Goal: Task Accomplishment & Management: Use online tool/utility

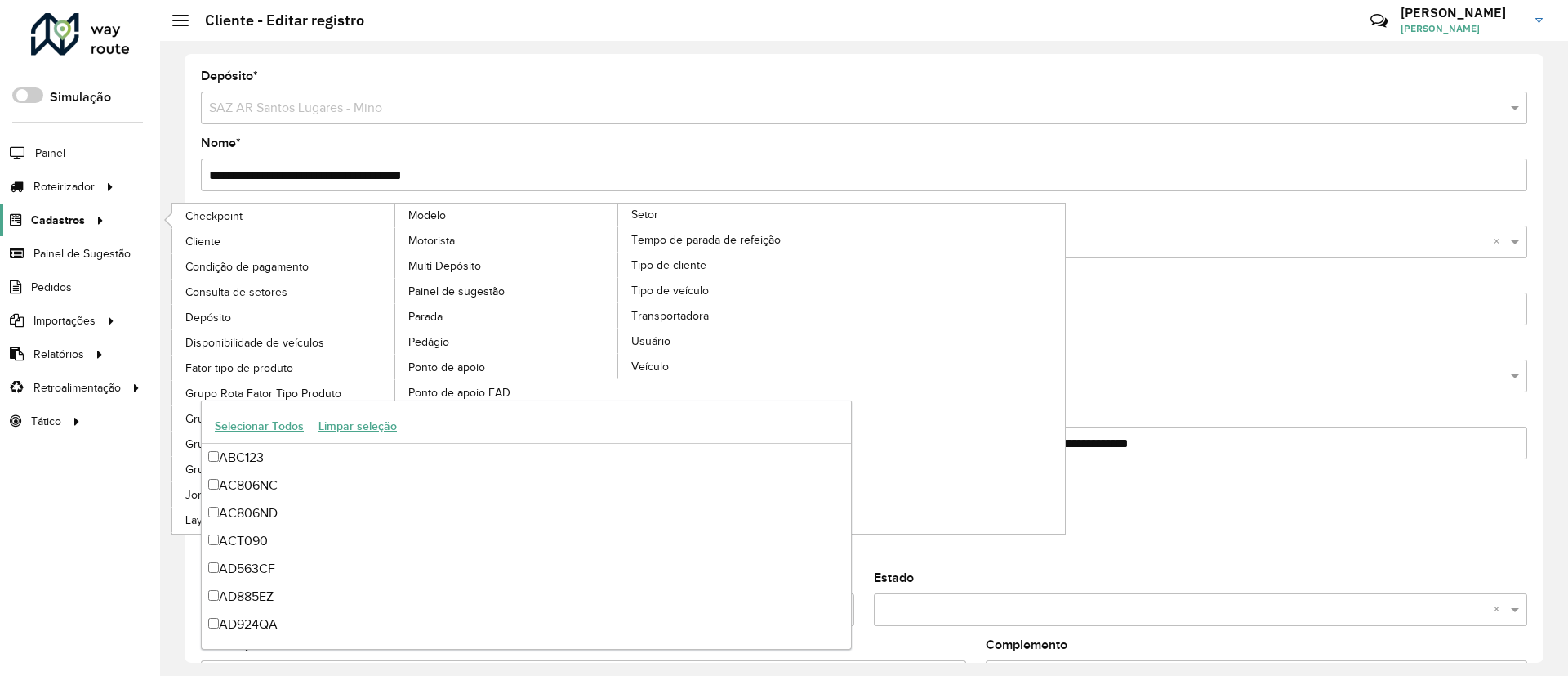
scroll to position [1349, 0]
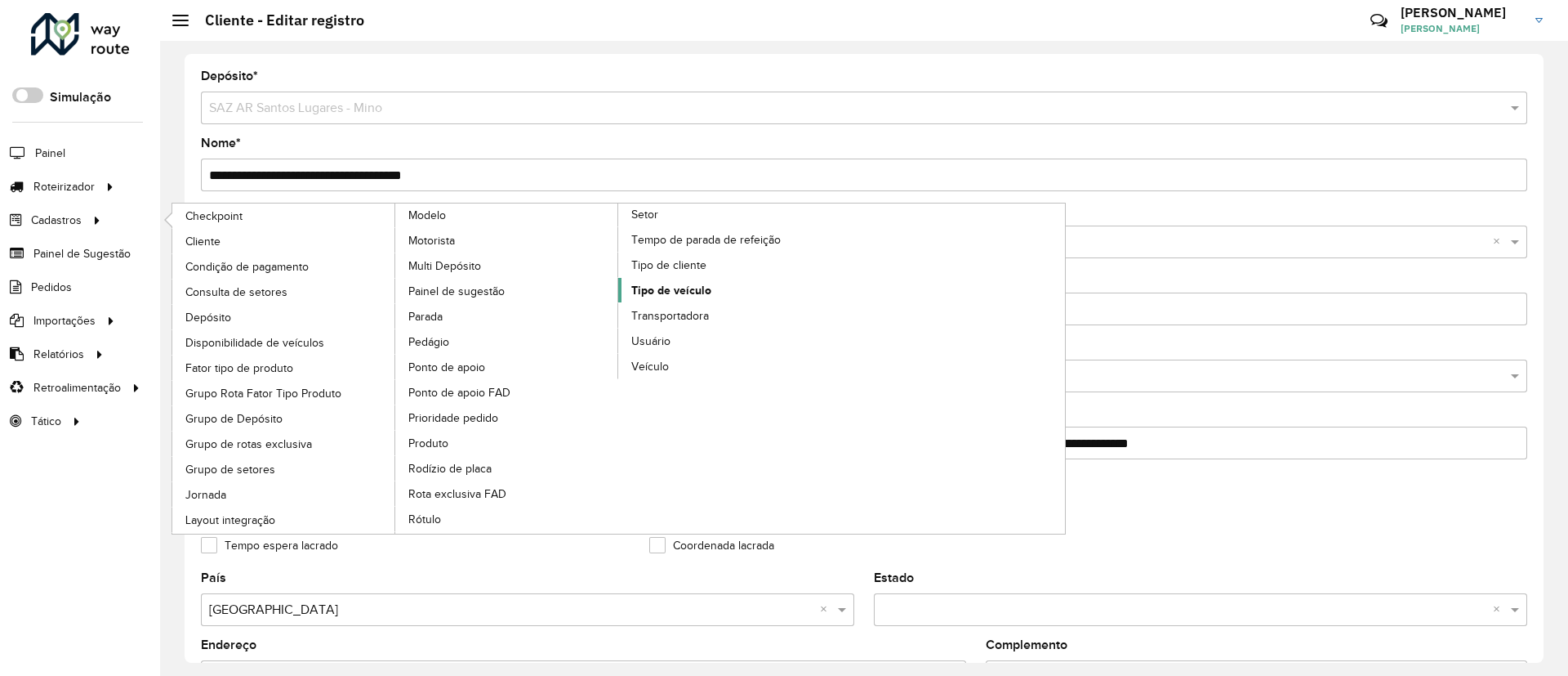
click at [705, 285] on span "Tipo de veículo" at bounding box center [671, 291] width 80 height 17
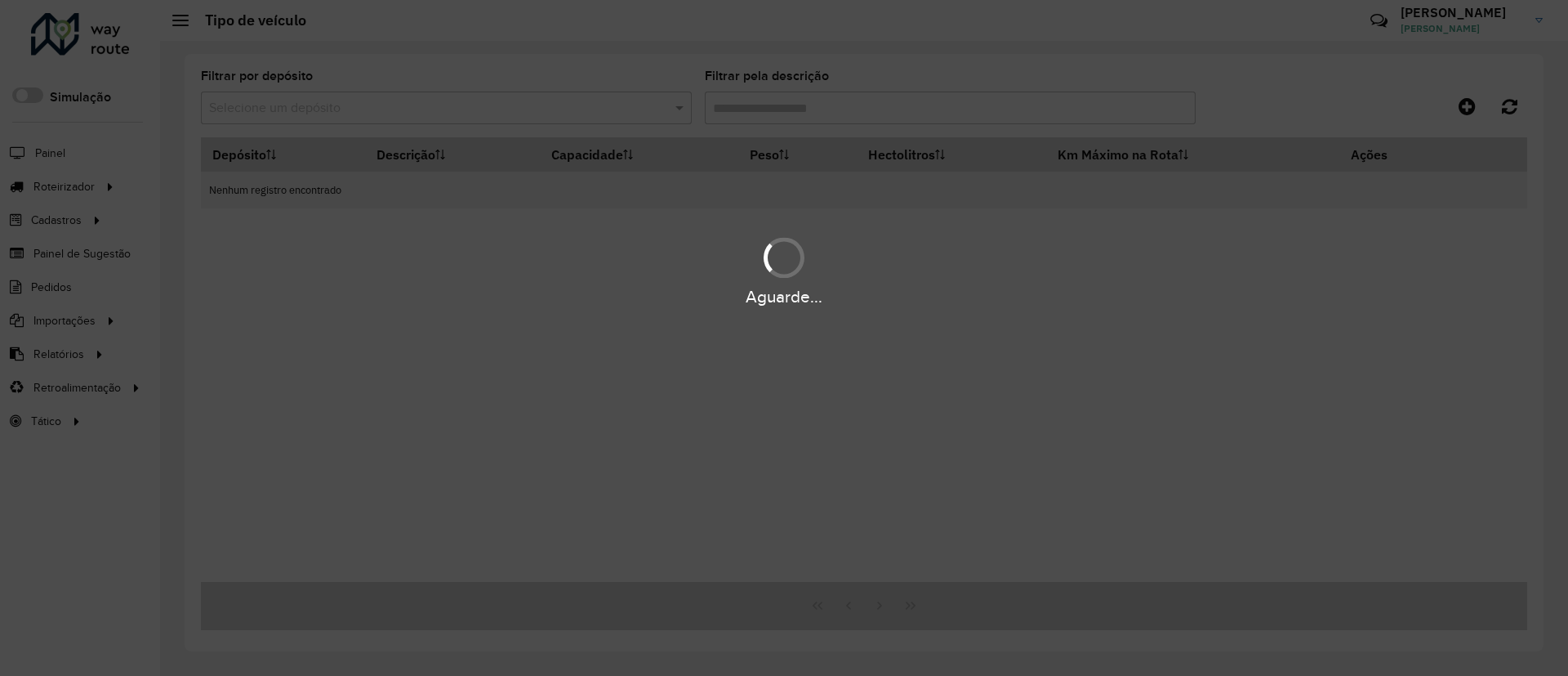
click at [513, 111] on div "Aguarde..." at bounding box center [784, 338] width 1568 height 676
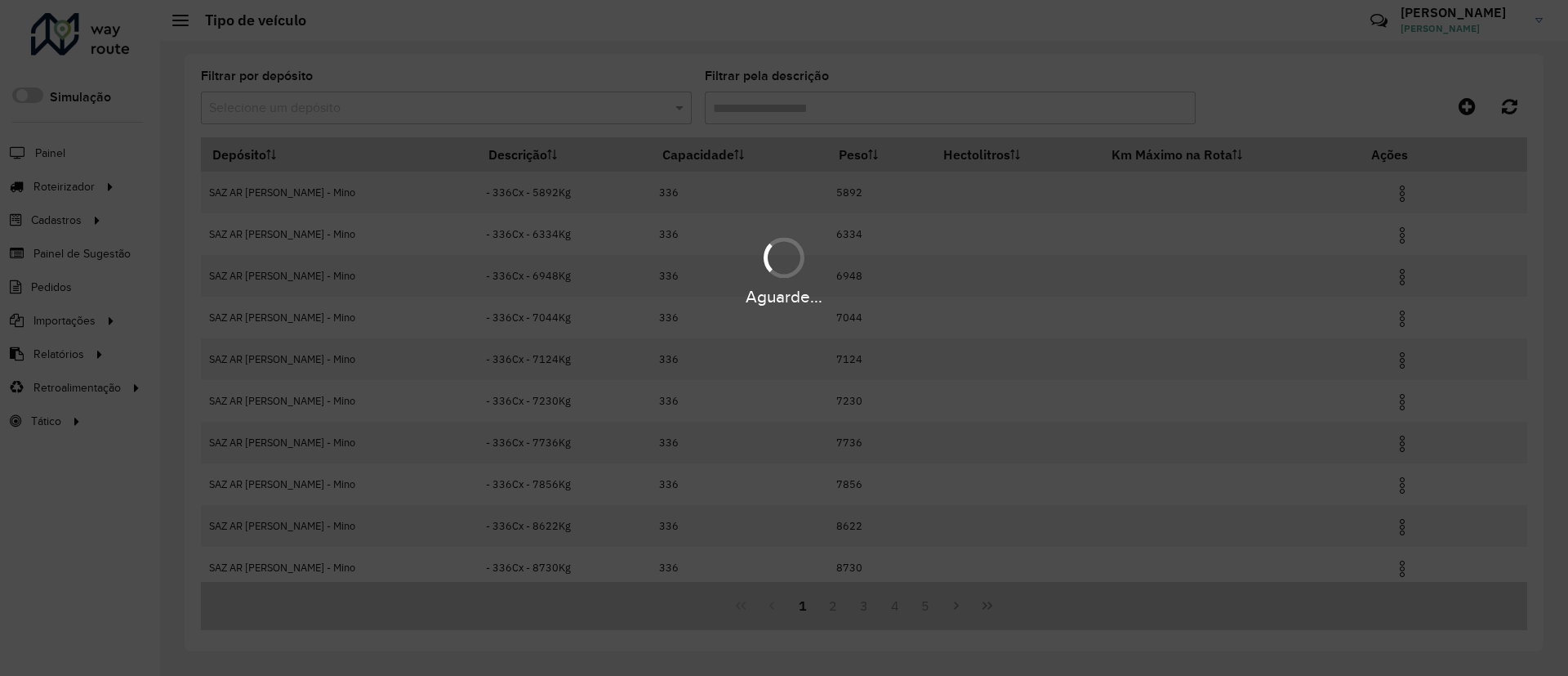
click at [510, 111] on div "Aguarde..." at bounding box center [784, 338] width 1568 height 676
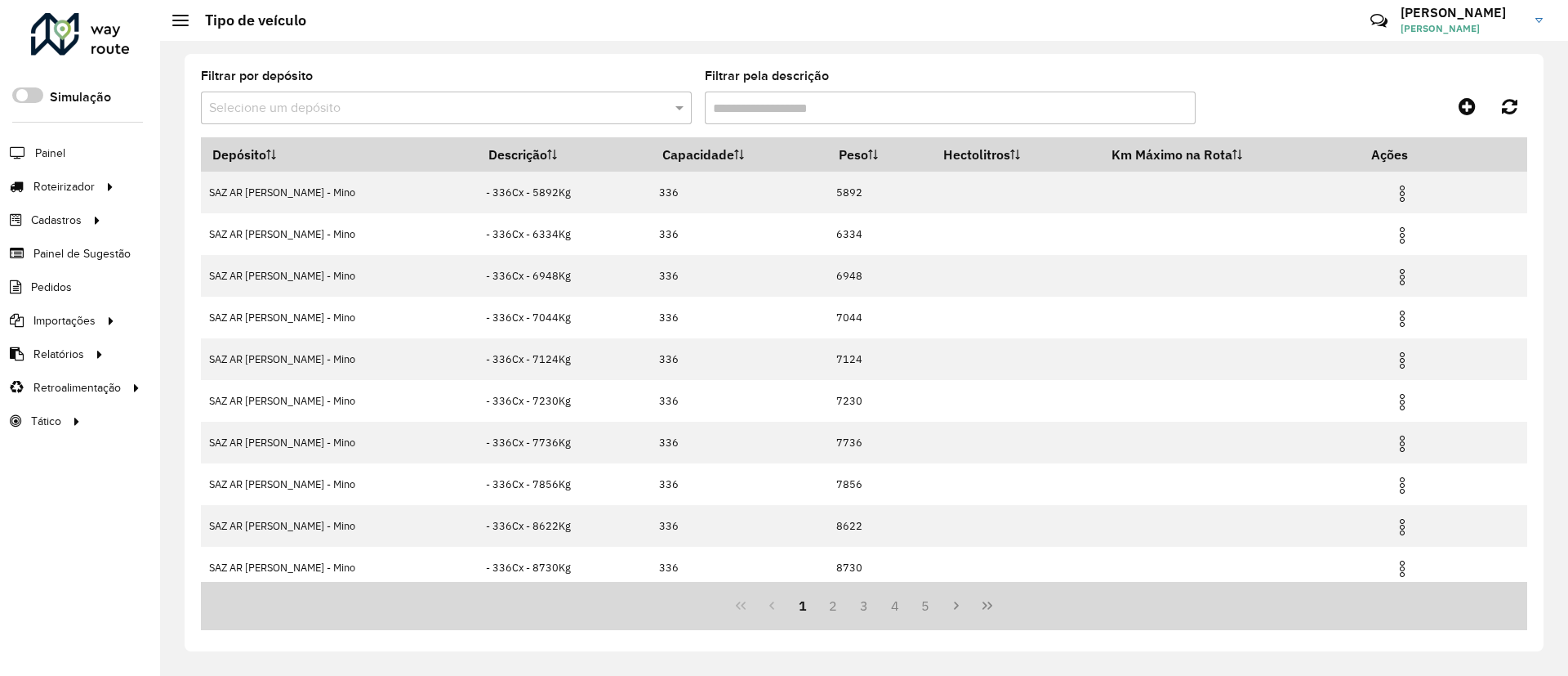
click at [504, 107] on input "text" at bounding box center [430, 108] width 442 height 19
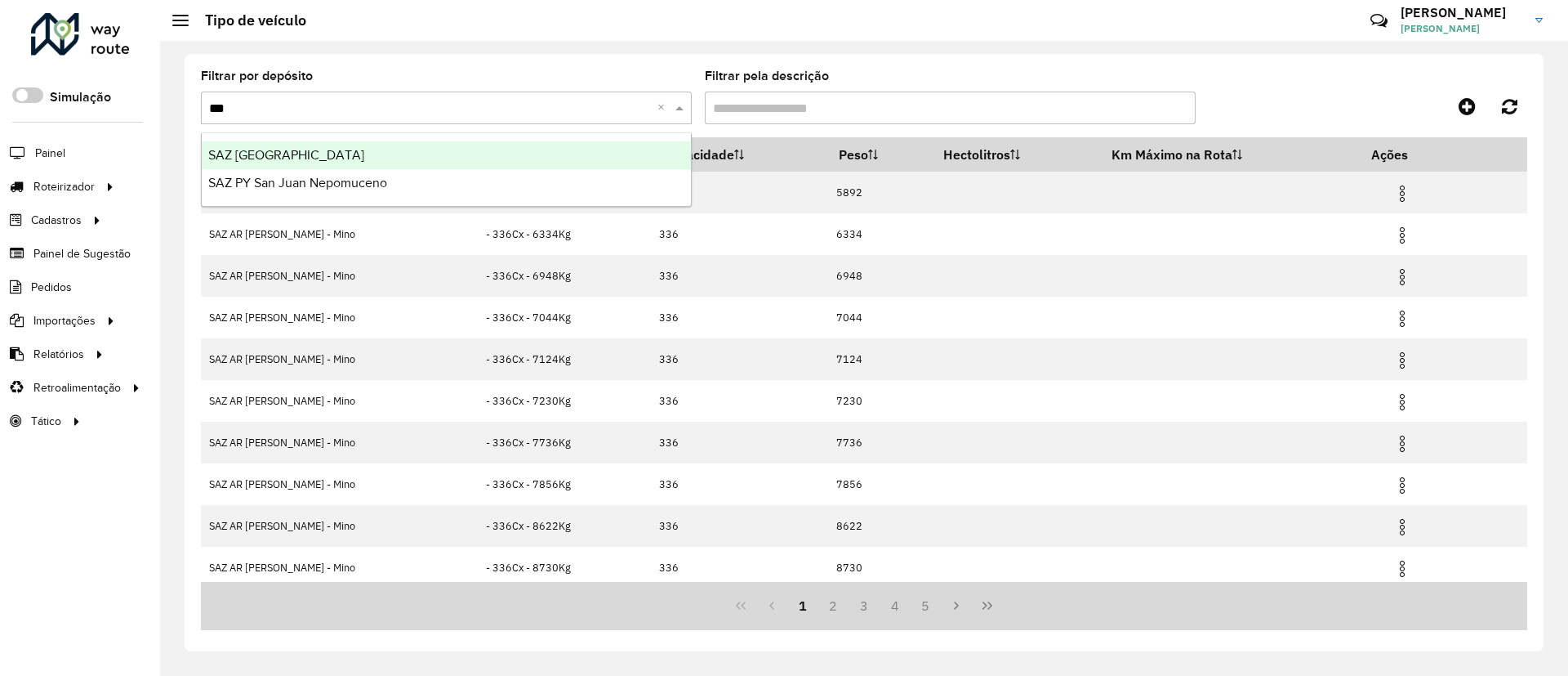
type input "****"
click at [518, 152] on div "SAZ BO Potosí" at bounding box center [446, 155] width 489 height 28
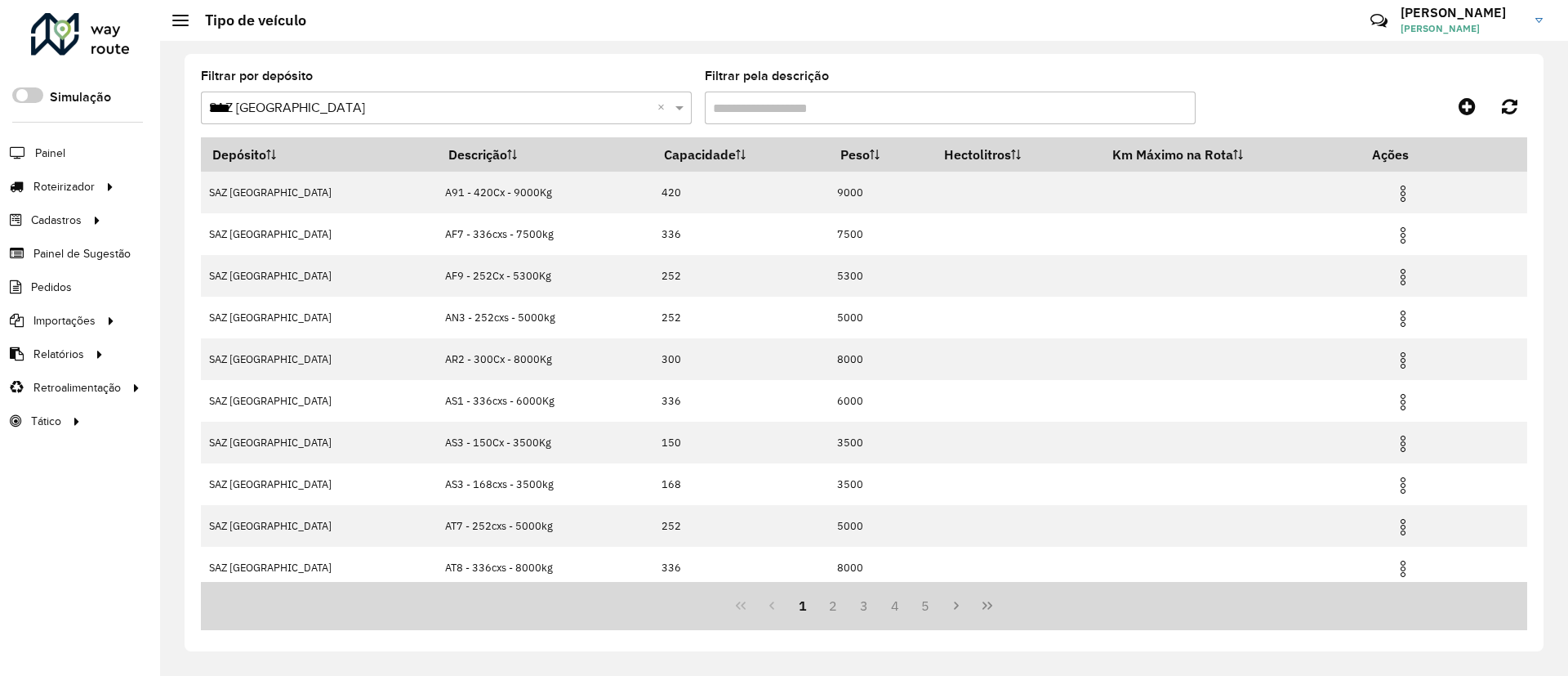
click at [882, 97] on input "Filtrar pela descrição" at bounding box center [950, 107] width 491 height 33
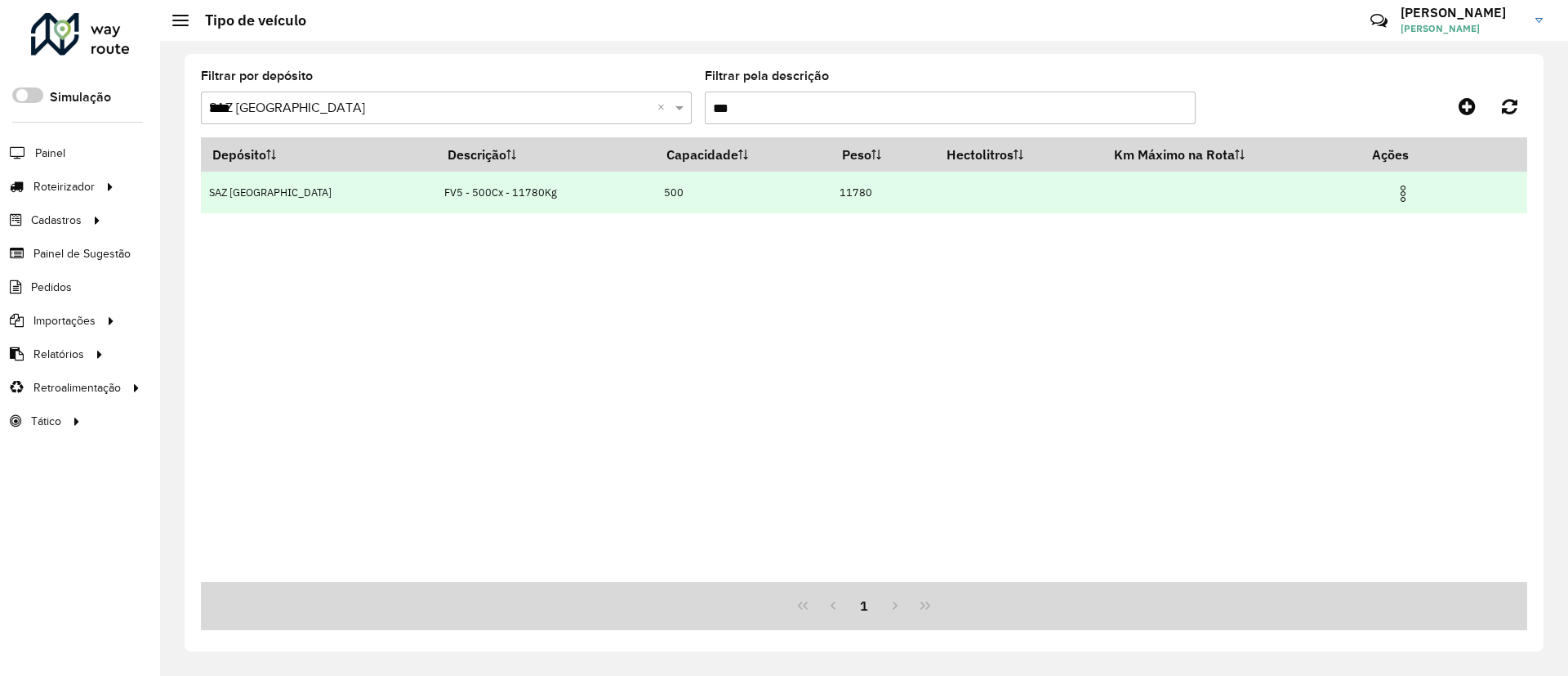
type input "***"
click at [1394, 191] on img at bounding box center [1402, 194] width 19 height 19
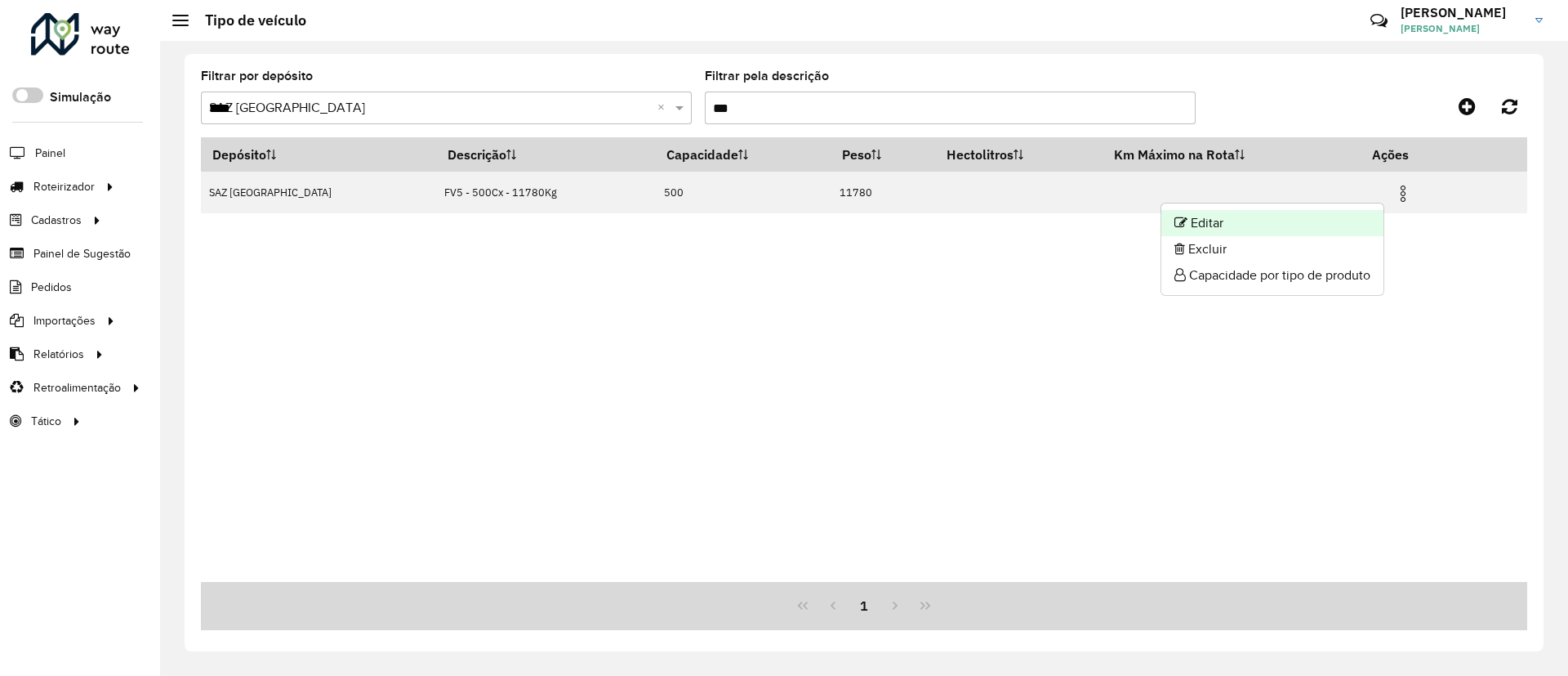
click at [1319, 222] on li "Editar" at bounding box center [1272, 223] width 222 height 26
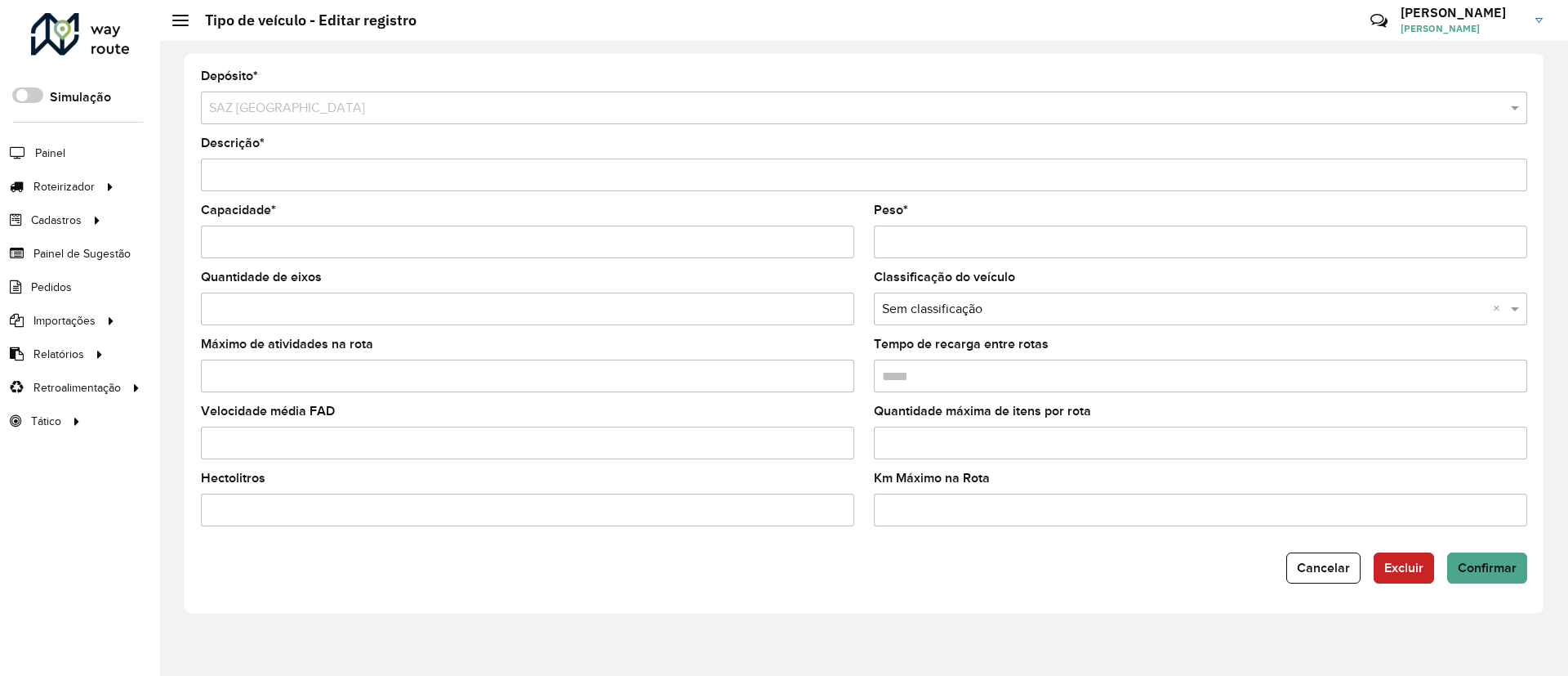
drag, startPoint x: 246, startPoint y: 174, endPoint x: 269, endPoint y: 175, distance: 23.0
click at [269, 175] on input "Descrição *" at bounding box center [864, 174] width 1326 height 33
type input "**********"
drag, startPoint x: 270, startPoint y: 242, endPoint x: 198, endPoint y: 241, distance: 72.0
click at [203, 243] on input "Capacidade *" at bounding box center [527, 241] width 653 height 33
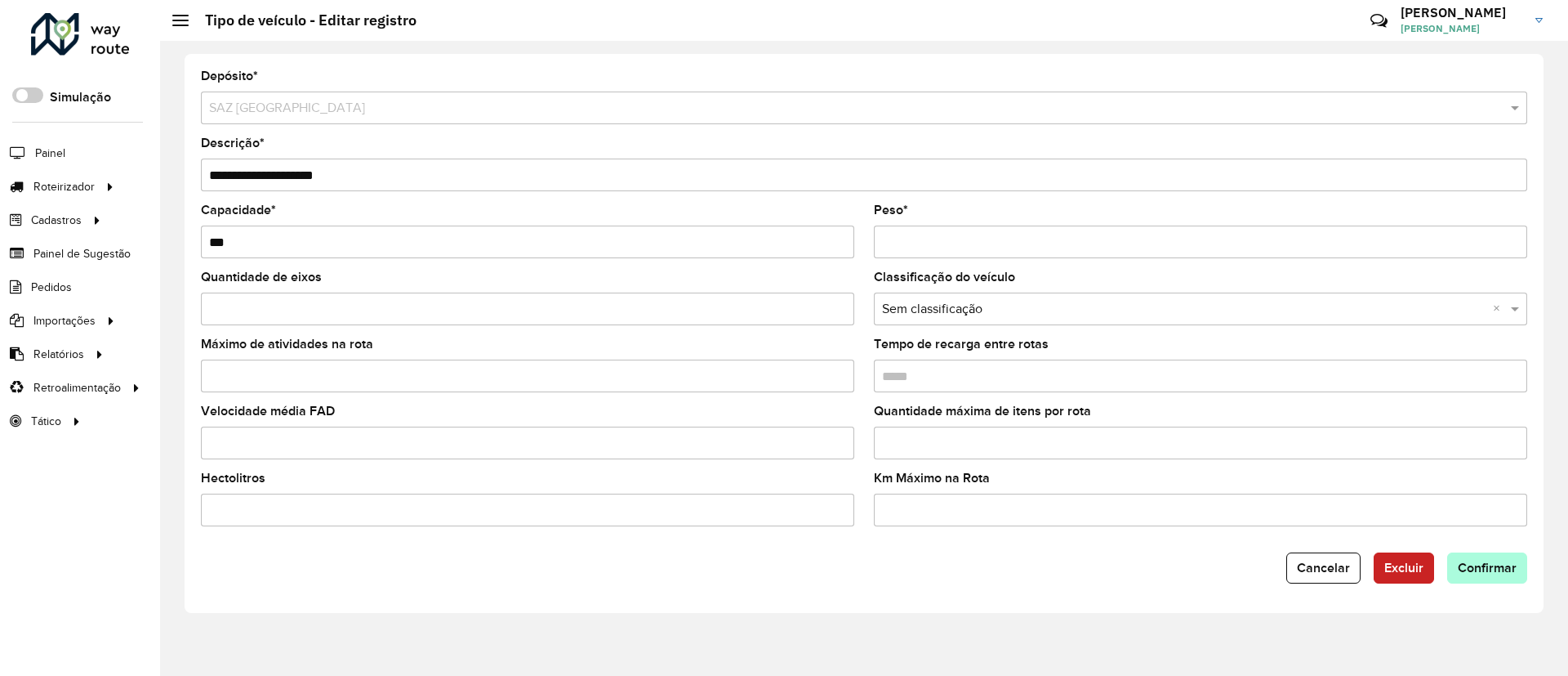
type input "***"
click at [1468, 570] on span "Confirmar" at bounding box center [1487, 567] width 59 height 14
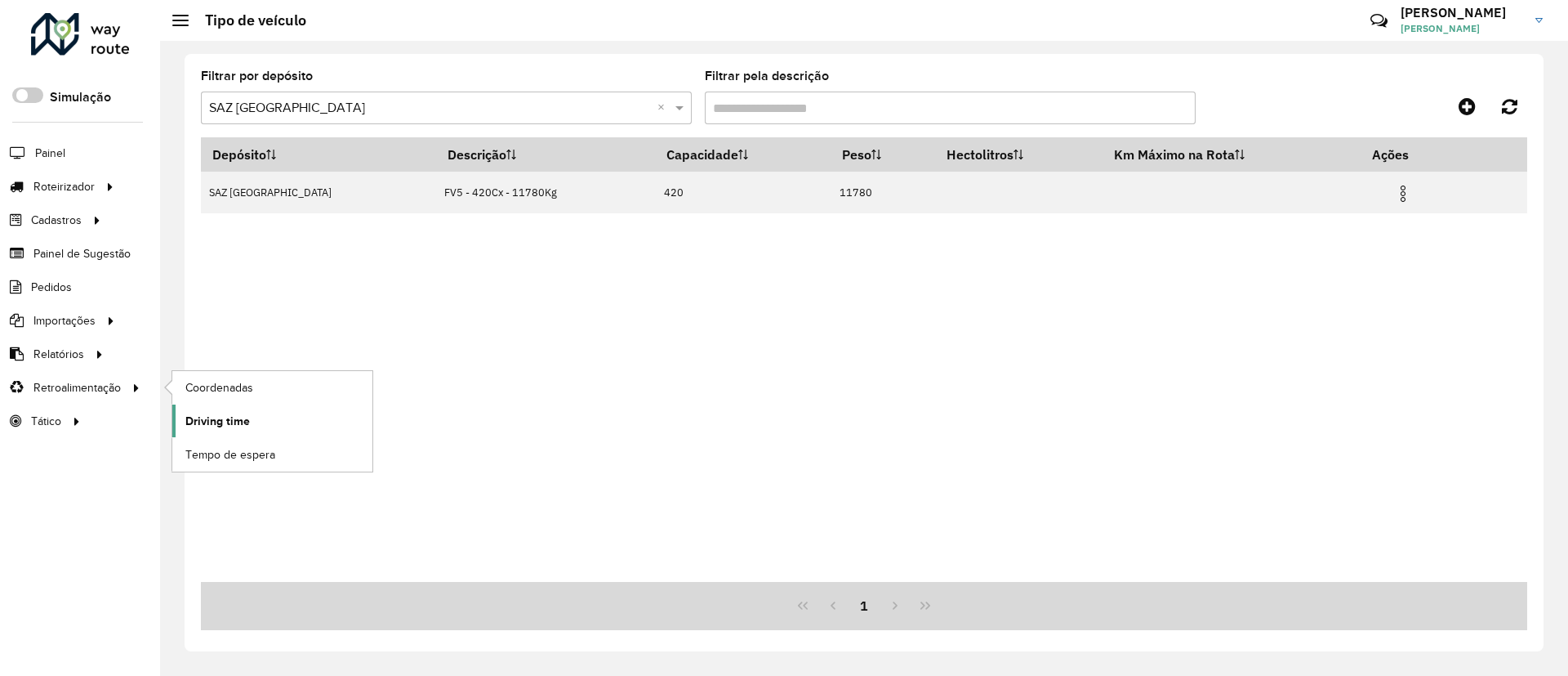
click at [301, 419] on link "Driving time" at bounding box center [272, 421] width 200 height 33
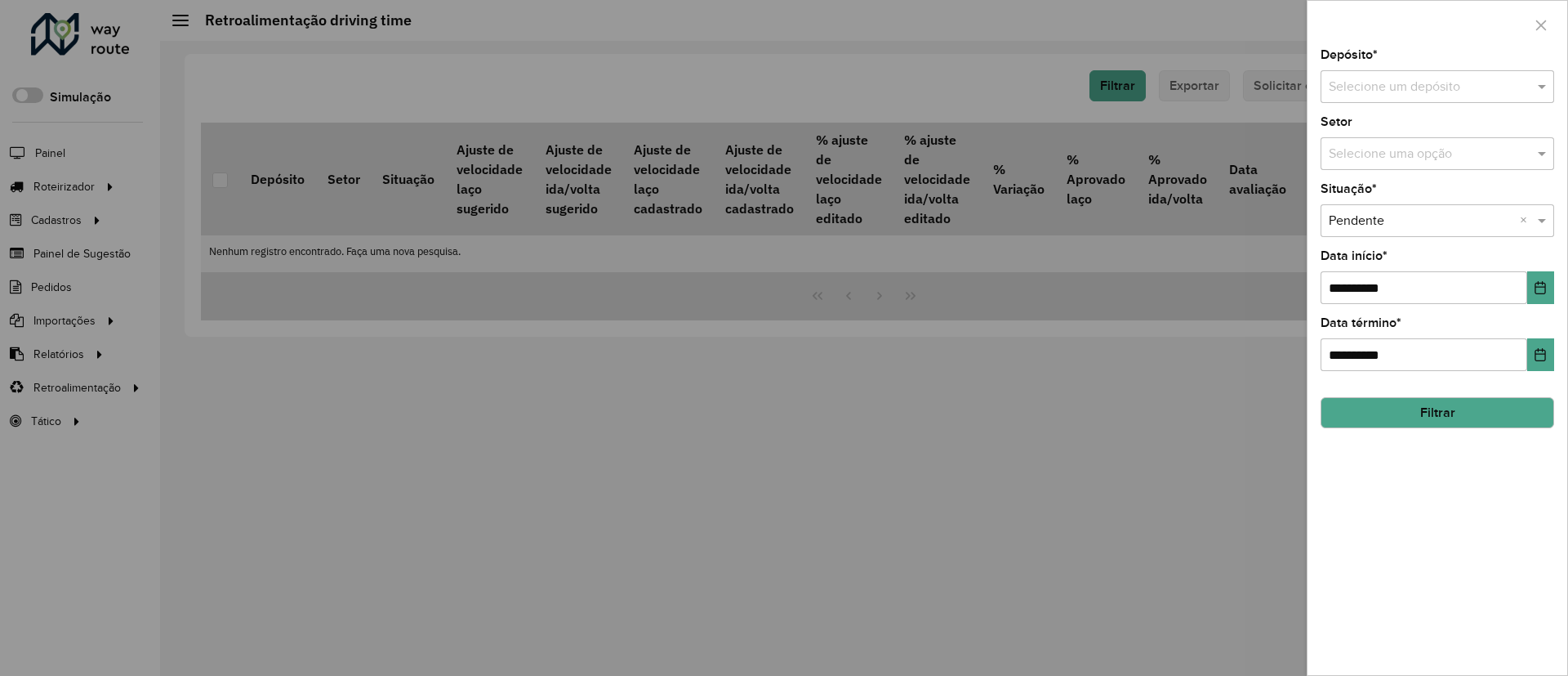
click at [1467, 78] on input "text" at bounding box center [1421, 87] width 184 height 19
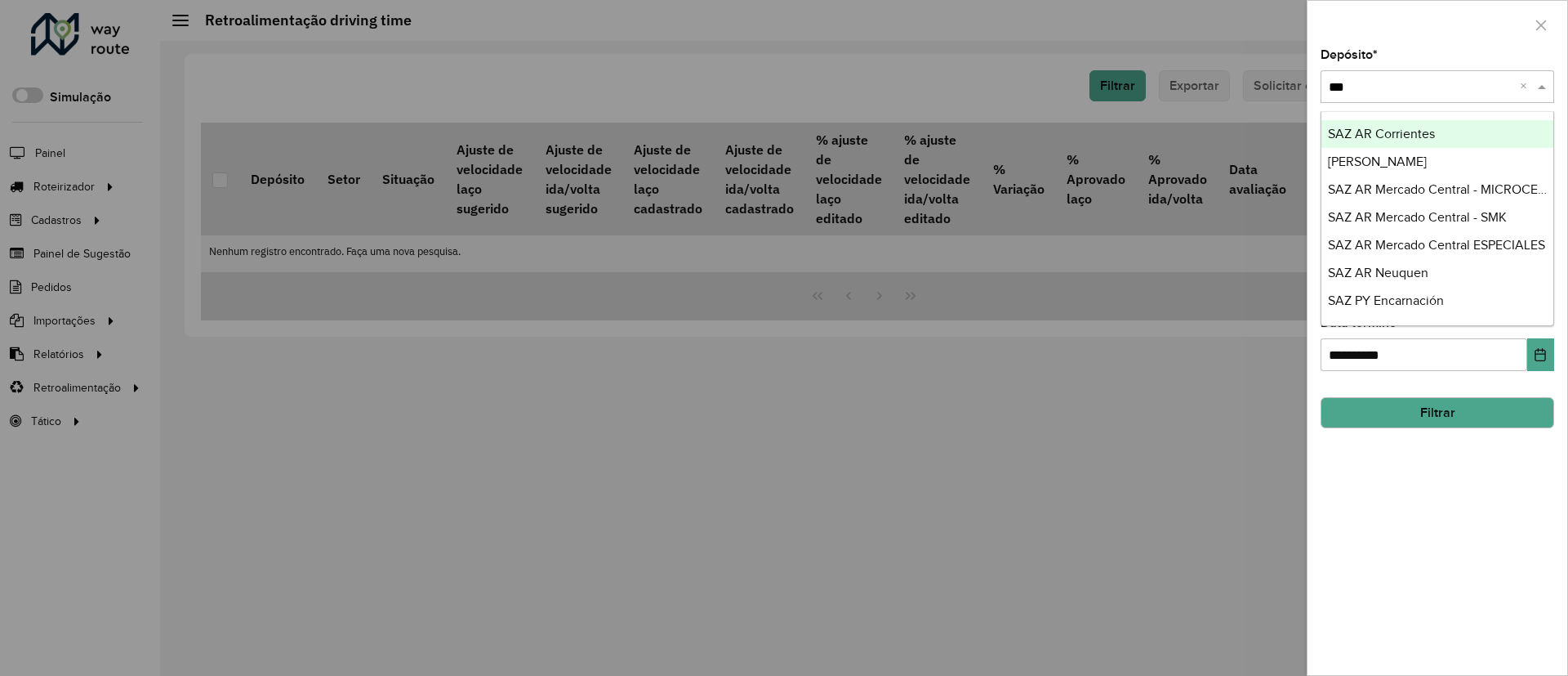
type input "****"
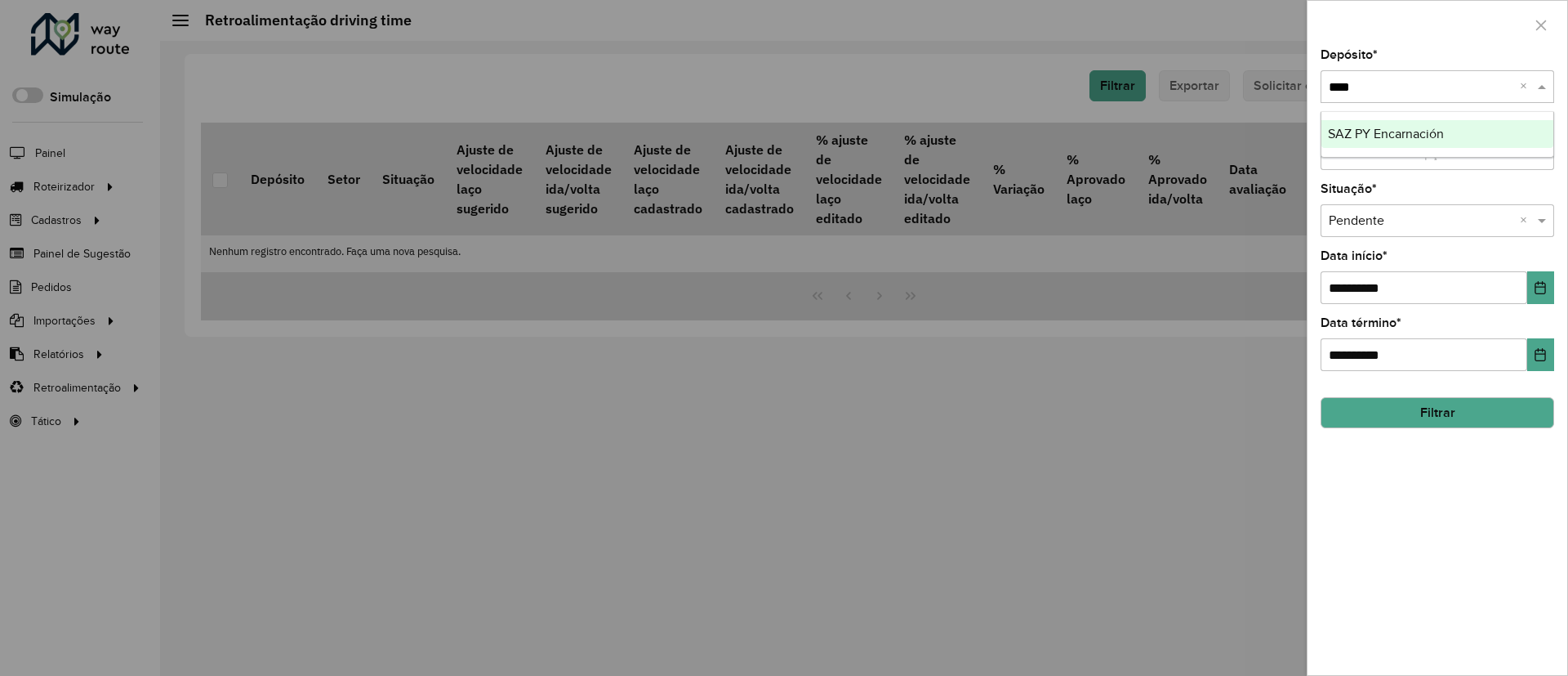
click at [1427, 134] on span "SAZ PY Encarnación" at bounding box center [1385, 133] width 116 height 14
click at [1452, 410] on button "Filtrar" at bounding box center [1437, 412] width 234 height 31
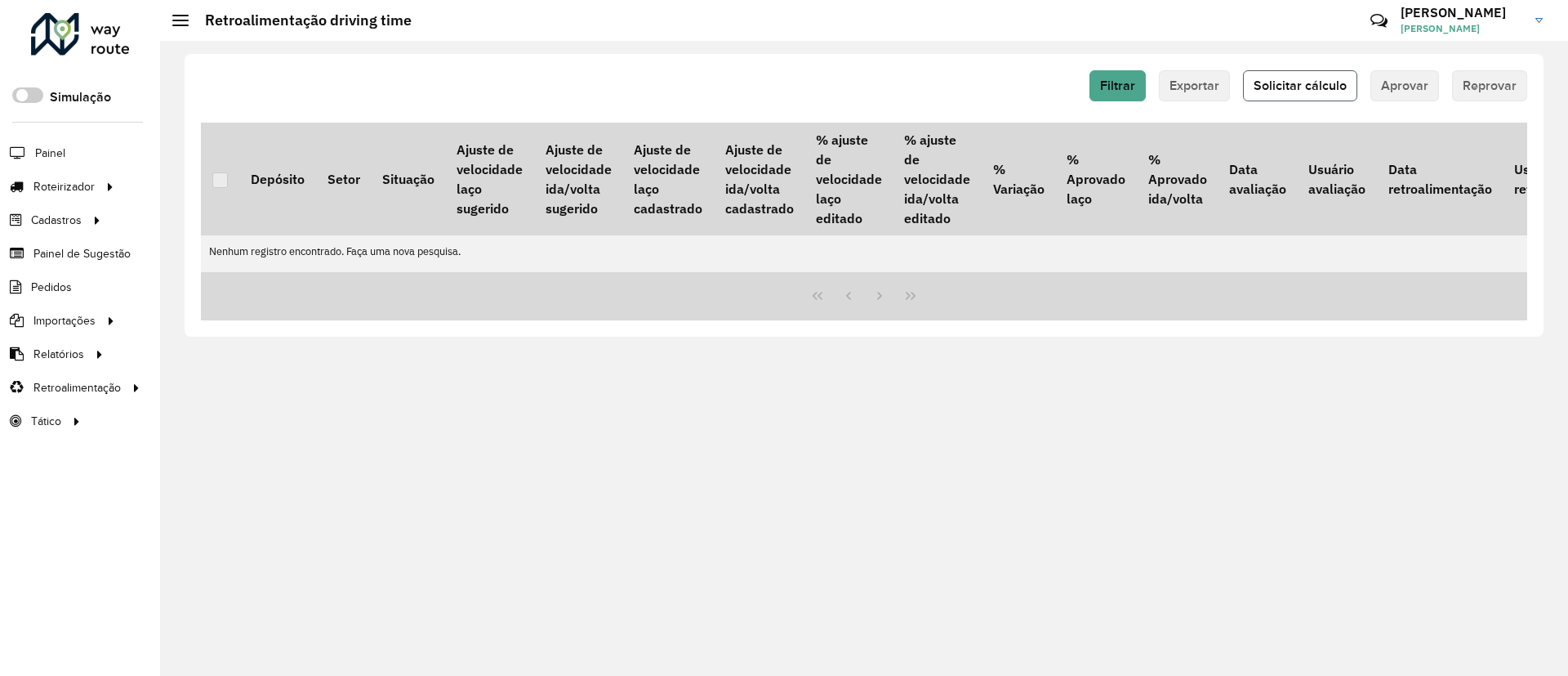
click at [1290, 93] on button "Solicitar cálculo" at bounding box center [1300, 85] width 115 height 31
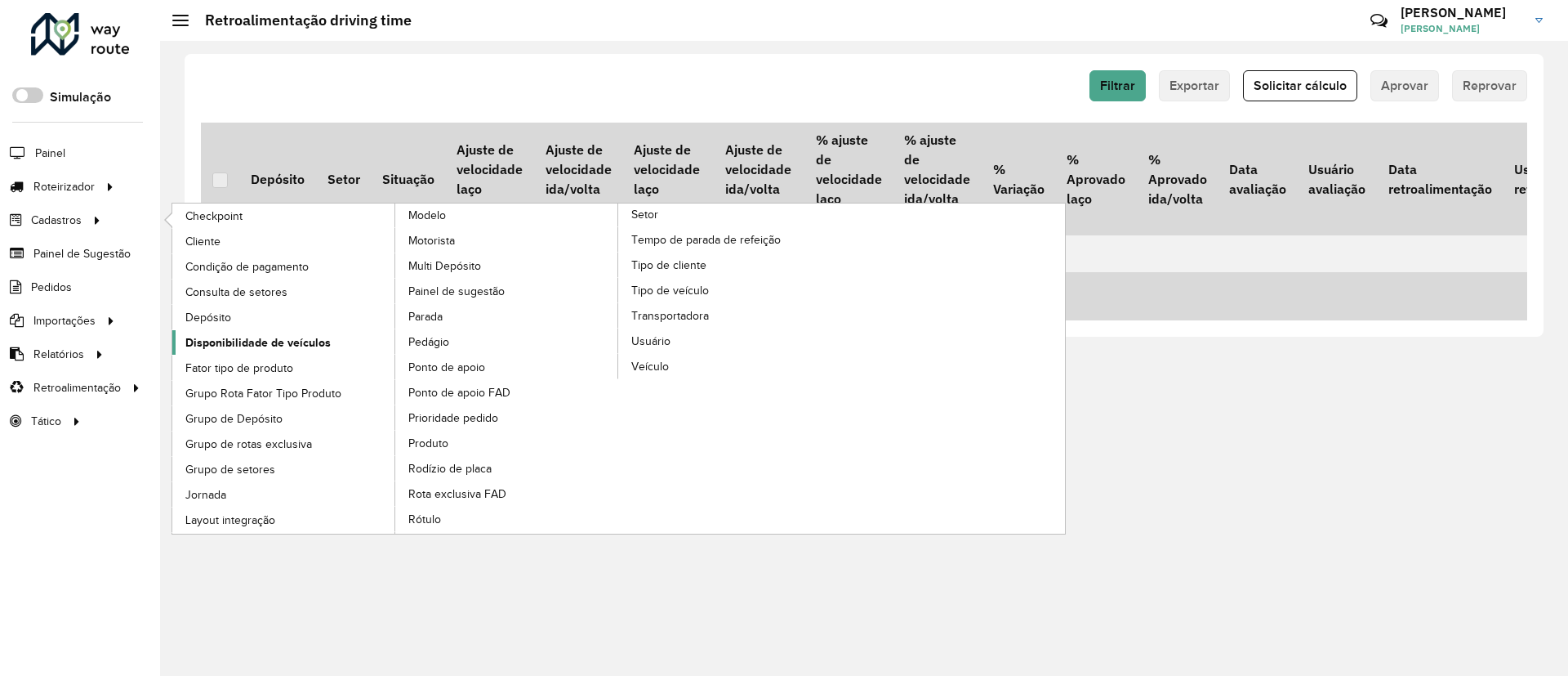
click at [267, 334] on span "Disponibilidade de veículos" at bounding box center [258, 343] width 146 height 17
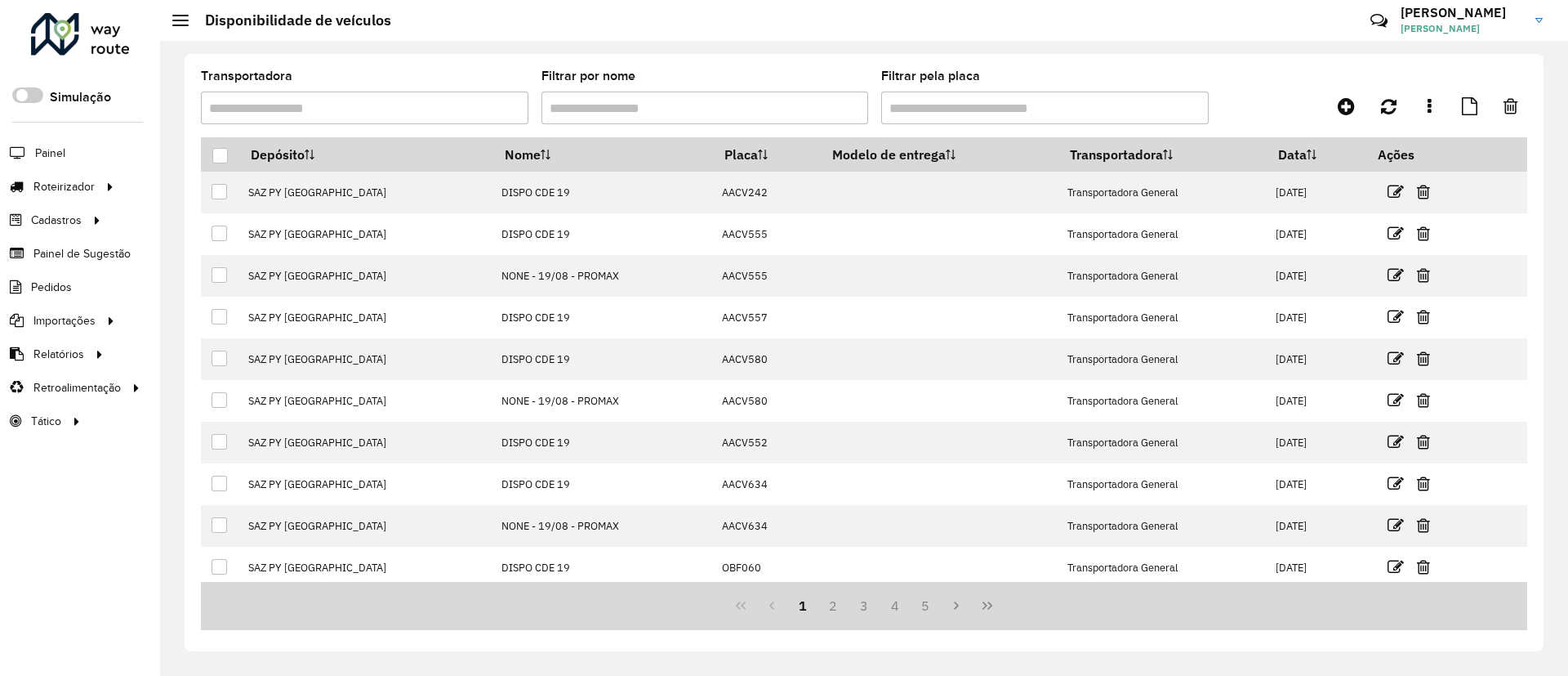
click at [1365, 98] on div at bounding box center [1361, 106] width 332 height 29
click at [1358, 99] on link at bounding box center [1346, 106] width 37 height 29
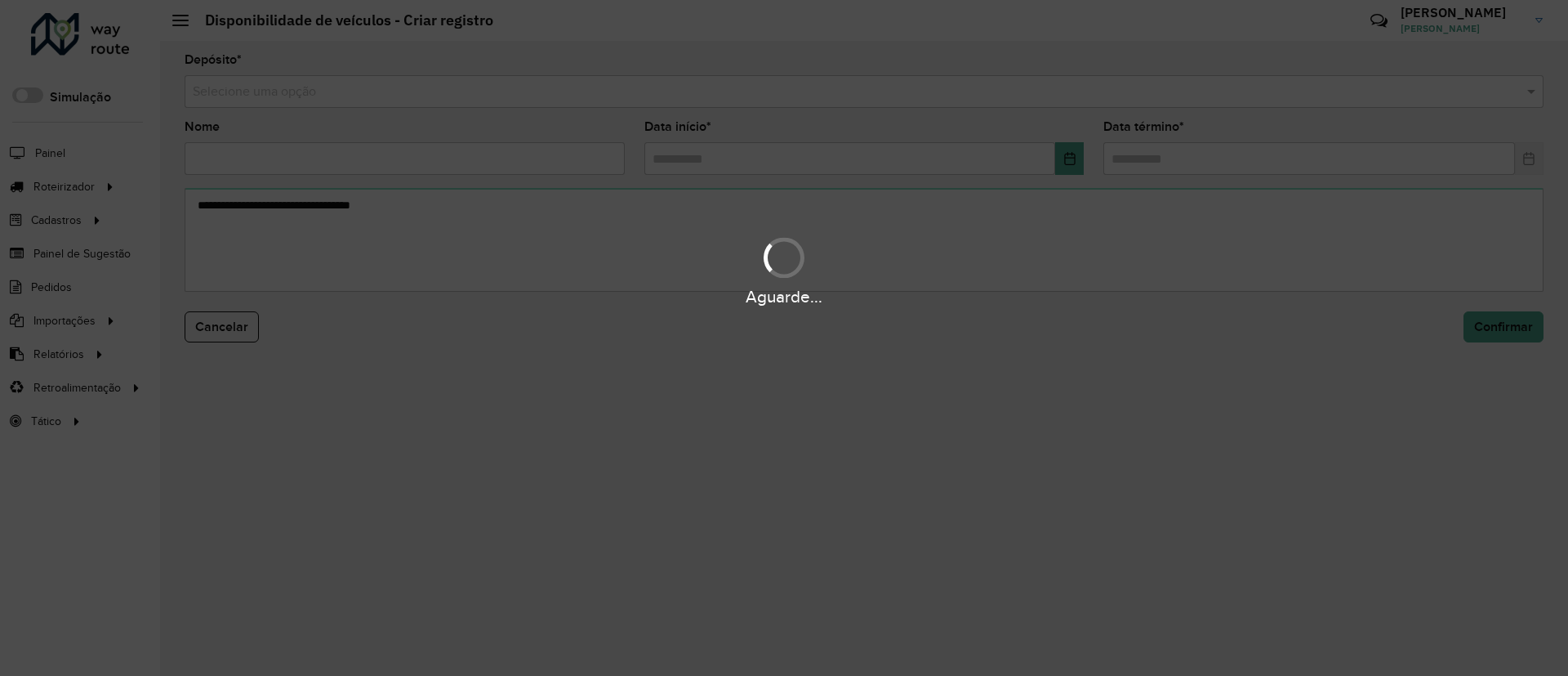
click at [1118, 102] on hb-app "Aguarde... Pop-up bloqueado! Seu navegador bloqueou automáticamente a abertura …" at bounding box center [784, 338] width 1568 height 676
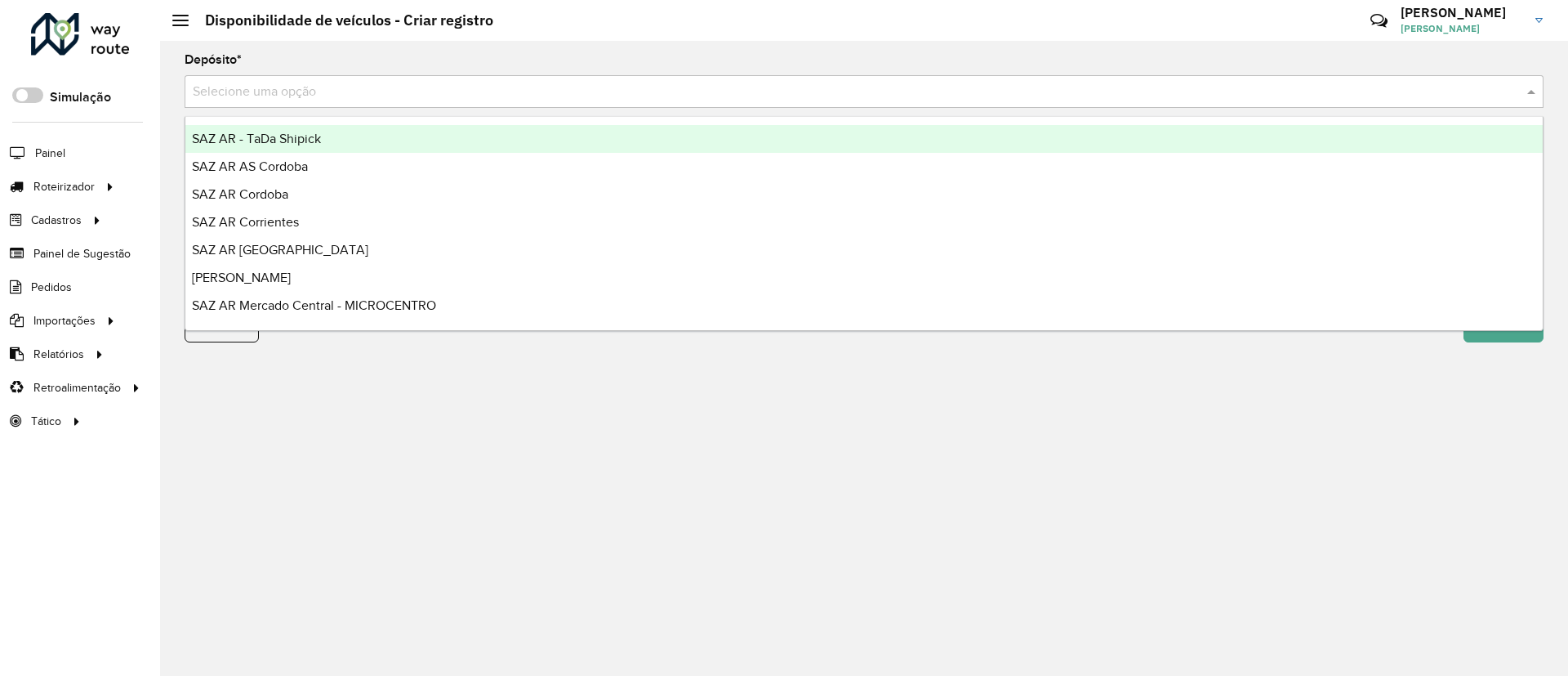
click at [1118, 102] on div "Selecione uma opção" at bounding box center [863, 91] width 1359 height 33
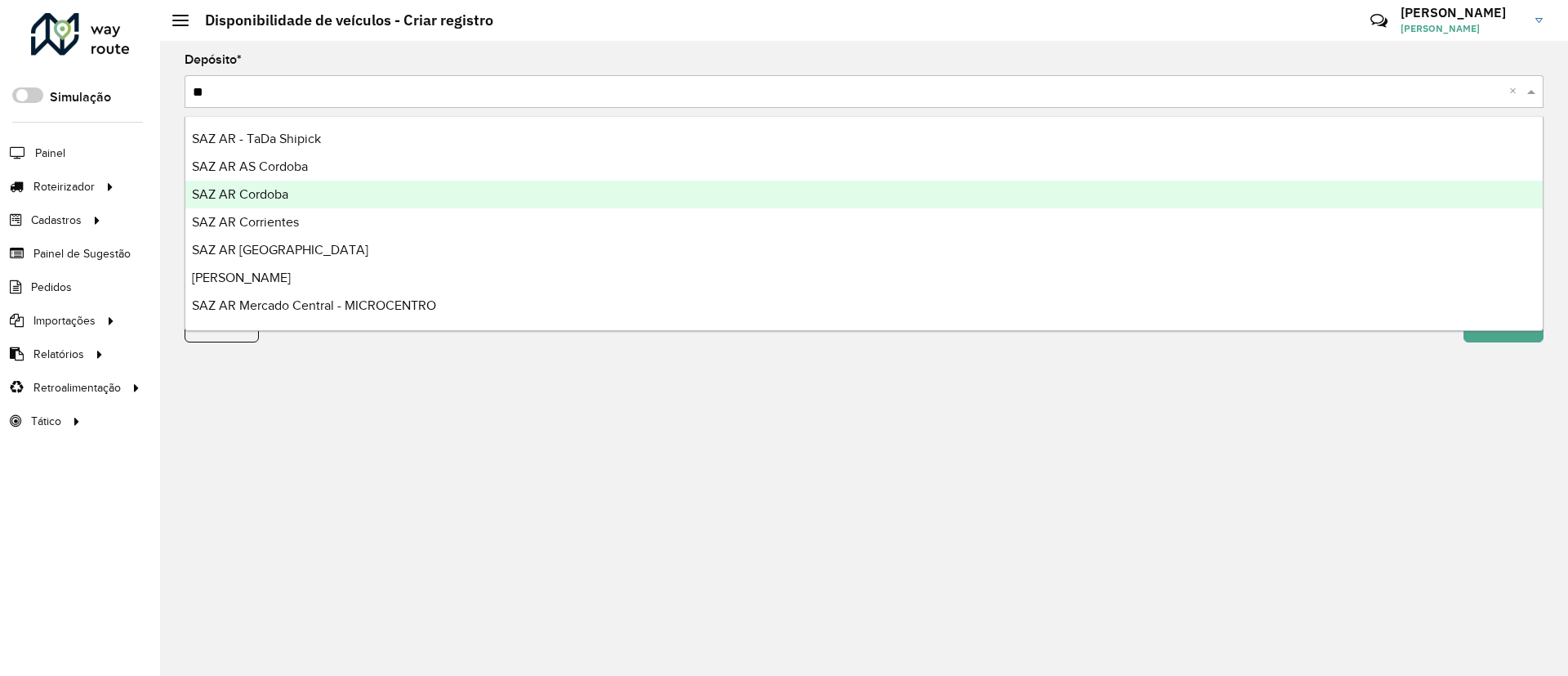
type input "***"
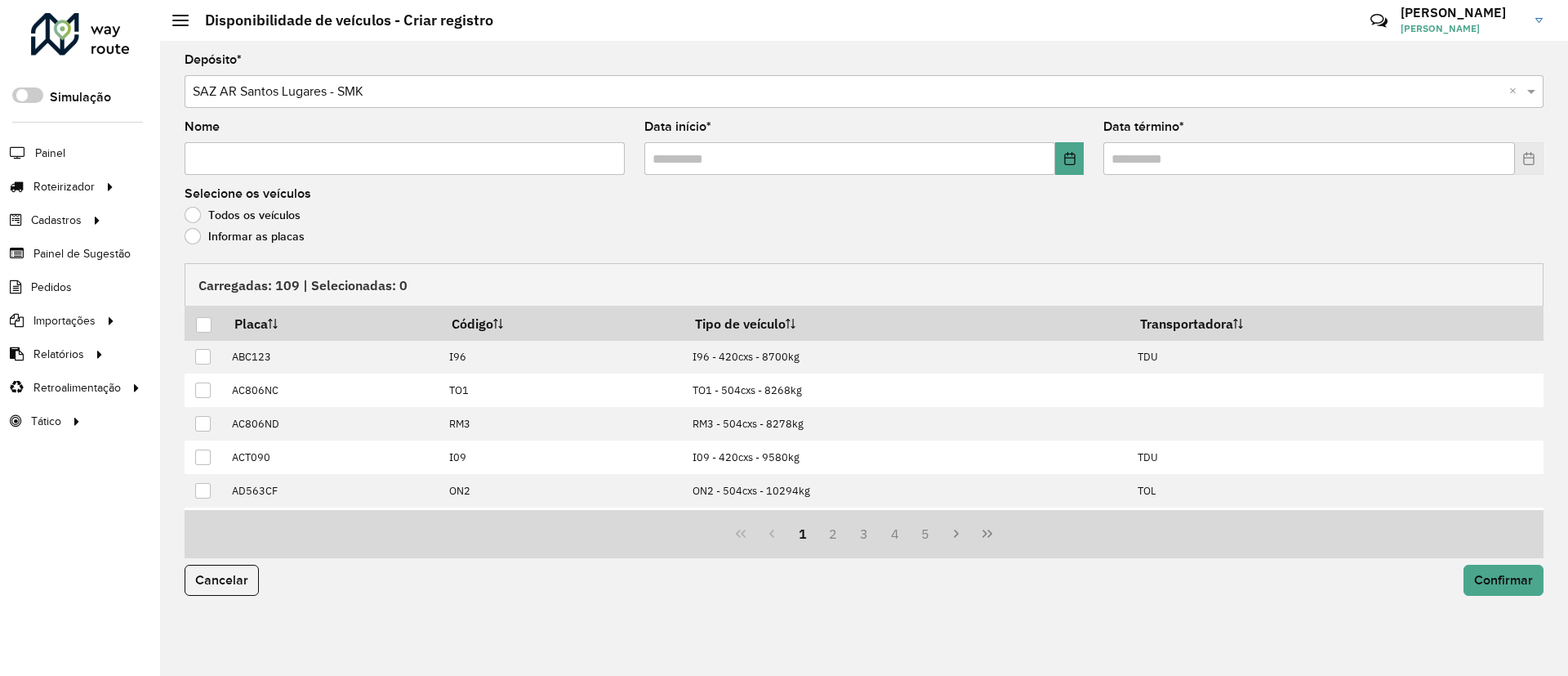
click at [497, 172] on input "Nome" at bounding box center [404, 158] width 440 height 33
type input "**********"
click at [1050, 154] on input "text" at bounding box center [851, 158] width 412 height 33
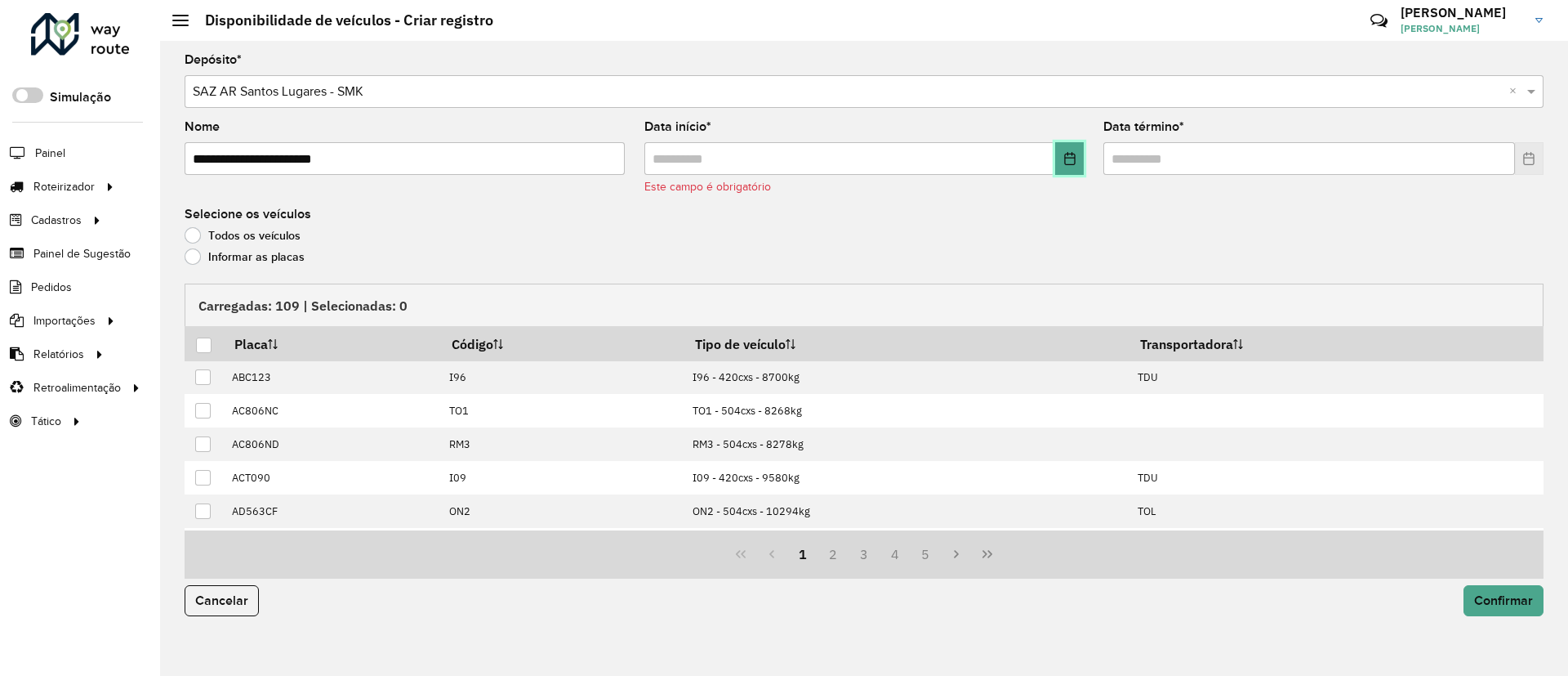
click at [1067, 154] on icon "Choose Date" at bounding box center [1070, 158] width 13 height 13
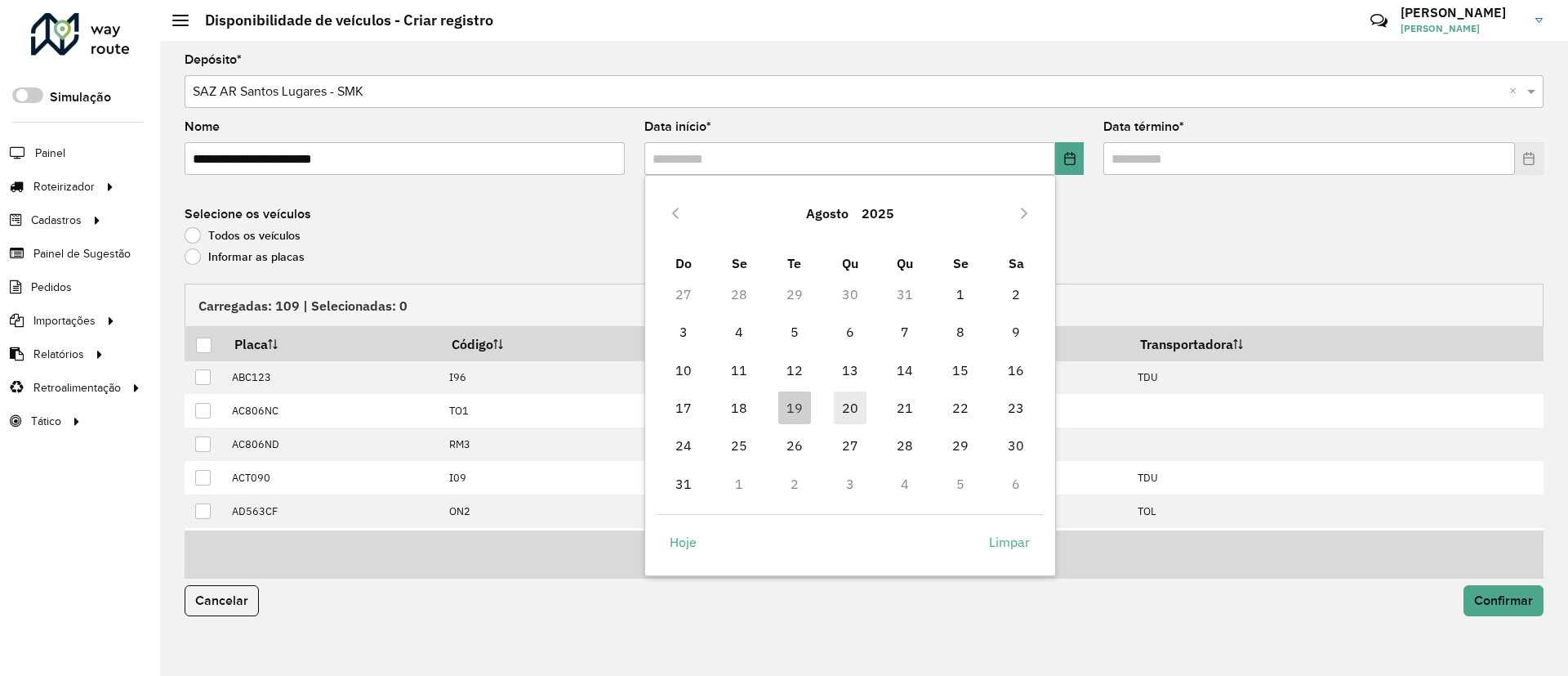
click at [857, 405] on span "20" at bounding box center [850, 407] width 33 height 33
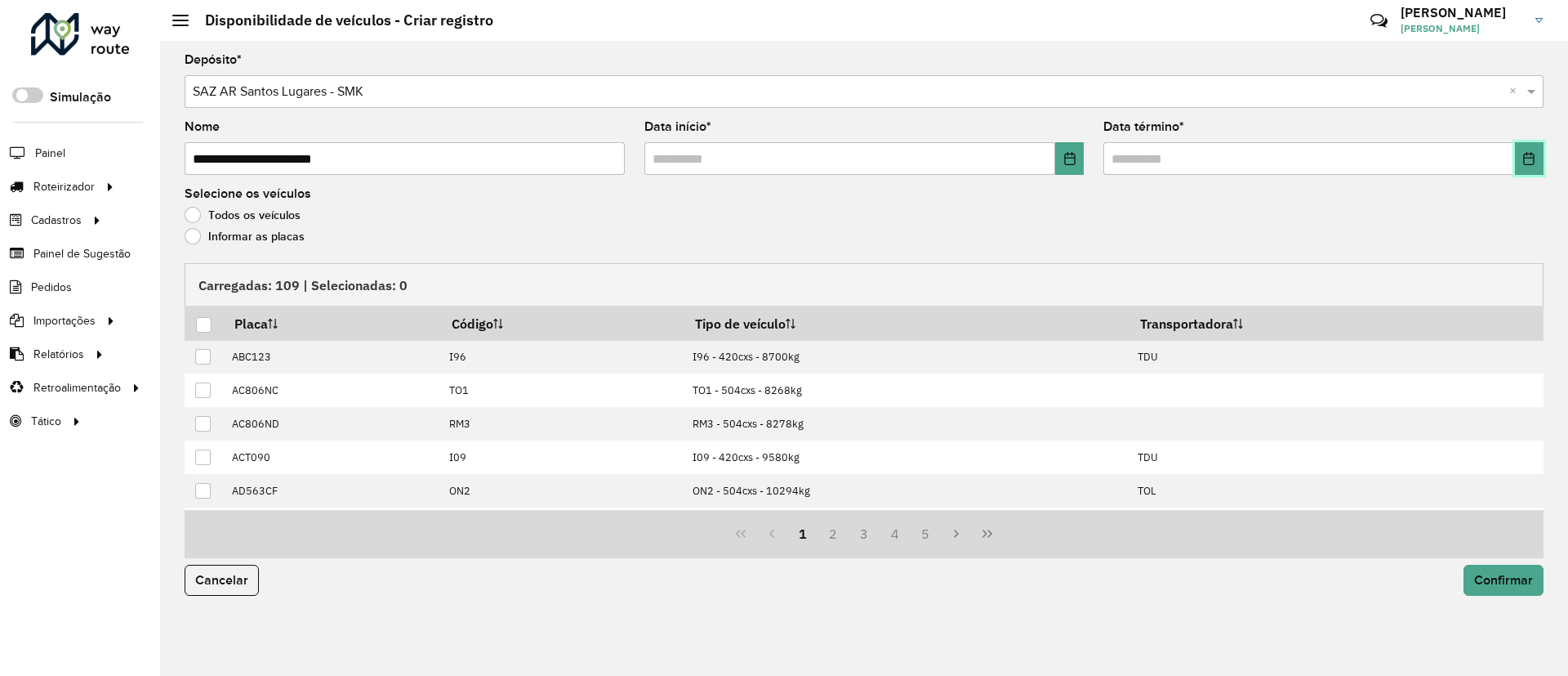
click at [1538, 156] on button "Choose Date" at bounding box center [1529, 158] width 28 height 33
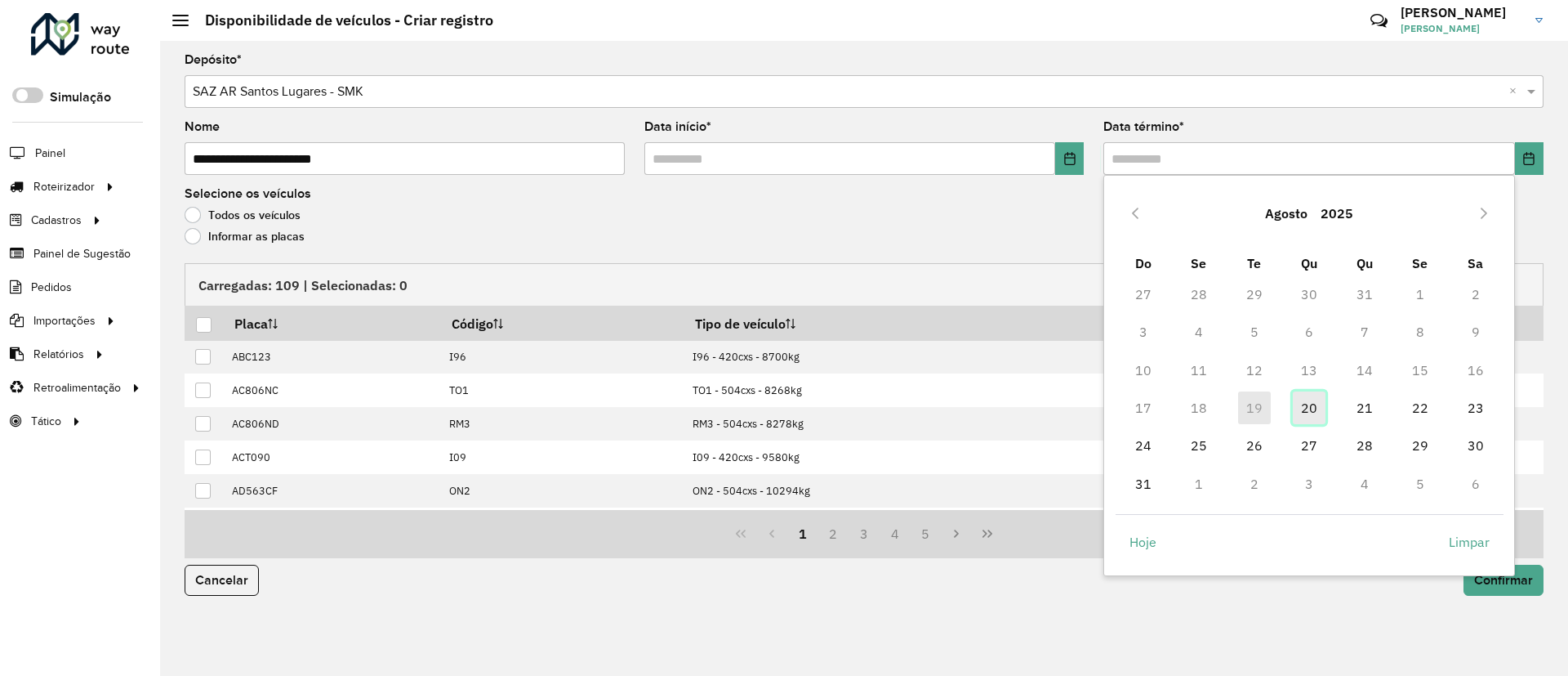
click at [1305, 401] on span "20" at bounding box center [1308, 407] width 33 height 33
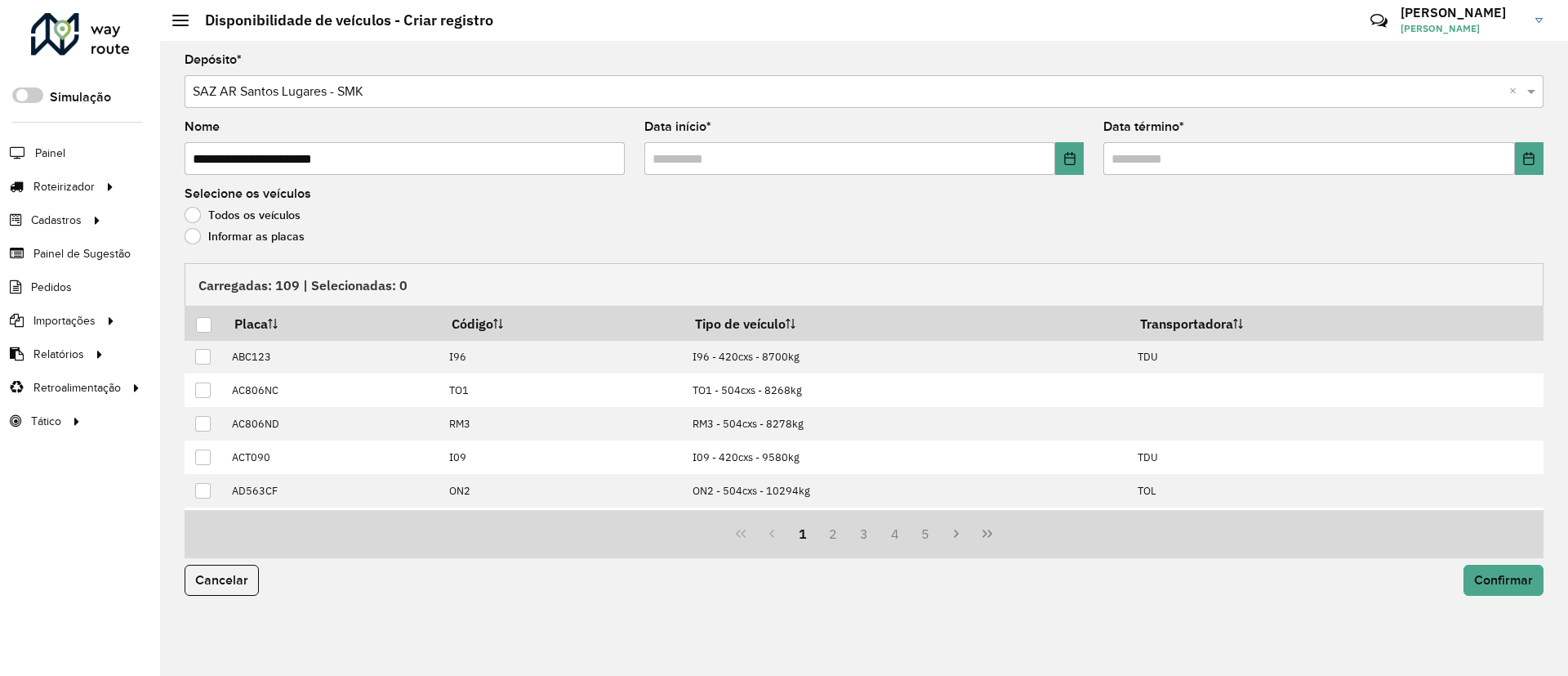
click at [221, 235] on label "Informar as placas" at bounding box center [244, 236] width 120 height 17
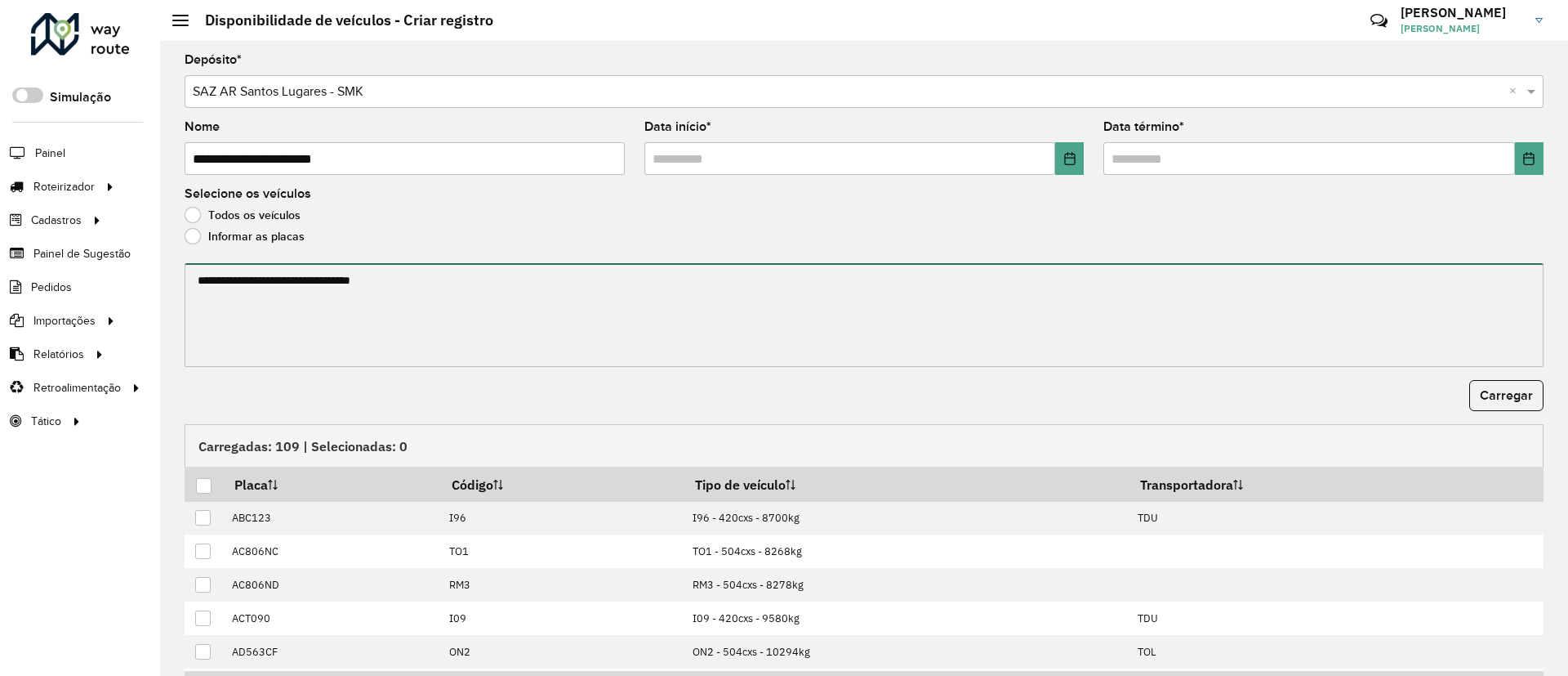
click at [246, 290] on textarea at bounding box center [863, 315] width 1359 height 104
paste textarea "****** ****** ******* ******* ******* ****** ****** ****** ****** ******* *****…"
paste textarea "**********"
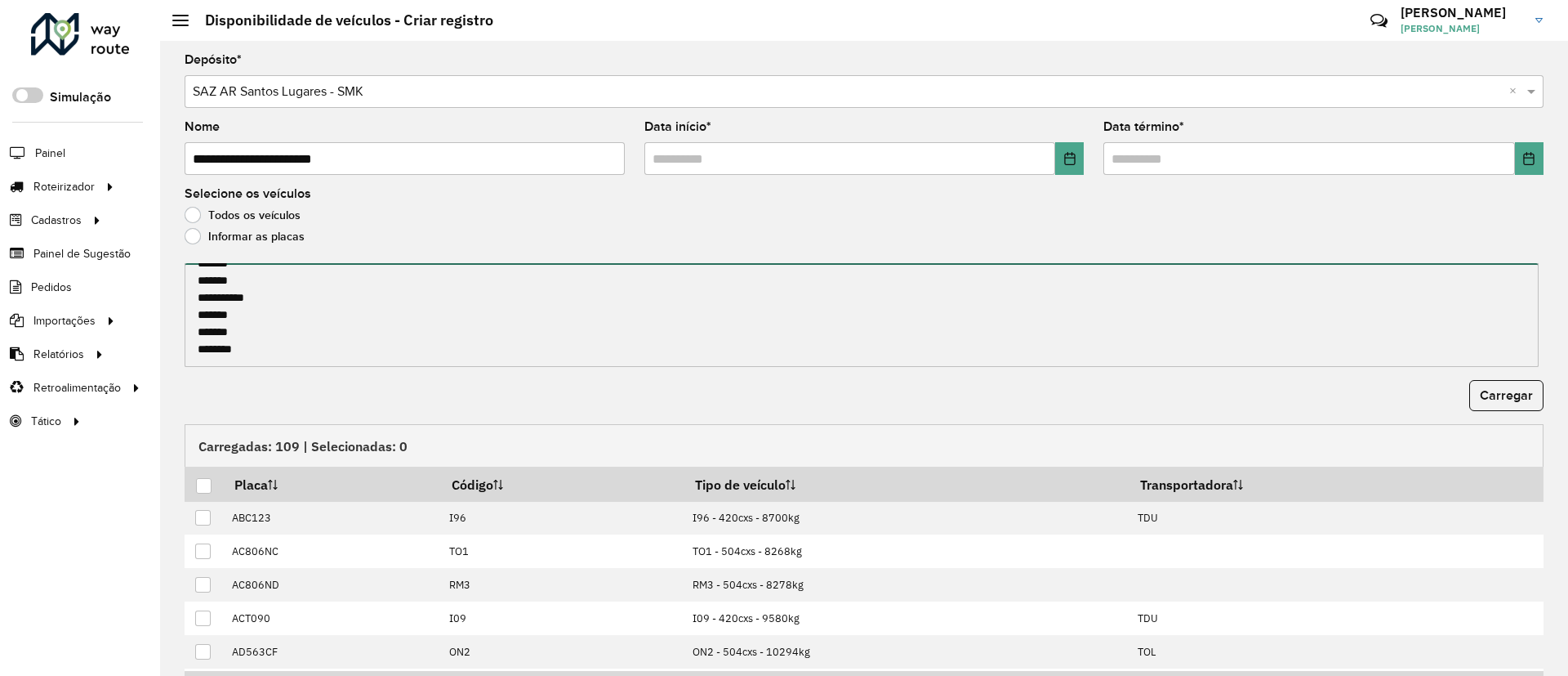
type textarea "**********"
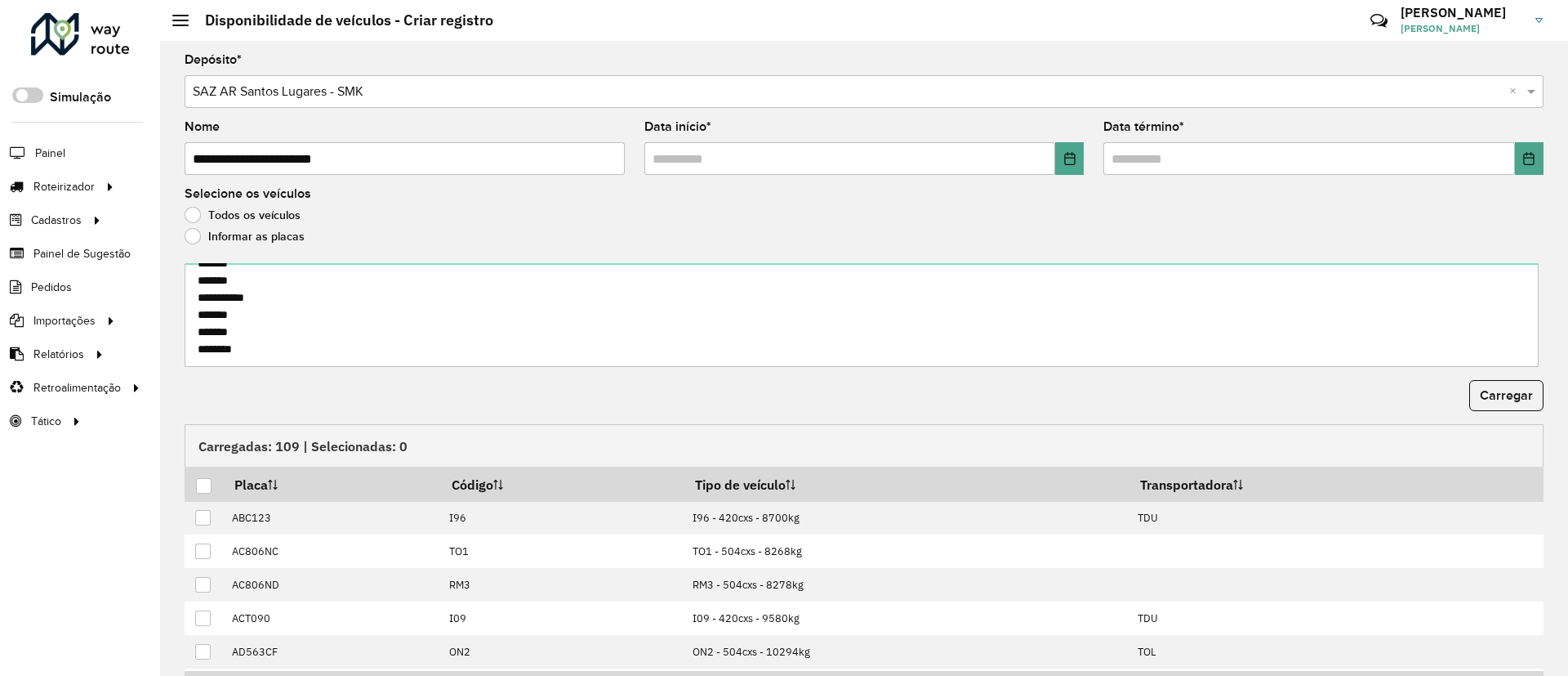
click at [1503, 416] on form "**********" at bounding box center [863, 415] width 1359 height 722
click at [1495, 399] on span "Carregar" at bounding box center [1506, 395] width 53 height 14
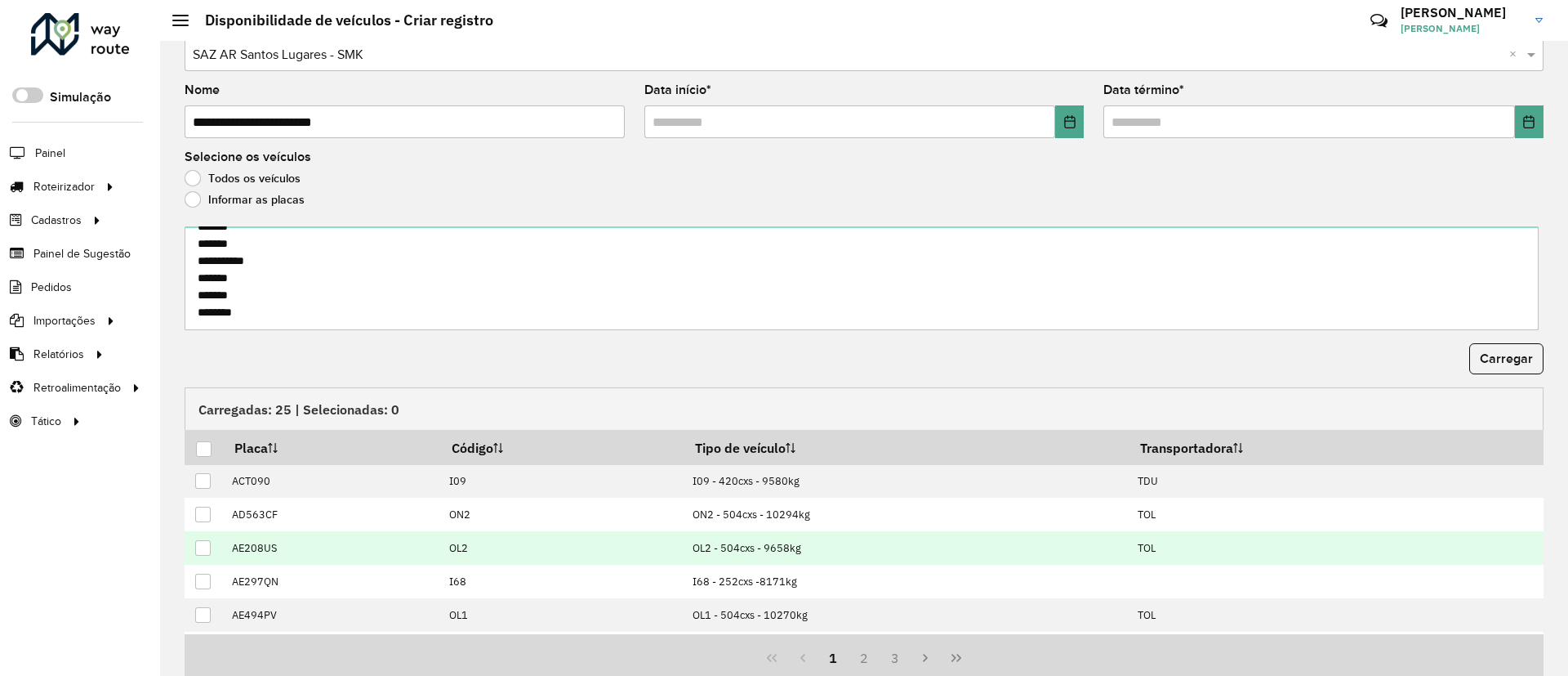
scroll to position [101, 0]
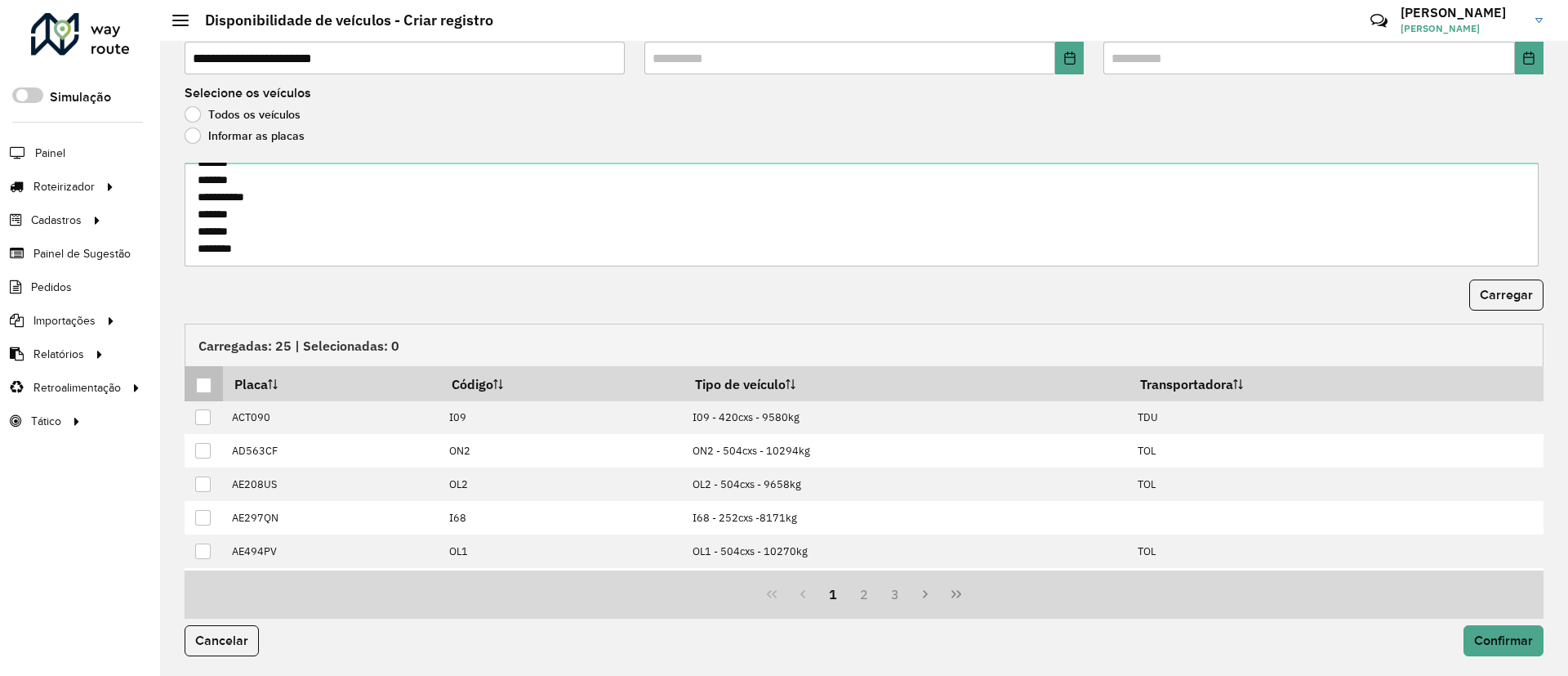
click at [202, 380] on div at bounding box center [203, 385] width 16 height 16
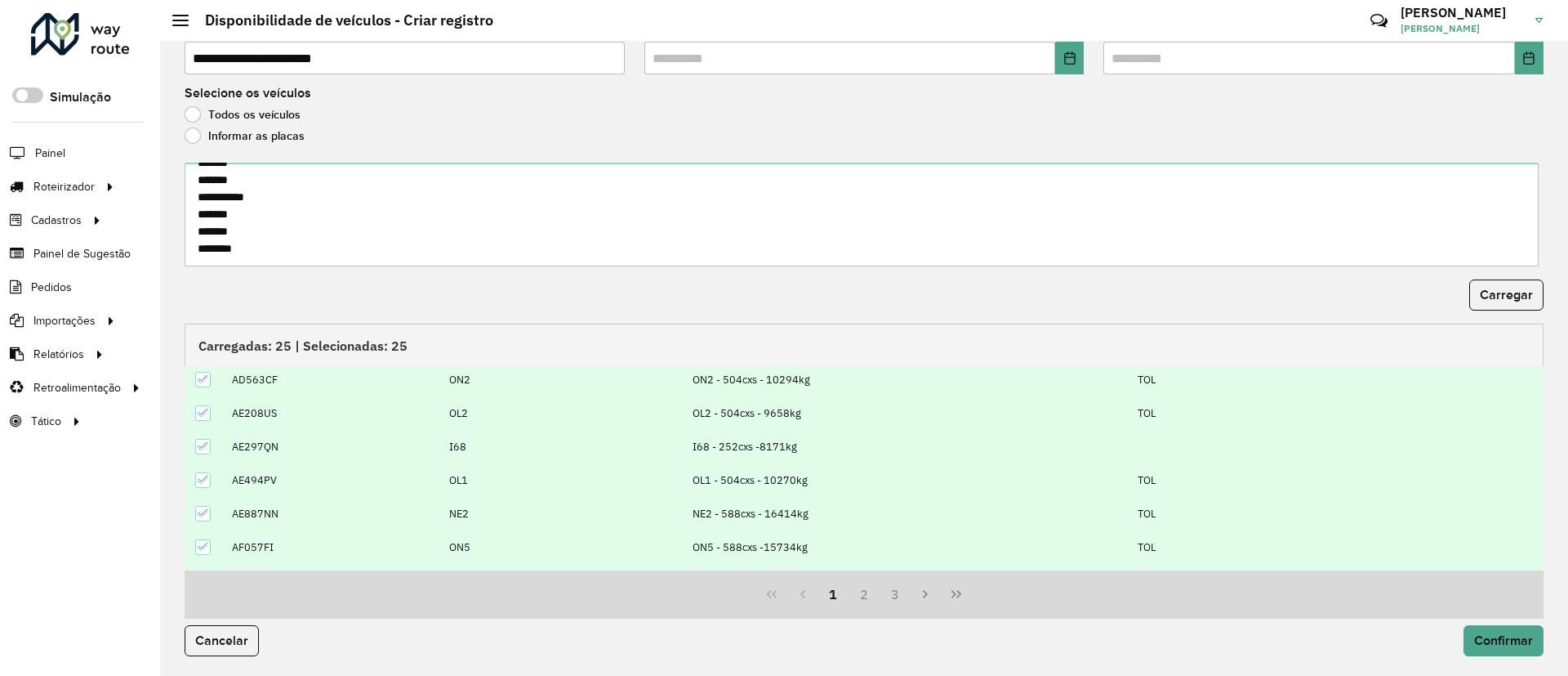
scroll to position [165, 0]
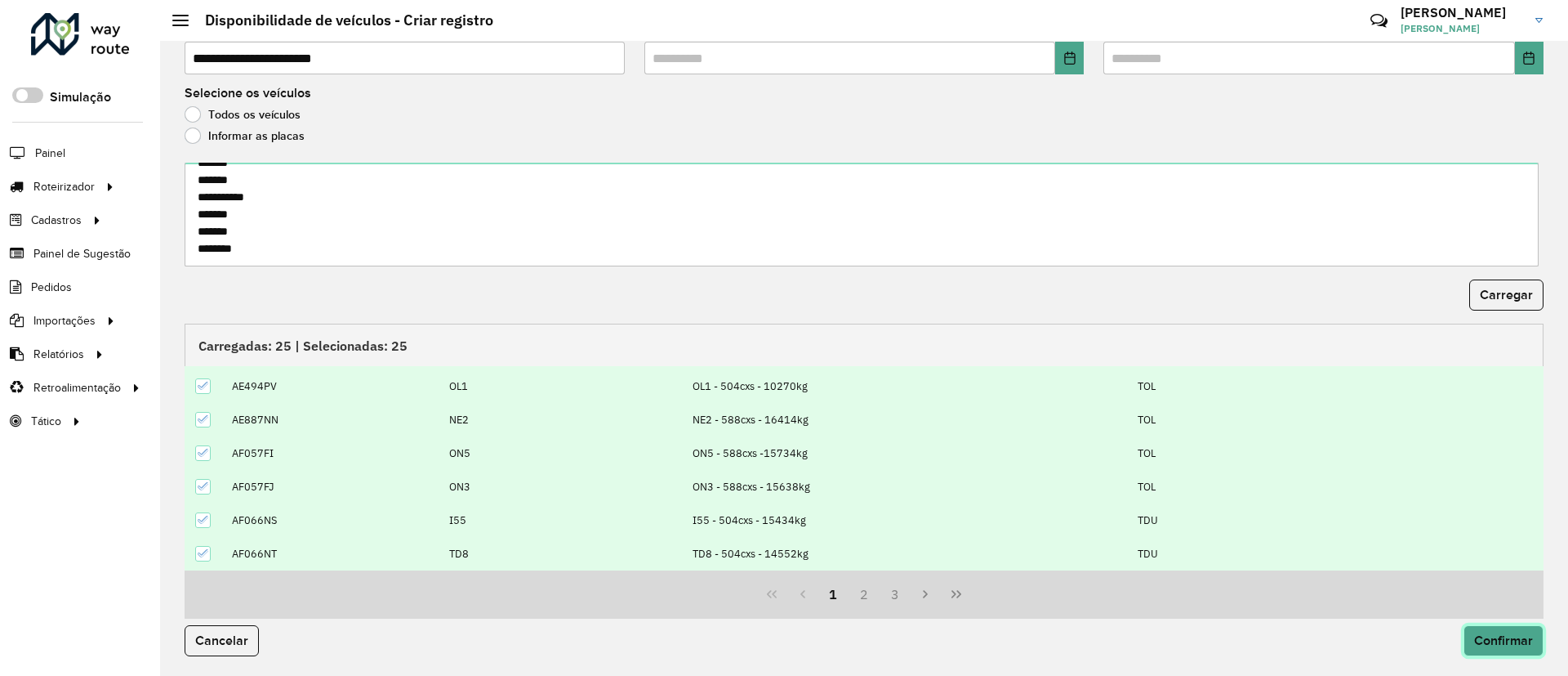
click at [1484, 637] on span "Confirmar" at bounding box center [1504, 640] width 59 height 14
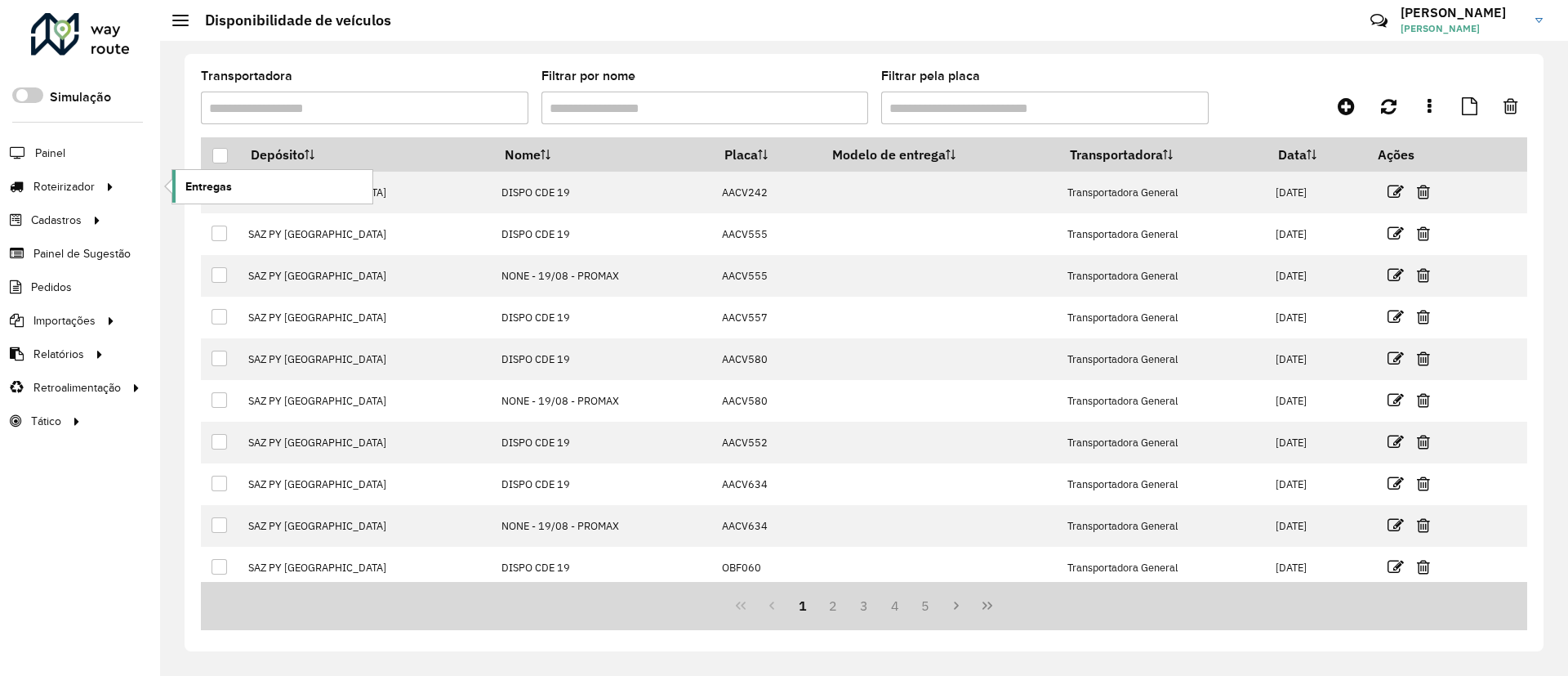
click at [254, 181] on link "Entregas" at bounding box center [272, 186] width 200 height 33
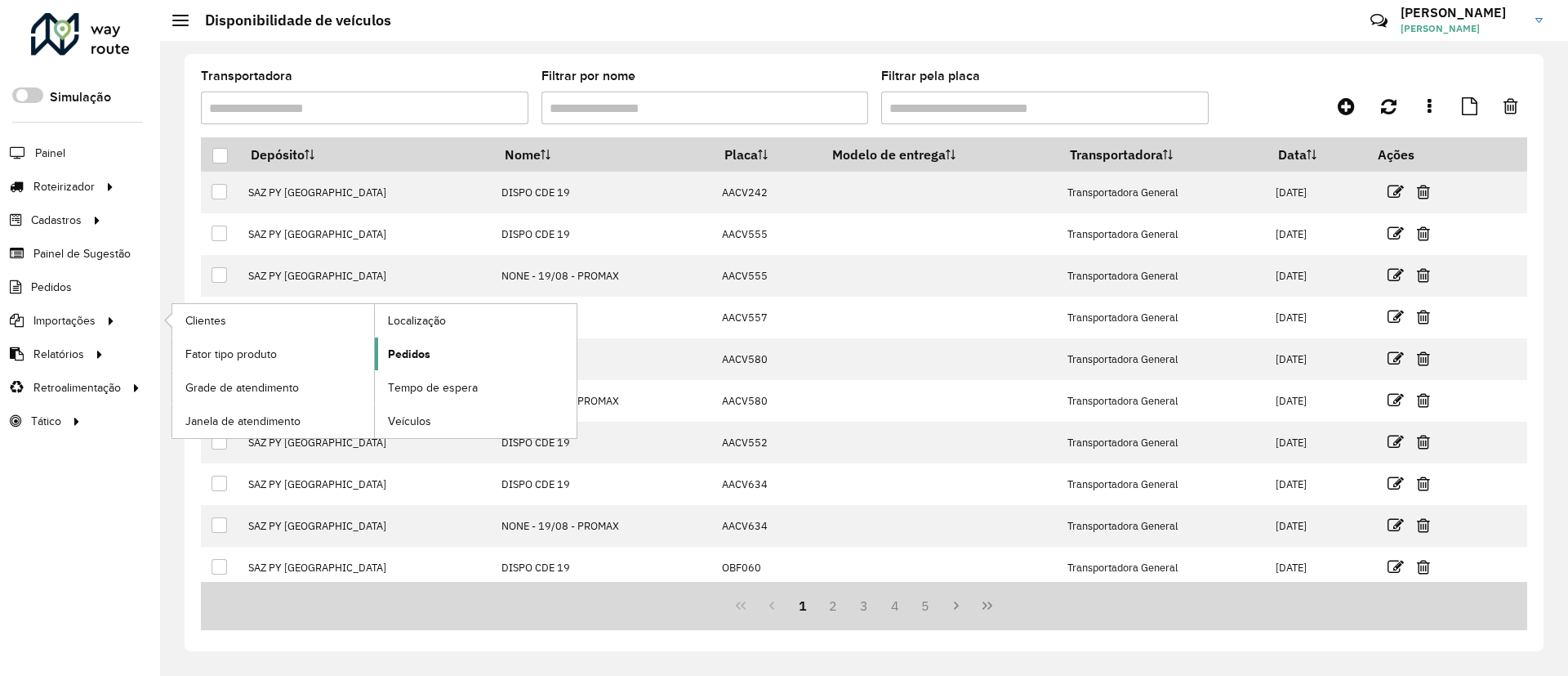
click at [476, 359] on link "Pedidos" at bounding box center [476, 353] width 202 height 33
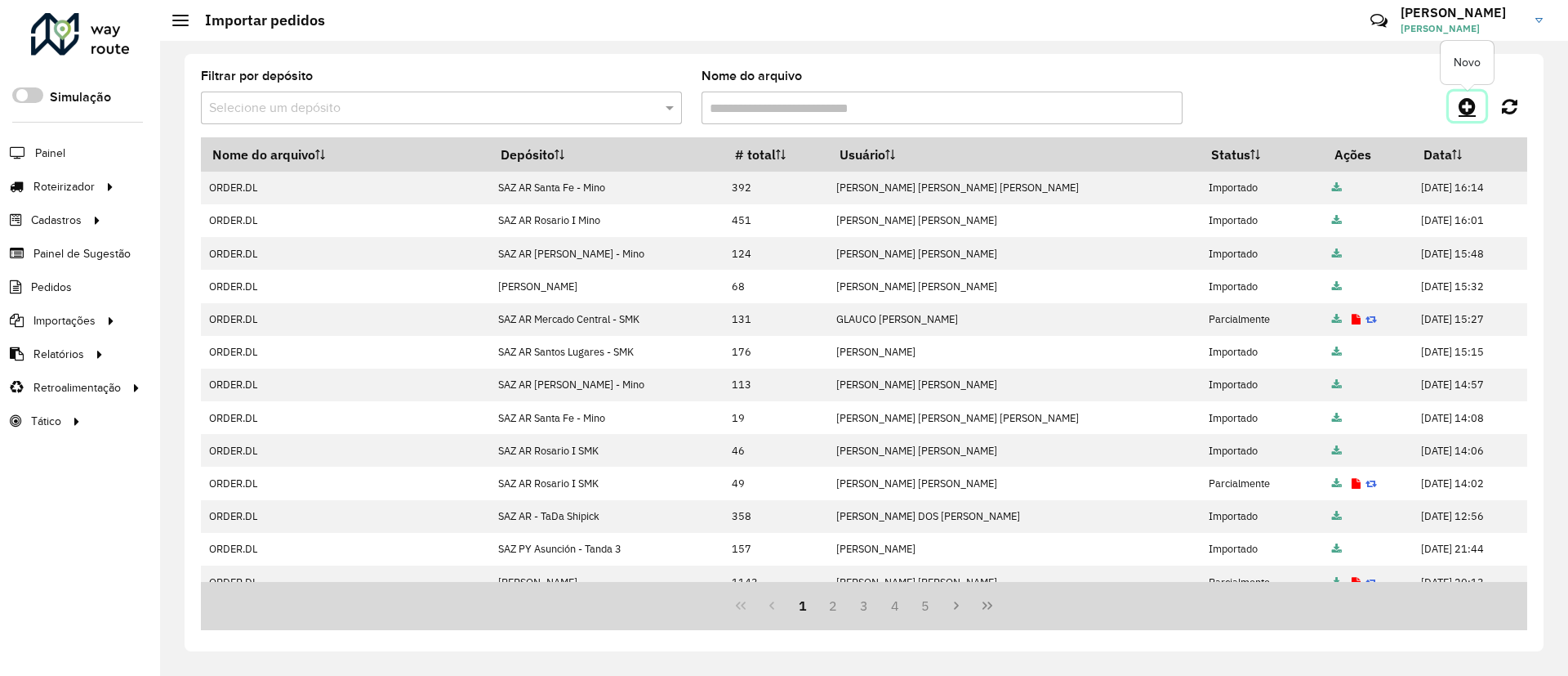
click at [1454, 109] on link at bounding box center [1468, 106] width 37 height 29
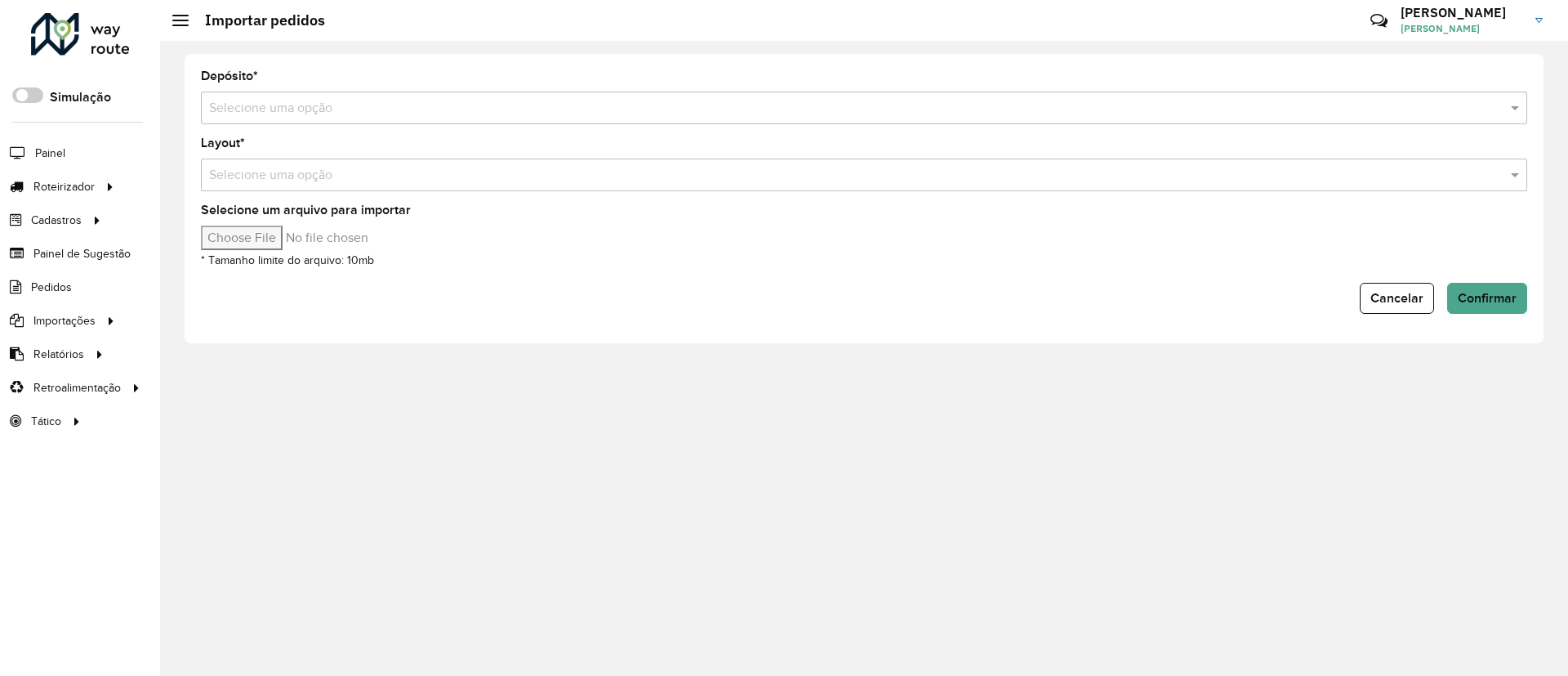
click at [964, 117] on input "text" at bounding box center [848, 108] width 1278 height 19
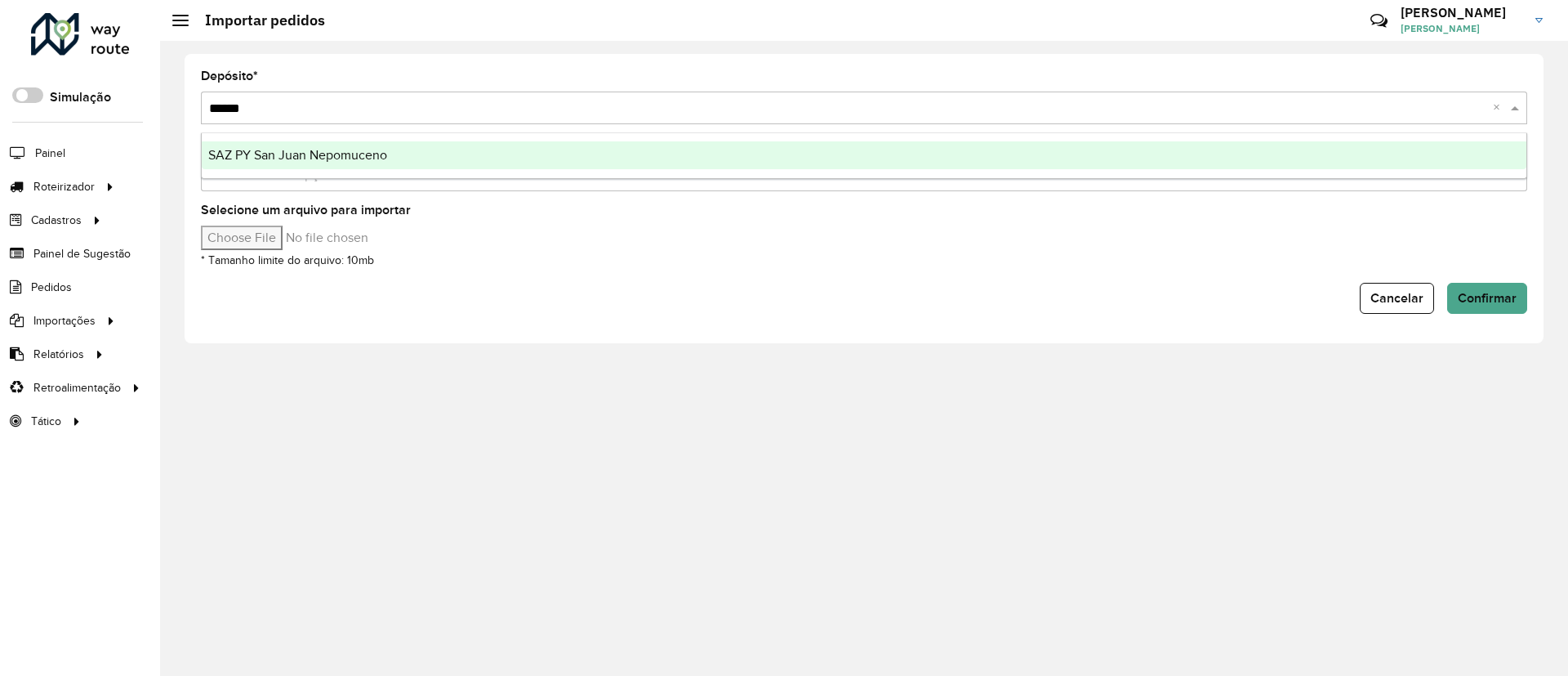
type input "*******"
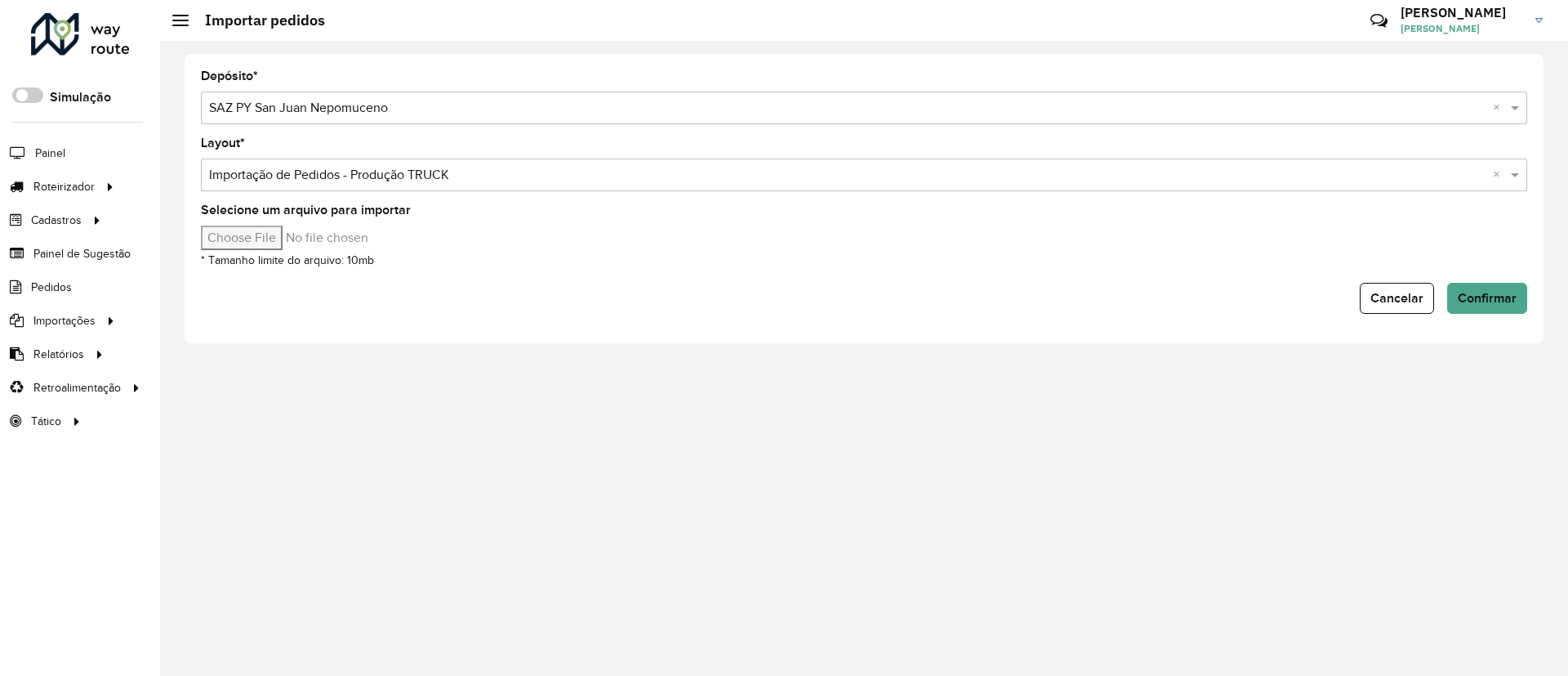
click at [261, 230] on input "Selecione um arquivo para importar" at bounding box center [340, 237] width 278 height 24
type input "**********"
click at [1486, 302] on span "Confirmar" at bounding box center [1487, 297] width 59 height 14
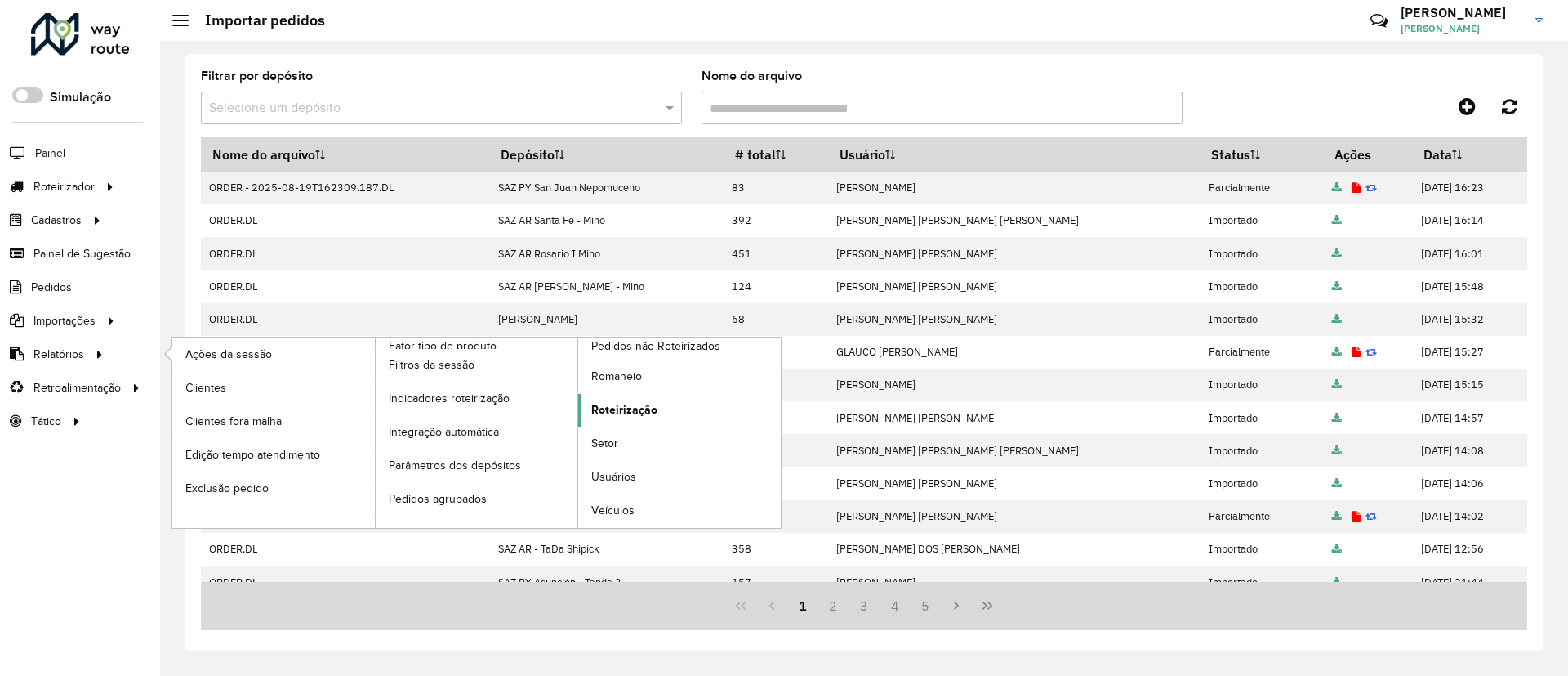
click at [632, 407] on span "Roteirização" at bounding box center [624, 410] width 66 height 17
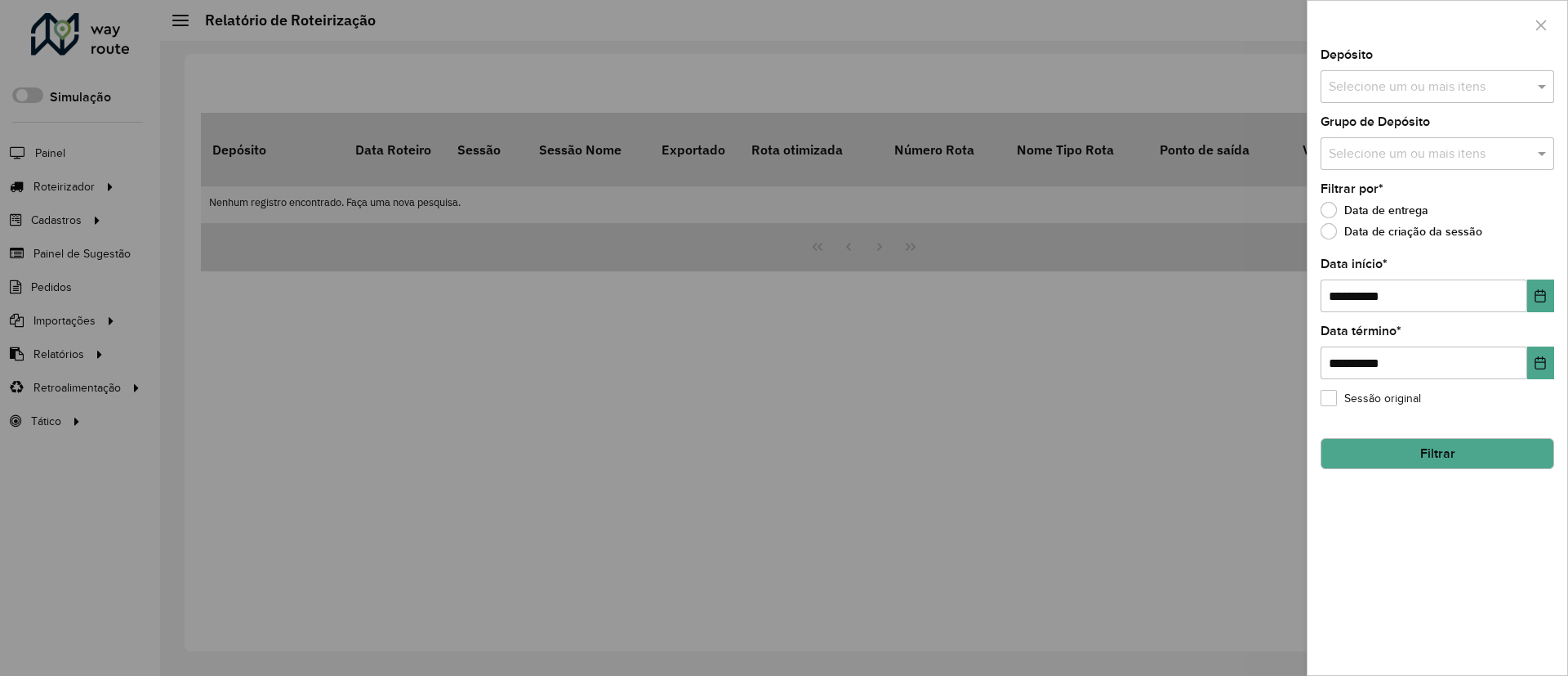
click at [1380, 83] on input "text" at bounding box center [1429, 87] width 209 height 19
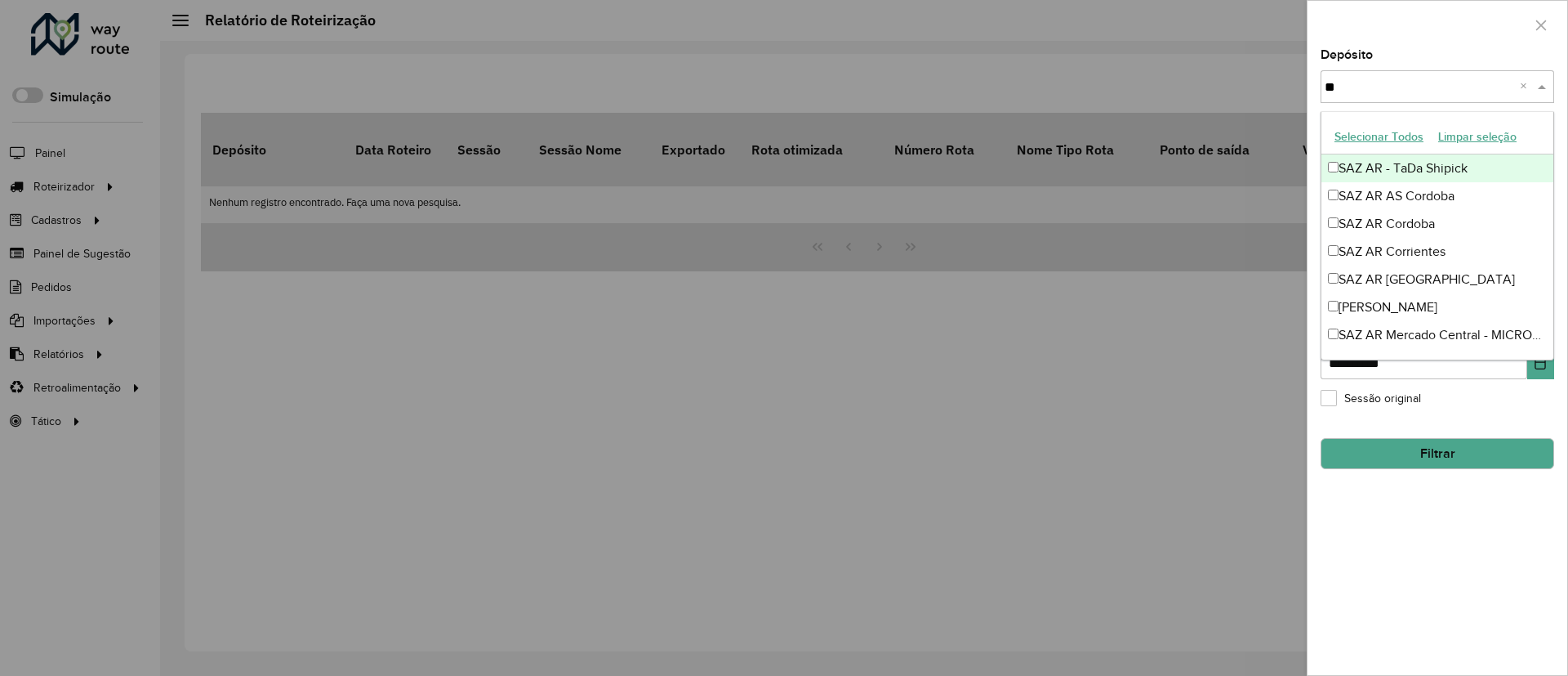
type input "***"
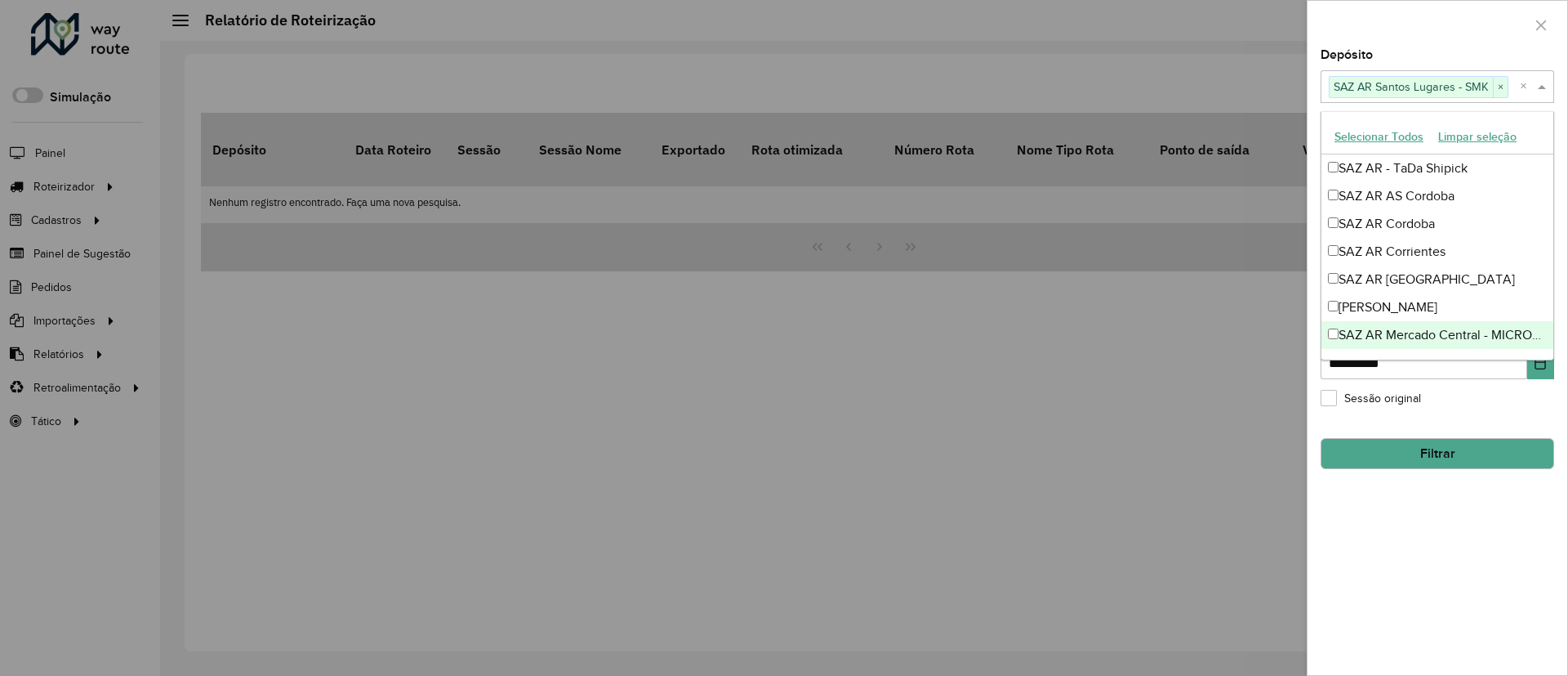
click at [1441, 555] on div "**********" at bounding box center [1437, 362] width 260 height 626
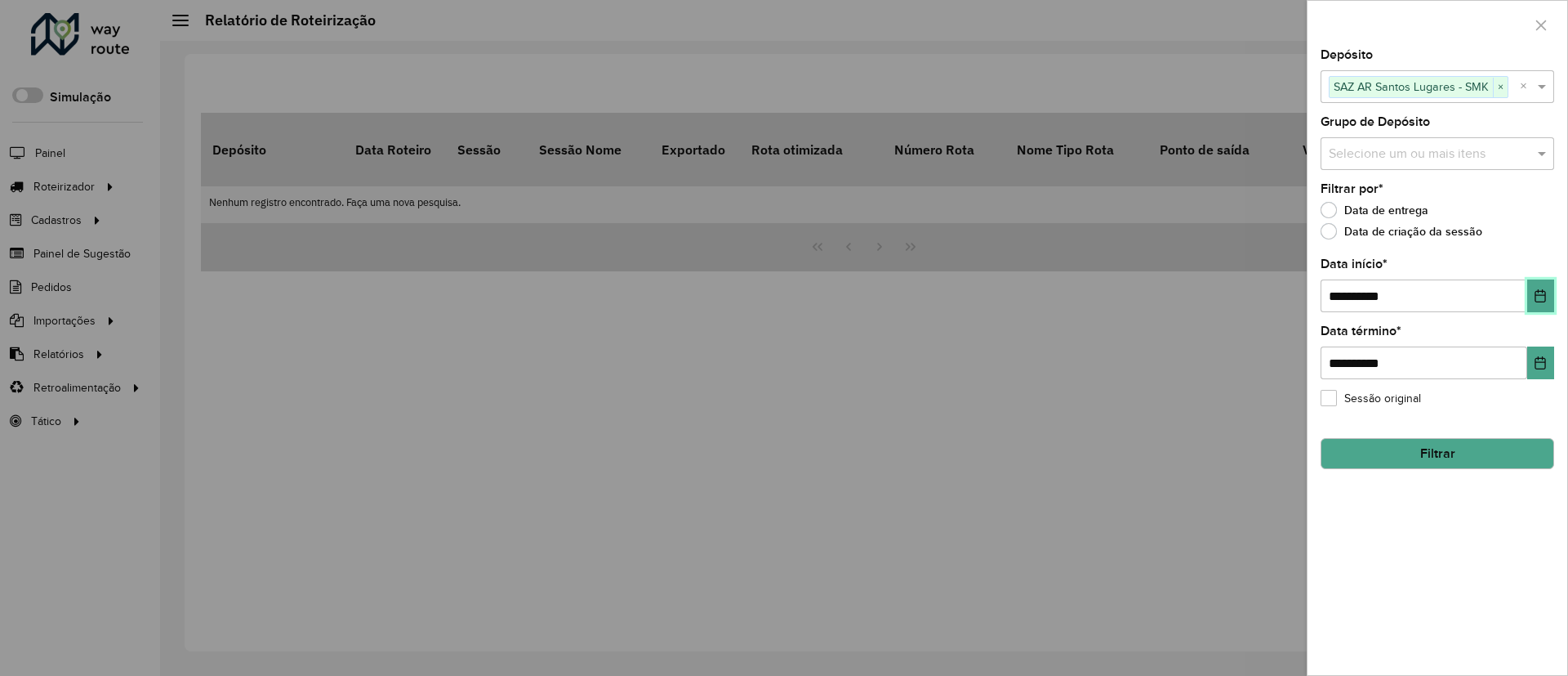
click at [1544, 286] on button "Choose Date" at bounding box center [1540, 296] width 27 height 33
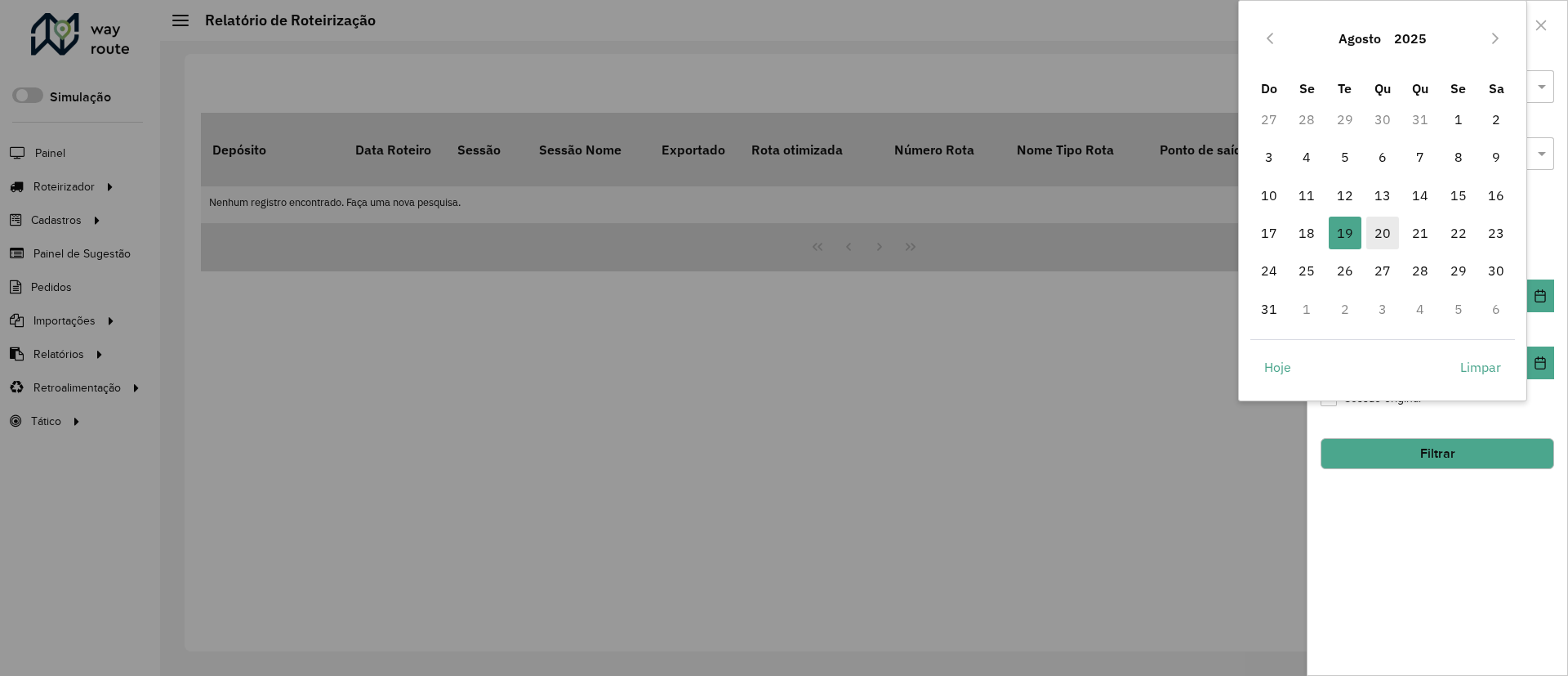
click at [1388, 226] on span "20" at bounding box center [1382, 233] width 33 height 33
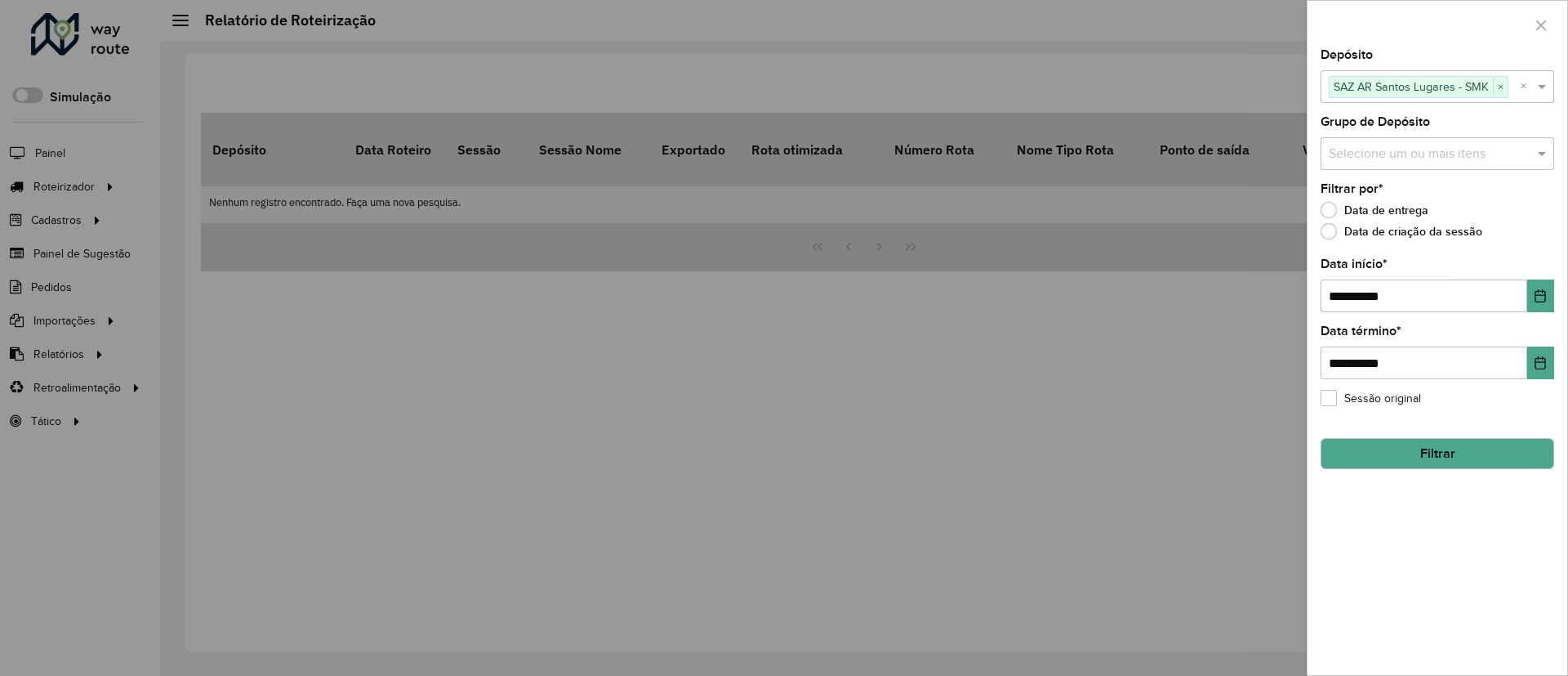
click at [1432, 448] on button "Filtrar" at bounding box center [1437, 453] width 234 height 31
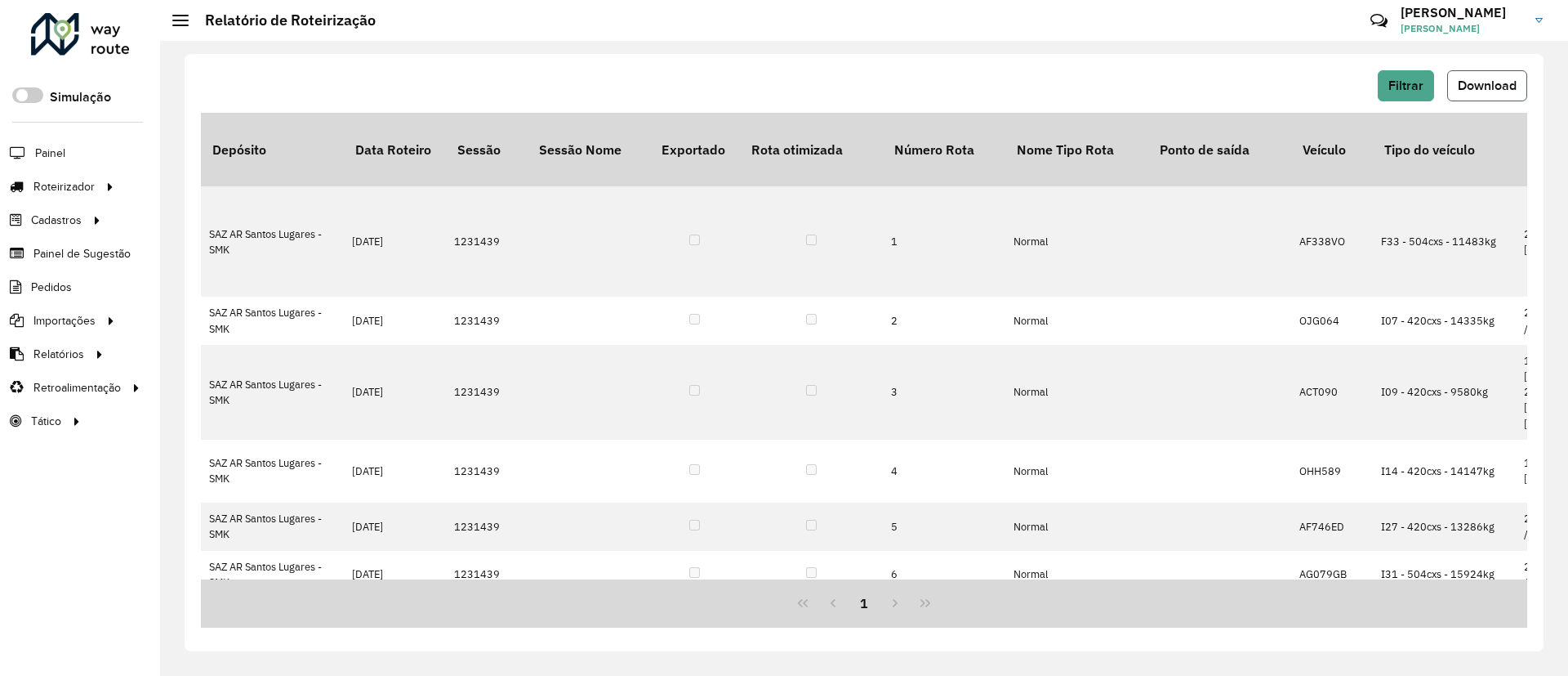
click at [1463, 91] on span "Download" at bounding box center [1487, 85] width 59 height 14
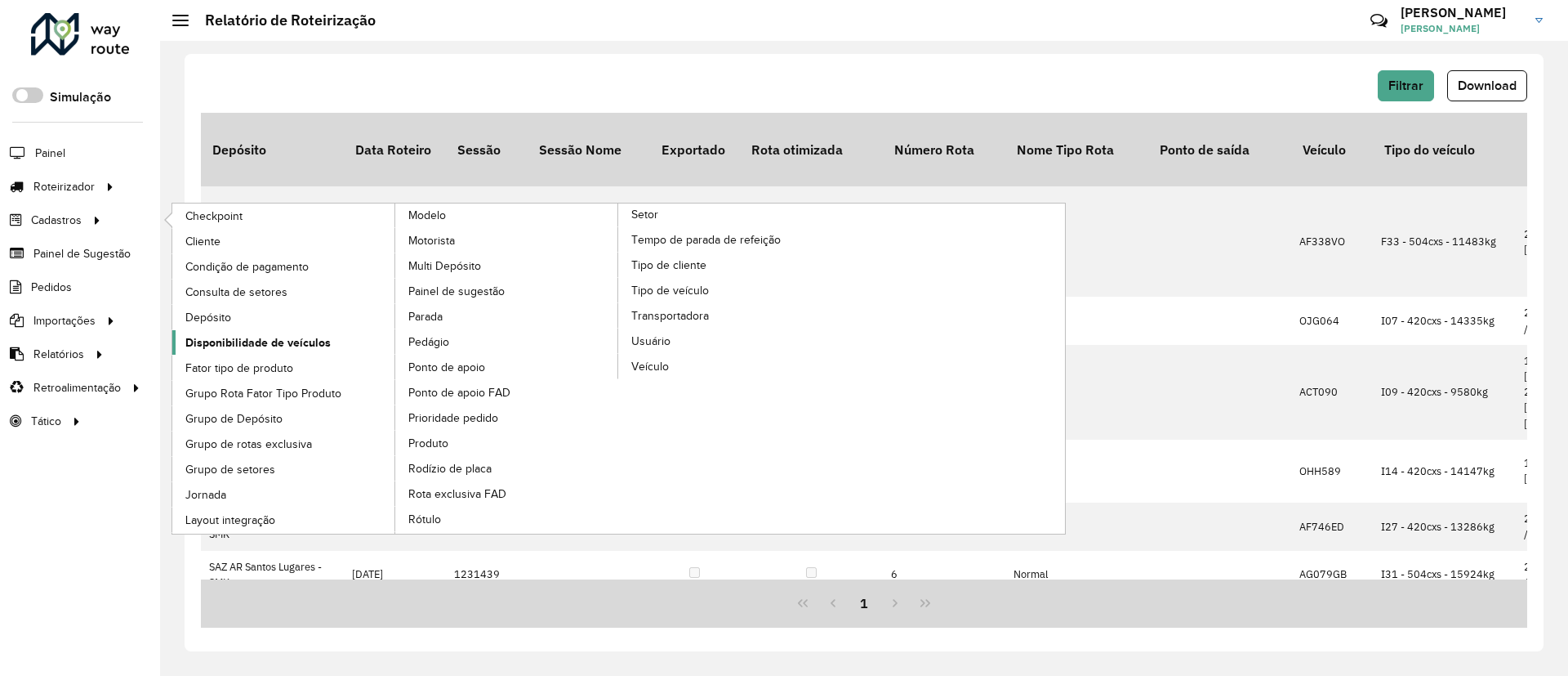
click at [246, 348] on span "Disponibilidade de veículos" at bounding box center [258, 343] width 146 height 17
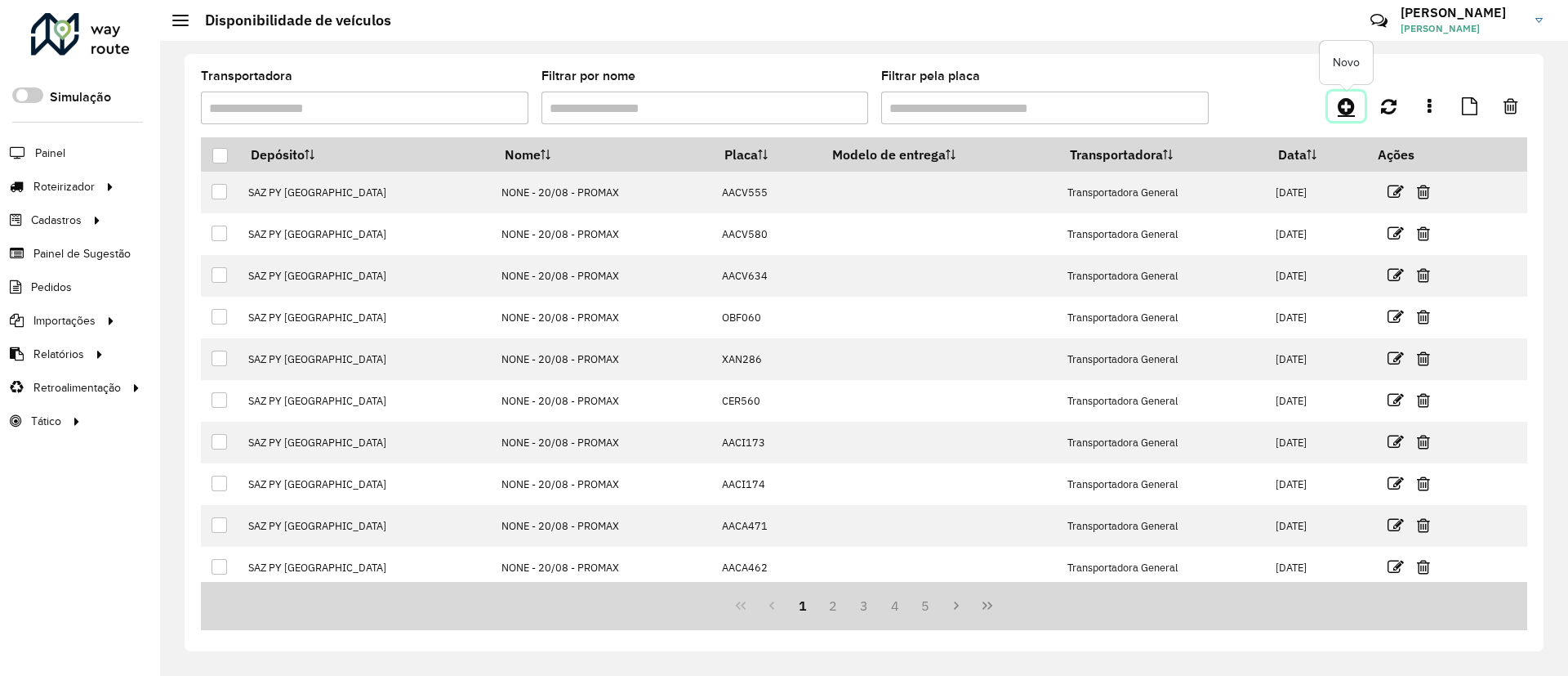
click at [1352, 99] on icon at bounding box center [1346, 106] width 17 height 19
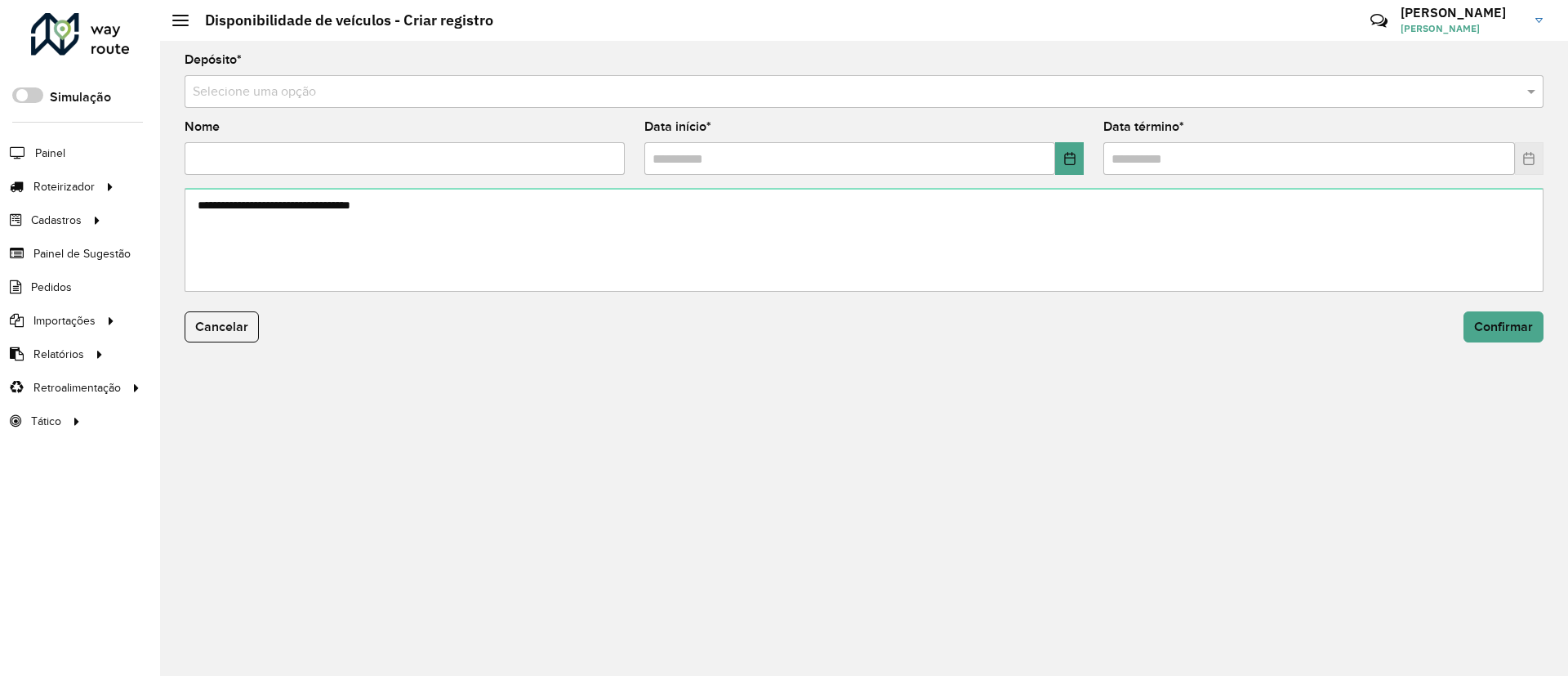
click at [975, 90] on hb-app "Aguarde... Pop-up bloqueado! Seu navegador bloqueou automáticamente a abertura …" at bounding box center [784, 338] width 1568 height 676
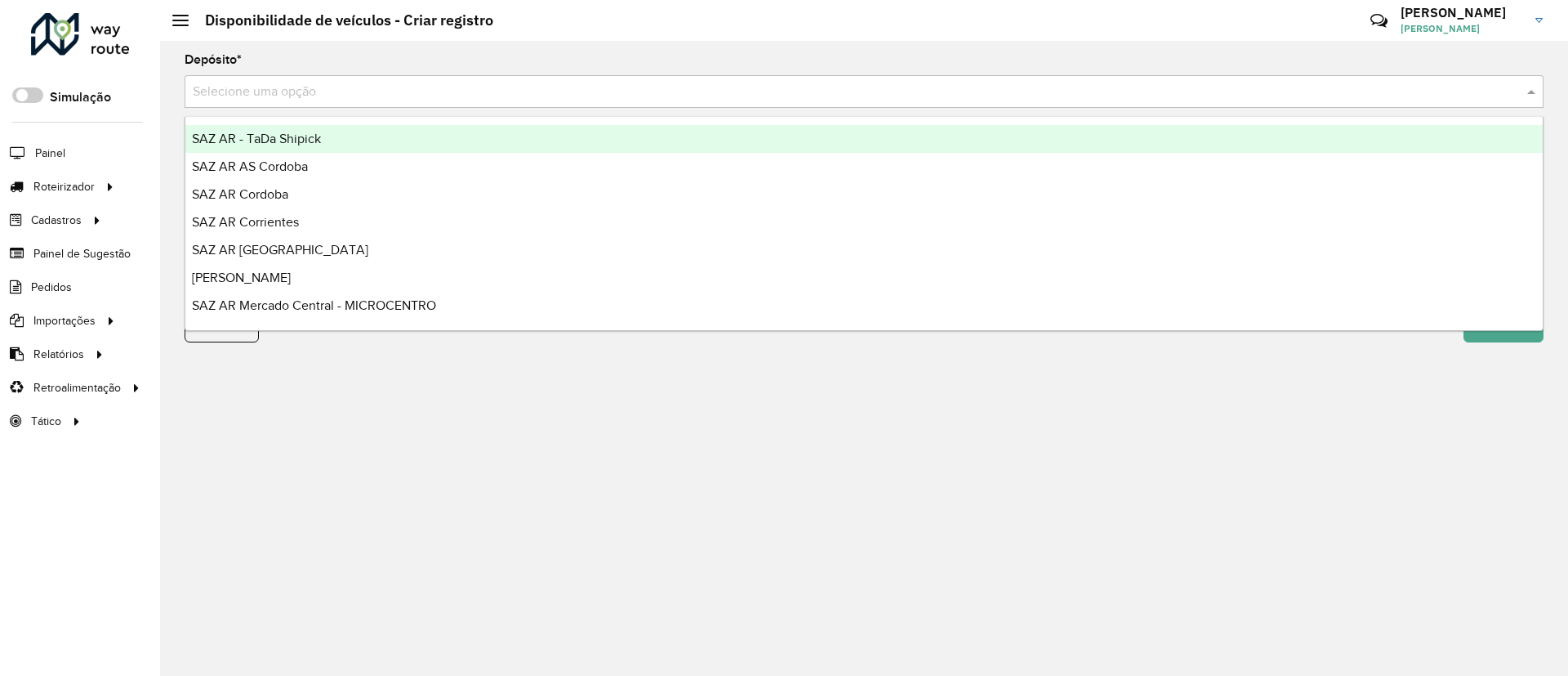
click at [975, 90] on input "text" at bounding box center [847, 92] width 1310 height 19
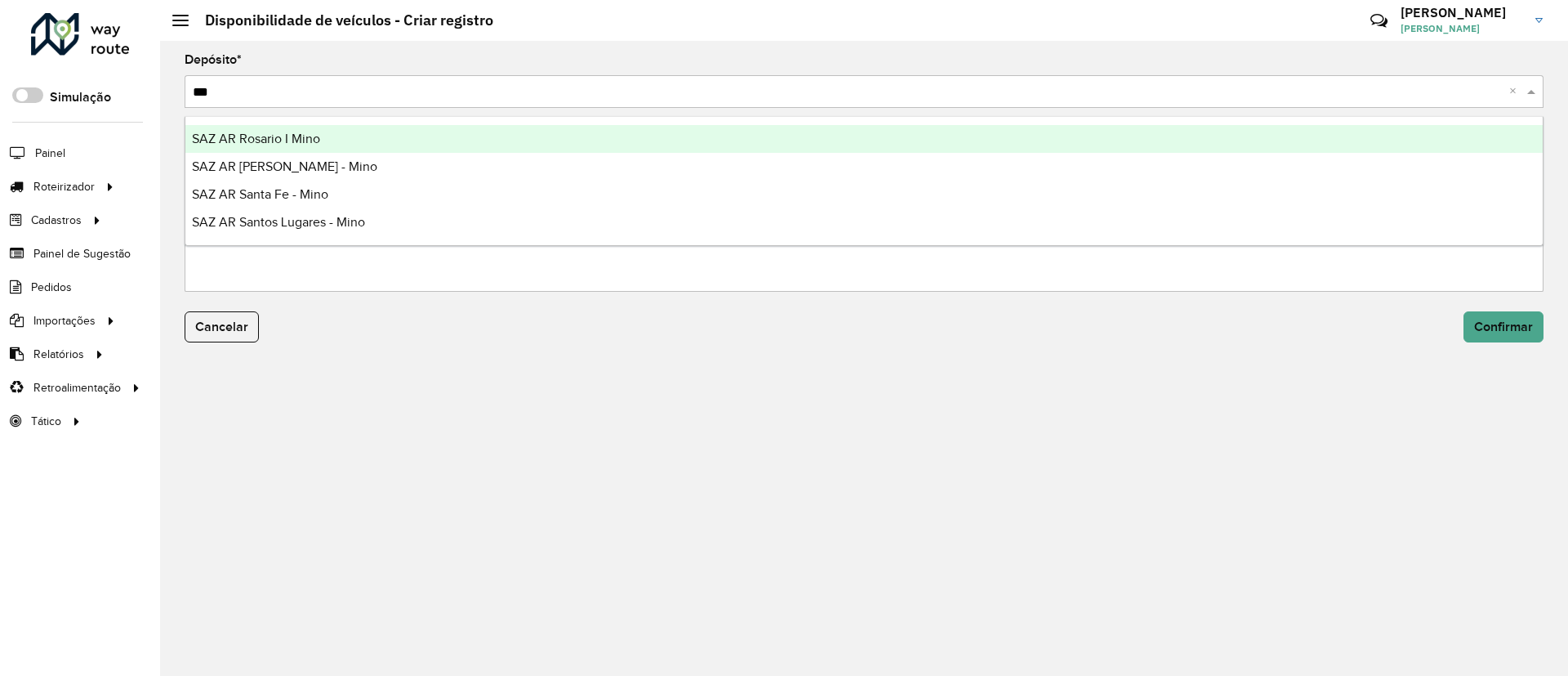
type input "****"
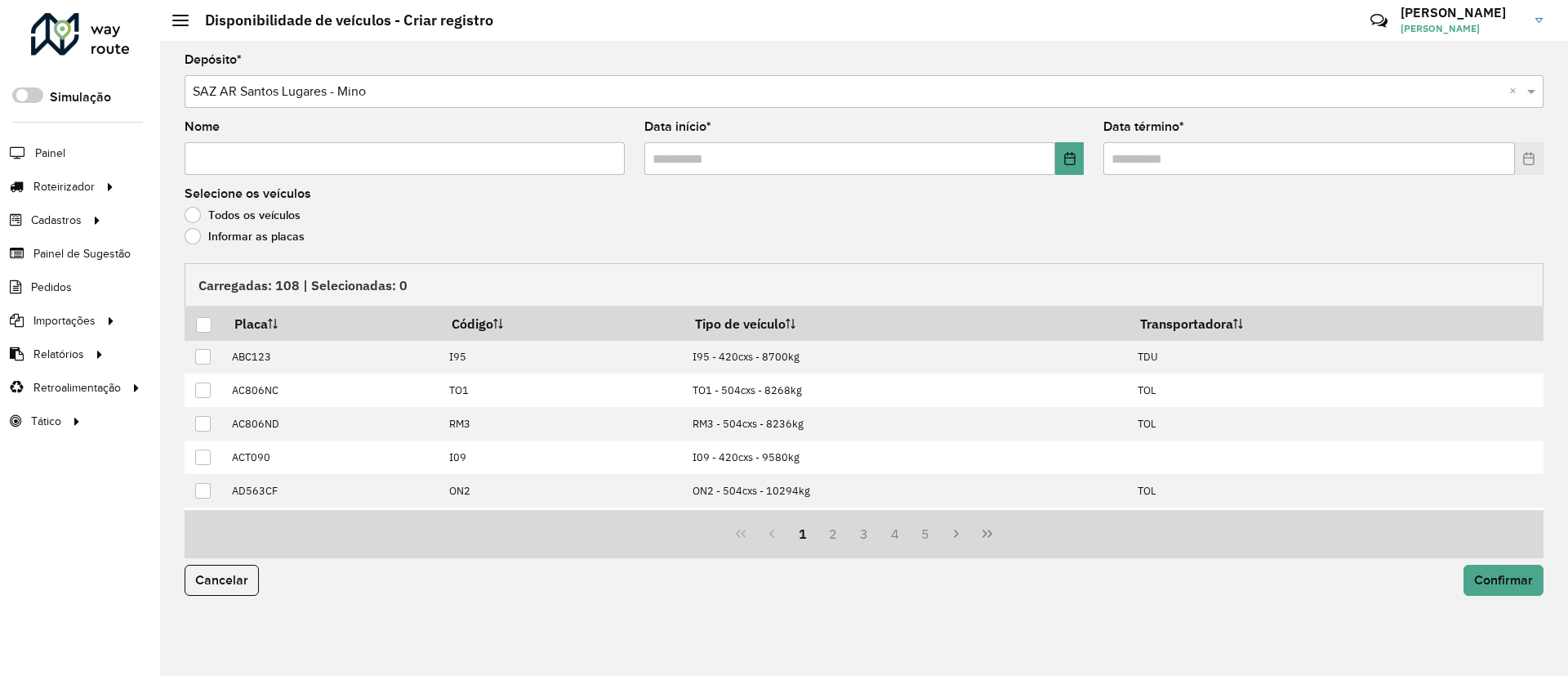
click at [548, 161] on input "Nome" at bounding box center [404, 158] width 440 height 33
type input "**********"
click at [1060, 148] on button "Choose Date" at bounding box center [1069, 158] width 28 height 33
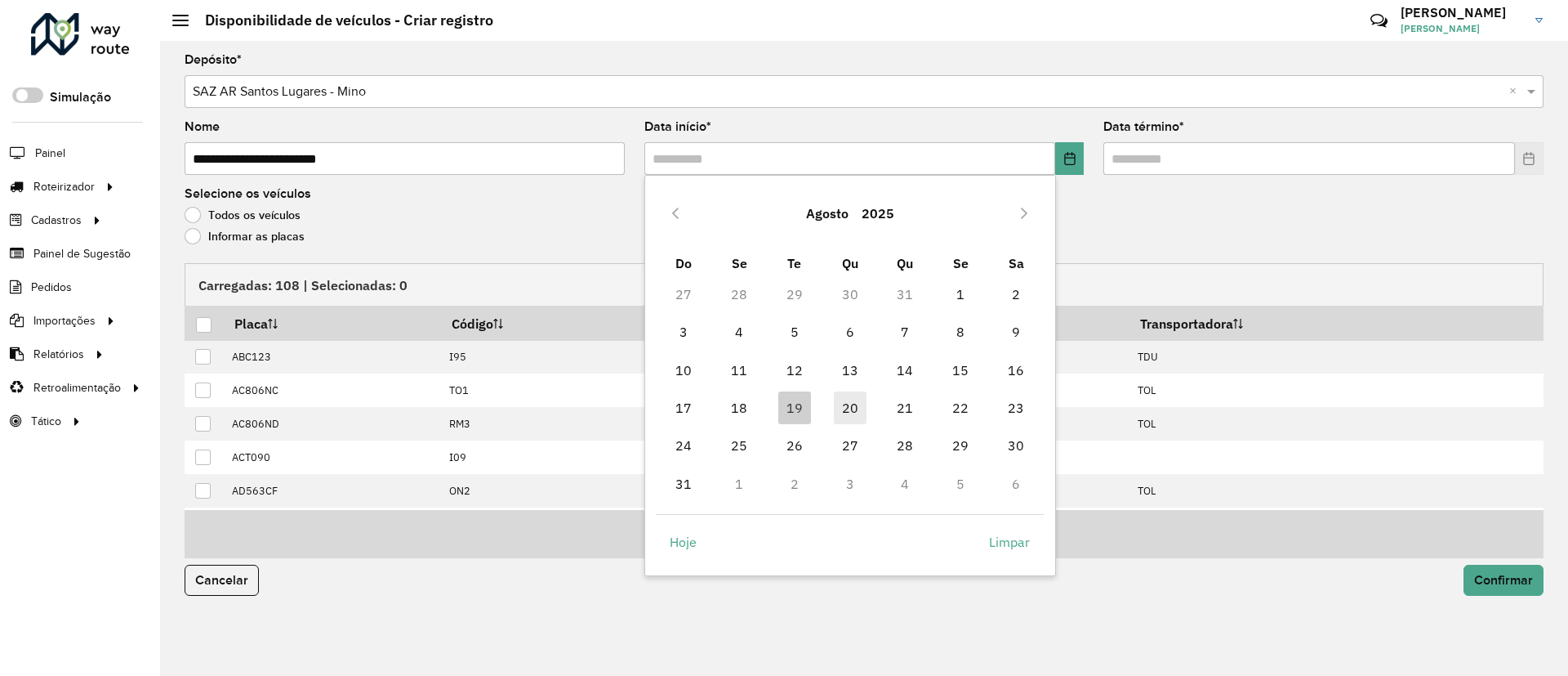
click at [834, 401] on span "20" at bounding box center [850, 407] width 33 height 33
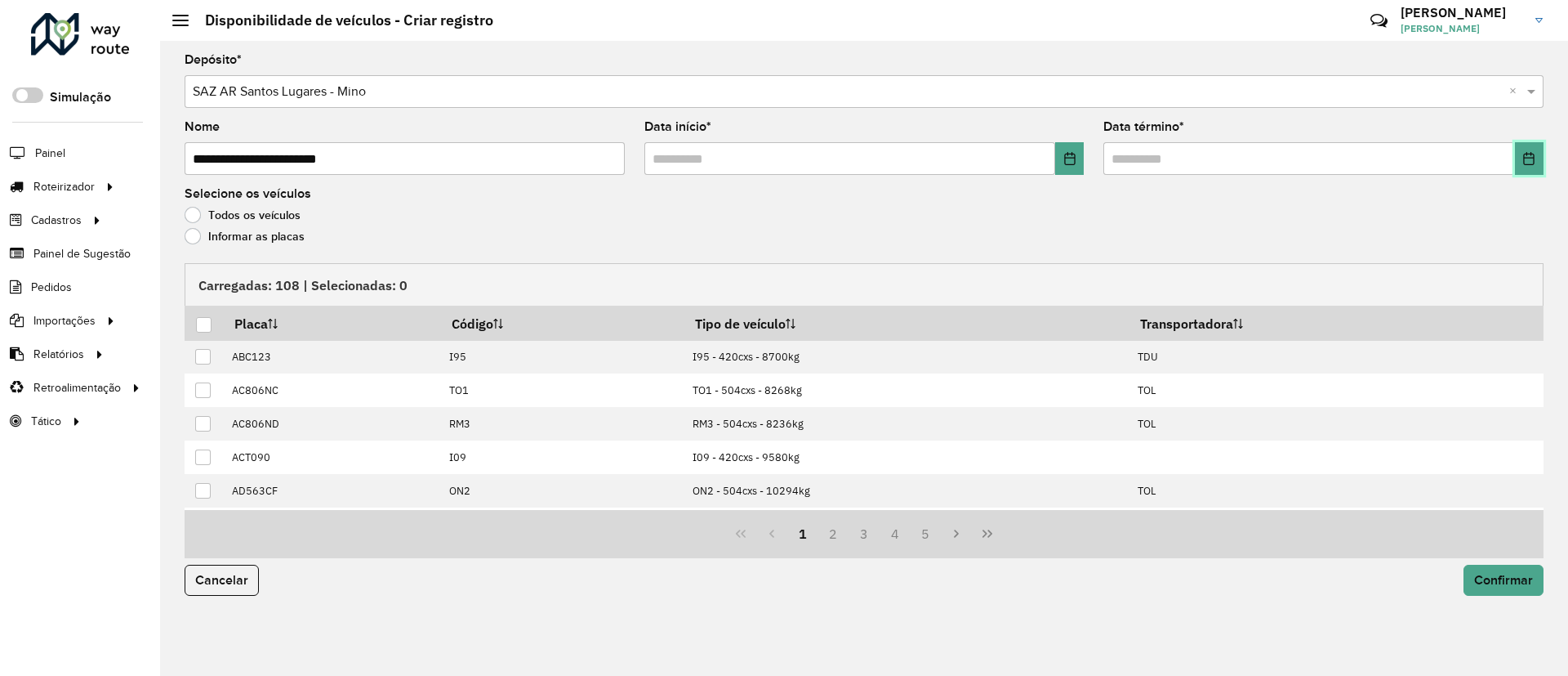
click at [1525, 160] on icon "Choose Date" at bounding box center [1529, 158] width 13 height 13
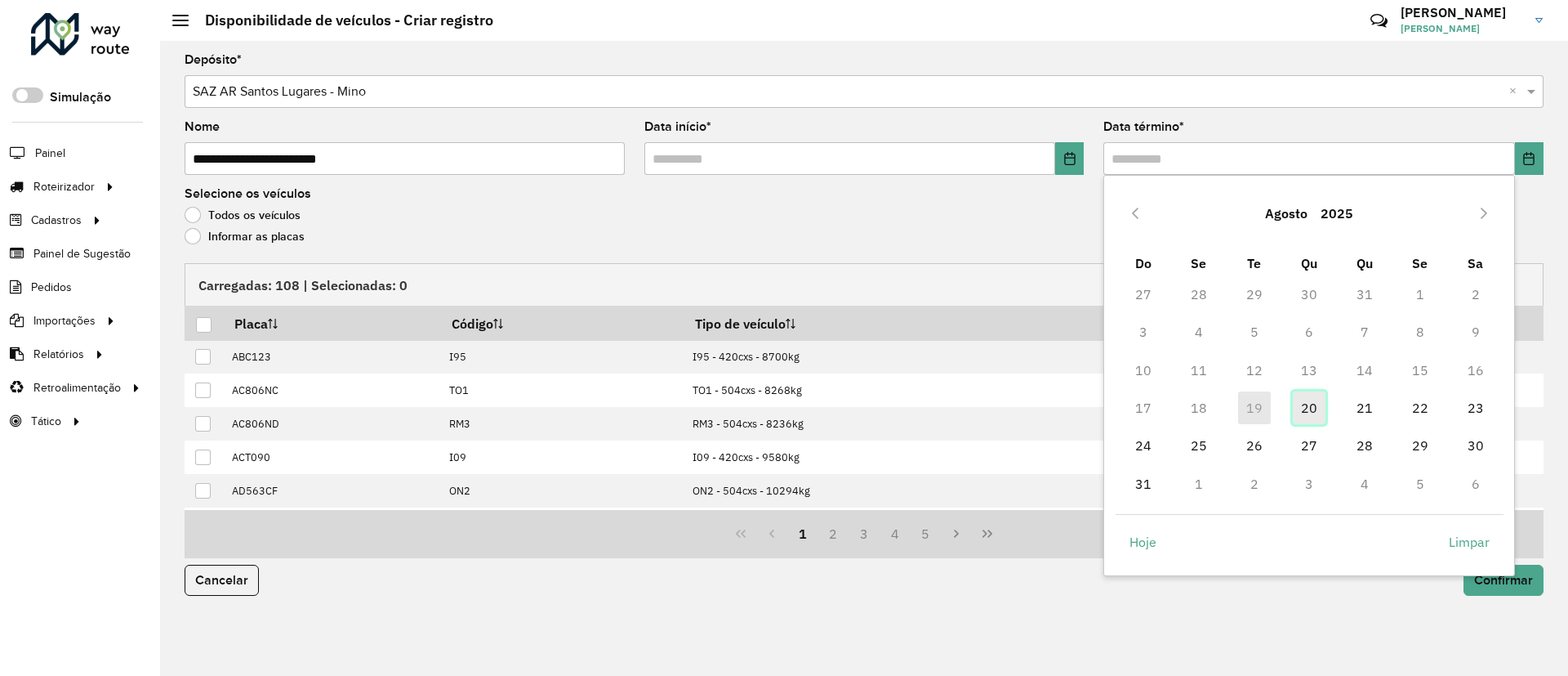
click at [1314, 405] on span "20" at bounding box center [1308, 407] width 33 height 33
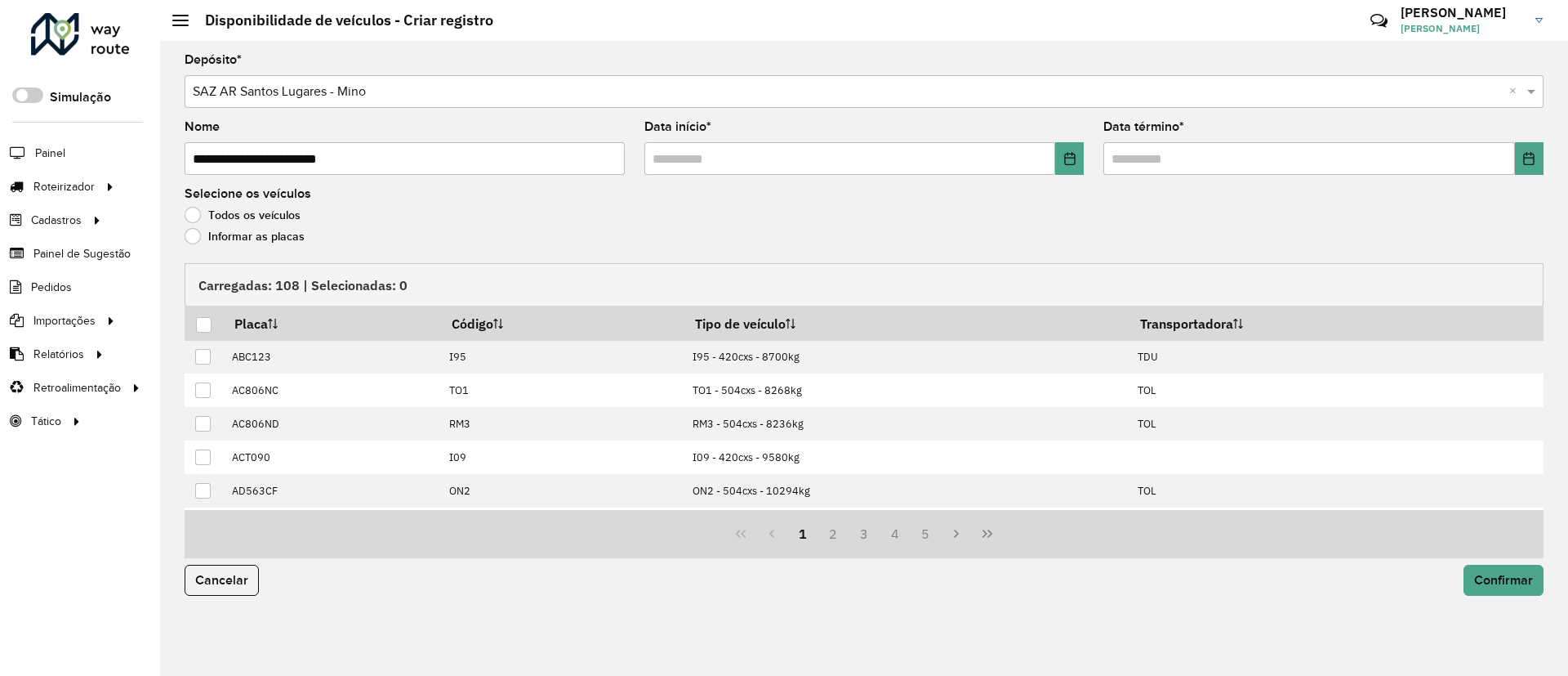
click at [256, 230] on label "Informar as placas" at bounding box center [244, 236] width 120 height 17
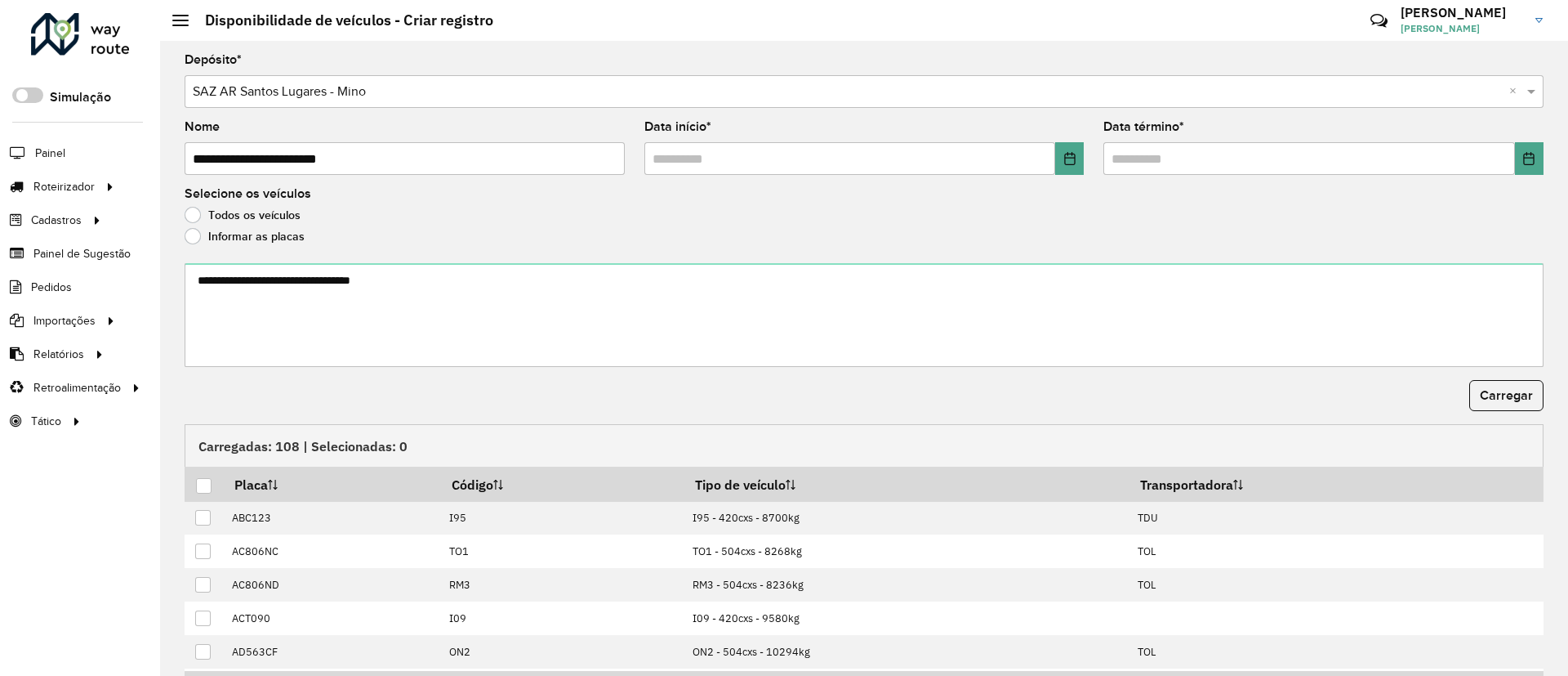
click at [252, 261] on form "**********" at bounding box center [863, 415] width 1359 height 722
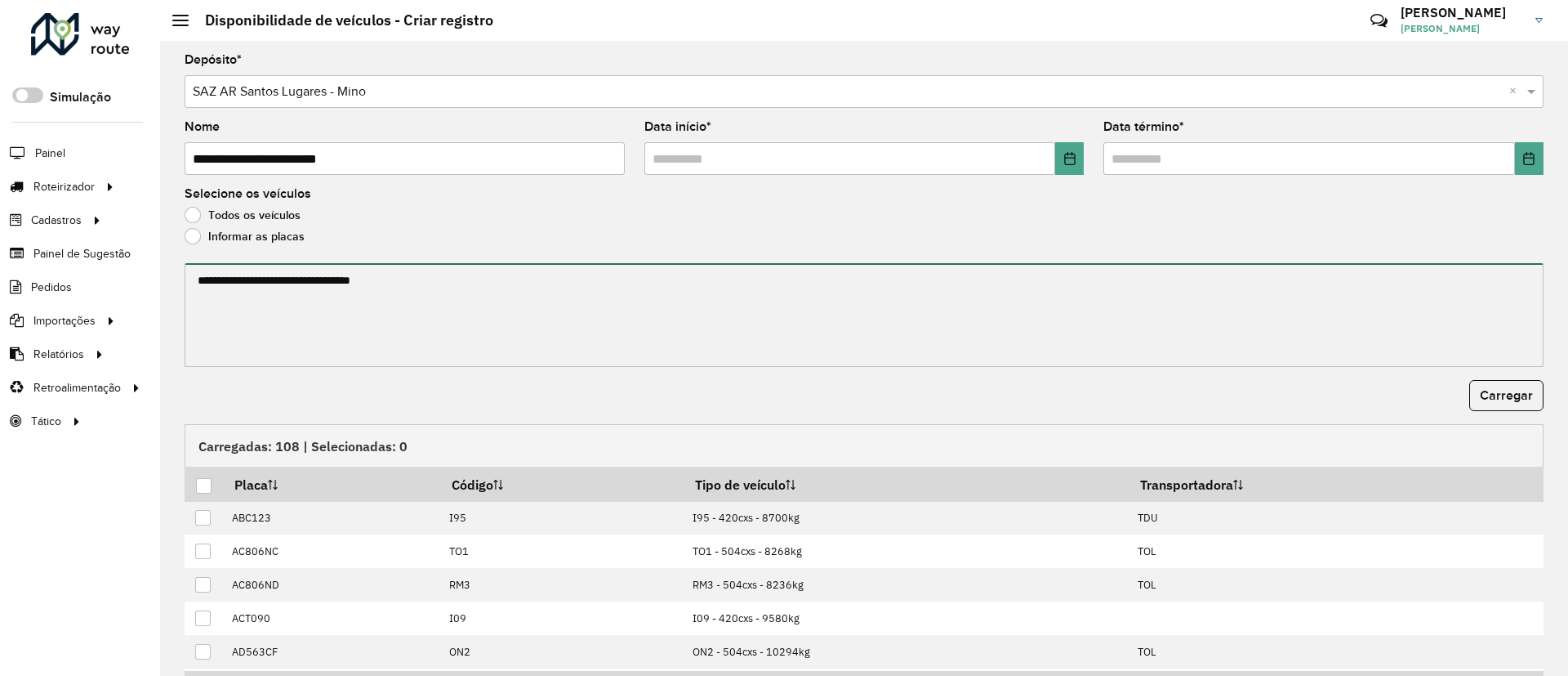
click at [255, 287] on textarea at bounding box center [863, 315] width 1359 height 104
paste textarea "******* ******* ******* ******* ****** ******* ******* ******* ****** ****** **…"
paste textarea "******* ******* ******* ******* ******* *******"
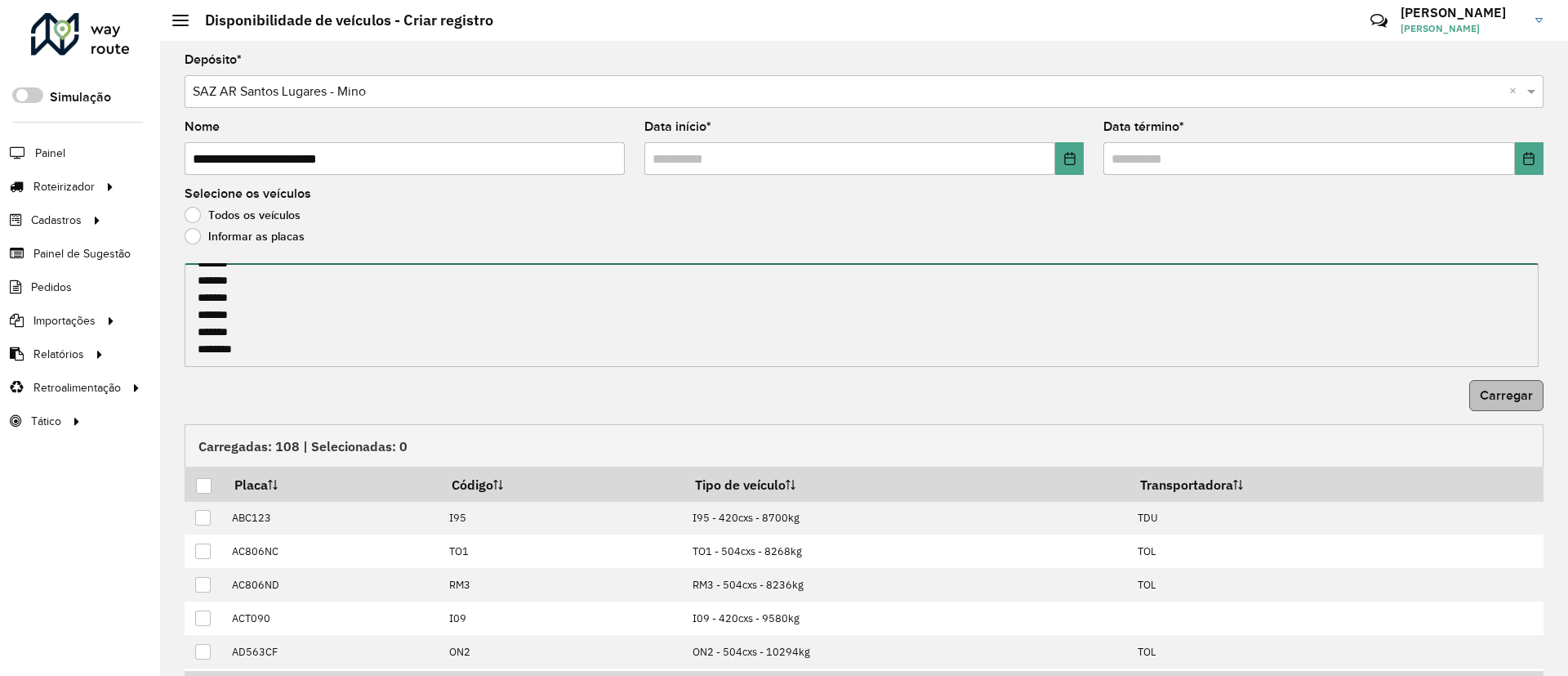
type textarea "******* ******* ******* ******* ****** ******* ******* ******* ****** ****** **…"
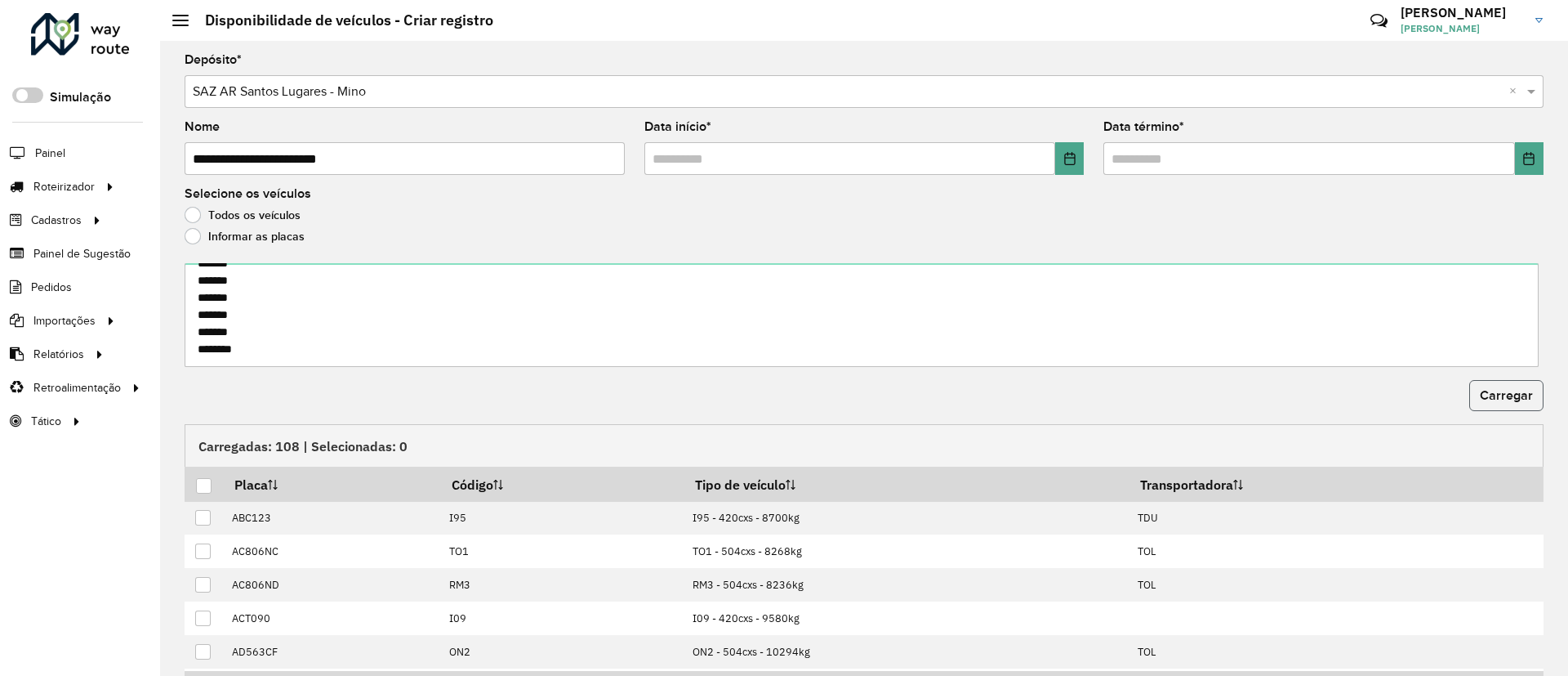
click at [1511, 408] on button "Carregar" at bounding box center [1506, 395] width 75 height 31
click at [202, 486] on div at bounding box center [203, 486] width 16 height 16
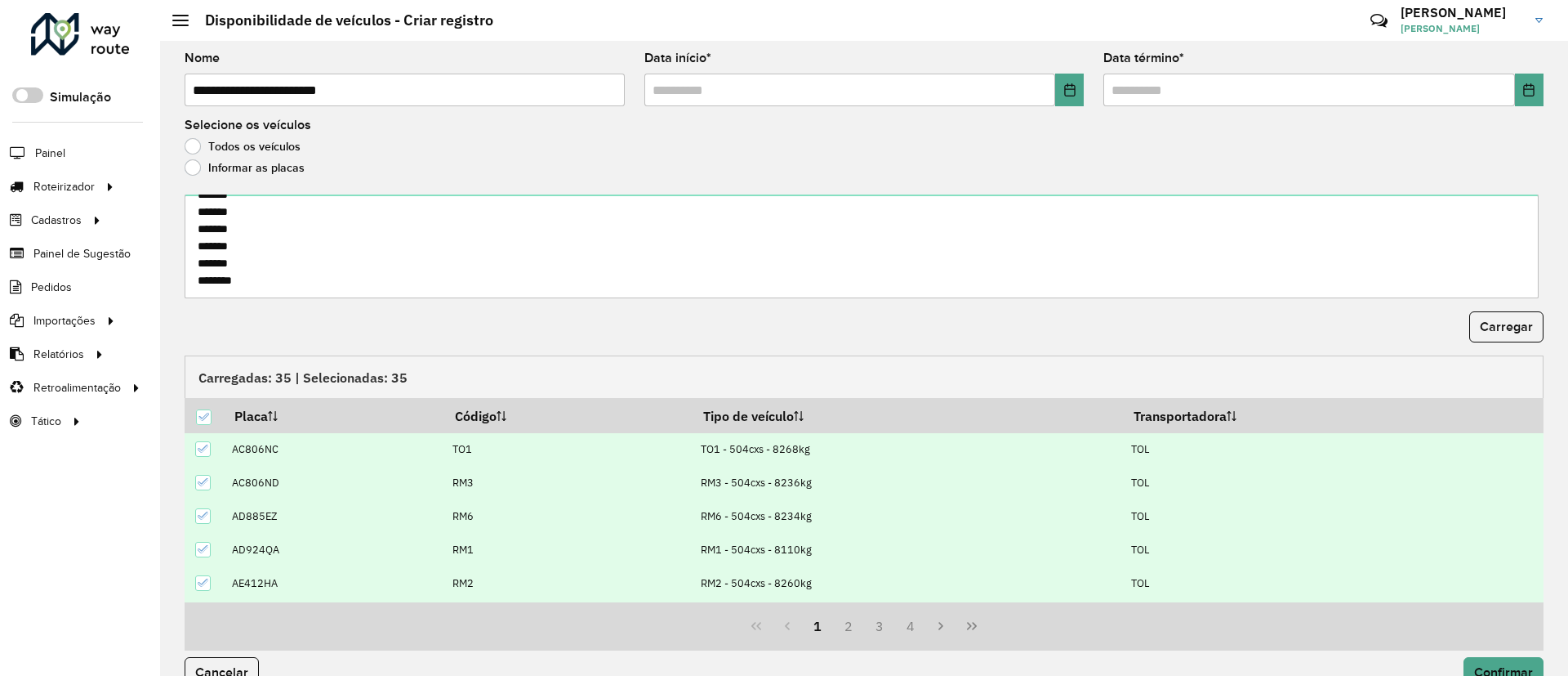
scroll to position [101, 0]
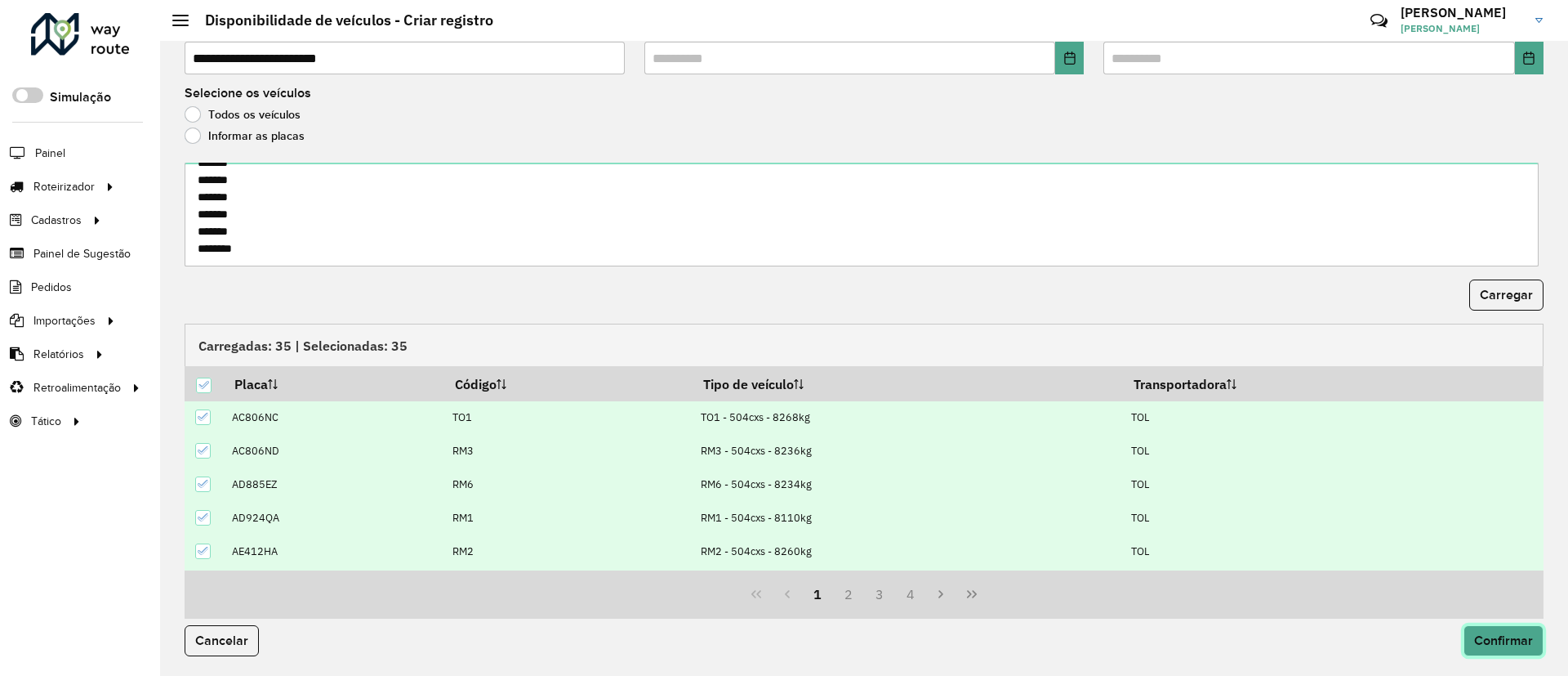
click at [1478, 637] on span "Confirmar" at bounding box center [1504, 640] width 59 height 14
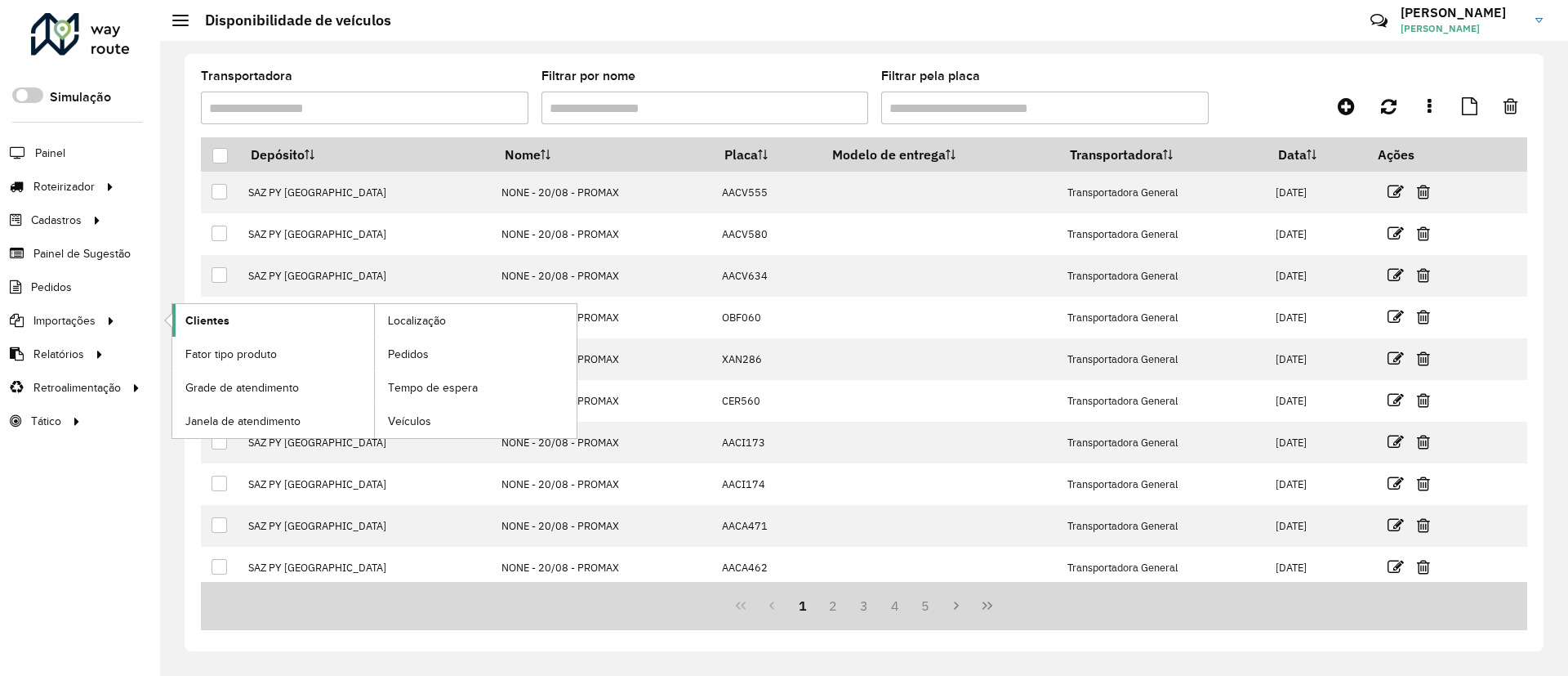
click at [202, 313] on span "Clientes" at bounding box center [207, 321] width 44 height 17
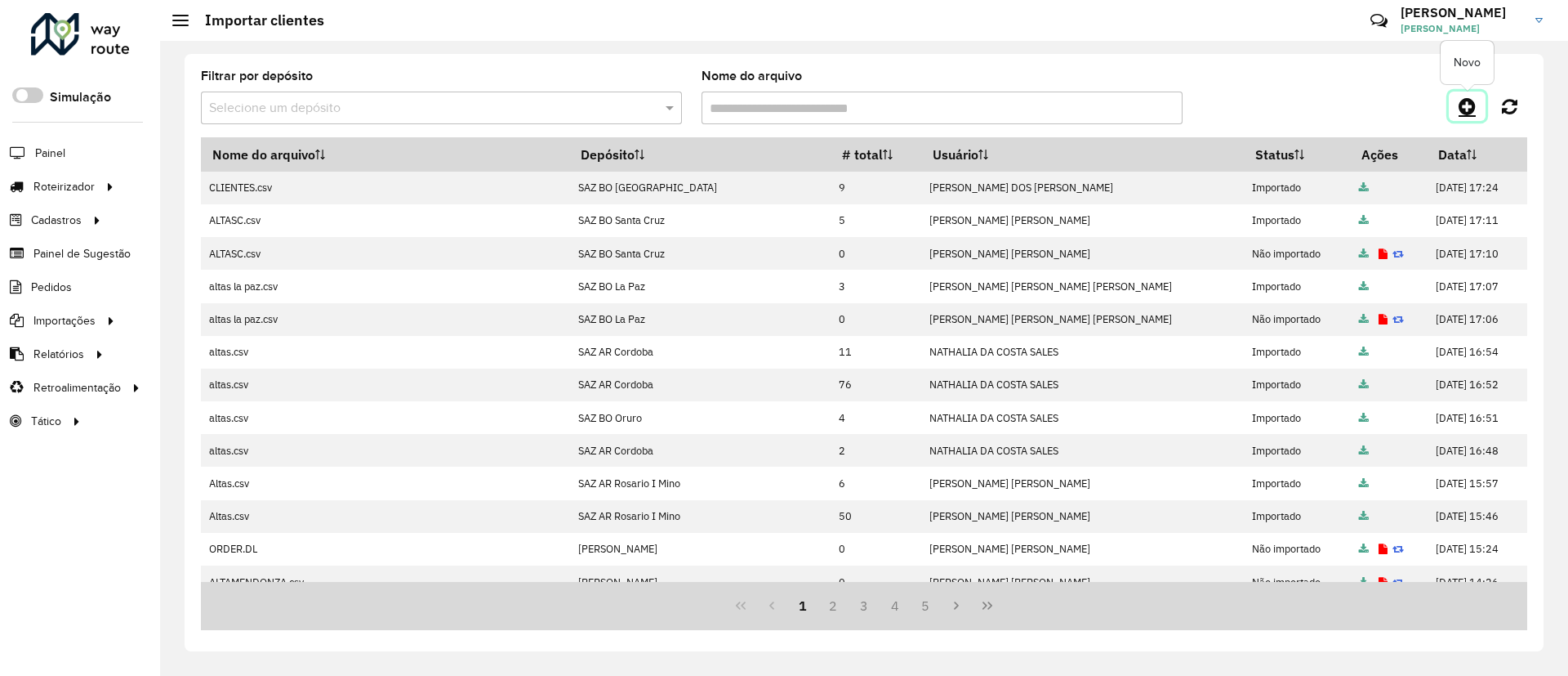
click at [1483, 110] on link at bounding box center [1468, 106] width 37 height 29
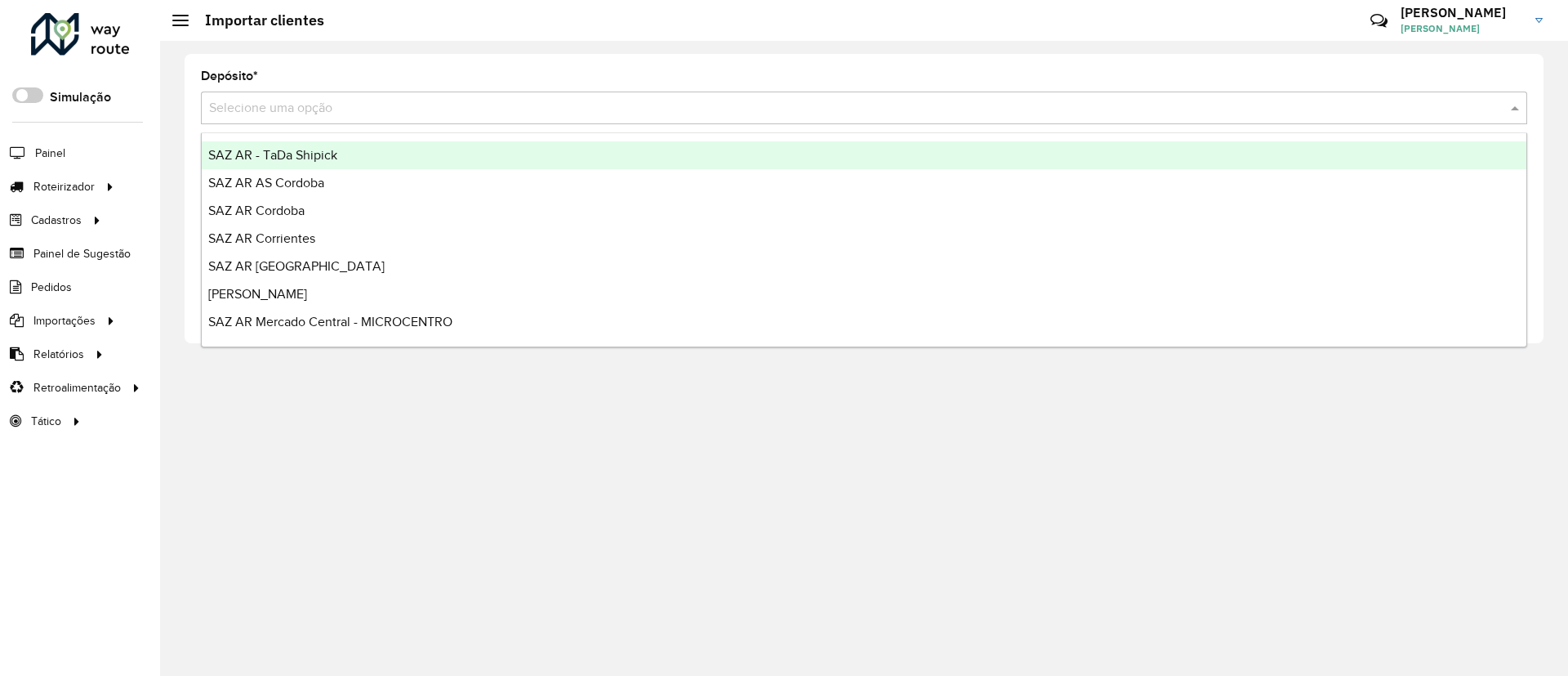
click at [1483, 110] on input "text" at bounding box center [848, 108] width 1278 height 19
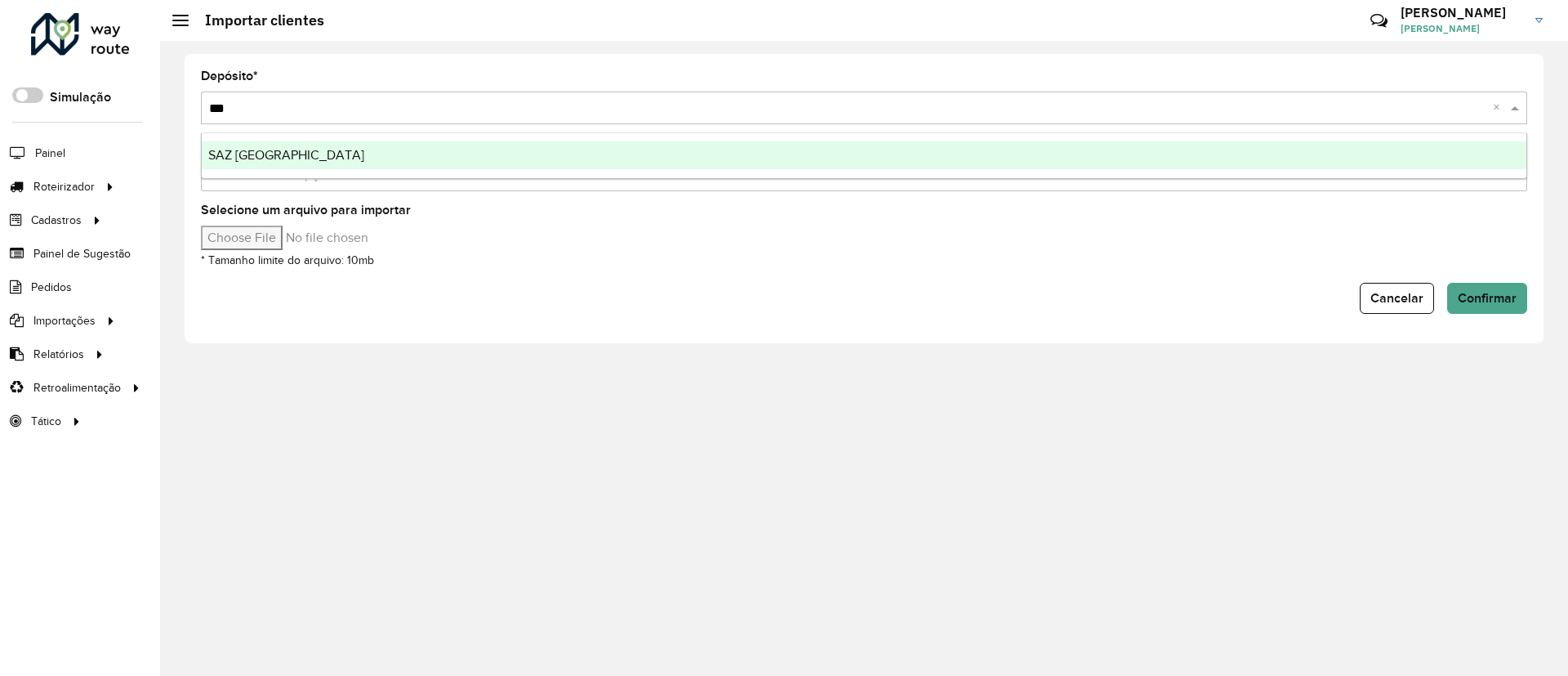
type input "****"
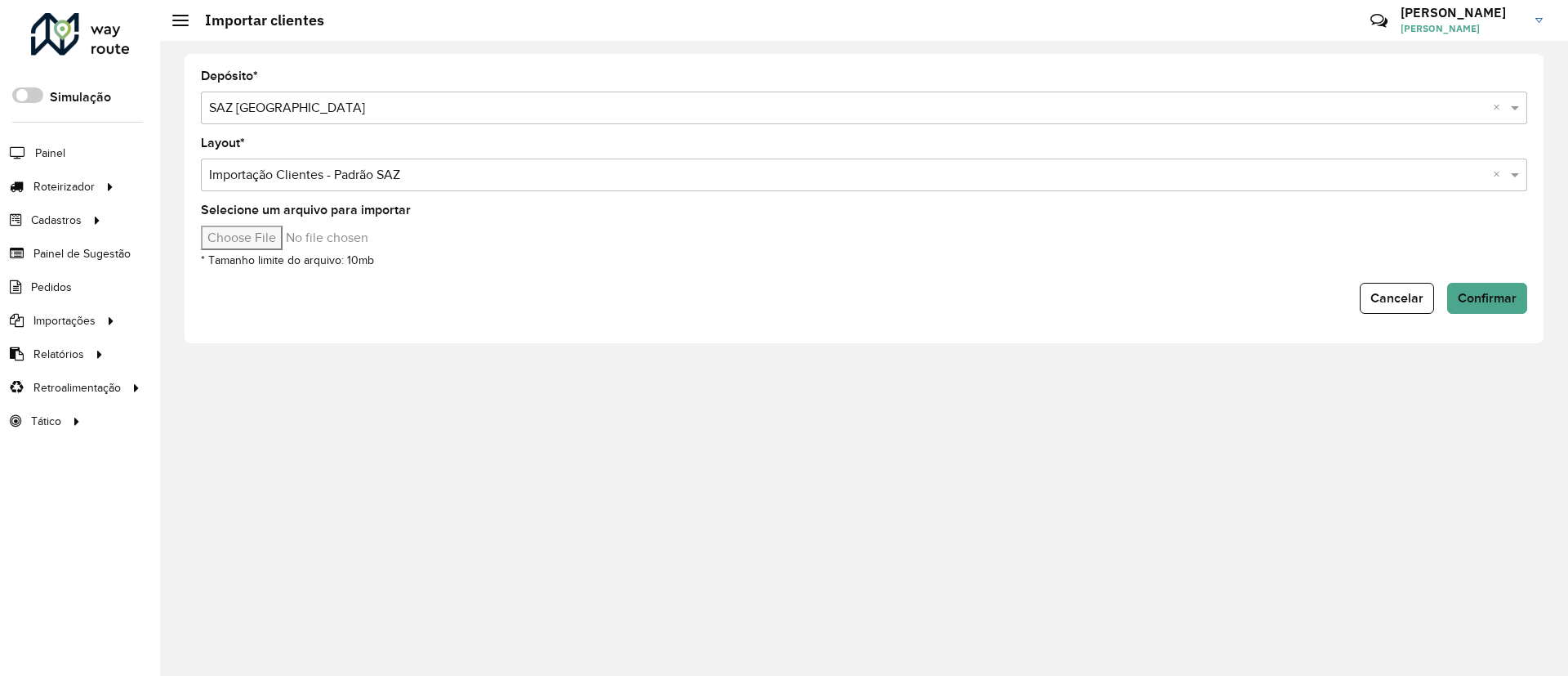
click at [257, 242] on input "Selecione um arquivo para importar" at bounding box center [340, 237] width 278 height 24
type input "**********"
click at [1494, 285] on button "Confirmar" at bounding box center [1488, 298] width 80 height 31
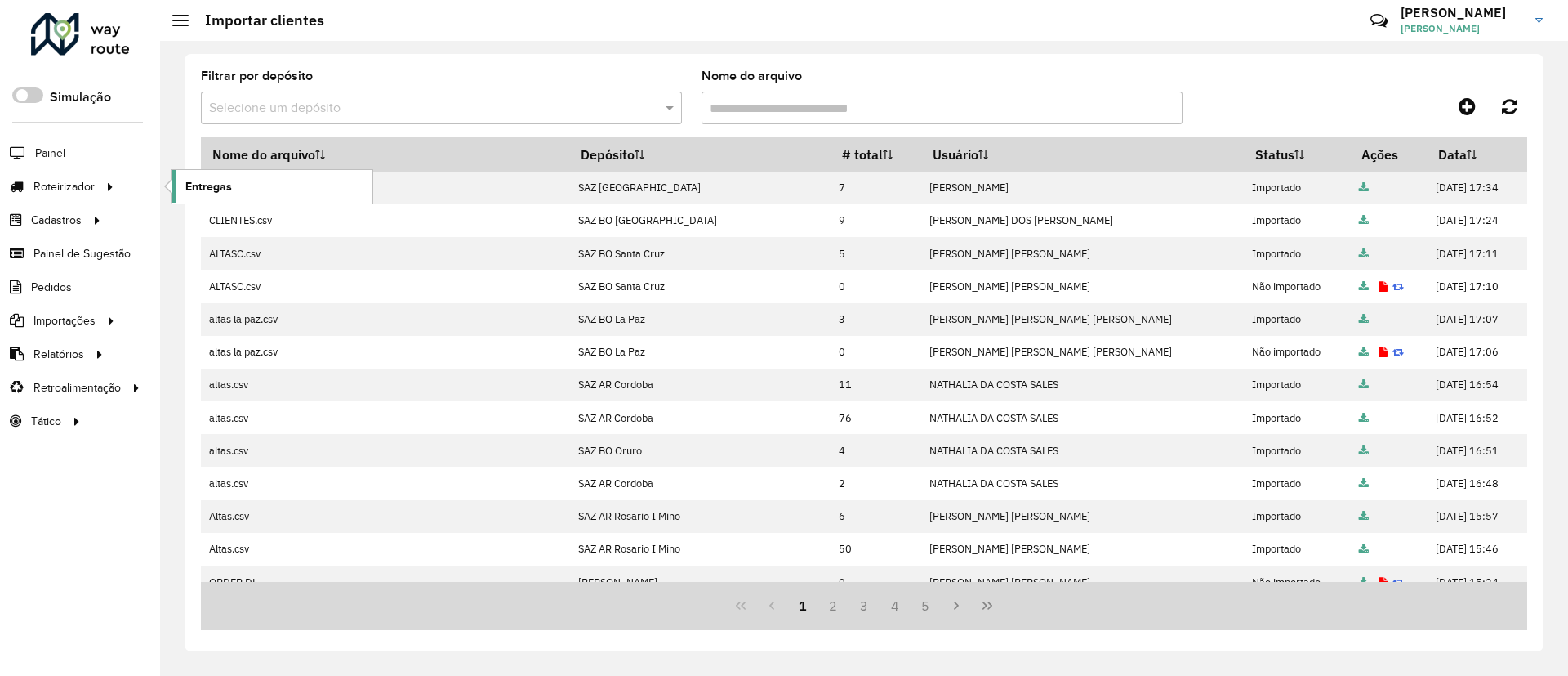
click at [227, 173] on link "Entregas" at bounding box center [272, 186] width 200 height 33
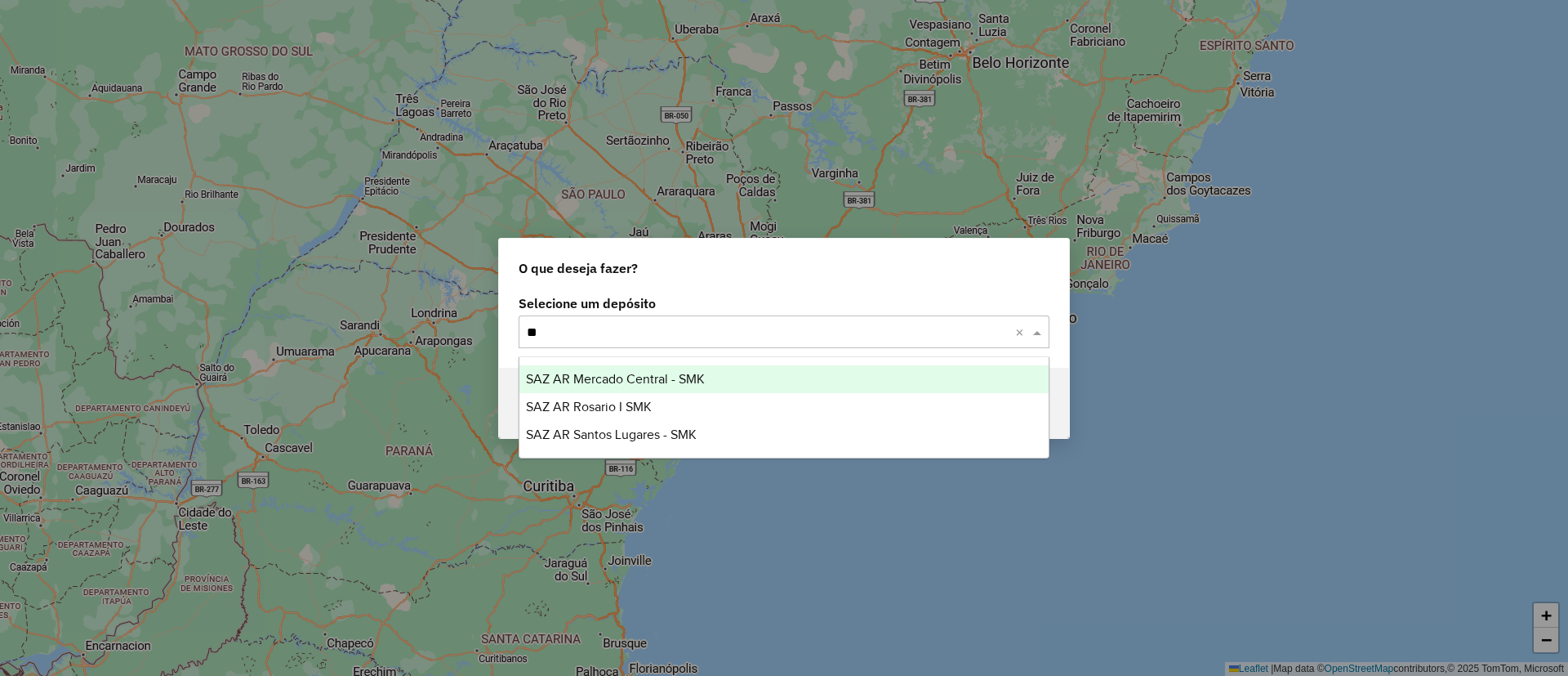
type input "***"
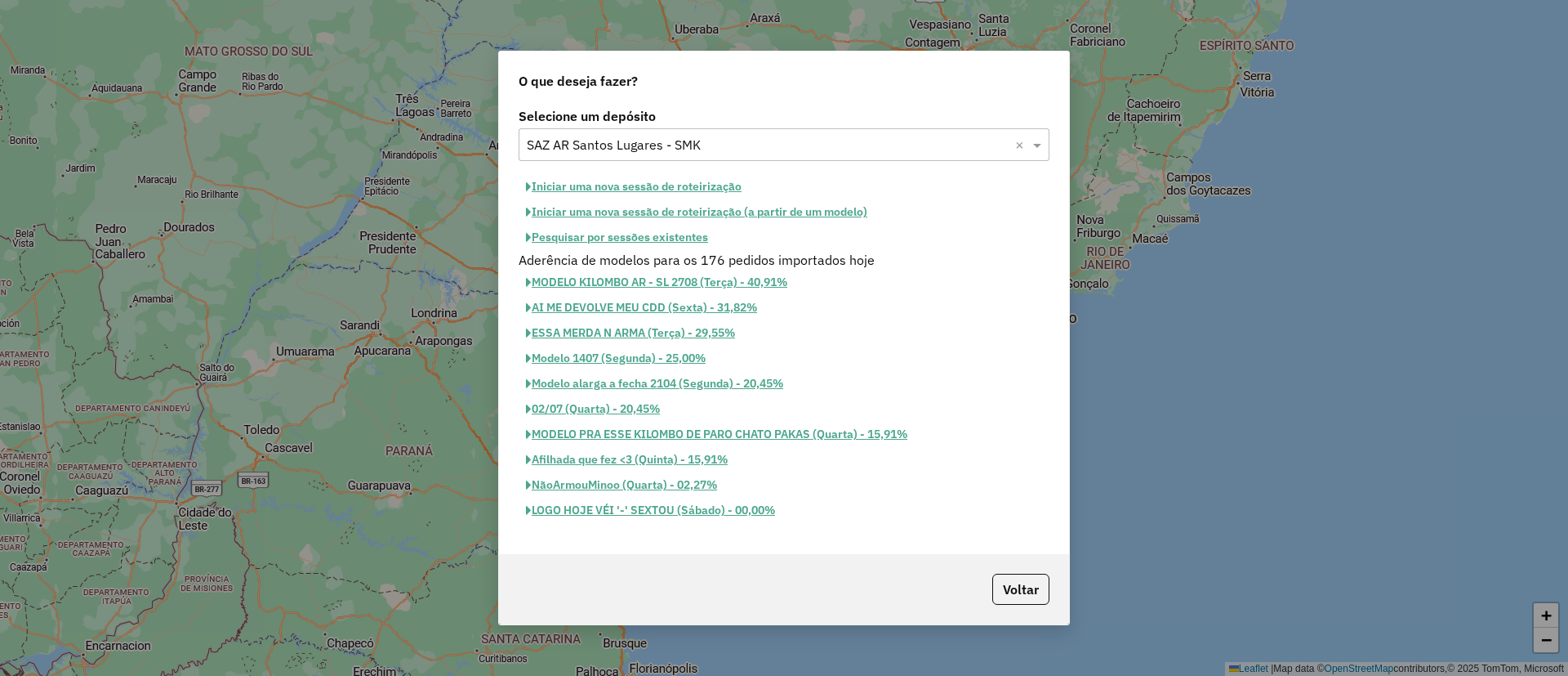
click at [652, 184] on button "Iniciar uma nova sessão de roteirização" at bounding box center [633, 187] width 230 height 25
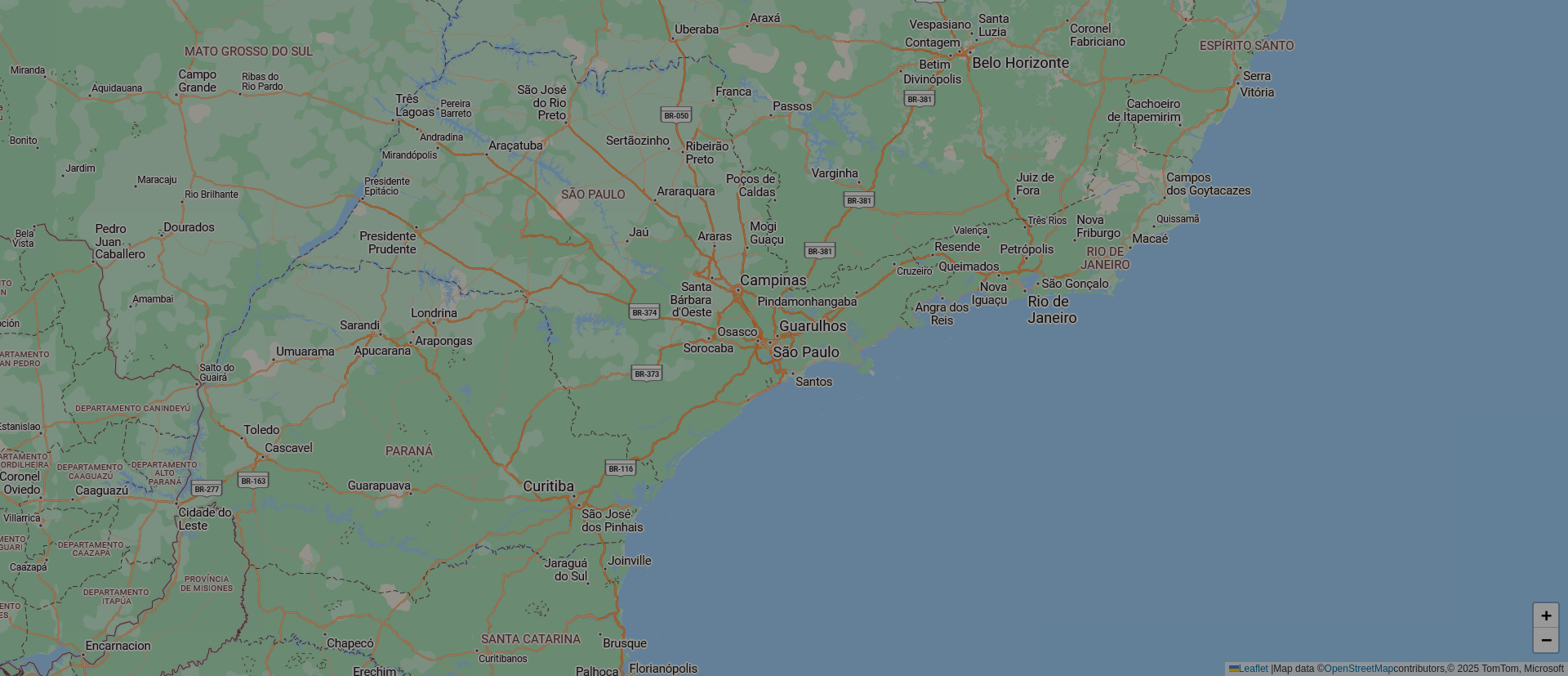
select select "*"
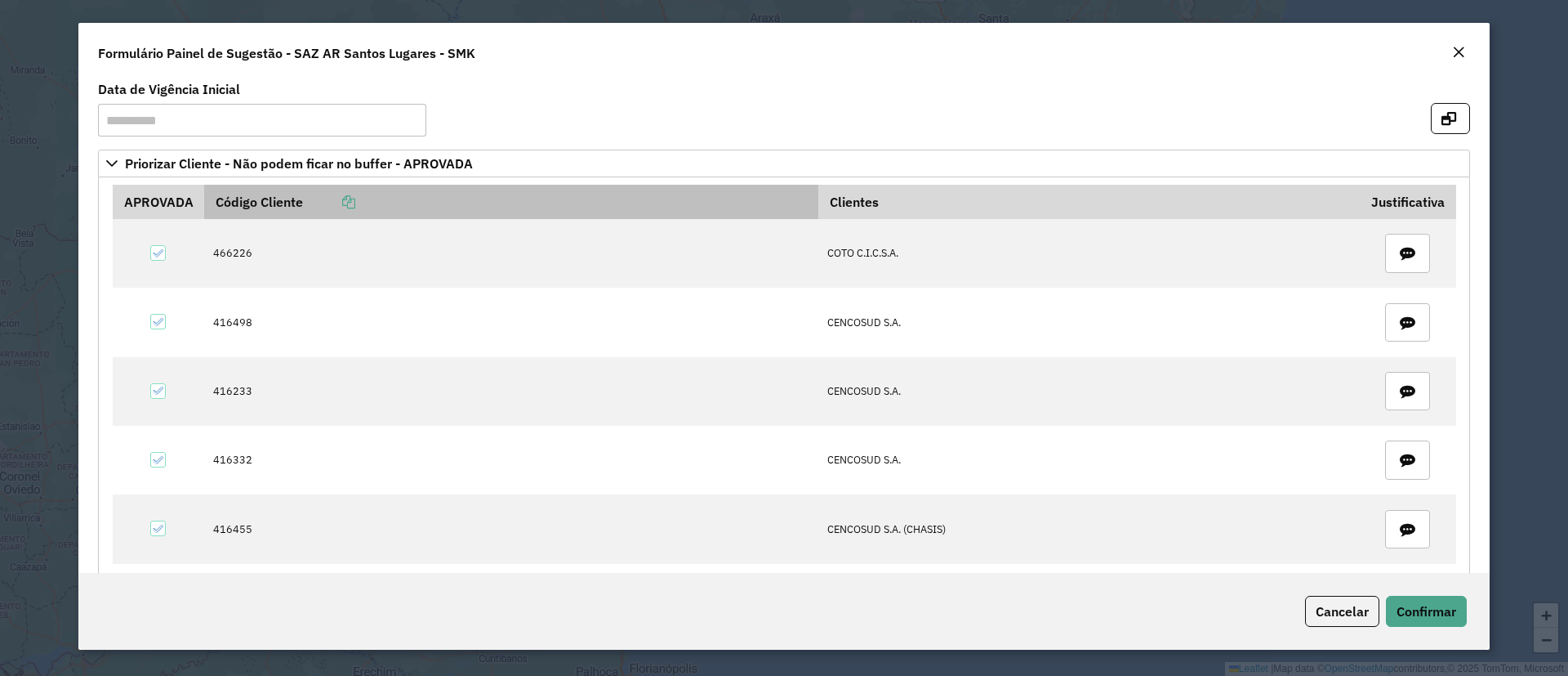
click at [352, 201] on icon at bounding box center [349, 202] width 13 height 13
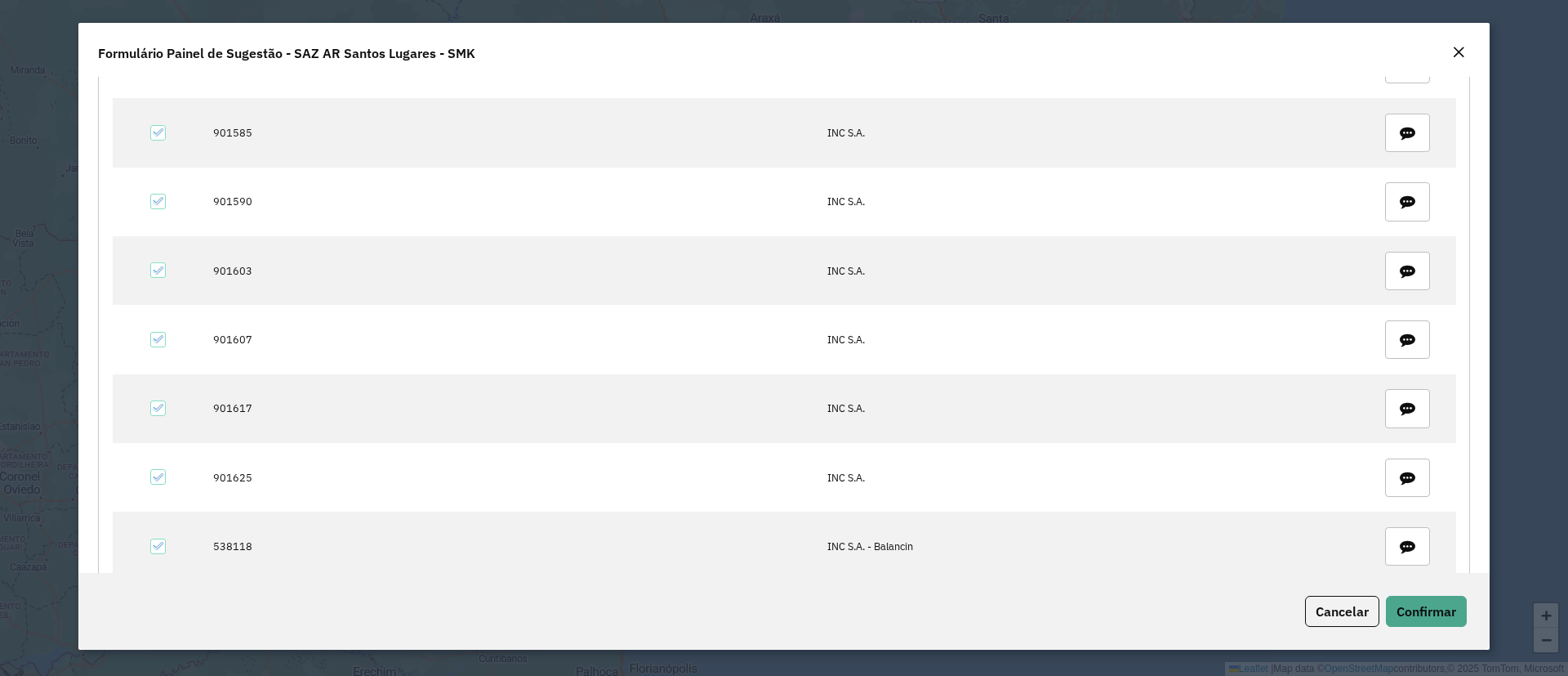
scroll to position [1716, 0]
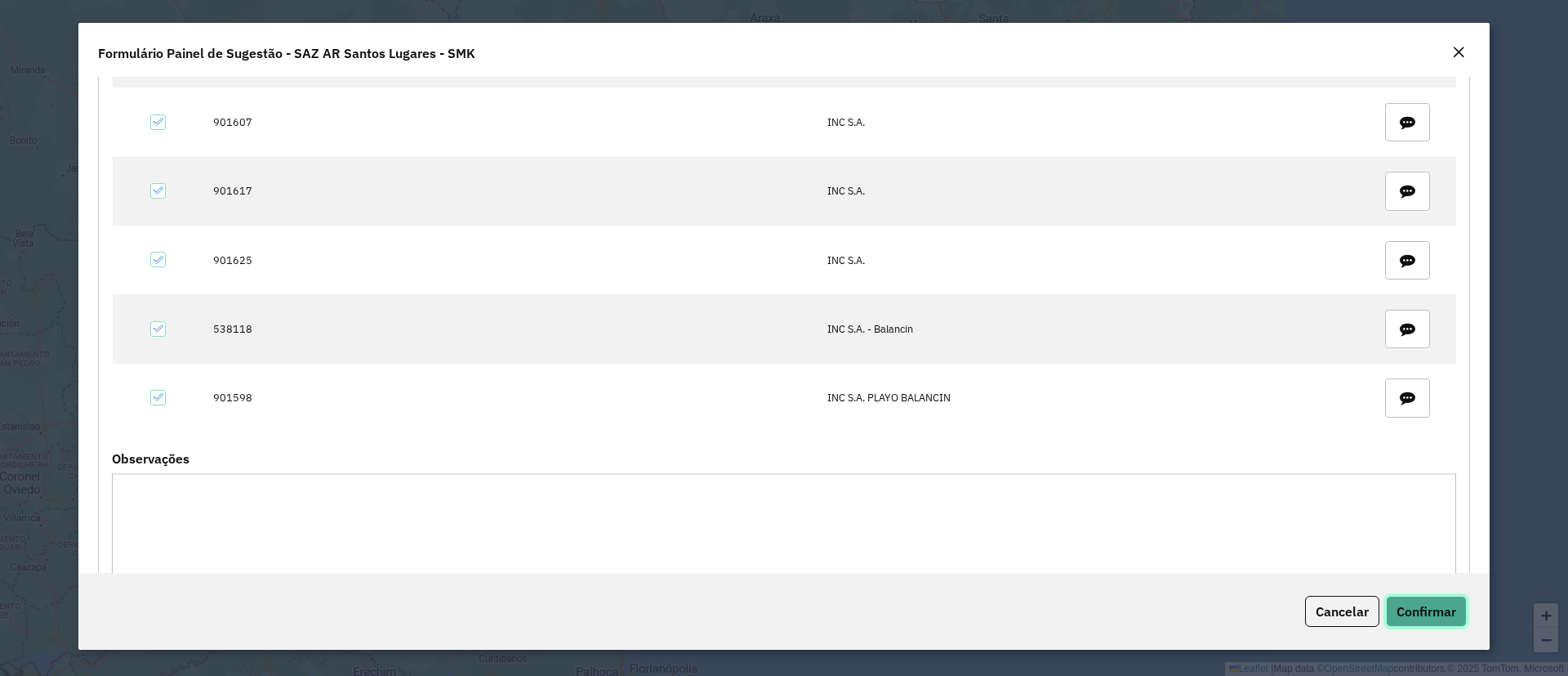
click at [1423, 608] on span "Confirmar" at bounding box center [1426, 611] width 59 height 17
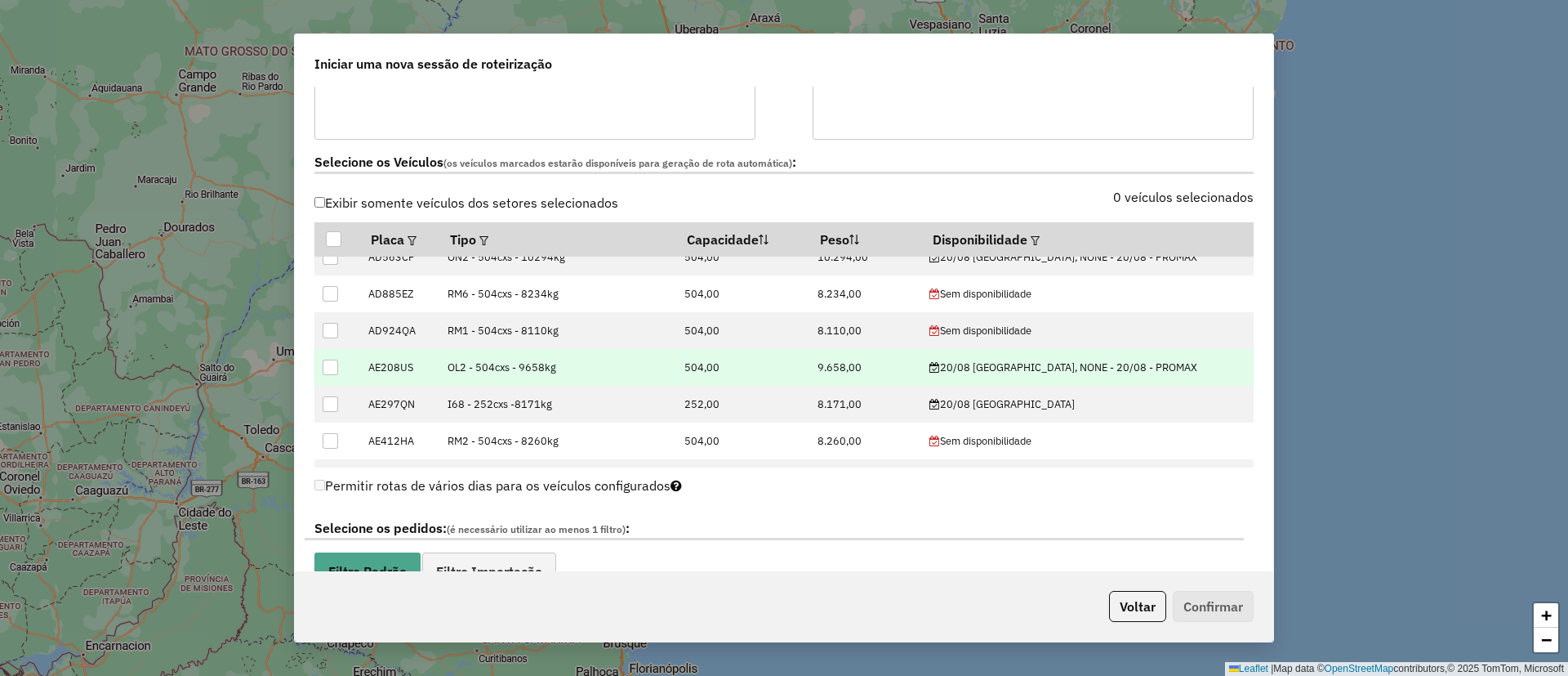
scroll to position [245, 0]
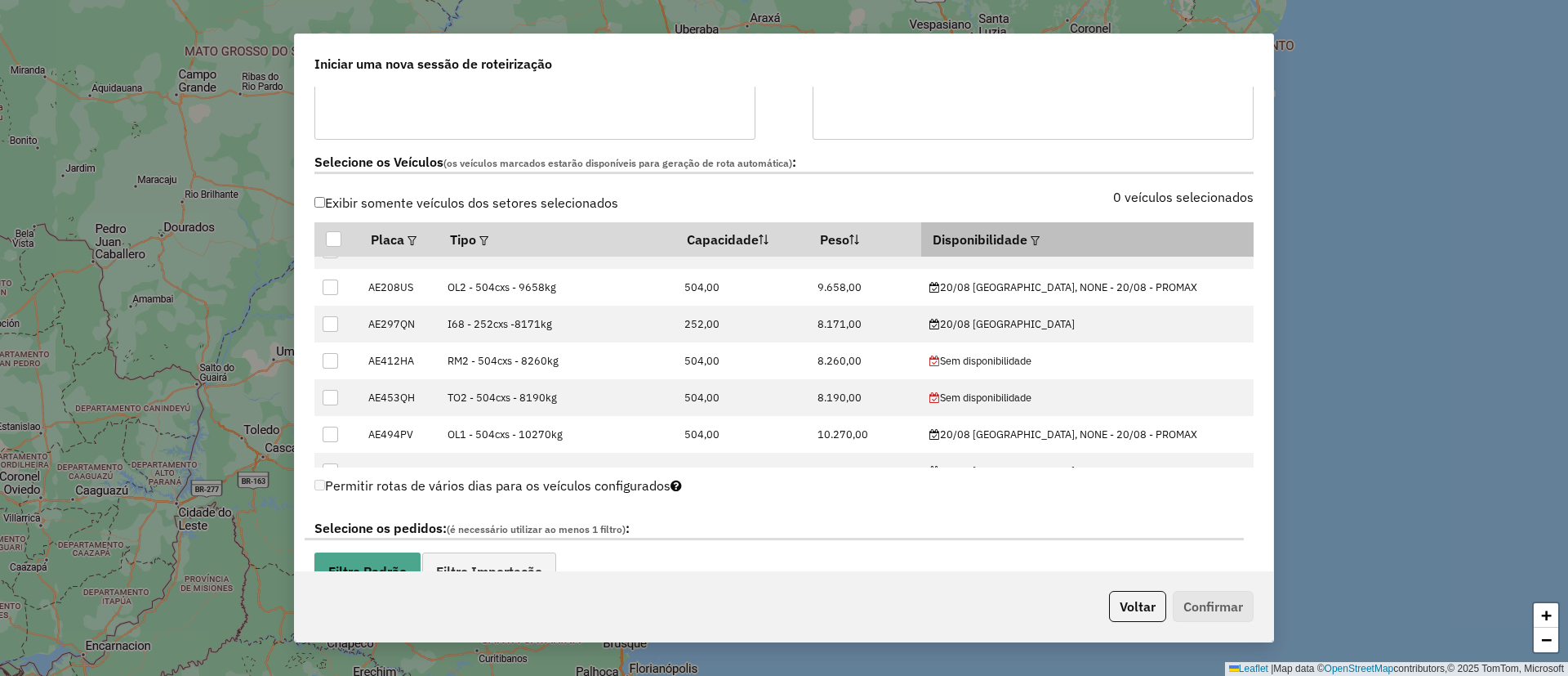
click at [1031, 237] on em at bounding box center [1035, 240] width 9 height 9
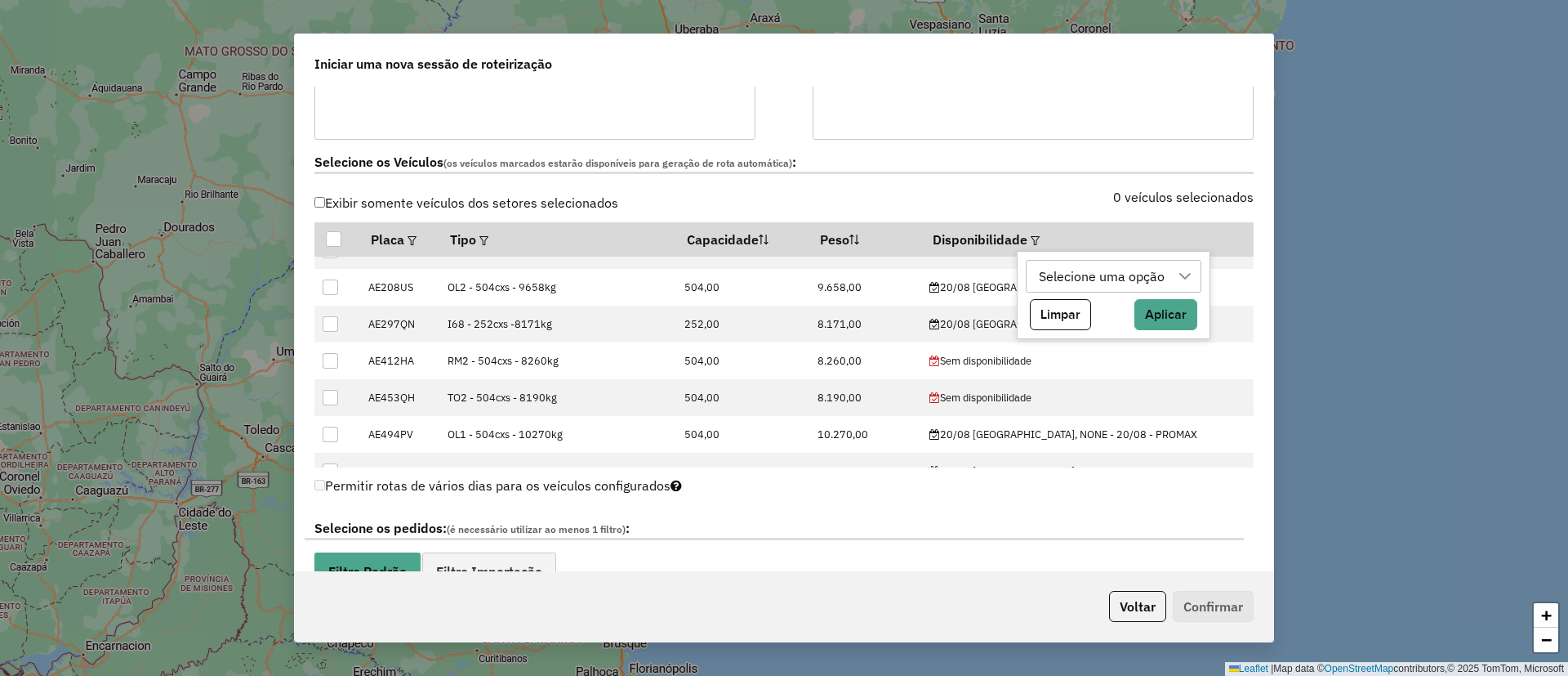
click at [1092, 277] on div "Selecione uma opção" at bounding box center [1102, 276] width 137 height 31
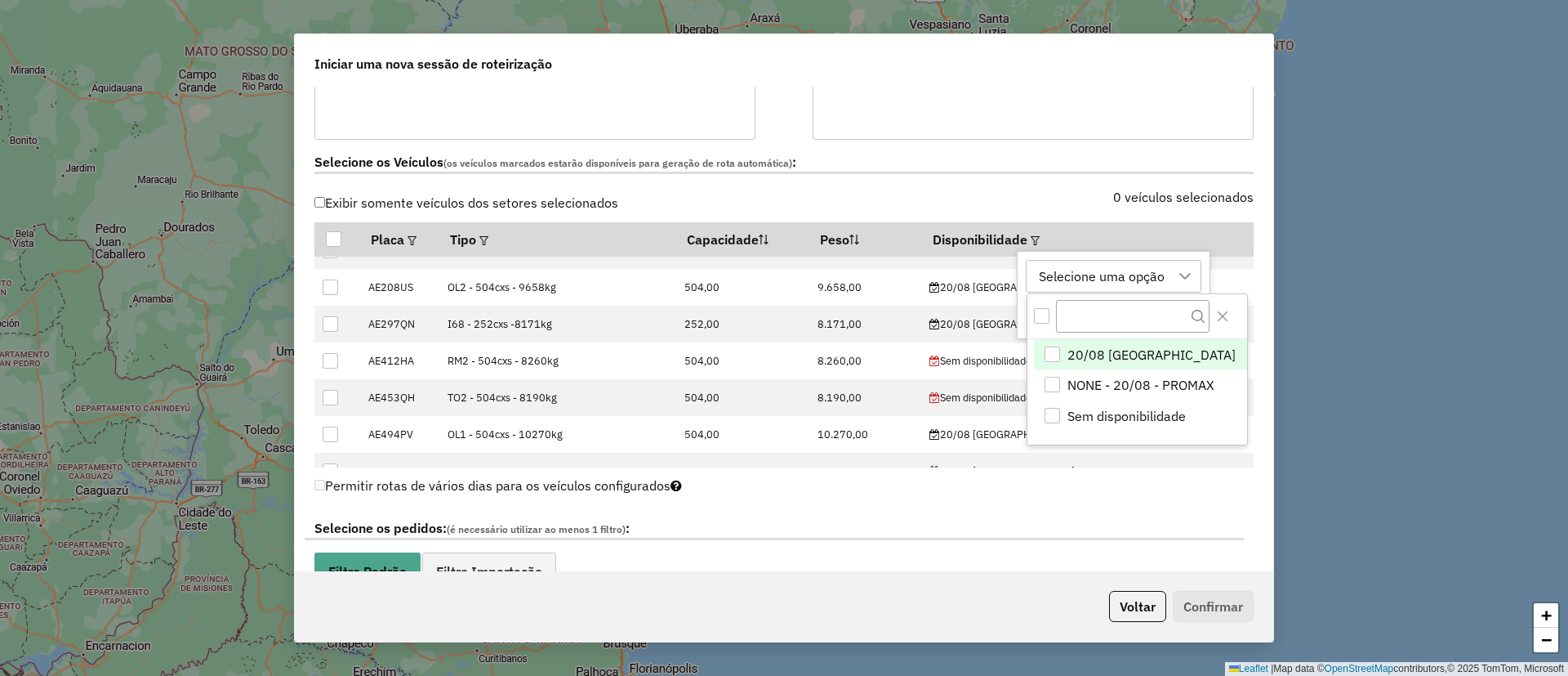
click at [1118, 361] on span "20/08 SMK SANTOS LUGARES" at bounding box center [1151, 354] width 168 height 19
click at [1236, 312] on button "Close" at bounding box center [1222, 316] width 26 height 26
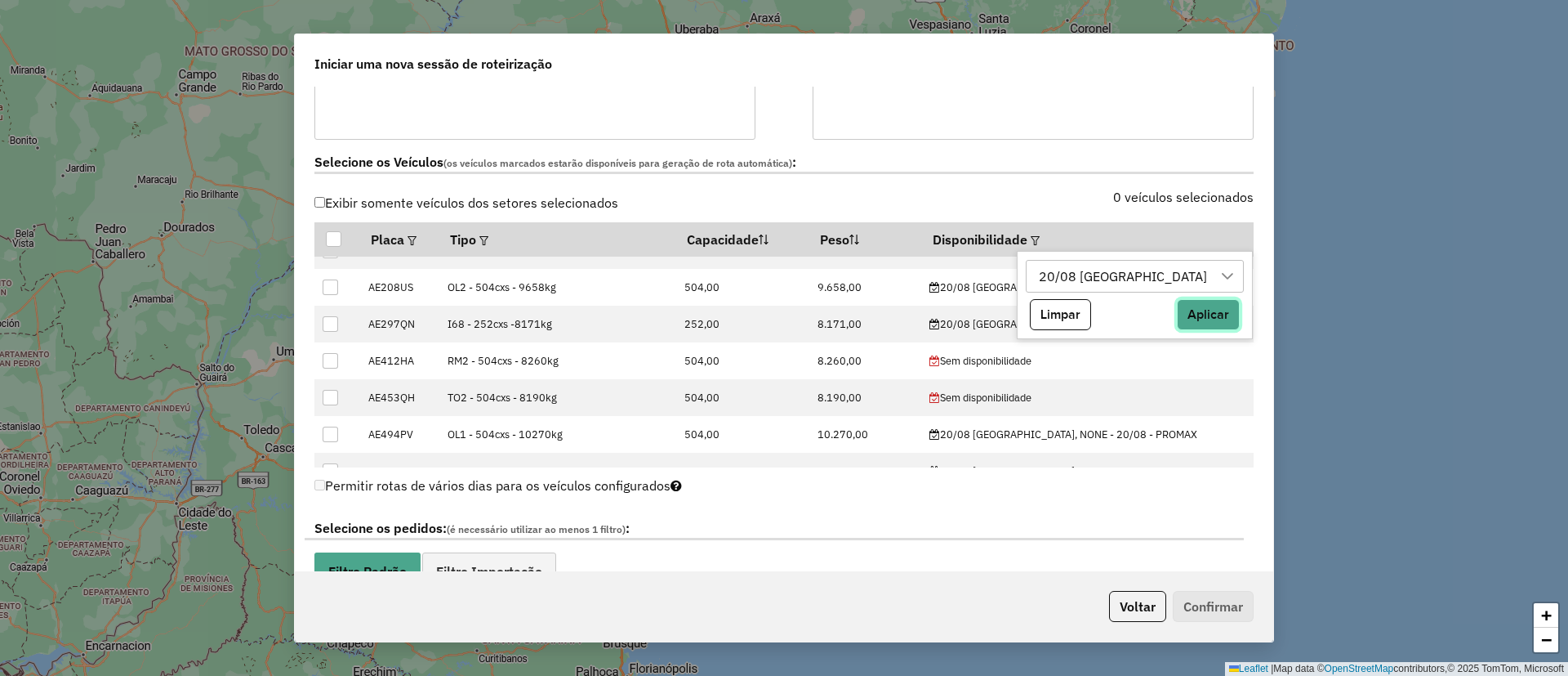
click at [1231, 317] on button "Aplicar" at bounding box center [1208, 314] width 63 height 31
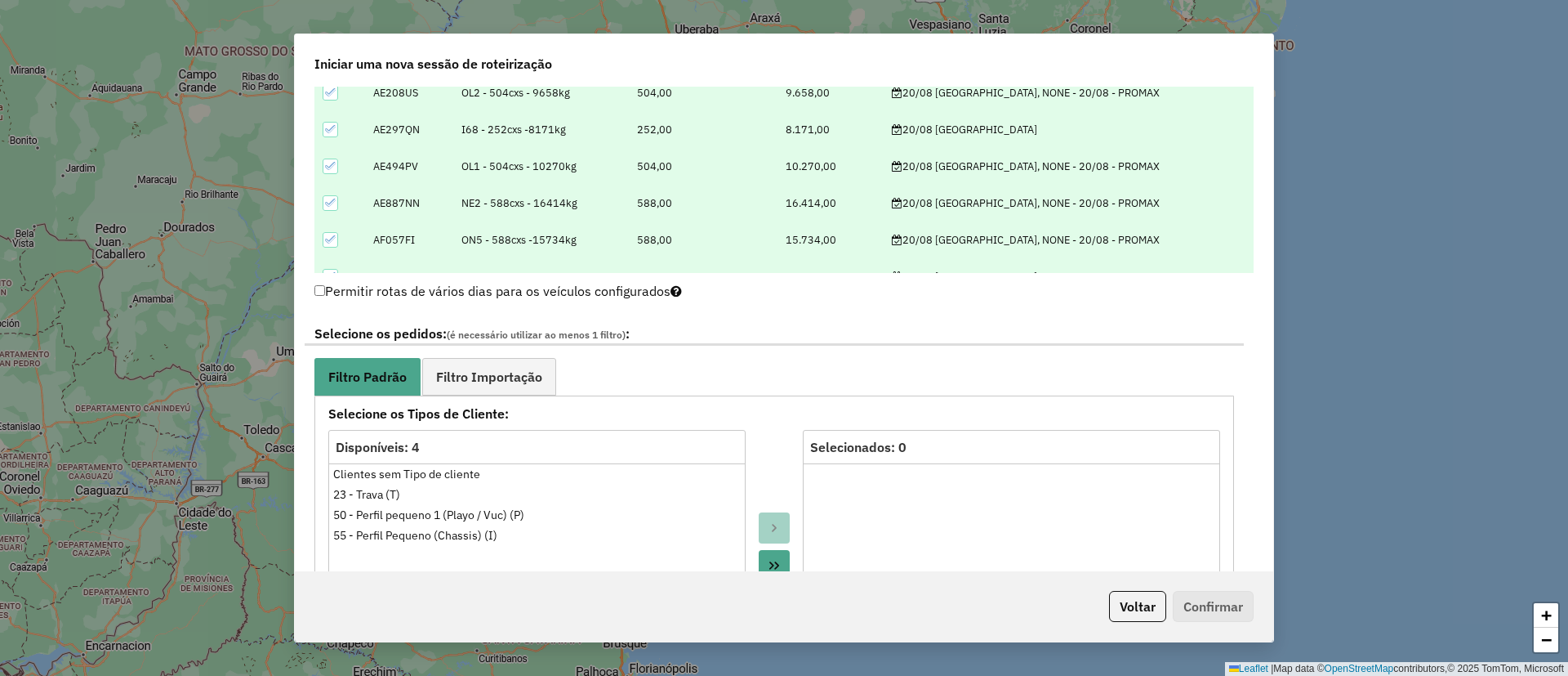
scroll to position [858, 0]
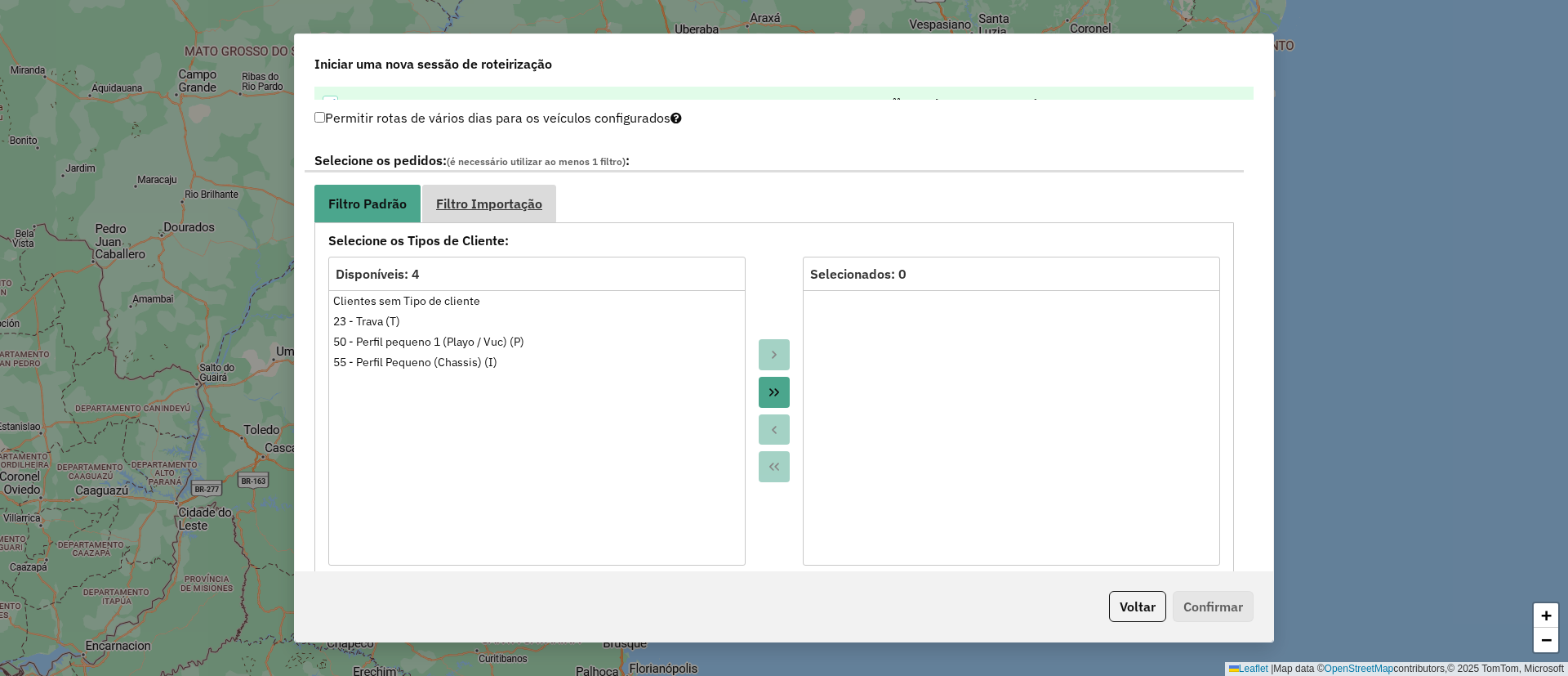
click at [486, 193] on link "Filtro Importação" at bounding box center [489, 203] width 134 height 37
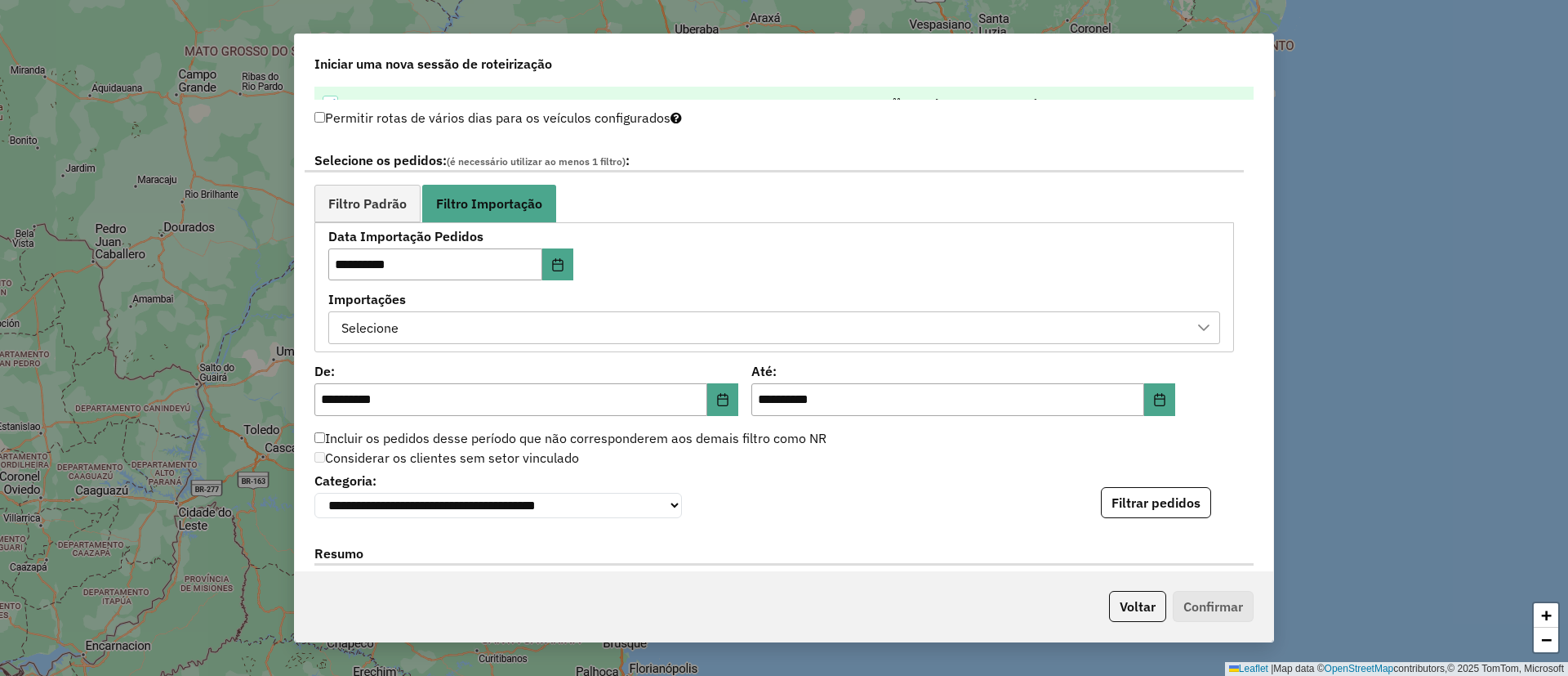
click at [437, 328] on div "Selecione" at bounding box center [762, 328] width 853 height 31
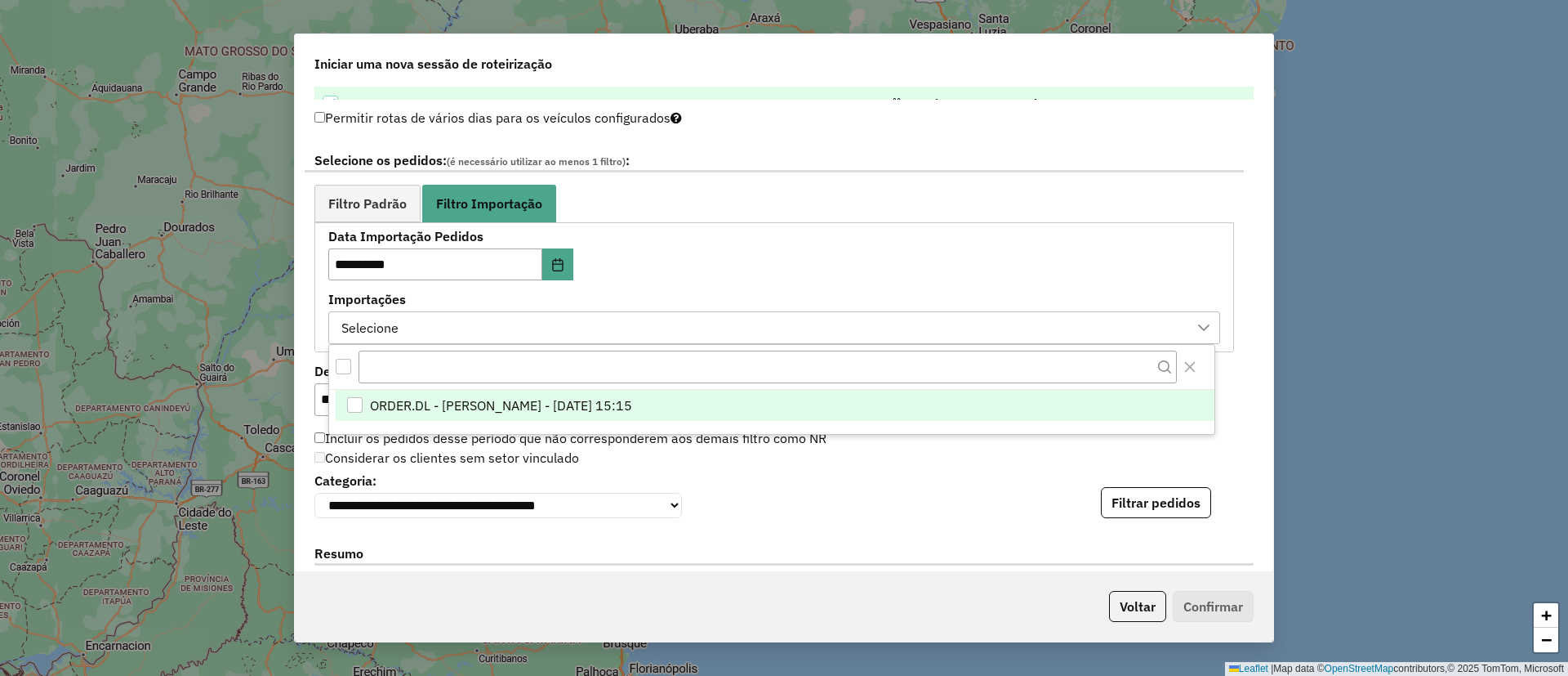
drag, startPoint x: 483, startPoint y: 405, endPoint x: 675, endPoint y: 397, distance: 192.2
click at [486, 404] on span "ORDER.DL - BARBARA PAULOSSI BERTO - 19/08/2025 15:15" at bounding box center [501, 405] width 262 height 19
click at [1132, 503] on button "Filtrar pedidos" at bounding box center [1156, 502] width 111 height 31
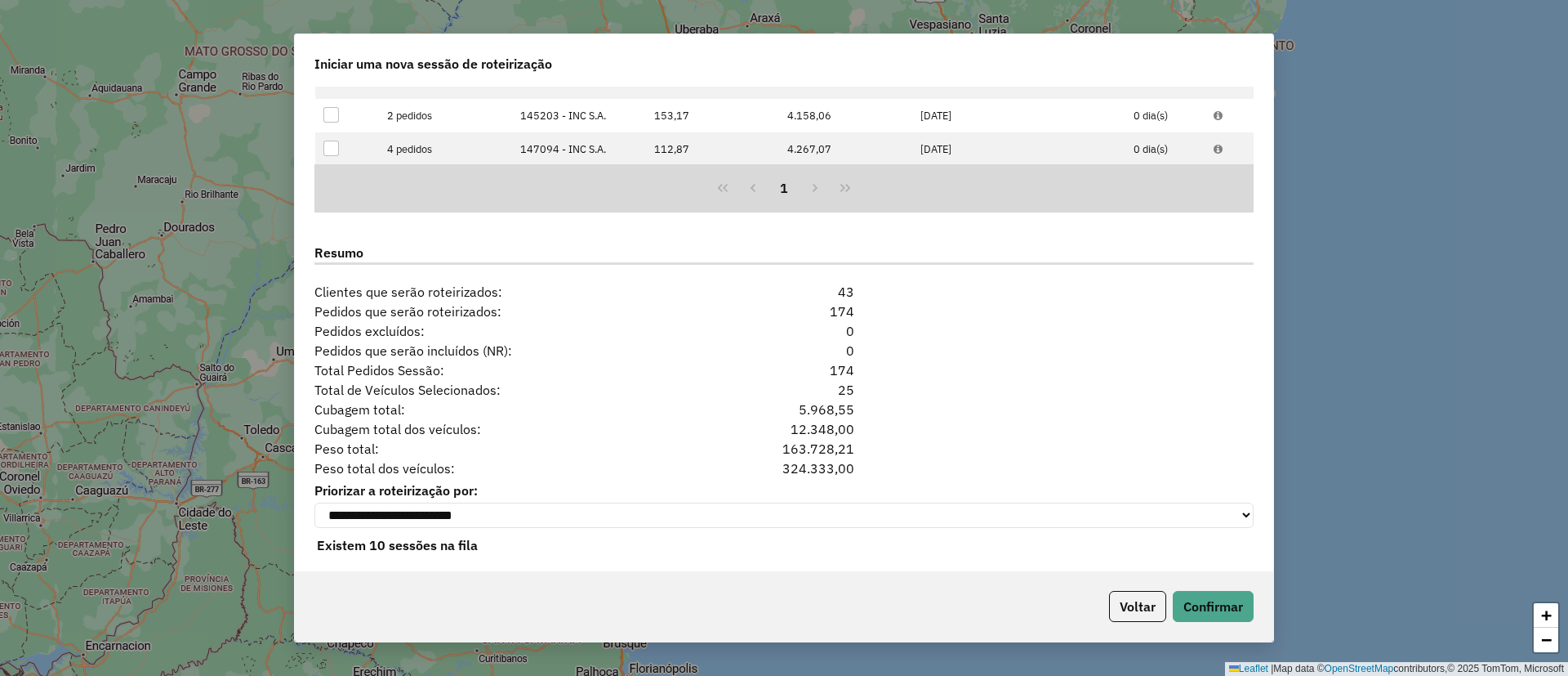
scroll to position [1517, 0]
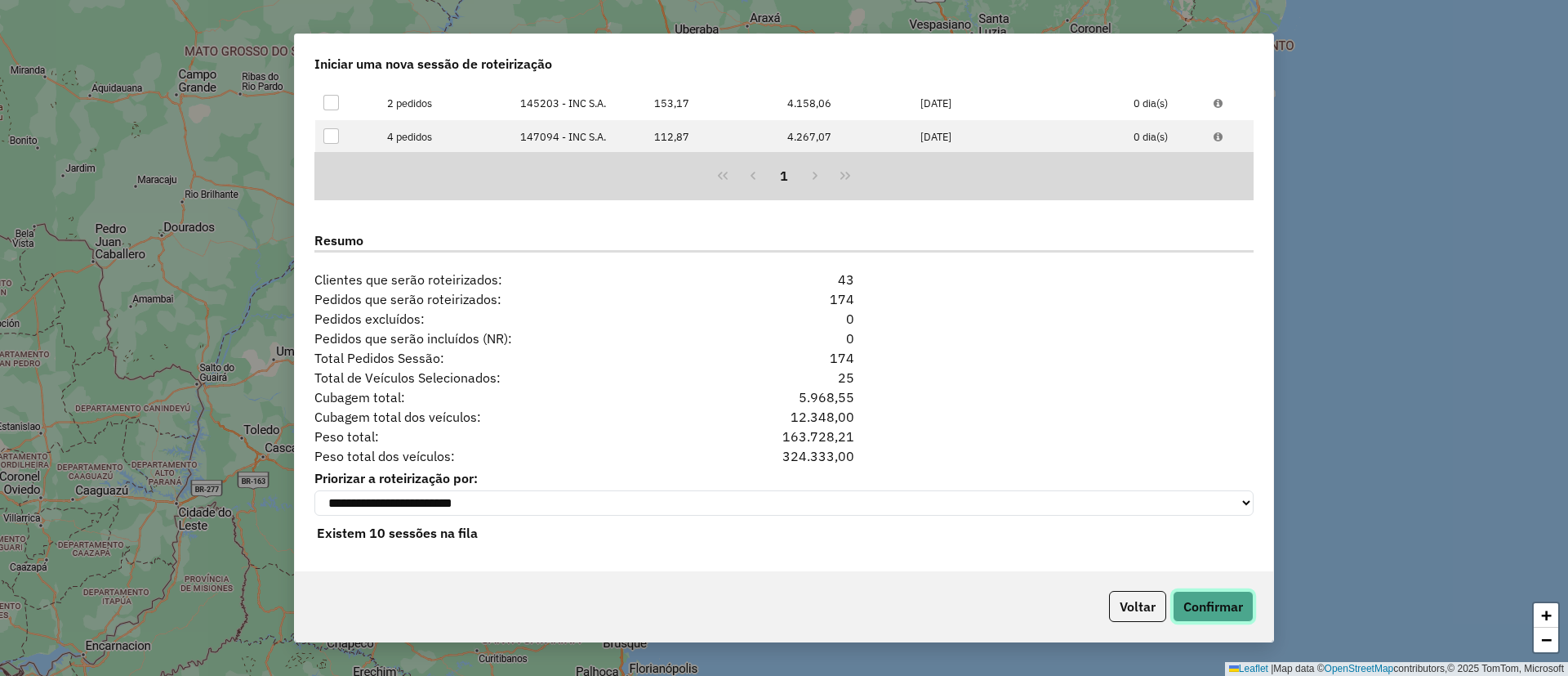
click at [1231, 610] on button "Confirmar" at bounding box center [1213, 606] width 81 height 31
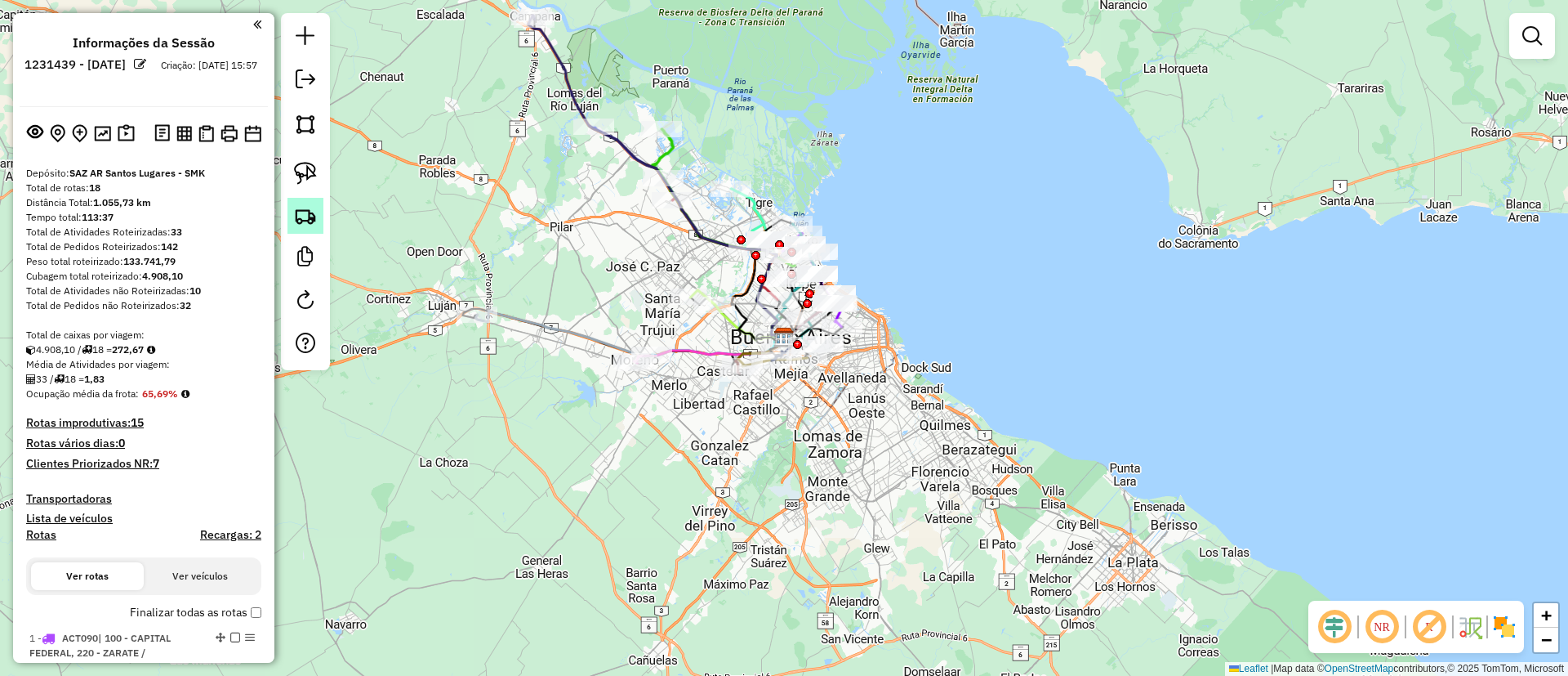
click at [307, 212] on img at bounding box center [305, 215] width 23 height 23
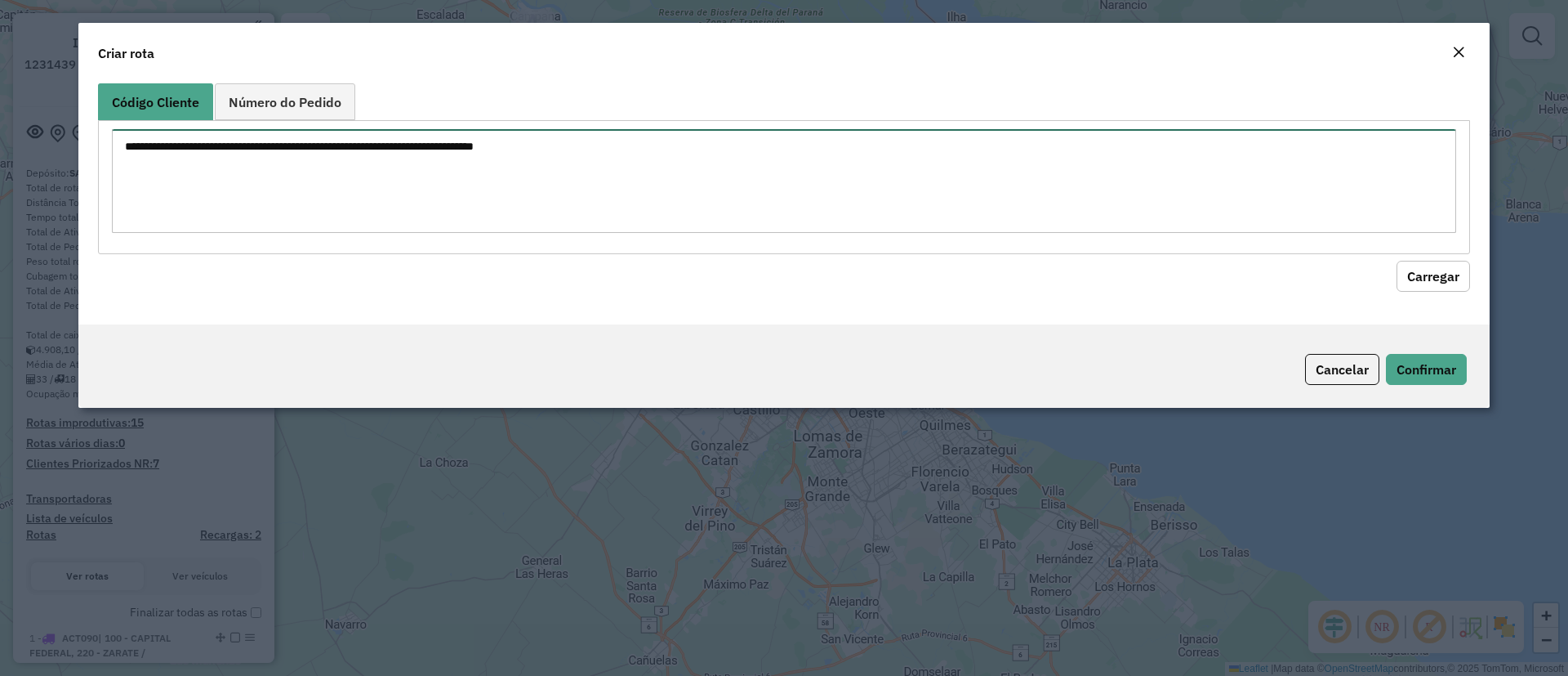
click at [321, 169] on textarea at bounding box center [784, 181] width 1344 height 104
paste textarea "****** ****** ****** ****** ****** ****** ****** ***** ****** ****** ****** ***…"
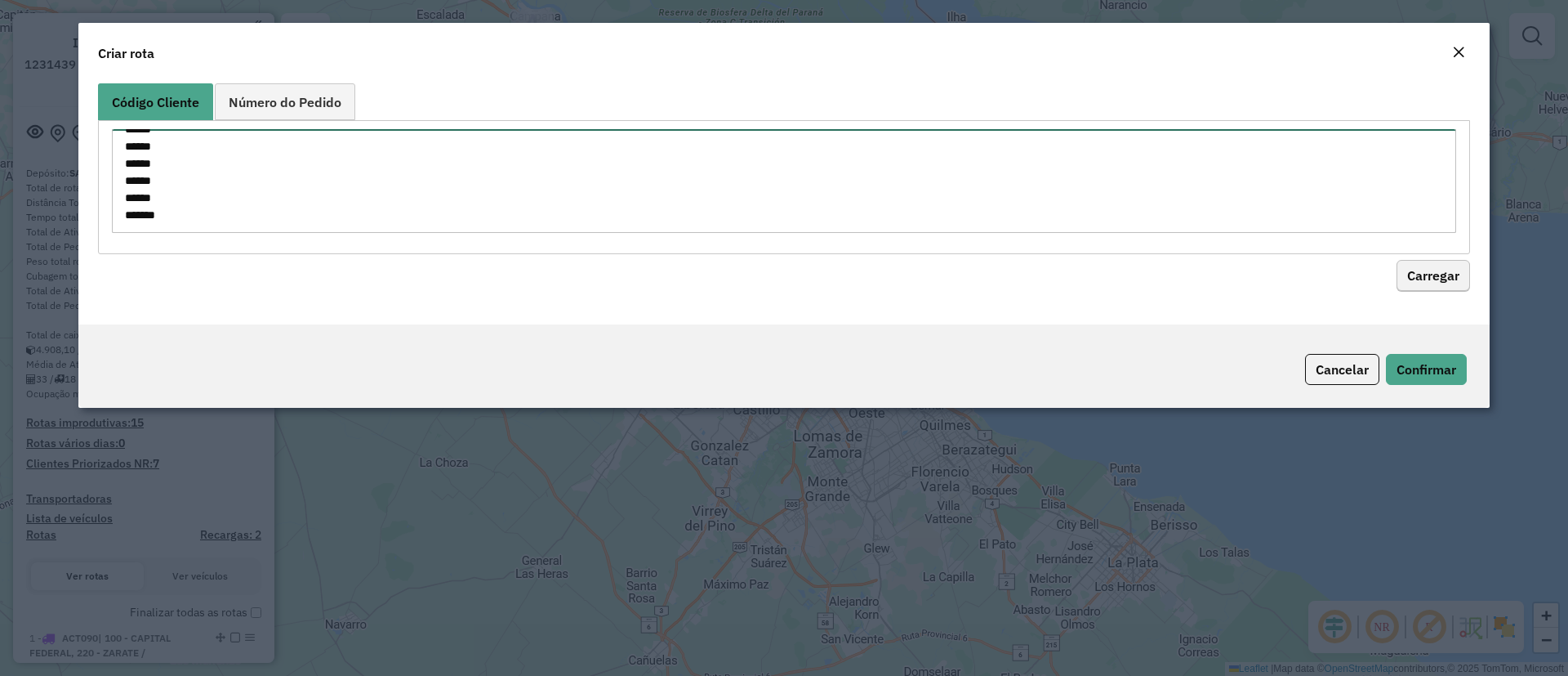
type textarea "****** ****** ****** ****** ****** ****** ****** ***** ****** ****** ****** ***…"
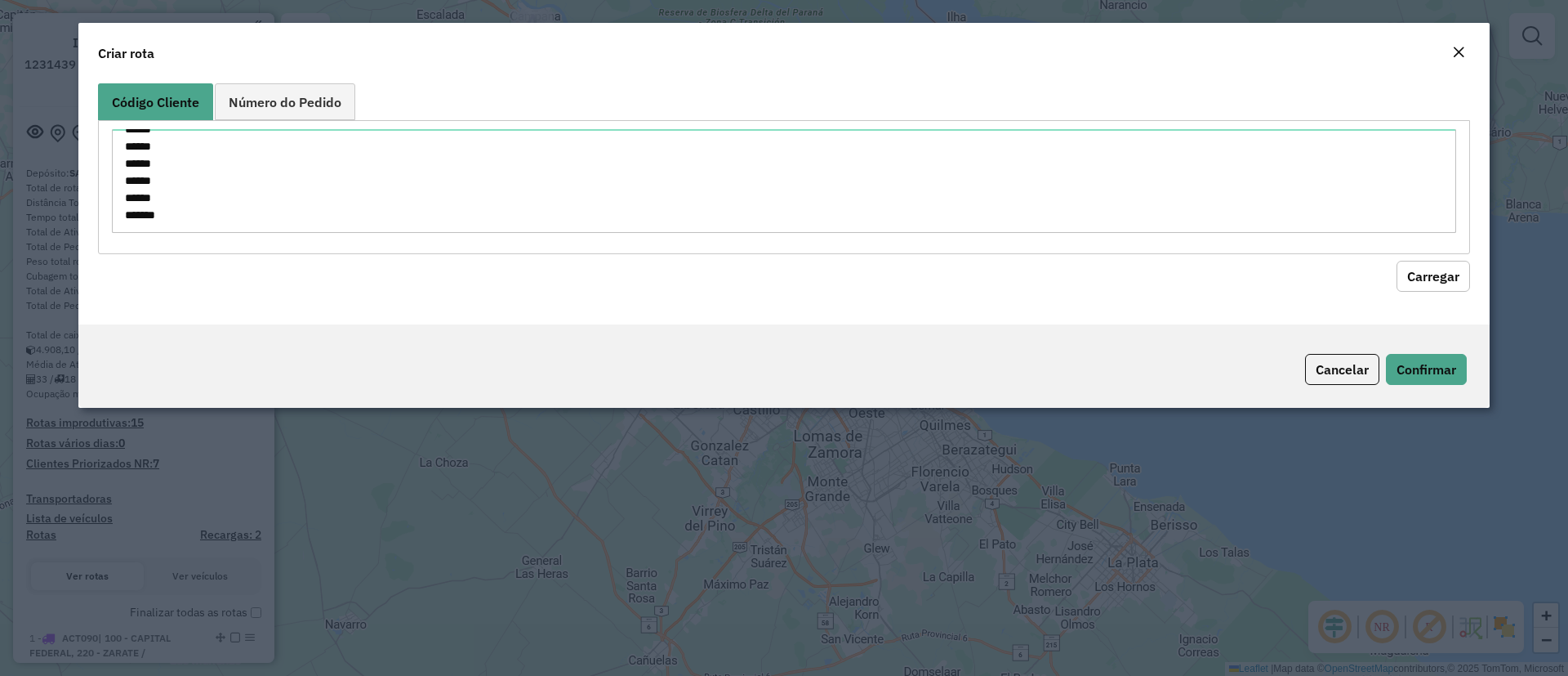
click at [1430, 271] on button "Carregar" at bounding box center [1433, 276] width 74 height 31
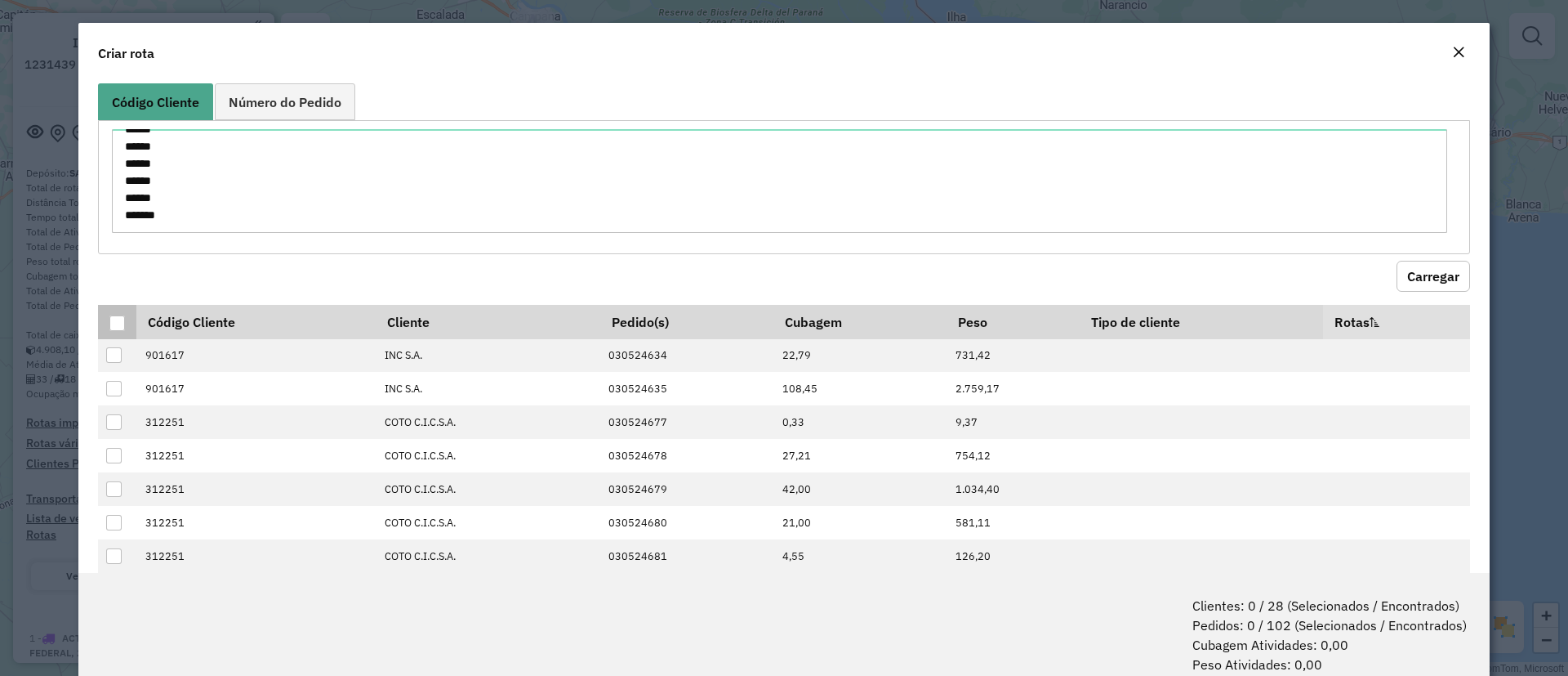
click at [119, 322] on div at bounding box center [117, 323] width 16 height 16
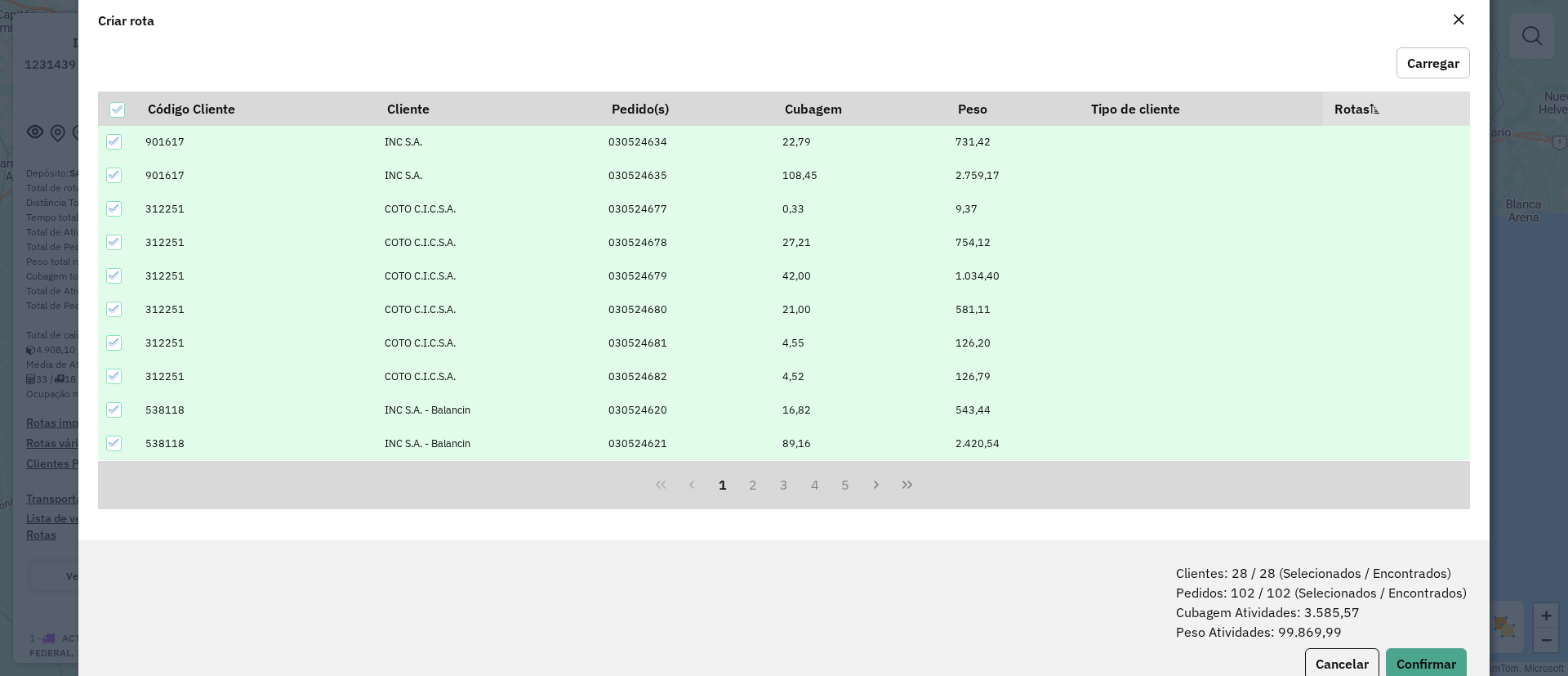
scroll to position [82, 0]
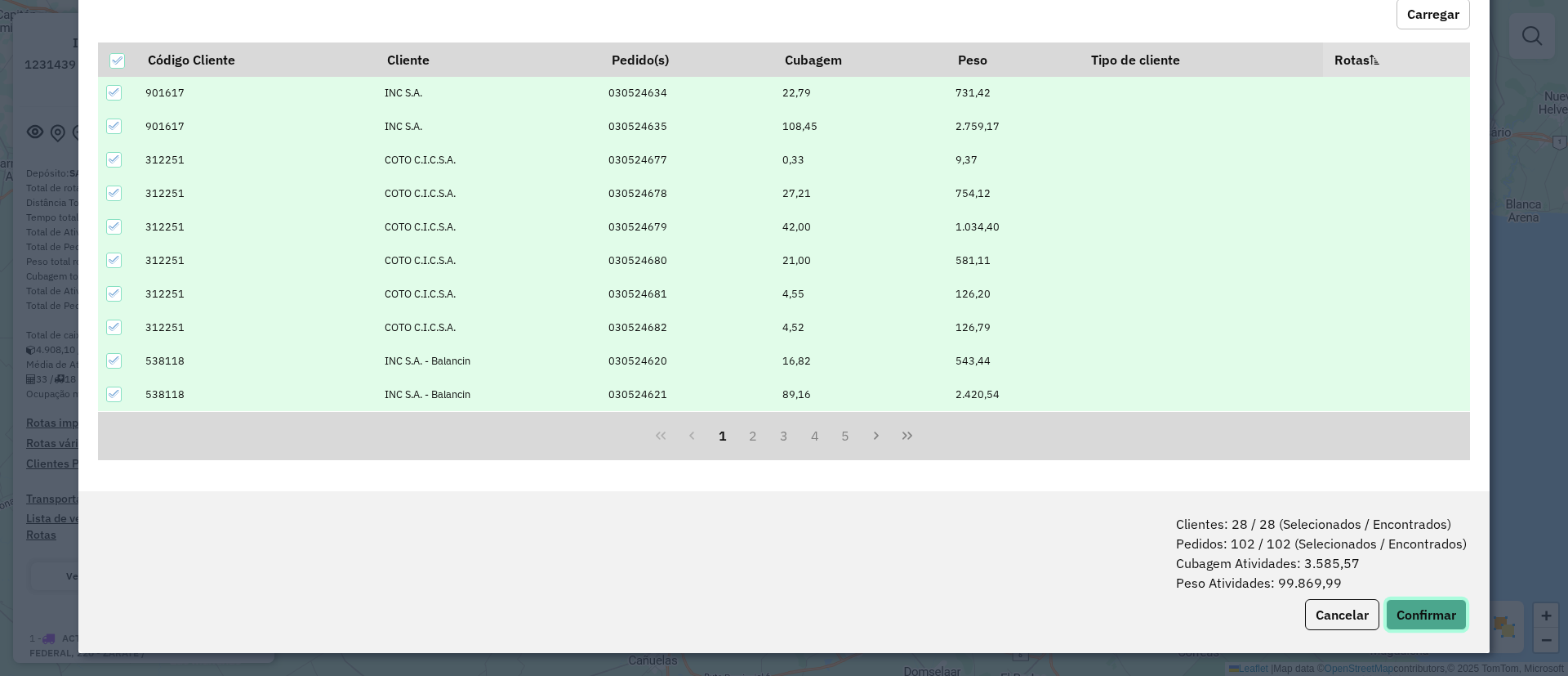
click at [1386, 611] on button "Confirmar" at bounding box center [1427, 614] width 81 height 31
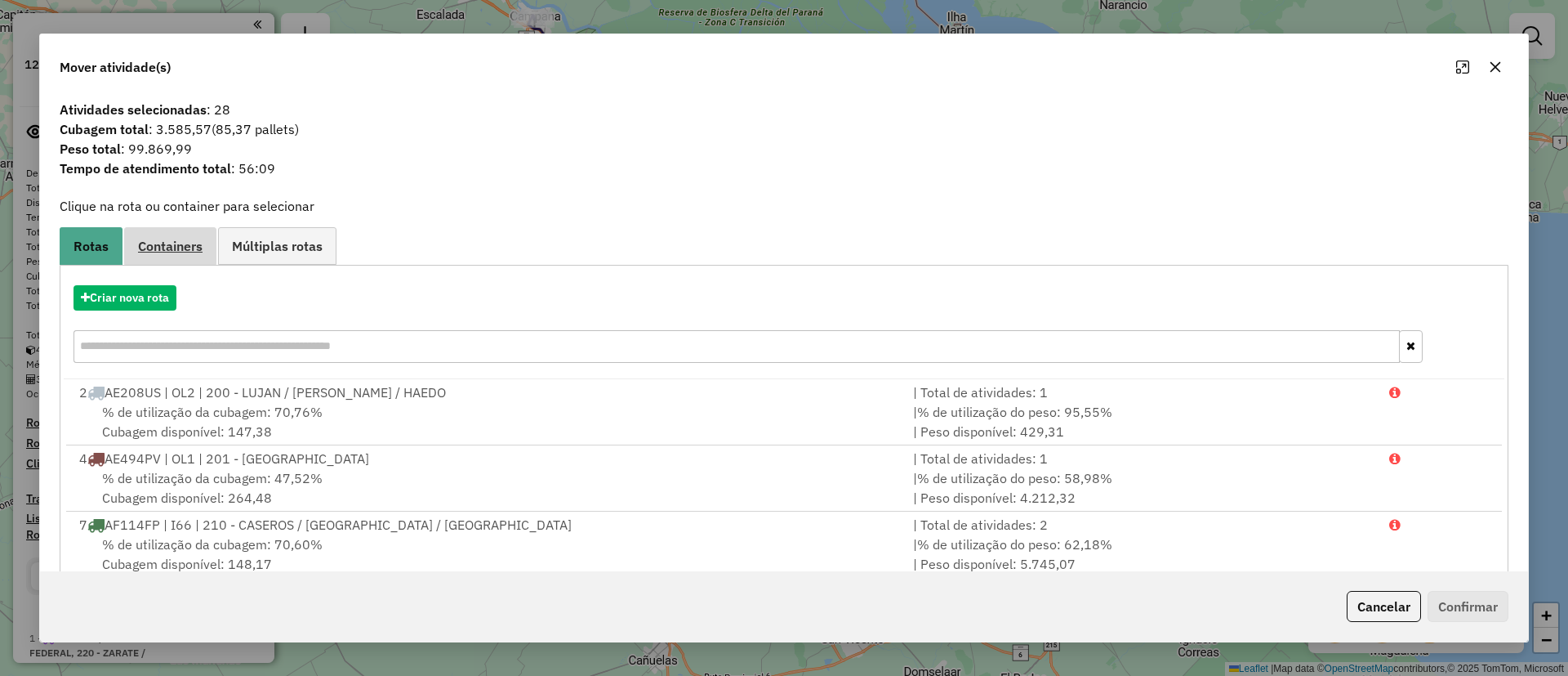
click at [177, 240] on span "Containers" at bounding box center [170, 246] width 64 height 13
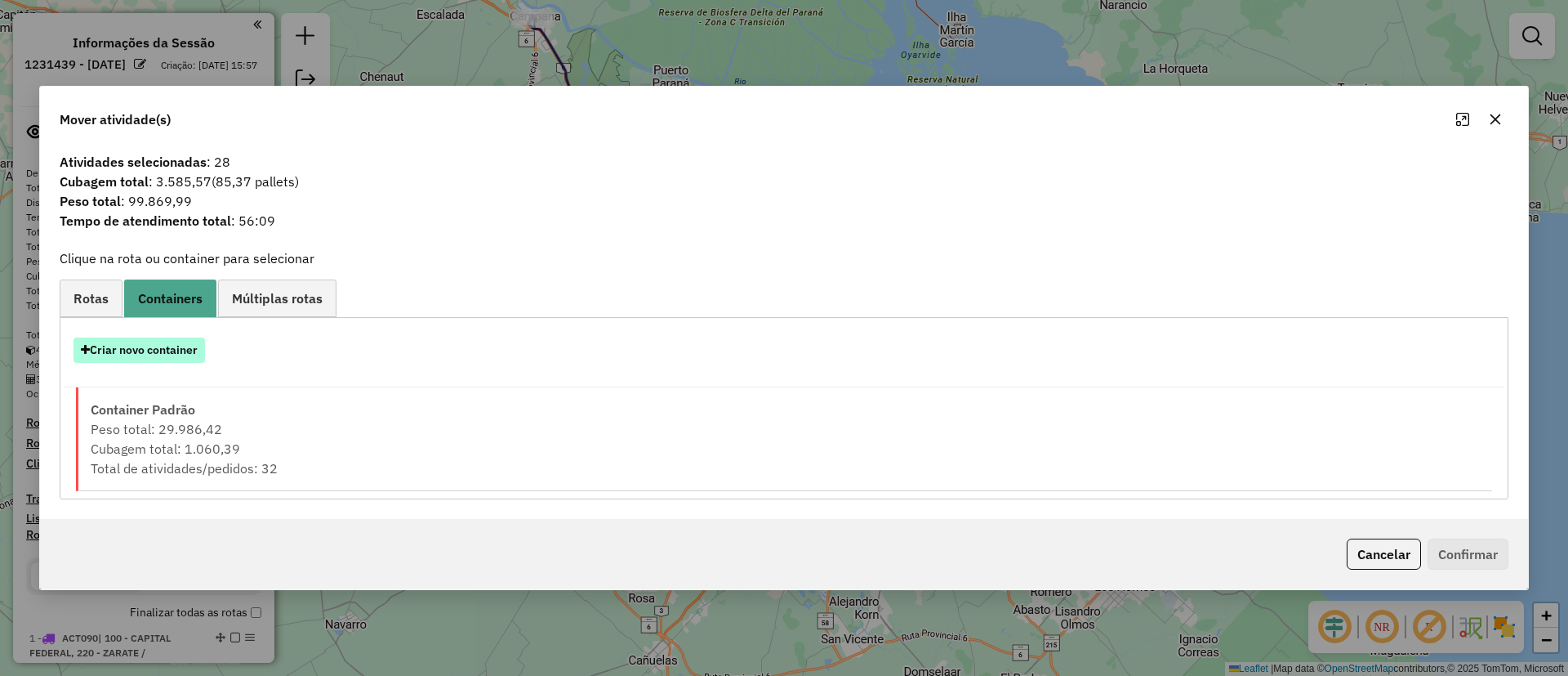
click at [171, 342] on button "Criar novo container" at bounding box center [139, 350] width 131 height 25
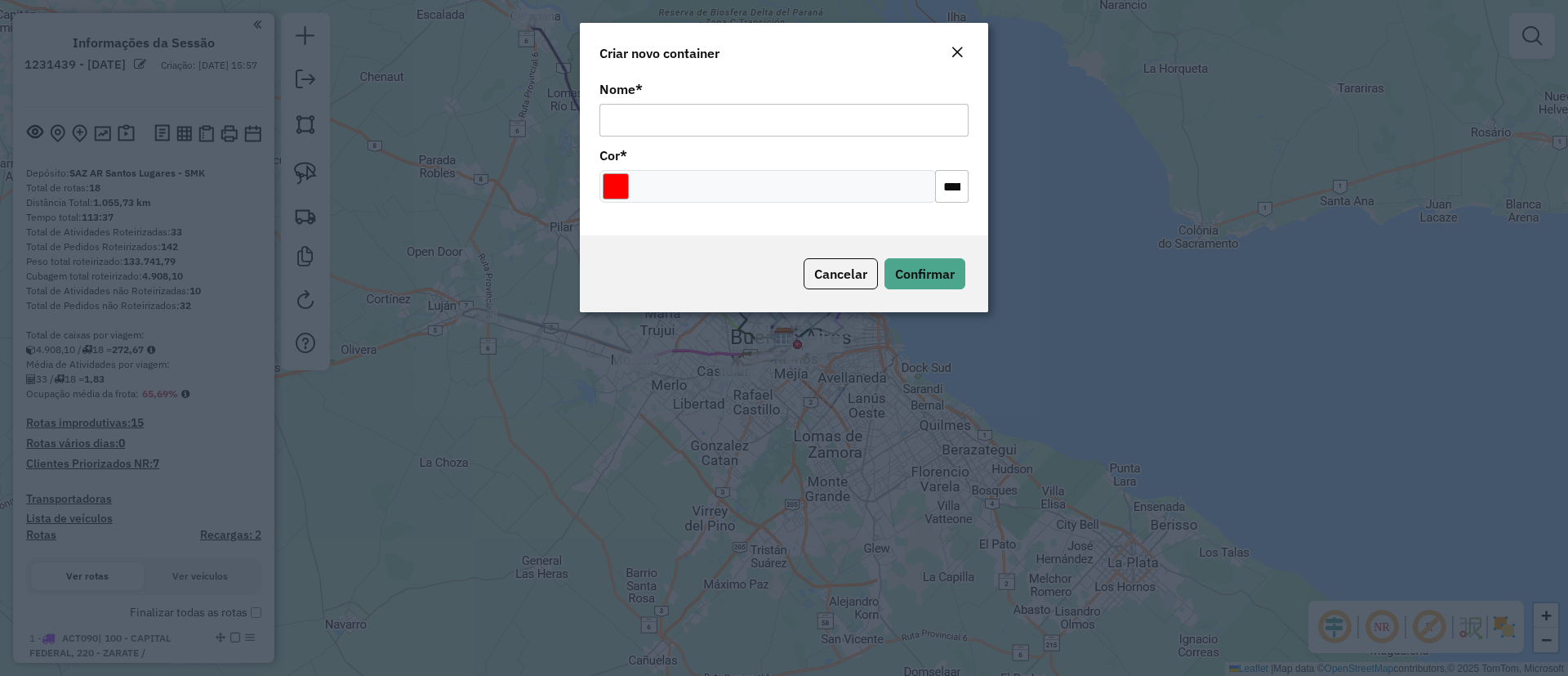
click at [686, 108] on input "Nome *" at bounding box center [784, 120] width 369 height 33
type input "**********"
click at [630, 181] on div at bounding box center [768, 186] width 337 height 33
click at [616, 179] on input "Select a color" at bounding box center [615, 186] width 26 height 26
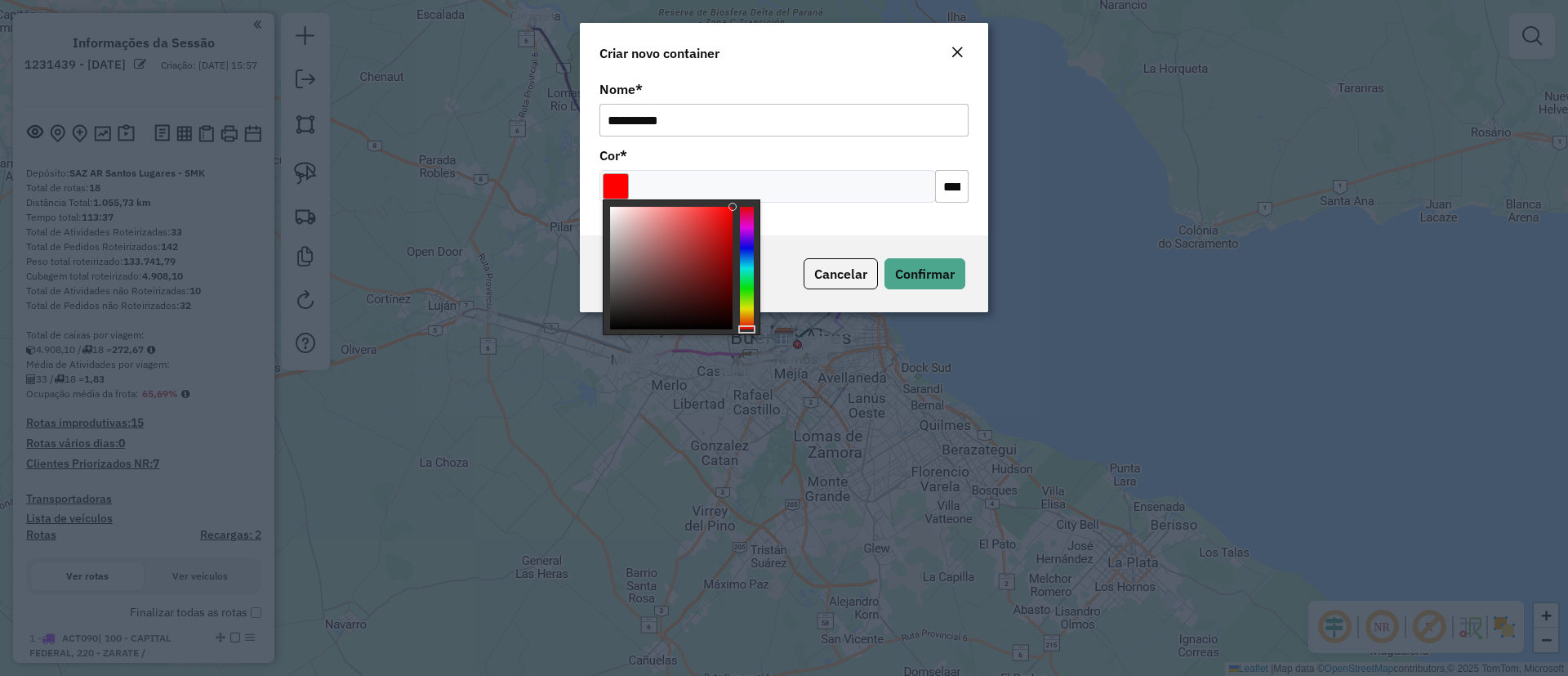
click at [753, 218] on div at bounding box center [681, 267] width 157 height 136
click at [744, 222] on div at bounding box center [747, 268] width 14 height 122
type input "*******"
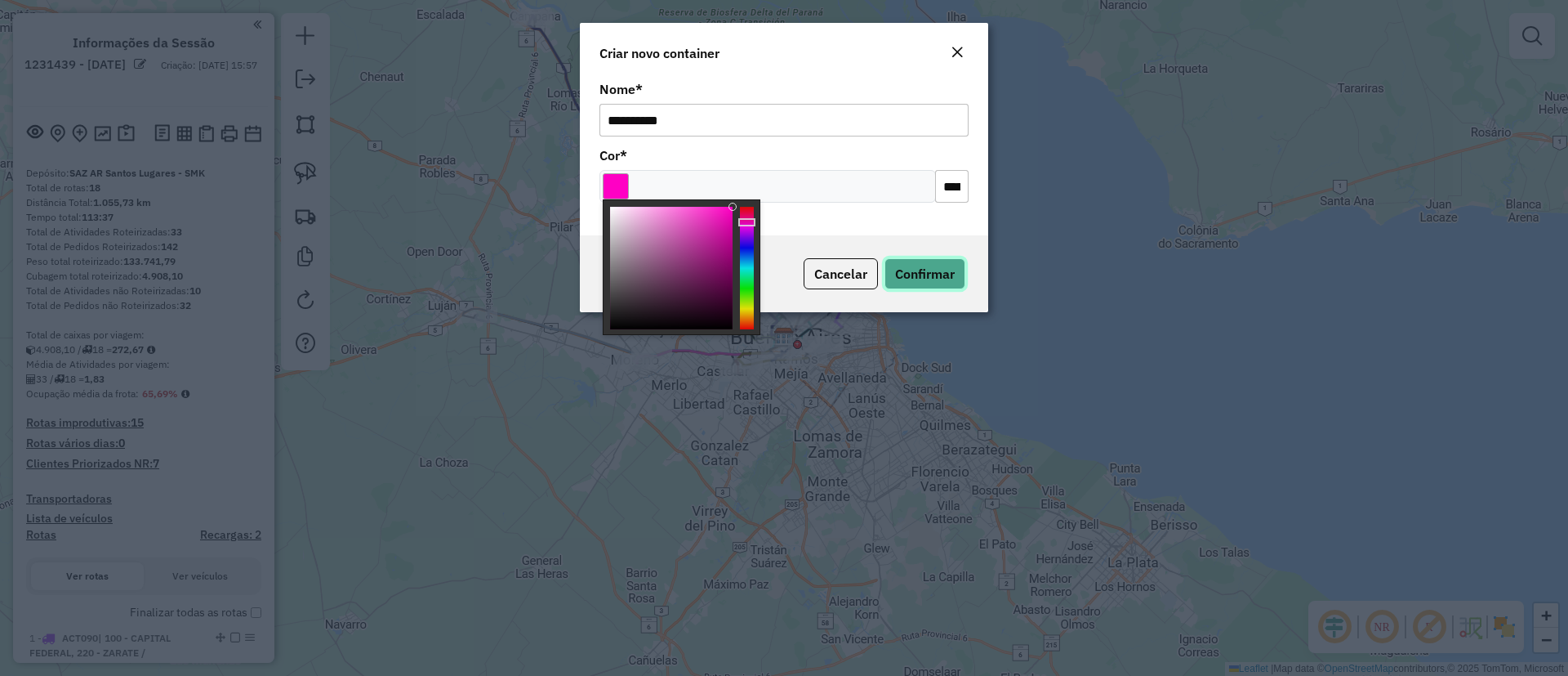
click at [908, 258] on button "Confirmar" at bounding box center [925, 273] width 81 height 31
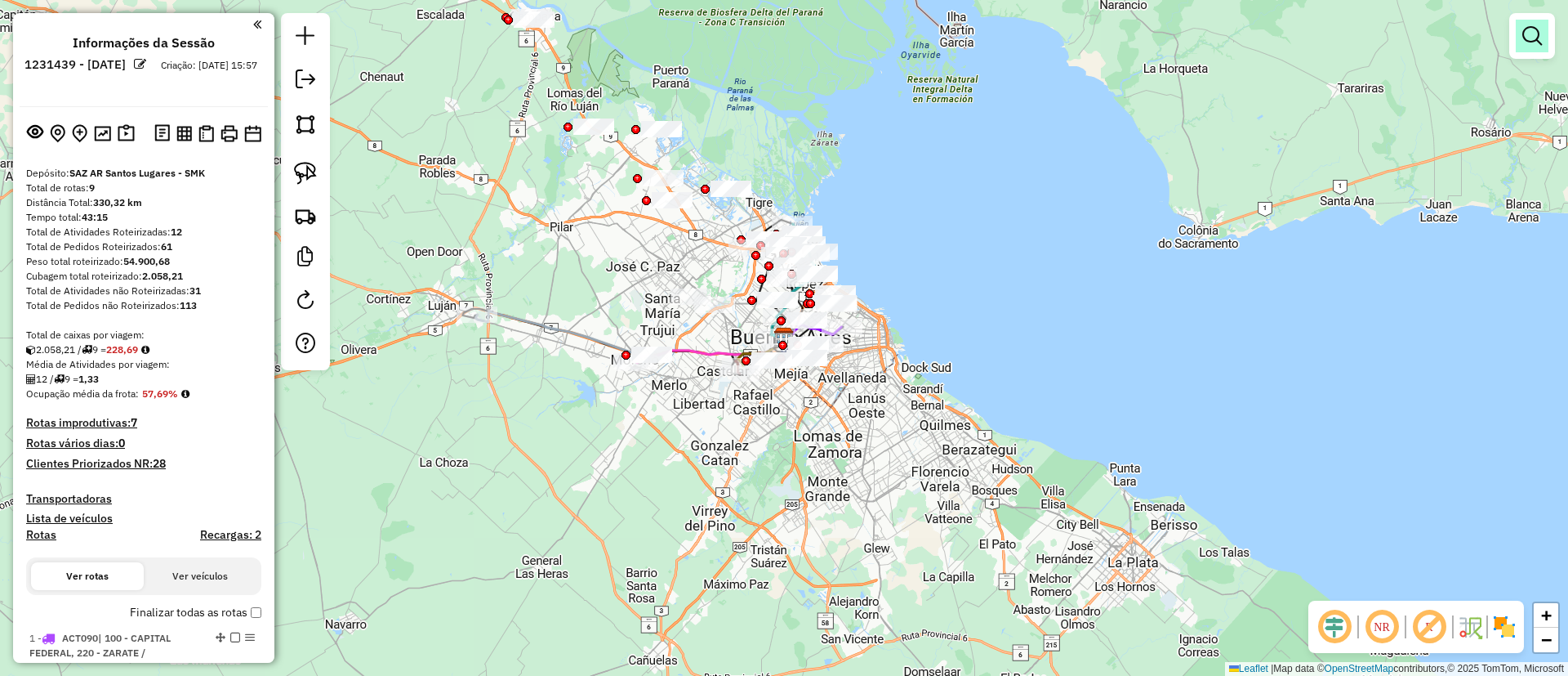
click at [1546, 28] on link at bounding box center [1532, 35] width 33 height 33
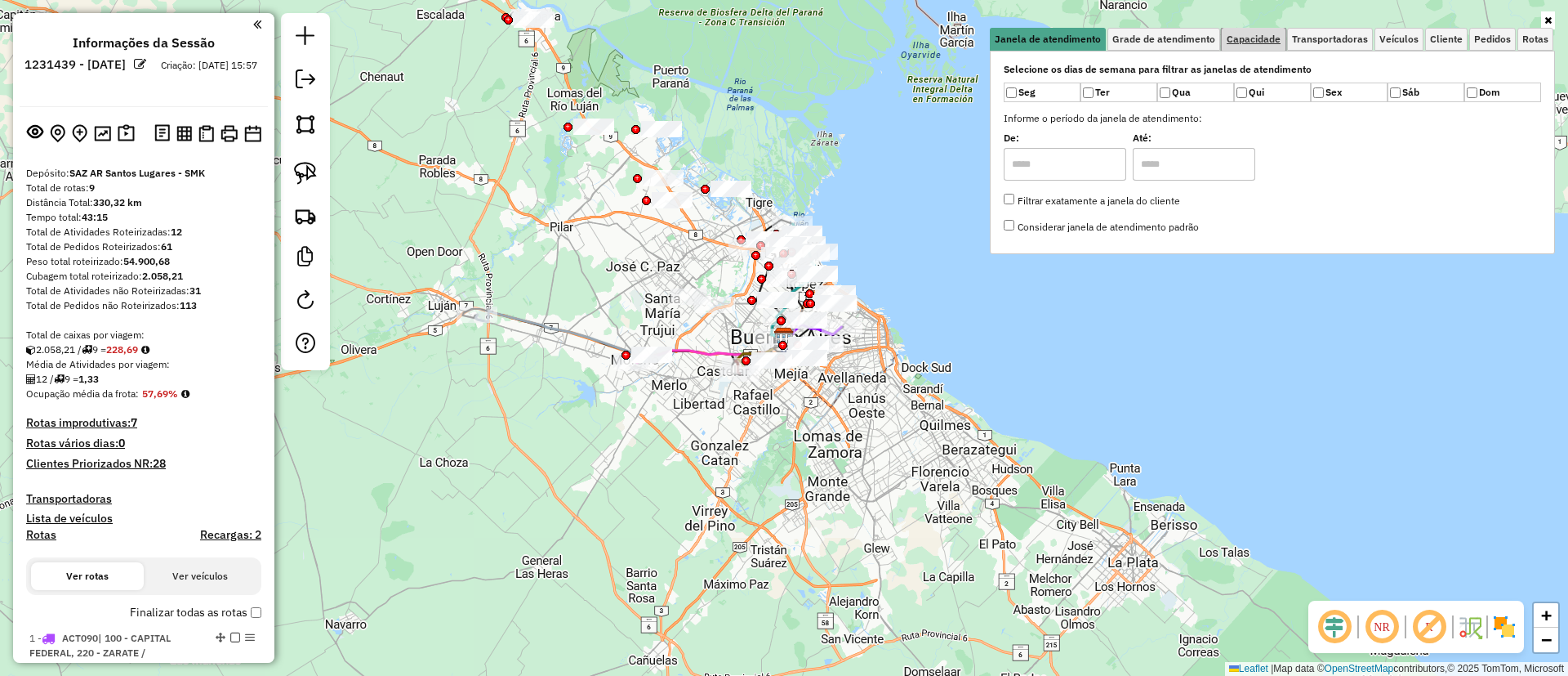
click at [1237, 41] on span "Capacidade" at bounding box center [1253, 39] width 54 height 10
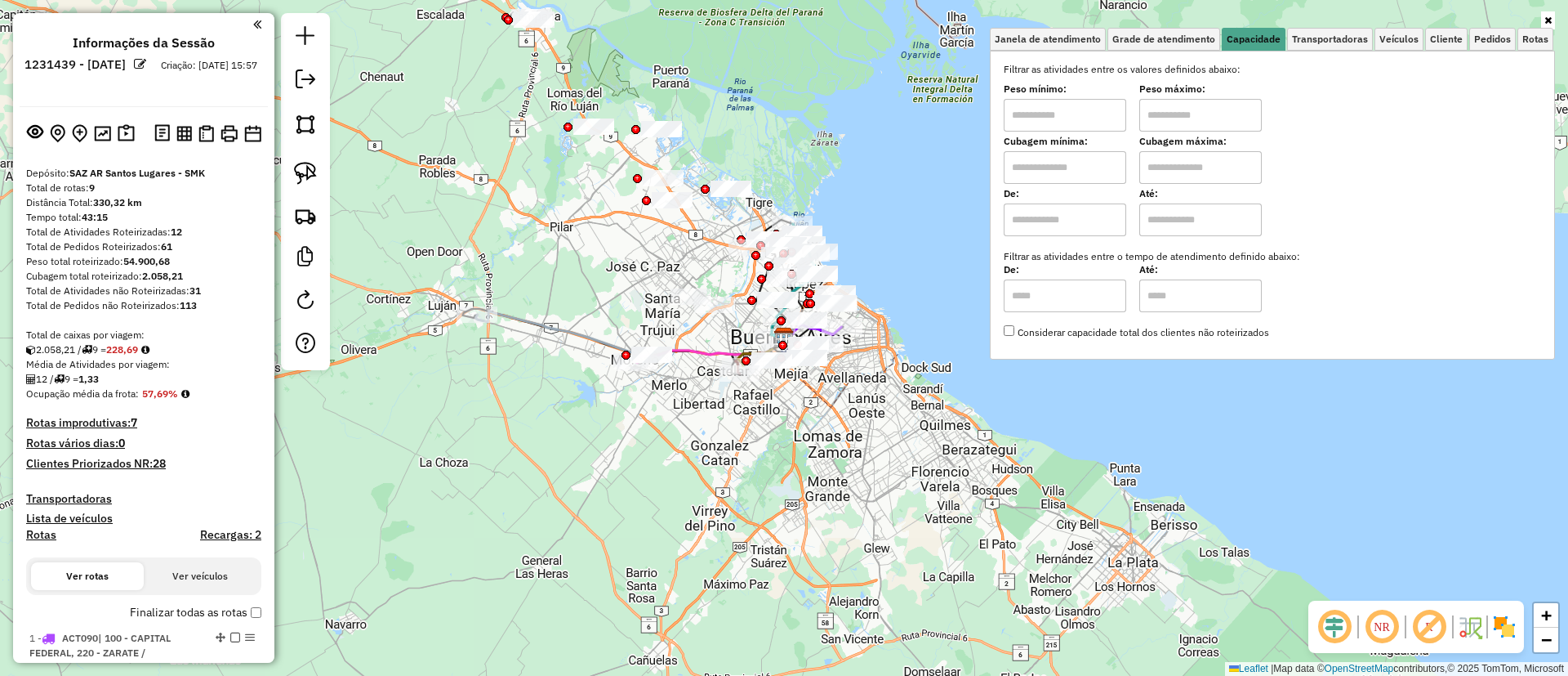
click at [1051, 176] on input "text" at bounding box center [1065, 167] width 122 height 33
type input "****"
click at [1195, 179] on input "text" at bounding box center [1200, 167] width 122 height 33
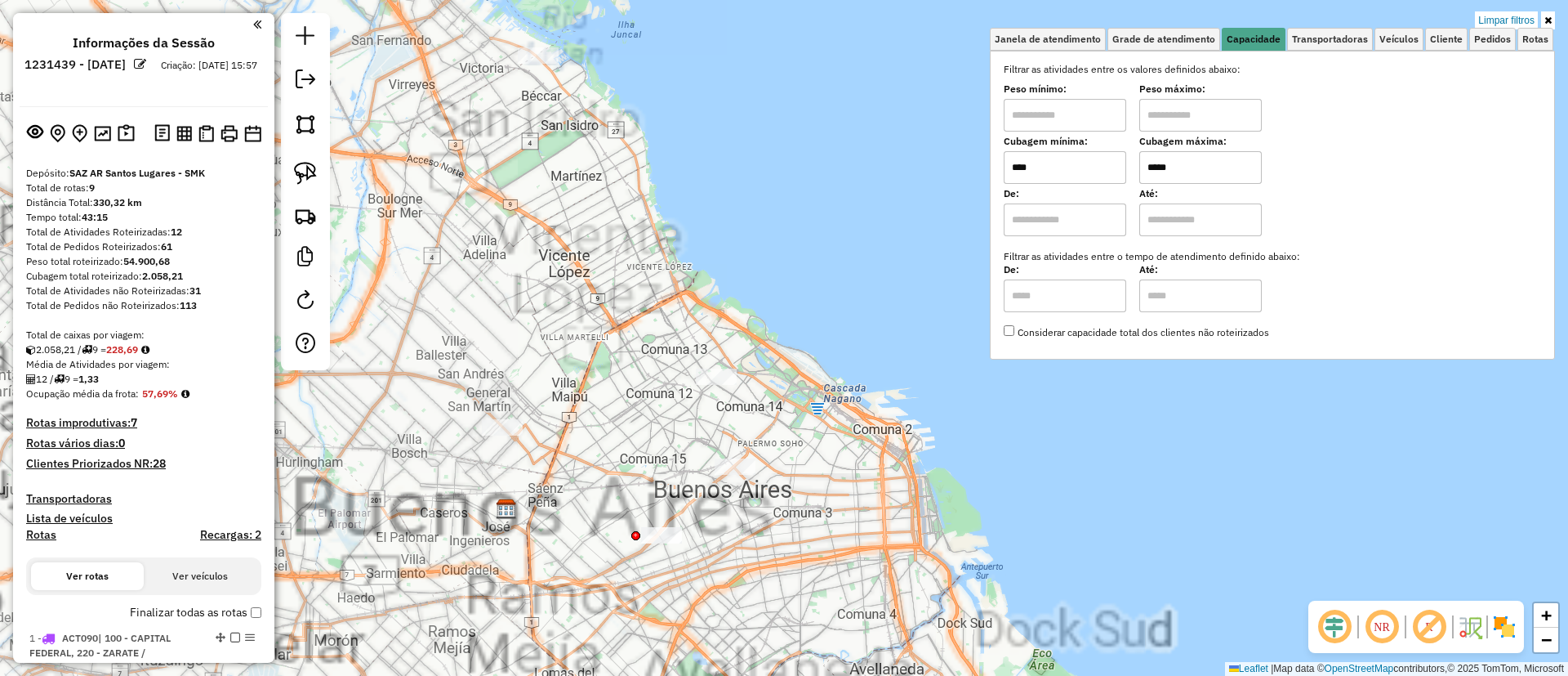
type input "*****"
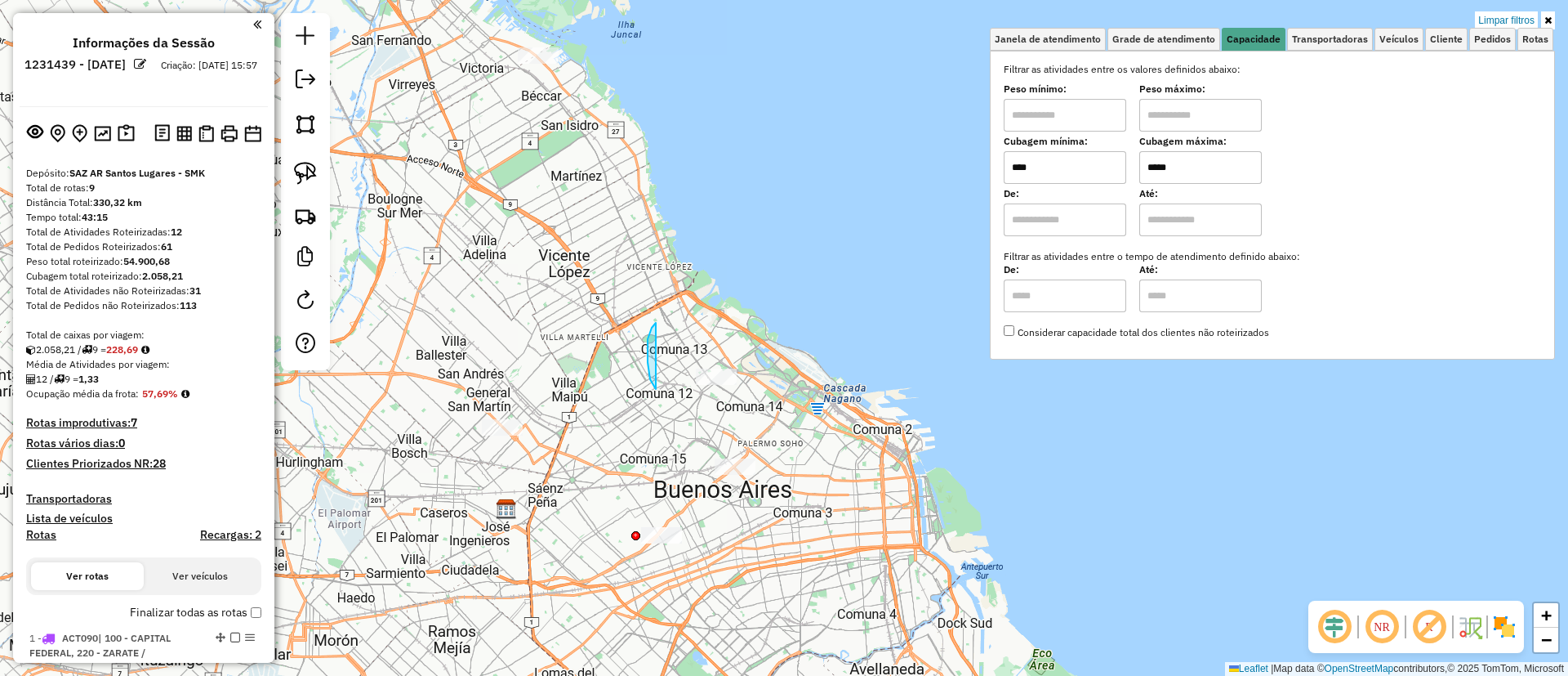
drag, startPoint x: 648, startPoint y: 339, endPoint x: 776, endPoint y: 327, distance: 128.6
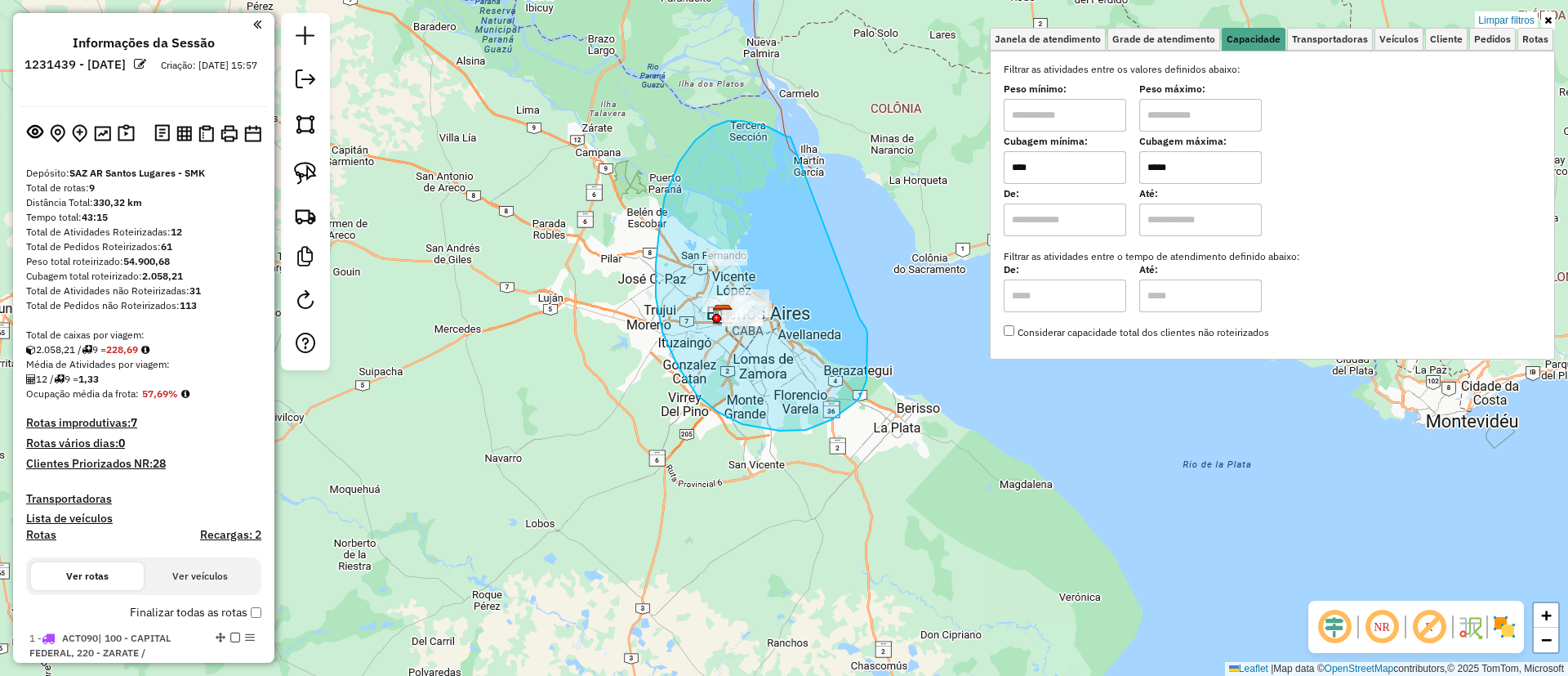
drag, startPoint x: 743, startPoint y: 121, endPoint x: 859, endPoint y: 318, distance: 228.6
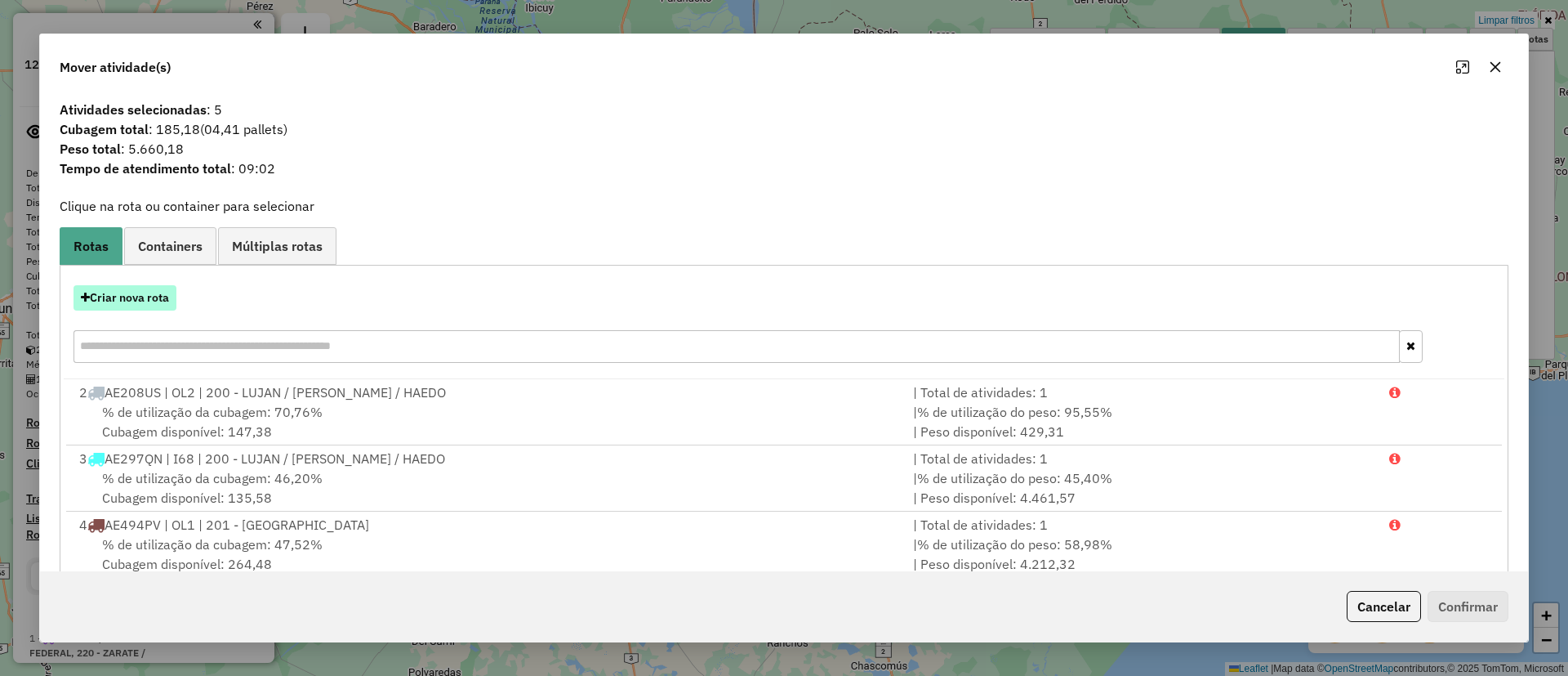
click at [128, 294] on button "Criar nova rota" at bounding box center [125, 297] width 103 height 25
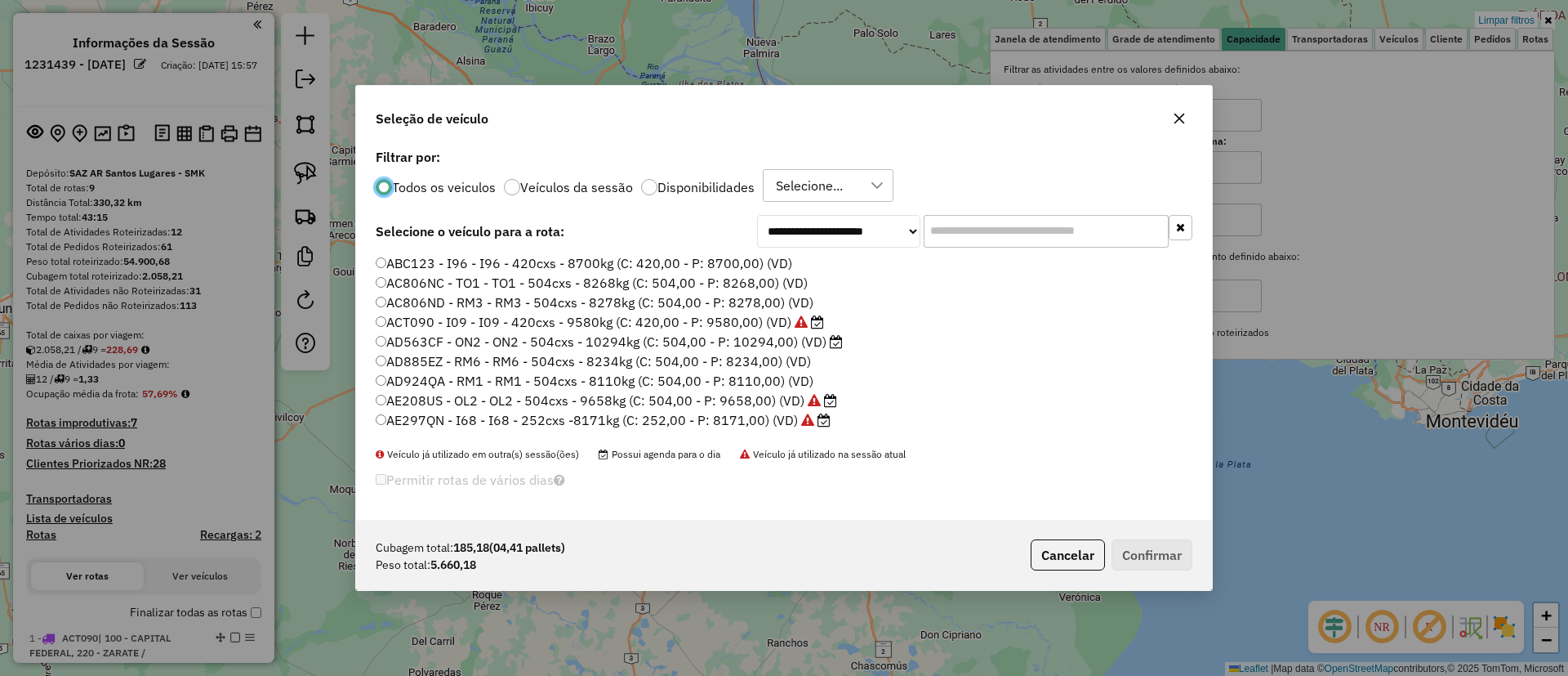
scroll to position [9, 5]
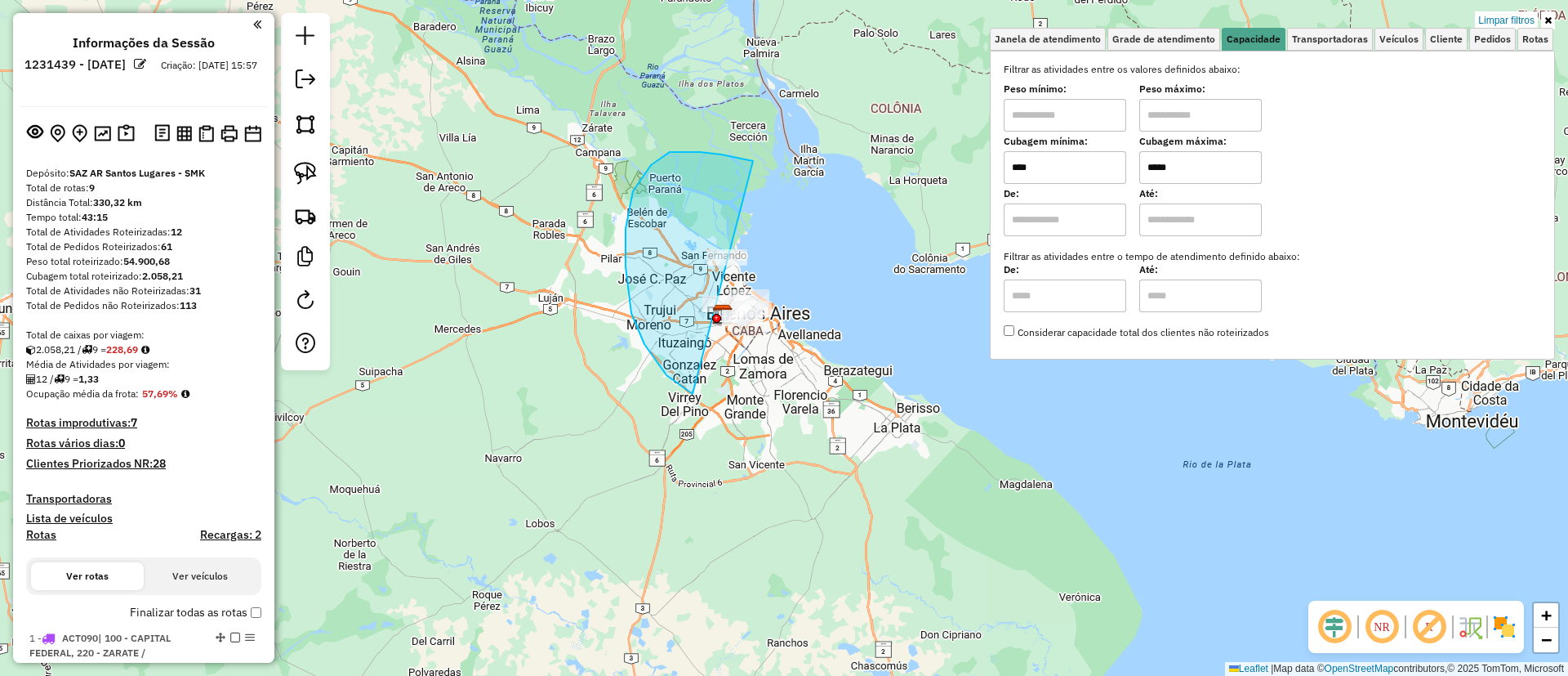
drag, startPoint x: 753, startPoint y: 161, endPoint x: 851, endPoint y: 277, distance: 151.9
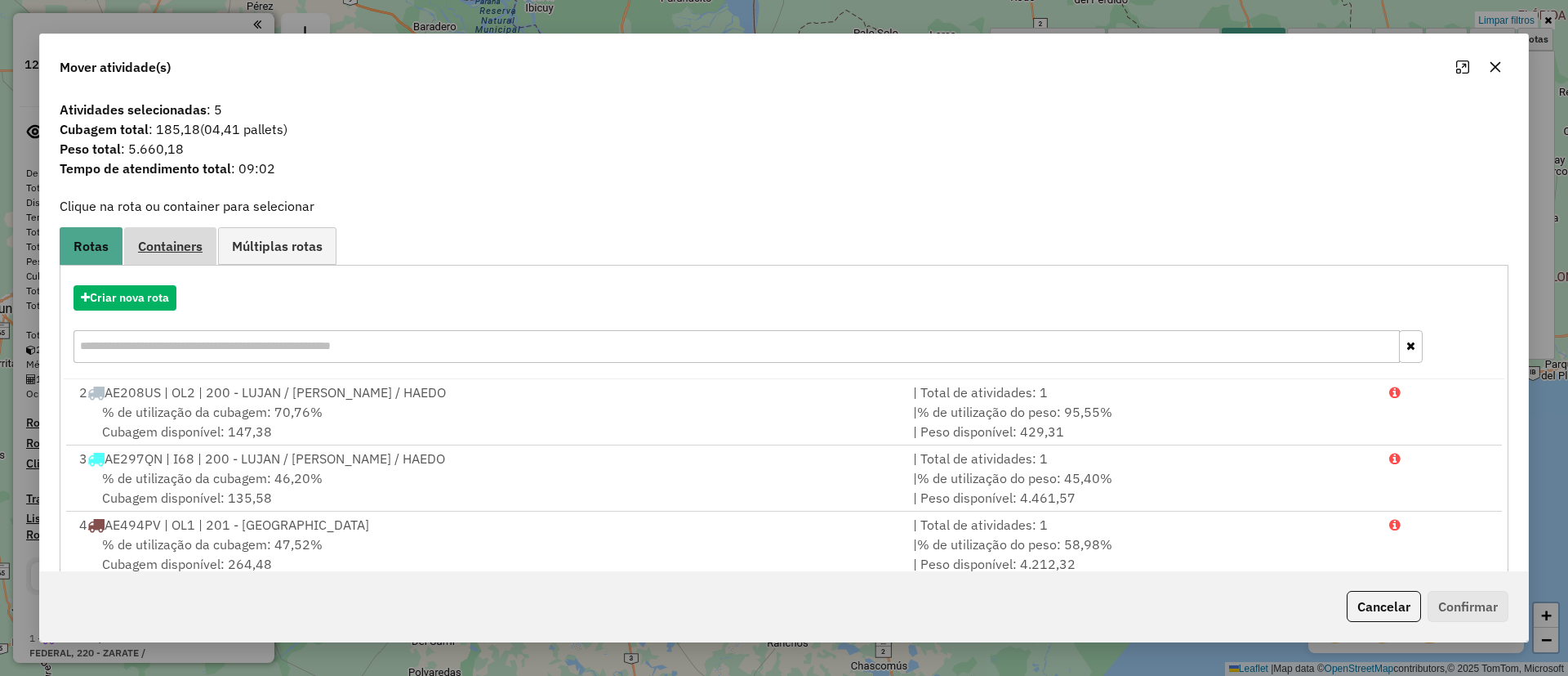
click at [180, 243] on span "Containers" at bounding box center [170, 246] width 64 height 13
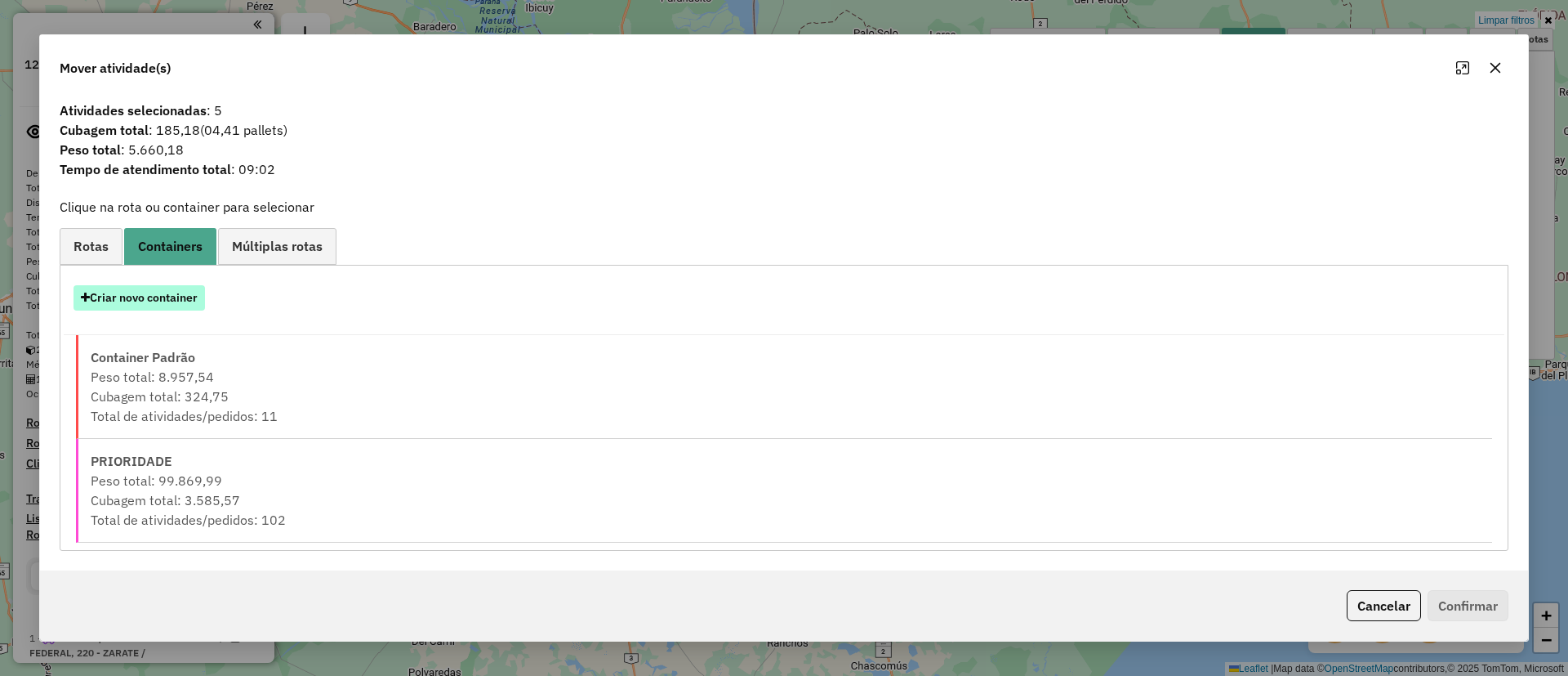
click at [165, 302] on button "Criar novo container" at bounding box center [139, 297] width 131 height 25
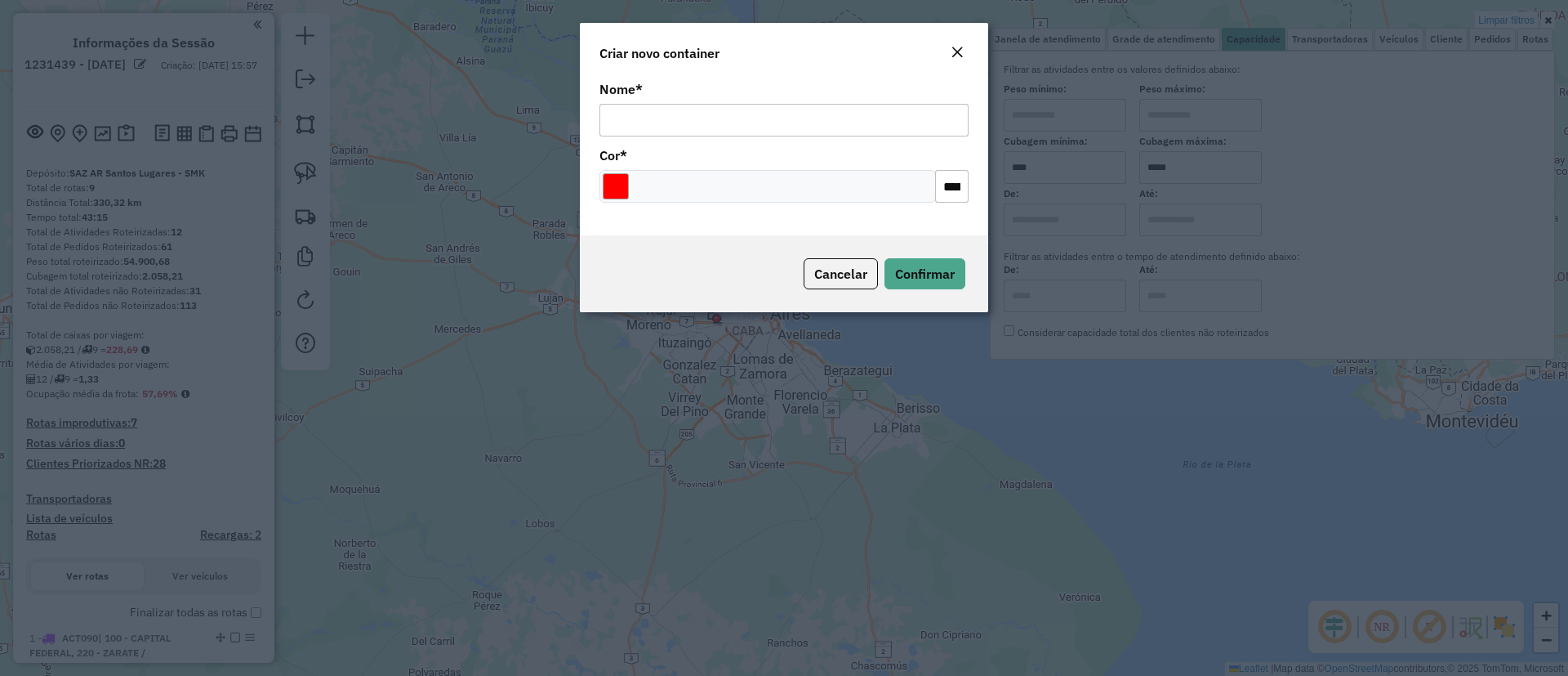
click at [705, 125] on input "Nome *" at bounding box center [784, 120] width 369 height 33
type input "******"
click at [940, 267] on span "Confirmar" at bounding box center [924, 274] width 59 height 17
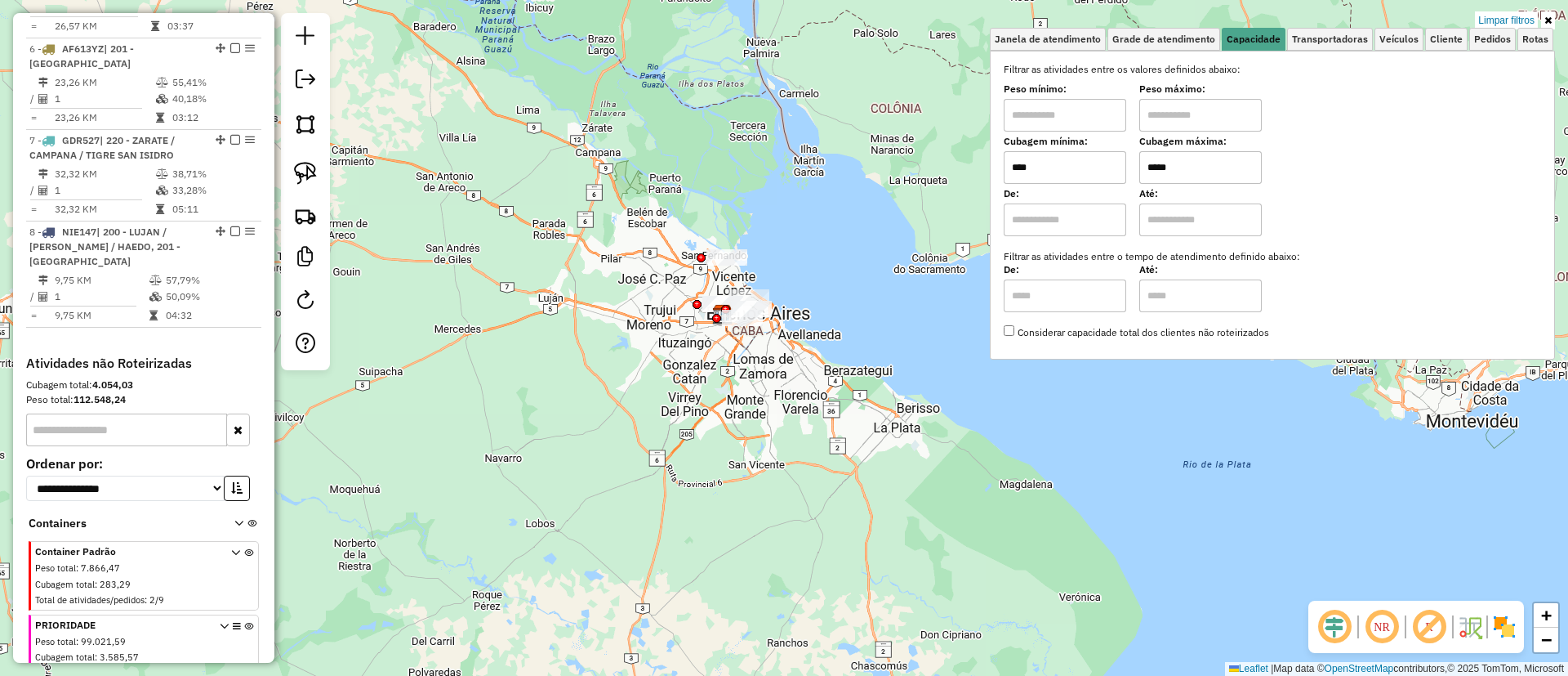
scroll to position [1180, 0]
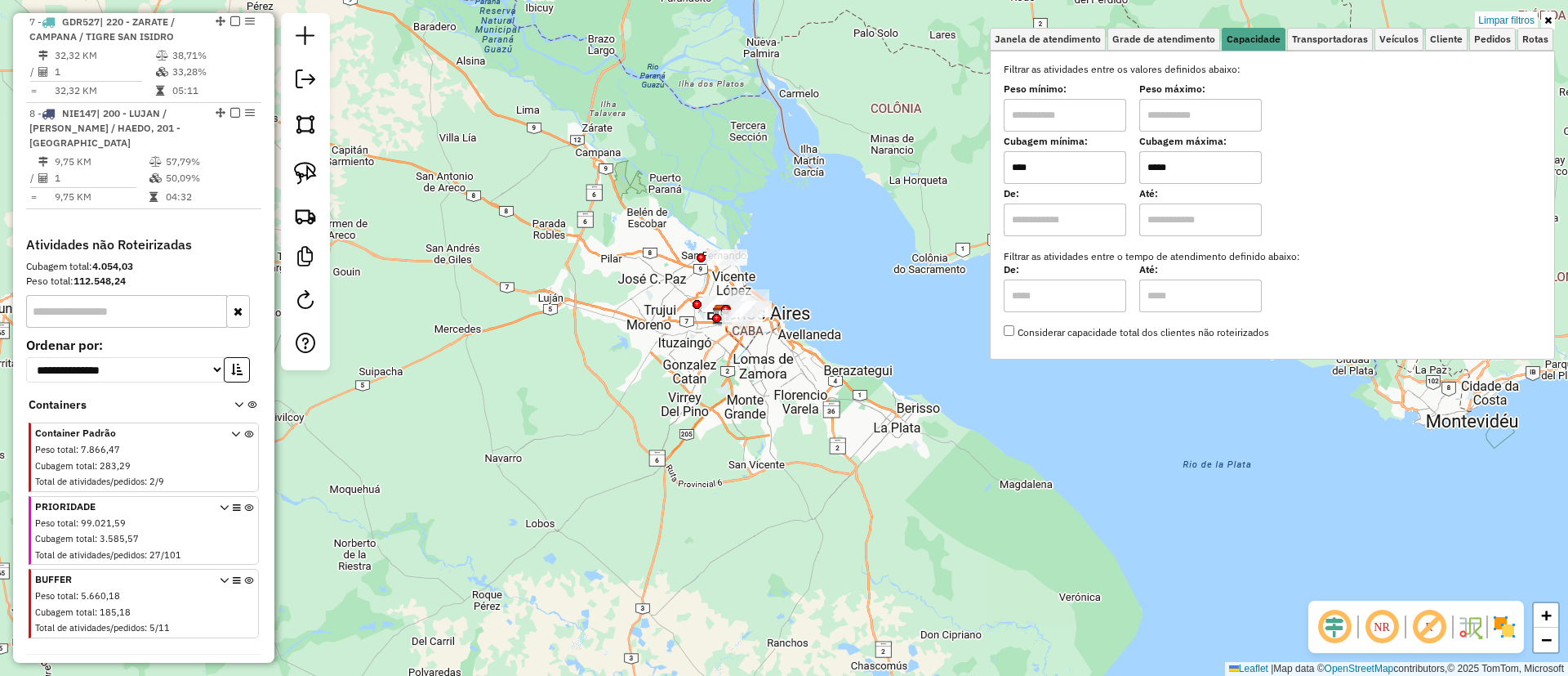
click at [247, 576] on icon at bounding box center [249, 606] width 9 height 61
click at [1505, 17] on link "Limpar filtros" at bounding box center [1506, 20] width 63 height 18
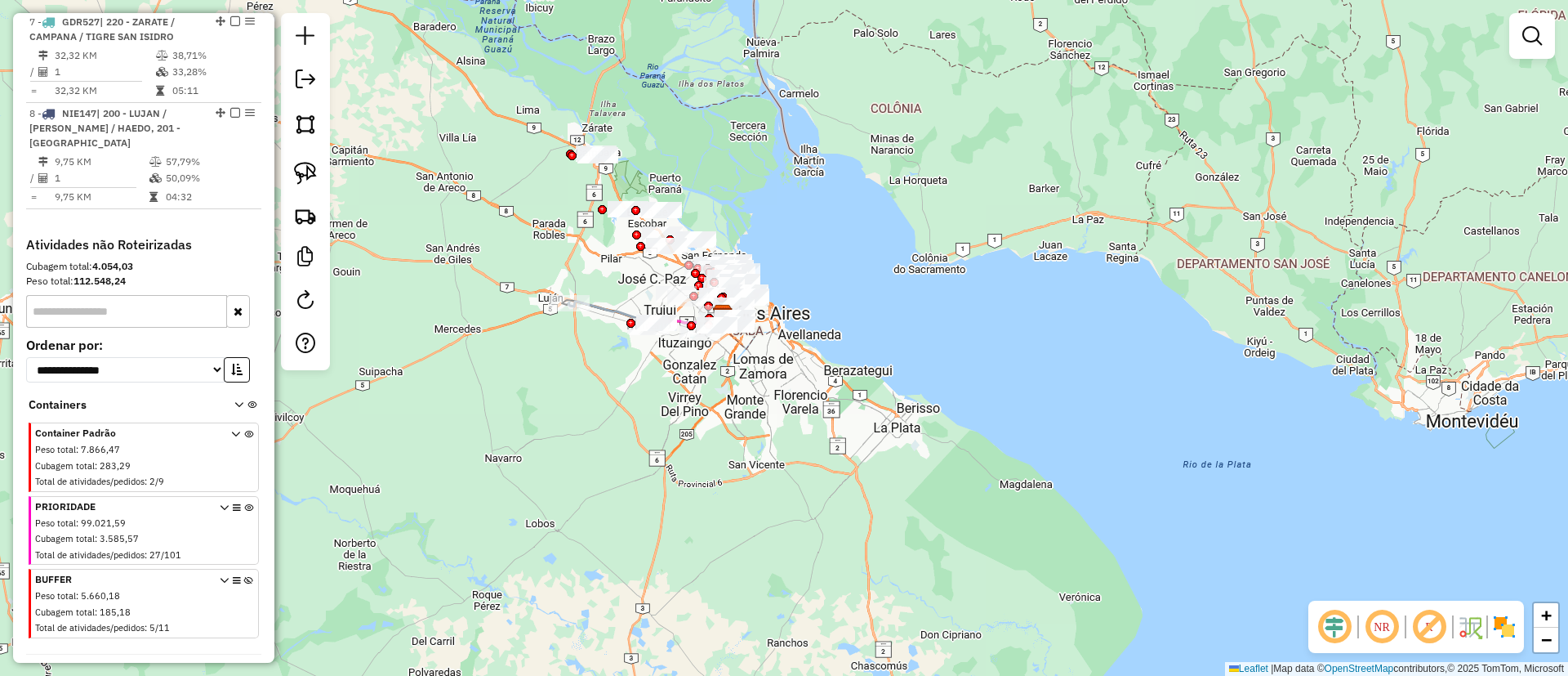
click at [1551, 31] on div at bounding box center [1532, 36] width 46 height 46
click at [1536, 30] on em at bounding box center [1531, 35] width 19 height 19
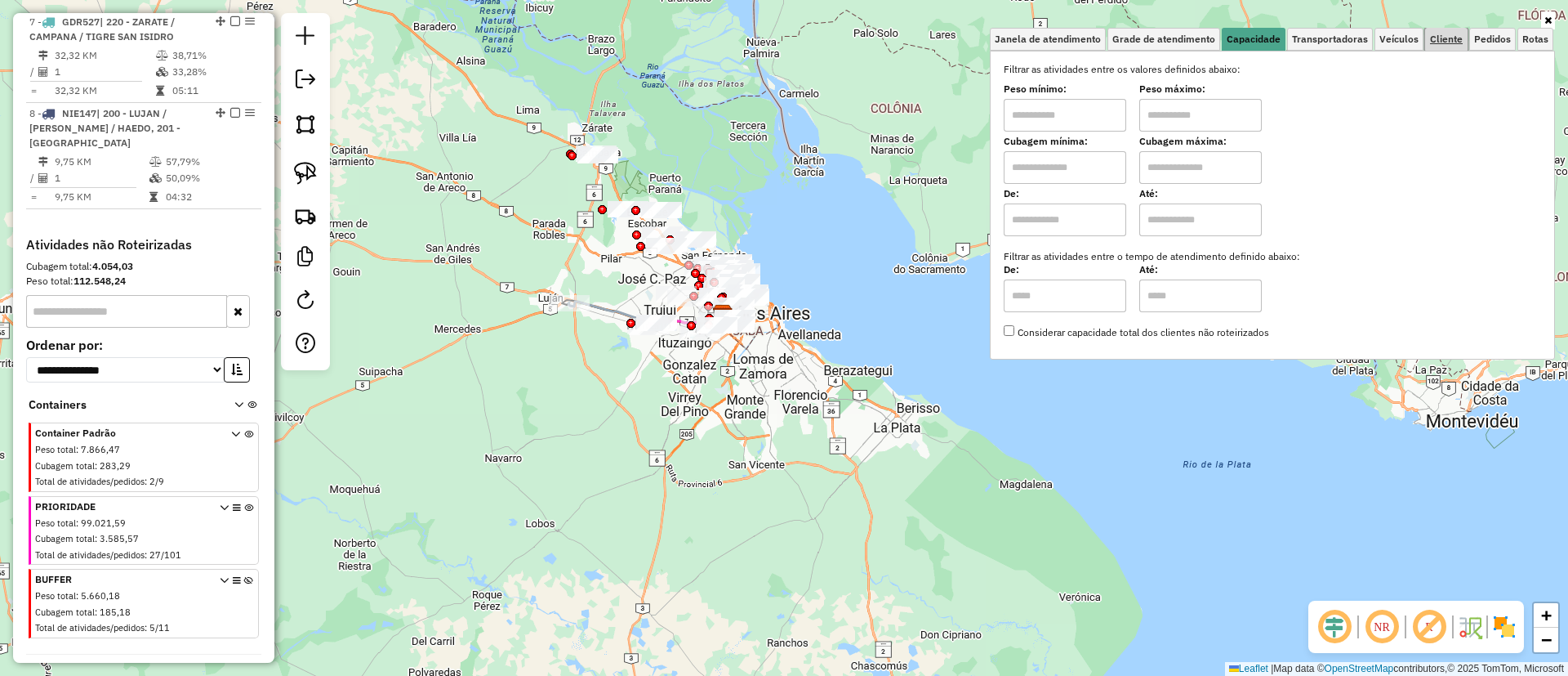
click at [1441, 31] on link "Cliente" at bounding box center [1446, 39] width 43 height 23
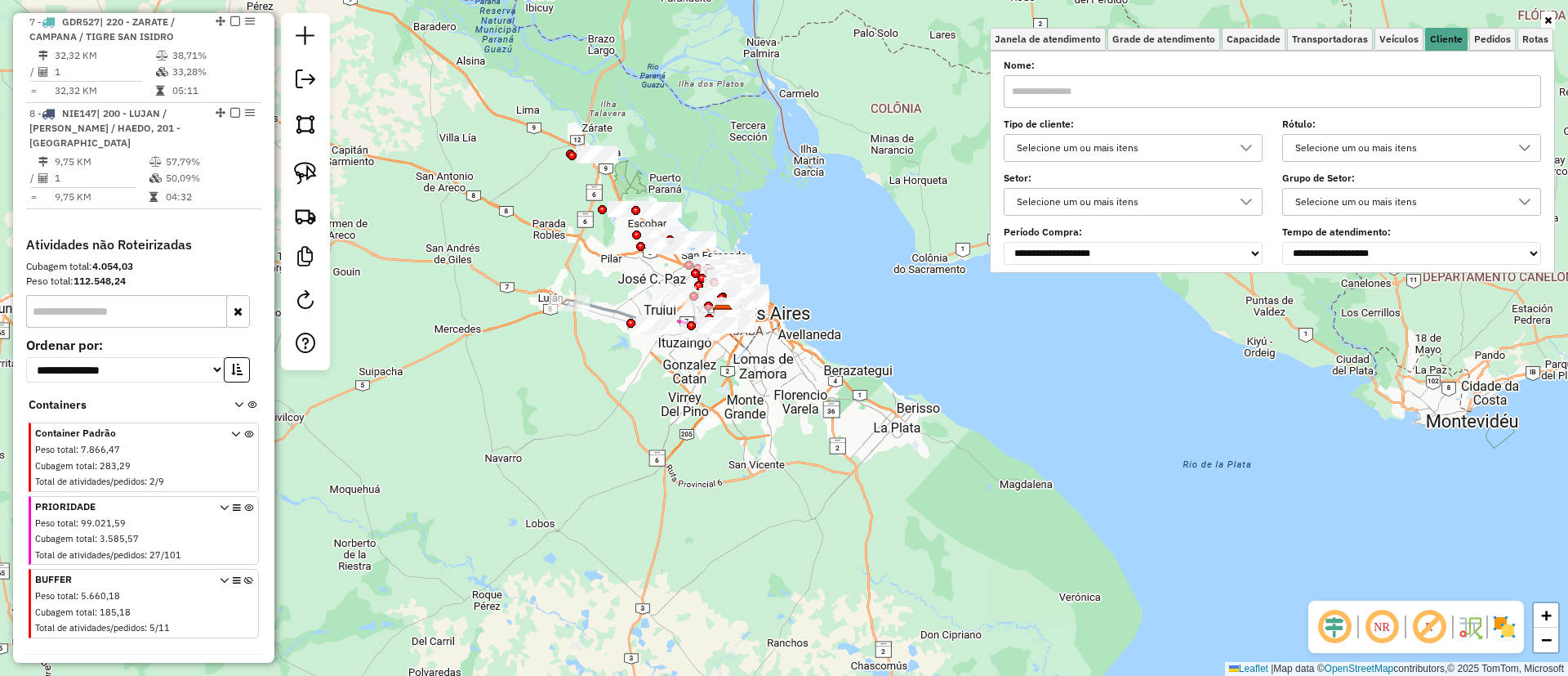
click at [1113, 151] on div "Selecione um ou mais itens" at bounding box center [1121, 147] width 219 height 26
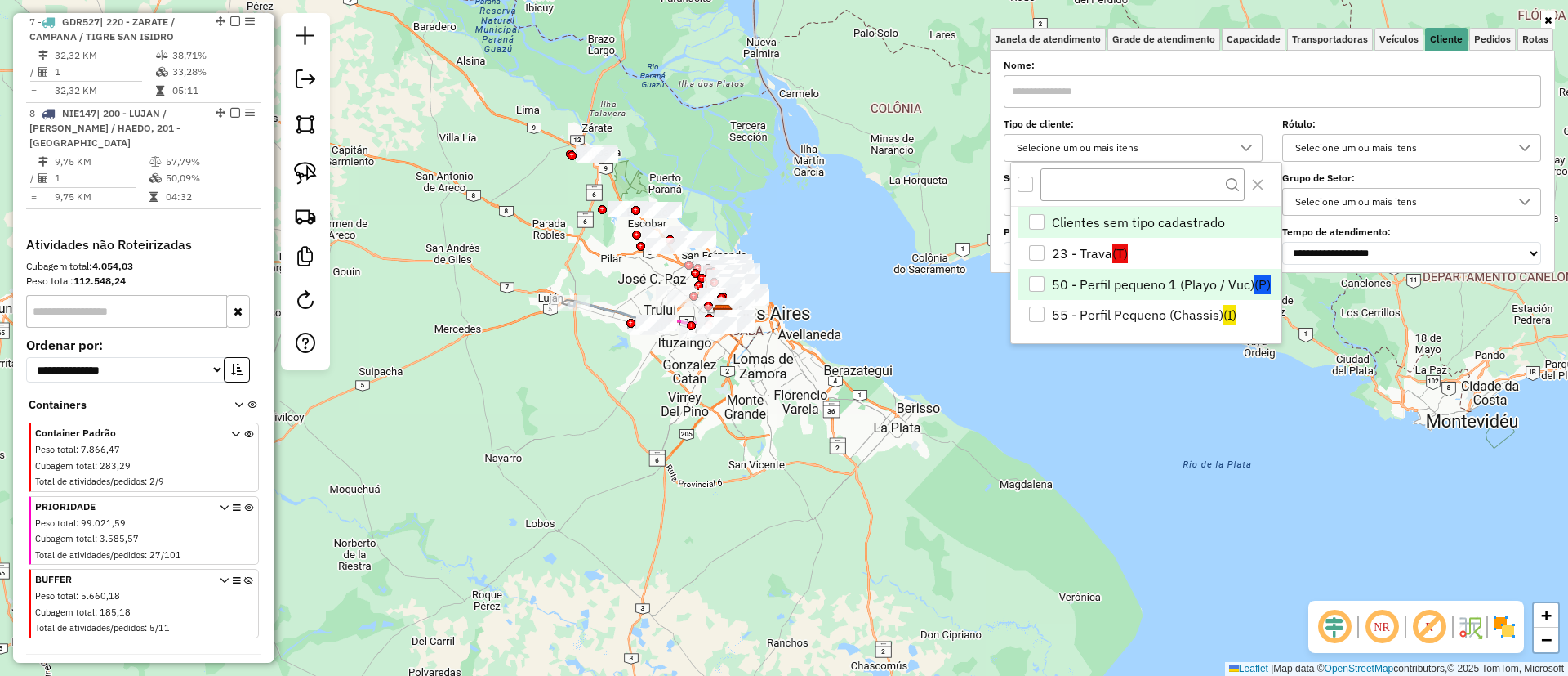
scroll to position [10, 56]
click at [1134, 279] on li "50 - Perfil pequeno 1 (Playo / Vuc) (P)" at bounding box center [1149, 284] width 264 height 31
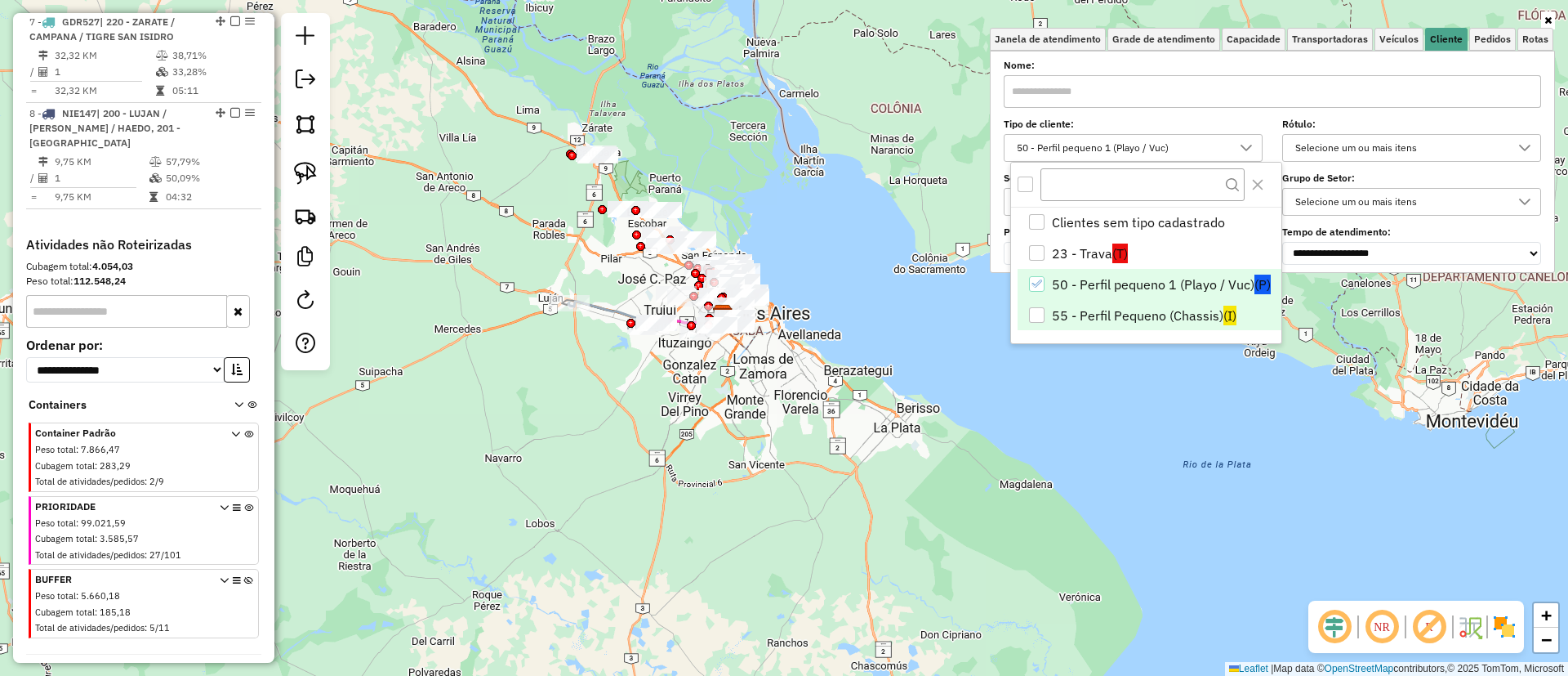
click at [1136, 307] on li "55 - Perfil Pequeno (Chassis) (I)" at bounding box center [1149, 315] width 264 height 31
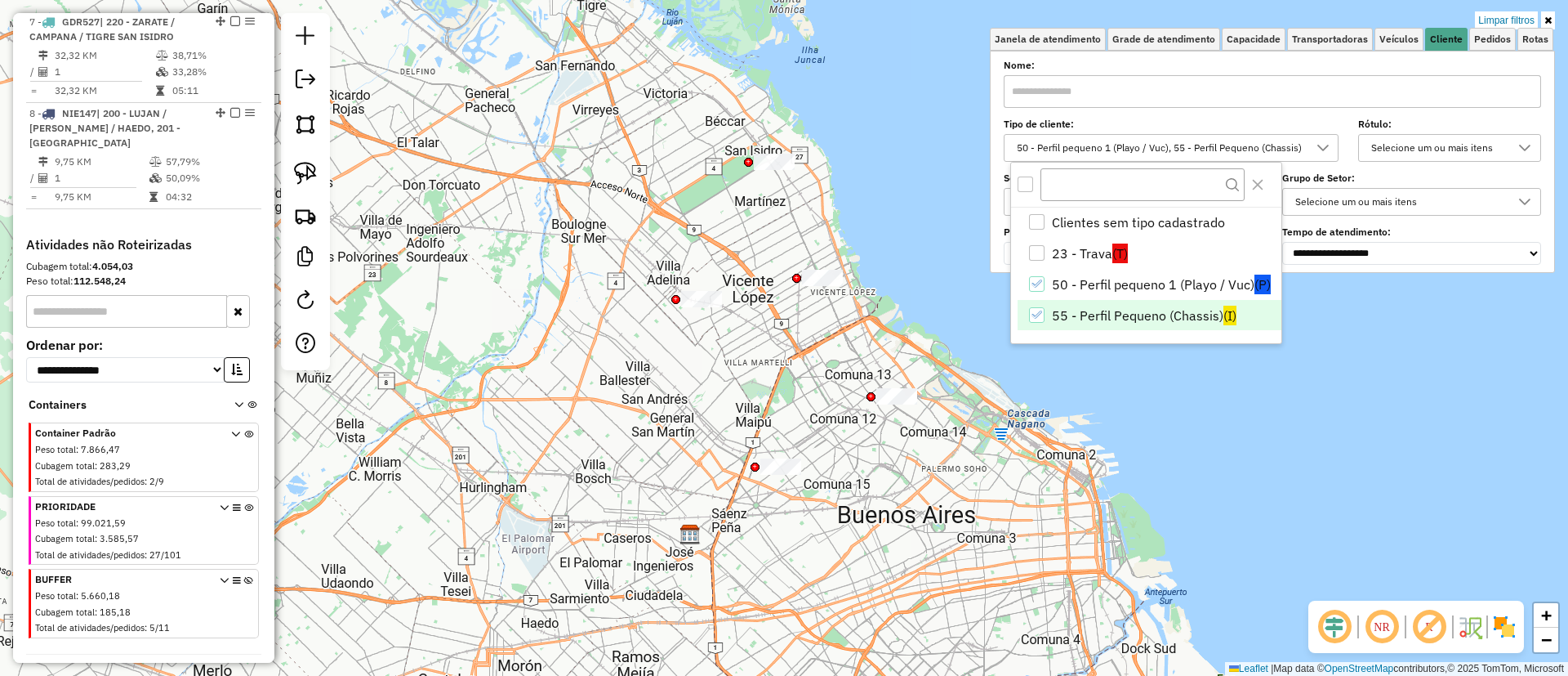
click at [1519, 622] on div "NR R" at bounding box center [1416, 627] width 216 height 52
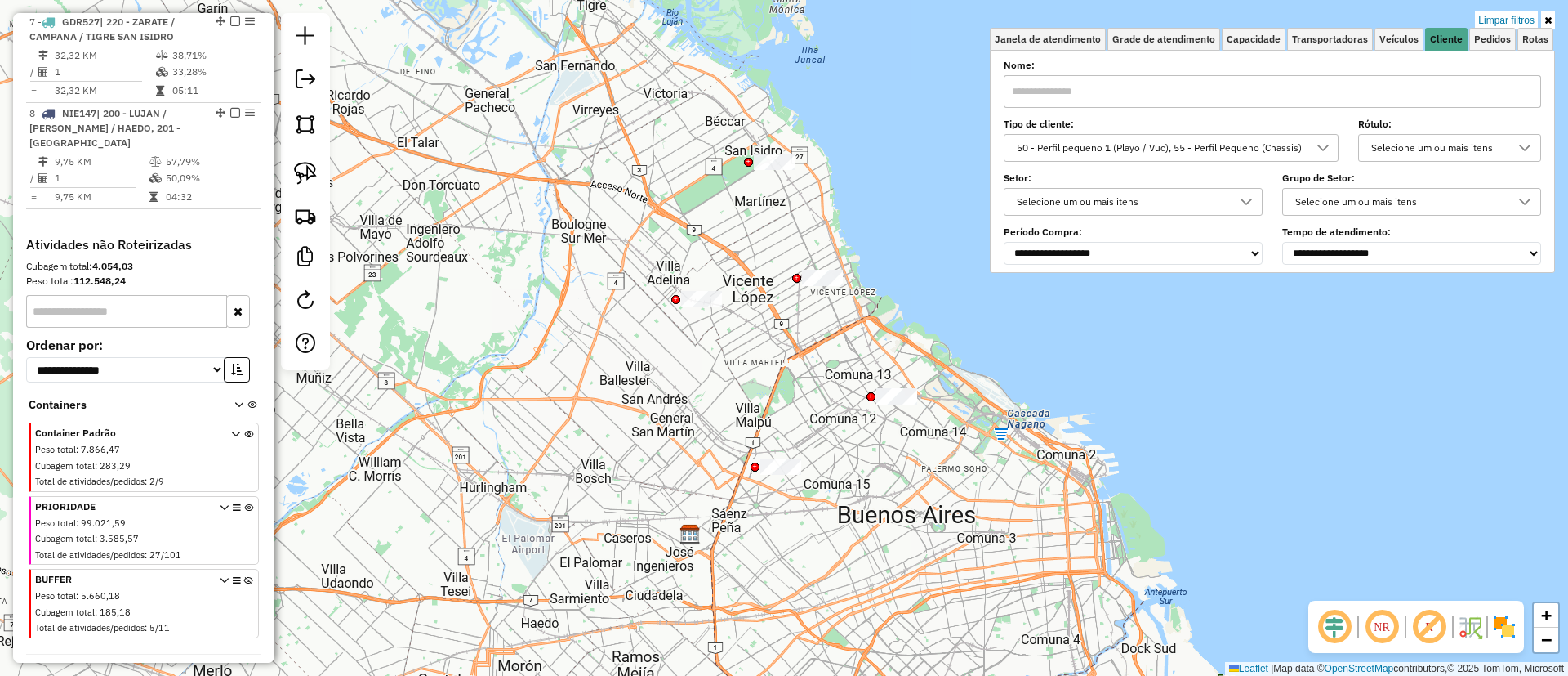
click at [1496, 617] on img at bounding box center [1504, 627] width 26 height 26
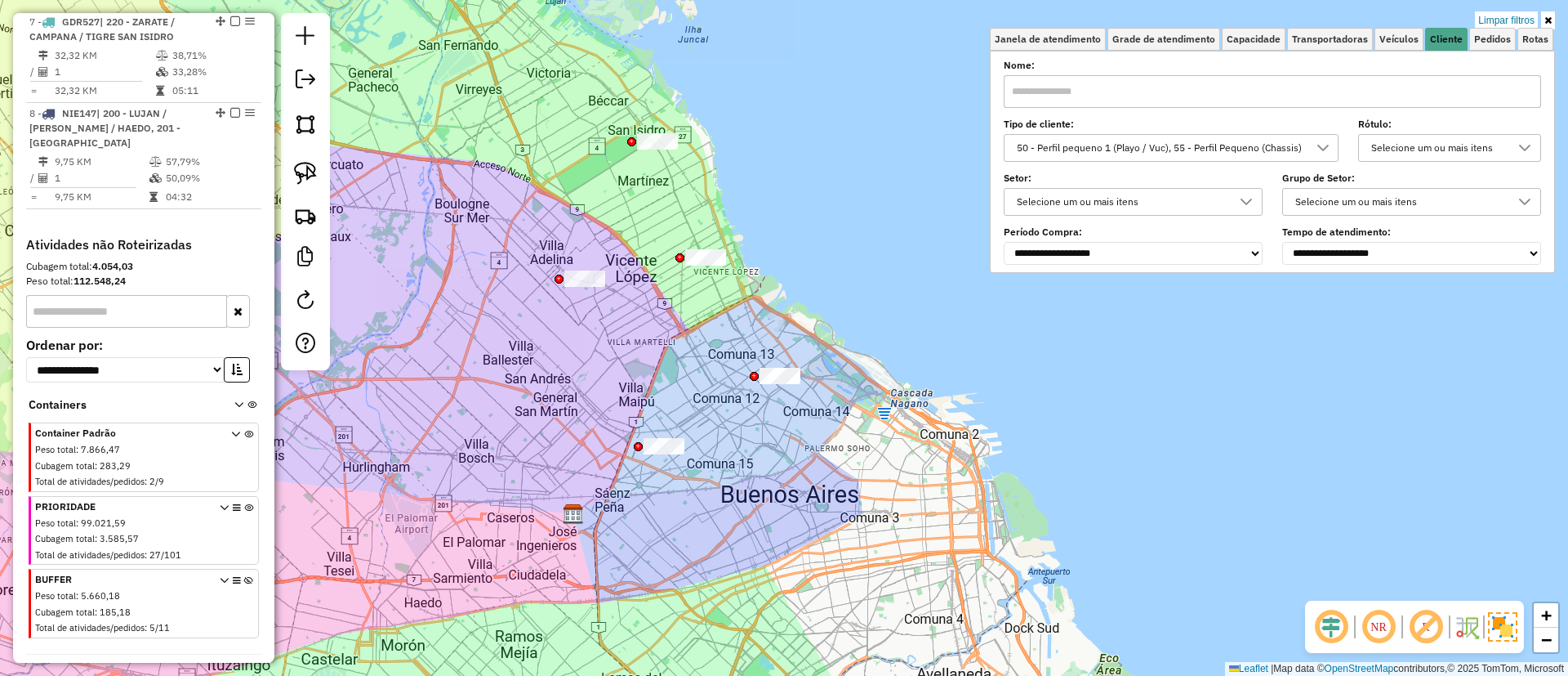
drag, startPoint x: 1062, startPoint y: 419, endPoint x: 1010, endPoint y: 404, distance: 54.1
click at [1010, 404] on div "Limpar filtros Janela de atendimento Grade de atendimento Capacidade Transporta…" at bounding box center [784, 338] width 1568 height 676
drag, startPoint x: 686, startPoint y: 391, endPoint x: 739, endPoint y: 433, distance: 67.6
drag, startPoint x: 763, startPoint y: 420, endPoint x: 870, endPoint y: 329, distance: 140.5
drag, startPoint x: 549, startPoint y: 296, endPoint x: 650, endPoint y: 255, distance: 109.0
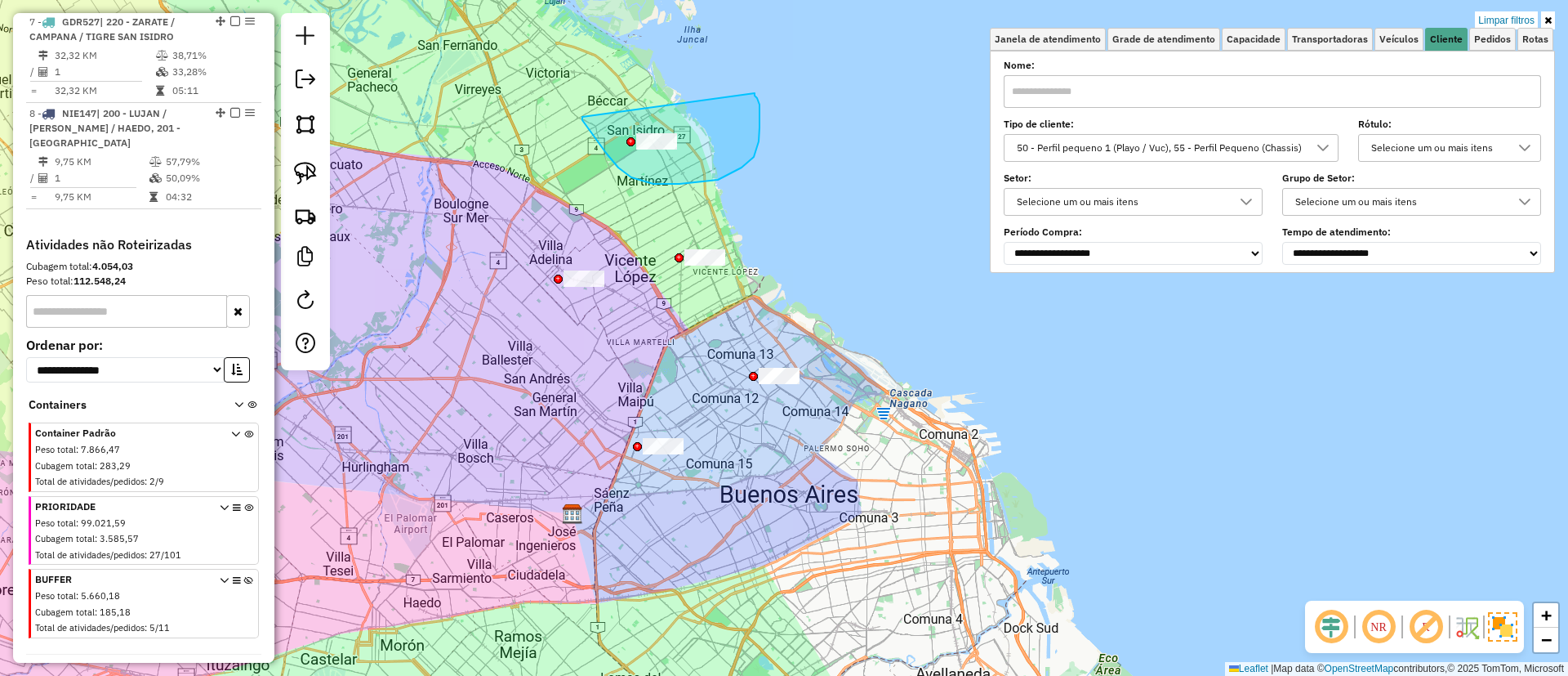
drag, startPoint x: 594, startPoint y: 137, endPoint x: 752, endPoint y: 90, distance: 164.8
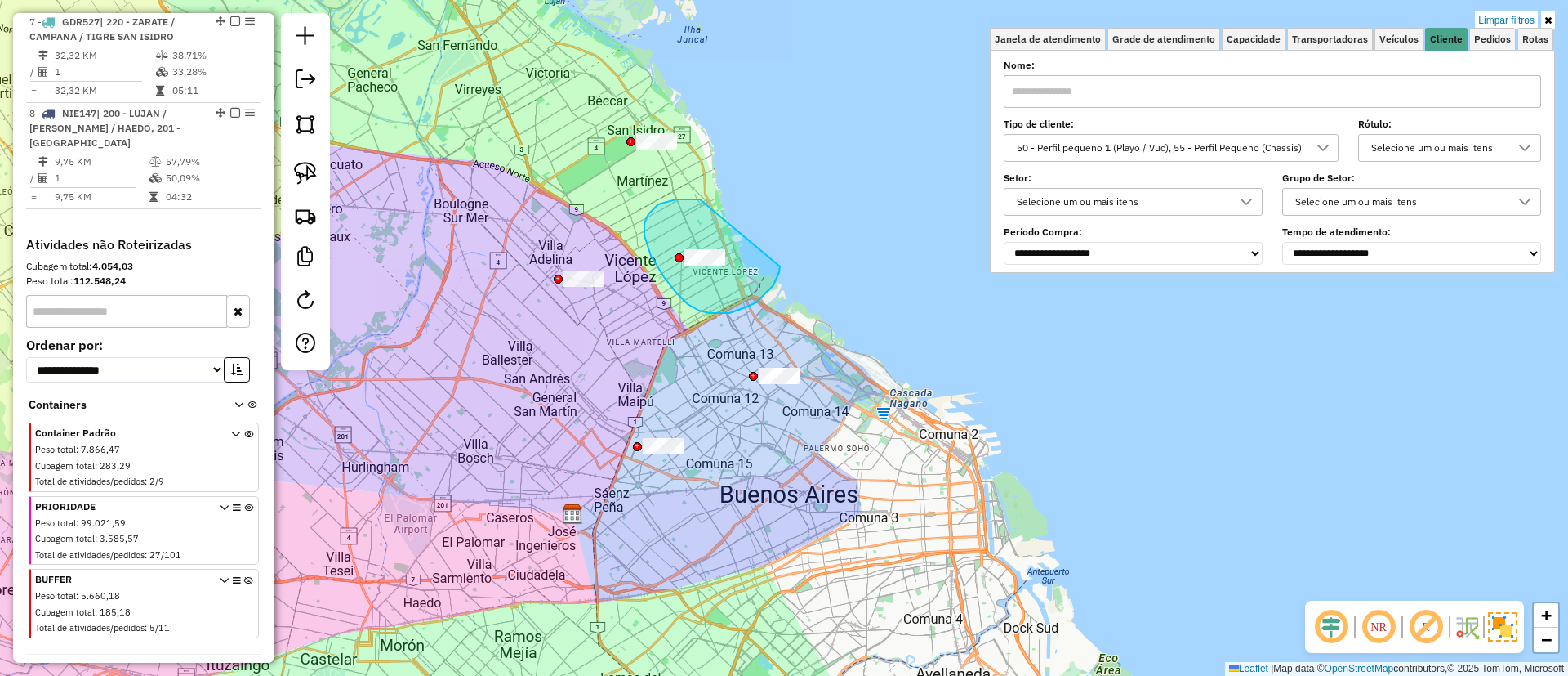
drag, startPoint x: 645, startPoint y: 223, endPoint x: 781, endPoint y: 255, distance: 139.7
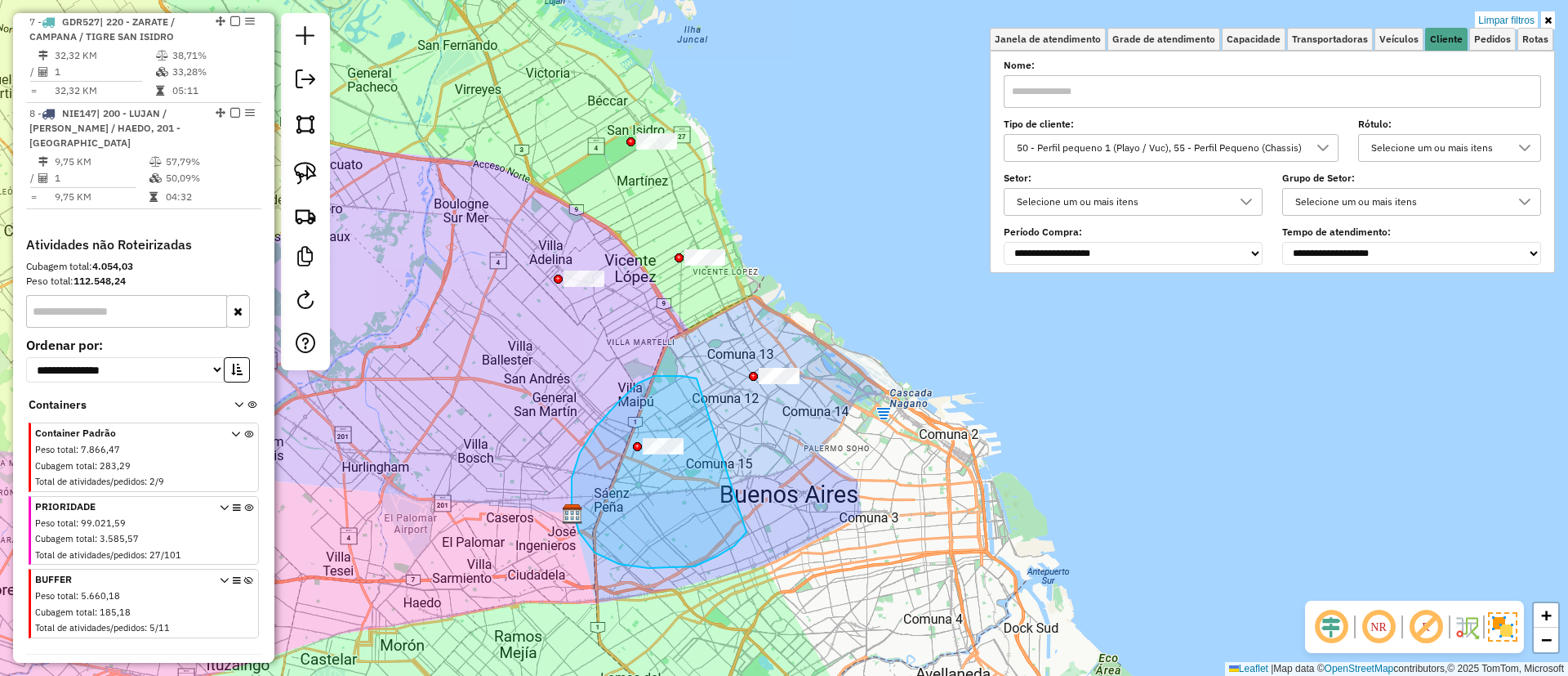
drag, startPoint x: 682, startPoint y: 376, endPoint x: 757, endPoint y: 498, distance: 143.2
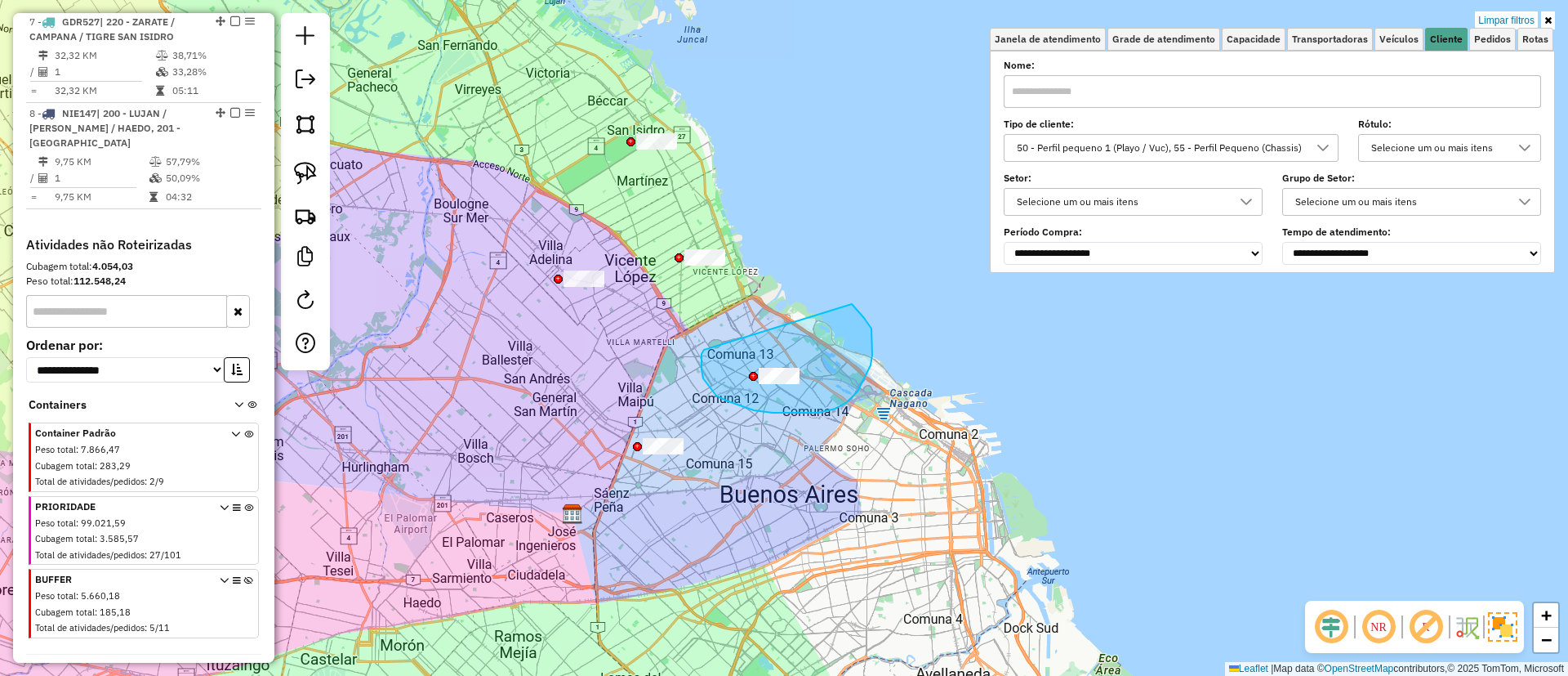
drag, startPoint x: 702, startPoint y: 353, endPoint x: 852, endPoint y: 304, distance: 157.8
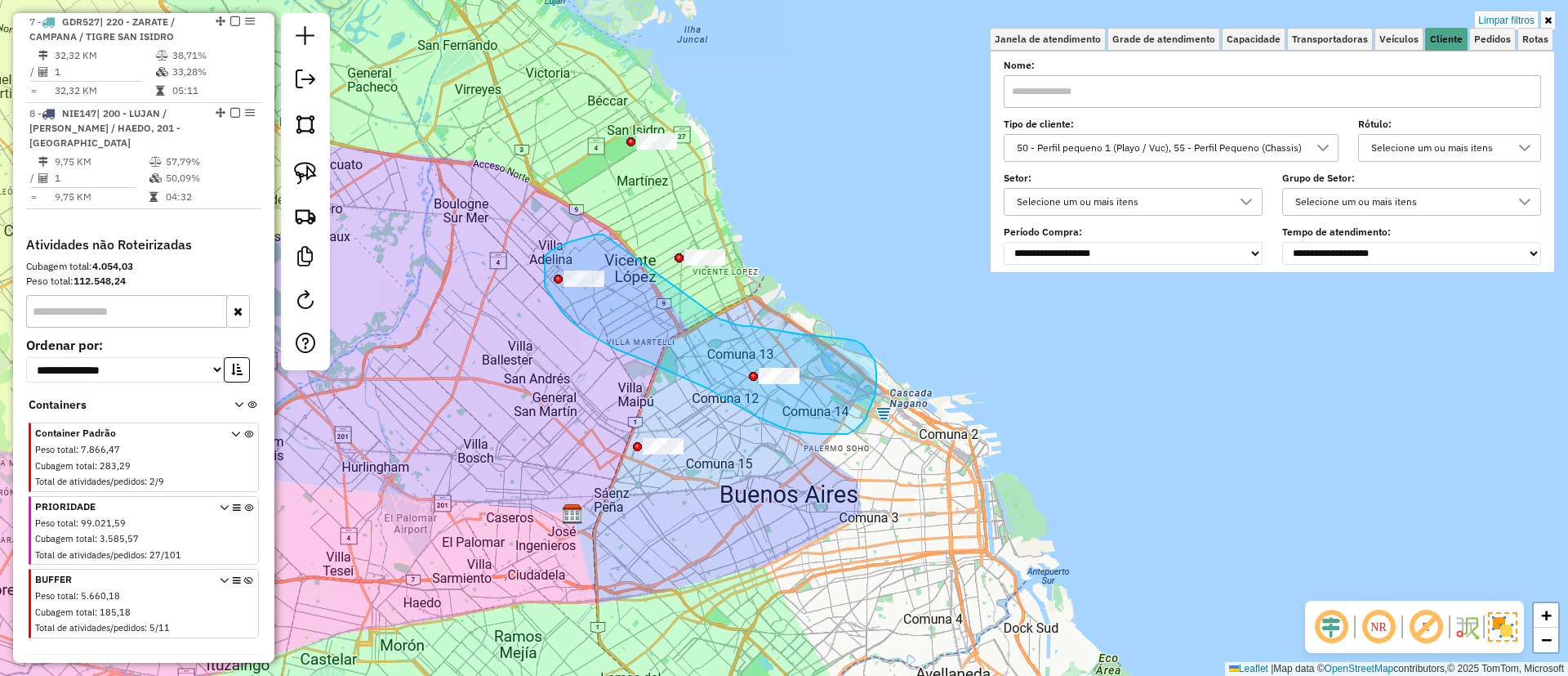
drag, startPoint x: 551, startPoint y: 251, endPoint x: 720, endPoint y: 319, distance: 182.2
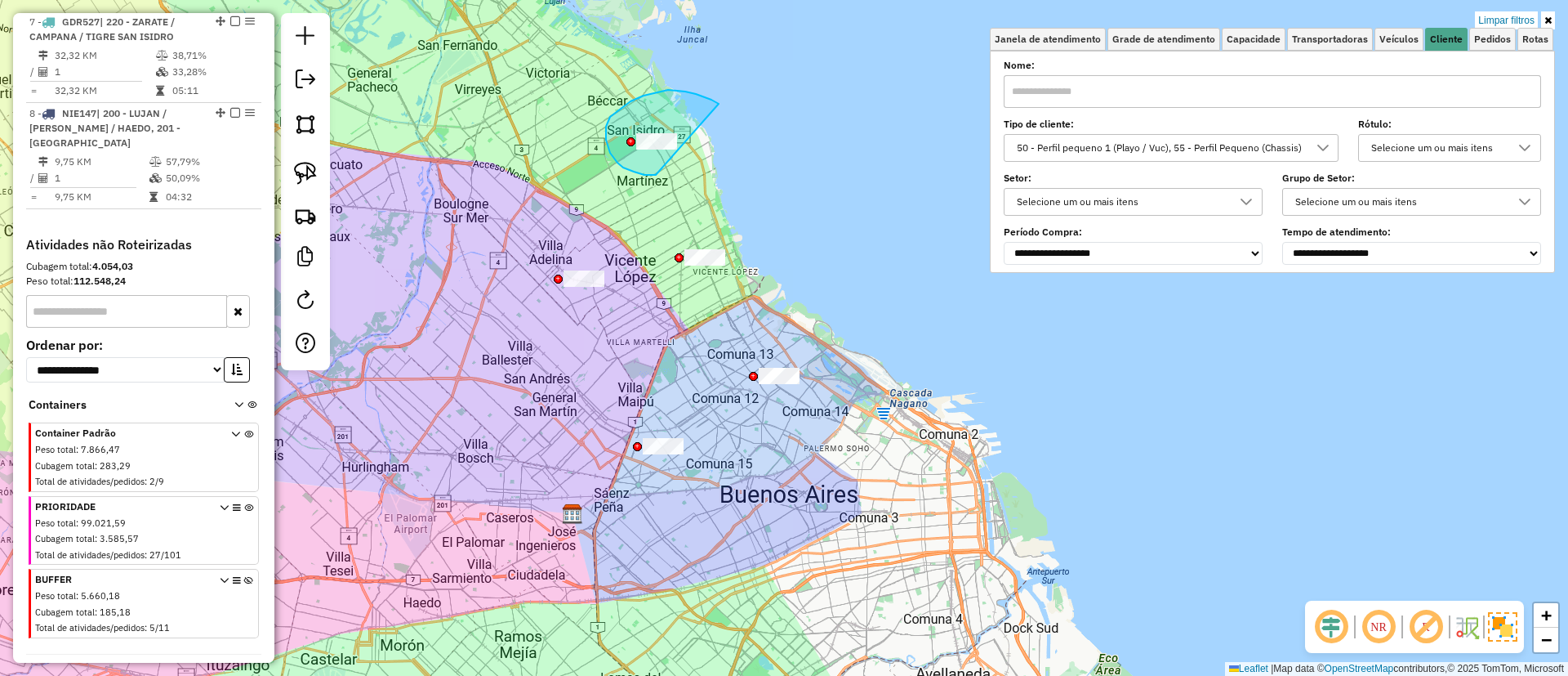
drag, startPoint x: 686, startPoint y: 91, endPoint x: 712, endPoint y: 147, distance: 61.7
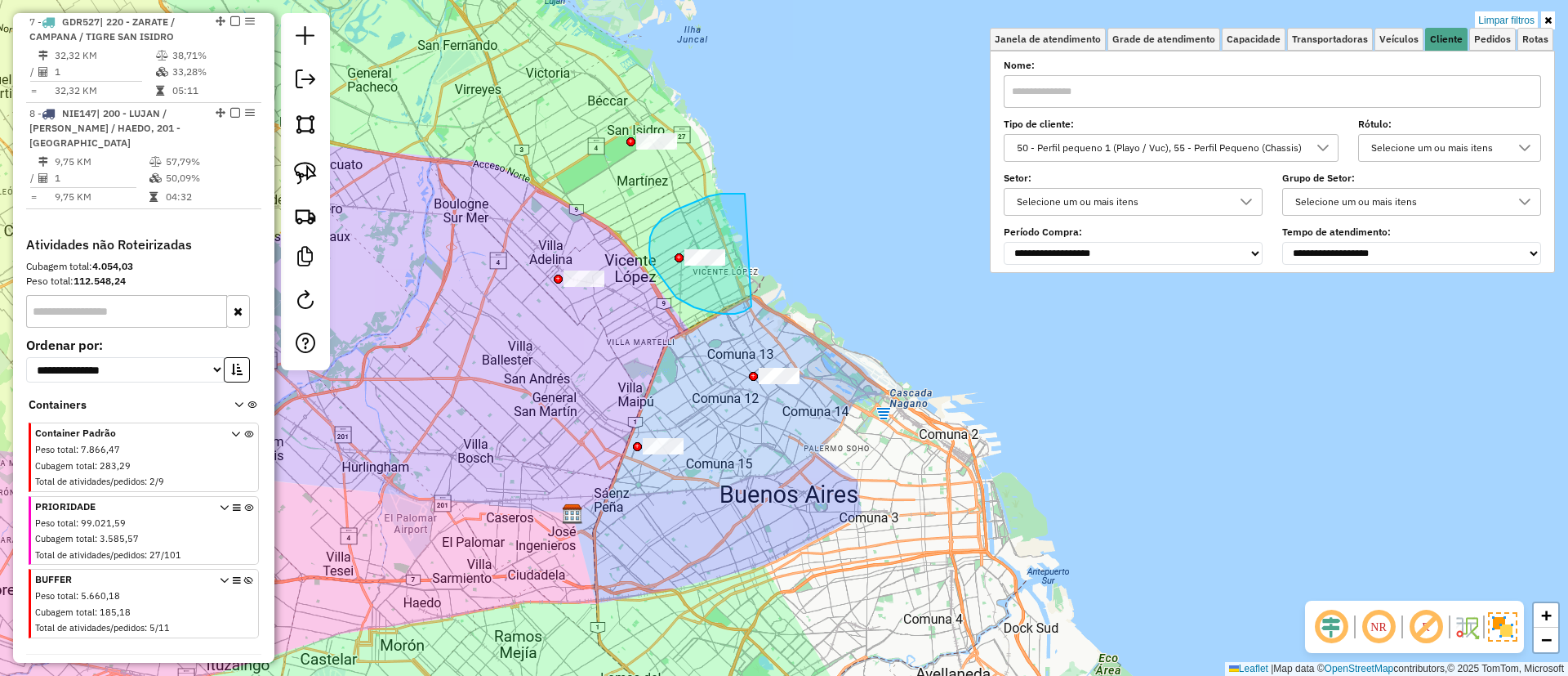
drag, startPoint x: 745, startPoint y: 194, endPoint x: 762, endPoint y: 272, distance: 79.8
drag, startPoint x: 769, startPoint y: 230, endPoint x: 867, endPoint y: 337, distance: 145.1
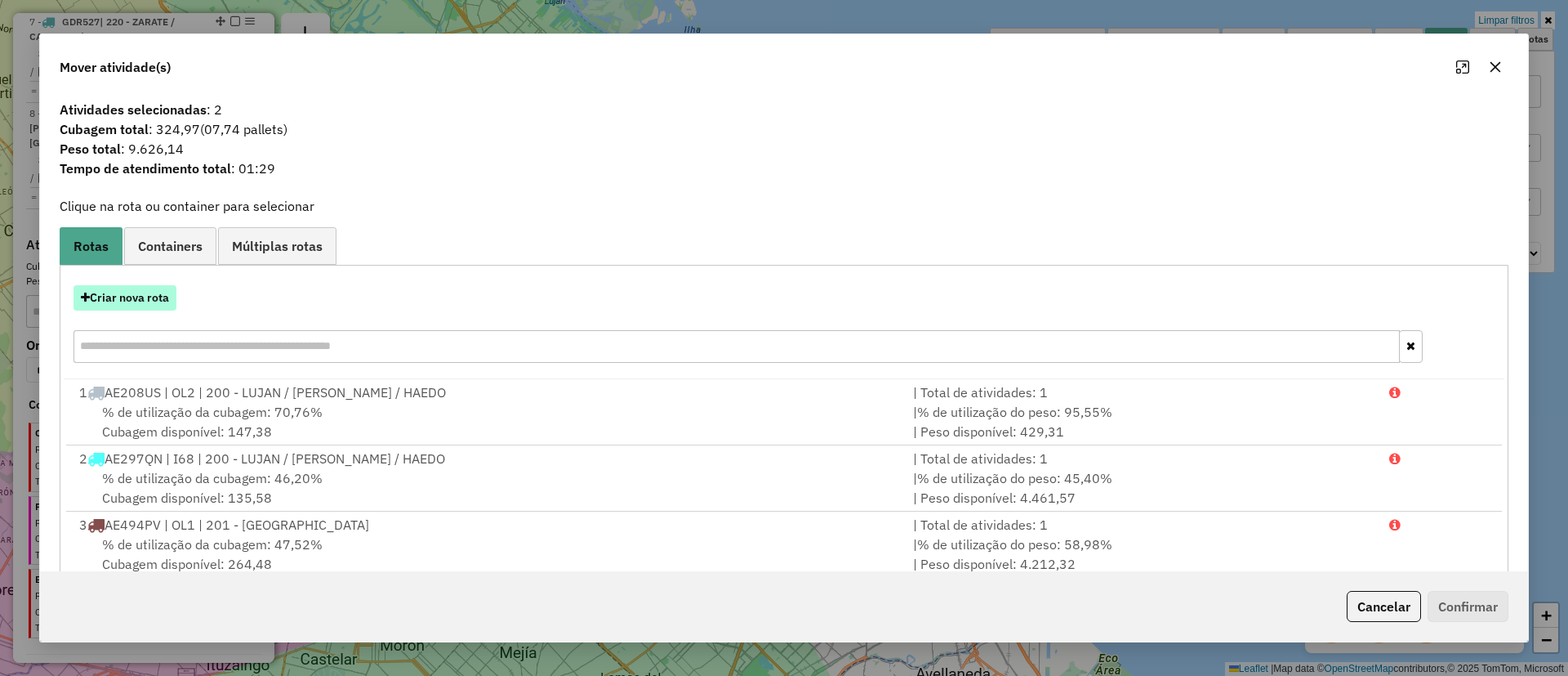
click at [148, 300] on button "Criar nova rota" at bounding box center [125, 297] width 103 height 25
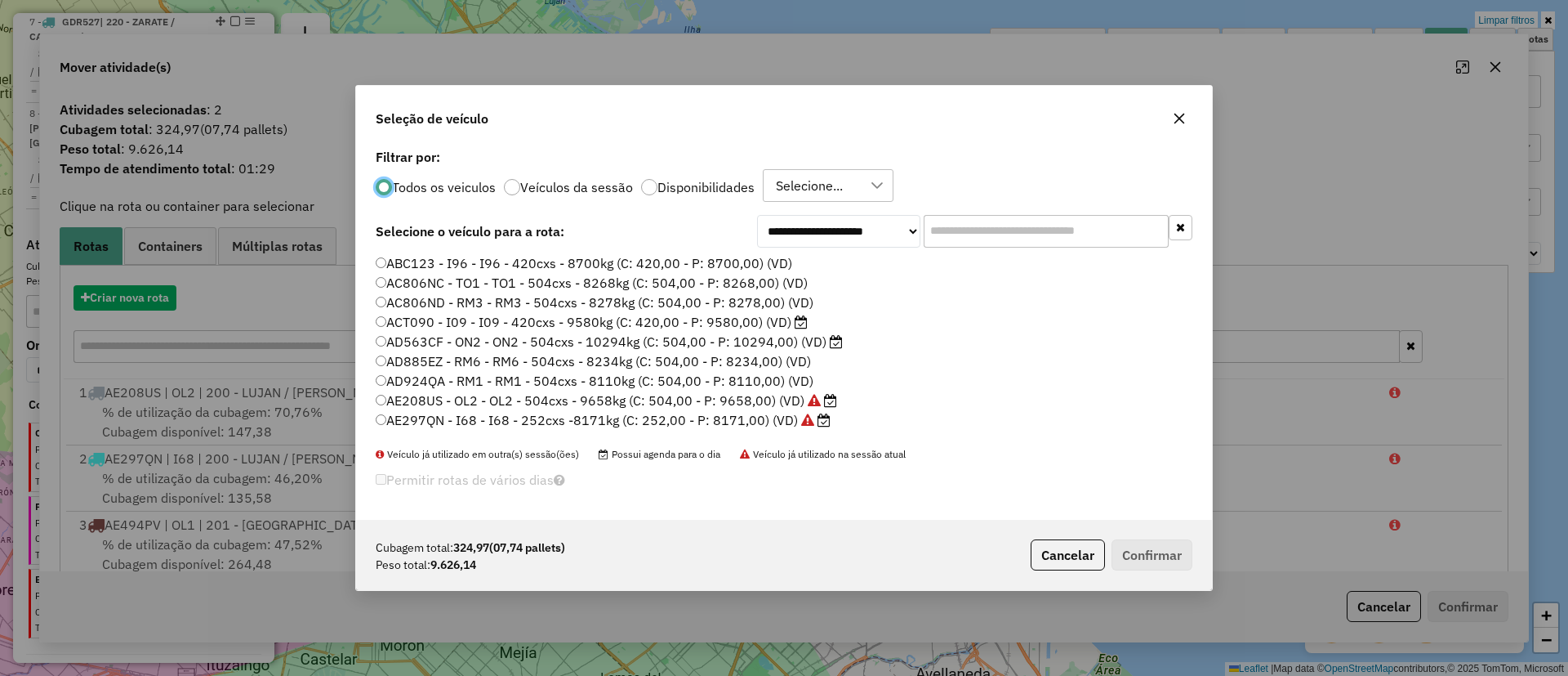
scroll to position [9, 5]
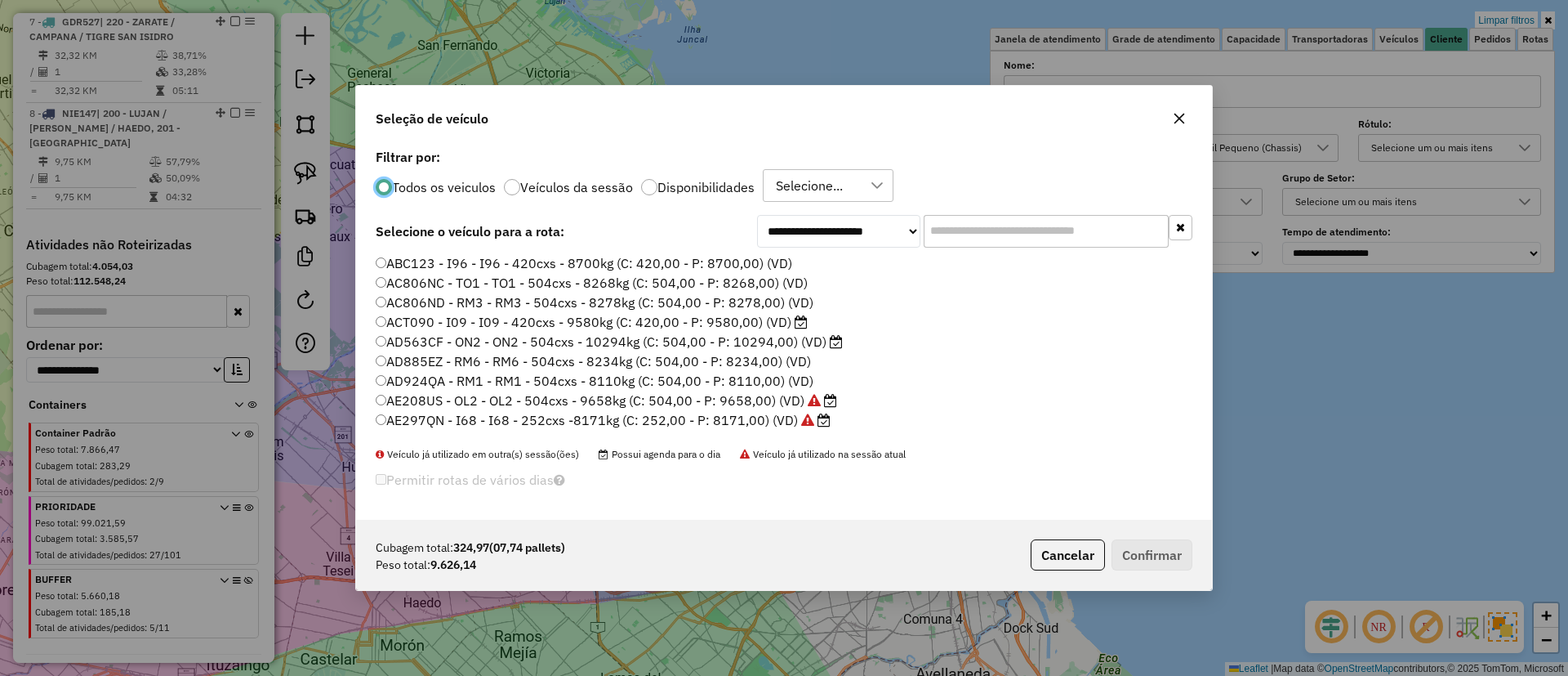
click at [985, 235] on input "text" at bounding box center [1046, 231] width 245 height 33
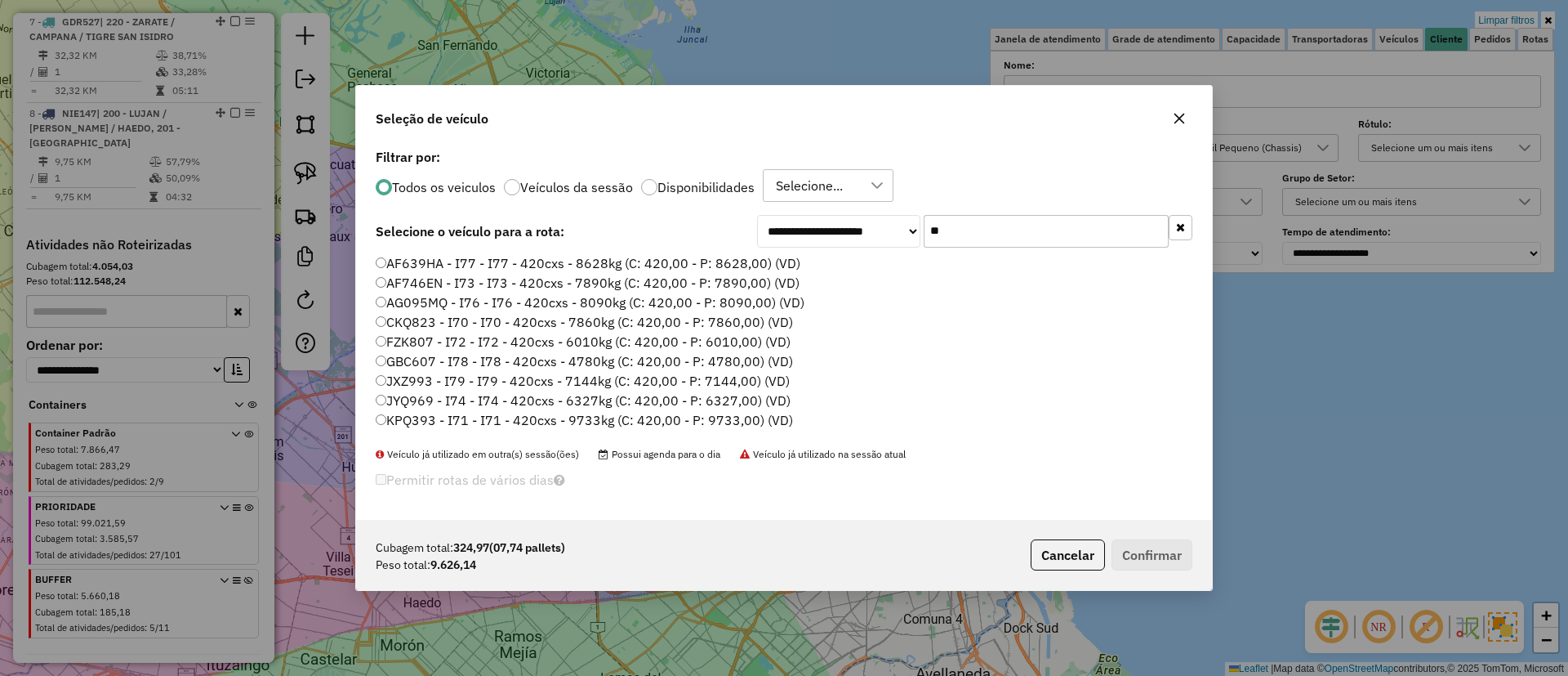
type input "*"
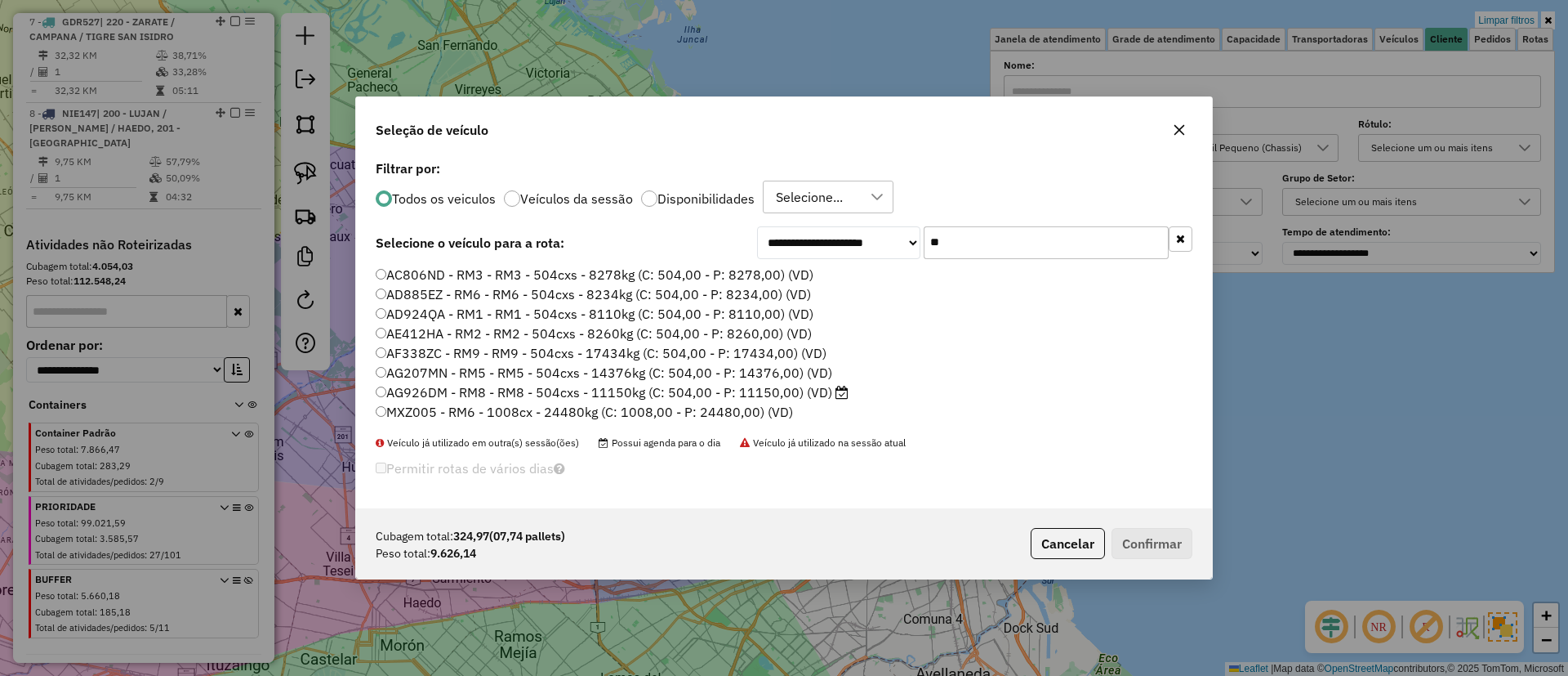
type input "***"
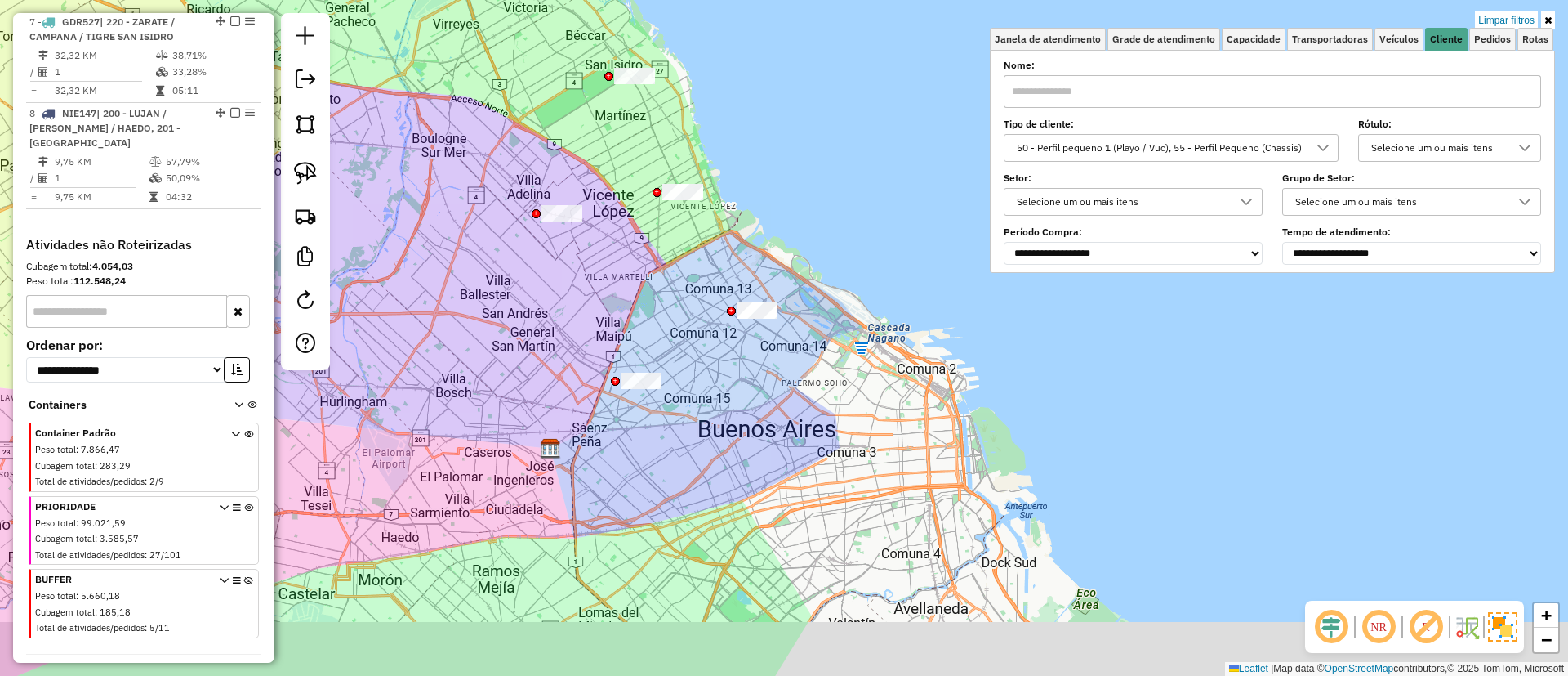
drag, startPoint x: 629, startPoint y: 300, endPoint x: 607, endPoint y: 238, distance: 65.8
click at [607, 238] on div "Limpar filtros Janela de atendimento Grade de atendimento Capacidade Transporta…" at bounding box center [784, 338] width 1568 height 676
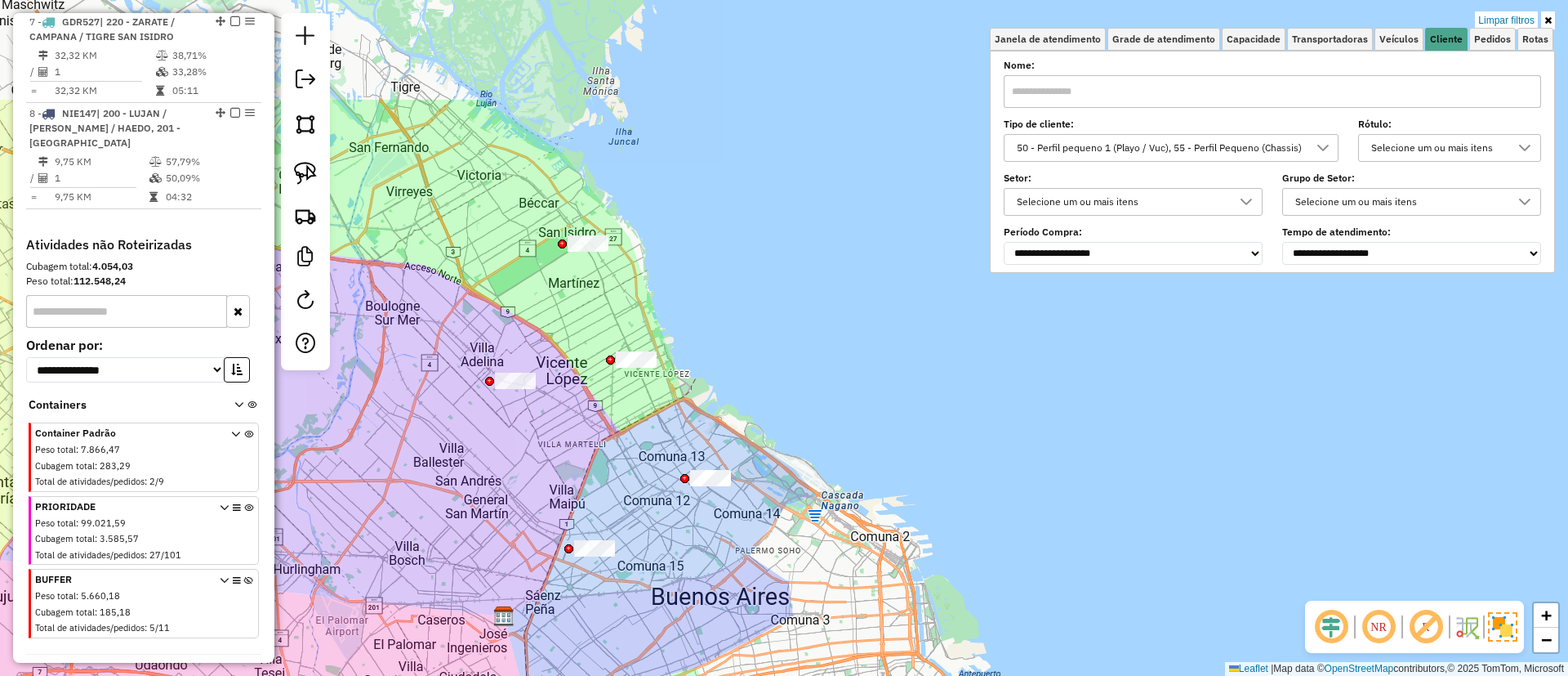
drag, startPoint x: 604, startPoint y: 274, endPoint x: 577, endPoint y: 422, distance: 150.4
click at [560, 439] on div "Limpar filtros Janela de atendimento Grade de atendimento Capacidade Transporta…" at bounding box center [784, 338] width 1568 height 676
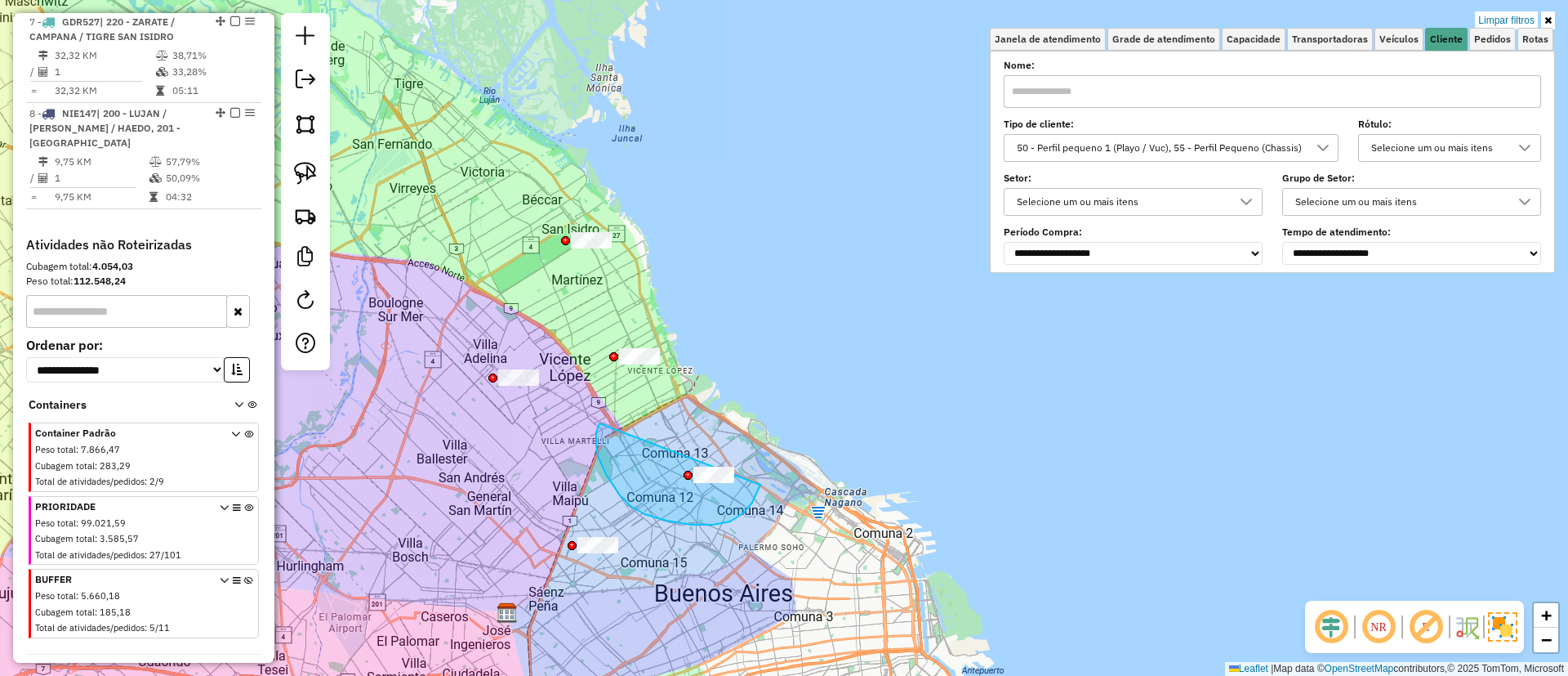
drag, startPoint x: 599, startPoint y: 422, endPoint x: 760, endPoint y: 423, distance: 161.0
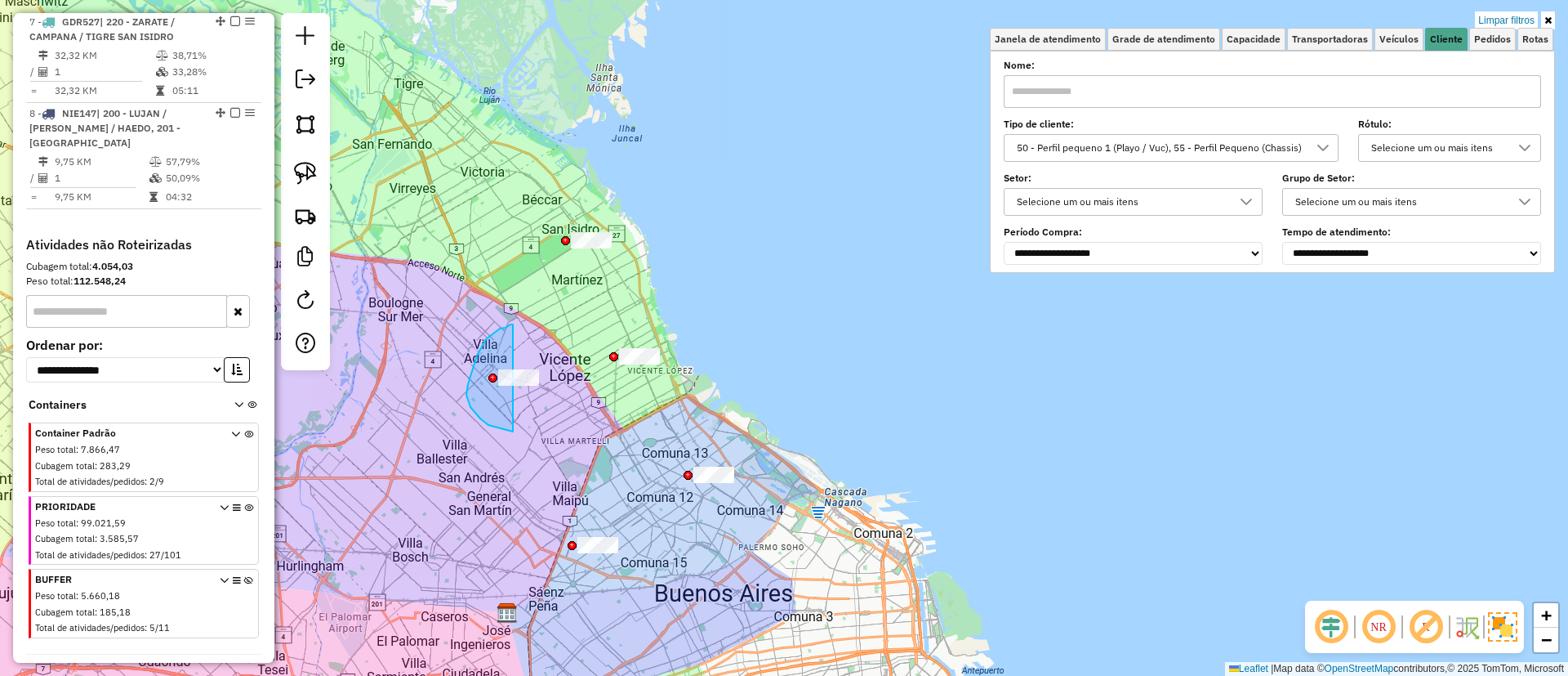
drag, startPoint x: 513, startPoint y: 324, endPoint x: 567, endPoint y: 393, distance: 87.6
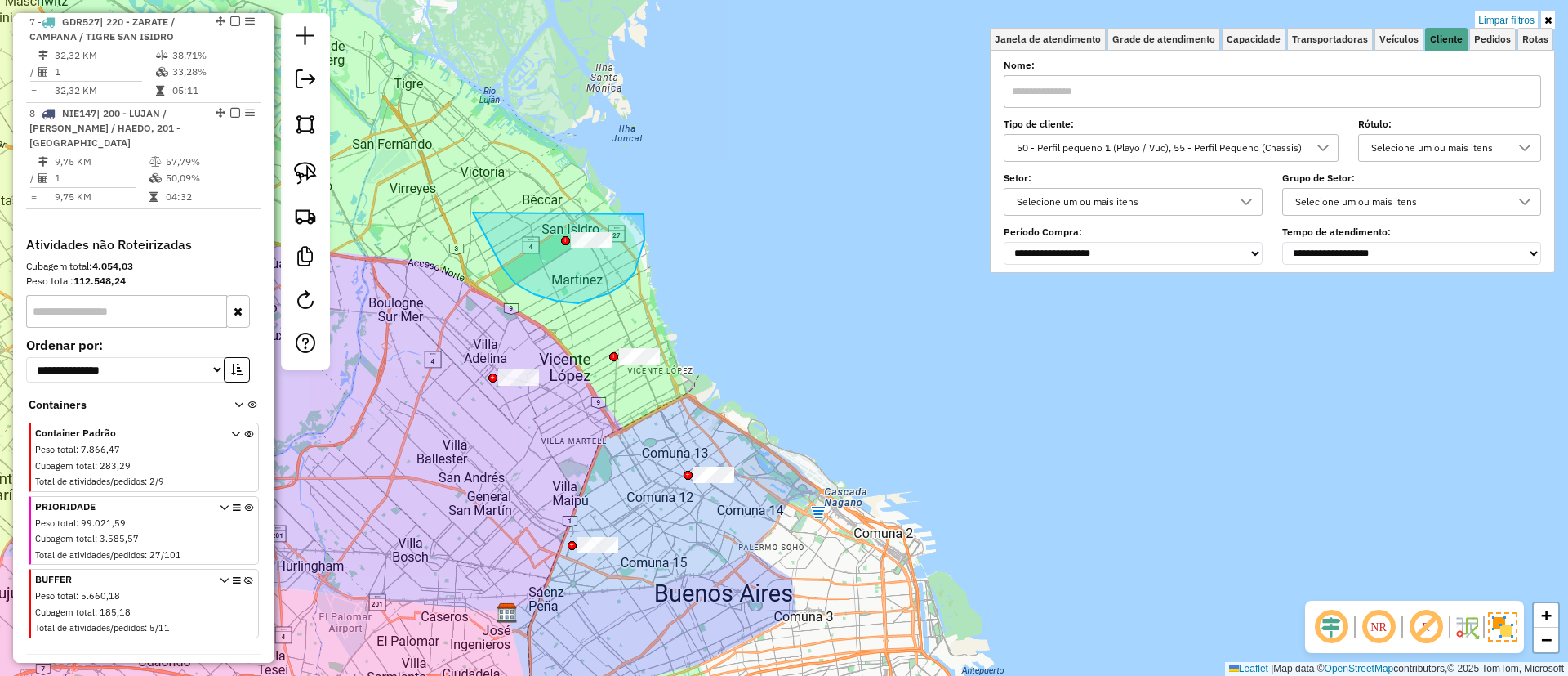
drag, startPoint x: 473, startPoint y: 213, endPoint x: 630, endPoint y: 174, distance: 161.8
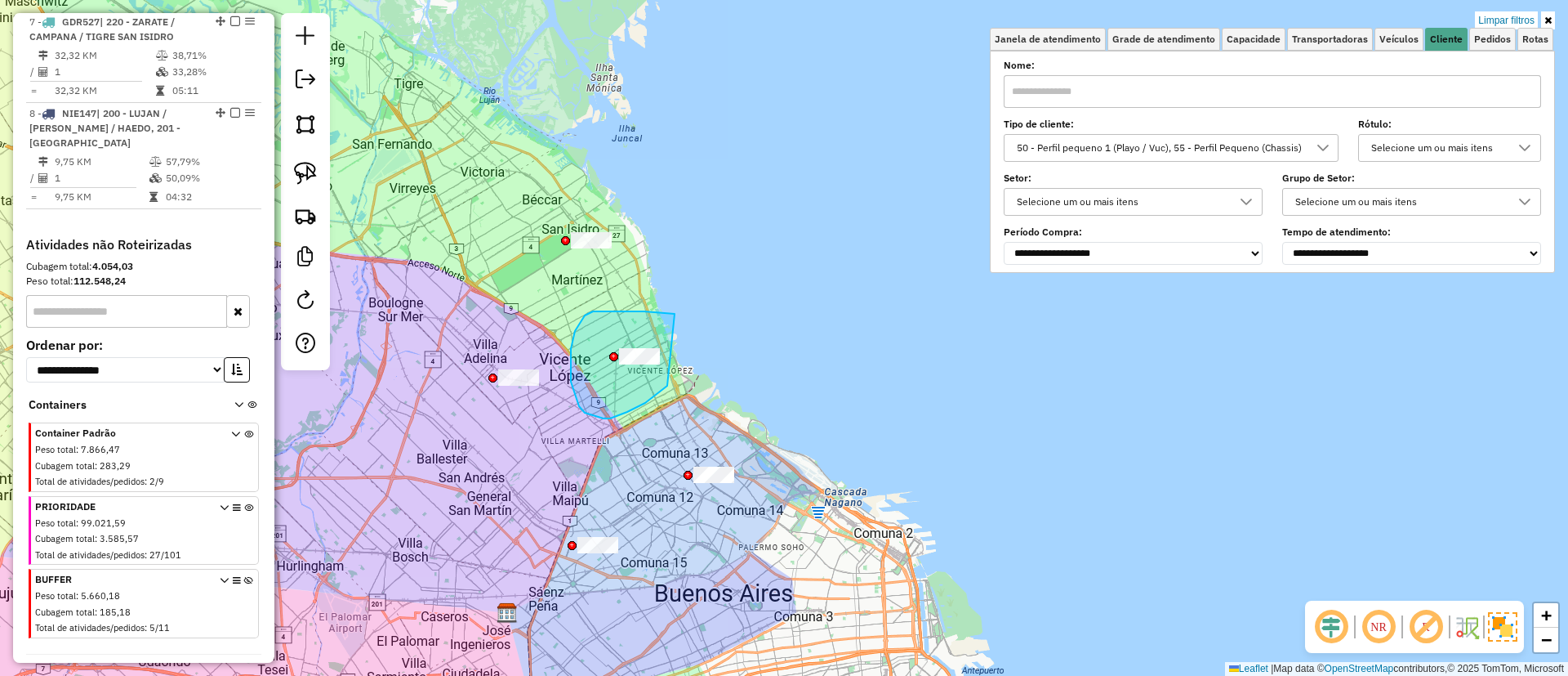
drag, startPoint x: 593, startPoint y: 312, endPoint x: 670, endPoint y: 376, distance: 100.1
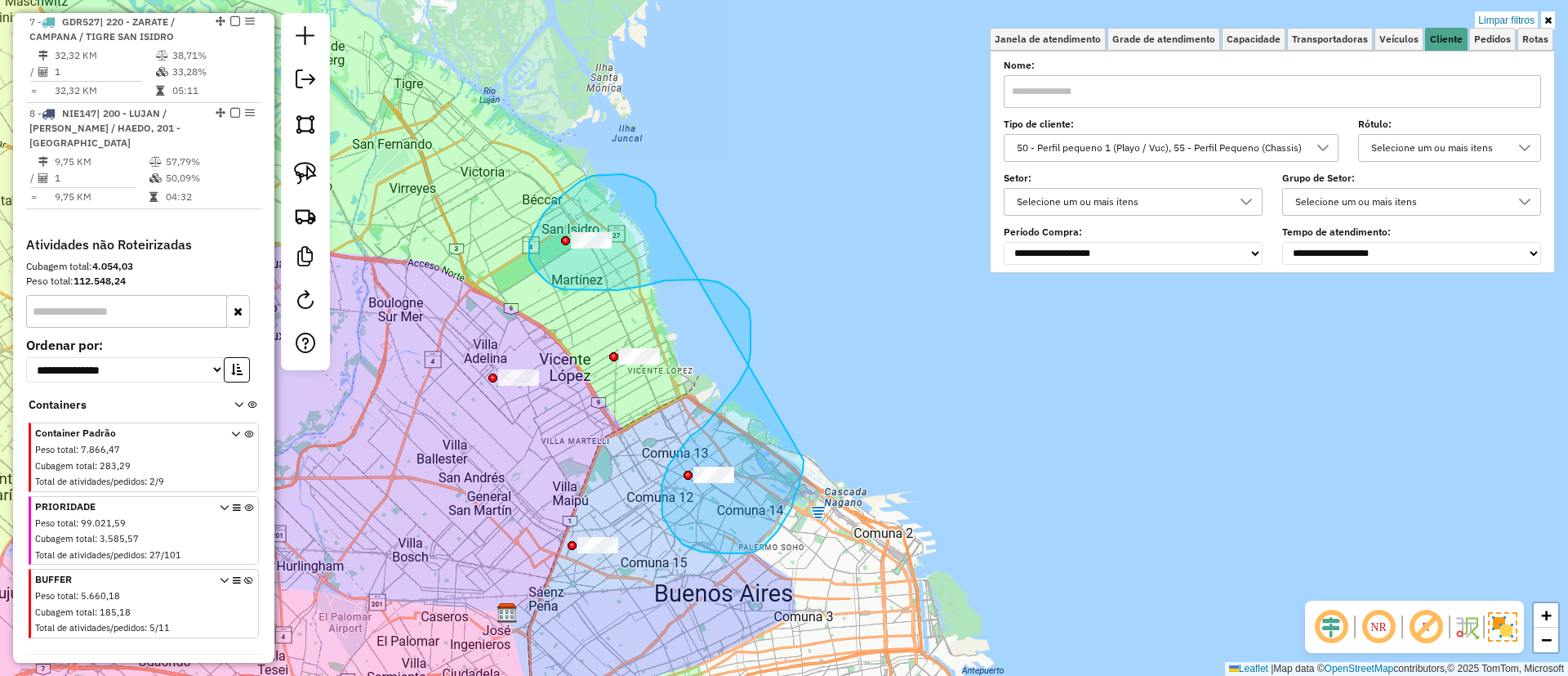
drag, startPoint x: 636, startPoint y: 178, endPoint x: 805, endPoint y: 452, distance: 321.9
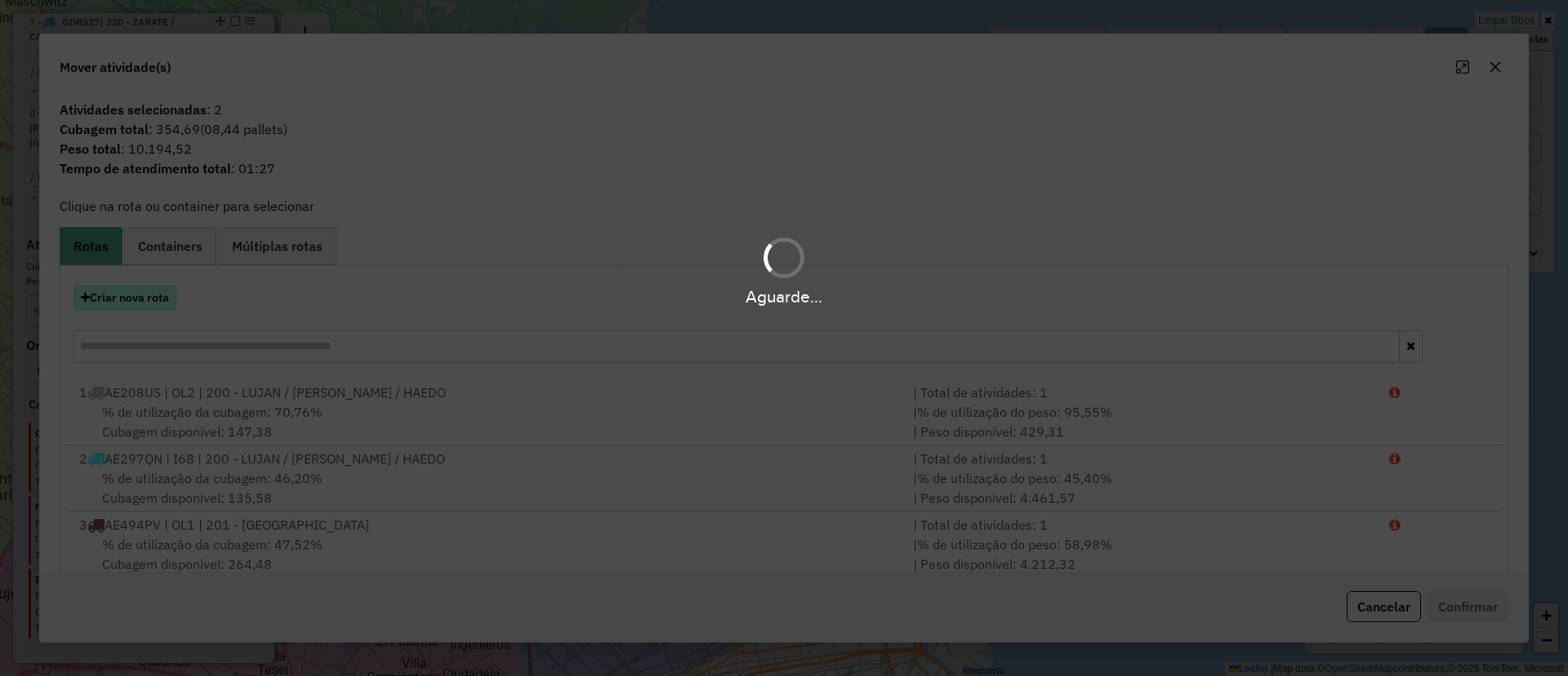
click at [160, 299] on button "Criar nova rota" at bounding box center [125, 297] width 103 height 25
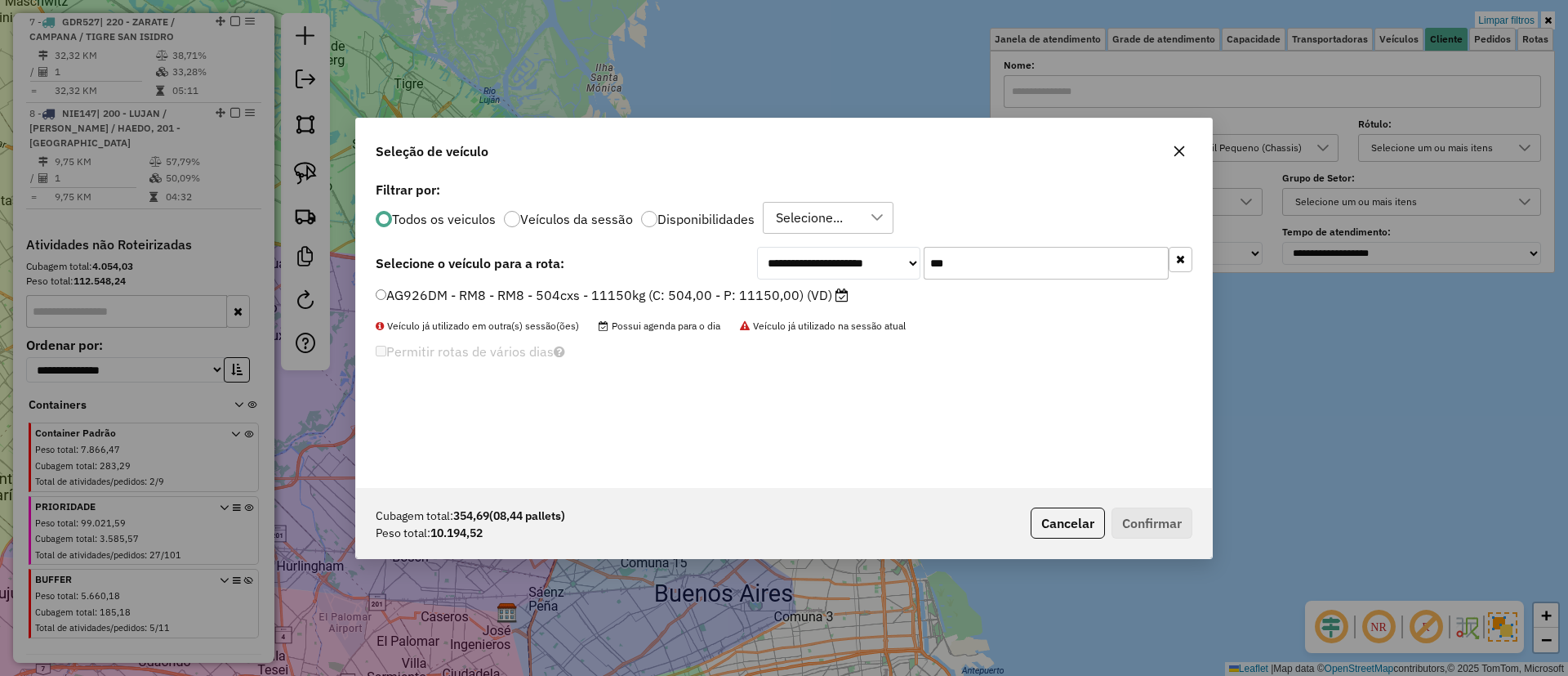
click at [746, 302] on label "AG926DM - RM8 - RM8 - 504cxs - 11150kg (C: 504,00 - P: 11150,00) (VD)" at bounding box center [612, 294] width 473 height 19
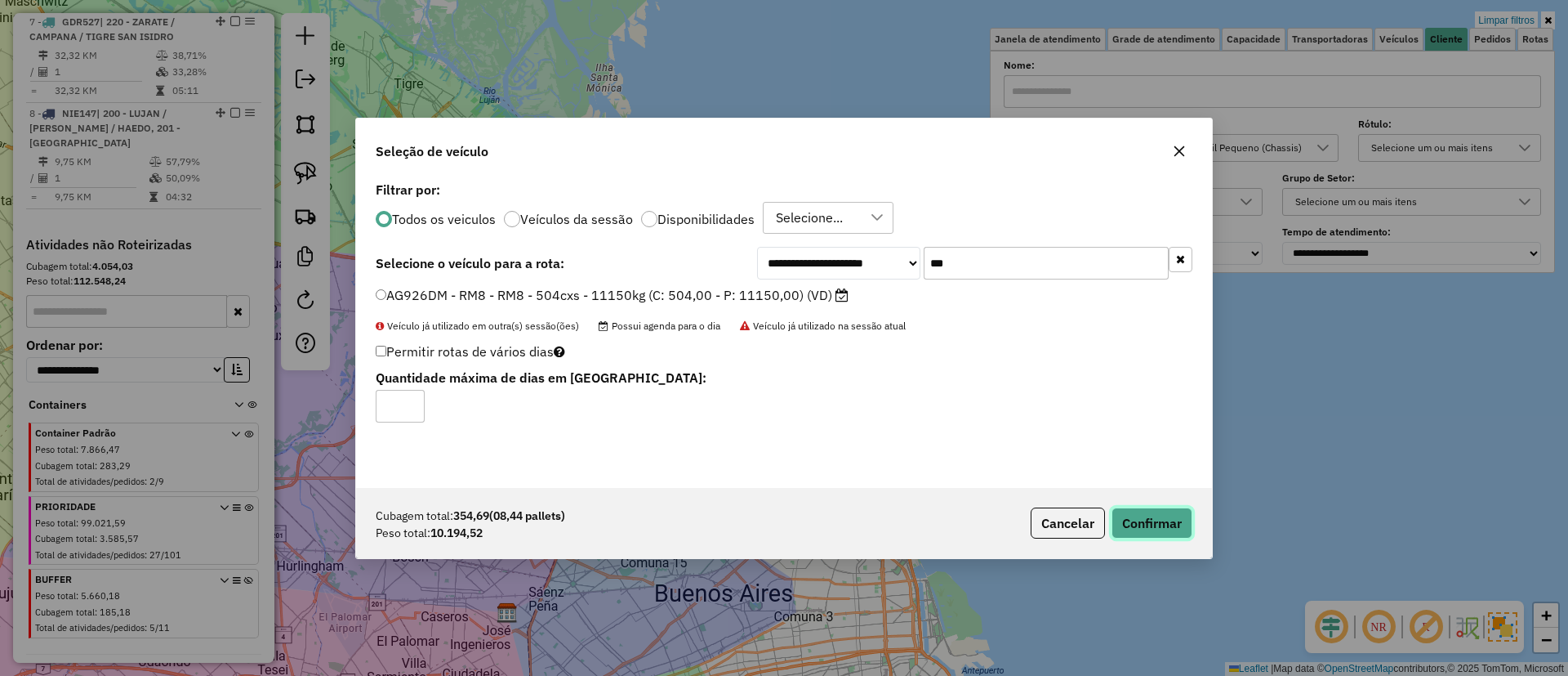
click at [1153, 512] on button "Confirmar" at bounding box center [1152, 523] width 81 height 31
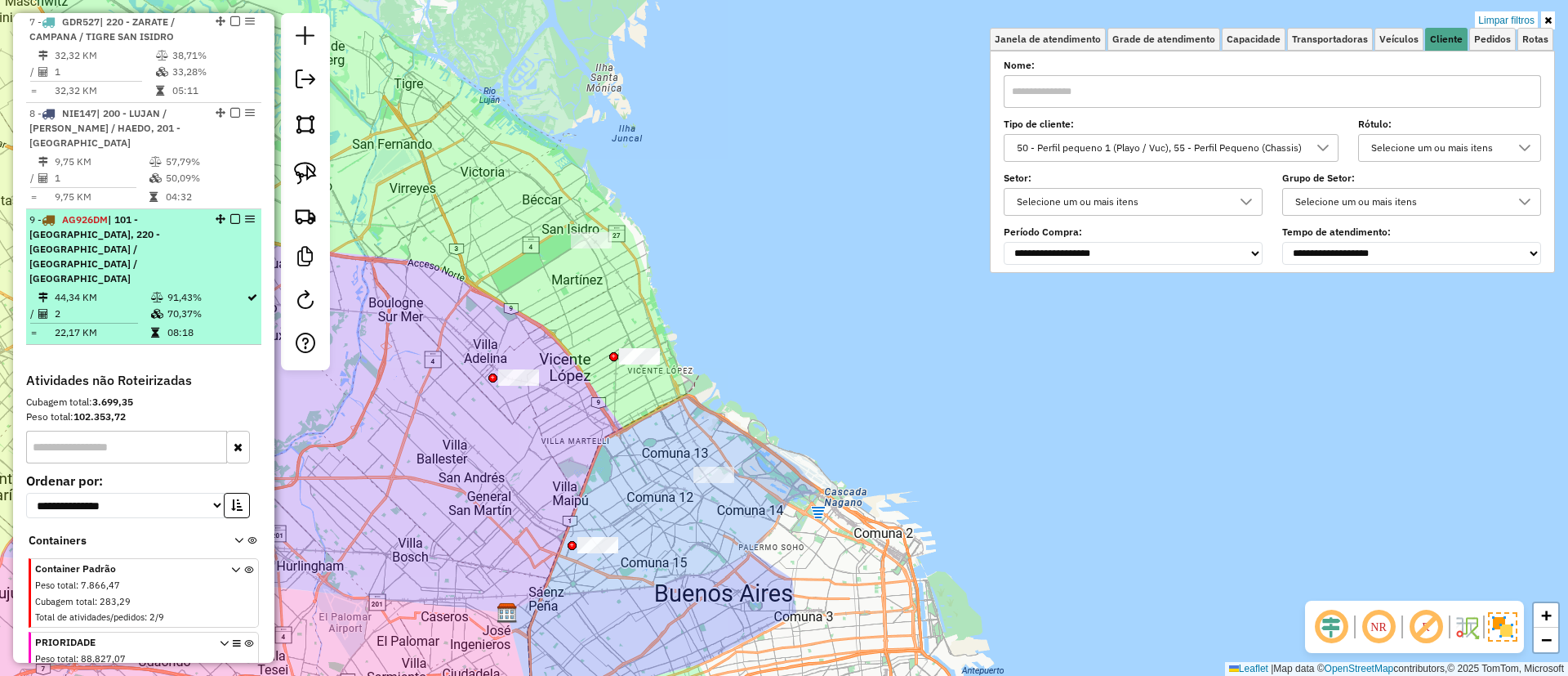
click at [232, 214] on em at bounding box center [235, 219] width 10 height 10
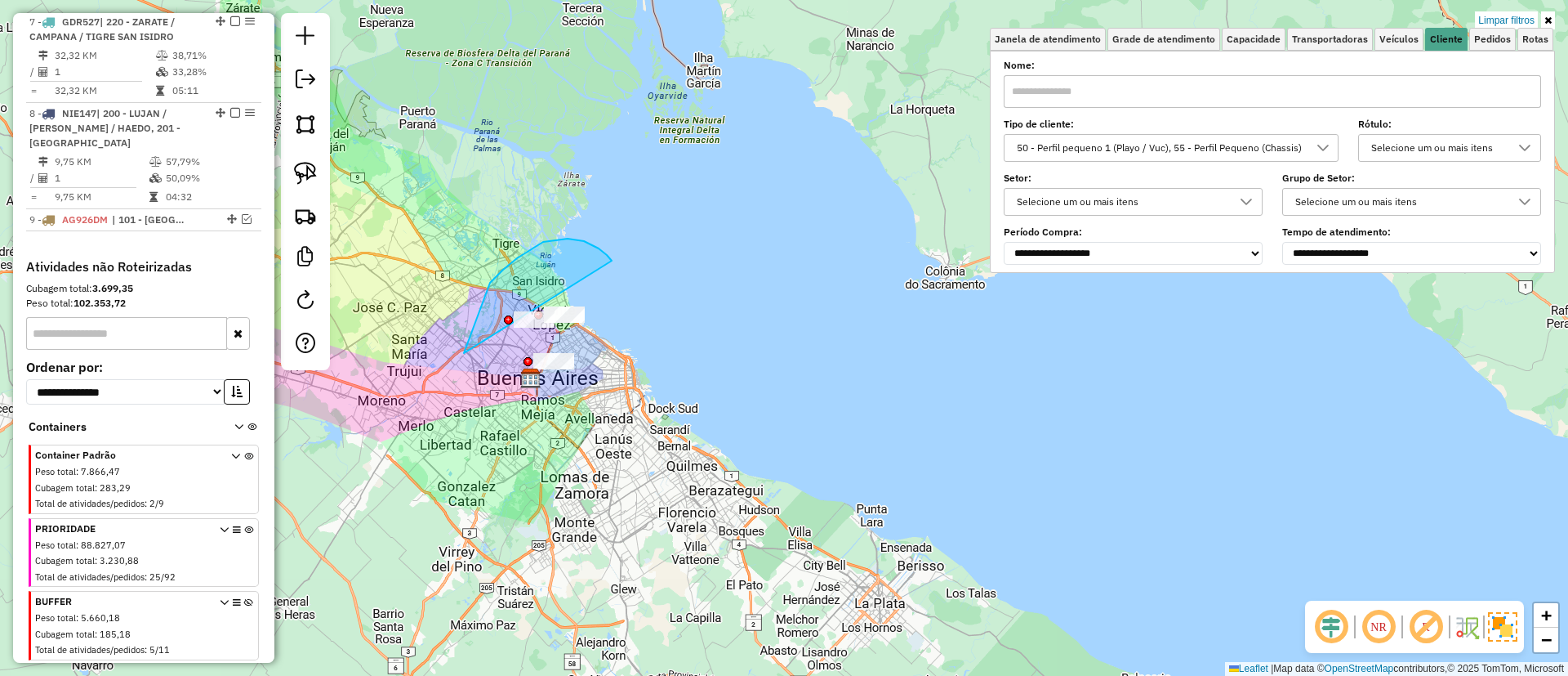
drag, startPoint x: 490, startPoint y: 283, endPoint x: 641, endPoint y: 328, distance: 157.6
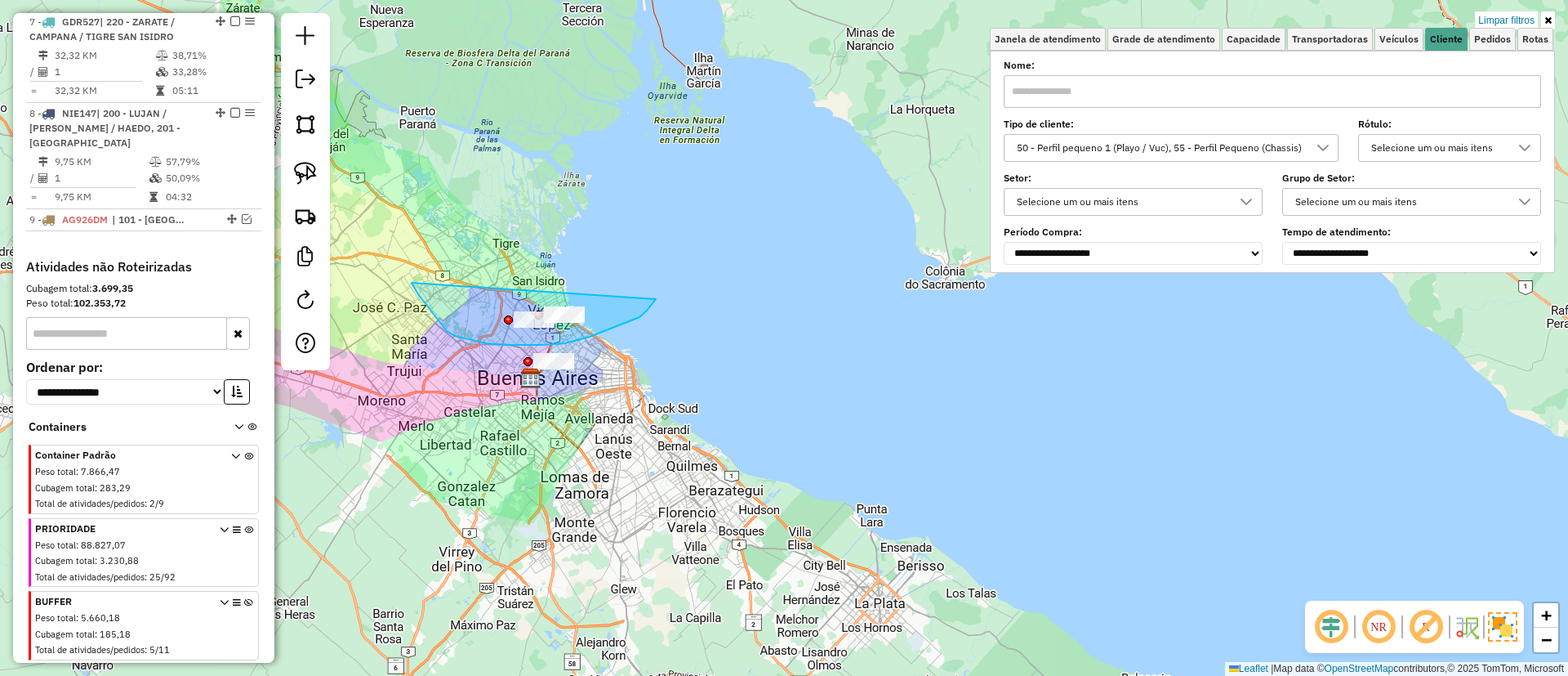
drag, startPoint x: 419, startPoint y: 294, endPoint x: 680, endPoint y: 217, distance: 272.1
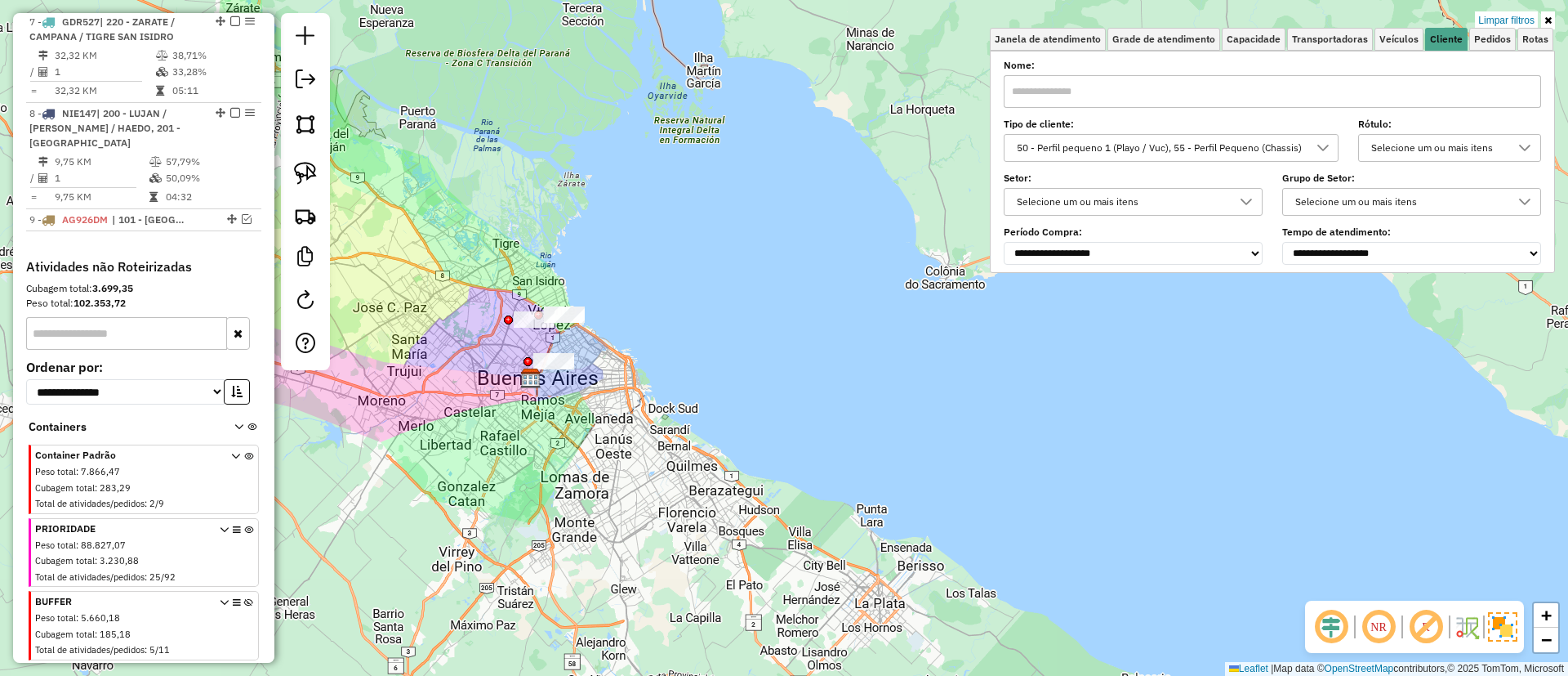
drag, startPoint x: 639, startPoint y: 288, endPoint x: 686, endPoint y: 251, distance: 59.8
click at [686, 251] on div "Limpar filtros Janela de atendimento Grade de atendimento Capacidade Transporta…" at bounding box center [784, 338] width 1568 height 676
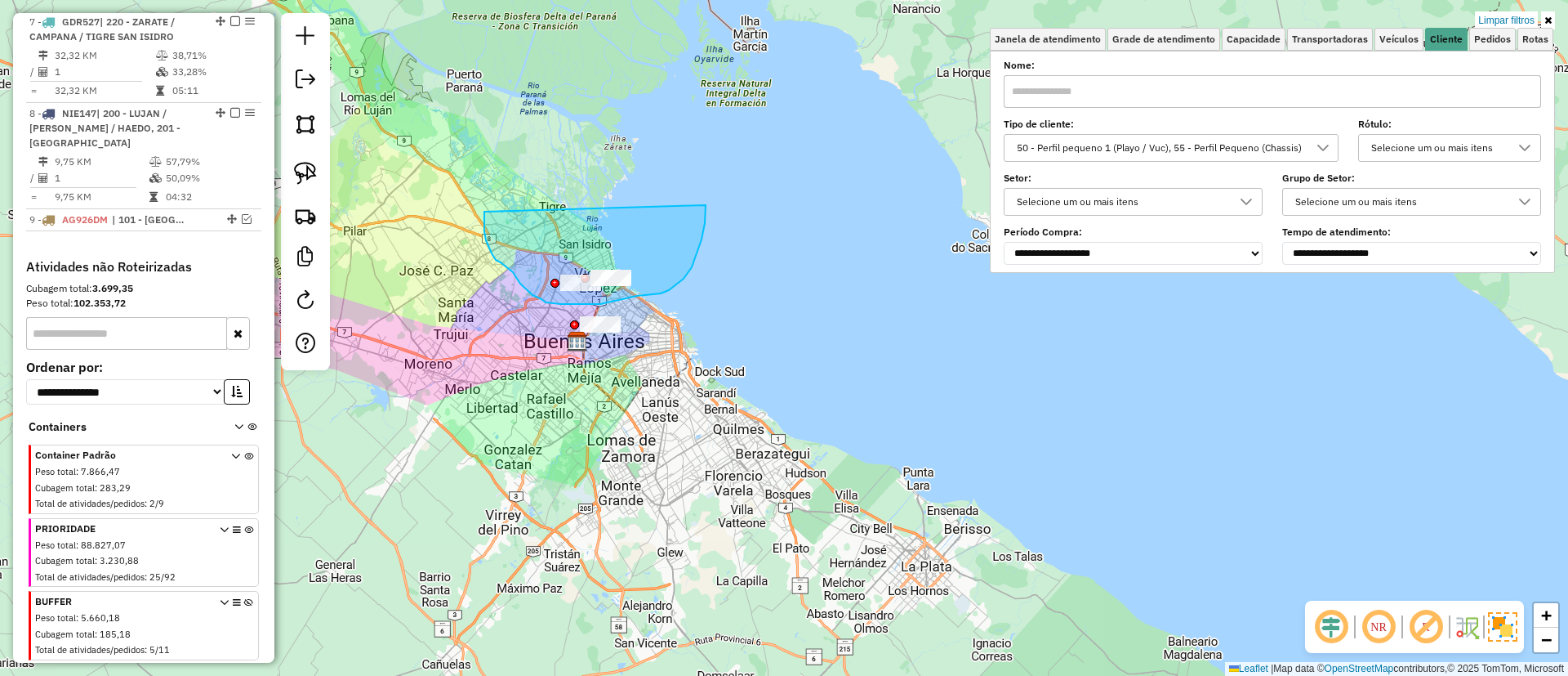
drag, startPoint x: 486, startPoint y: 240, endPoint x: 706, endPoint y: 201, distance: 223.4
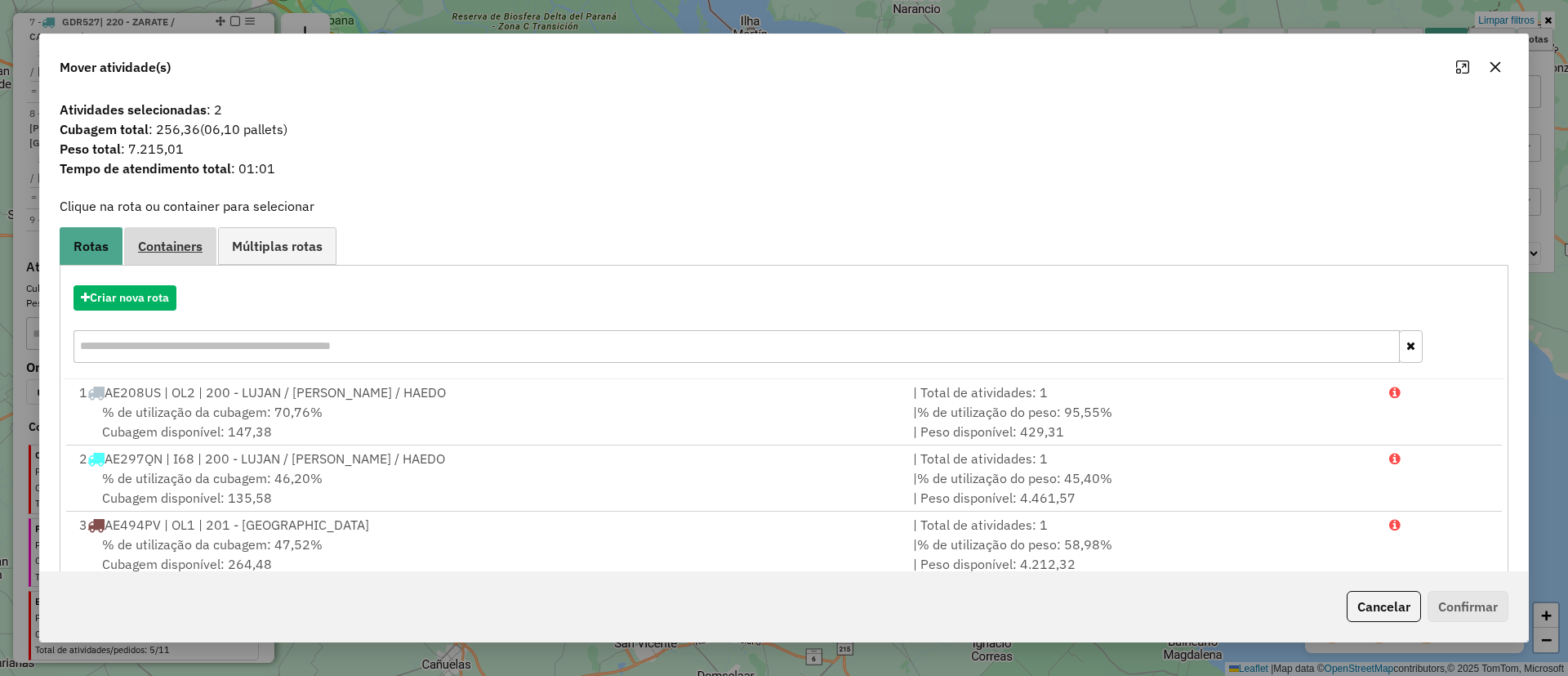
click at [156, 240] on span "Containers" at bounding box center [170, 246] width 64 height 13
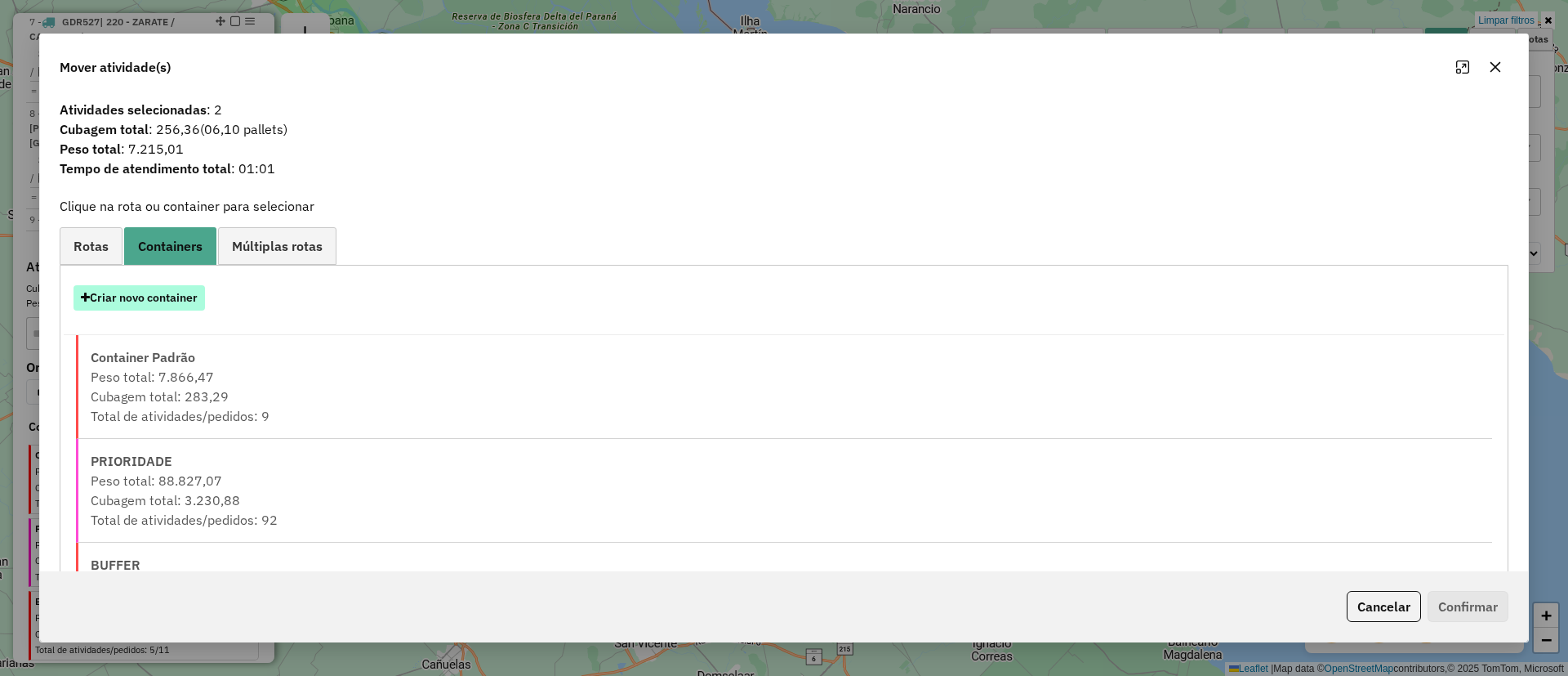
click at [165, 304] on button "Criar novo container" at bounding box center [139, 297] width 131 height 25
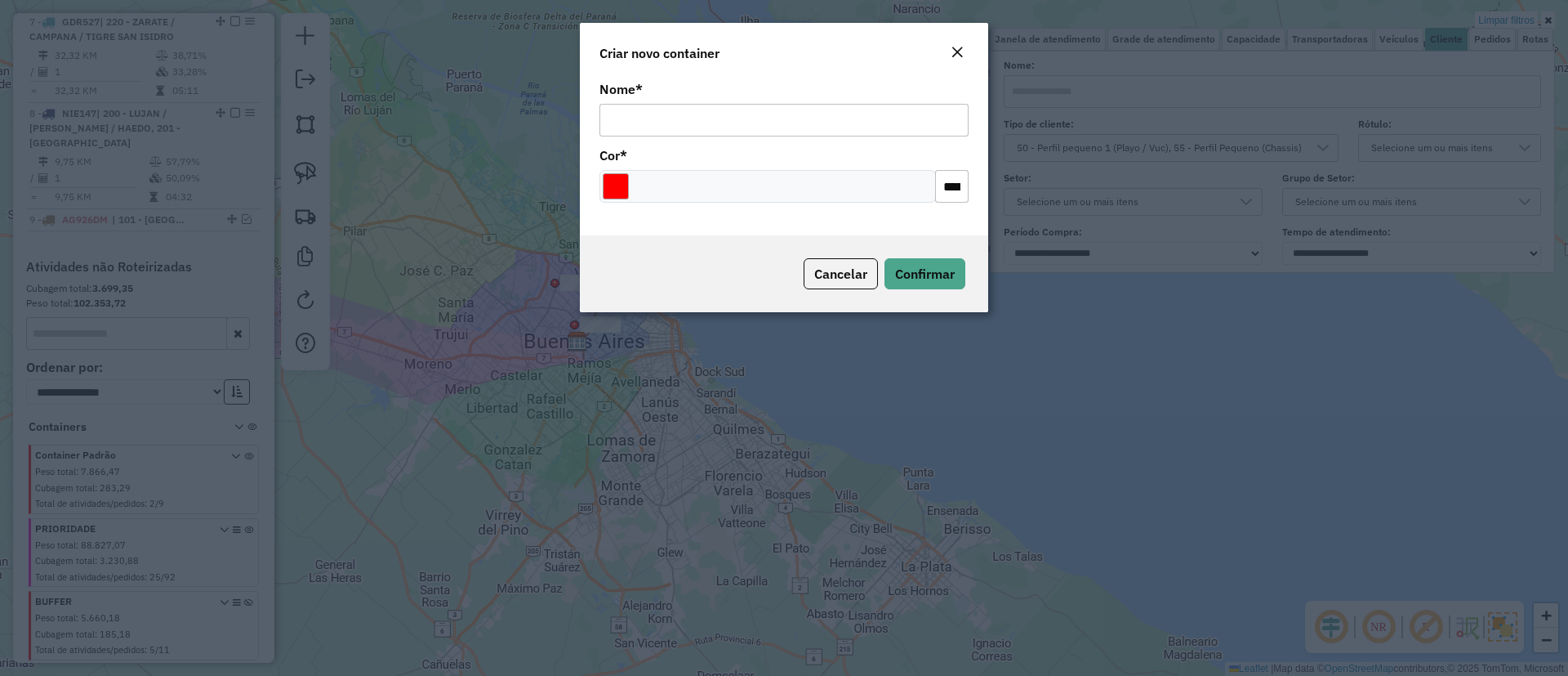
click at [705, 120] on input "Nome *" at bounding box center [784, 120] width 369 height 33
type input "**********"
click at [904, 258] on button "Confirmar" at bounding box center [925, 273] width 81 height 31
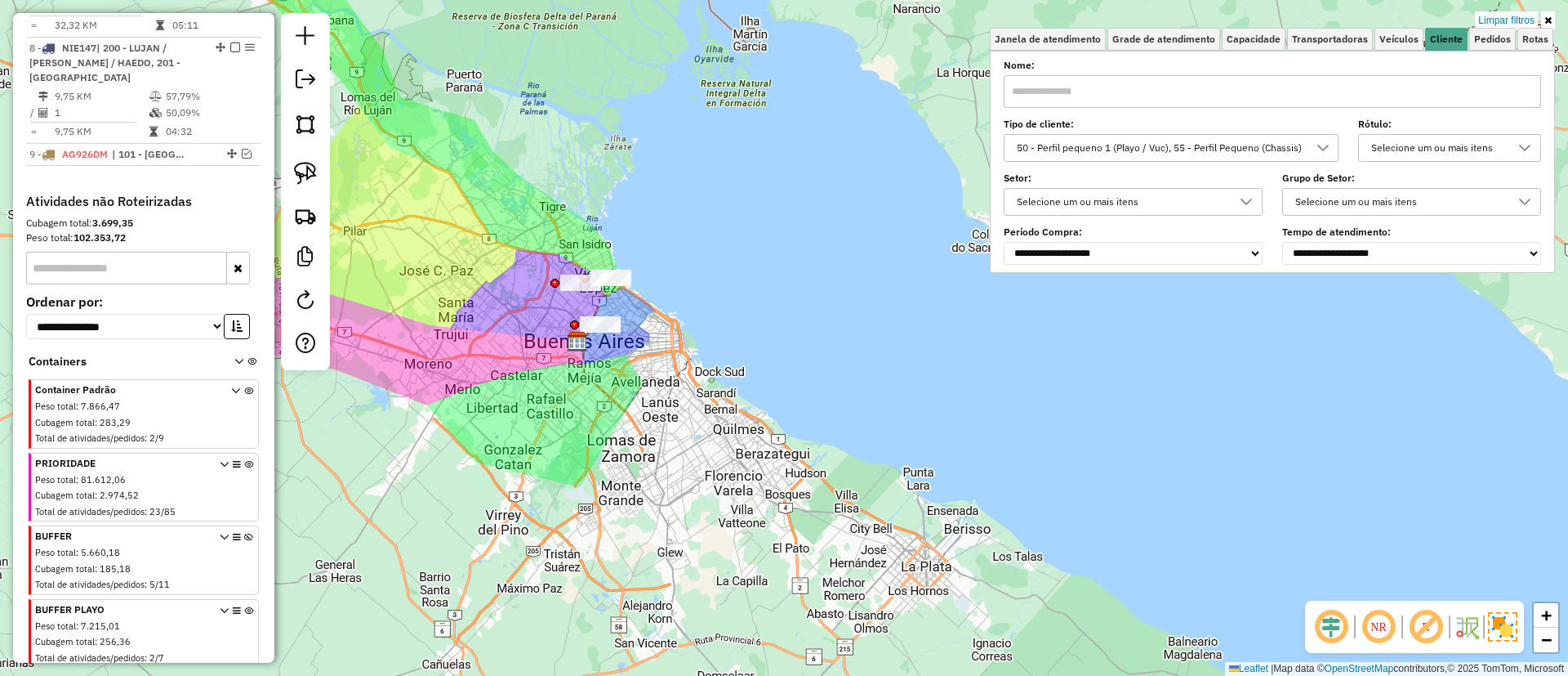
scroll to position [1275, 0]
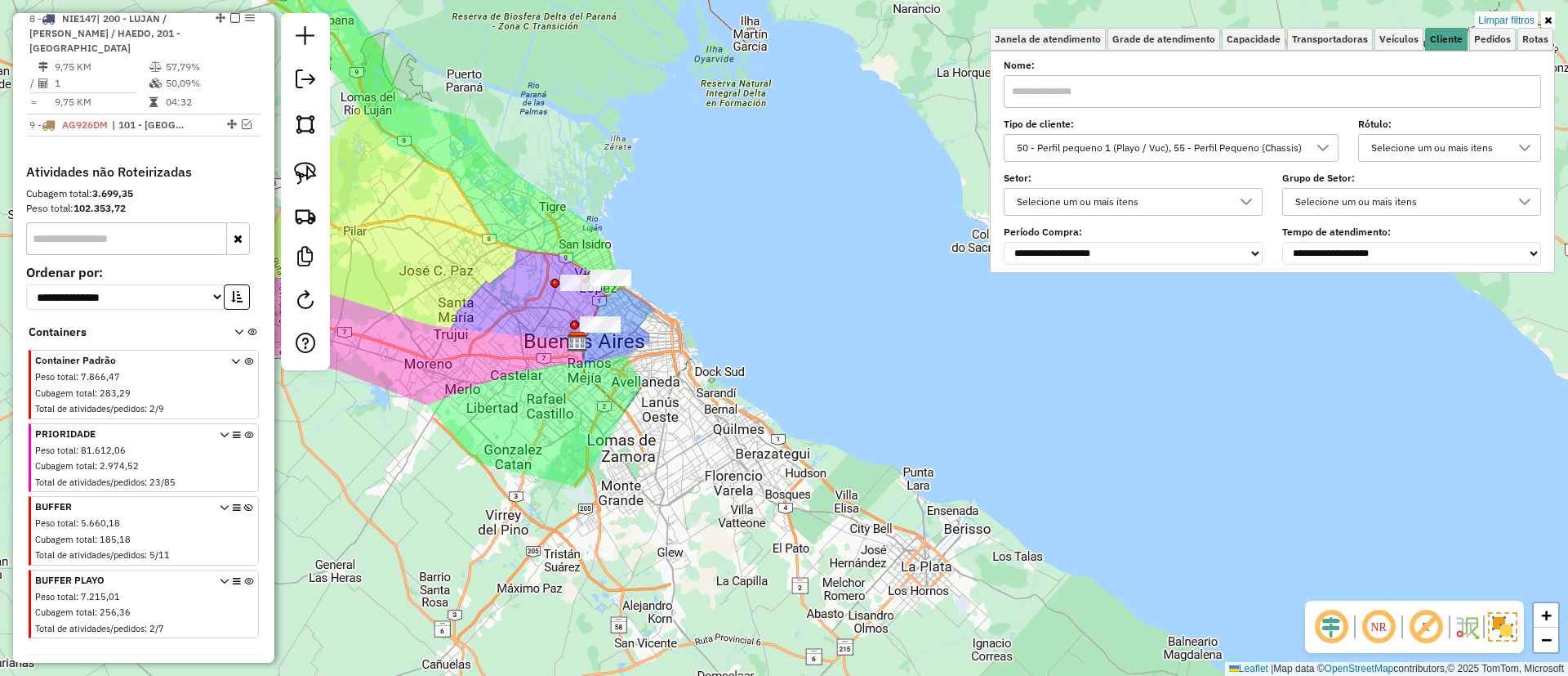
click at [244, 577] on icon at bounding box center [249, 607] width 9 height 61
drag, startPoint x: 572, startPoint y: 379, endPoint x: 673, endPoint y: 294, distance: 132.0
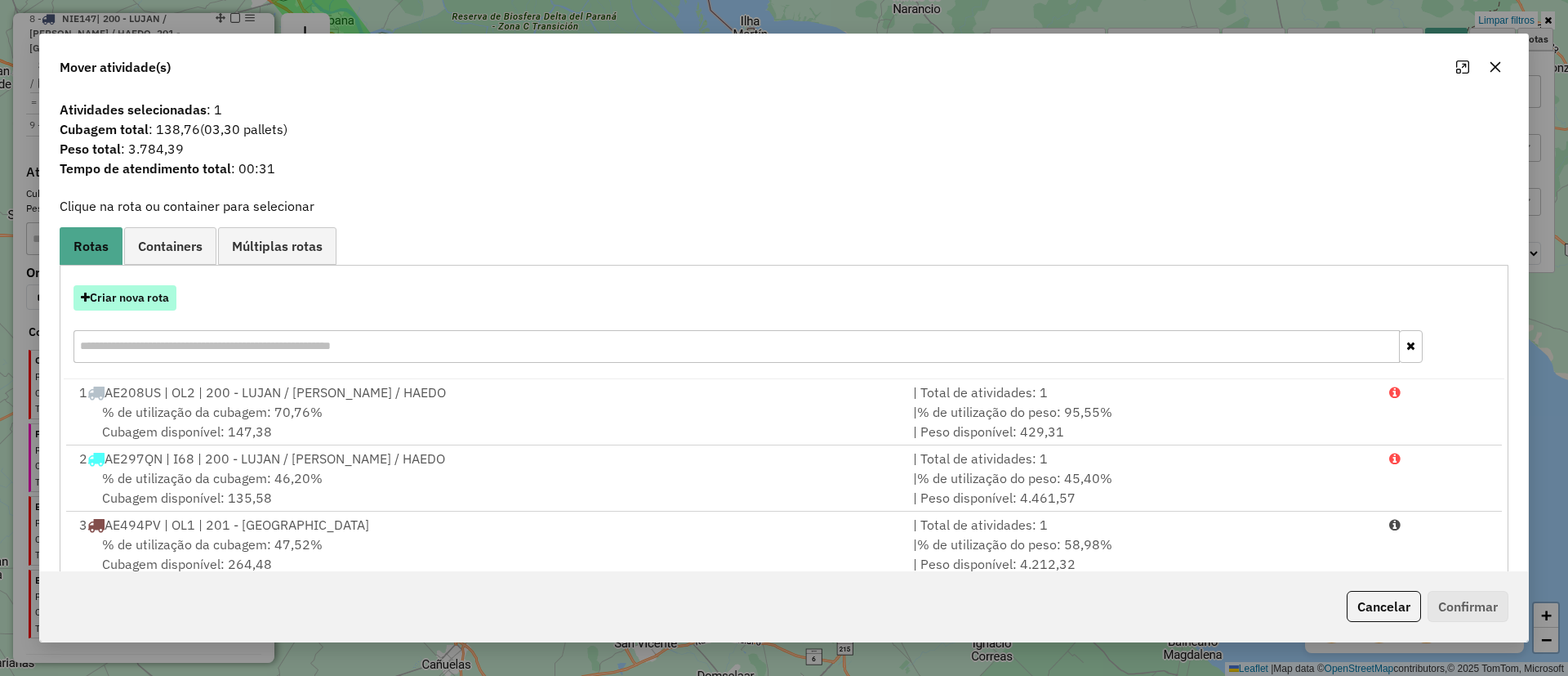
click at [128, 295] on button "Criar nova rota" at bounding box center [125, 297] width 103 height 25
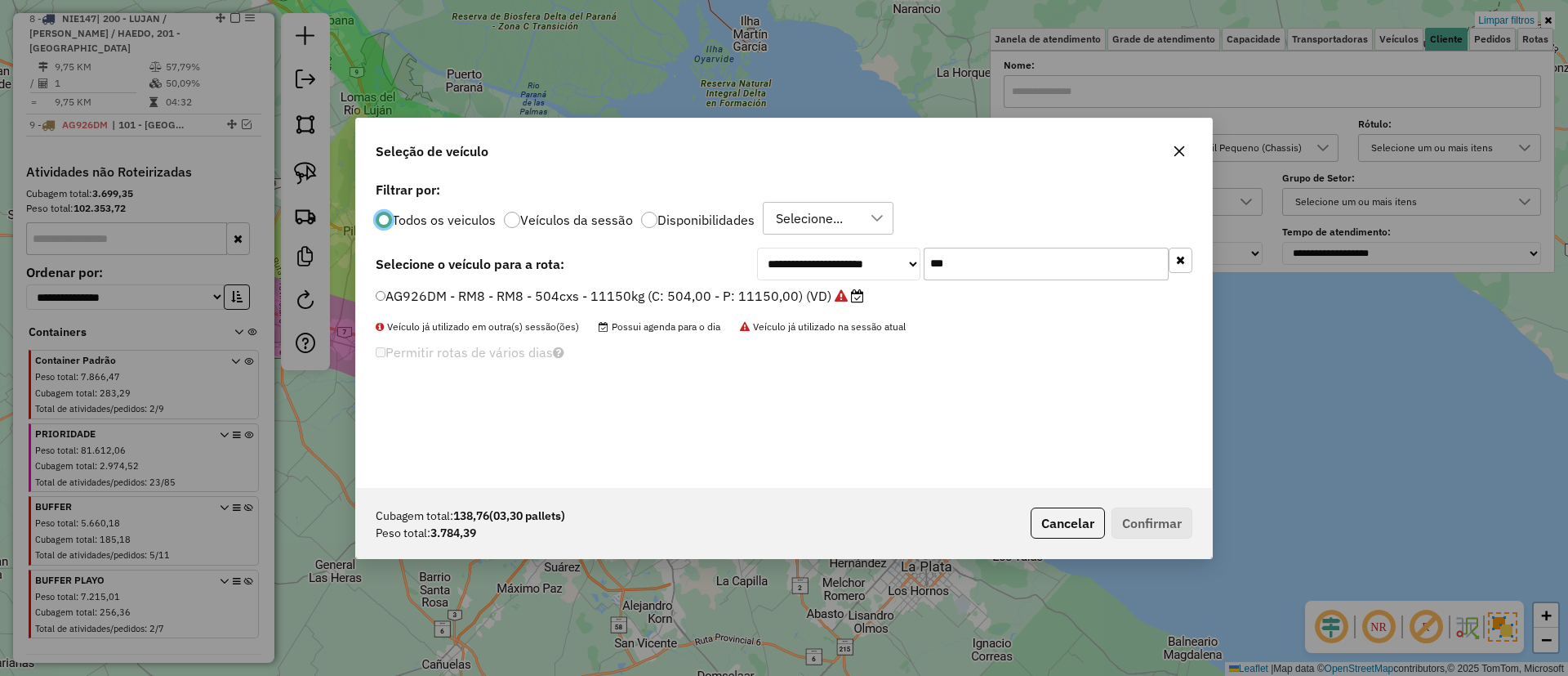
scroll to position [9, 5]
click at [575, 224] on label "Veículos da sessão" at bounding box center [576, 219] width 113 height 13
click at [1174, 266] on button "button" at bounding box center [1180, 260] width 23 height 25
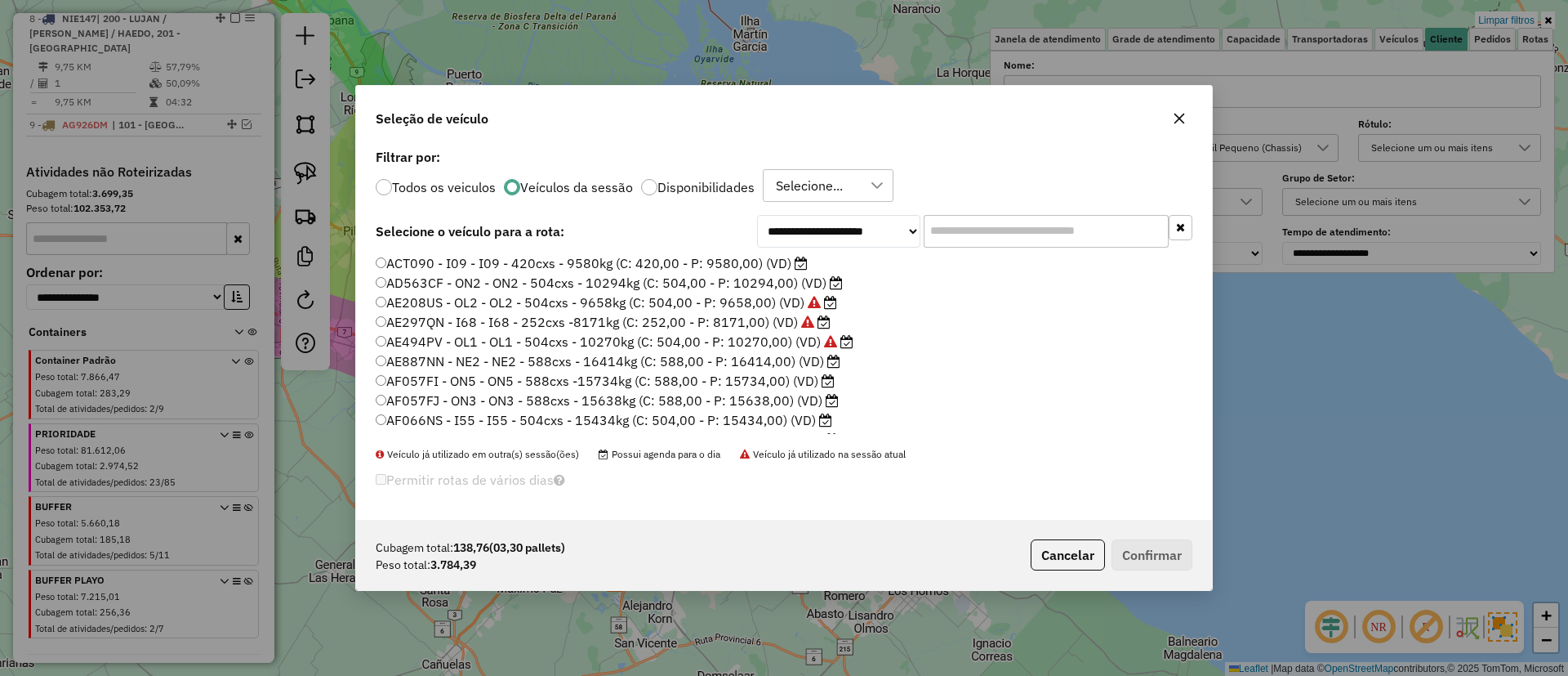
scroll to position [311, 0]
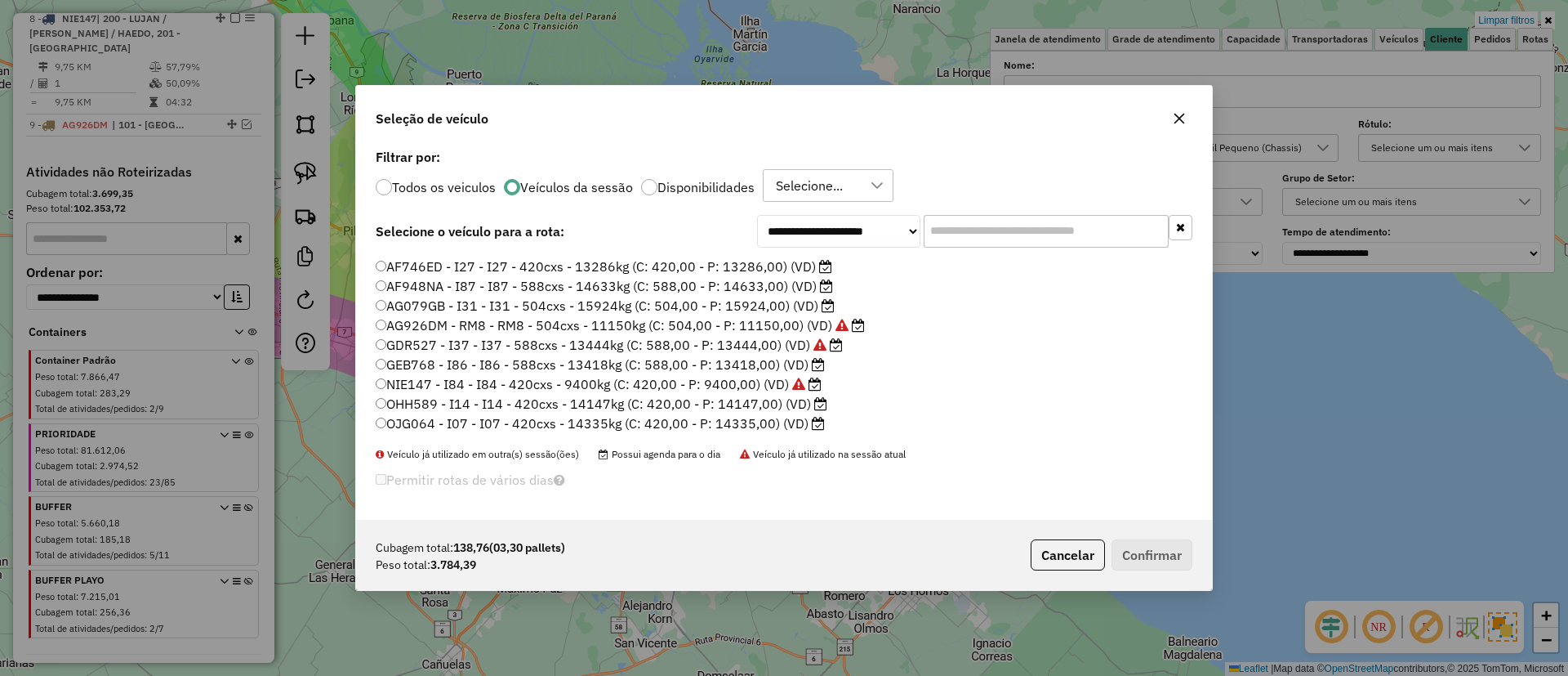
click at [750, 398] on label "OHH589 - I14 - I14 - 420cxs - 14147kg (C: 420,00 - P: 14147,00) (VD)" at bounding box center [602, 403] width 452 height 19
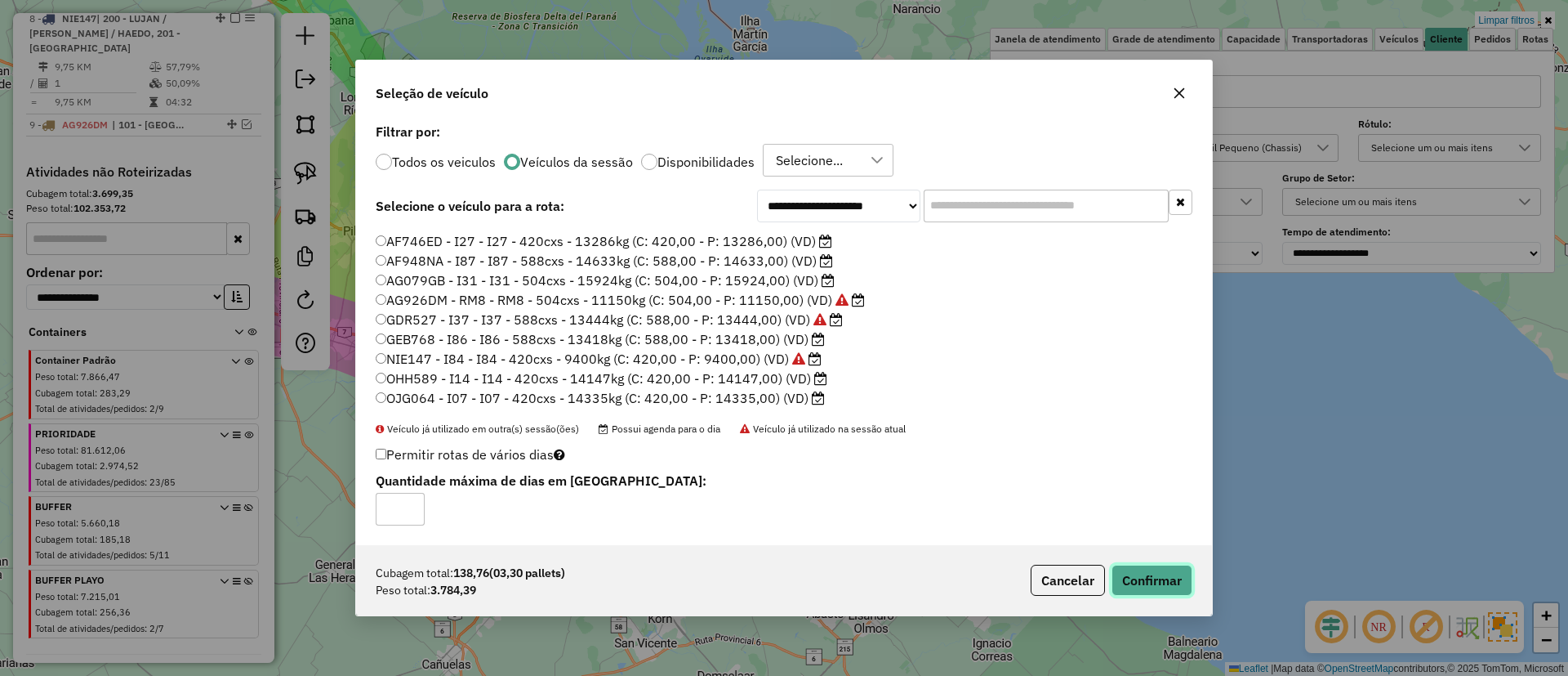
click at [1154, 586] on button "Confirmar" at bounding box center [1152, 580] width 81 height 31
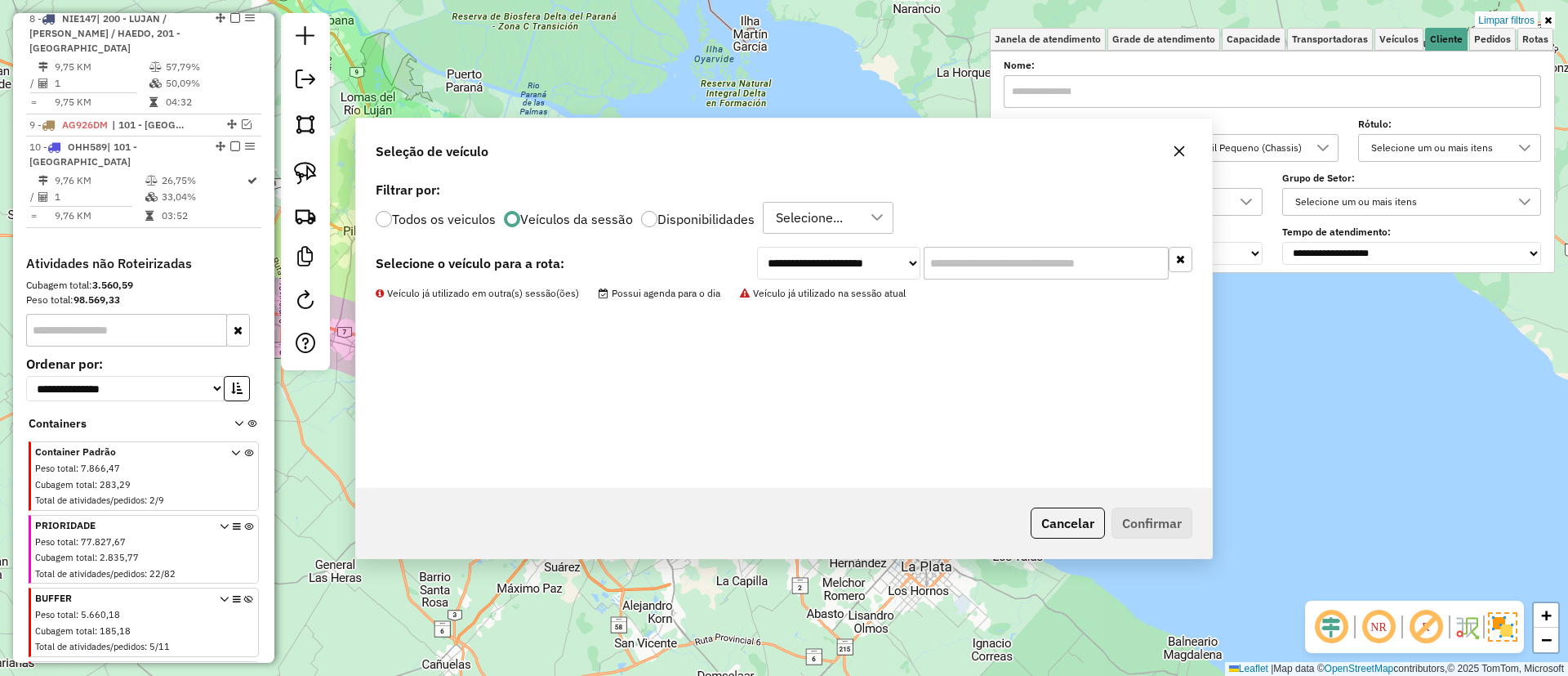
click at [1501, 17] on link "Limpar filtros" at bounding box center [1506, 20] width 63 height 18
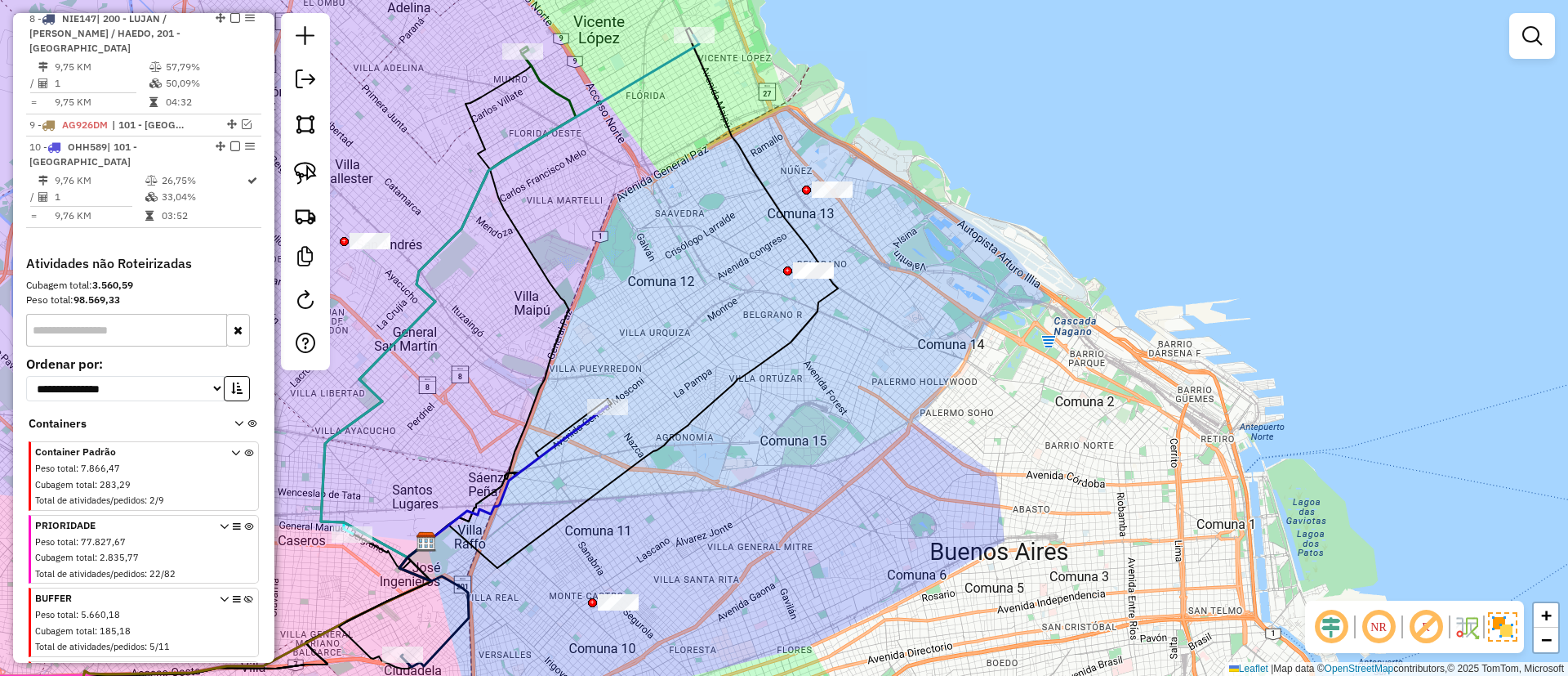
click at [566, 431] on icon at bounding box center [517, 474] width 182 height 137
select select "**********"
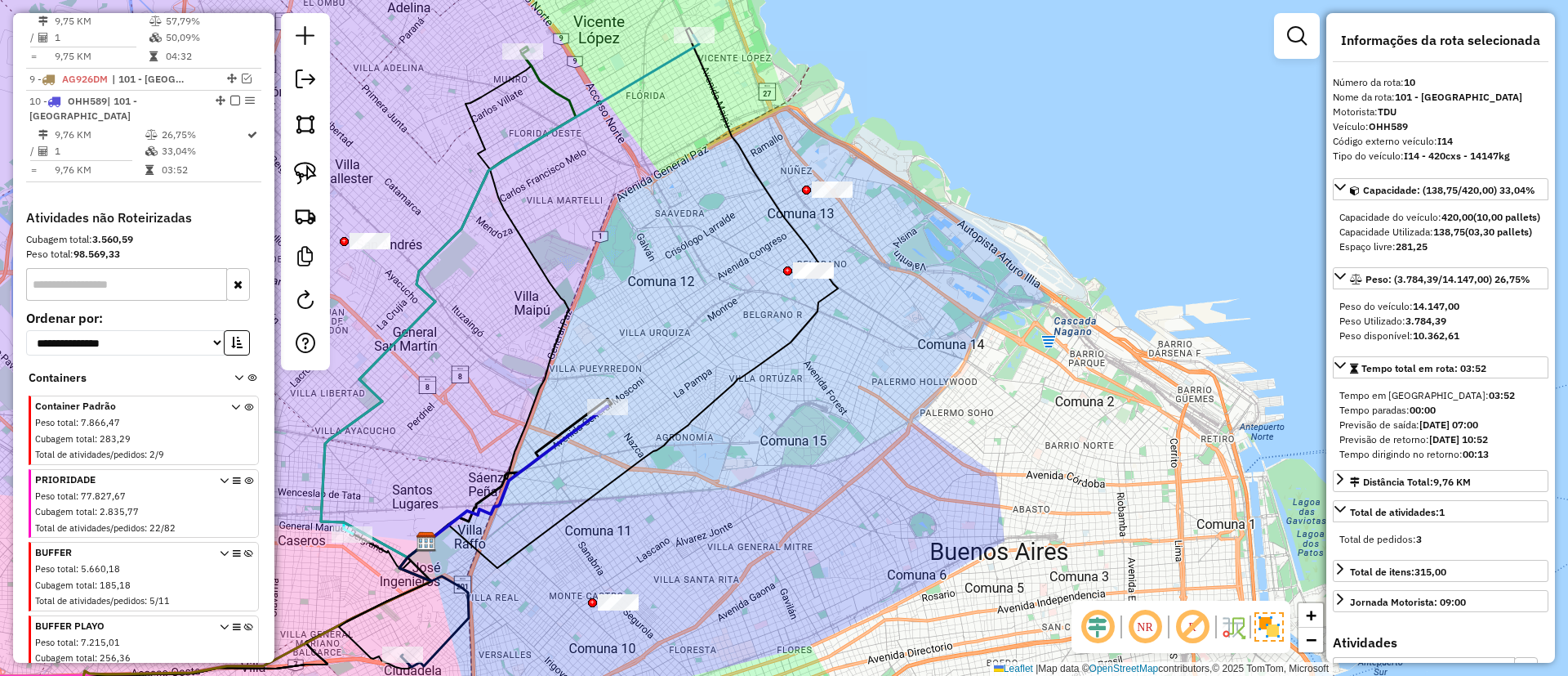
scroll to position [1339, 0]
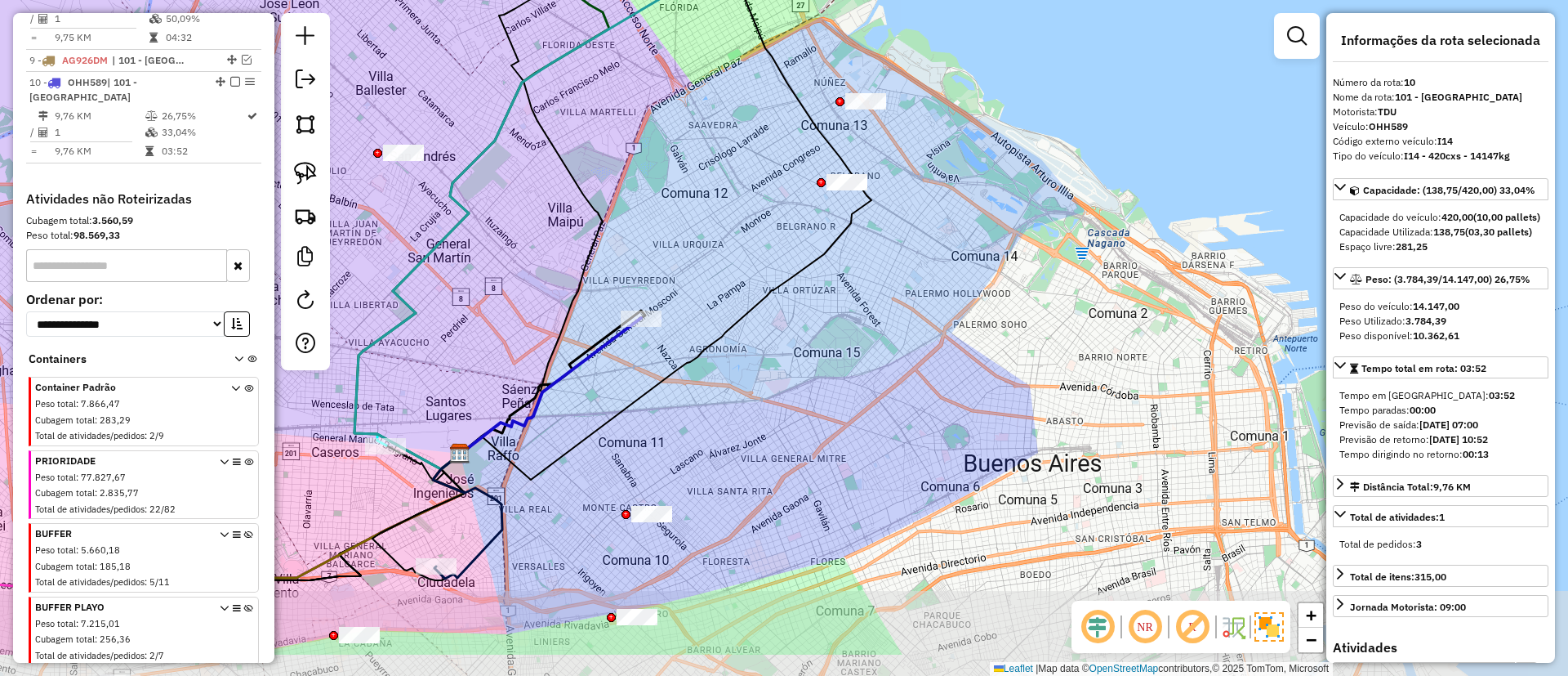
drag, startPoint x: 672, startPoint y: 392, endPoint x: 683, endPoint y: 364, distance: 30.1
click at [683, 364] on icon at bounding box center [666, 209] width 412 height 540
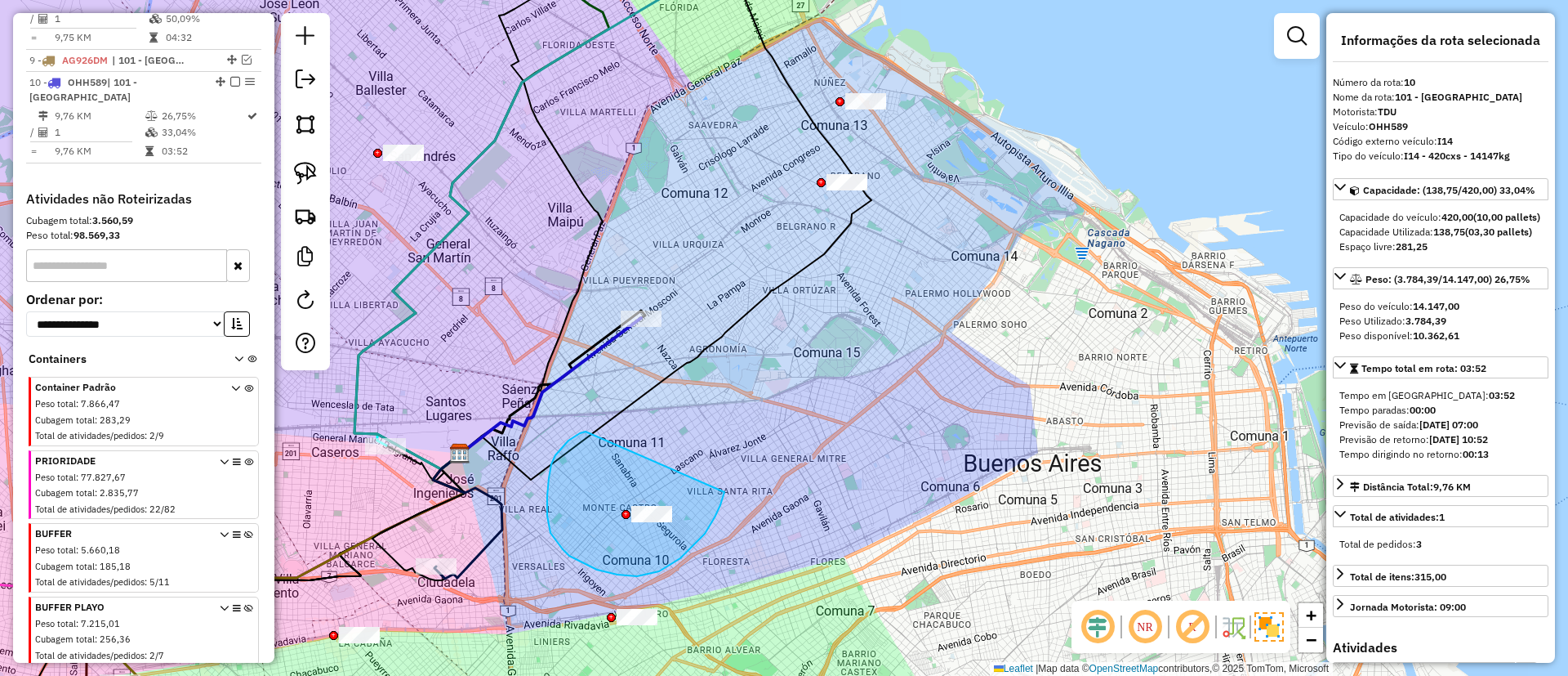
drag, startPoint x: 580, startPoint y: 433, endPoint x: 724, endPoint y: 488, distance: 154.1
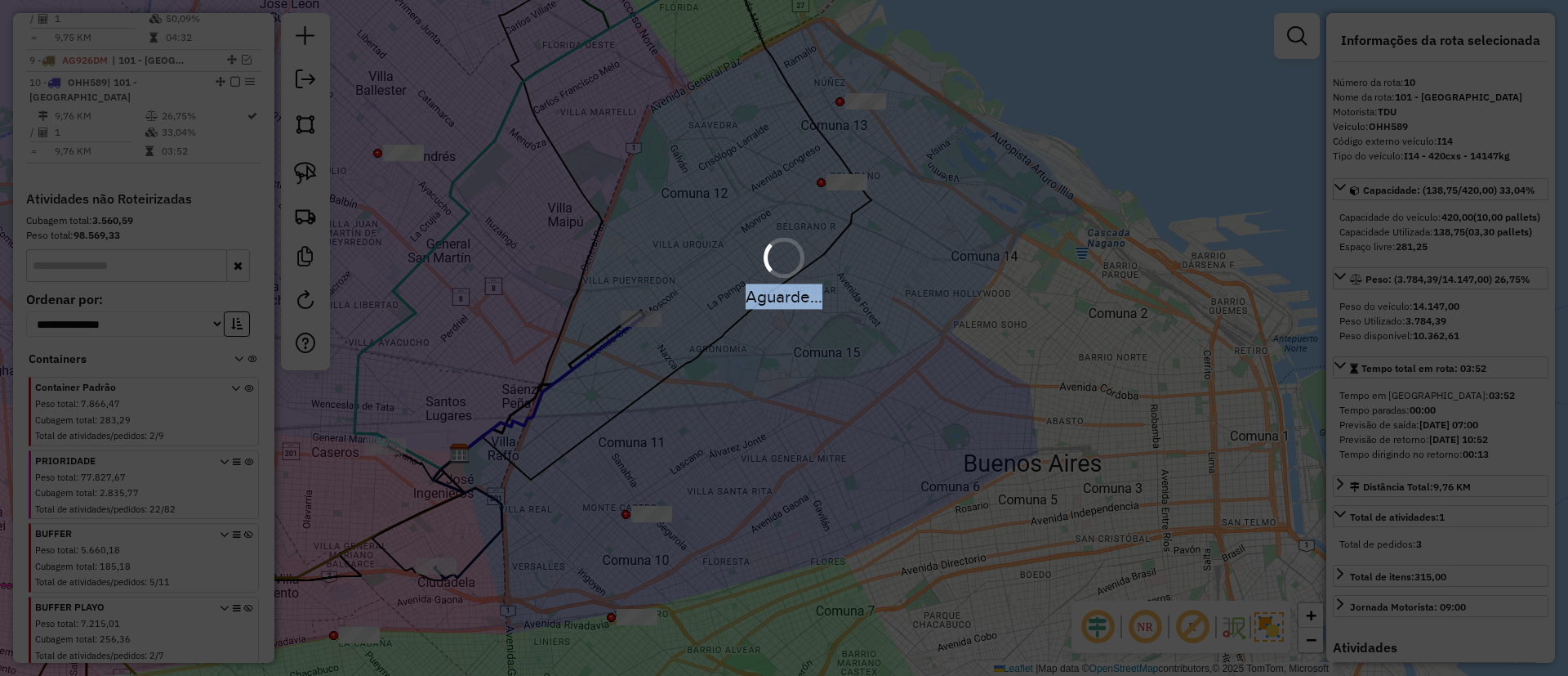
drag, startPoint x: 823, startPoint y: 441, endPoint x: 819, endPoint y: 276, distance: 165.0
click at [819, 278] on div "Aguarde..." at bounding box center [784, 338] width 1568 height 676
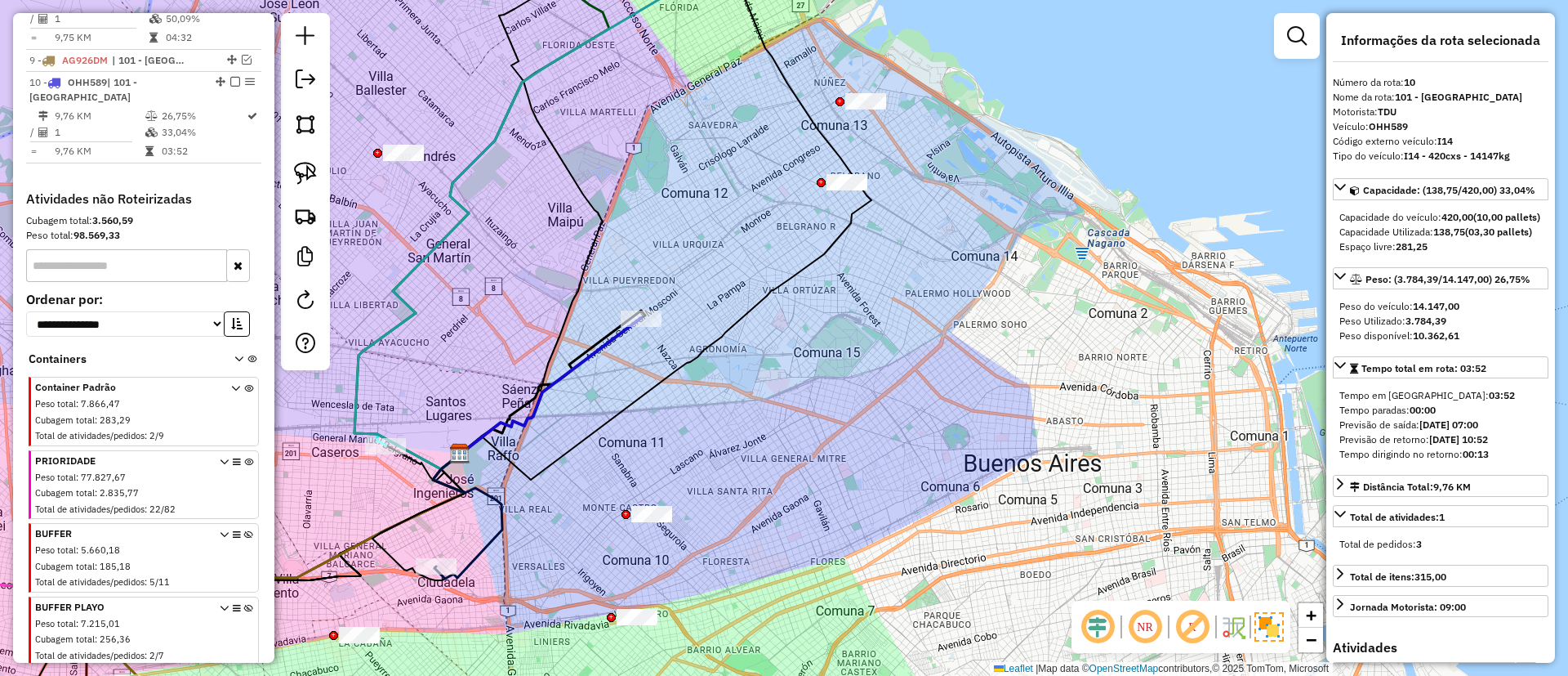
drag, startPoint x: 763, startPoint y: 334, endPoint x: 744, endPoint y: 276, distance: 61.0
click at [748, 276] on div "Janela de atendimento Grade de atendimento Capacidade Transportadoras Veículos …" at bounding box center [784, 338] width 1568 height 676
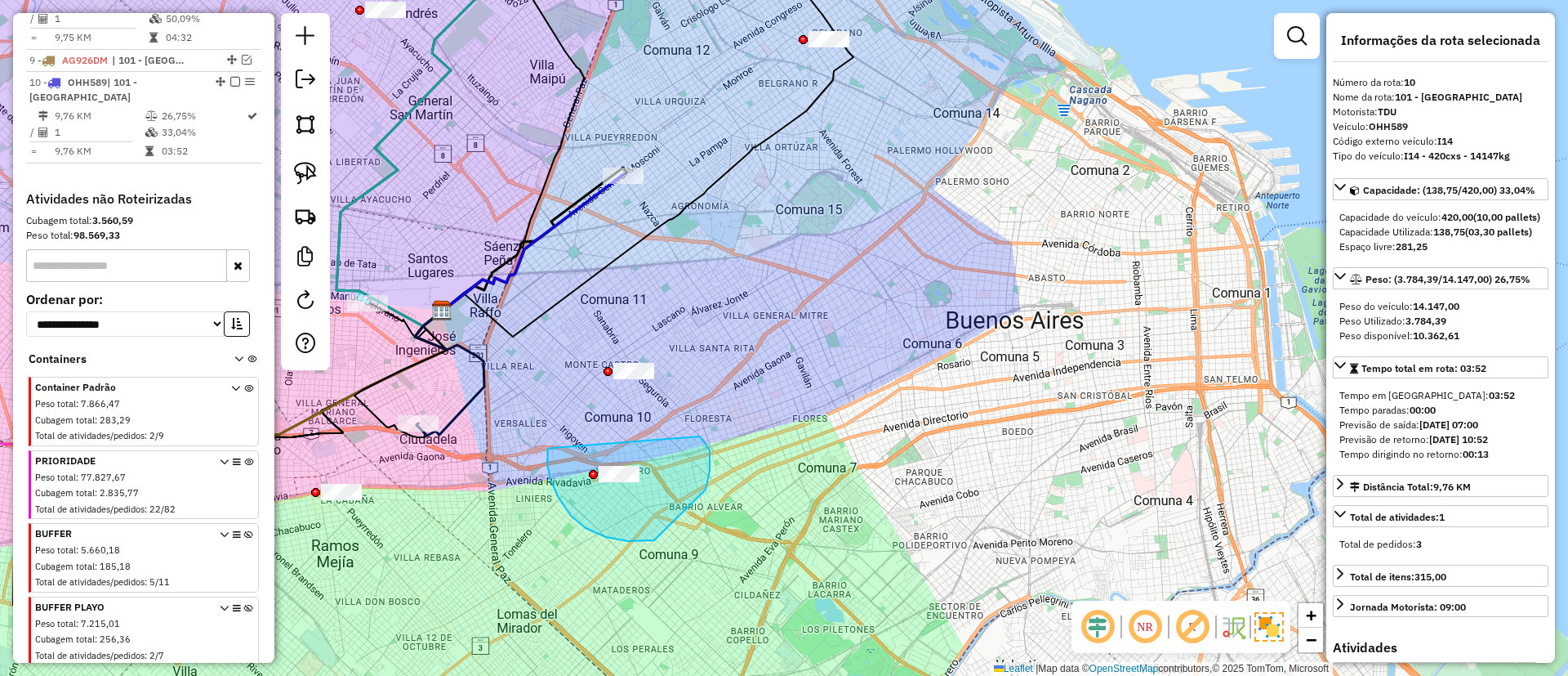
drag, startPoint x: 558, startPoint y: 496, endPoint x: 699, endPoint y: 436, distance: 153.2
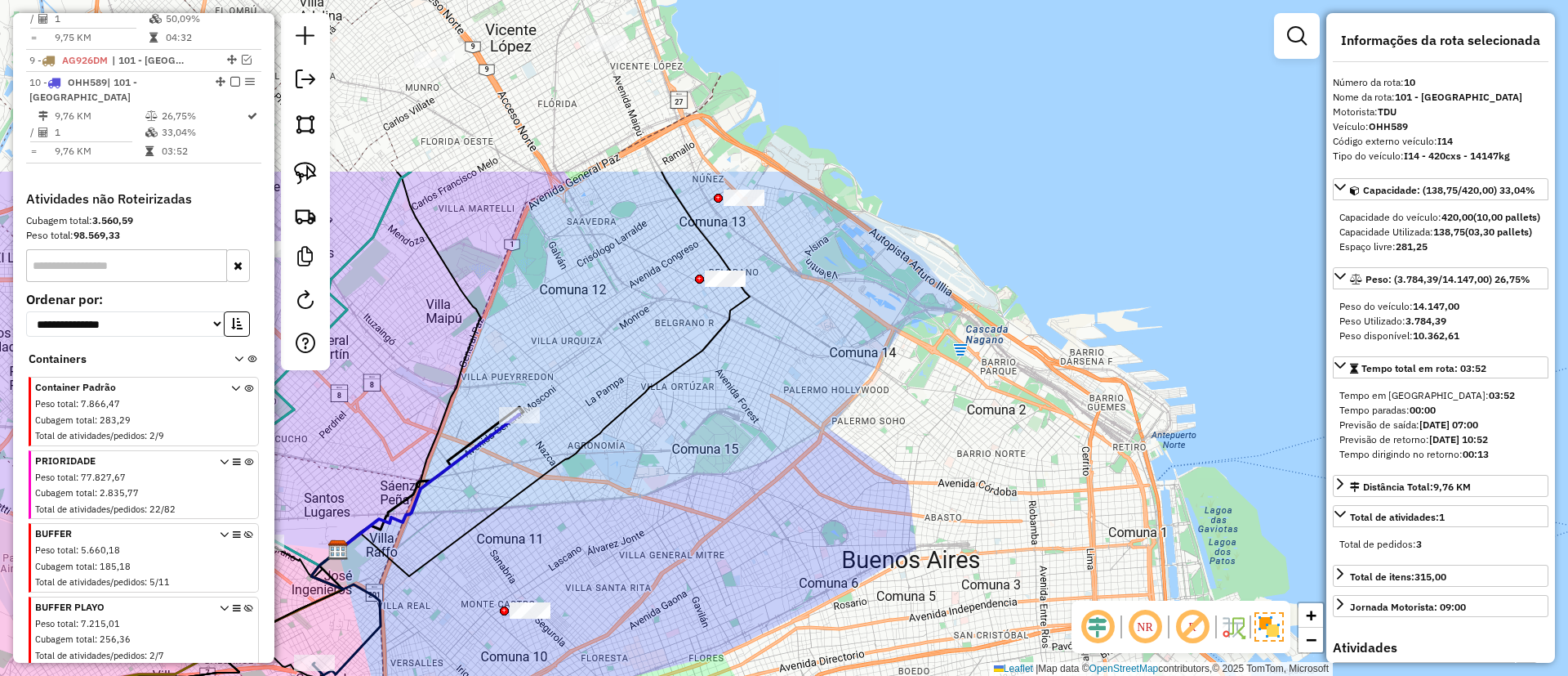
drag, startPoint x: 809, startPoint y: 261, endPoint x: 687, endPoint y: 369, distance: 162.9
click at [748, 403] on div "Janela de atendimento Grade de atendimento Capacidade Transportadoras Veículos …" at bounding box center [784, 338] width 1568 height 676
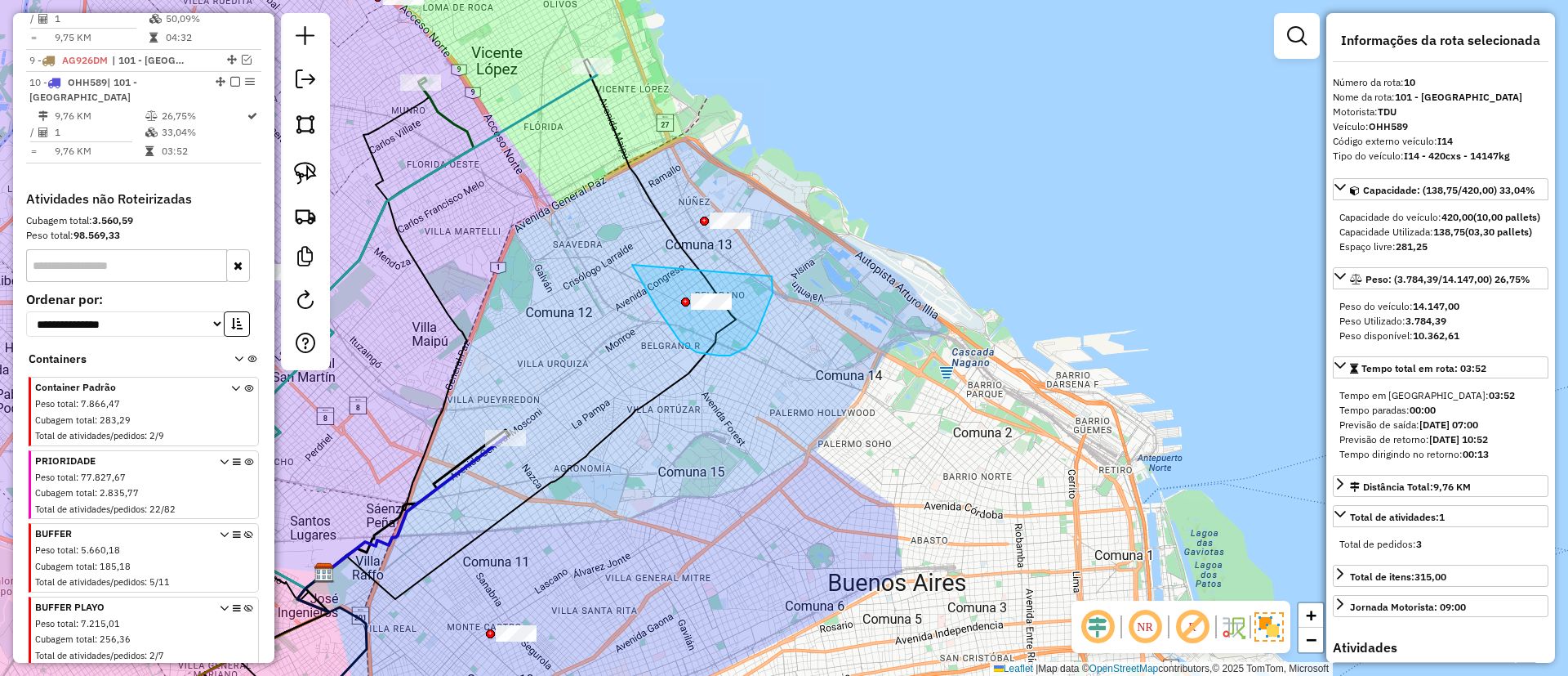
drag, startPoint x: 643, startPoint y: 284, endPoint x: 769, endPoint y: 271, distance: 126.7
drag, startPoint x: 673, startPoint y: 149, endPoint x: 815, endPoint y: 178, distance: 144.9
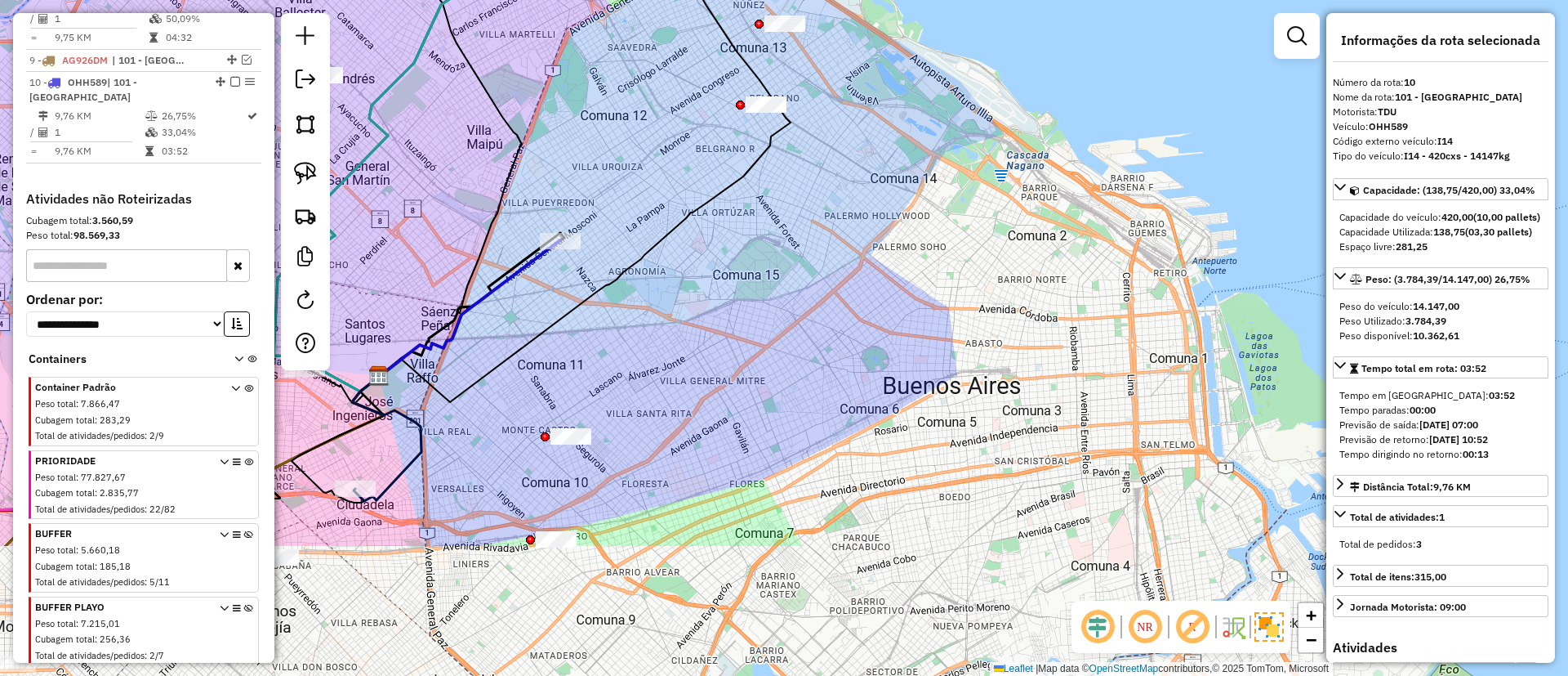
drag, startPoint x: 596, startPoint y: 404, endPoint x: 666, endPoint y: 186, distance: 229.0
click at [626, 285] on div "Janela de atendimento Grade de atendimento Capacidade Transportadoras Veículos …" at bounding box center [784, 338] width 1568 height 676
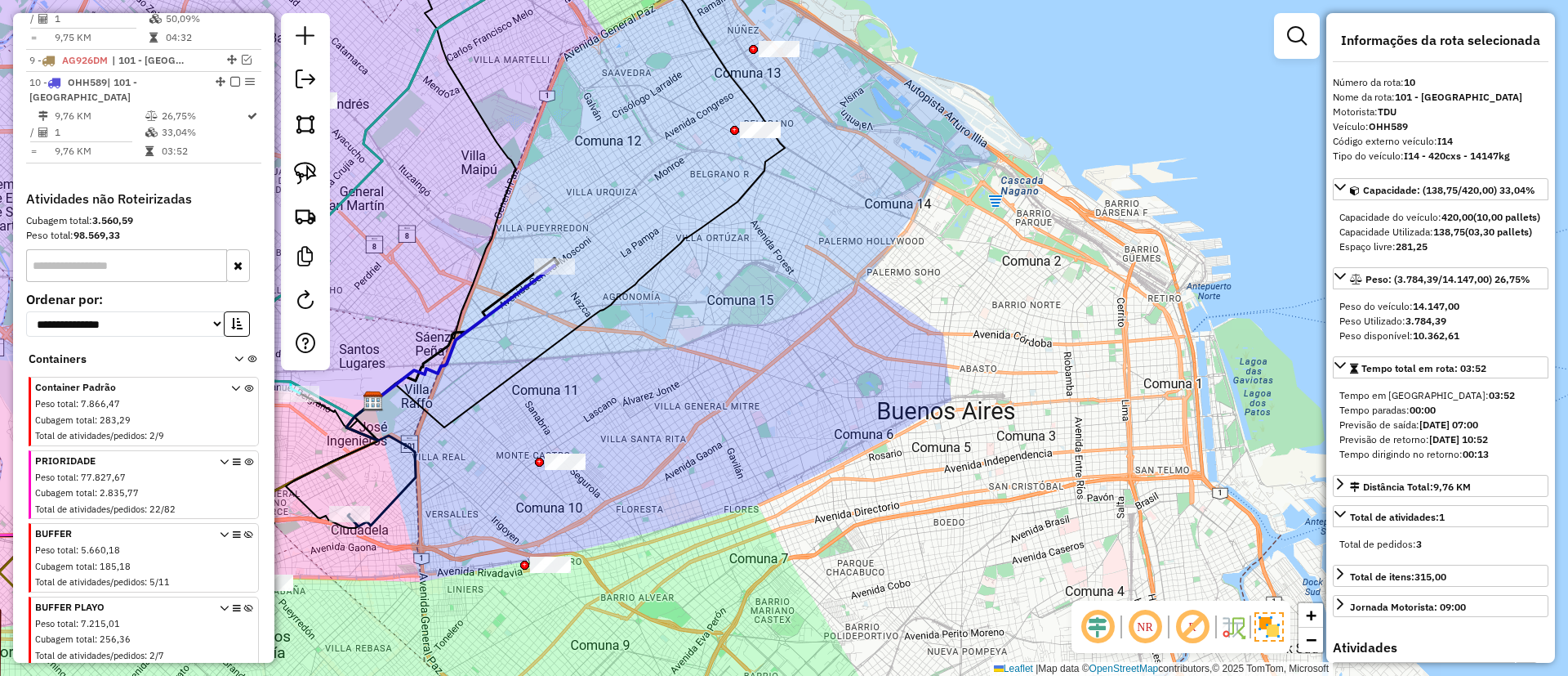
drag, startPoint x: 640, startPoint y: 374, endPoint x: 609, endPoint y: 411, distance: 48.3
click at [625, 411] on div "Janela de atendimento Grade de atendimento Capacidade Transportadoras Veículos …" at bounding box center [784, 338] width 1568 height 676
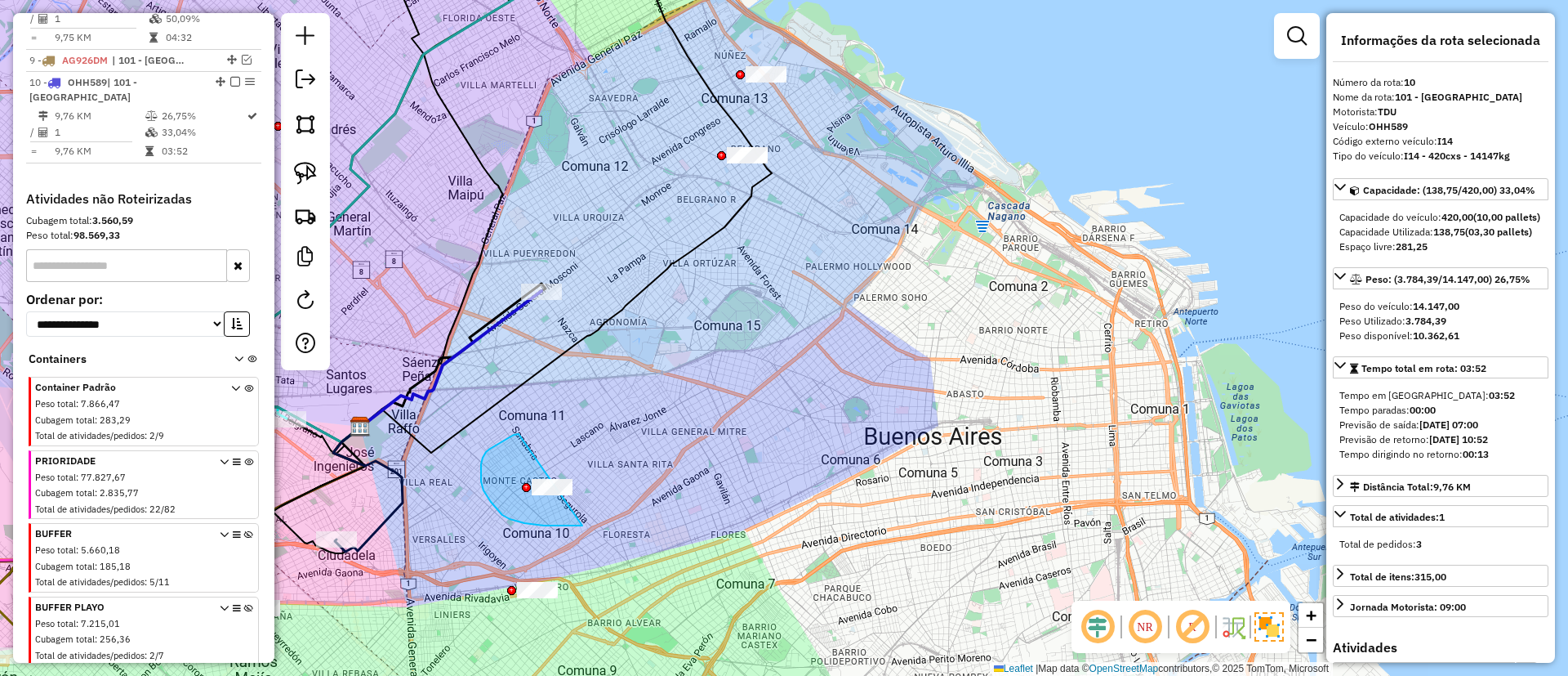
drag, startPoint x: 514, startPoint y: 435, endPoint x: 645, endPoint y: 472, distance: 136.1
click at [496, 319] on icon at bounding box center [450, 359] width 182 height 137
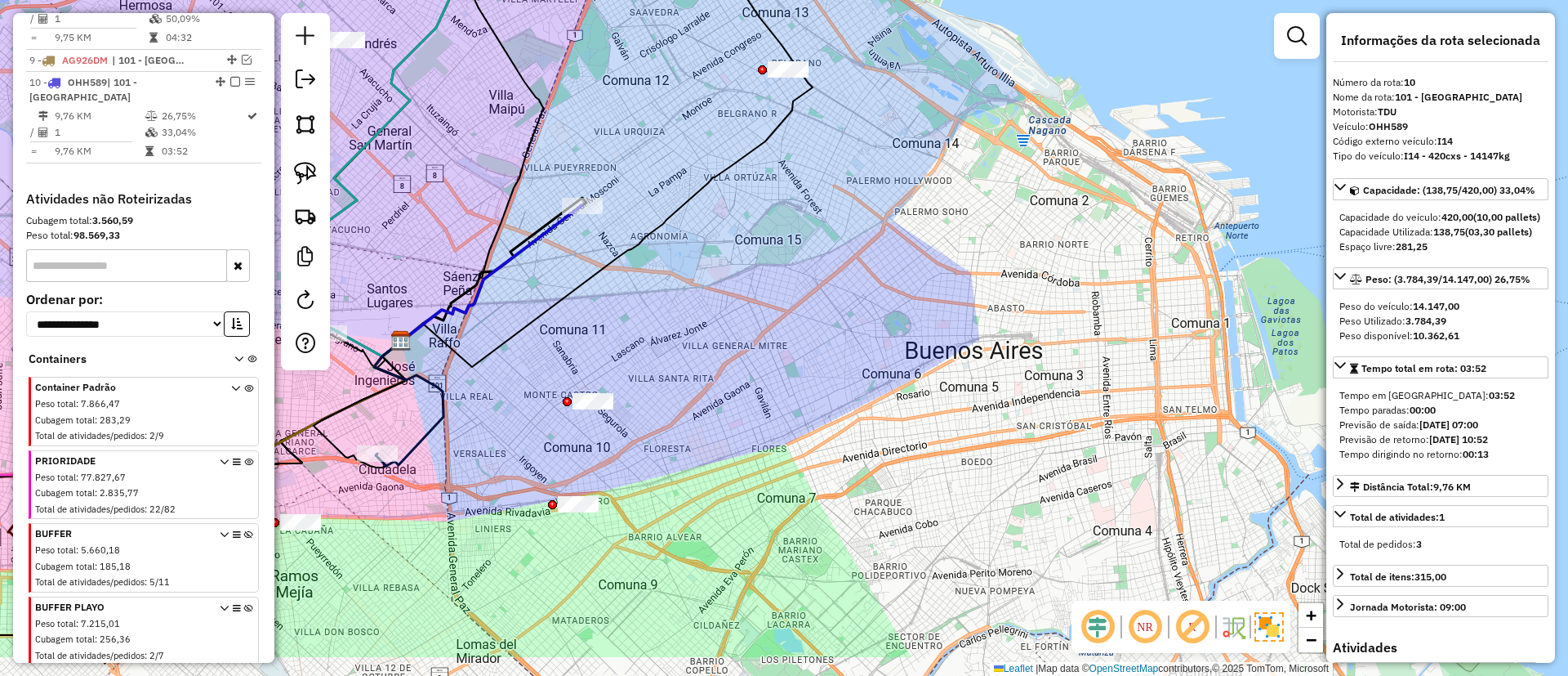
drag, startPoint x: 494, startPoint y: 405, endPoint x: 535, endPoint y: 319, distance: 95.3
click at [535, 319] on icon at bounding box center [607, 106] width 412 height 520
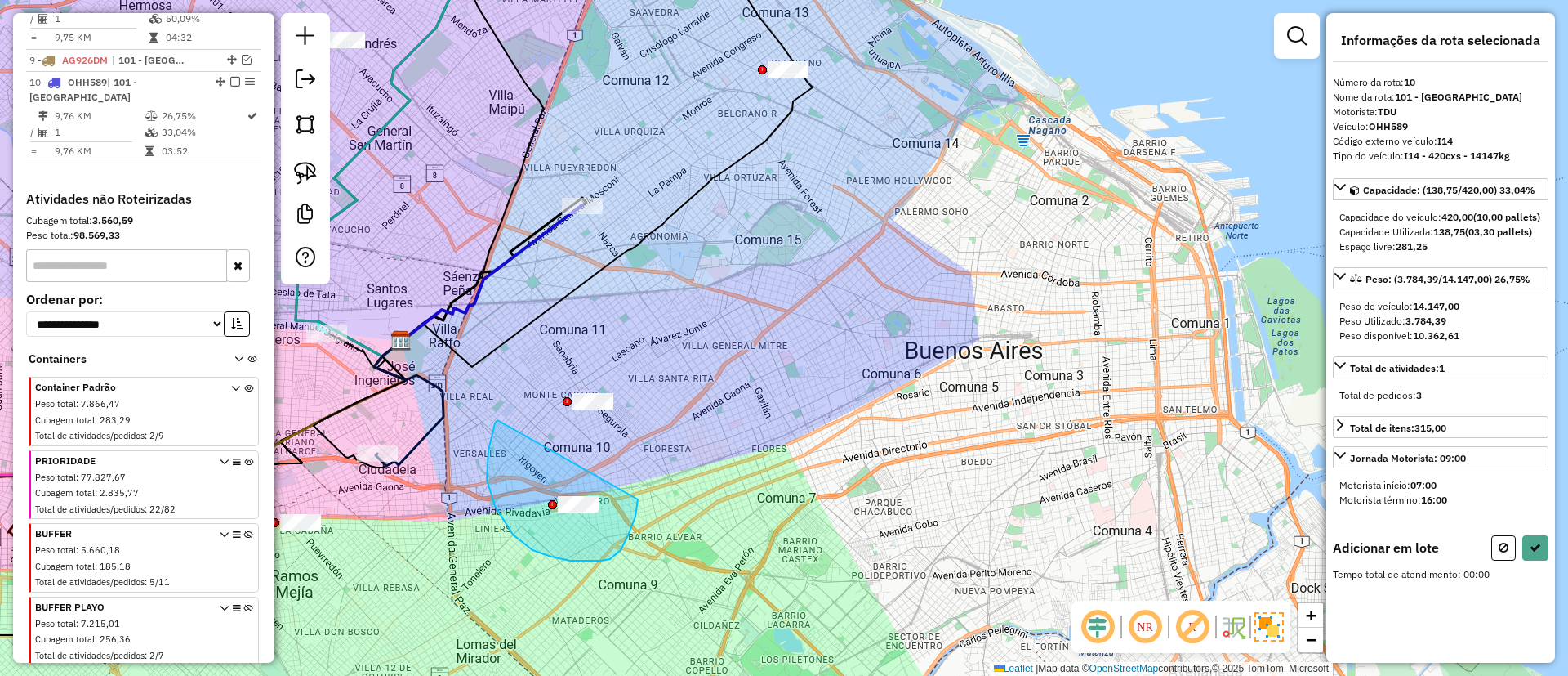
drag, startPoint x: 488, startPoint y: 451, endPoint x: 639, endPoint y: 466, distance: 151.7
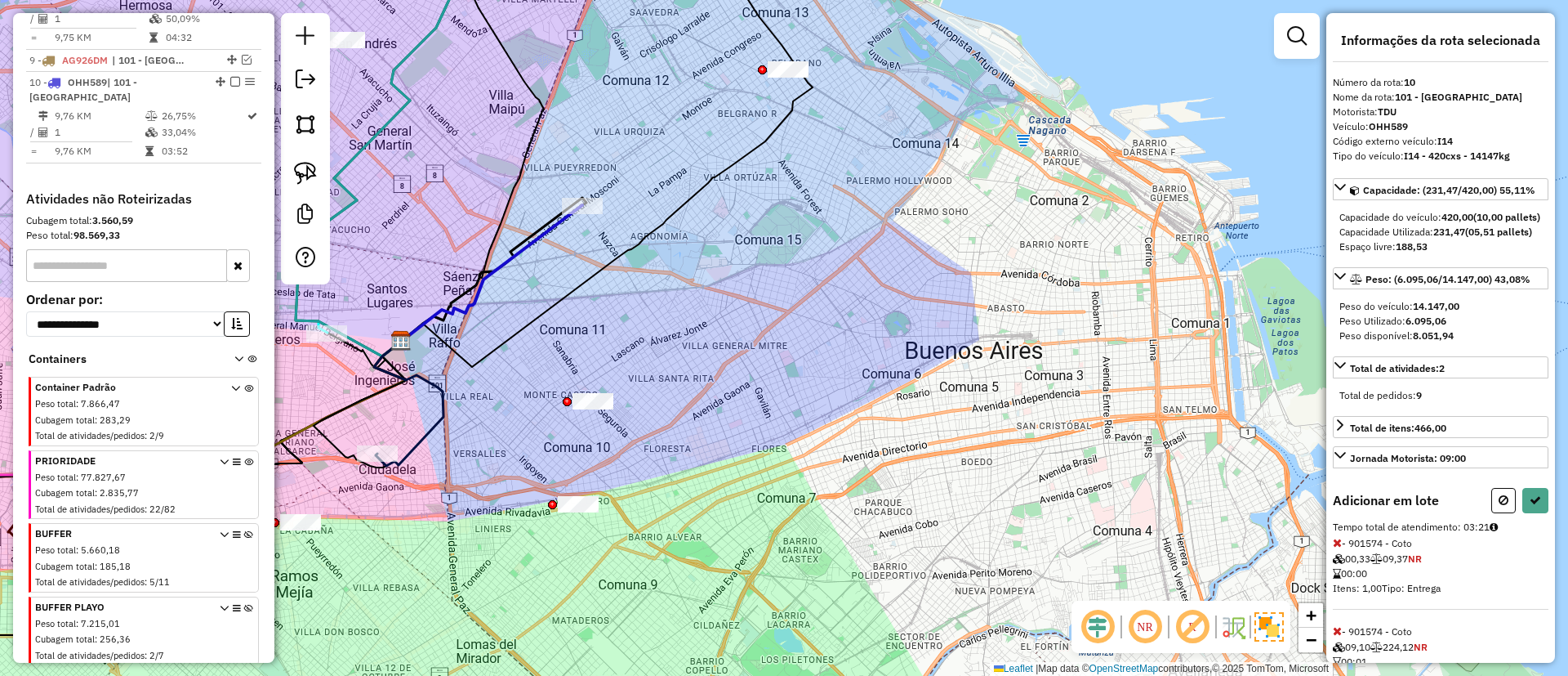
select select "**********"
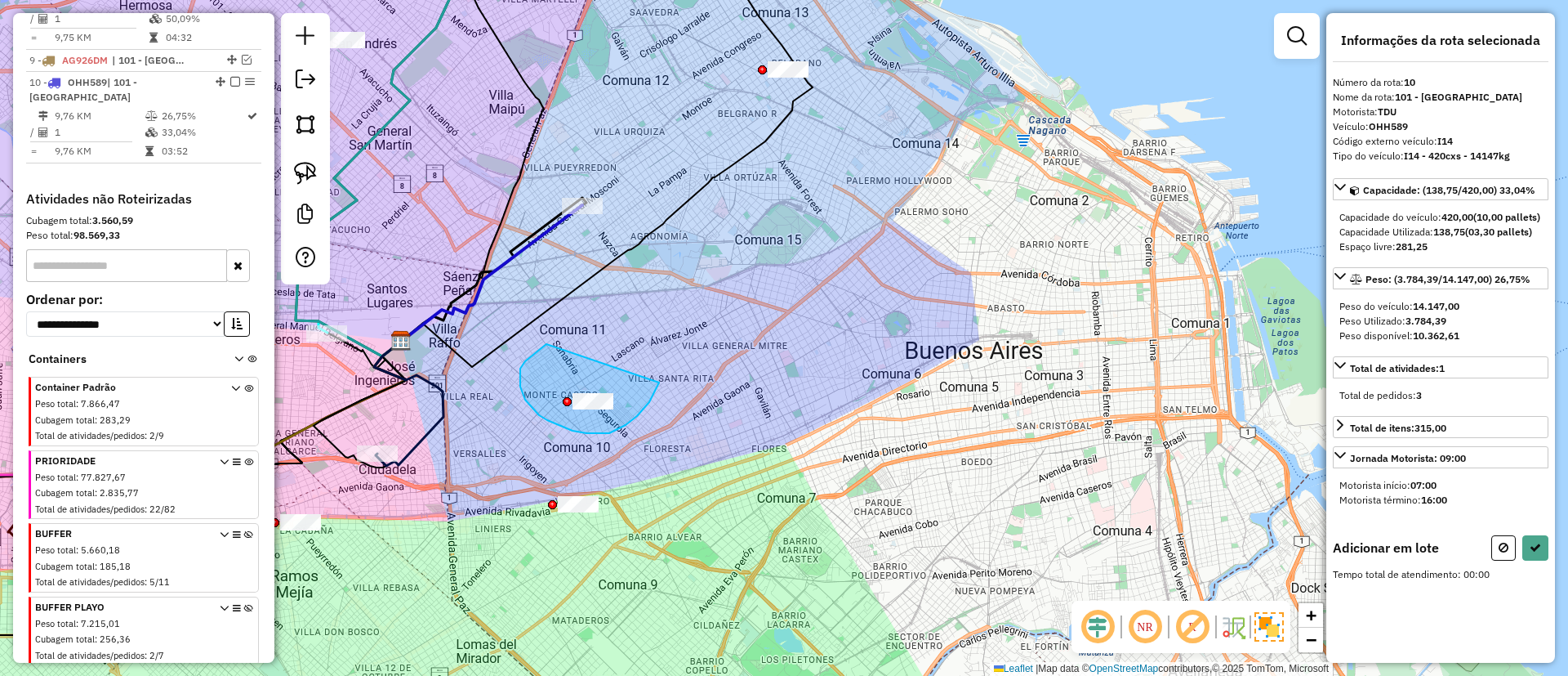
drag, startPoint x: 525, startPoint y: 361, endPoint x: 658, endPoint y: 349, distance: 133.5
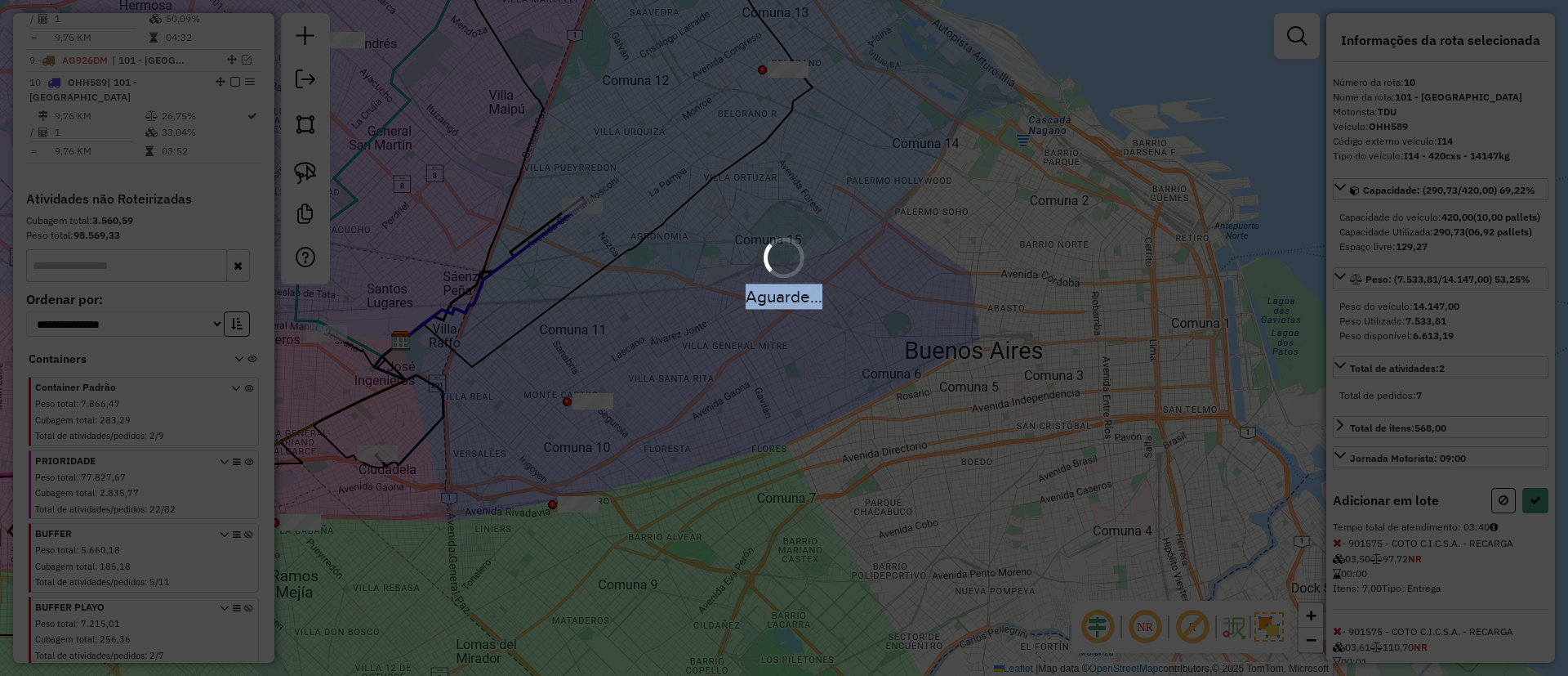
select select "**********"
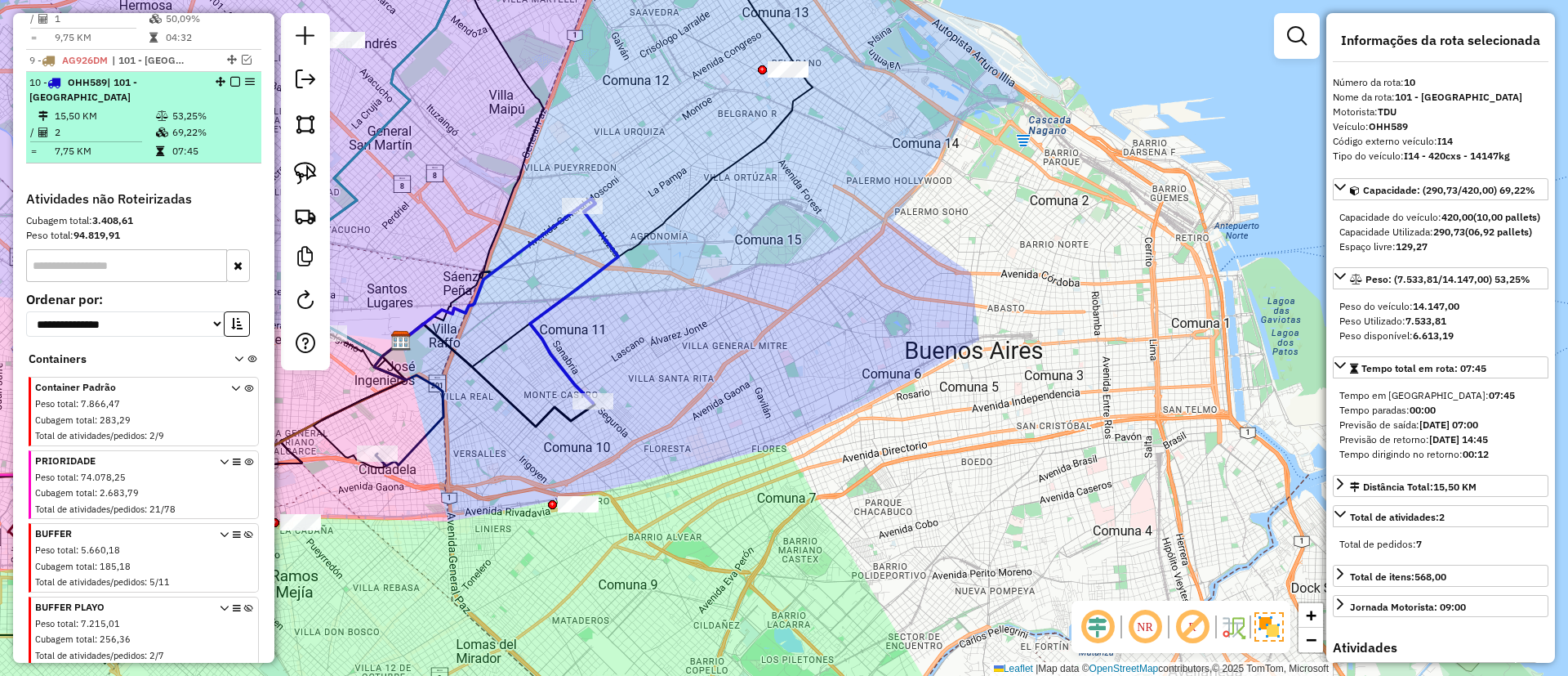
click at [234, 77] on em at bounding box center [235, 82] width 10 height 10
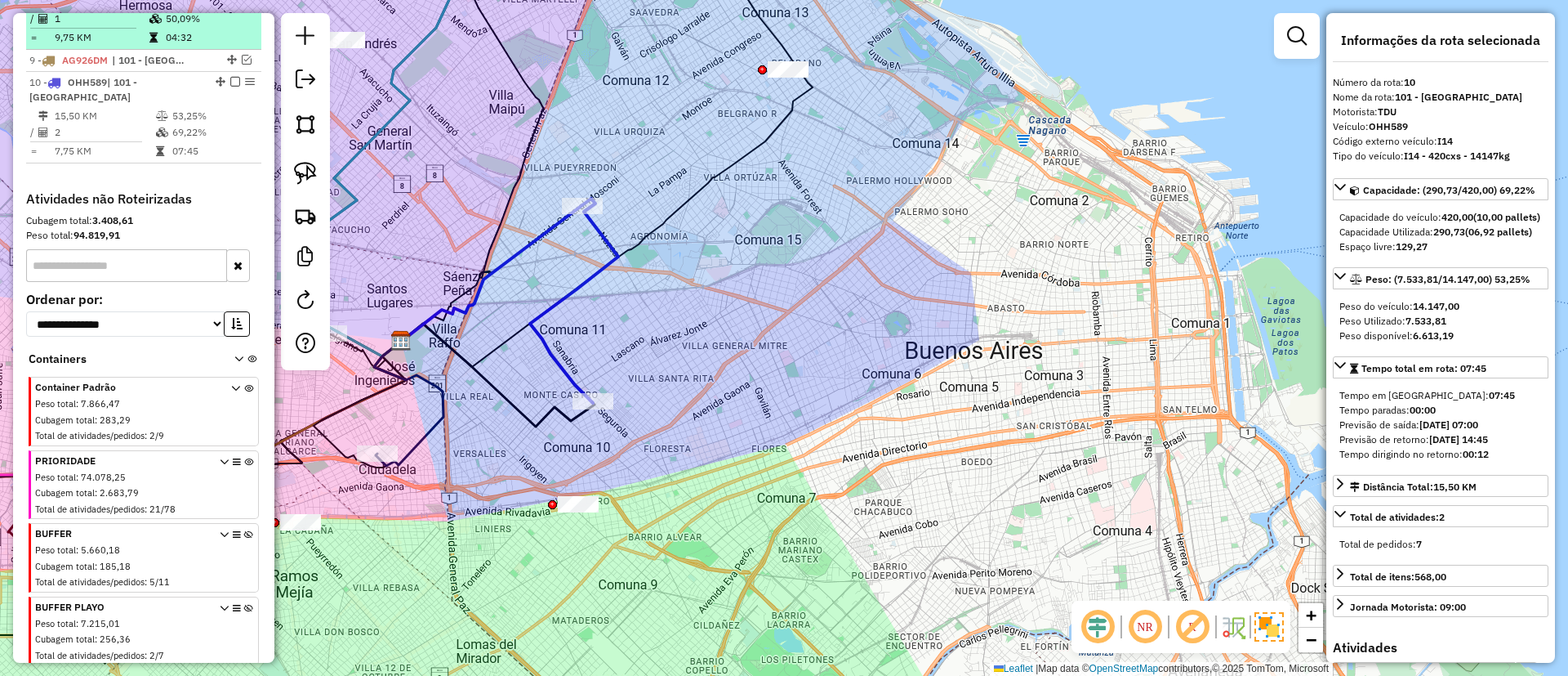
scroll to position [1297, 0]
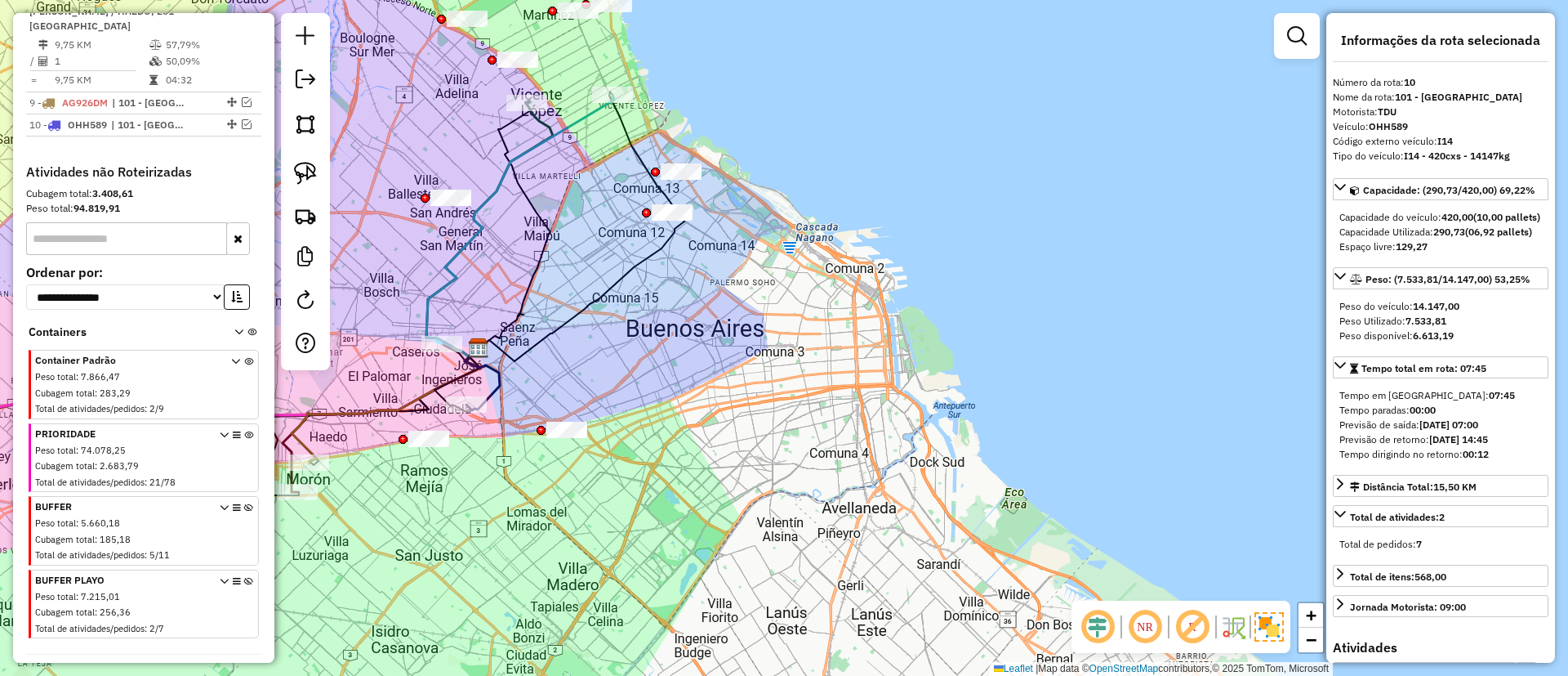
drag, startPoint x: 635, startPoint y: 302, endPoint x: 563, endPoint y: 354, distance: 88.8
click at [634, 337] on div "Janela de atendimento Grade de atendimento Capacidade Transportadoras Veículos …" at bounding box center [784, 338] width 1568 height 676
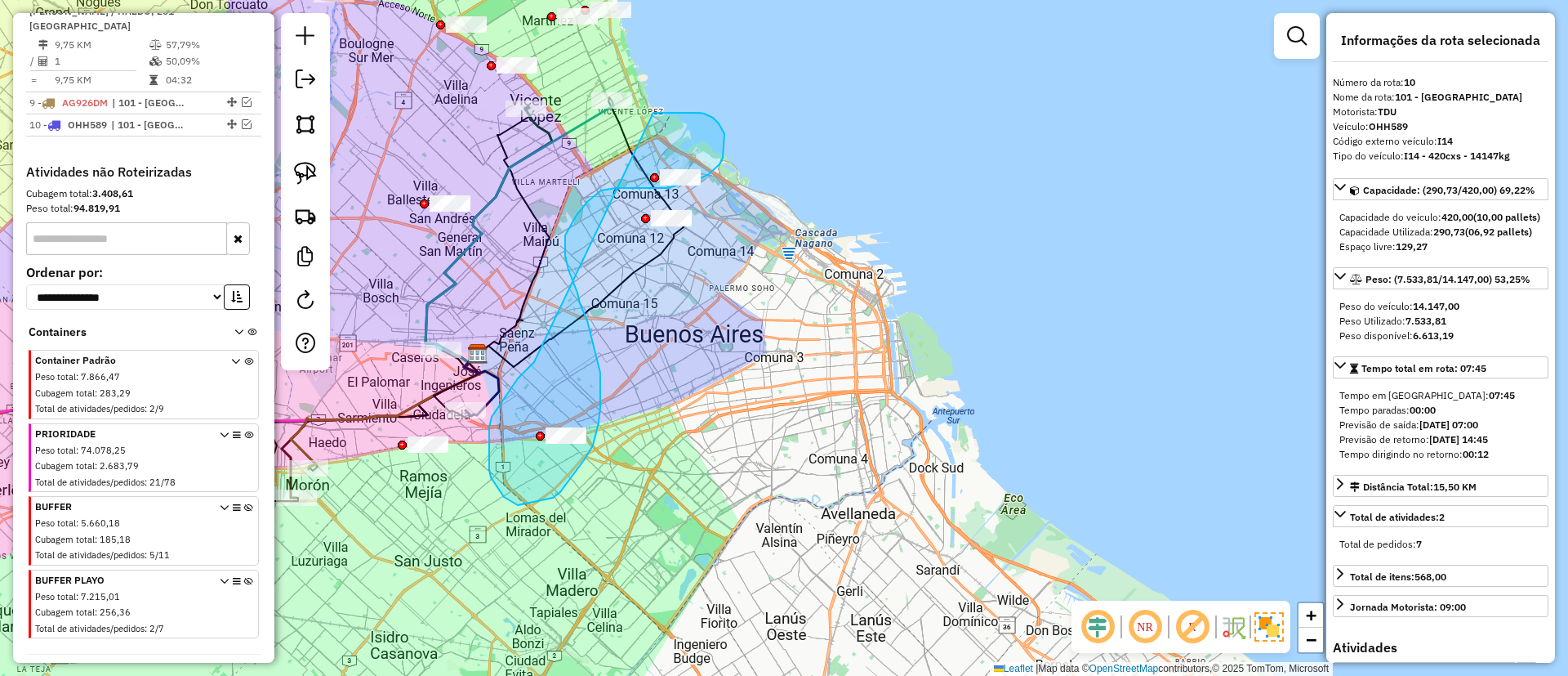
drag, startPoint x: 504, startPoint y: 497, endPoint x: 648, endPoint y: 113, distance: 410.1
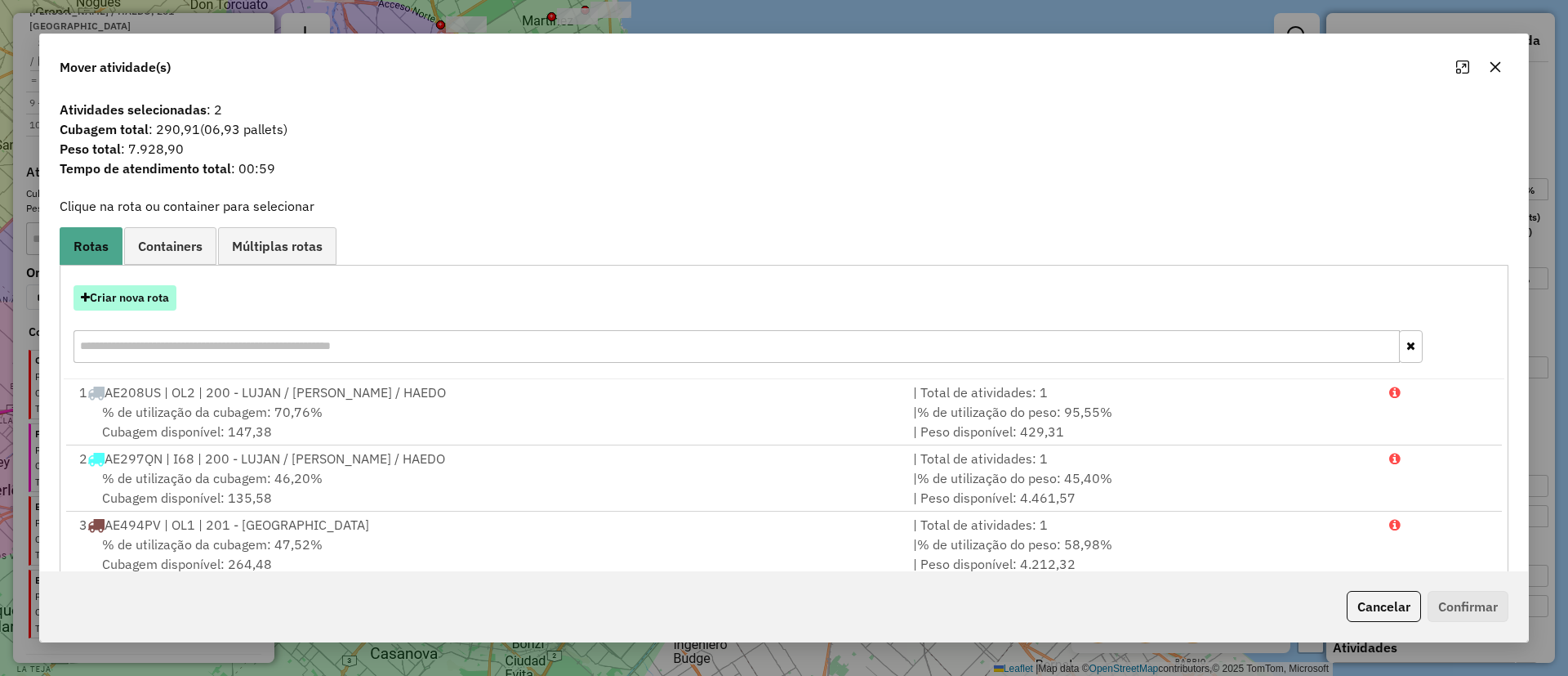
click at [129, 300] on button "Criar nova rota" at bounding box center [125, 297] width 103 height 25
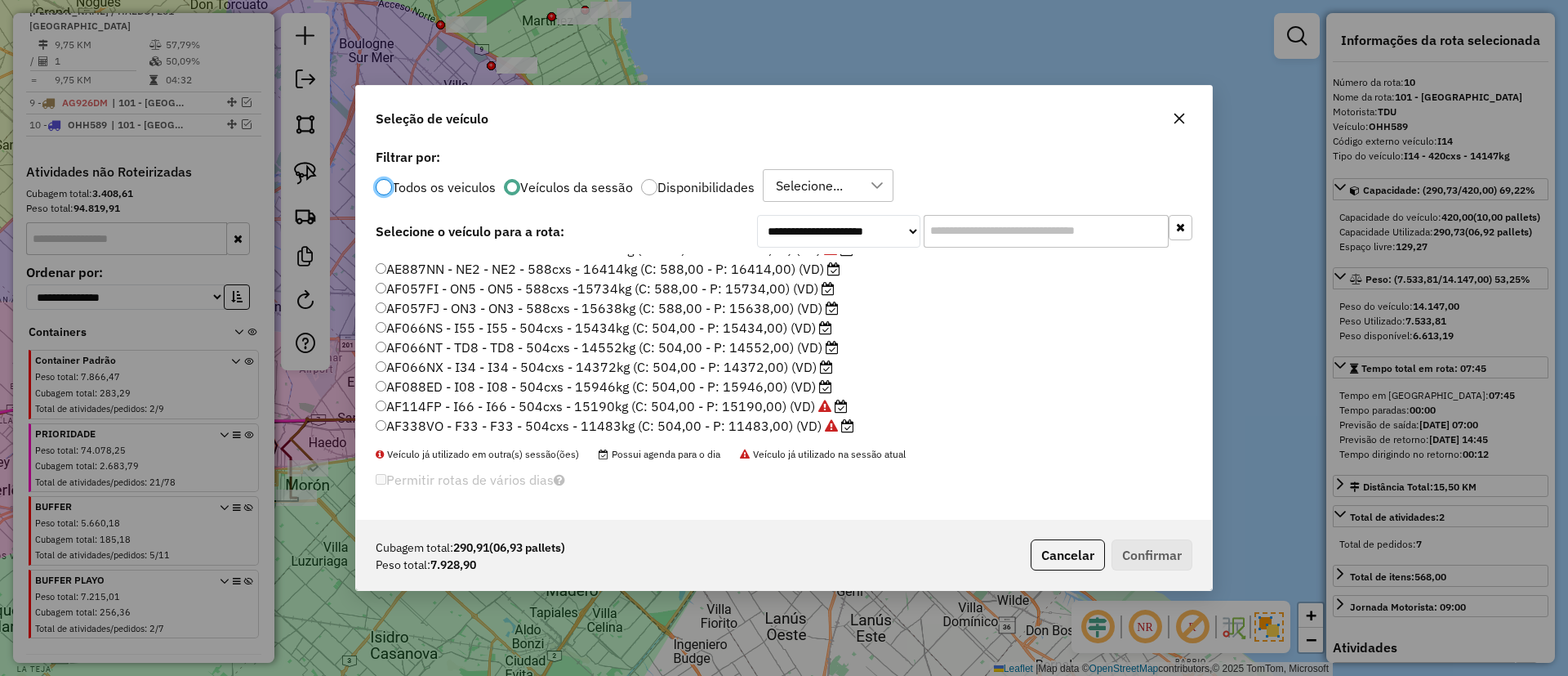
scroll to position [0, 0]
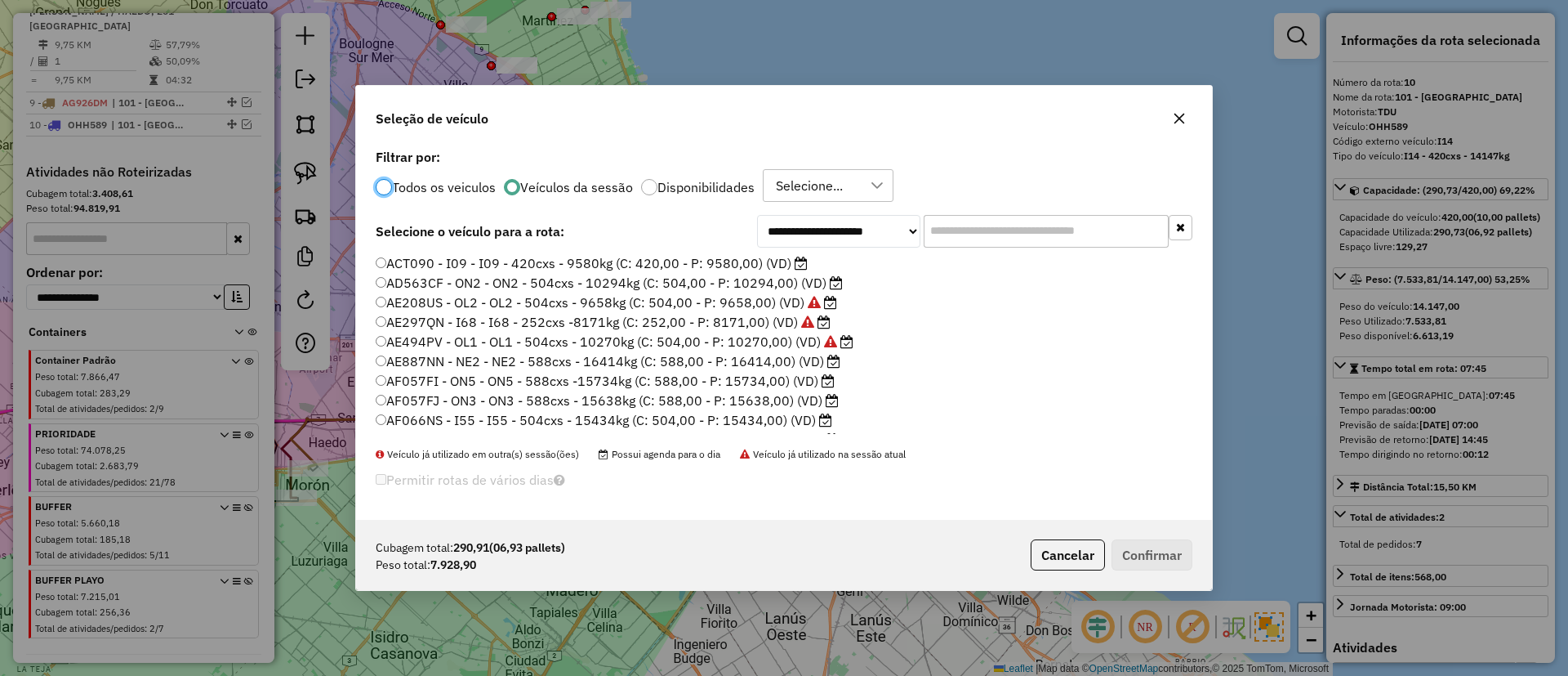
click at [679, 269] on label "ACT090 - I09 - I09 - 420cxs - 9580kg (C: 420,00 - P: 9580,00) (VD)" at bounding box center [592, 262] width 432 height 19
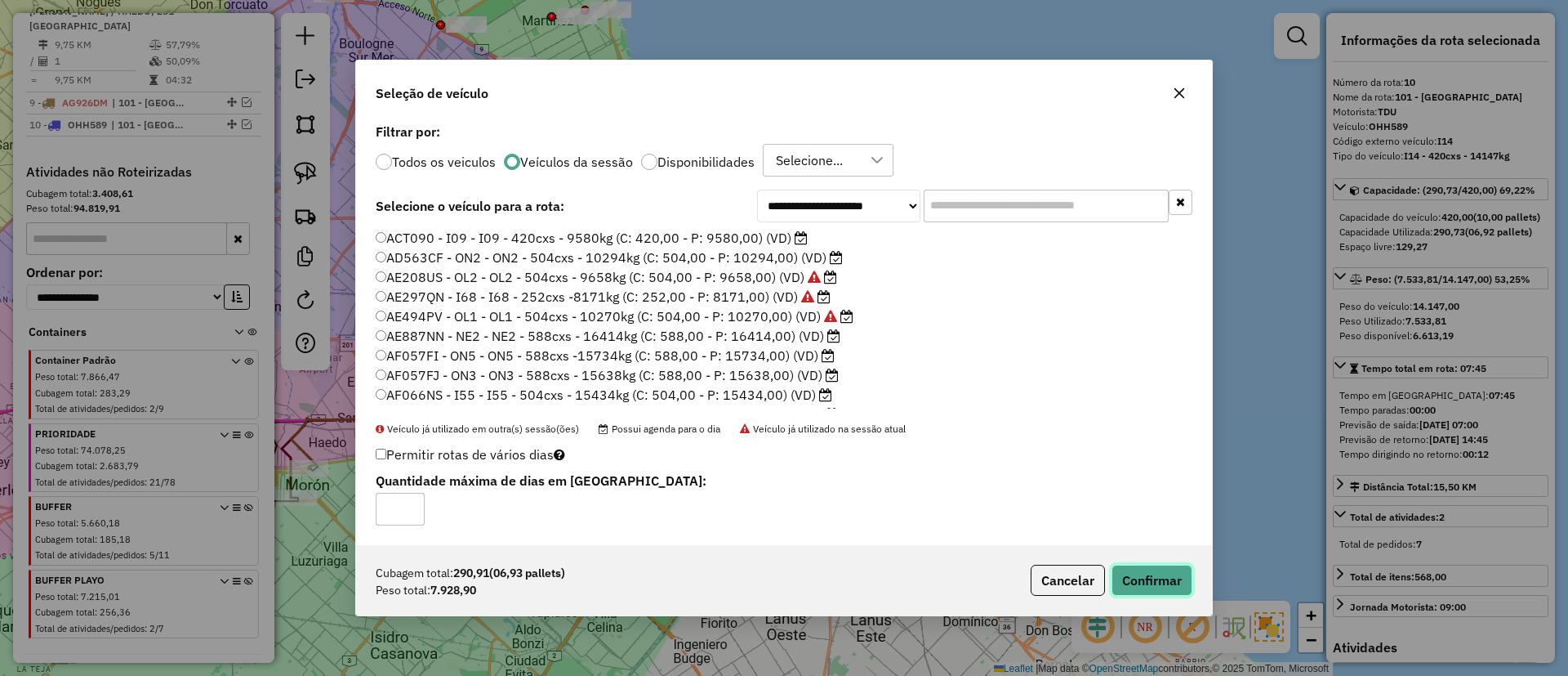
click at [1134, 574] on button "Confirmar" at bounding box center [1152, 580] width 81 height 31
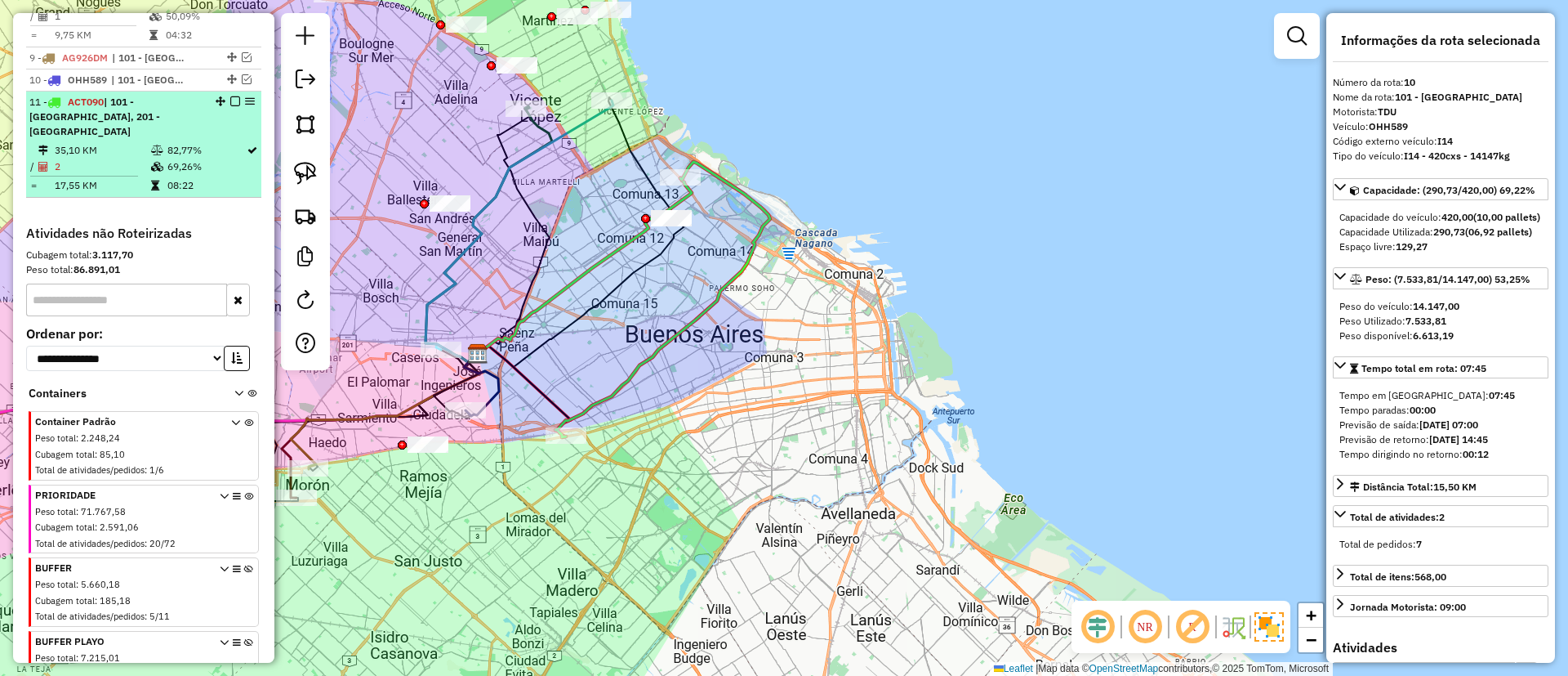
scroll to position [1339, 0]
click at [230, 99] on em at bounding box center [235, 104] width 10 height 10
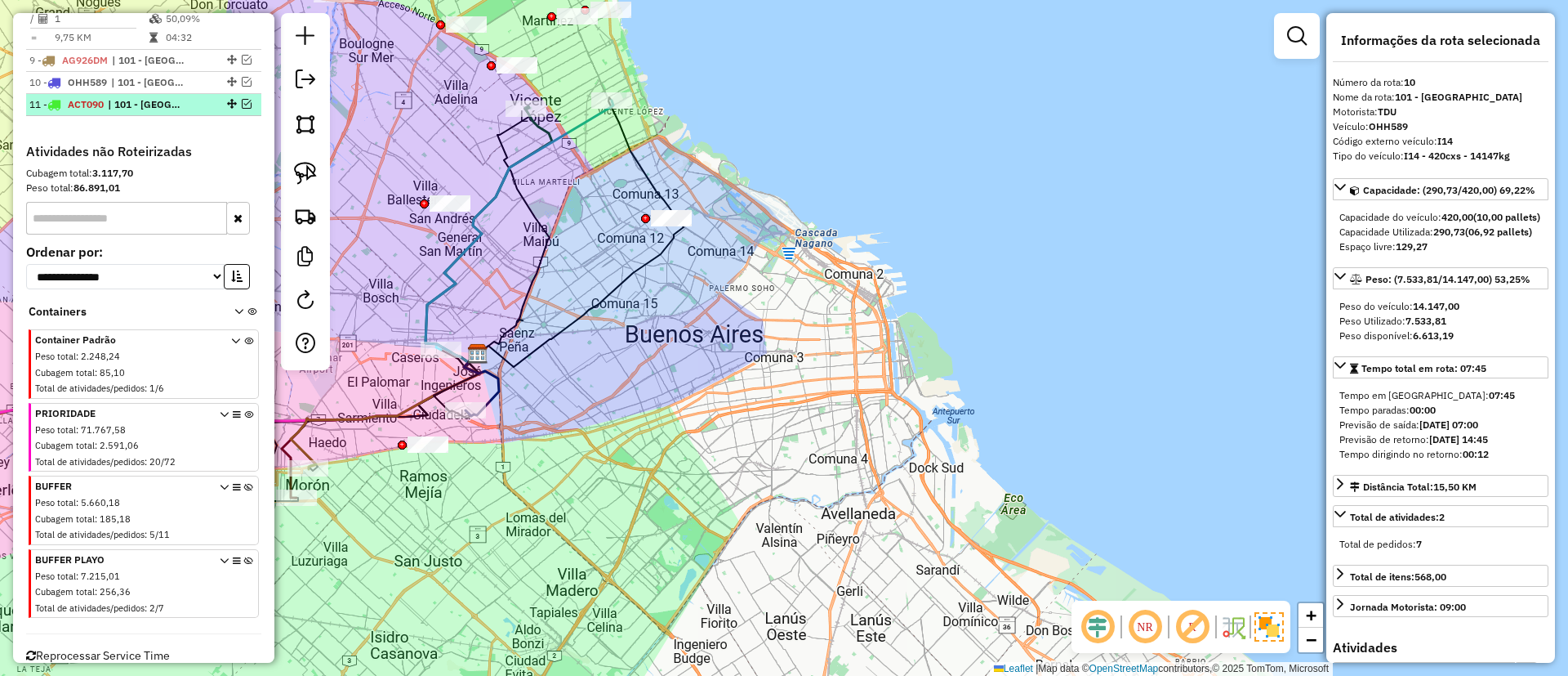
scroll to position [1319, 0]
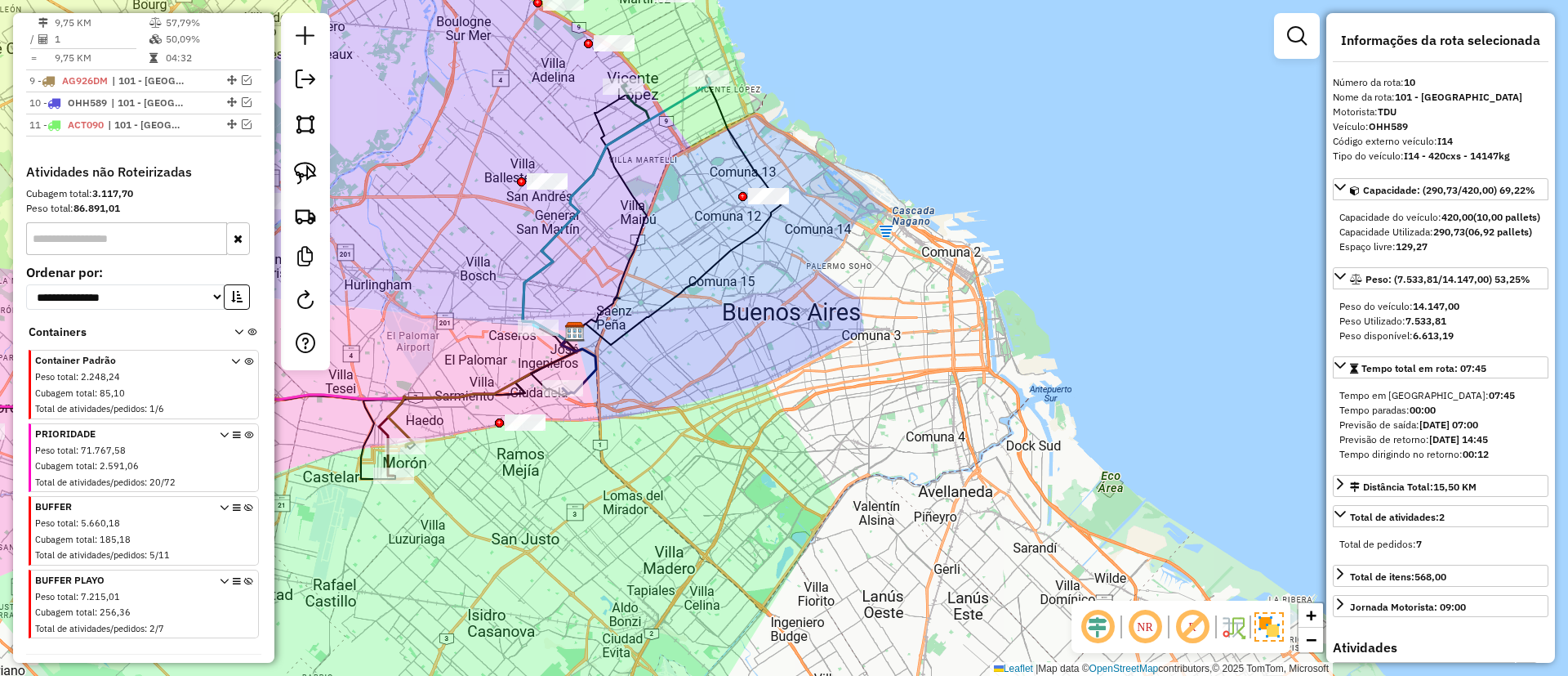
drag, startPoint x: 669, startPoint y: 249, endPoint x: 901, endPoint y: 245, distance: 232.0
click at [901, 245] on div "Janela de atendimento Grade de atendimento Capacidade Transportadoras Veículos …" at bounding box center [784, 338] width 1568 height 676
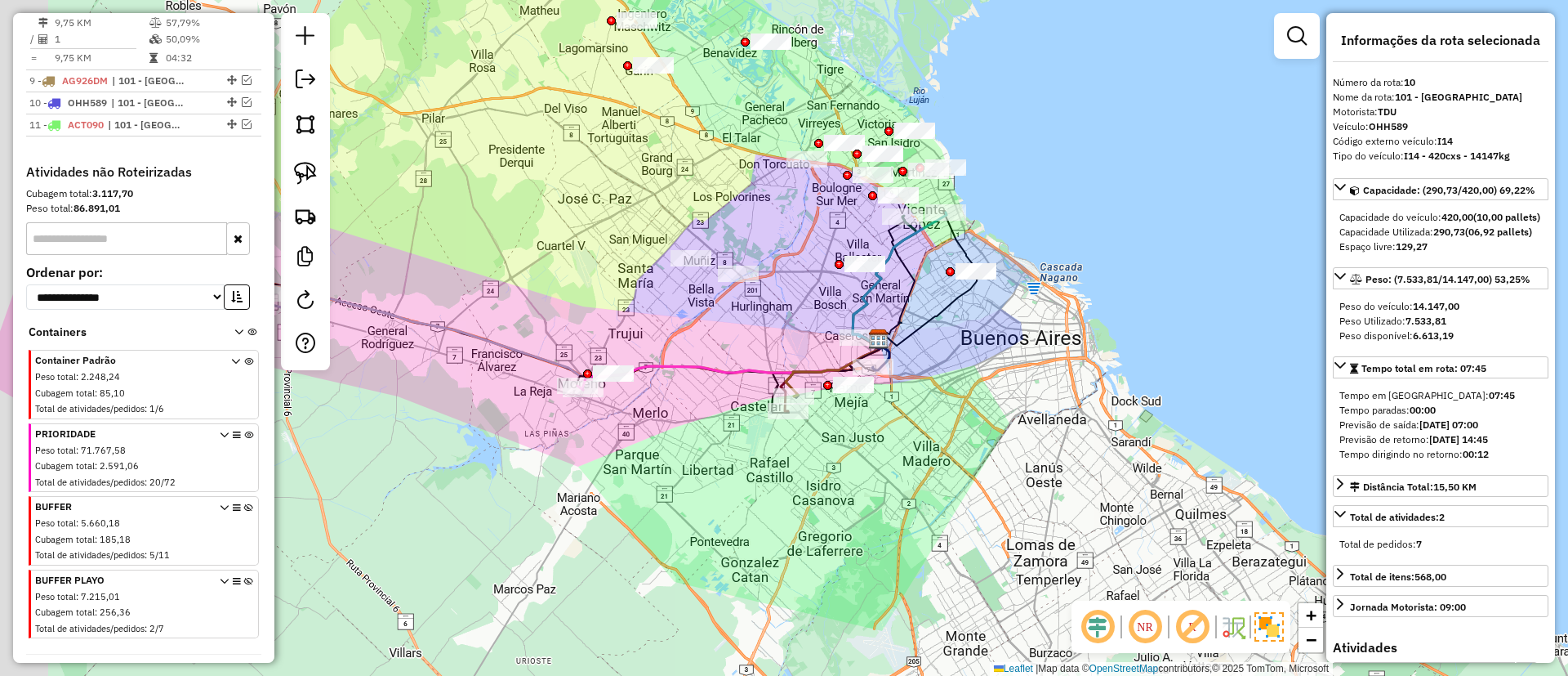
drag, startPoint x: 699, startPoint y: 289, endPoint x: 733, endPoint y: 343, distance: 63.8
click at [753, 326] on div "Janela de atendimento Grade de atendimento Capacidade Transportadoras Veículos …" at bounding box center [784, 338] width 1568 height 676
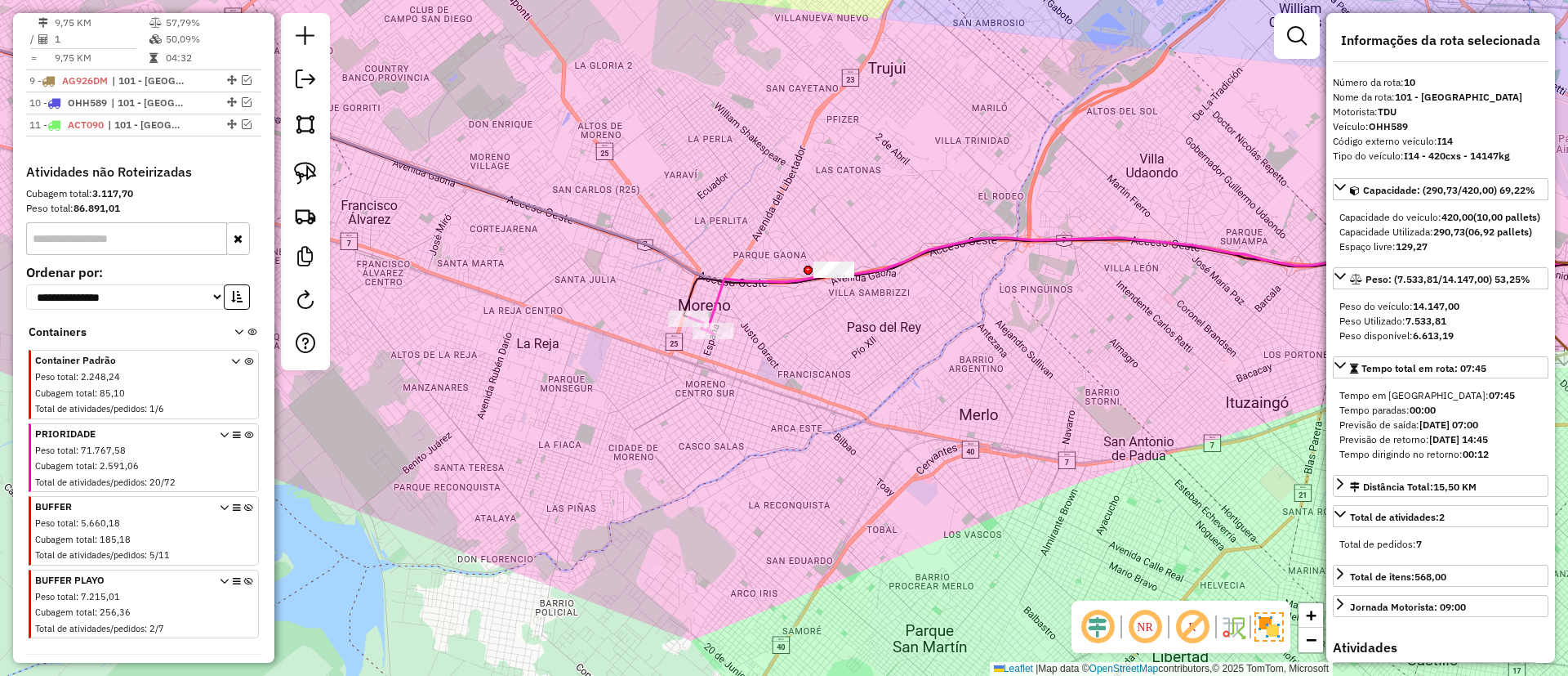
click at [715, 292] on icon at bounding box center [1216, 286] width 1018 height 96
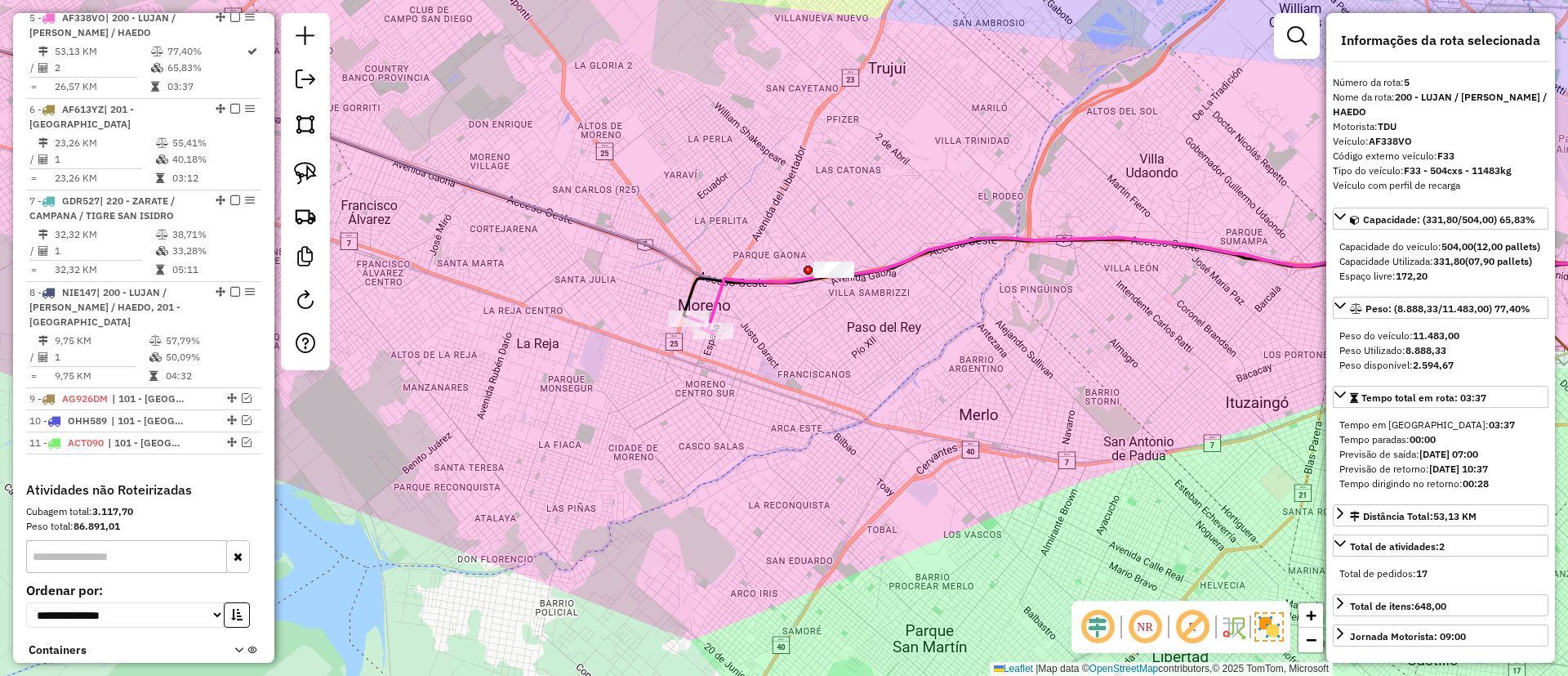
scroll to position [966, 0]
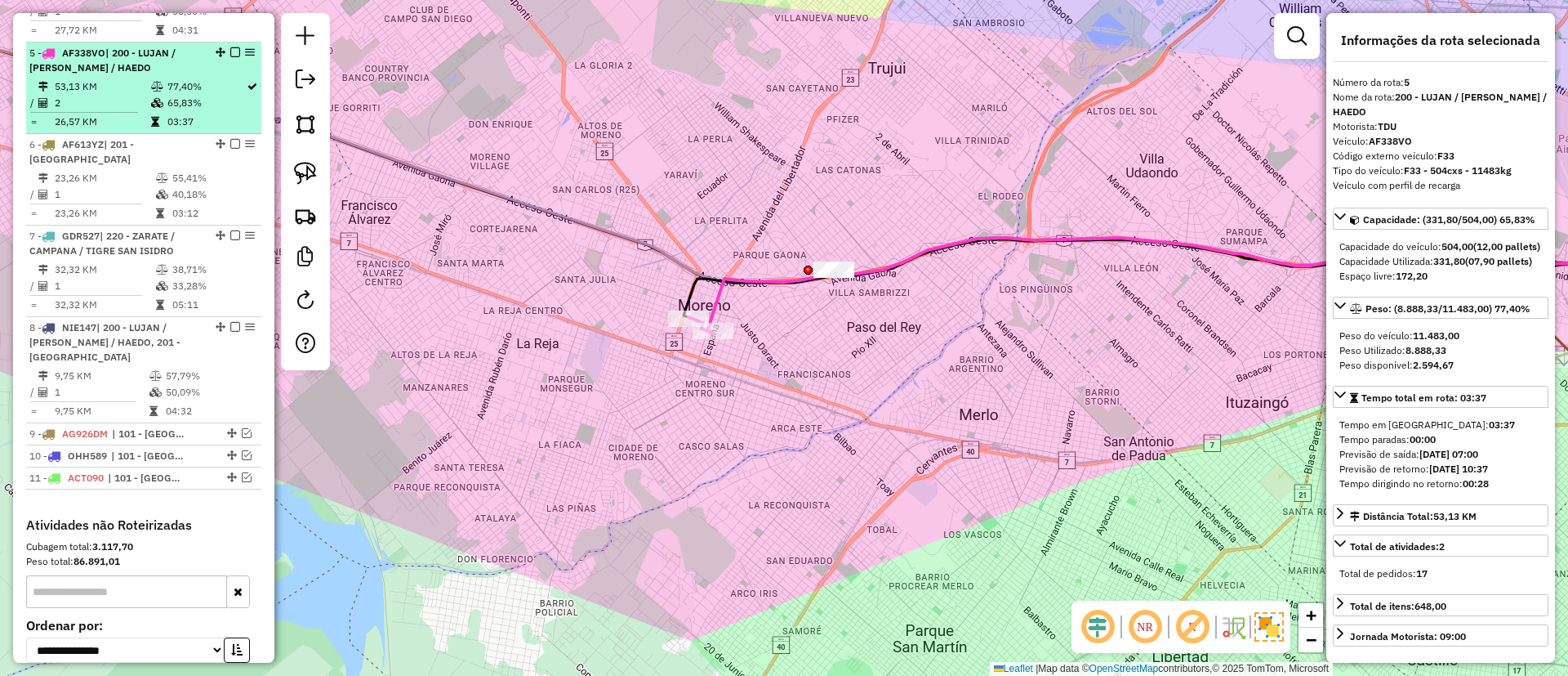
click at [230, 48] on em at bounding box center [235, 53] width 10 height 10
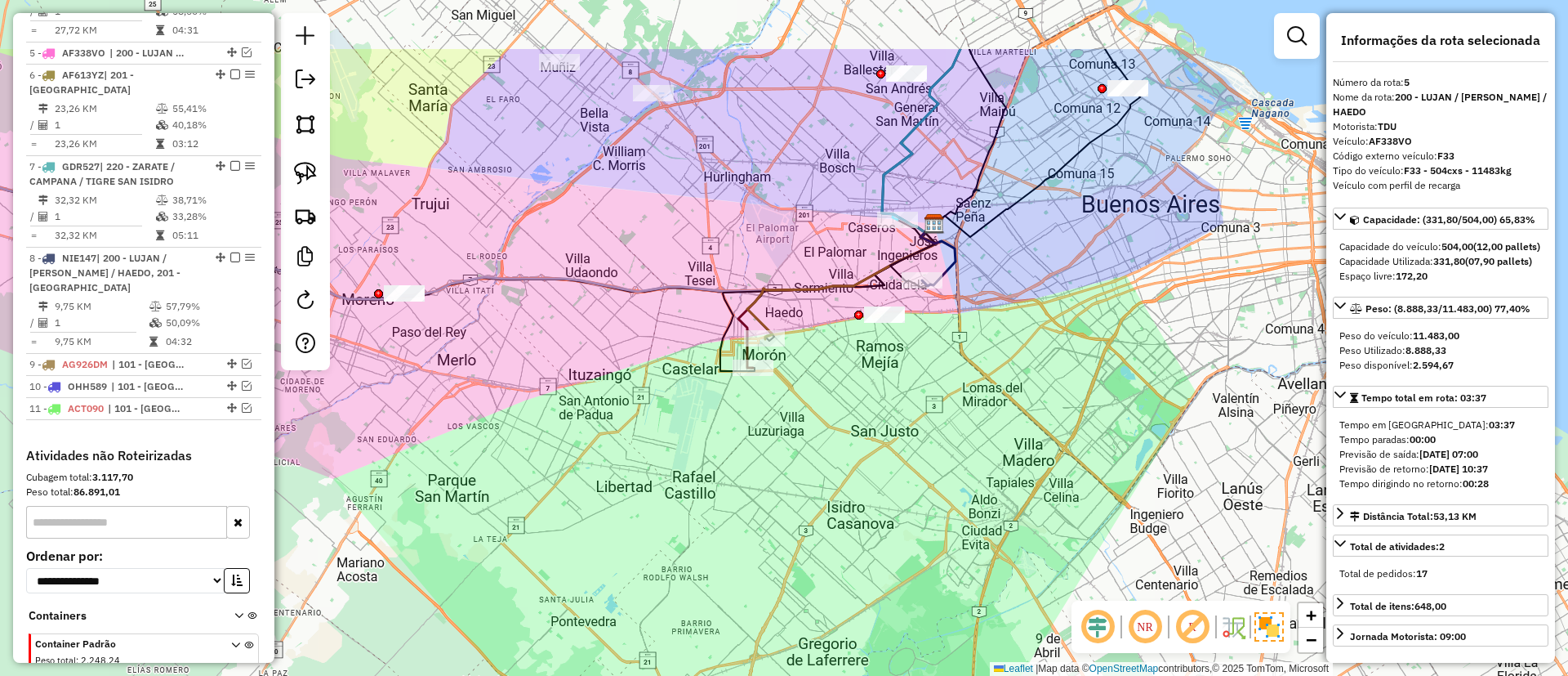
drag, startPoint x: 787, startPoint y: 222, endPoint x: 693, endPoint y: 331, distance: 143.9
click at [686, 337] on div "Janela de atendimento Grade de atendimento Capacidade Transportadoras Veículos …" at bounding box center [784, 338] width 1568 height 676
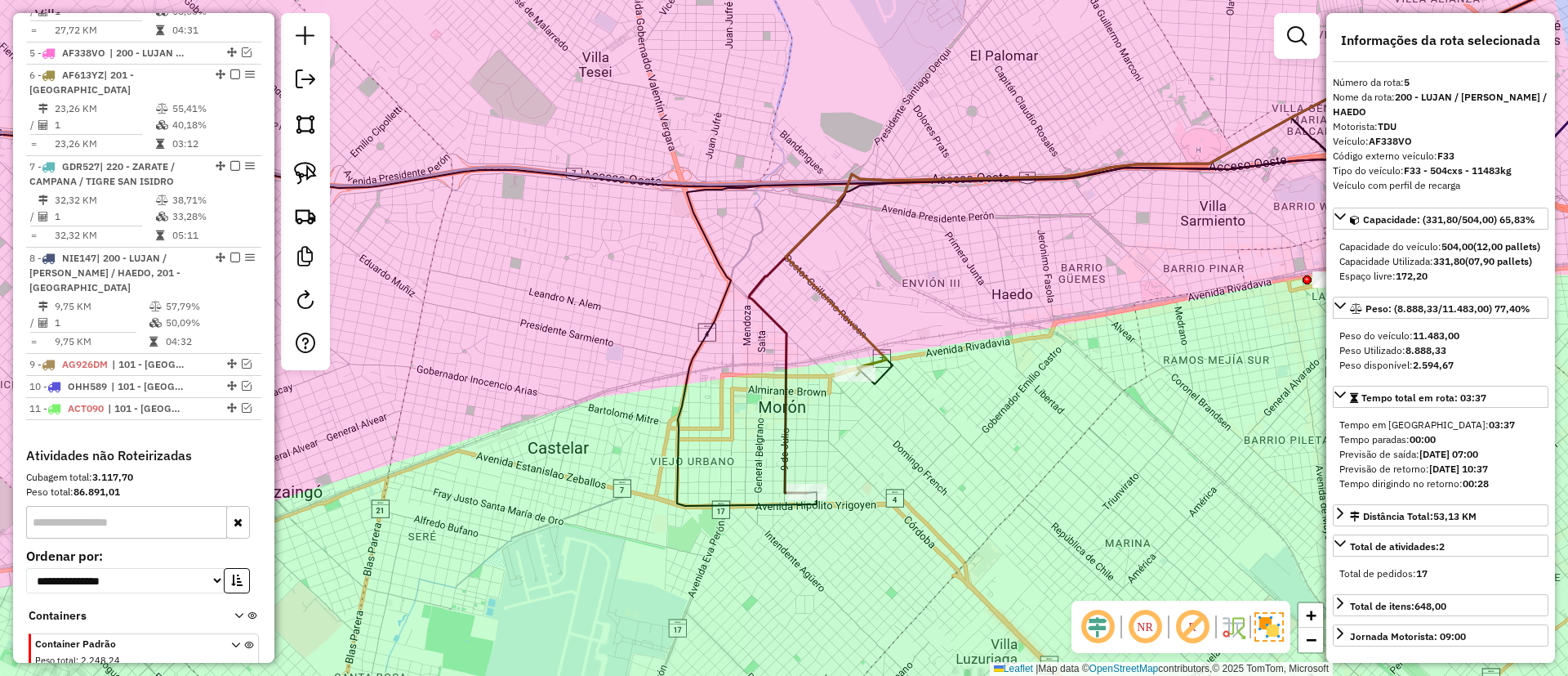
click at [779, 318] on icon at bounding box center [1146, 212] width 794 height 560
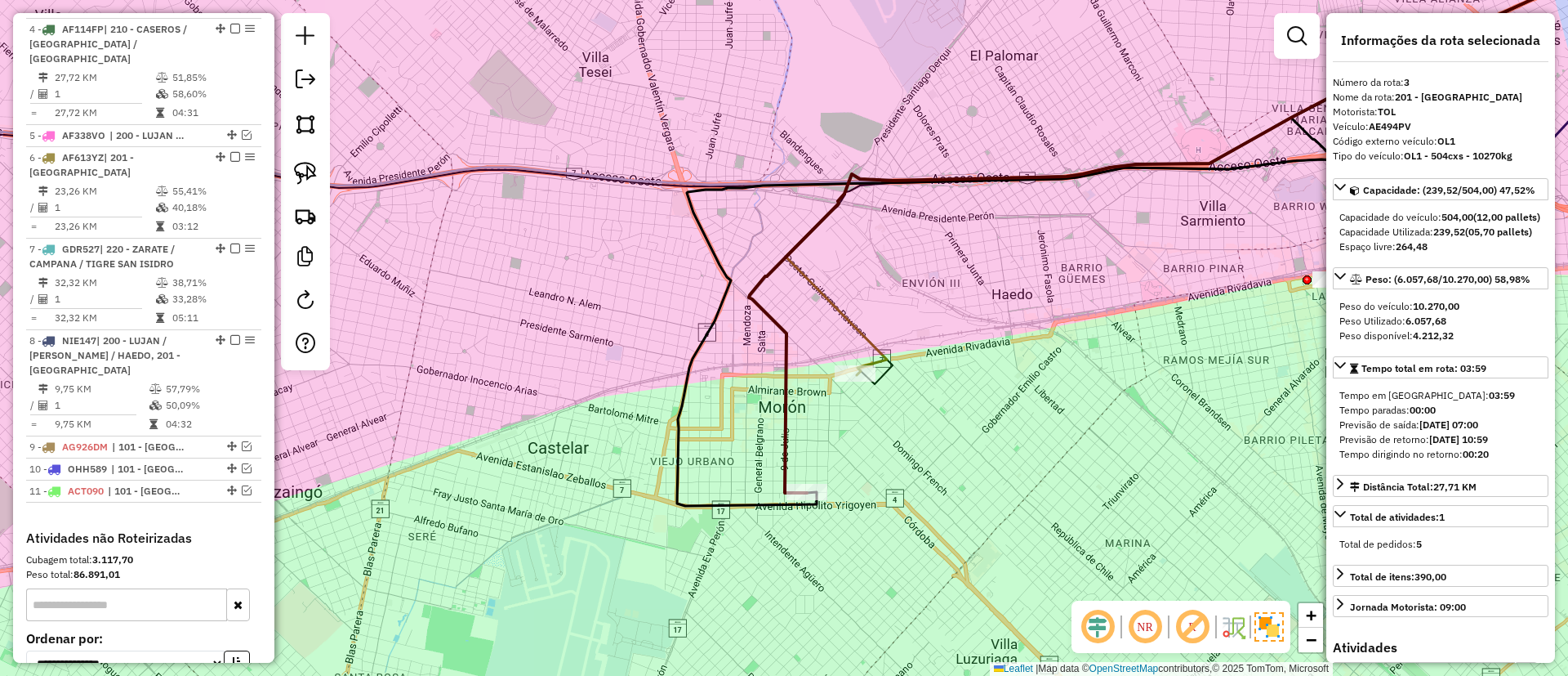
scroll to position [797, 0]
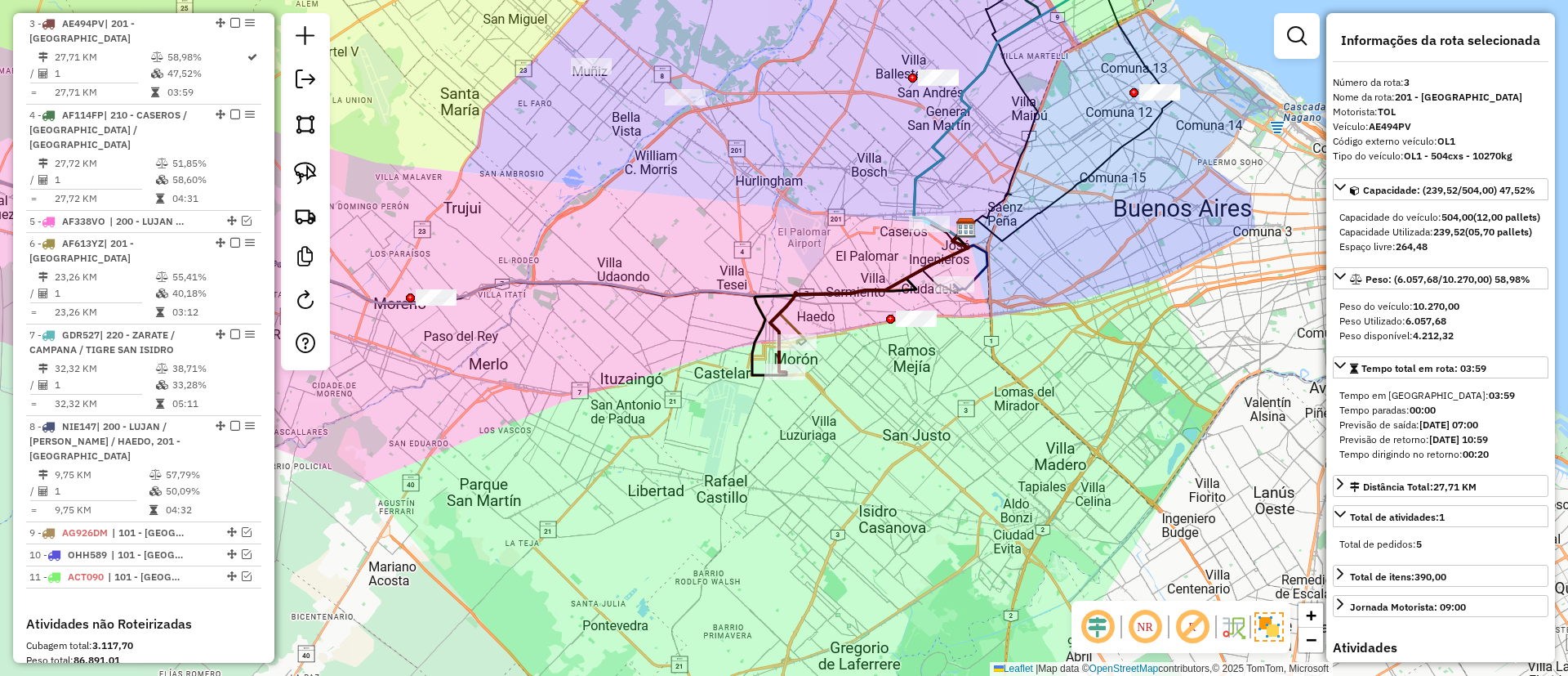
drag, startPoint x: 707, startPoint y: 235, endPoint x: 509, endPoint y: 348, distance: 228.0
click at [718, 280] on div "Janela de atendimento Grade de atendimento Capacidade Transportadoras Veículos …" at bounding box center [784, 338] width 1568 height 676
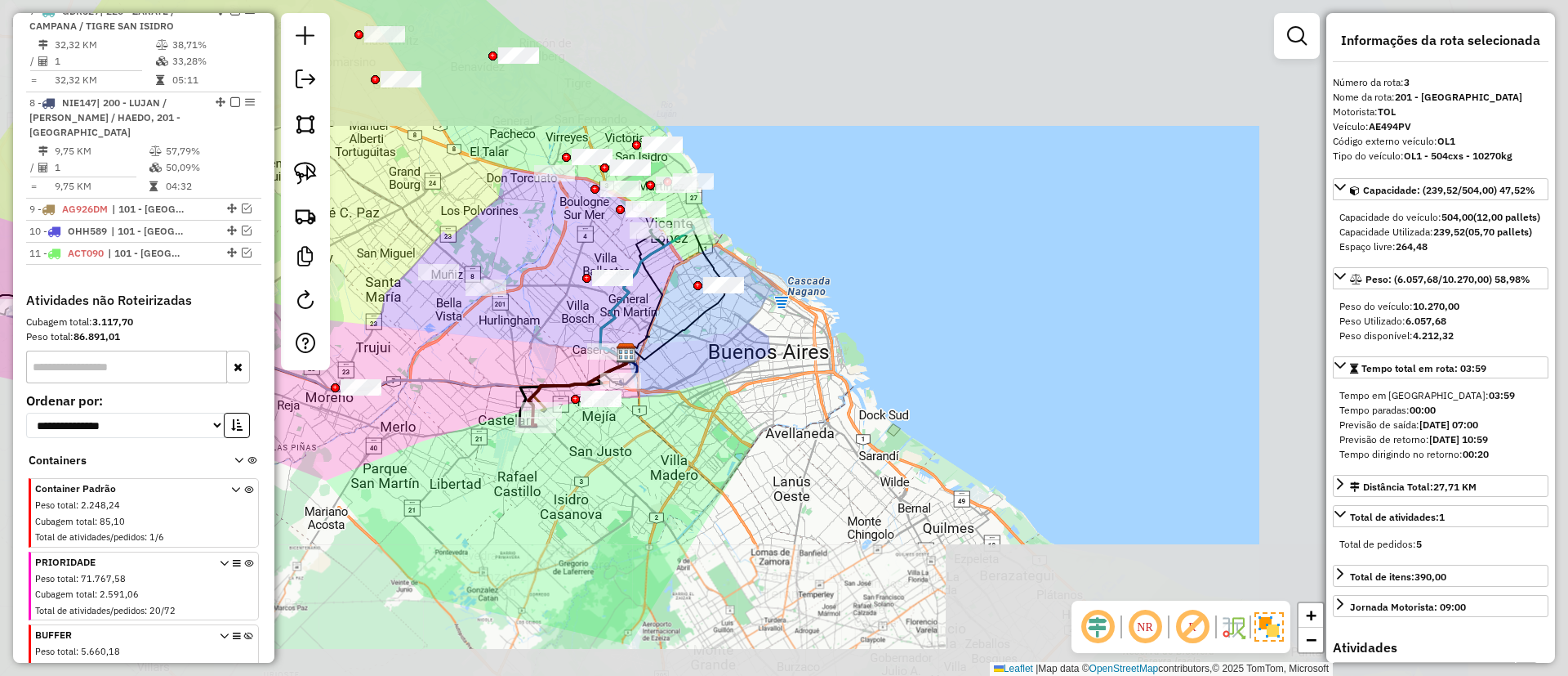
scroll to position [1165, 0]
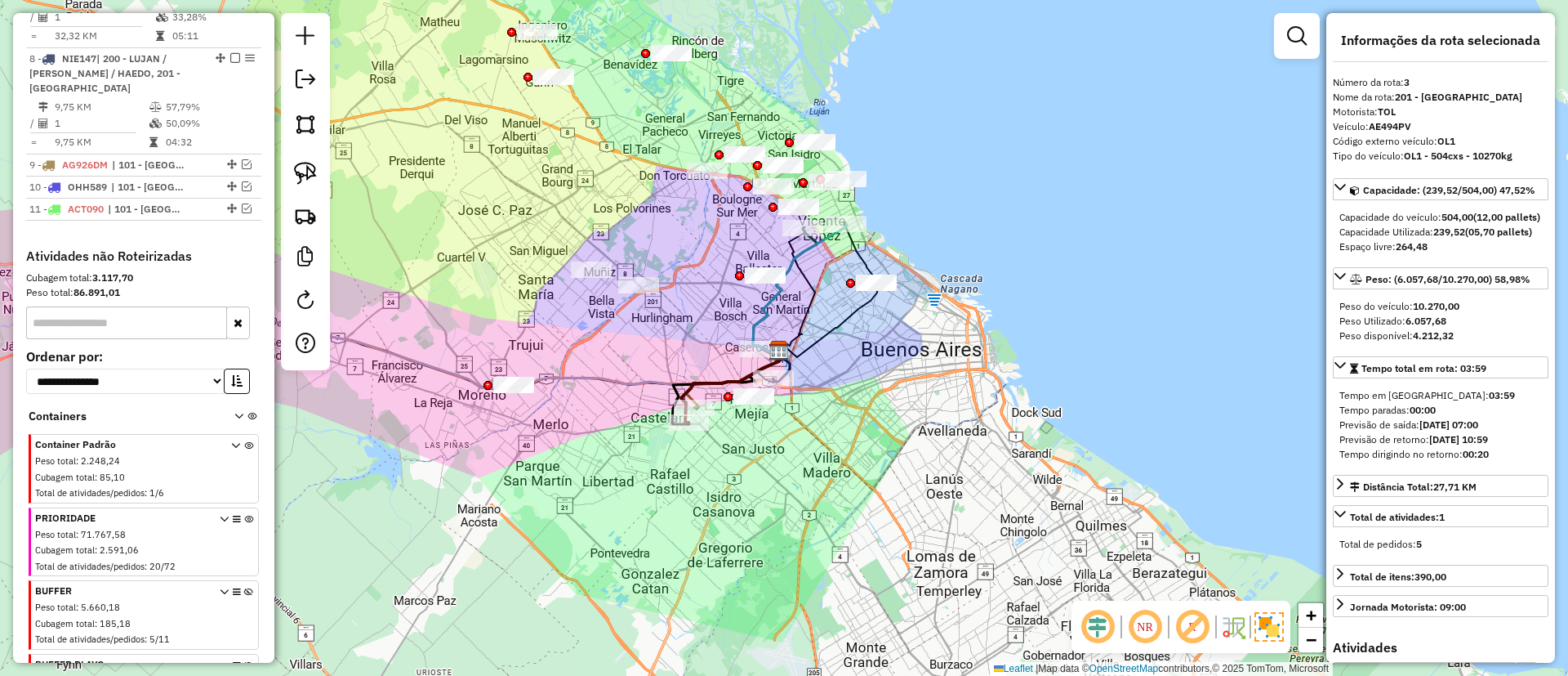
drag, startPoint x: 378, startPoint y: 419, endPoint x: 588, endPoint y: 441, distance: 211.1
click at [588, 441] on div "Janela de atendimento Grade de atendimento Capacidade Transportadoras Veículos …" at bounding box center [784, 338] width 1568 height 676
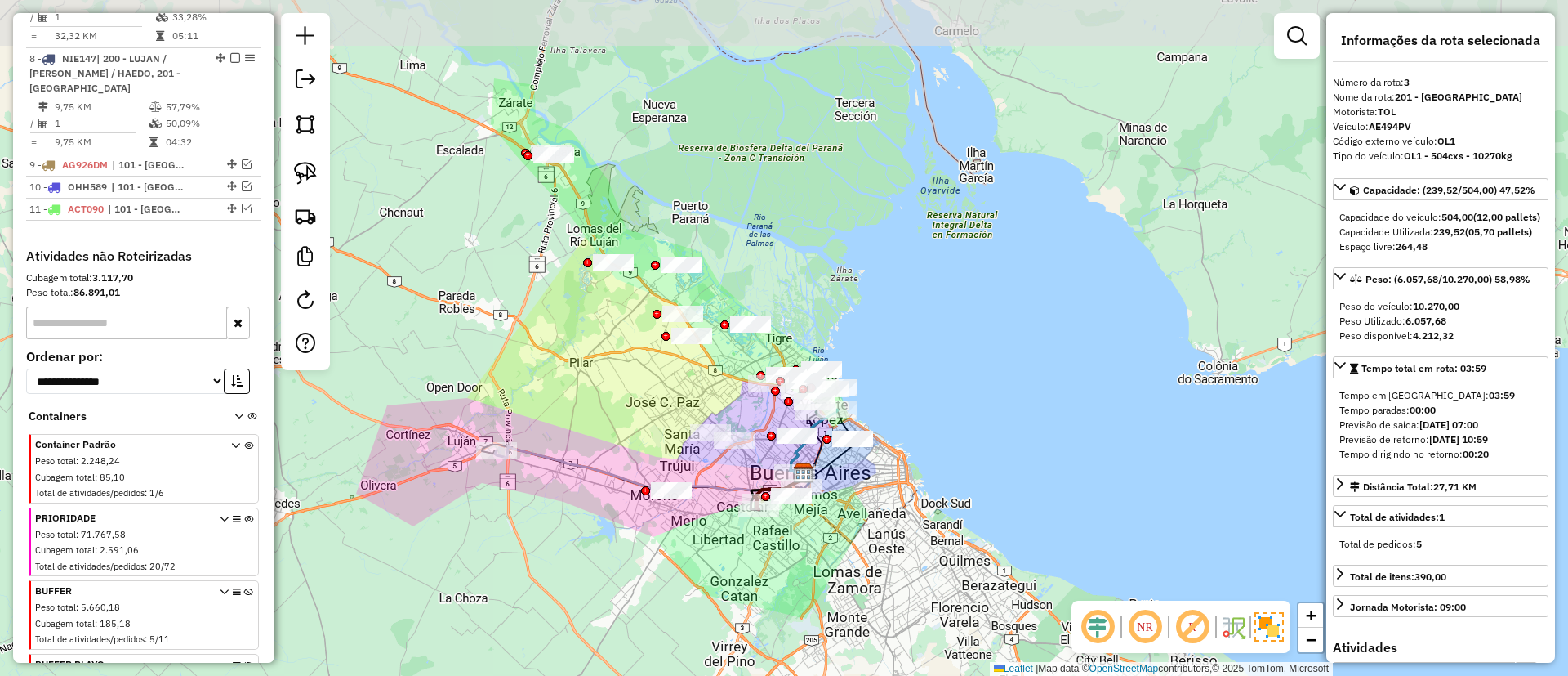
drag, startPoint x: 590, startPoint y: 259, endPoint x: 664, endPoint y: 394, distance: 154.0
click at [664, 394] on div "Janela de atendimento Grade de atendimento Capacidade Transportadoras Veículos …" at bounding box center [784, 338] width 1568 height 676
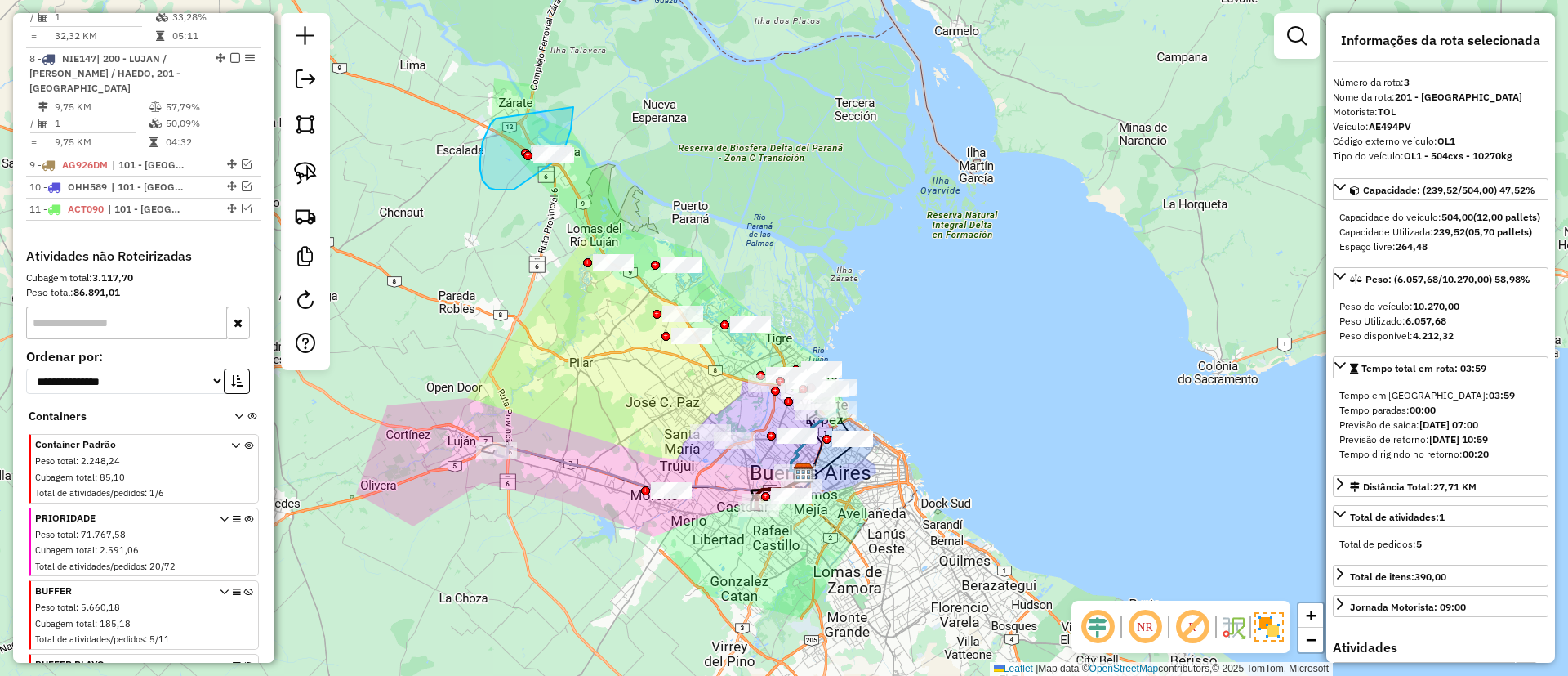
drag, startPoint x: 495, startPoint y: 189, endPoint x: 573, endPoint y: 101, distance: 117.6
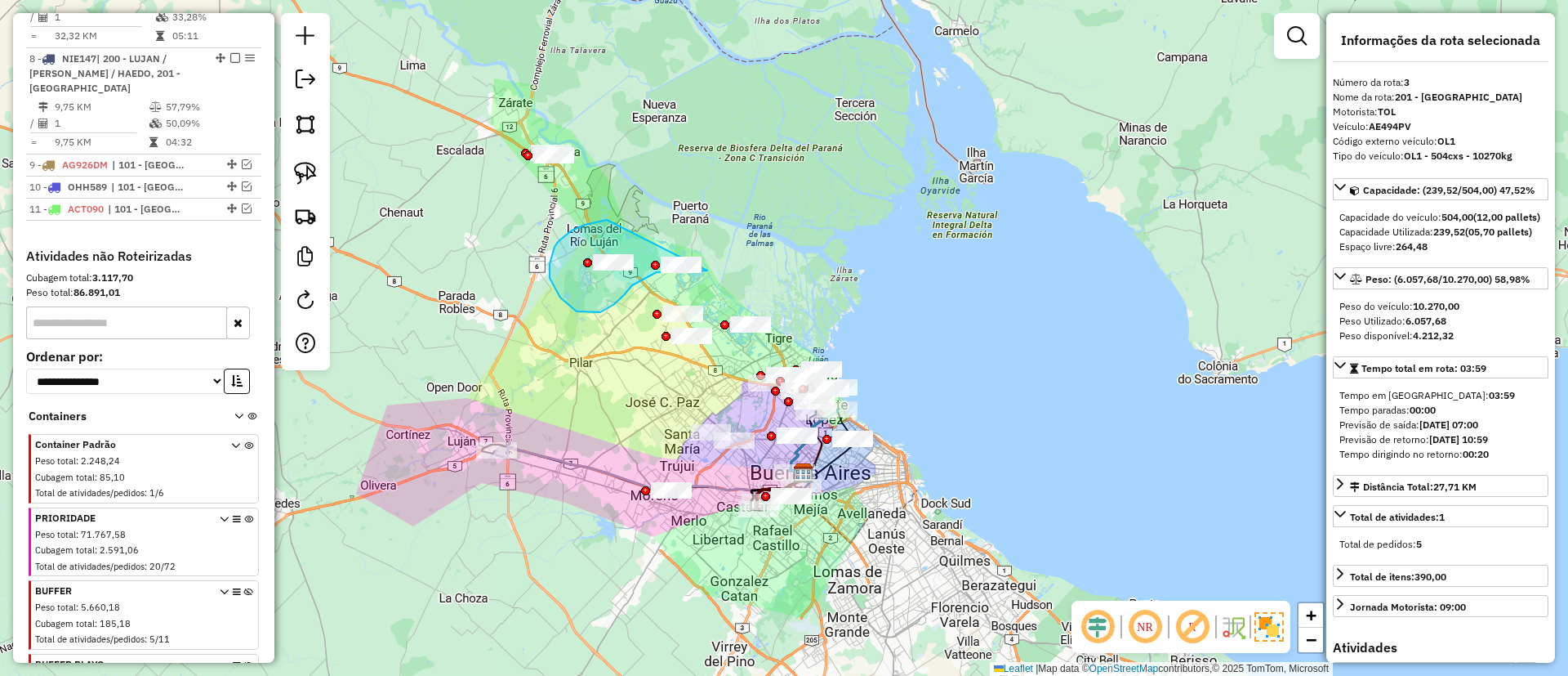
drag, startPoint x: 550, startPoint y: 264, endPoint x: 737, endPoint y: 215, distance: 193.3
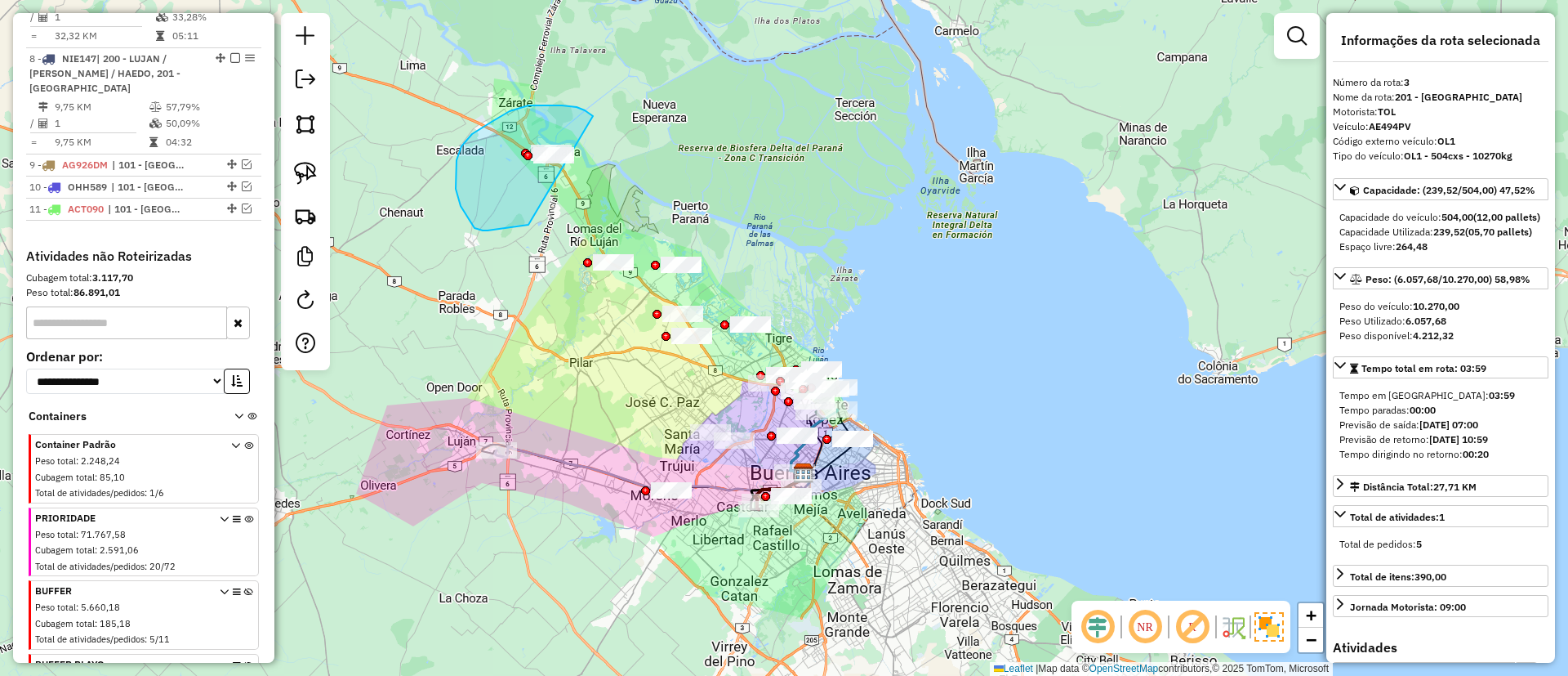
drag, startPoint x: 528, startPoint y: 106, endPoint x: 561, endPoint y: 193, distance: 93.0
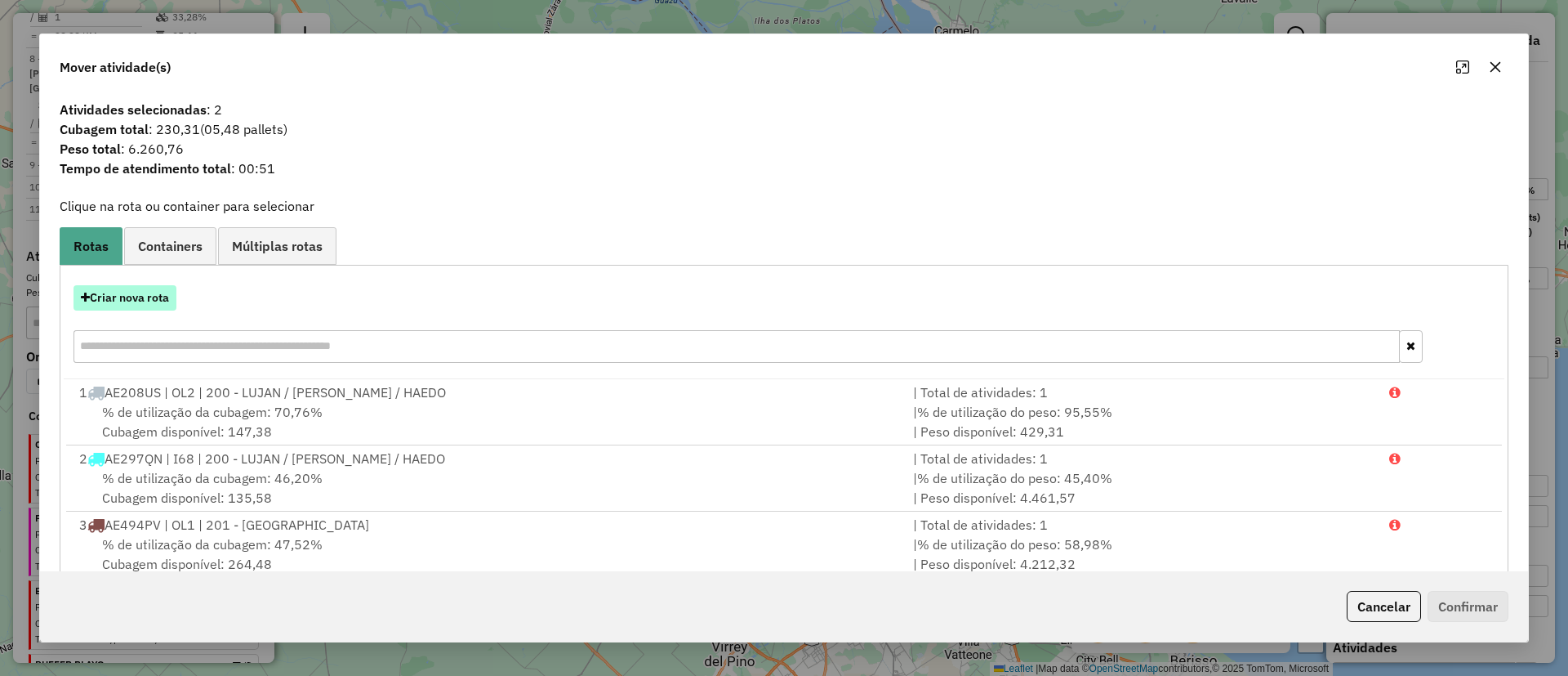
click at [145, 306] on button "Criar nova rota" at bounding box center [125, 297] width 103 height 25
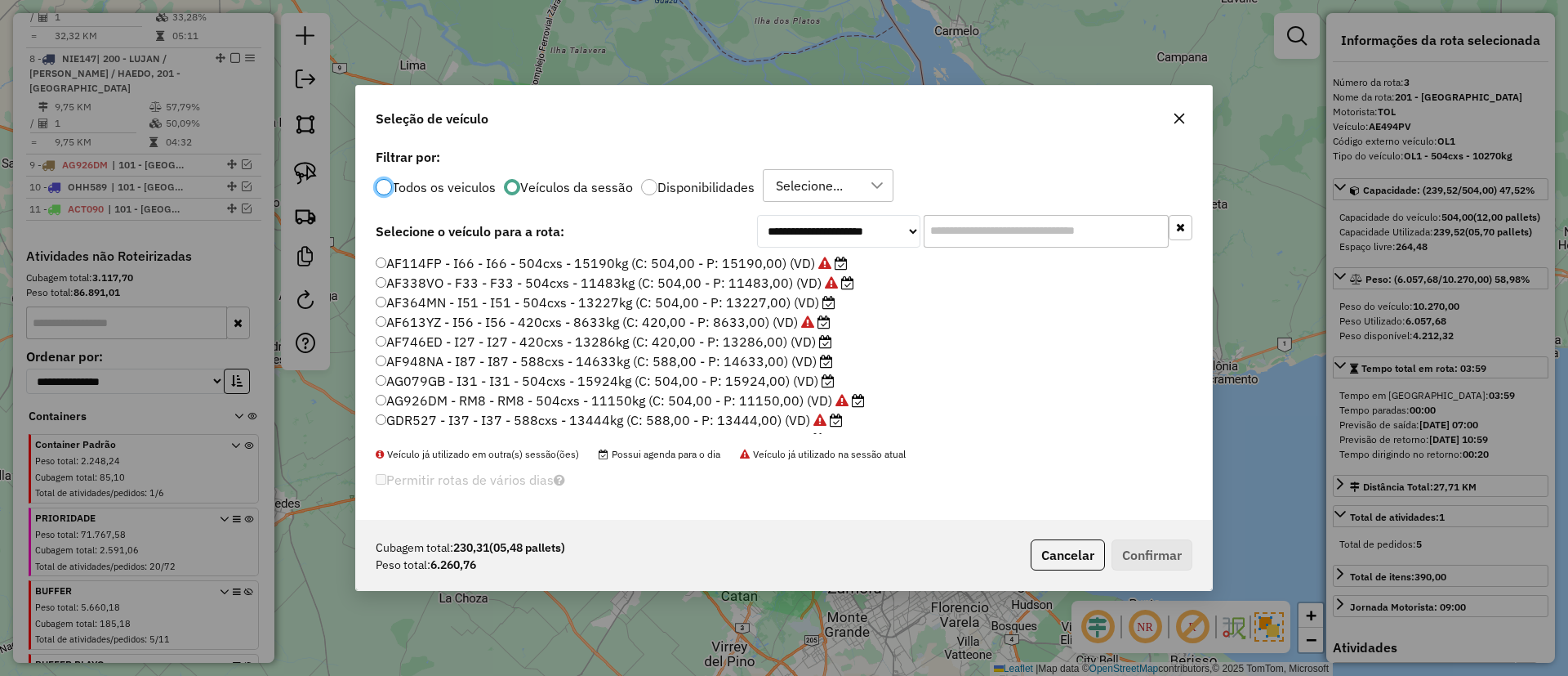
scroll to position [311, 0]
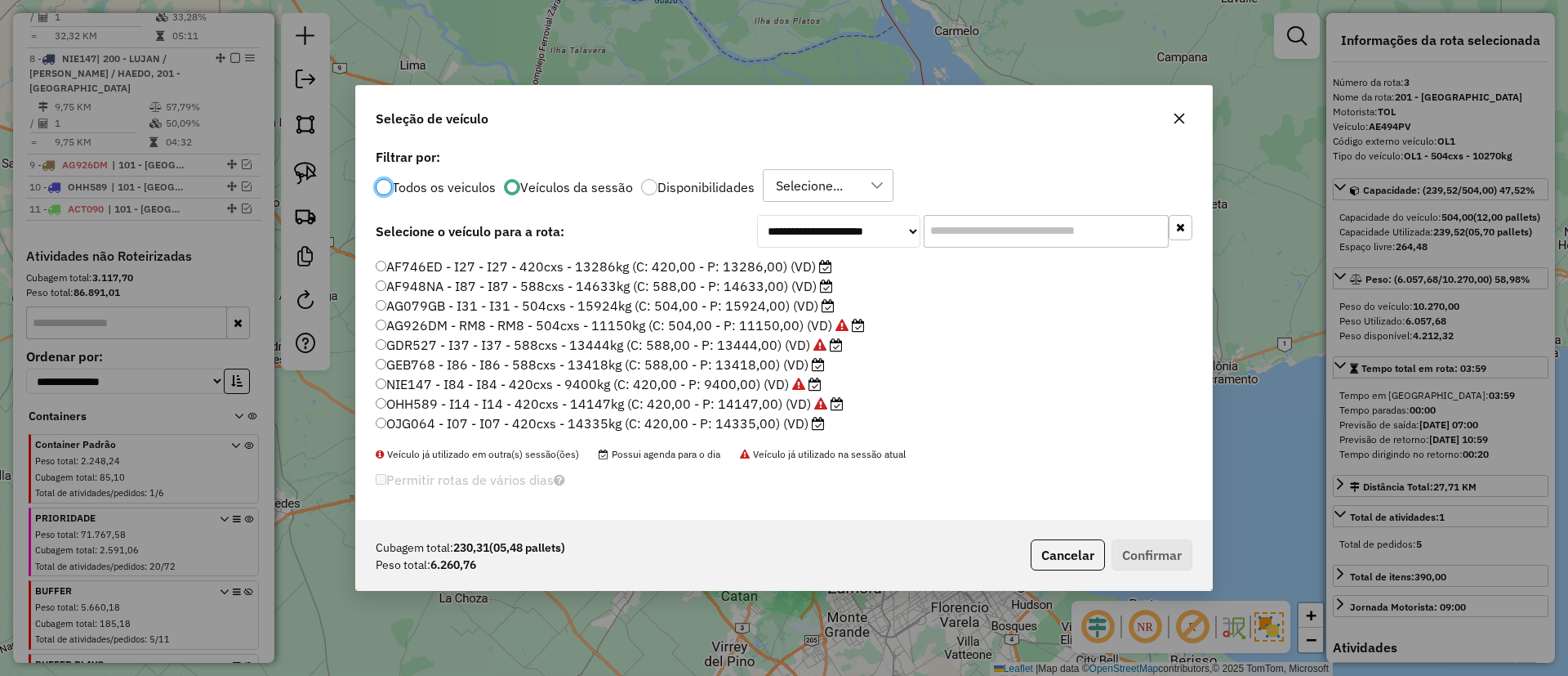
click at [778, 421] on label "OJG064 - I07 - I07 - 420cxs - 14335kg (C: 420,00 - P: 14335,00) (VD)" at bounding box center [600, 423] width 450 height 19
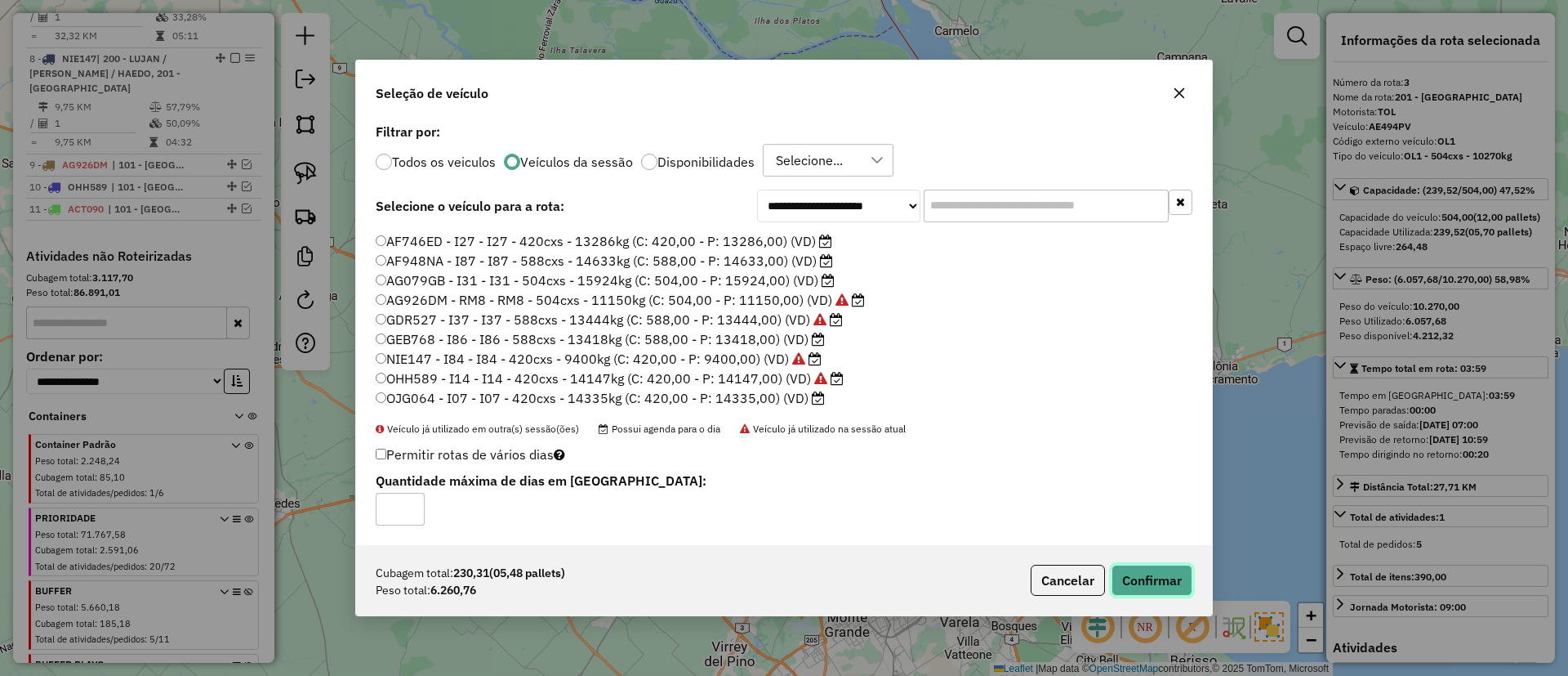
click at [1159, 569] on button "Confirmar" at bounding box center [1152, 580] width 81 height 31
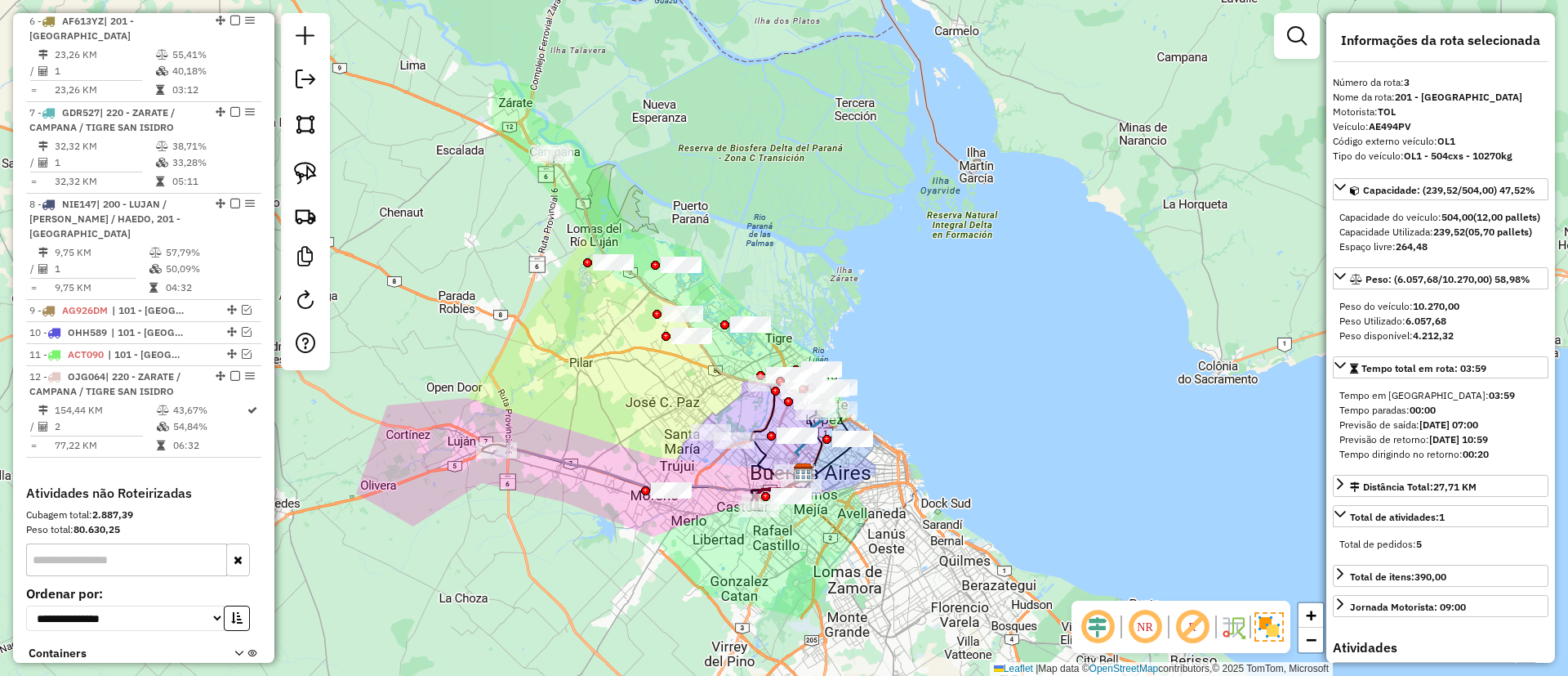
scroll to position [1043, 0]
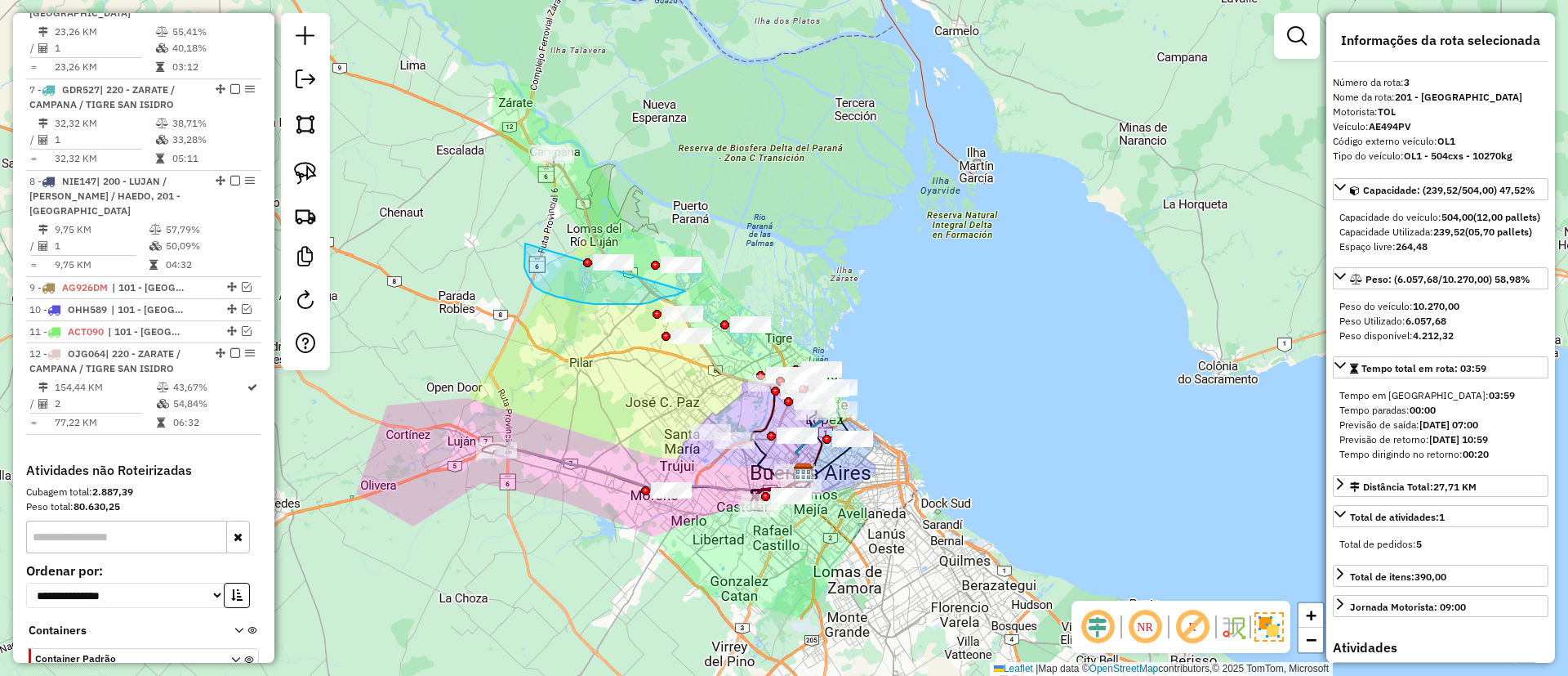
drag, startPoint x: 543, startPoint y: 292, endPoint x: 720, endPoint y: 175, distance: 212.2
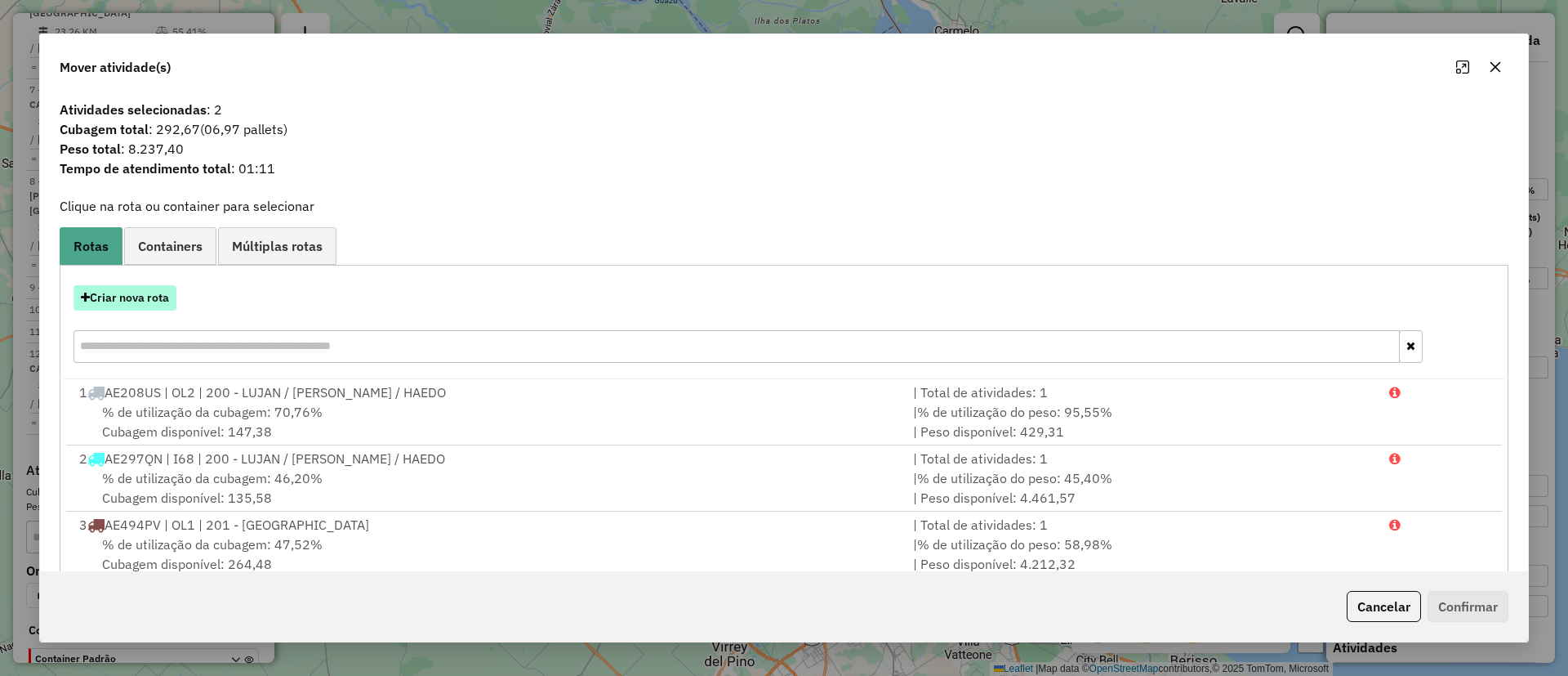
click at [126, 292] on button "Criar nova rota" at bounding box center [125, 297] width 103 height 25
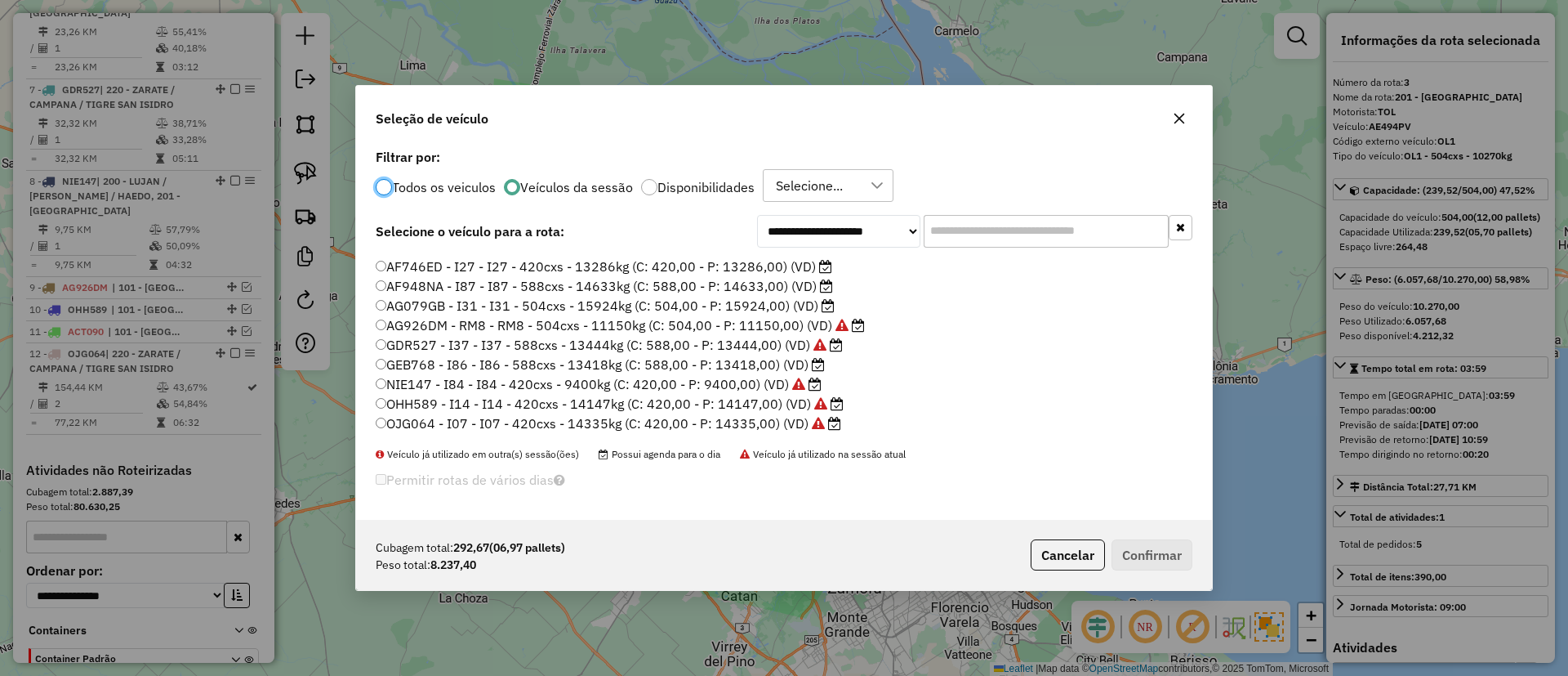
scroll to position [188, 0]
click at [720, 389] on label "AF746ED - I27 - I27 - 420cxs - 13286kg (C: 420,00 - P: 13286,00) (VD)" at bounding box center [604, 389] width 456 height 19
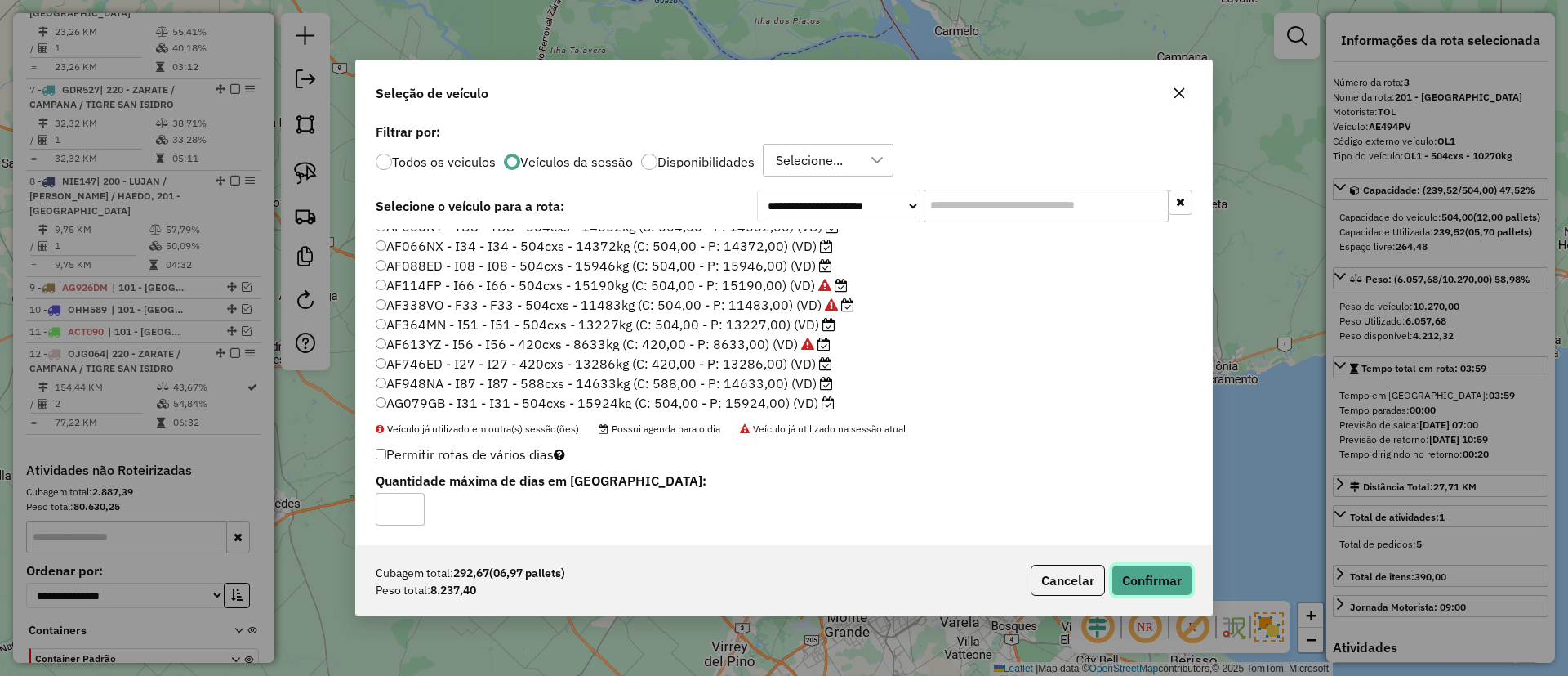
click at [1170, 582] on button "Confirmar" at bounding box center [1152, 580] width 81 height 31
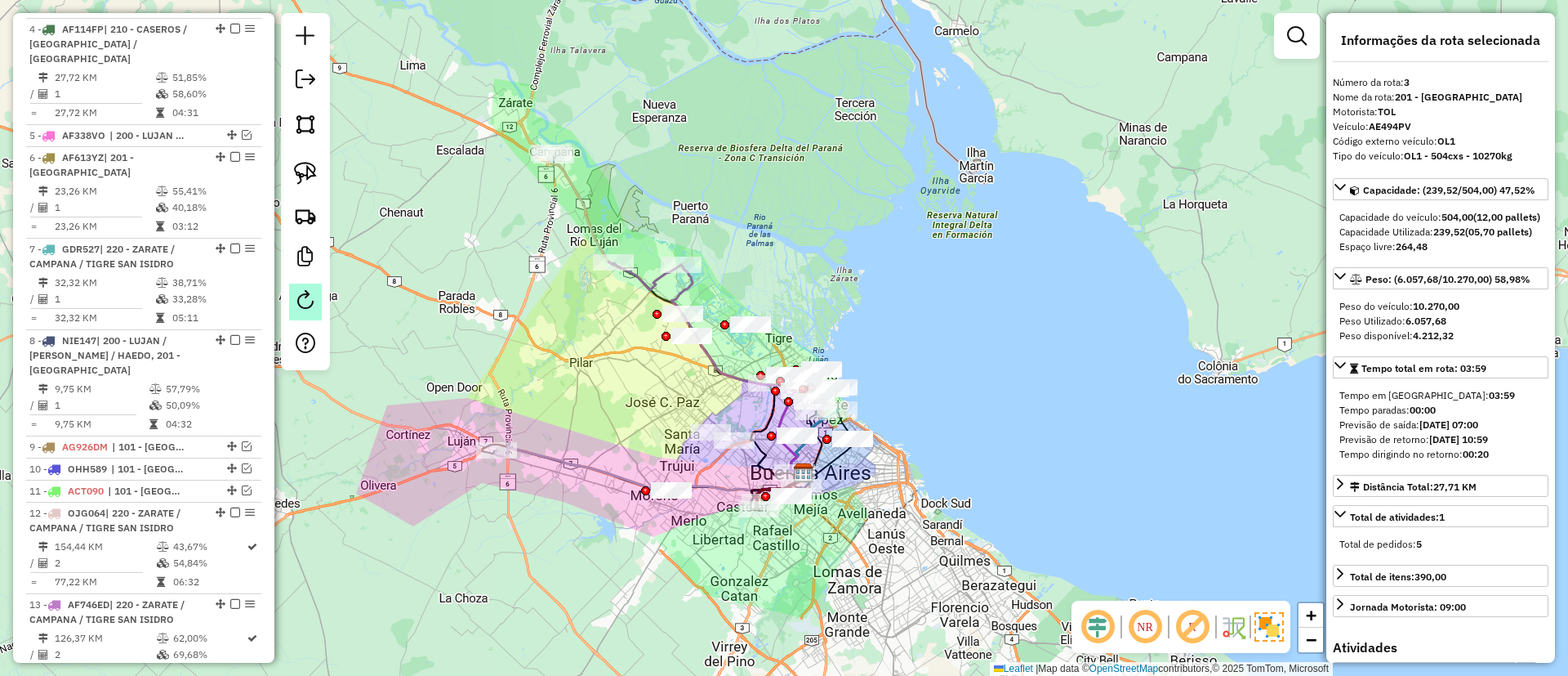
scroll to position [797, 0]
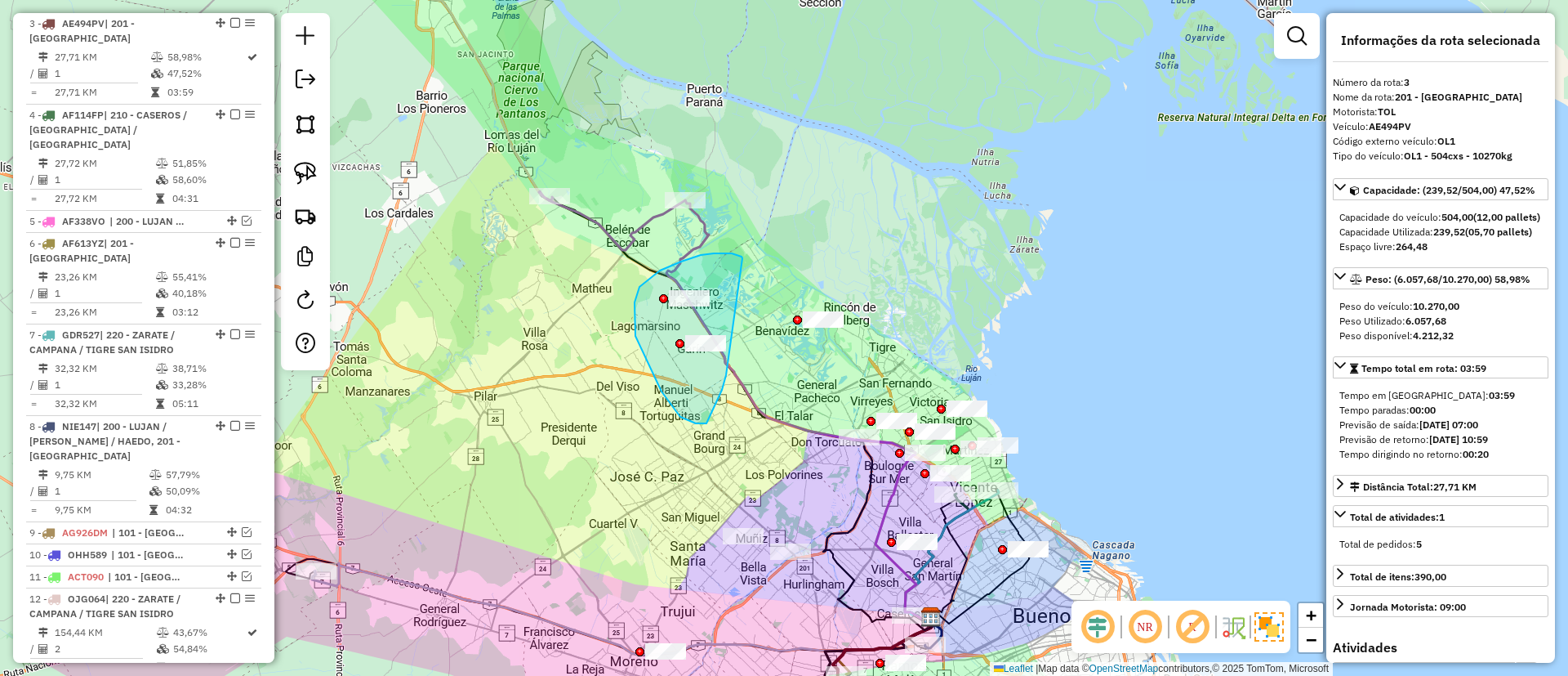
drag, startPoint x: 743, startPoint y: 259, endPoint x: 726, endPoint y: 372, distance: 114.3
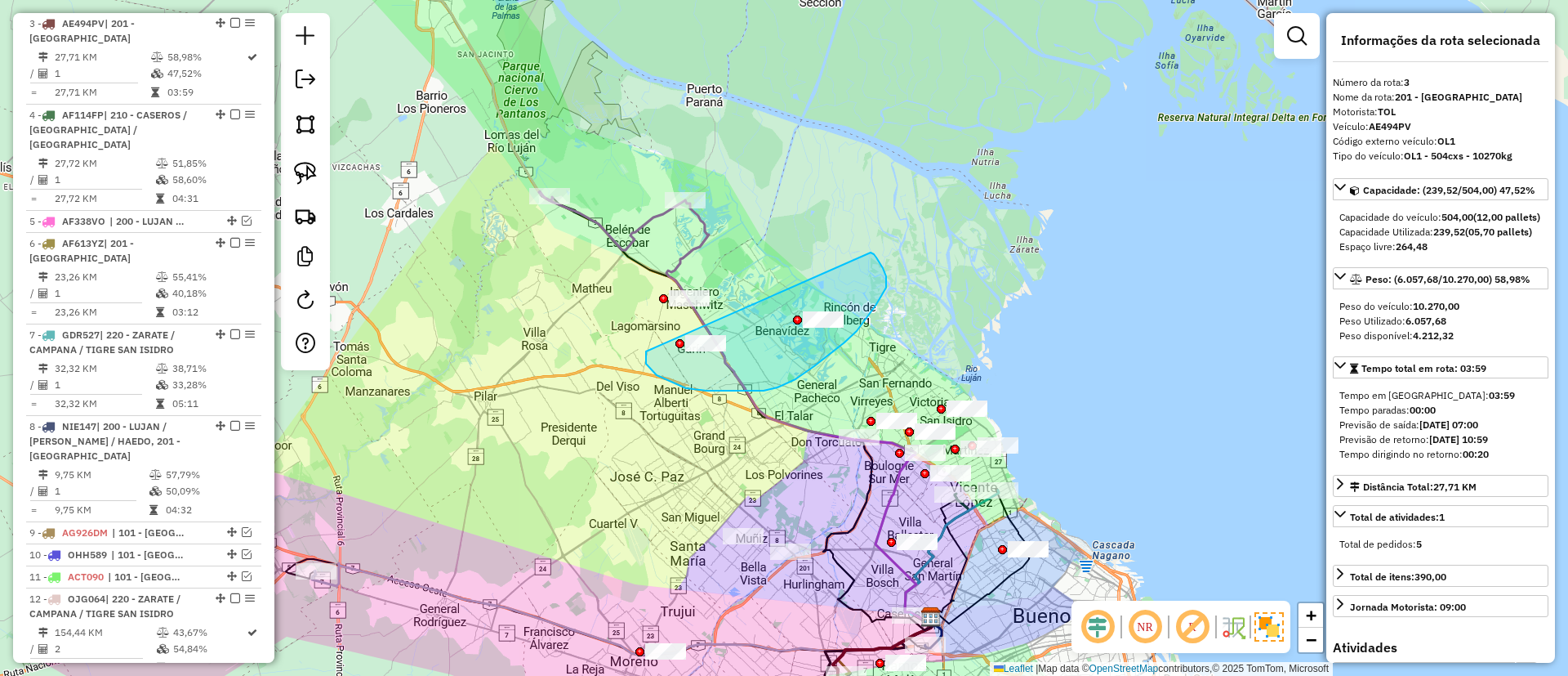
drag, startPoint x: 646, startPoint y: 359, endPoint x: 861, endPoint y: 245, distance: 243.4
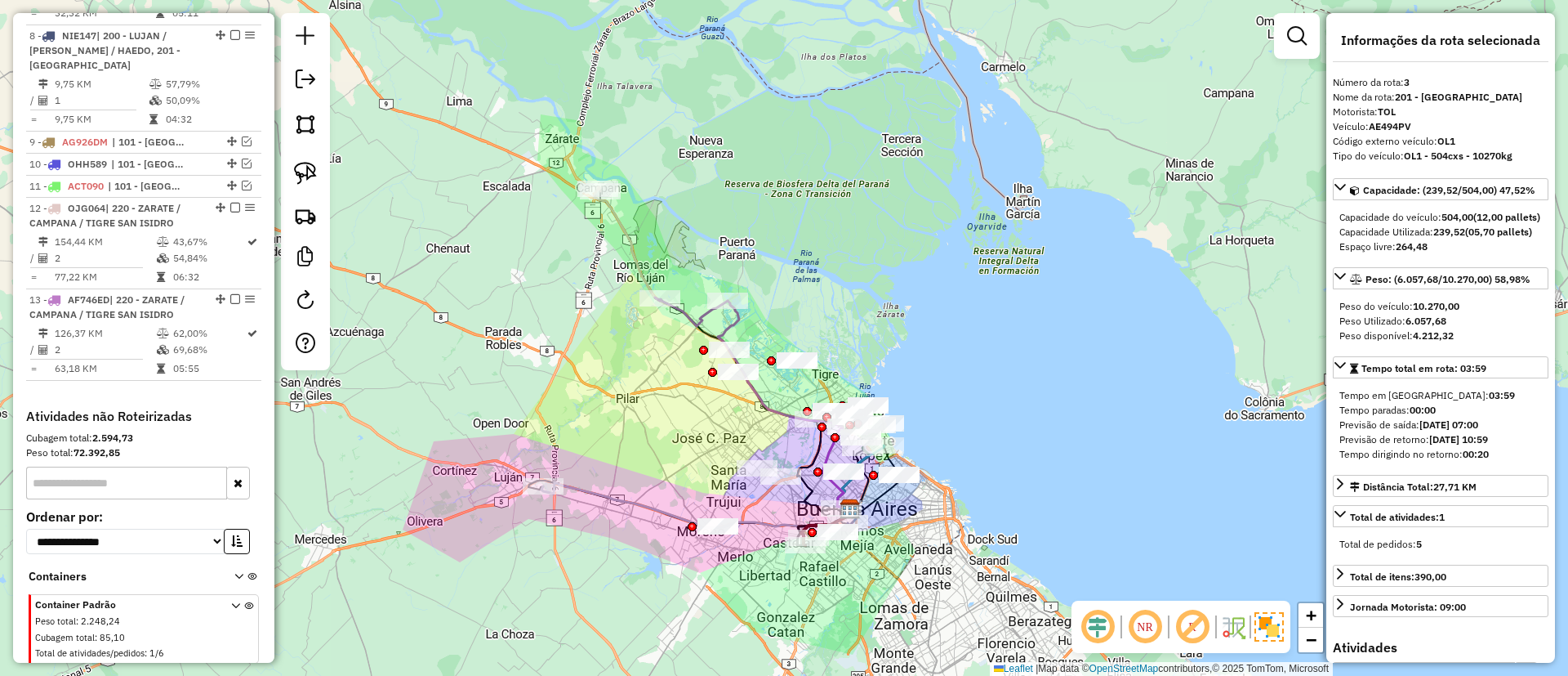
scroll to position [1165, 0]
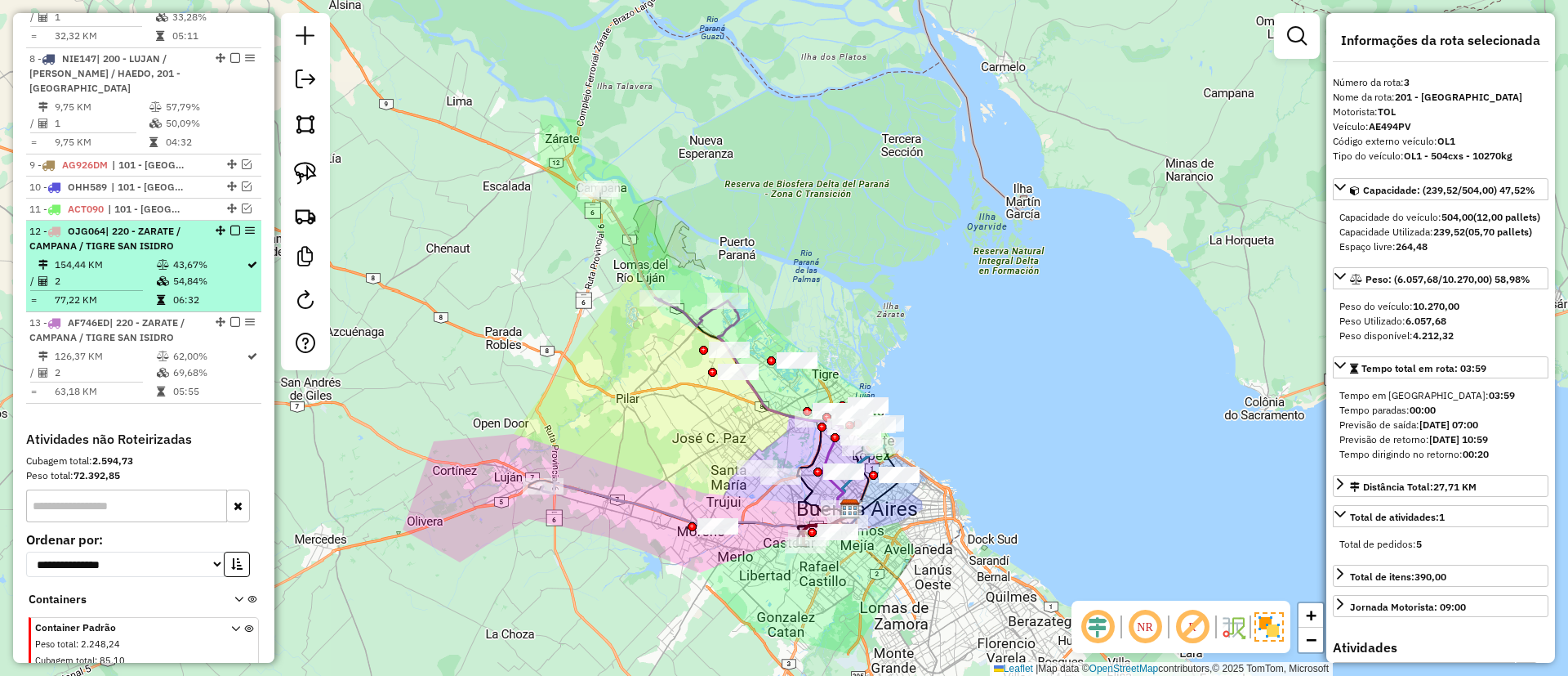
click at [230, 225] on em at bounding box center [235, 230] width 10 height 10
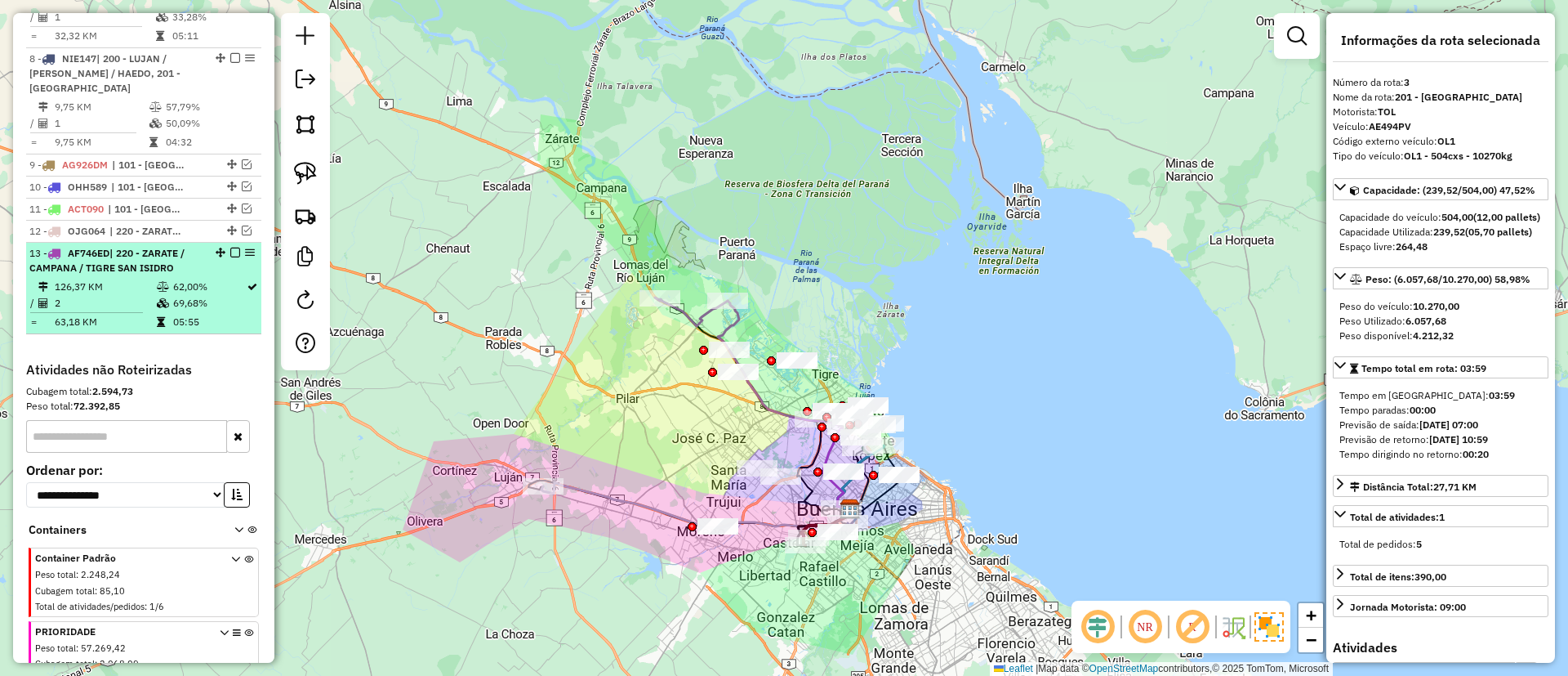
click at [230, 248] on em at bounding box center [235, 253] width 10 height 10
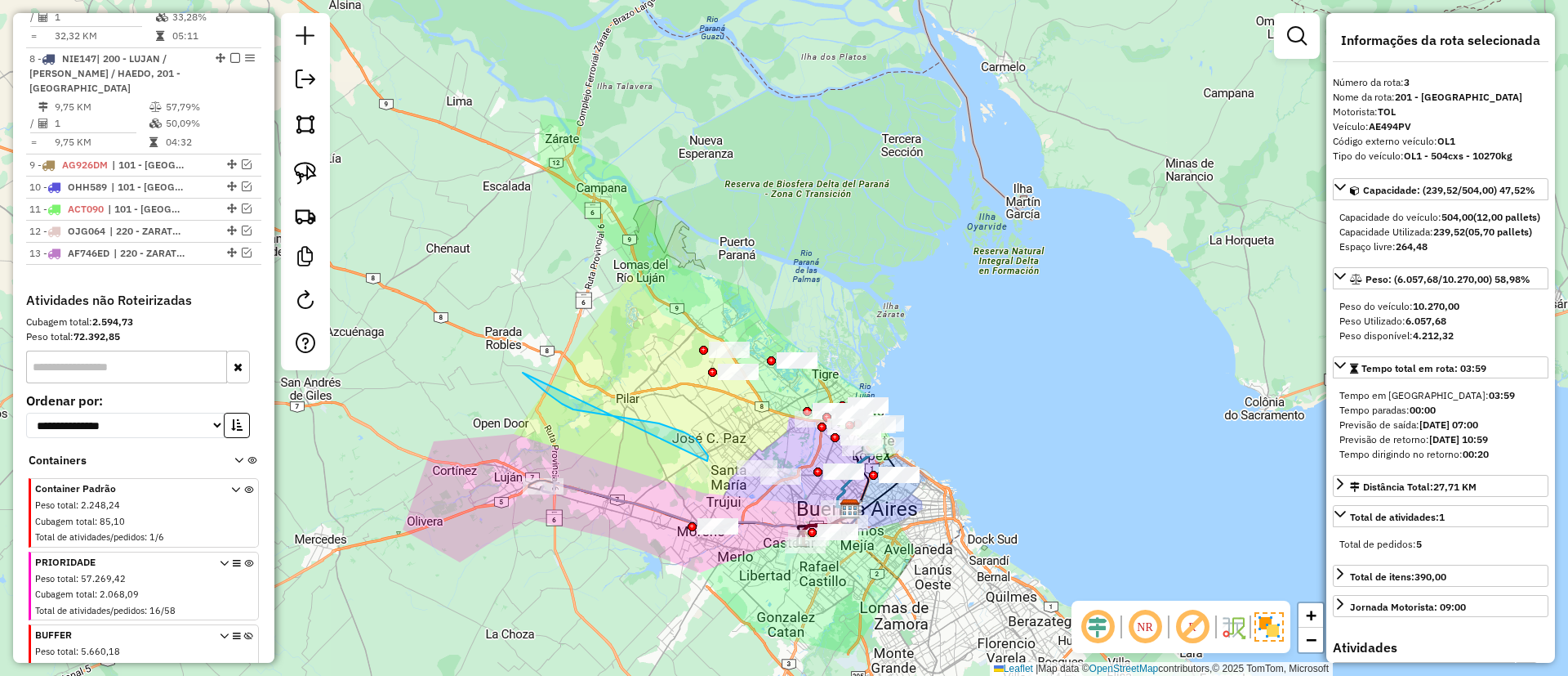
drag, startPoint x: 707, startPoint y: 461, endPoint x: 520, endPoint y: 370, distance: 208.0
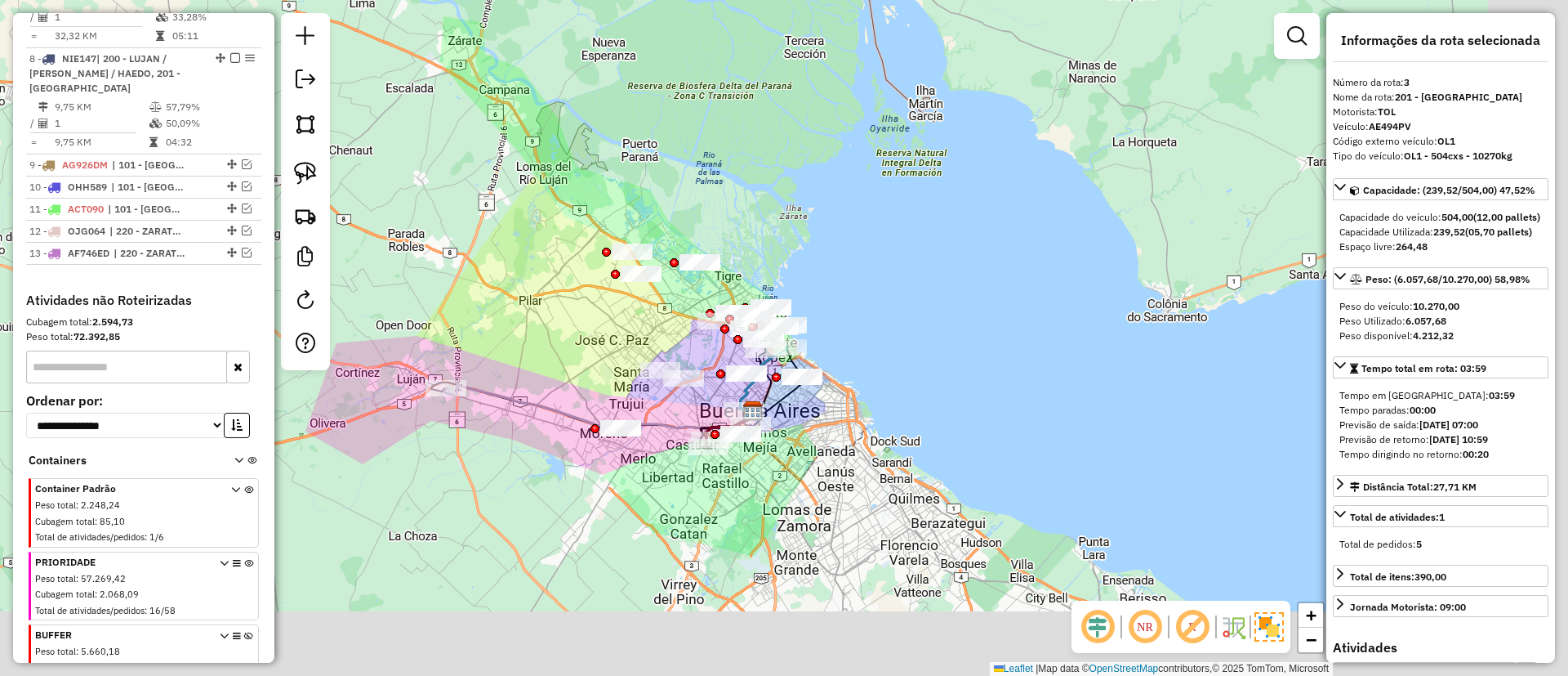
drag, startPoint x: 601, startPoint y: 440, endPoint x: 469, endPoint y: 330, distance: 171.8
click at [452, 306] on div "Janela de atendimento Grade de atendimento Capacidade Transportadoras Veículos …" at bounding box center [784, 338] width 1568 height 676
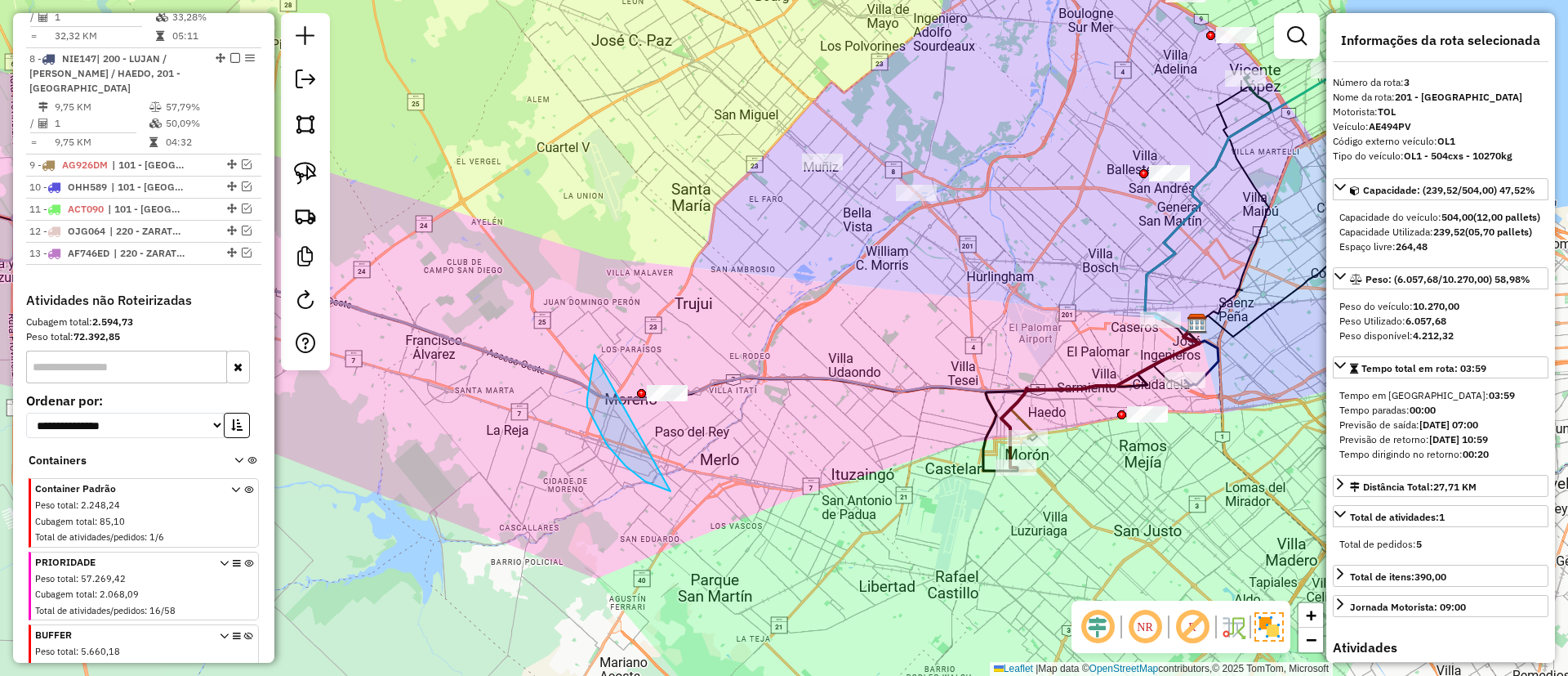
drag, startPoint x: 645, startPoint y: 482, endPoint x: 727, endPoint y: 348, distance: 157.1
click at [498, 359] on icon at bounding box center [579, 308] width 1241 height 183
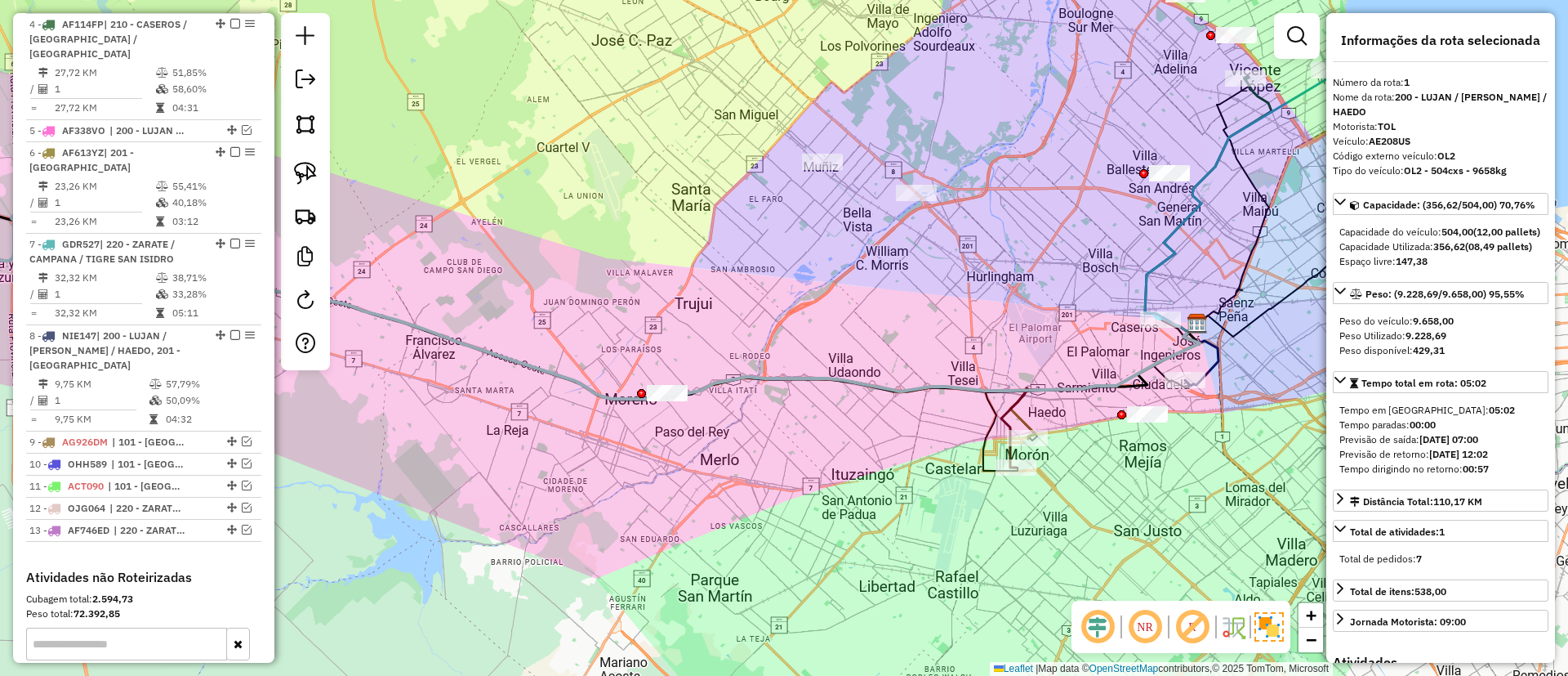
scroll to position [615, 0]
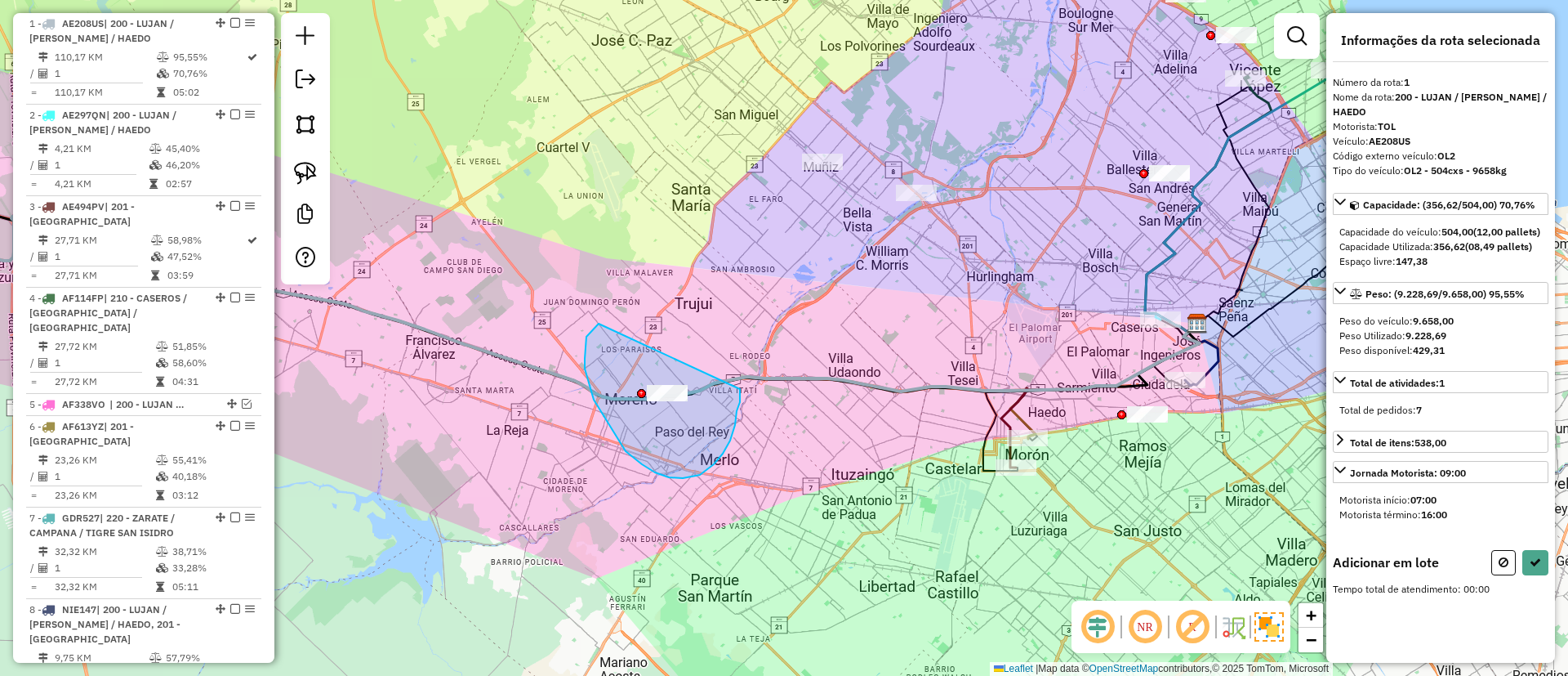
drag, startPoint x: 642, startPoint y: 464, endPoint x: 740, endPoint y: 385, distance: 125.9
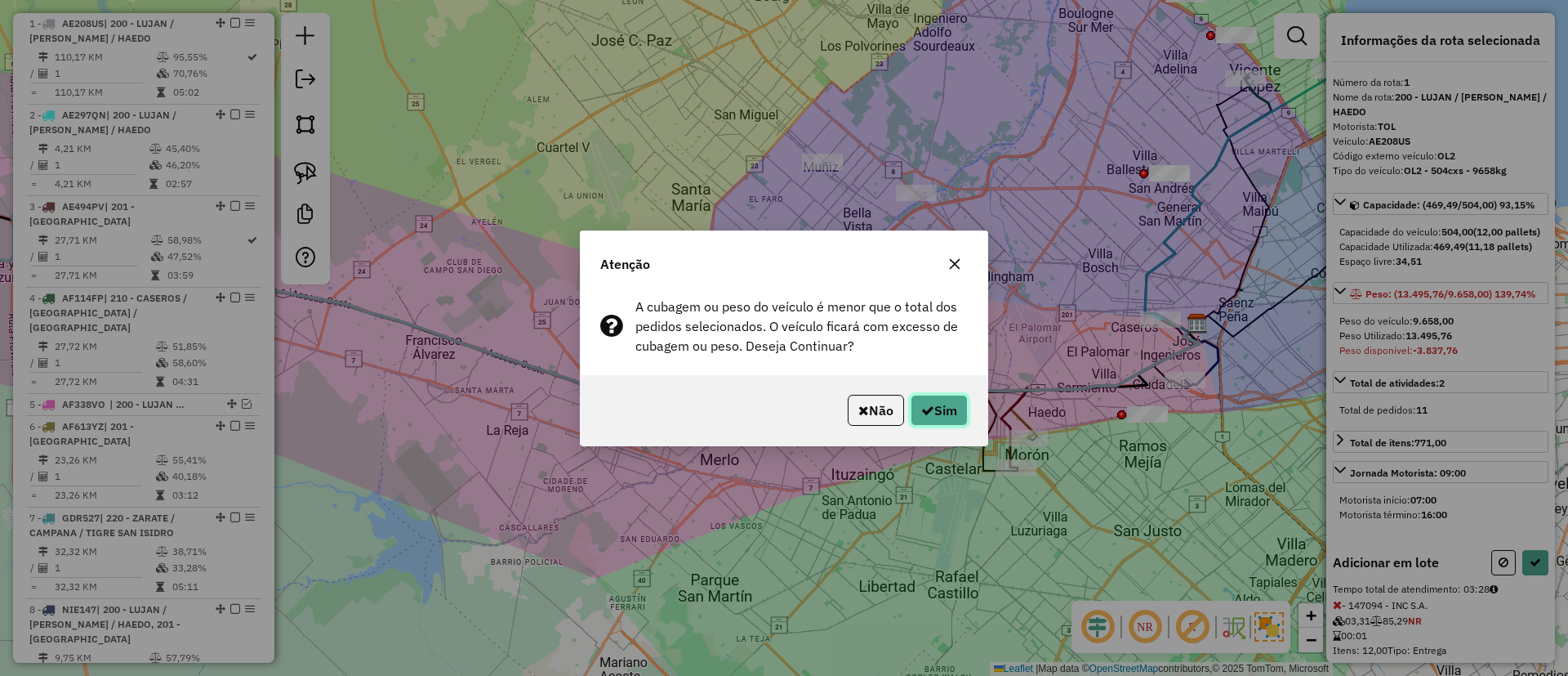
click at [924, 404] on icon "button" at bounding box center [928, 410] width 13 height 13
select select "**********"
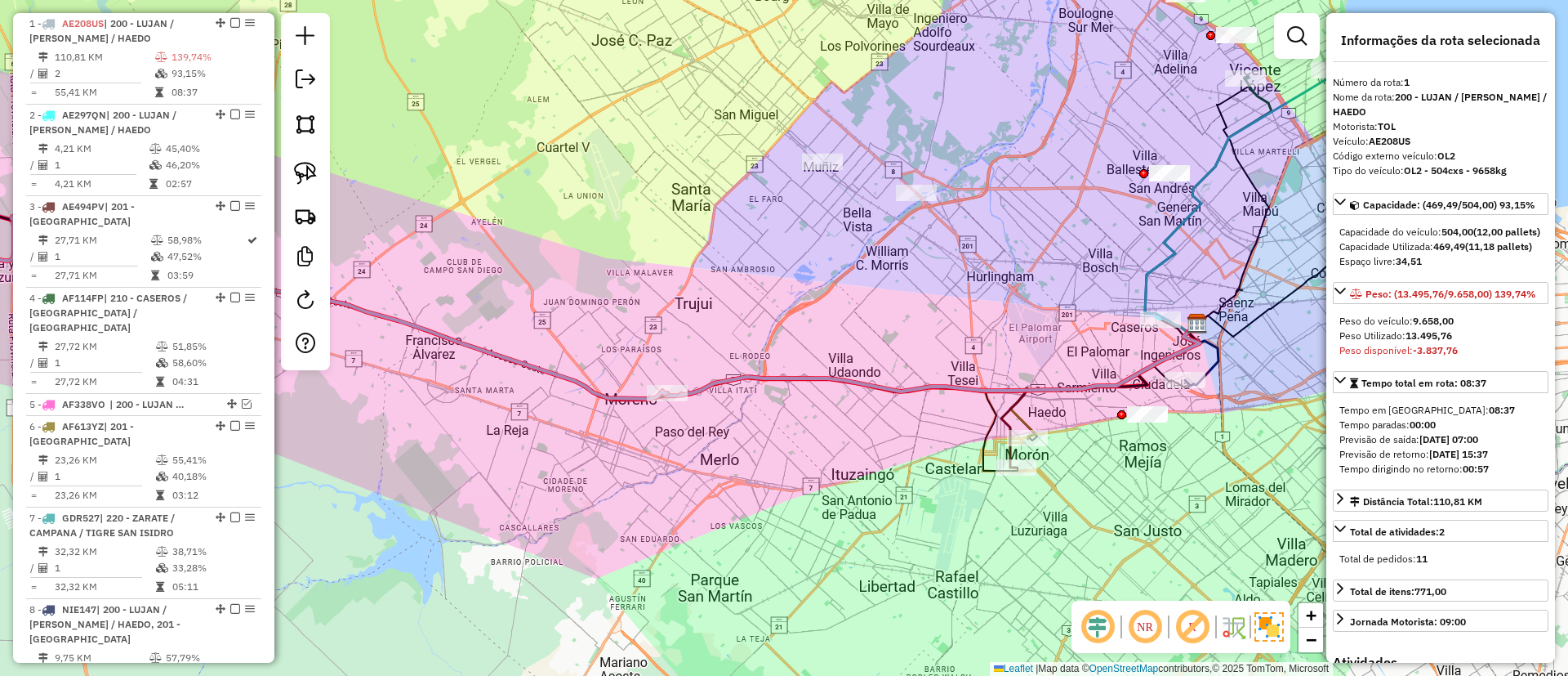
click at [577, 383] on icon at bounding box center [313, 308] width 708 height 183
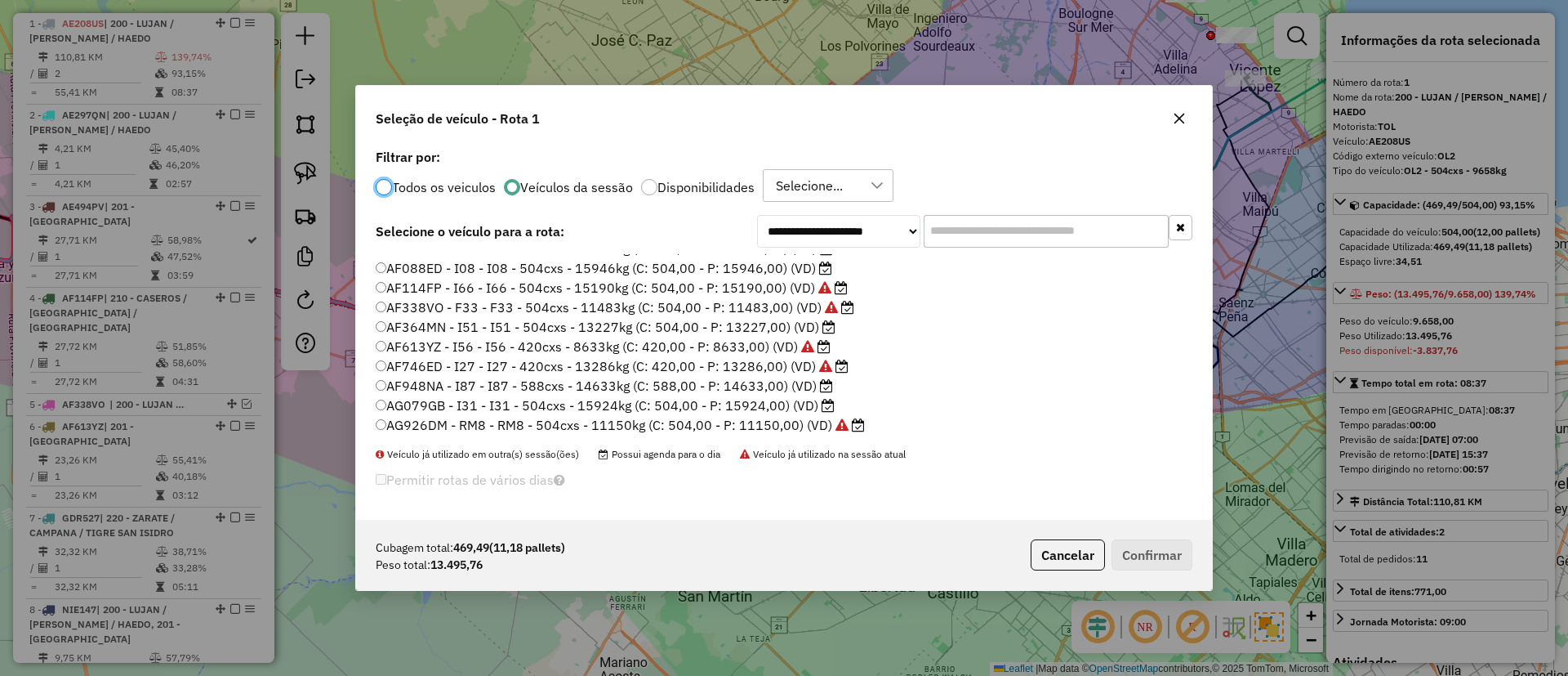
scroll to position [245, 0]
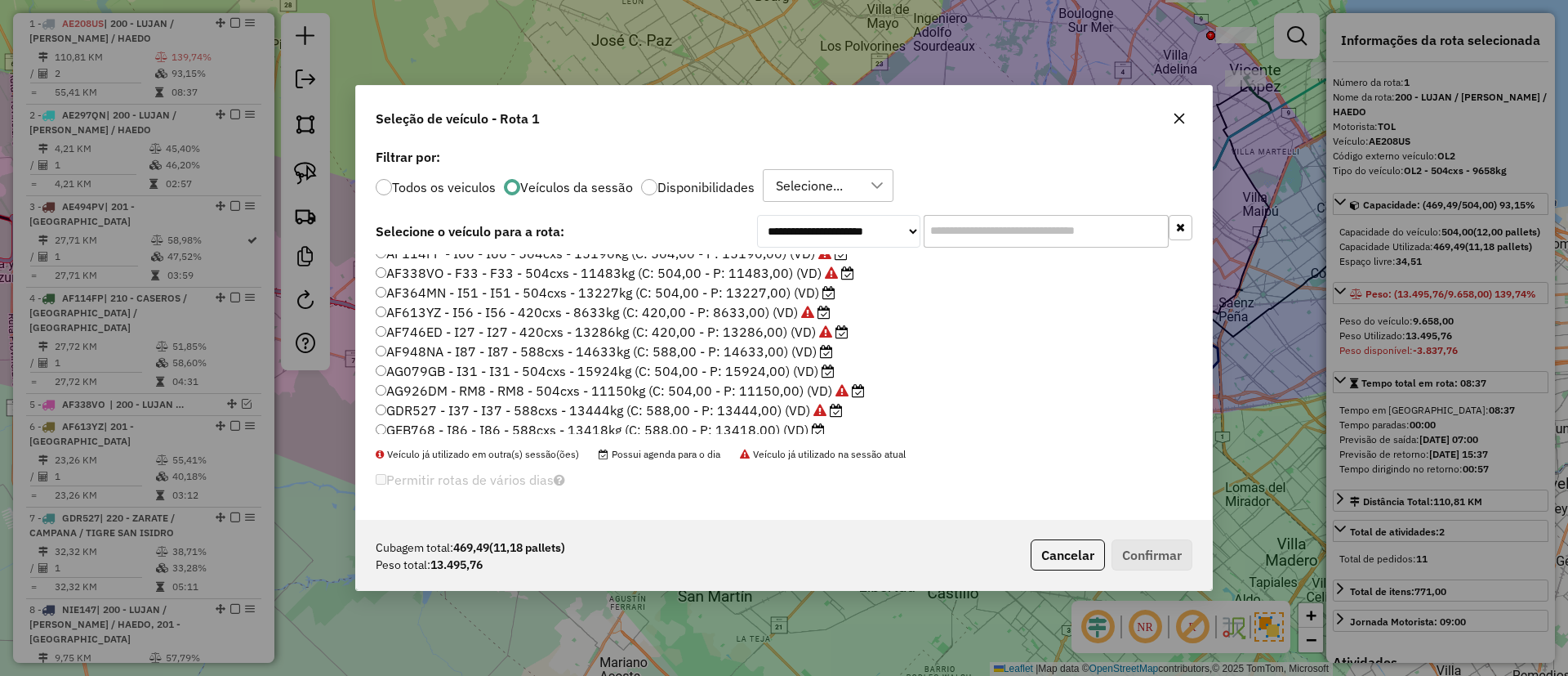
click at [712, 355] on label "AF948NA - I87 - I87 - 588cxs - 14633kg (C: 588,00 - P: 14633,00) (VD)" at bounding box center [604, 351] width 457 height 19
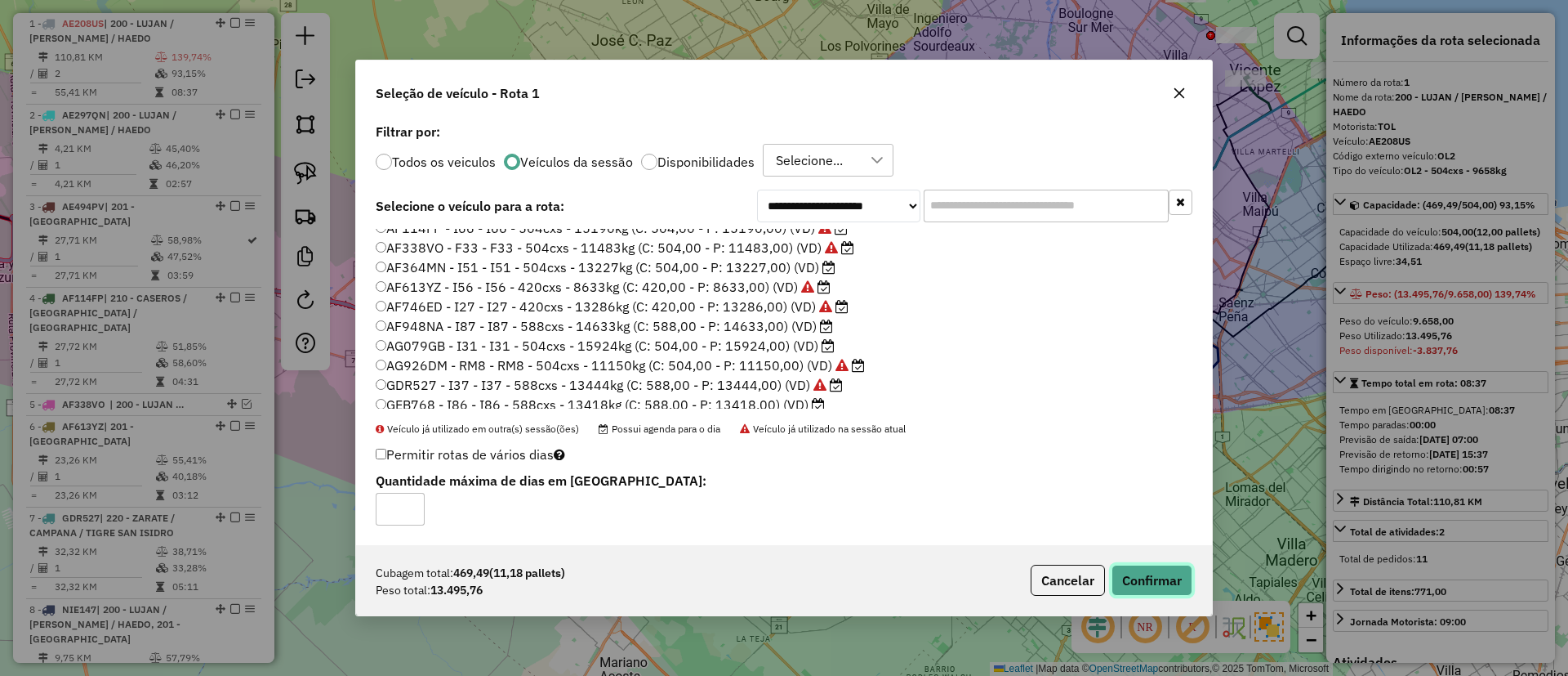
click at [1174, 583] on button "Confirmar" at bounding box center [1152, 580] width 81 height 31
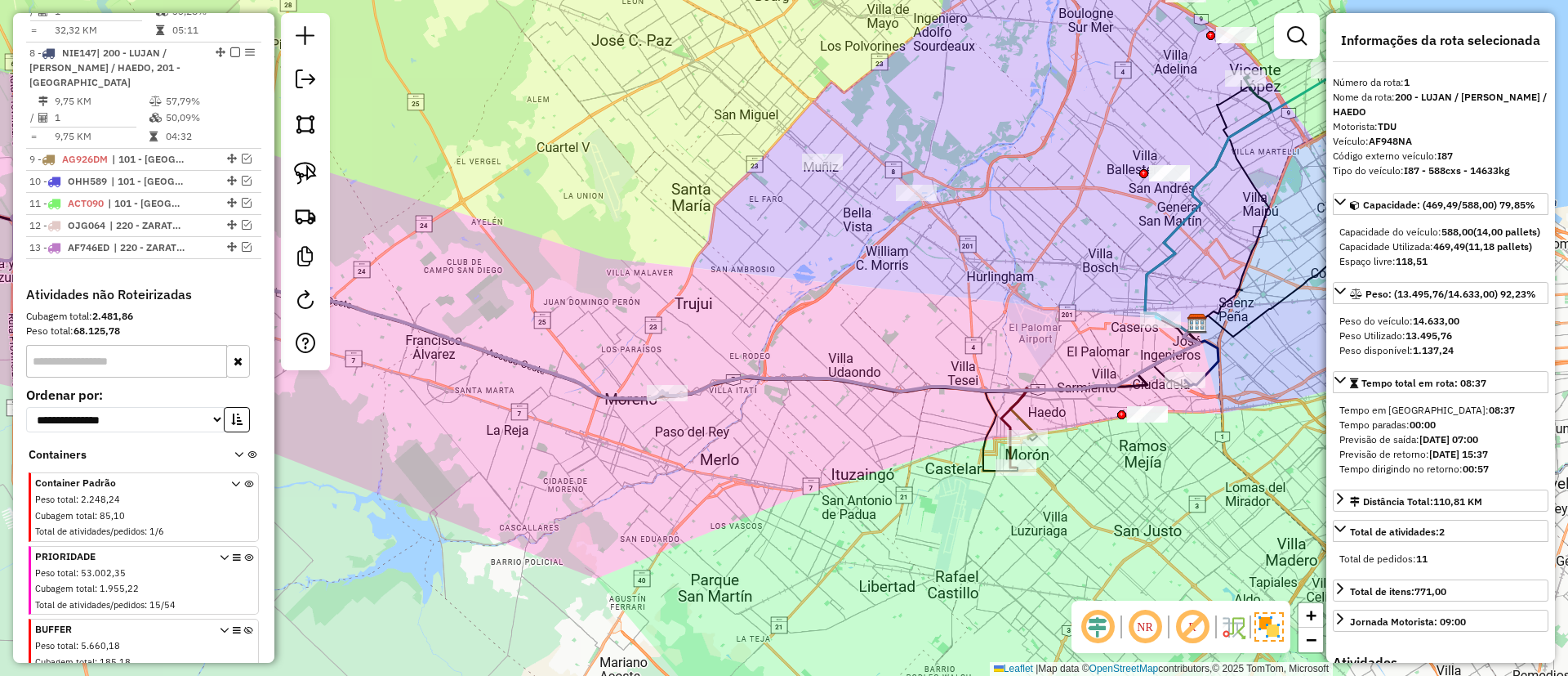
click at [573, 374] on icon at bounding box center [313, 308] width 708 height 183
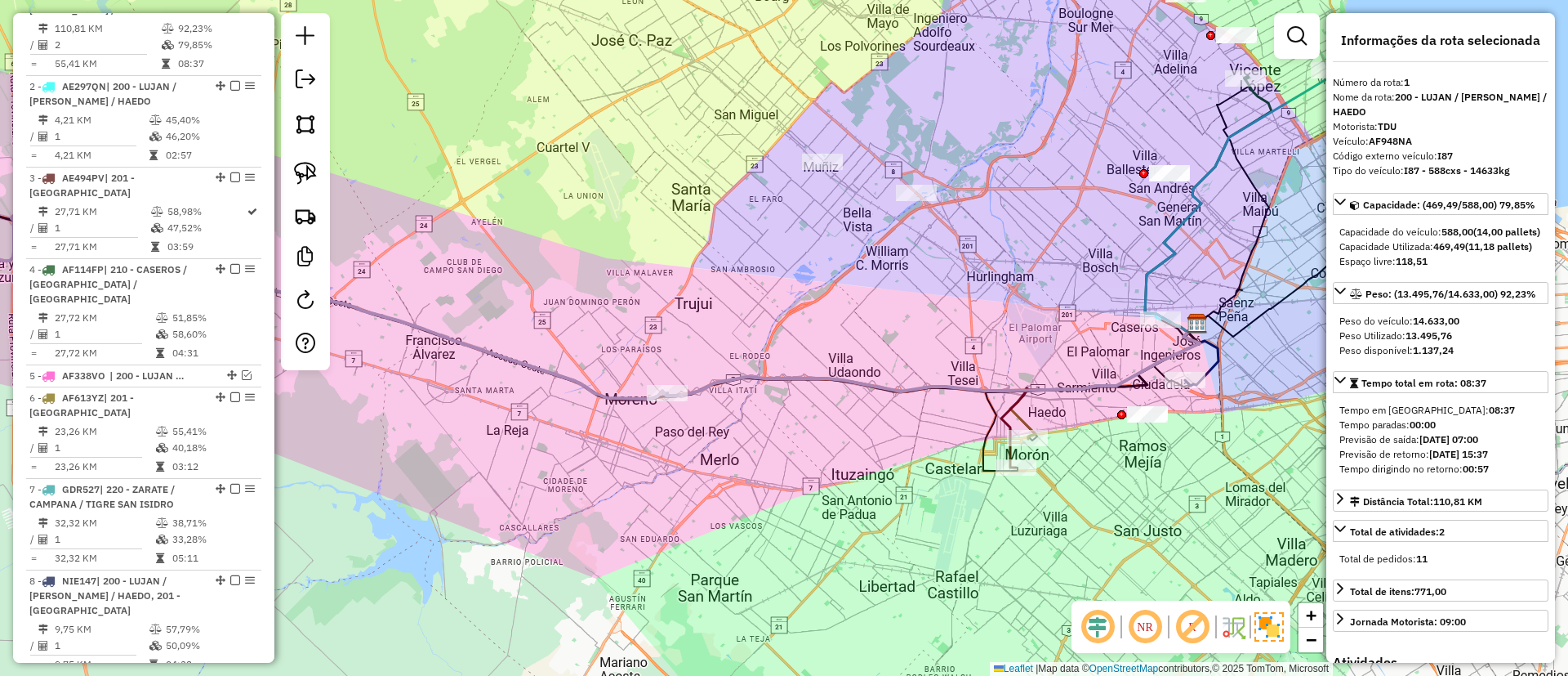
scroll to position [615, 0]
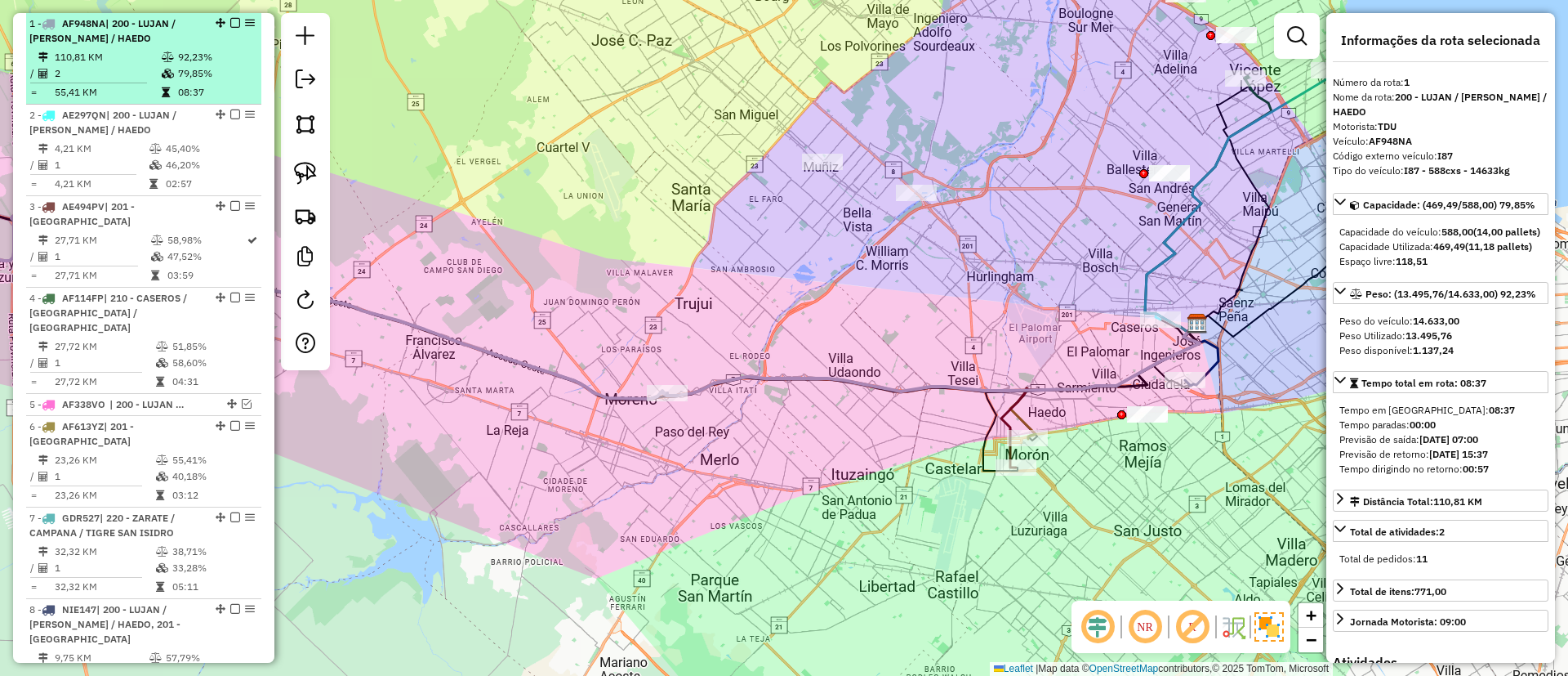
click at [232, 20] on em at bounding box center [235, 23] width 10 height 10
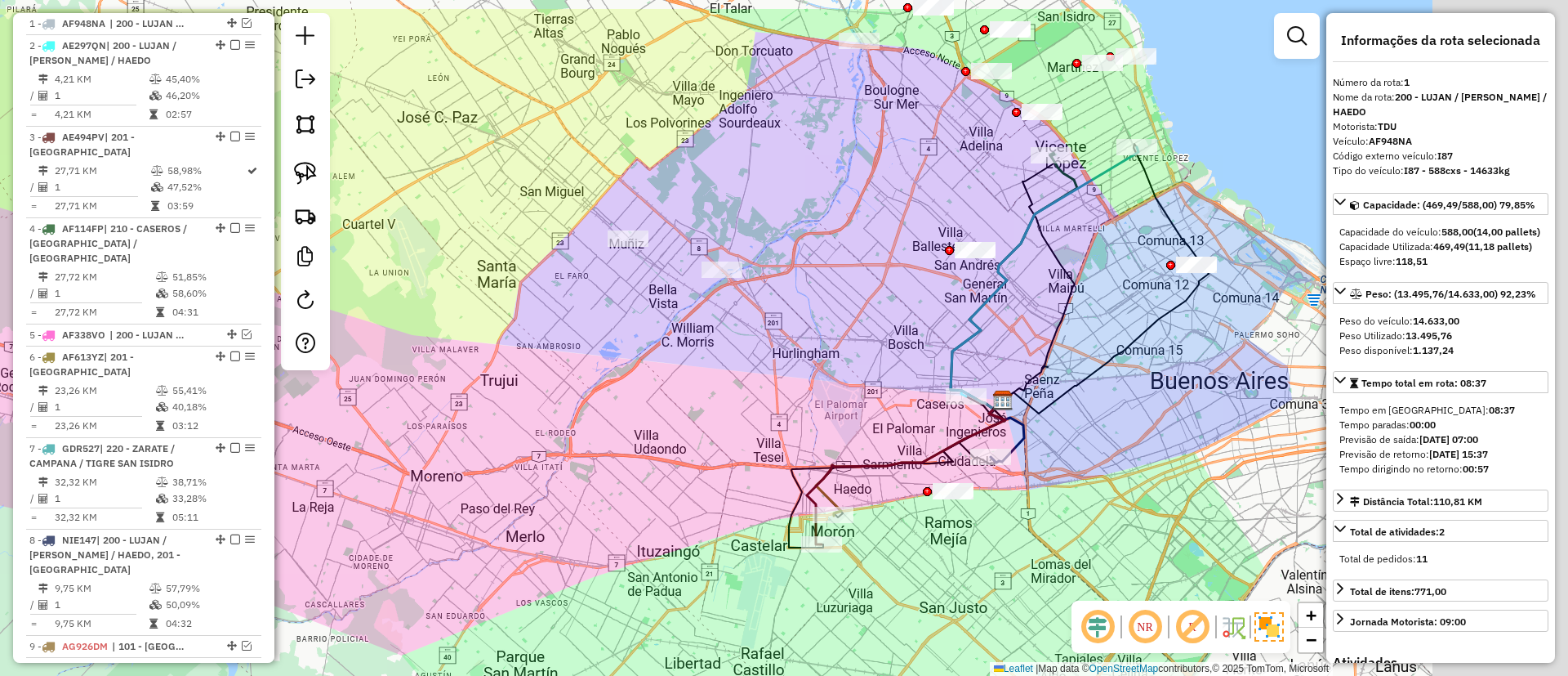
drag, startPoint x: 843, startPoint y: 359, endPoint x: 644, endPoint y: 456, distance: 221.4
click at [644, 456] on div "Janela de atendimento Grade de atendimento Capacidade Transportadoras Veículos …" at bounding box center [784, 338] width 1568 height 676
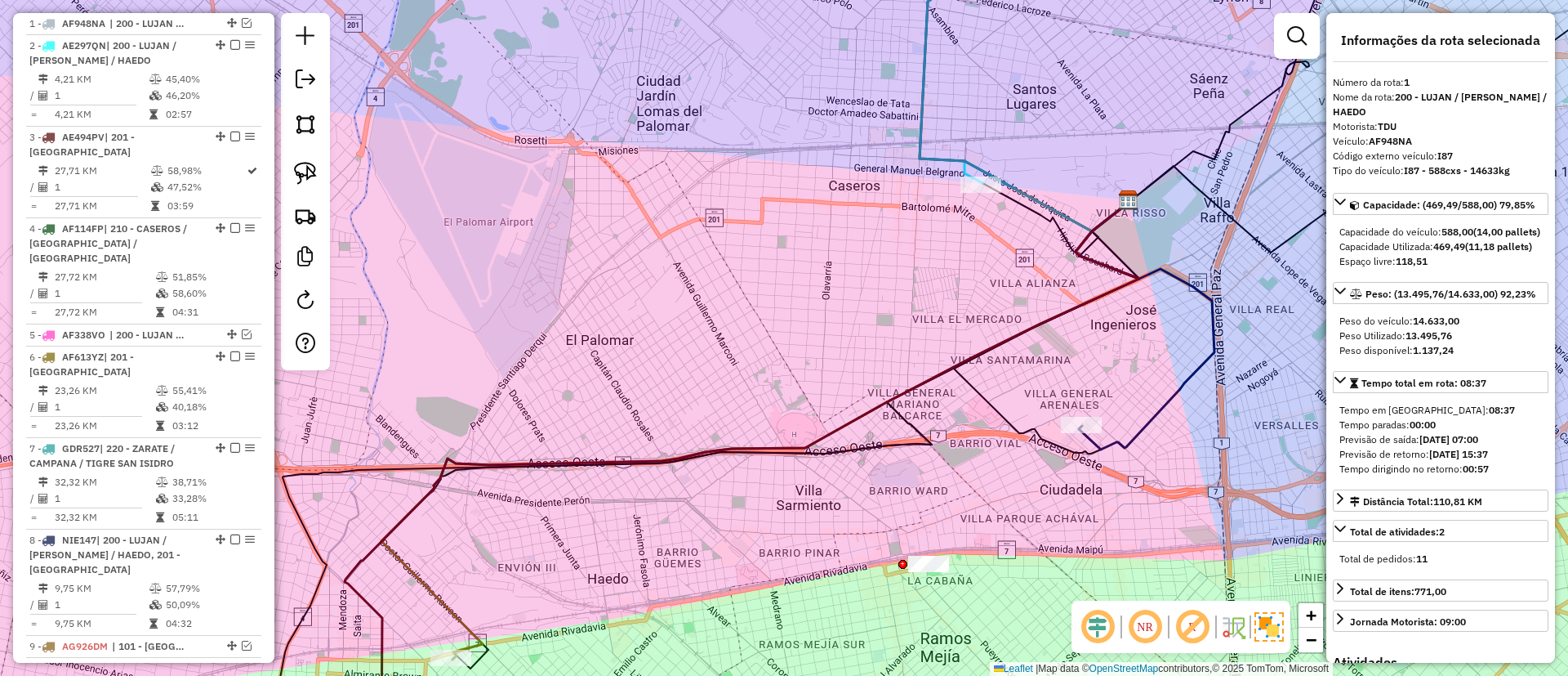
click at [1120, 433] on icon at bounding box center [1145, 326] width 139 height 248
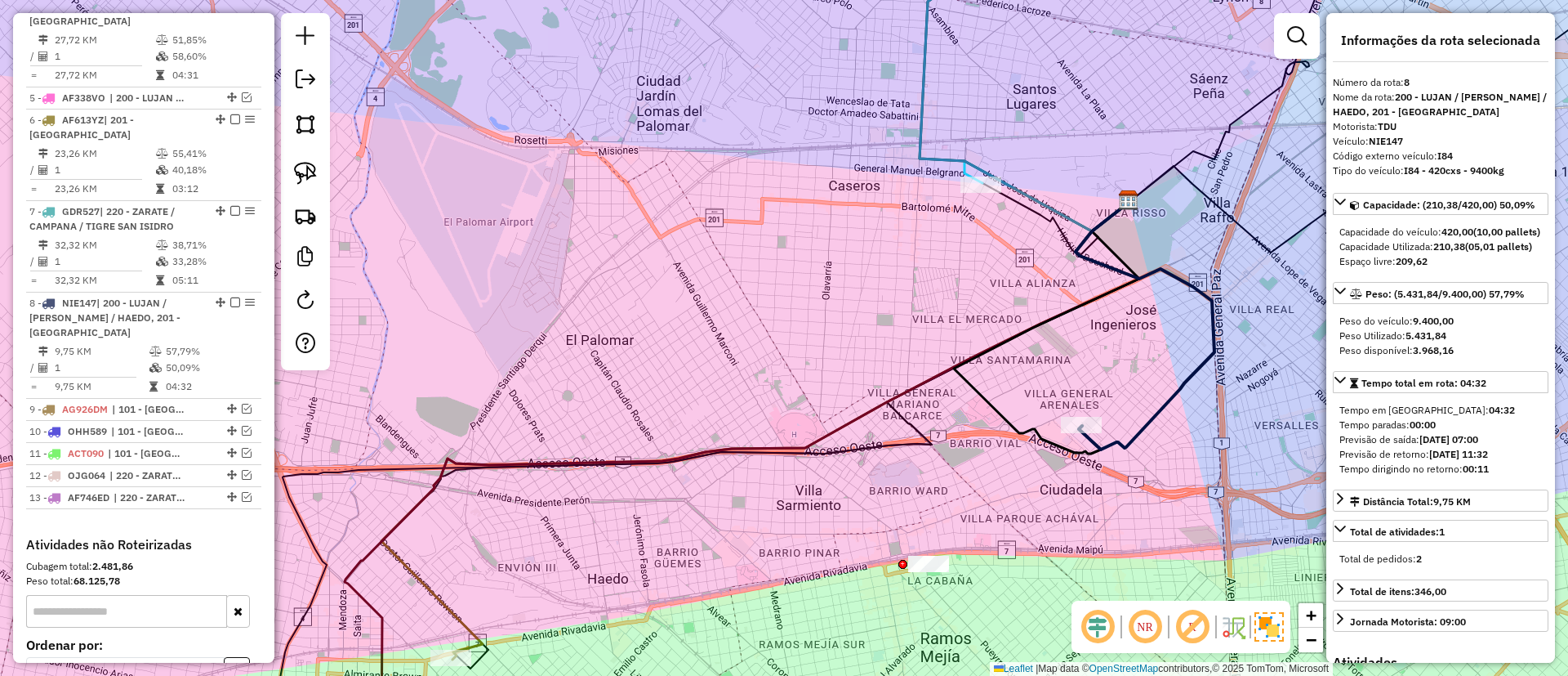
scroll to position [1087, 0]
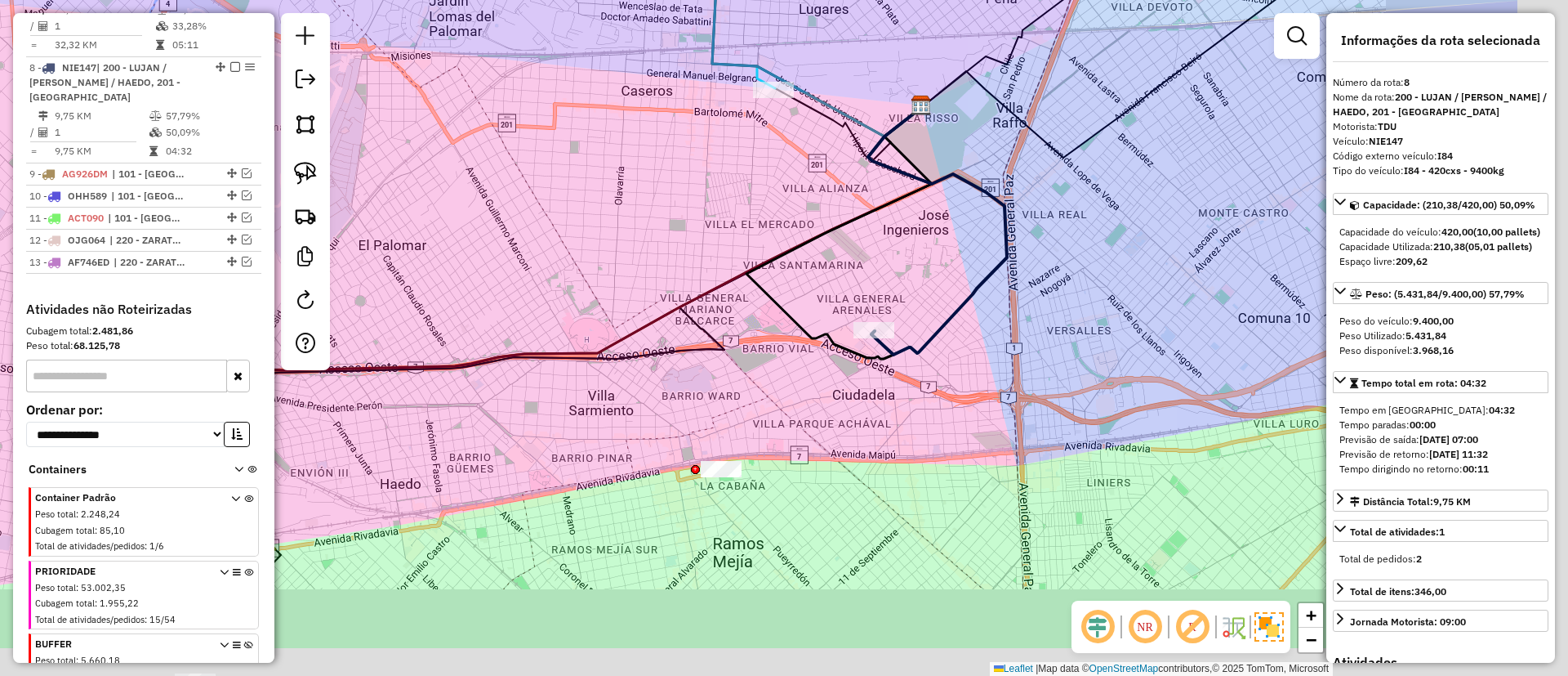
drag, startPoint x: 1084, startPoint y: 493, endPoint x: 882, endPoint y: 395, distance: 224.5
click at [882, 395] on div "Janela de atendimento Grade de atendimento Capacidade Transportadoras Veículos …" at bounding box center [784, 338] width 1568 height 676
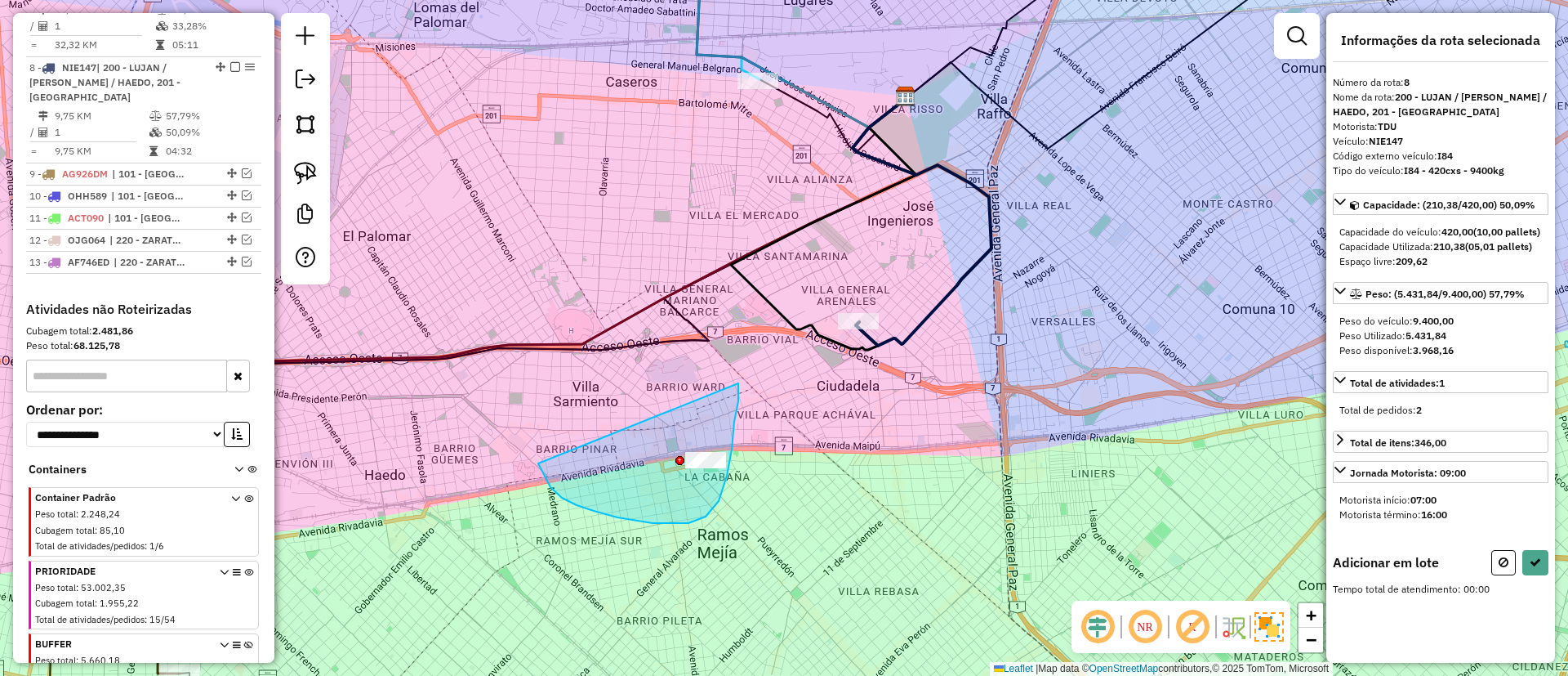
drag, startPoint x: 538, startPoint y: 463, endPoint x: 735, endPoint y: 361, distance: 221.8
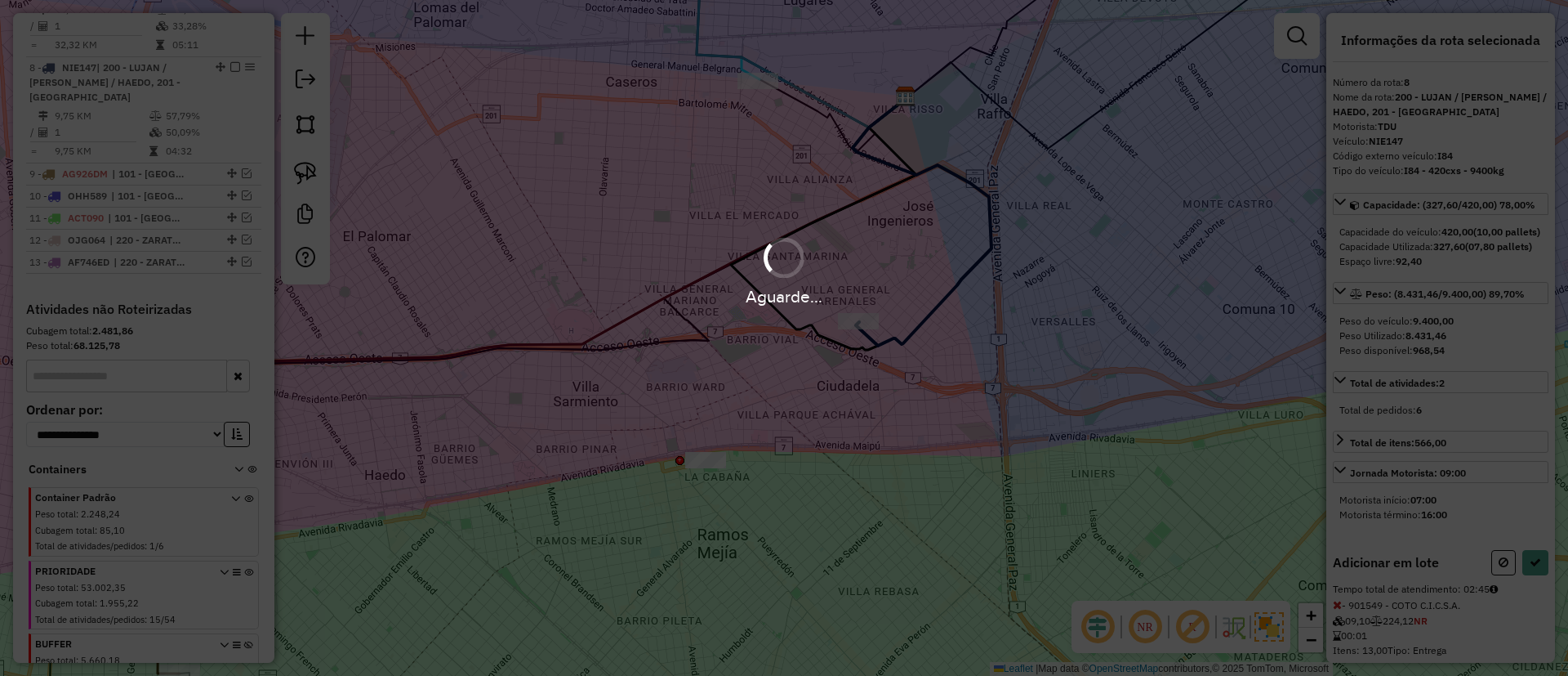
select select "**********"
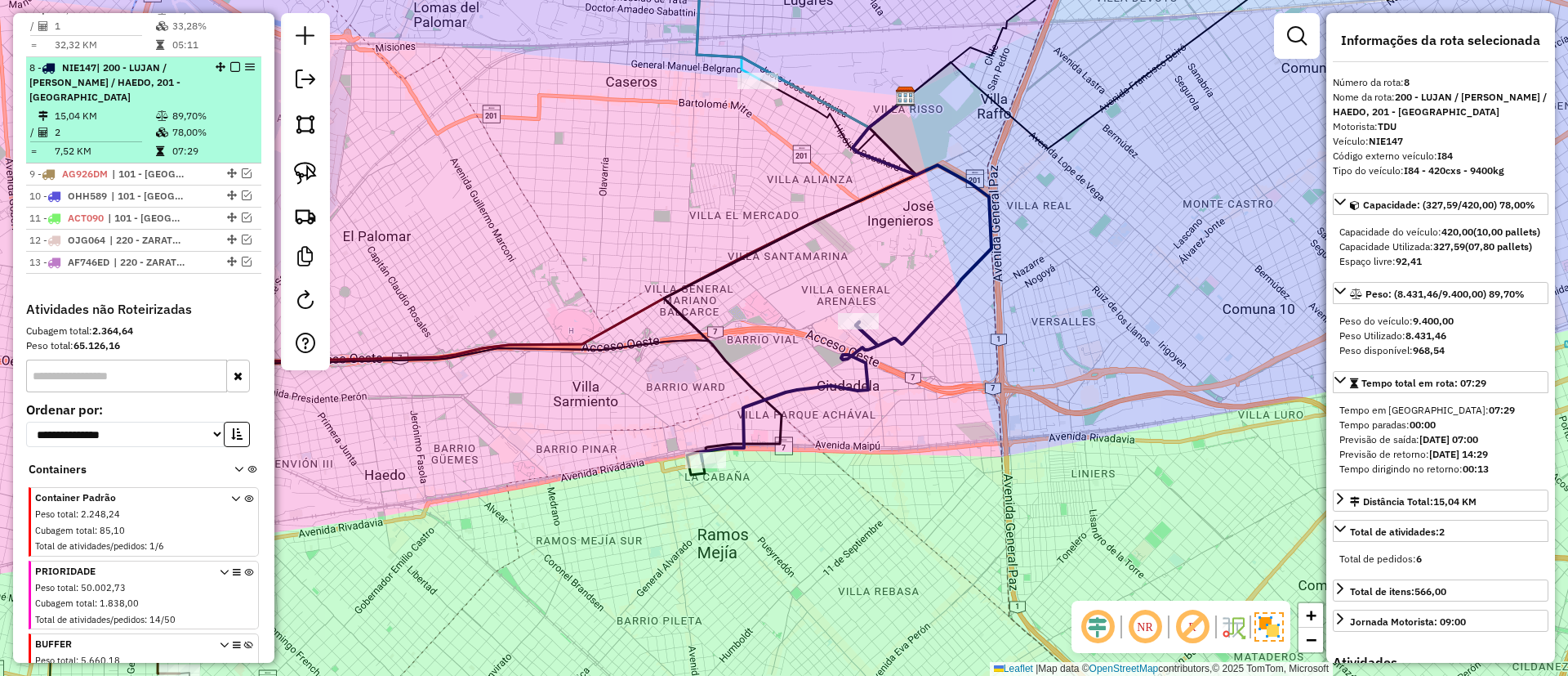
click at [230, 62] on em at bounding box center [235, 67] width 10 height 10
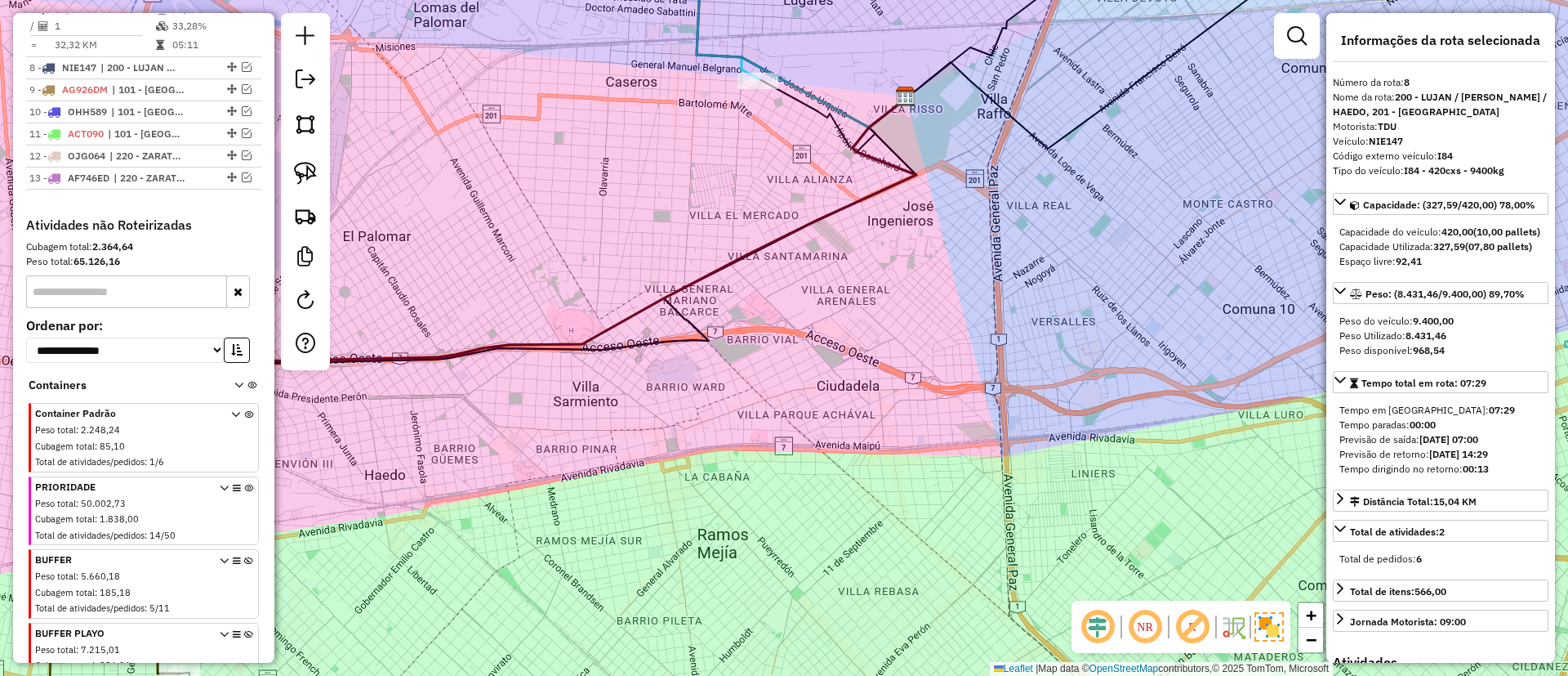
scroll to position [1018, 0]
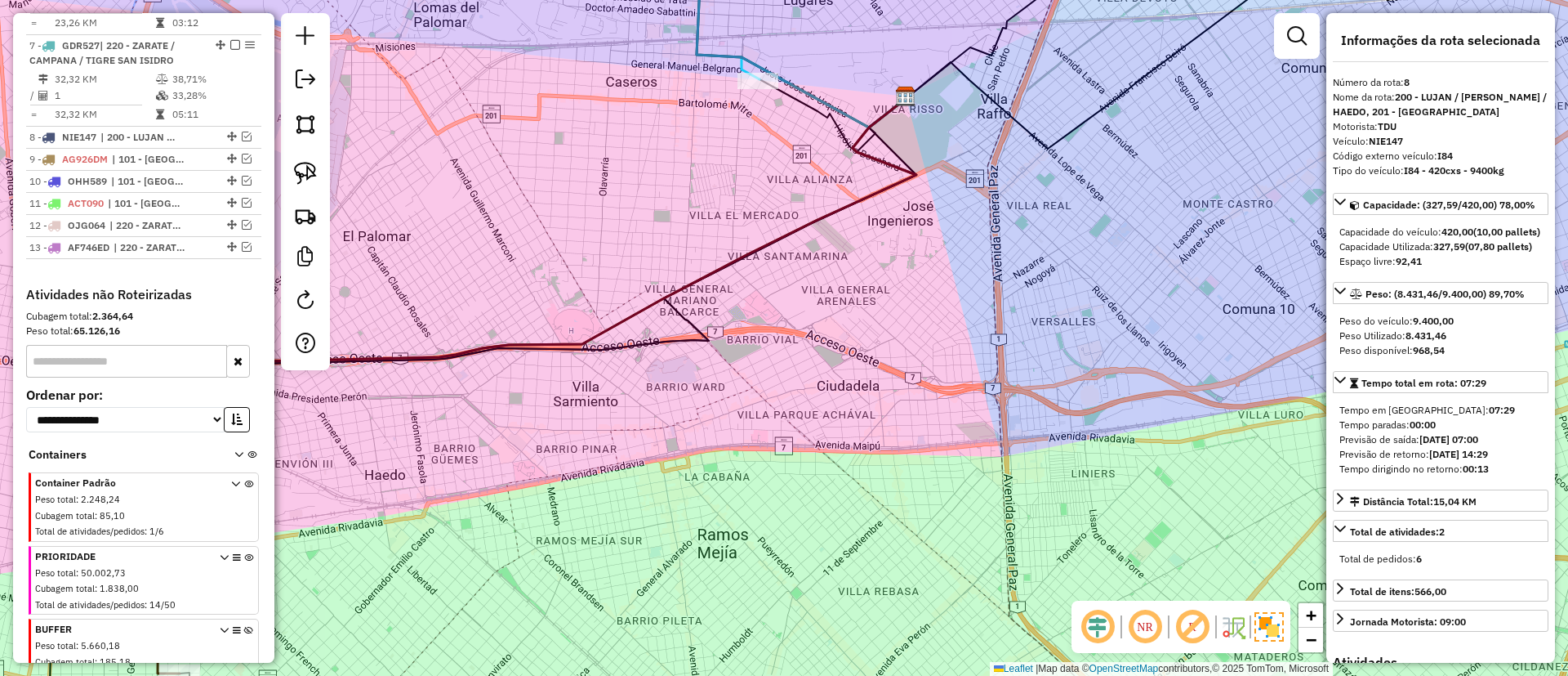
drag, startPoint x: 608, startPoint y: 245, endPoint x: 904, endPoint y: 575, distance: 443.3
click at [904, 575] on div "Janela de atendimento Grade de atendimento Capacidade Transportadoras Veículos …" at bounding box center [784, 338] width 1568 height 676
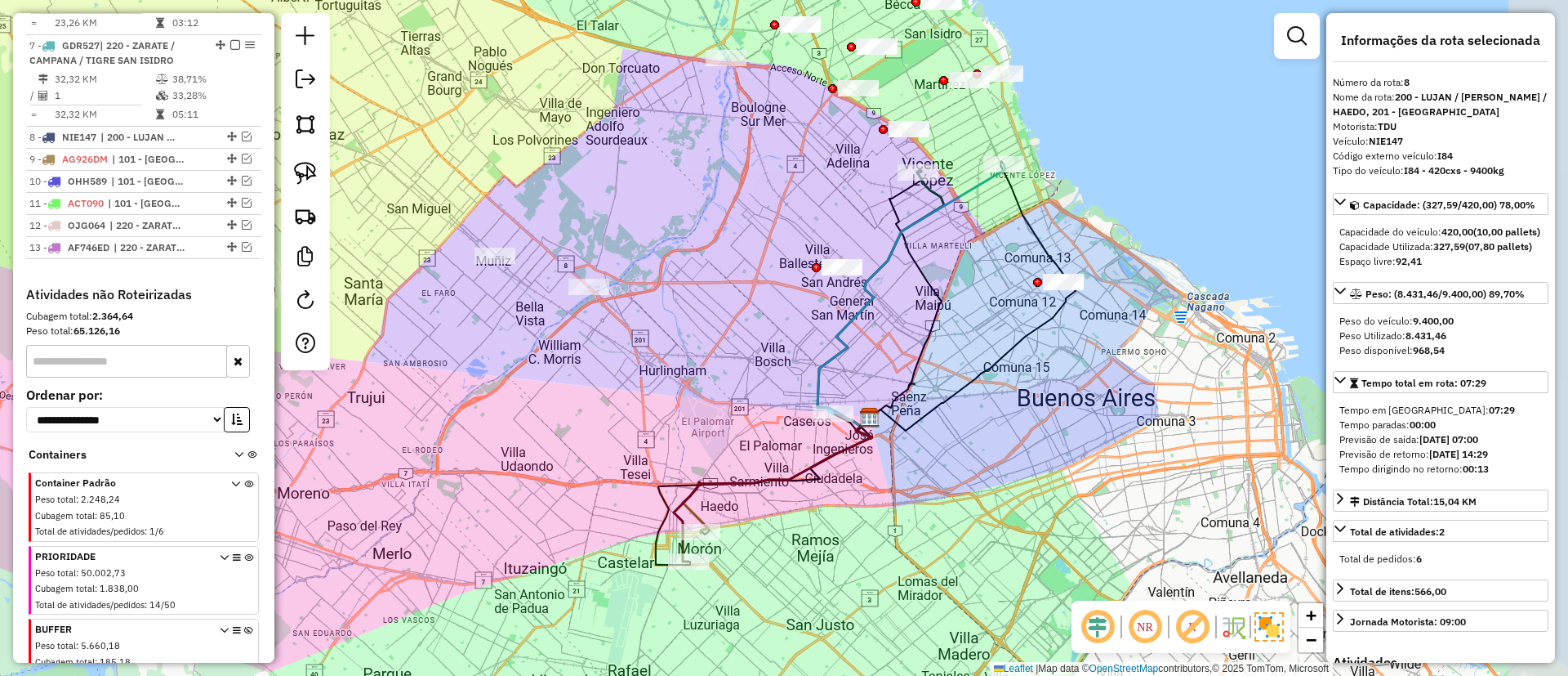
drag, startPoint x: 796, startPoint y: 407, endPoint x: 722, endPoint y: 357, distance: 89.3
click at [722, 357] on div "Janela de atendimento Grade de atendimento Capacidade Transportadoras Veículos …" at bounding box center [784, 338] width 1568 height 676
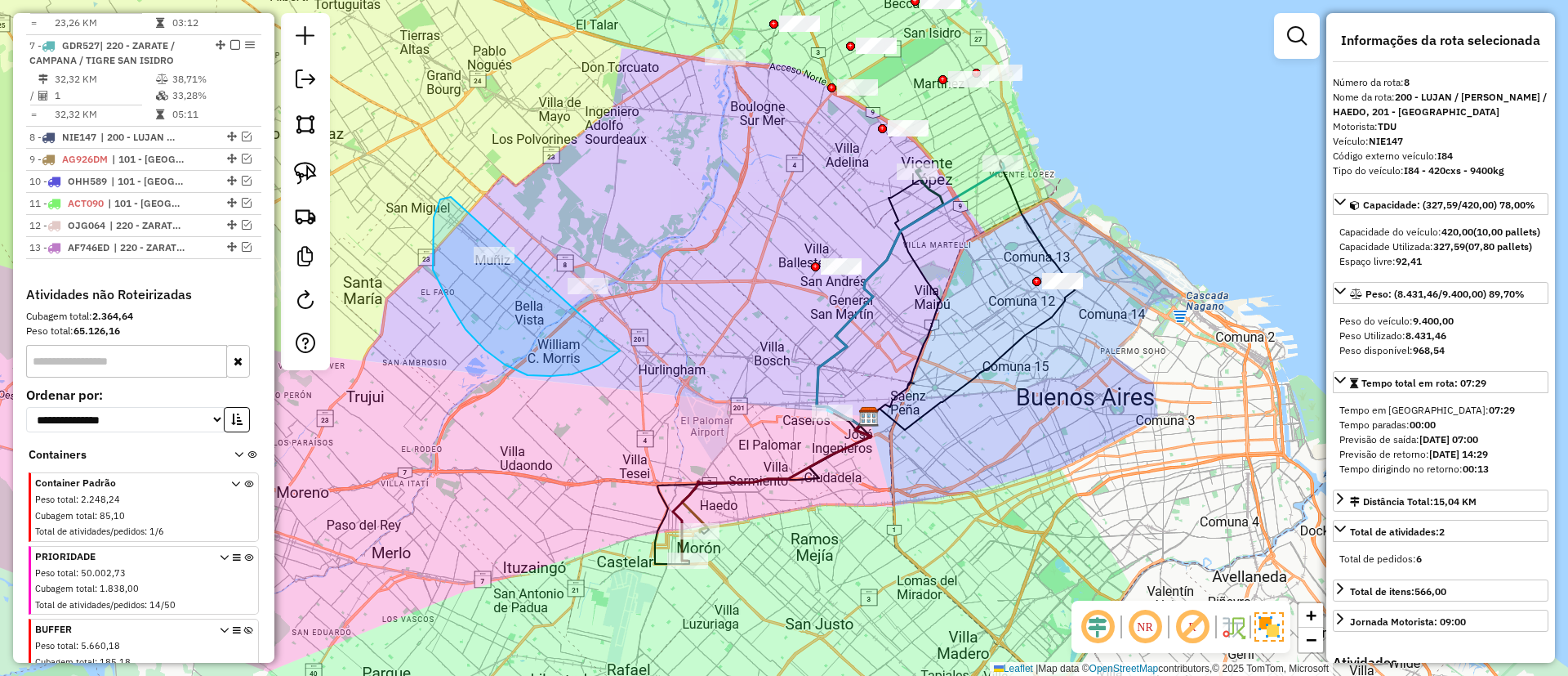
drag, startPoint x: 449, startPoint y: 197, endPoint x: 645, endPoint y: 211, distance: 196.5
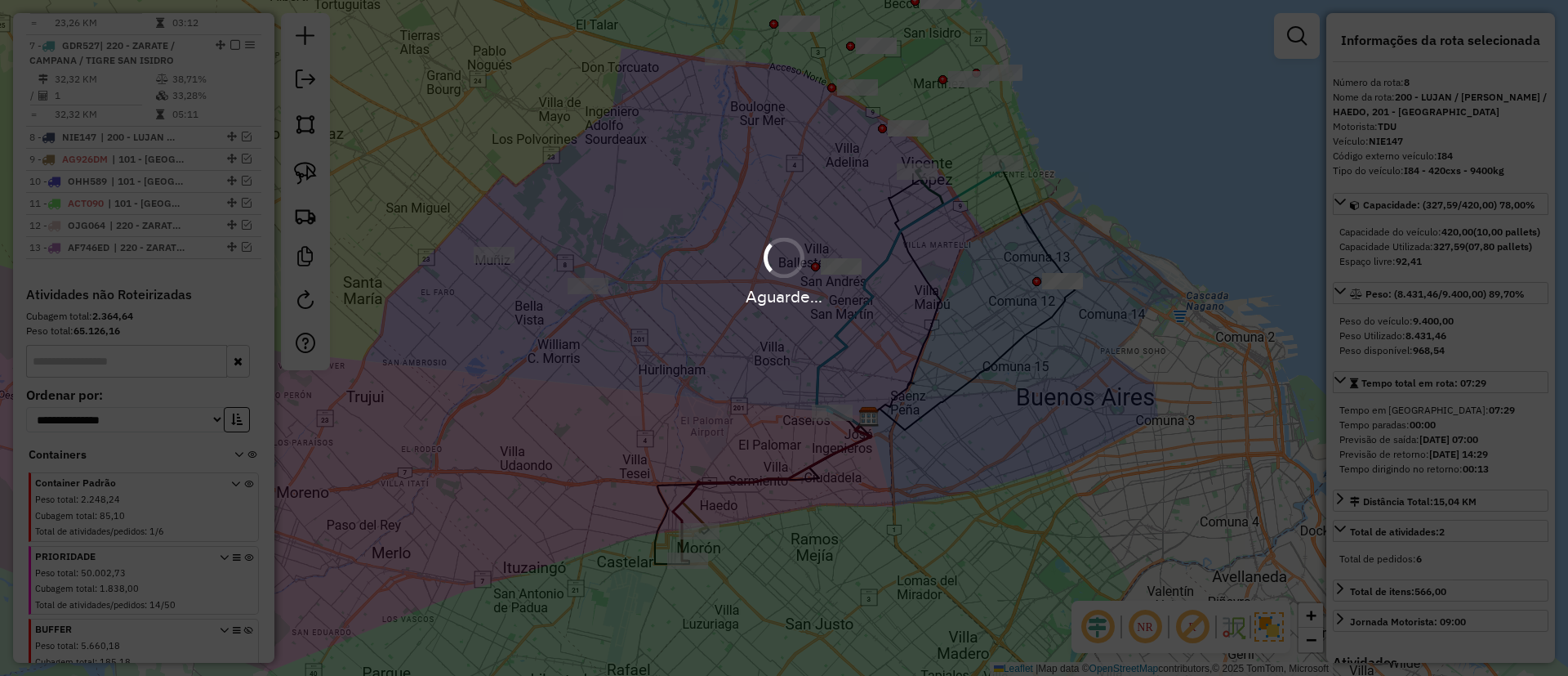
drag, startPoint x: 758, startPoint y: 249, endPoint x: 789, endPoint y: 311, distance: 69.3
click at [789, 311] on div "Aguarde..." at bounding box center [784, 338] width 1568 height 676
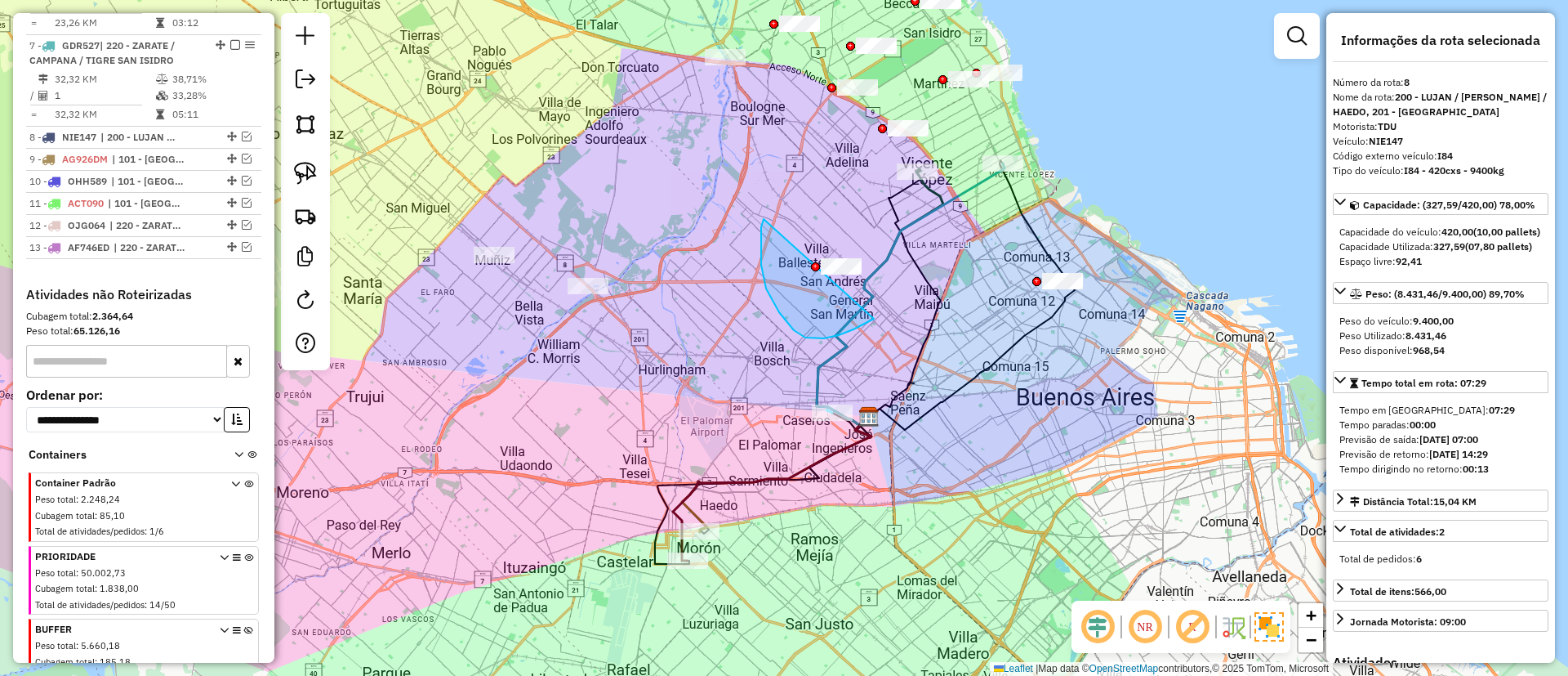
drag, startPoint x: 813, startPoint y: 338, endPoint x: 879, endPoint y: 240, distance: 118.2
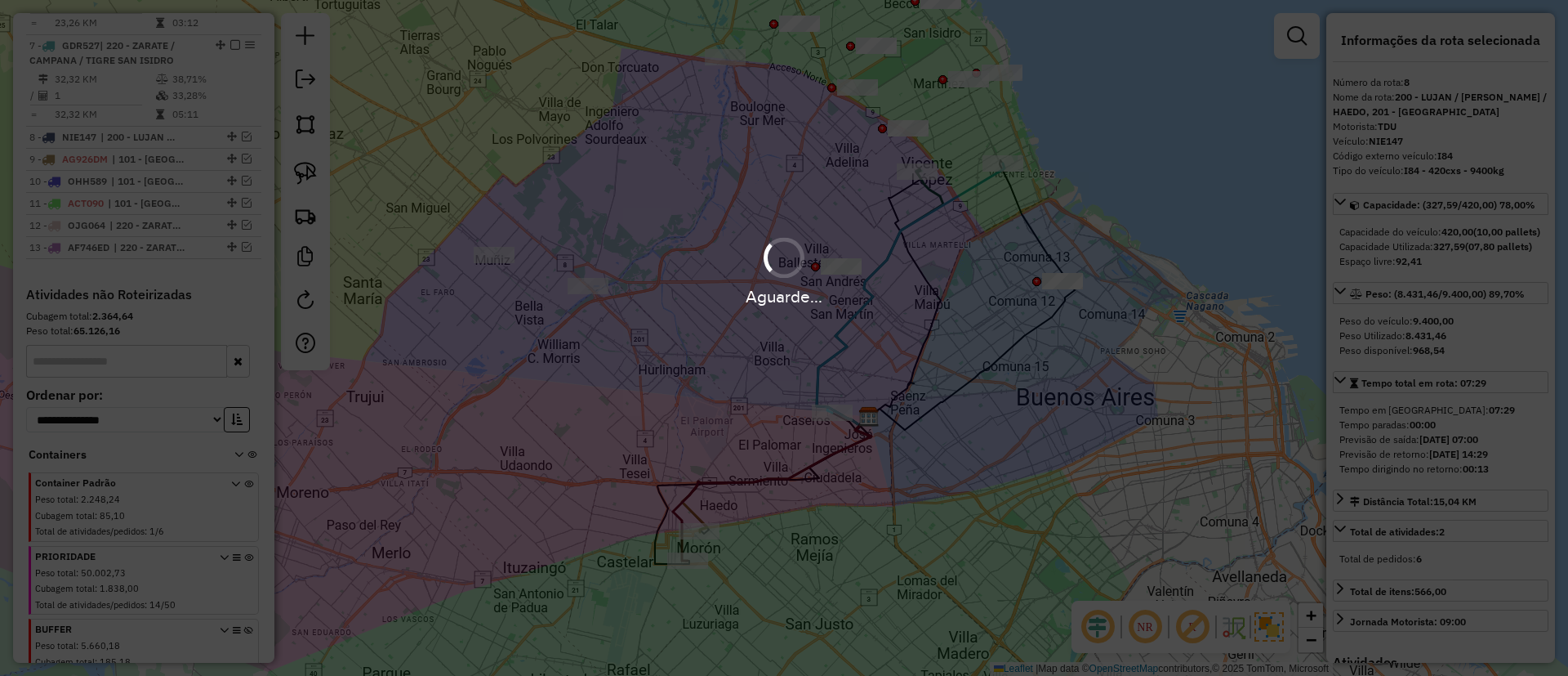
drag, startPoint x: 595, startPoint y: 208, endPoint x: 582, endPoint y: 223, distance: 19.8
click at [582, 223] on div "Aguarde..." at bounding box center [784, 338] width 1568 height 676
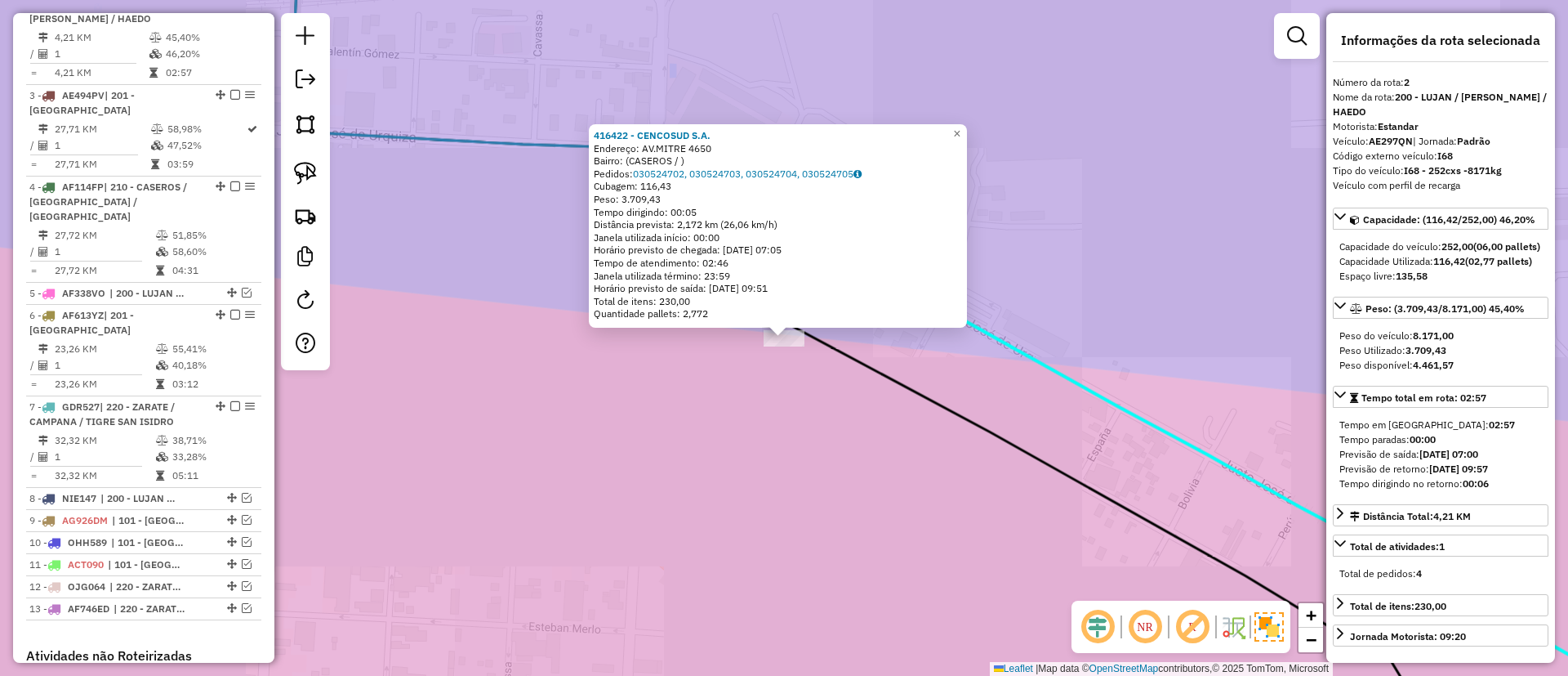
scroll to position [637, 0]
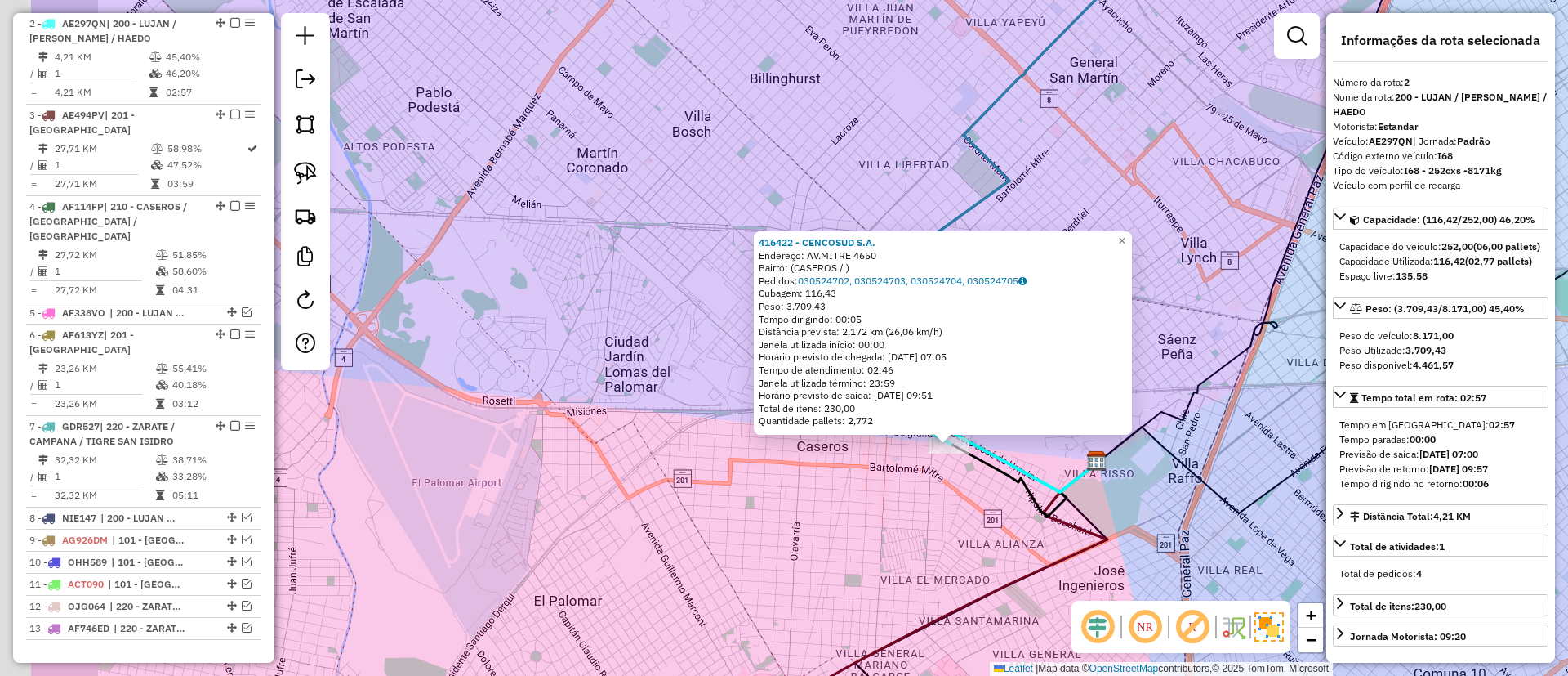
drag, startPoint x: 612, startPoint y: 444, endPoint x: 717, endPoint y: 441, distance: 105.0
click at [809, 444] on div "416422 - CENCOSUD S.A. Endereço: AV.MITRE 4650 Bairro: (CASEROS / ) Pedidos: 03…" at bounding box center [784, 338] width 1568 height 676
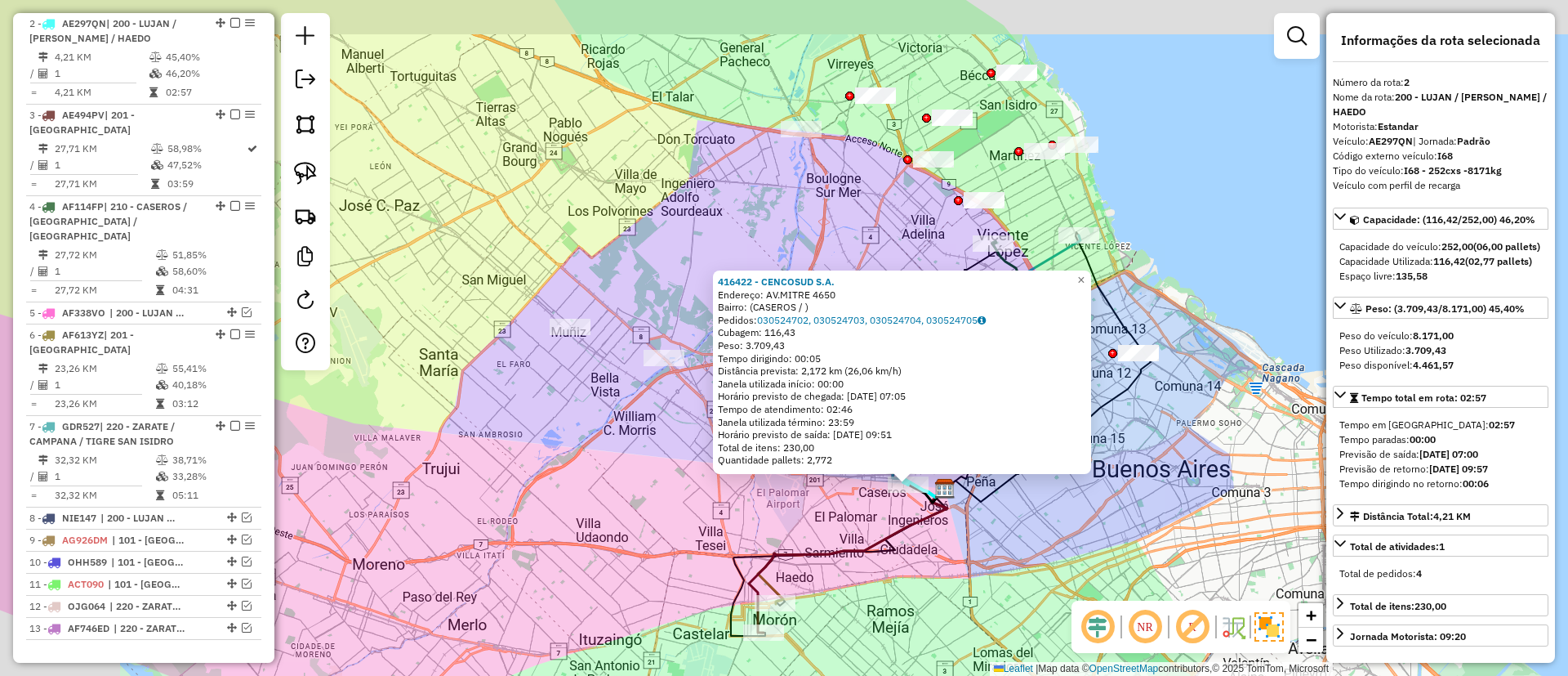
drag, startPoint x: 619, startPoint y: 446, endPoint x: 641, endPoint y: 415, distance: 38.0
click at [662, 471] on div "416422 - CENCOSUD S.A. Endereço: AV.MITRE 4650 Bairro: (CASEROS / ) Pedidos: 03…" at bounding box center [784, 338] width 1568 height 676
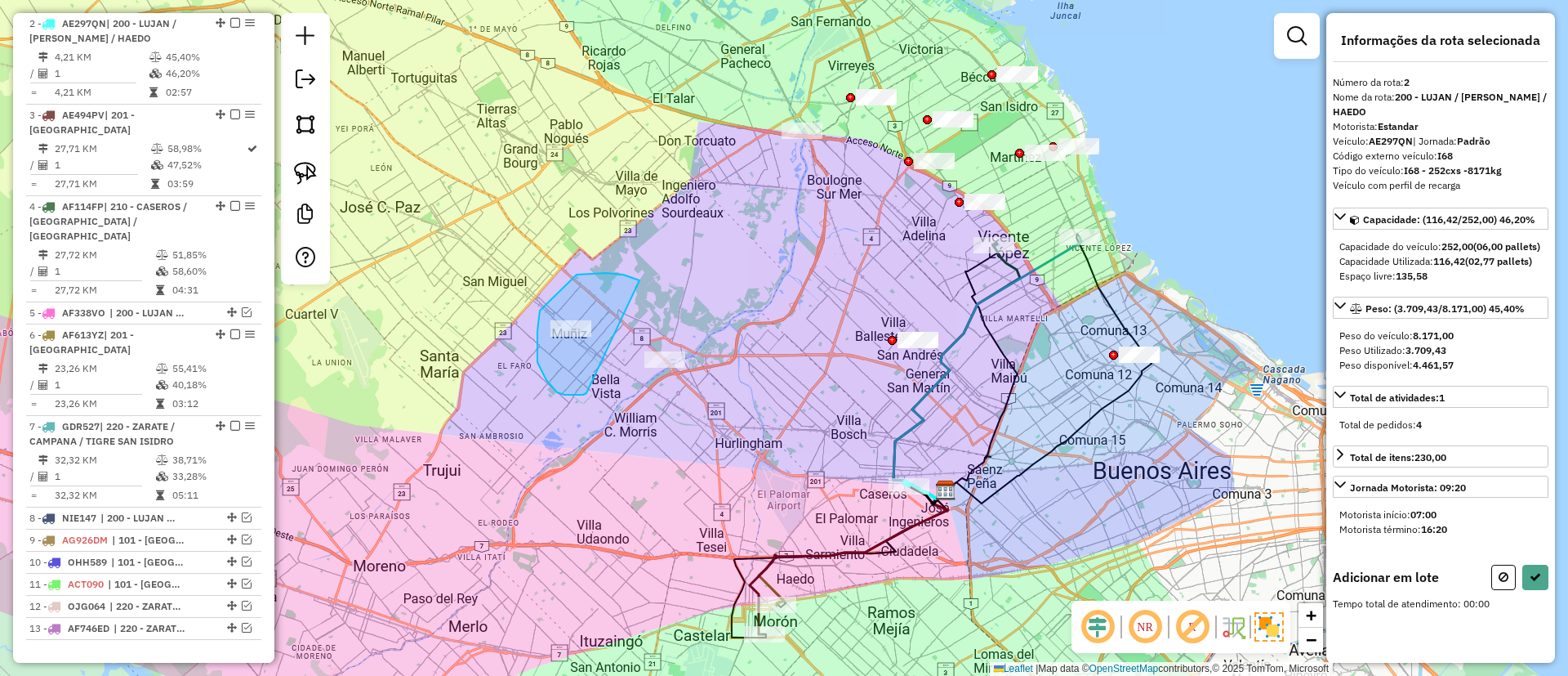
drag, startPoint x: 636, startPoint y: 279, endPoint x: 590, endPoint y: 381, distance: 111.9
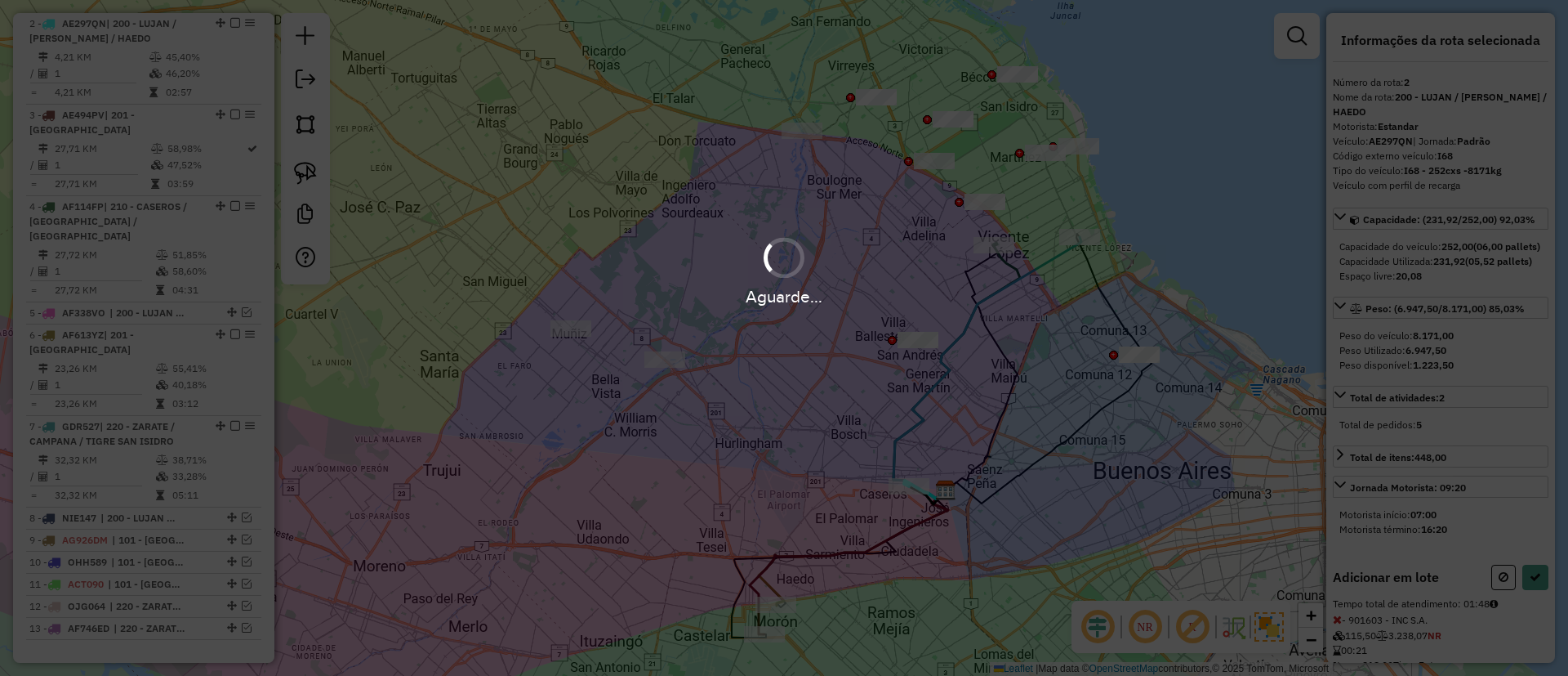
select select "**********"
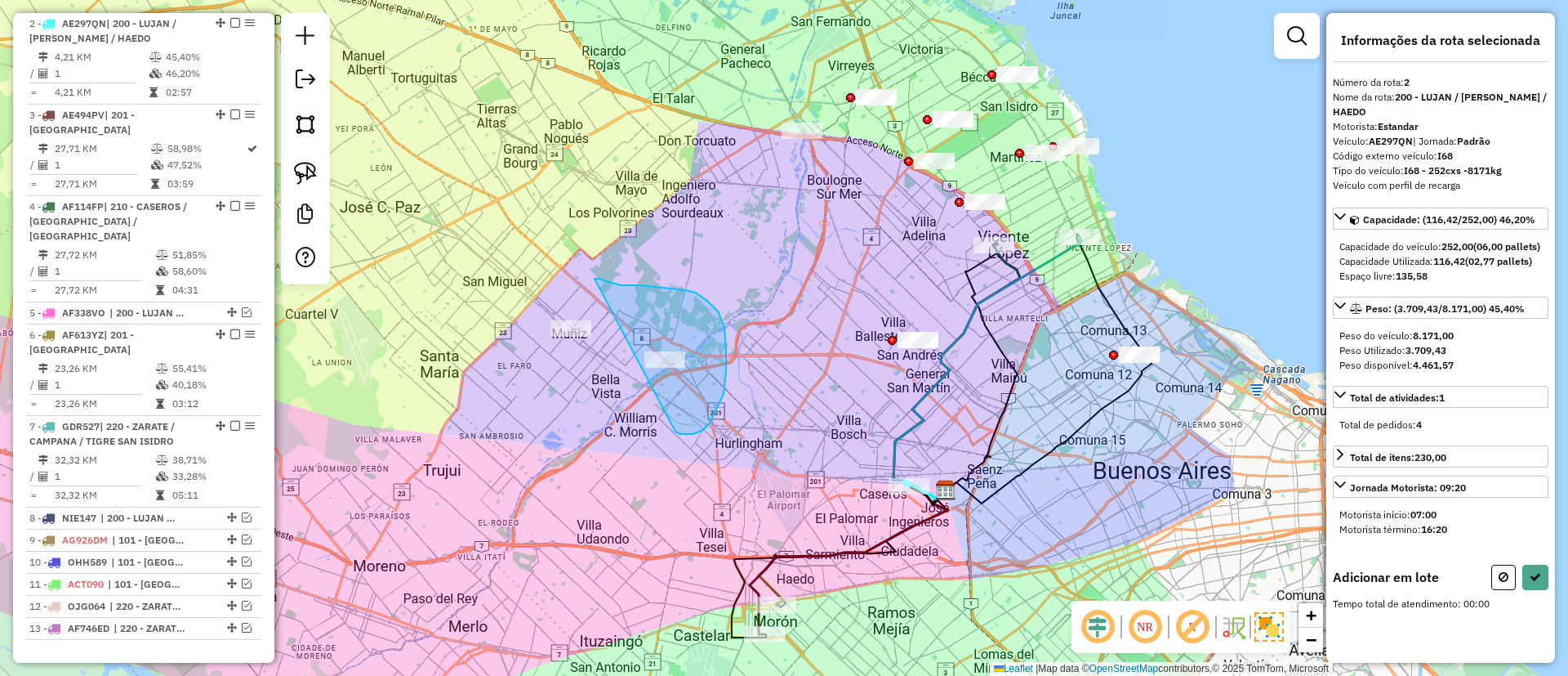
drag, startPoint x: 599, startPoint y: 279, endPoint x: 657, endPoint y: 418, distance: 150.6
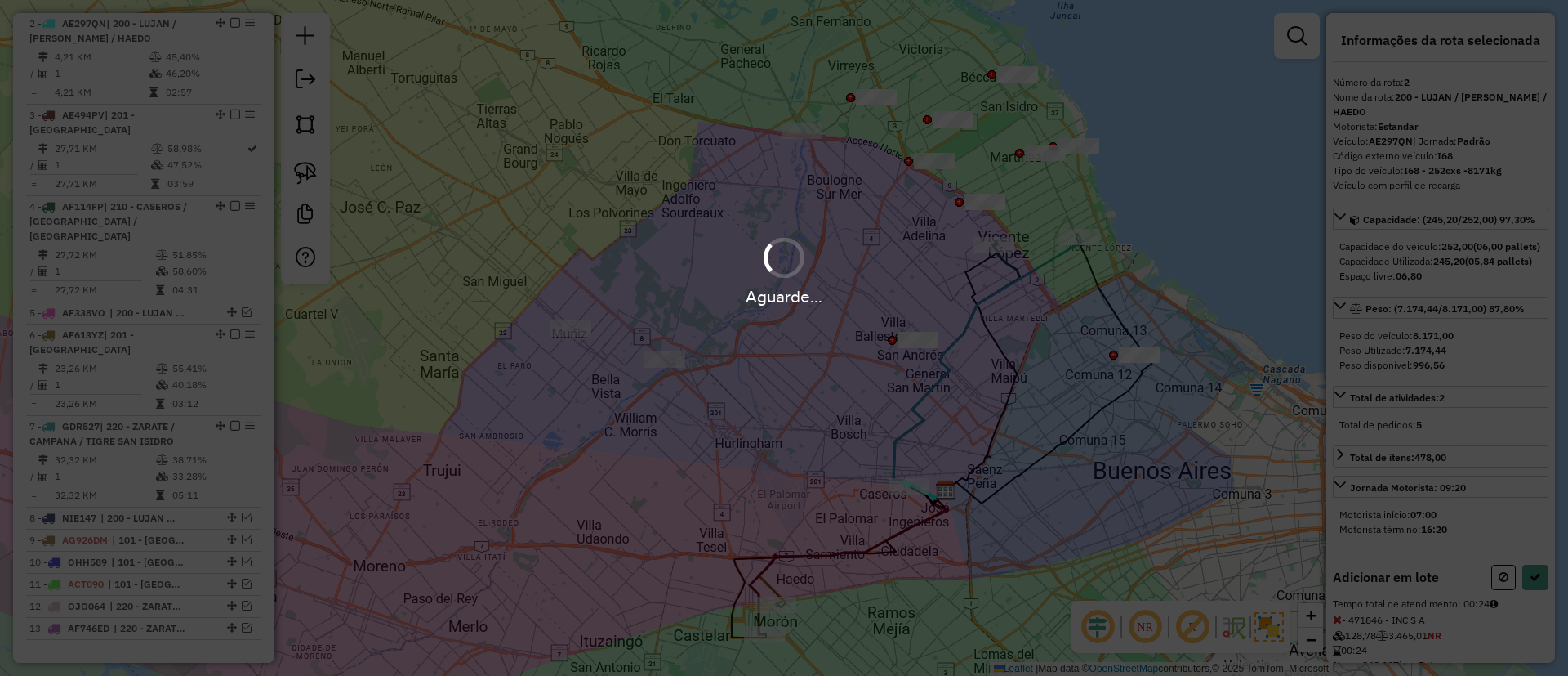
select select "**********"
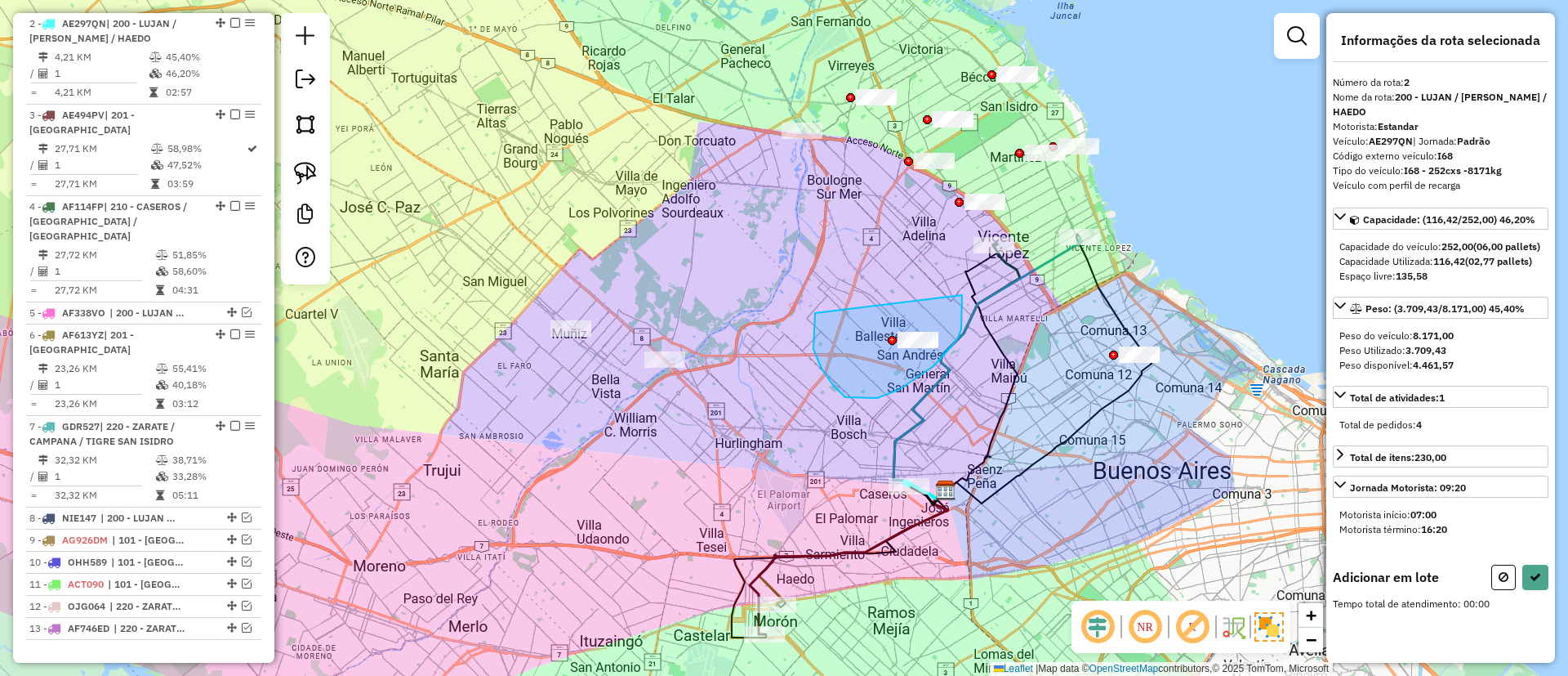
drag, startPoint x: 814, startPoint y: 331, endPoint x: 961, endPoint y: 289, distance: 152.9
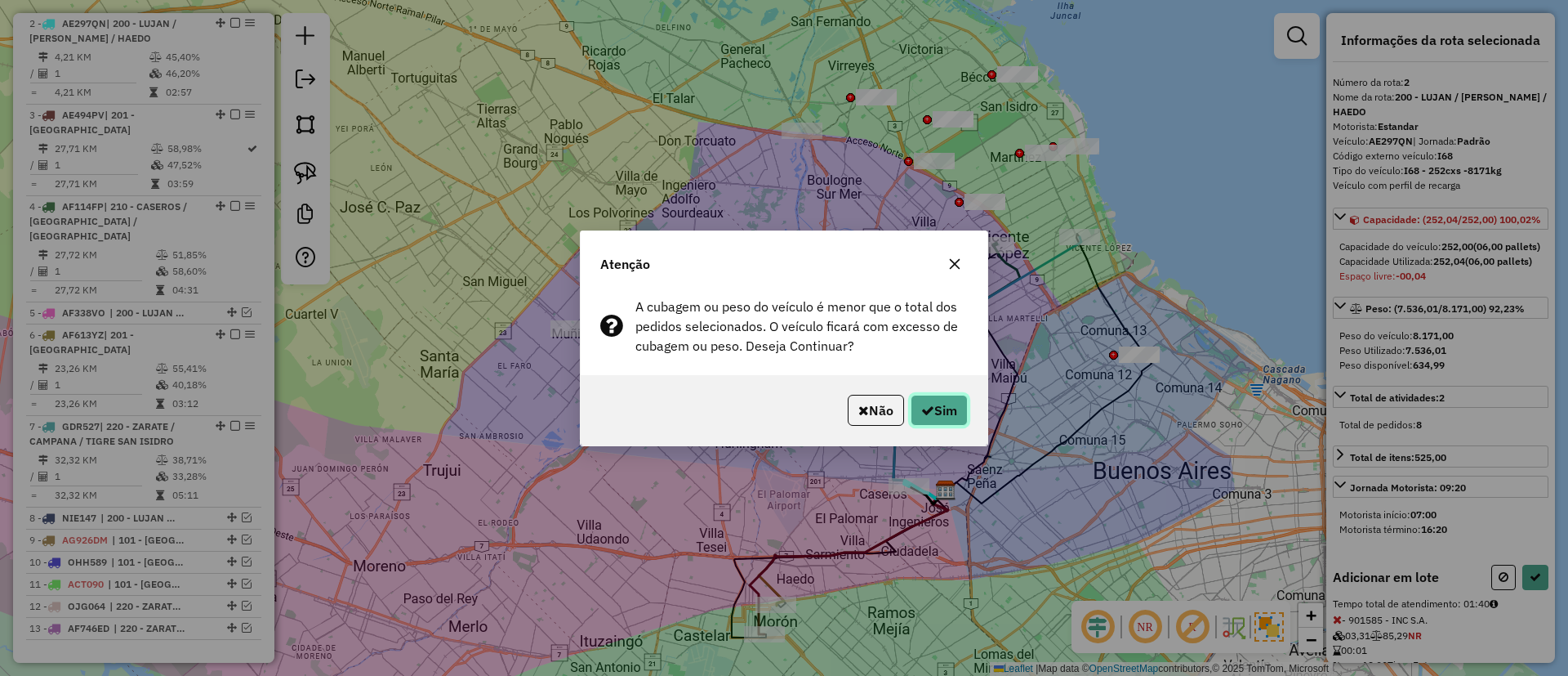
click at [939, 414] on button "Sim" at bounding box center [939, 410] width 57 height 31
select select "**********"
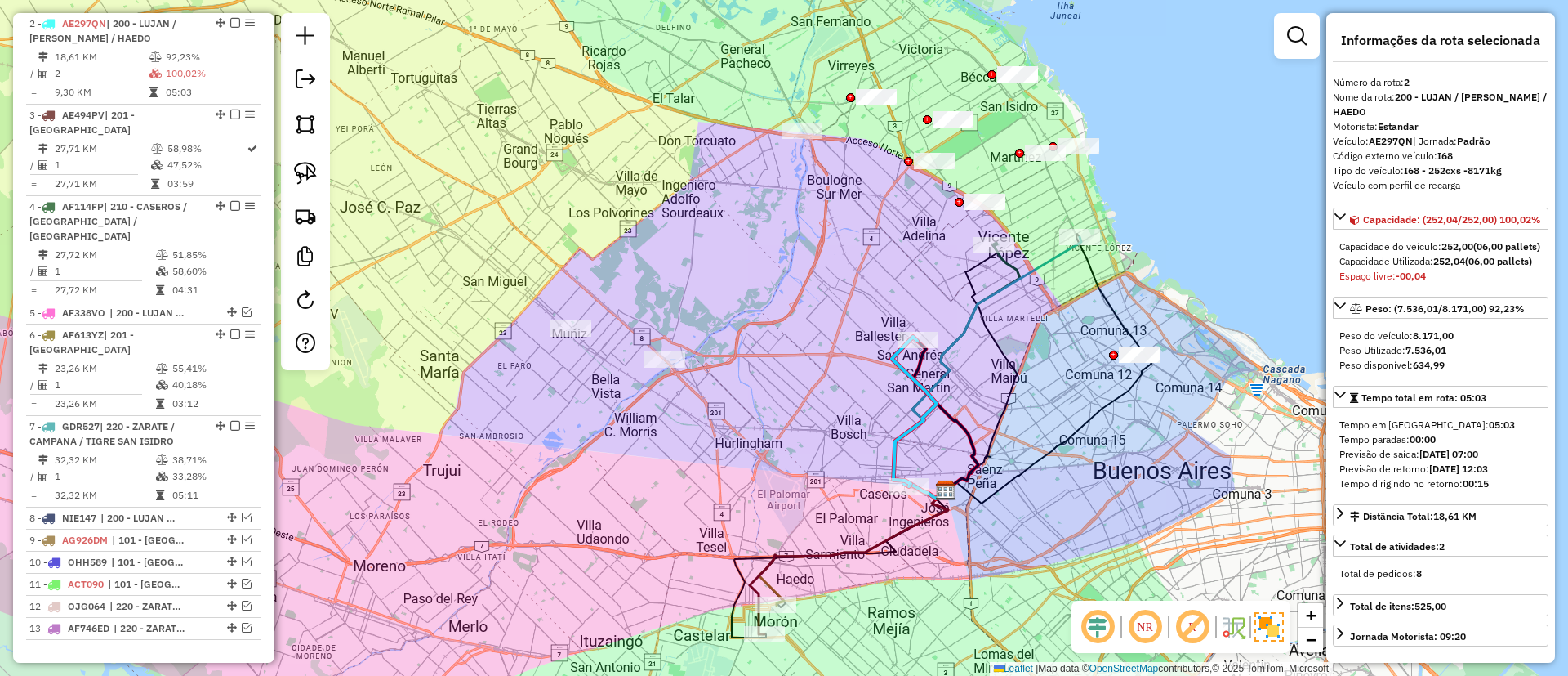
click at [927, 395] on icon at bounding box center [914, 411] width 45 height 150
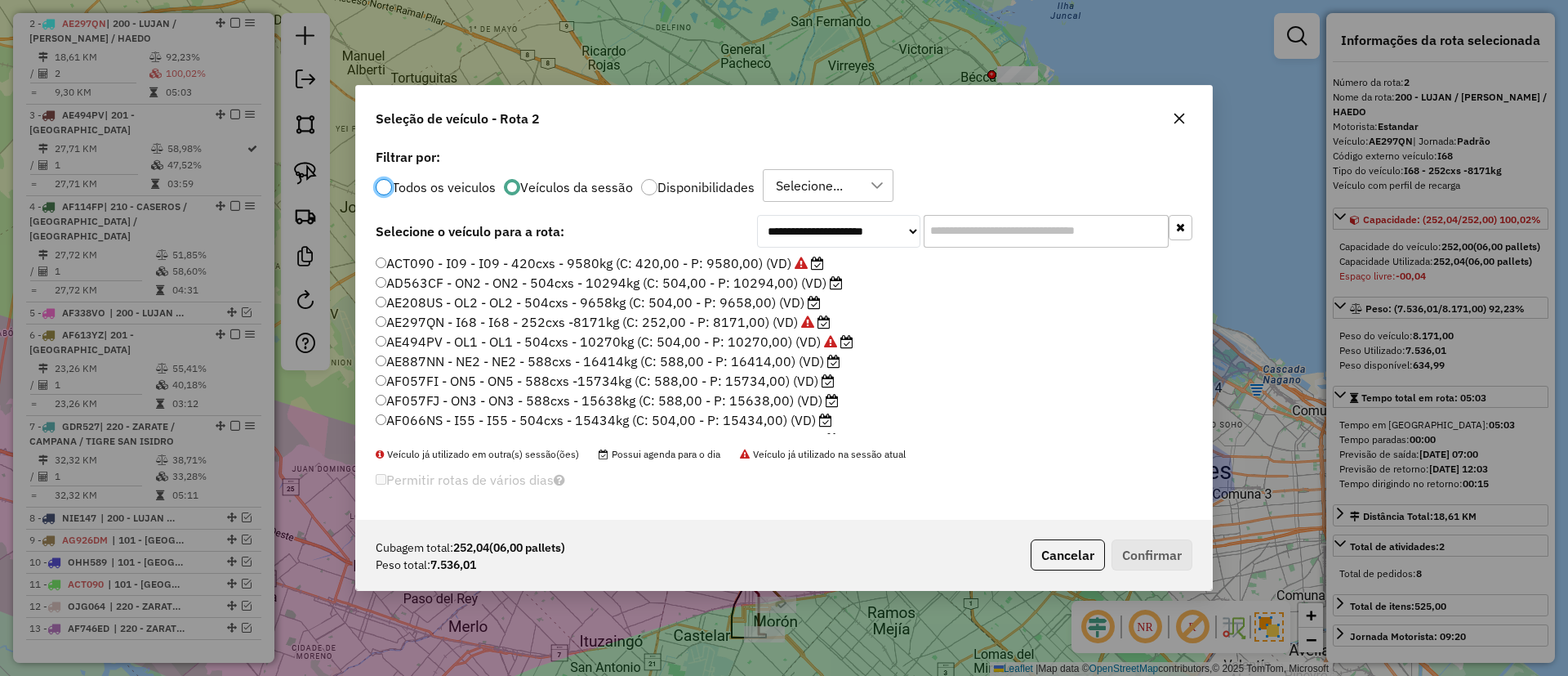
scroll to position [9, 5]
click at [716, 303] on label "AE208US - OL2 - OL2 - 504cxs - 9658kg (C: 504,00 - P: 9658,00) (VD)" at bounding box center [599, 302] width 445 height 19
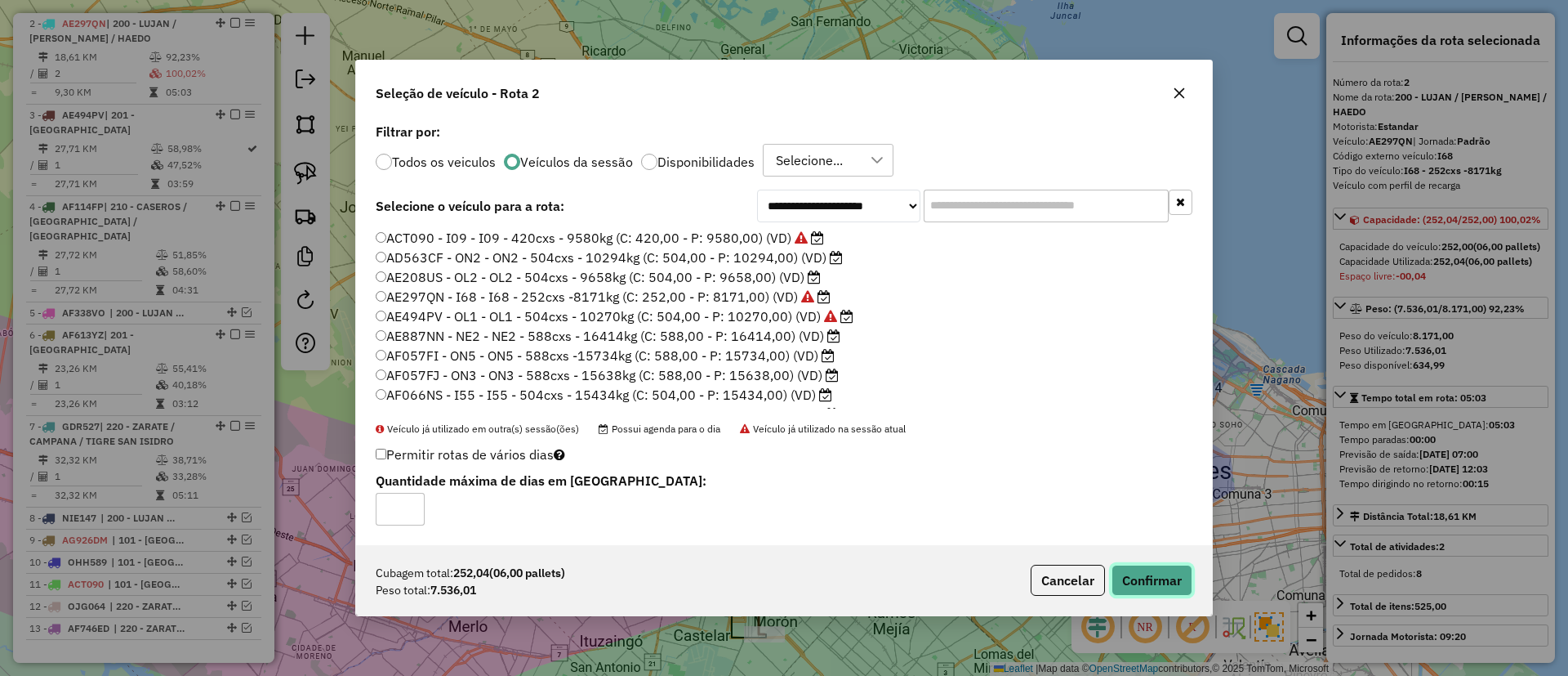
click at [1134, 579] on button "Confirmar" at bounding box center [1152, 580] width 81 height 31
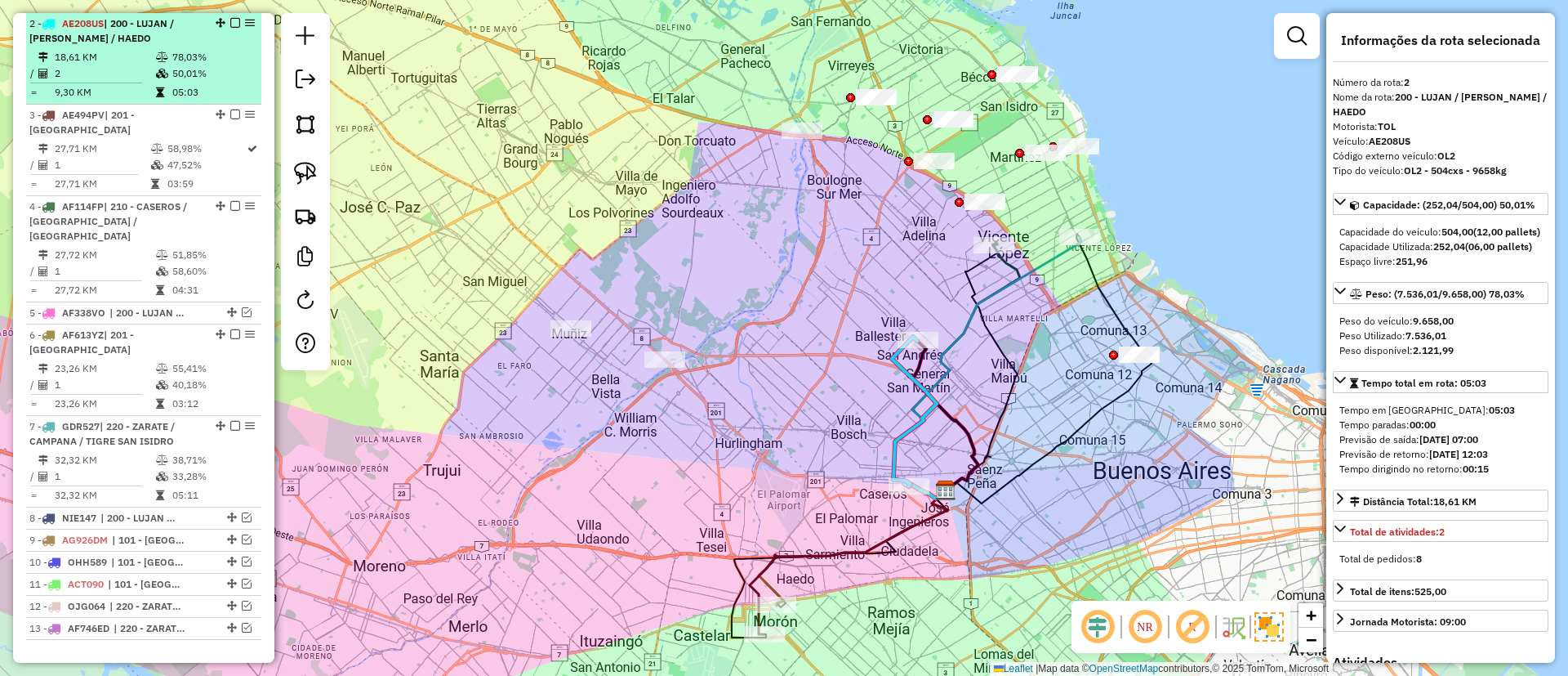
click at [234, 21] on em at bounding box center [235, 23] width 10 height 10
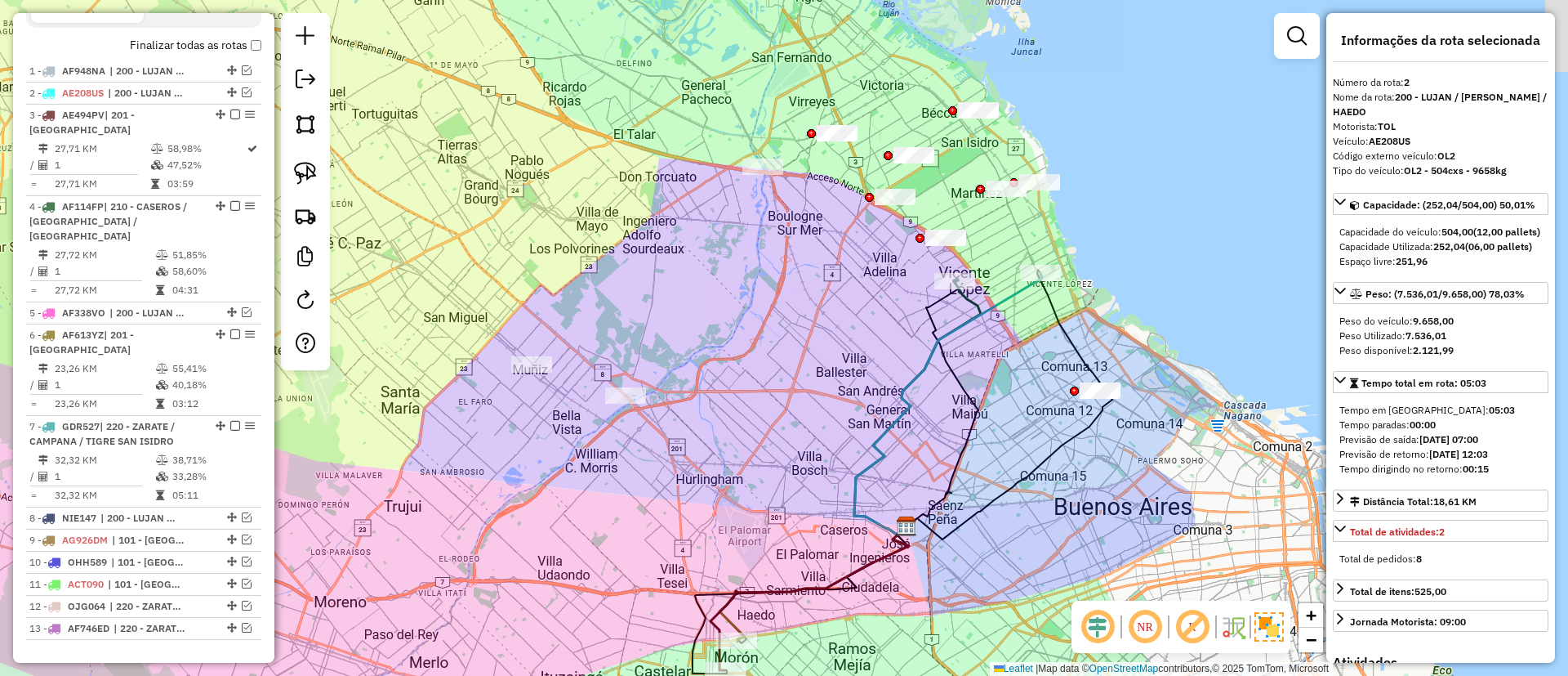
drag, startPoint x: 870, startPoint y: 284, endPoint x: 878, endPoint y: 317, distance: 34.0
click at [794, 315] on div "Janela de atendimento Grade de atendimento Capacidade Transportadoras Veículos …" at bounding box center [784, 338] width 1568 height 676
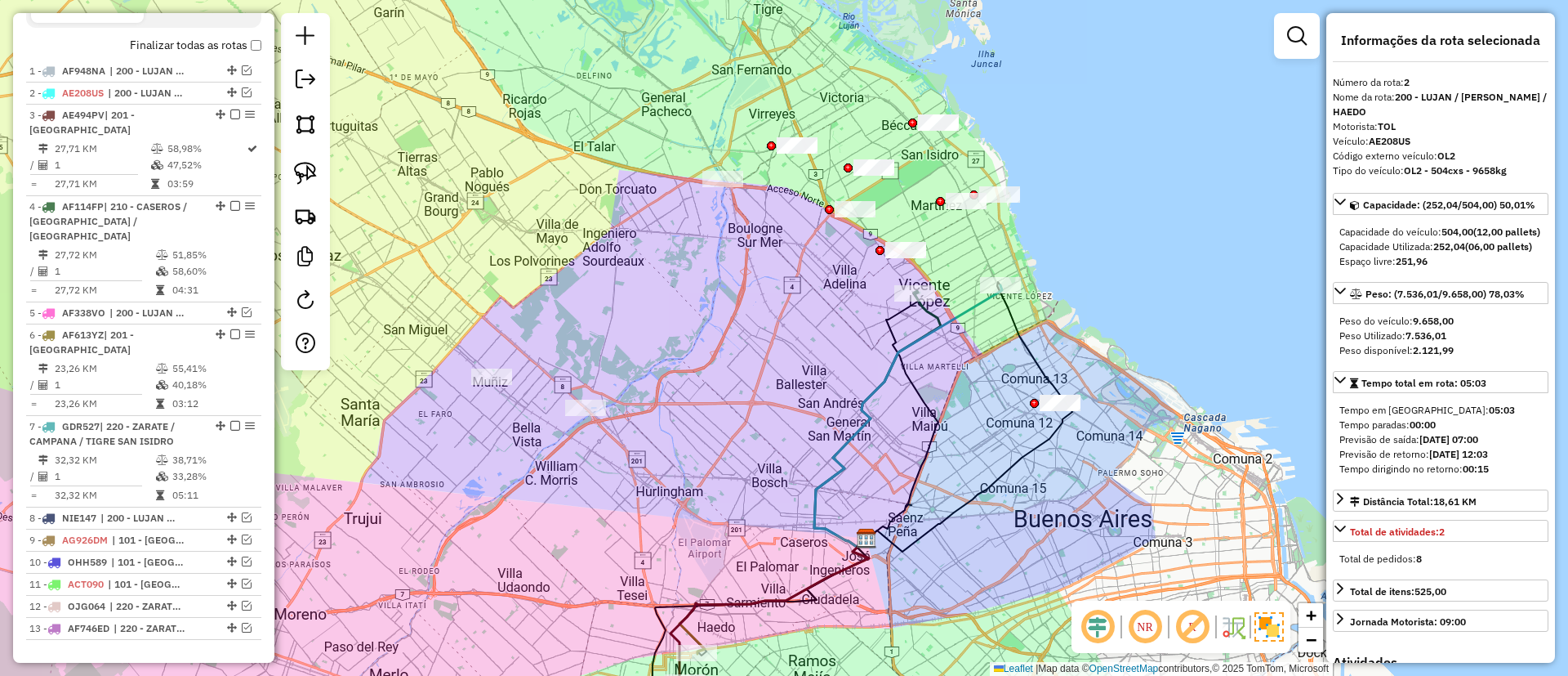
drag, startPoint x: 917, startPoint y: 222, endPoint x: 912, endPoint y: 309, distance: 87.1
click at [912, 309] on div "Janela de atendimento Grade de atendimento Capacidade Transportadoras Veículos …" at bounding box center [784, 338] width 1568 height 676
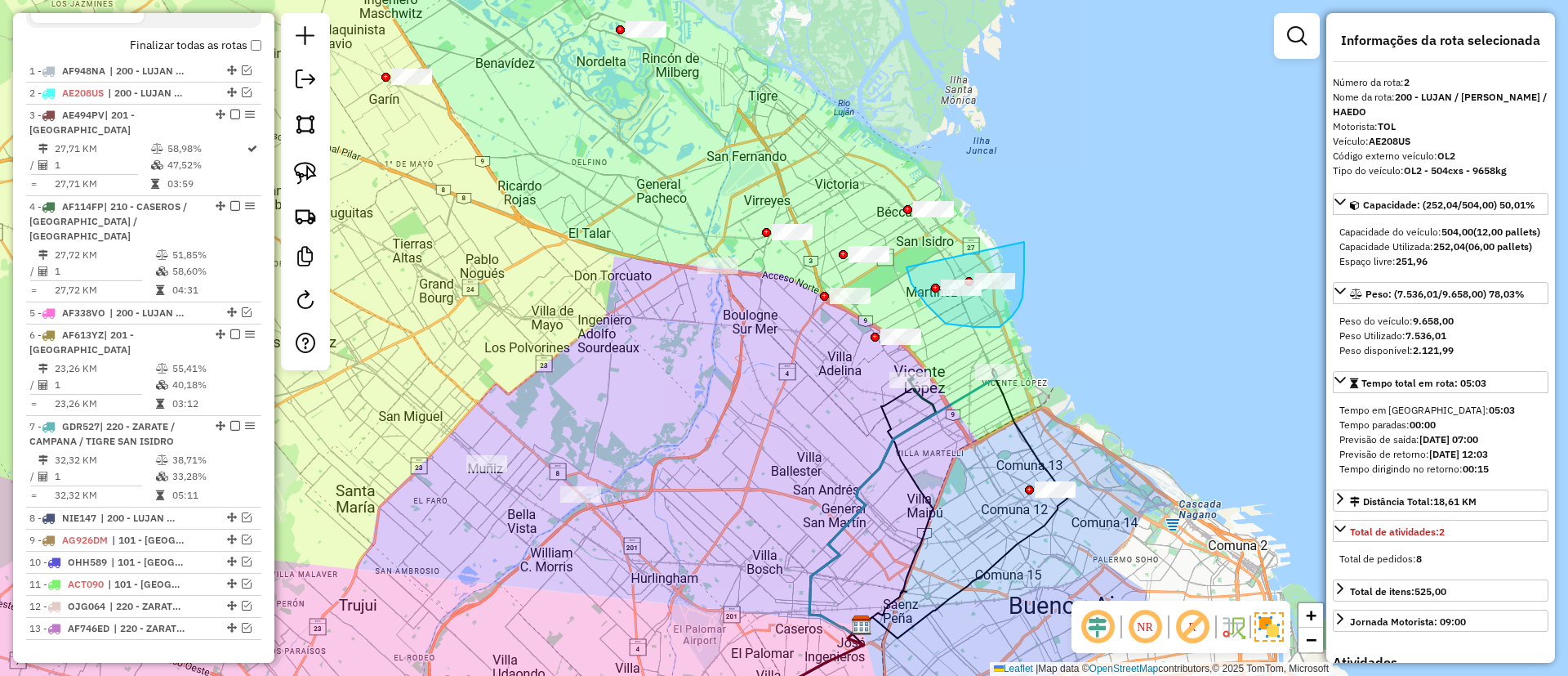
drag, startPoint x: 915, startPoint y: 287, endPoint x: 1020, endPoint y: 233, distance: 118.1
drag, startPoint x: 937, startPoint y: 174, endPoint x: 987, endPoint y: 184, distance: 51.0
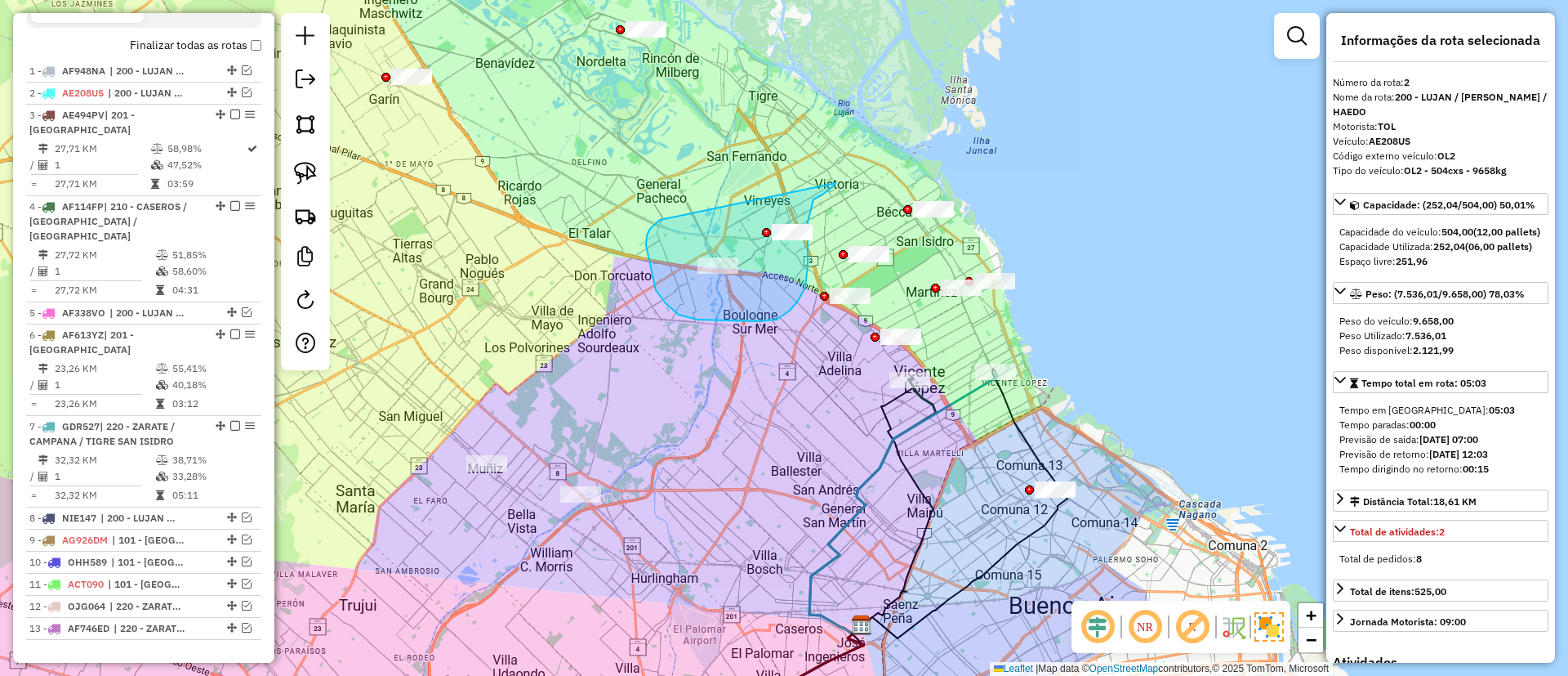
drag, startPoint x: 646, startPoint y: 245, endPoint x: 817, endPoint y: 149, distance: 196.1
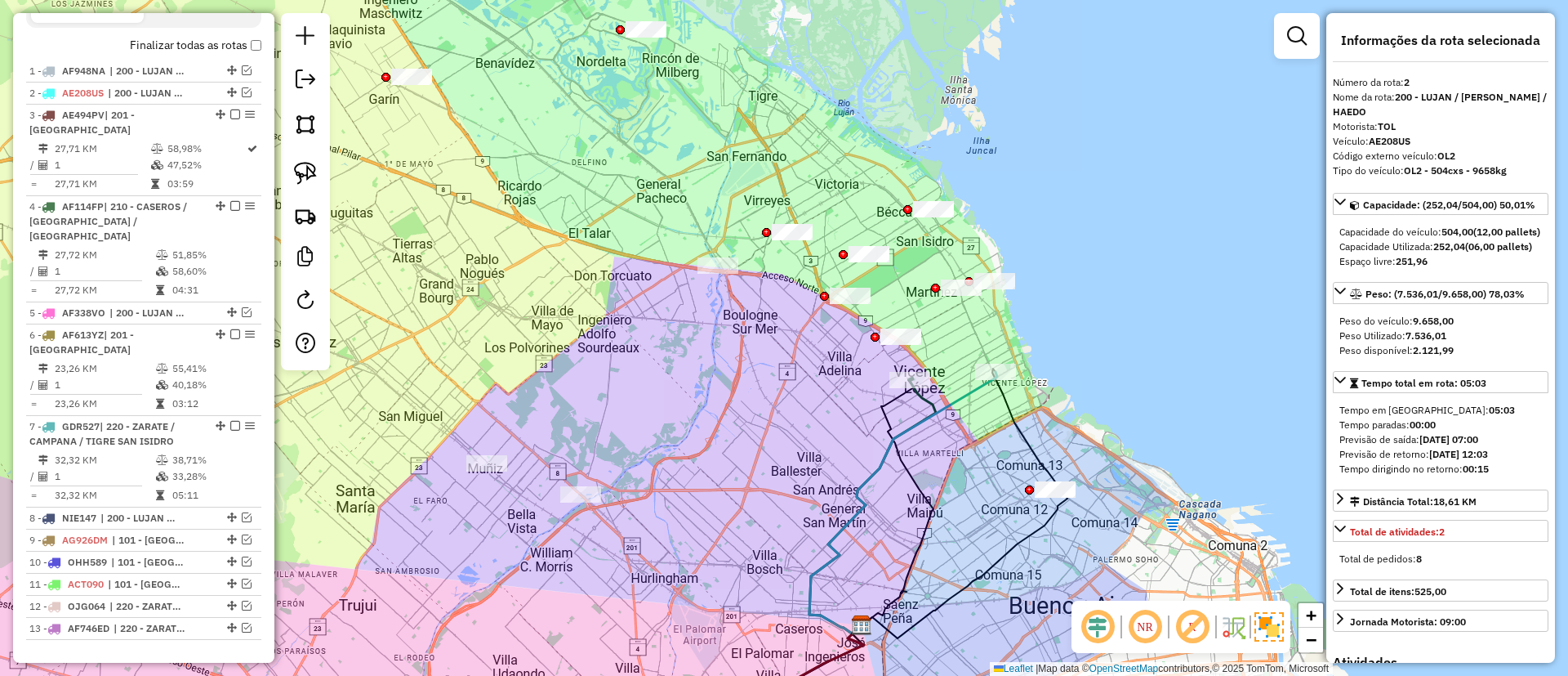
drag, startPoint x: 779, startPoint y: 281, endPoint x: 780, endPoint y: 290, distance: 9.1
click at [779, 289] on div "Janela de atendimento Grade de atendimento Capacidade Transportadoras Veículos …" at bounding box center [784, 338] width 1568 height 676
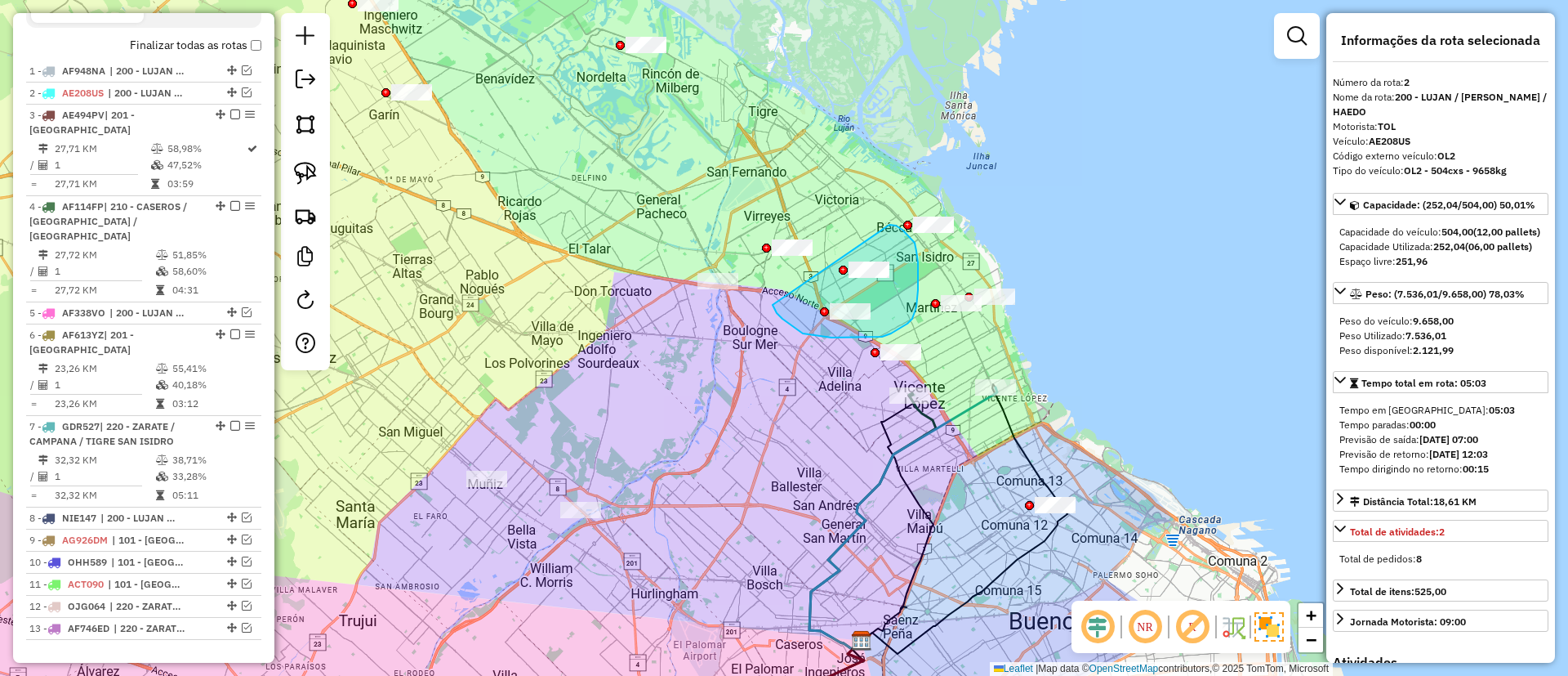
drag, startPoint x: 773, startPoint y: 305, endPoint x: 887, endPoint y: 224, distance: 139.8
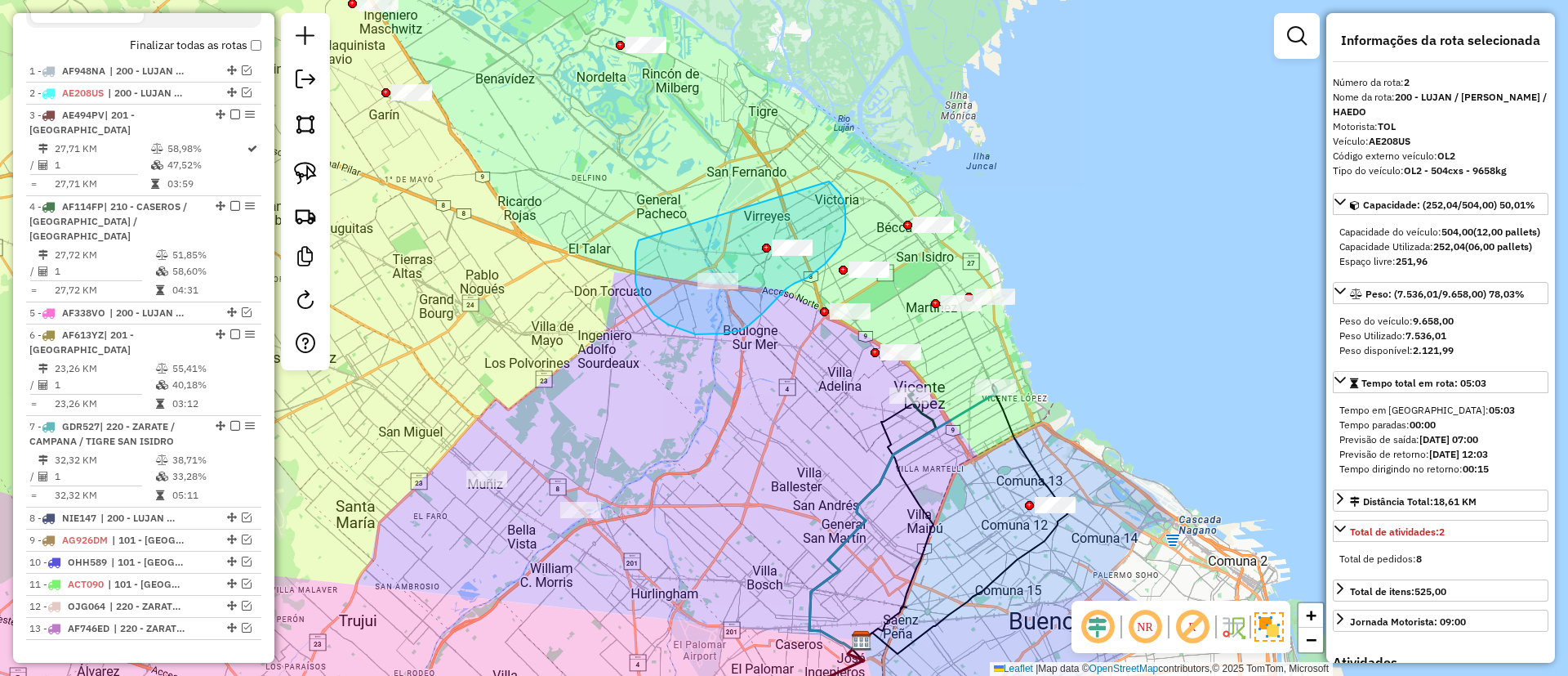
drag, startPoint x: 654, startPoint y: 315, endPoint x: 820, endPoint y: 175, distance: 217.2
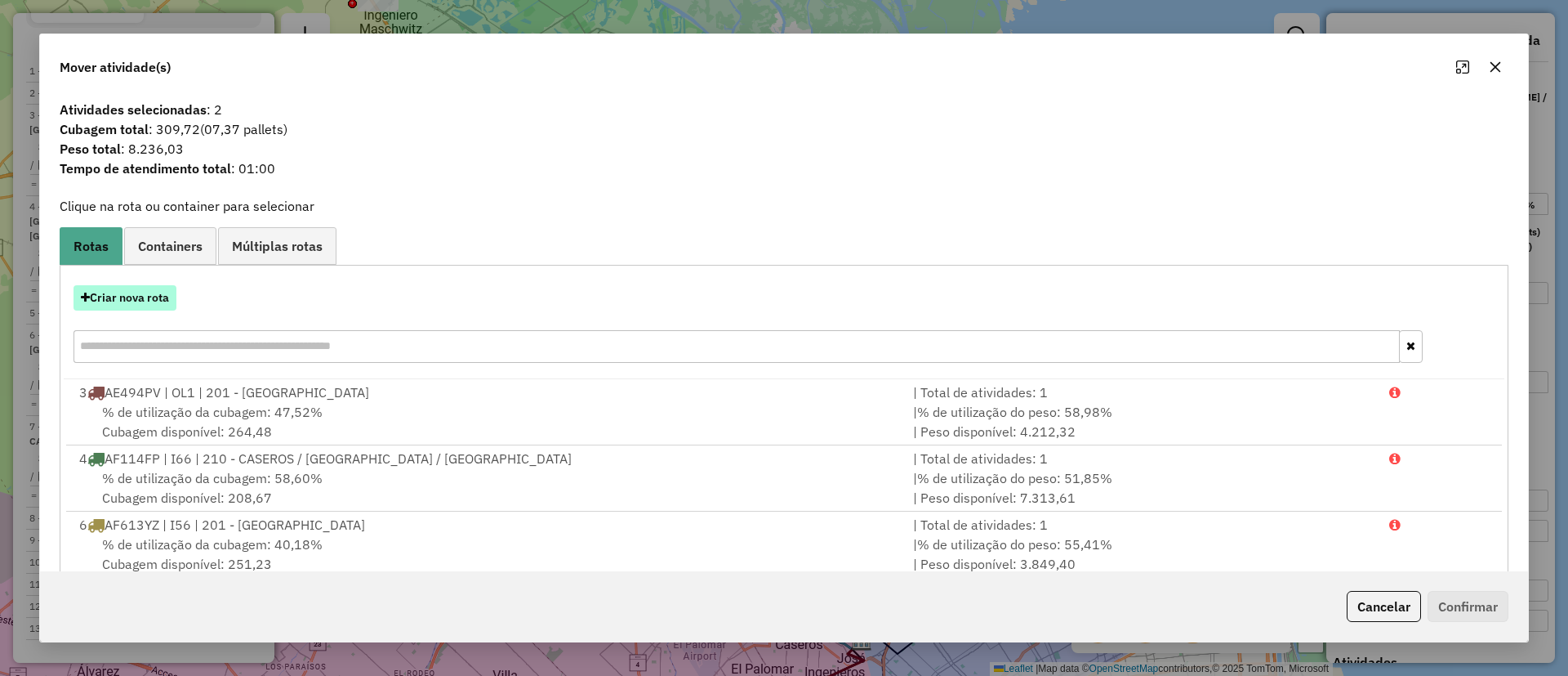
click at [140, 300] on button "Criar nova rota" at bounding box center [125, 297] width 103 height 25
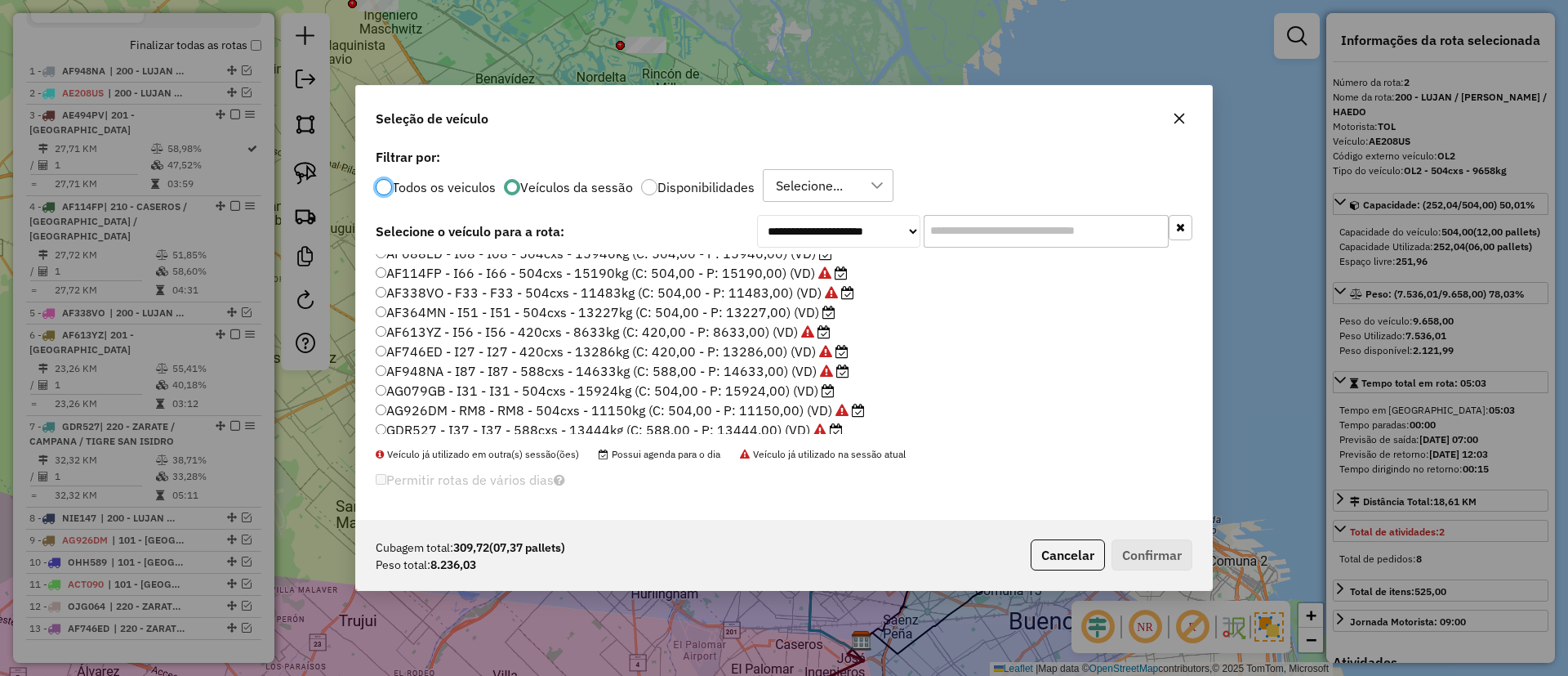
scroll to position [188, 0]
click at [738, 271] on label "AF066NX - I34 - I34 - 504cxs - 14372kg (C: 504,00 - P: 14372,00) (VD)" at bounding box center [604, 271] width 457 height 19
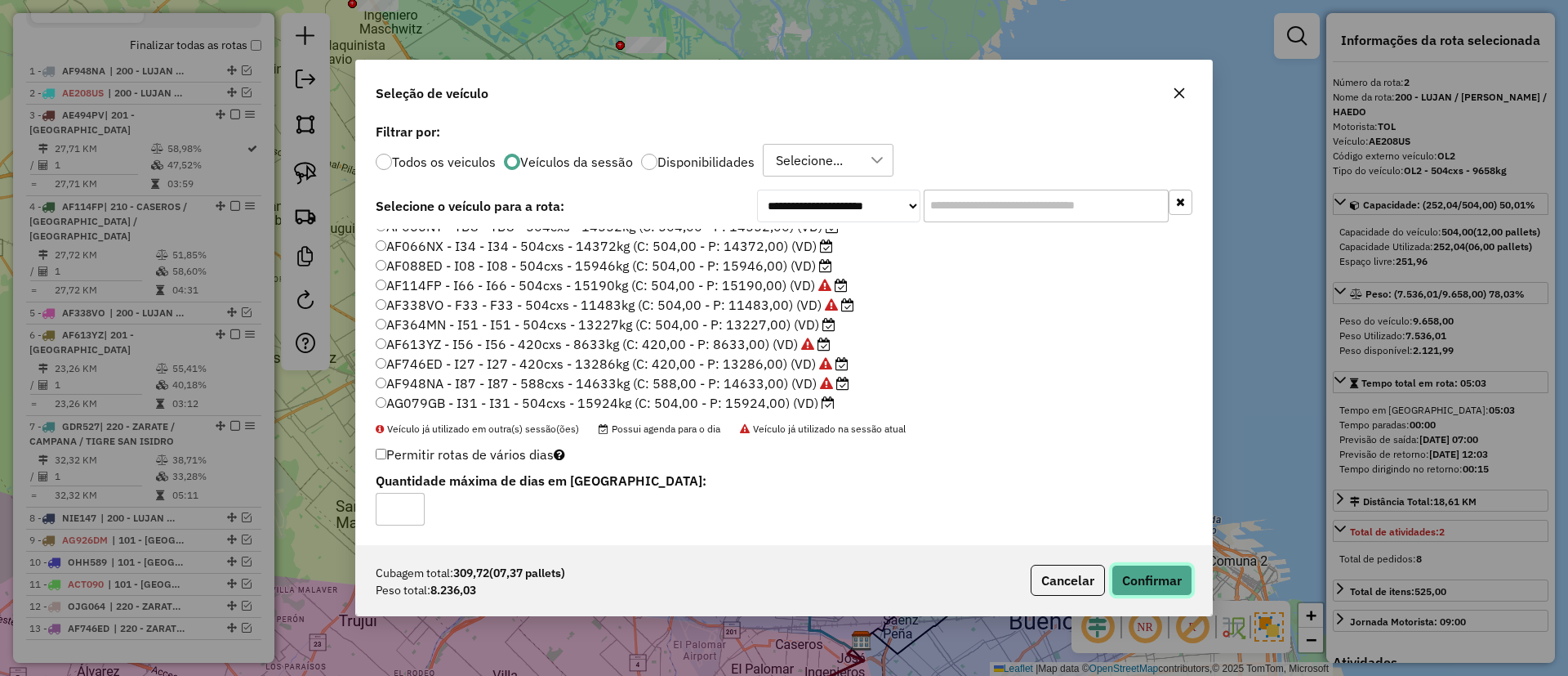
click at [1165, 569] on button "Confirmar" at bounding box center [1152, 580] width 81 height 31
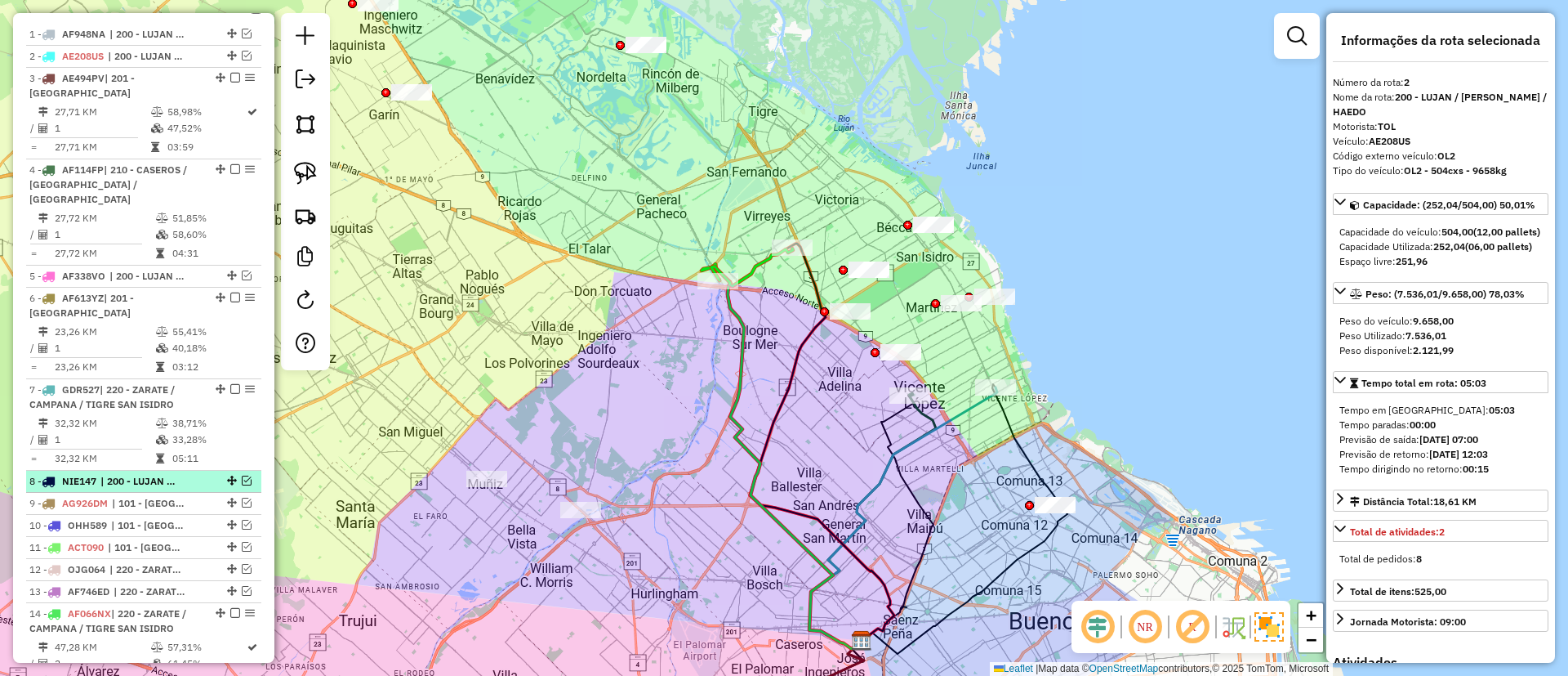
scroll to position [637, 0]
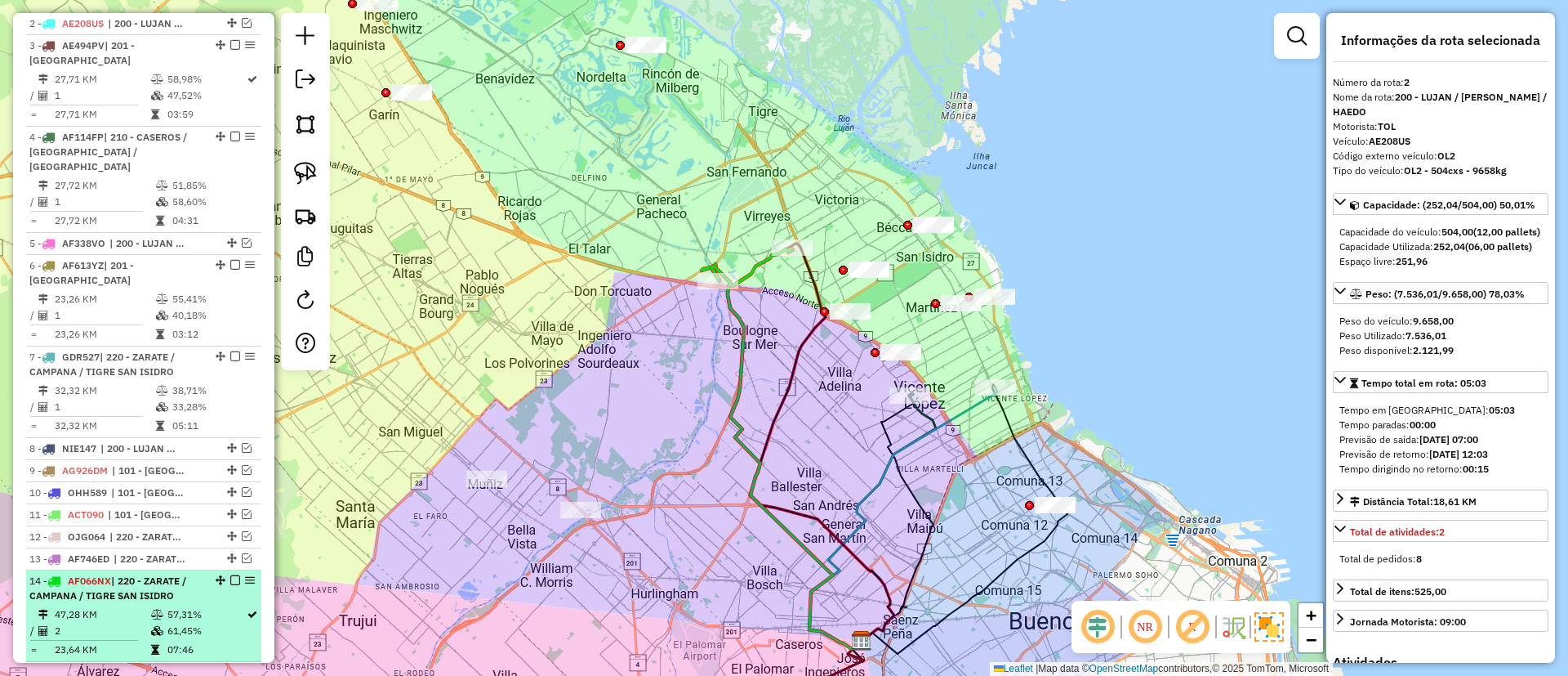
click at [230, 575] on em at bounding box center [235, 581] width 10 height 10
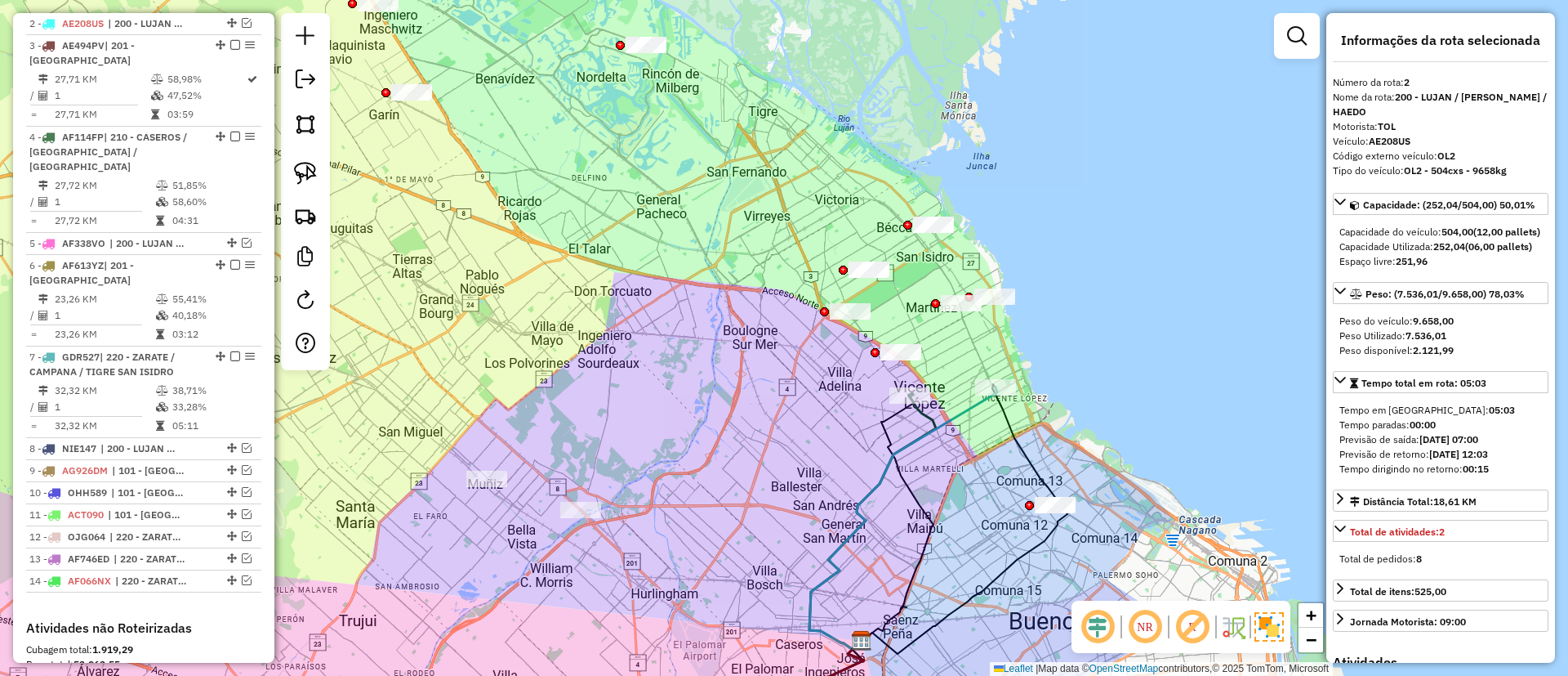
click at [927, 414] on icon at bounding box center [872, 520] width 126 height 255
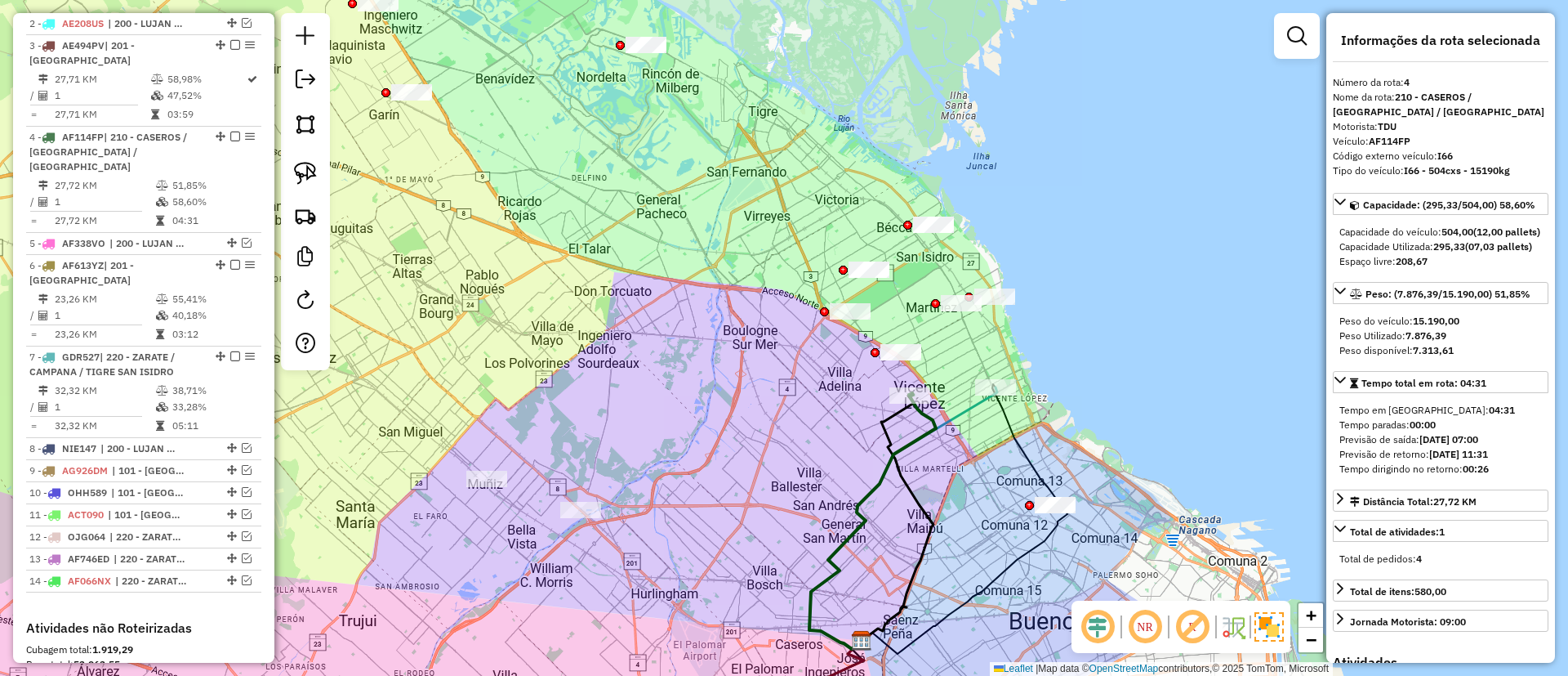
scroll to position [735, 0]
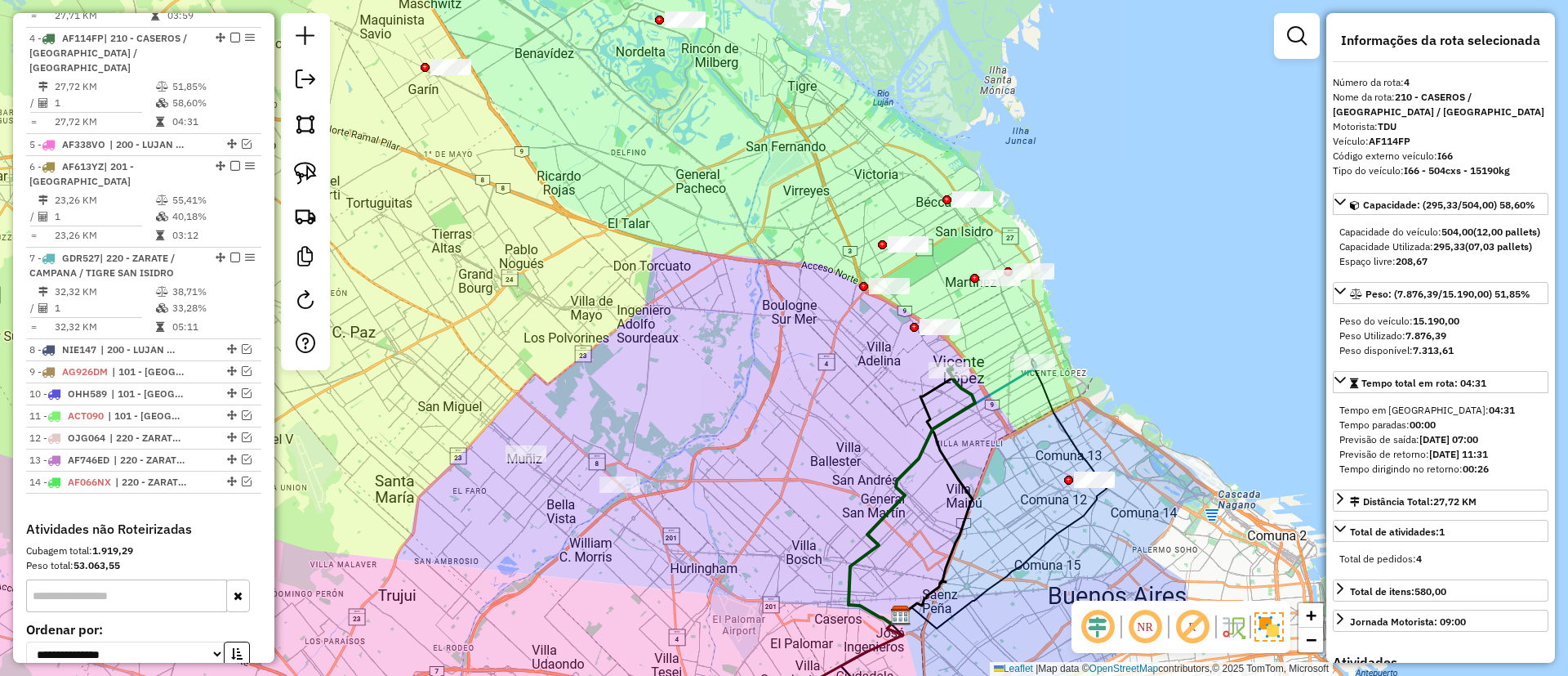
drag, startPoint x: 717, startPoint y: 482, endPoint x: 763, endPoint y: 454, distance: 53.9
click at [763, 454] on div "Janela de atendimento Grade de atendimento Capacidade Transportadoras Veículos …" at bounding box center [784, 338] width 1568 height 676
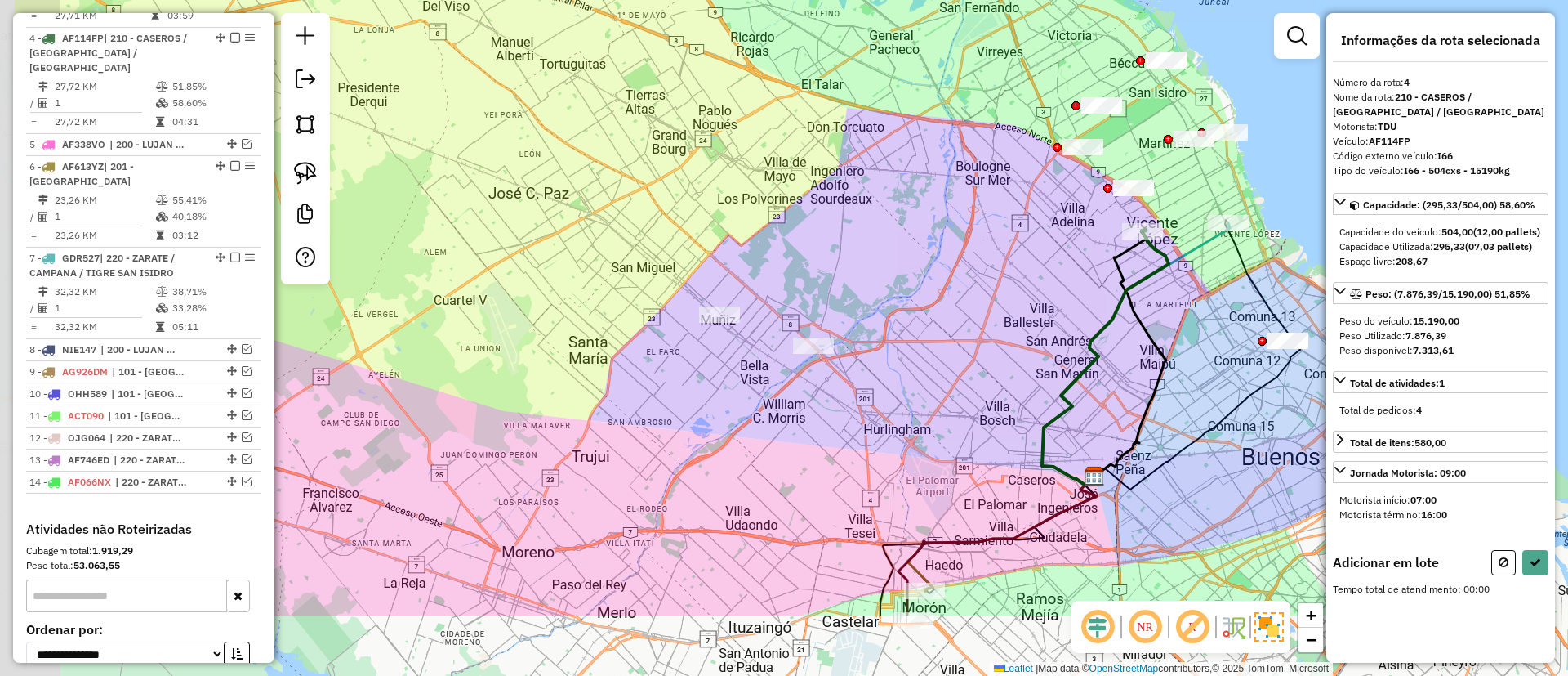
drag, startPoint x: 580, startPoint y: 530, endPoint x: 680, endPoint y: 419, distance: 149.4
click at [682, 415] on div "Janela de atendimento Grade de atendimento Capacidade Transportadoras Veículos …" at bounding box center [784, 338] width 1568 height 676
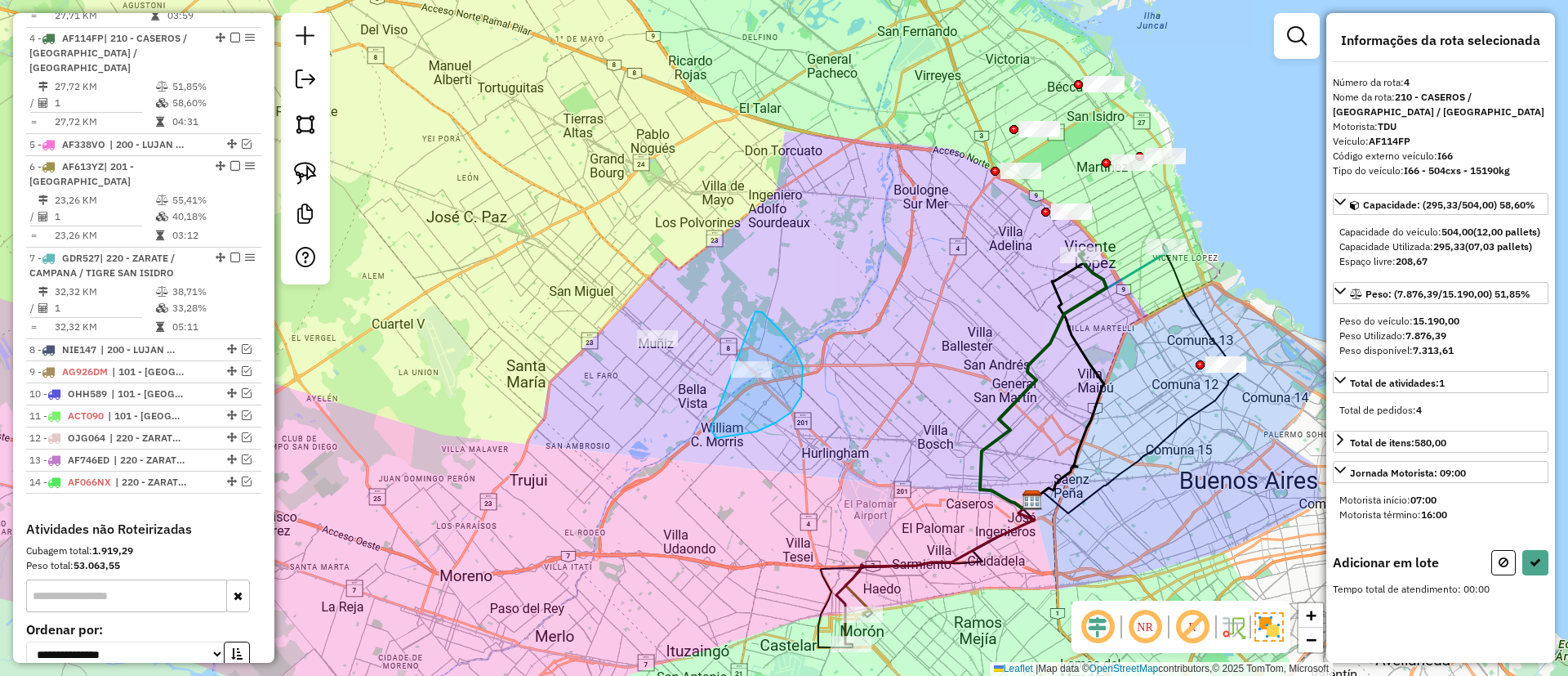
drag, startPoint x: 795, startPoint y: 350, endPoint x: 711, endPoint y: 429, distance: 115.3
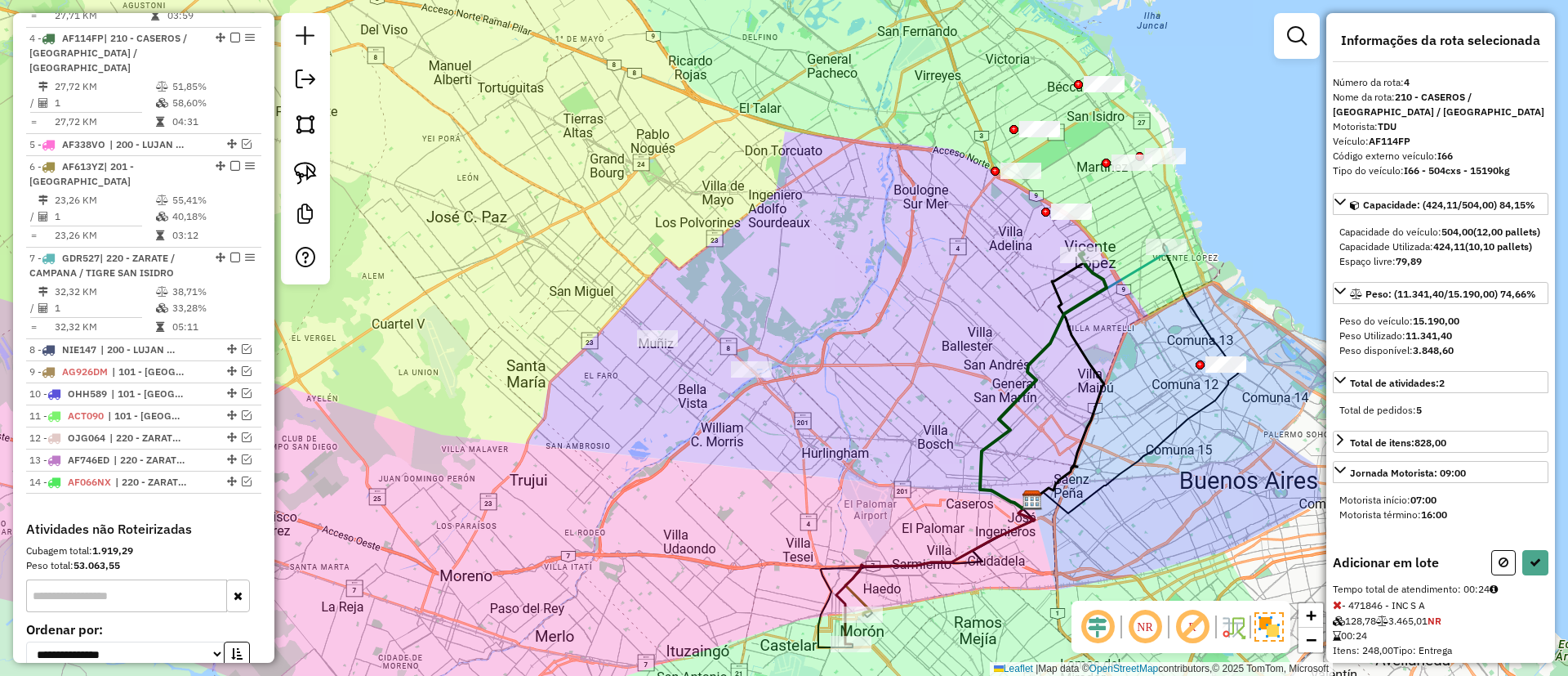
select select "**********"
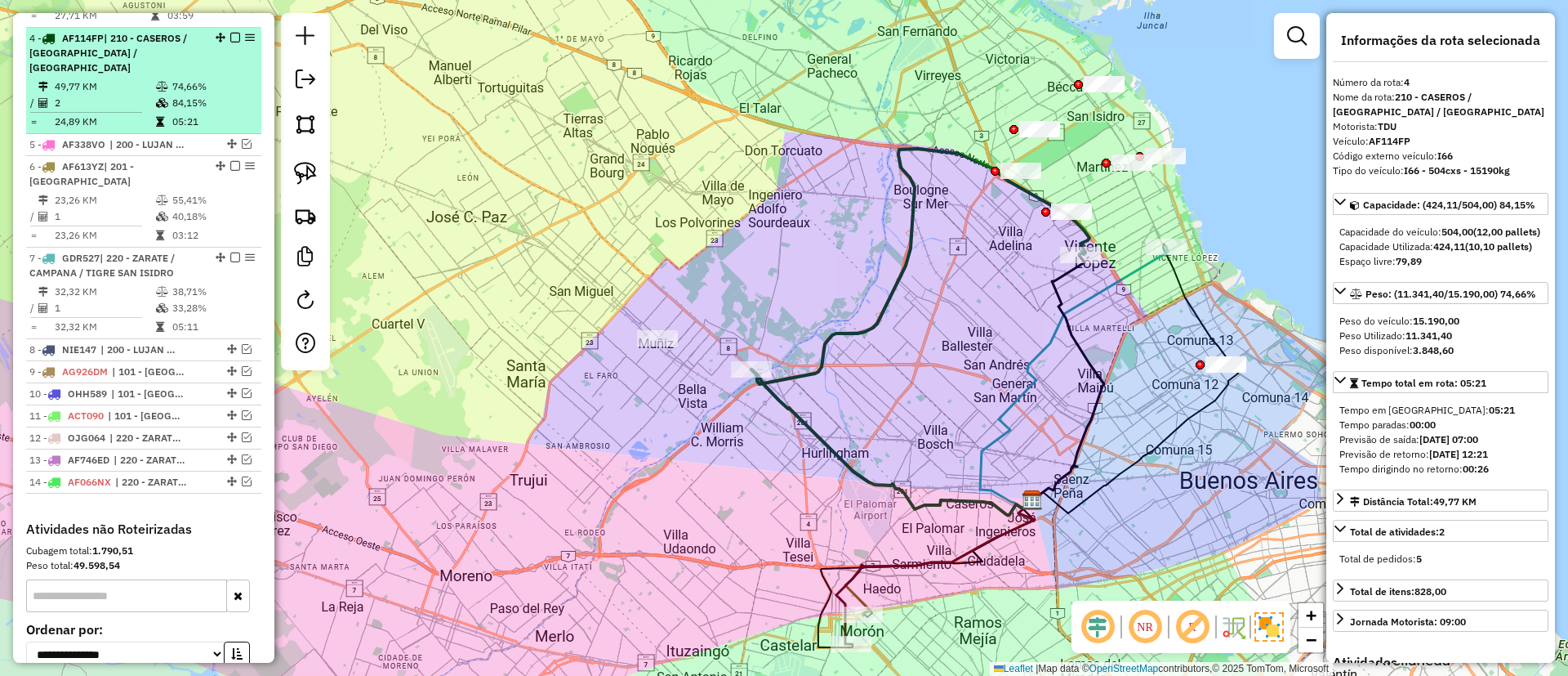
click at [234, 33] on em at bounding box center [235, 38] width 10 height 10
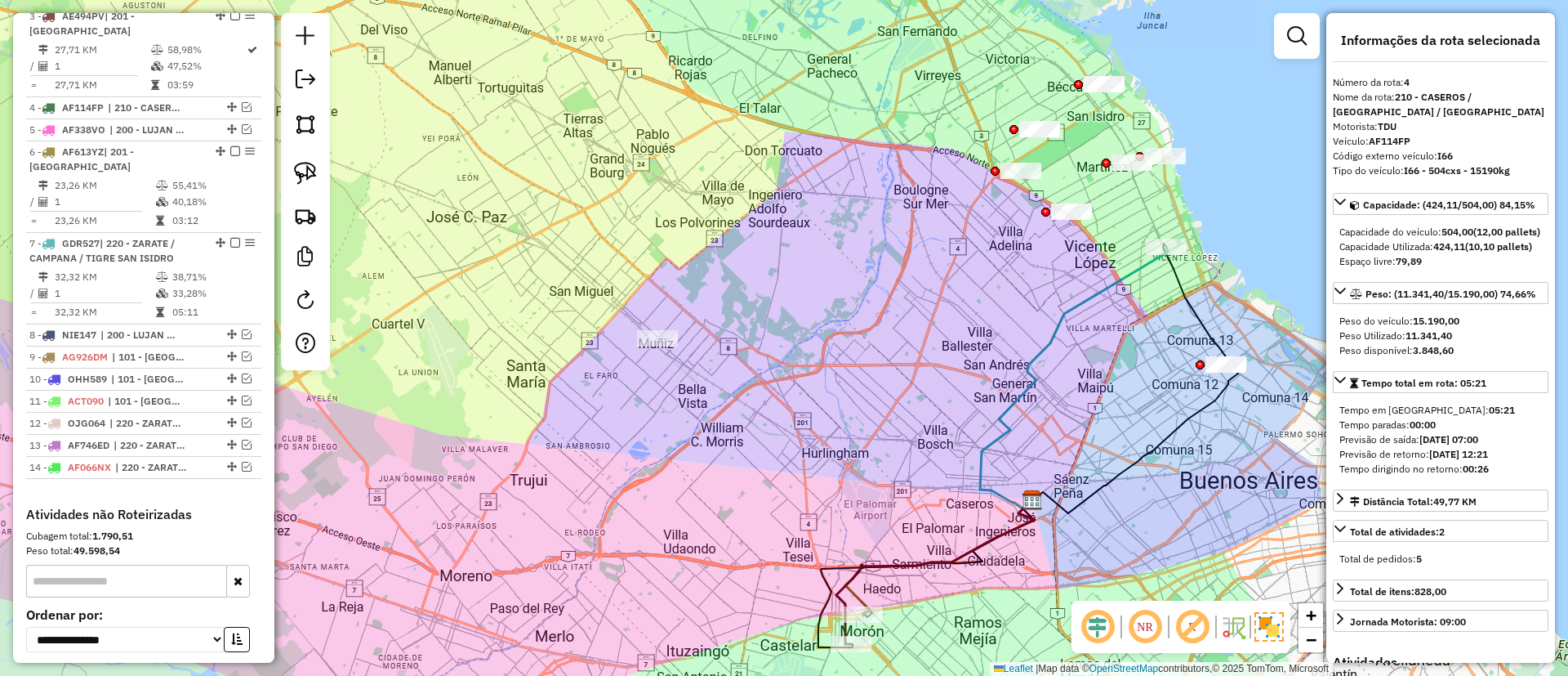
click at [1117, 276] on icon at bounding box center [1074, 378] width 188 height 261
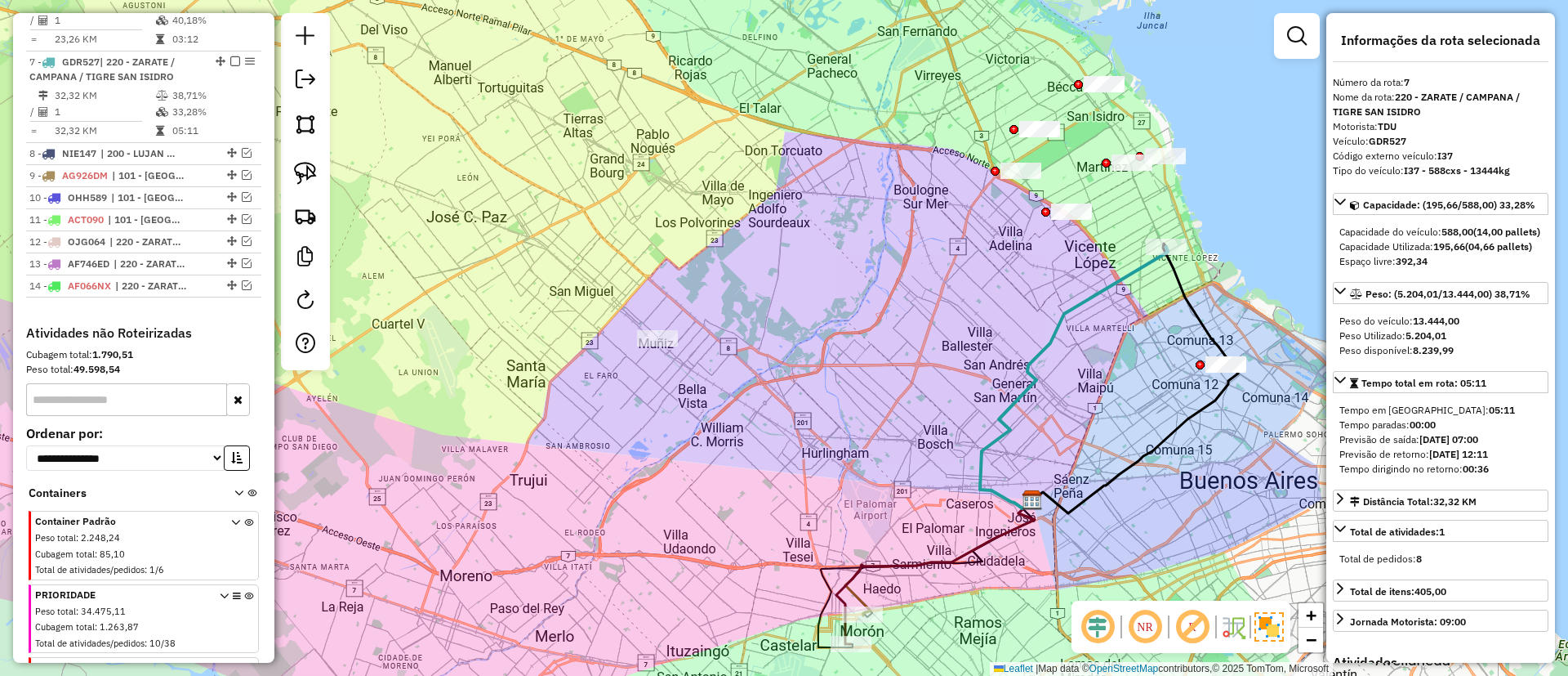
scroll to position [856, 0]
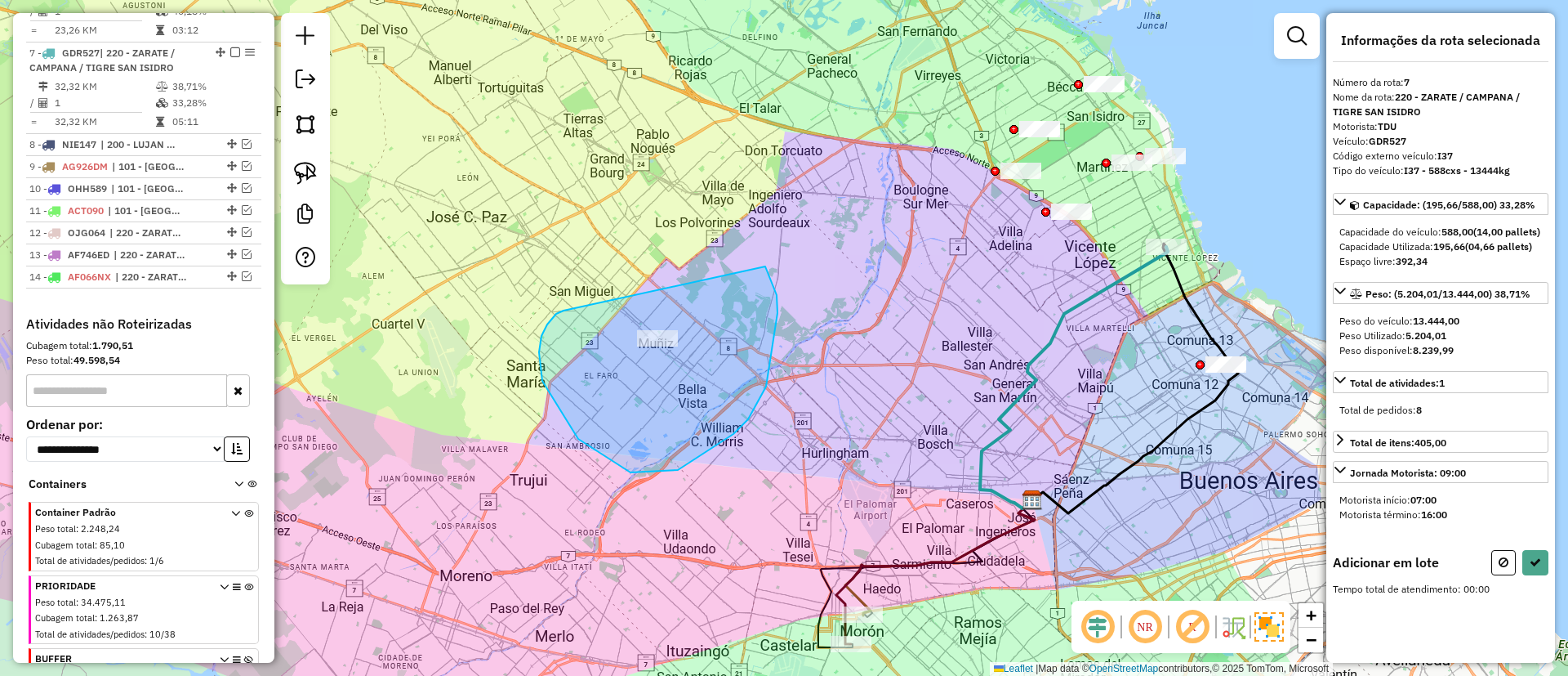
drag, startPoint x: 556, startPoint y: 314, endPoint x: 750, endPoint y: 248, distance: 204.9
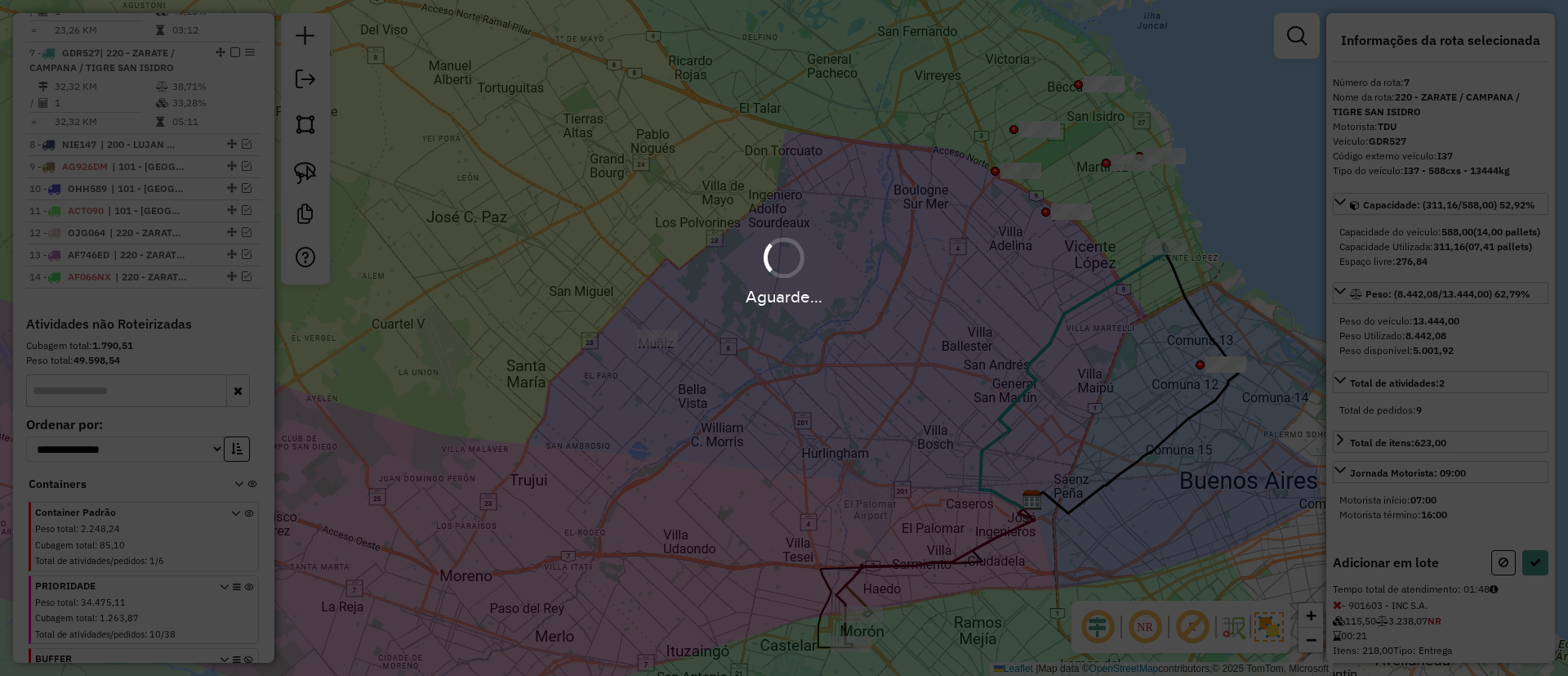
select select "**********"
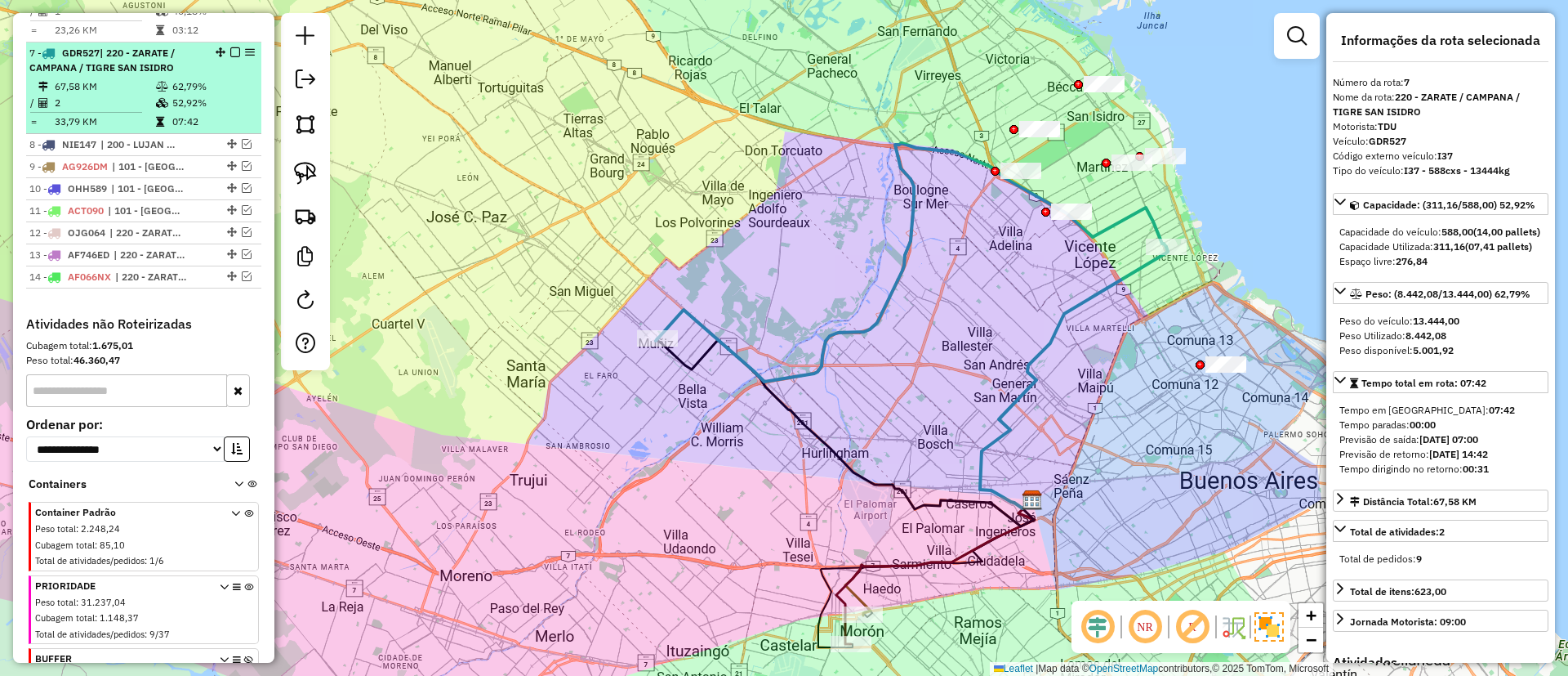
click at [230, 48] on em at bounding box center [235, 53] width 10 height 10
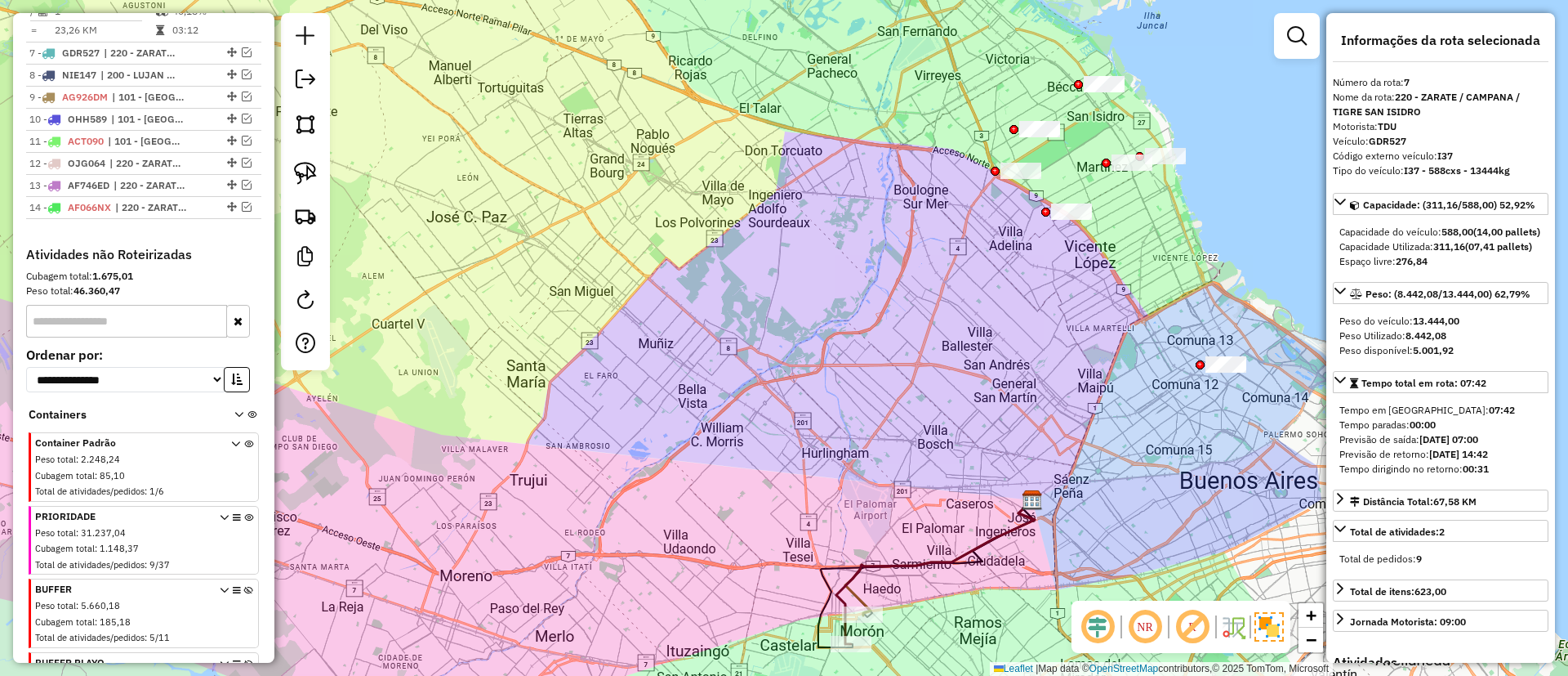
scroll to position [787, 0]
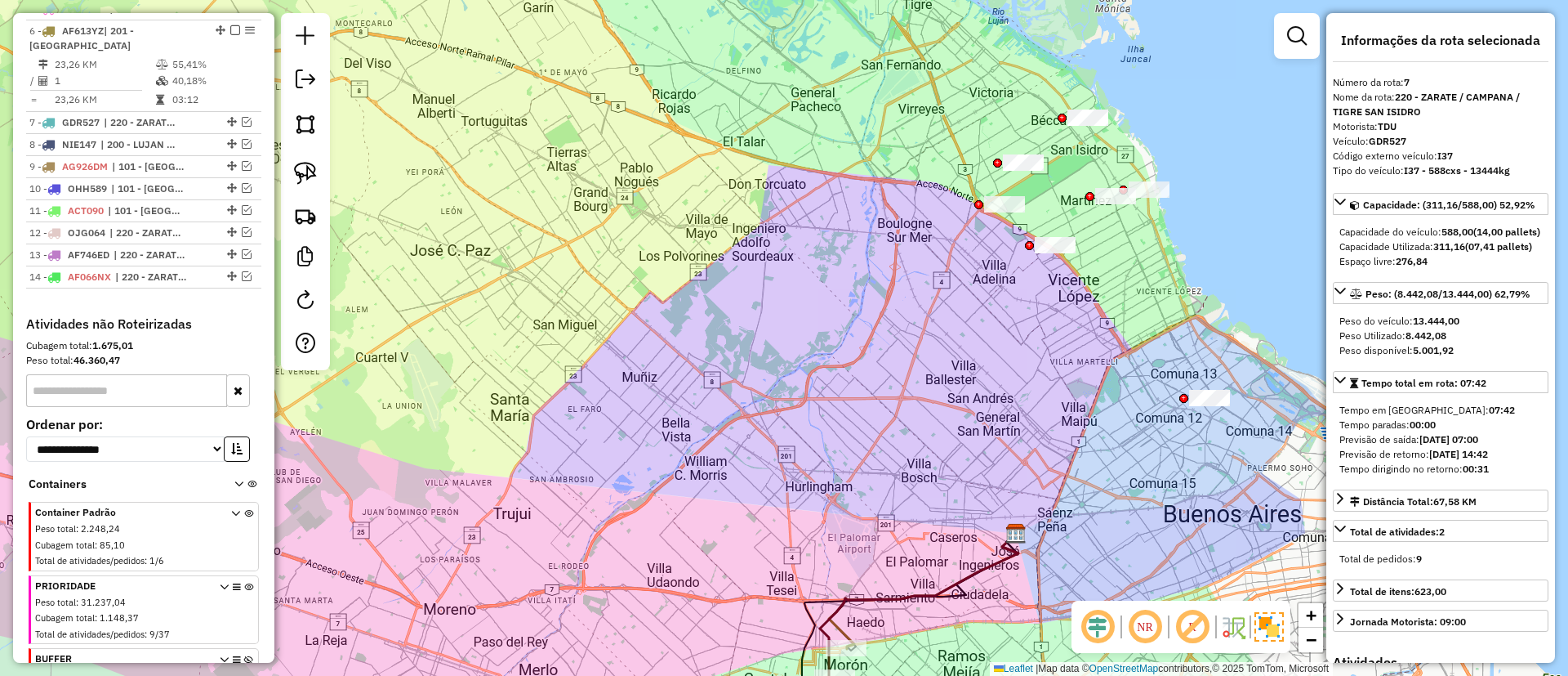
drag, startPoint x: 552, startPoint y: 256, endPoint x: 324, endPoint y: 457, distance: 303.9
click at [321, 456] on div "Janela de atendimento Grade de atendimento Capacidade Transportadoras Veículos …" at bounding box center [784, 338] width 1568 height 676
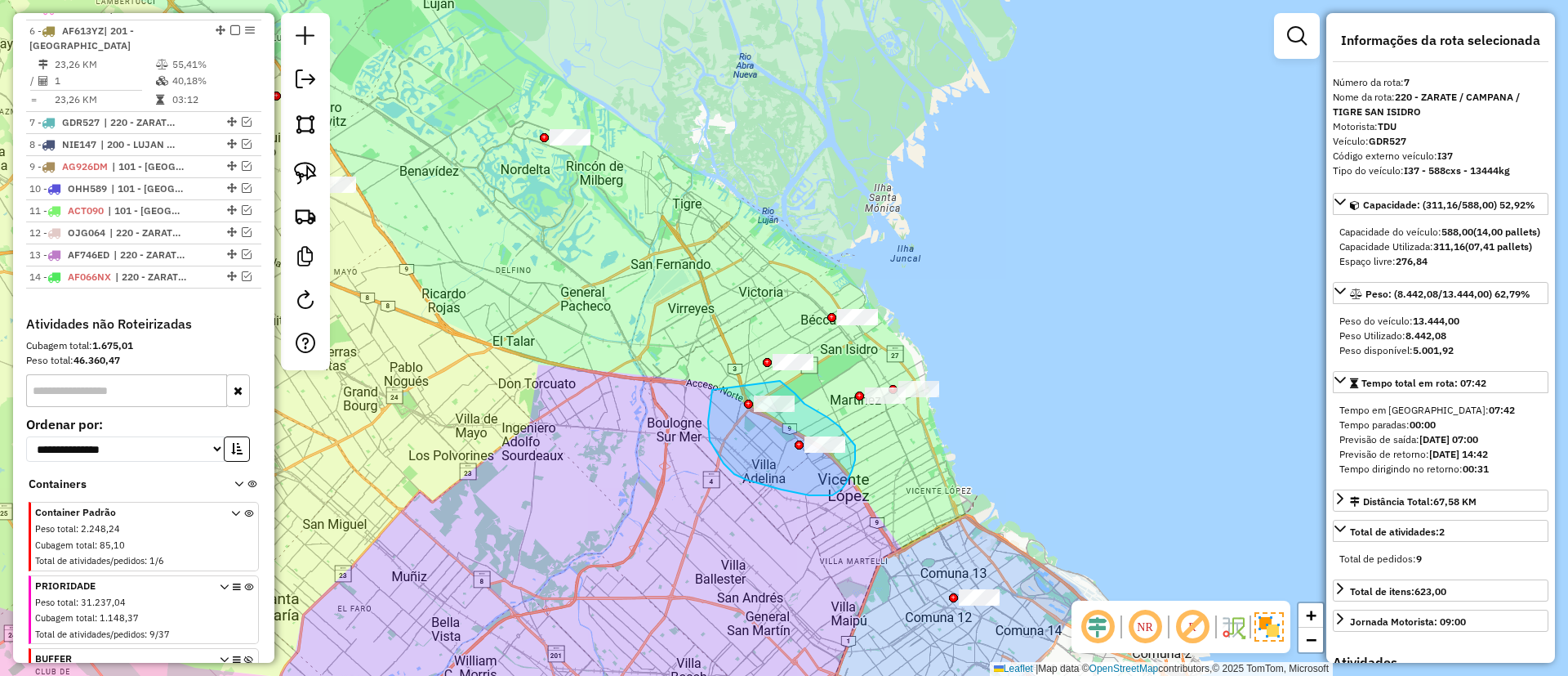
drag, startPoint x: 723, startPoint y: 463, endPoint x: 780, endPoint y: 381, distance: 99.9
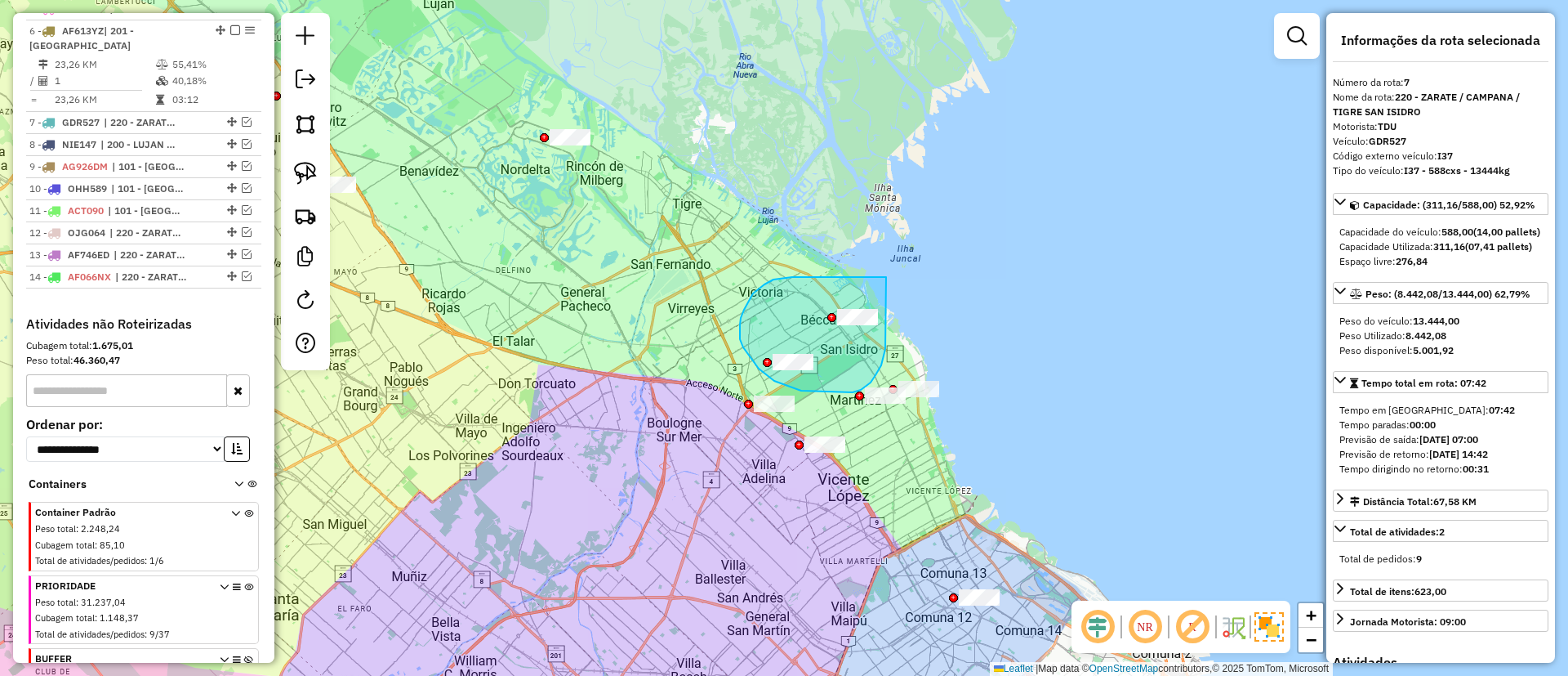
drag, startPoint x: 812, startPoint y: 277, endPoint x: 886, endPoint y: 346, distance: 101.2
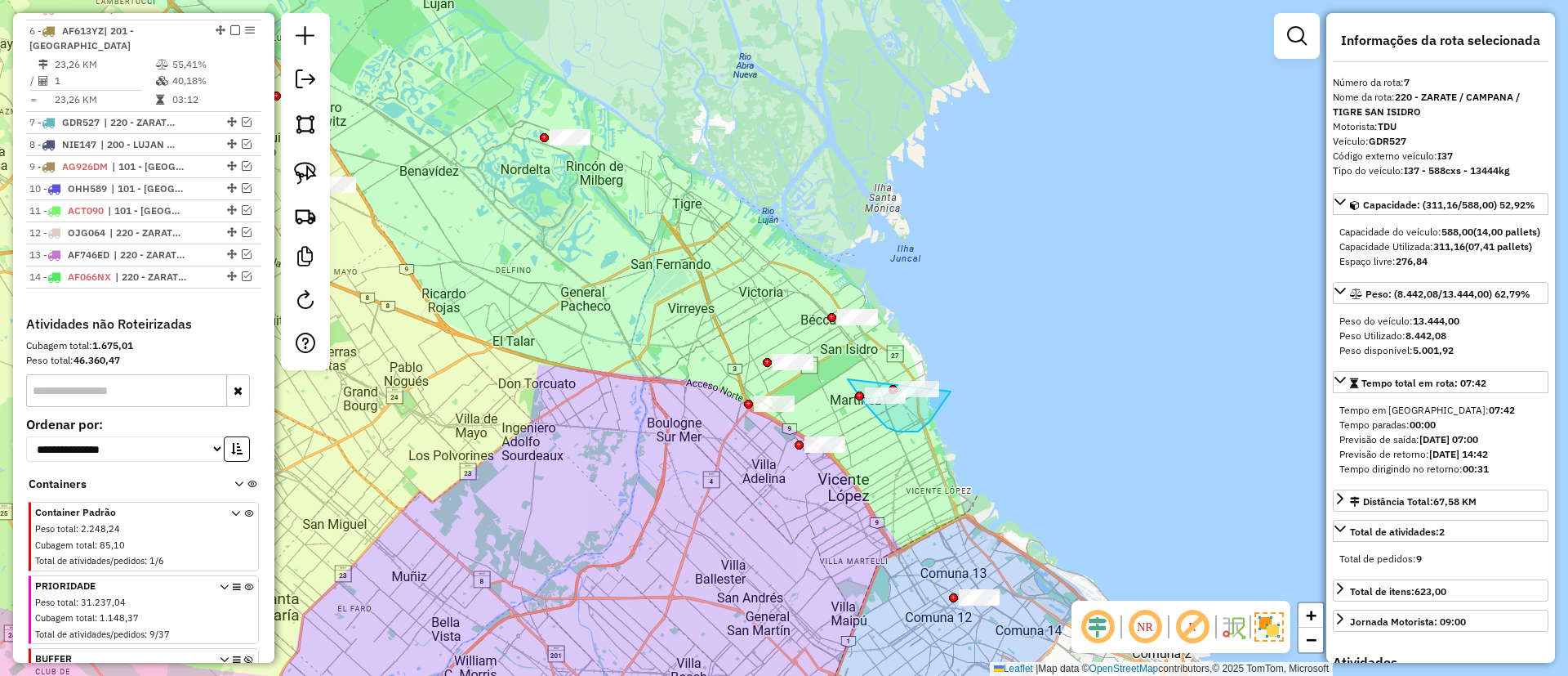
drag, startPoint x: 848, startPoint y: 380, endPoint x: 953, endPoint y: 321, distance: 120.4
drag, startPoint x: 817, startPoint y: 286, endPoint x: 932, endPoint y: 457, distance: 206.1
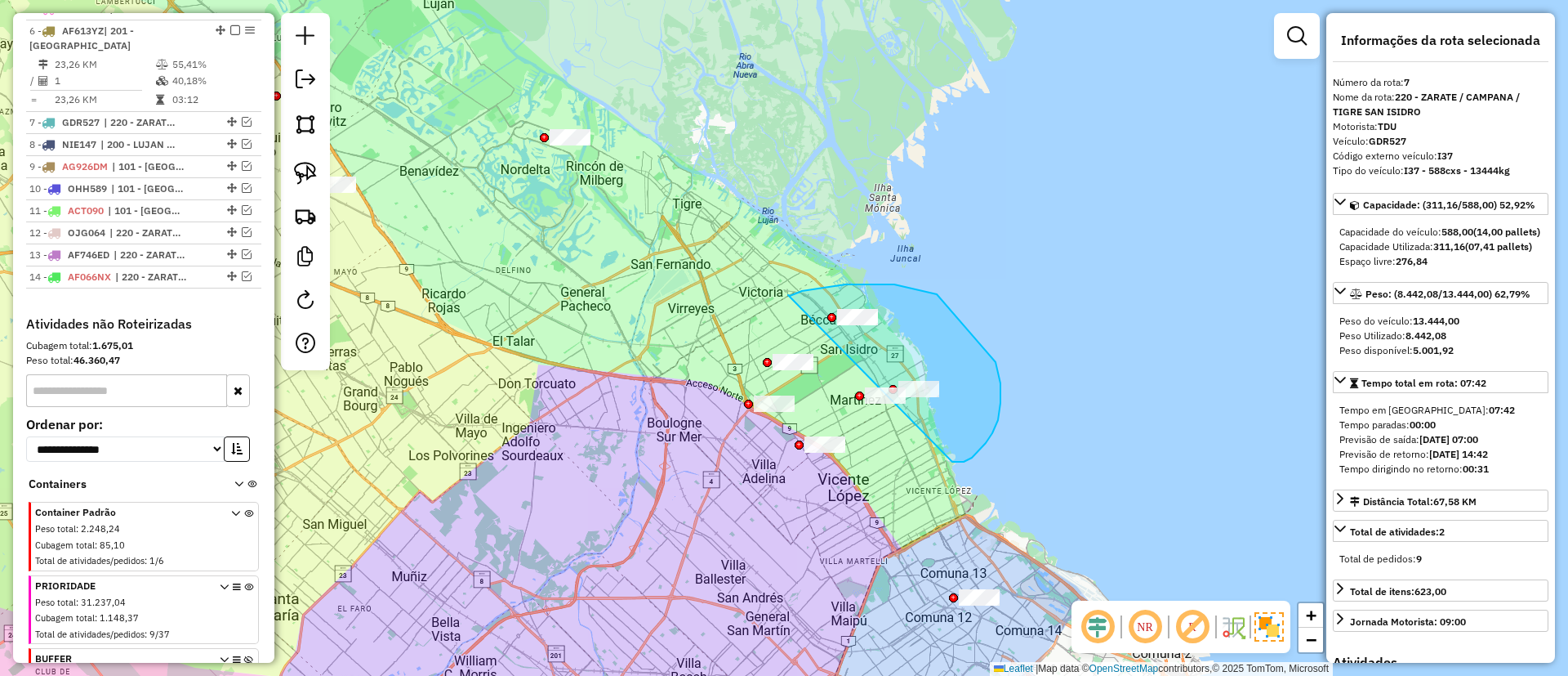
drag, startPoint x: 846, startPoint y: 285, endPoint x: 953, endPoint y: 460, distance: 205.1
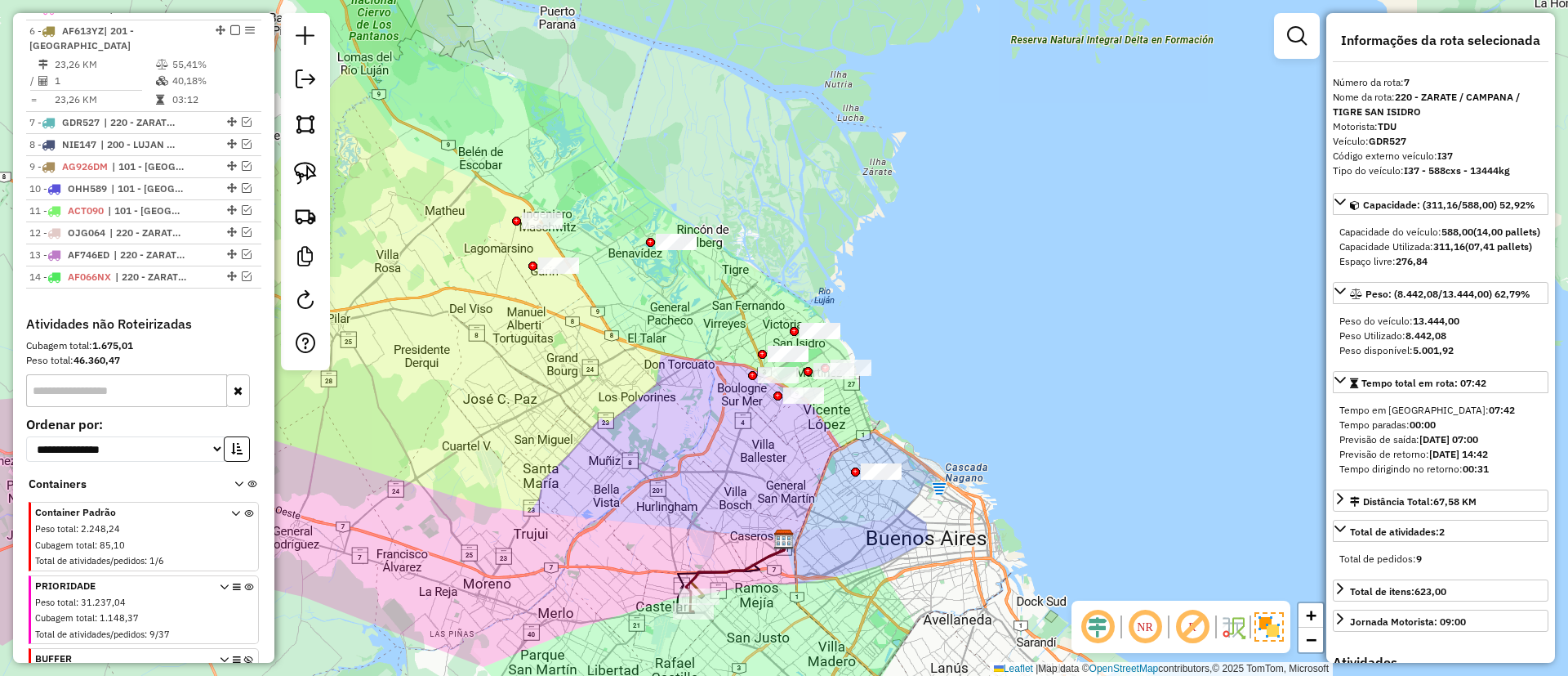
drag, startPoint x: 676, startPoint y: 457, endPoint x: 776, endPoint y: 271, distance: 211.2
click at [776, 271] on div "Janela de atendimento Grade de atendimento Capacidade Transportadoras Veículos …" at bounding box center [784, 338] width 1568 height 676
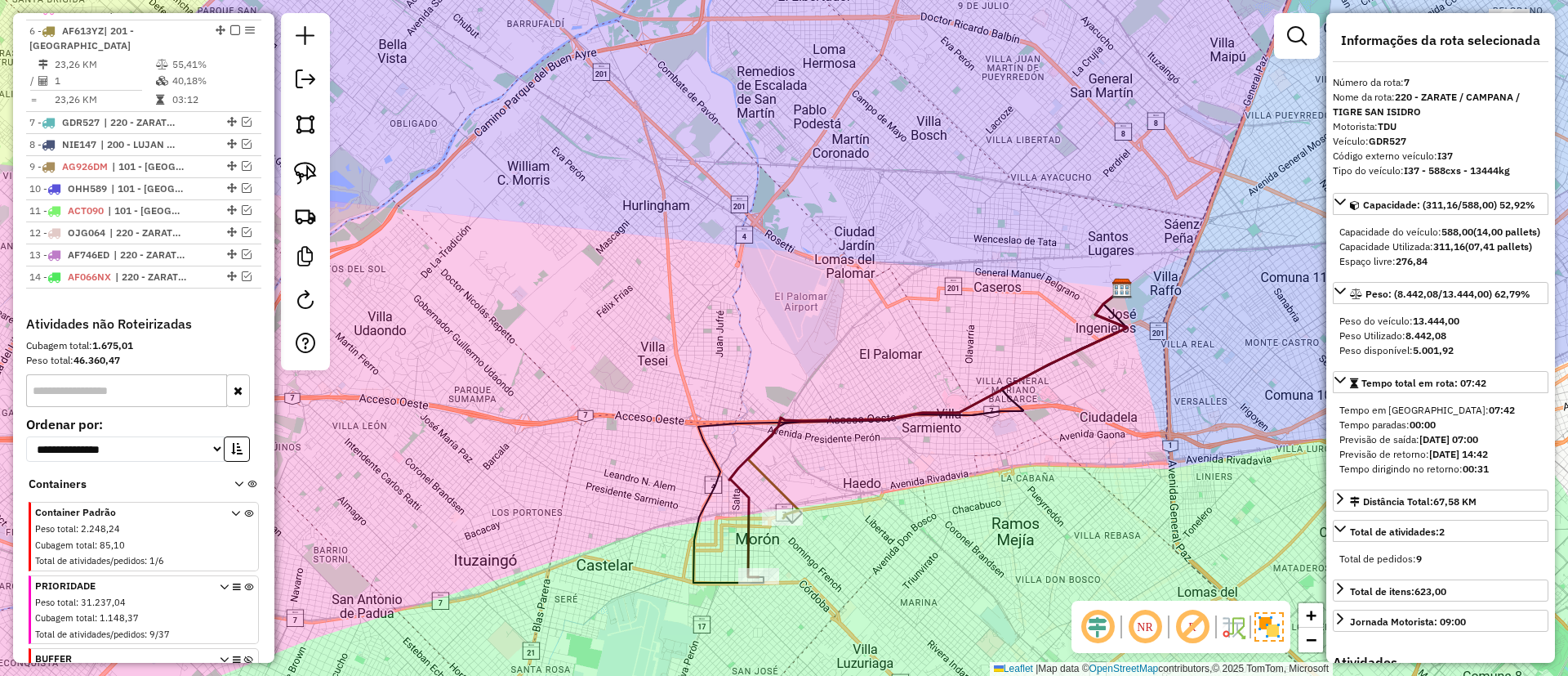
click at [748, 557] on icon at bounding box center [928, 432] width 398 height 287
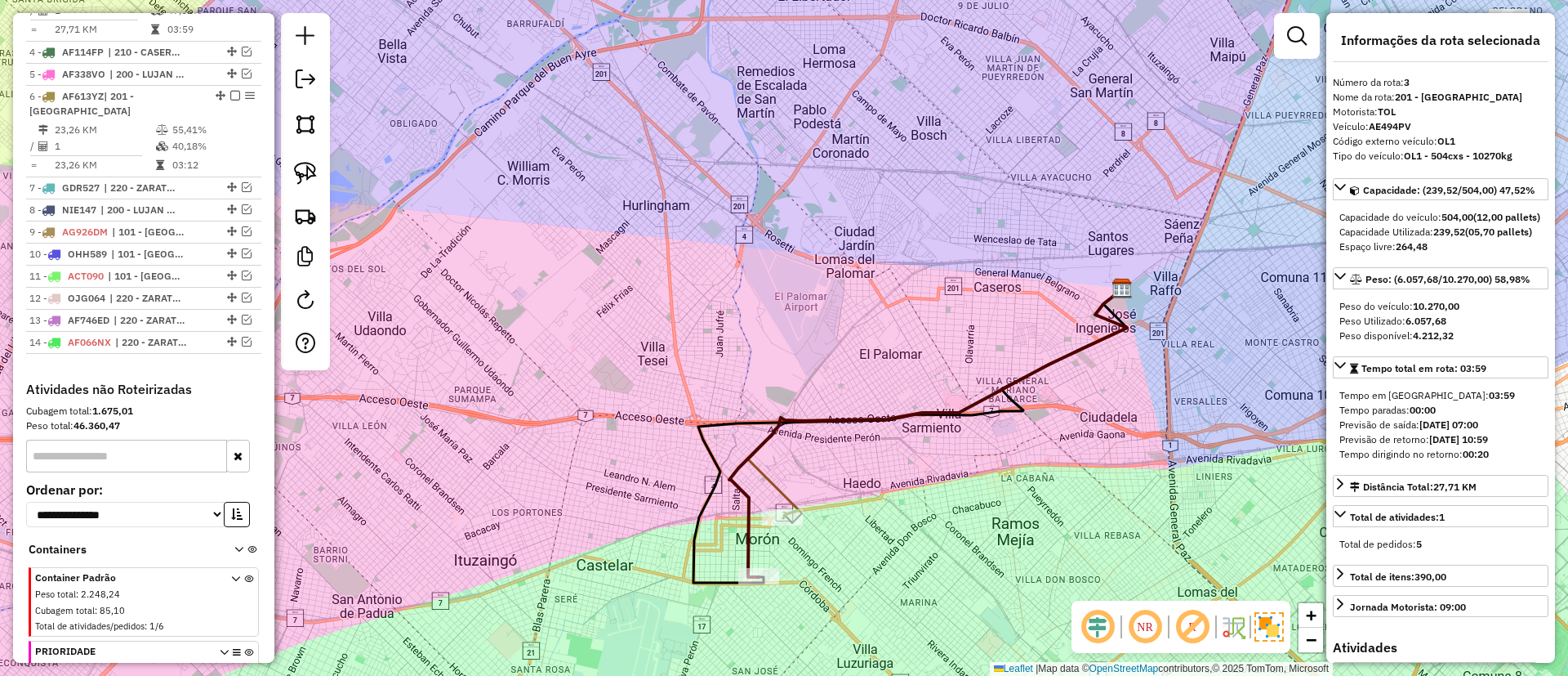
scroll to position [658, 0]
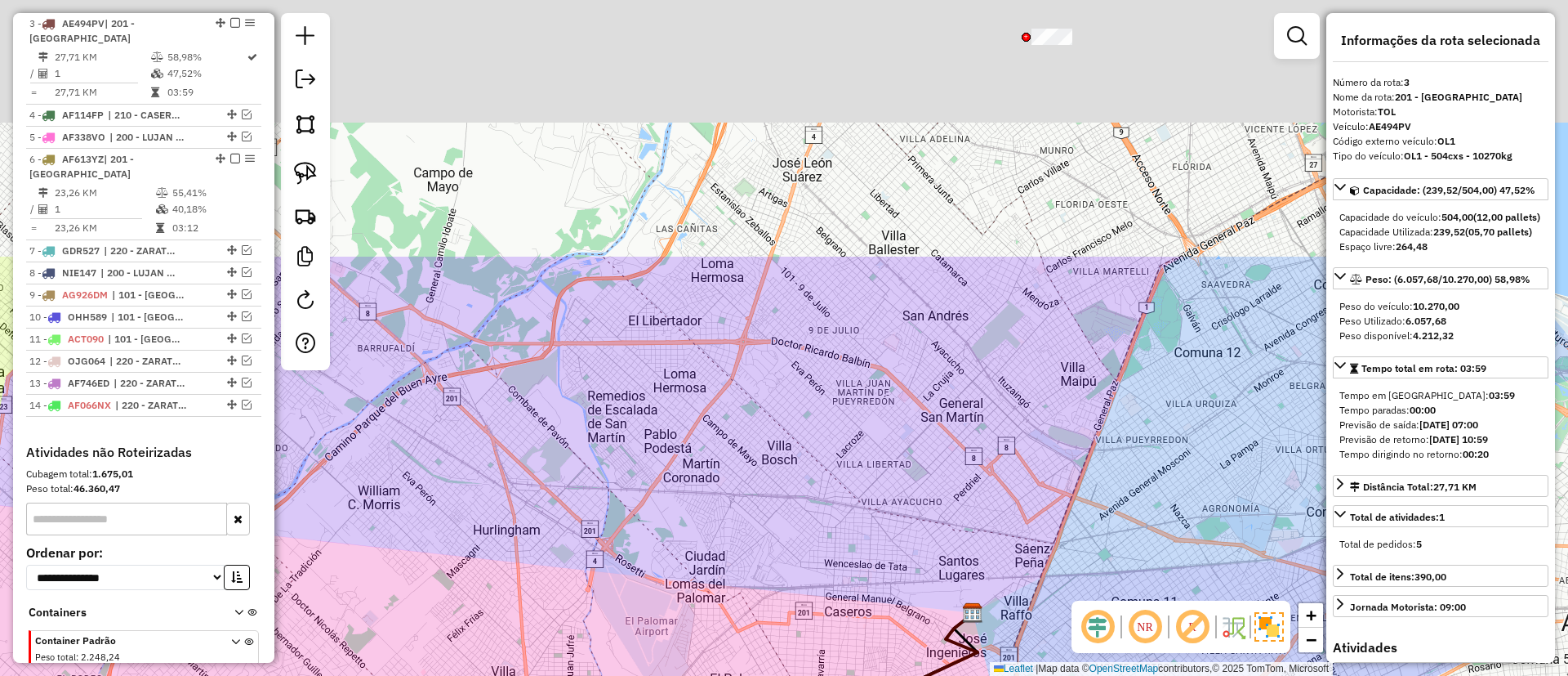
drag, startPoint x: 866, startPoint y: 322, endPoint x: 711, endPoint y: 647, distance: 360.1
click at [711, 647] on div "Janela de atendimento Grade de atendimento Capacidade Transportadoras Veículos …" at bounding box center [784, 338] width 1568 height 676
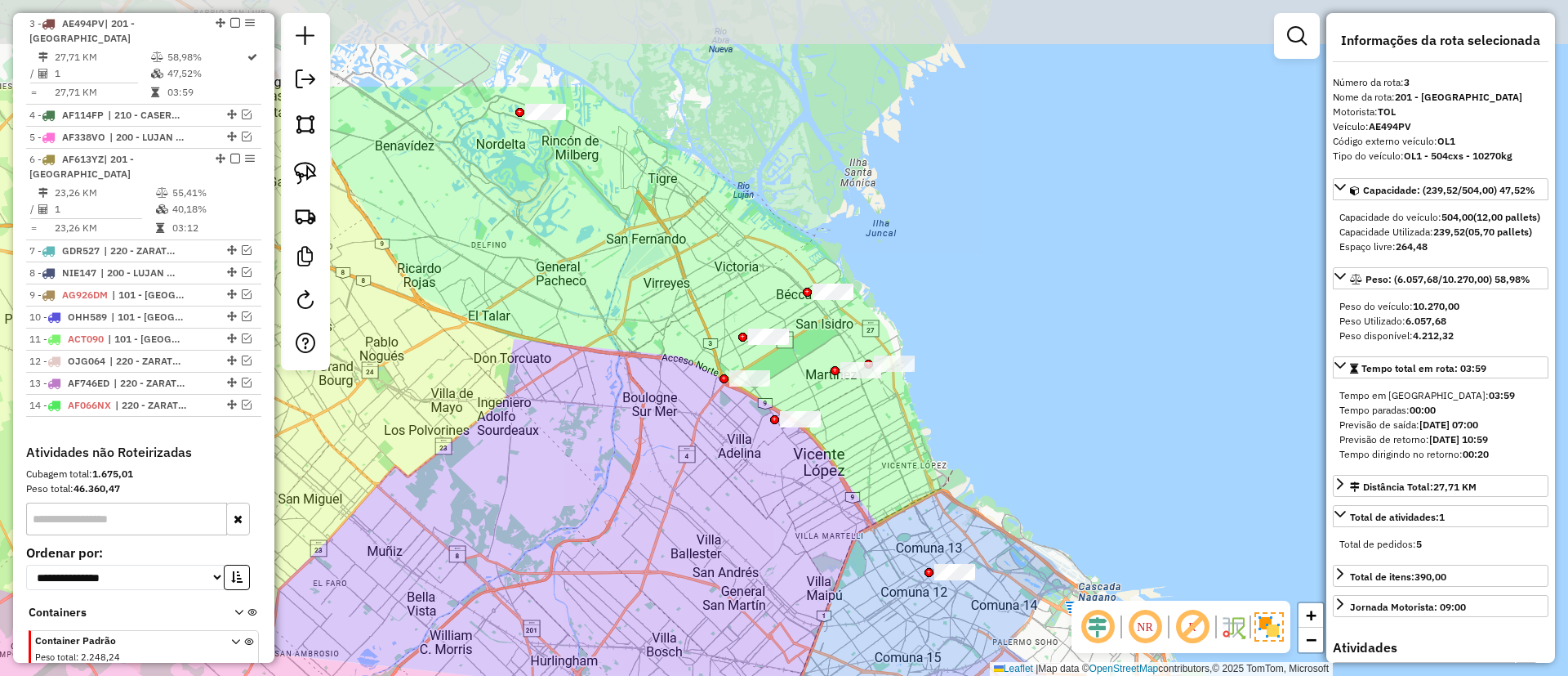
drag, startPoint x: 810, startPoint y: 482, endPoint x: 745, endPoint y: 551, distance: 94.8
click at [745, 551] on div "Janela de atendimento Grade de atendimento Capacidade Transportadoras Veículos …" at bounding box center [784, 338] width 1568 height 676
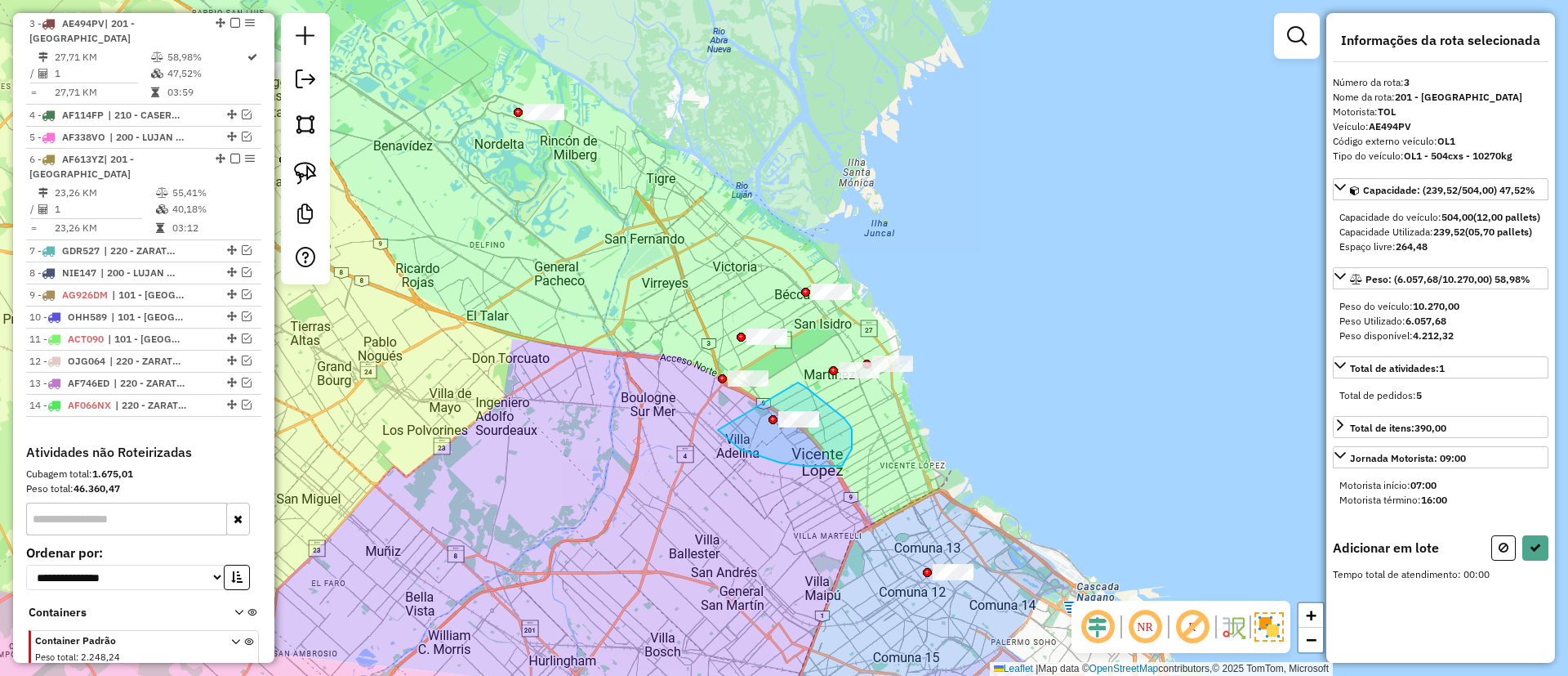
drag, startPoint x: 823, startPoint y: 466, endPoint x: 798, endPoint y: 383, distance: 86.7
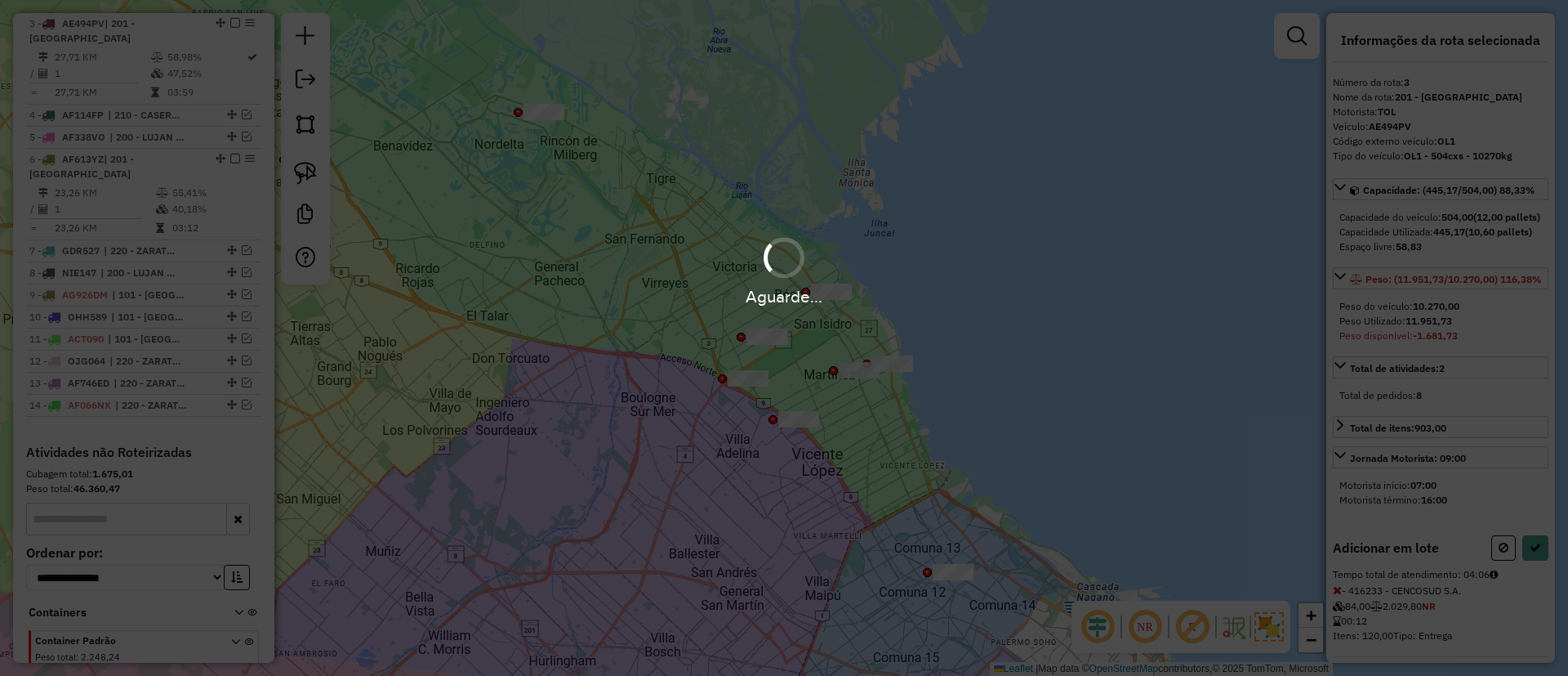
select select "**********"
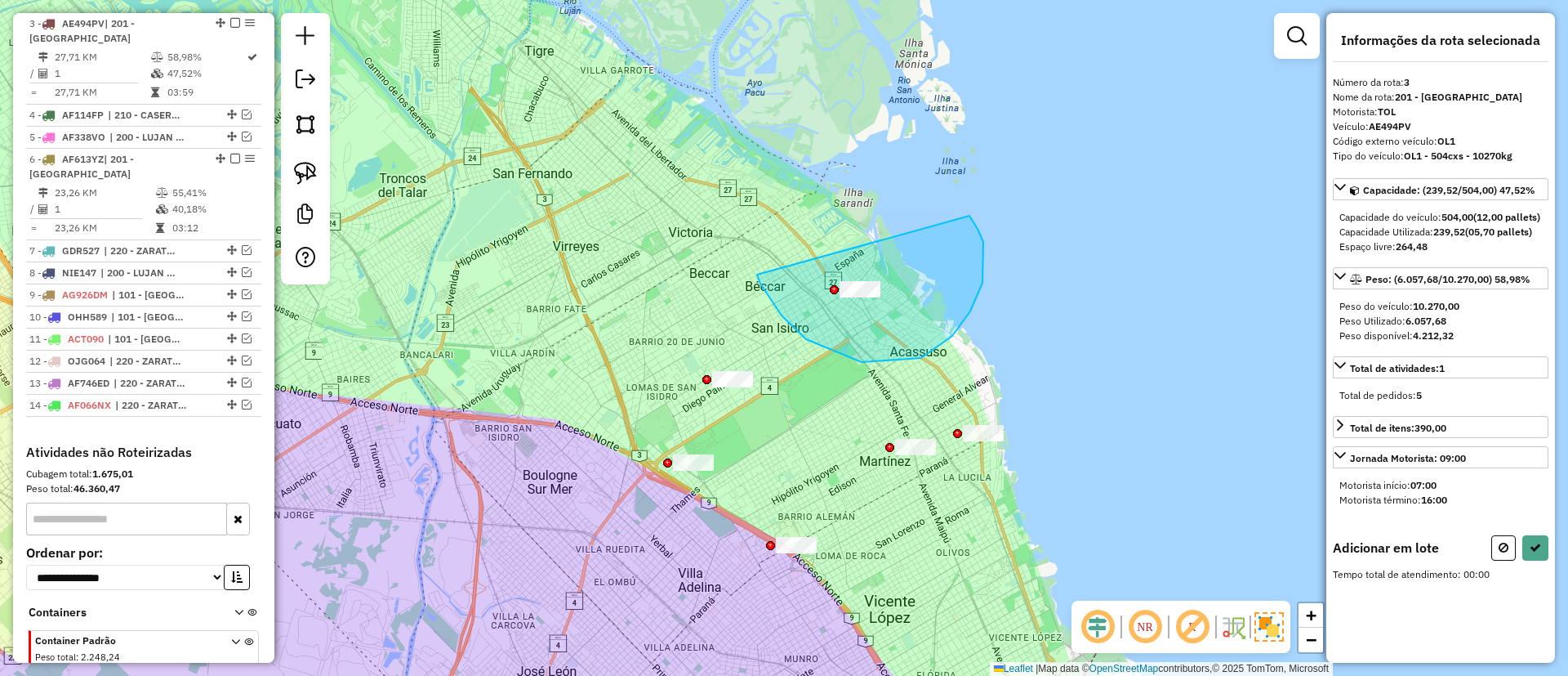
drag, startPoint x: 970, startPoint y: 312, endPoint x: 947, endPoint y: 194, distance: 120.2
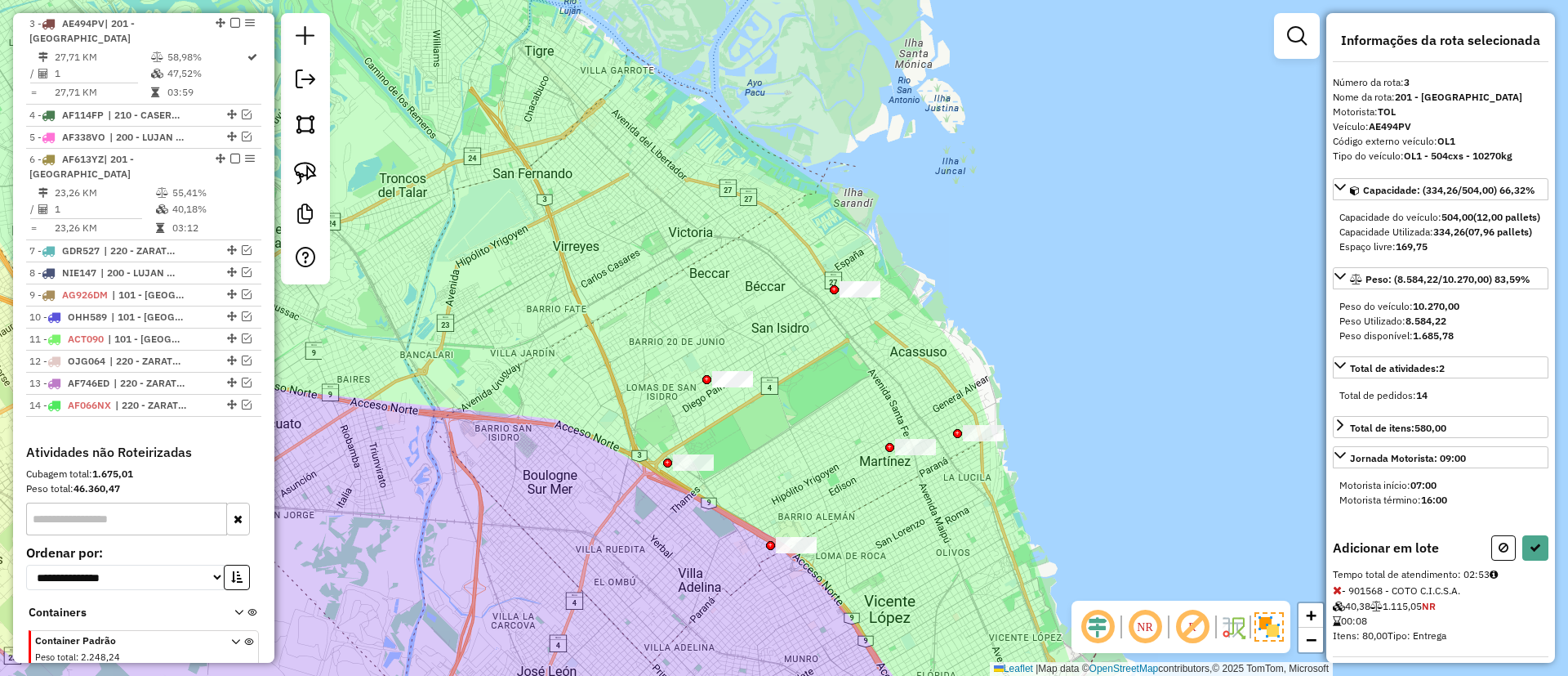
select select "**********"
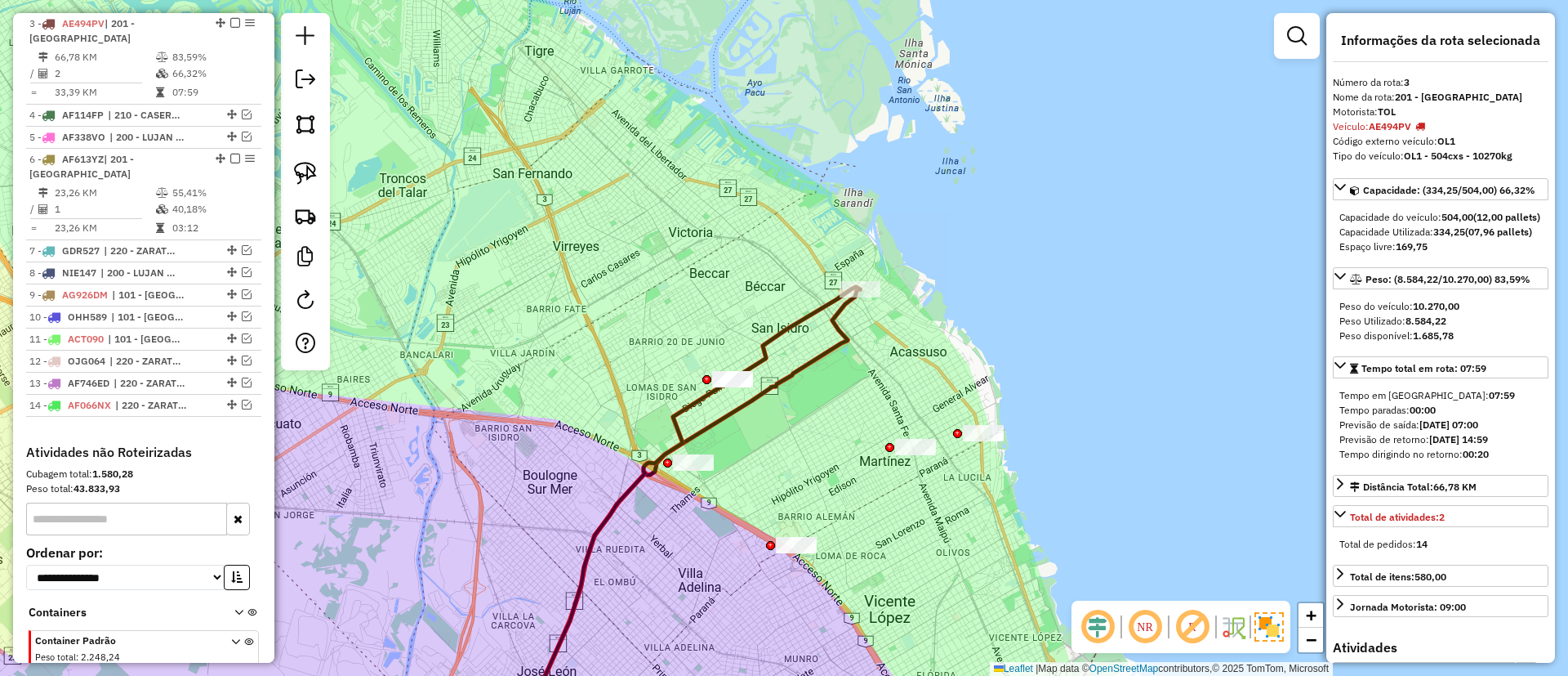
drag, startPoint x: 228, startPoint y: 19, endPoint x: 264, endPoint y: 34, distance: 39.0
click at [230, 18] on em at bounding box center [235, 23] width 10 height 10
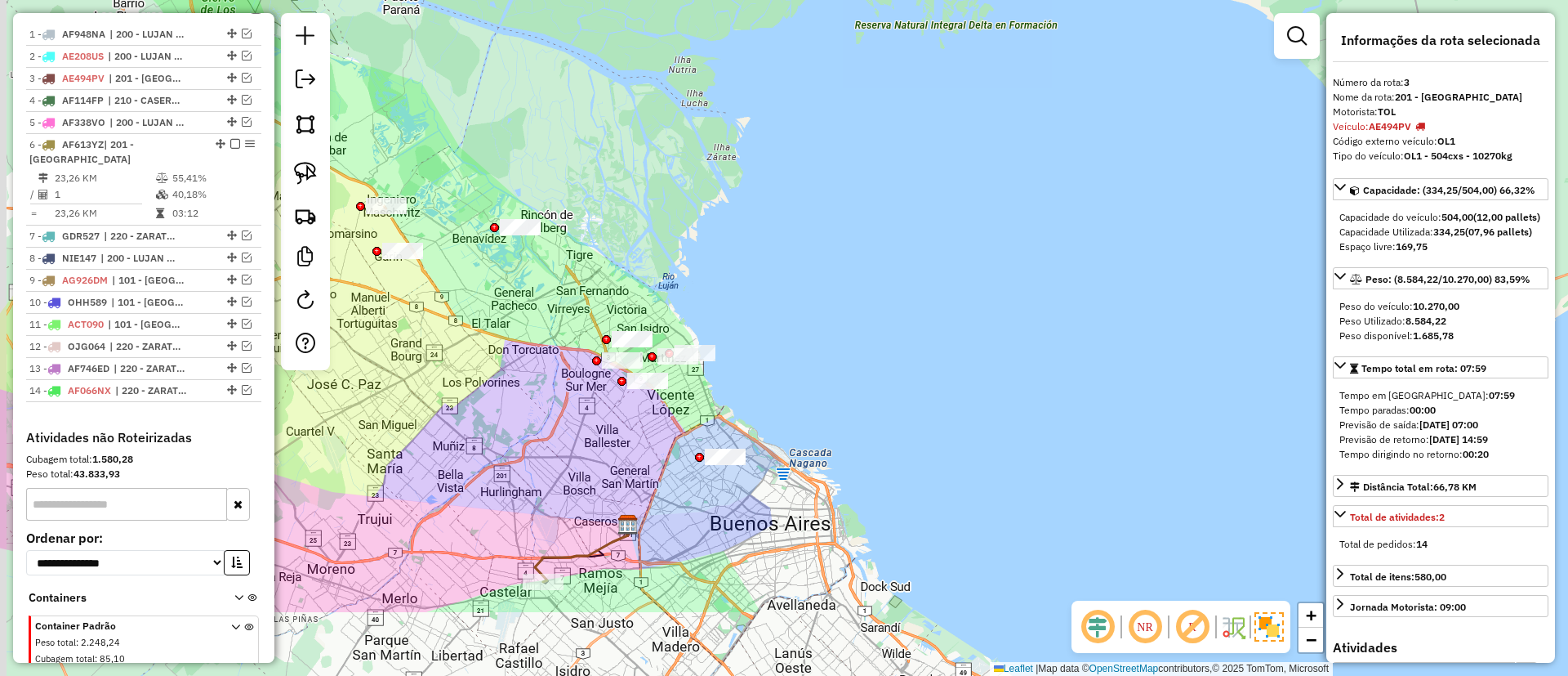
drag, startPoint x: 577, startPoint y: 525, endPoint x: 596, endPoint y: 276, distance: 249.7
click at [596, 278] on div "Janela de atendimento Grade de atendimento Capacidade Transportadoras Veículos …" at bounding box center [784, 338] width 1568 height 676
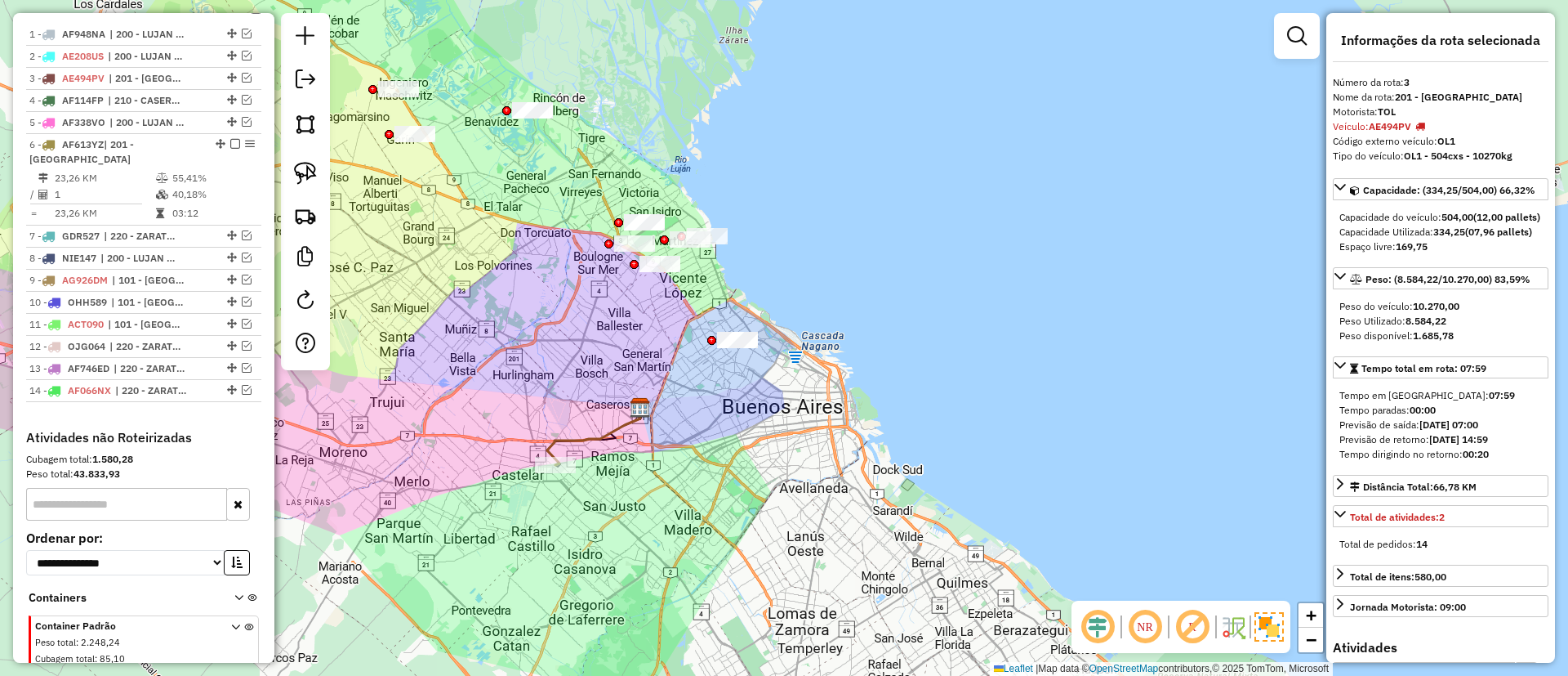
click at [589, 440] on icon at bounding box center [594, 436] width 93 height 57
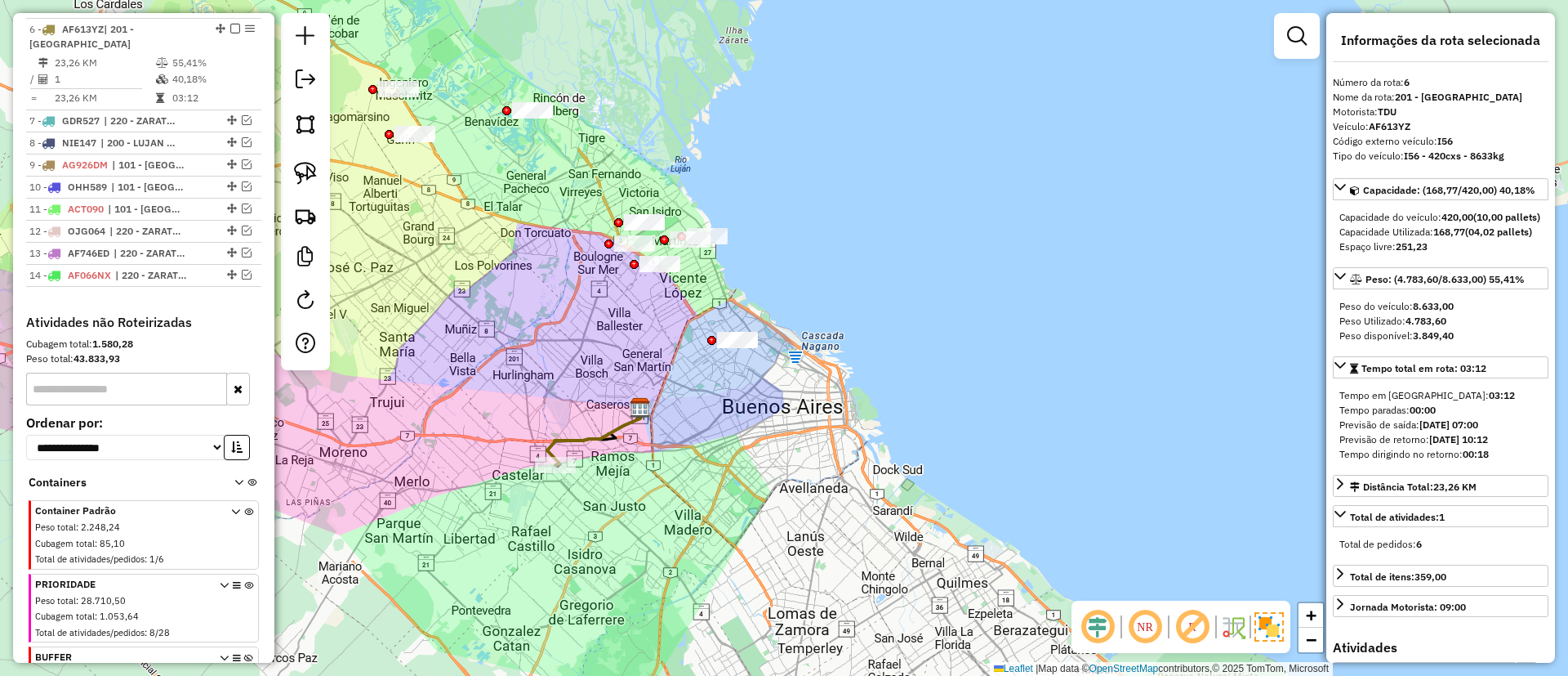
scroll to position [725, 0]
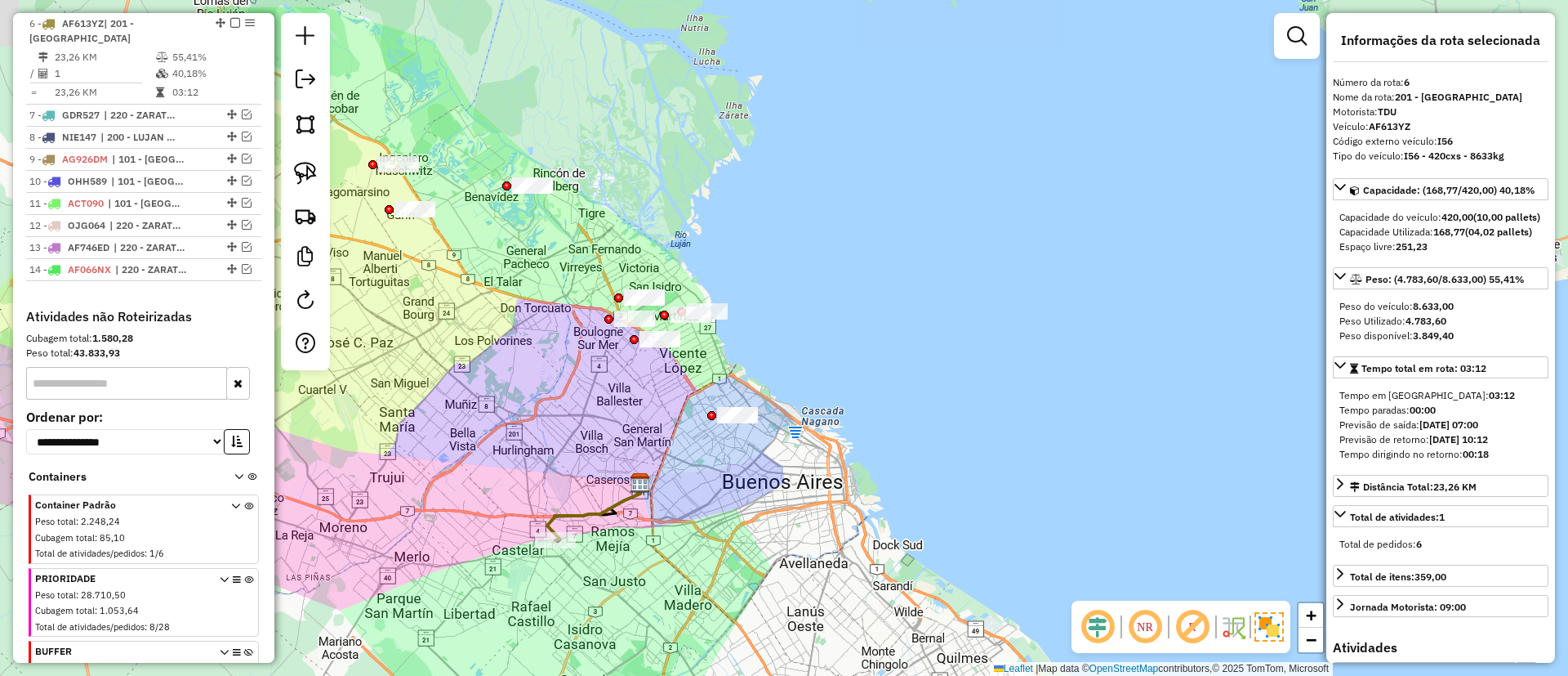
drag, startPoint x: 564, startPoint y: 380, endPoint x: 572, endPoint y: 477, distance: 97.3
click at [559, 513] on div "Janela de atendimento Grade de atendimento Capacidade Transportadoras Veículos …" at bounding box center [784, 338] width 1568 height 676
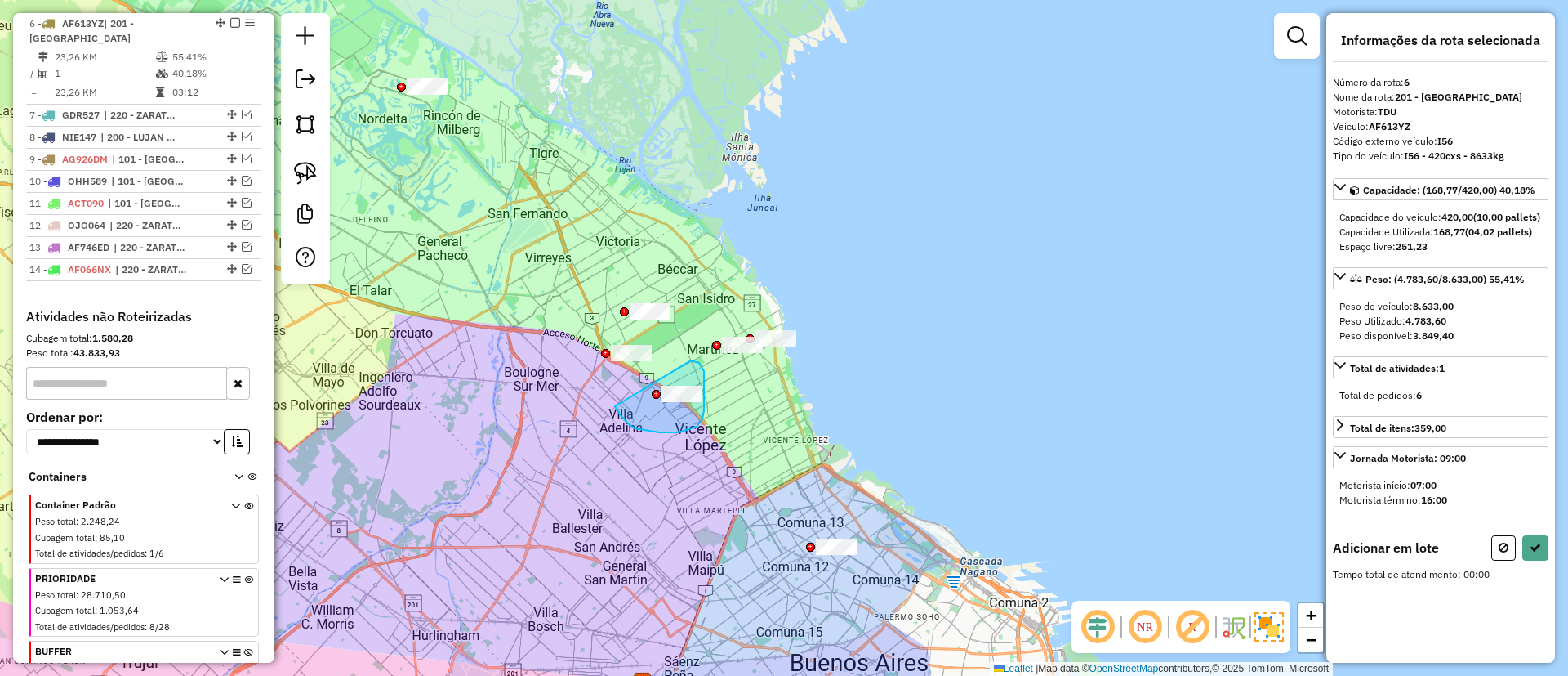
drag, startPoint x: 615, startPoint y: 406, endPoint x: 687, endPoint y: 360, distance: 85.4
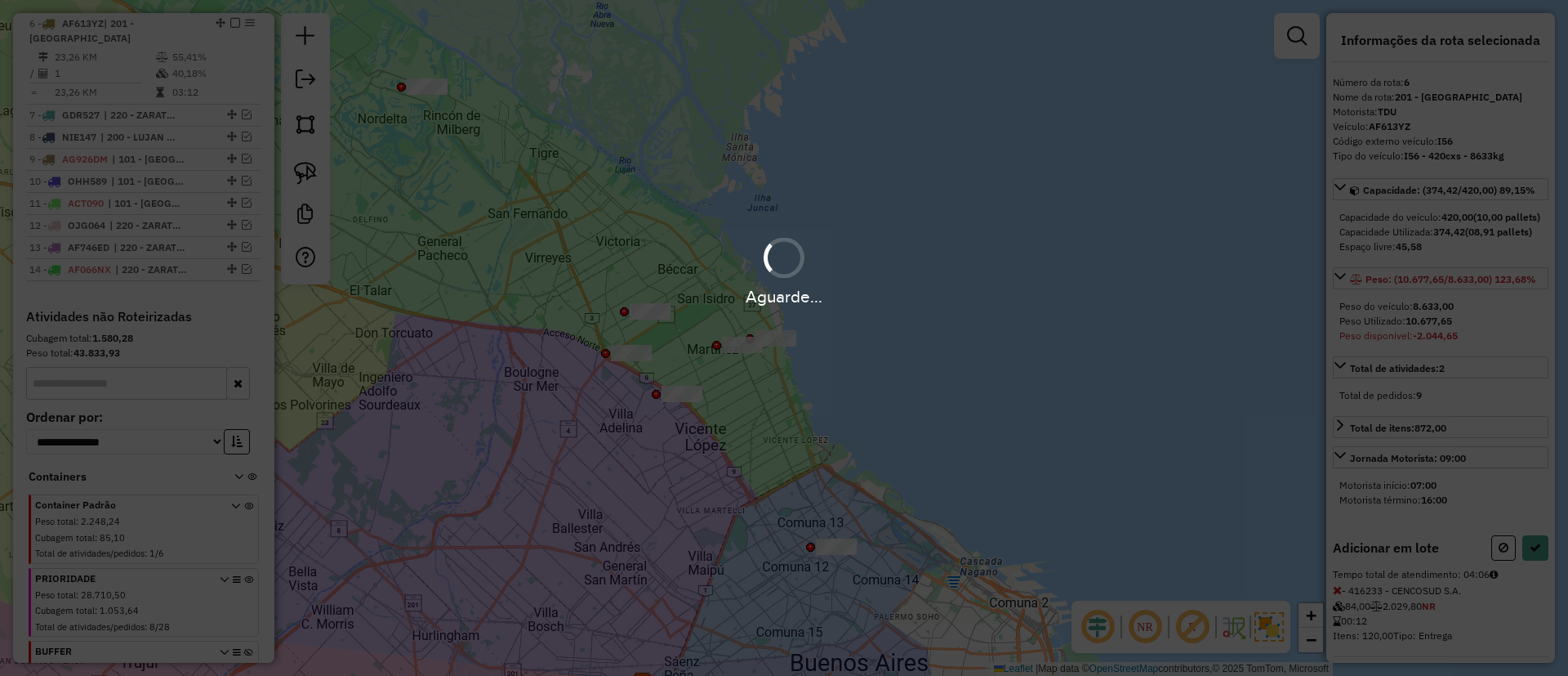
select select "**********"
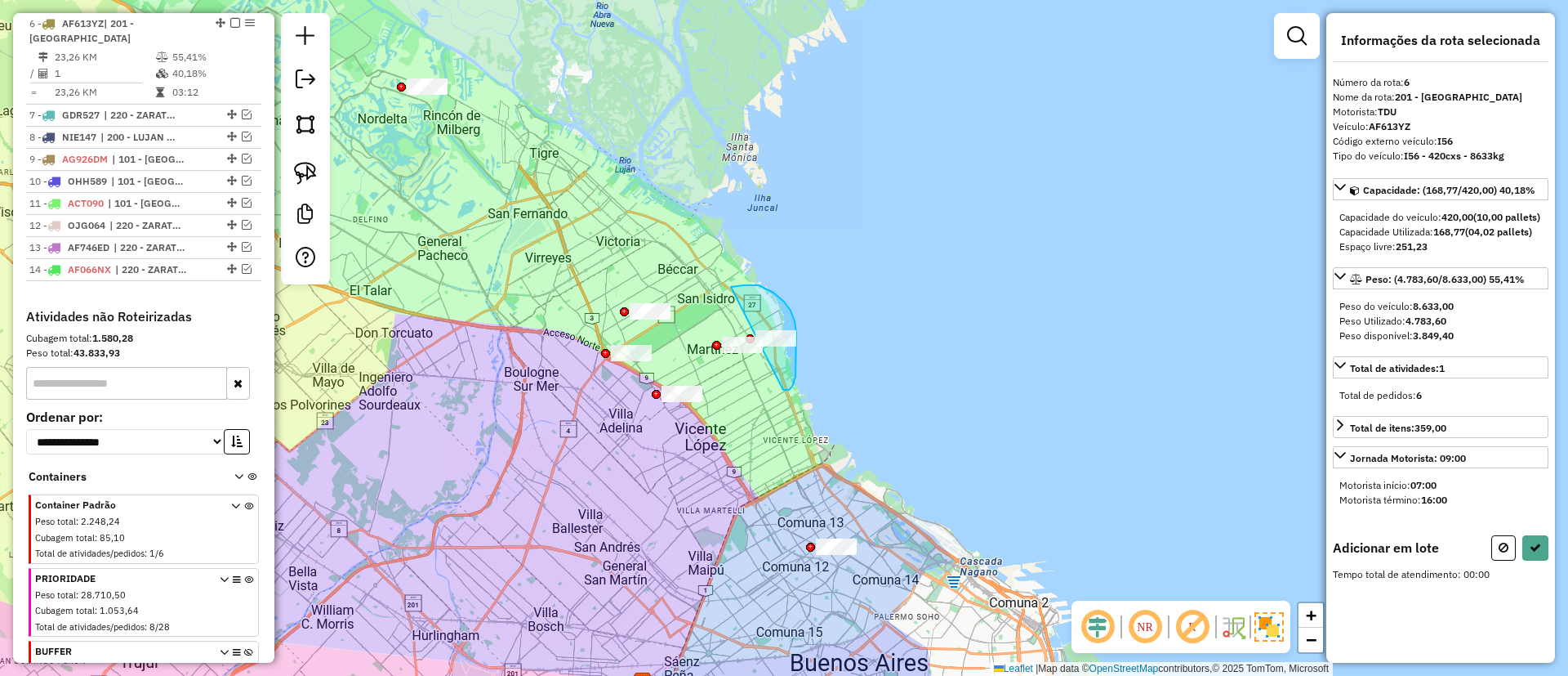
drag, startPoint x: 738, startPoint y: 286, endPoint x: 784, endPoint y: 390, distance: 113.7
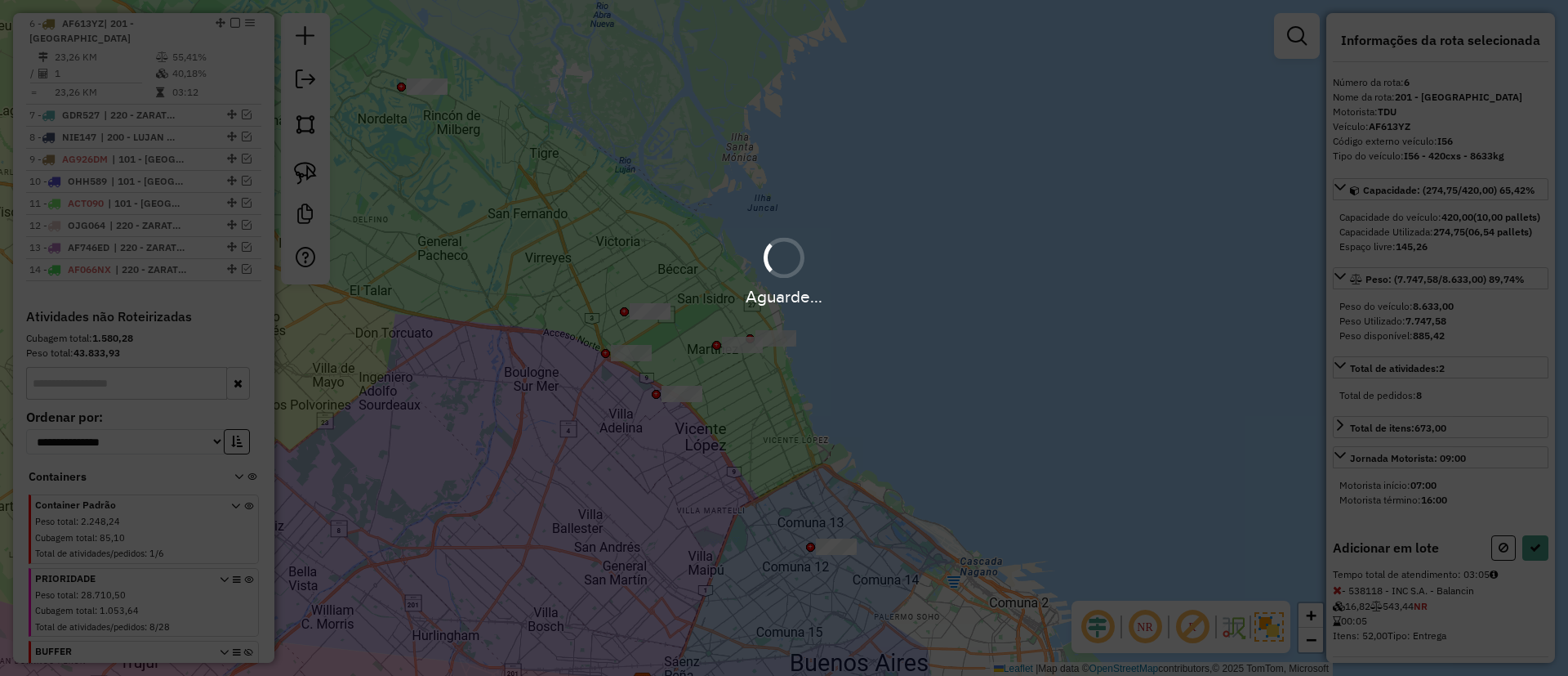
select select "**********"
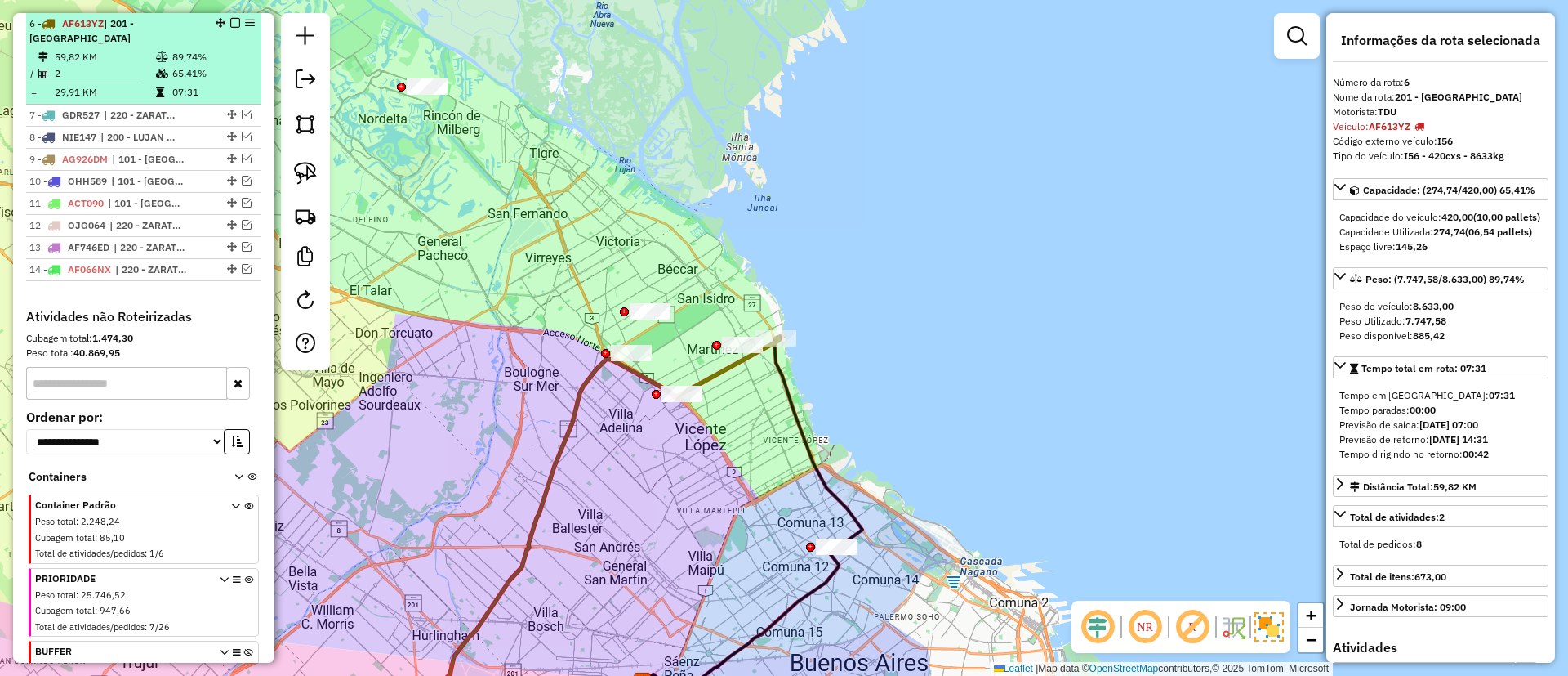
click at [230, 19] on em at bounding box center [235, 23] width 10 height 10
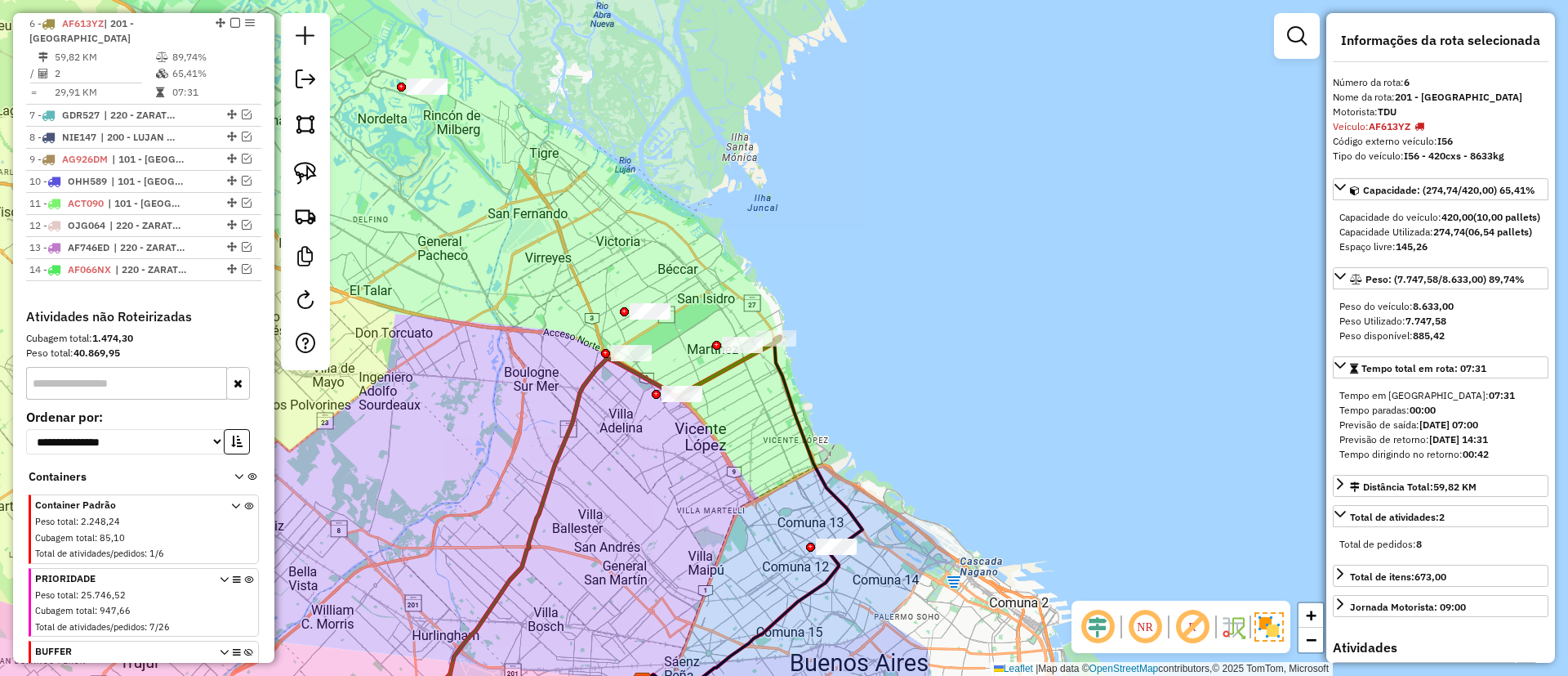
scroll to position [670, 0]
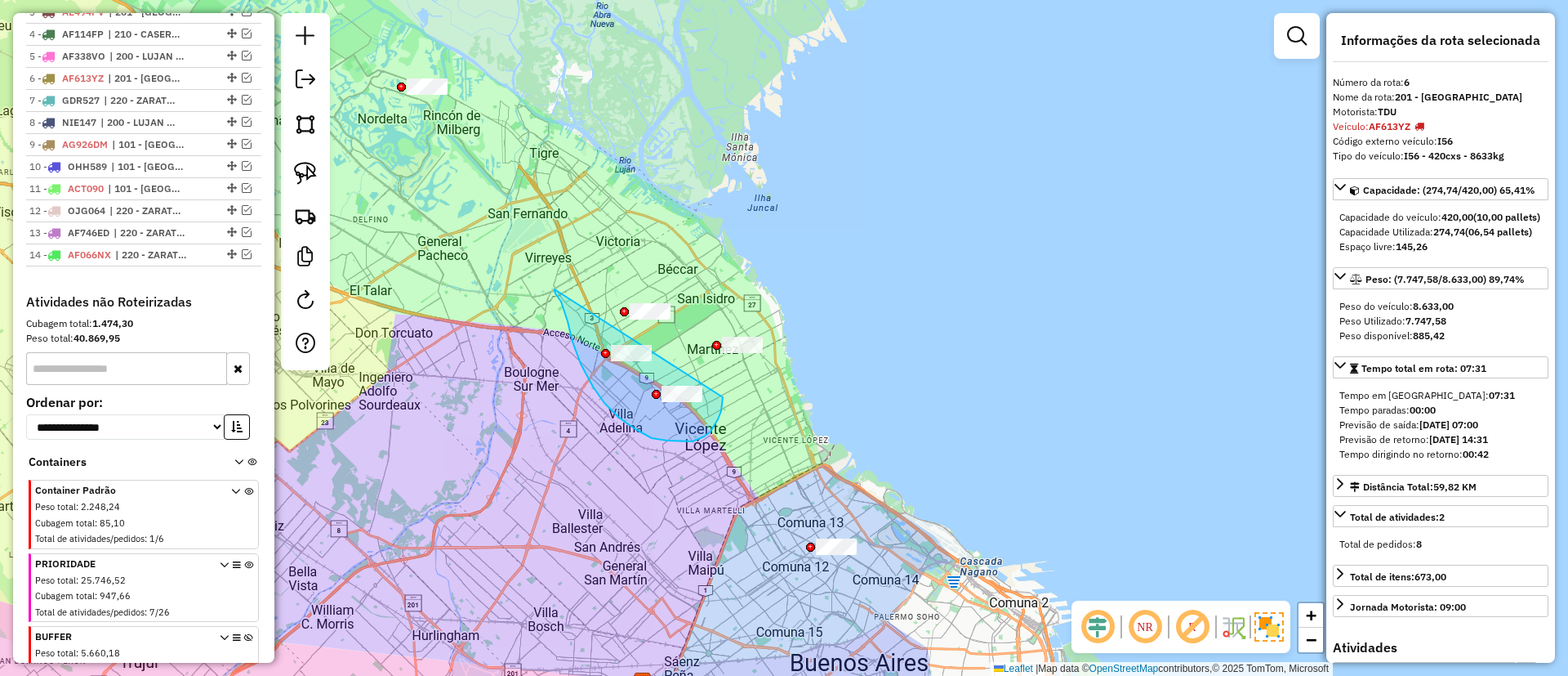
drag, startPoint x: 581, startPoint y: 364, endPoint x: 722, endPoint y: 391, distance: 143.6
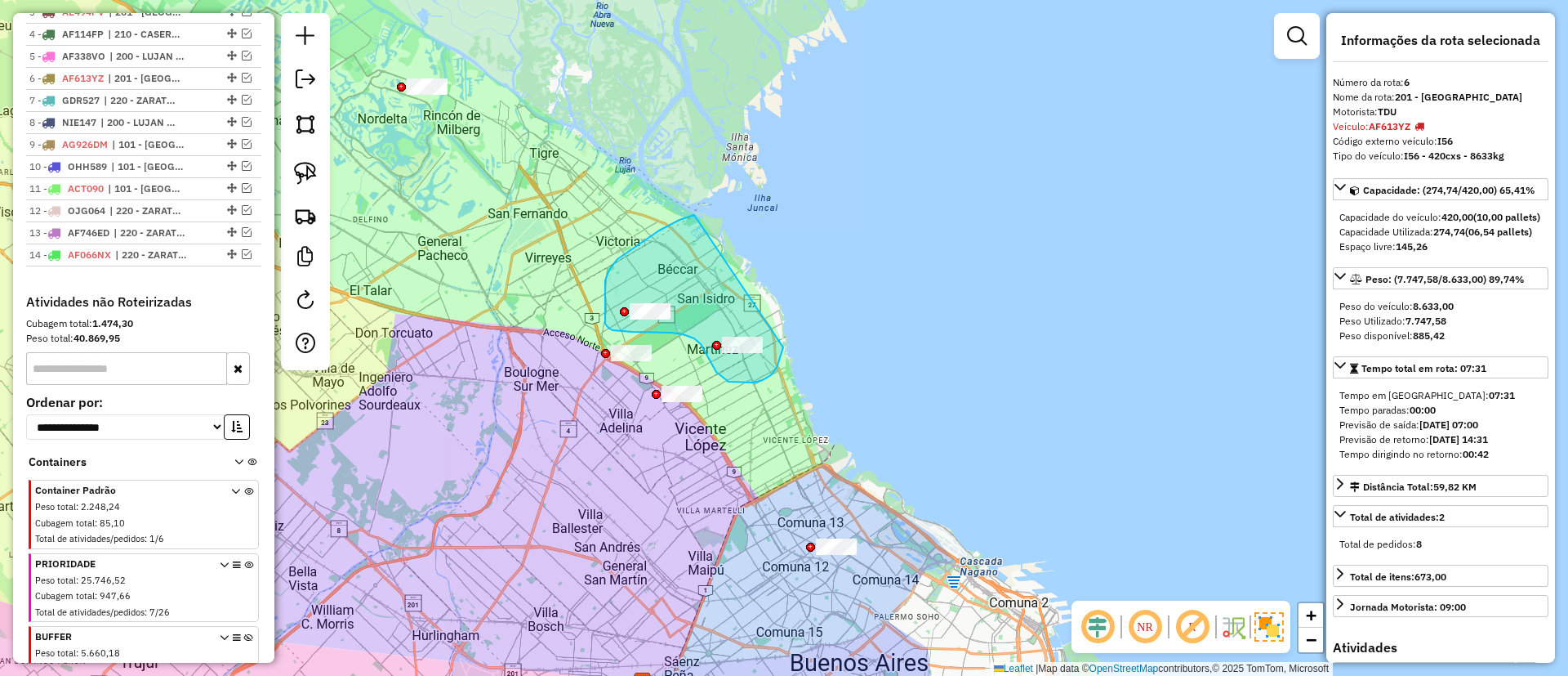
drag, startPoint x: 668, startPoint y: 225, endPoint x: 787, endPoint y: 307, distance: 144.5
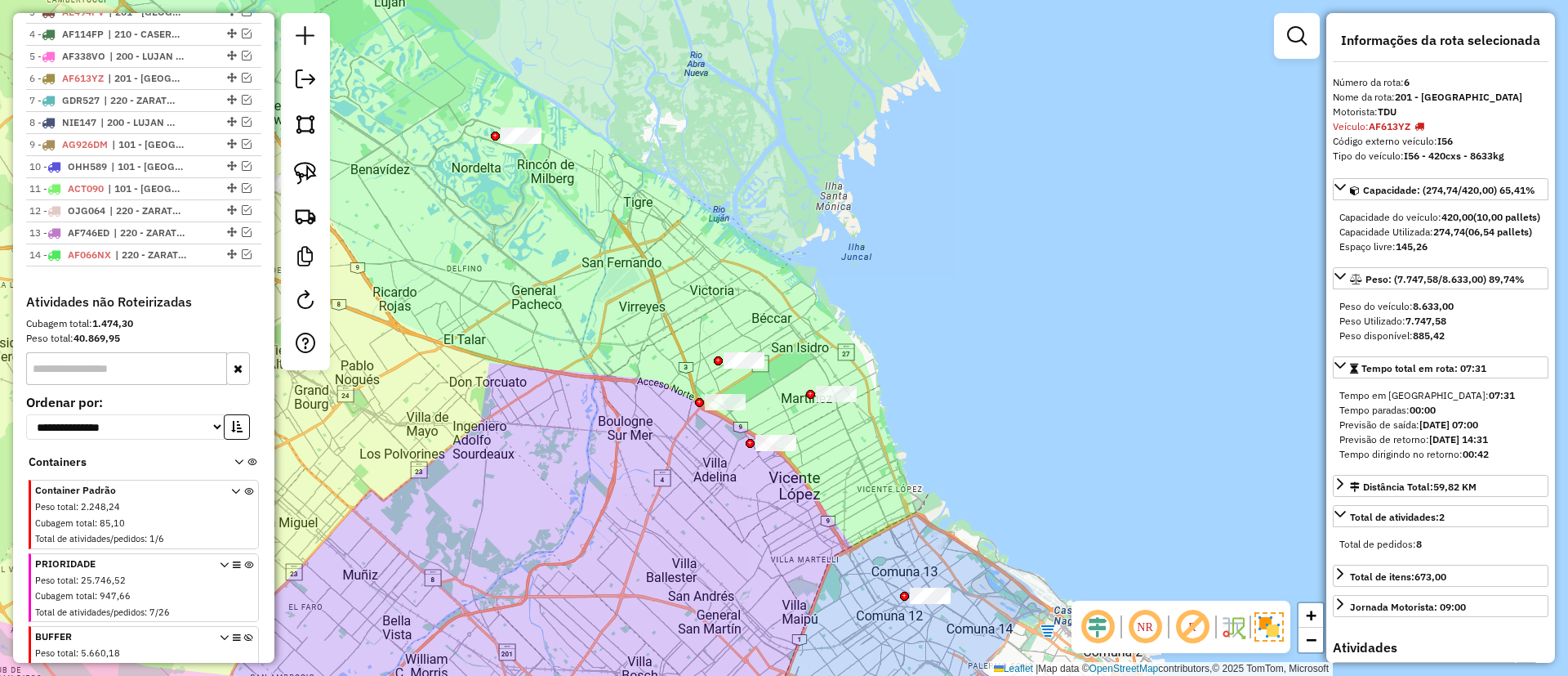
drag, startPoint x: 654, startPoint y: 249, endPoint x: 861, endPoint y: 379, distance: 244.4
click at [861, 379] on div "Janela de atendimento Grade de atendimento Capacidade Transportadoras Veículos …" at bounding box center [784, 338] width 1568 height 676
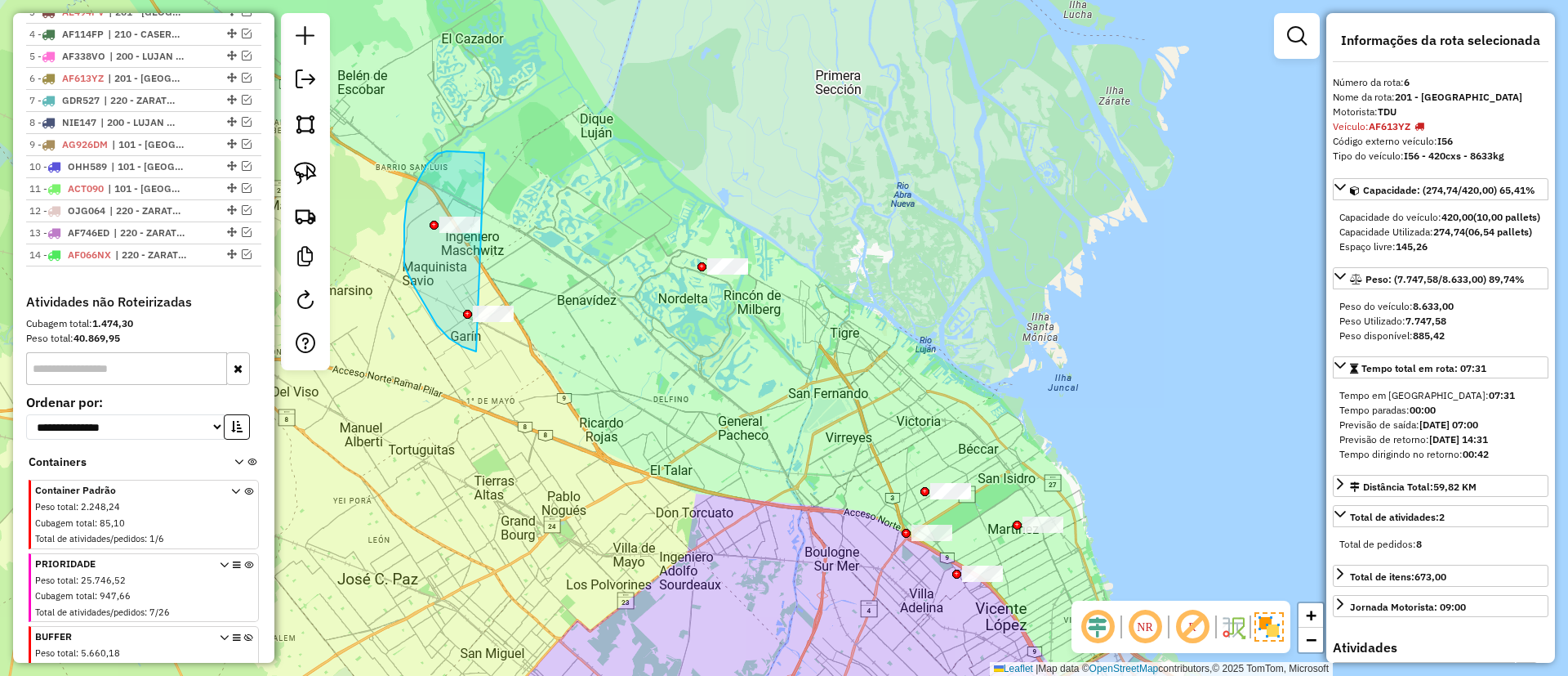
drag, startPoint x: 481, startPoint y: 152, endPoint x: 553, endPoint y: 342, distance: 203.2
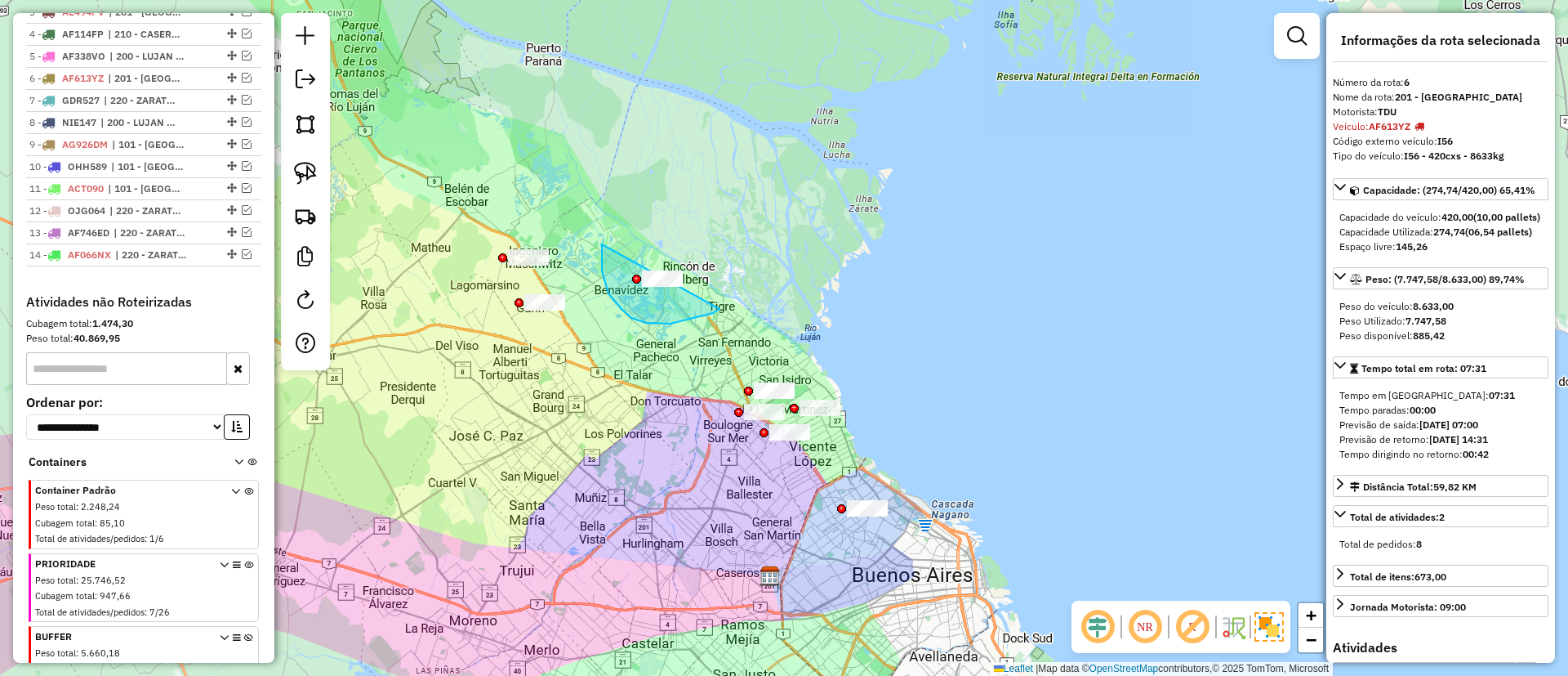
drag, startPoint x: 609, startPoint y: 293, endPoint x: 728, endPoint y: 203, distance: 149.2
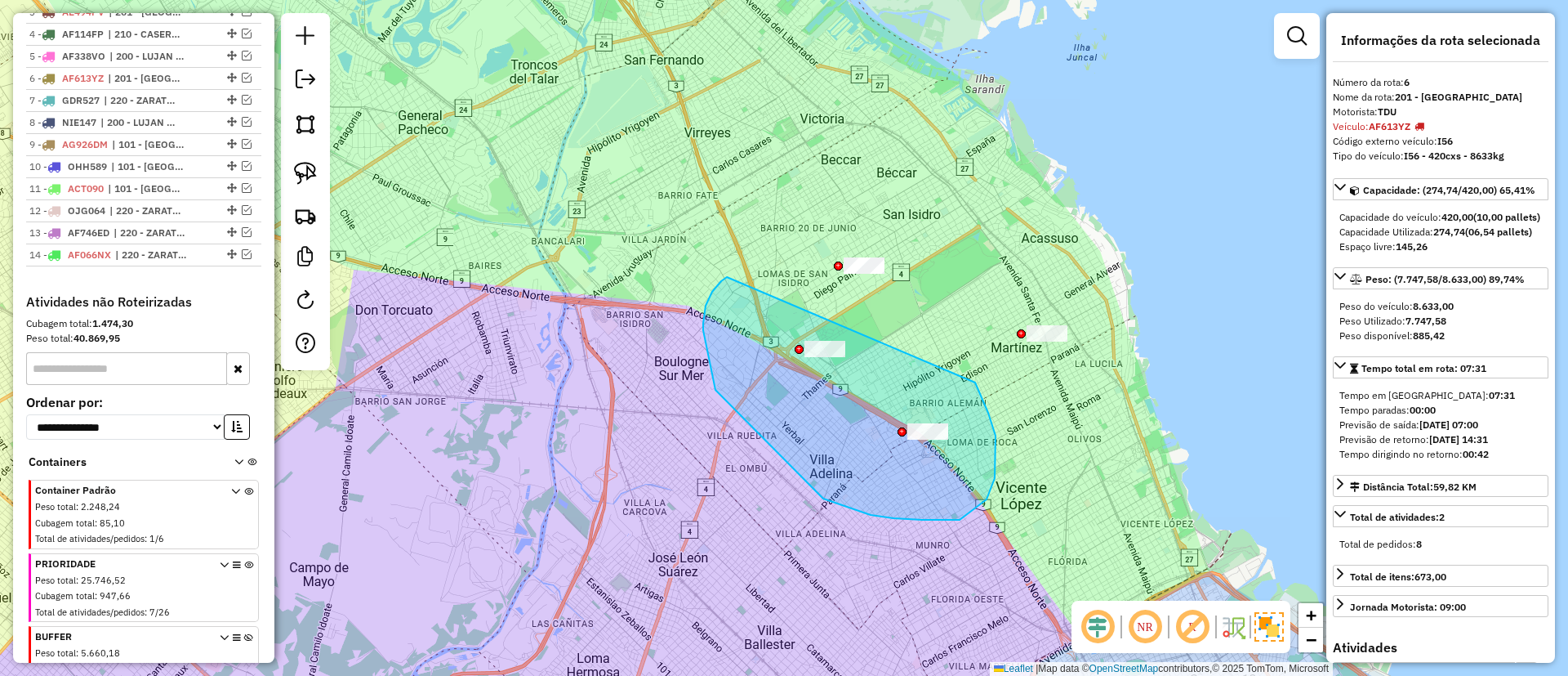
drag, startPoint x: 705, startPoint y: 310, endPoint x: 963, endPoint y: 369, distance: 264.7
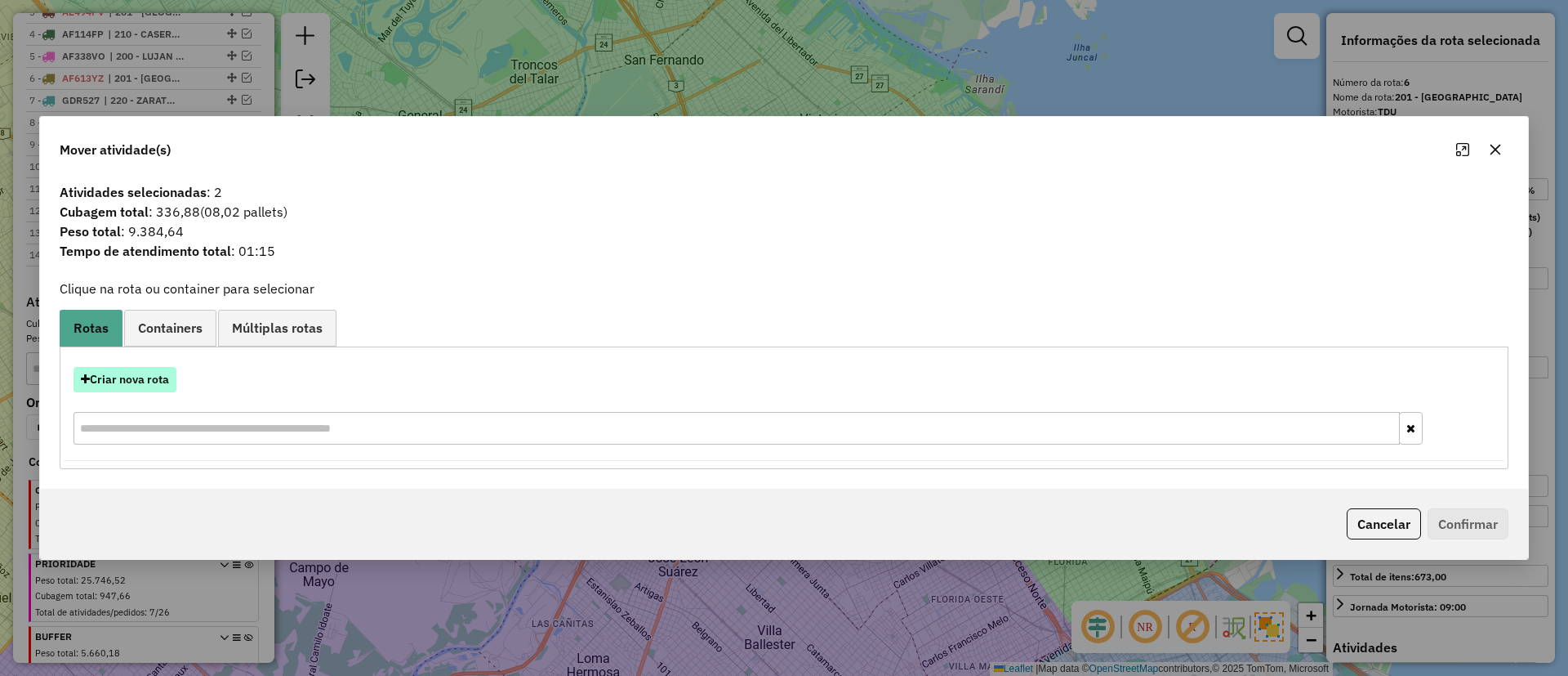
click at [147, 369] on button "Criar nova rota" at bounding box center [125, 379] width 103 height 25
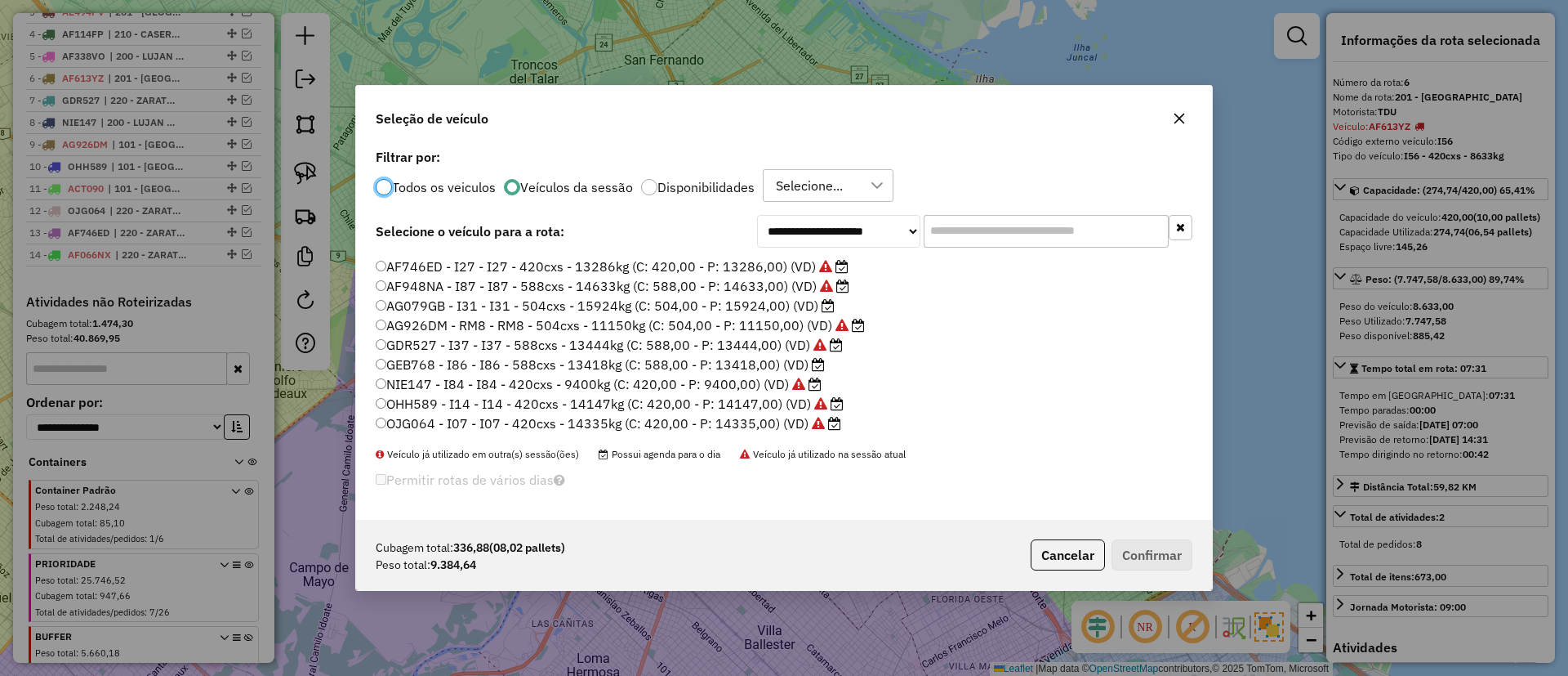
scroll to position [188, 0]
click at [749, 349] on label "AF364MN - I51 - I51 - 504cxs - 13227kg (C: 504,00 - P: 13227,00) (VD)" at bounding box center [605, 349] width 460 height 19
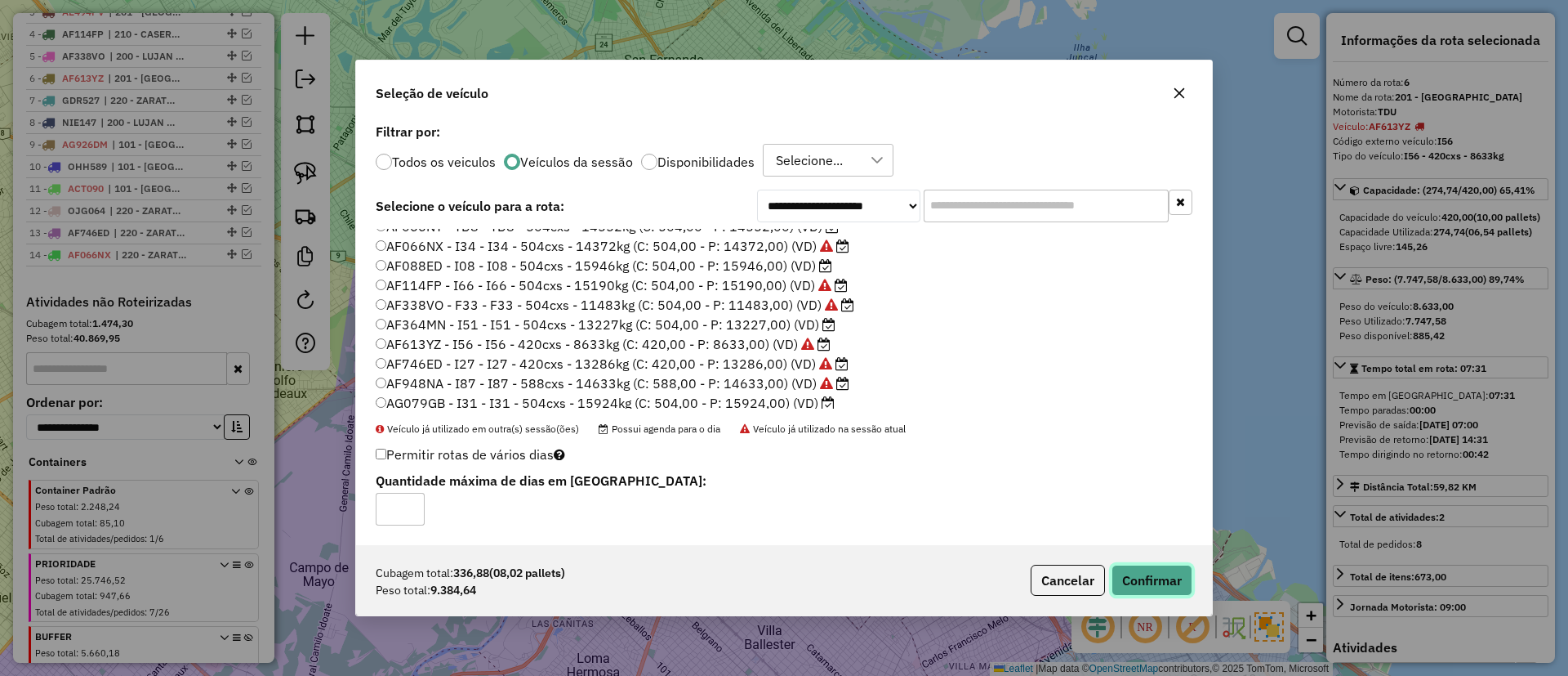
click at [1147, 566] on button "Confirmar" at bounding box center [1152, 580] width 81 height 31
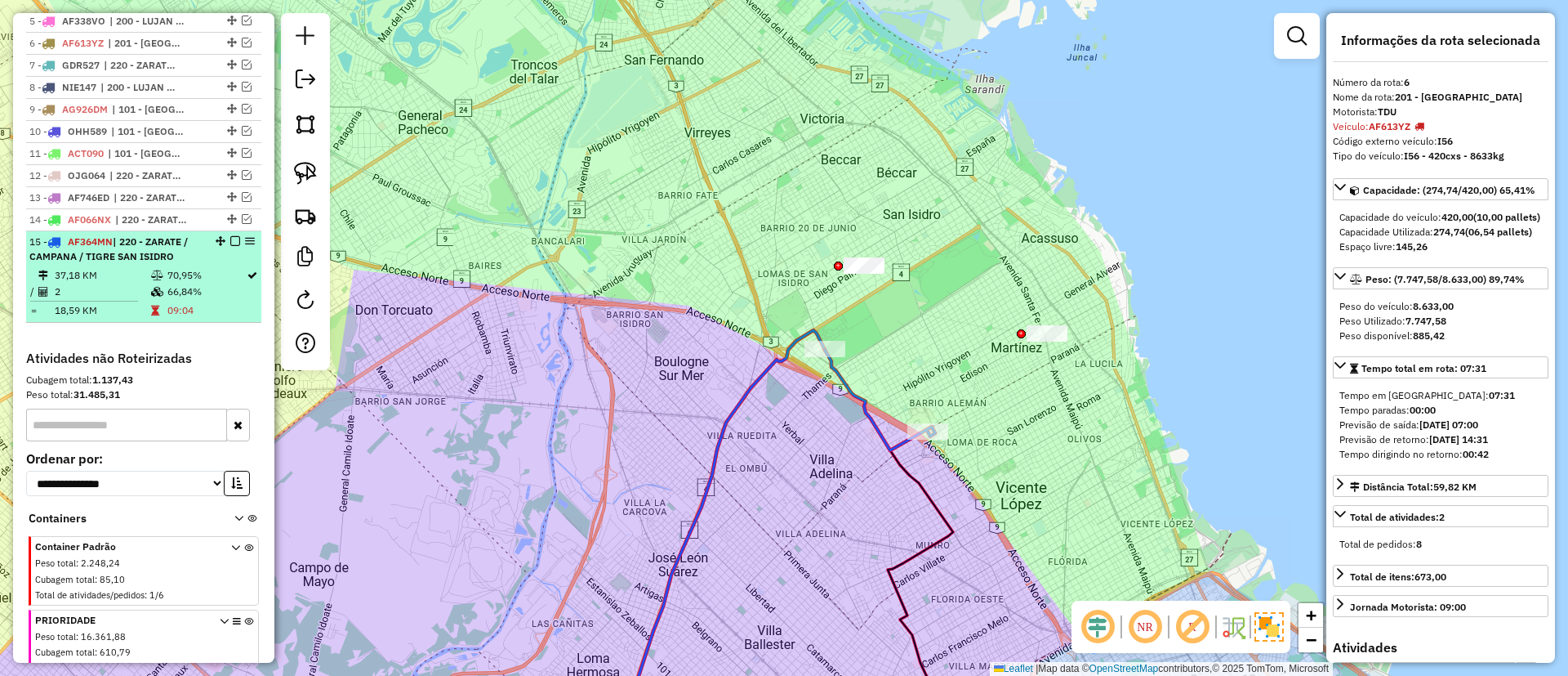
scroll to position [725, 0]
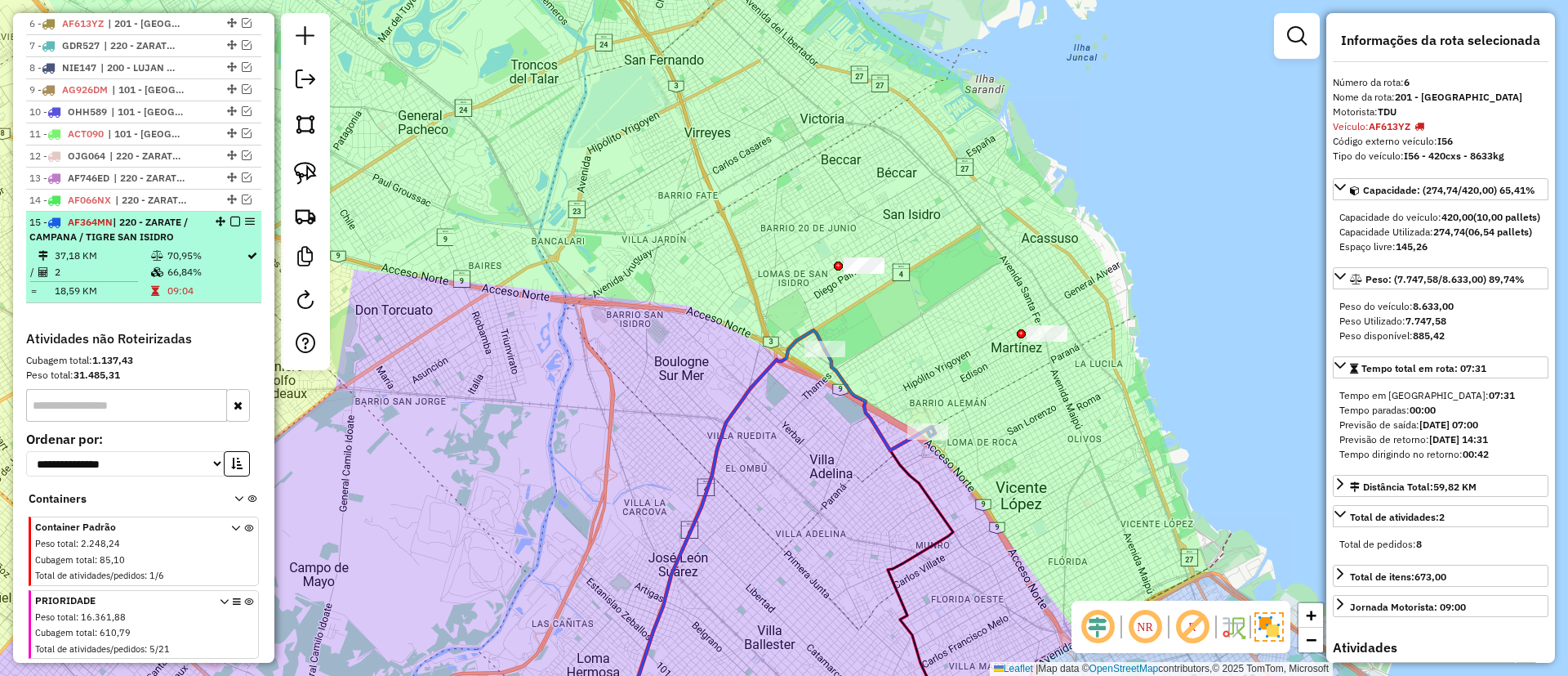
click at [230, 217] on em at bounding box center [235, 222] width 10 height 10
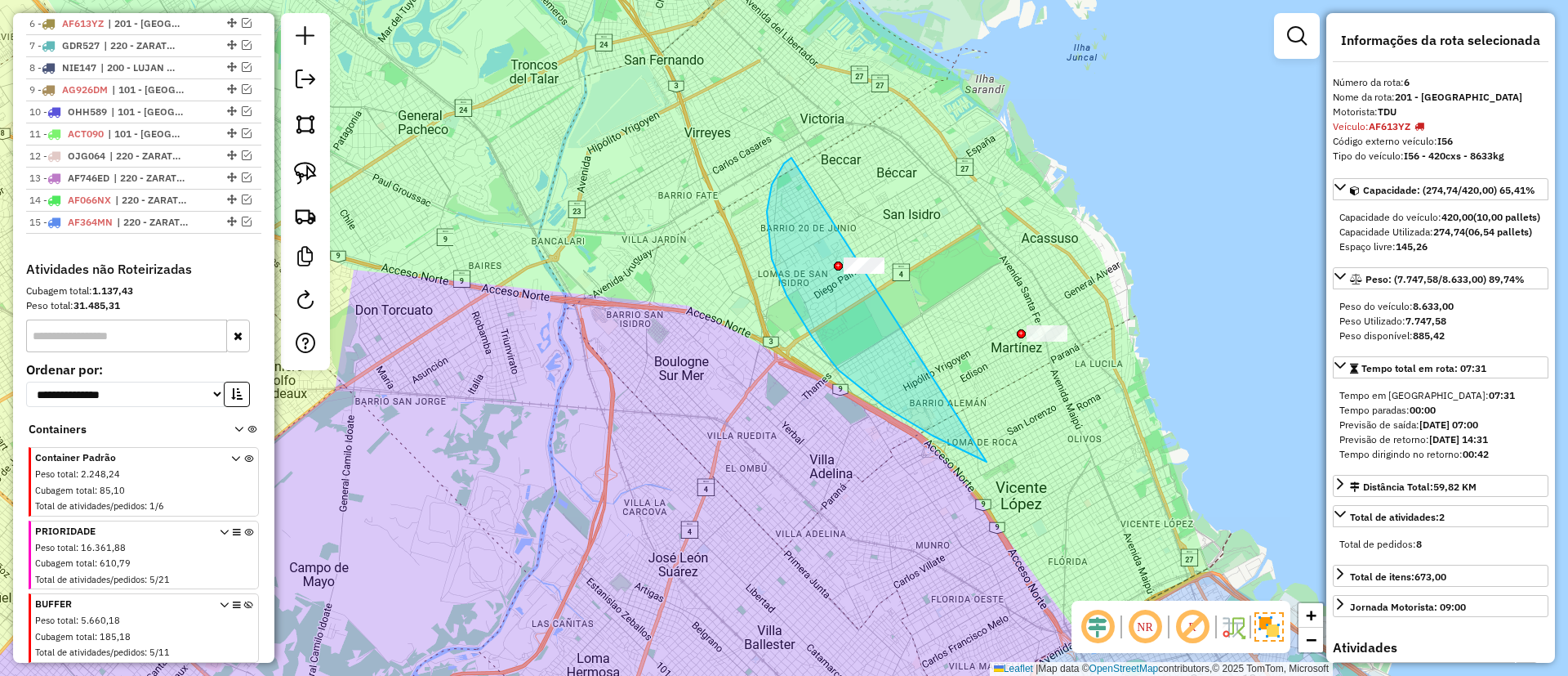
drag, startPoint x: 839, startPoint y: 370, endPoint x: 1183, endPoint y: 283, distance: 354.8
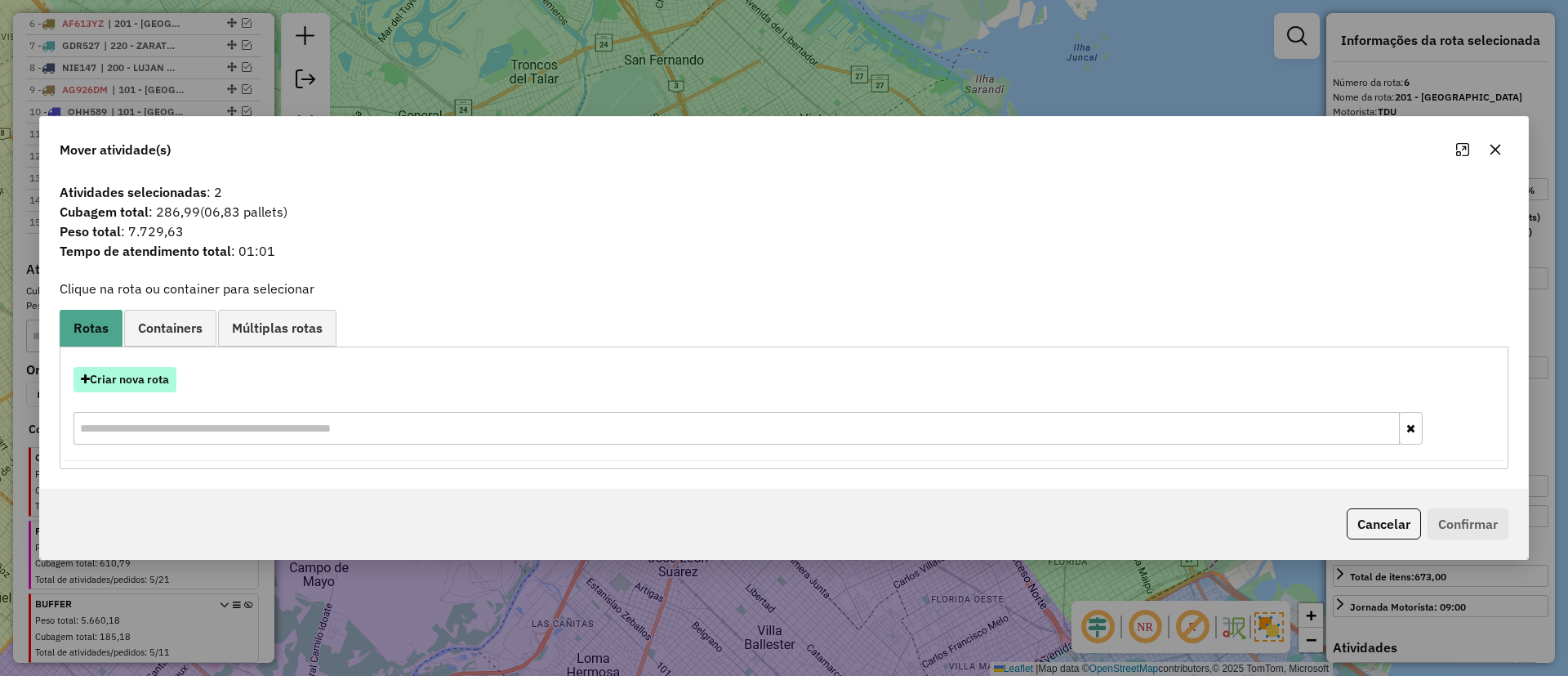
click at [146, 384] on button "Criar nova rota" at bounding box center [125, 379] width 103 height 25
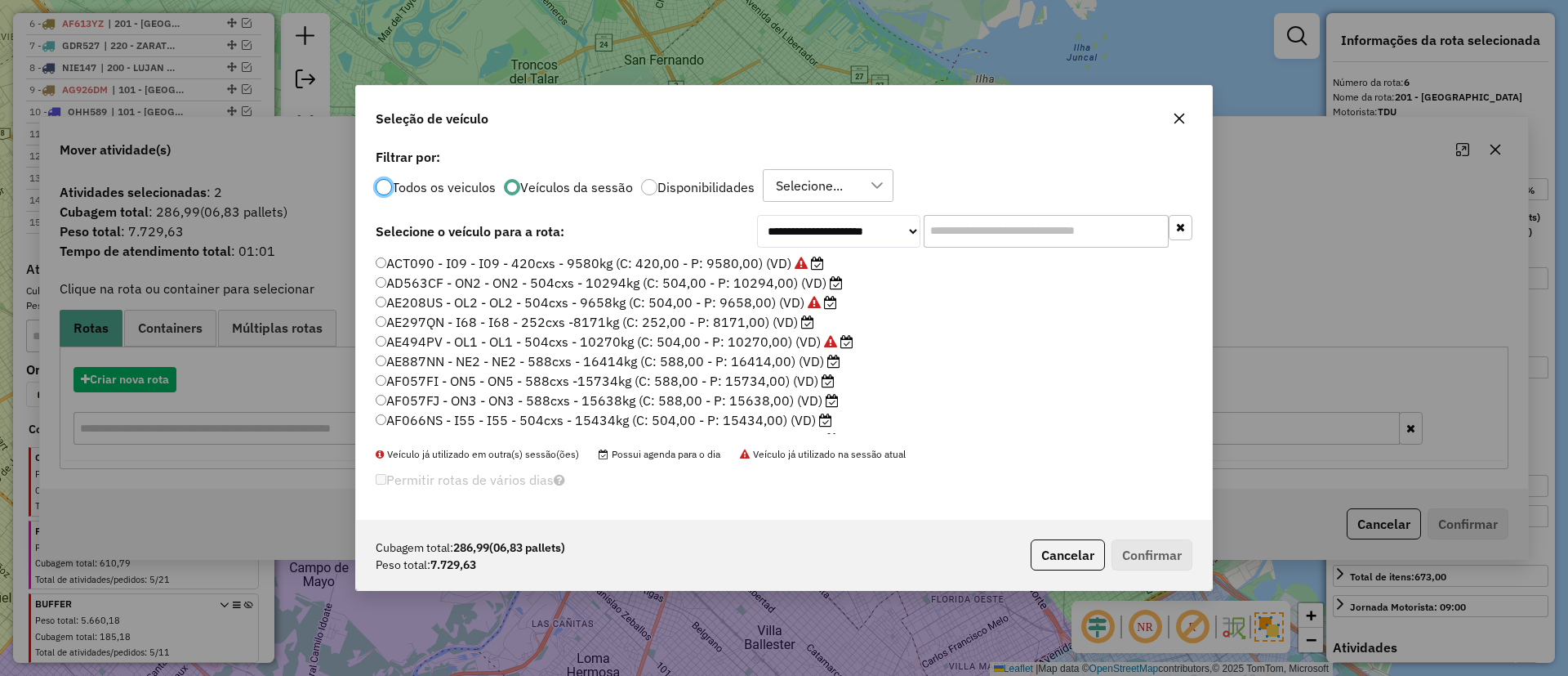
scroll to position [9, 5]
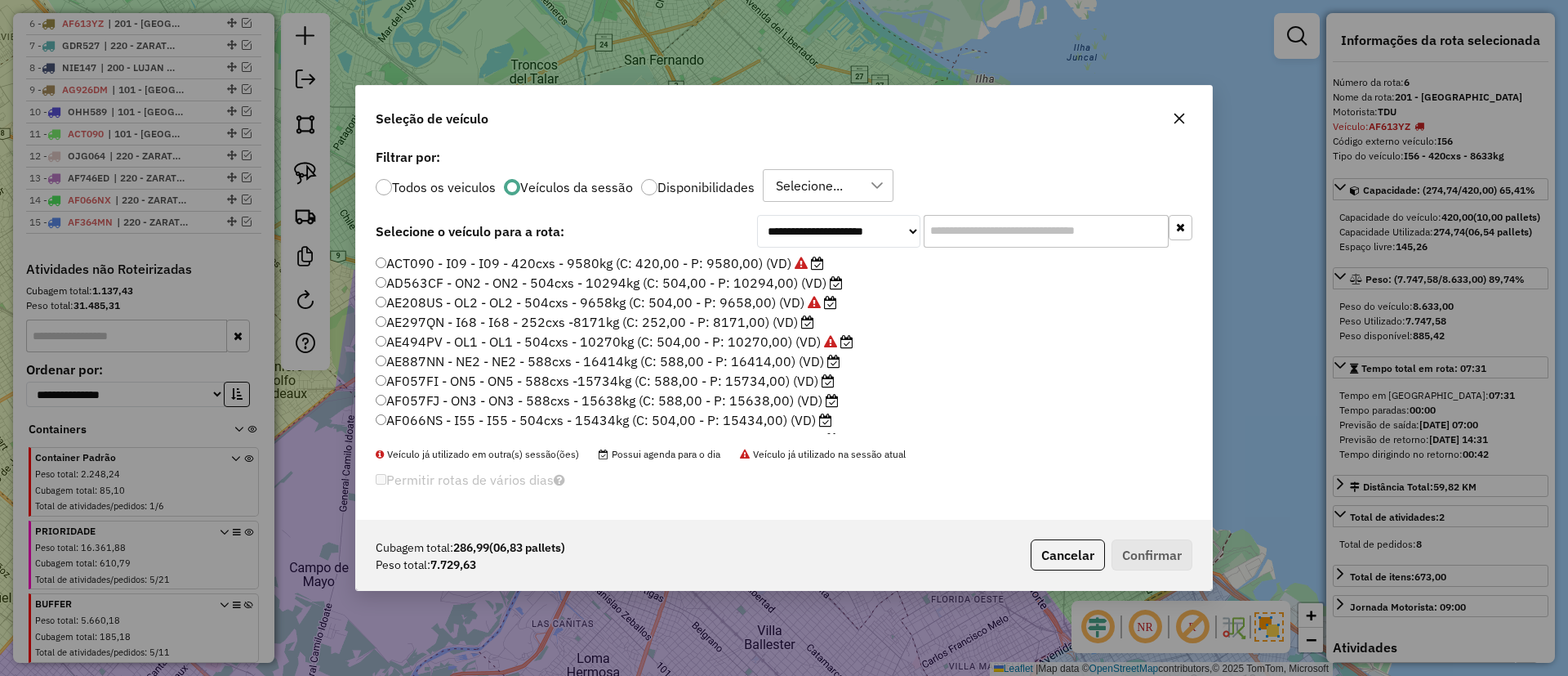
click at [710, 323] on label "AE297QN - I68 - I68 - 252cxs -8171kg (C: 252,00 - P: 8171,00) (VD)" at bounding box center [595, 322] width 439 height 19
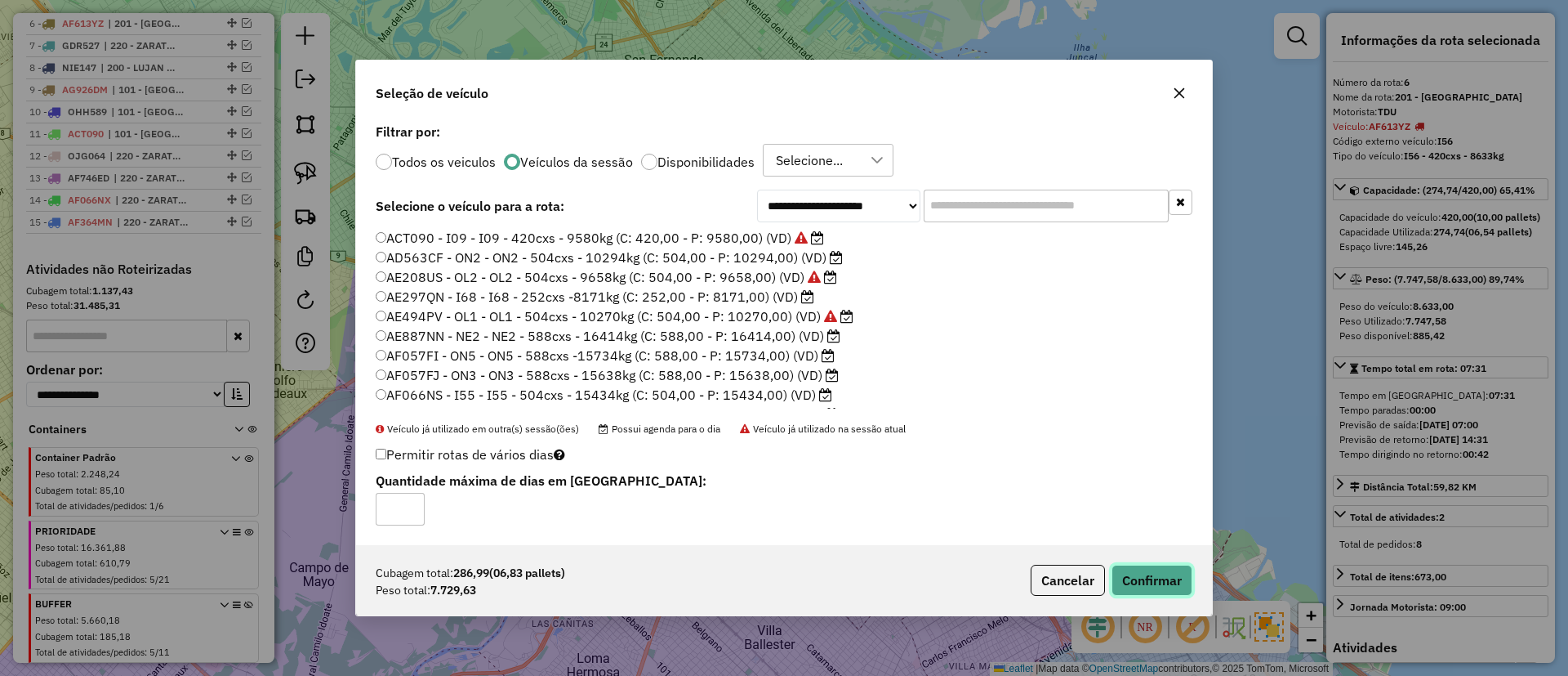
click at [1167, 566] on button "Confirmar" at bounding box center [1152, 580] width 81 height 31
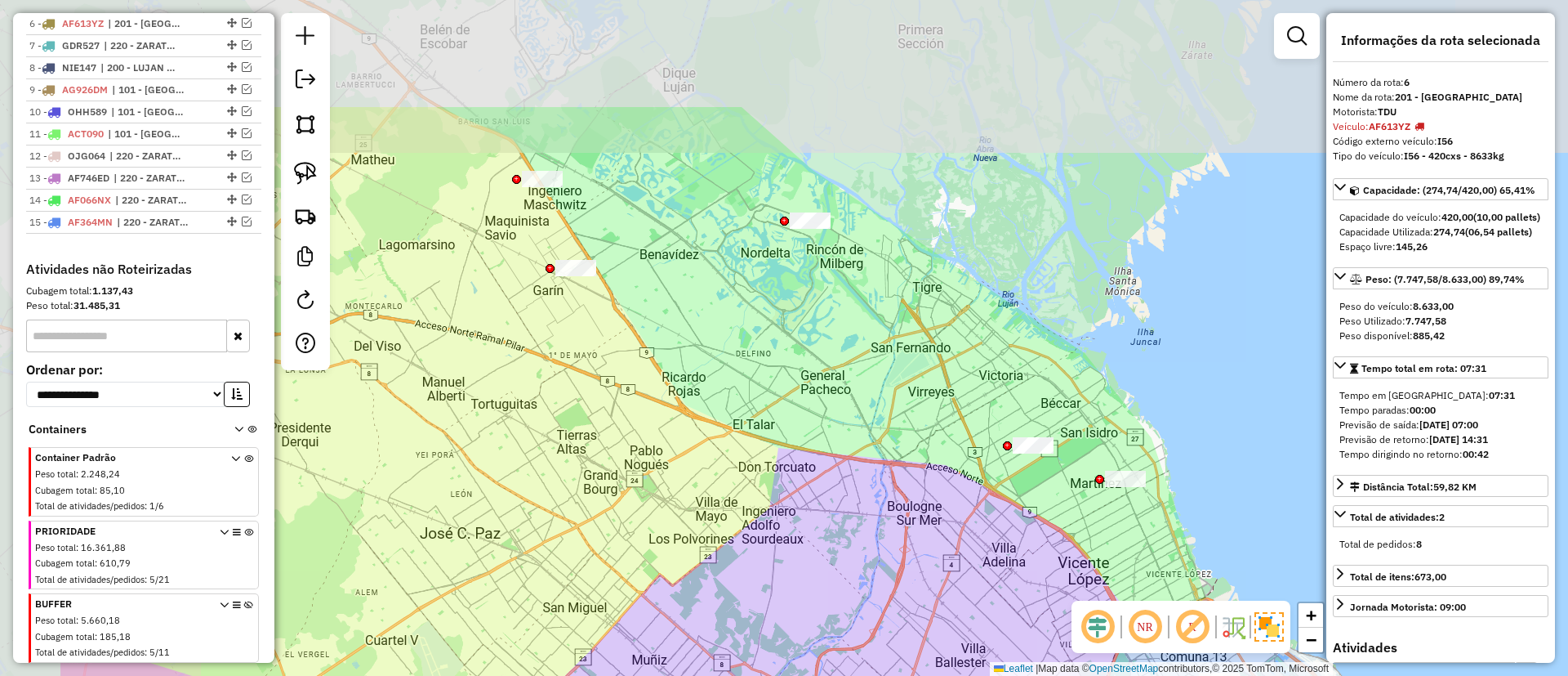
drag, startPoint x: 740, startPoint y: 200, endPoint x: 882, endPoint y: 266, distance: 156.6
click at [890, 268] on div "Janela de atendimento Grade de atendimento Capacidade Transportadoras Veículos …" at bounding box center [784, 338] width 1568 height 676
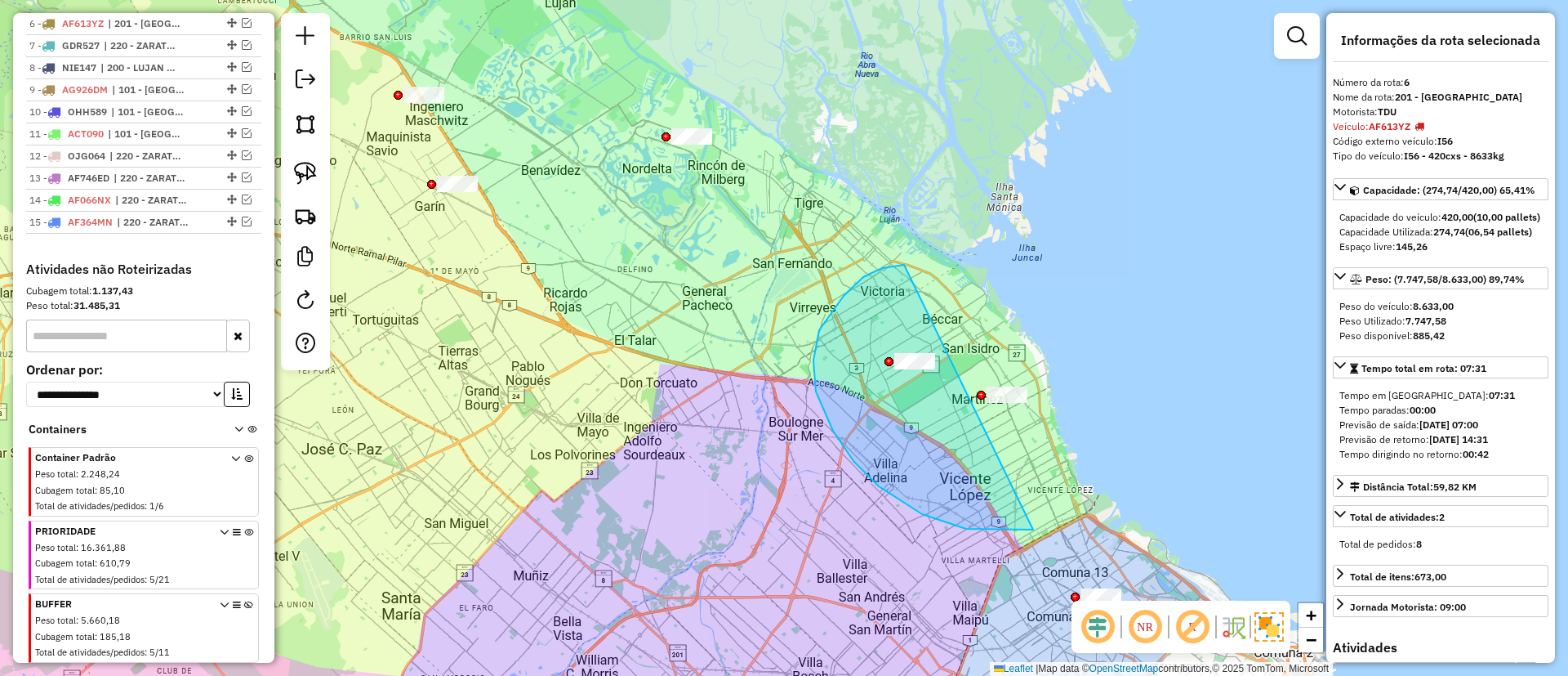
drag, startPoint x: 814, startPoint y: 360, endPoint x: 1084, endPoint y: 343, distance: 270.5
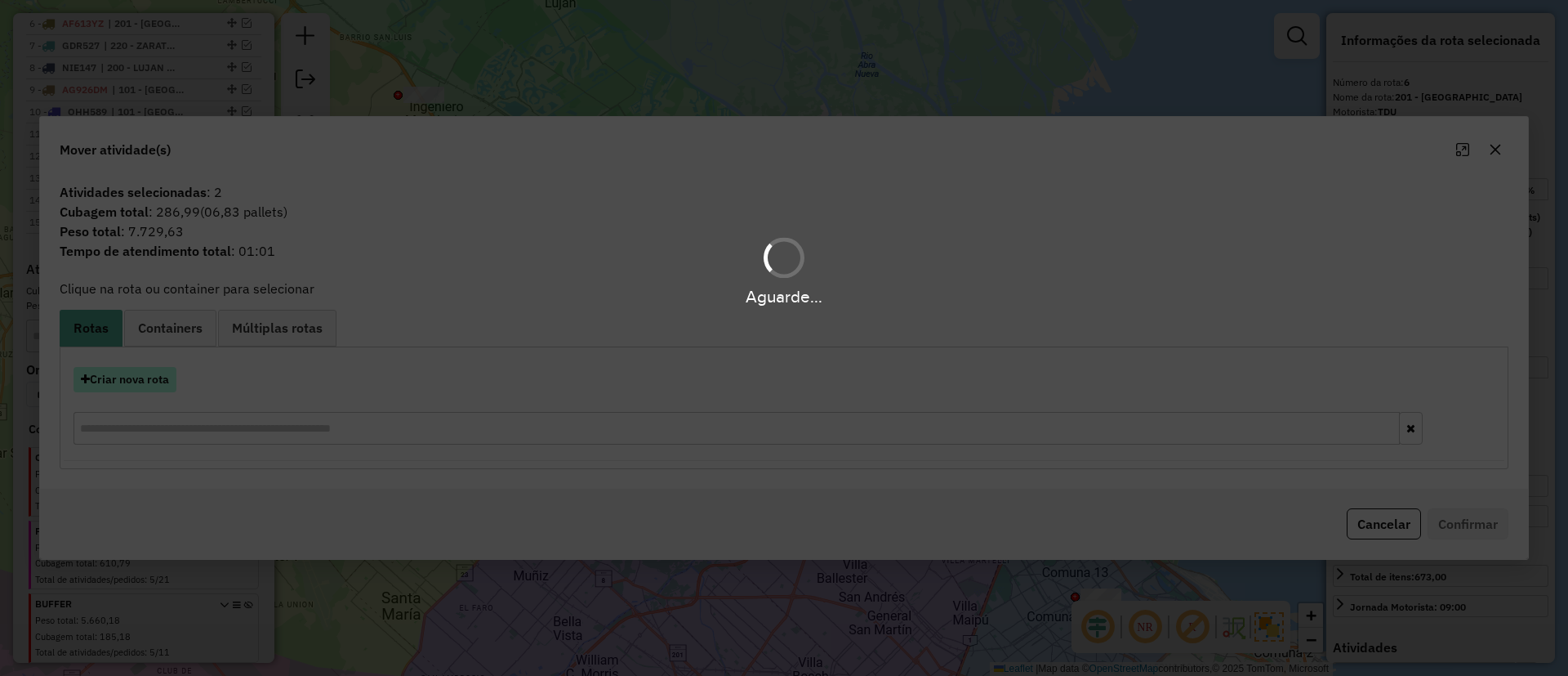
click at [123, 374] on hb-app "Aguarde... Pop-up bloqueado! Seu navegador bloqueou automáticamente a abertura …" at bounding box center [784, 338] width 1568 height 676
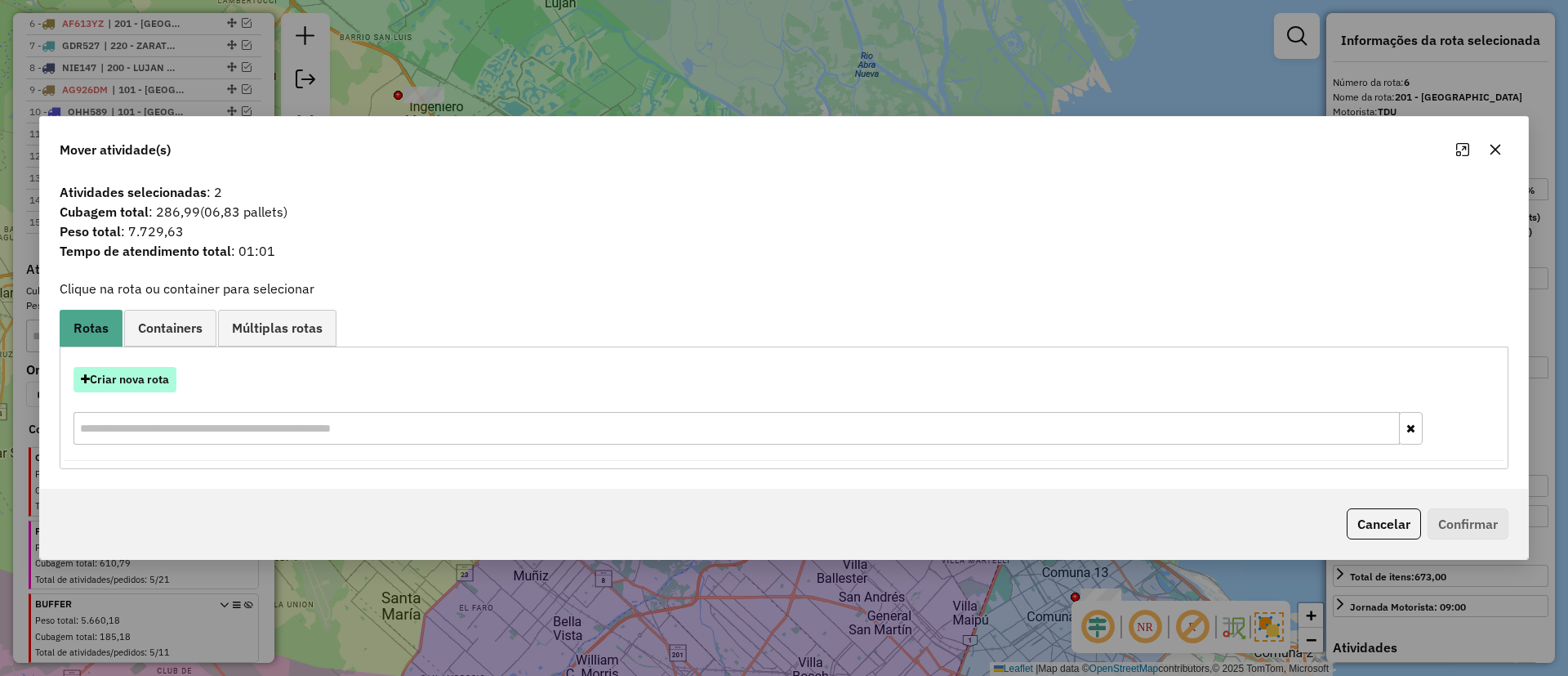
click at [144, 382] on button "Criar nova rota" at bounding box center [125, 379] width 103 height 25
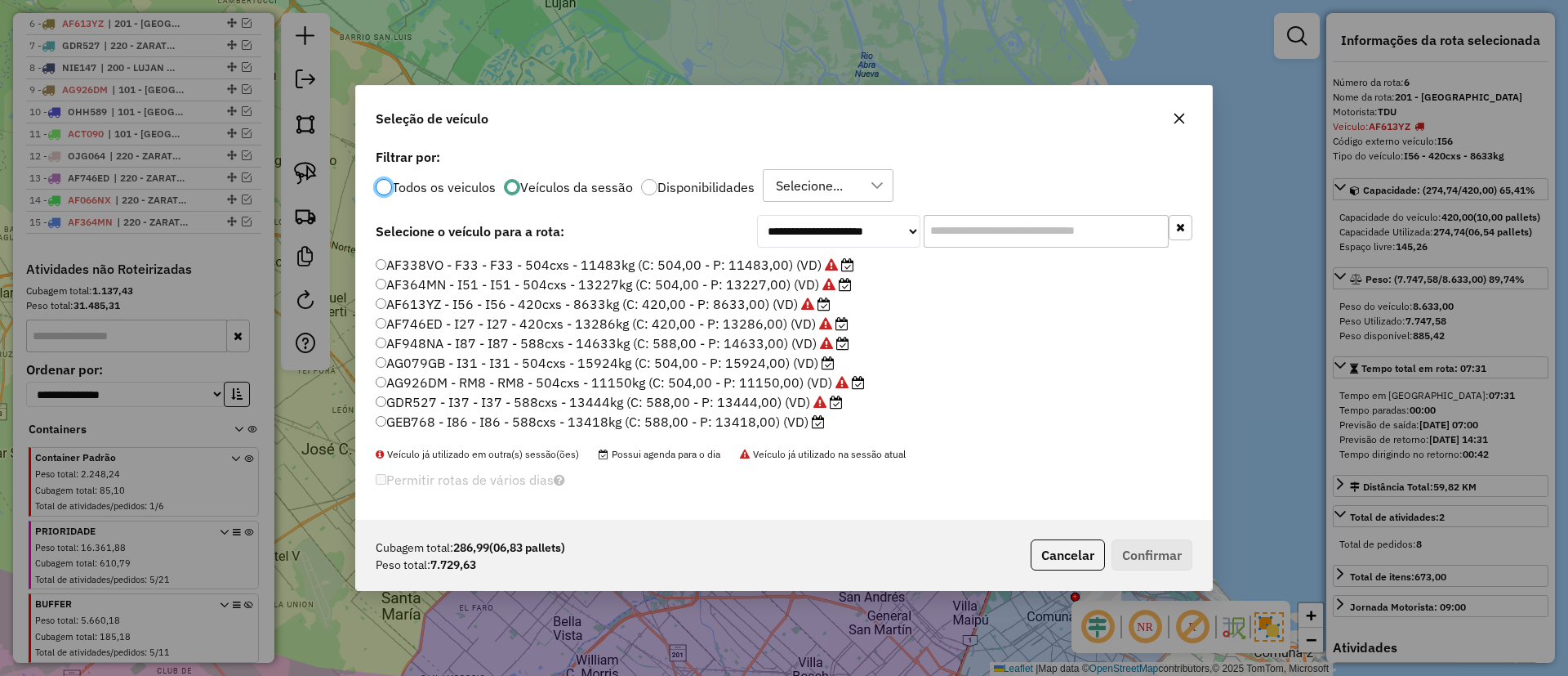
scroll to position [311, 0]
click at [789, 369] on label "GEB768 - I86 - I86 - 588cxs - 13418kg (C: 588,00 - P: 13418,00) (VD)" at bounding box center [600, 364] width 450 height 19
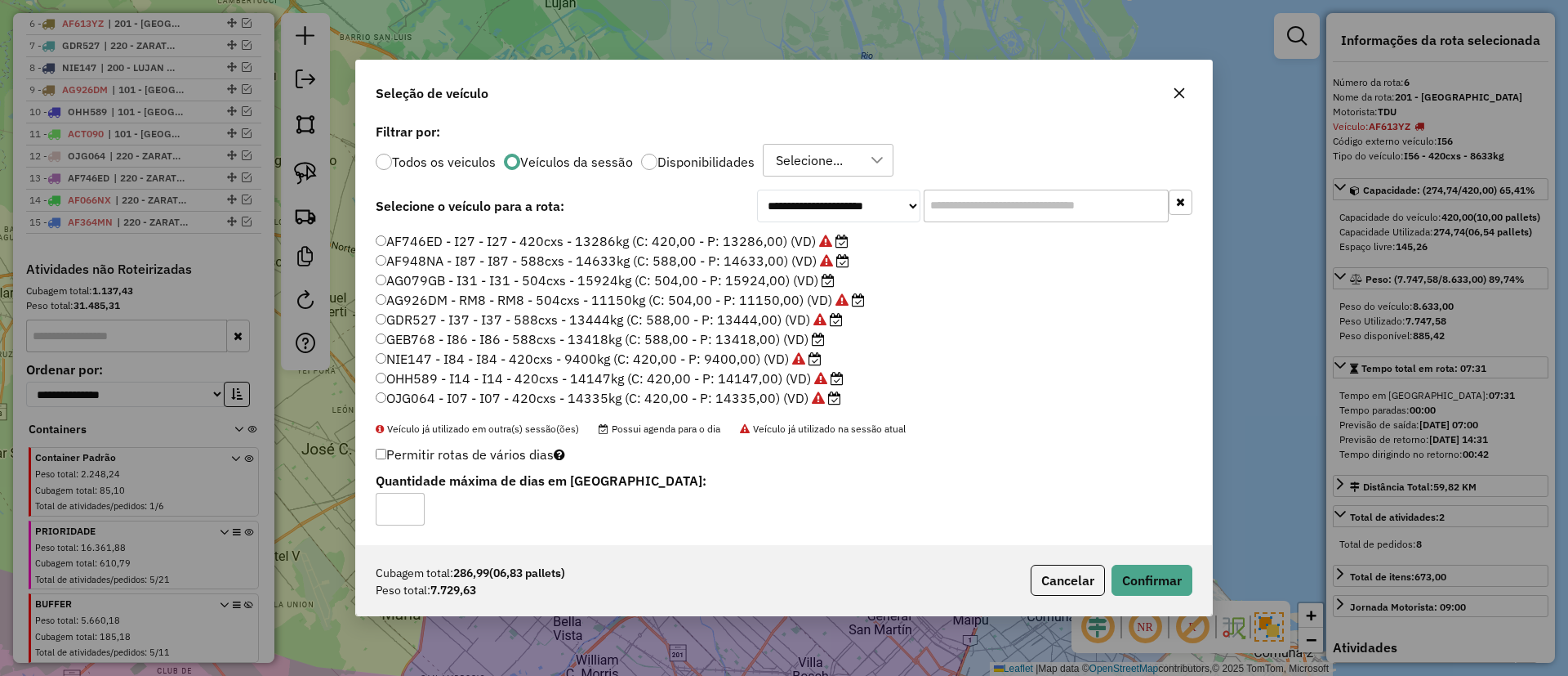
click at [758, 285] on label "AG079GB - I31 - I31 - 504cxs - 15924kg (C: 504,00 - P: 15924,00) (VD)" at bounding box center [605, 280] width 459 height 19
click at [1140, 575] on button "Confirmar" at bounding box center [1152, 580] width 81 height 31
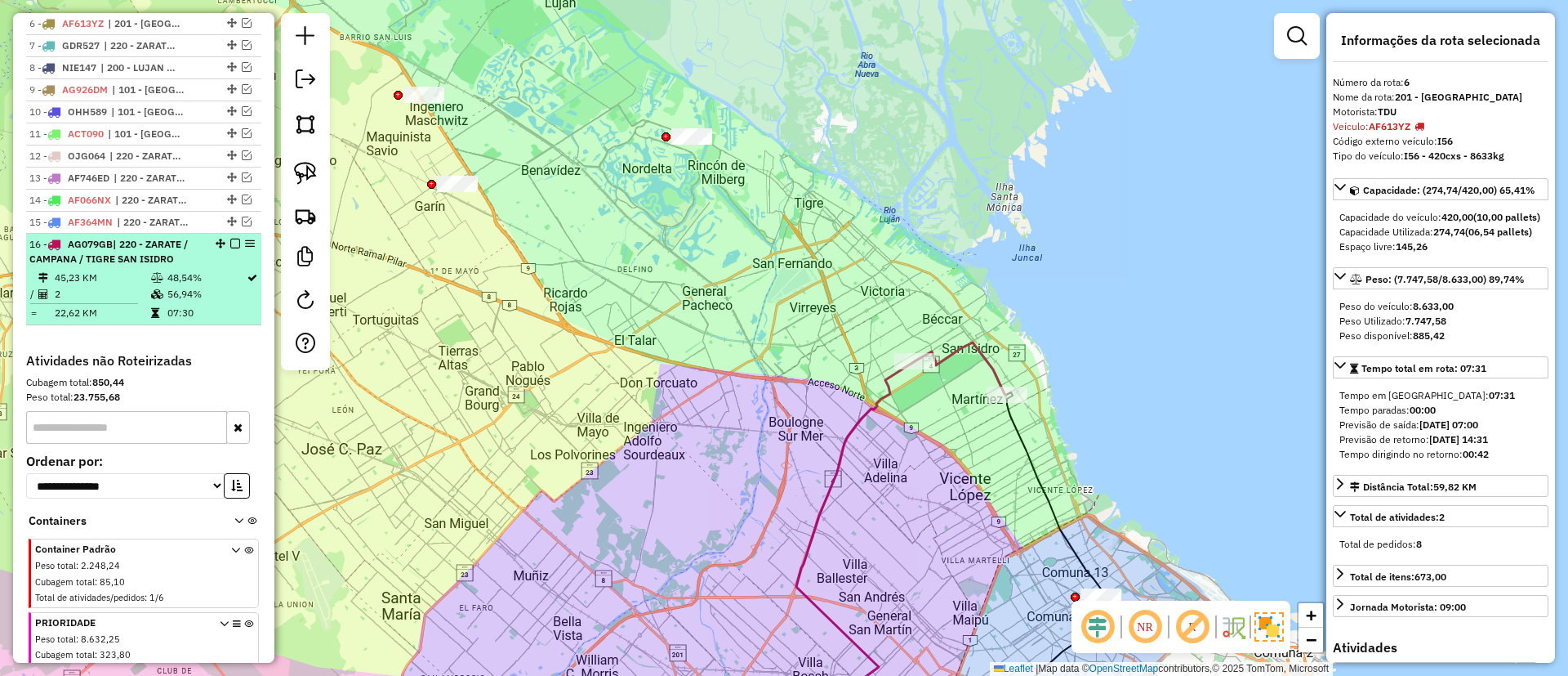
click at [231, 244] on em at bounding box center [235, 244] width 10 height 10
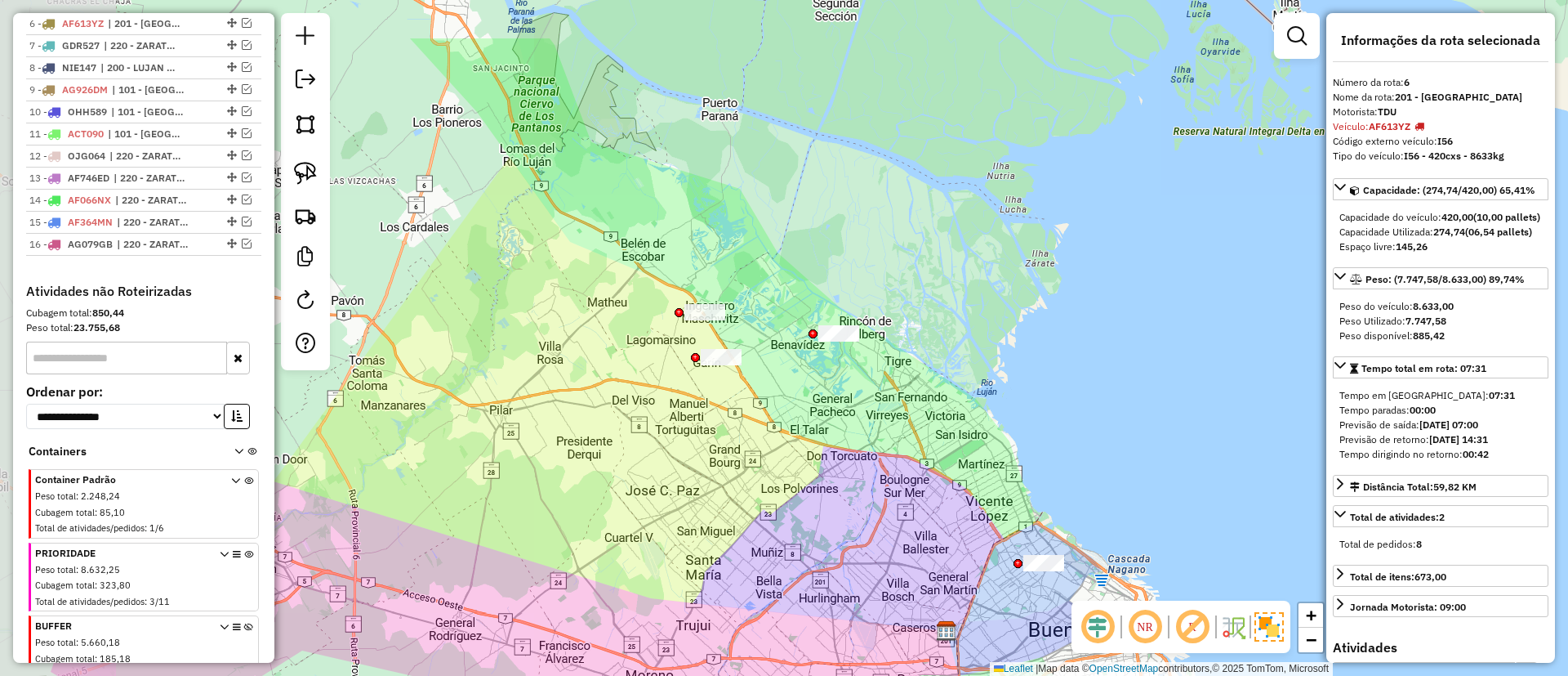
drag, startPoint x: 758, startPoint y: 364, endPoint x: 842, endPoint y: 442, distance: 114.6
click at [842, 442] on div "Janela de atendimento Grade de atendimento Capacidade Transportadoras Veículos …" at bounding box center [784, 338] width 1568 height 676
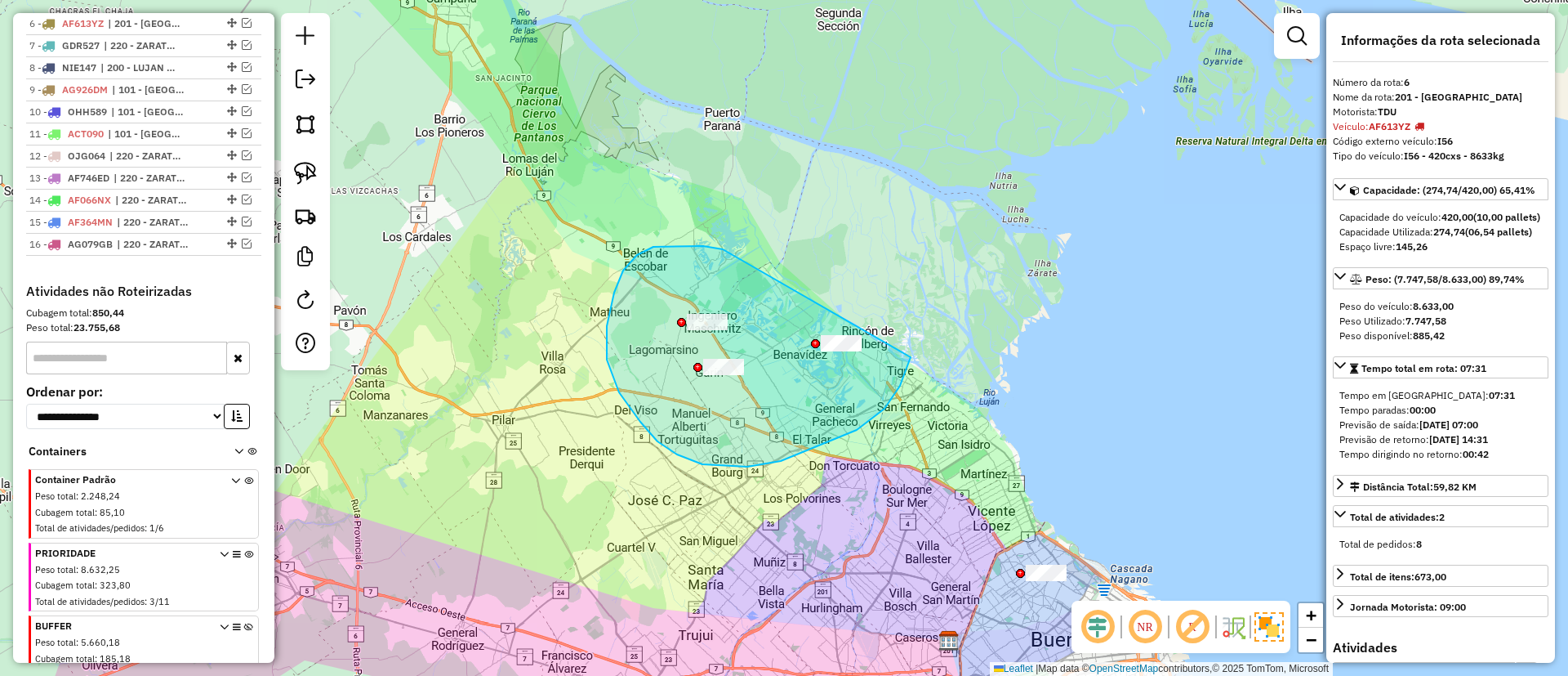
drag, startPoint x: 637, startPoint y: 255, endPoint x: 887, endPoint y: 261, distance: 250.1
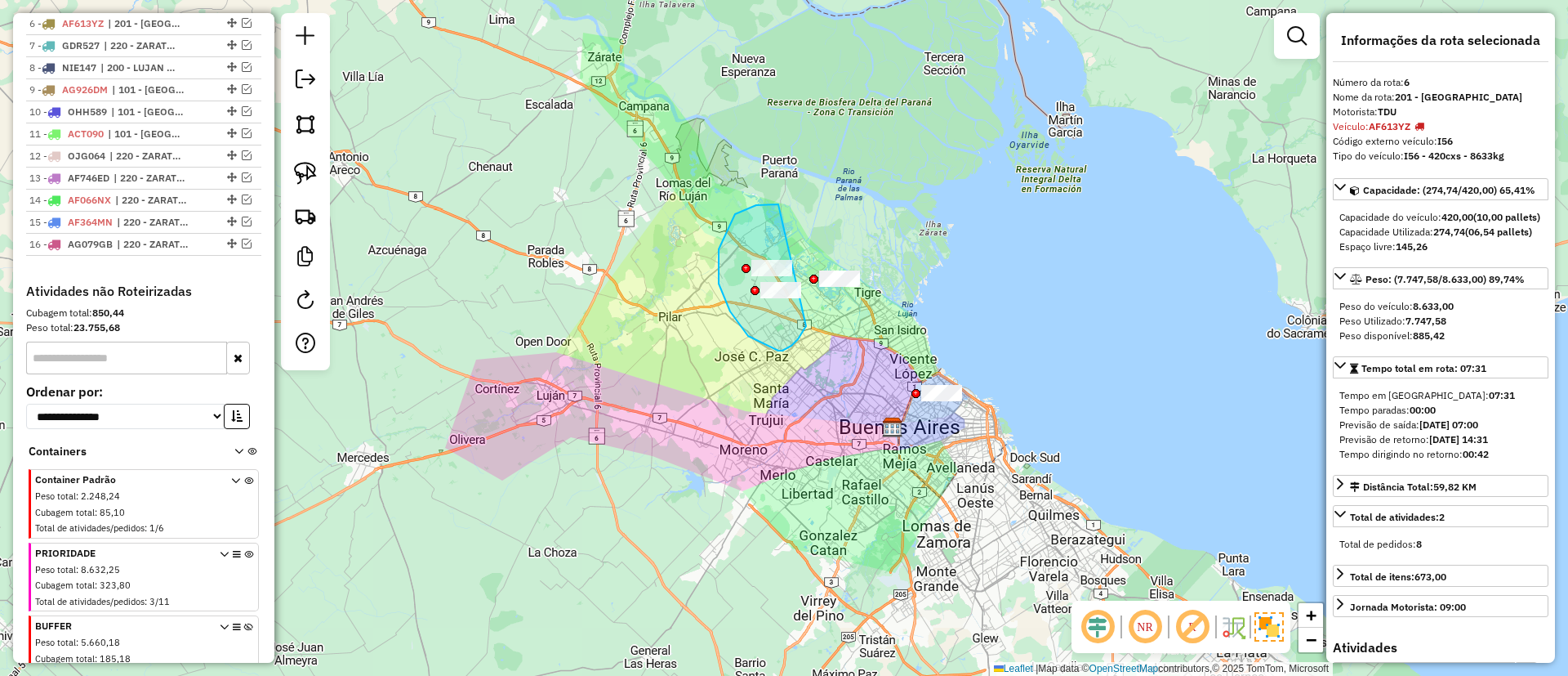
drag, startPoint x: 735, startPoint y: 214, endPoint x: 811, endPoint y: 314, distance: 125.6
drag, startPoint x: 758, startPoint y: 239, endPoint x: 797, endPoint y: 261, distance: 44.8
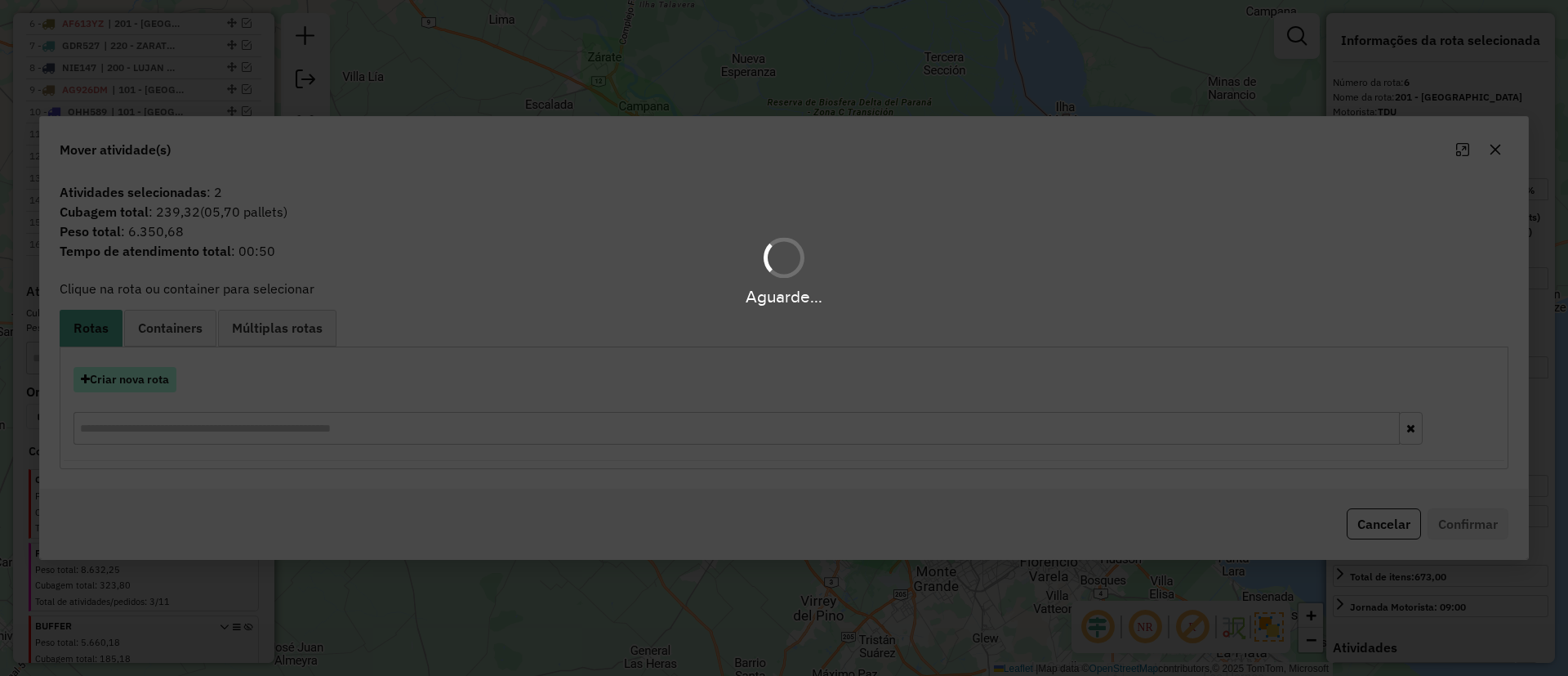
click at [116, 378] on button "Criar nova rota" at bounding box center [125, 379] width 103 height 25
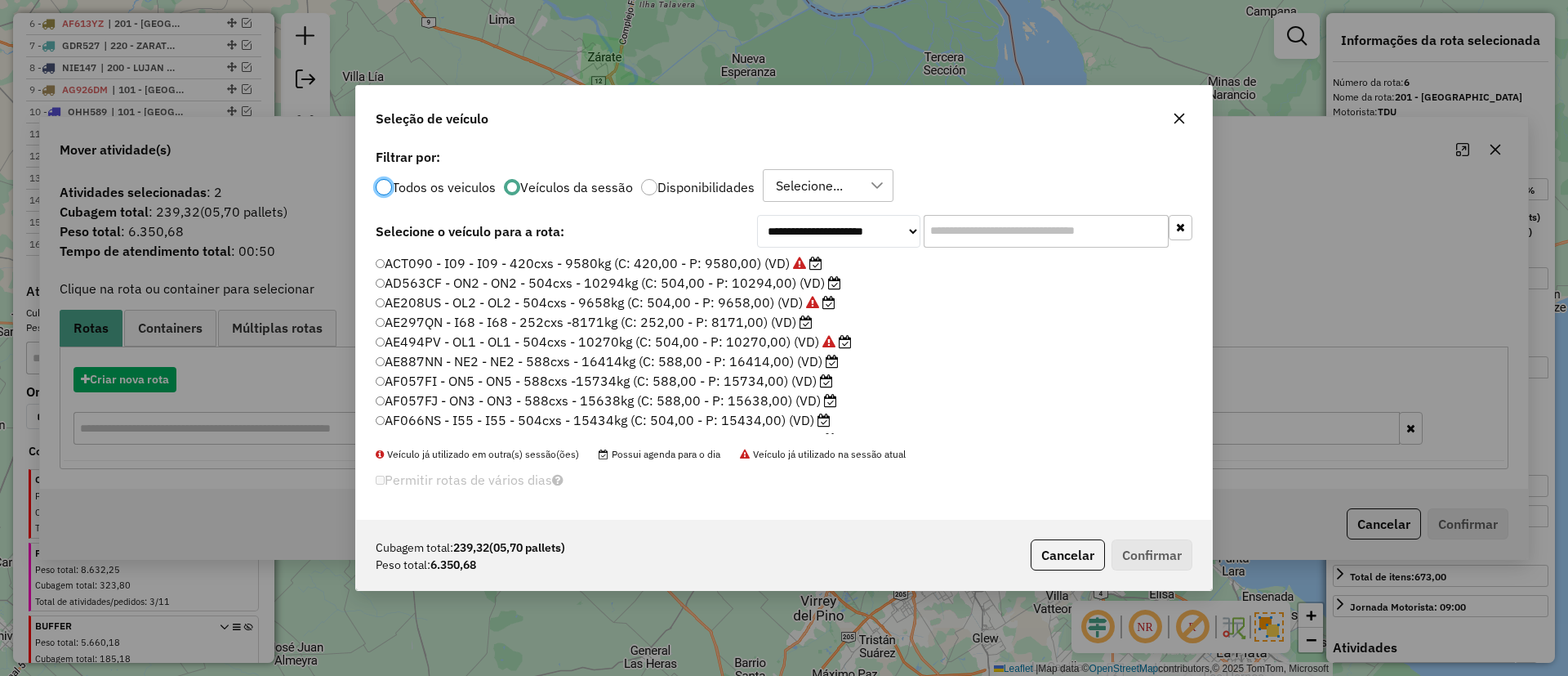
scroll to position [9, 5]
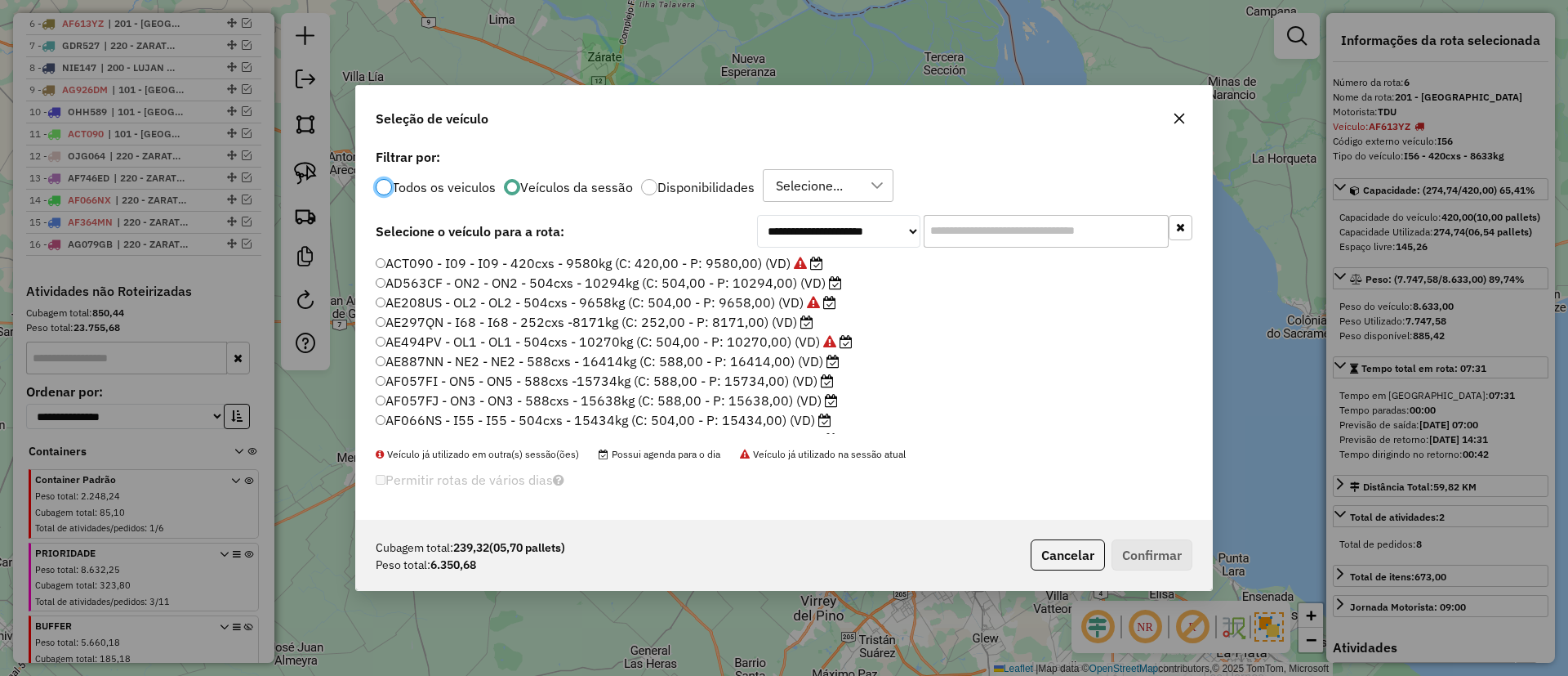
click at [737, 328] on label "AE297QN - I68 - I68 - 252cxs -8171kg (C: 252,00 - P: 8171,00) (VD)" at bounding box center [594, 322] width 438 height 19
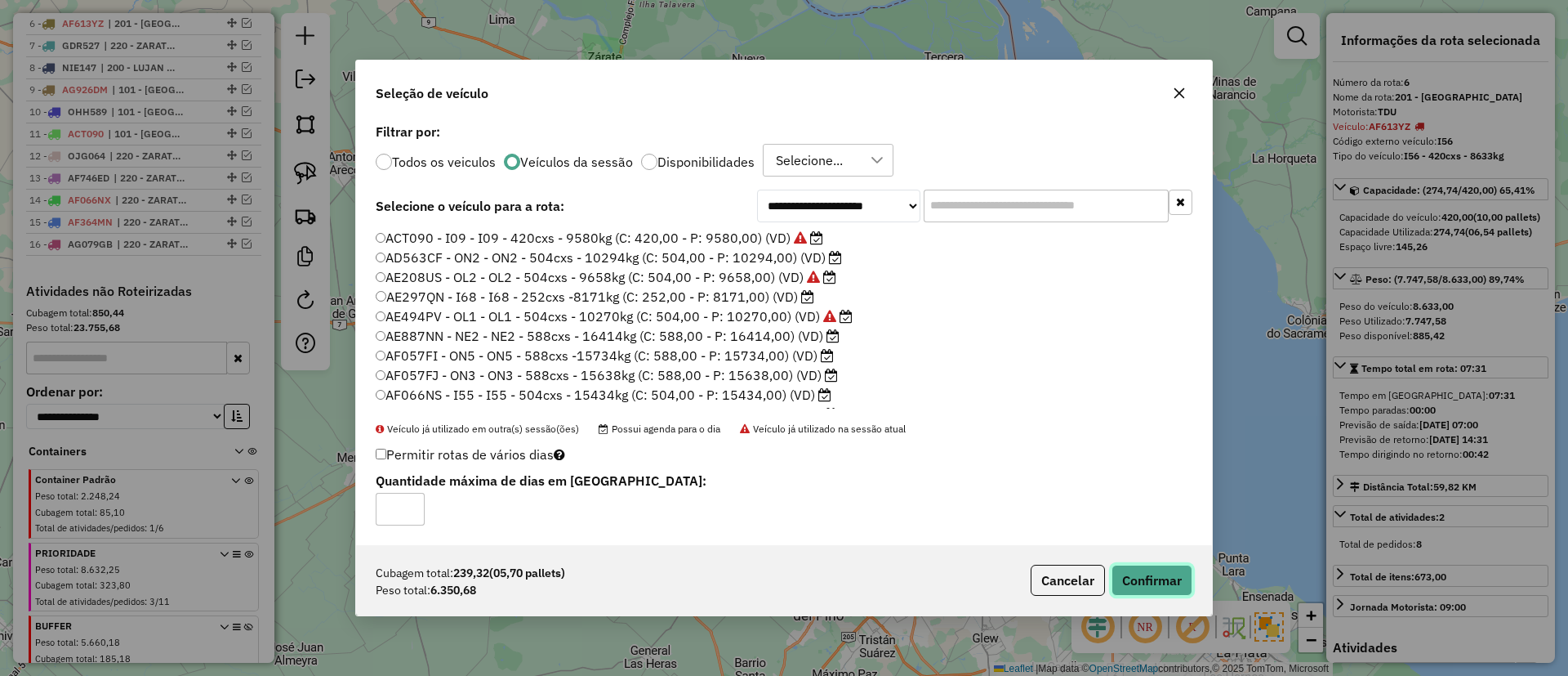
click at [1160, 571] on button "Confirmar" at bounding box center [1152, 580] width 81 height 31
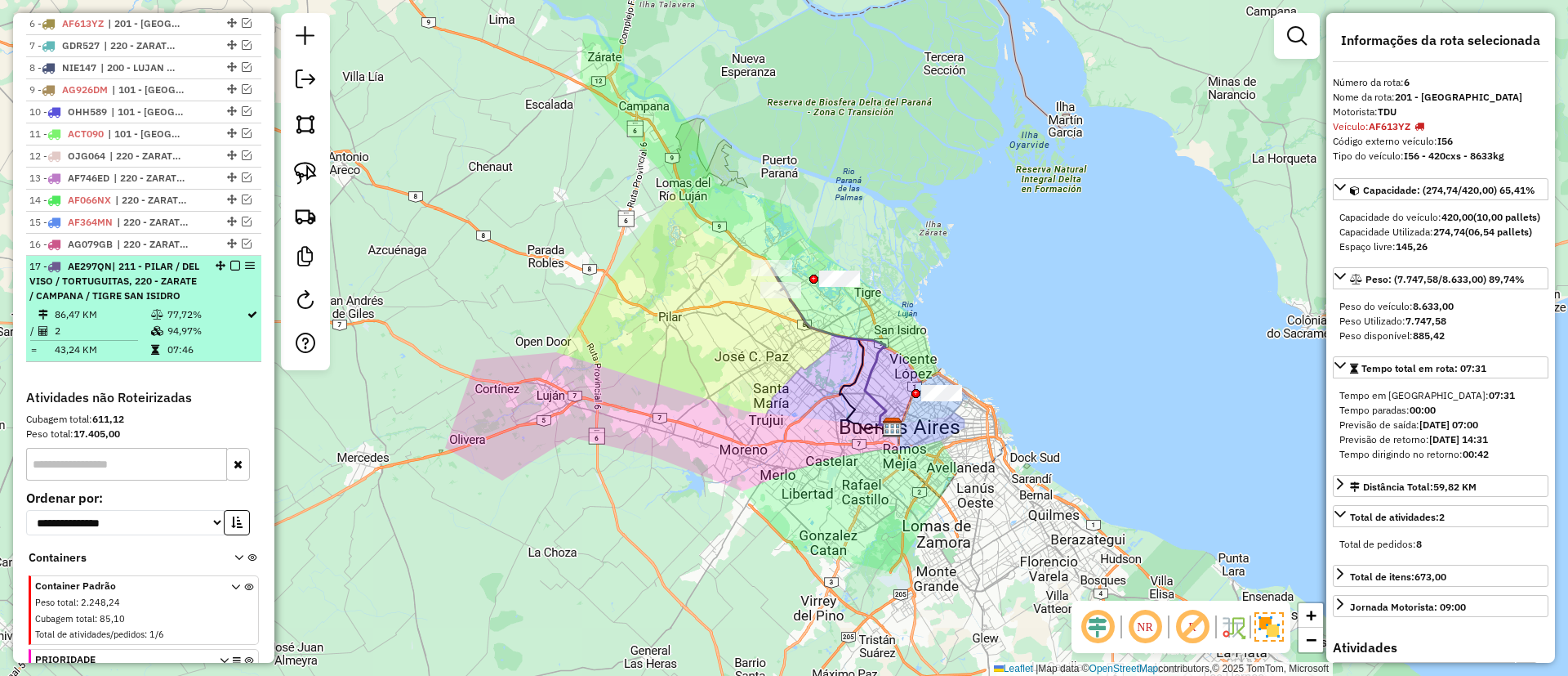
click at [231, 261] on em at bounding box center [235, 266] width 10 height 10
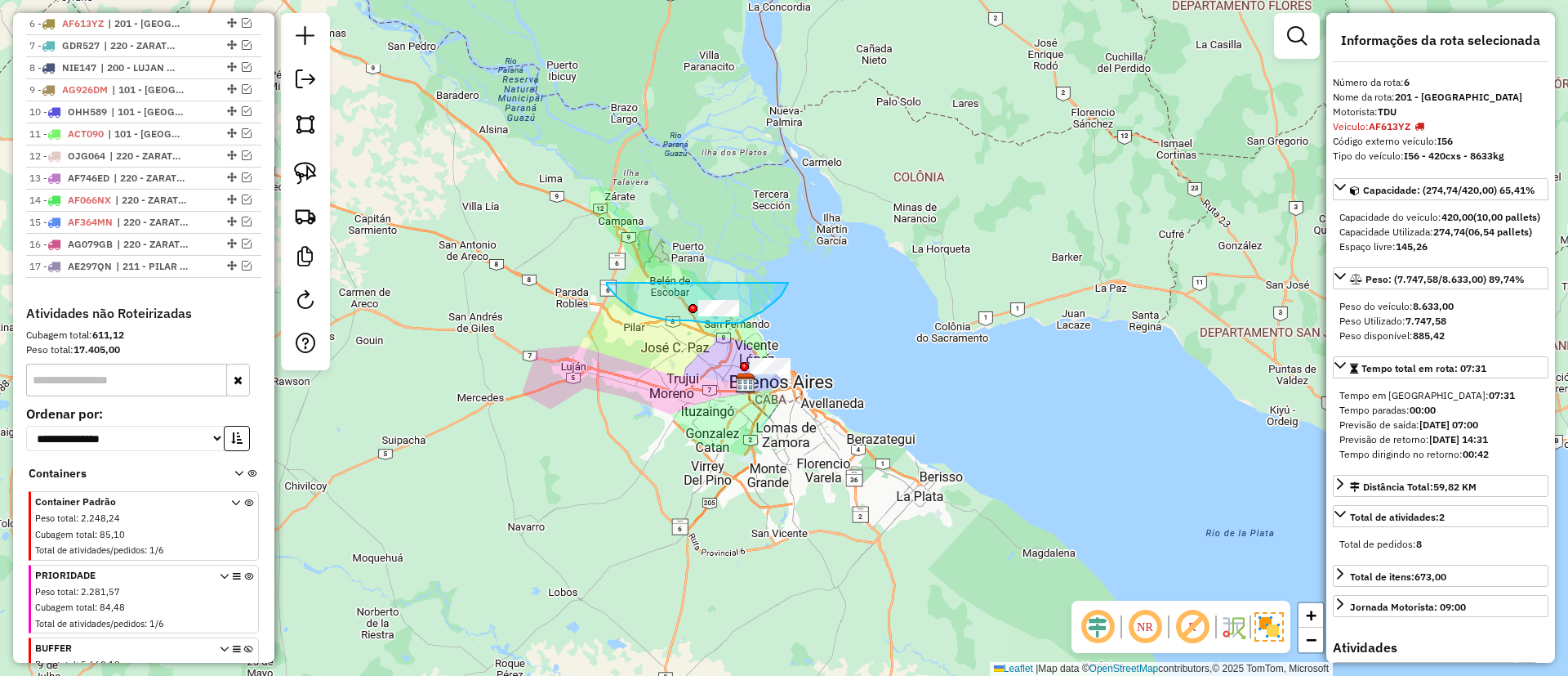
drag, startPoint x: 618, startPoint y: 297, endPoint x: 789, endPoint y: 251, distance: 177.1
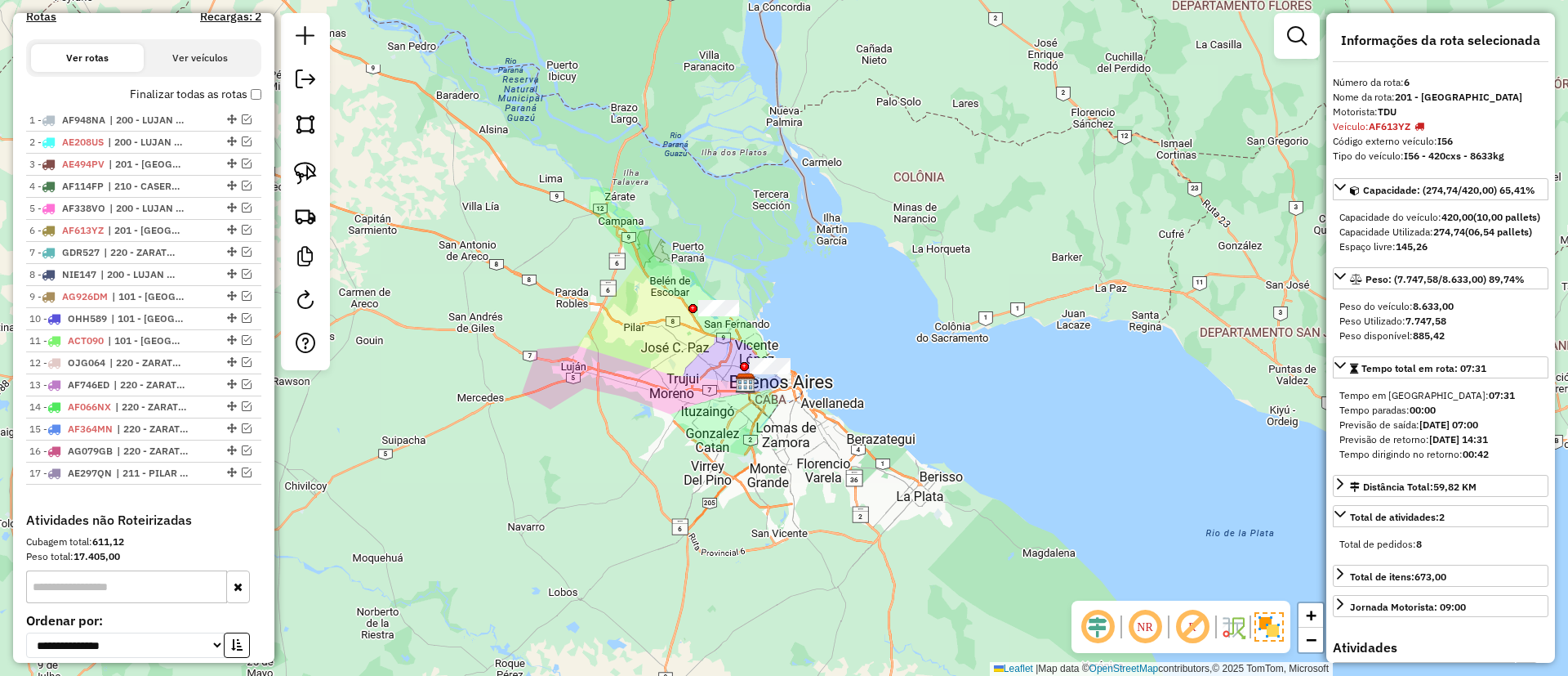
scroll to position [357, 0]
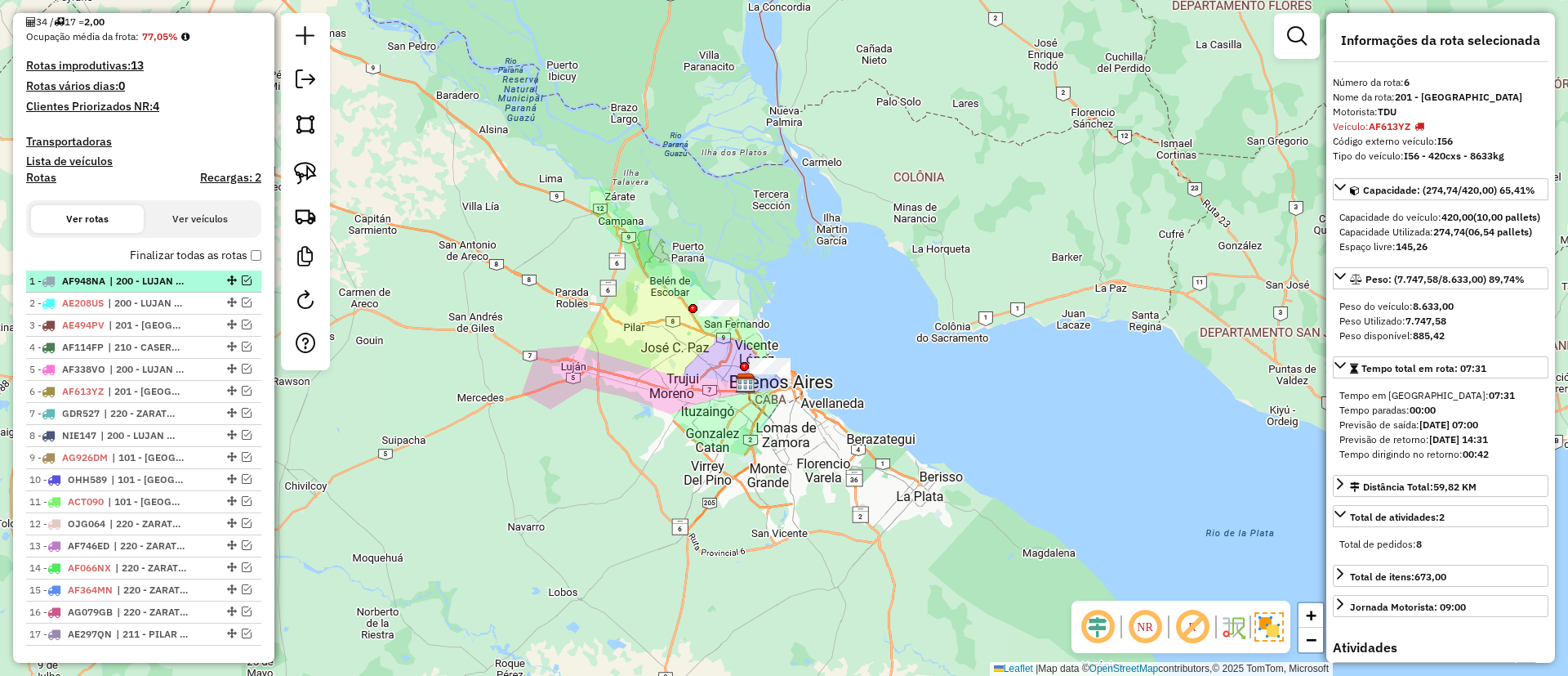
click at [141, 277] on span "| 200 - LUJAN / RAMOS / HAEDO" at bounding box center [147, 281] width 75 height 15
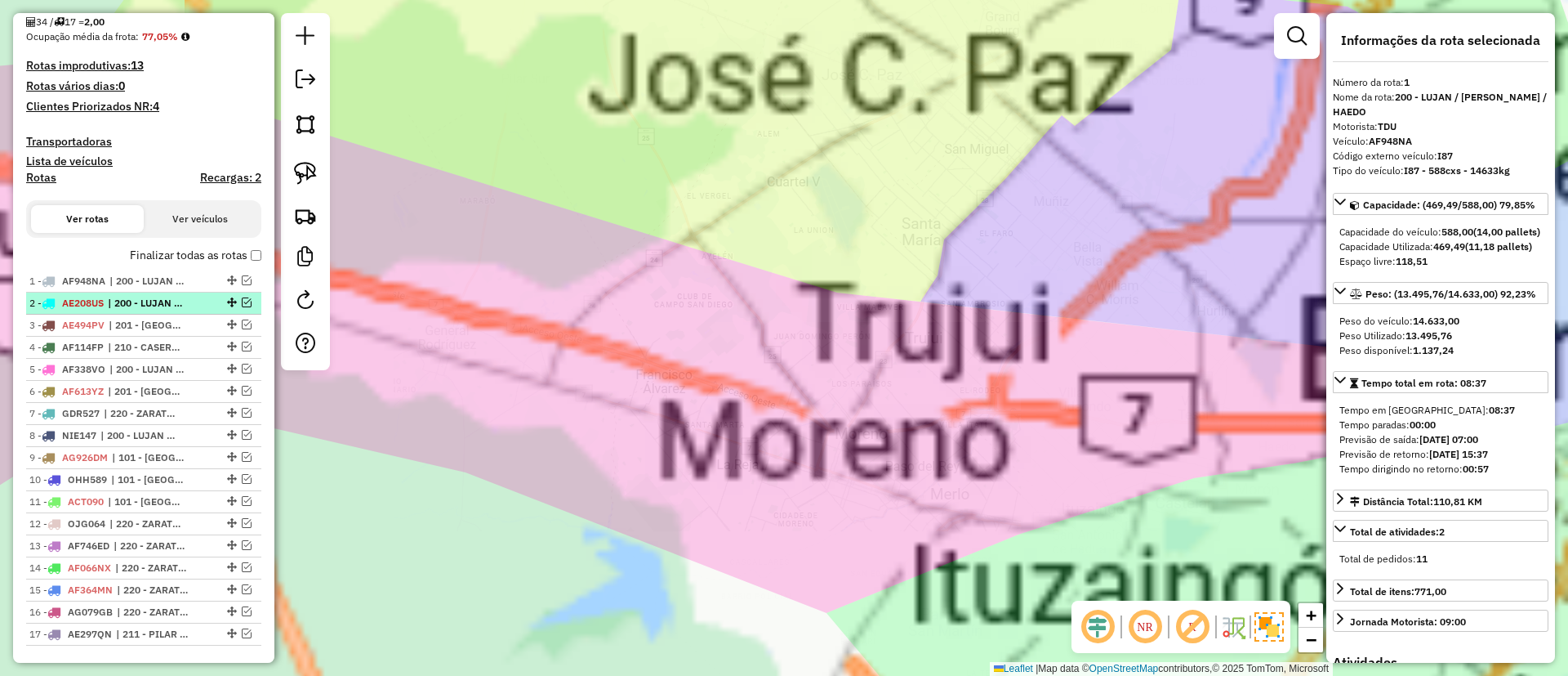
click at [136, 292] on li "2 - AE208US | 200 - LUJAN / RAMOS / HAEDO" at bounding box center [143, 303] width 235 height 22
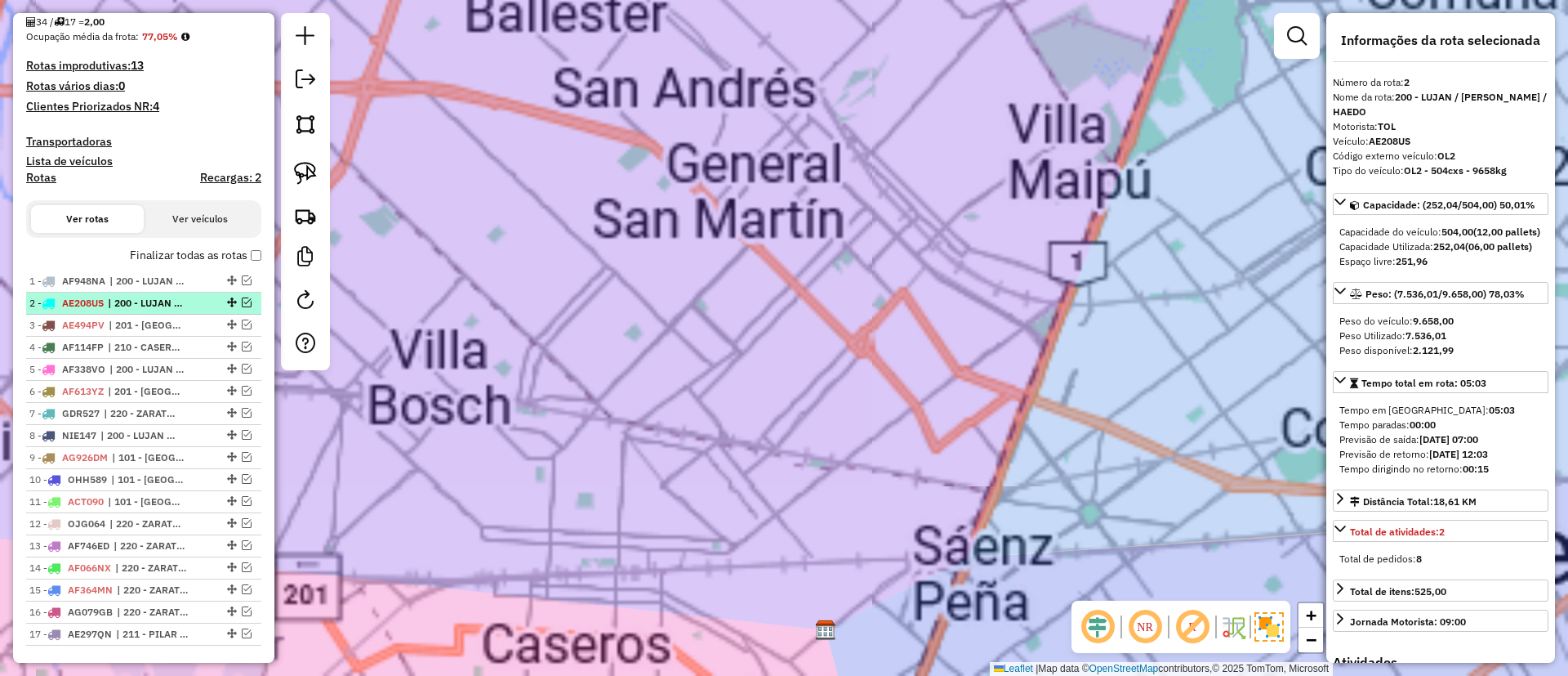
click at [132, 297] on span "| 200 - LUJAN / RAMOS / HAEDO" at bounding box center [146, 303] width 75 height 15
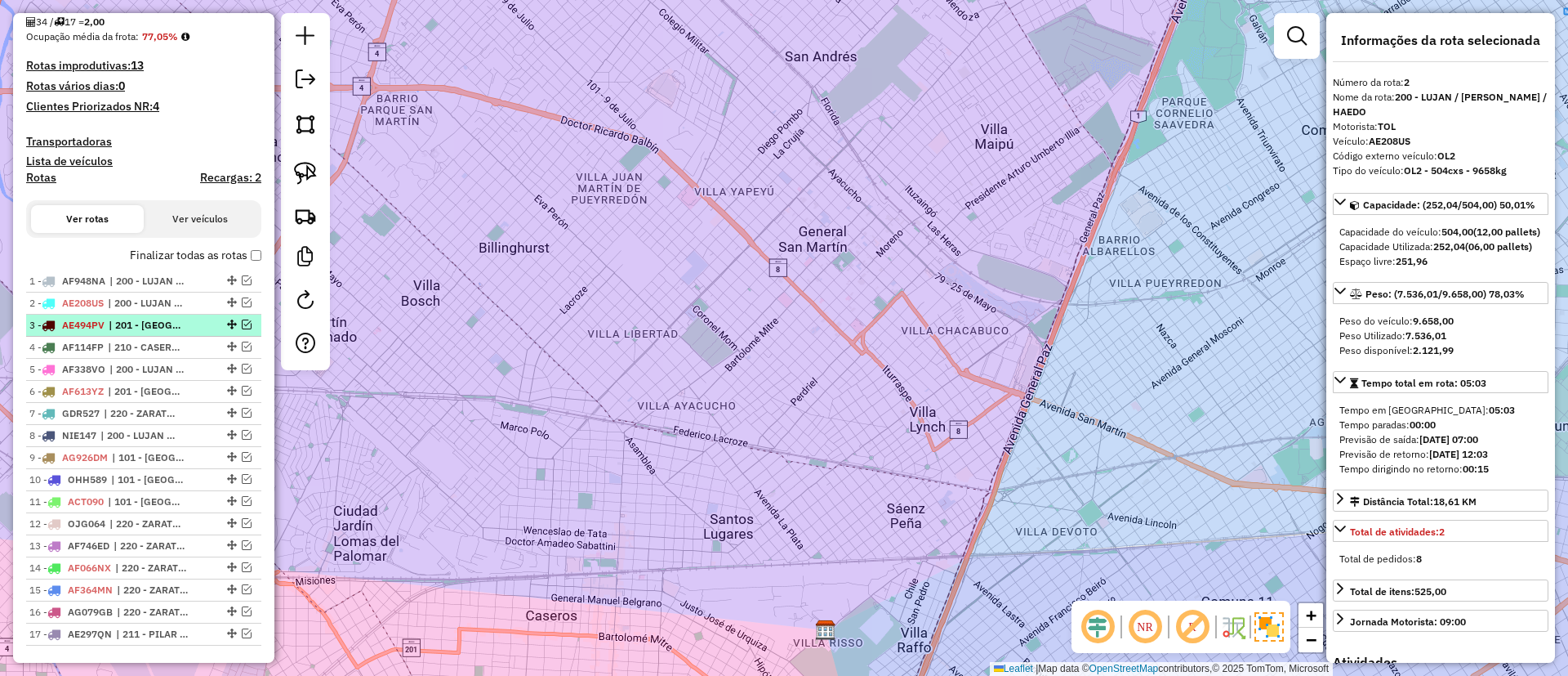
click at [131, 315] on li "3 - AE494PV | 201 - SAN JUSTO" at bounding box center [143, 326] width 235 height 22
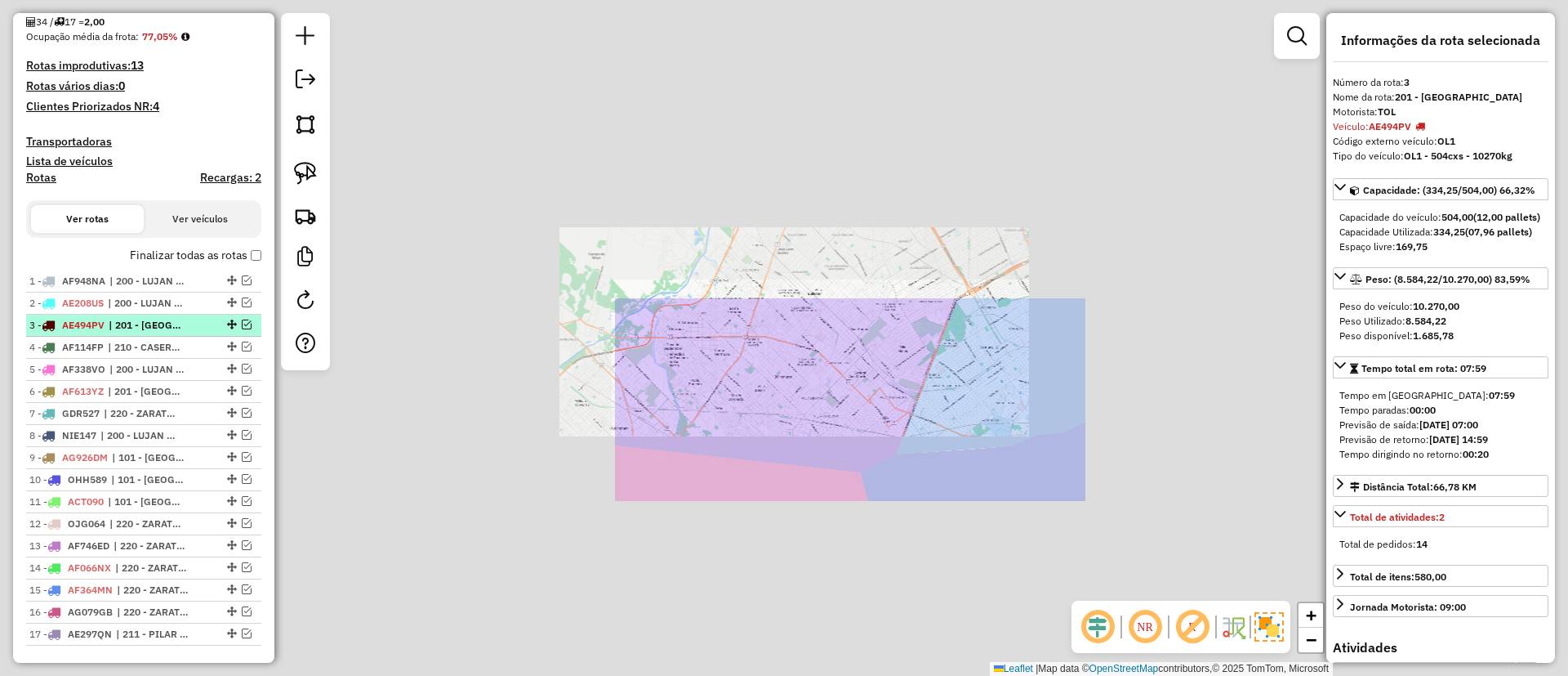
click at [130, 325] on span "| 201 - SAN JUSTO" at bounding box center [147, 326] width 75 height 15
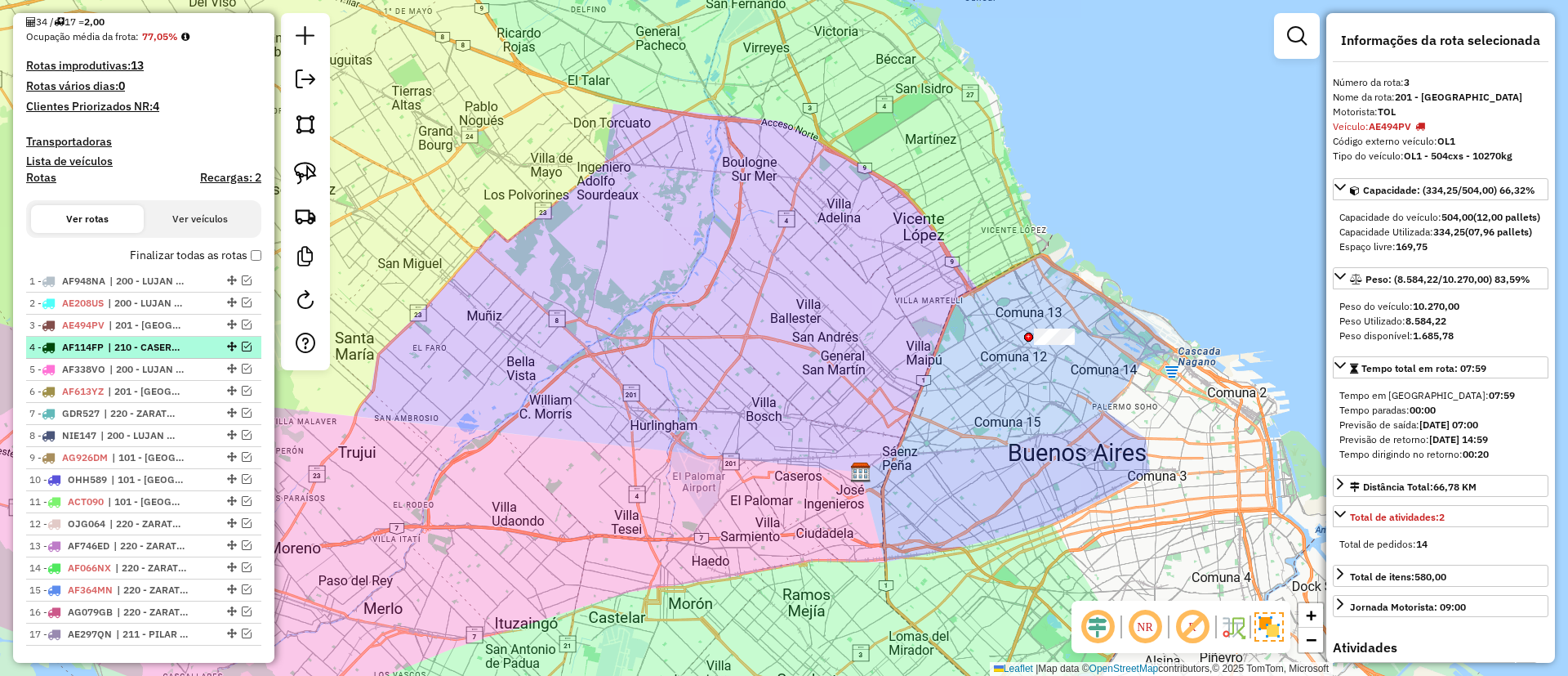
click at [130, 338] on li "4 - AF114FP | 210 - CASEROS / SAN MARTIN / BELLA VISTA" at bounding box center [143, 348] width 235 height 22
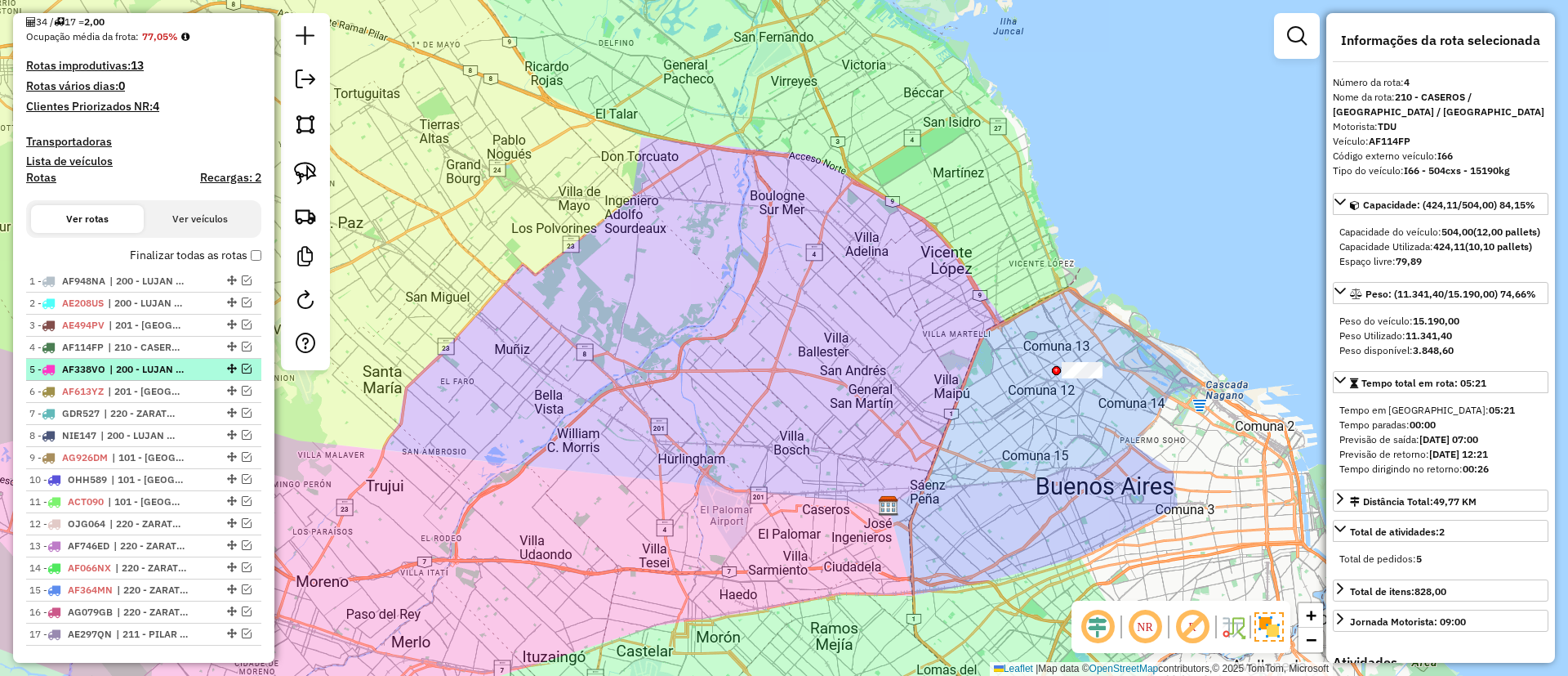
click at [133, 376] on span "| 200 - LUJAN / RAMOS / HAEDO" at bounding box center [147, 369] width 75 height 15
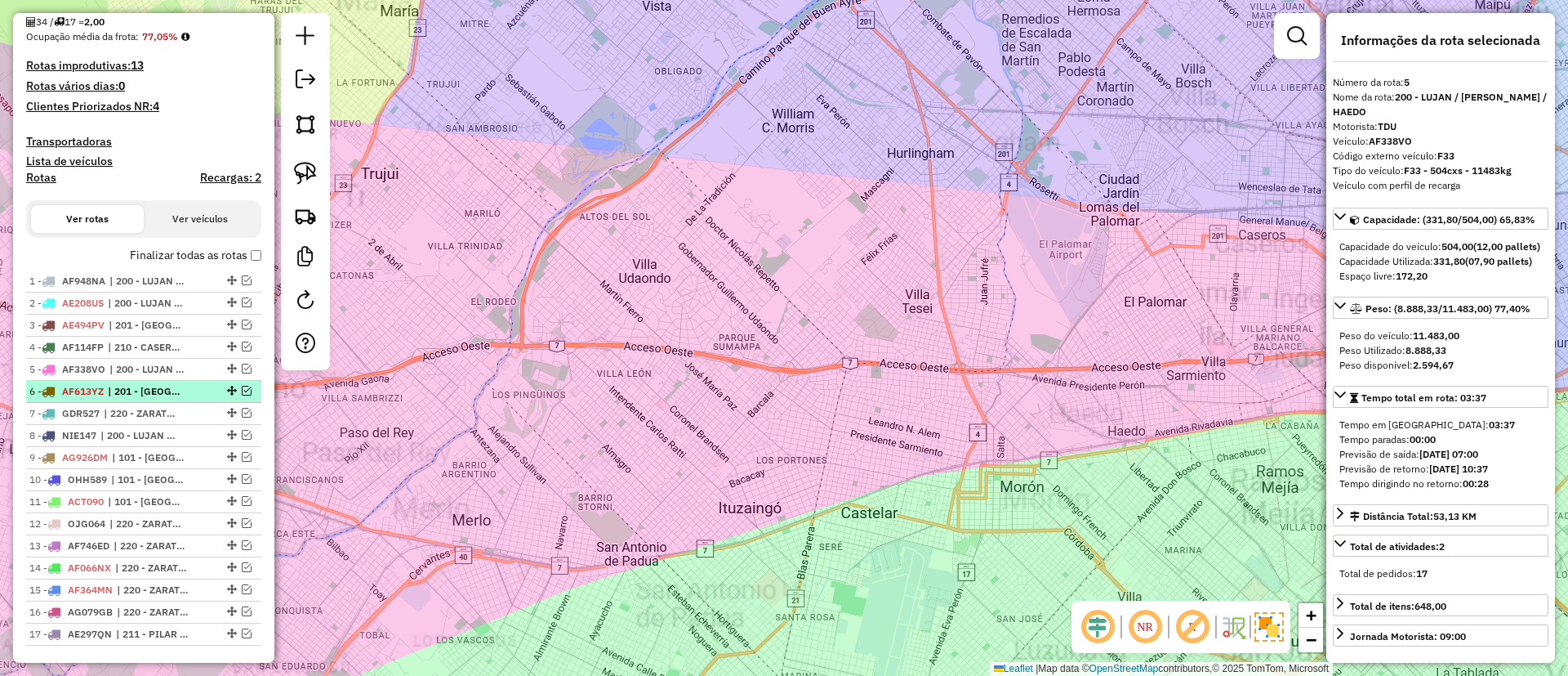
click at [137, 400] on li "6 - AF613YZ | 201 - SAN JUSTO" at bounding box center [143, 392] width 235 height 22
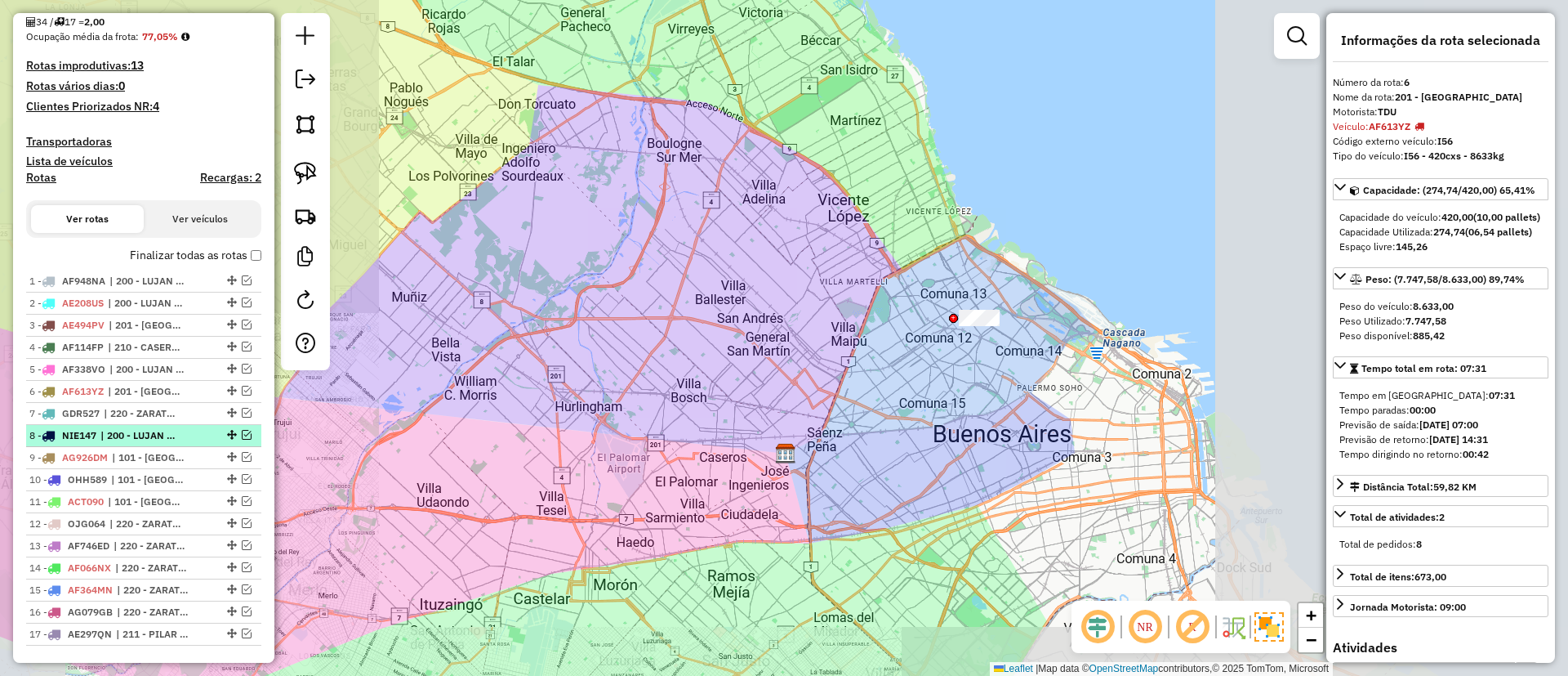
click at [143, 429] on span "| 200 - LUJAN / RAMOS / HAEDO, 201 - SAN JUSTO" at bounding box center [138, 436] width 75 height 15
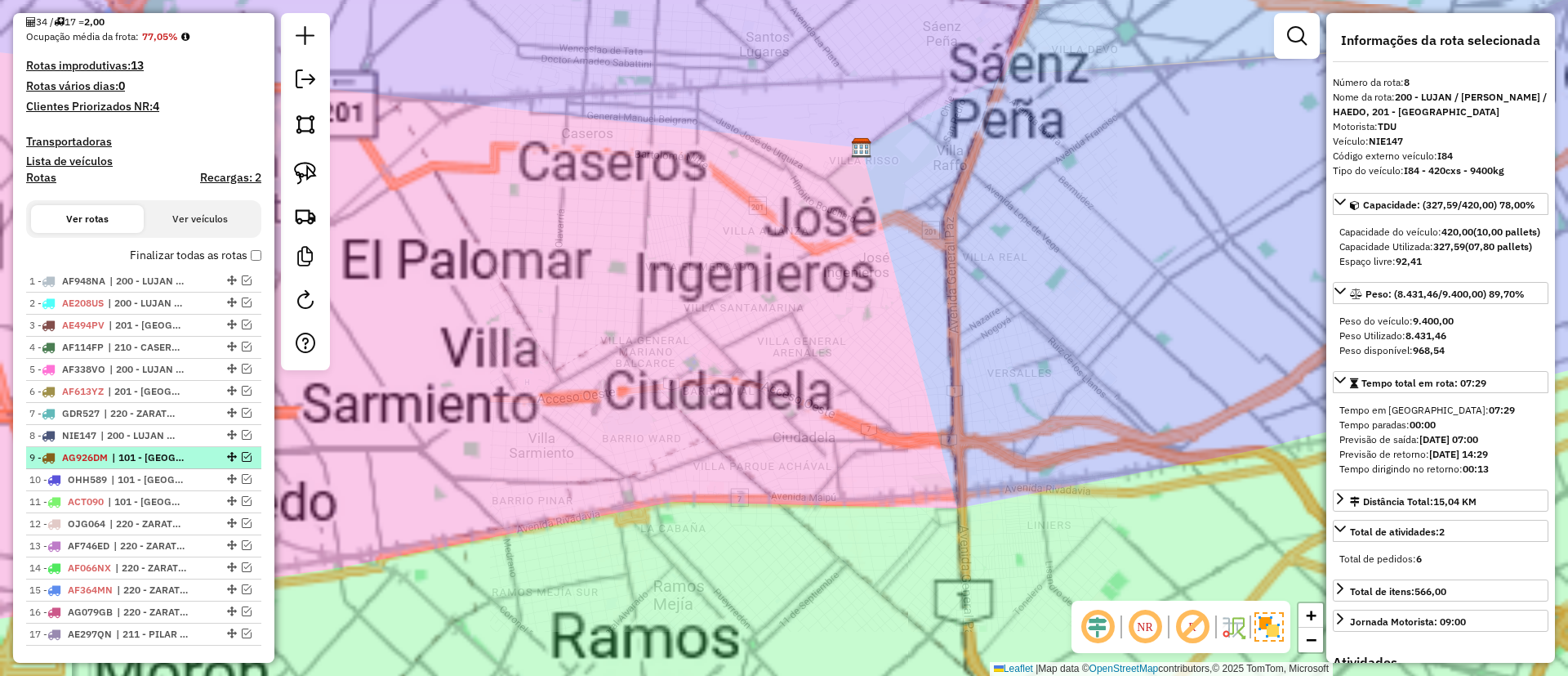
click at [151, 462] on span "| 101 - CAPITAL FEDERAL NORTE, 220 - ZARATE / CAMPANA / TIGRE SAN ISIDRO" at bounding box center [150, 458] width 75 height 15
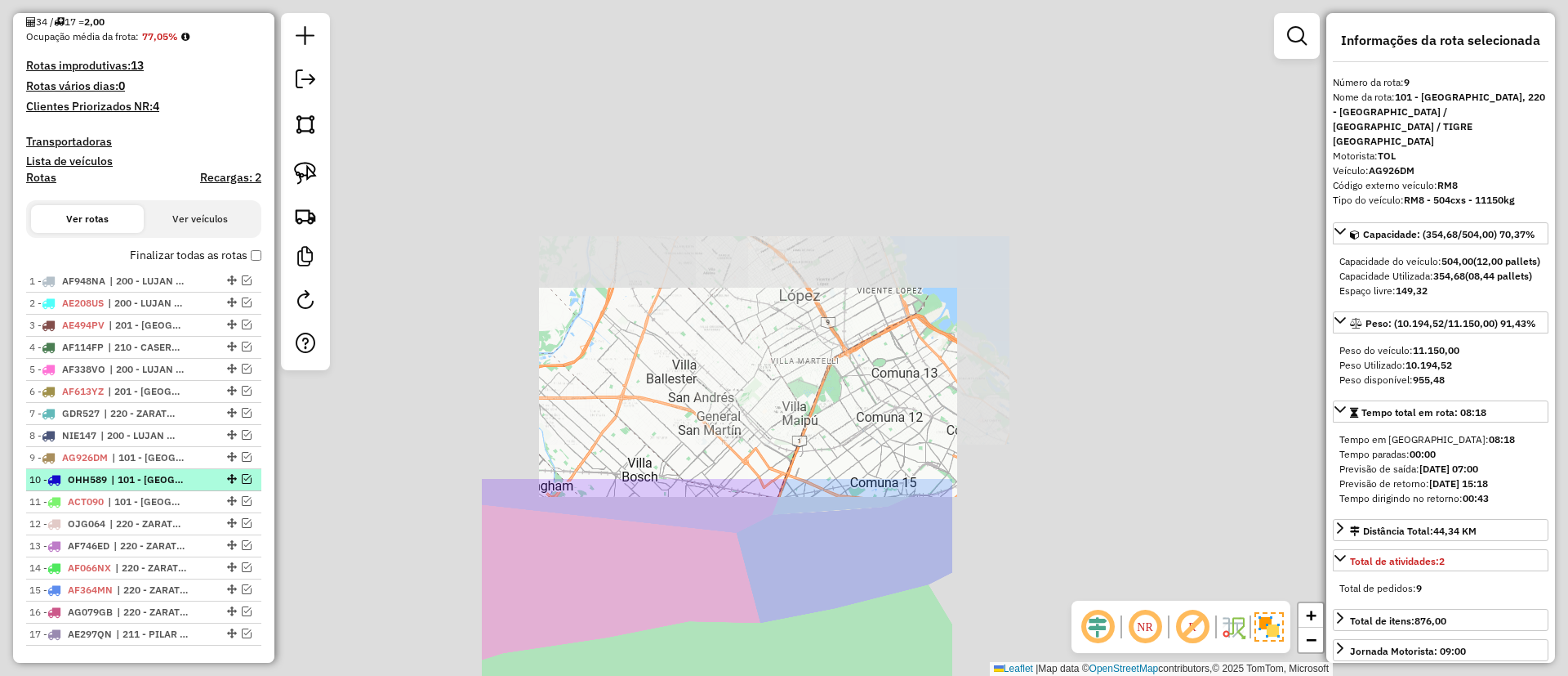
click at [150, 489] on li "10 - OHH589 | 101 - CAPITAL FEDERAL NORTE" at bounding box center [143, 480] width 235 height 22
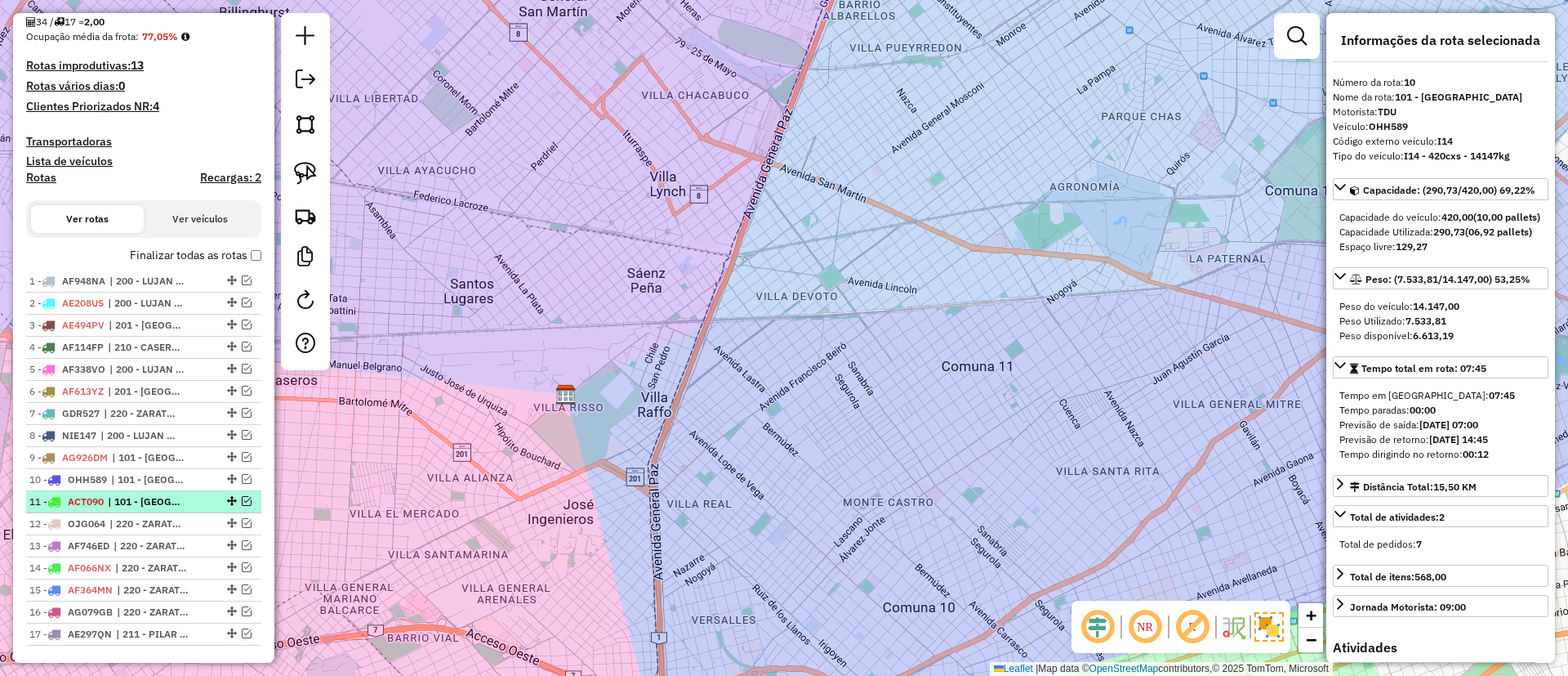
click at [150, 509] on li "11 - ACT090 | 101 - CAPITAL FEDERAL NORTE, 201 - SAN JUSTO" at bounding box center [143, 502] width 235 height 22
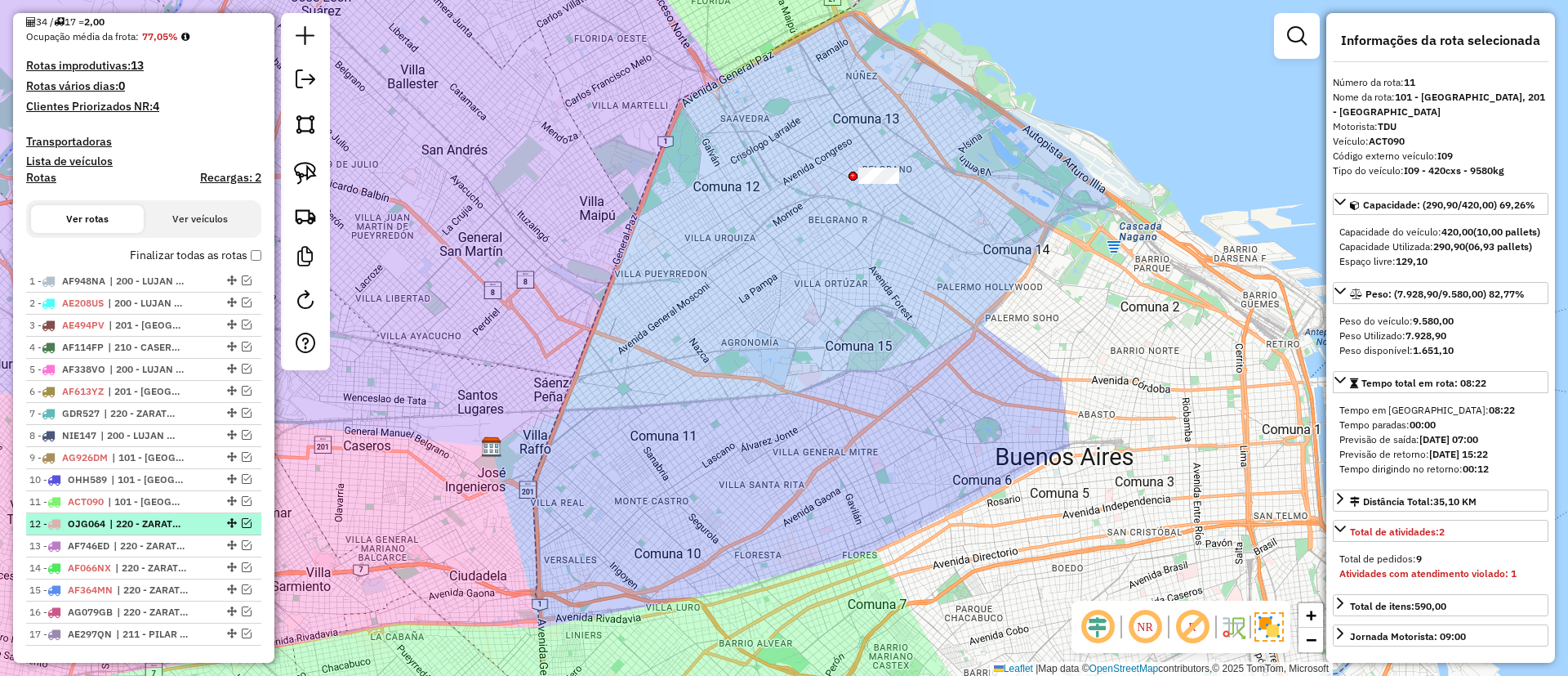
click at [145, 532] on li "12 - OJG064 | 220 - ZARATE / CAMPANA / TIGRE SAN ISIDRO" at bounding box center [143, 524] width 235 height 22
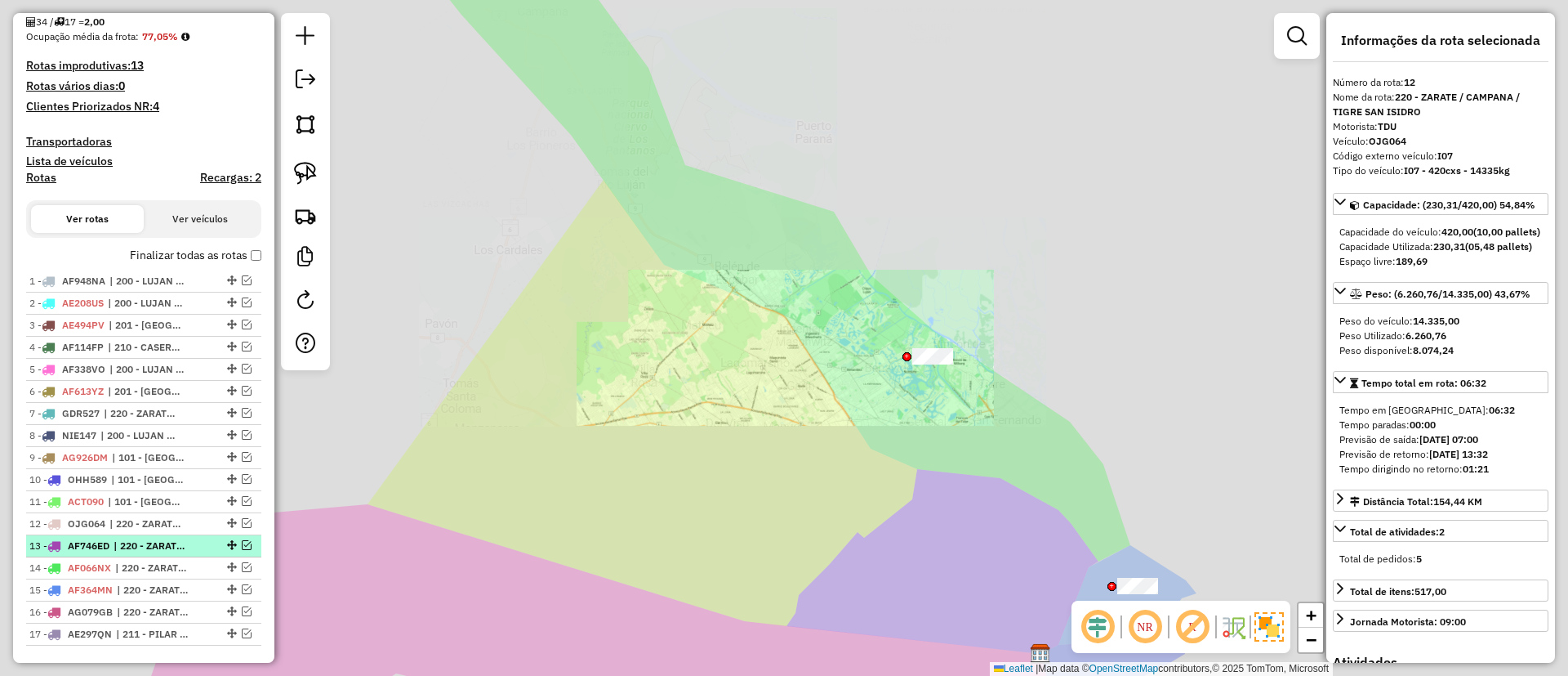
click at [147, 548] on span "| 220 - ZARATE / CAMPANA / TIGRE SAN ISIDRO" at bounding box center [152, 546] width 75 height 15
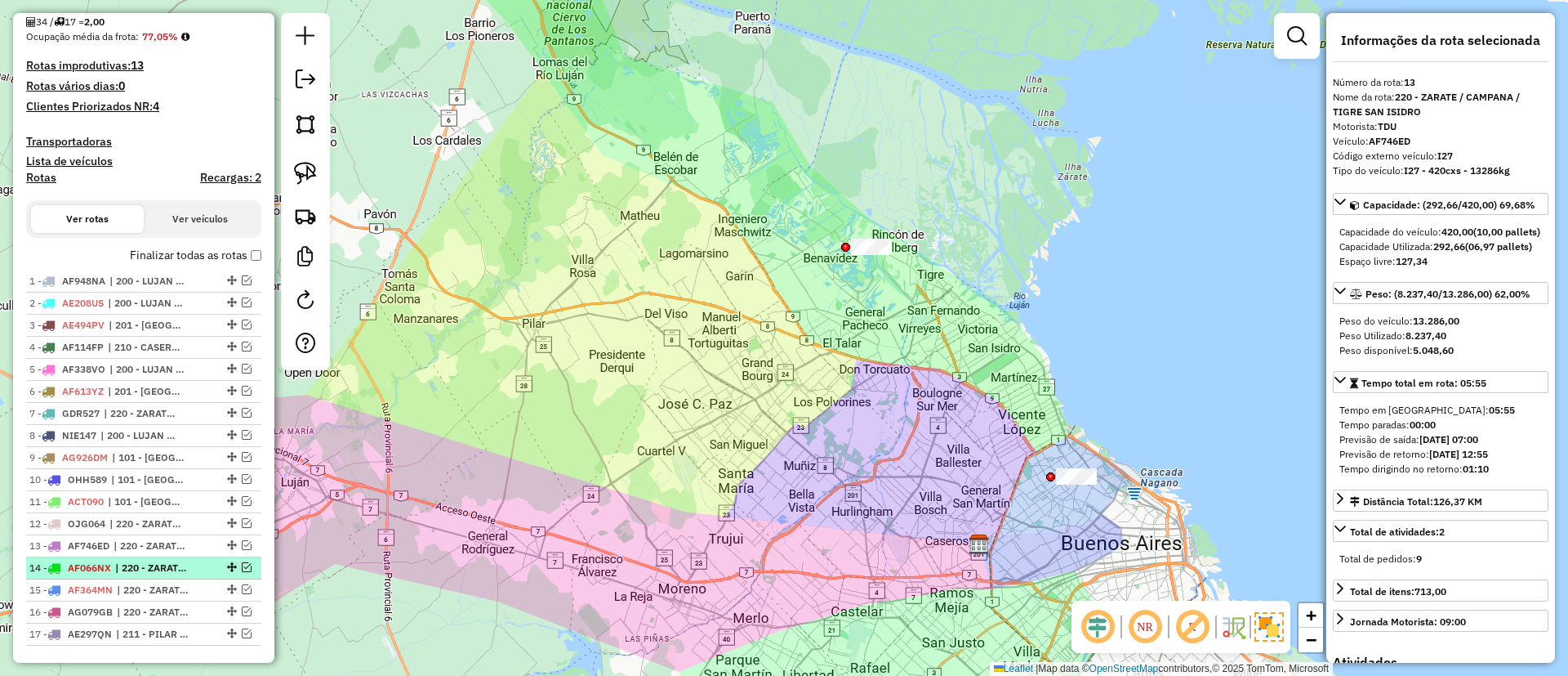
click at [147, 571] on span "| 220 - ZARATE / CAMPANA / TIGRE SAN ISIDRO" at bounding box center [153, 568] width 75 height 15
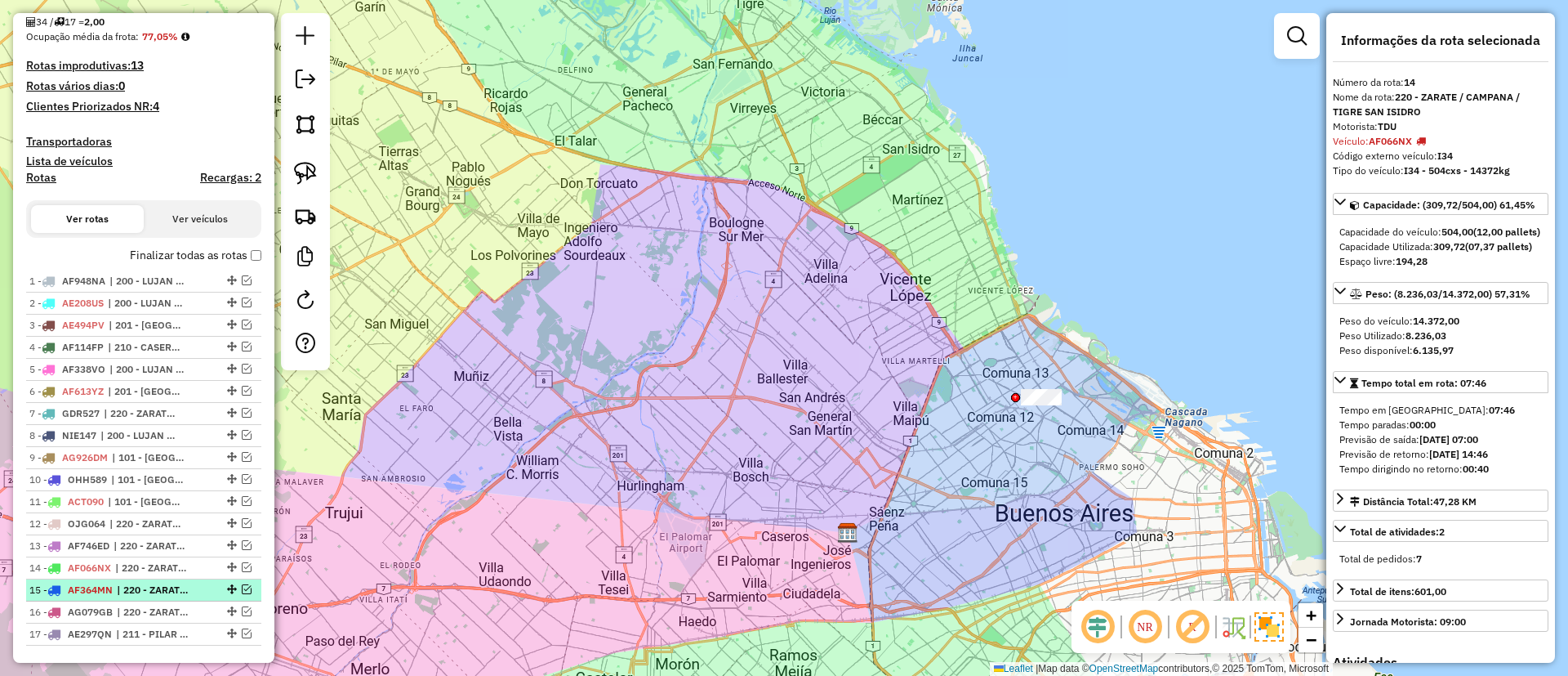
click at [147, 593] on span "| 220 - ZARATE / CAMPANA / TIGRE SAN ISIDRO" at bounding box center [155, 591] width 75 height 15
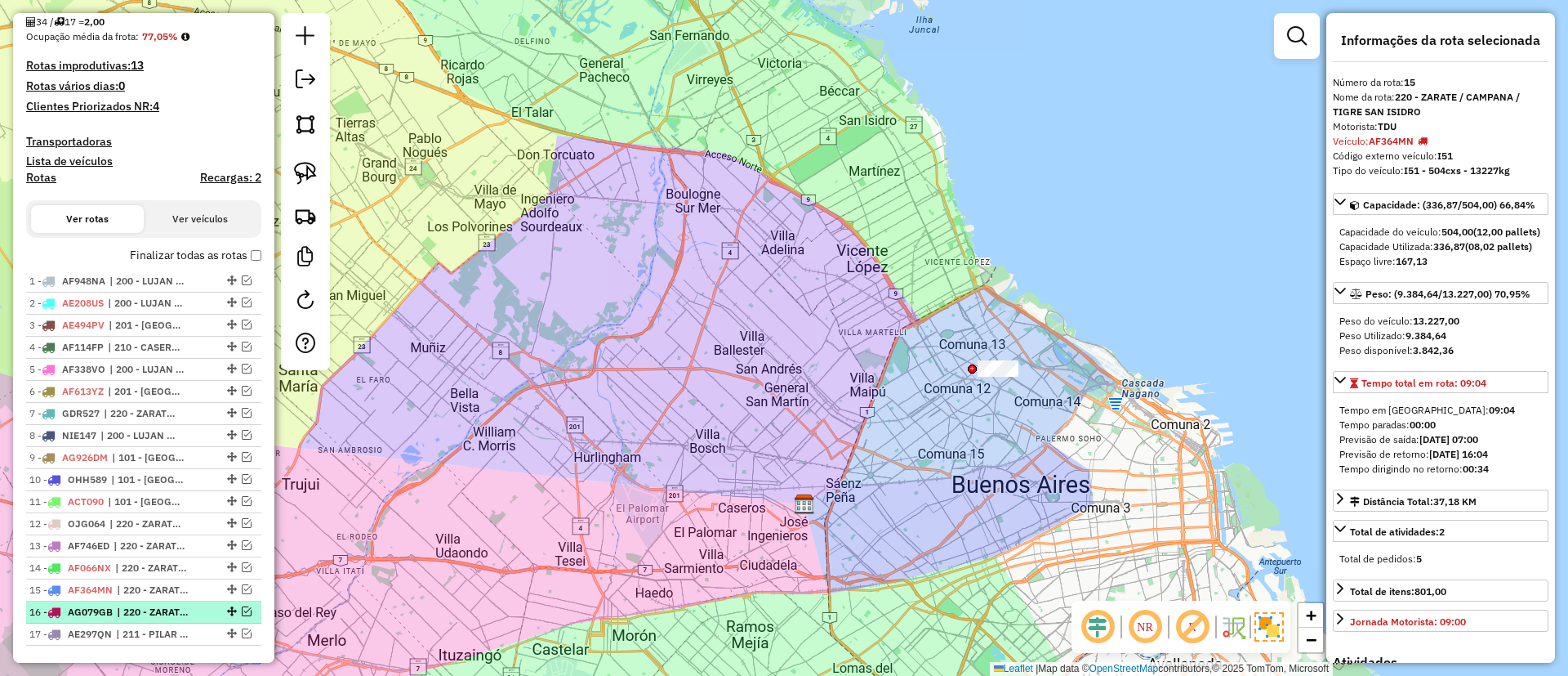
click at [153, 619] on li "16 - AG079GB | 220 - ZARATE / CAMPANA / TIGRE SAN ISIDRO" at bounding box center [143, 612] width 235 height 22
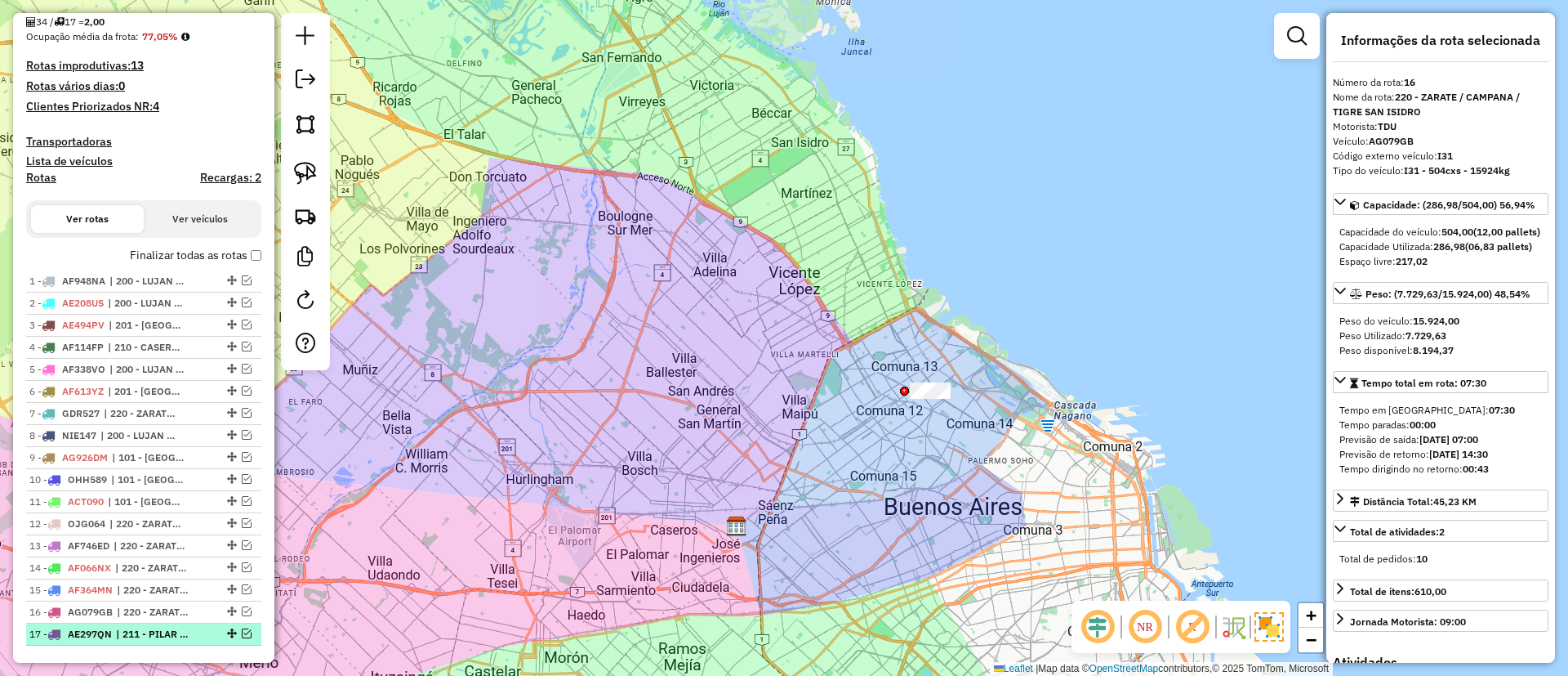
click at [169, 635] on span "| 211 - PILAR / DEL VISO / TORTUGUITAS, 220 - ZARATE / CAMPANA / TIGRE SAN ISID…" at bounding box center [154, 634] width 75 height 15
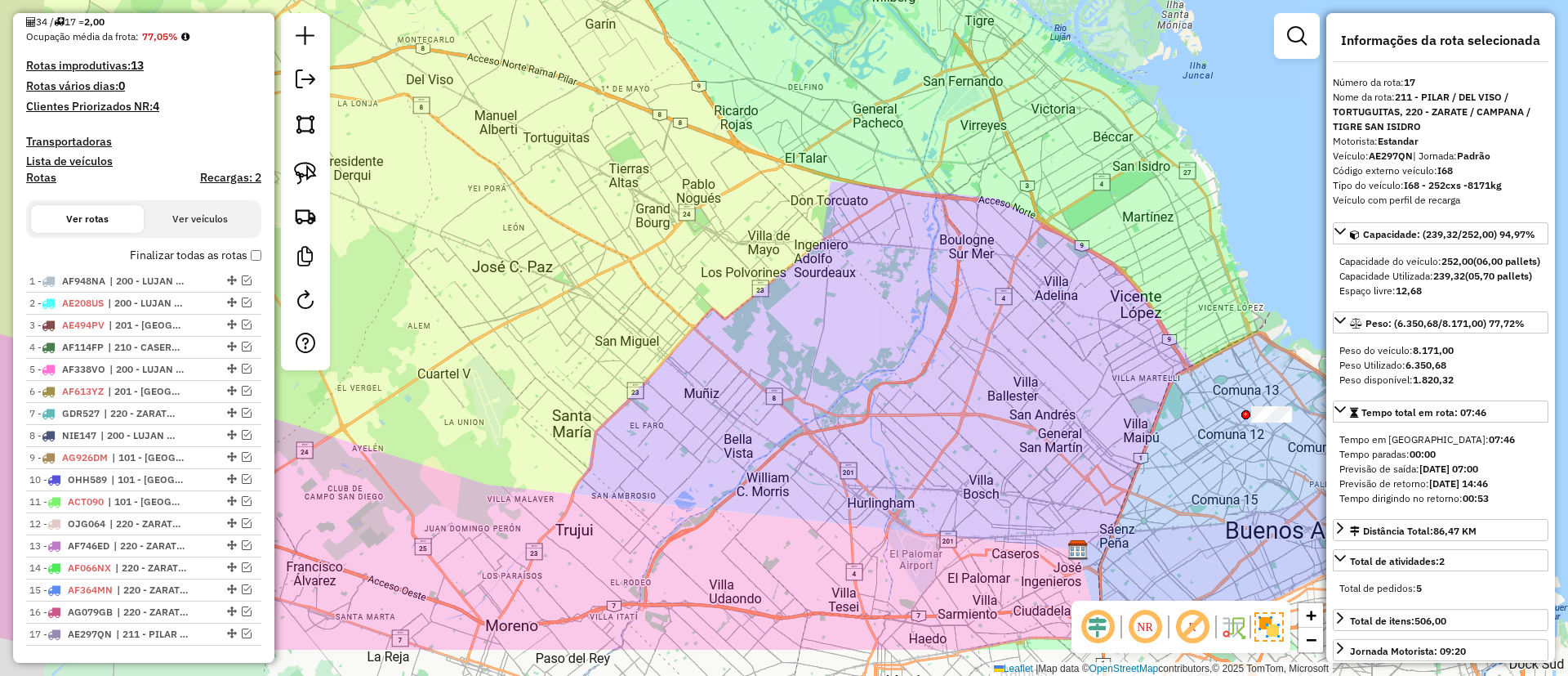
drag, startPoint x: 813, startPoint y: 299, endPoint x: 849, endPoint y: 240, distance: 69.1
click at [849, 243] on div "Janela de atendimento Grade de atendimento Capacidade Transportadoras Veículos …" at bounding box center [784, 338] width 1568 height 676
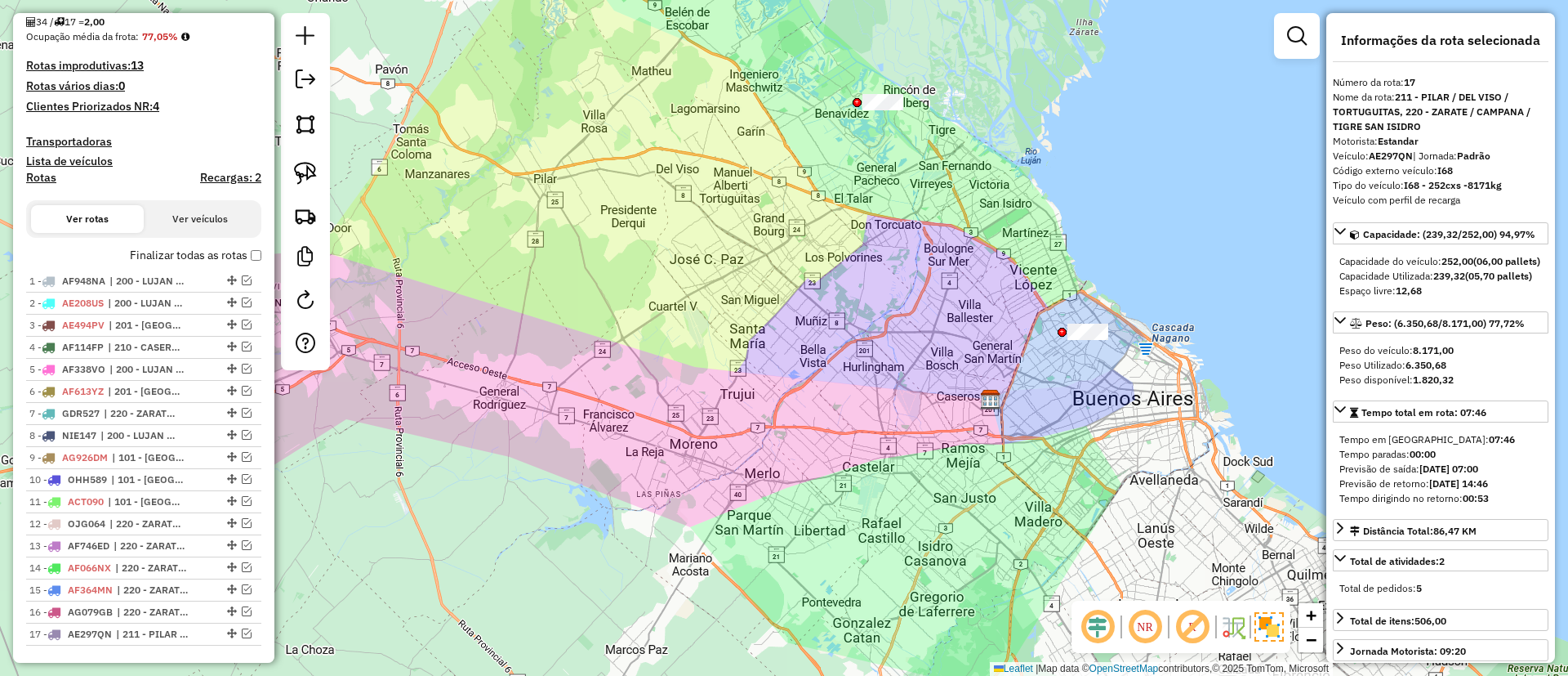
drag, startPoint x: 857, startPoint y: 203, endPoint x: 862, endPoint y: 218, distance: 15.8
click at [862, 218] on div "Janela de atendimento Grade de atendimento Capacidade Transportadoras Veículos …" at bounding box center [784, 338] width 1568 height 676
click at [178, 278] on span "| 200 - LUJAN / RAMOS / HAEDO" at bounding box center [147, 281] width 75 height 15
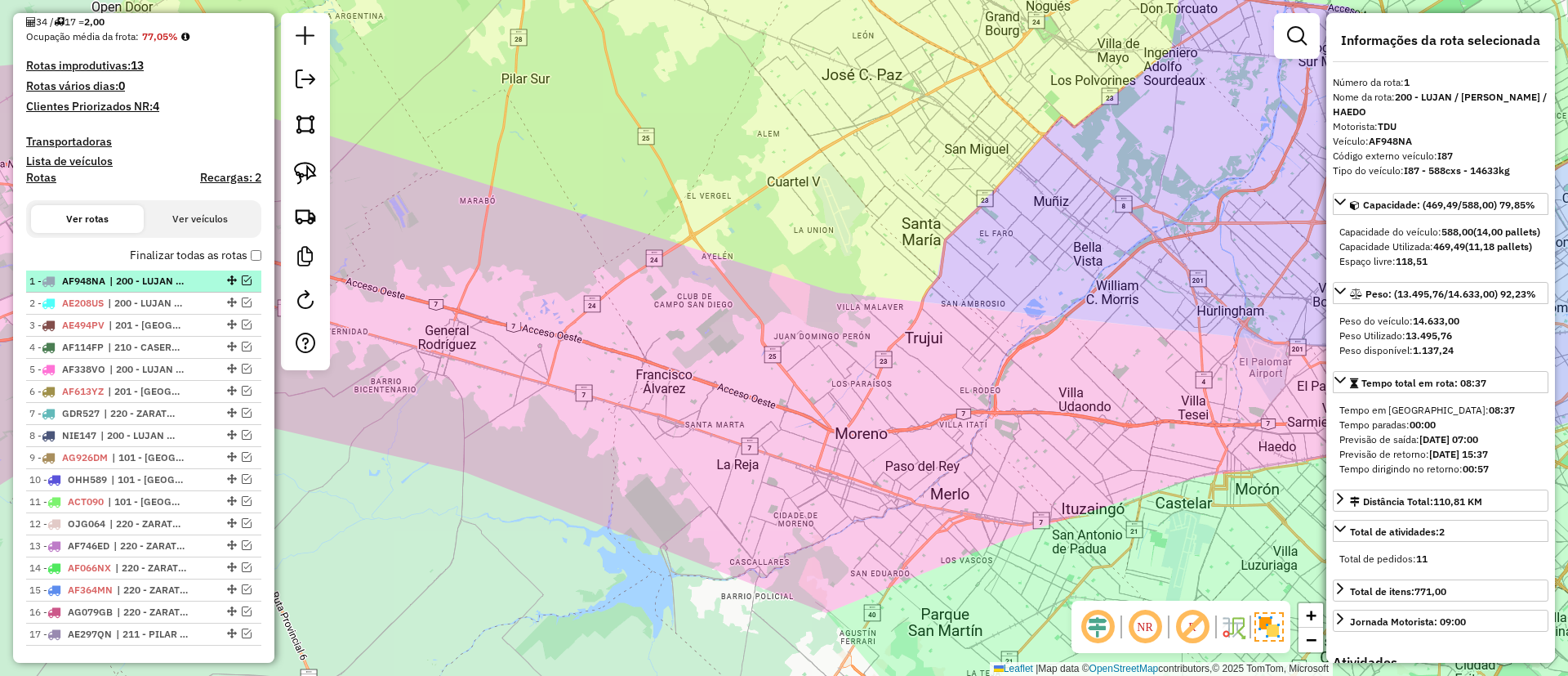
click at [242, 282] on em at bounding box center [247, 281] width 10 height 10
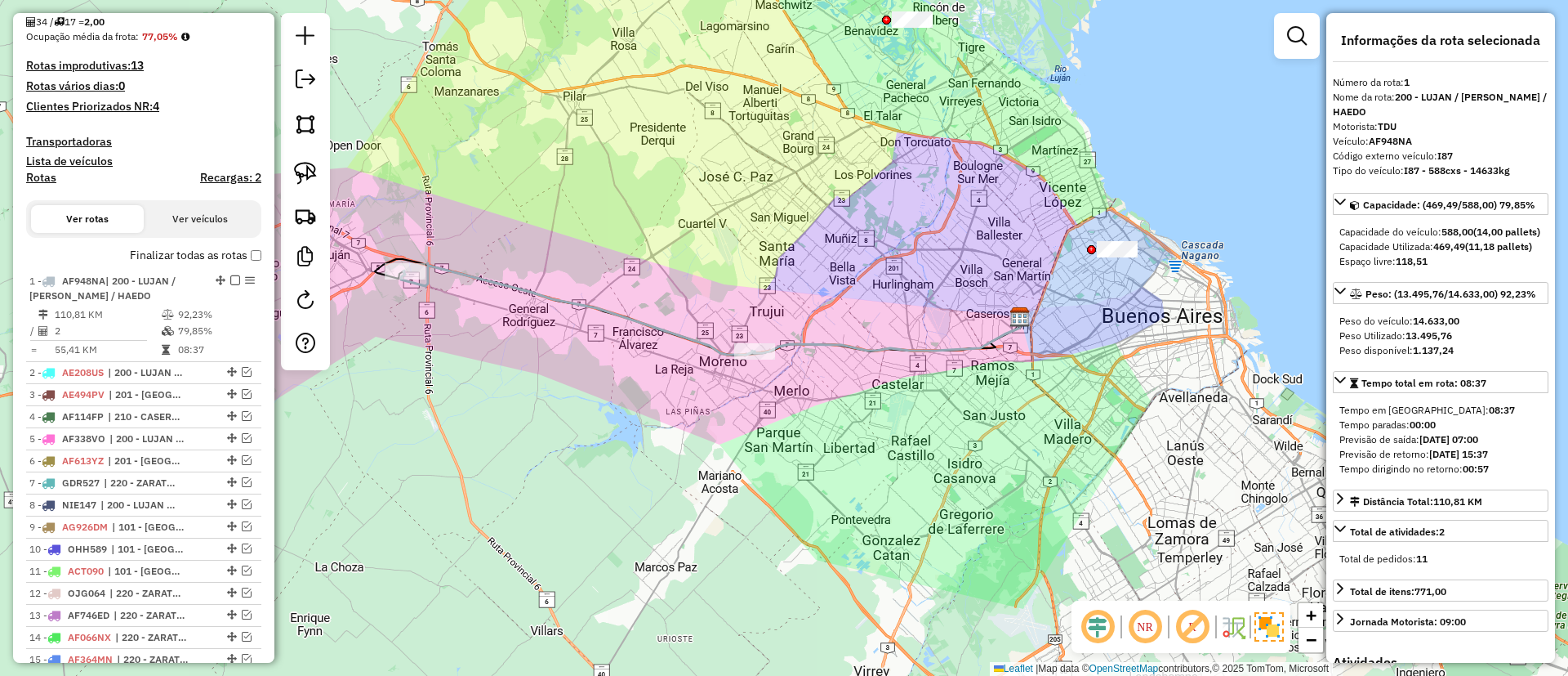
click at [569, 289] on div "Janela de atendimento Grade de atendimento Capacidade Transportadoras Veículos …" at bounding box center [784, 338] width 1568 height 676
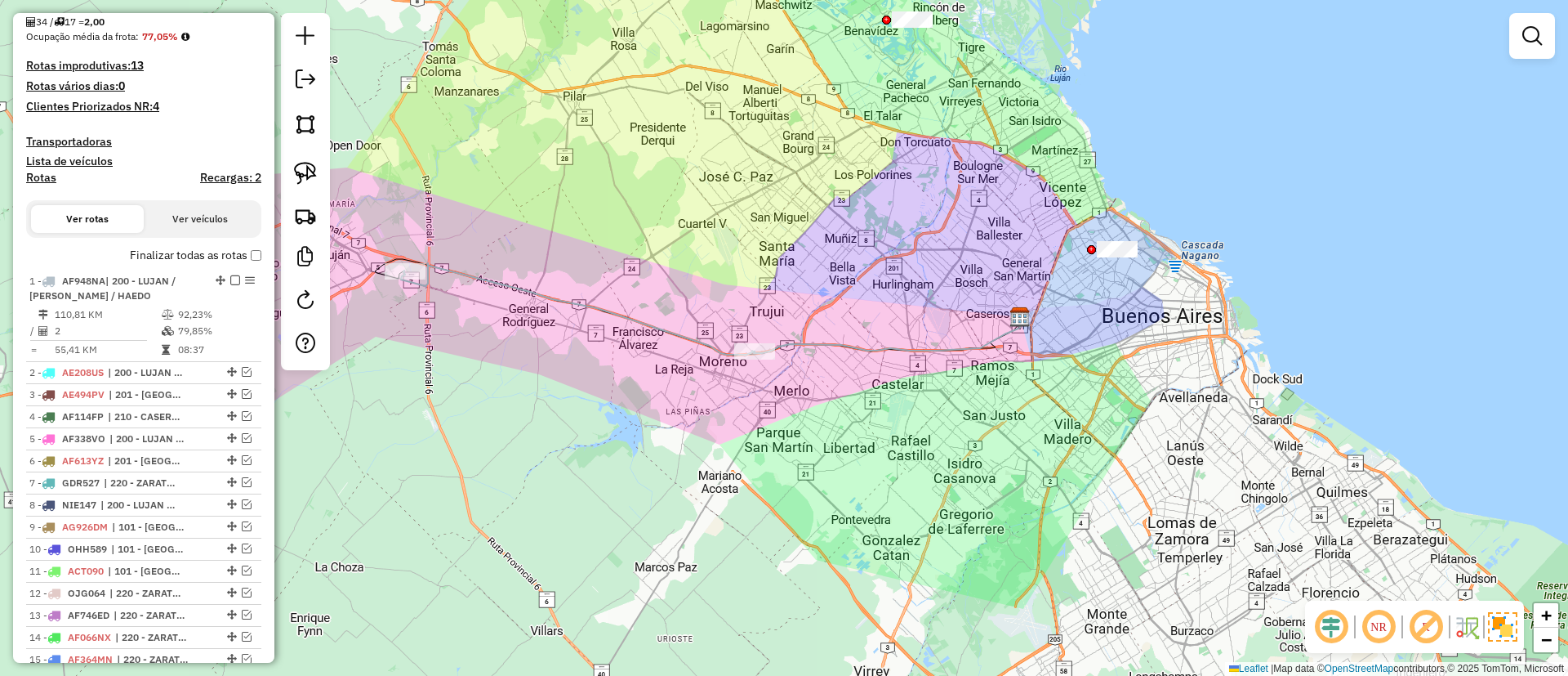
click at [569, 297] on icon at bounding box center [578, 308] width 353 height 91
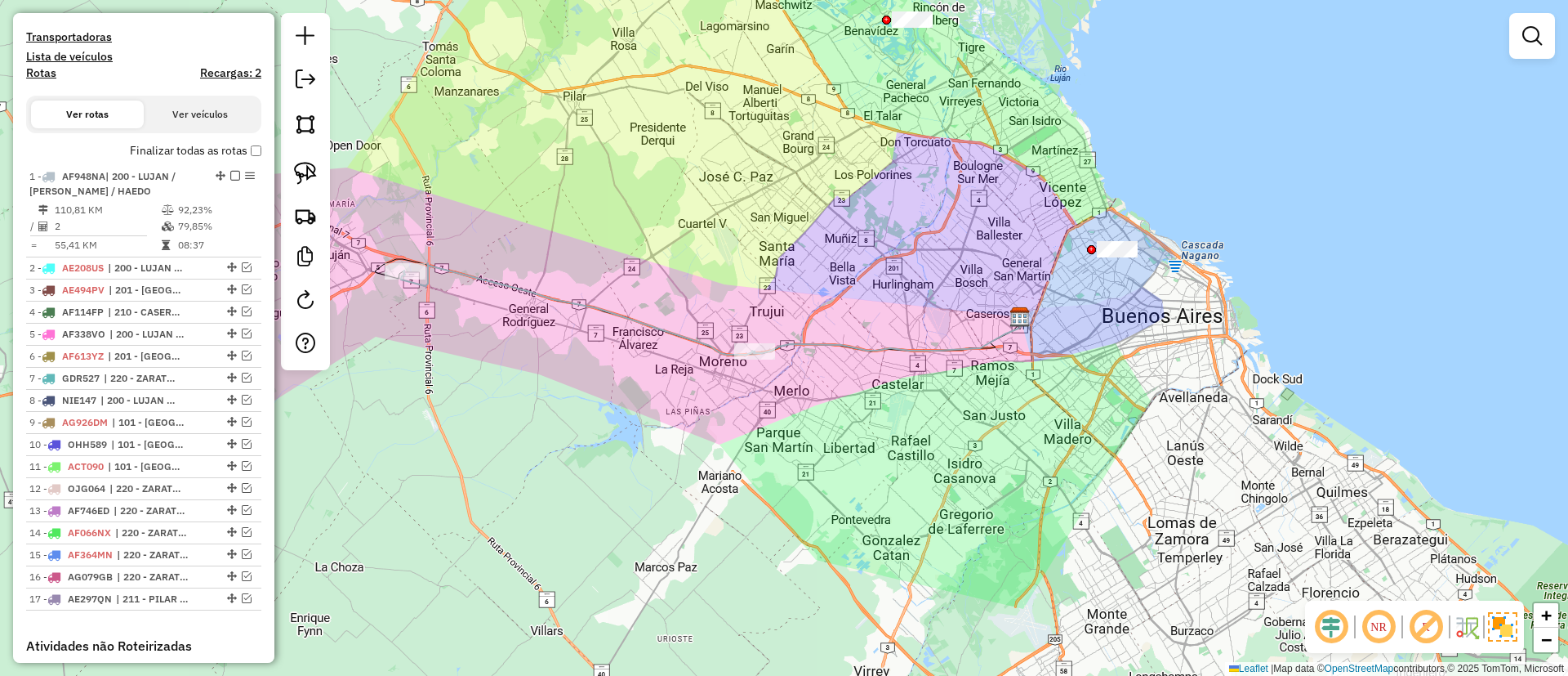
select select "**********"
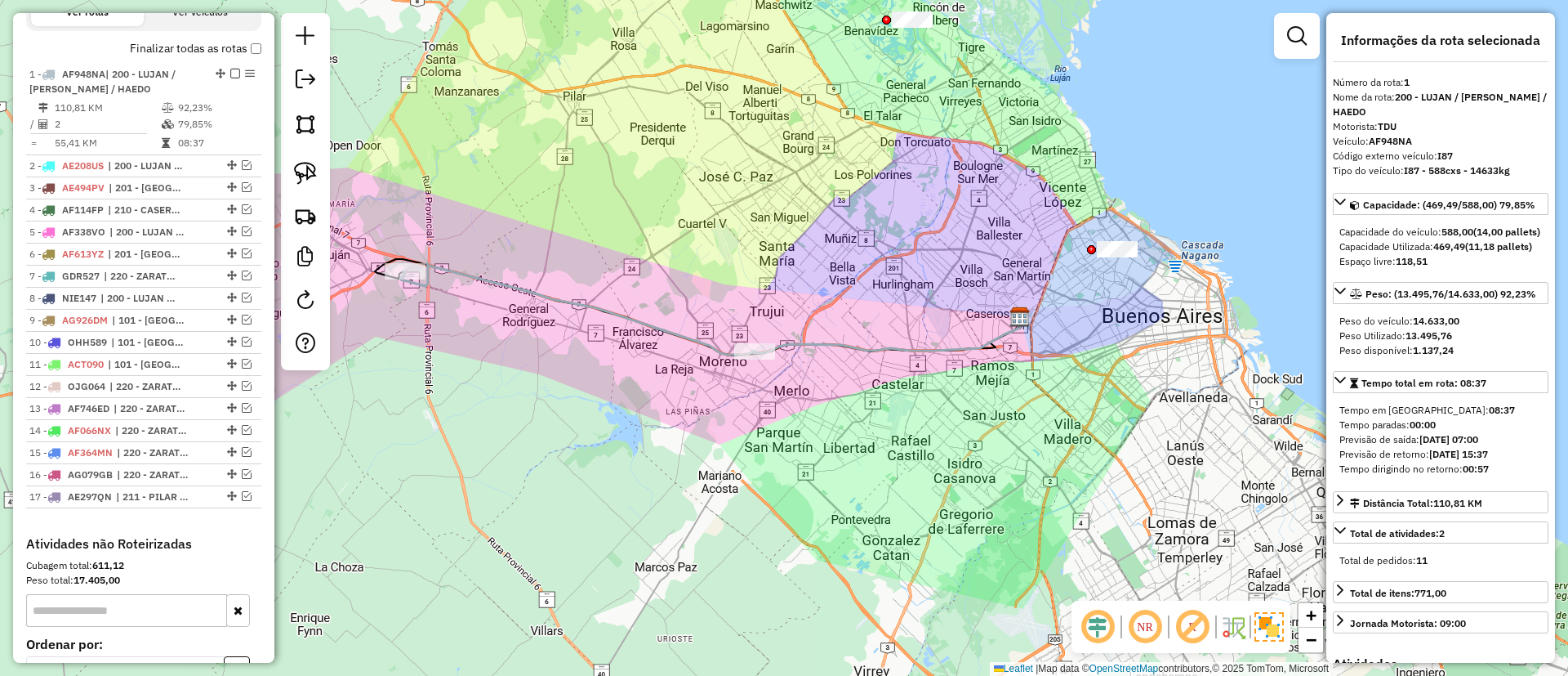
scroll to position [615, 0]
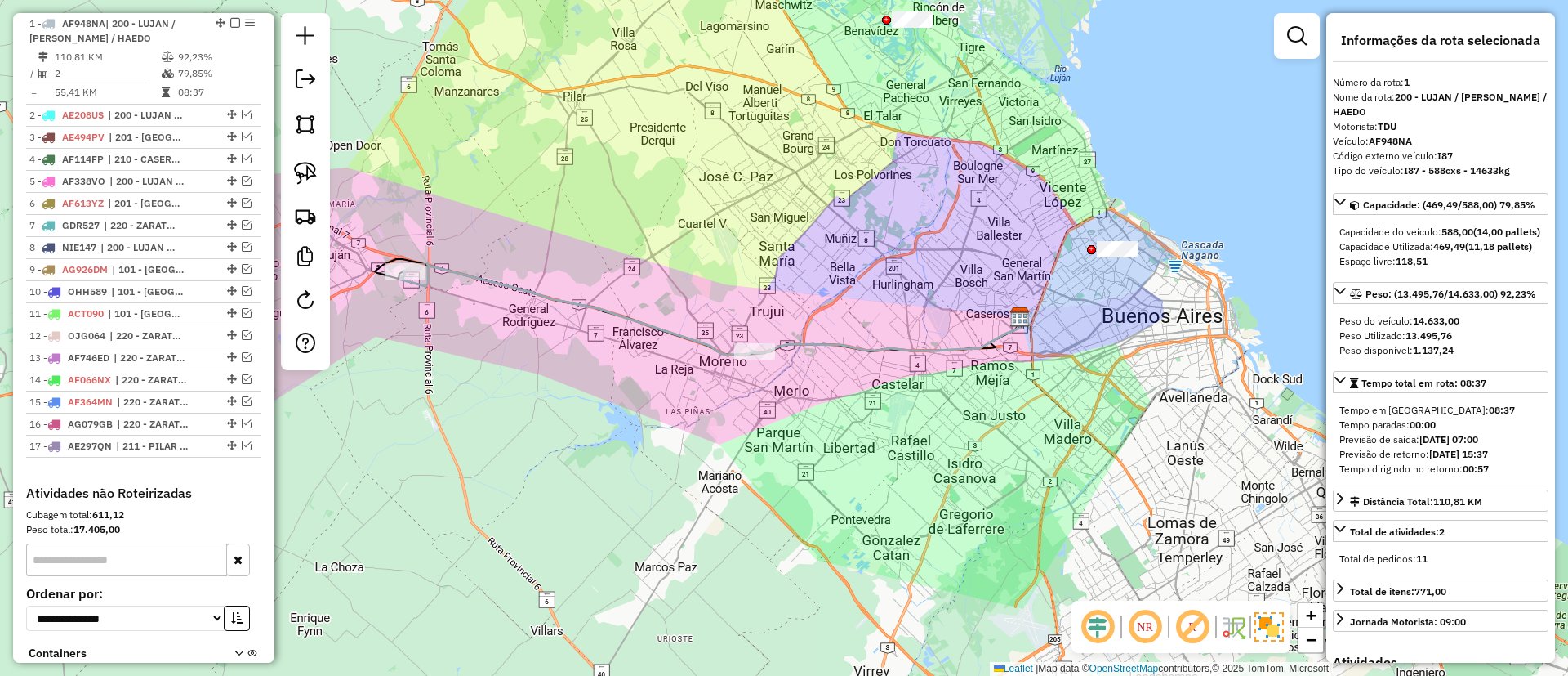
click at [858, 251] on div "Janela de atendimento Grade de atendimento Capacidade Transportadoras Veículos …" at bounding box center [784, 338] width 1568 height 676
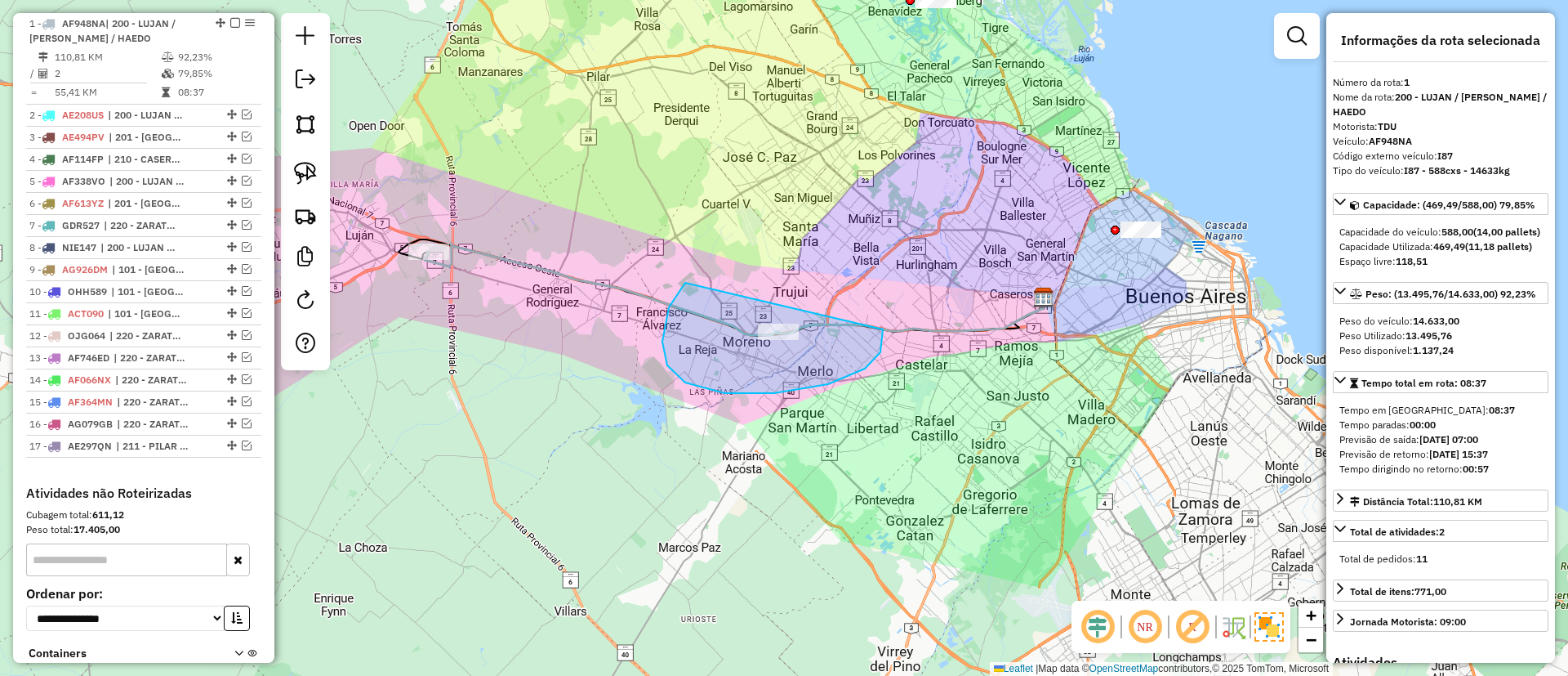
drag, startPoint x: 667, startPoint y: 365, endPoint x: 851, endPoint y: 238, distance: 223.6
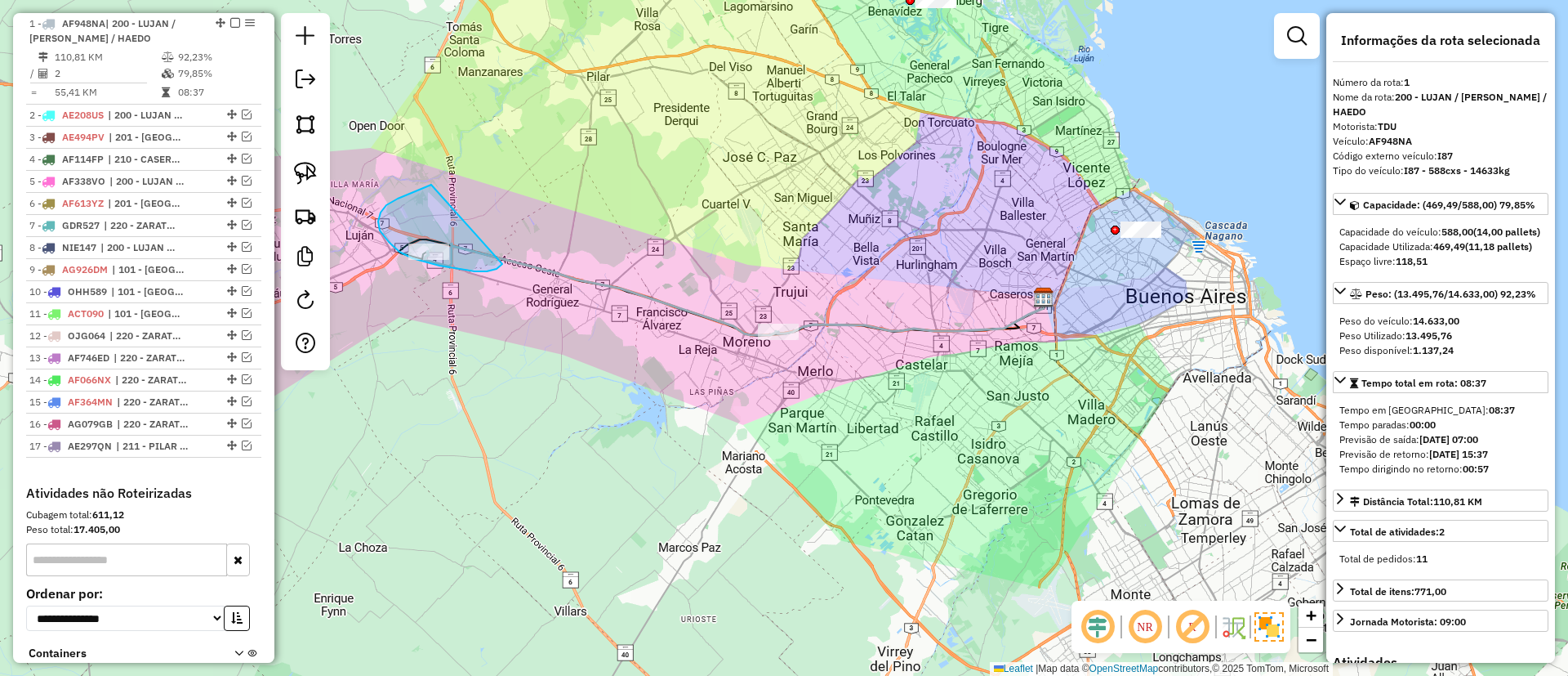
drag, startPoint x: 388, startPoint y: 242, endPoint x: 514, endPoint y: 227, distance: 126.9
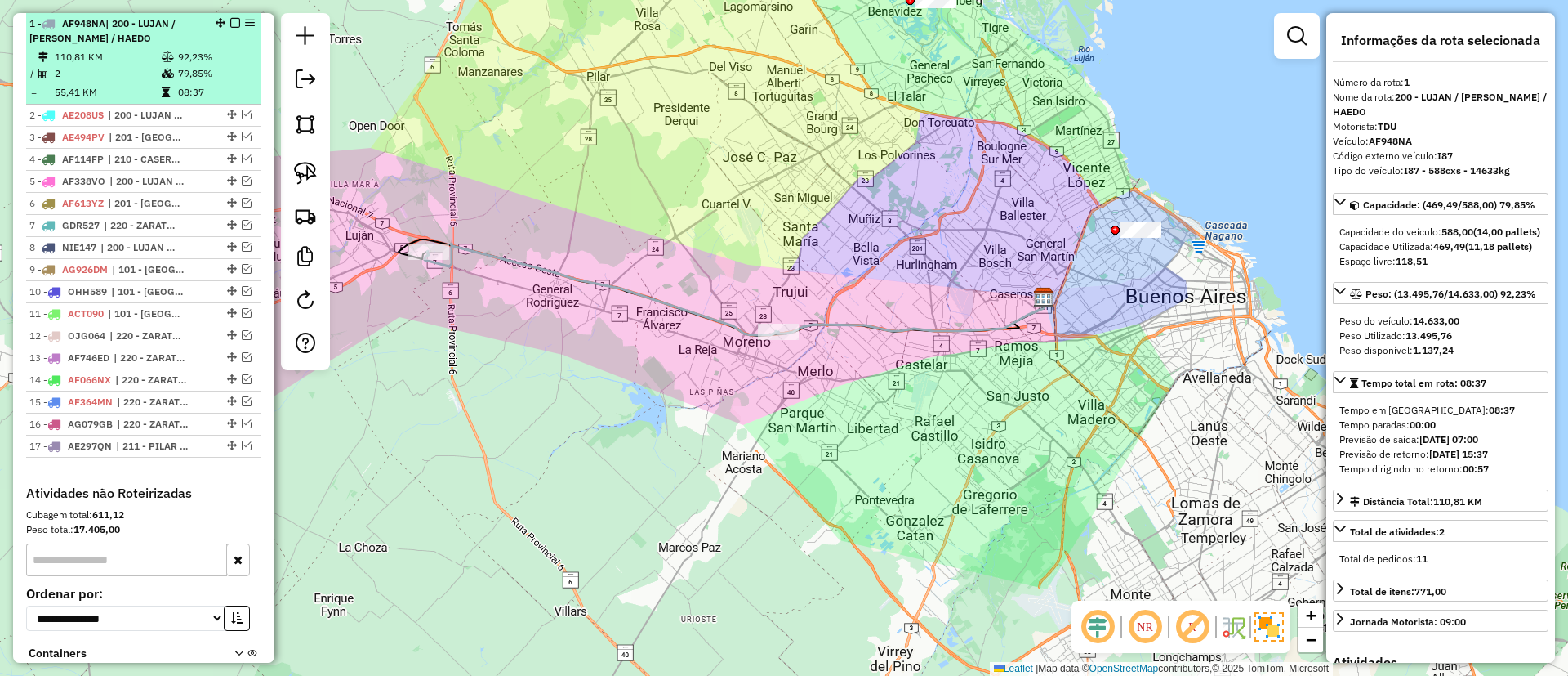
click at [238, 18] on div at bounding box center [230, 23] width 49 height 10
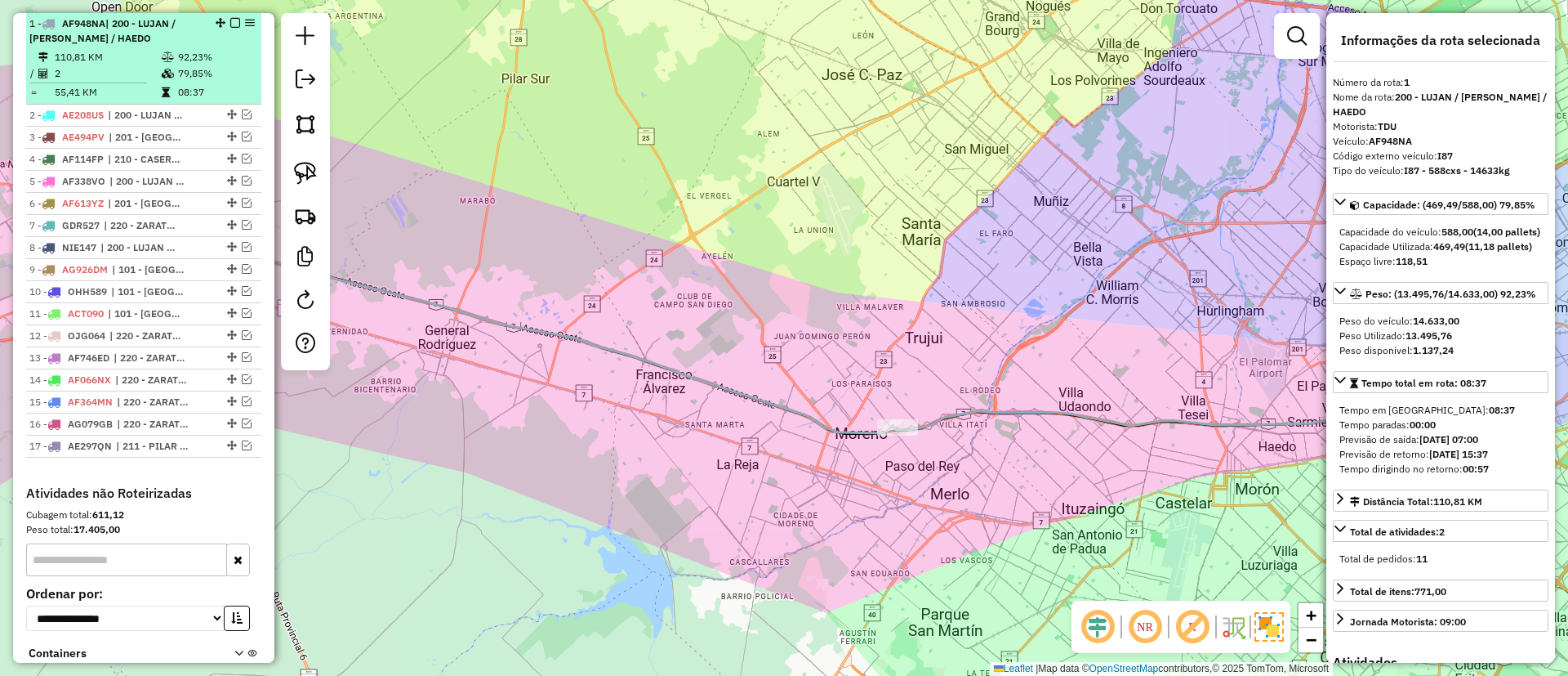
click at [233, 23] on em at bounding box center [235, 23] width 10 height 10
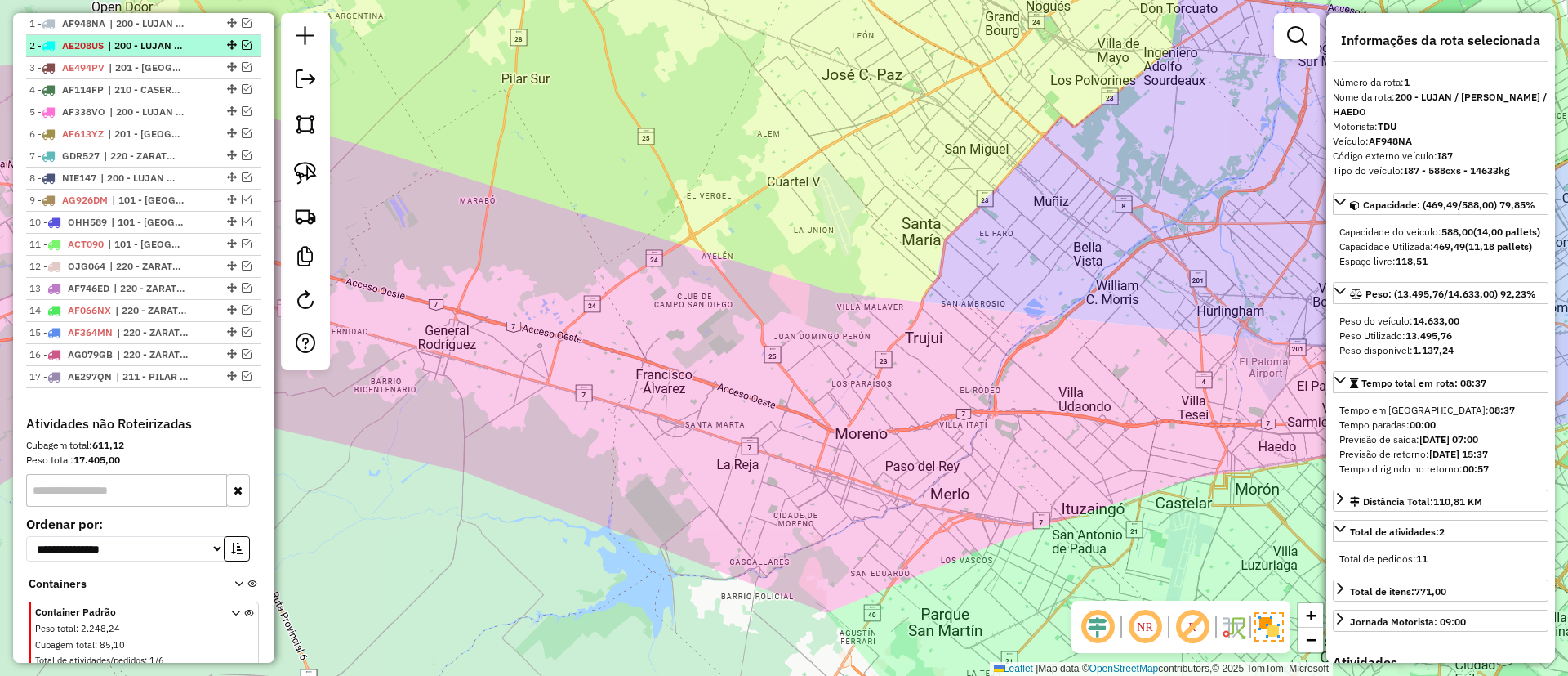
click at [177, 43] on span "| 200 - LUJAN / RAMOS / HAEDO" at bounding box center [146, 46] width 75 height 15
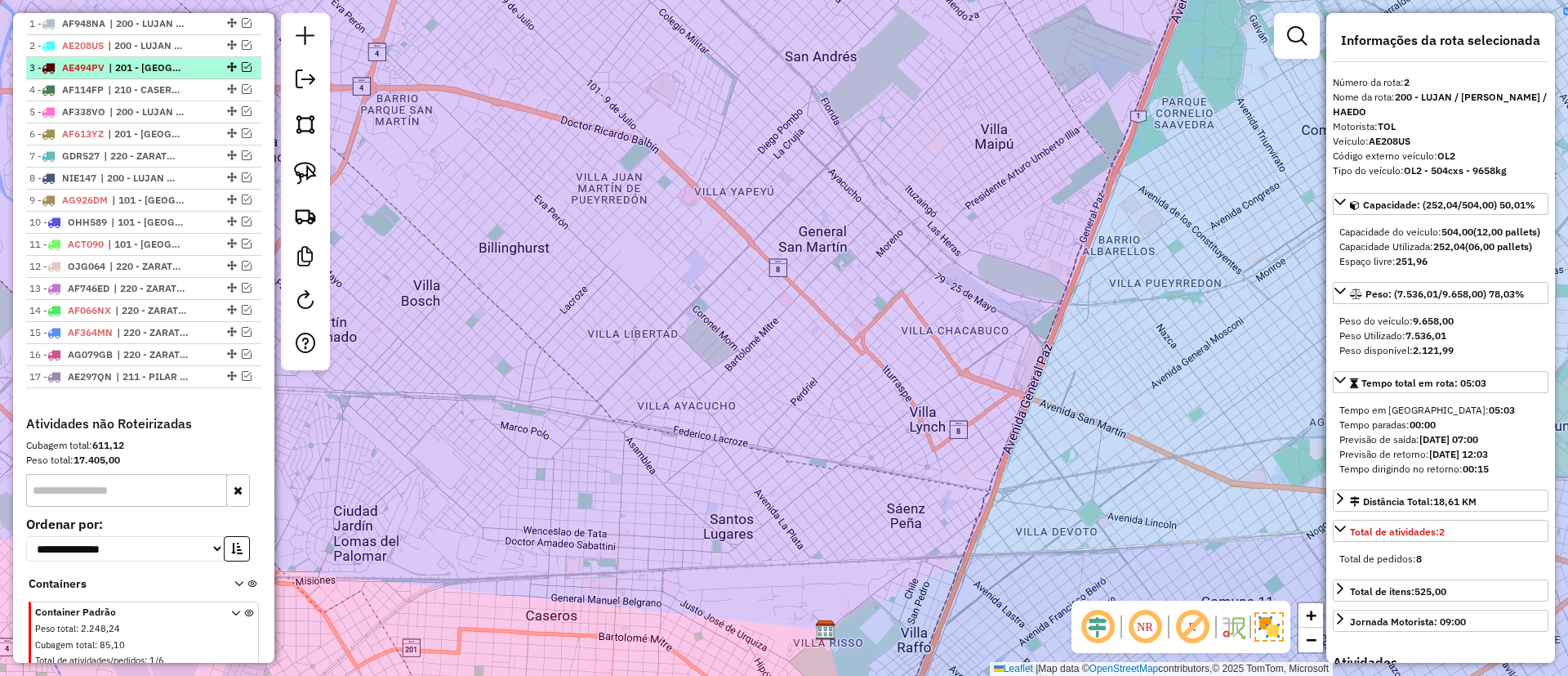
click at [175, 62] on span "| 201 - SAN JUSTO" at bounding box center [147, 68] width 75 height 15
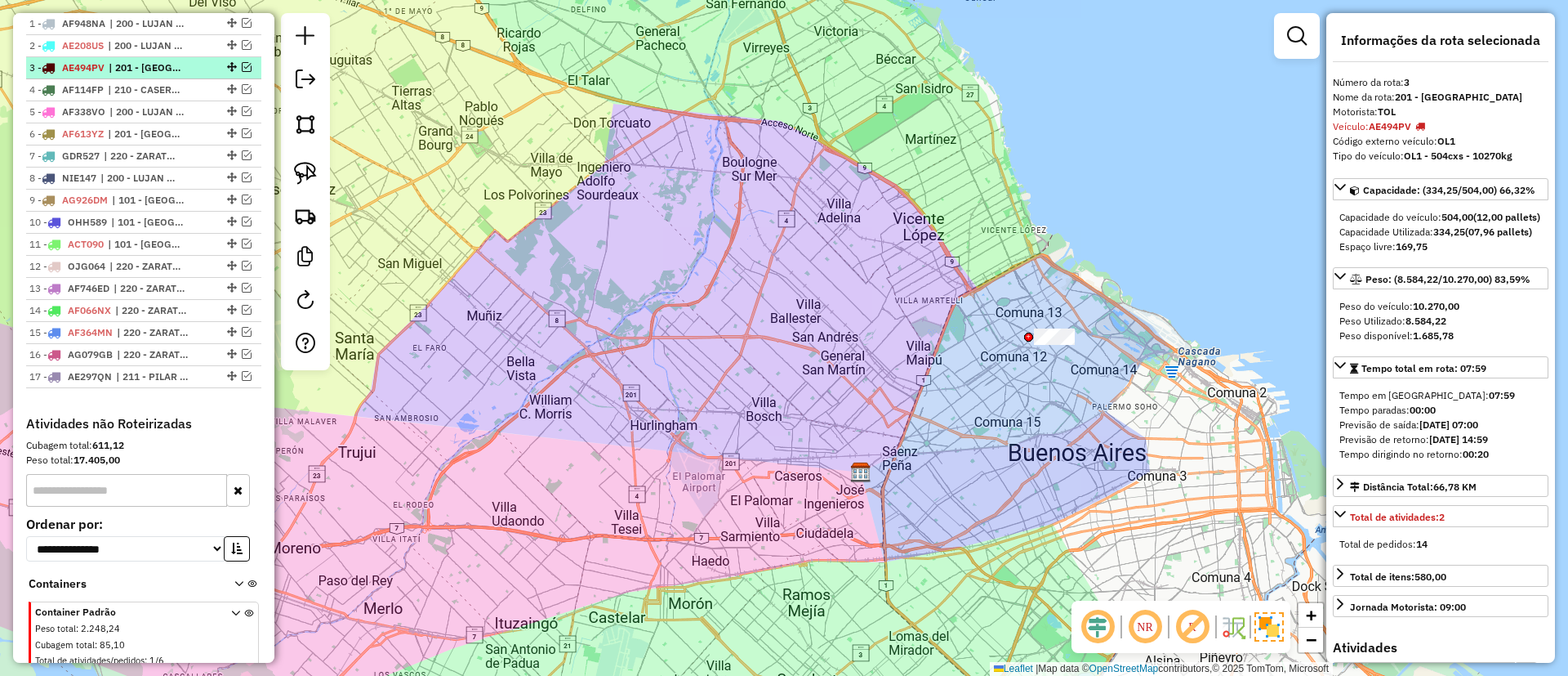
click at [175, 78] on li "3 - AE494PV | 201 - SAN JUSTO" at bounding box center [143, 68] width 235 height 22
click at [177, 92] on span "| 210 - CASEROS / SAN MARTIN / BELLA VISTA" at bounding box center [146, 90] width 75 height 15
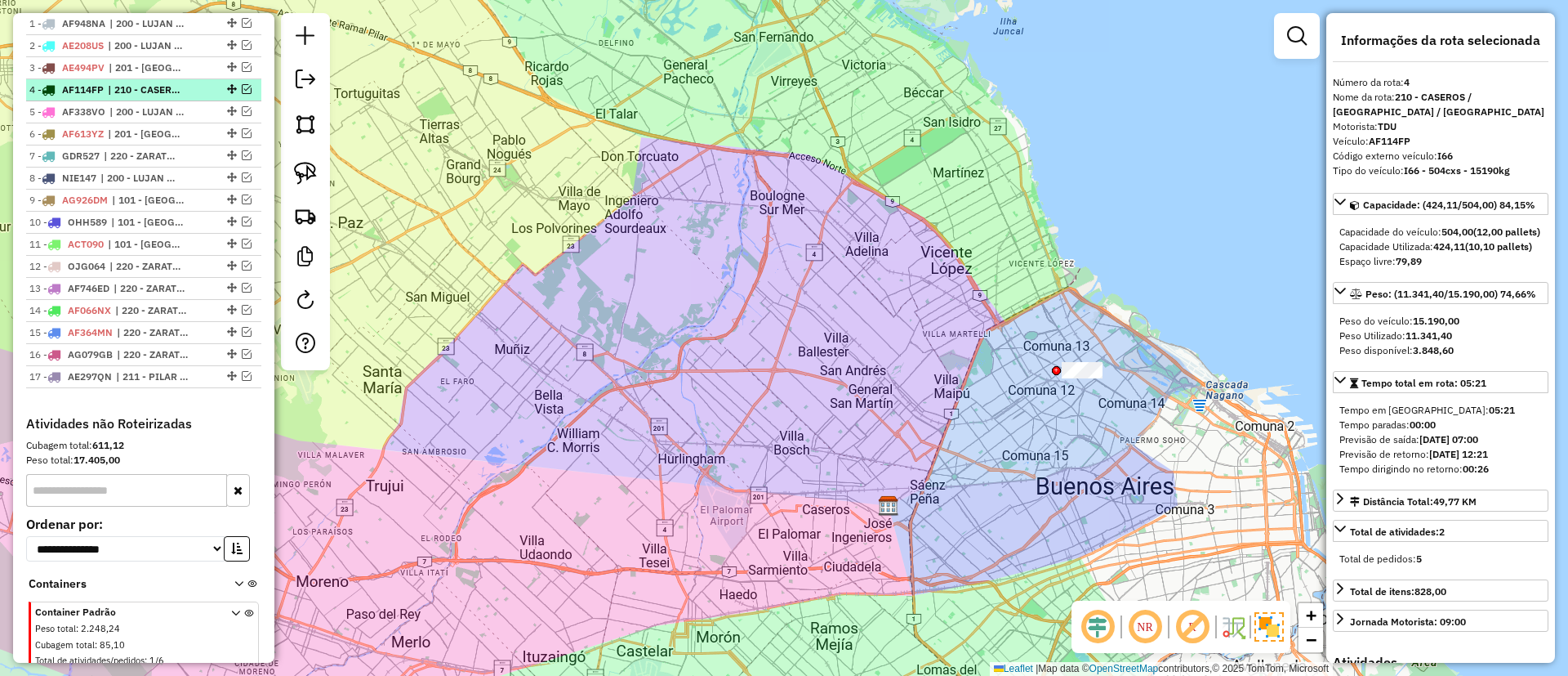
click at [242, 85] on em at bounding box center [247, 89] width 10 height 10
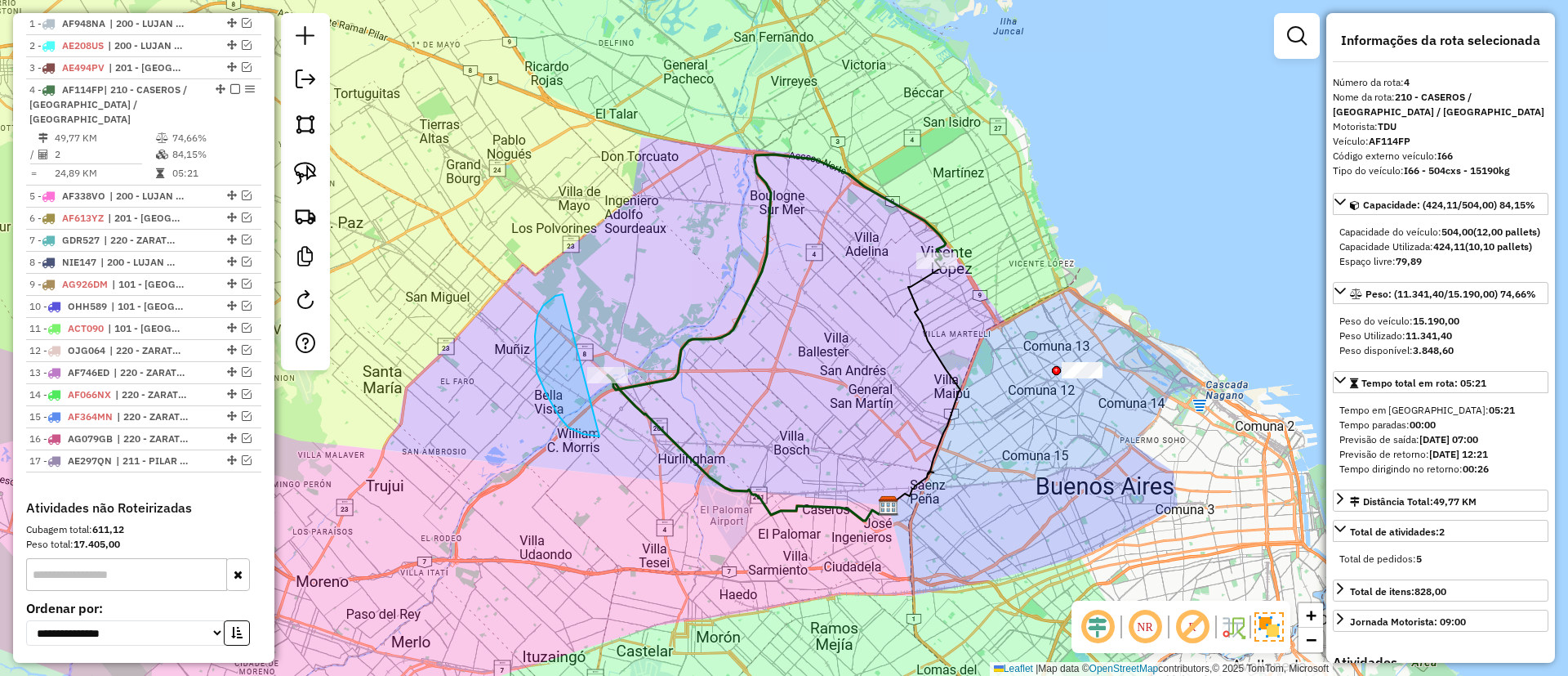
drag, startPoint x: 555, startPoint y: 296, endPoint x: 660, endPoint y: 384, distance: 137.0
drag, startPoint x: 846, startPoint y: 264, endPoint x: 963, endPoint y: 203, distance: 131.9
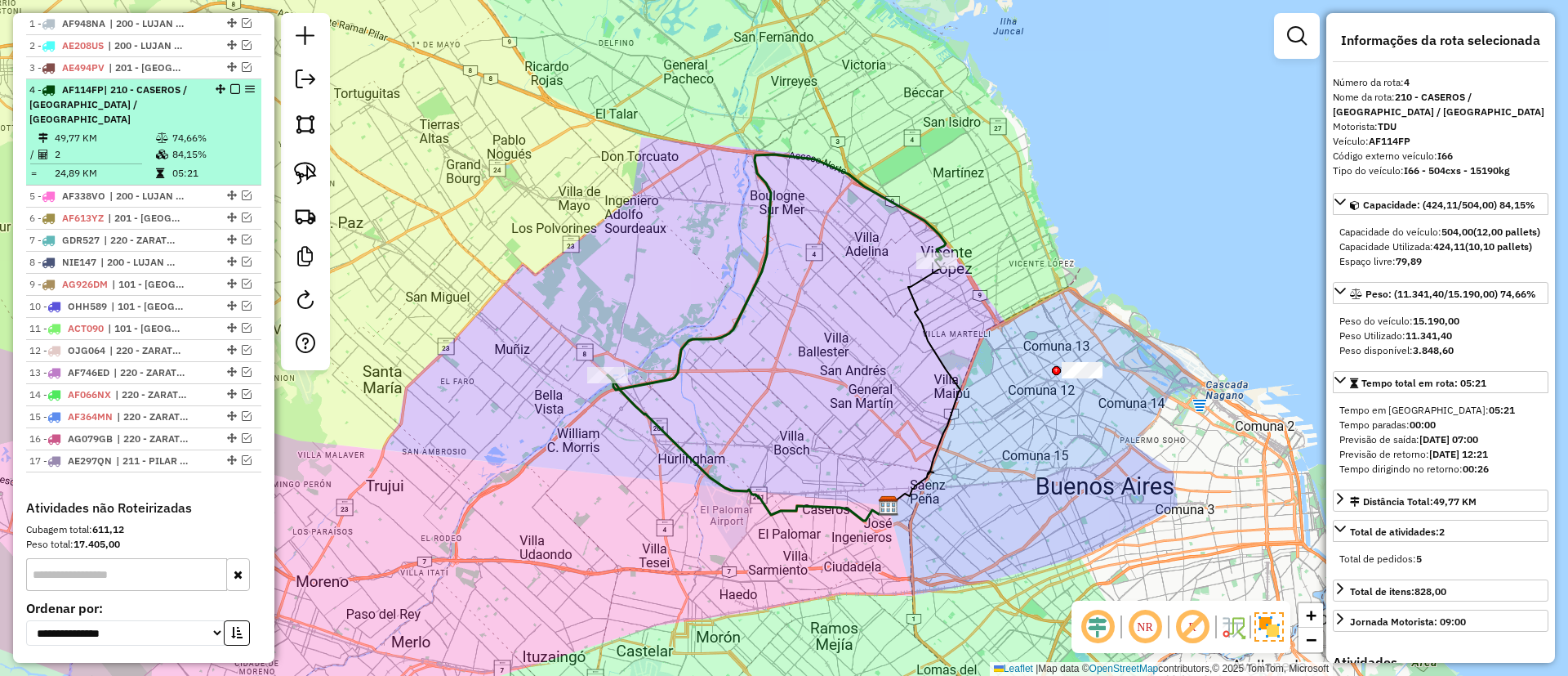
click at [234, 88] on em at bounding box center [235, 89] width 10 height 10
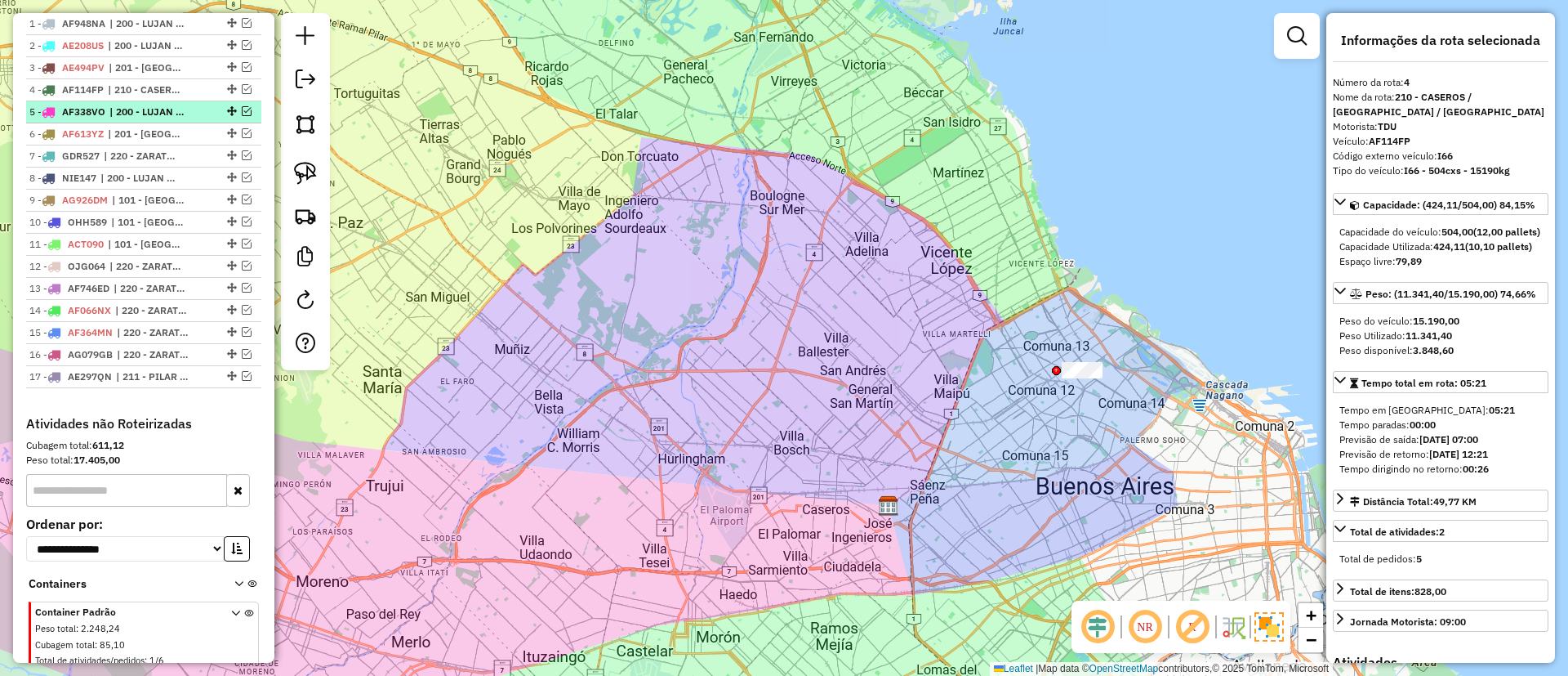
click at [206, 111] on div at bounding box center [230, 111] width 49 height 10
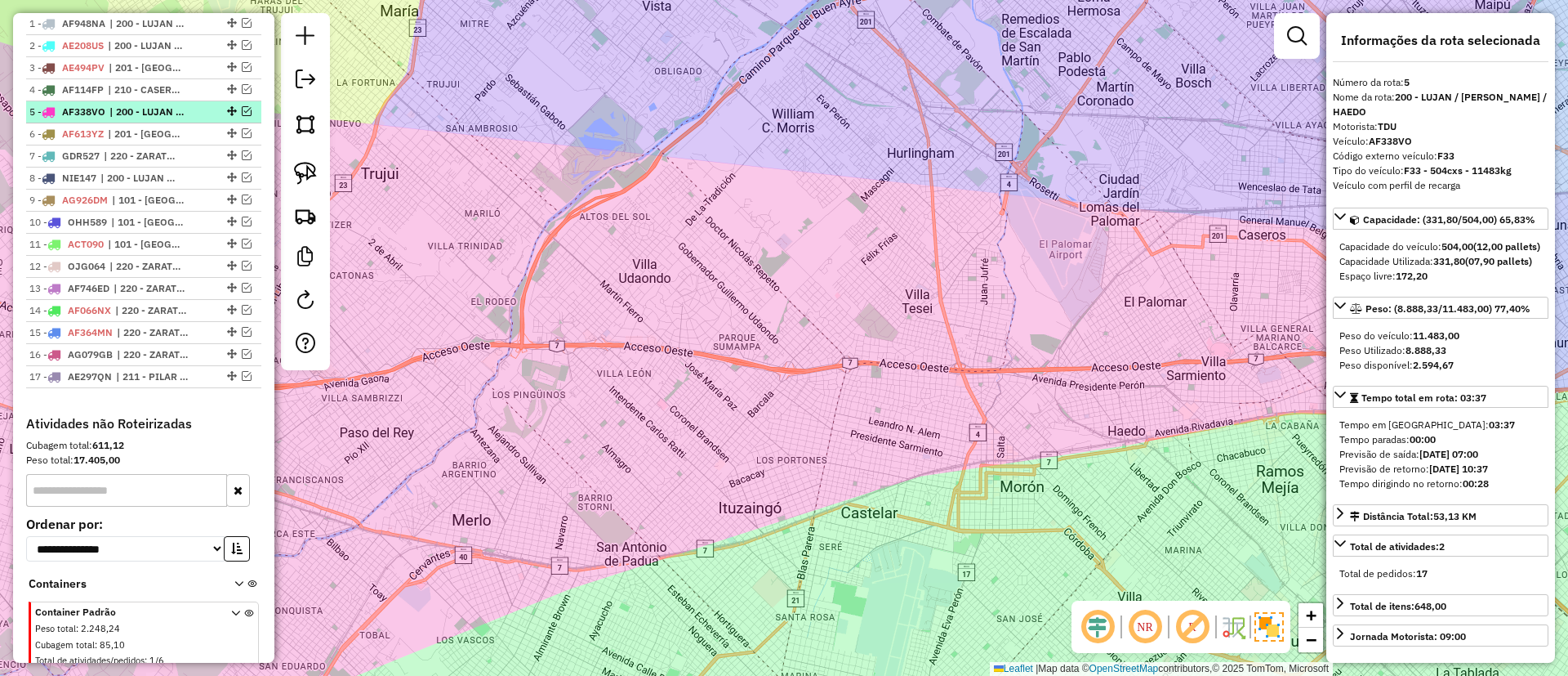
click at [244, 117] on div "5 - AF338VO | 200 - LUJAN / RAMOS / HAEDO" at bounding box center [143, 112] width 229 height 15
click at [247, 111] on div at bounding box center [230, 111] width 49 height 10
click at [242, 106] on em at bounding box center [247, 111] width 10 height 10
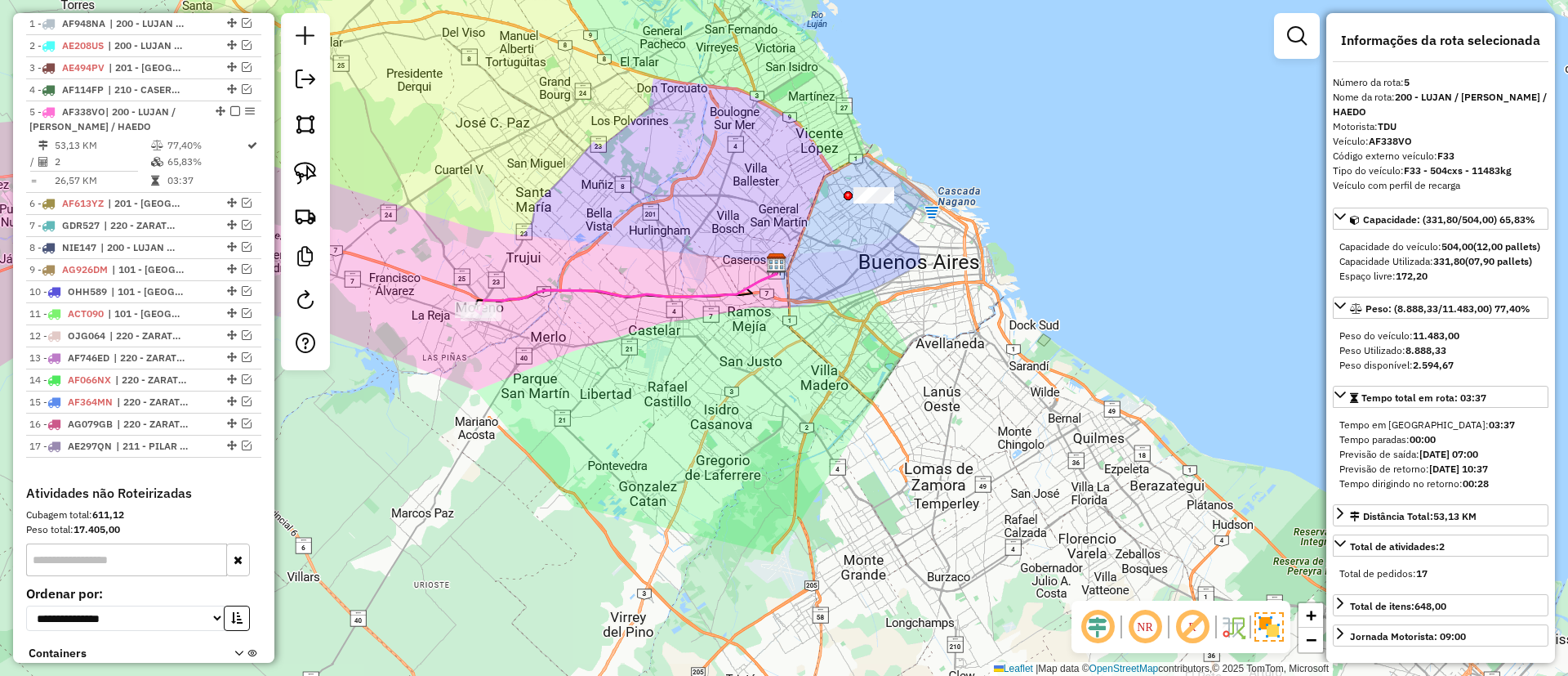
drag, startPoint x: 593, startPoint y: 267, endPoint x: 650, endPoint y: 283, distance: 59.2
click at [650, 283] on div "Janela de atendimento Grade de atendimento Capacidade Transportadoras Veículos …" at bounding box center [784, 338] width 1568 height 676
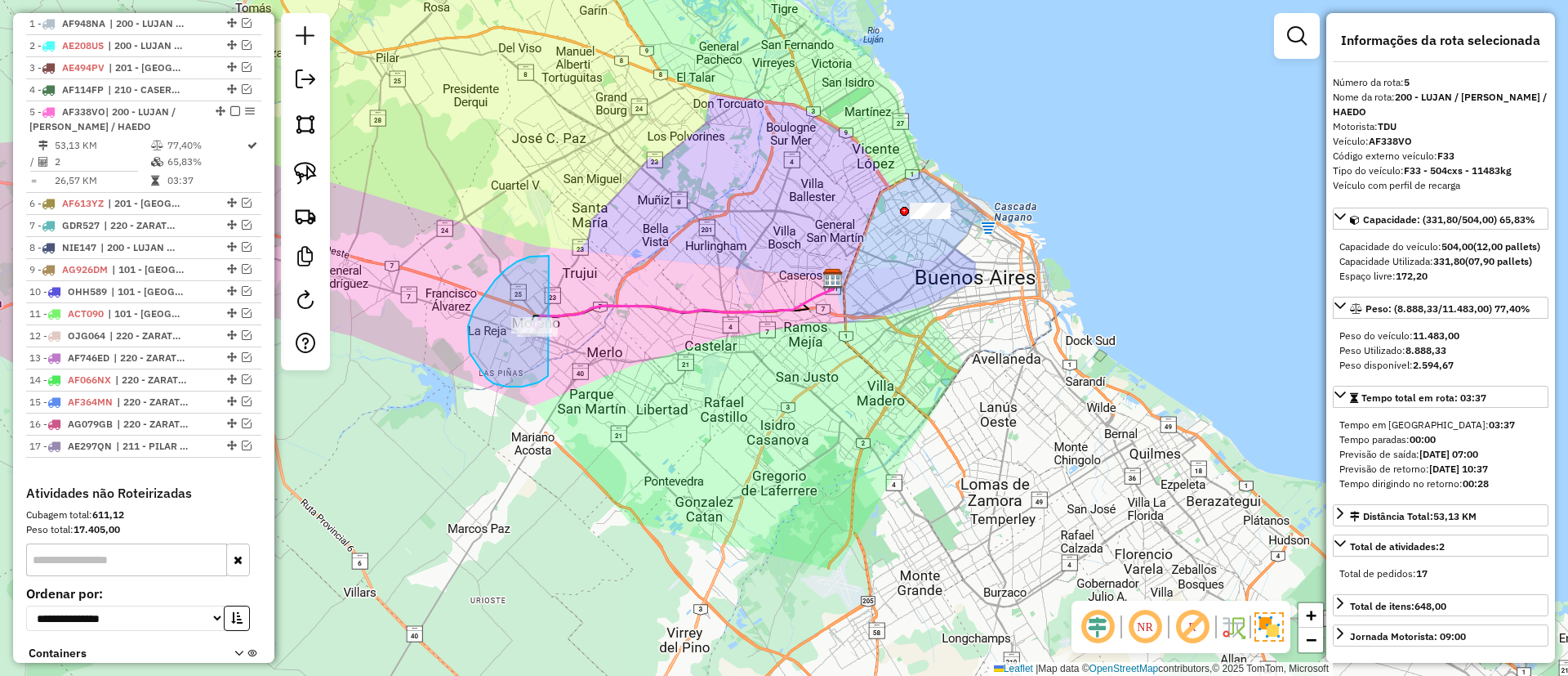
drag, startPoint x: 517, startPoint y: 261, endPoint x: 573, endPoint y: 325, distance: 85.0
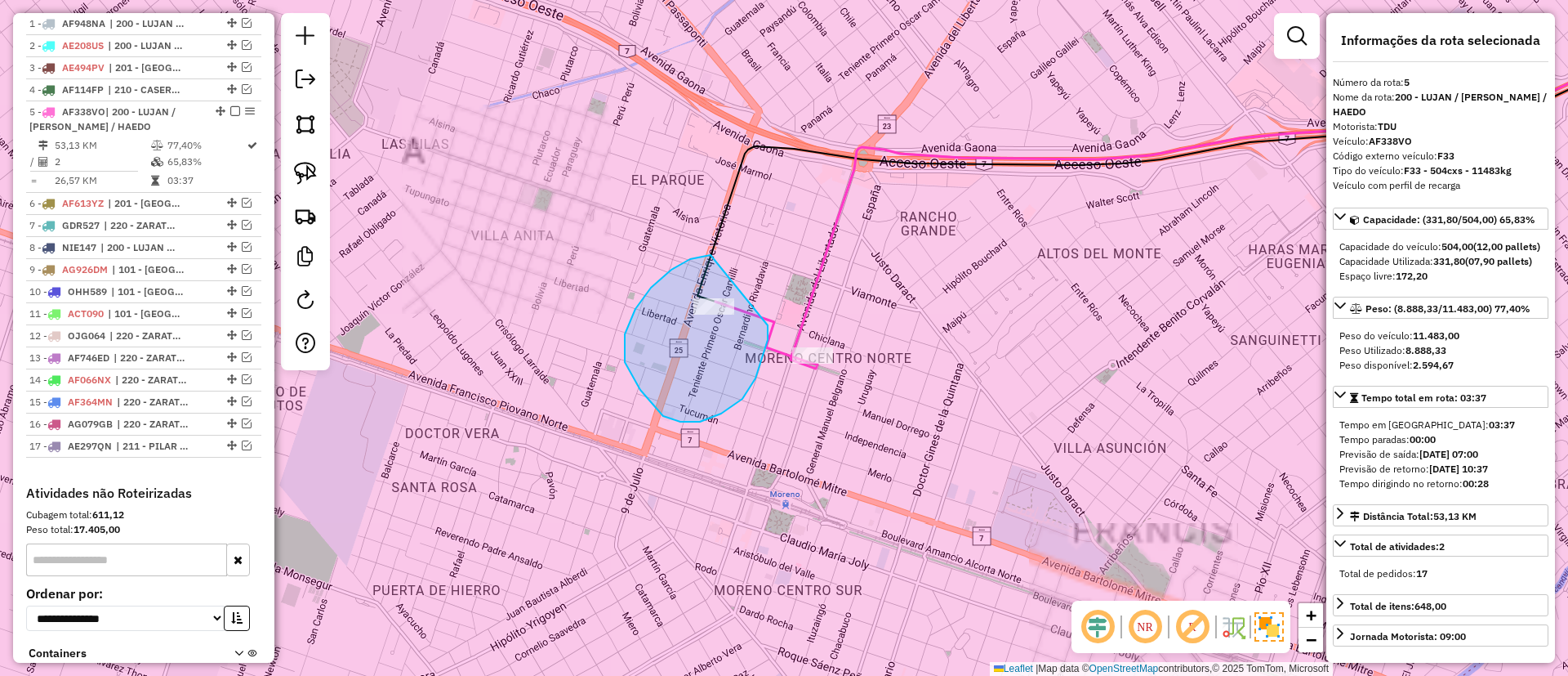
drag, startPoint x: 690, startPoint y: 259, endPoint x: 749, endPoint y: 289, distance: 66.2
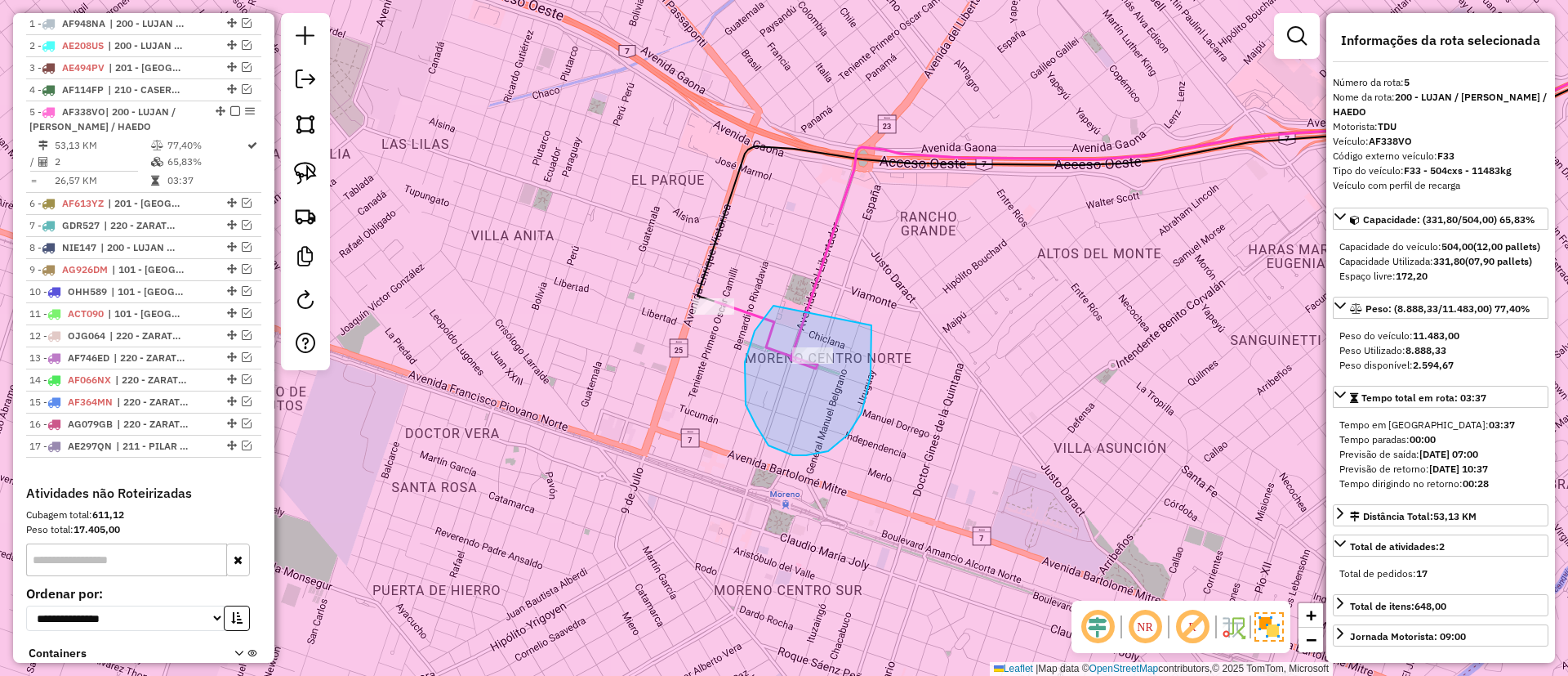
drag, startPoint x: 769, startPoint y: 312, endPoint x: 869, endPoint y: 292, distance: 102.0
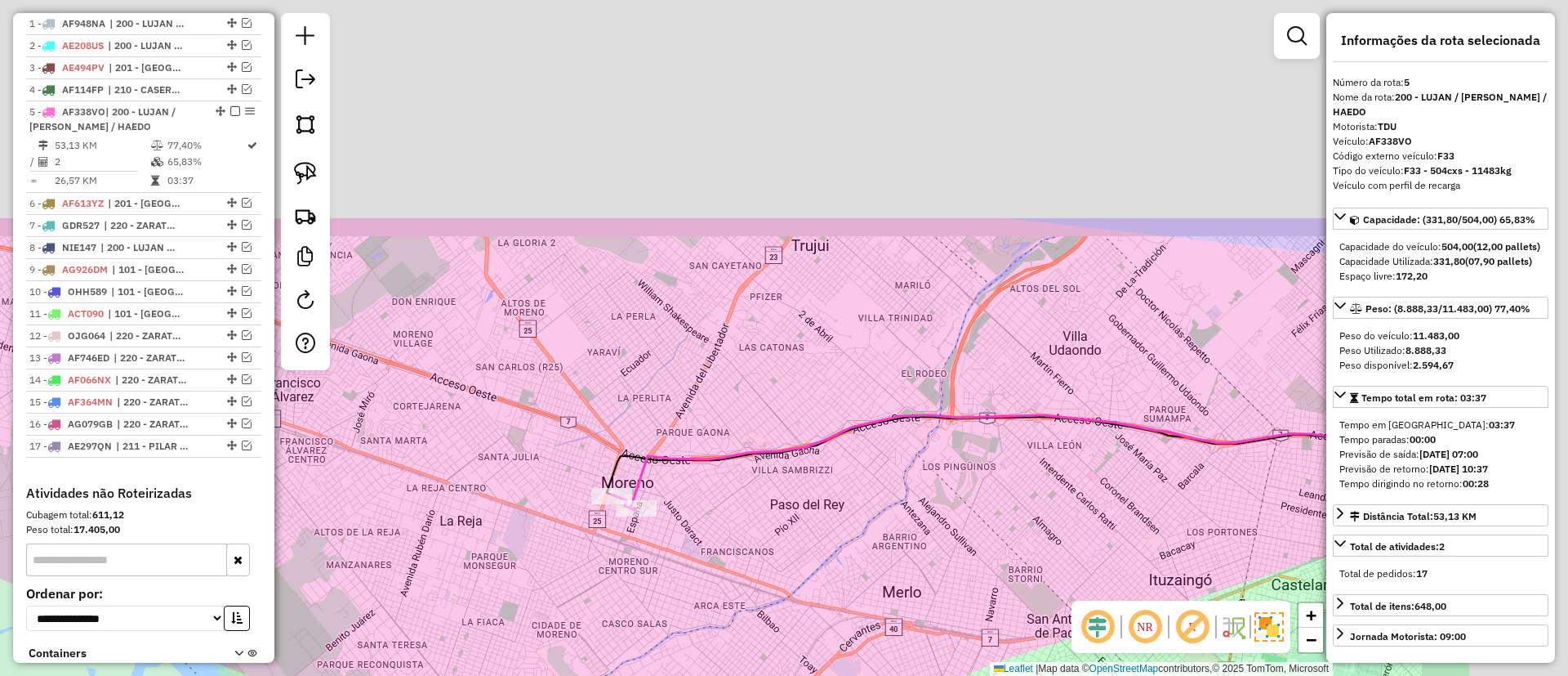
drag, startPoint x: 977, startPoint y: 155, endPoint x: 640, endPoint y: 468, distance: 459.9
click at [643, 468] on div "Janela de atendimento Grade de atendimento Capacidade Transportadoras Veículos …" at bounding box center [784, 338] width 1568 height 676
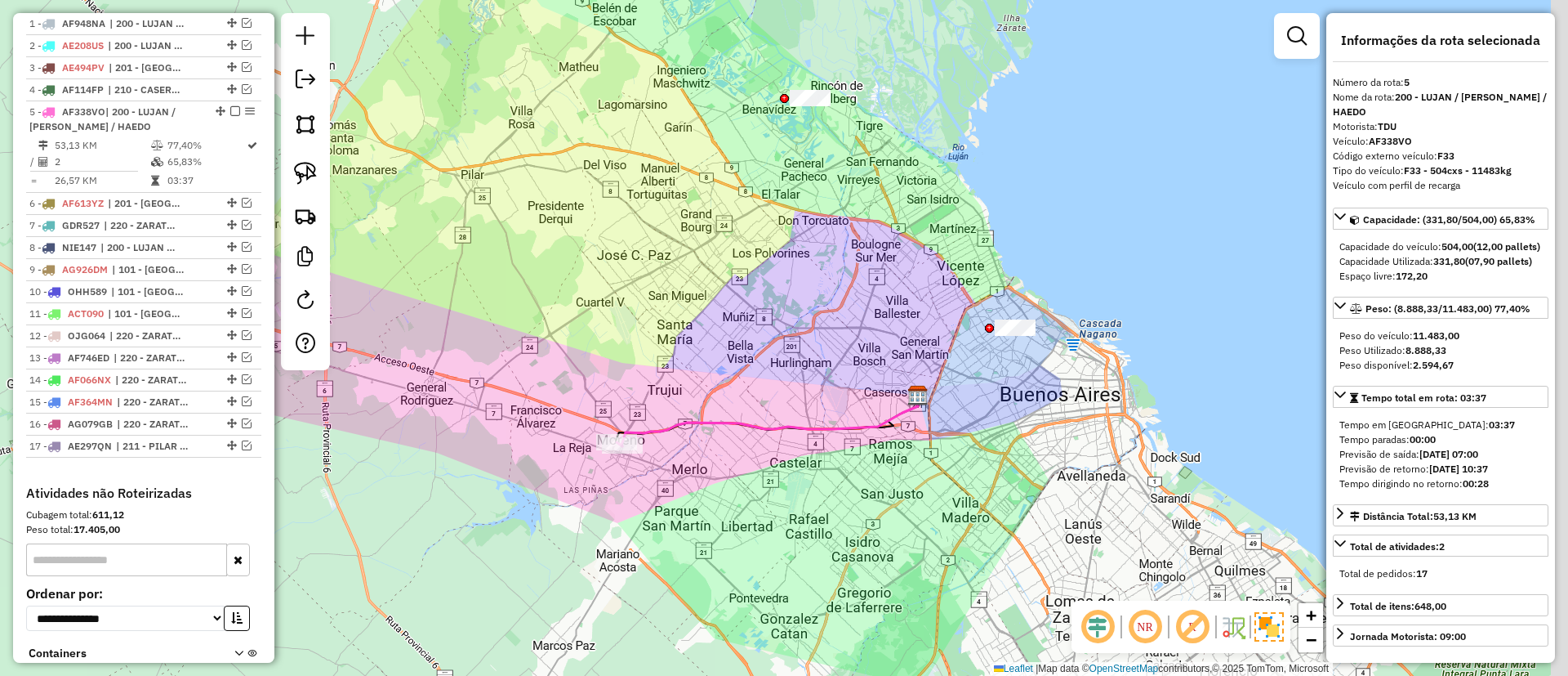
drag, startPoint x: 797, startPoint y: 314, endPoint x: 753, endPoint y: 300, distance: 46.2
click at [760, 371] on div "Janela de atendimento Grade de atendimento Capacidade Transportadoras Veículos …" at bounding box center [784, 338] width 1568 height 676
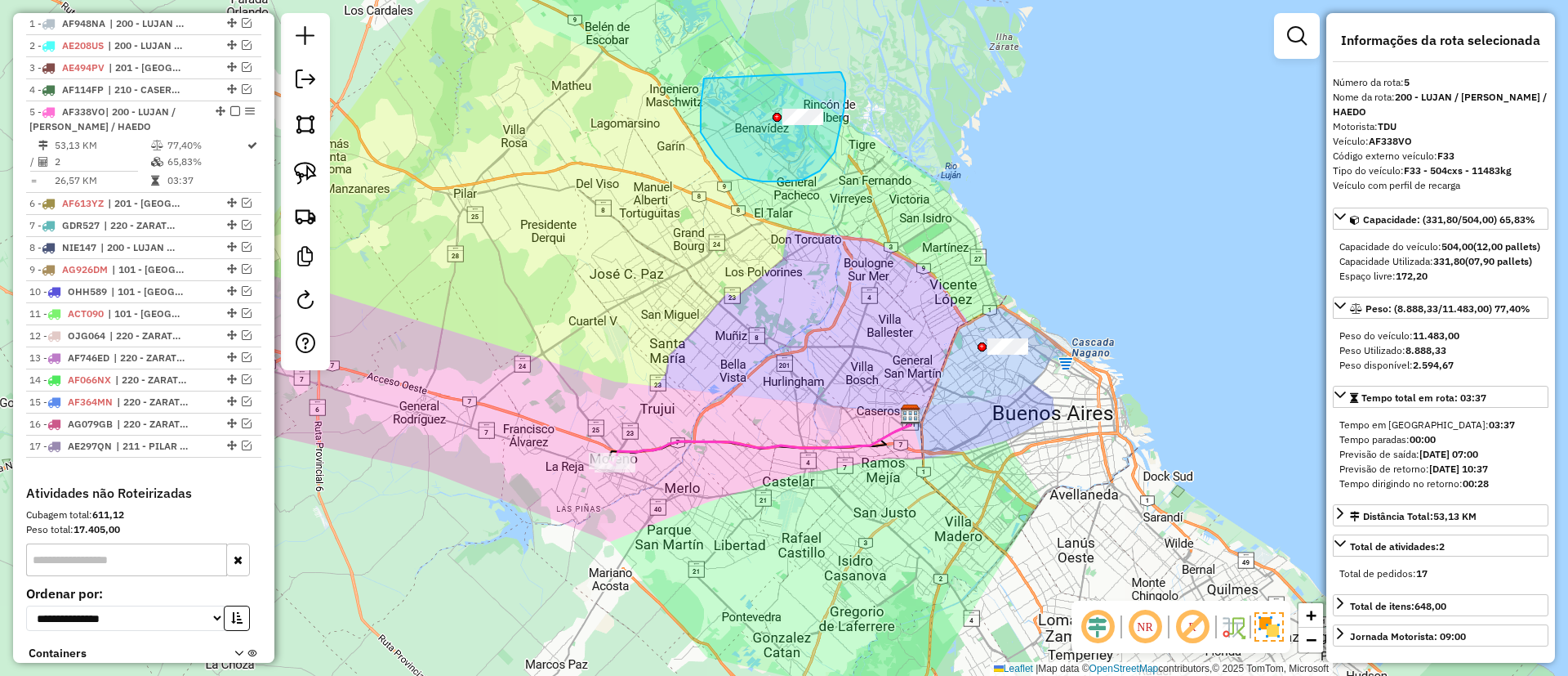
drag, startPoint x: 716, startPoint y: 154, endPoint x: 834, endPoint y: 72, distance: 143.7
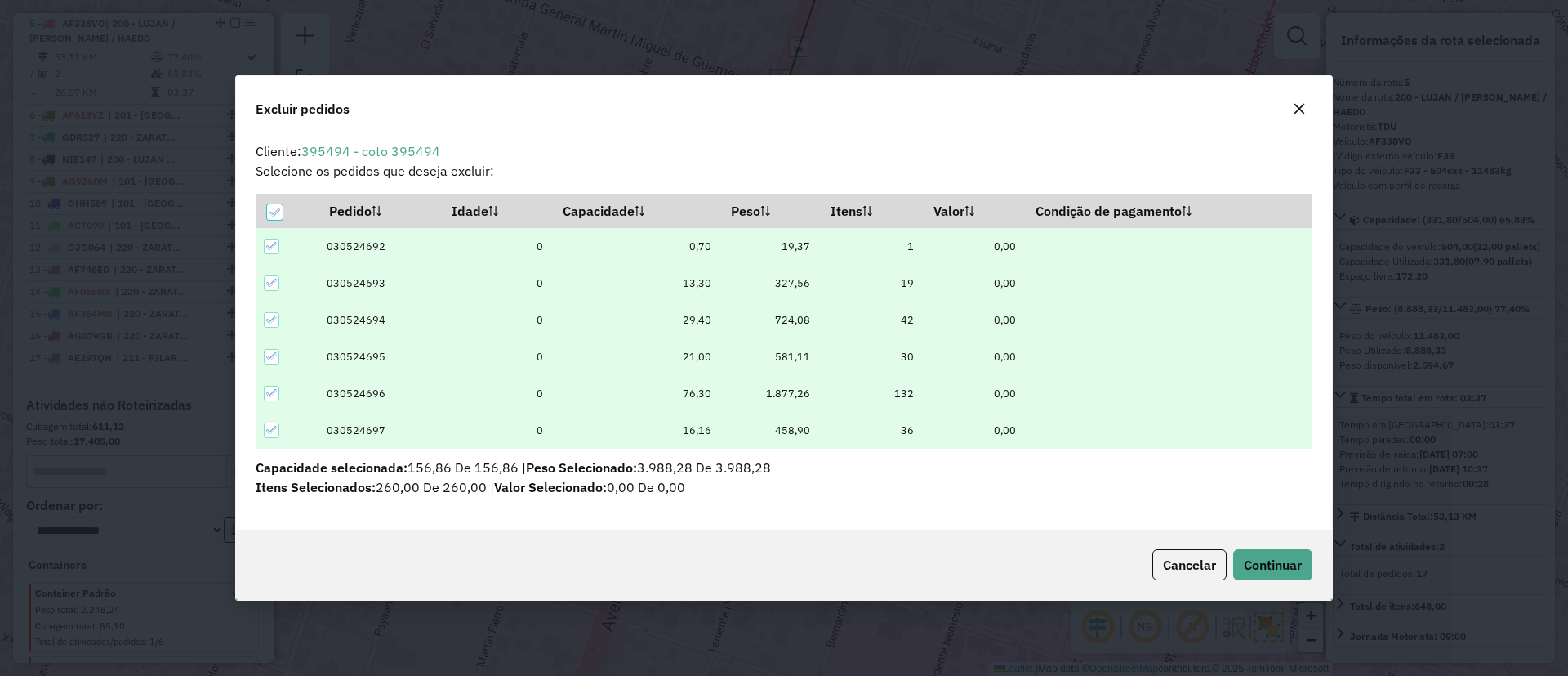
scroll to position [0, 0]
click at [1260, 556] on span "Continuar" at bounding box center [1272, 565] width 58 height 17
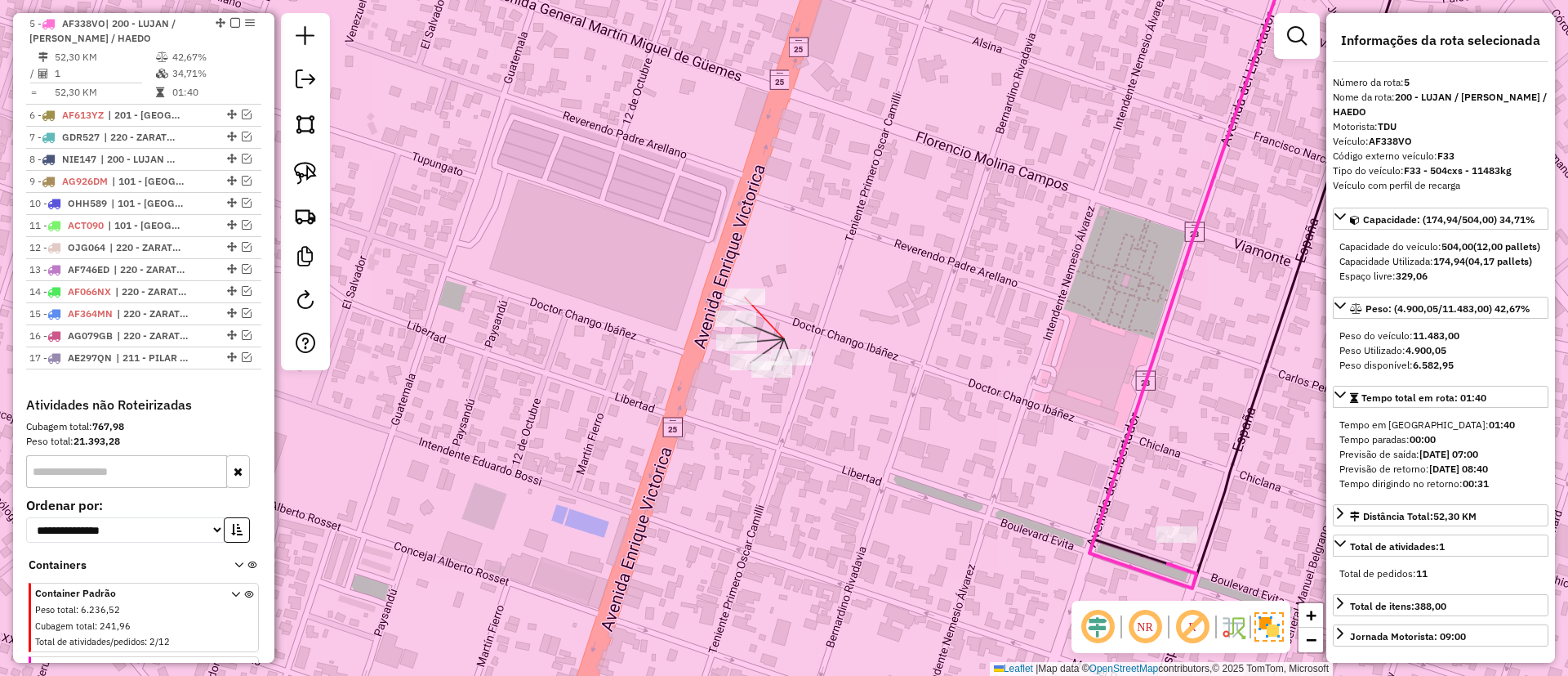
click at [754, 305] on div at bounding box center [744, 297] width 41 height 17
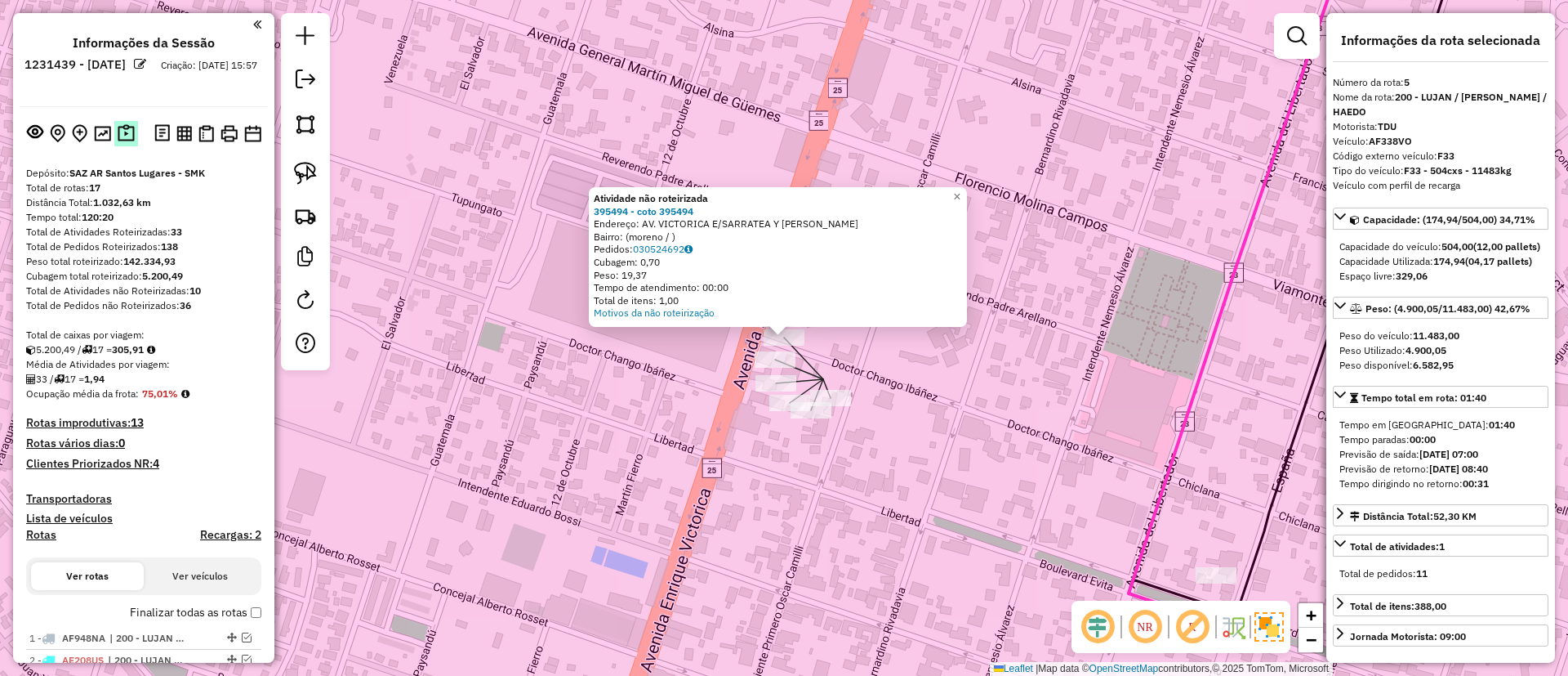
click at [121, 127] on img at bounding box center [126, 133] width 17 height 18
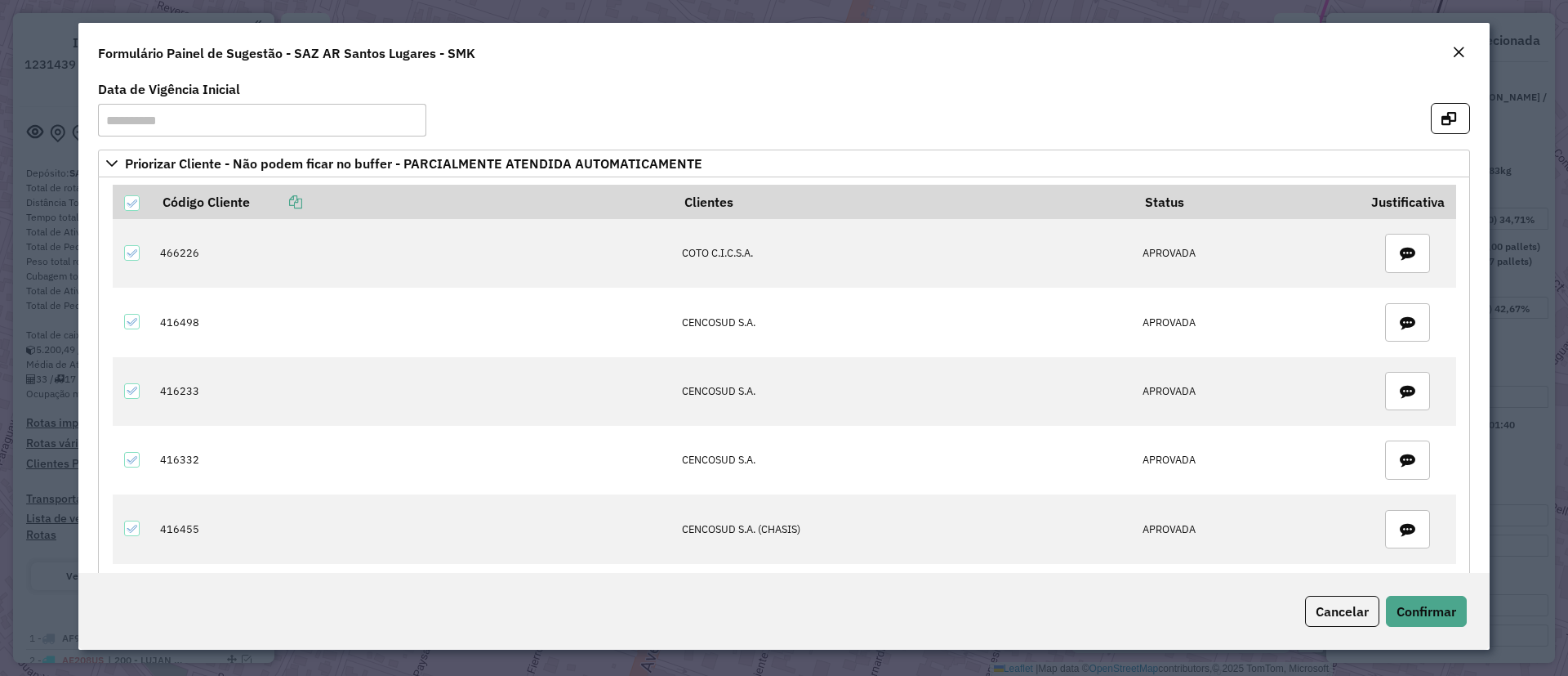
click at [1463, 41] on div "Formulário Painel de Sugestão - SAZ AR Santos Lugares - SMK" at bounding box center [784, 49] width 1411 height 54
click at [1464, 49] on em "Close" at bounding box center [1459, 53] width 13 height 13
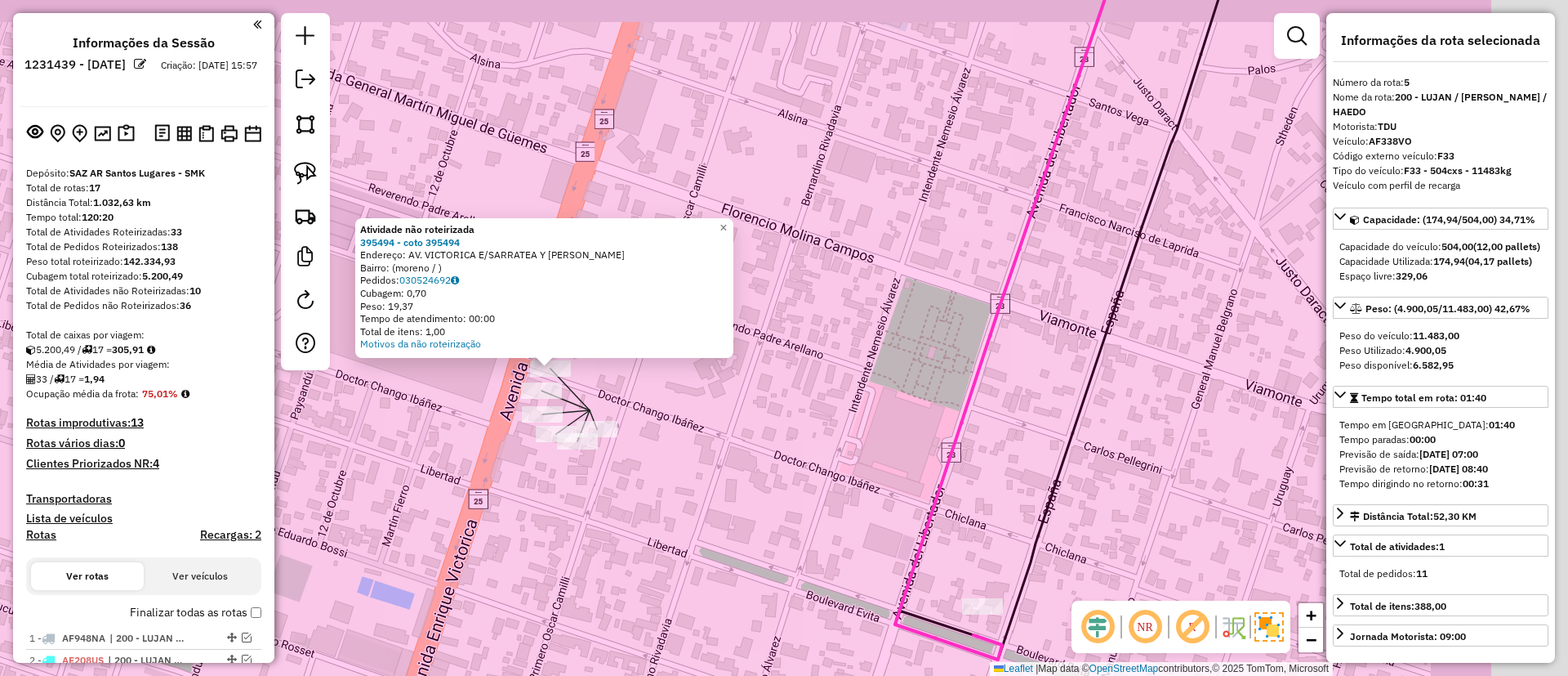
drag, startPoint x: 928, startPoint y: 444, endPoint x: 733, endPoint y: 444, distance: 195.0
click at [733, 450] on div "Atividade não roteirizada 395494 - coto 395494 Endereço: AV. VICTORICA E/SARRAT…" at bounding box center [784, 338] width 1568 height 676
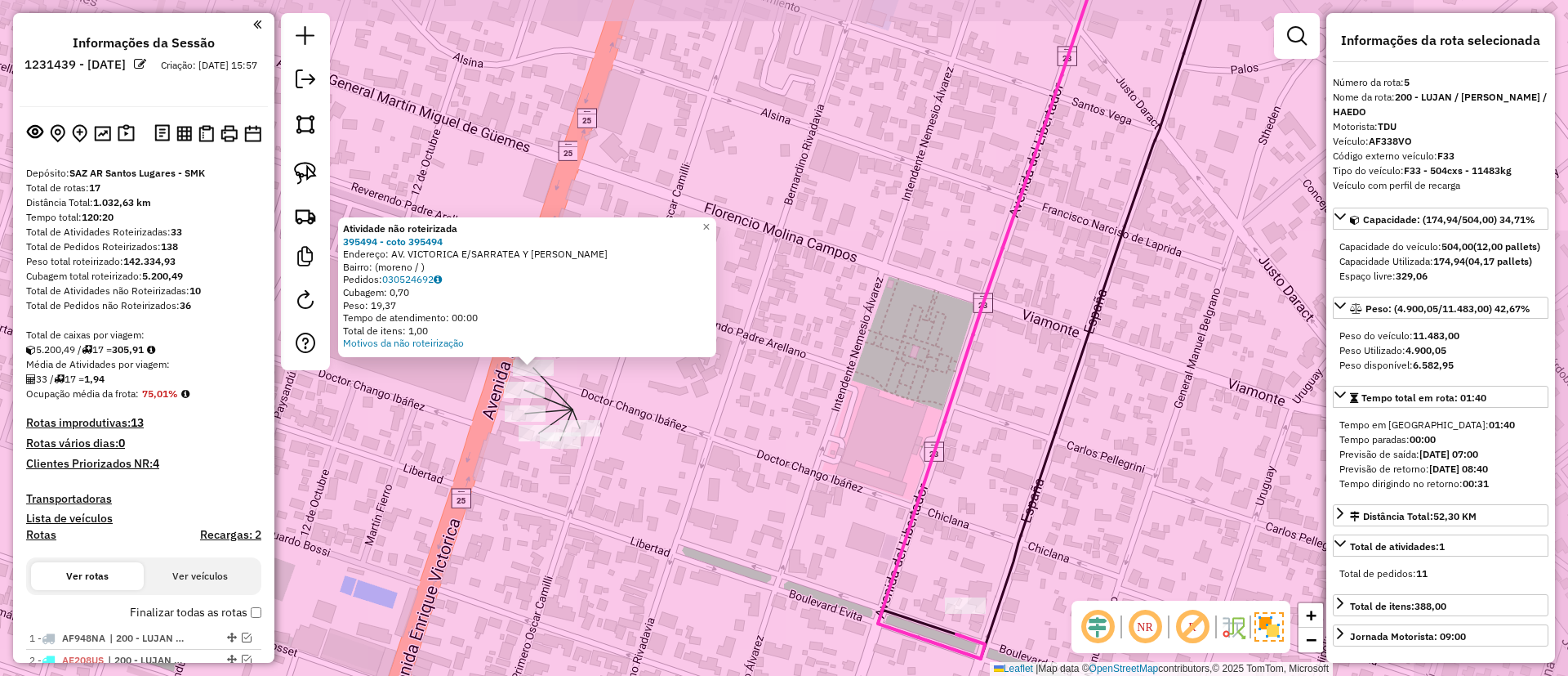
click at [973, 361] on icon at bounding box center [994, 295] width 232 height 726
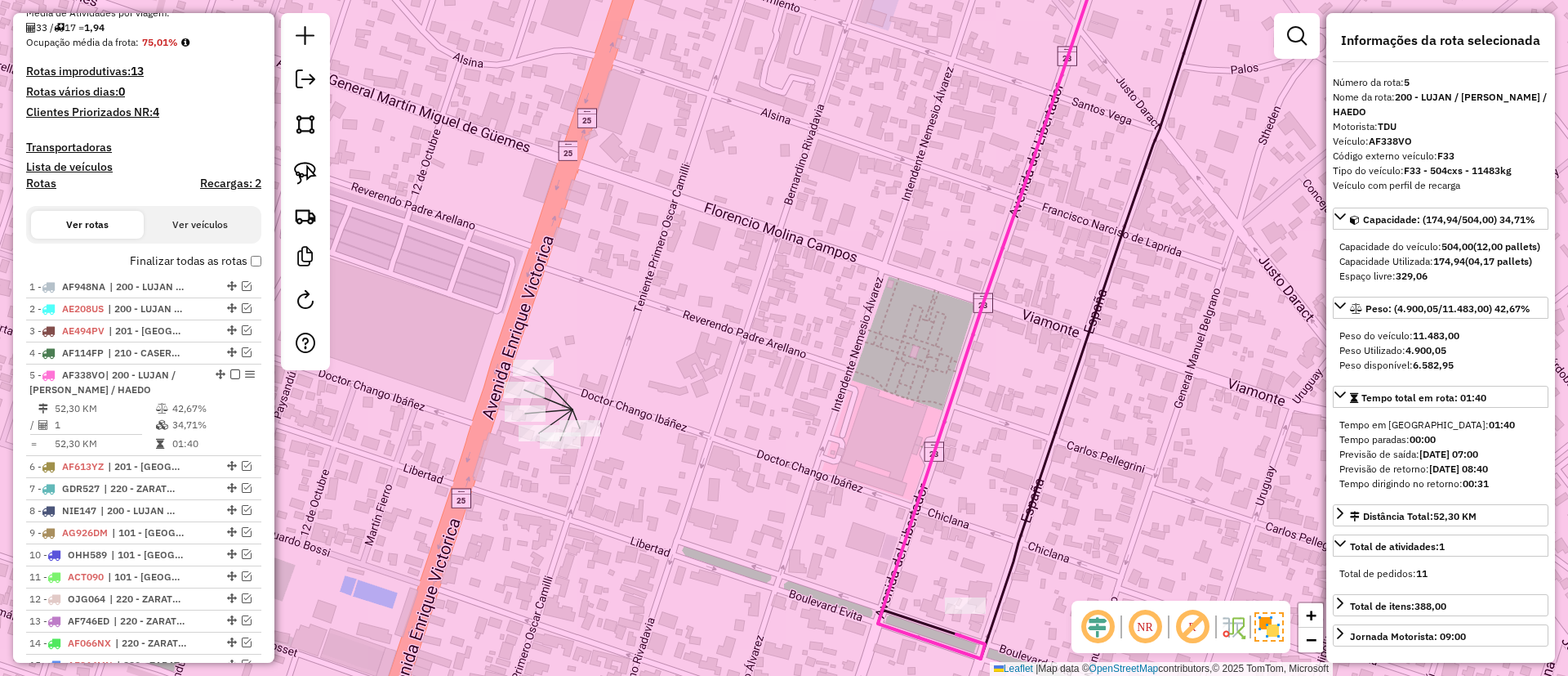
scroll to position [703, 0]
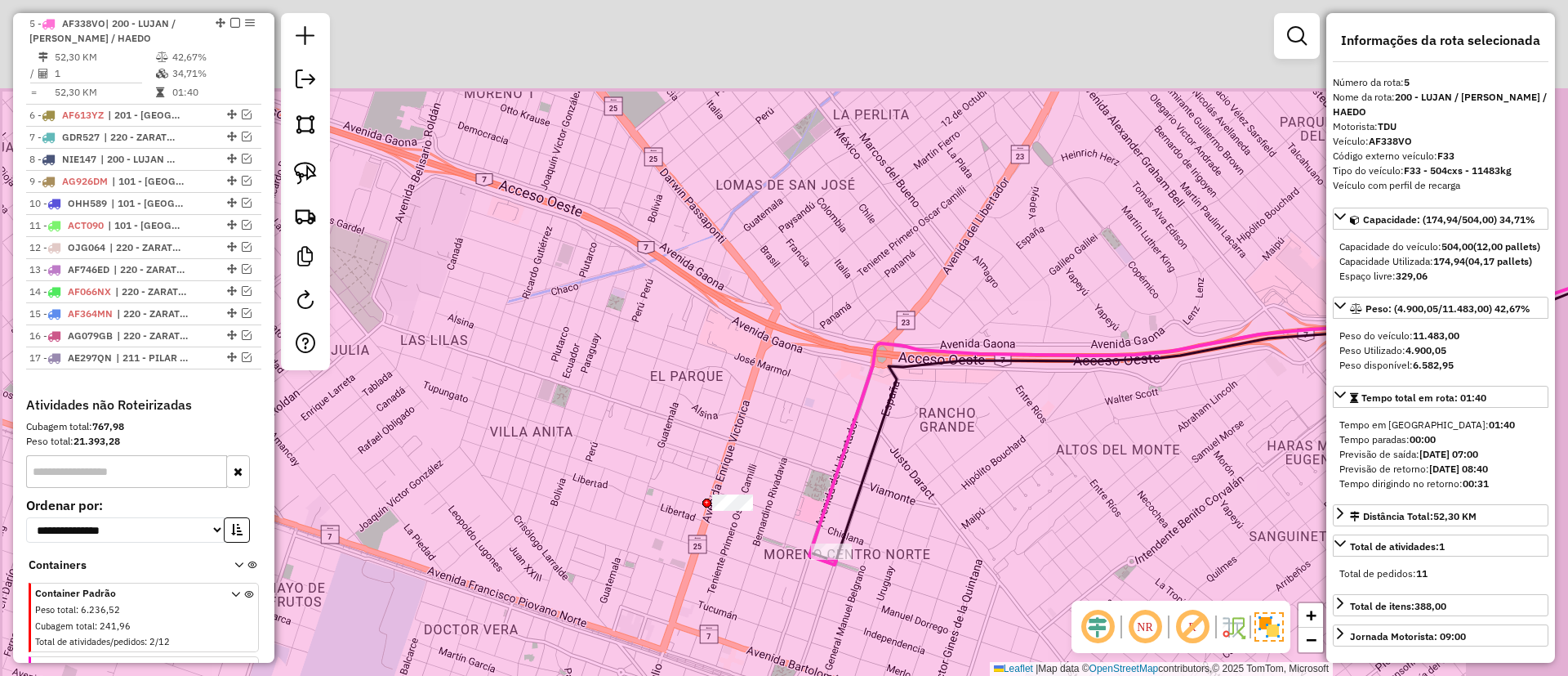
drag, startPoint x: 942, startPoint y: 250, endPoint x: 711, endPoint y: 360, distance: 255.9
click at [697, 475] on div "Janela de atendimento Grade de atendimento Capacidade Transportadoras Veículos …" at bounding box center [784, 338] width 1568 height 676
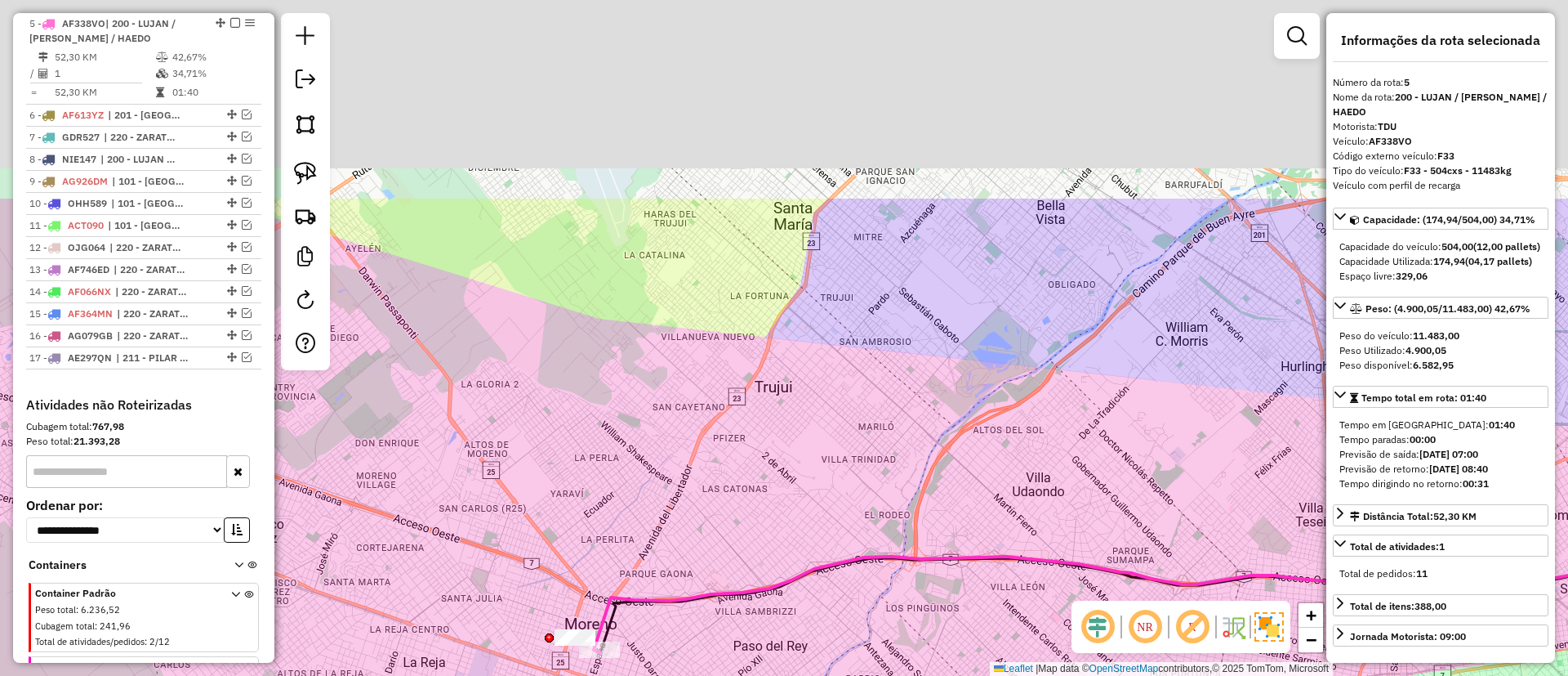
drag, startPoint x: 848, startPoint y: 222, endPoint x: 667, endPoint y: 459, distance: 298.2
click at [654, 551] on div "Janela de atendimento Grade de atendimento Capacidade Transportadoras Veículos …" at bounding box center [784, 338] width 1568 height 676
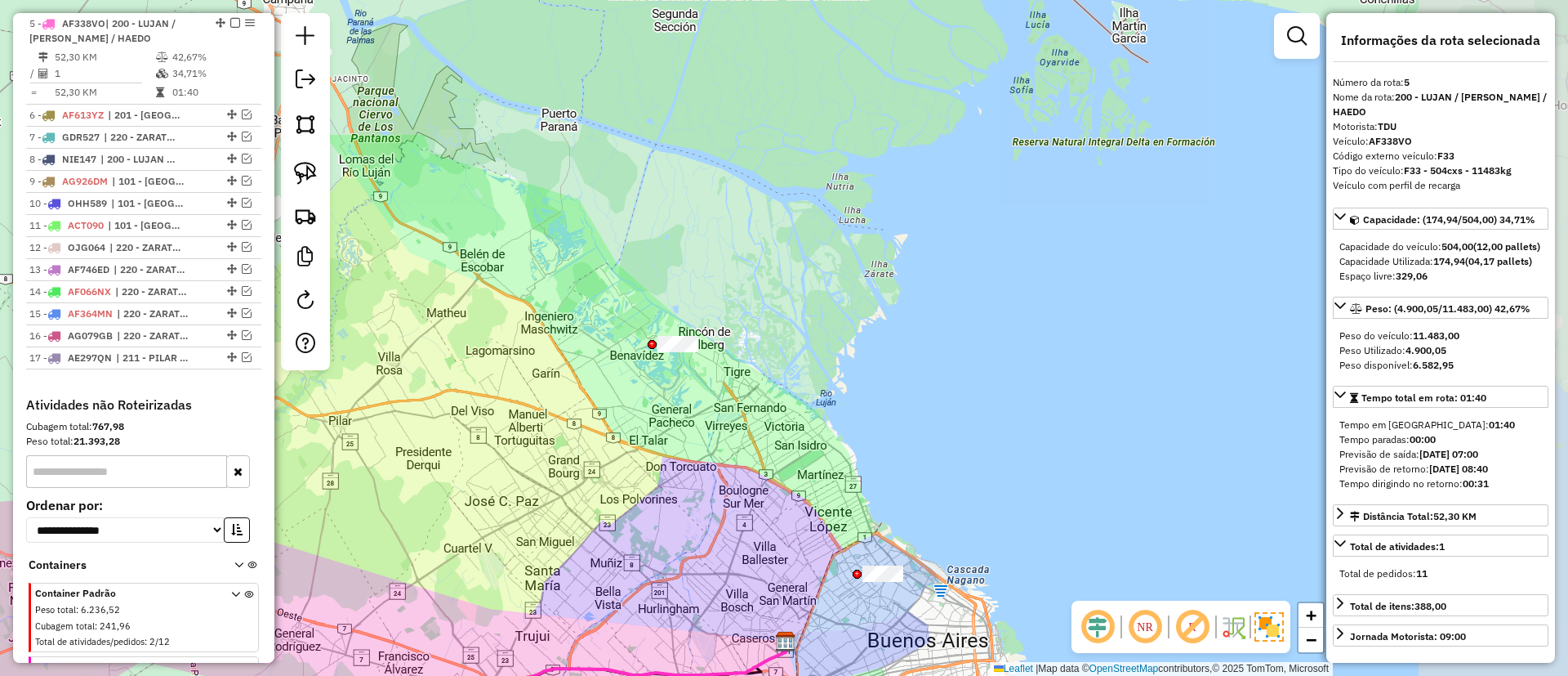
drag, startPoint x: 848, startPoint y: 313, endPoint x: 662, endPoint y: 433, distance: 221.4
click at [671, 516] on div "Janela de atendimento Grade de atendimento Capacidade Transportadoras Veículos …" at bounding box center [784, 338] width 1568 height 676
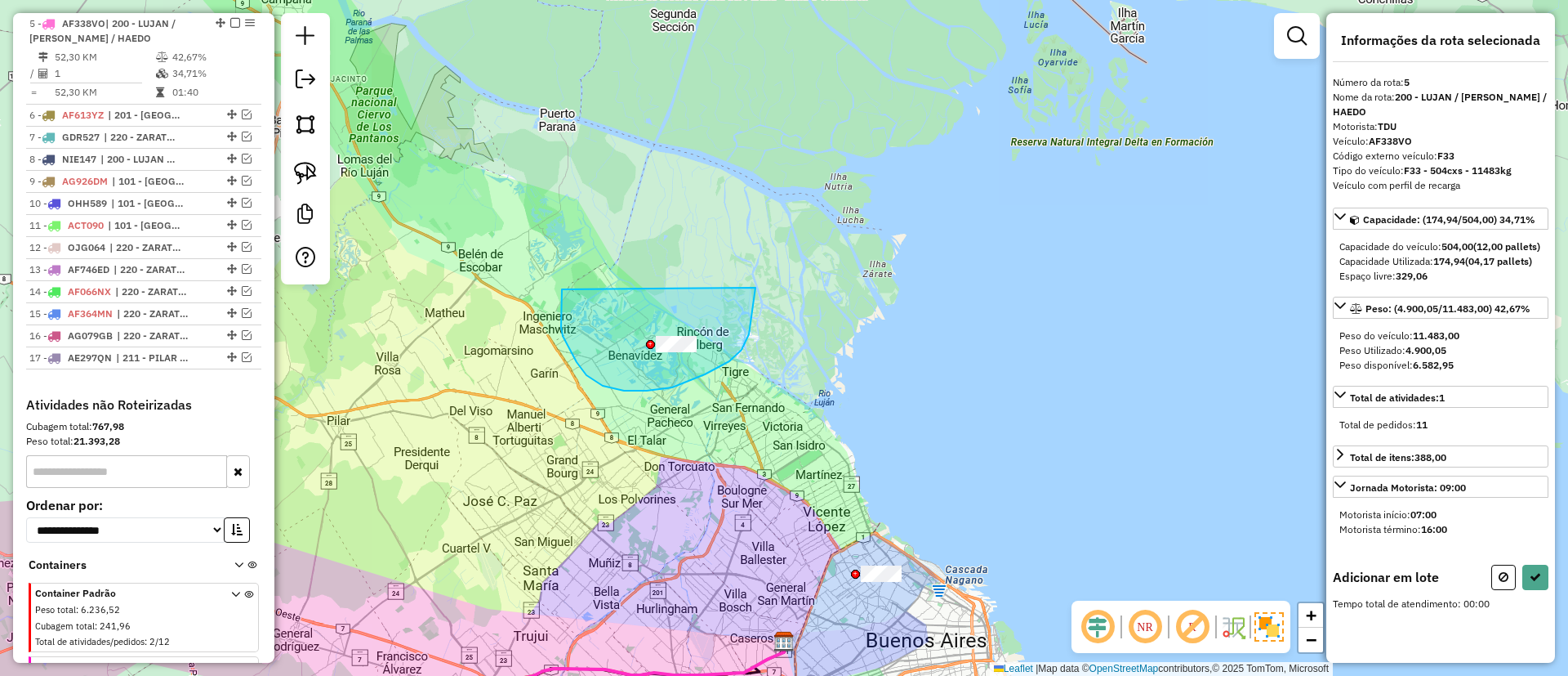
drag, startPoint x: 562, startPoint y: 289, endPoint x: 734, endPoint y: 219, distance: 185.7
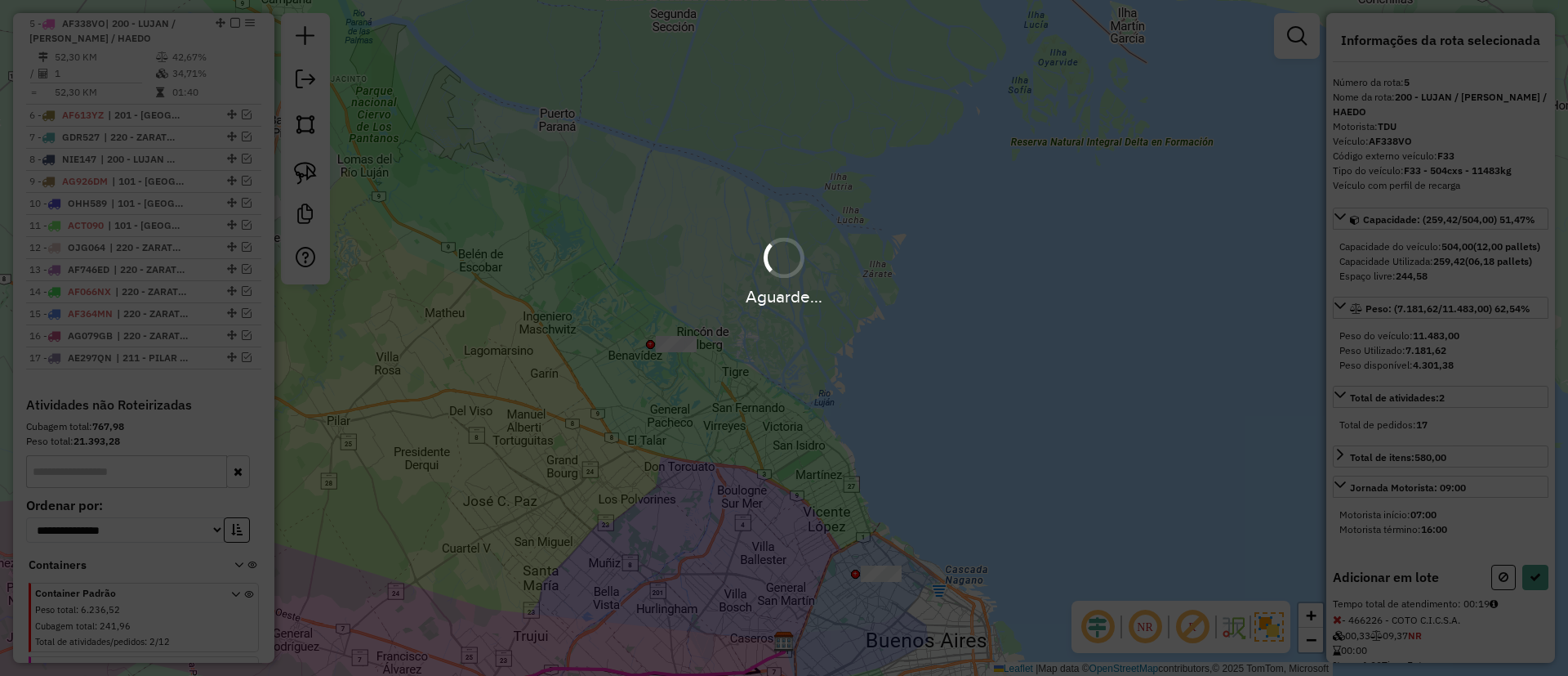
select select "**********"
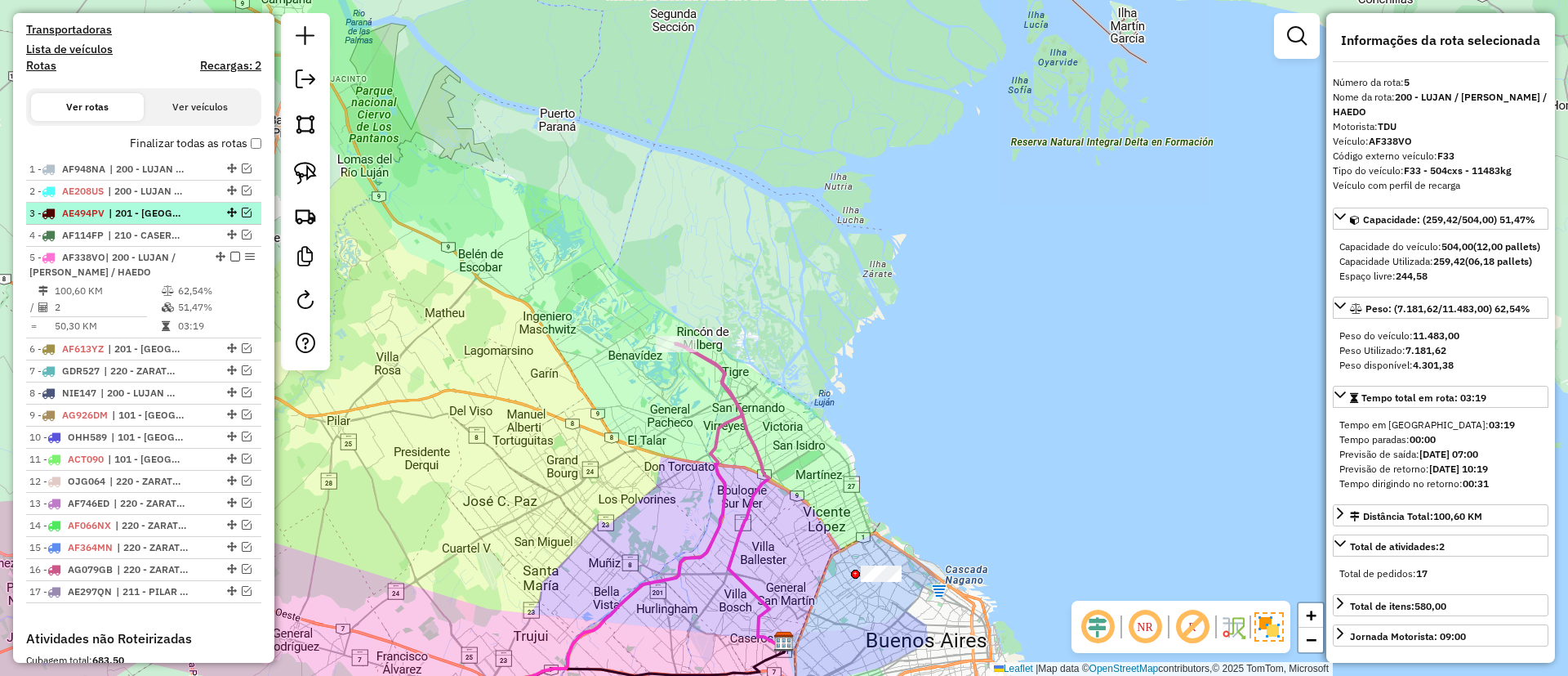
scroll to position [457, 0]
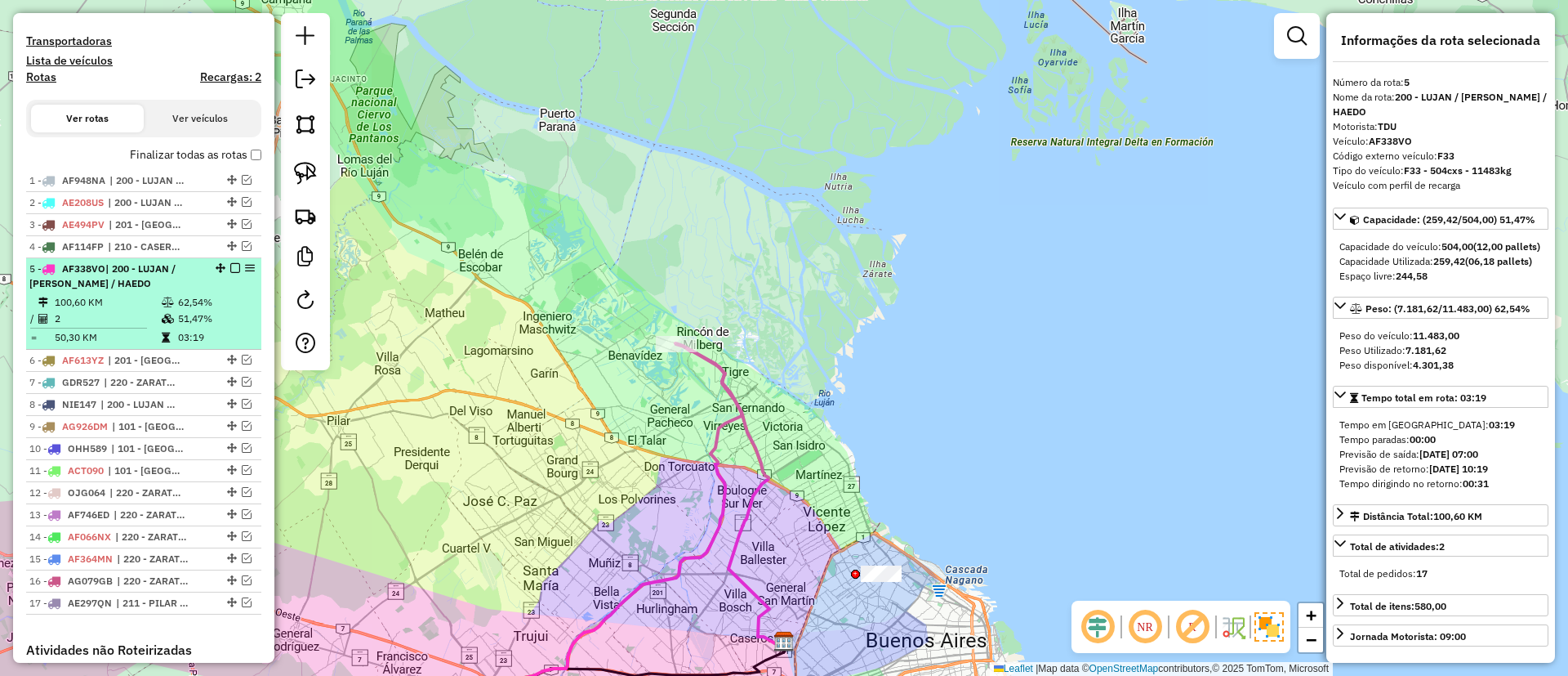
click at [232, 263] on em at bounding box center [235, 268] width 10 height 10
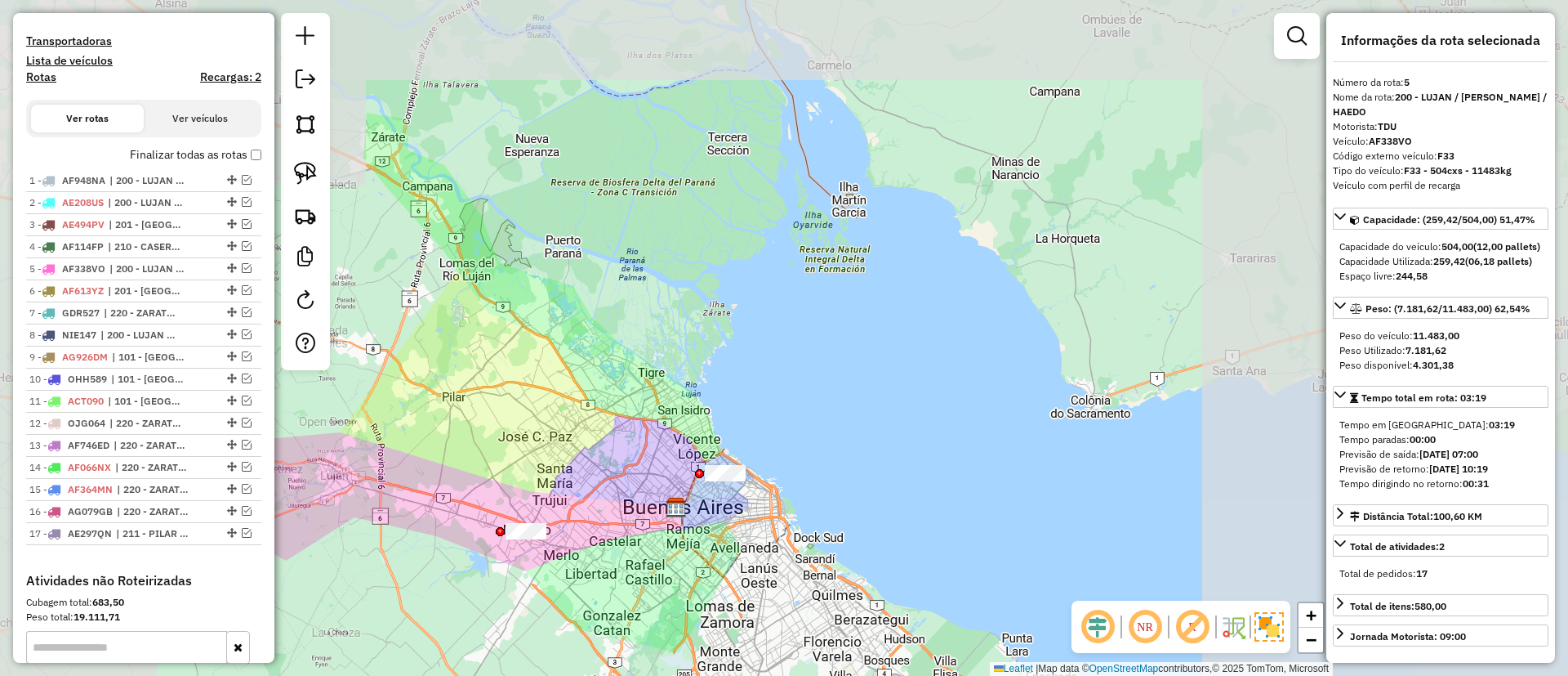
drag, startPoint x: 551, startPoint y: 384, endPoint x: 630, endPoint y: 275, distance: 134.6
click at [630, 275] on div "Janela de atendimento Grade de atendimento Capacidade Transportadoras Veículos …" at bounding box center [784, 338] width 1568 height 676
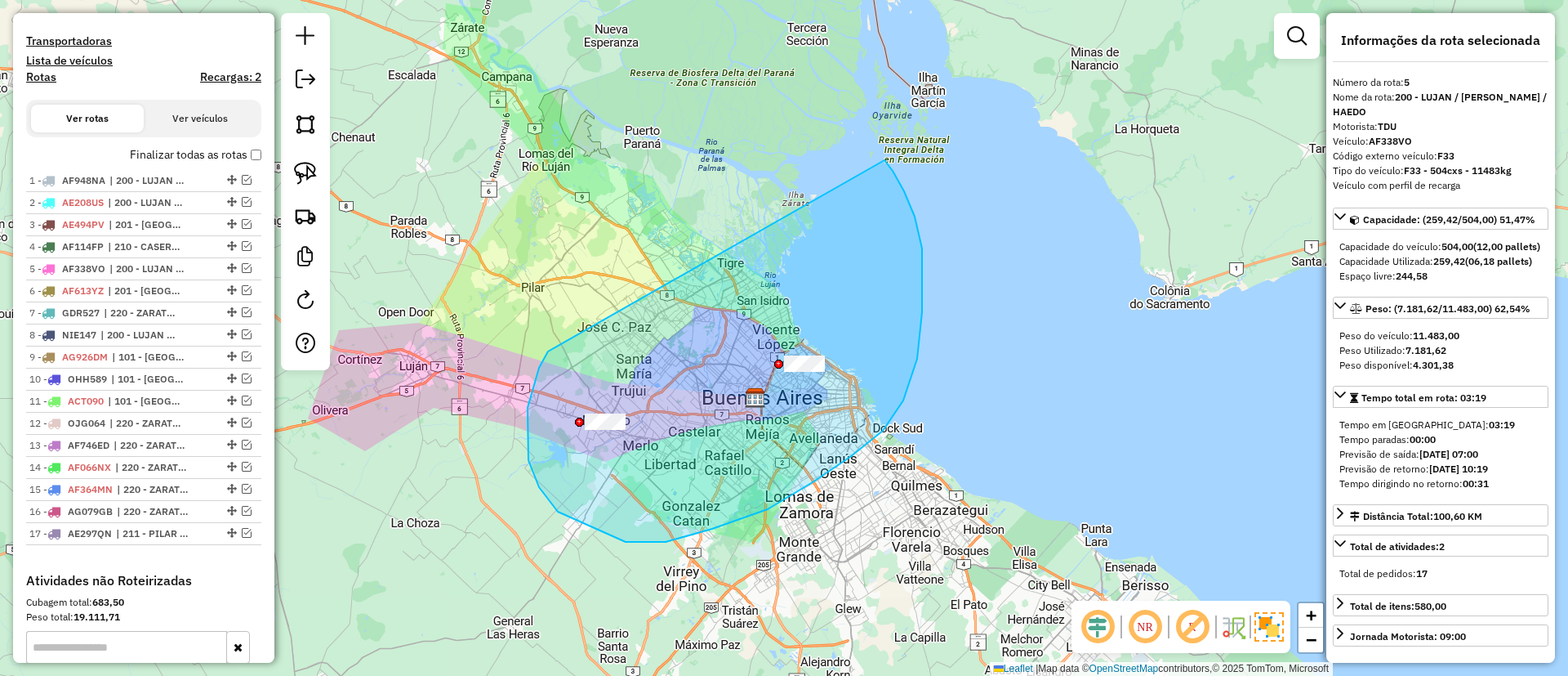
drag, startPoint x: 532, startPoint y: 388, endPoint x: 862, endPoint y: 157, distance: 402.8
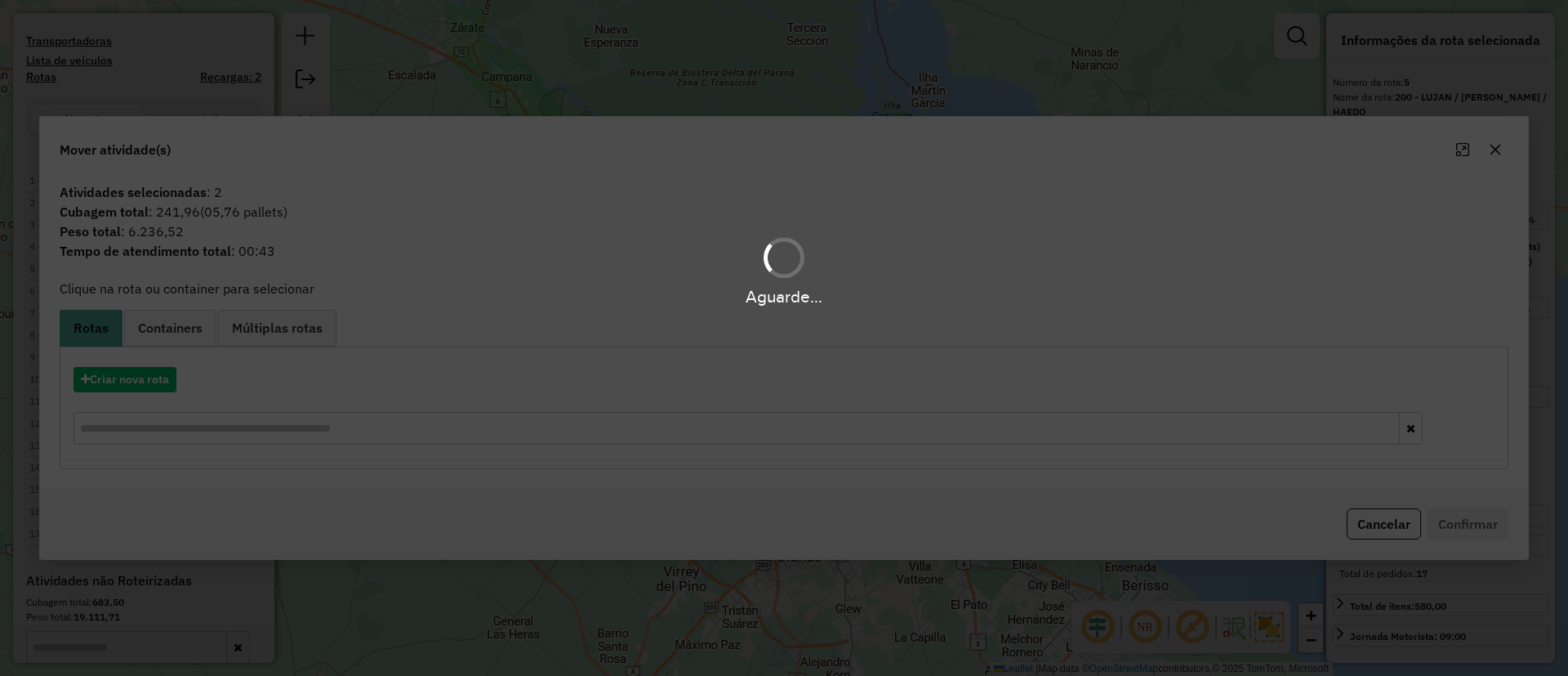
click at [183, 340] on div "Aguarde..." at bounding box center [784, 338] width 1568 height 676
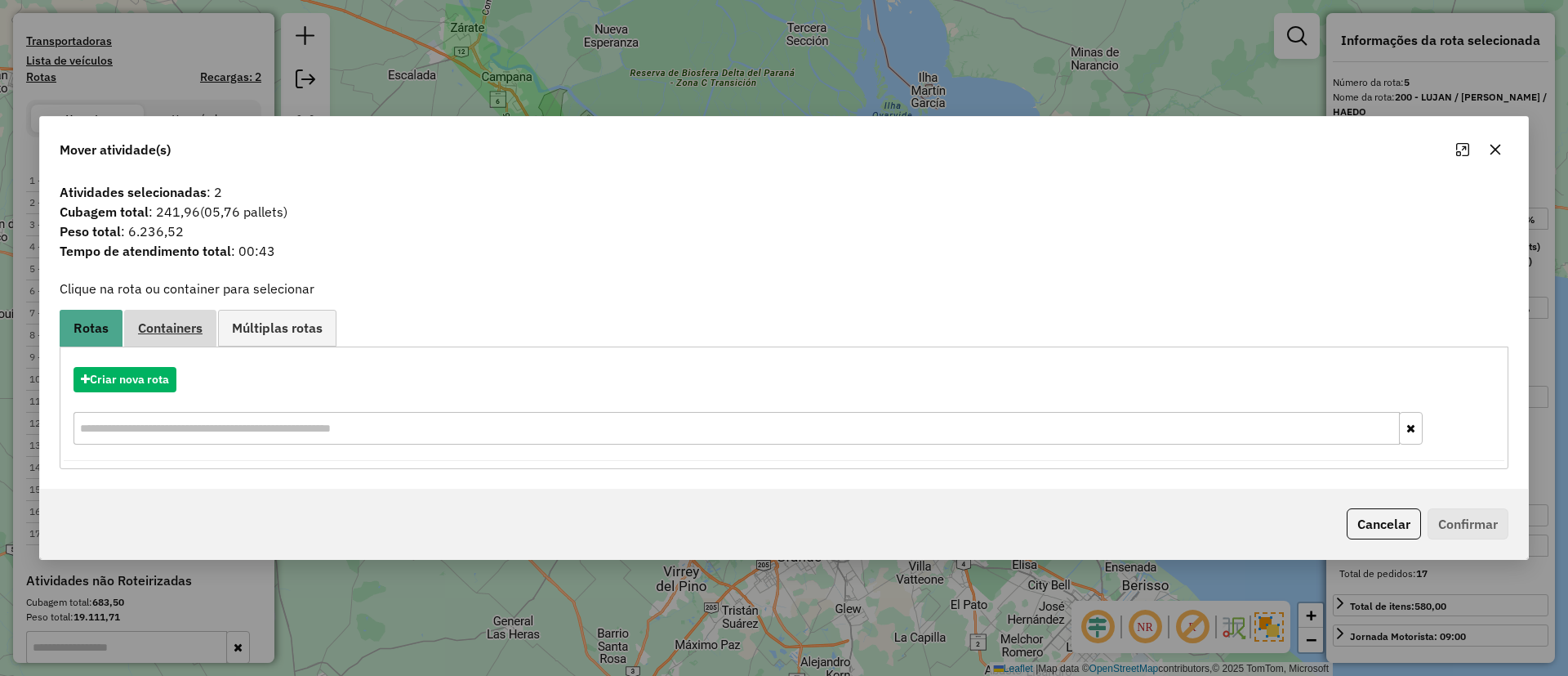
click at [185, 326] on span "Containers" at bounding box center [170, 328] width 64 height 13
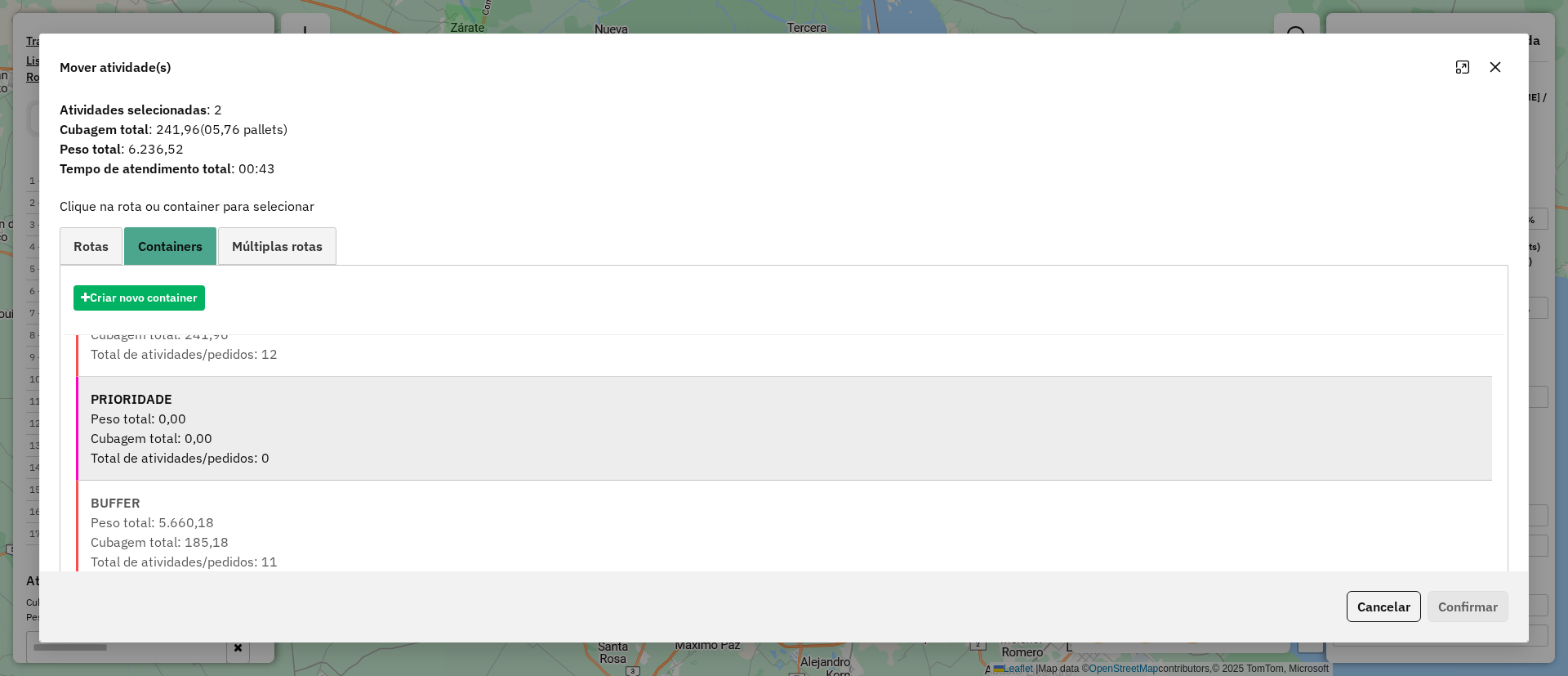
scroll to position [88, 0]
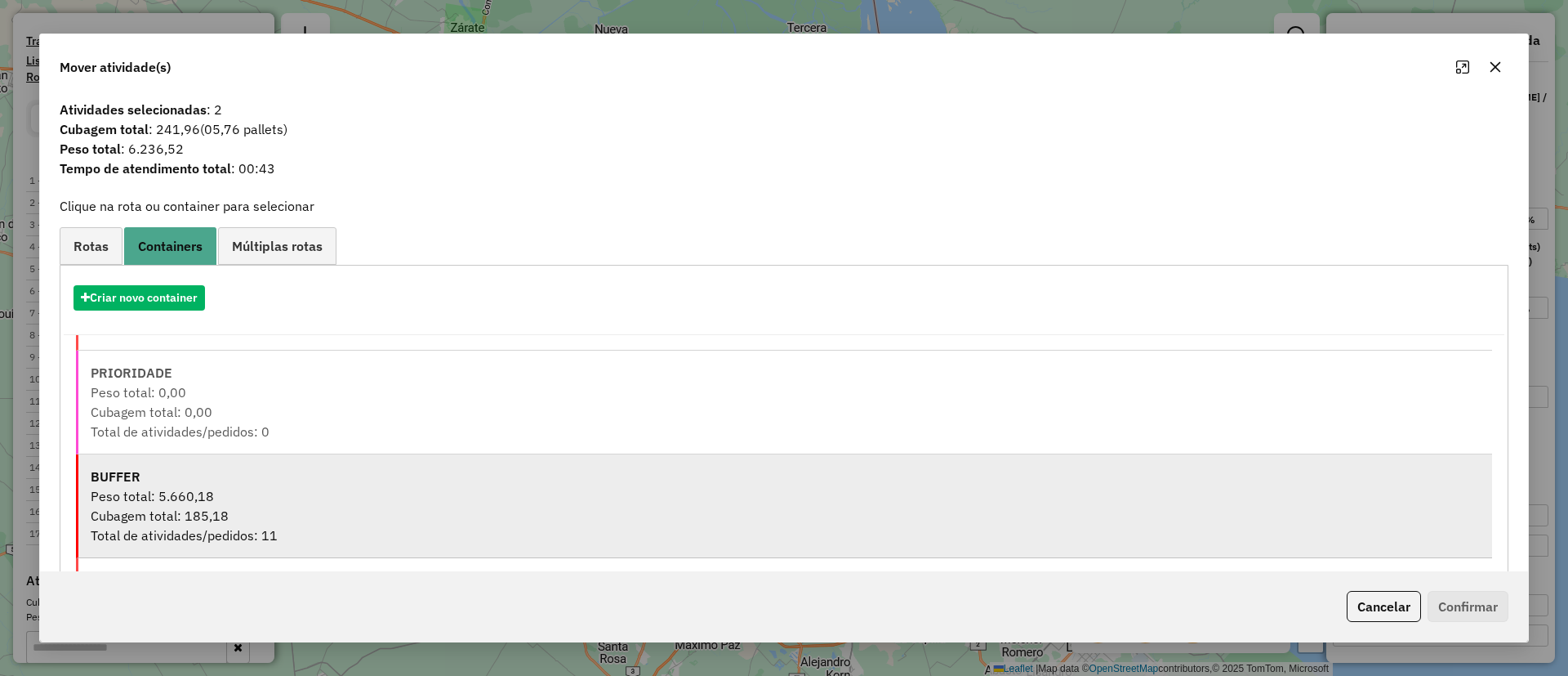
click at [315, 497] on div "Peso total: 5.660,18" at bounding box center [784, 495] width 1389 height 19
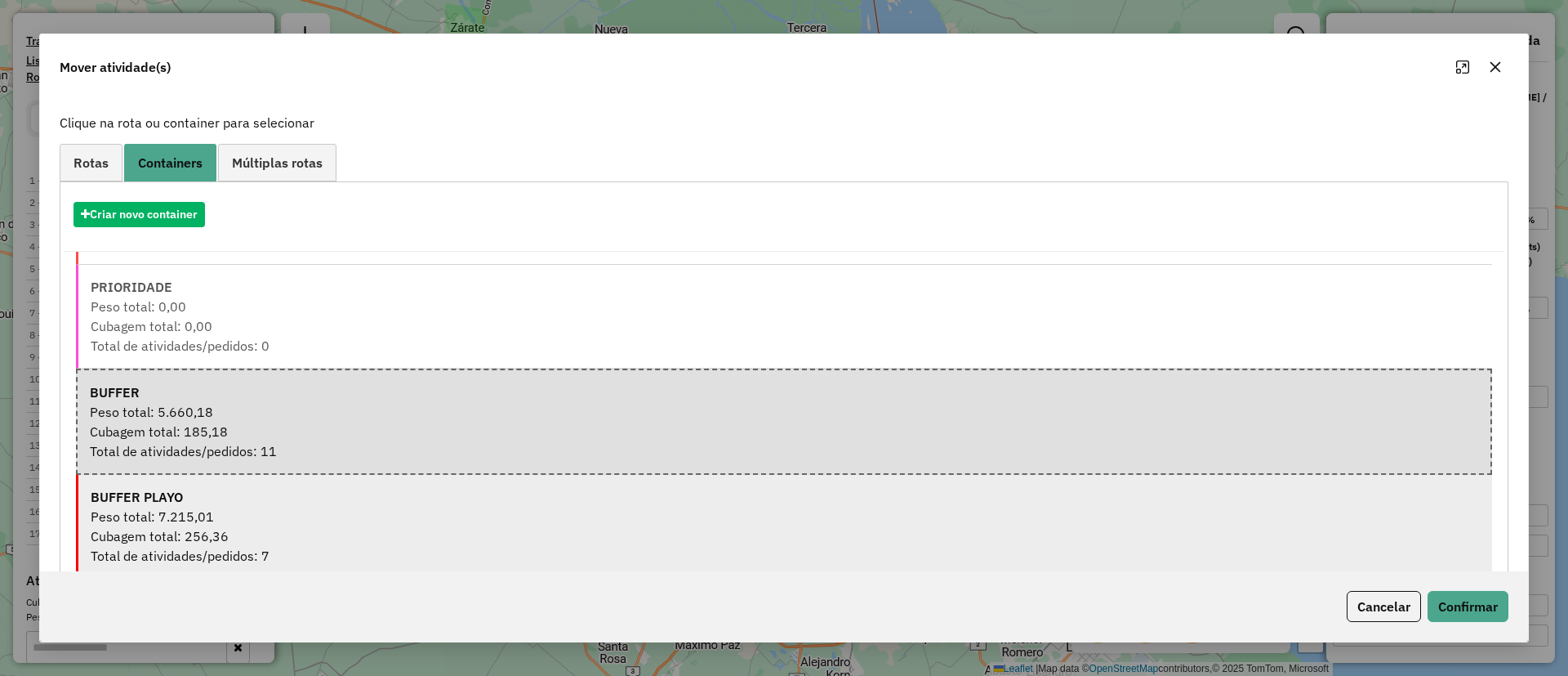
scroll to position [118, 0]
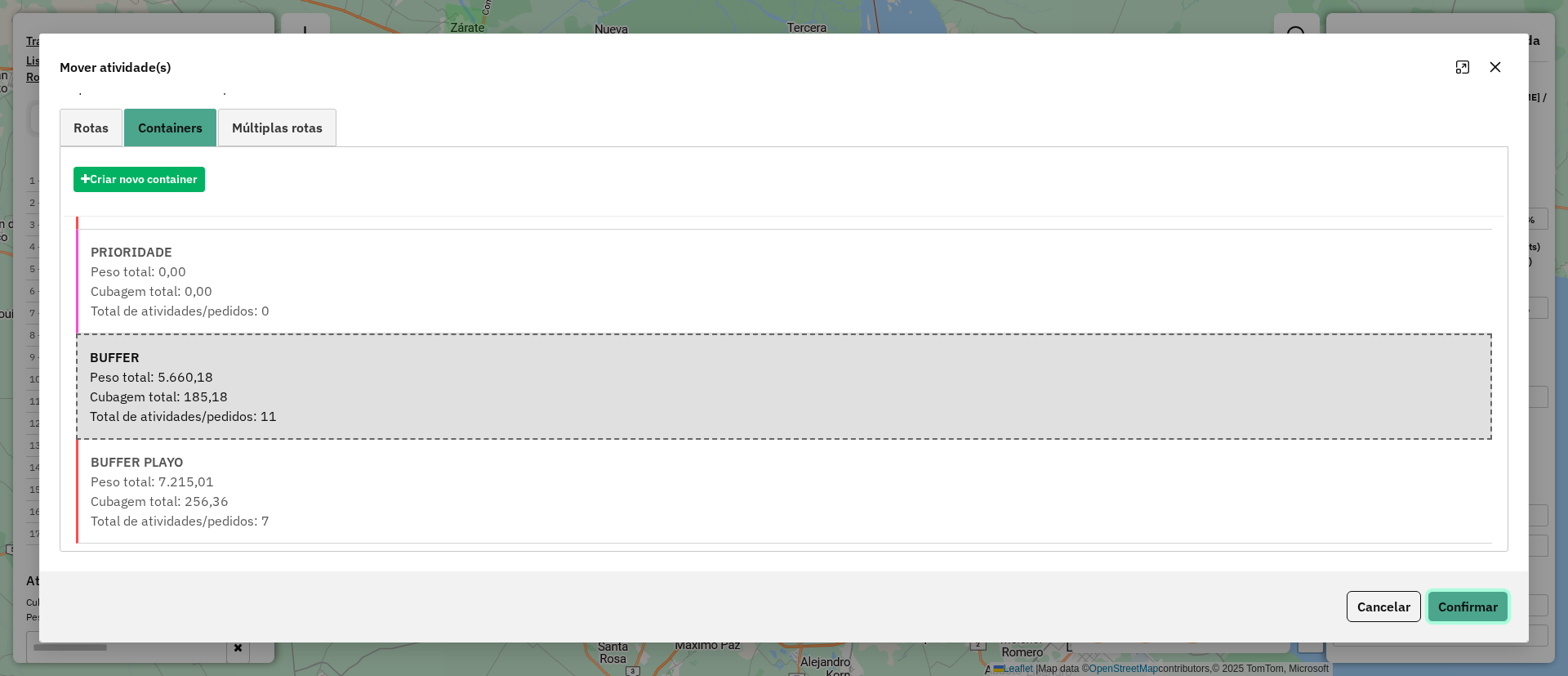
click at [1450, 595] on button "Confirmar" at bounding box center [1468, 606] width 81 height 31
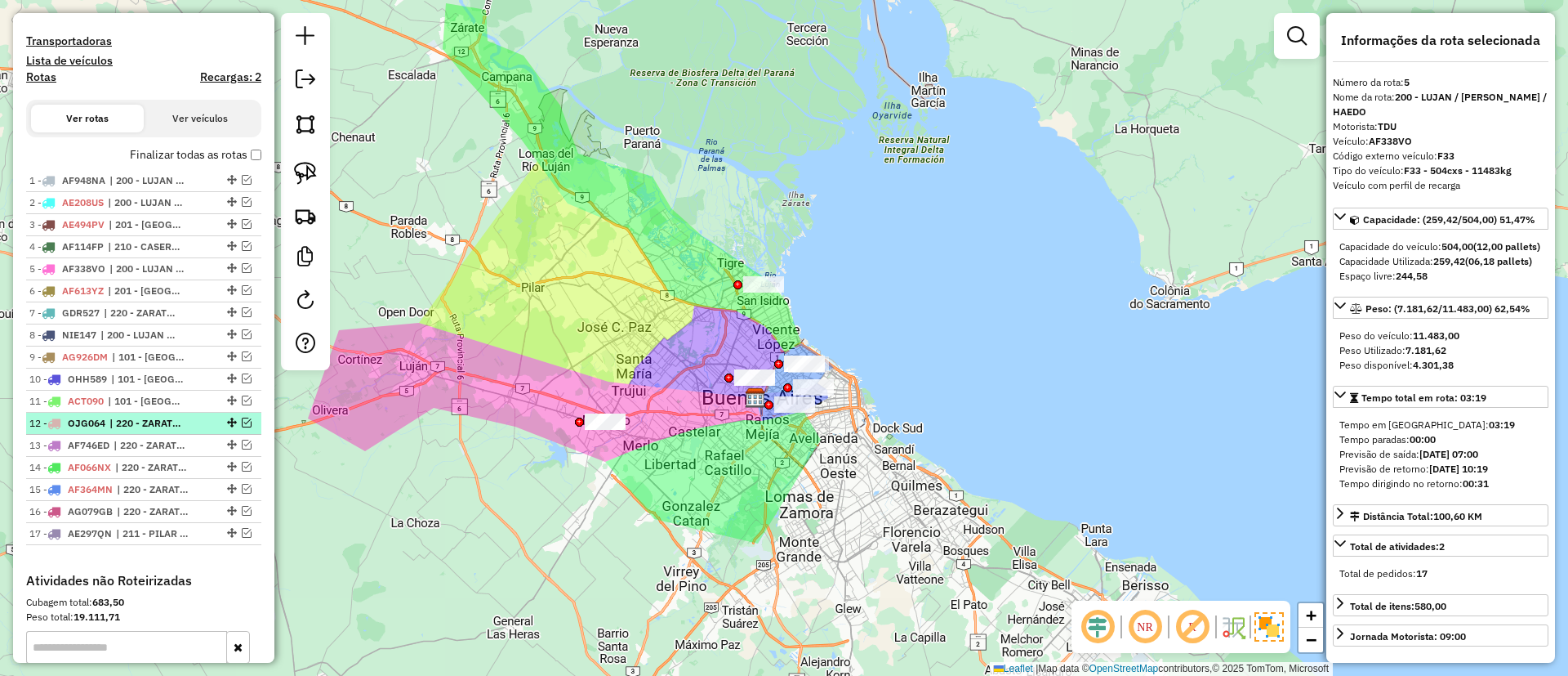
scroll to position [925, 0]
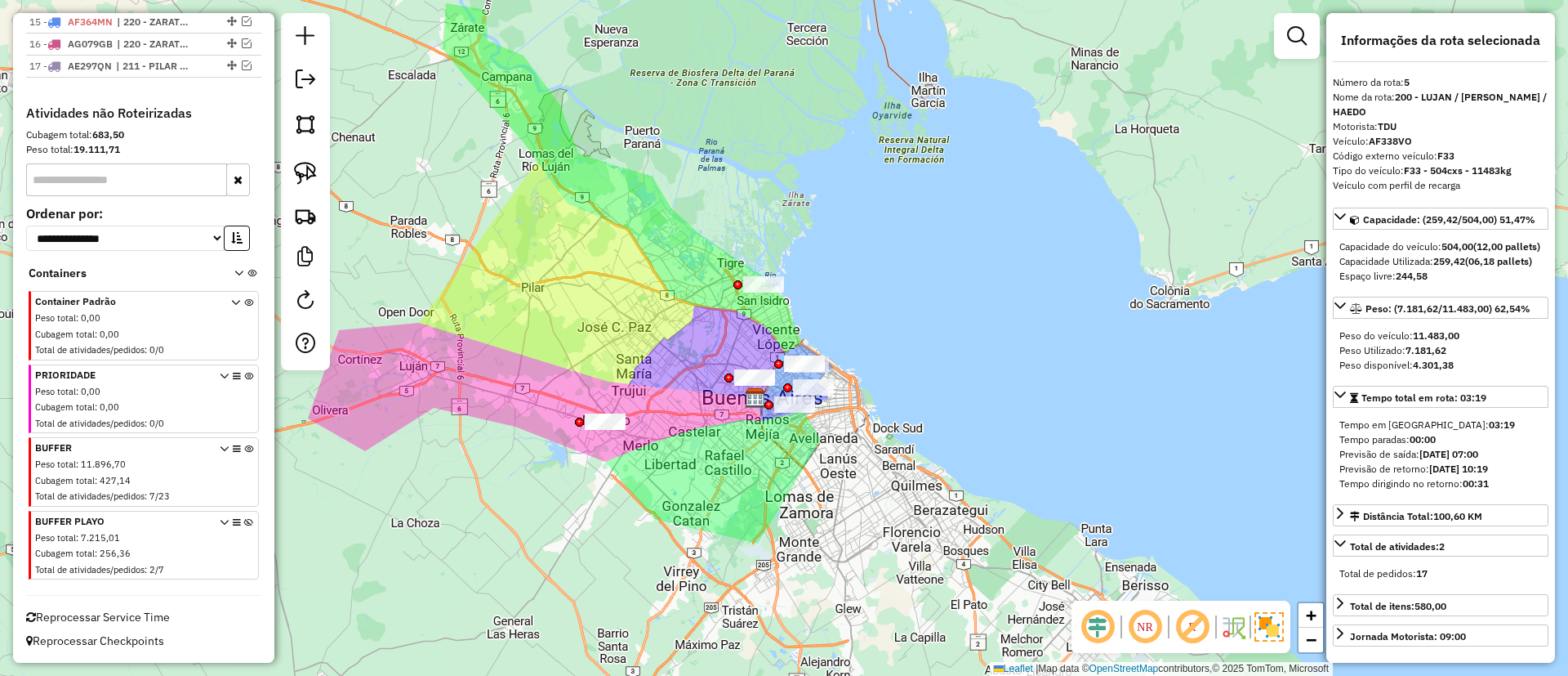
click at [244, 449] on icon at bounding box center [249, 475] width 9 height 61
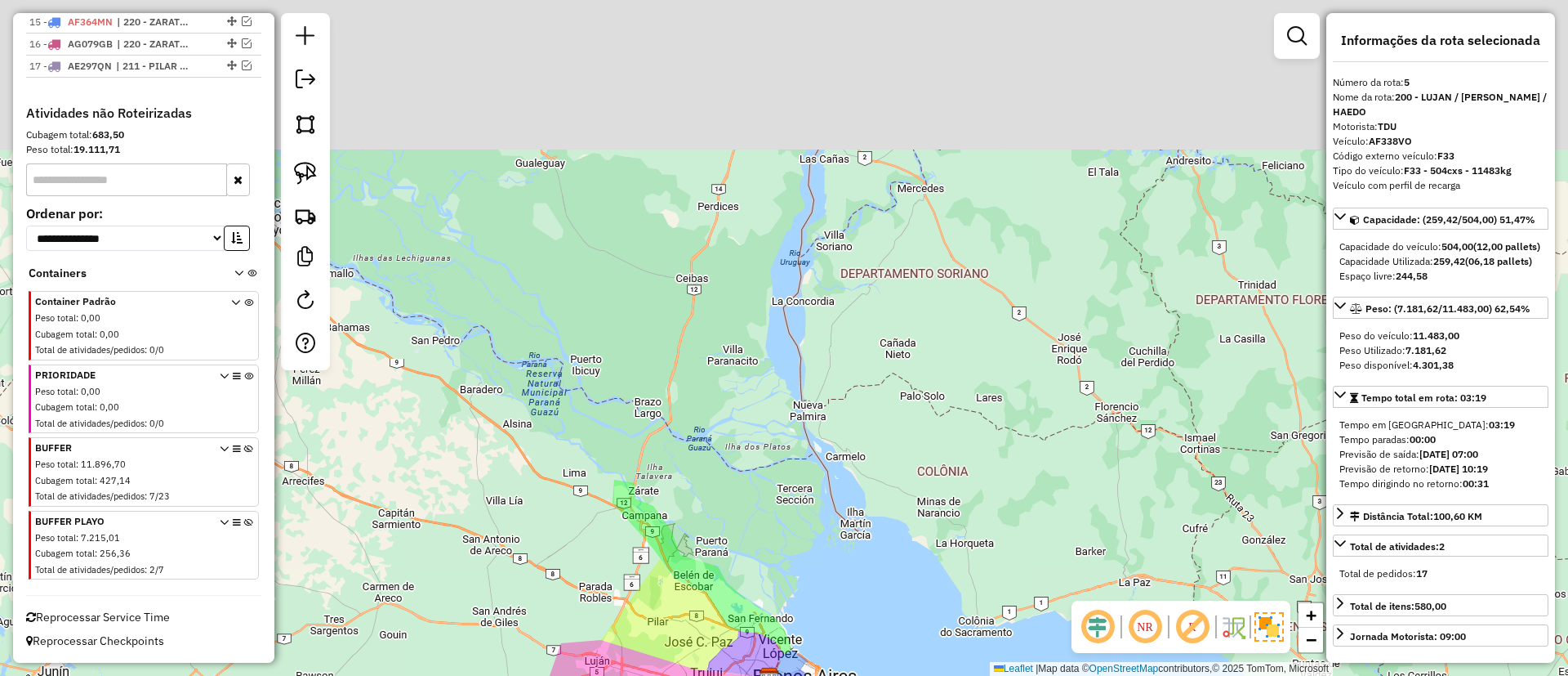
drag, startPoint x: 558, startPoint y: 198, endPoint x: 690, endPoint y: 526, distance: 353.6
click at [690, 526] on div "Janela de atendimento Grade de atendimento Capacidade Transportadoras Veículos …" at bounding box center [784, 338] width 1568 height 676
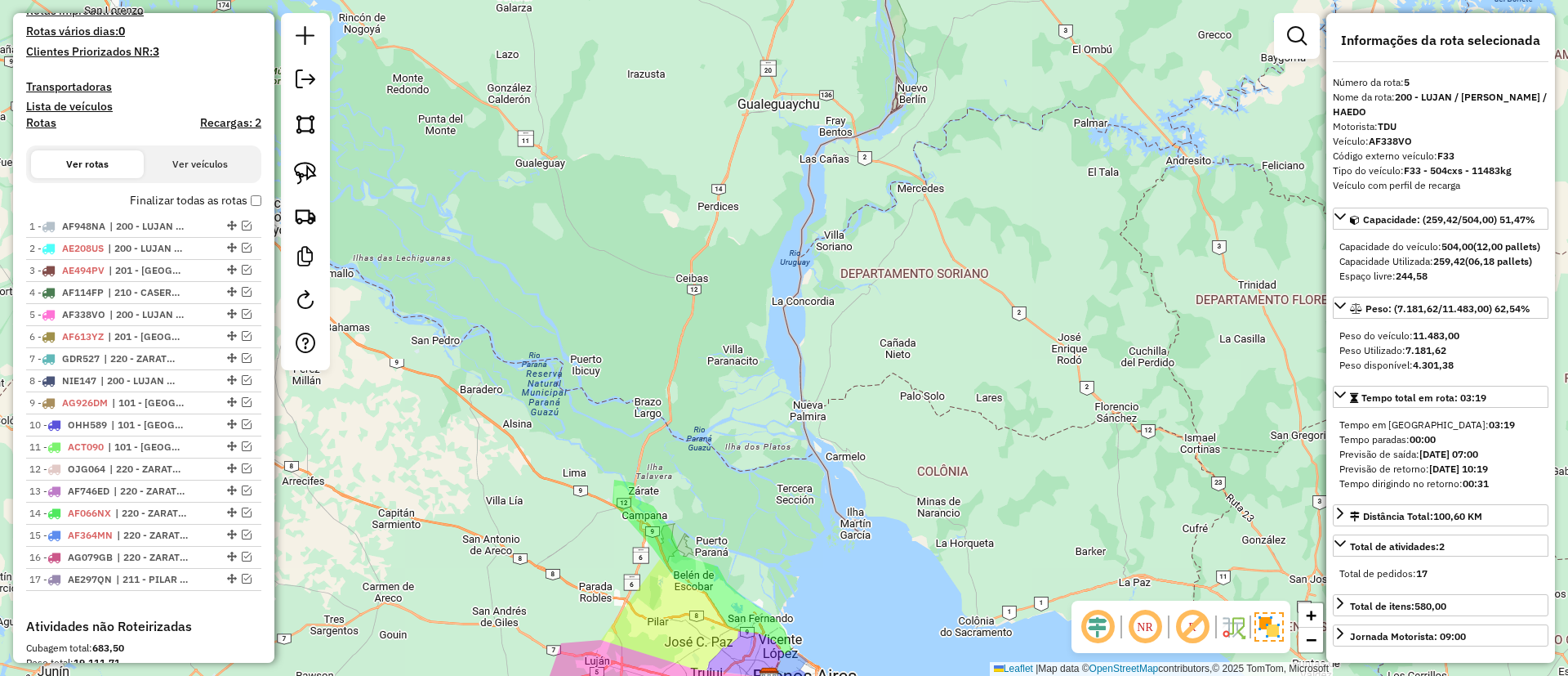
scroll to position [312, 0]
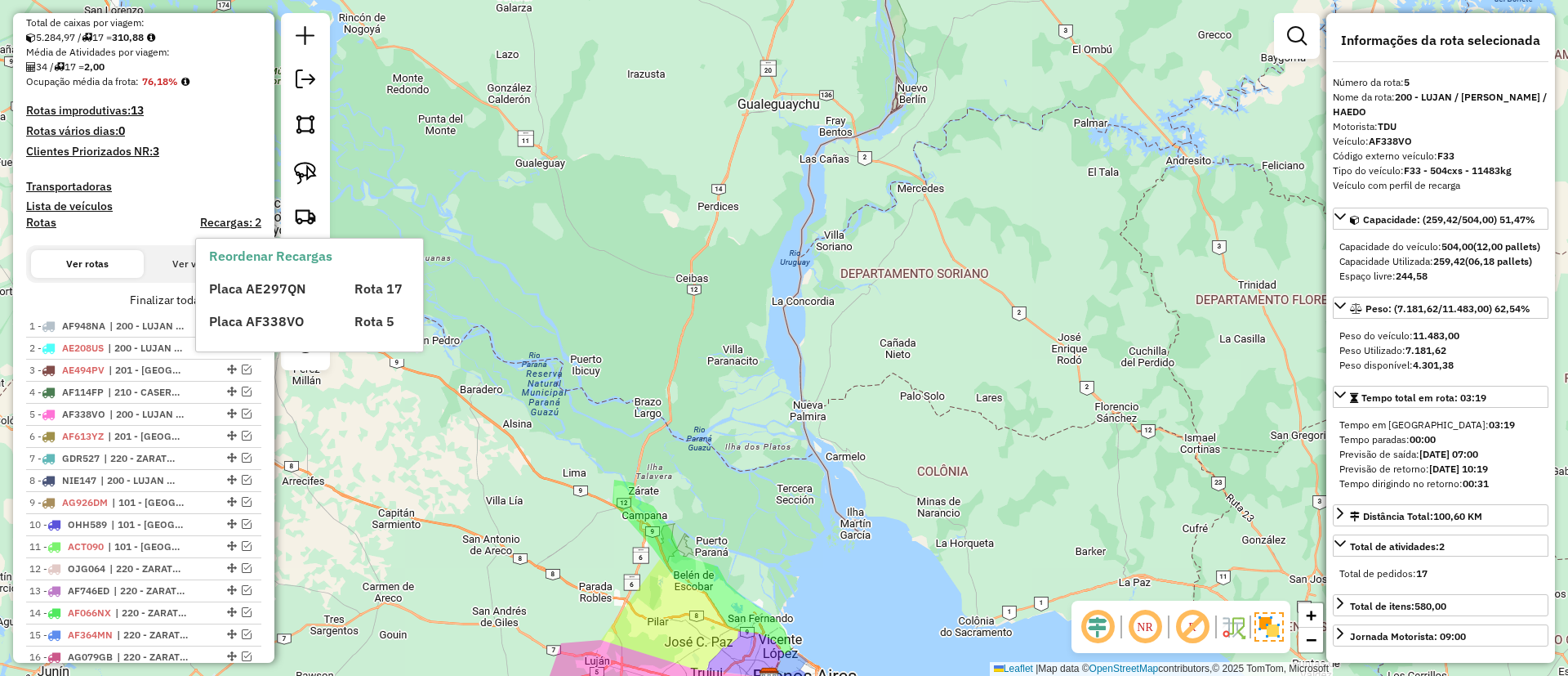
click at [175, 297] on label "Finalizar todas as rotas" at bounding box center [195, 300] width 131 height 17
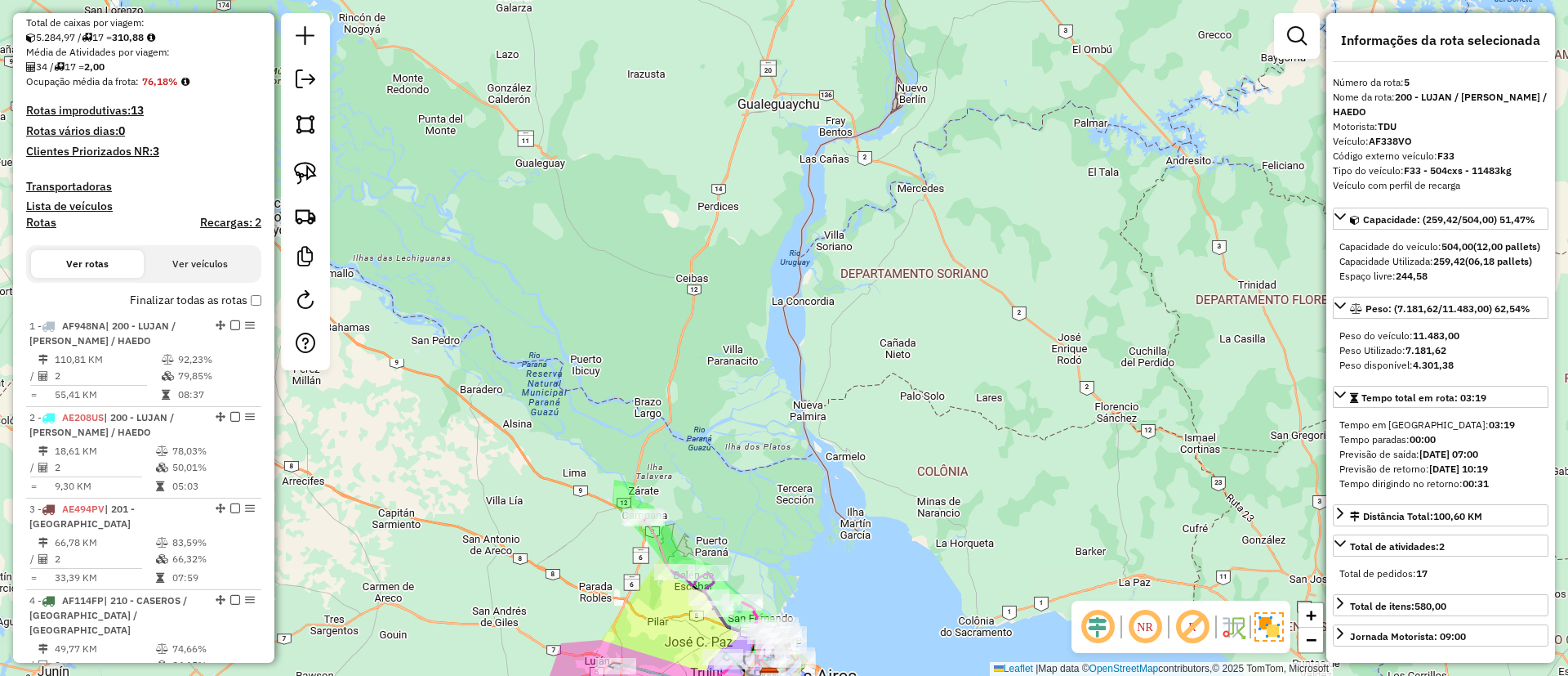
click at [47, 224] on h4 "Rotas" at bounding box center [41, 223] width 30 height 14
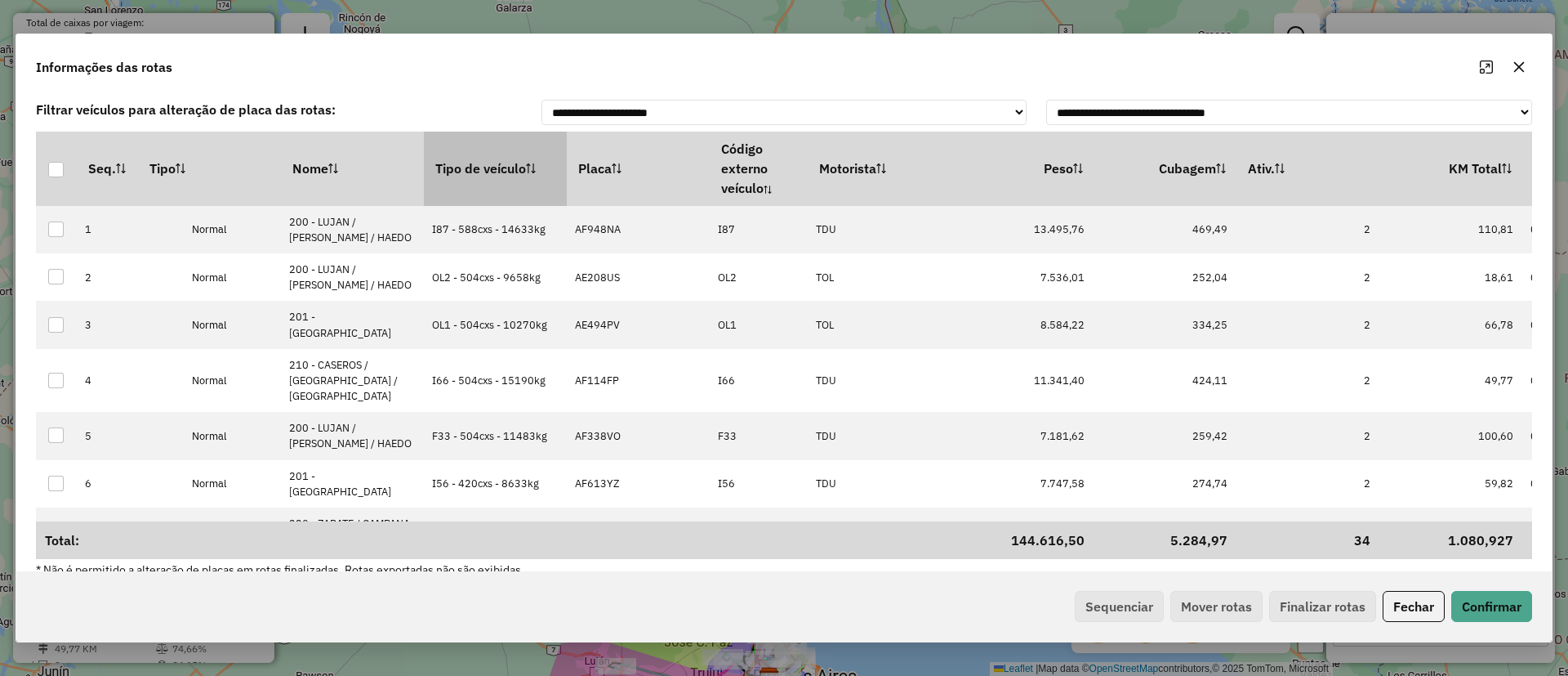
click at [477, 165] on th "Tipo de veículo" at bounding box center [495, 168] width 143 height 74
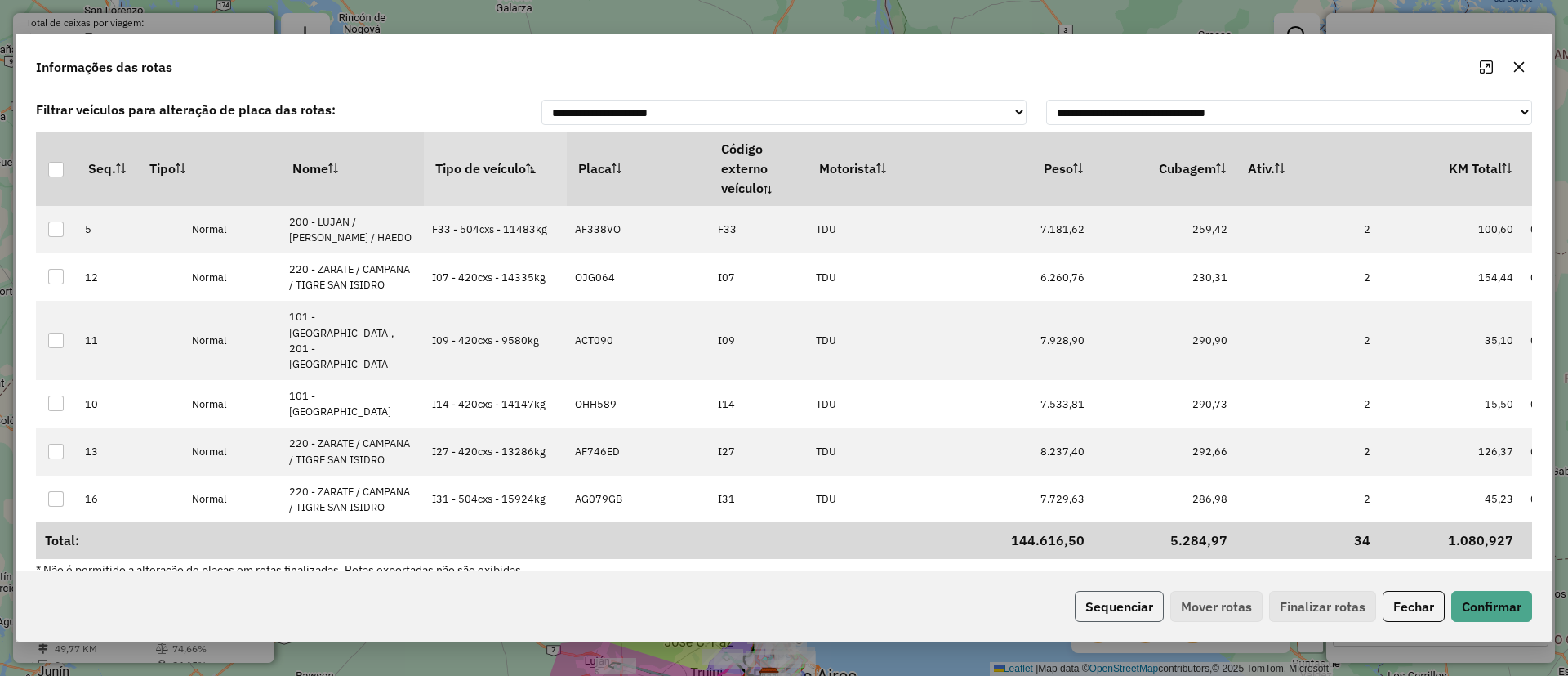
click at [1140, 596] on button "Sequenciar" at bounding box center [1119, 606] width 89 height 31
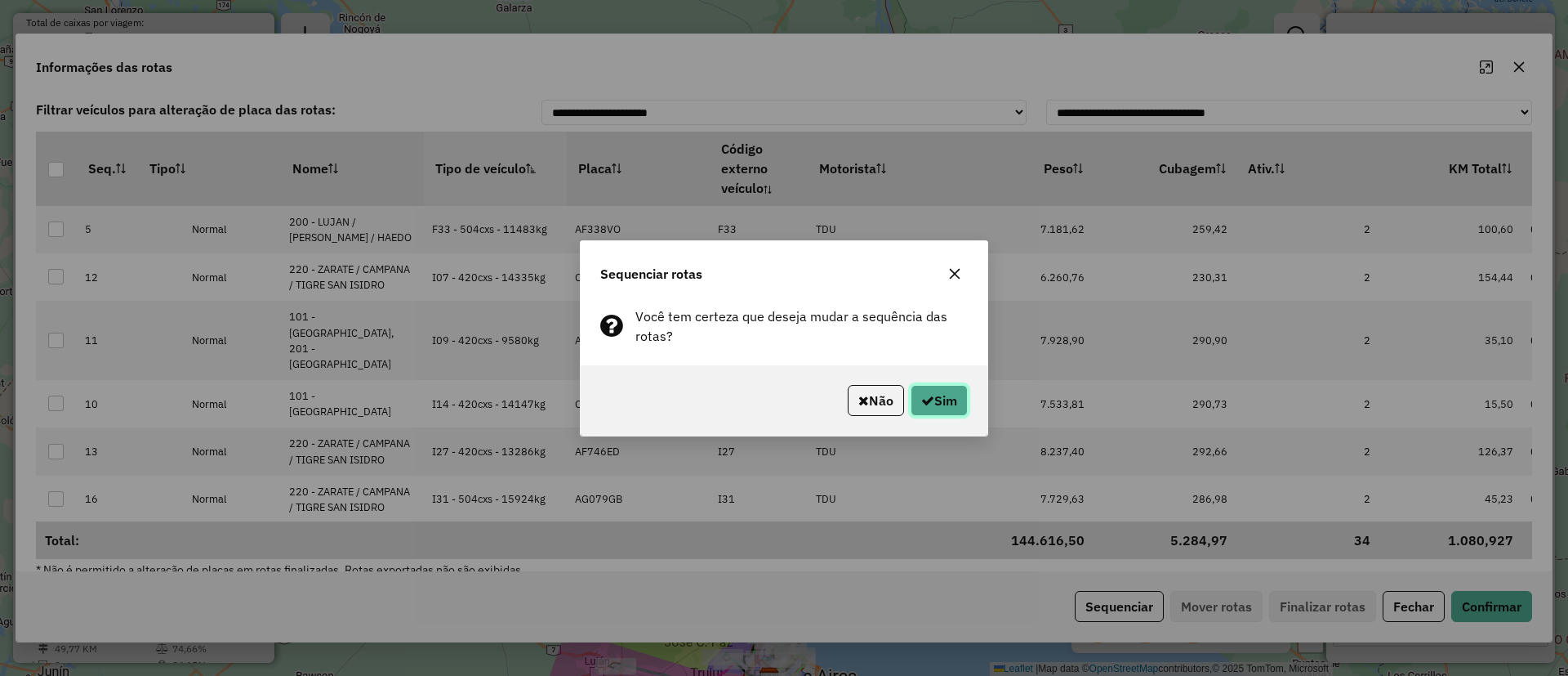
click at [940, 395] on button "Sim" at bounding box center [939, 400] width 57 height 31
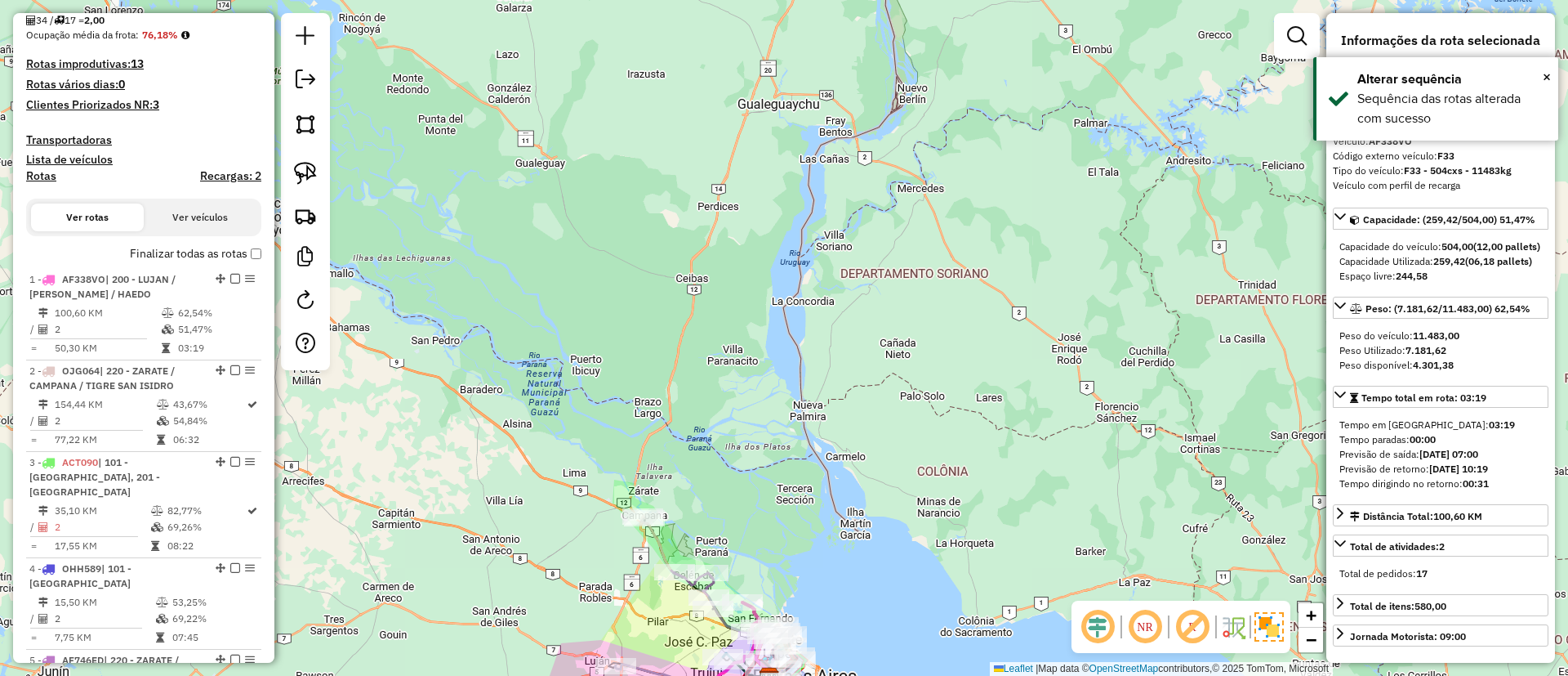
scroll to position [353, 0]
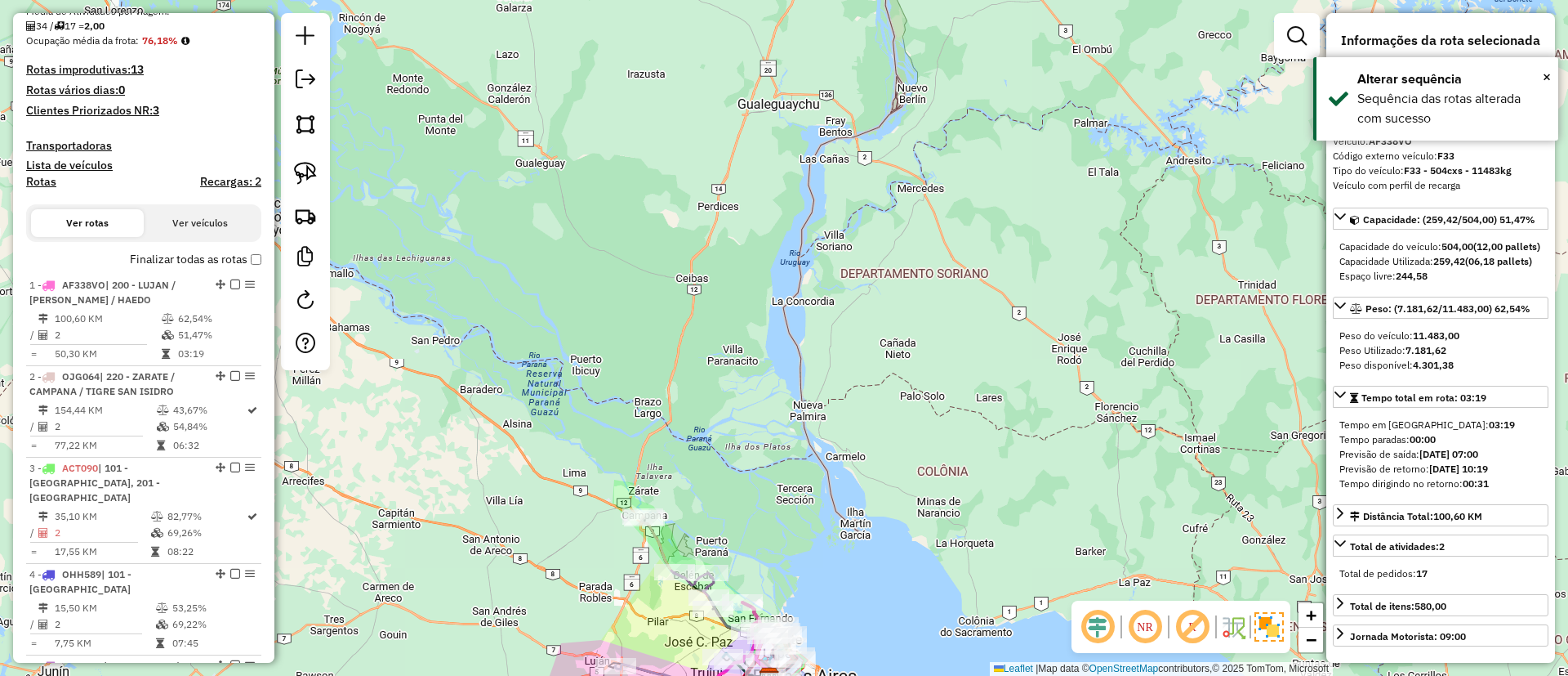
click at [152, 266] on label "Finalizar todas as rotas" at bounding box center [195, 260] width 131 height 17
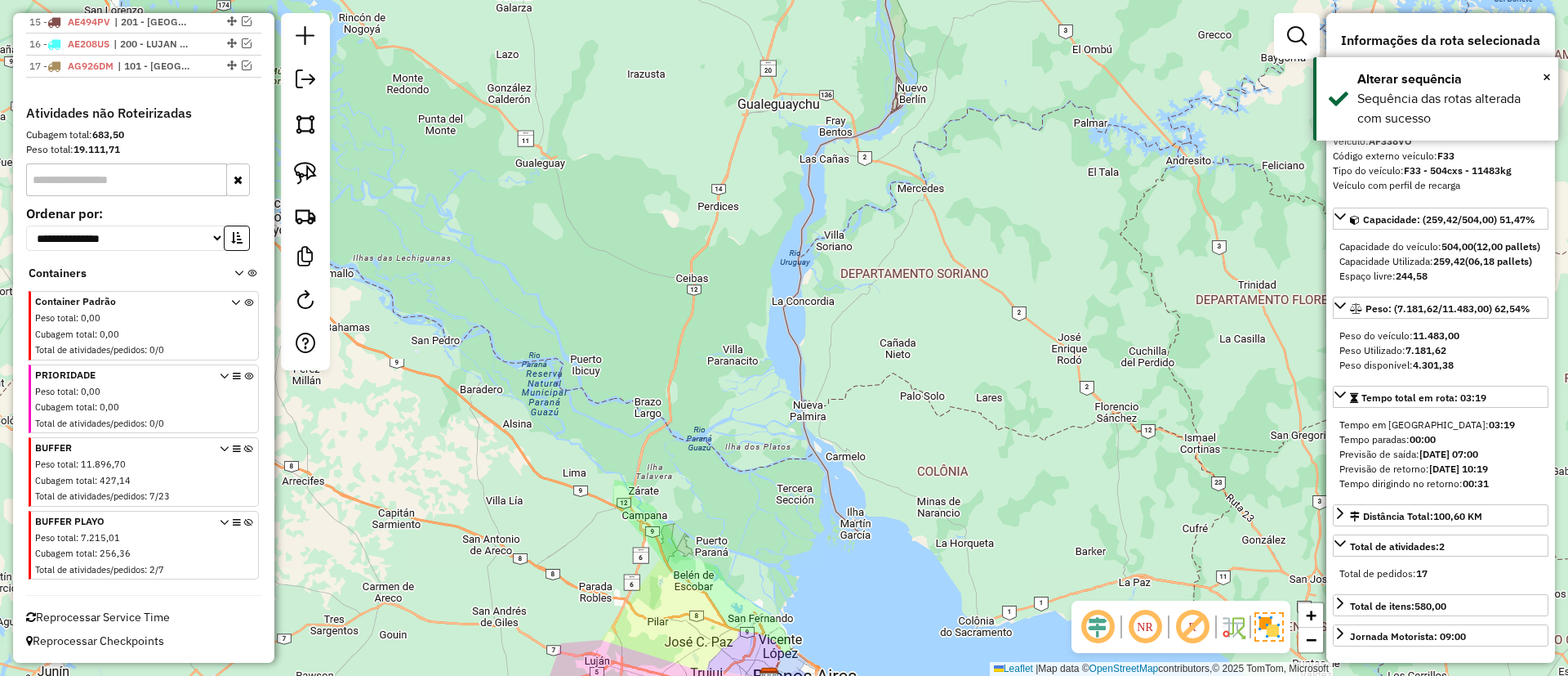
scroll to position [802, 0]
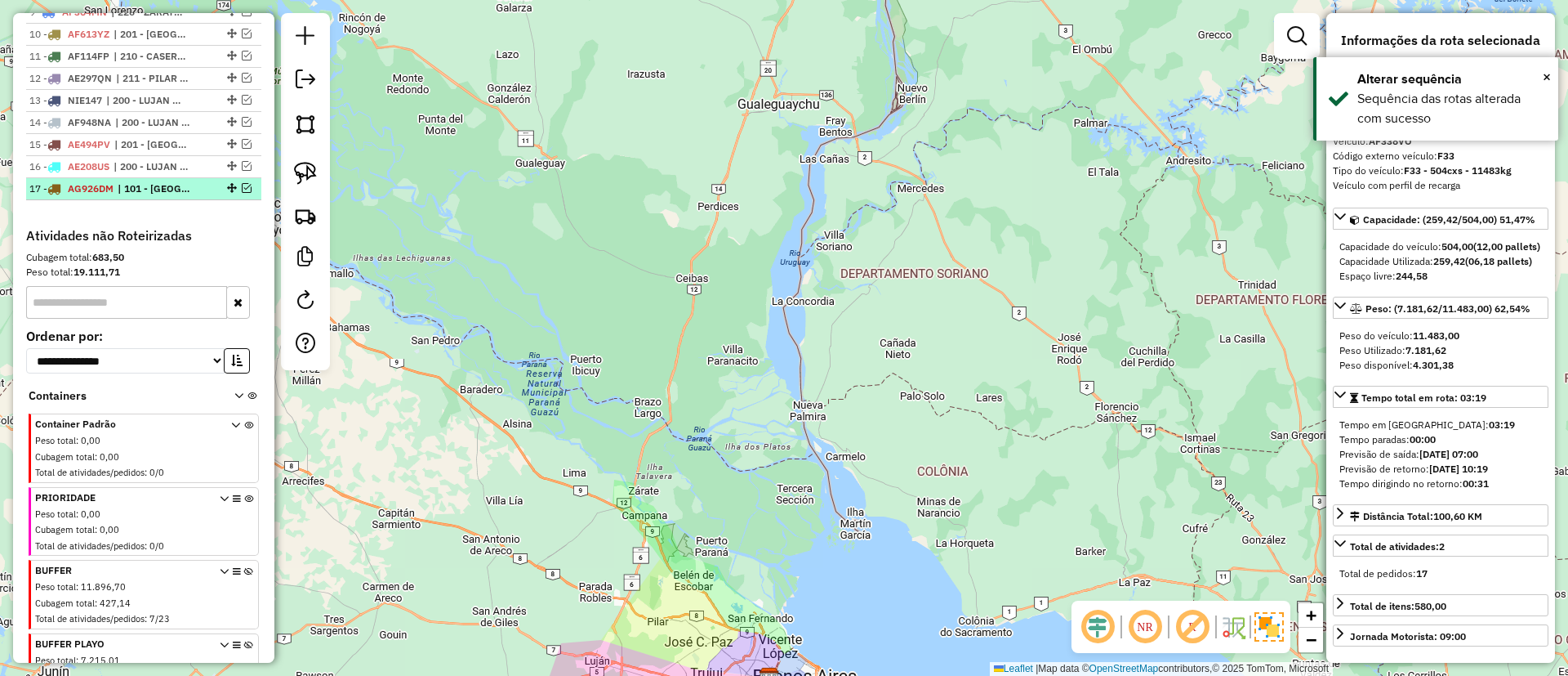
click at [171, 198] on li "17 - AG926DM | 101 - CAPITAL FEDERAL NORTE, 220 - ZARATE / CAMPANA / TIGRE SAN …" at bounding box center [143, 189] width 235 height 22
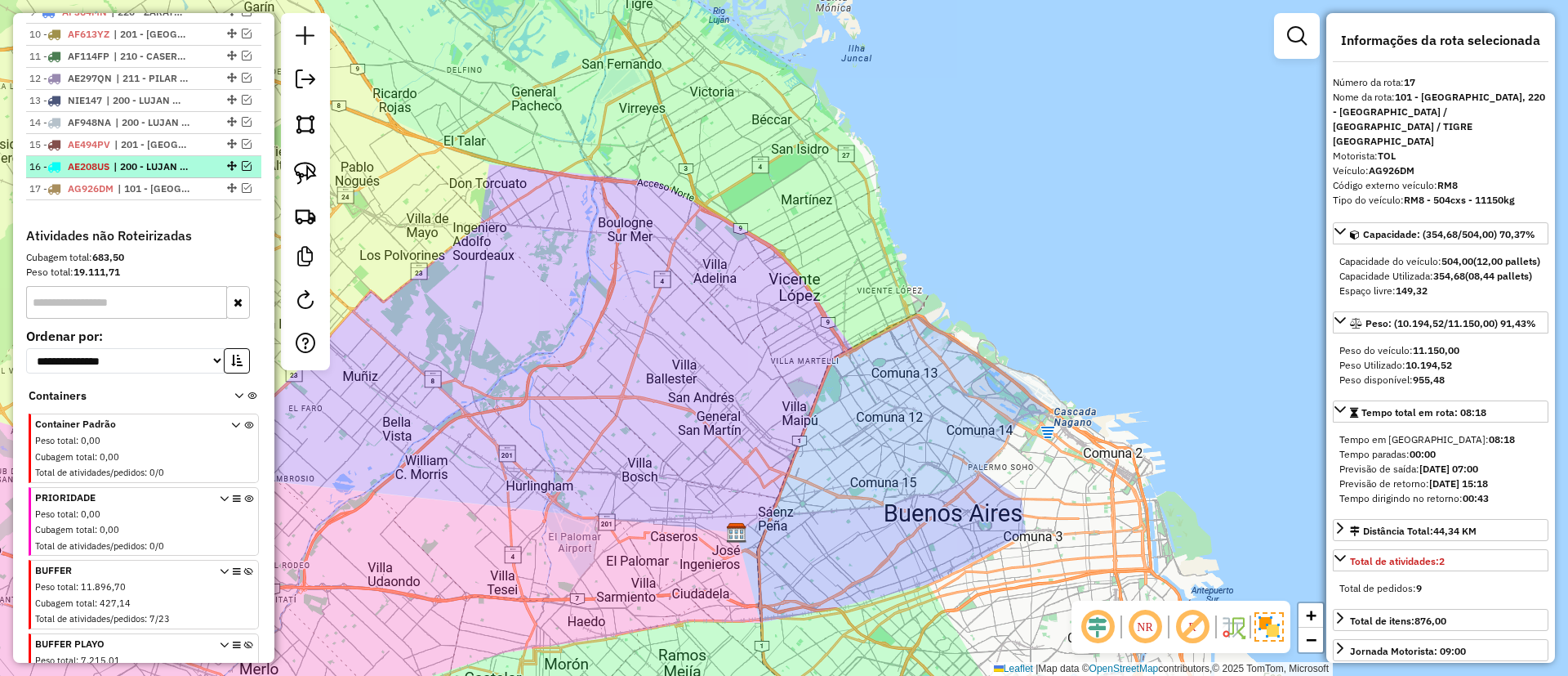
click at [178, 168] on span "| 200 - LUJAN / RAMOS / HAEDO" at bounding box center [152, 167] width 75 height 15
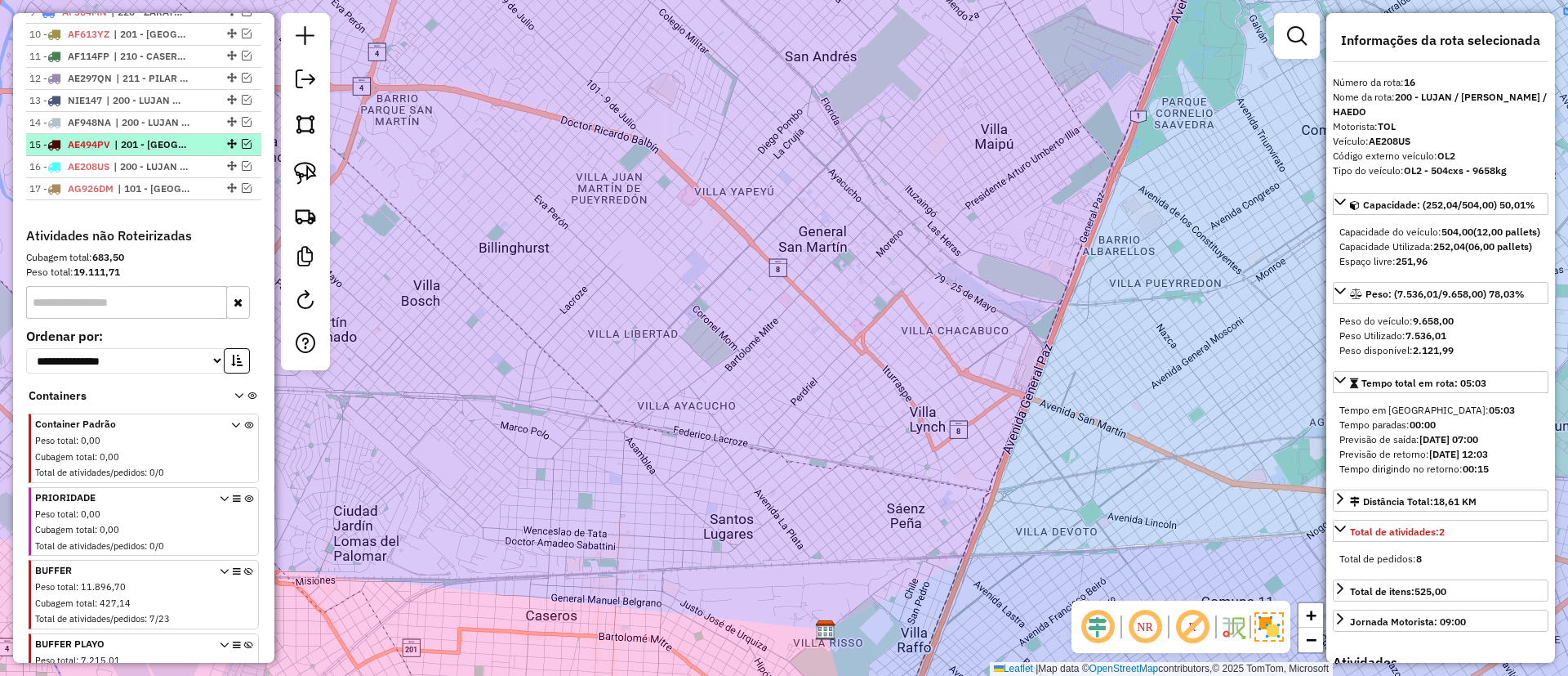
click at [173, 142] on span "| 201 - SAN JUSTO" at bounding box center [152, 145] width 75 height 15
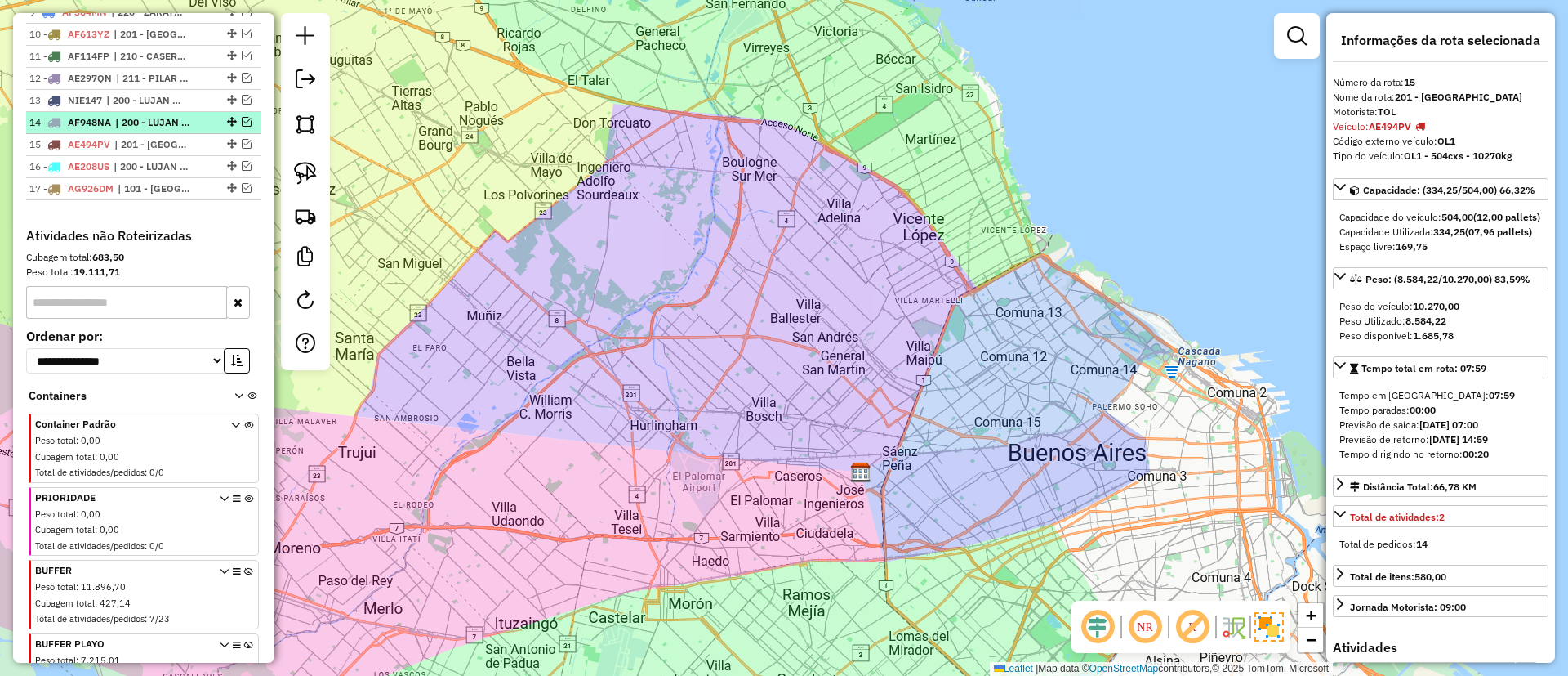
click at [173, 120] on span "| 200 - LUJAN / RAMOS / HAEDO" at bounding box center [153, 123] width 75 height 15
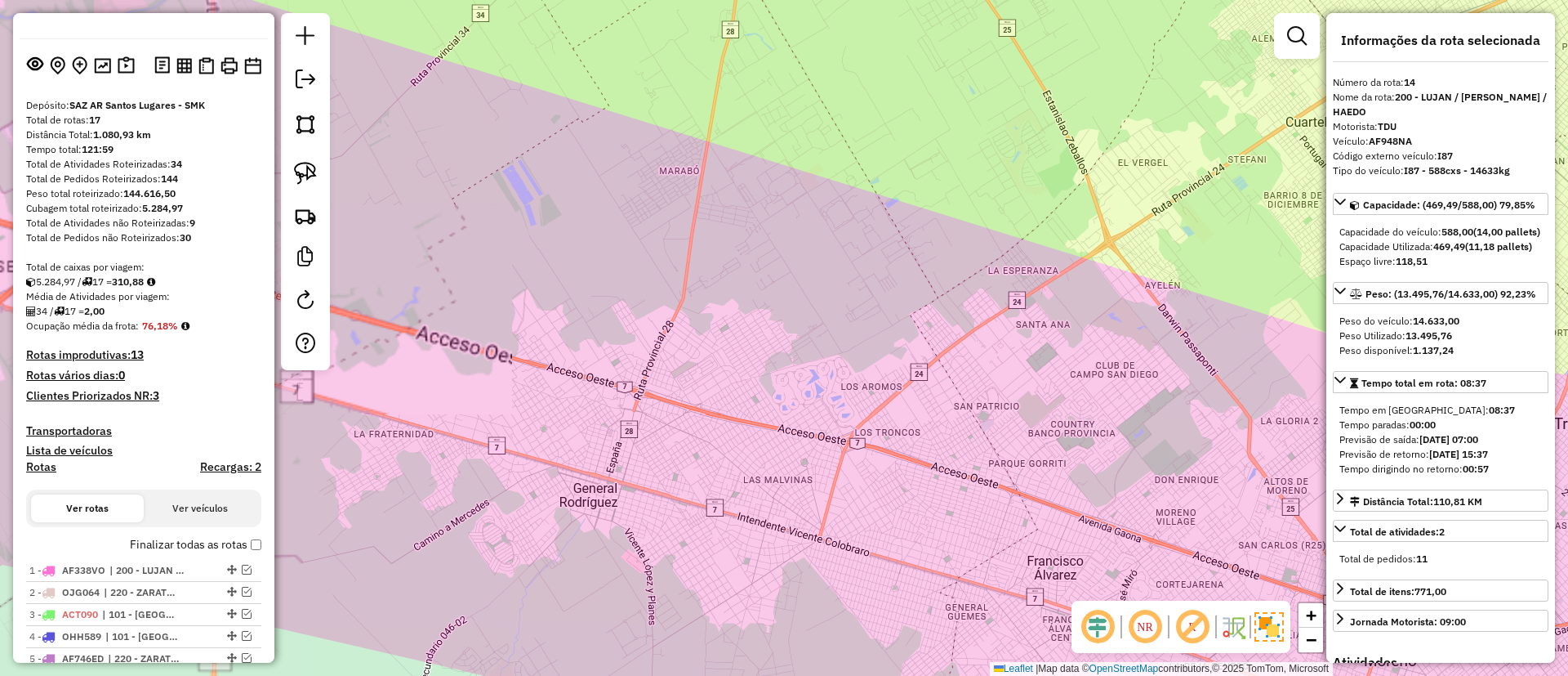
scroll to position [67, 0]
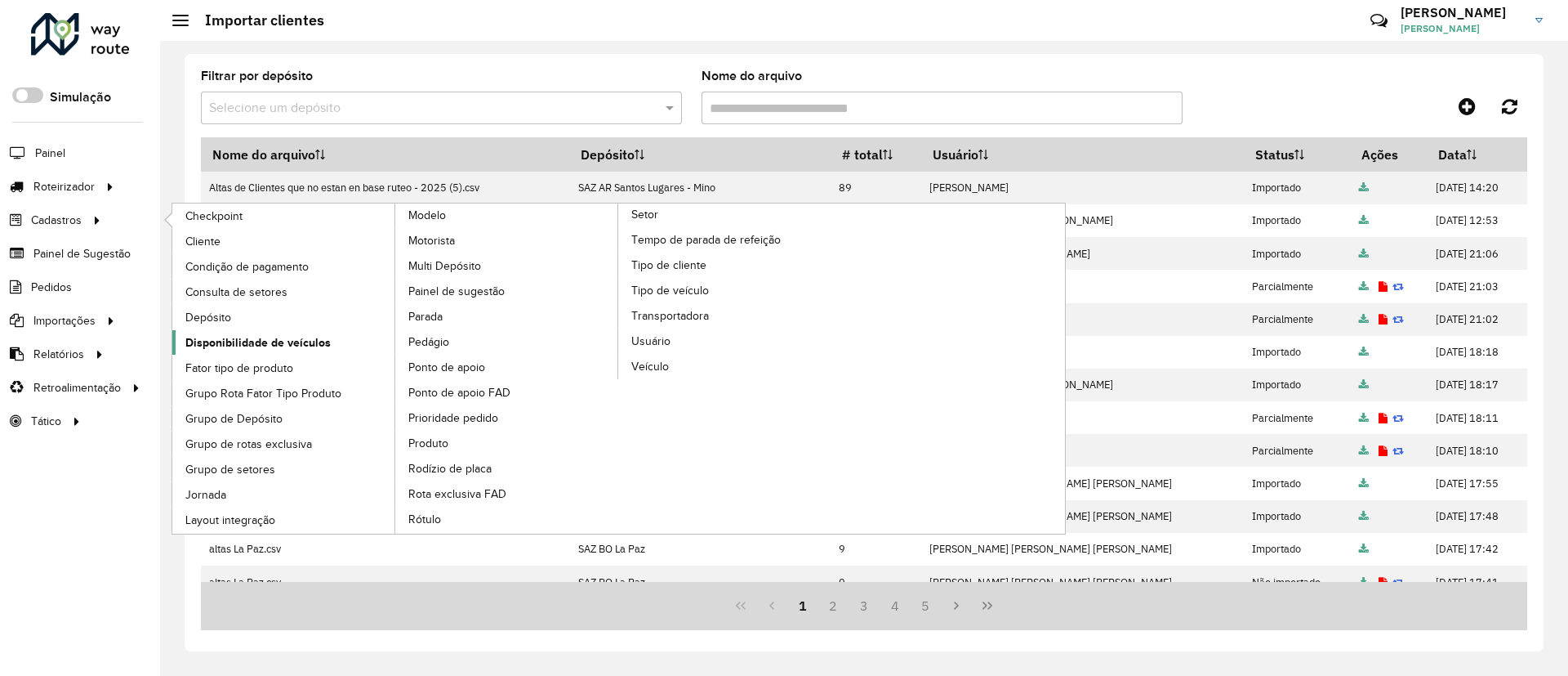
click at [296, 340] on span "Disponibilidade de veículos" at bounding box center [258, 343] width 146 height 17
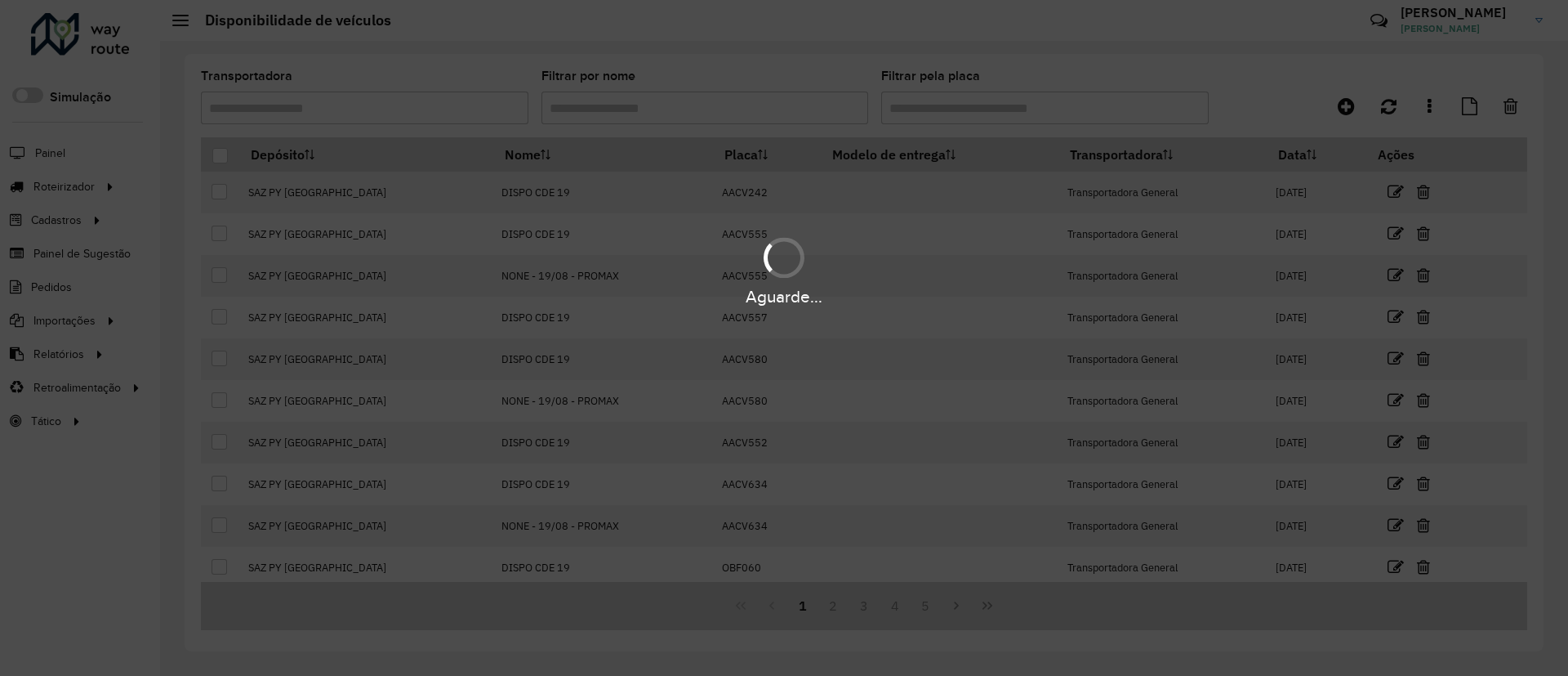
click at [1431, 109] on div "Aguarde..." at bounding box center [784, 338] width 1568 height 676
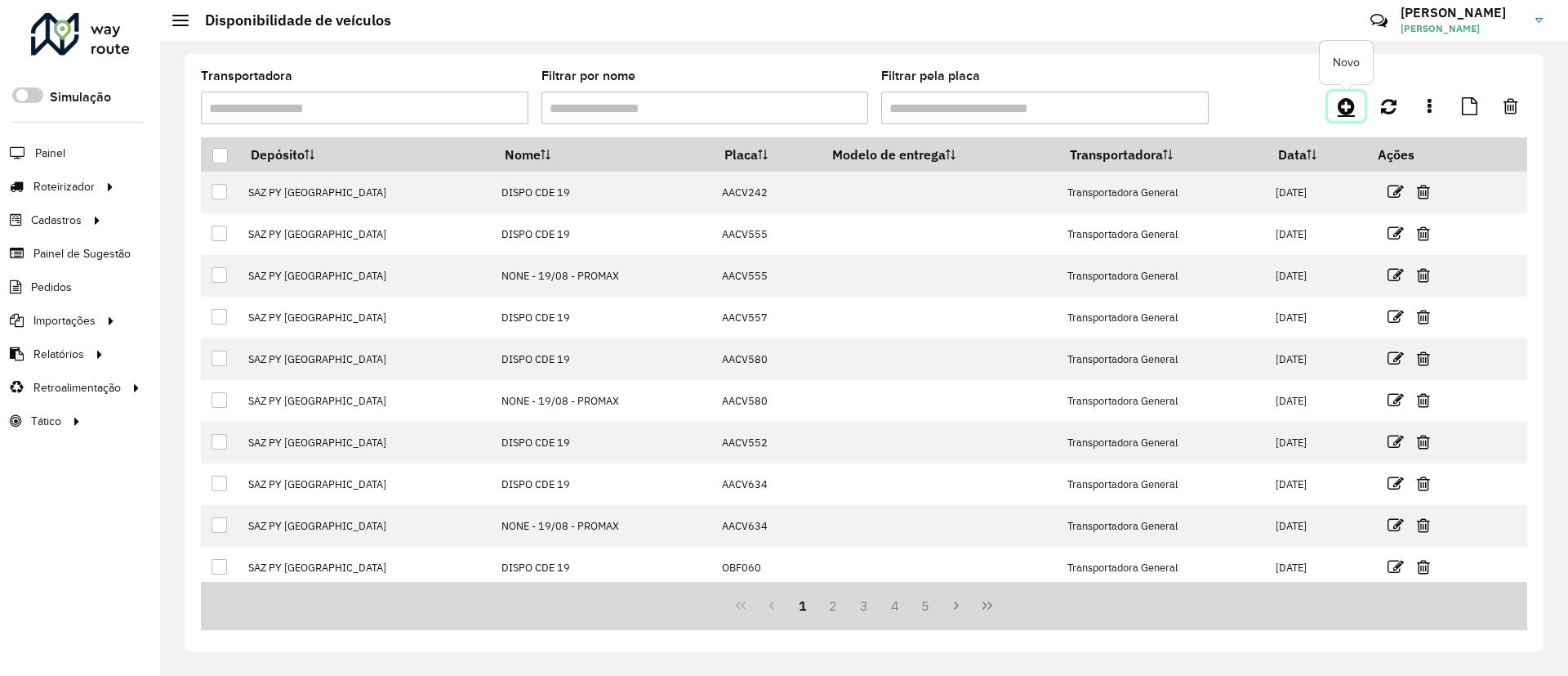
click at [1354, 104] on icon at bounding box center [1346, 106] width 17 height 19
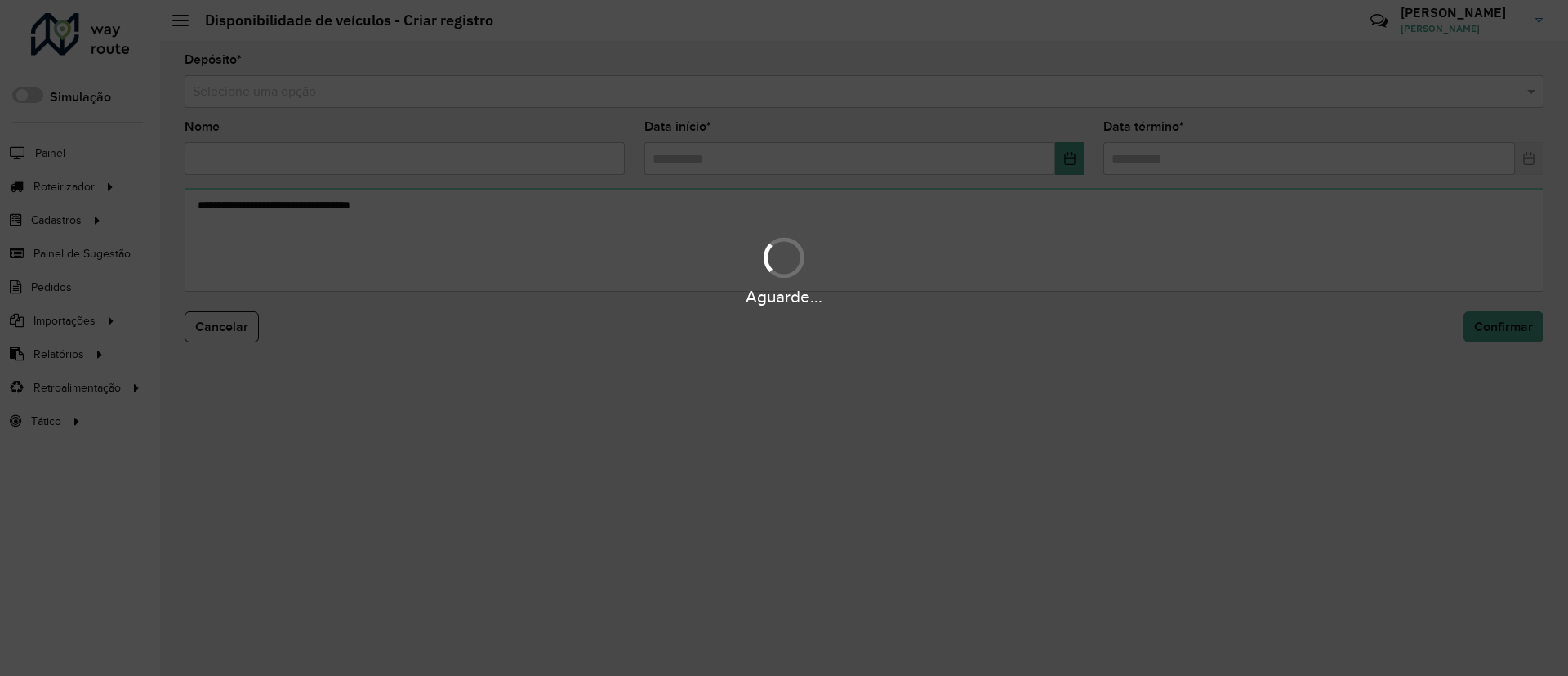
click at [953, 89] on input "text" at bounding box center [847, 92] width 1310 height 19
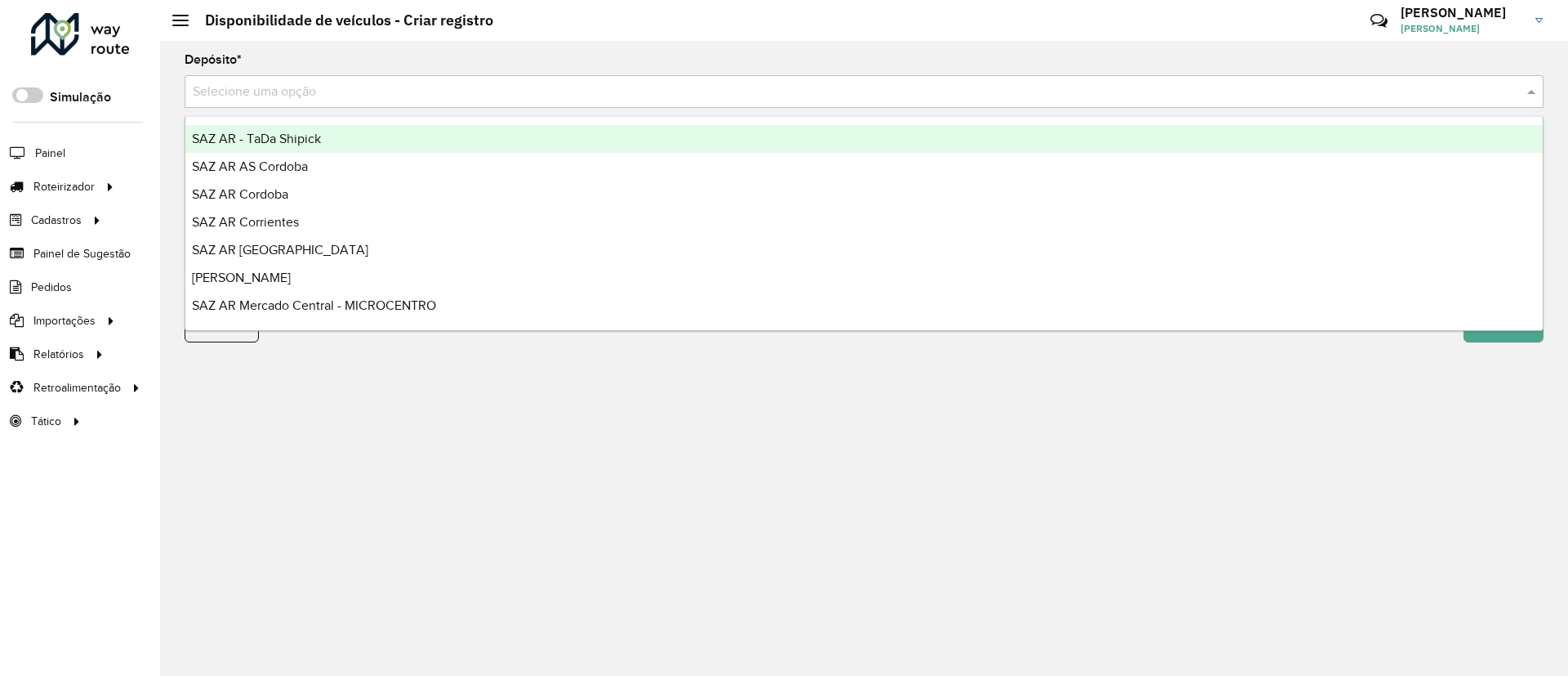
click at [954, 91] on input "text" at bounding box center [847, 92] width 1310 height 19
type input "*"
type input "***"
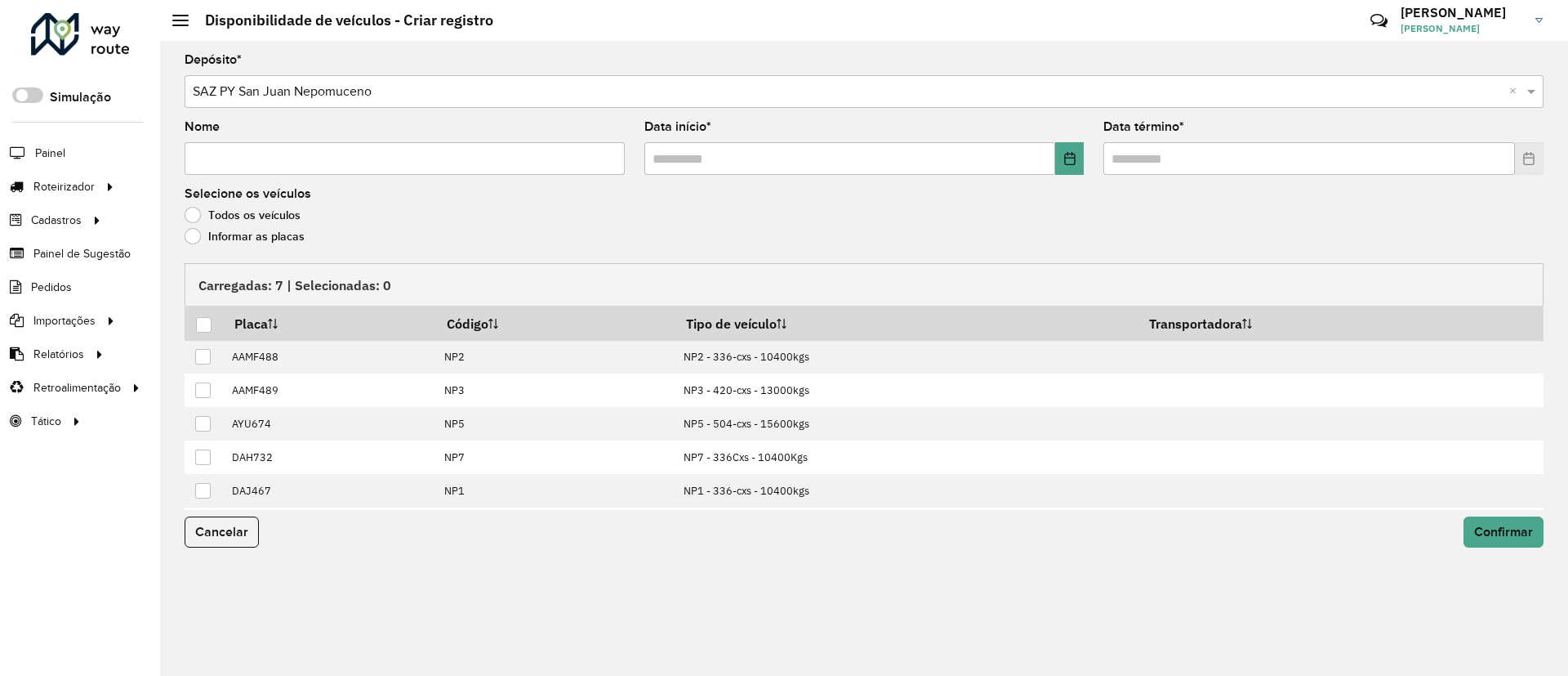
click at [452, 160] on input "Nome" at bounding box center [404, 158] width 440 height 33
type input "**********"
click at [1073, 158] on icon "Choose Date" at bounding box center [1070, 158] width 13 height 13
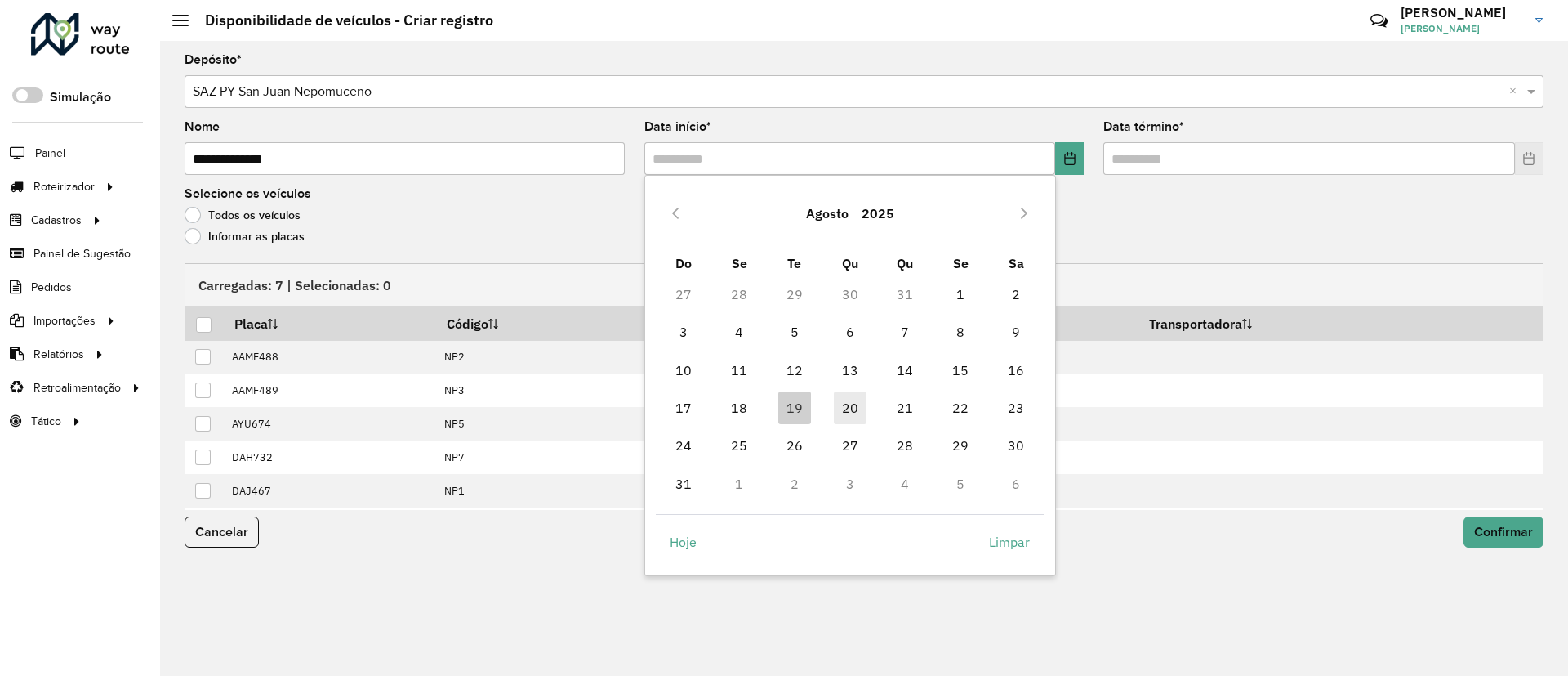
click at [840, 410] on span "20" at bounding box center [850, 407] width 33 height 33
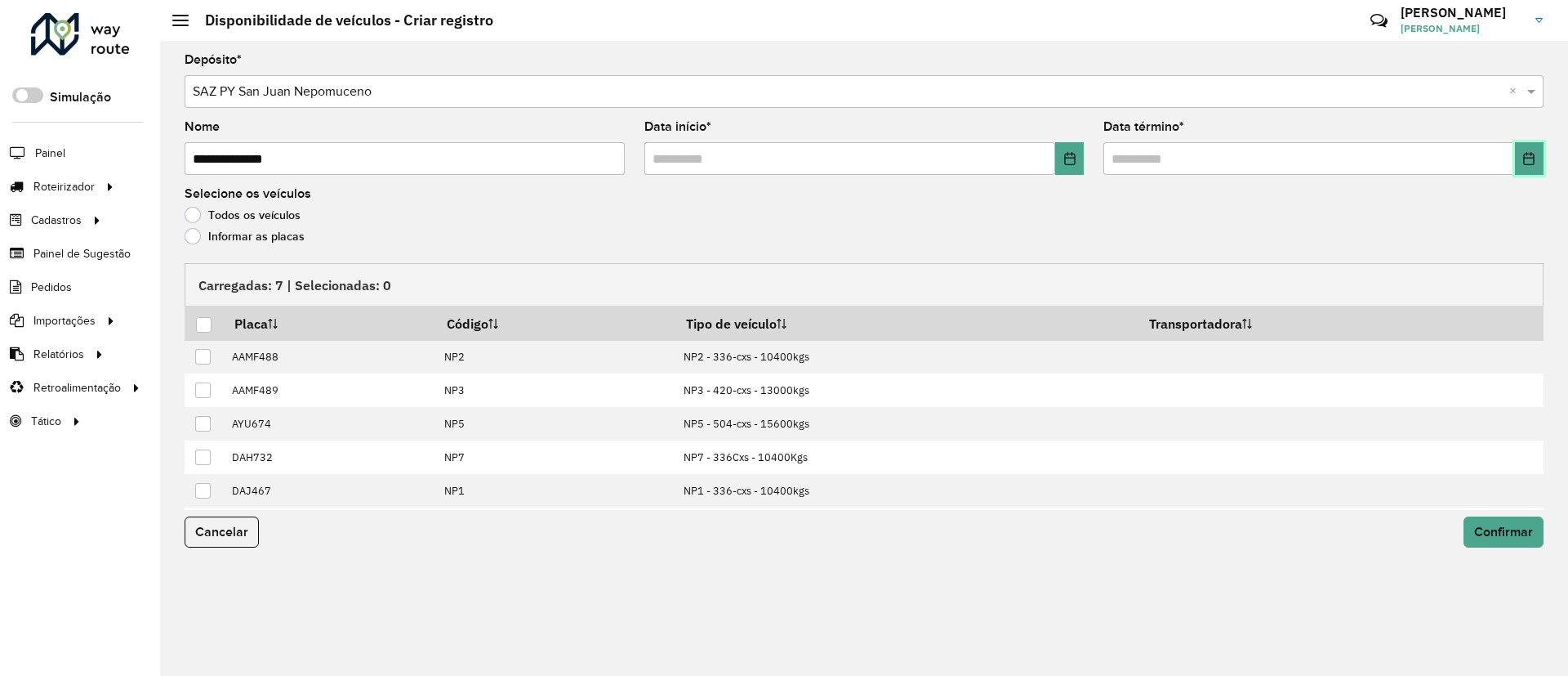
click at [1517, 156] on button "Choose Date" at bounding box center [1529, 158] width 28 height 33
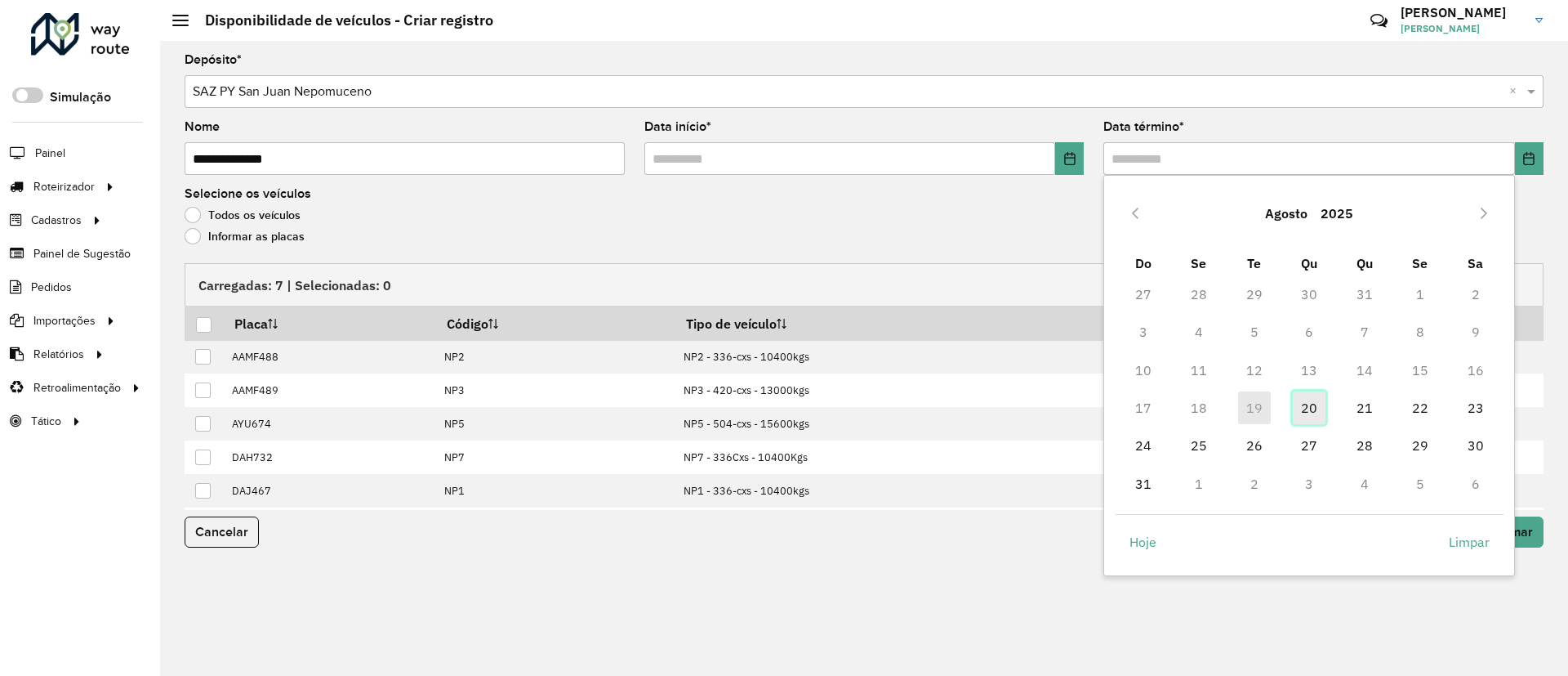
click at [1312, 400] on span "20" at bounding box center [1308, 407] width 33 height 33
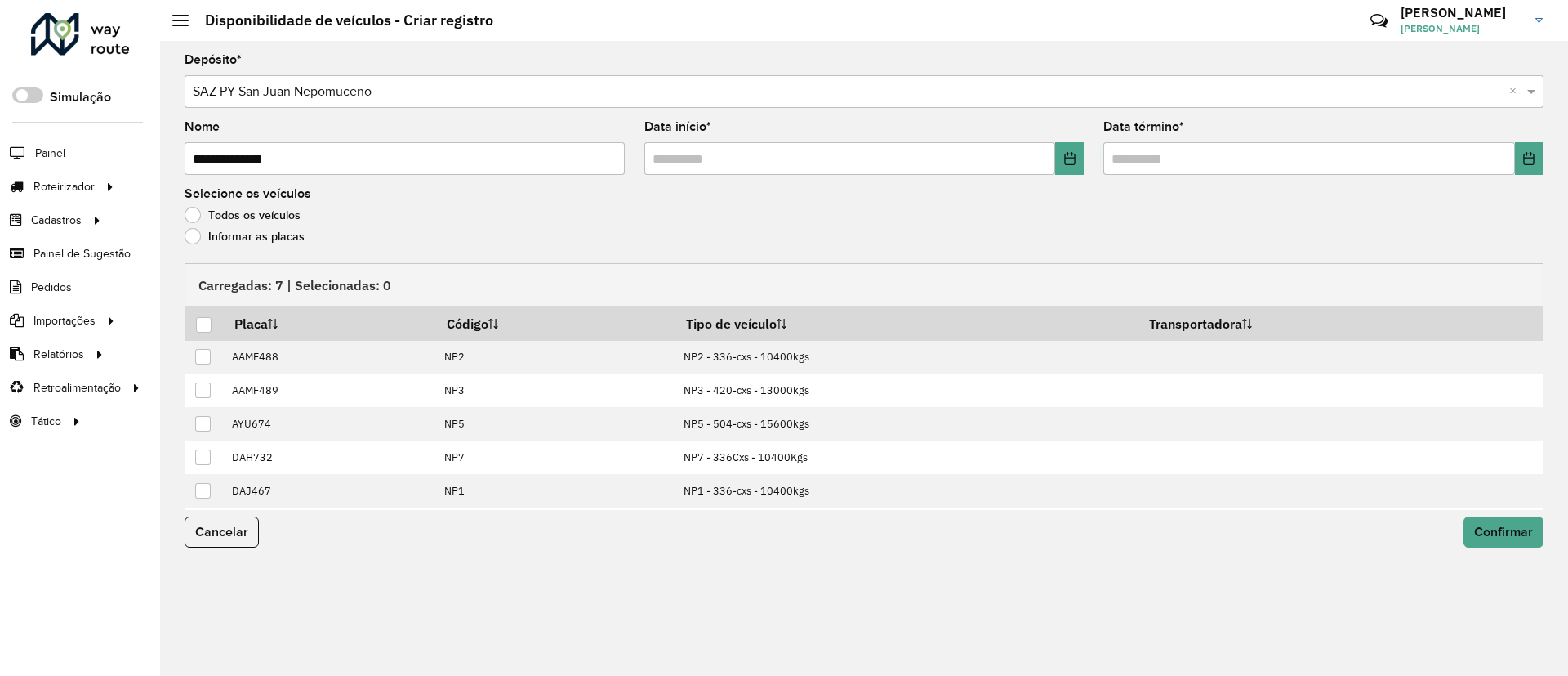
click at [281, 235] on label "Informar as placas" at bounding box center [244, 236] width 120 height 17
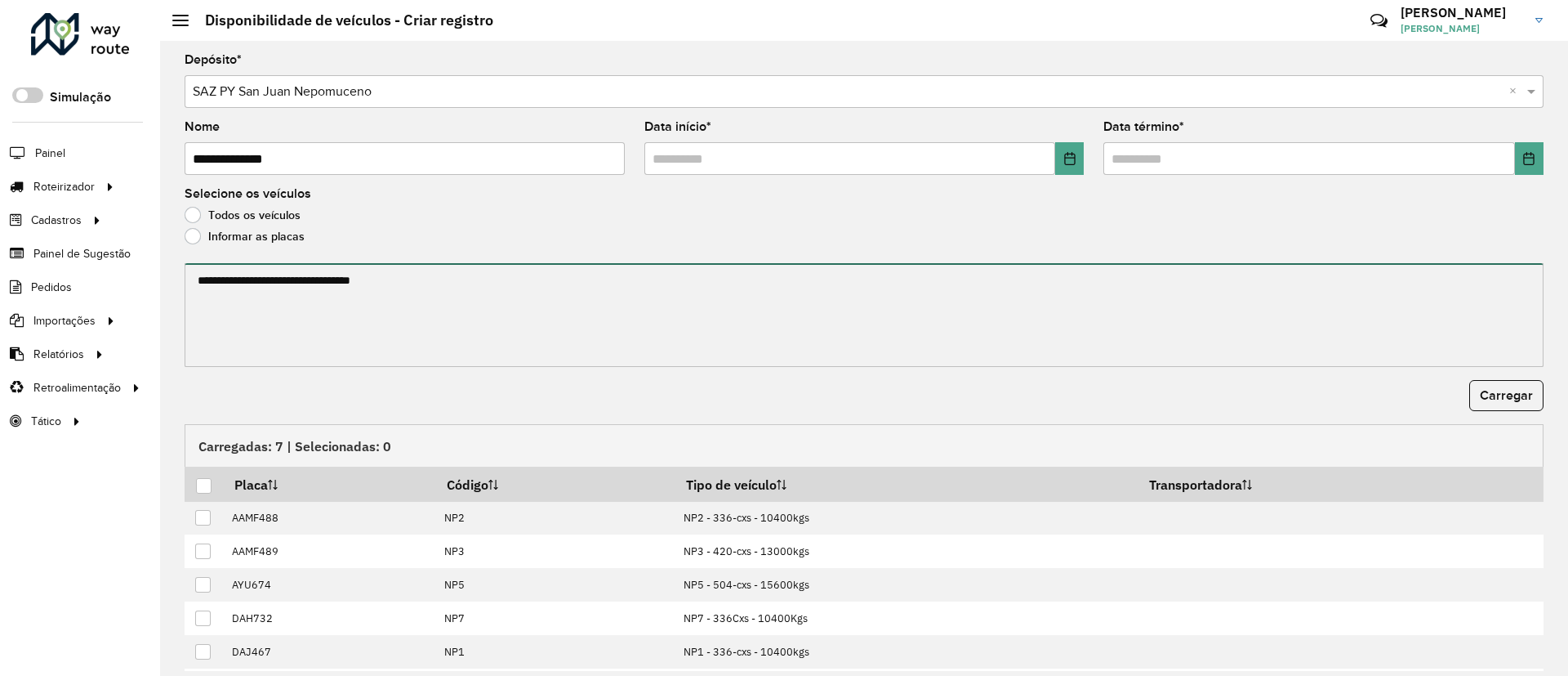
click at [273, 286] on textarea at bounding box center [863, 315] width 1359 height 104
paste textarea "**********"
type textarea "**********"
drag, startPoint x: 824, startPoint y: 306, endPoint x: 90, endPoint y: 295, distance: 734.1
click at [58, 306] on div "Roteirizador AmbevTech Simulação Painel Roteirizador Entregas Cadastros Checkpo…" at bounding box center [784, 338] width 1568 height 676
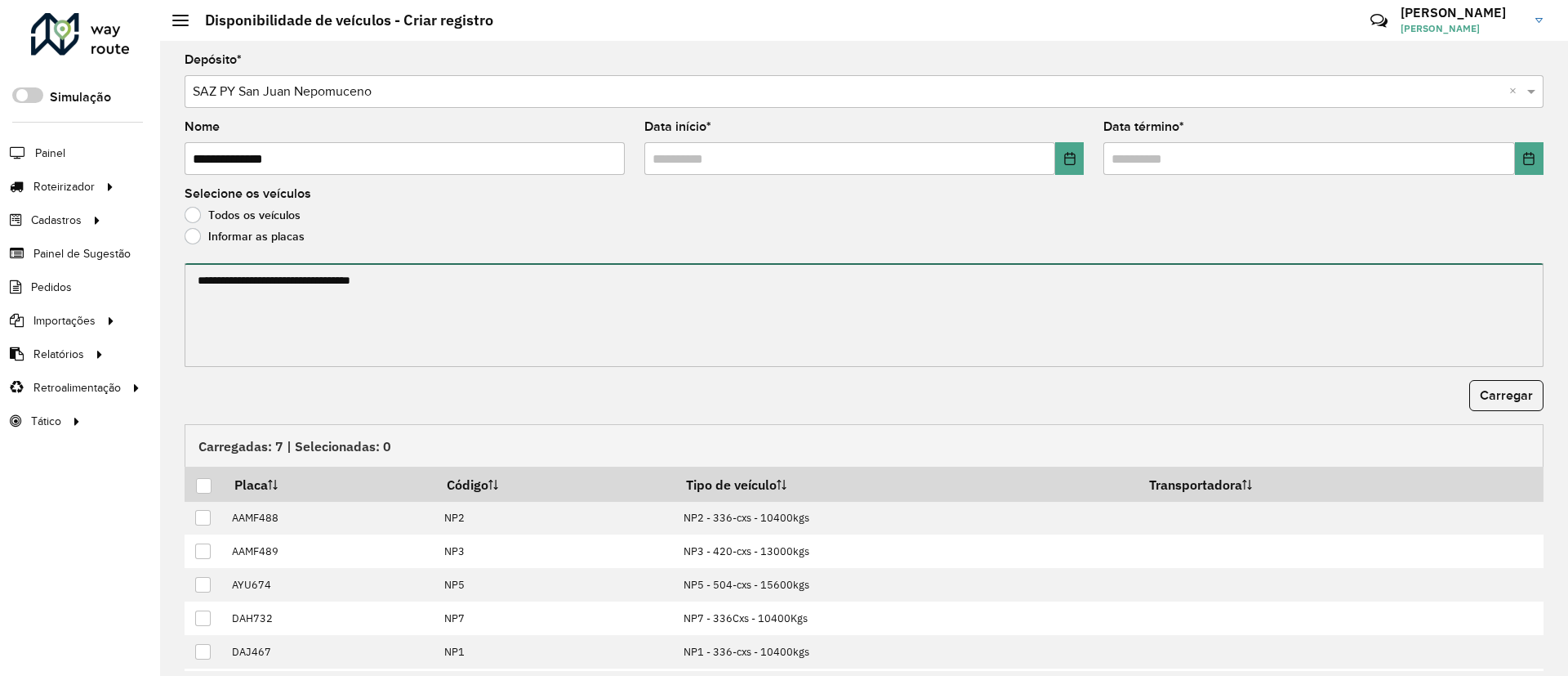
click at [365, 307] on textarea at bounding box center [863, 315] width 1359 height 104
paste textarea "****** ******* ******* ****** ****** ******"
type textarea "****** ******* ******* ****** ****** ******"
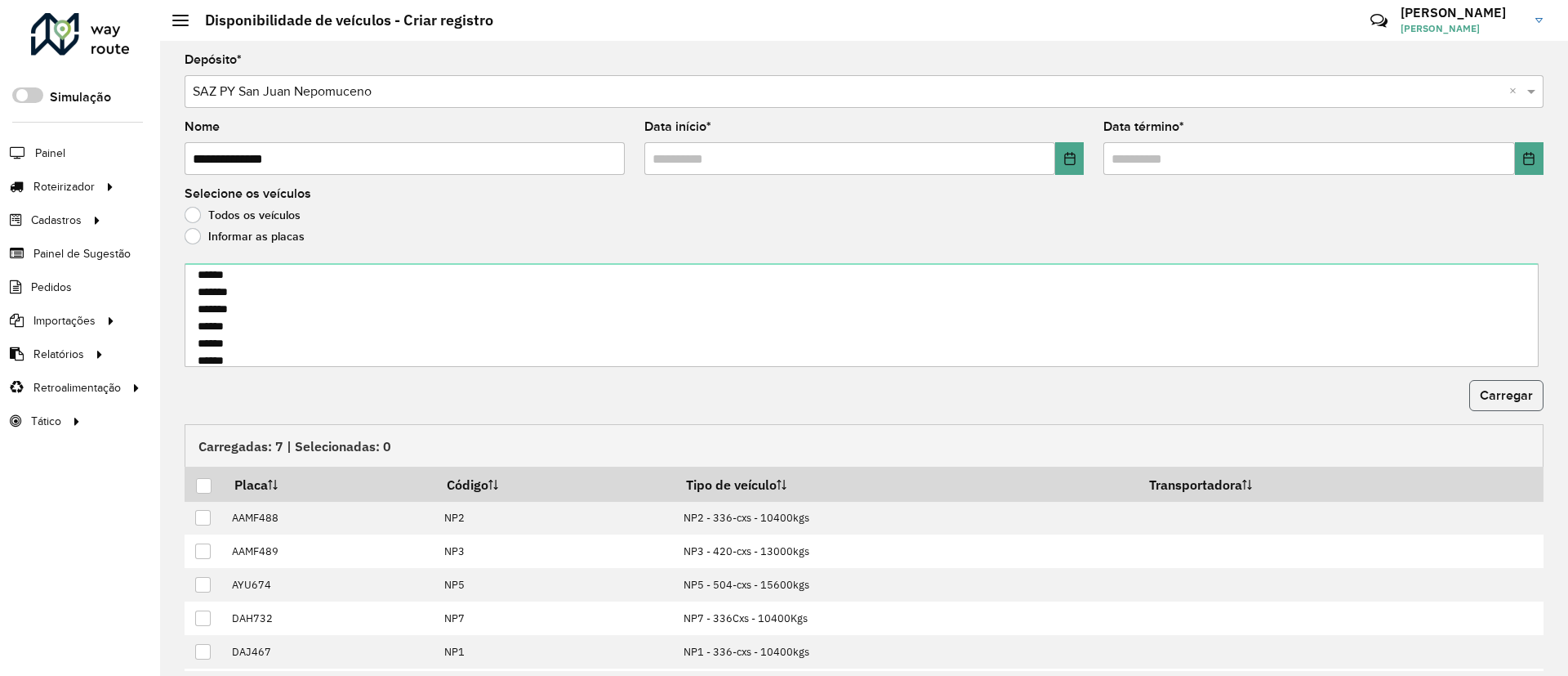
click at [1494, 405] on button "Carregar" at bounding box center [1506, 395] width 75 height 31
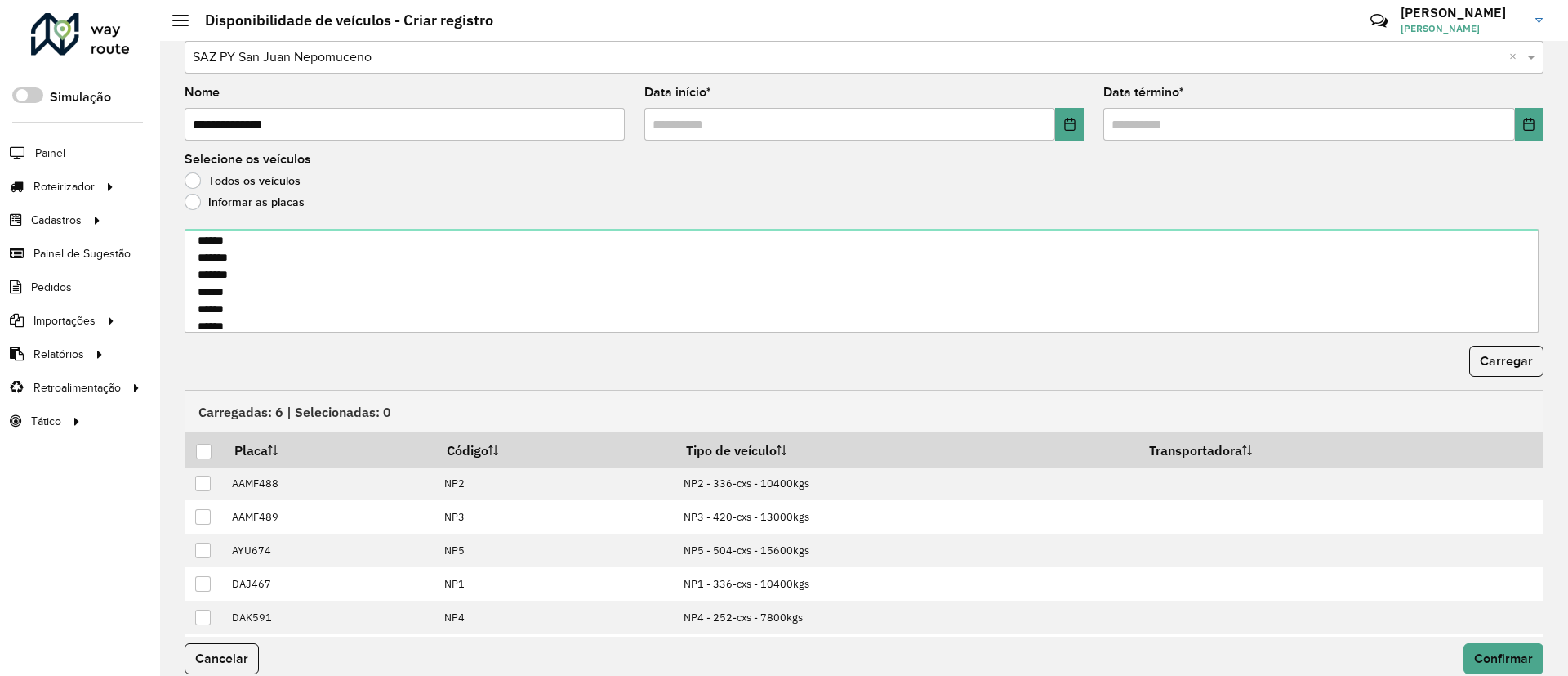
scroll to position [52, 0]
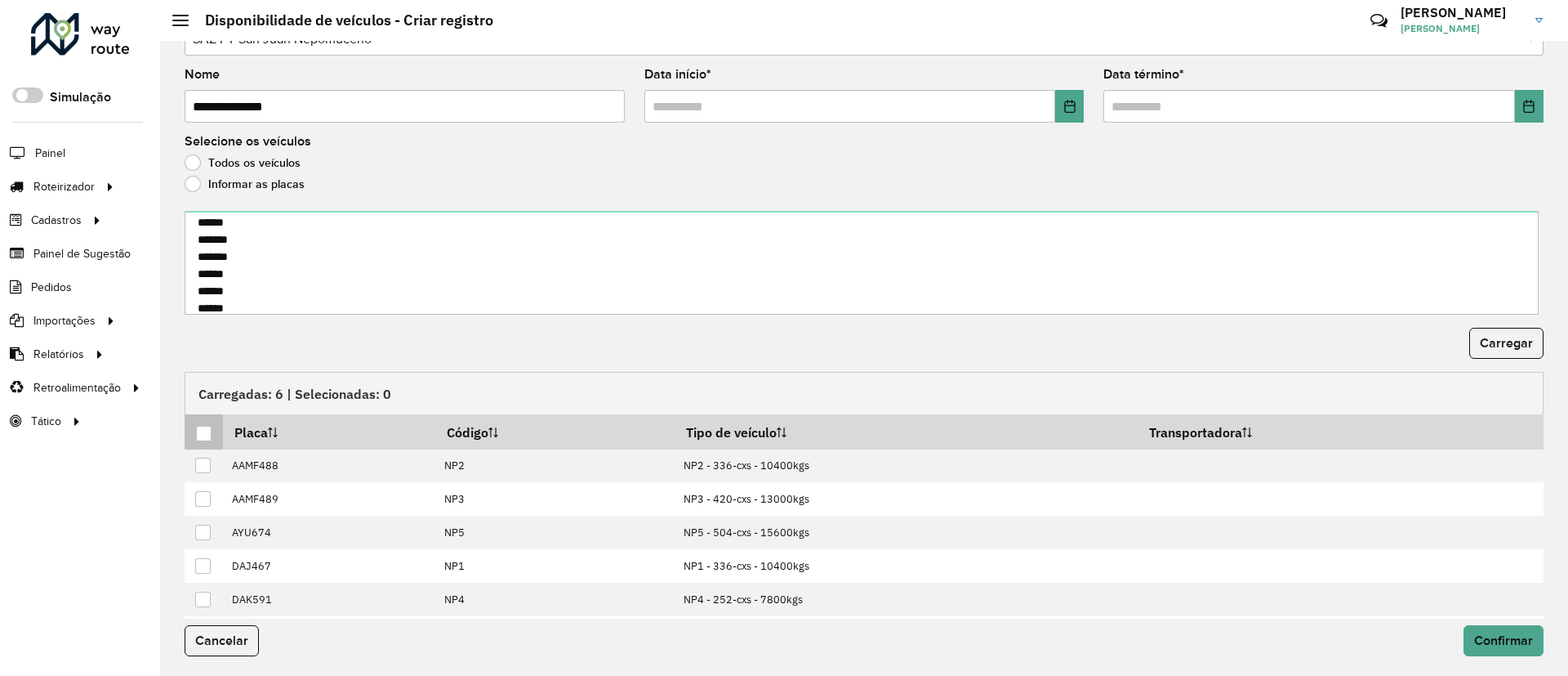
click at [209, 437] on div at bounding box center [203, 433] width 16 height 16
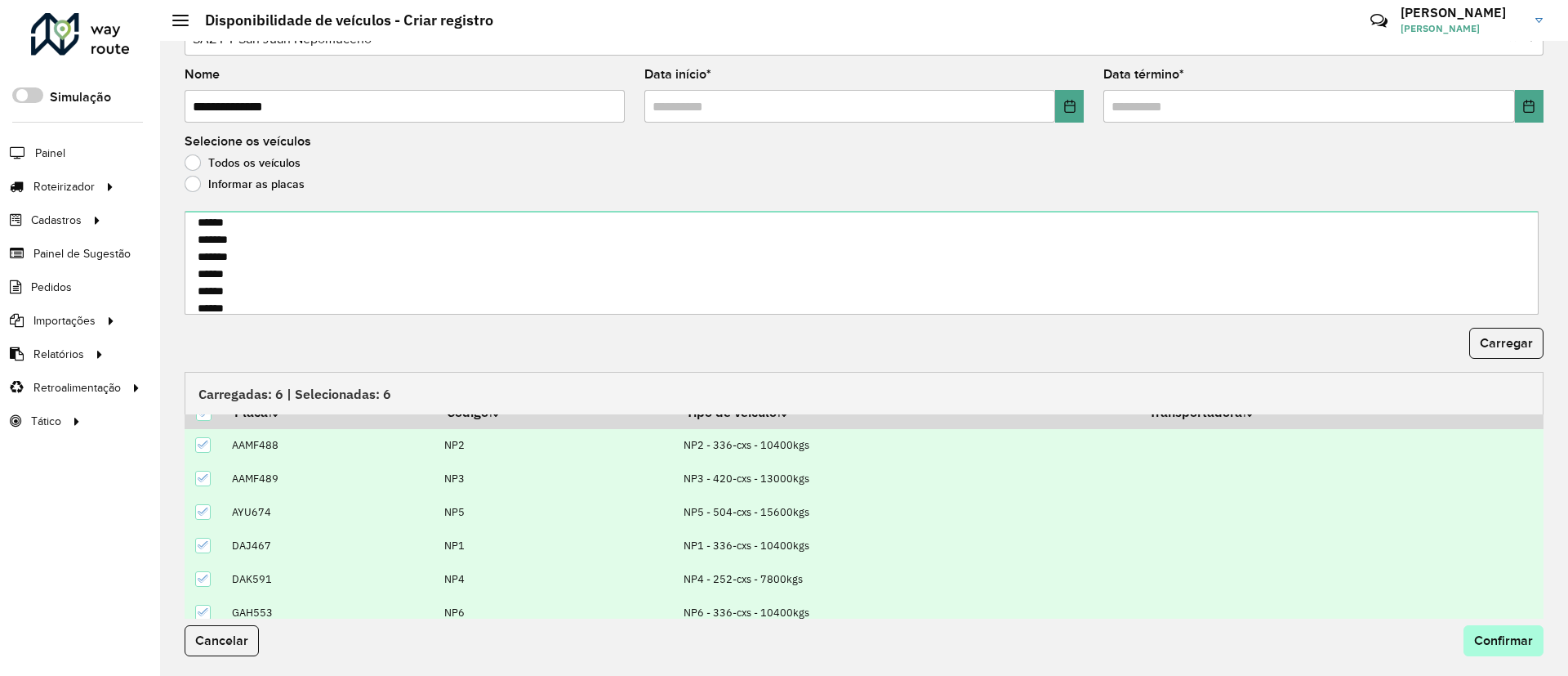
scroll to position [31, 0]
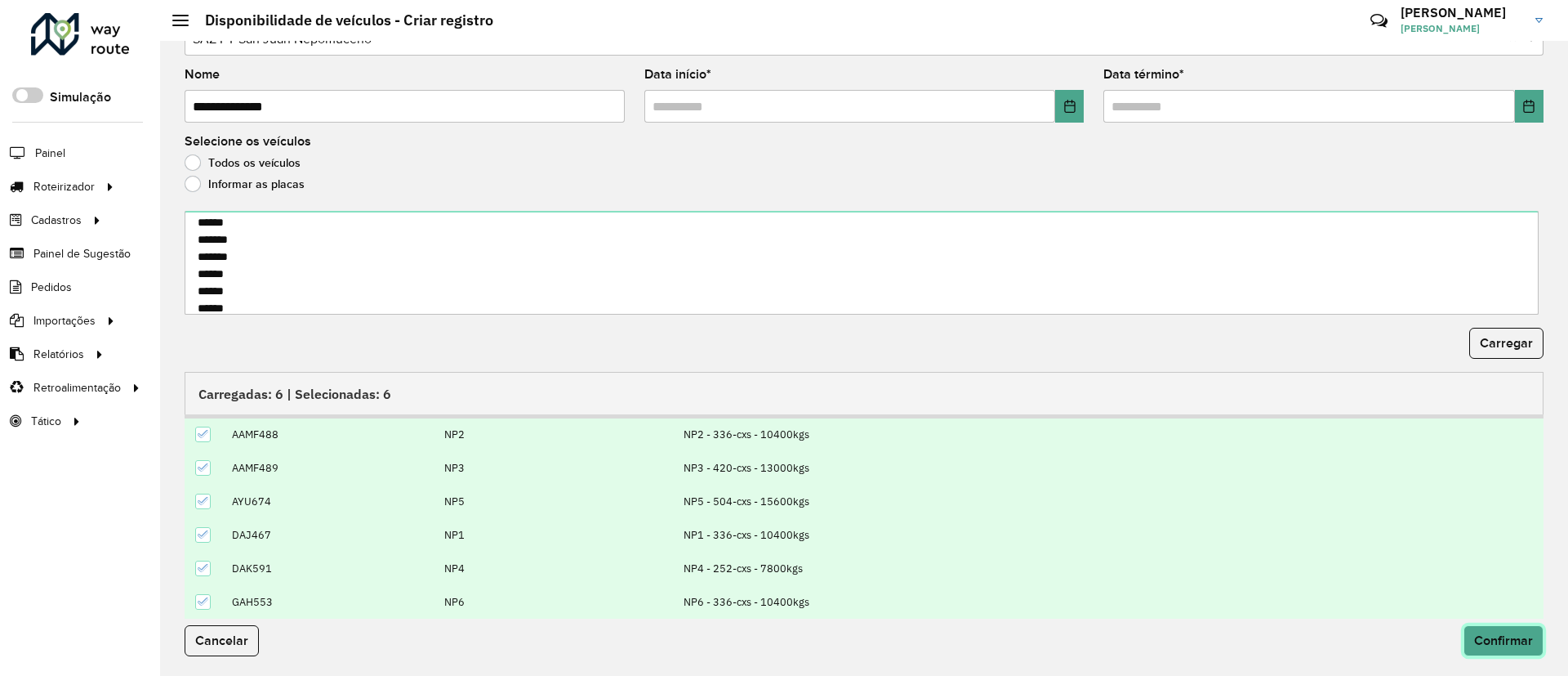
click at [1502, 648] on button "Confirmar" at bounding box center [1504, 640] width 80 height 31
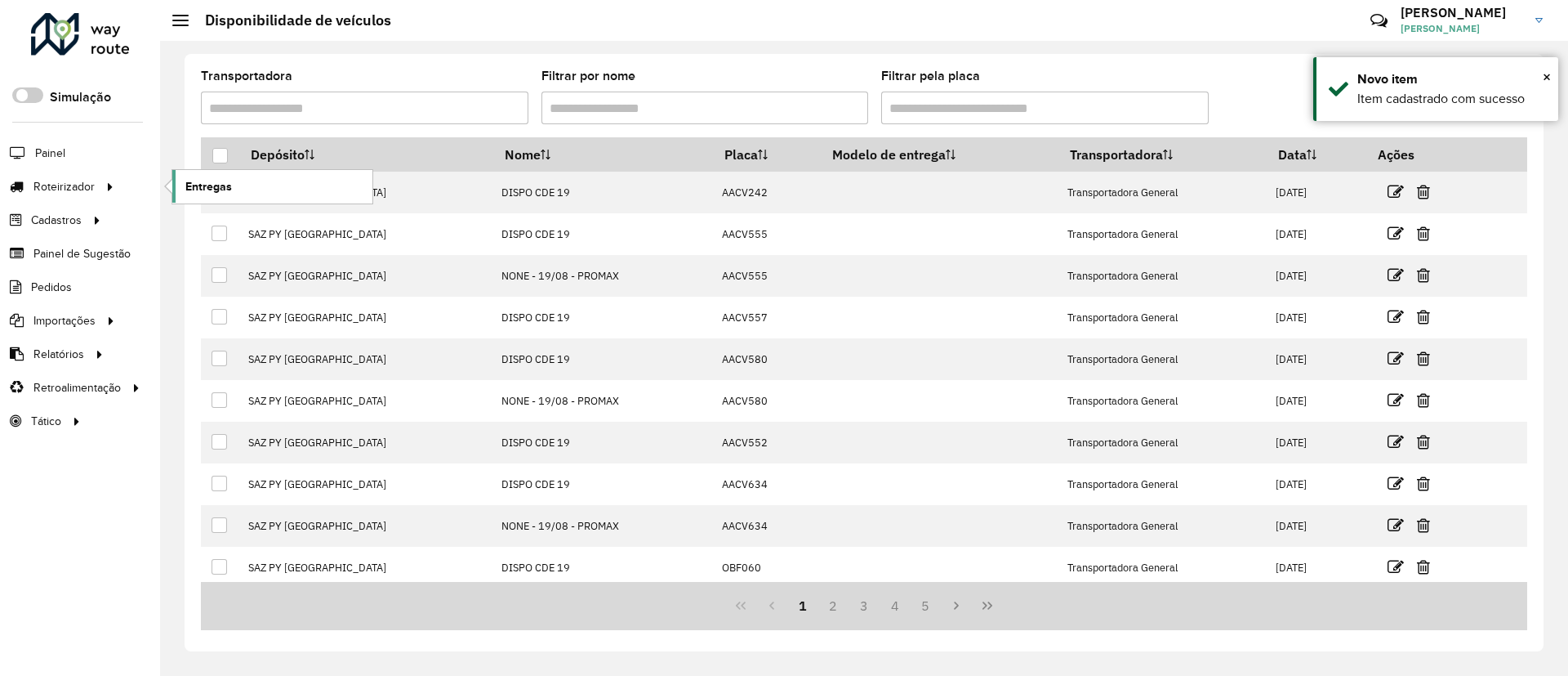
click at [294, 192] on link "Entregas" at bounding box center [272, 186] width 200 height 33
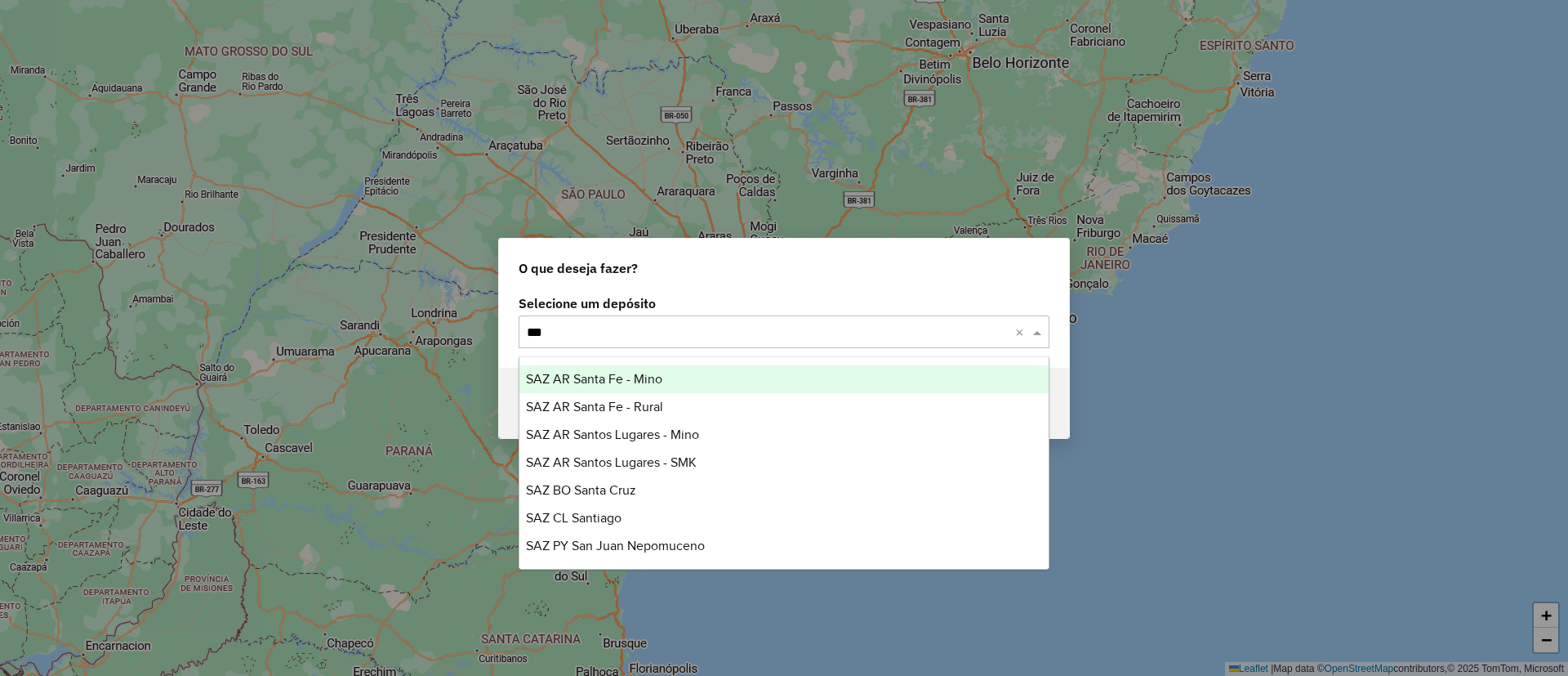
type input "***"
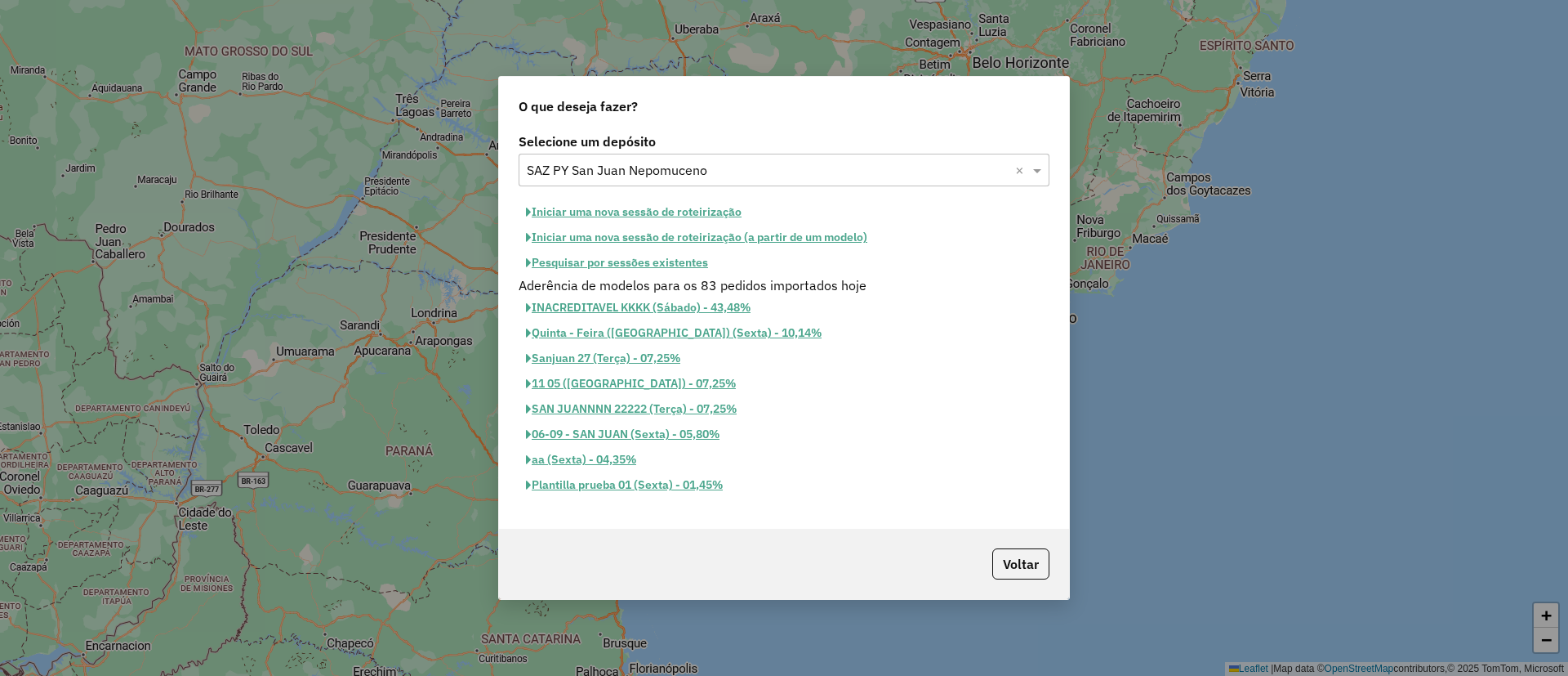
click at [681, 206] on button "Iniciar uma nova sessão de roteirização" at bounding box center [633, 212] width 230 height 25
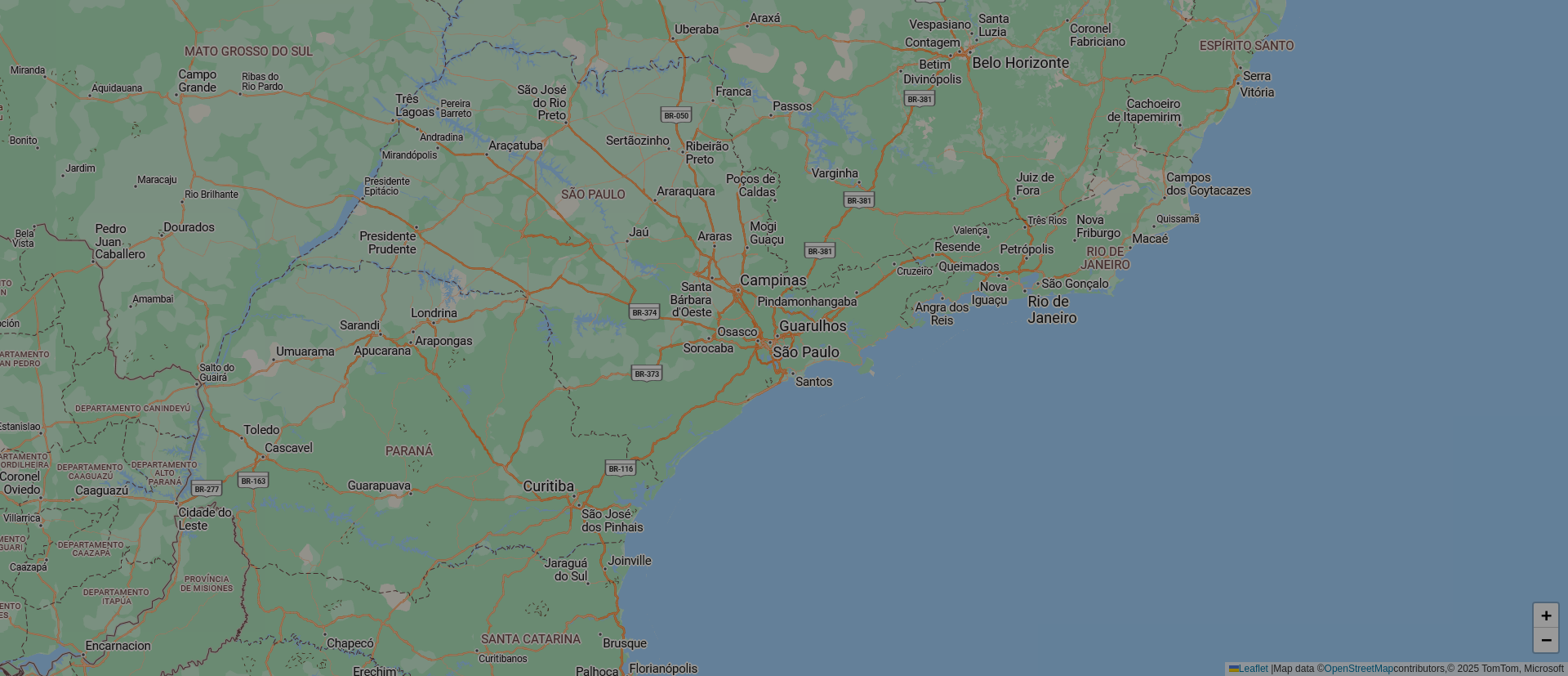
select select "*"
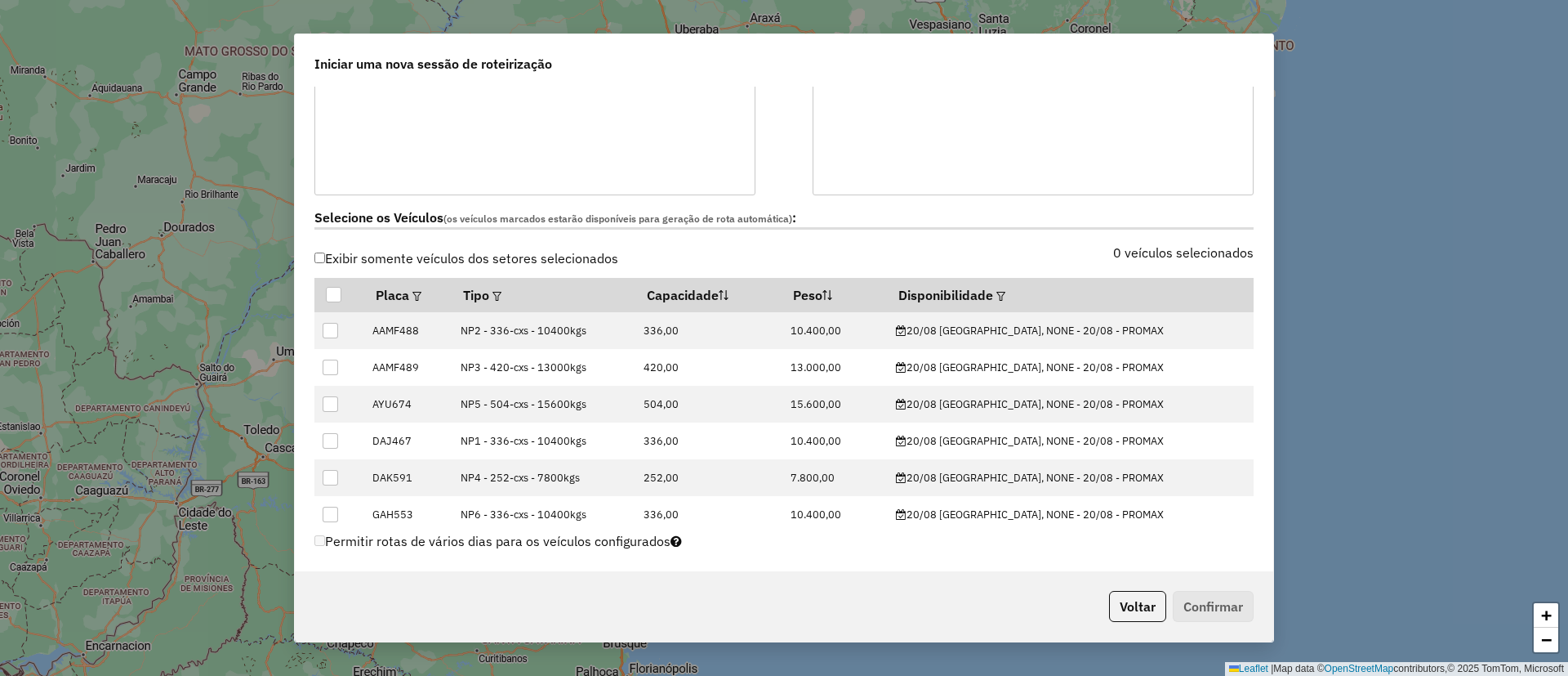
scroll to position [368, 0]
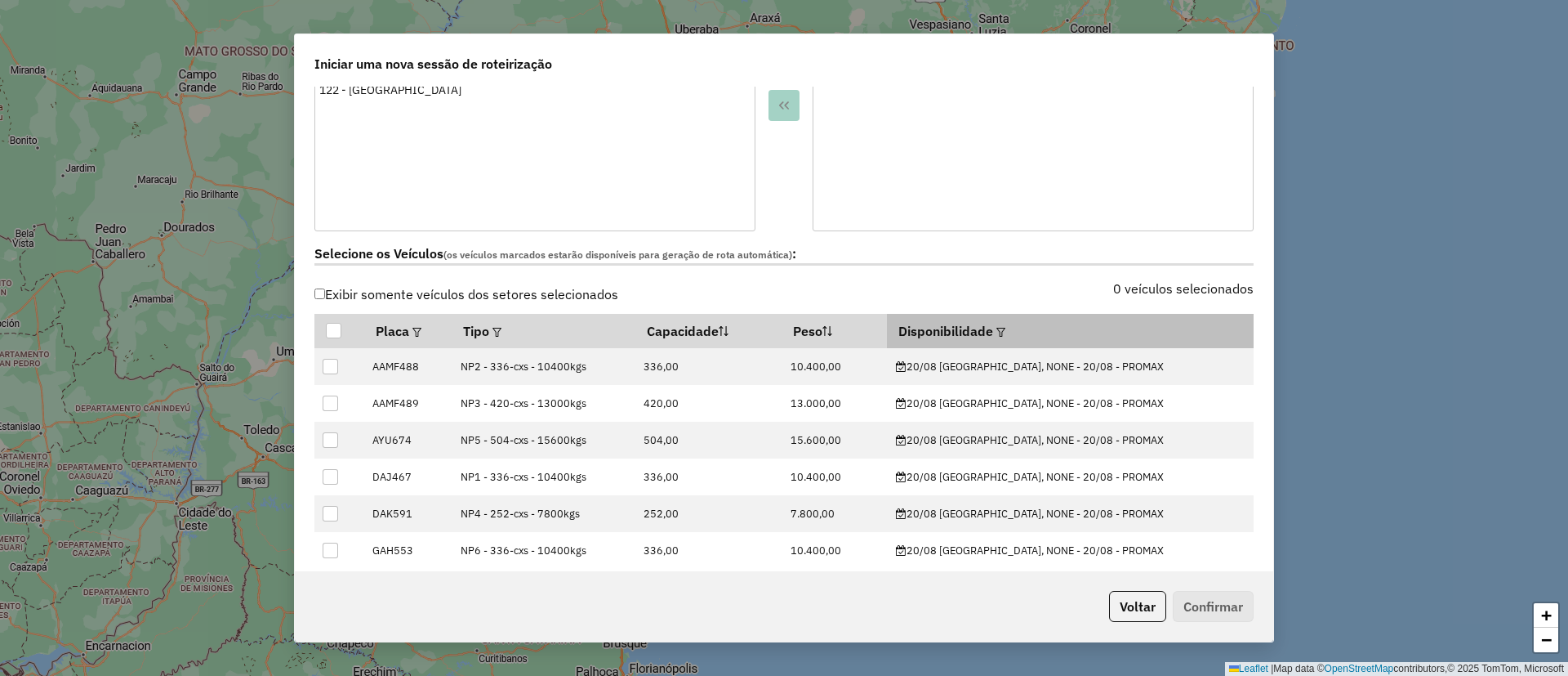
click at [1005, 328] on em at bounding box center [1000, 332] width 9 height 9
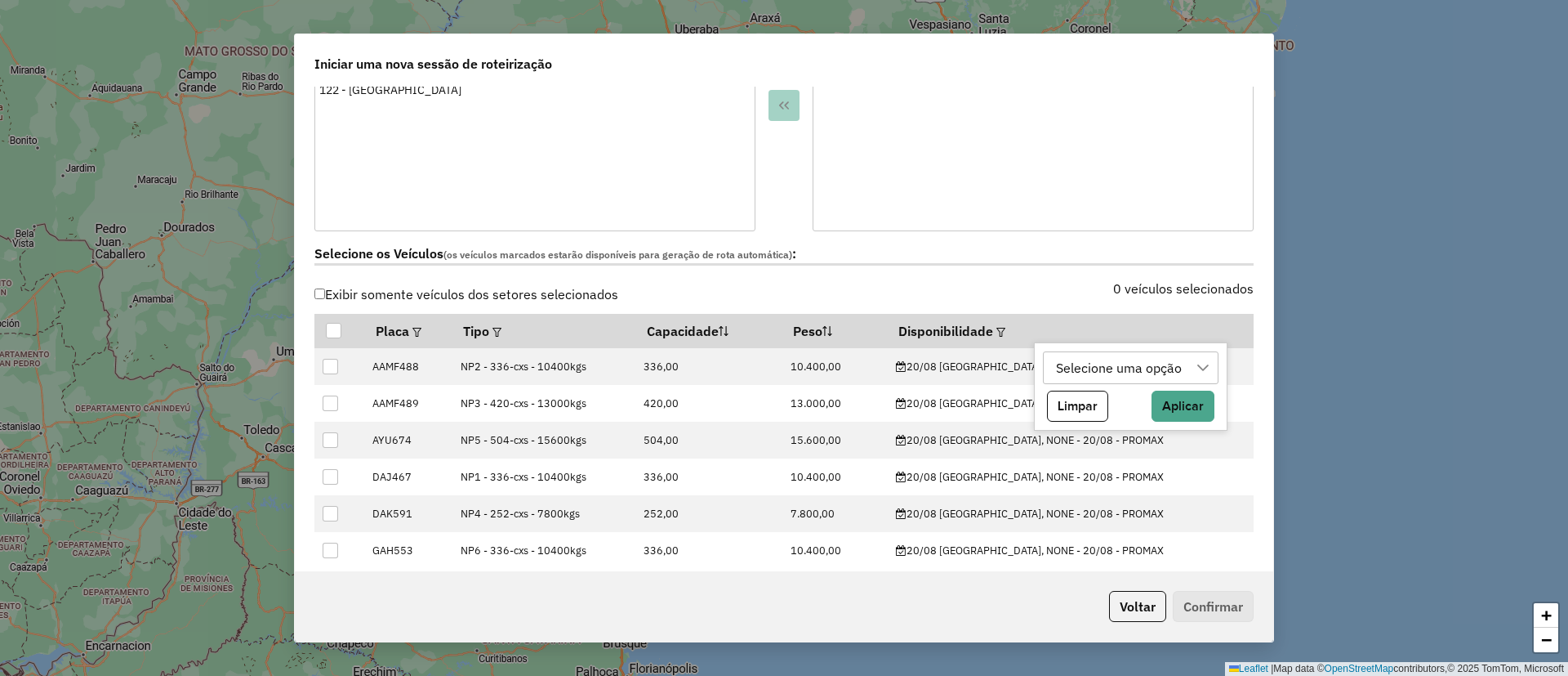
click at [1082, 362] on div "Selecione uma opção" at bounding box center [1119, 367] width 137 height 31
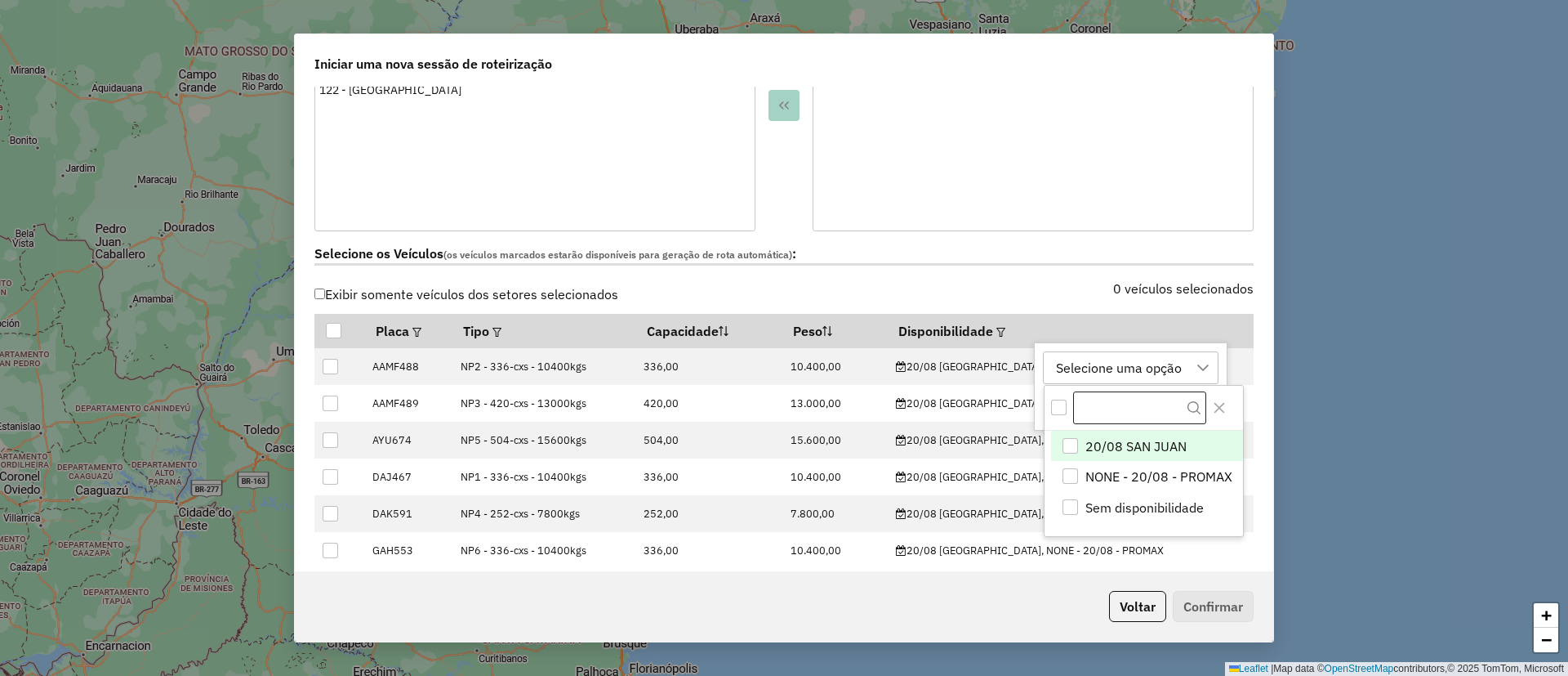
scroll to position [13, 75]
click at [1098, 443] on span "20/08 SAN JUAN" at bounding box center [1136, 446] width 101 height 19
click at [1221, 405] on icon "Close" at bounding box center [1219, 408] width 11 height 11
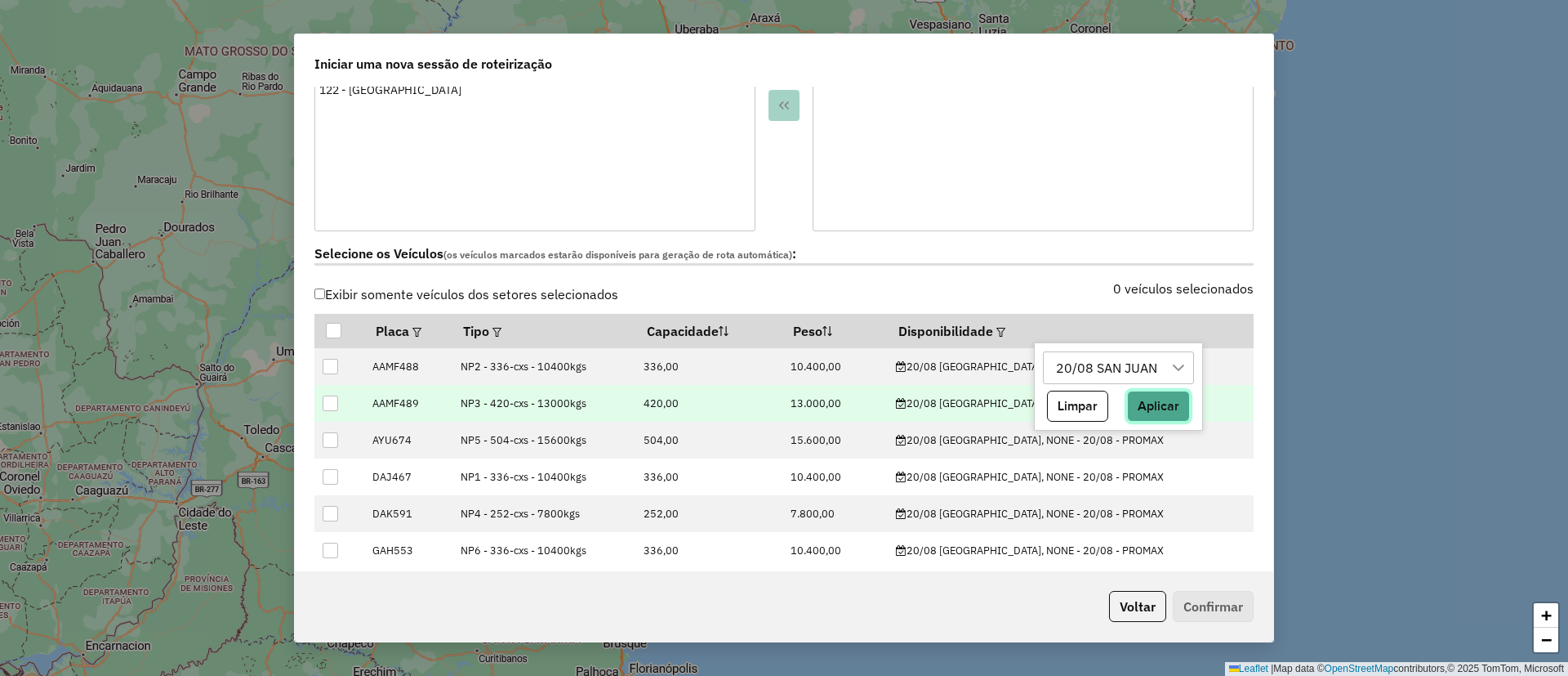
click at [1163, 417] on button "Aplicar" at bounding box center [1158, 405] width 63 height 31
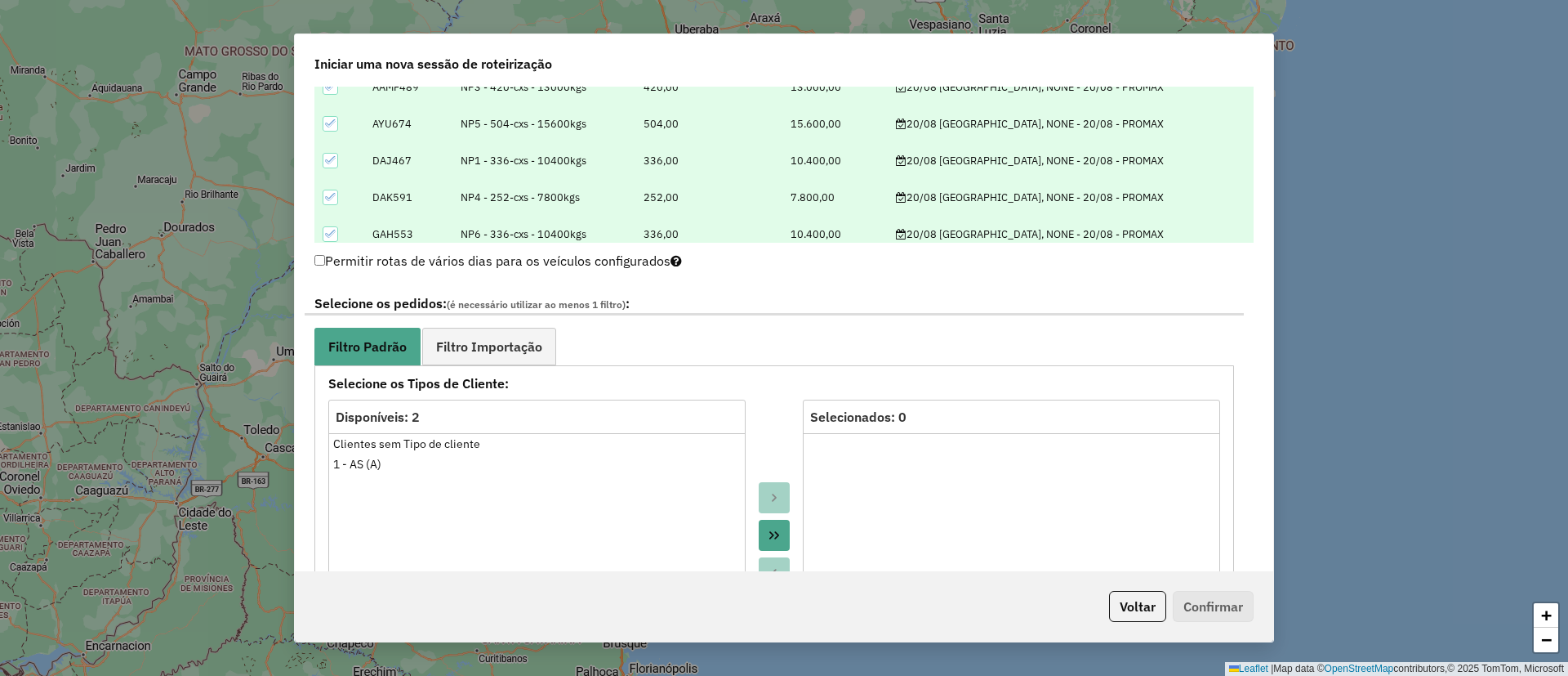
scroll to position [858, 0]
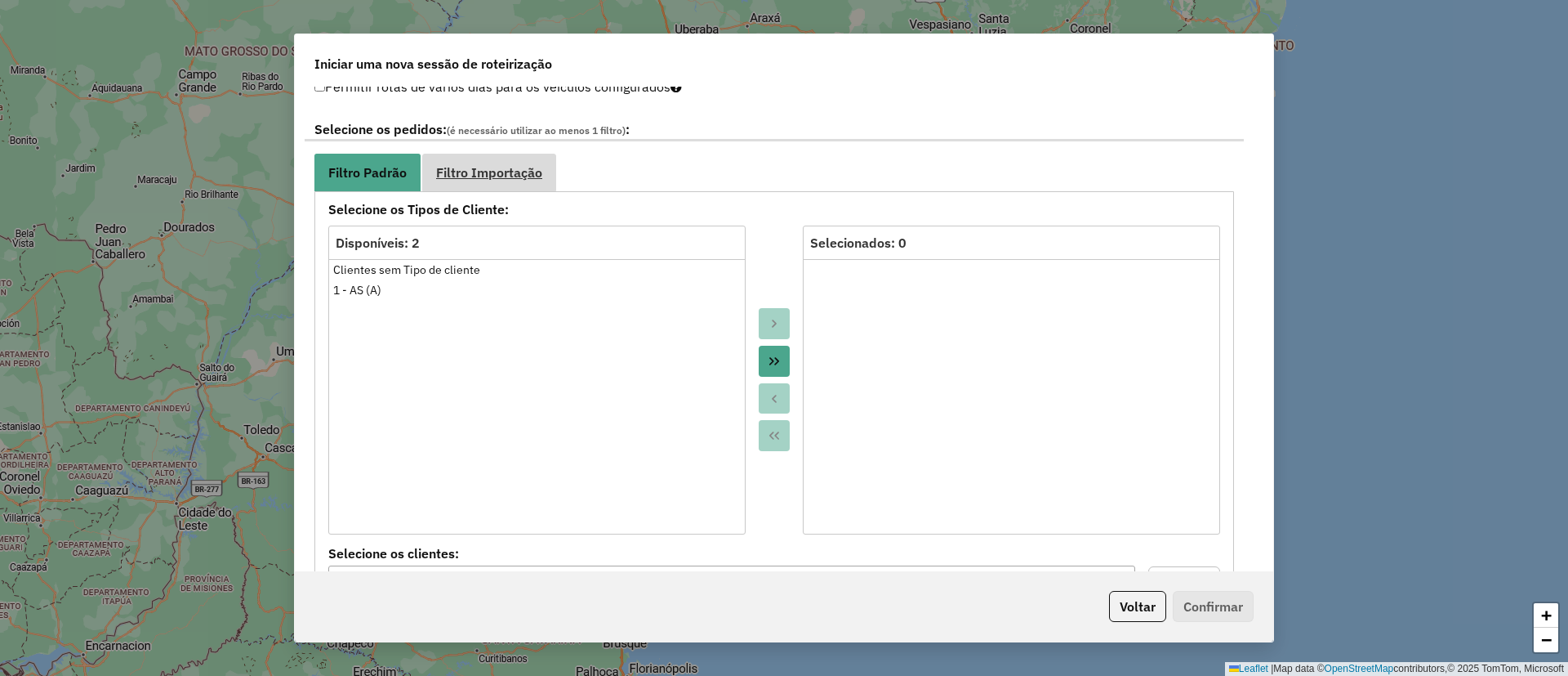
click at [517, 170] on span "Filtro Importação" at bounding box center [489, 173] width 106 height 13
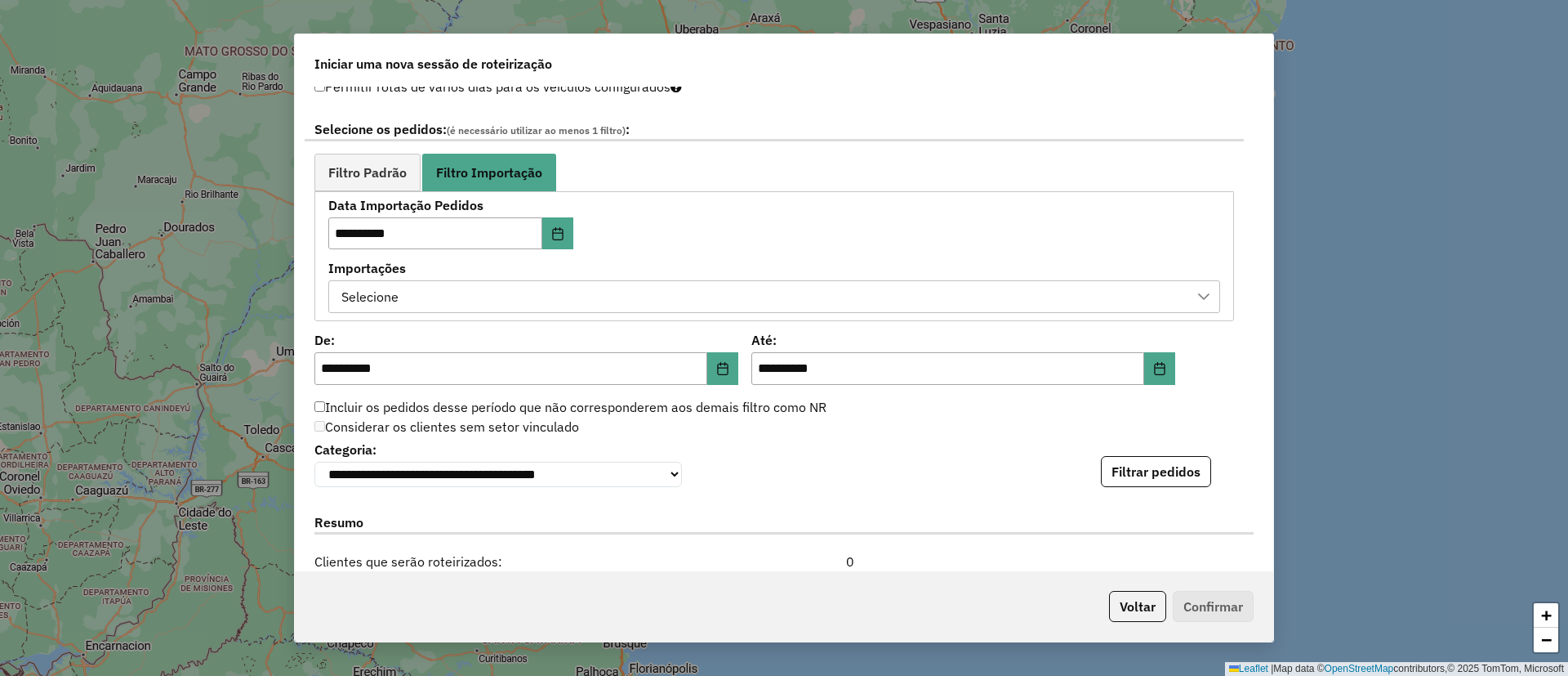
click at [441, 292] on div "Selecione" at bounding box center [762, 297] width 853 height 31
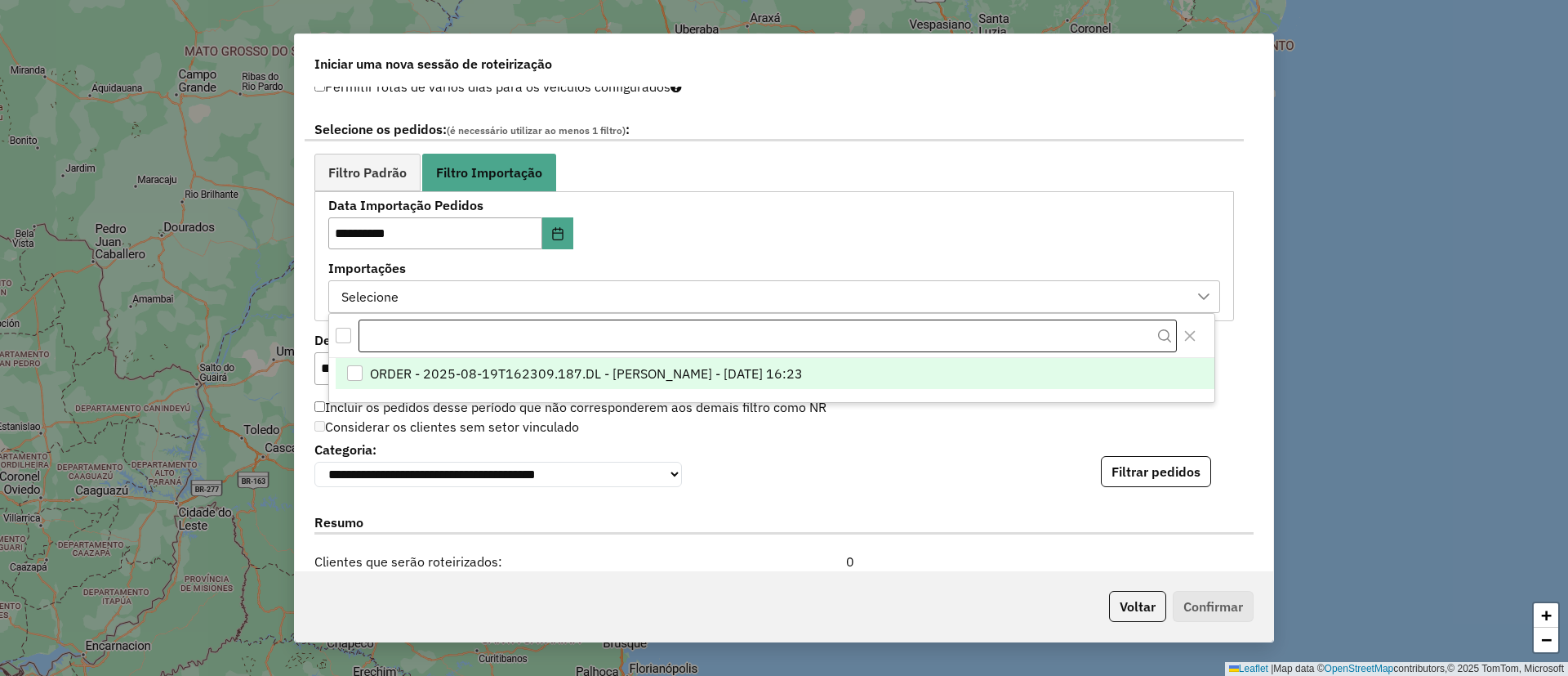
scroll to position [13, 75]
click at [452, 370] on span "ORDER - 2025-08-19T162309.187.DL - BARBARA PAULOSSI BERTO - 19/08/2025 16:23" at bounding box center [586, 374] width 433 height 19
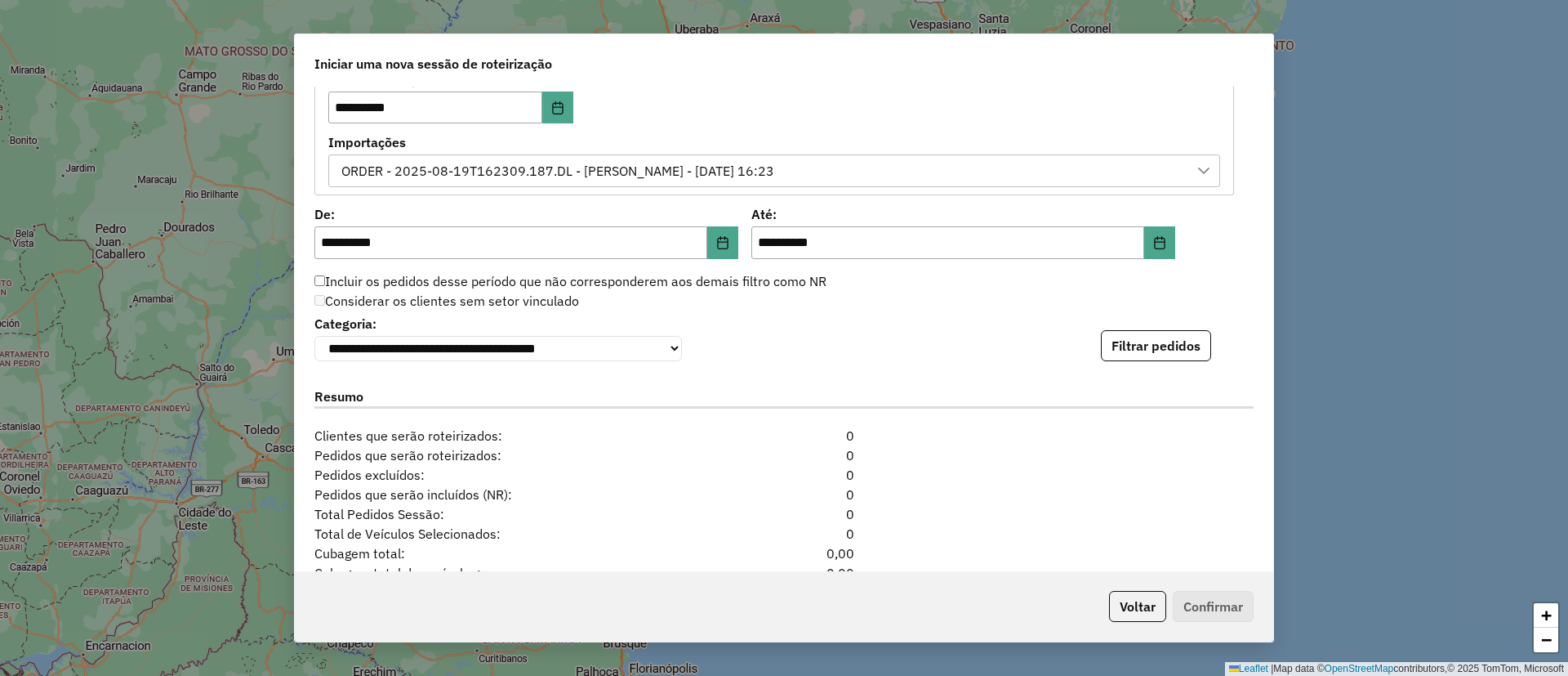
scroll to position [1103, 0]
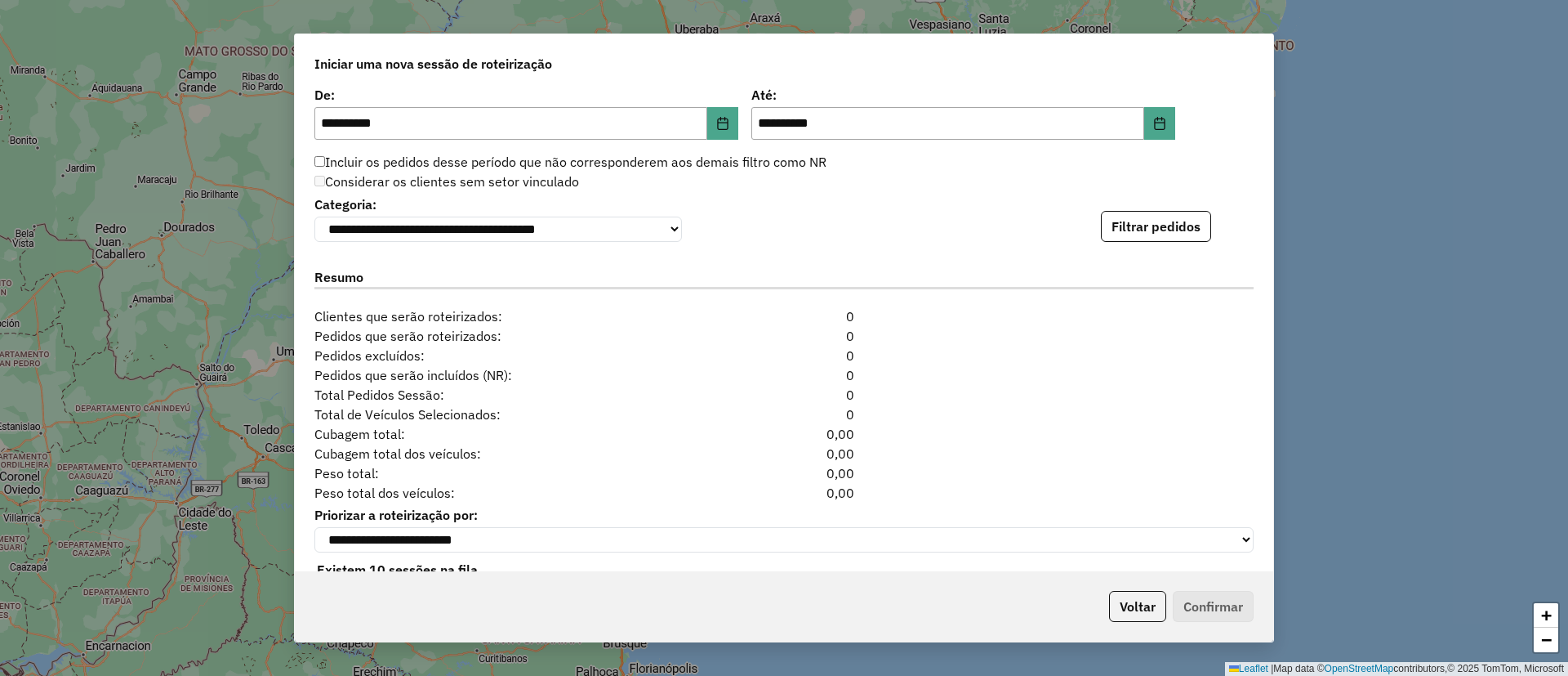
click at [1165, 247] on div "**********" at bounding box center [784, 328] width 979 height 484
click at [1165, 238] on button "Filtrar pedidos" at bounding box center [1156, 226] width 111 height 31
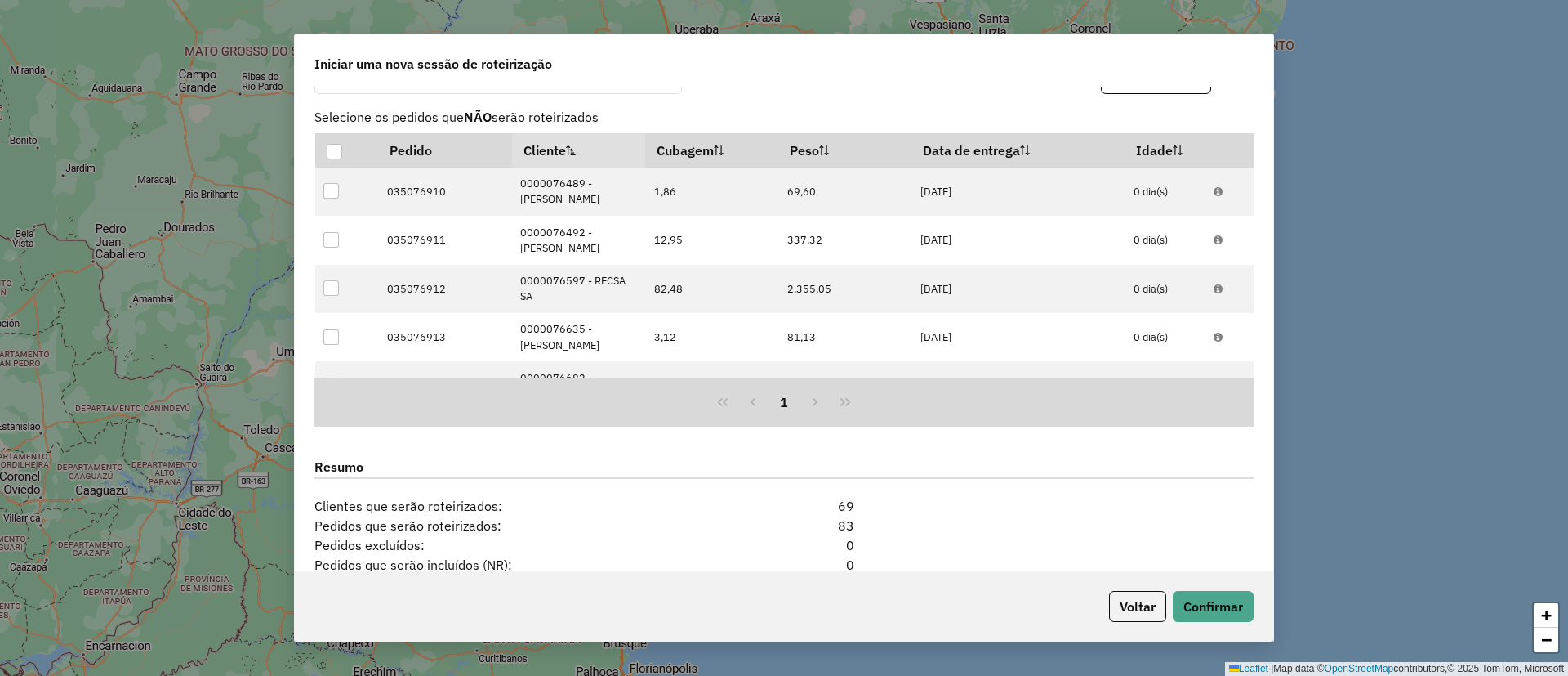
scroll to position [1486, 0]
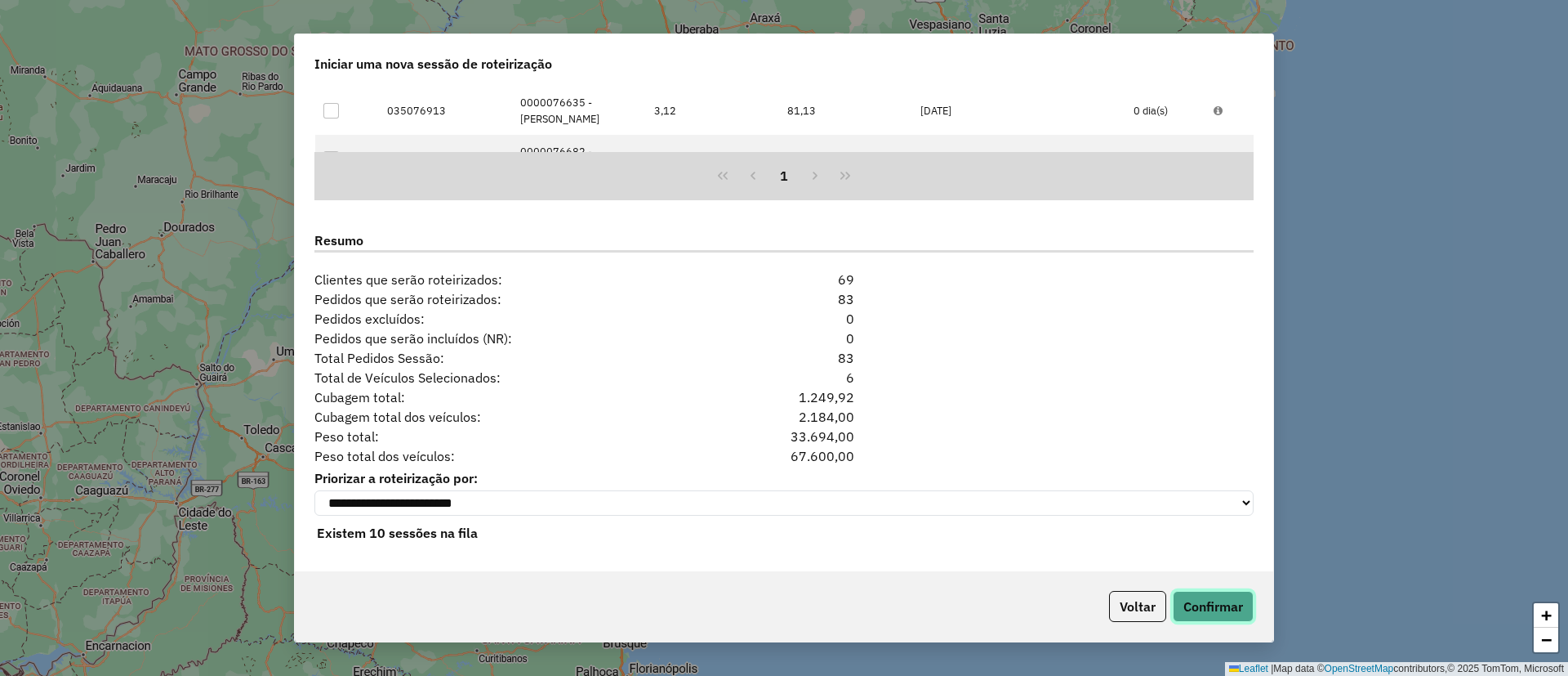
click at [1215, 604] on button "Confirmar" at bounding box center [1213, 606] width 81 height 31
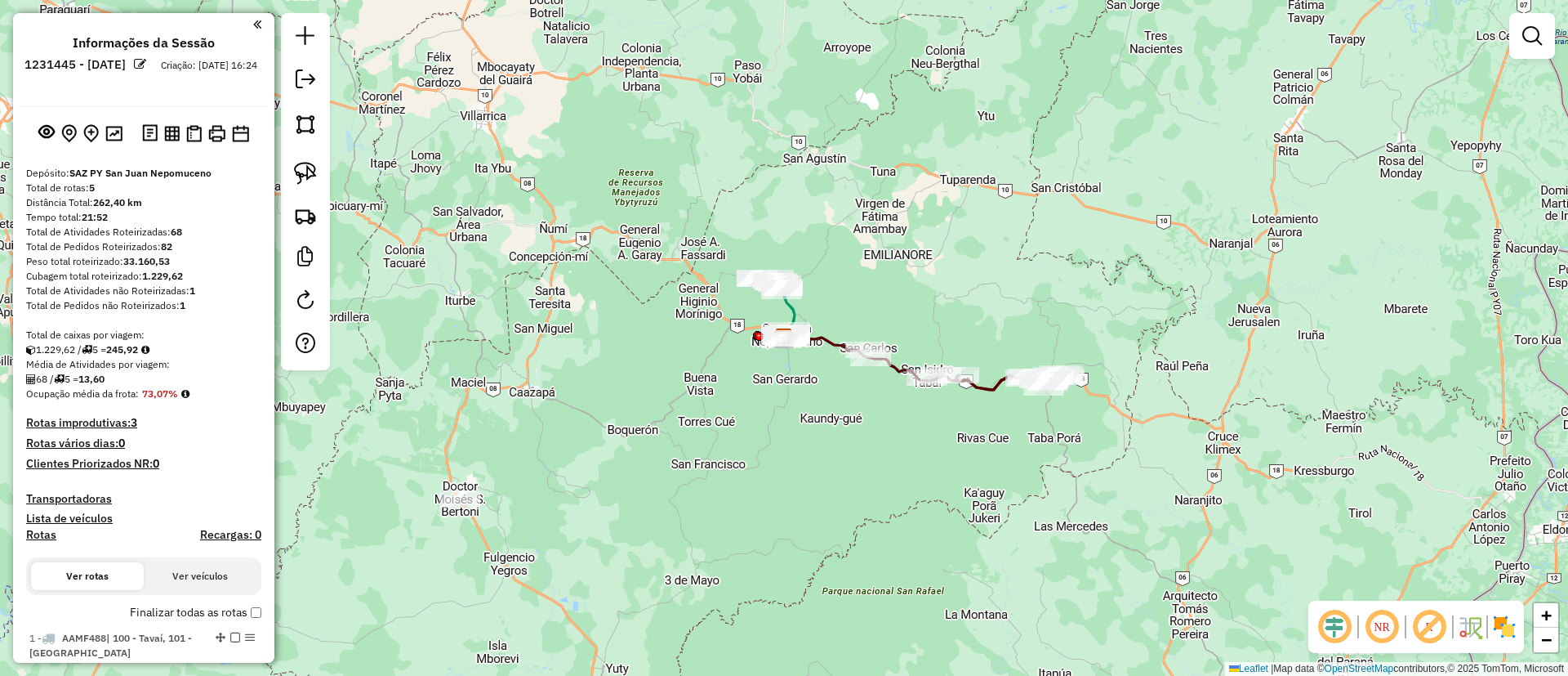
click at [1494, 232] on div "Janela de atendimento Grade de atendimento Capacidade Transportadoras Veículos …" at bounding box center [784, 338] width 1568 height 676
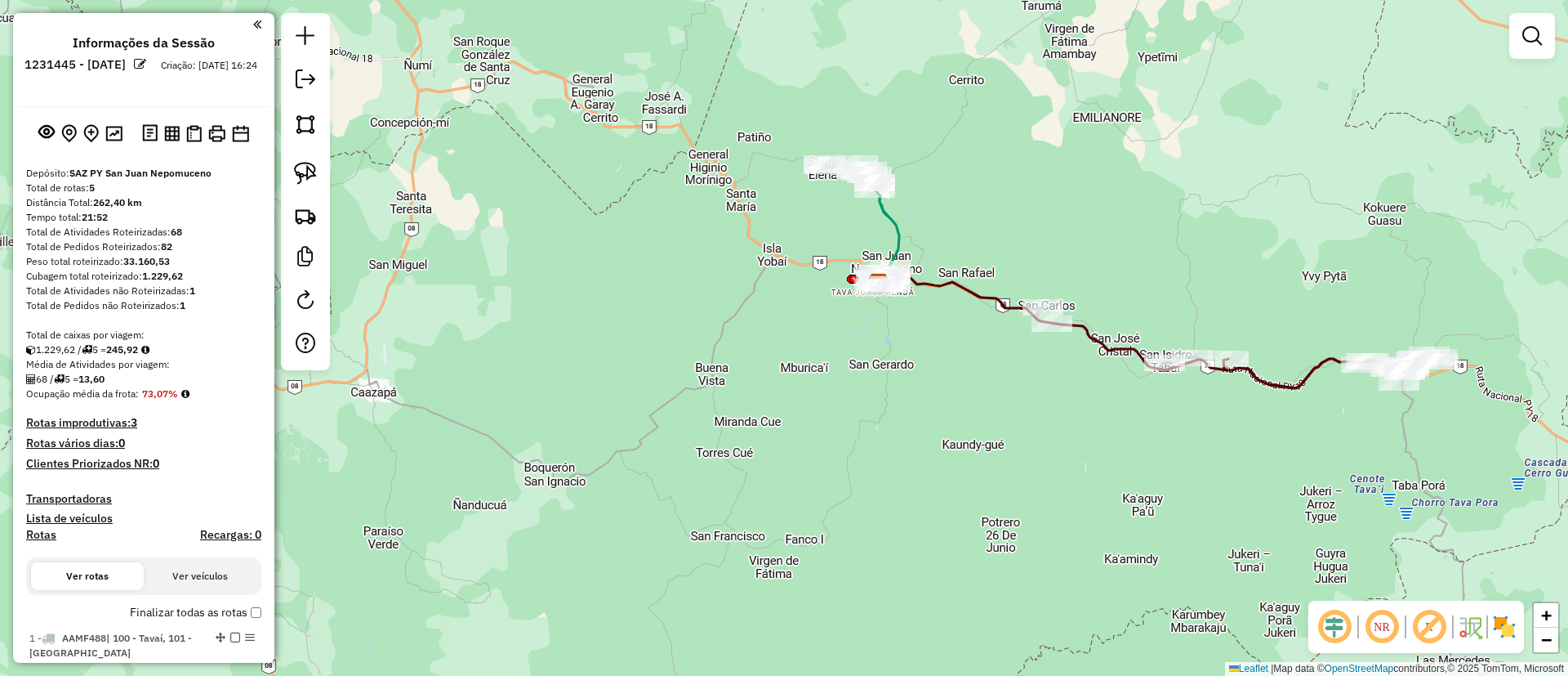
drag, startPoint x: 552, startPoint y: 474, endPoint x: 704, endPoint y: 365, distance: 187.0
click at [704, 365] on div "Janela de atendimento Grade de atendimento Capacidade Transportadoras Veículos …" at bounding box center [784, 338] width 1568 height 676
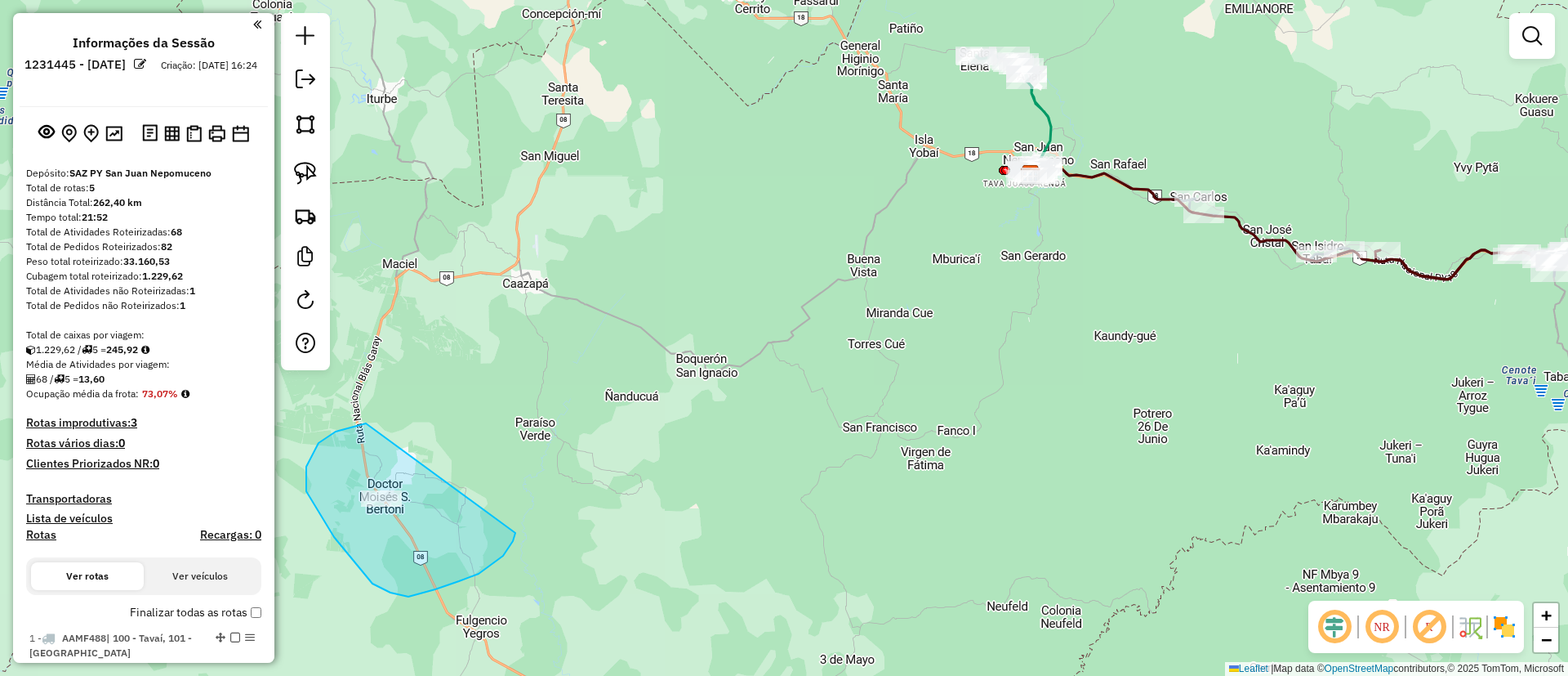
drag, startPoint x: 360, startPoint y: 424, endPoint x: 517, endPoint y: 529, distance: 188.9
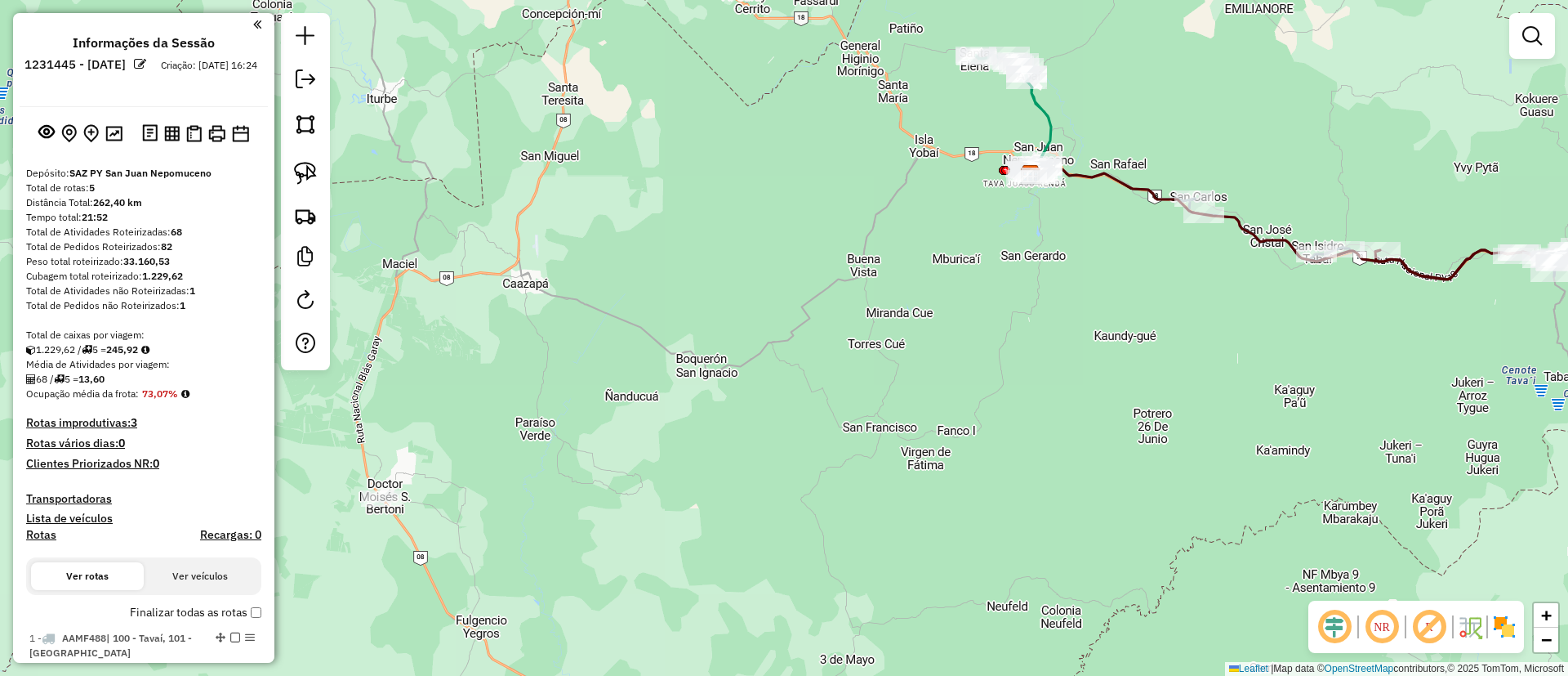
drag, startPoint x: 1042, startPoint y: 353, endPoint x: 699, endPoint y: 463, distance: 360.2
click at [699, 463] on hb-app "Aguarde... Pop-up bloqueado! Seu navegador bloqueou automáticamente a abertura …" at bounding box center [784, 338] width 1568 height 676
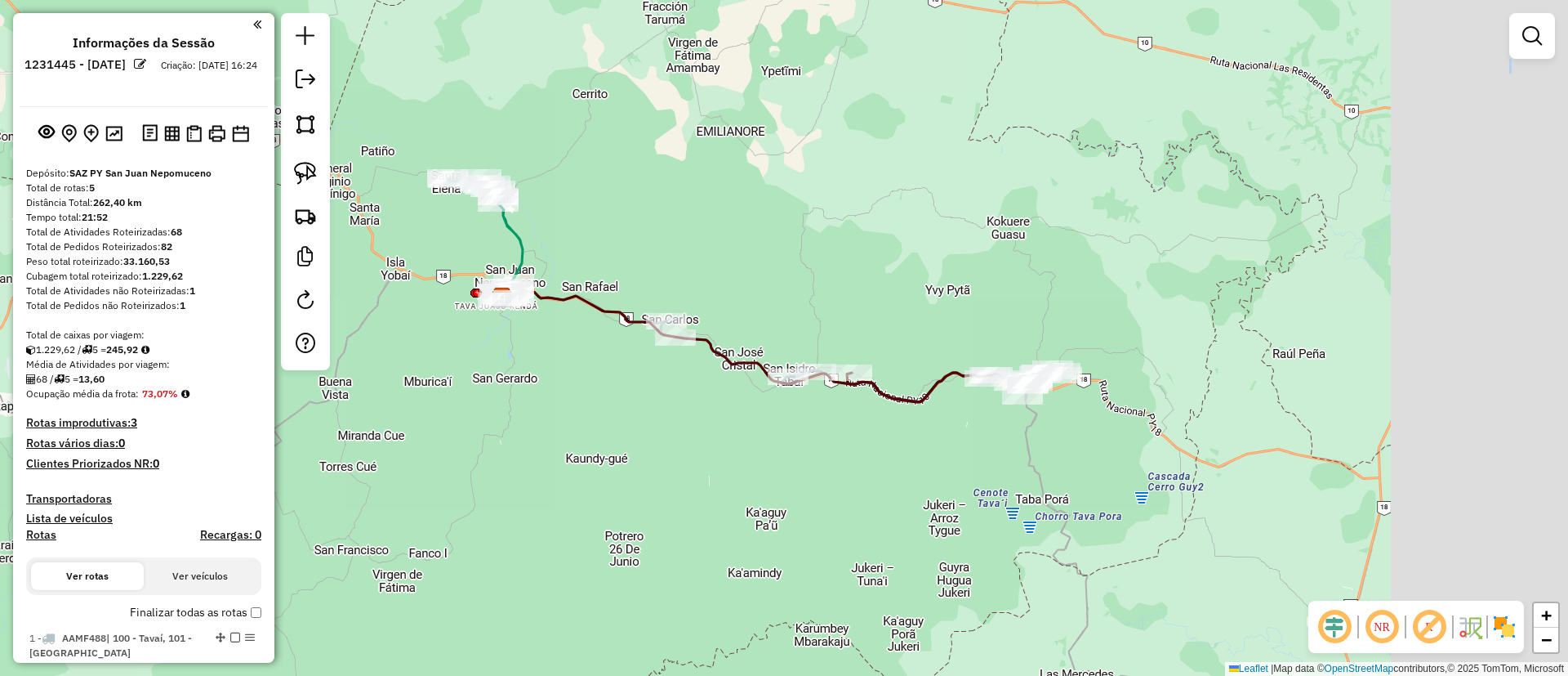
drag, startPoint x: 893, startPoint y: 421, endPoint x: 563, endPoint y: 460, distance: 332.3
click at [491, 493] on div "Janela de atendimento Grade de atendimento Capacidade Transportadoras Veículos …" at bounding box center [784, 338] width 1568 height 676
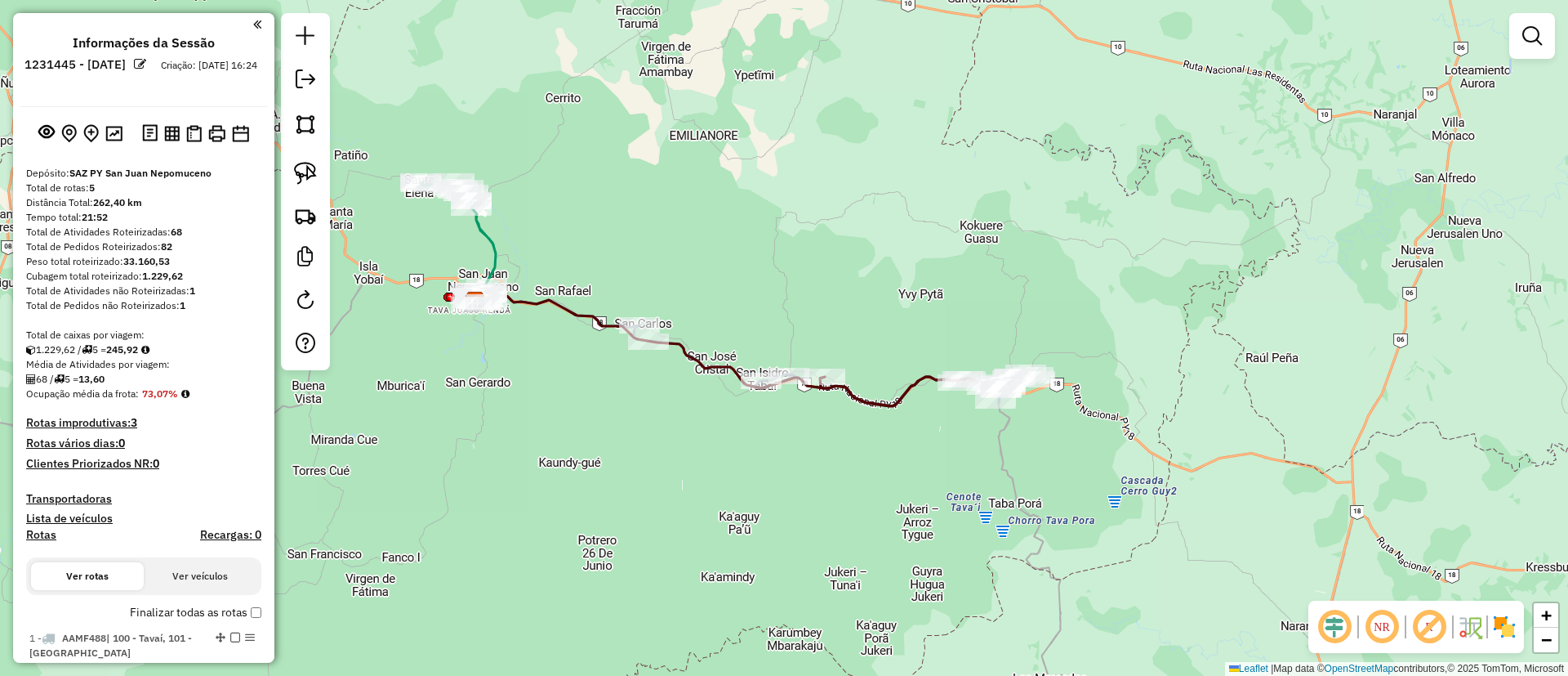
click at [895, 390] on icon at bounding box center [912, 391] width 185 height 29
select select "**********"
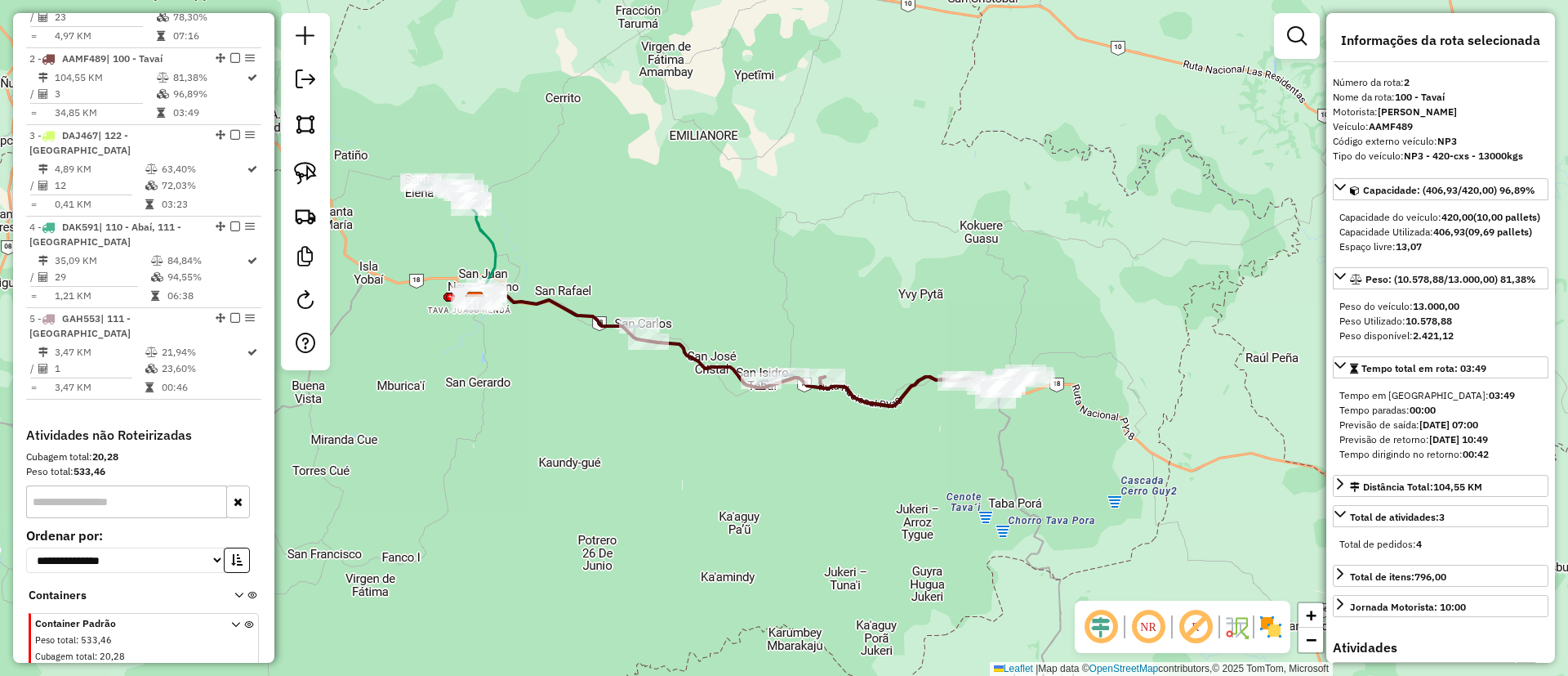
scroll to position [706, 0]
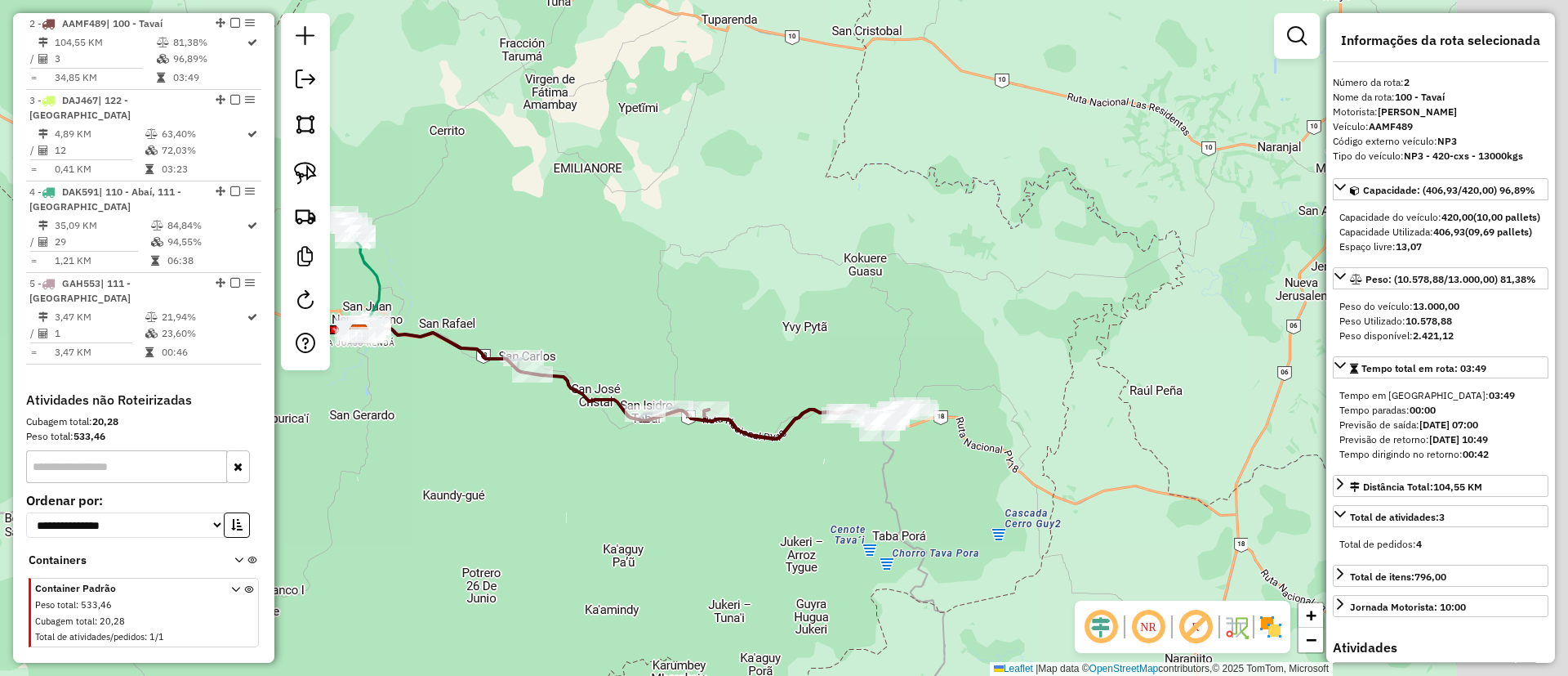
drag, startPoint x: 875, startPoint y: 449, endPoint x: 796, endPoint y: 464, distance: 80.4
click at [796, 464] on div "Janela de atendimento Grade de atendimento Capacidade Transportadoras Veículos …" at bounding box center [784, 338] width 1568 height 676
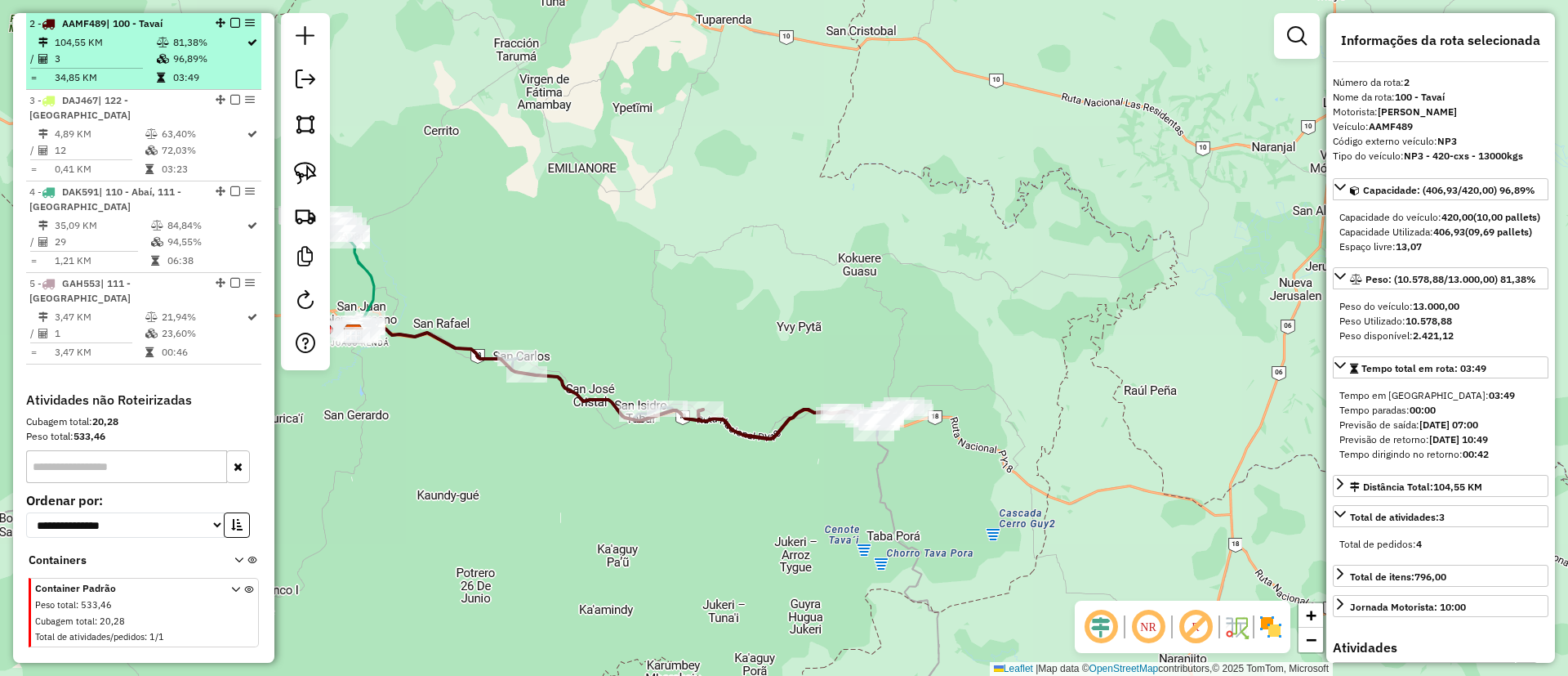
click at [230, 20] on em at bounding box center [235, 23] width 10 height 10
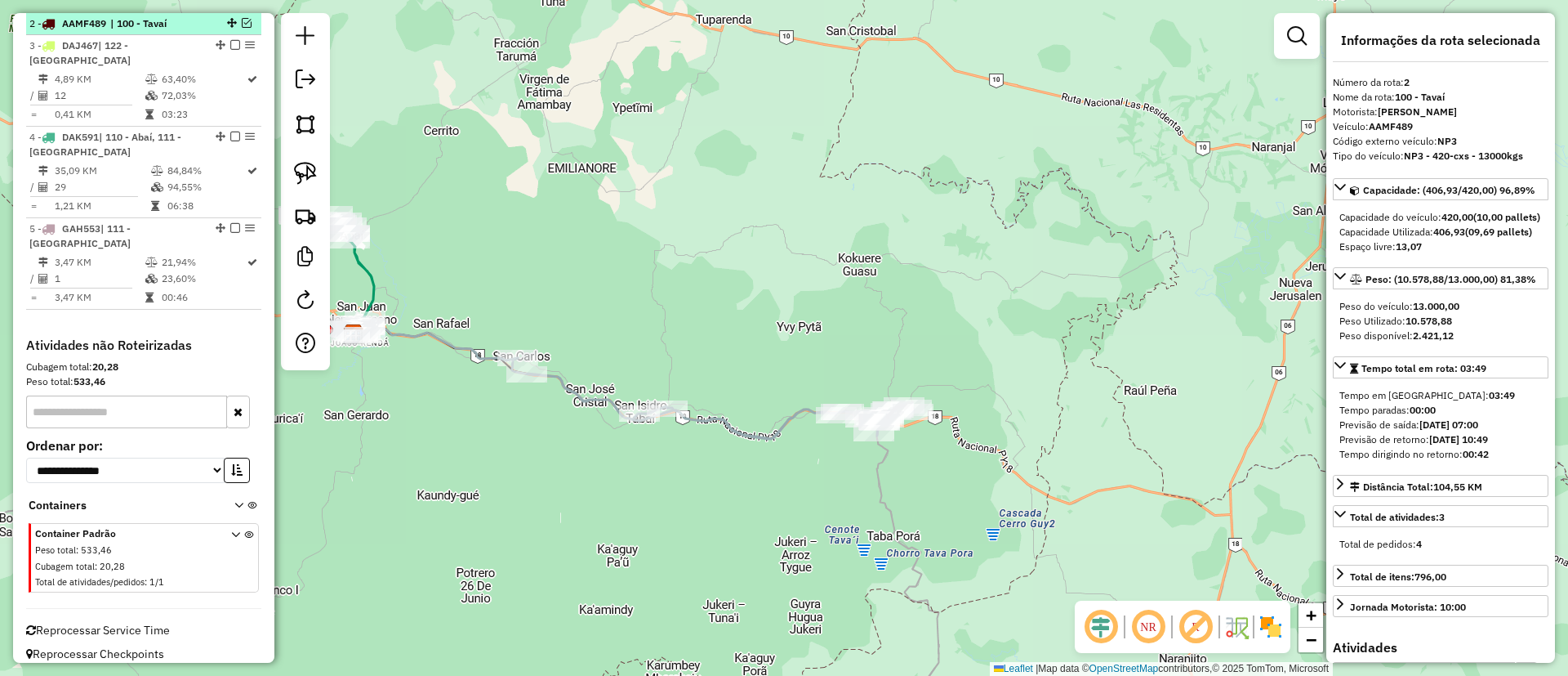
scroll to position [689, 0]
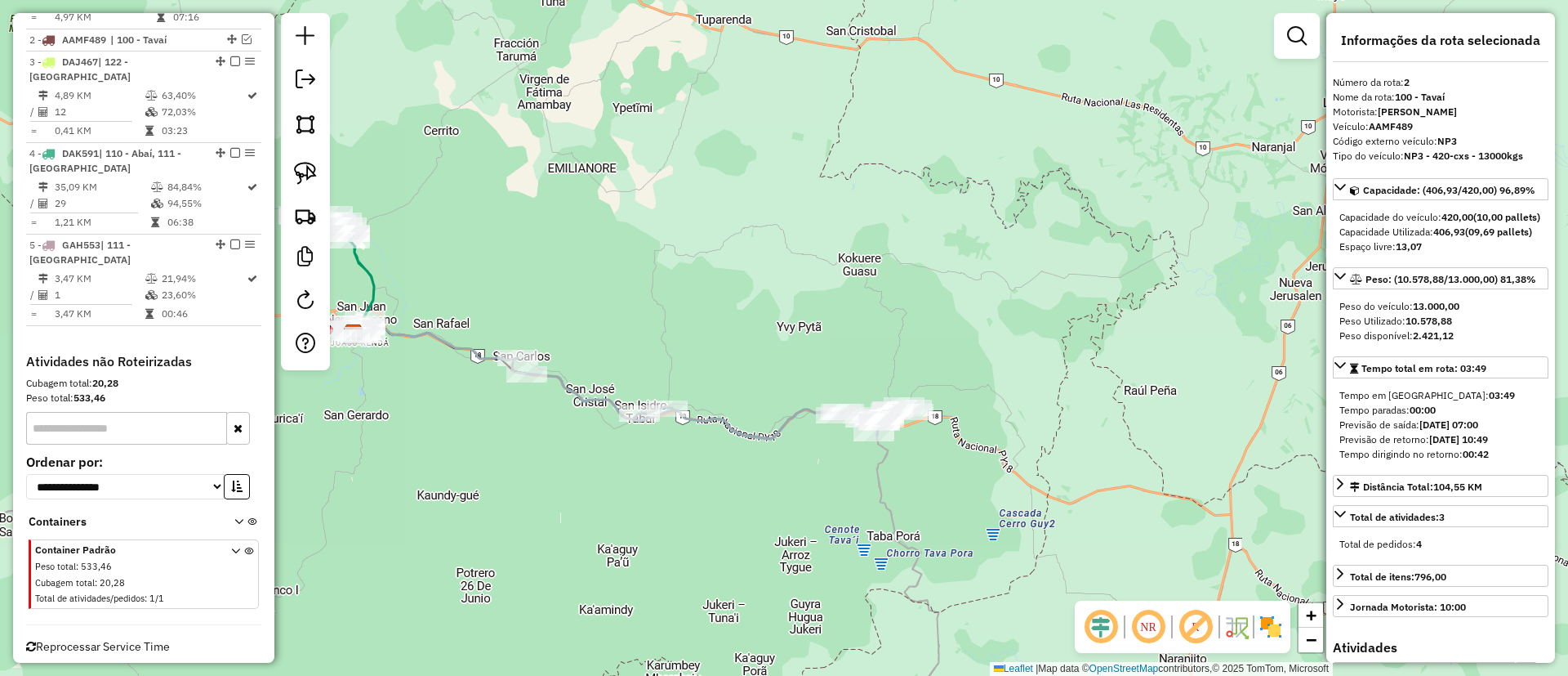
click at [719, 425] on icon at bounding box center [713, 398] width 402 height 81
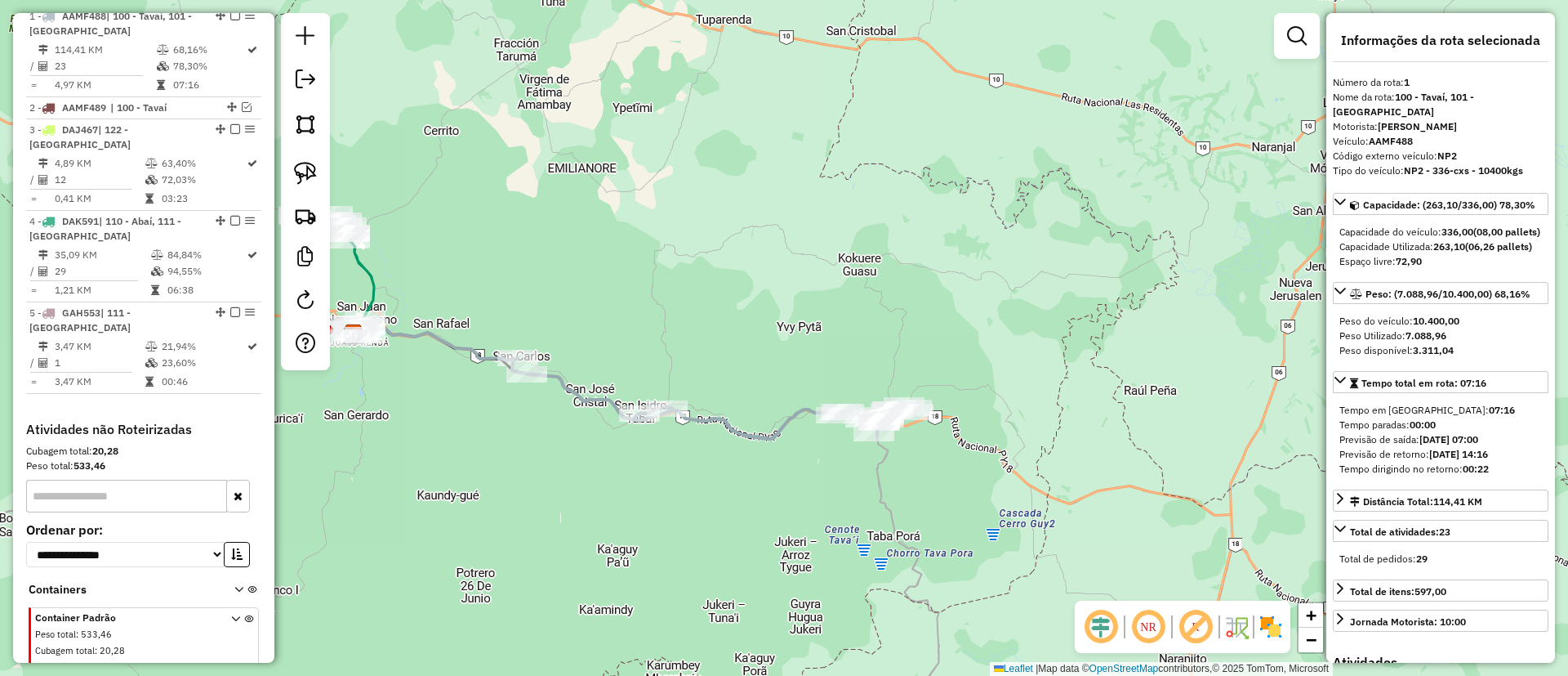
scroll to position [615, 0]
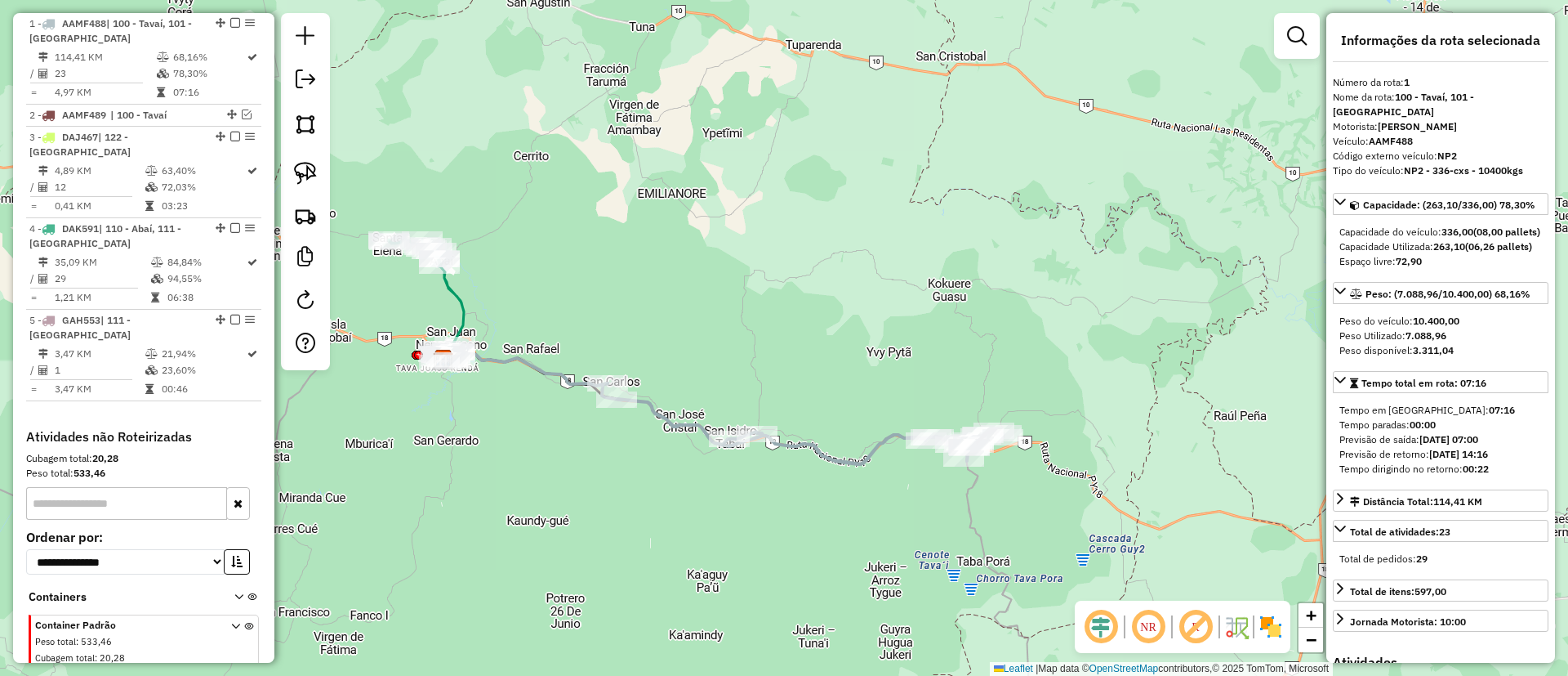
drag, startPoint x: 627, startPoint y: 498, endPoint x: 917, endPoint y: 570, distance: 298.8
click at [919, 574] on div "Janela de atendimento Grade de atendimento Capacidade Transportadoras Veículos …" at bounding box center [784, 338] width 1568 height 676
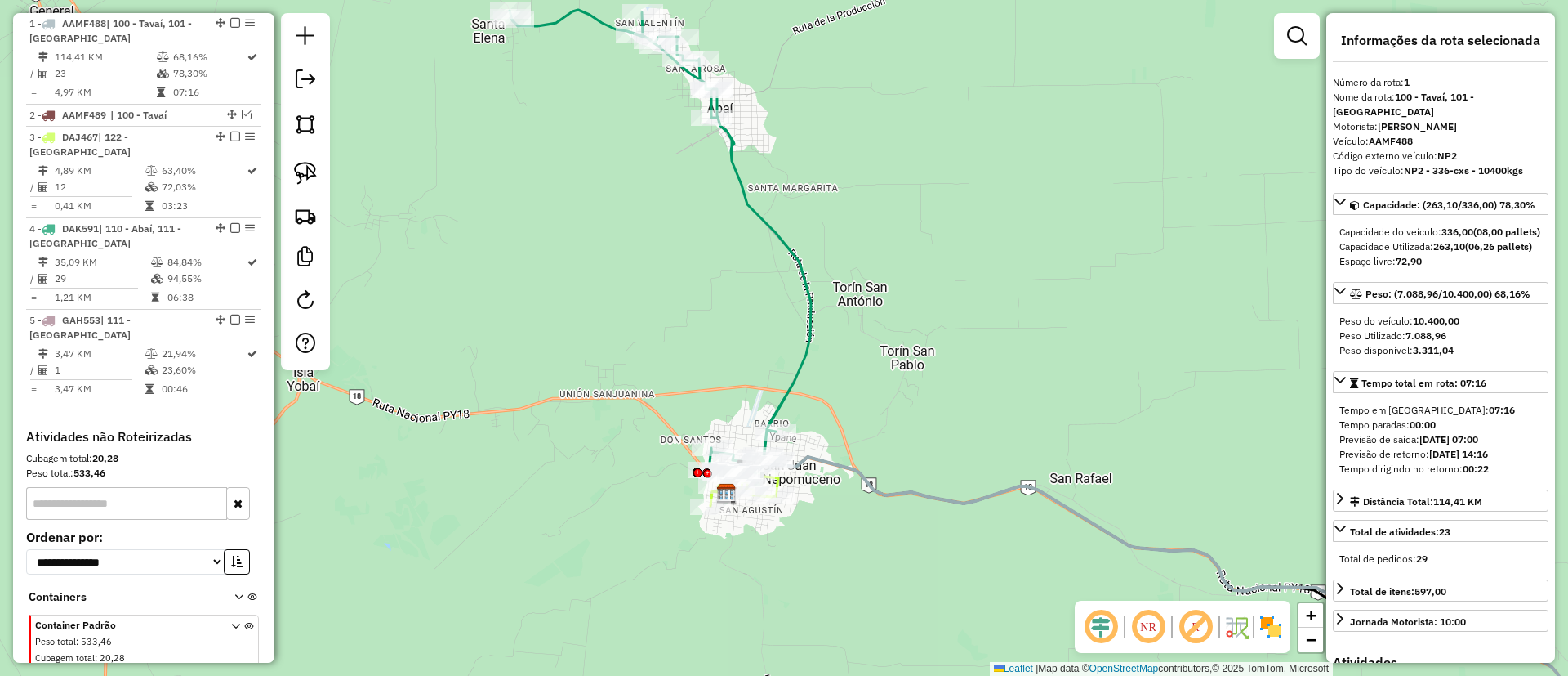
click at [781, 271] on div "Janela de atendimento Grade de atendimento Capacidade Transportadoras Veículos …" at bounding box center [784, 338] width 1568 height 676
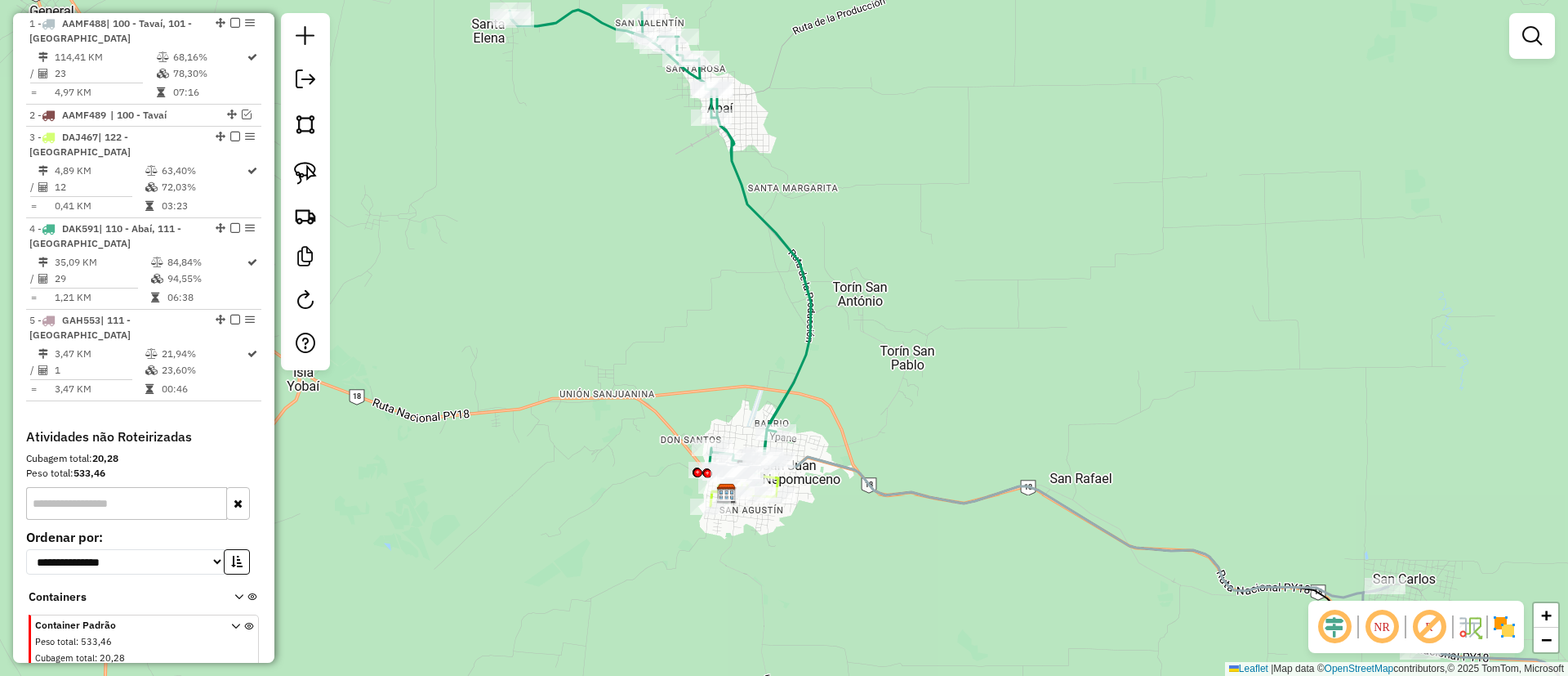
click at [784, 263] on div "Janela de atendimento Grade de atendimento Capacidade Transportadoras Veículos …" at bounding box center [784, 338] width 1568 height 676
click at [796, 252] on icon at bounding box center [661, 243] width 301 height 467
select select "**********"
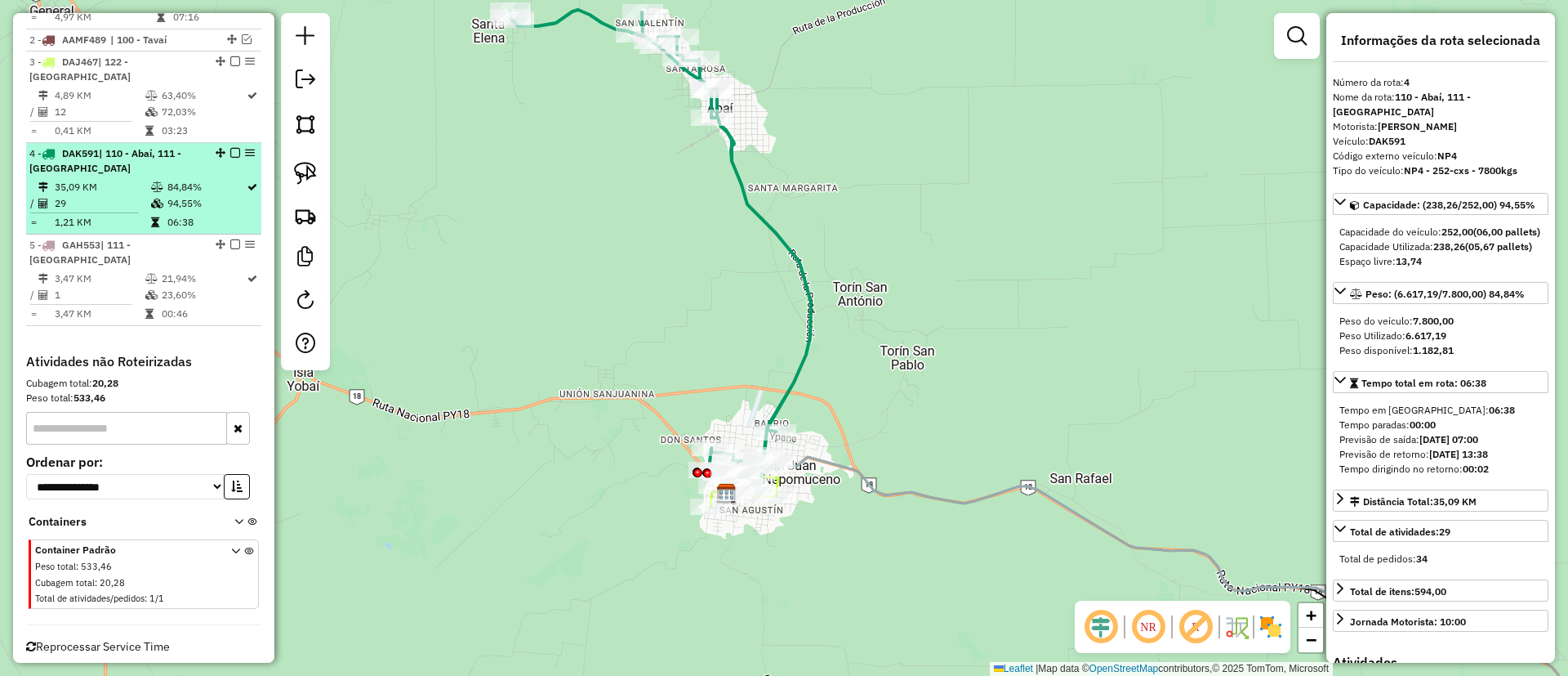
click at [230, 148] on em at bounding box center [235, 153] width 10 height 10
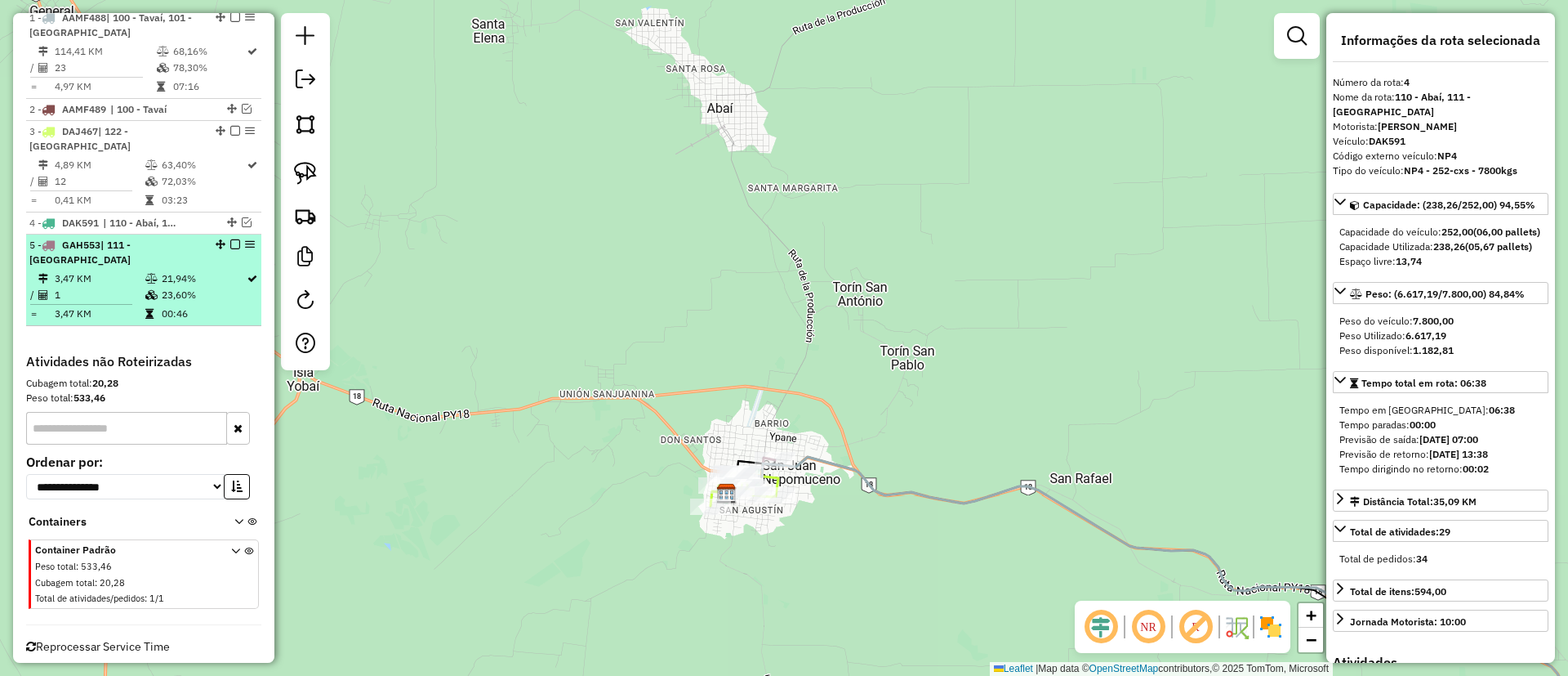
click at [207, 271] on td "21,94%" at bounding box center [203, 279] width 85 height 17
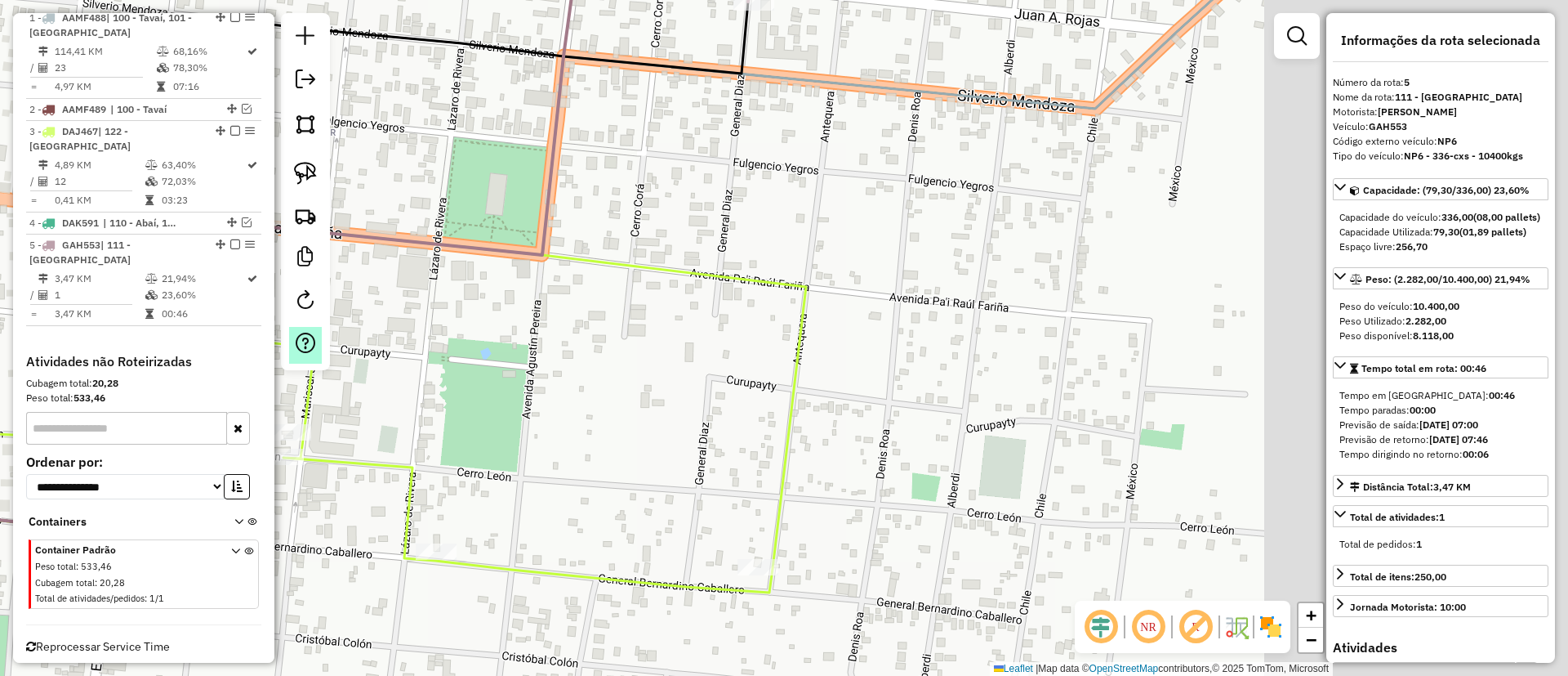
drag, startPoint x: 815, startPoint y: 454, endPoint x: 309, endPoint y: 363, distance: 514.1
click at [308, 363] on hb-router-mapa "Informações da Sessão 1231445 - 20/08/2025 Criação: 19/08/2025 16:24 Depósito: …" at bounding box center [784, 338] width 1568 height 676
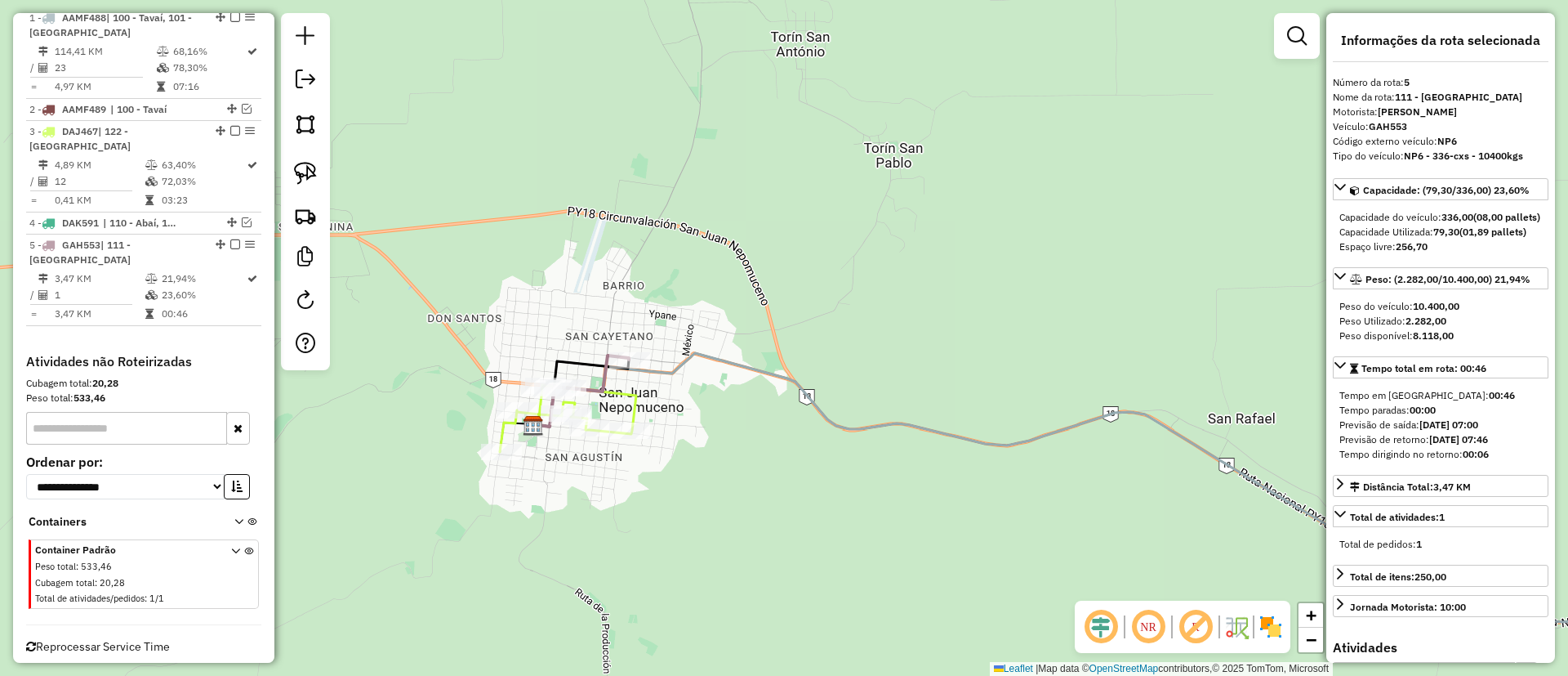
click at [841, 417] on icon at bounding box center [1128, 487] width 1192 height 269
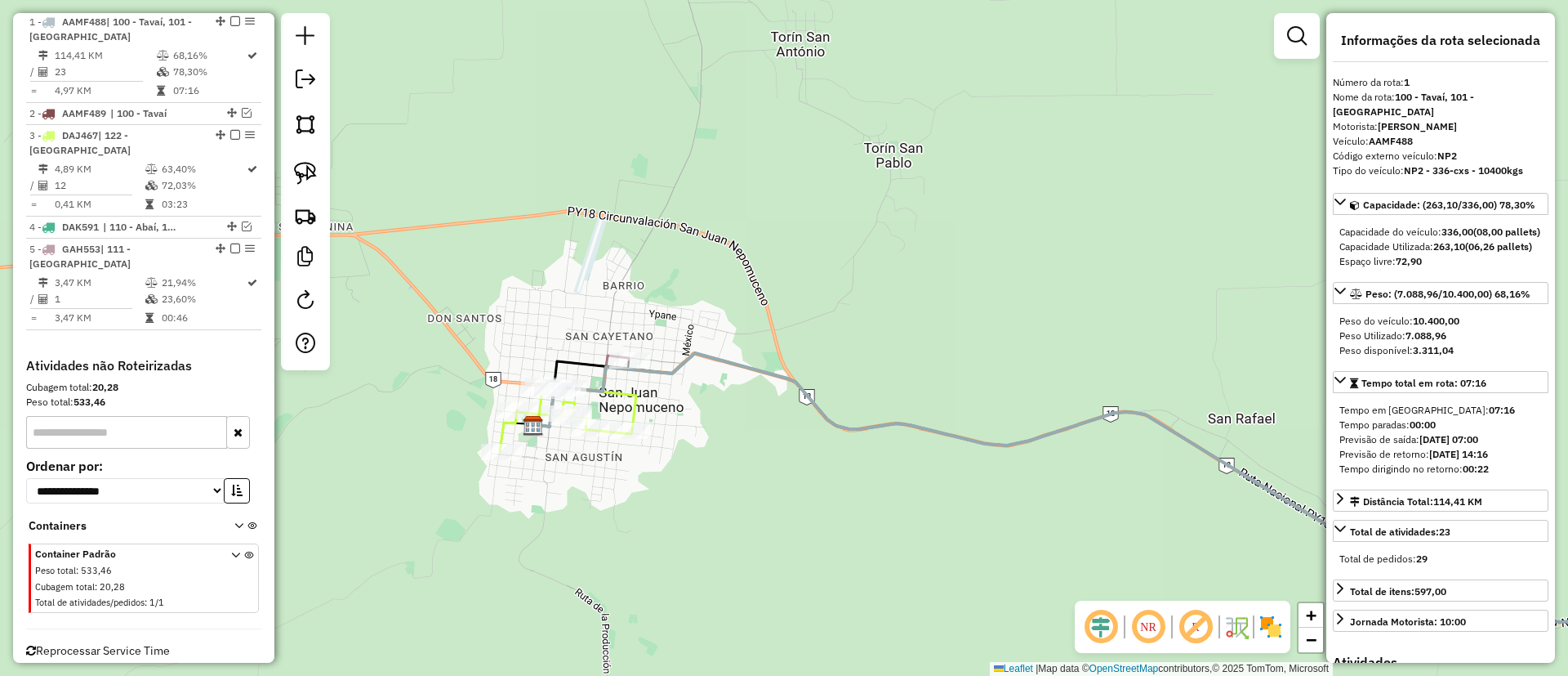
scroll to position [615, 0]
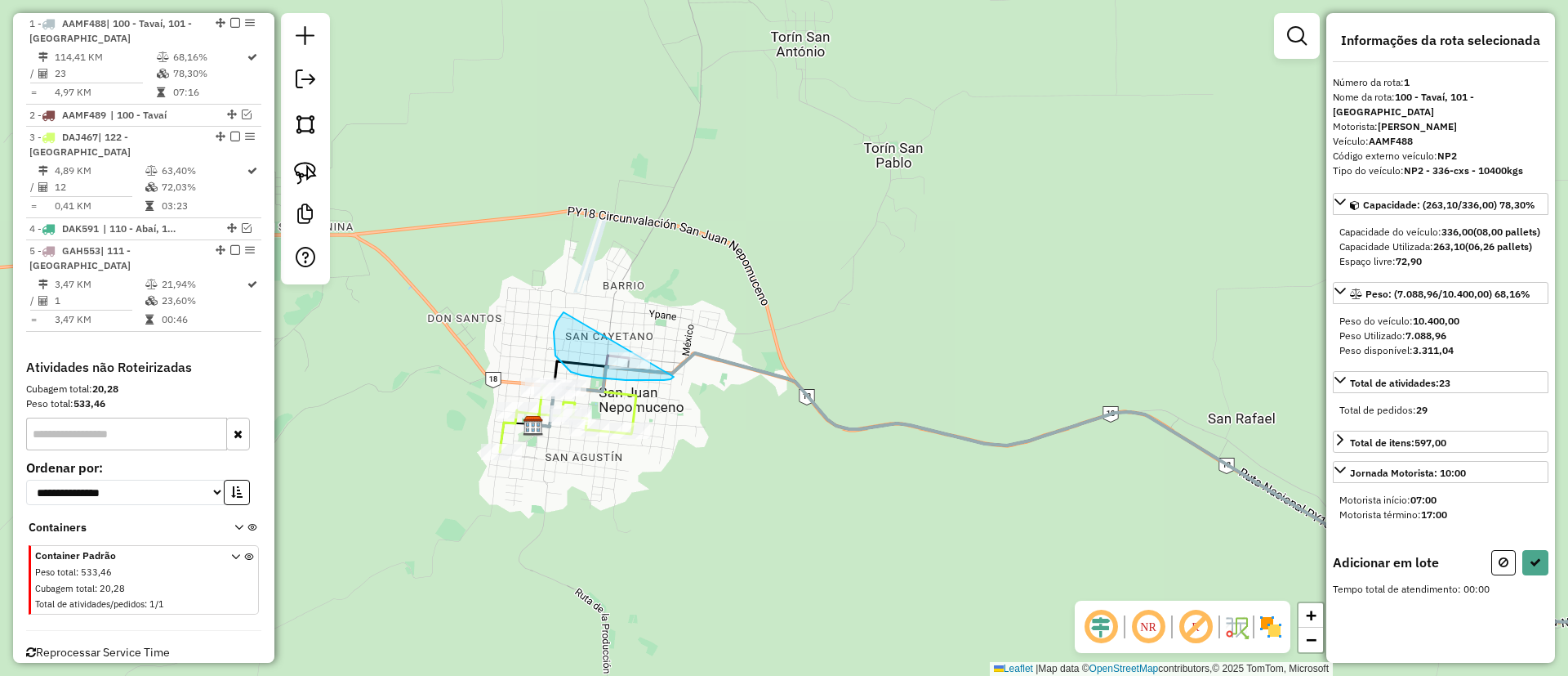
drag, startPoint x: 561, startPoint y: 316, endPoint x: 691, endPoint y: 338, distance: 131.8
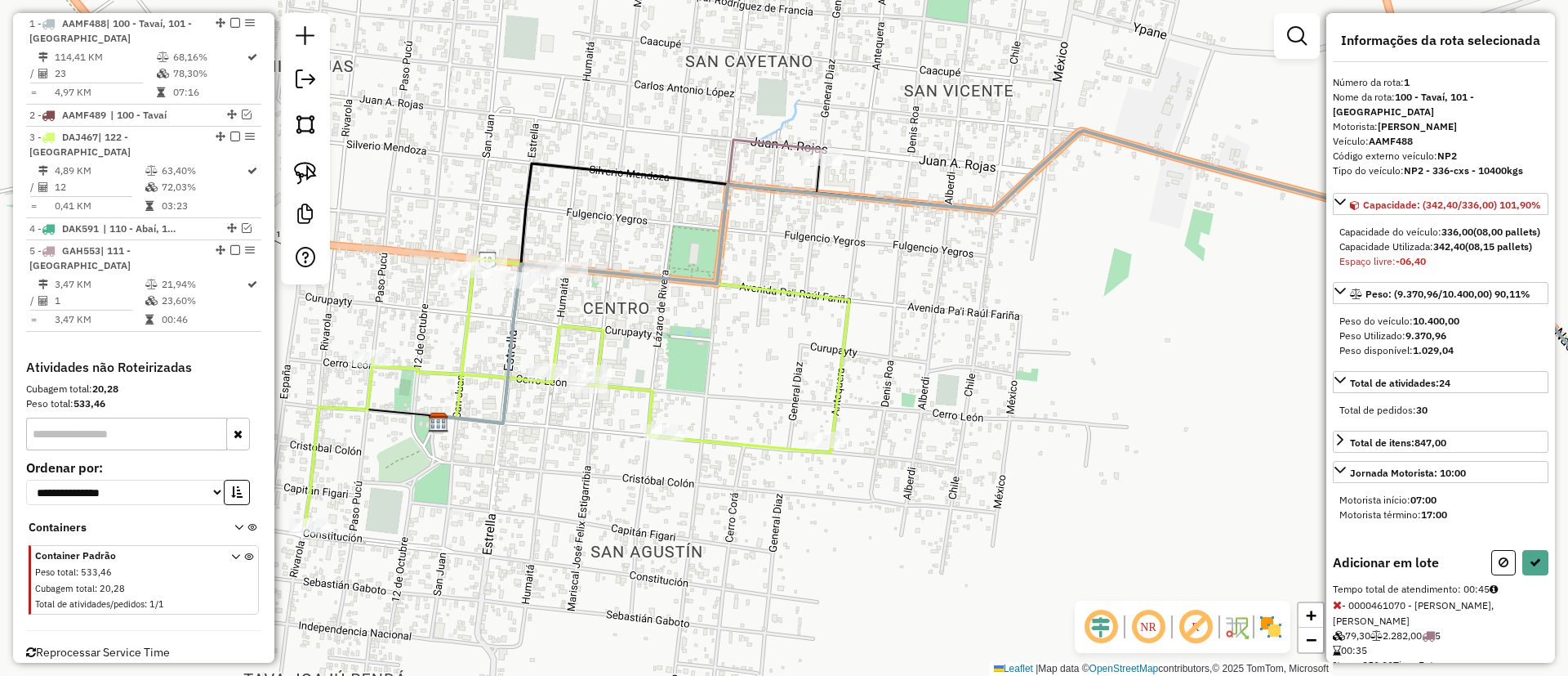
click at [637, 400] on div "Janela de atendimento Grade de atendimento Capacidade Transportadoras Veículos …" at bounding box center [784, 338] width 1568 height 676
click at [650, 398] on icon at bounding box center [577, 391] width 545 height 267
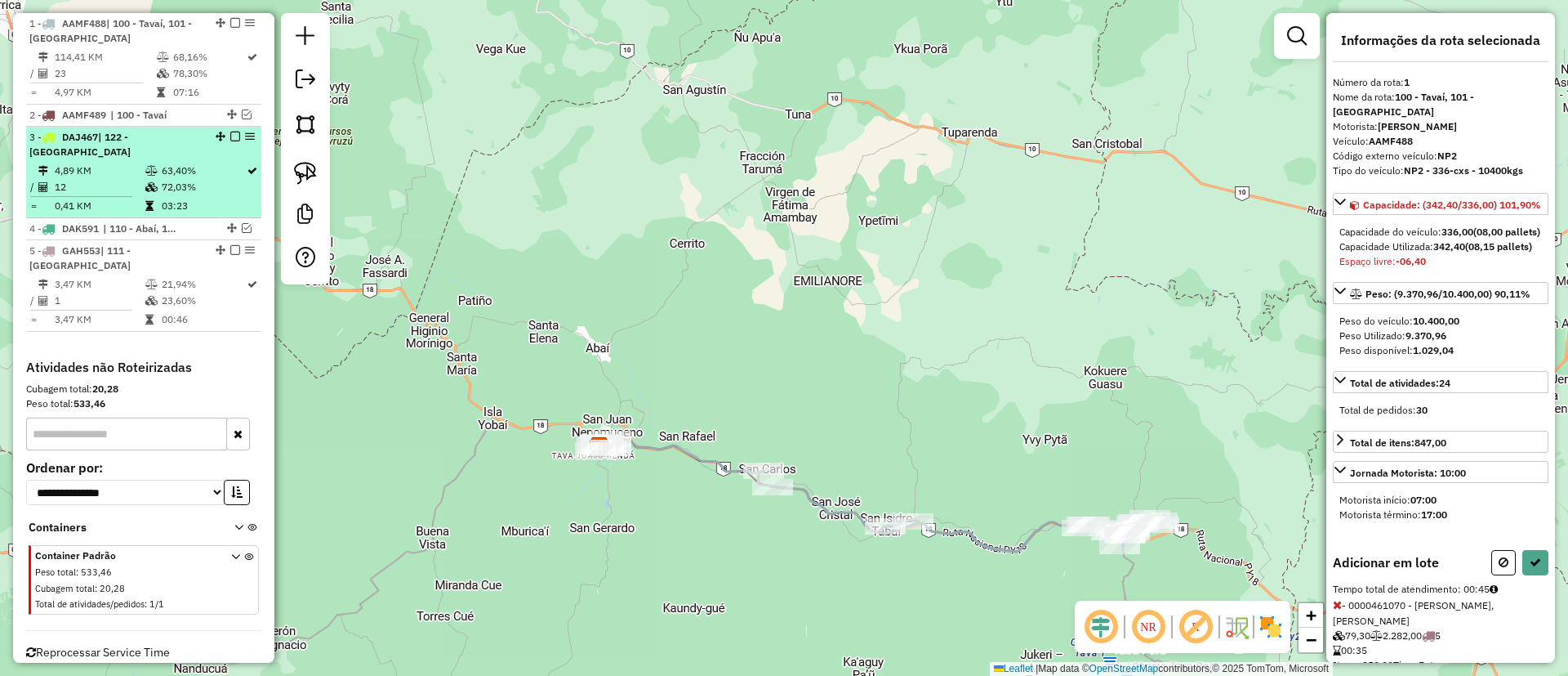
click at [172, 198] on td "03:23" at bounding box center [203, 206] width 85 height 17
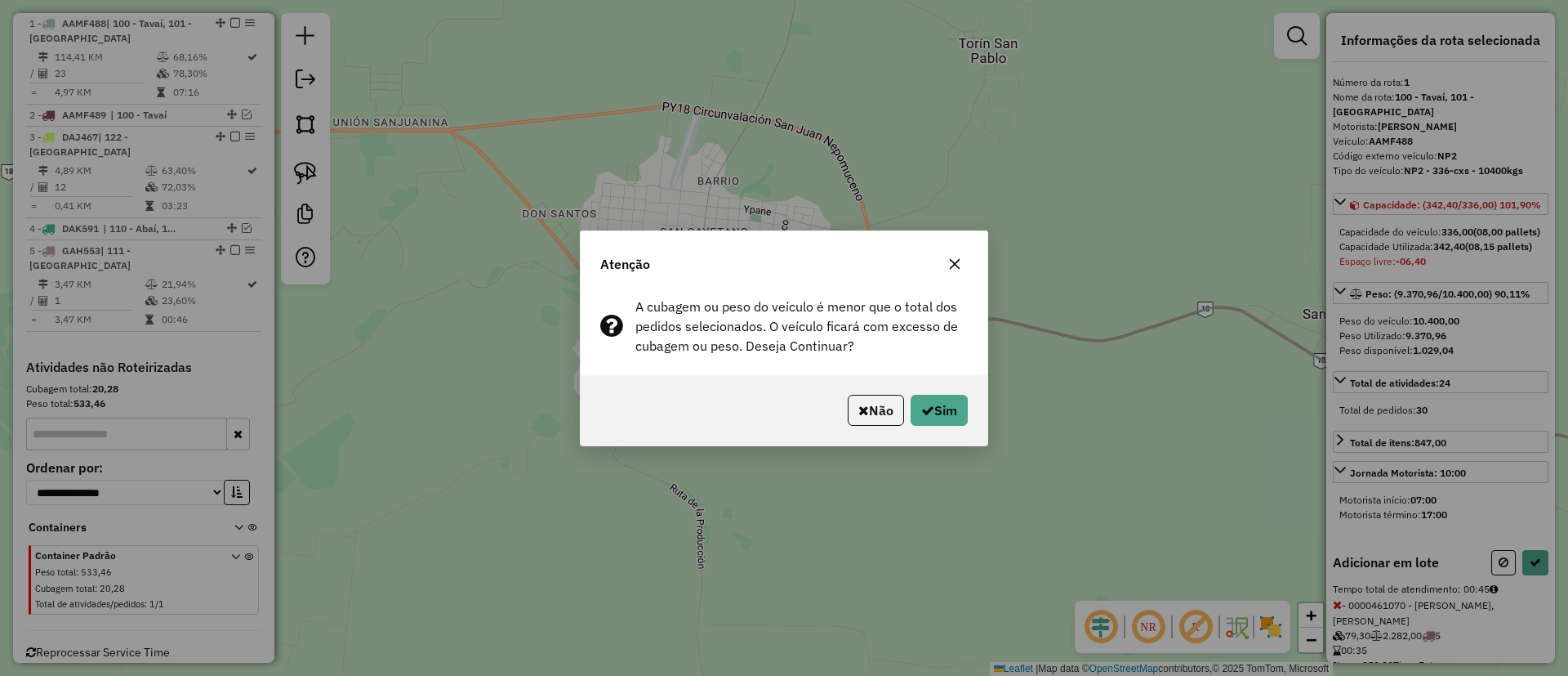
scroll to position [620, 0]
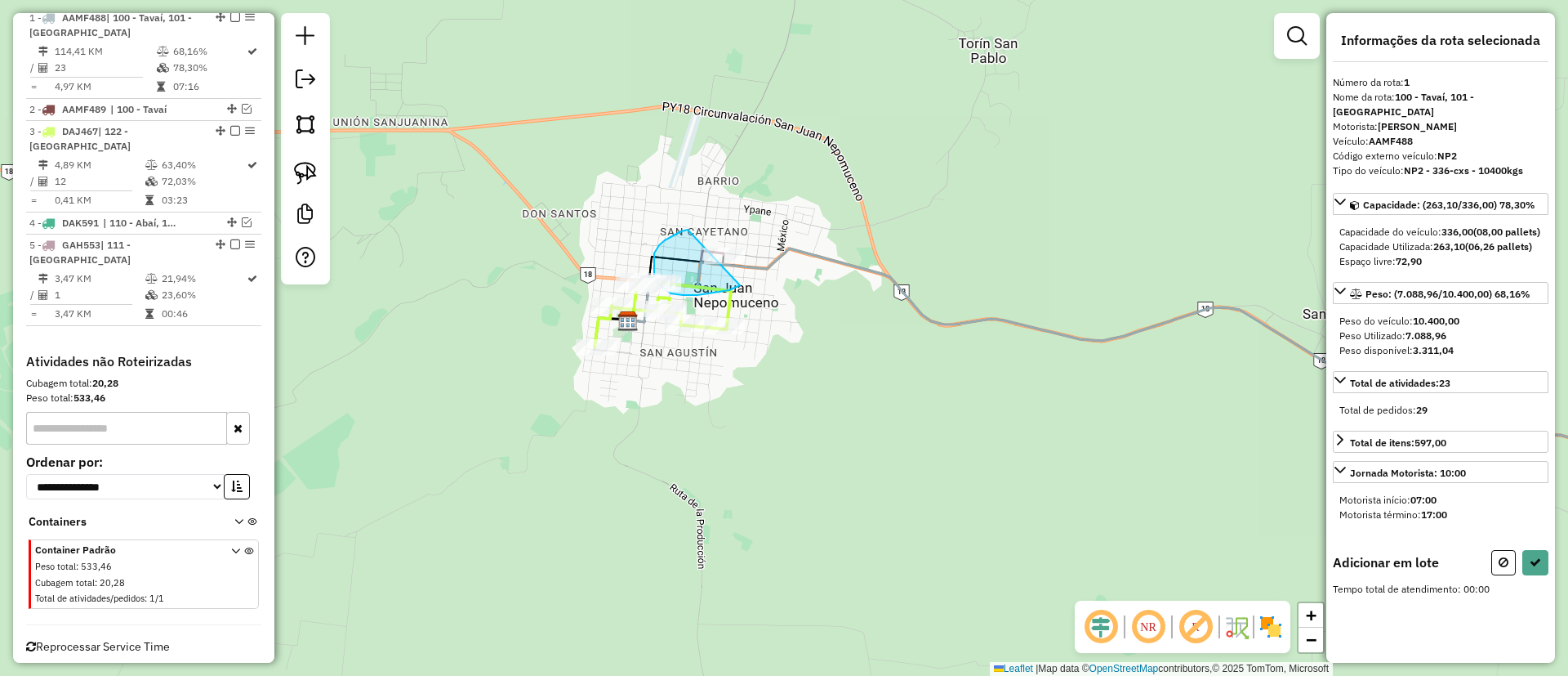
drag, startPoint x: 681, startPoint y: 231, endPoint x: 768, endPoint y: 206, distance: 90.5
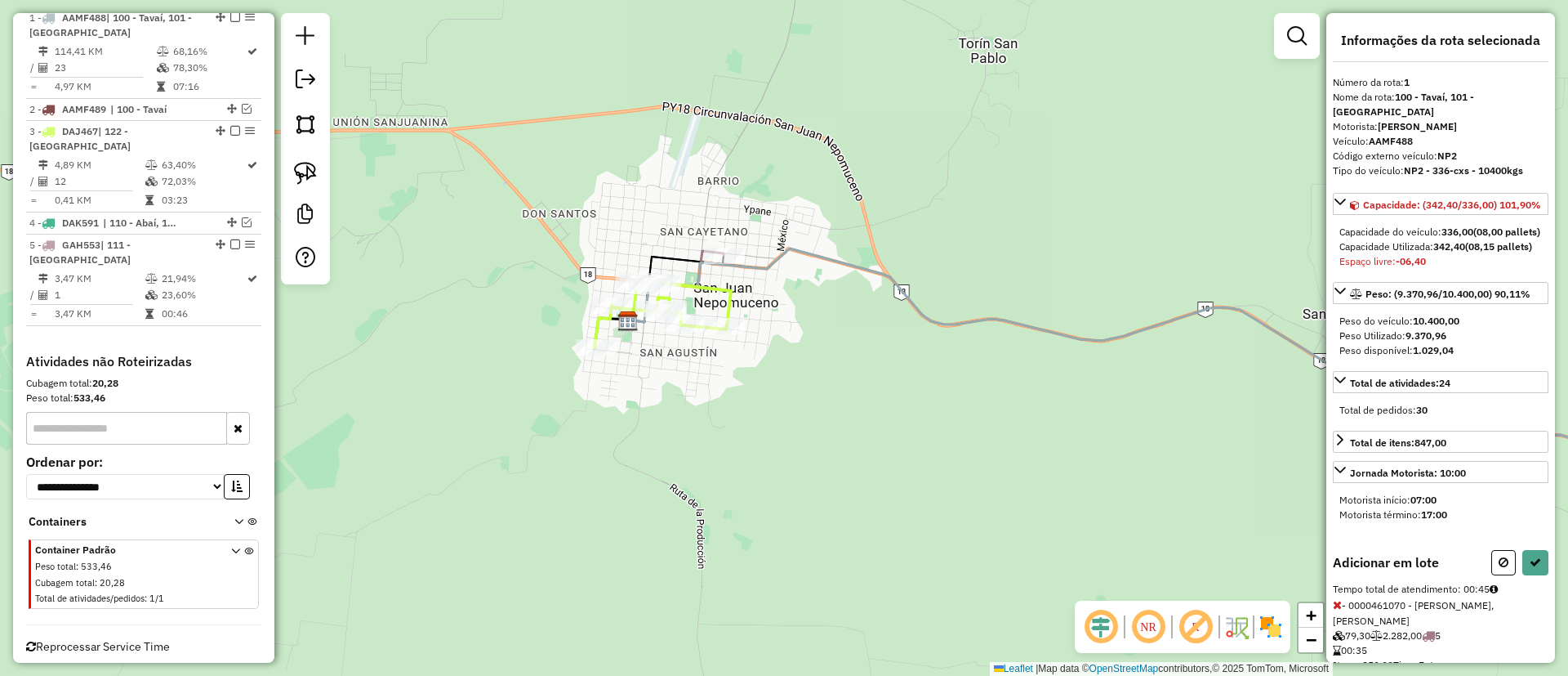
select select "**********"
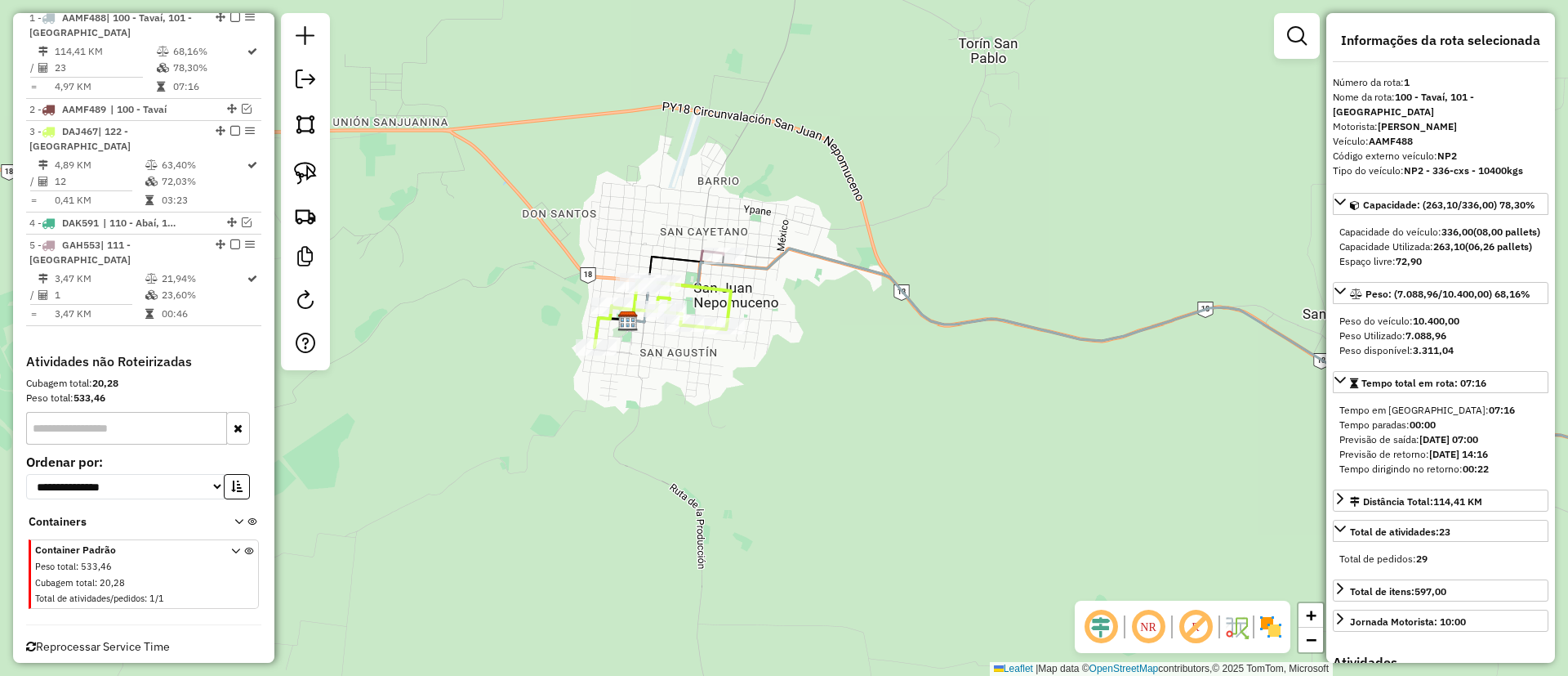
click at [727, 292] on icon at bounding box center [662, 314] width 136 height 67
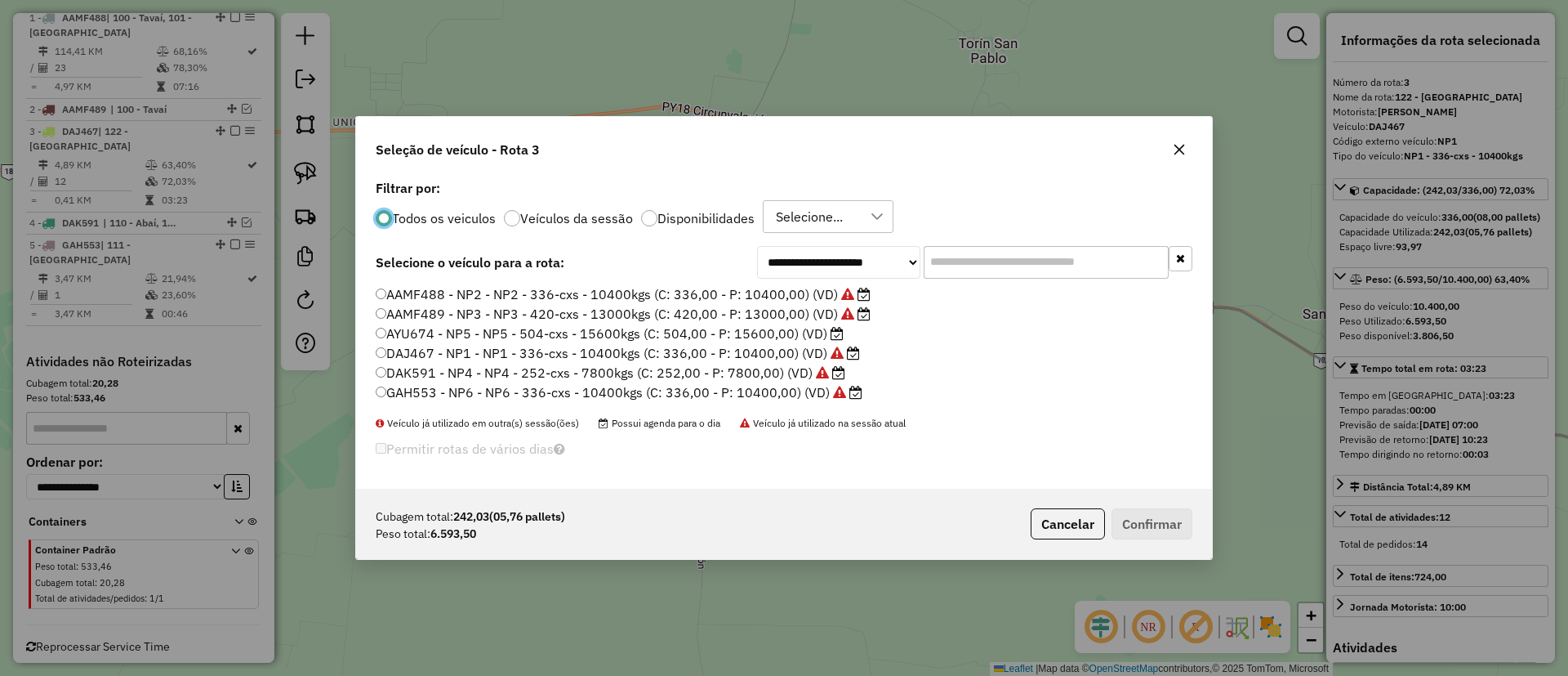
scroll to position [9, 5]
click at [758, 337] on label "AYU674 - NP5 - NP5 - 504-cxs - 15600kgs (C: 504,00 - P: 15600,00) (VD)" at bounding box center [609, 333] width 468 height 19
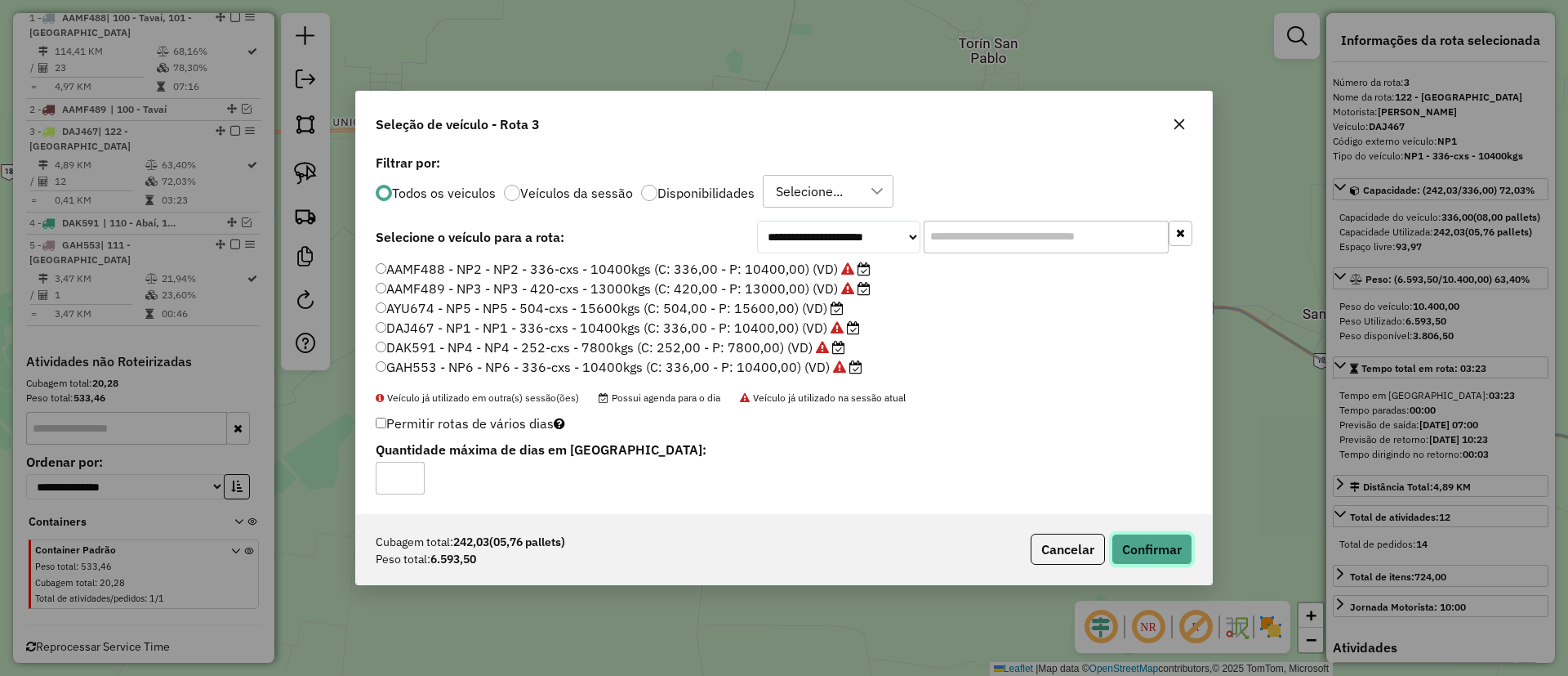
click at [1151, 544] on button "Confirmar" at bounding box center [1152, 549] width 81 height 31
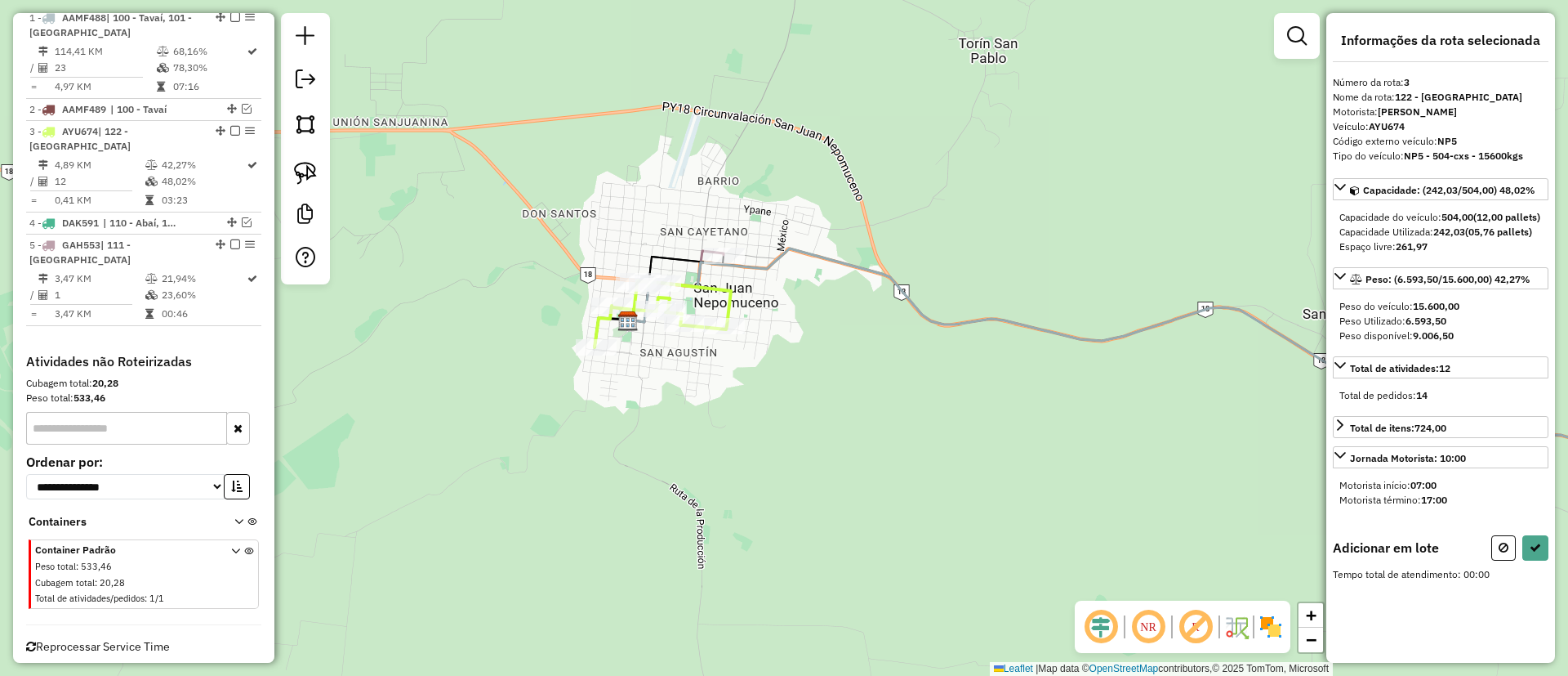
click at [626, 188] on div "Janela de atendimento Grade de atendimento Capacidade Transportadoras Veículos …" at bounding box center [784, 338] width 1568 height 676
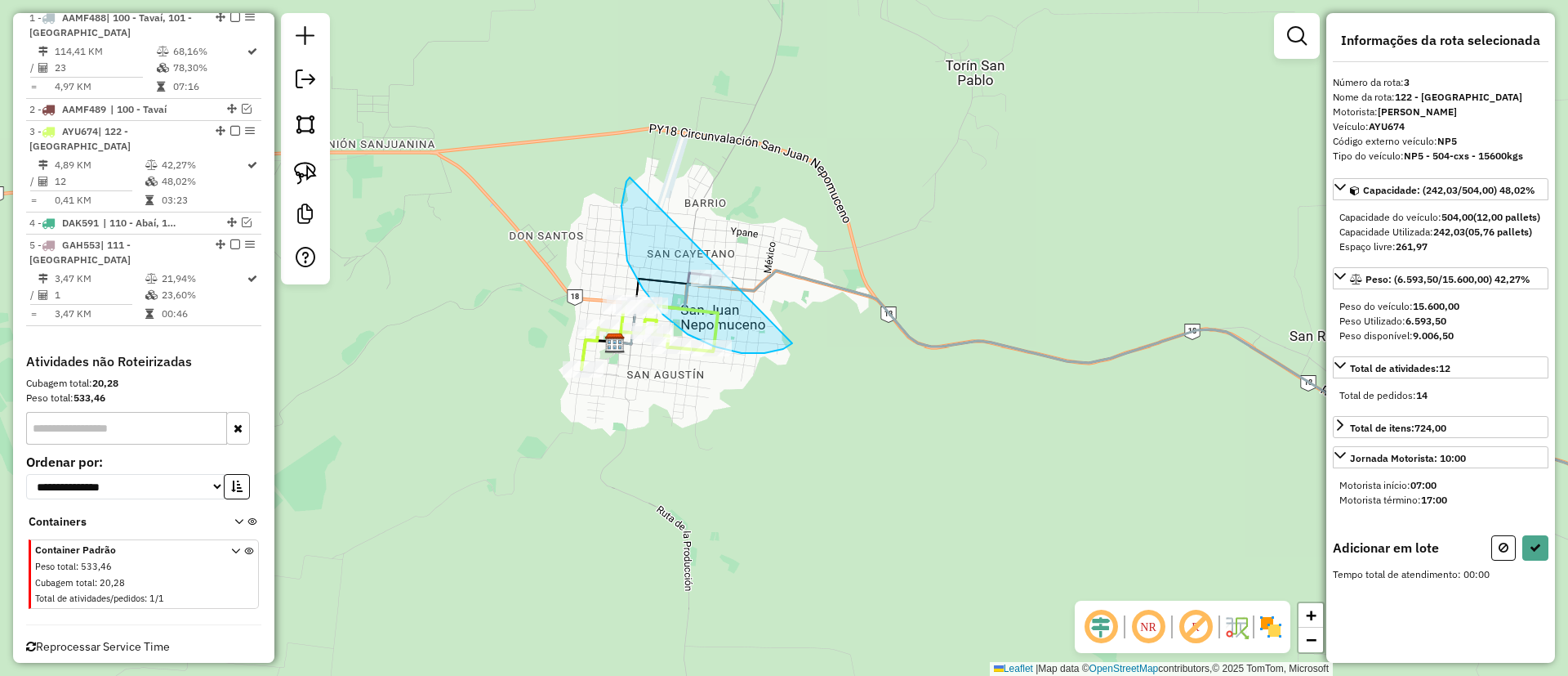
drag, startPoint x: 663, startPoint y: 315, endPoint x: 805, endPoint y: 271, distance: 148.7
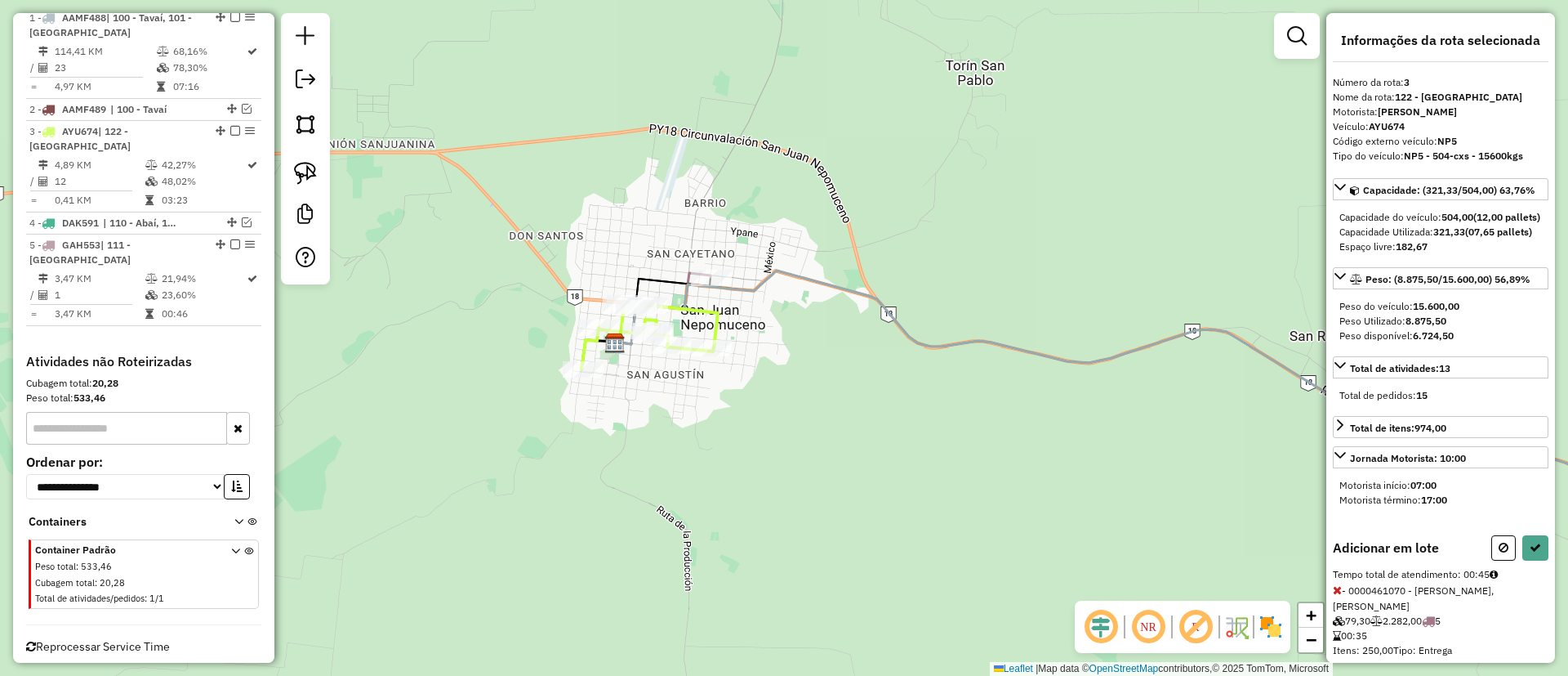
select select "**********"
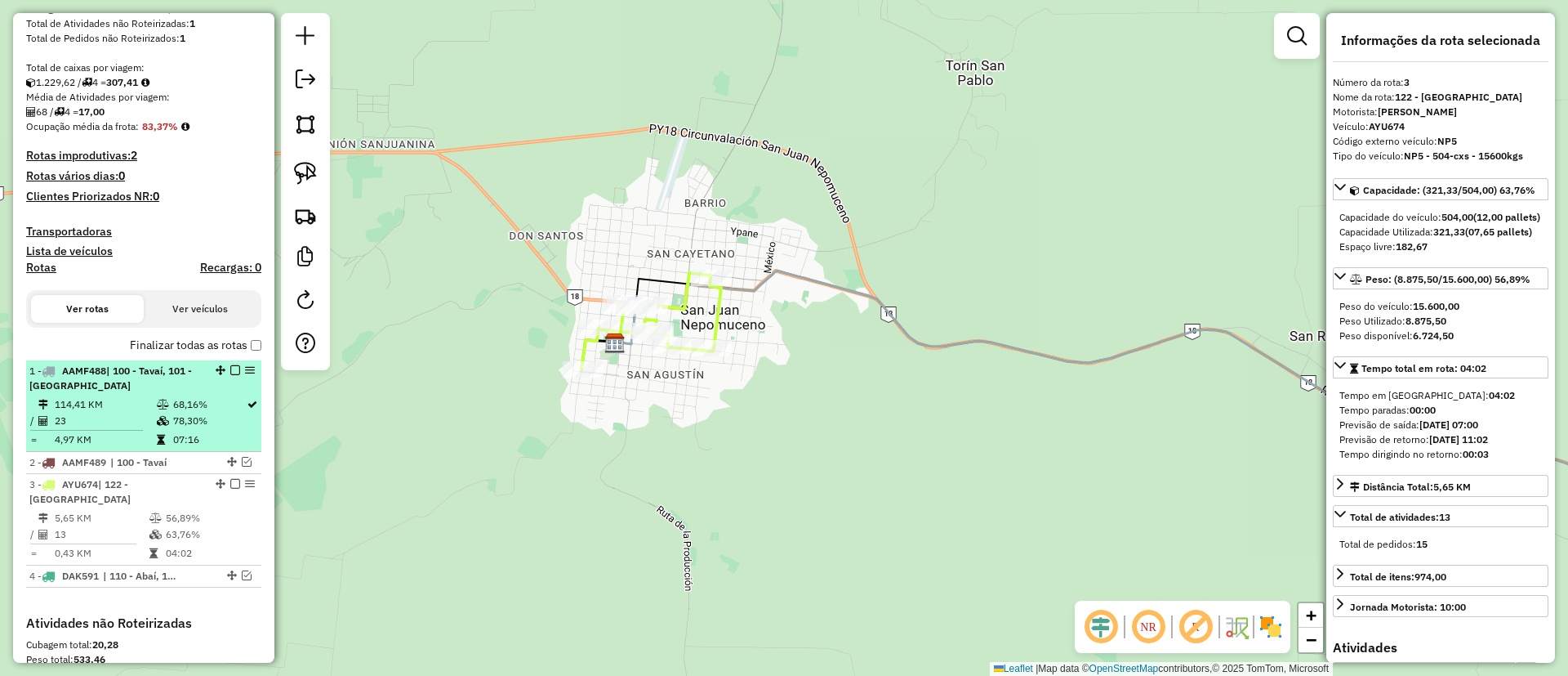
scroll to position [298, 0]
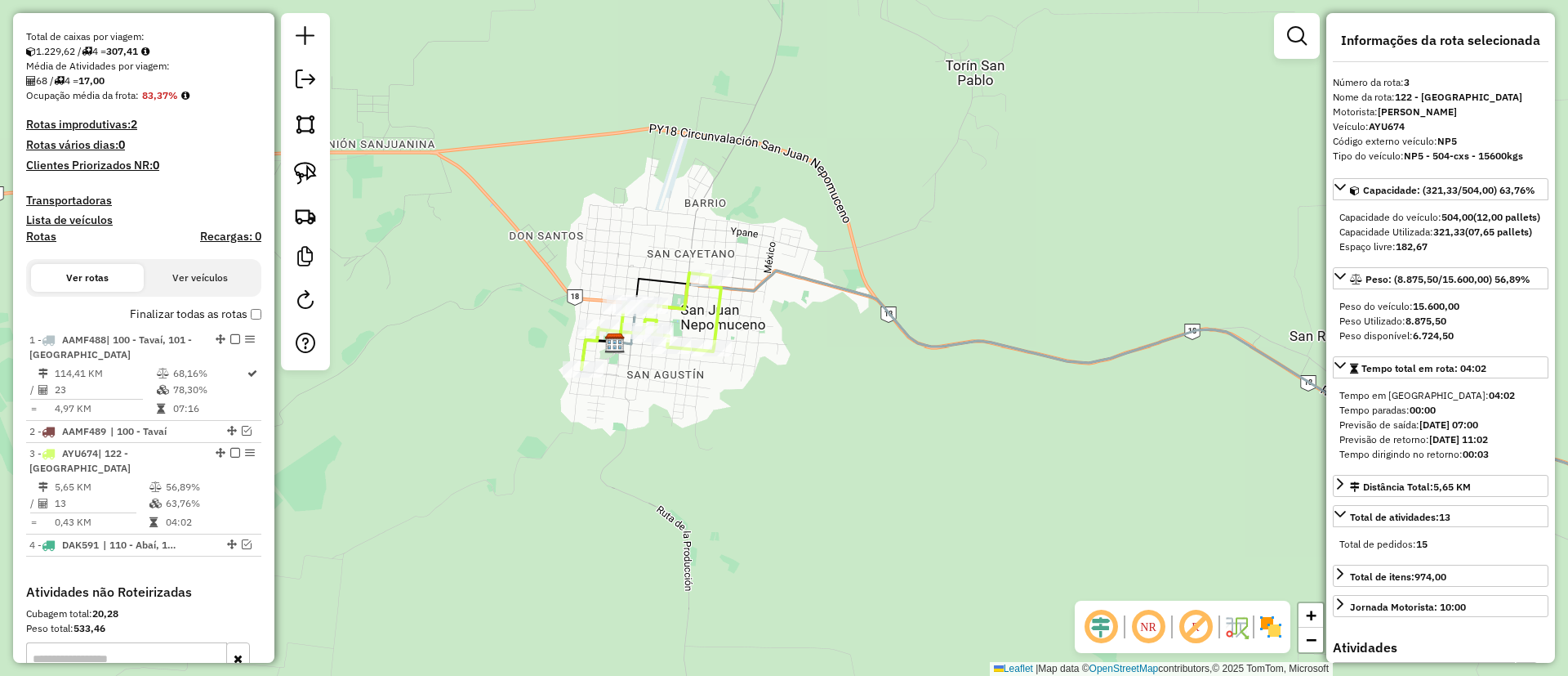
click at [214, 320] on label "Finalizar todas as rotas" at bounding box center [195, 314] width 131 height 17
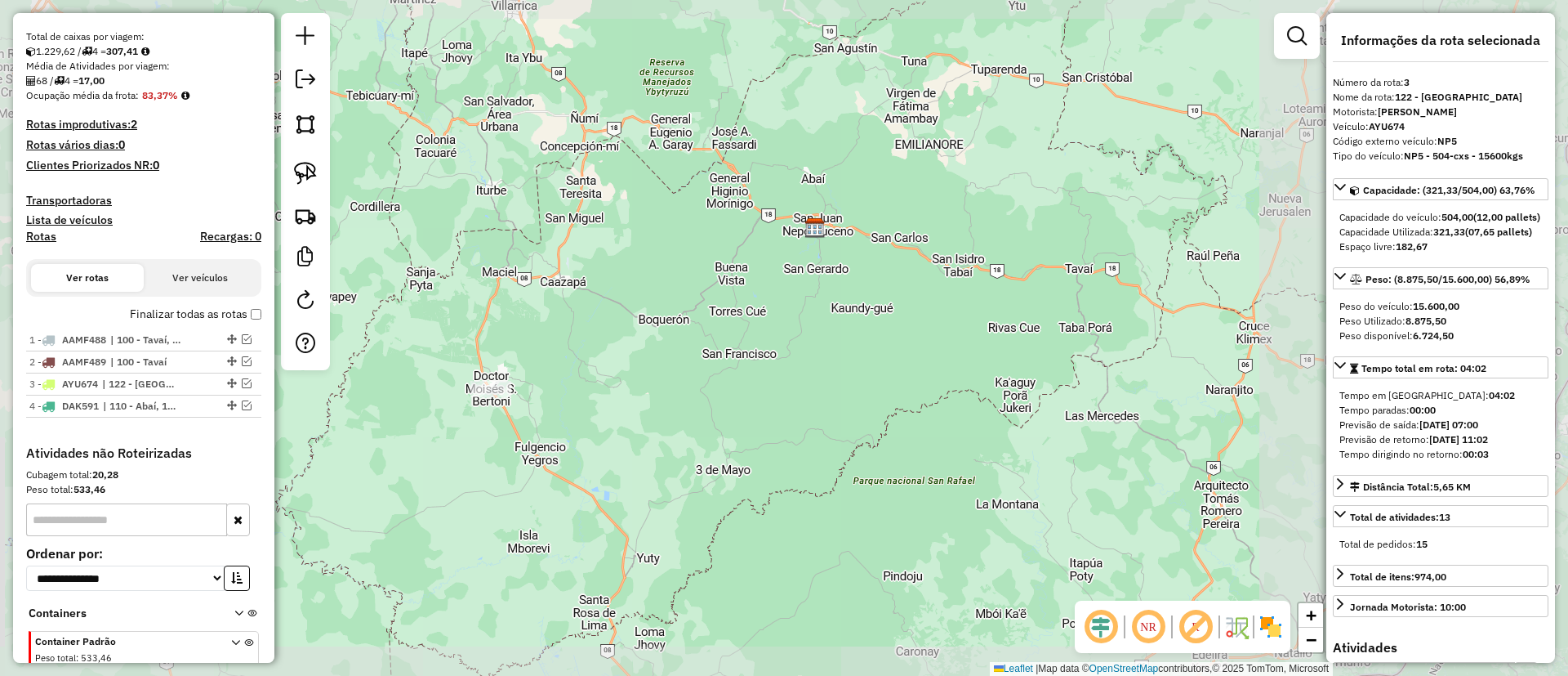
drag, startPoint x: 988, startPoint y: 275, endPoint x: 1043, endPoint y: 245, distance: 62.6
click at [1043, 250] on div "Janela de atendimento Grade de atendimento Capacidade Transportadoras Veículos …" at bounding box center [784, 338] width 1568 height 676
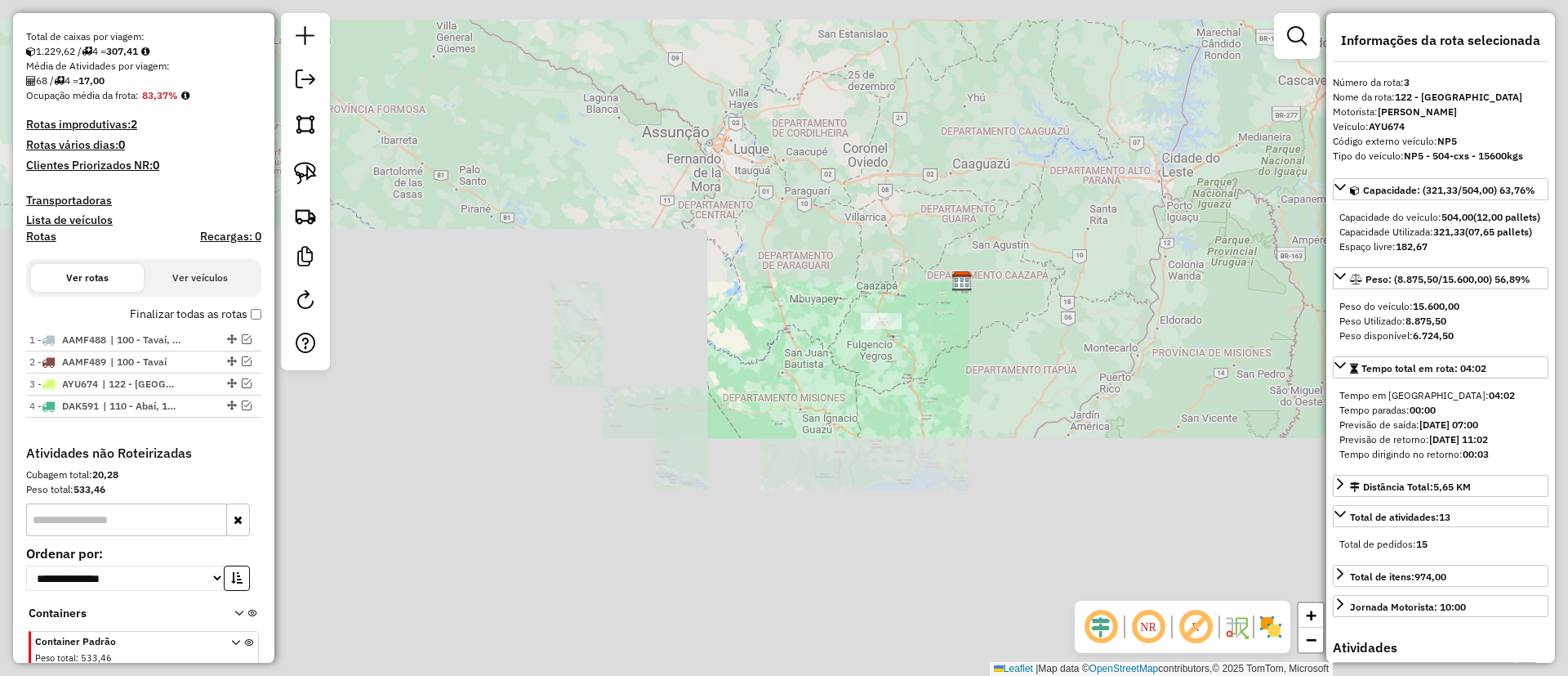
drag, startPoint x: 1022, startPoint y: 218, endPoint x: 423, endPoint y: 287, distance: 603.0
click at [811, 377] on div "Janela de atendimento Grade de atendimento Capacidade Transportadoras Veículos …" at bounding box center [784, 338] width 1568 height 676
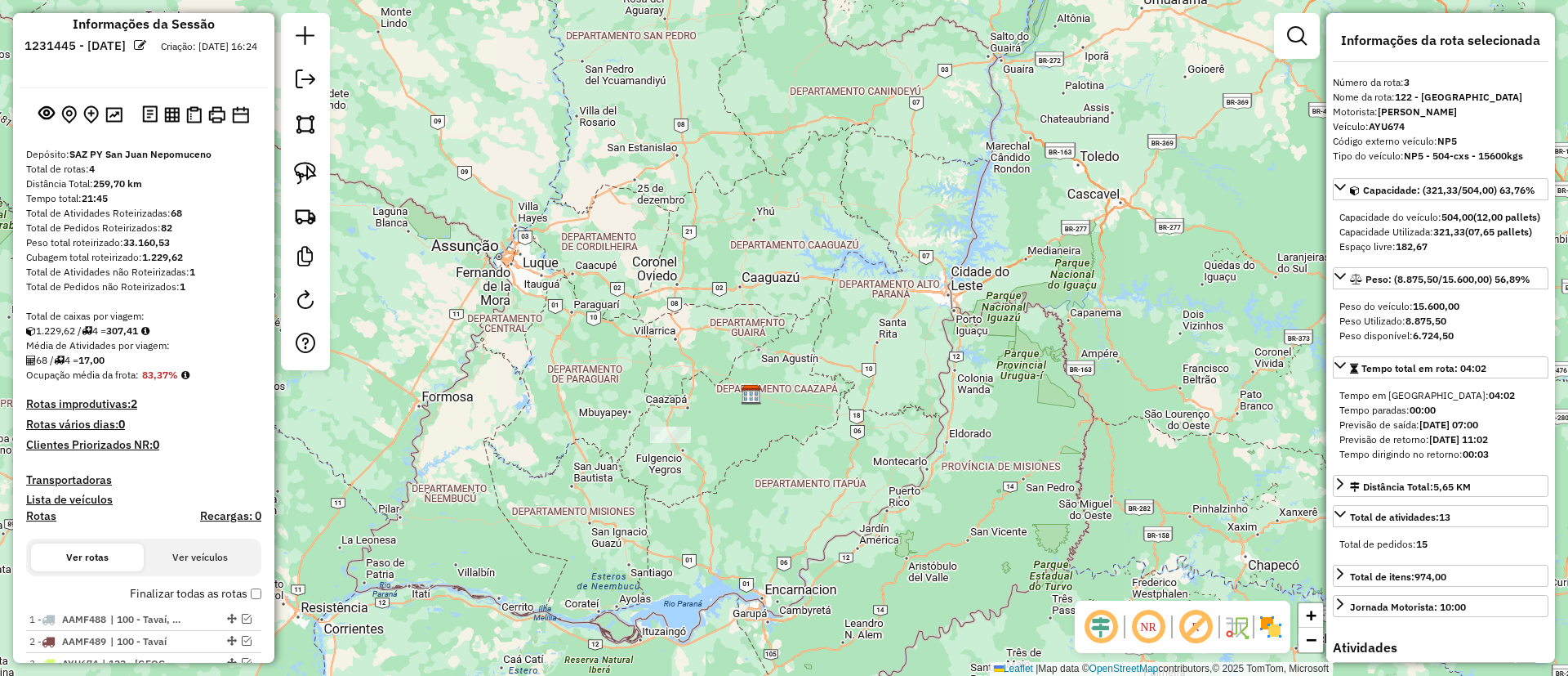
scroll to position [0, 0]
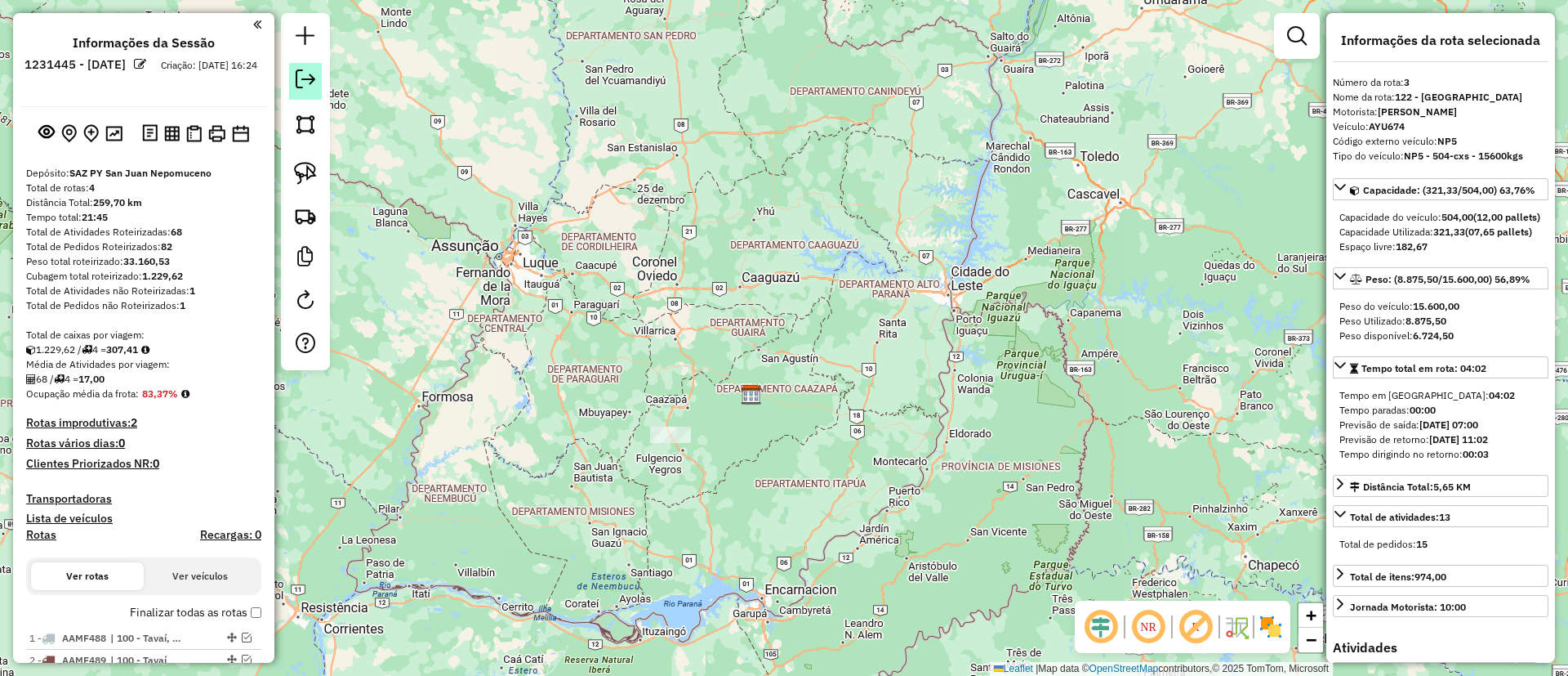
click at [299, 78] on em at bounding box center [305, 79] width 19 height 19
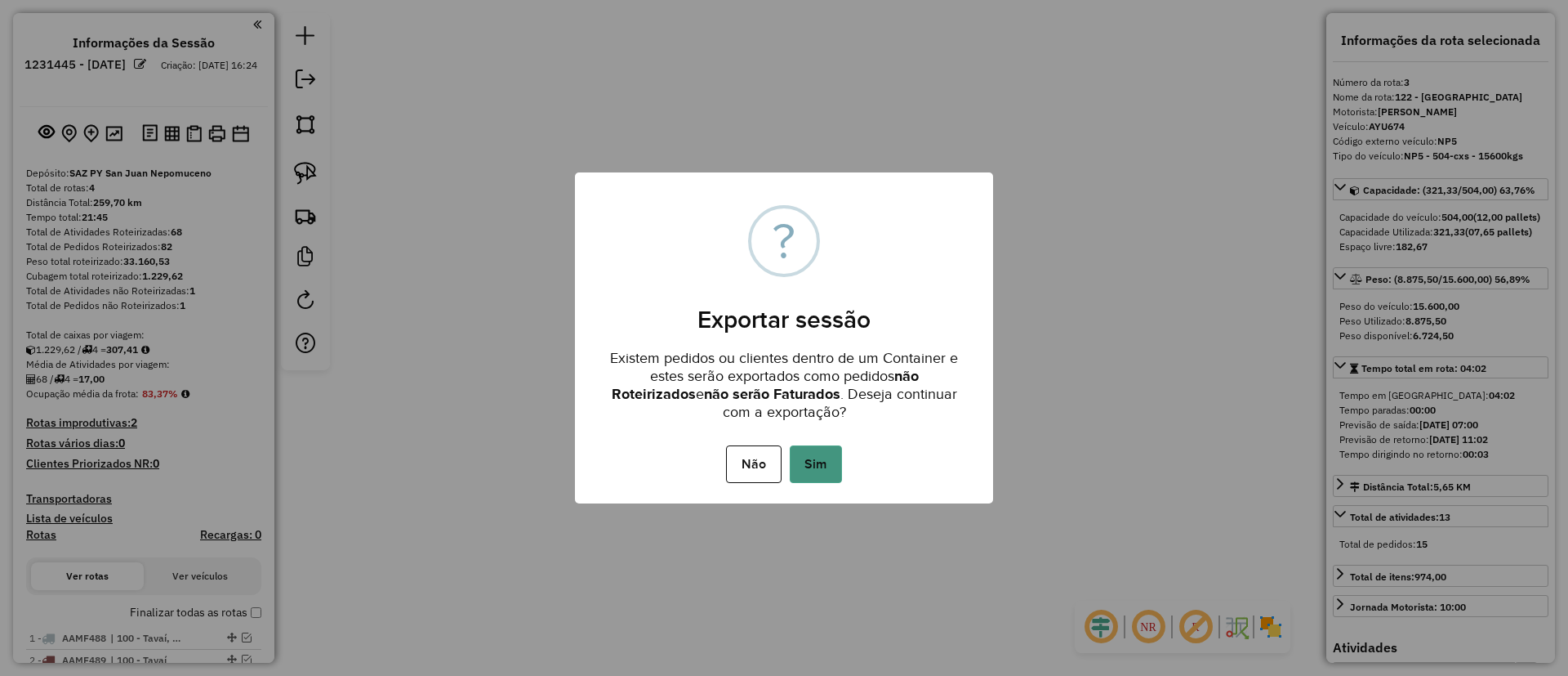
click at [806, 465] on button "Sim" at bounding box center [815, 464] width 52 height 38
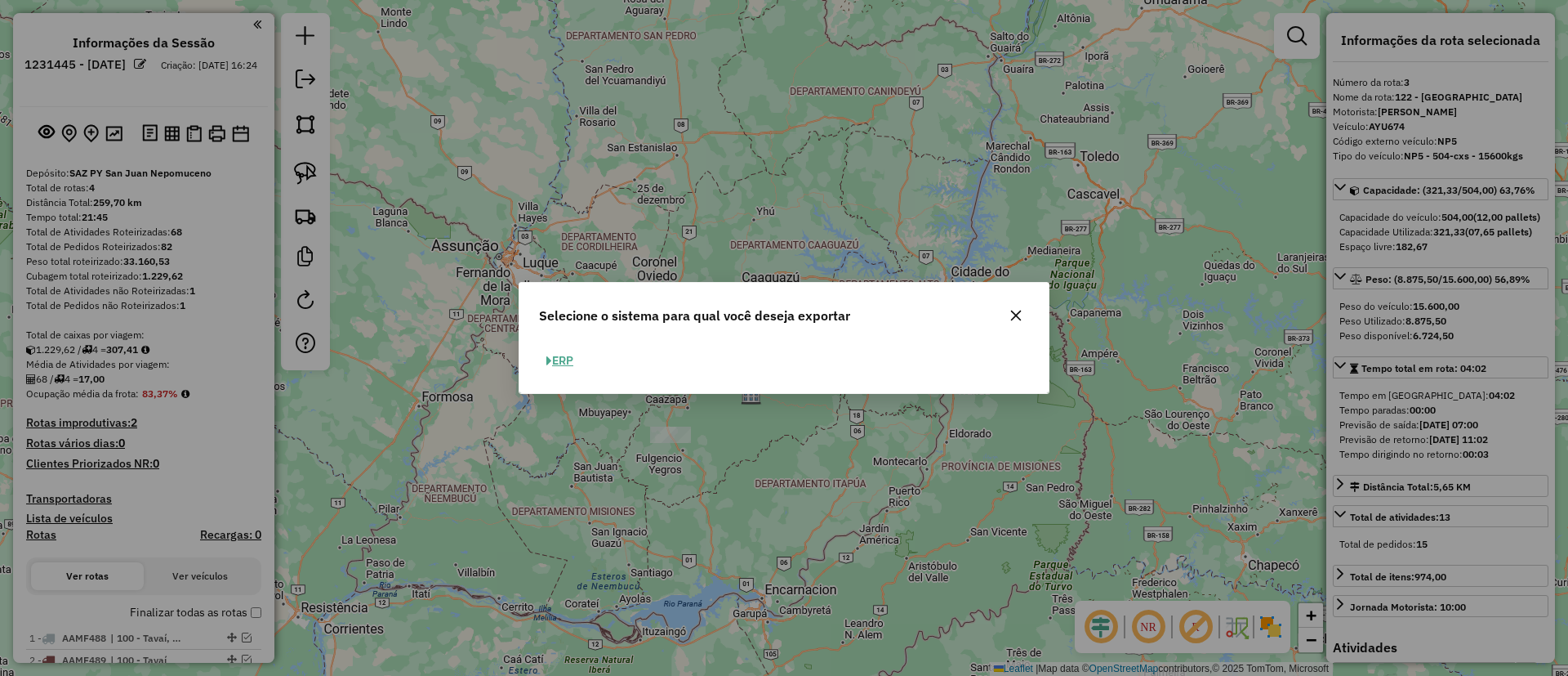
click at [573, 364] on button "ERP" at bounding box center [560, 361] width 42 height 25
select select "**"
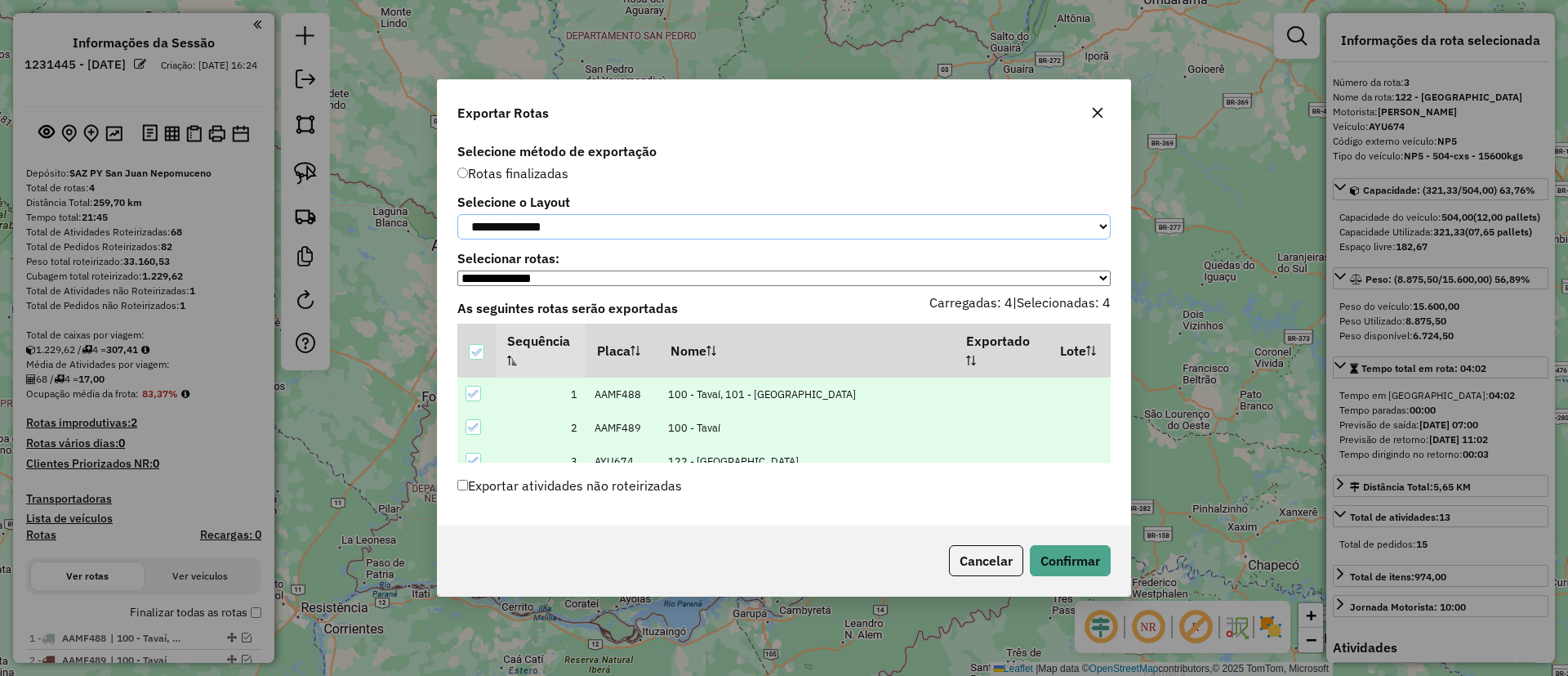
click at [574, 228] on select "**********" at bounding box center [784, 227] width 653 height 25
select select "*********"
click at [457, 214] on select "**********" at bounding box center [784, 227] width 653 height 25
click at [1077, 562] on button "Confirmar" at bounding box center [1070, 560] width 81 height 31
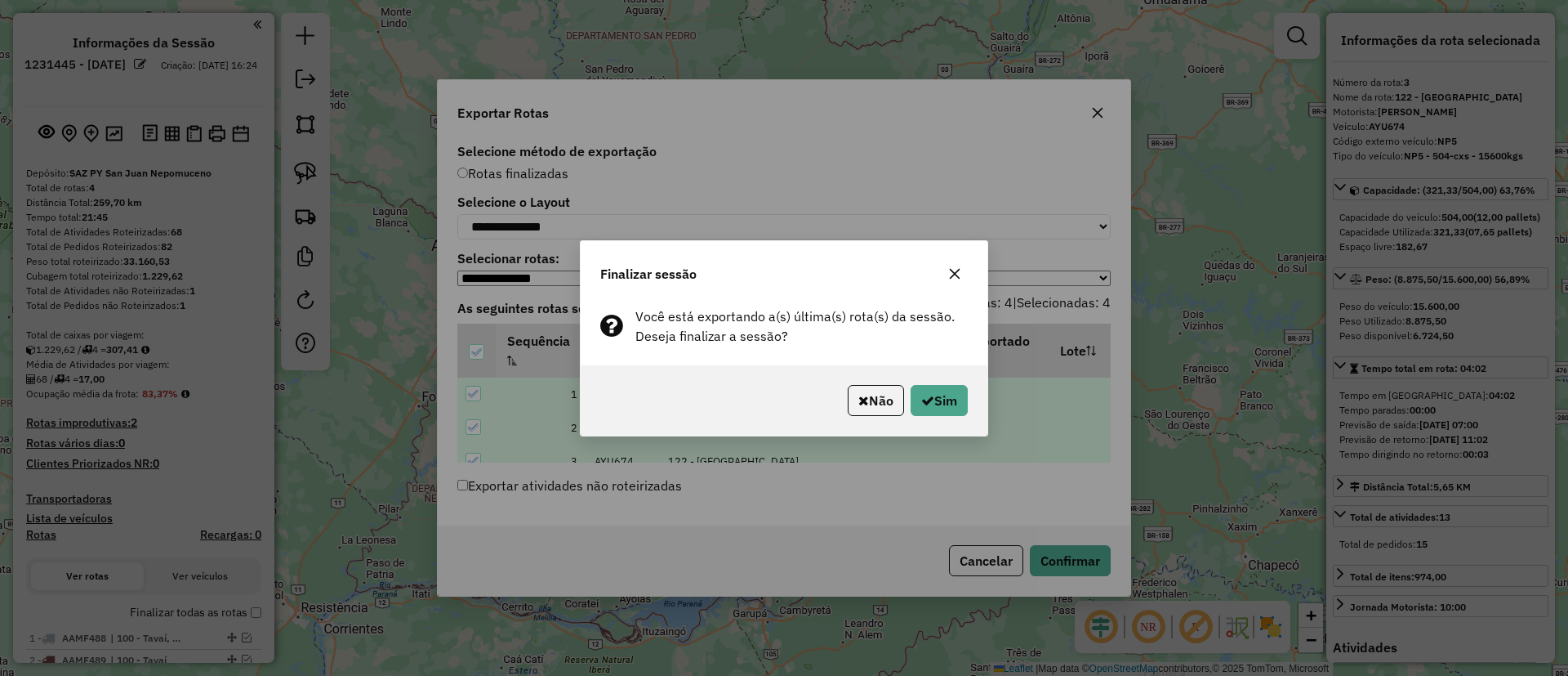
click at [932, 378] on div "Não Sim" at bounding box center [784, 400] width 407 height 70
click at [930, 394] on icon "button" at bounding box center [928, 400] width 13 height 13
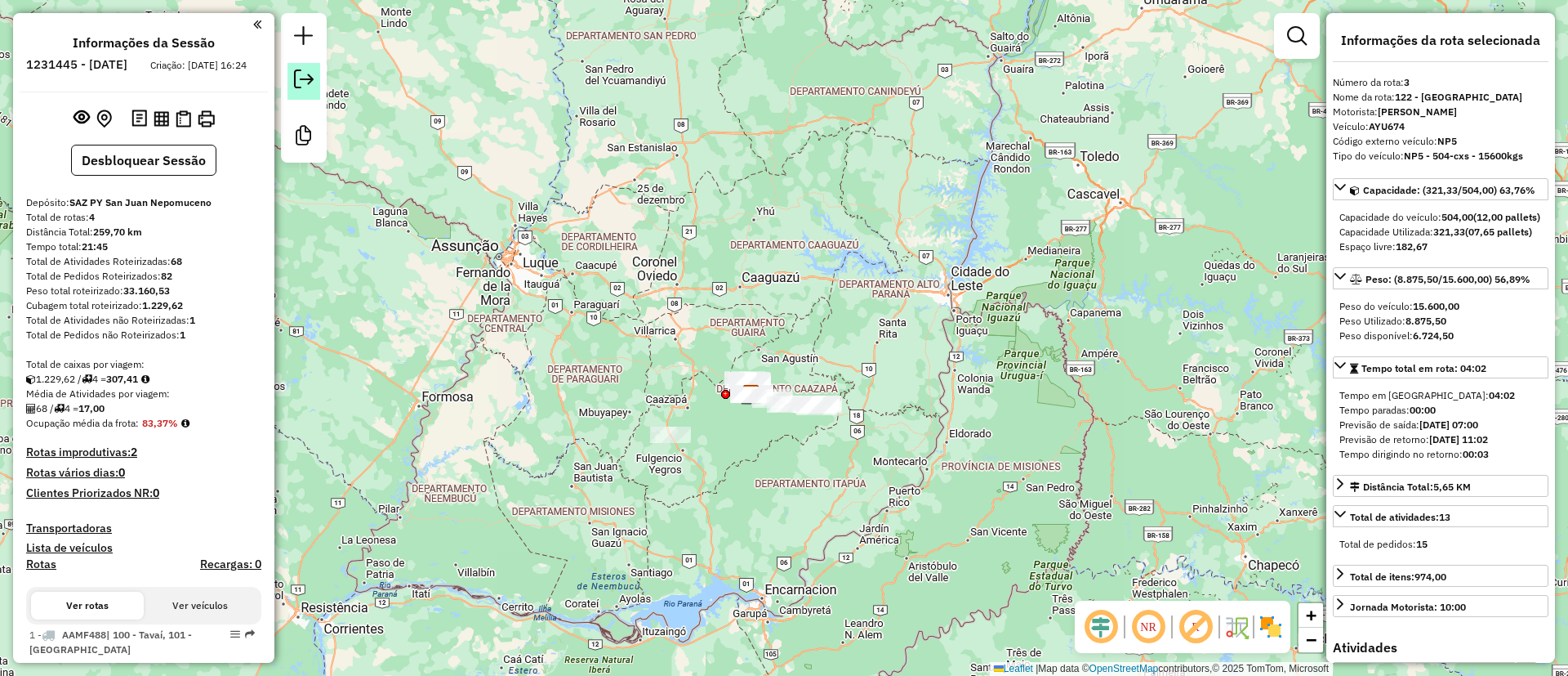
click at [312, 73] on em at bounding box center [303, 79] width 19 height 19
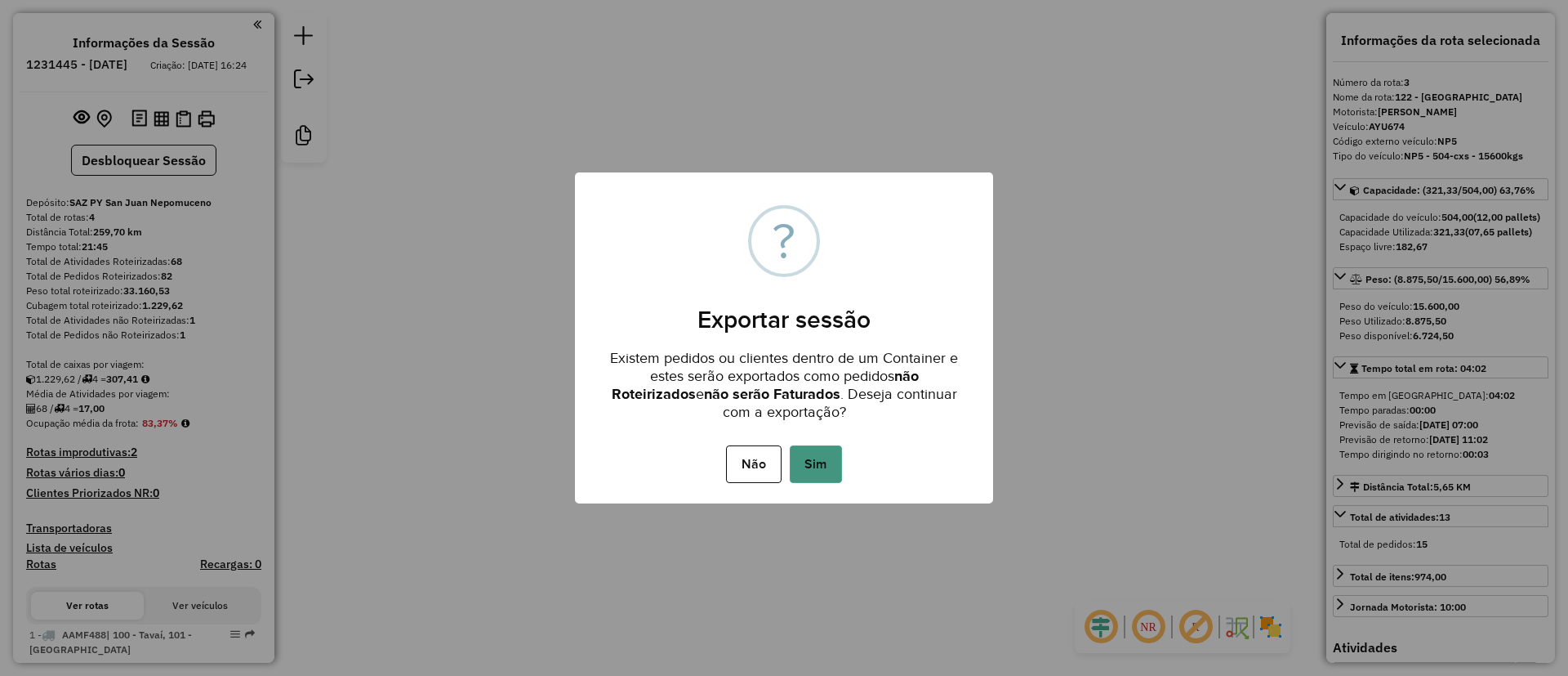
click at [805, 468] on button "Sim" at bounding box center [815, 464] width 52 height 38
click at [0, 0] on div "Aguarde..." at bounding box center [0, 0] width 0 height 0
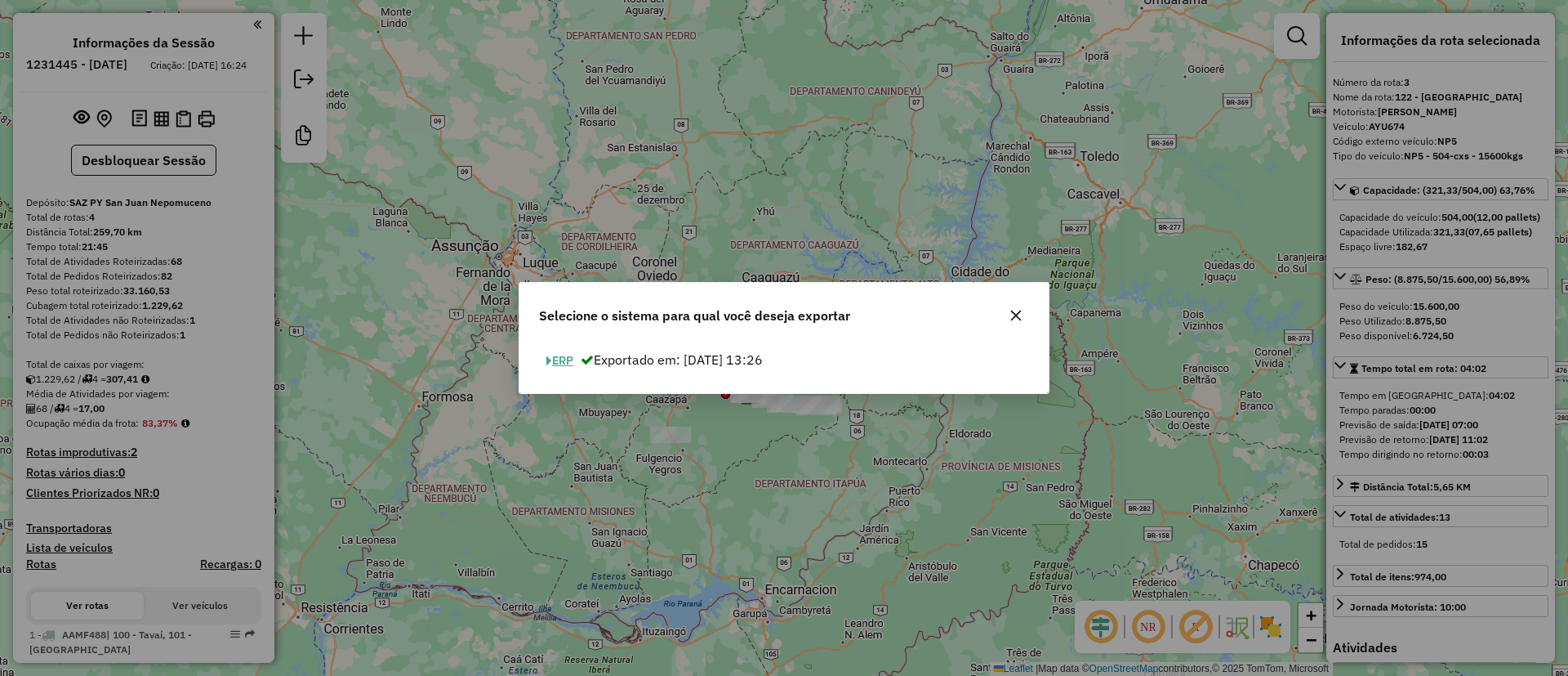
click at [558, 350] on button "ERP" at bounding box center [560, 361] width 42 height 25
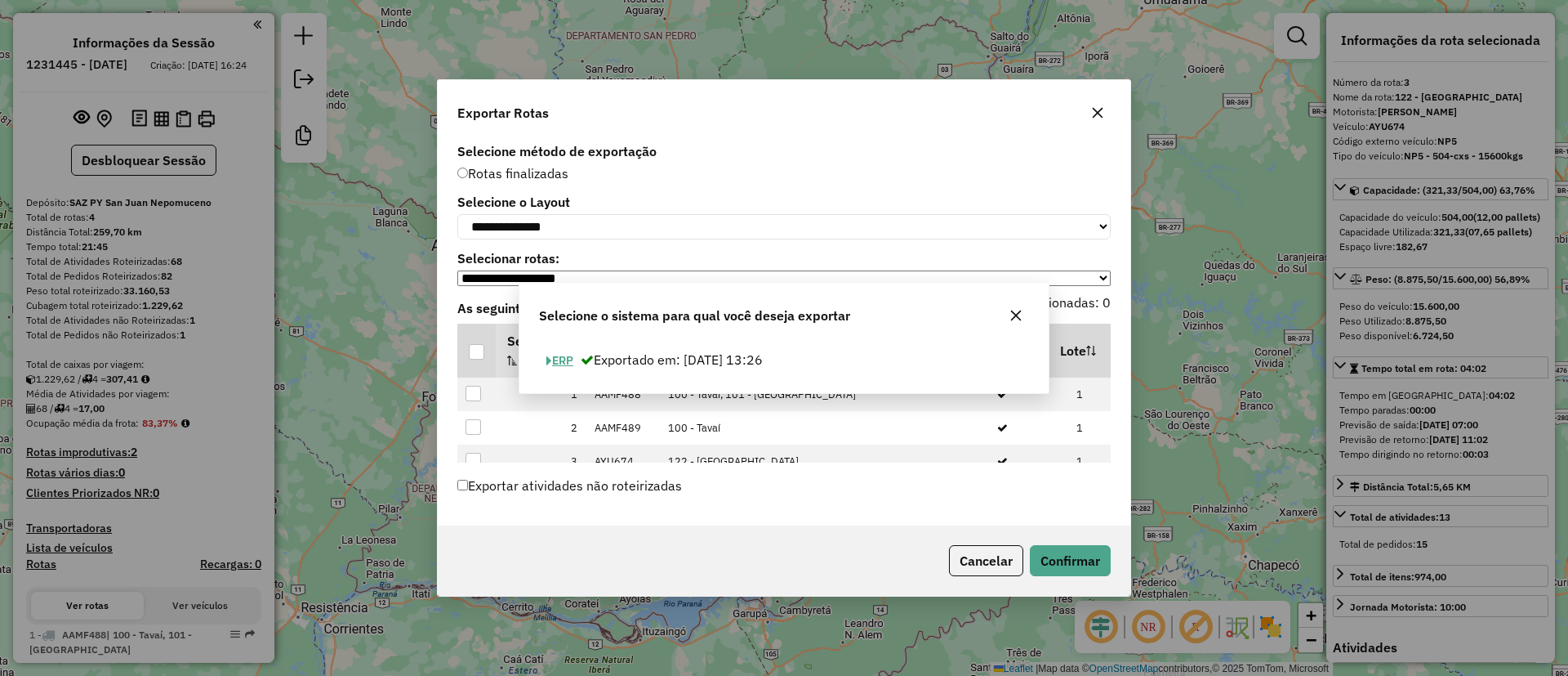
click at [559, 352] on th "Sequência" at bounding box center [540, 350] width 90 height 54
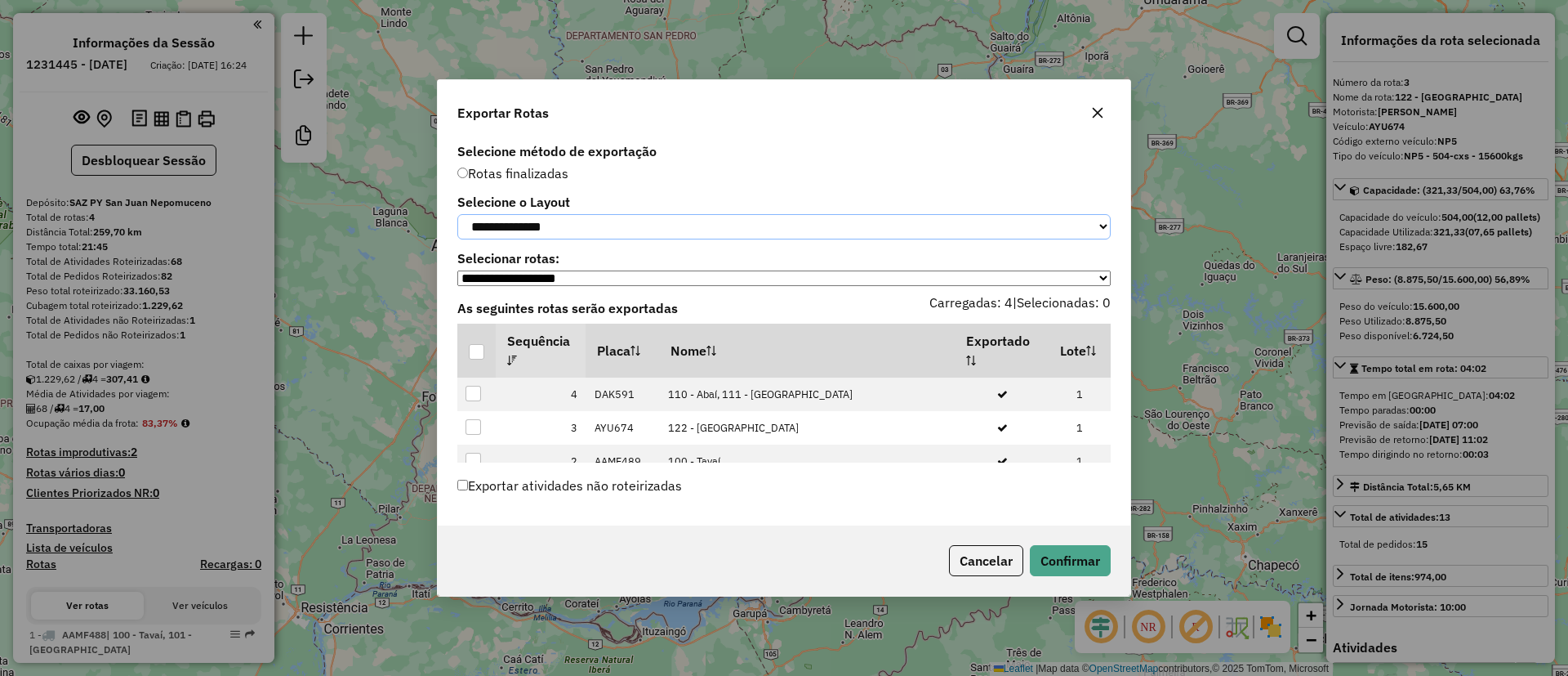
click at [529, 226] on select "**********" at bounding box center [784, 227] width 653 height 25
select select "*********"
click at [457, 214] on select "**********" at bounding box center [784, 227] width 653 height 25
click at [467, 349] on th at bounding box center [476, 350] width 39 height 54
click at [474, 353] on div at bounding box center [476, 352] width 16 height 16
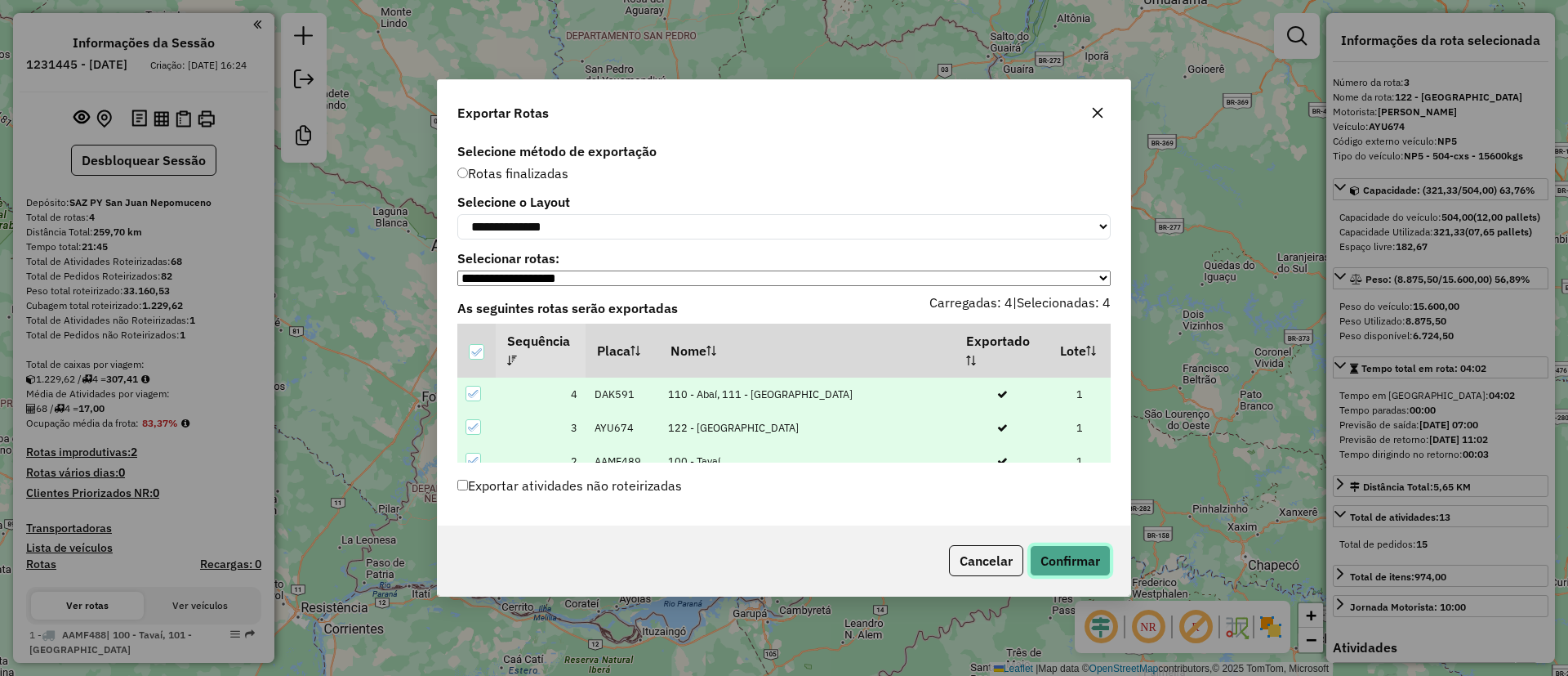
click at [1040, 560] on button "Confirmar" at bounding box center [1070, 560] width 81 height 31
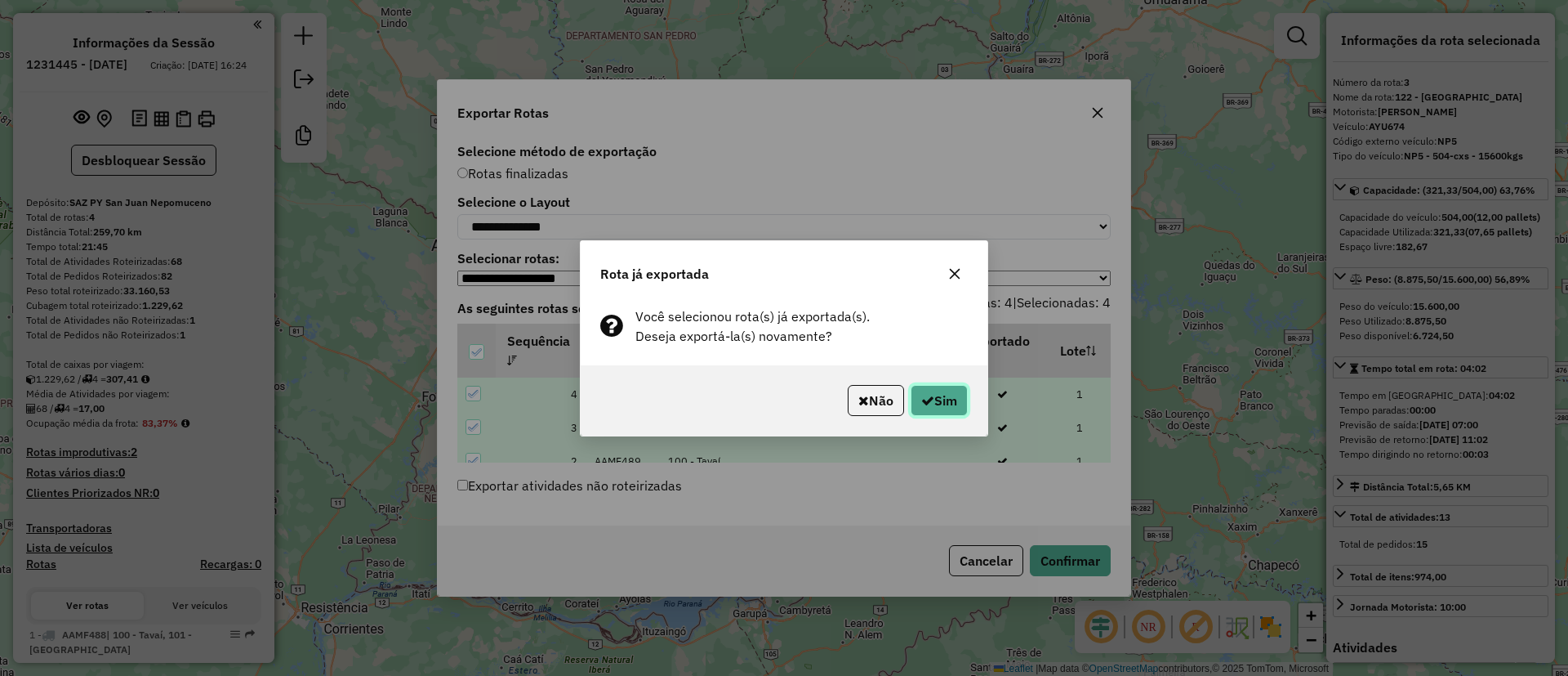
click at [949, 395] on button "Sim" at bounding box center [939, 400] width 57 height 31
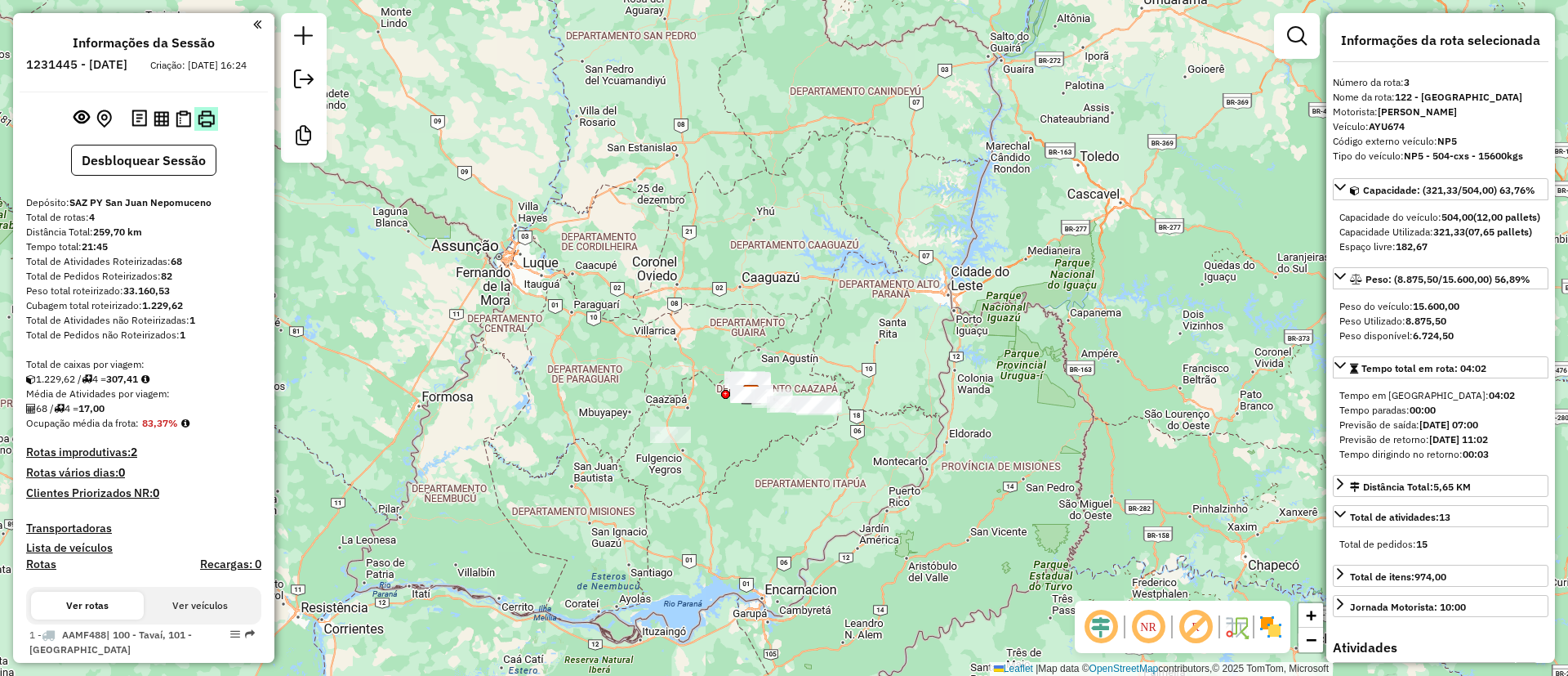
click at [202, 127] on img at bounding box center [206, 119] width 17 height 17
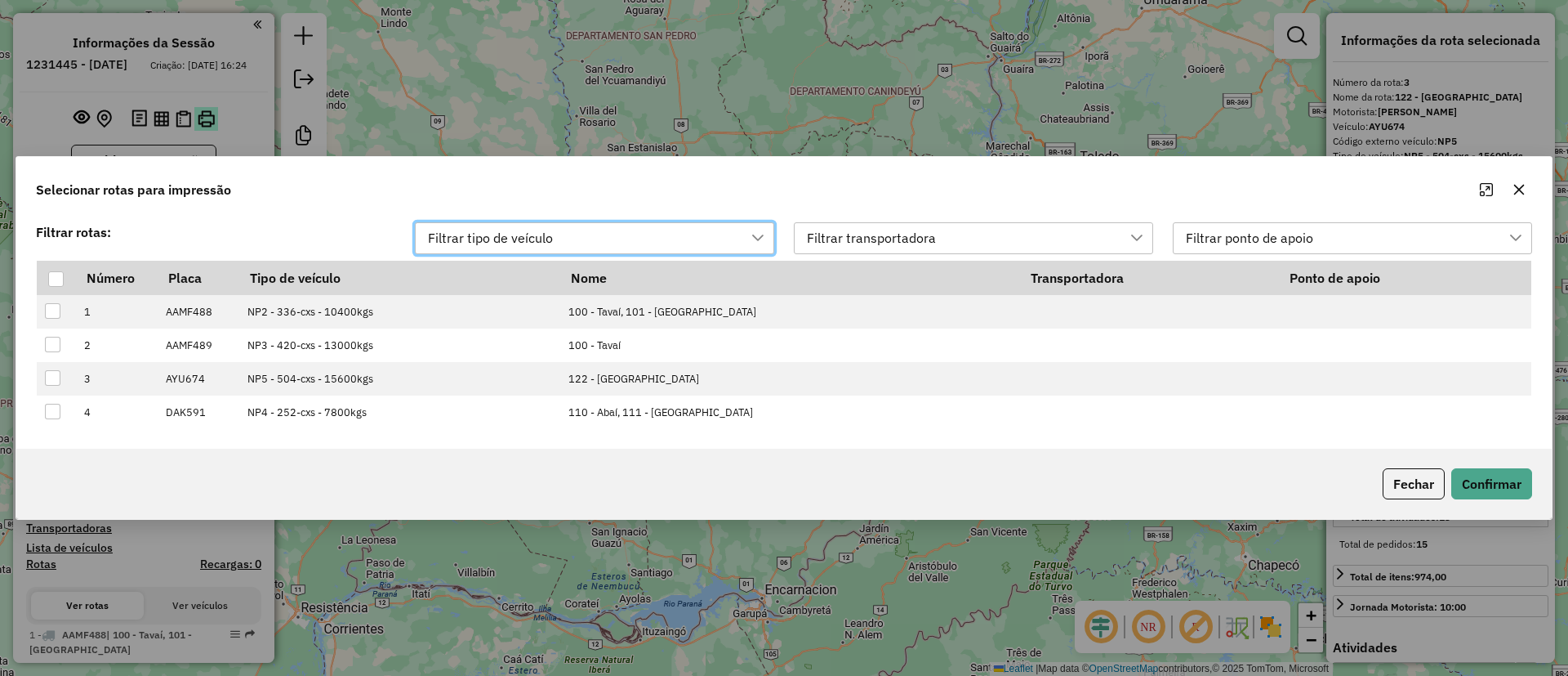
scroll to position [13, 74]
click at [54, 277] on div at bounding box center [56, 279] width 16 height 16
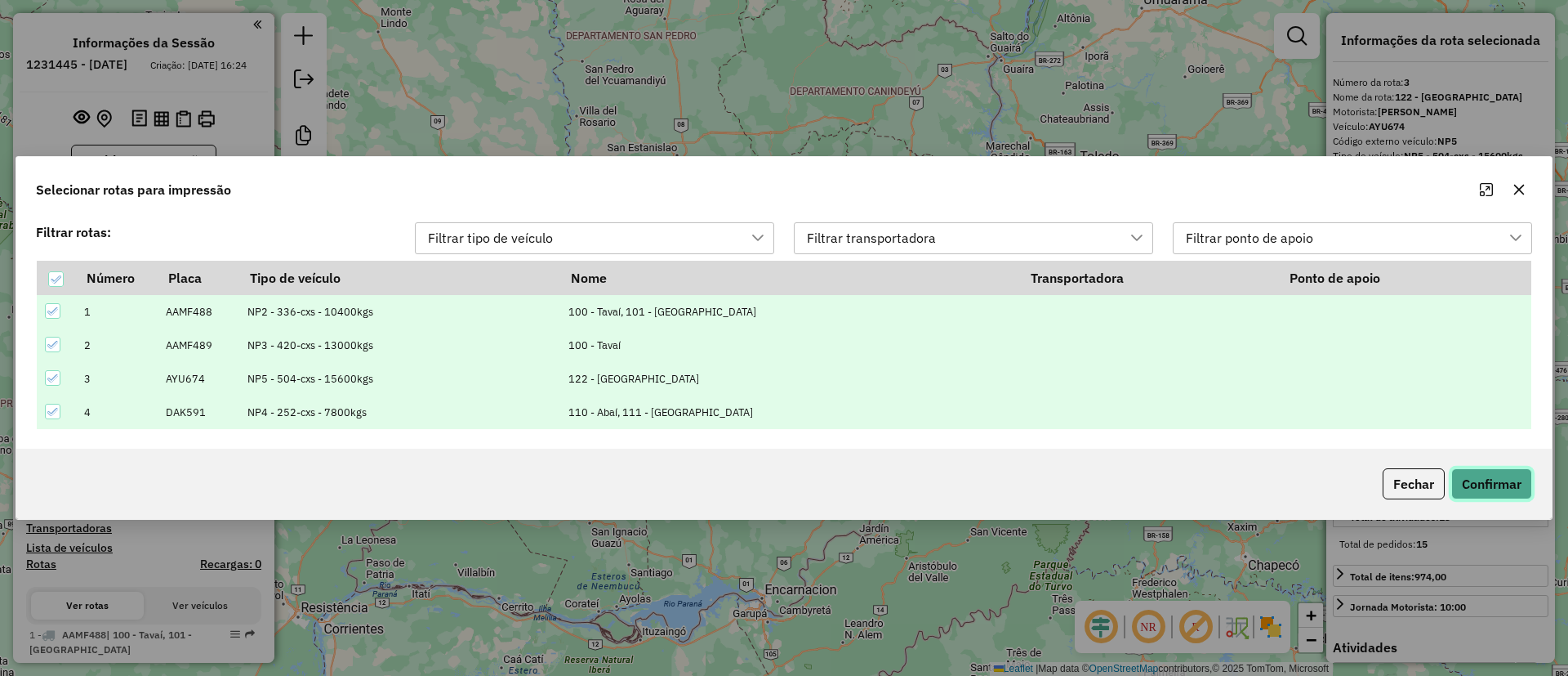
click at [1494, 472] on button "Confirmar" at bounding box center [1492, 483] width 81 height 31
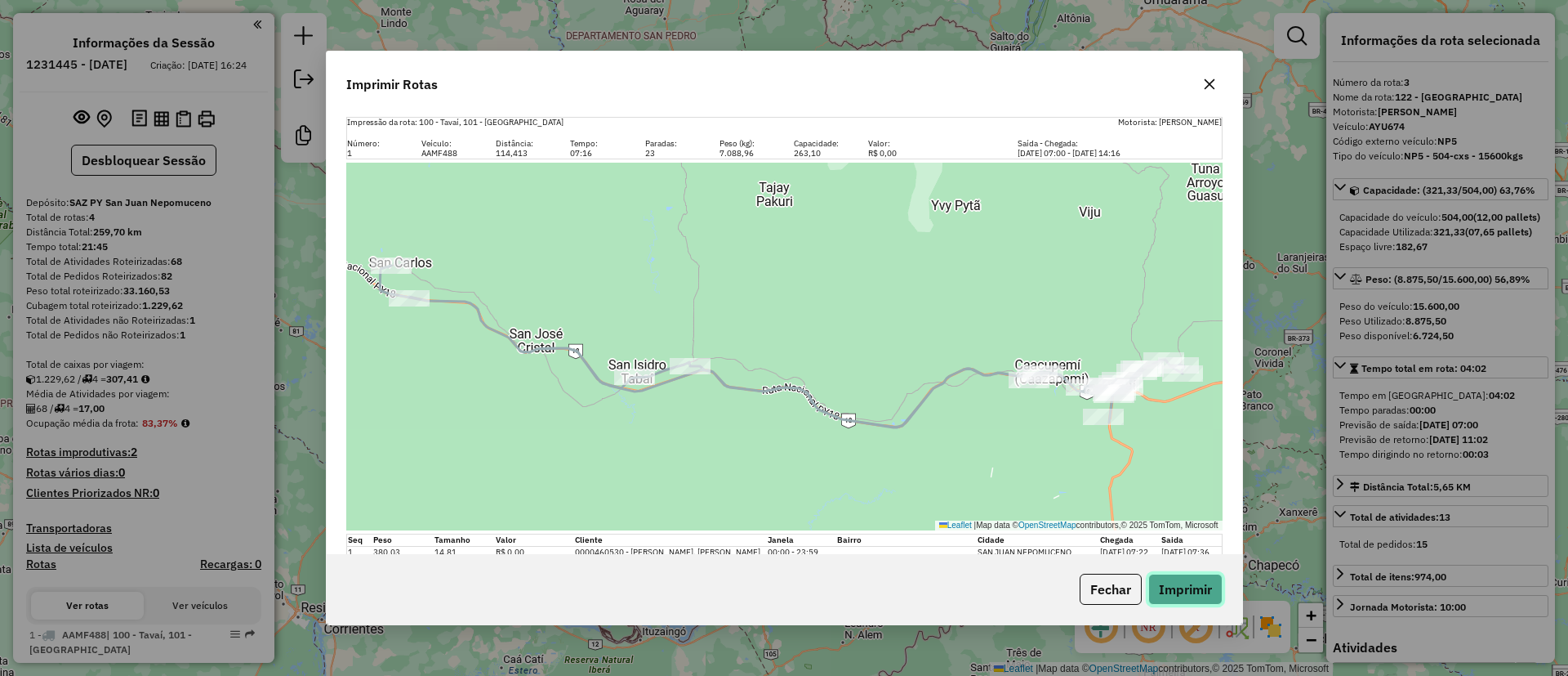
click at [1179, 582] on button "Imprimir" at bounding box center [1185, 589] width 75 height 31
click at [1214, 84] on icon "button" at bounding box center [1210, 85] width 13 height 13
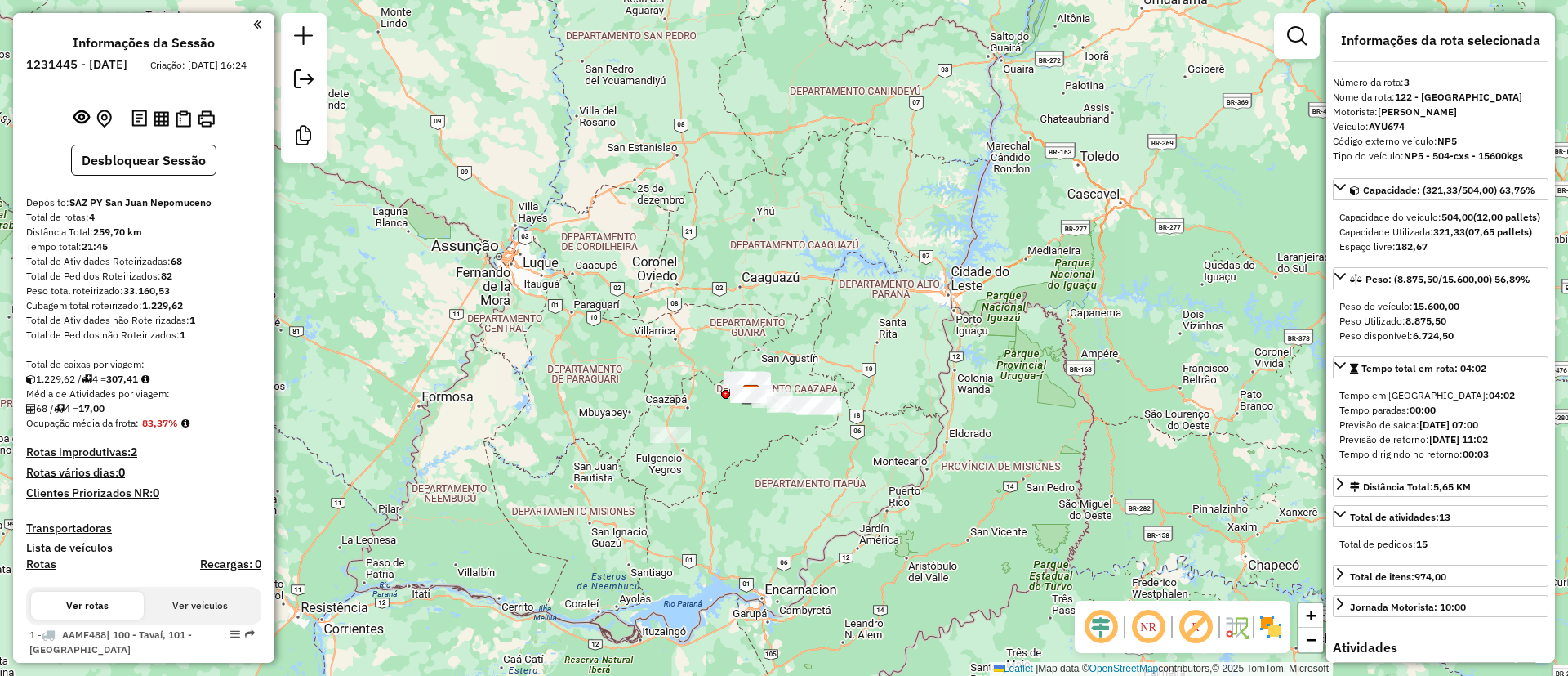
drag, startPoint x: 147, startPoint y: 437, endPoint x: 181, endPoint y: 436, distance: 34.0
click at [178, 429] on strong "83,37%" at bounding box center [160, 423] width 36 height 13
copy strong "83,37%"
drag, startPoint x: 87, startPoint y: 421, endPoint x: 139, endPoint y: 421, distance: 52.0
click at [139, 416] on div "68 / 4 = 17,00" at bounding box center [143, 409] width 235 height 15
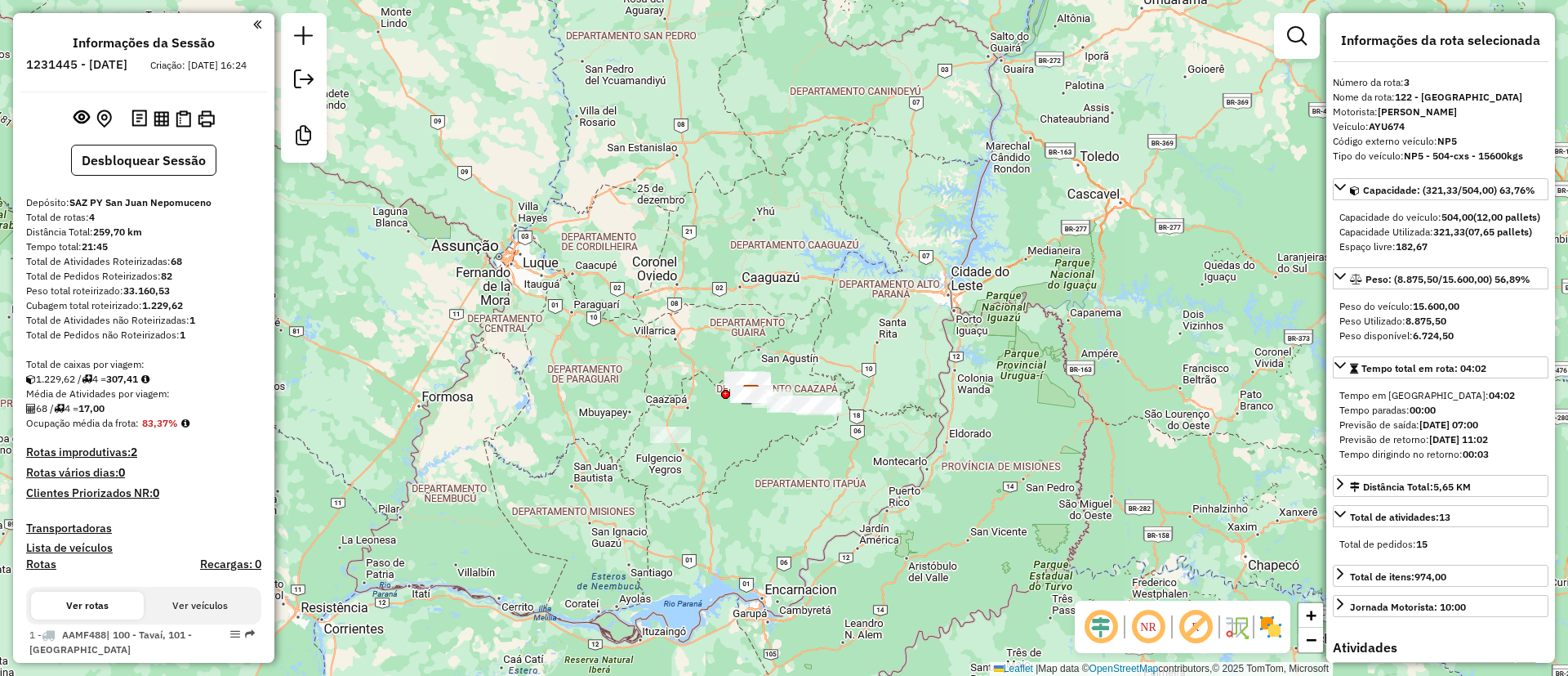
copy strong "17,00"
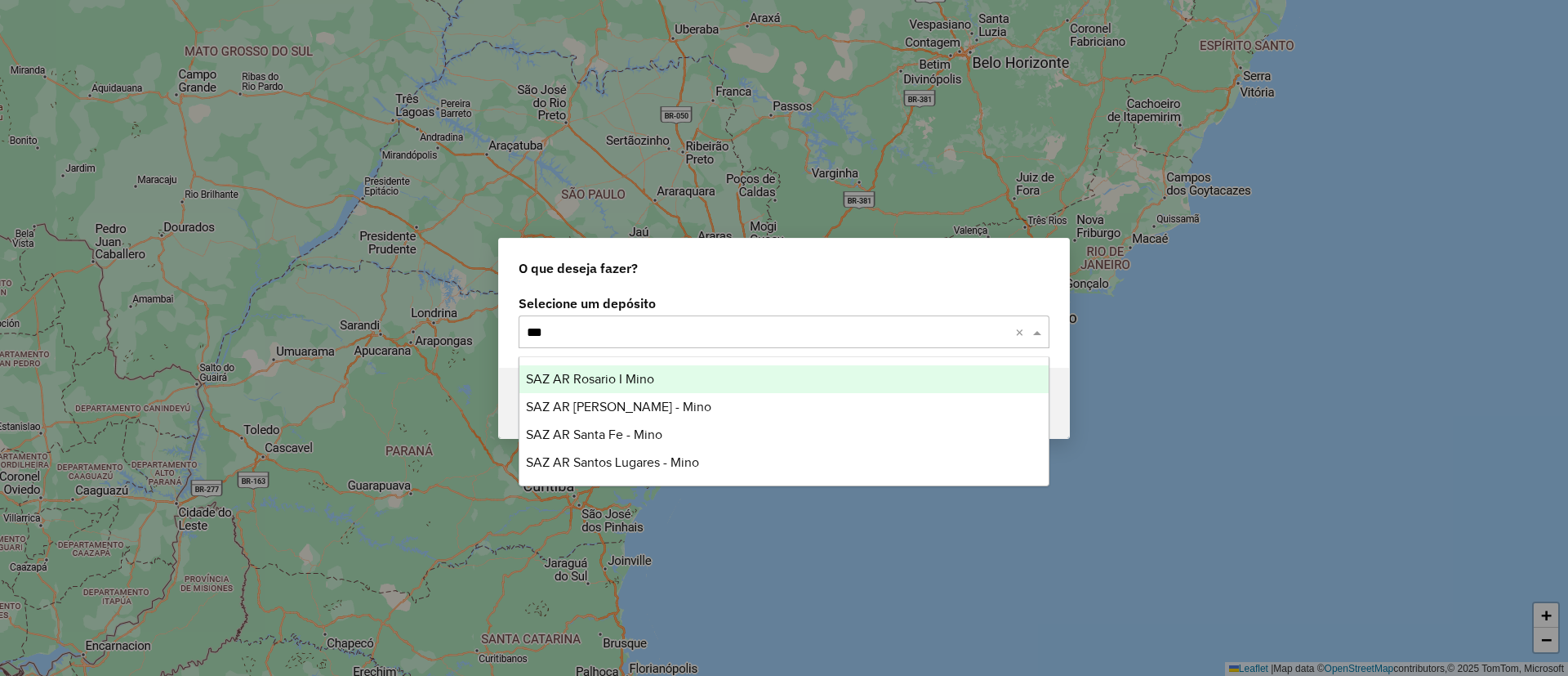
type input "****"
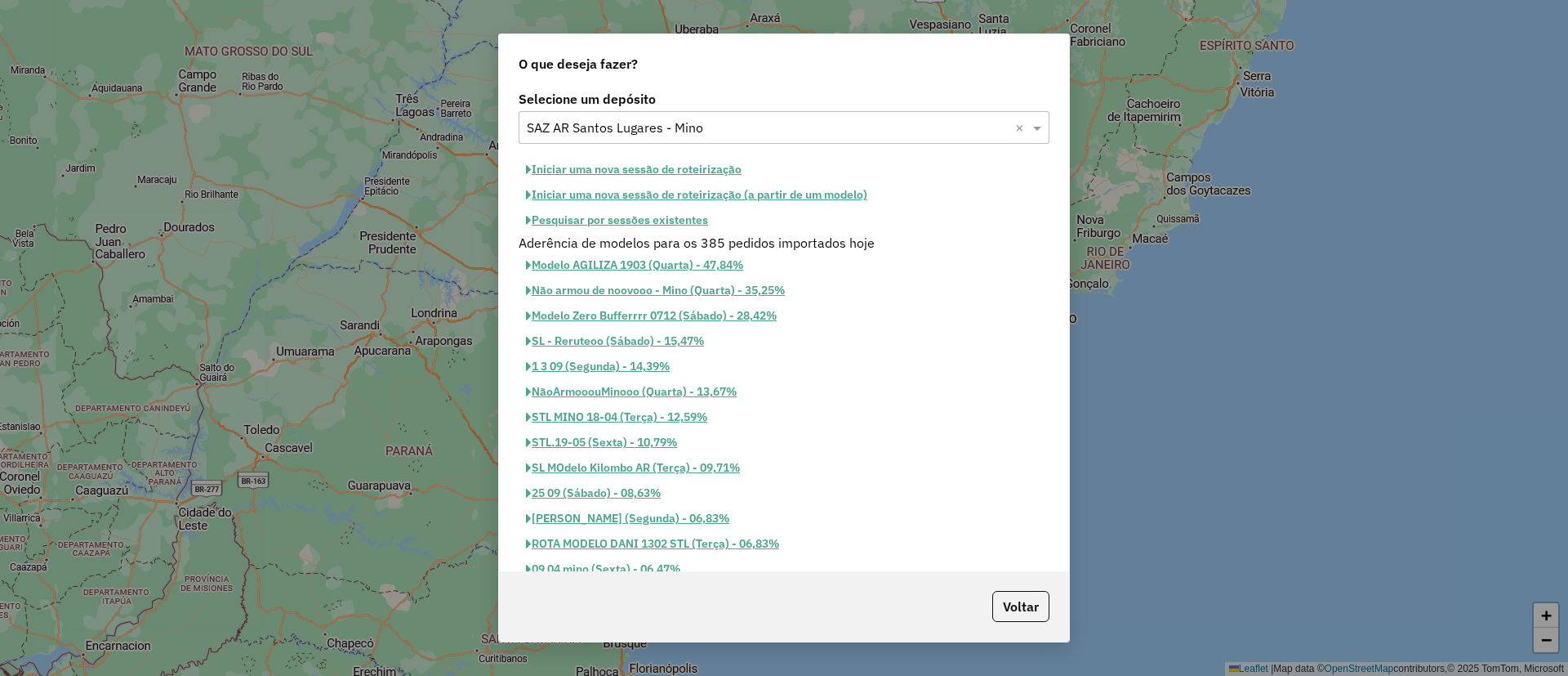
click at [624, 171] on button "Iniciar uma nova sessão de roteirização" at bounding box center [633, 169] width 230 height 25
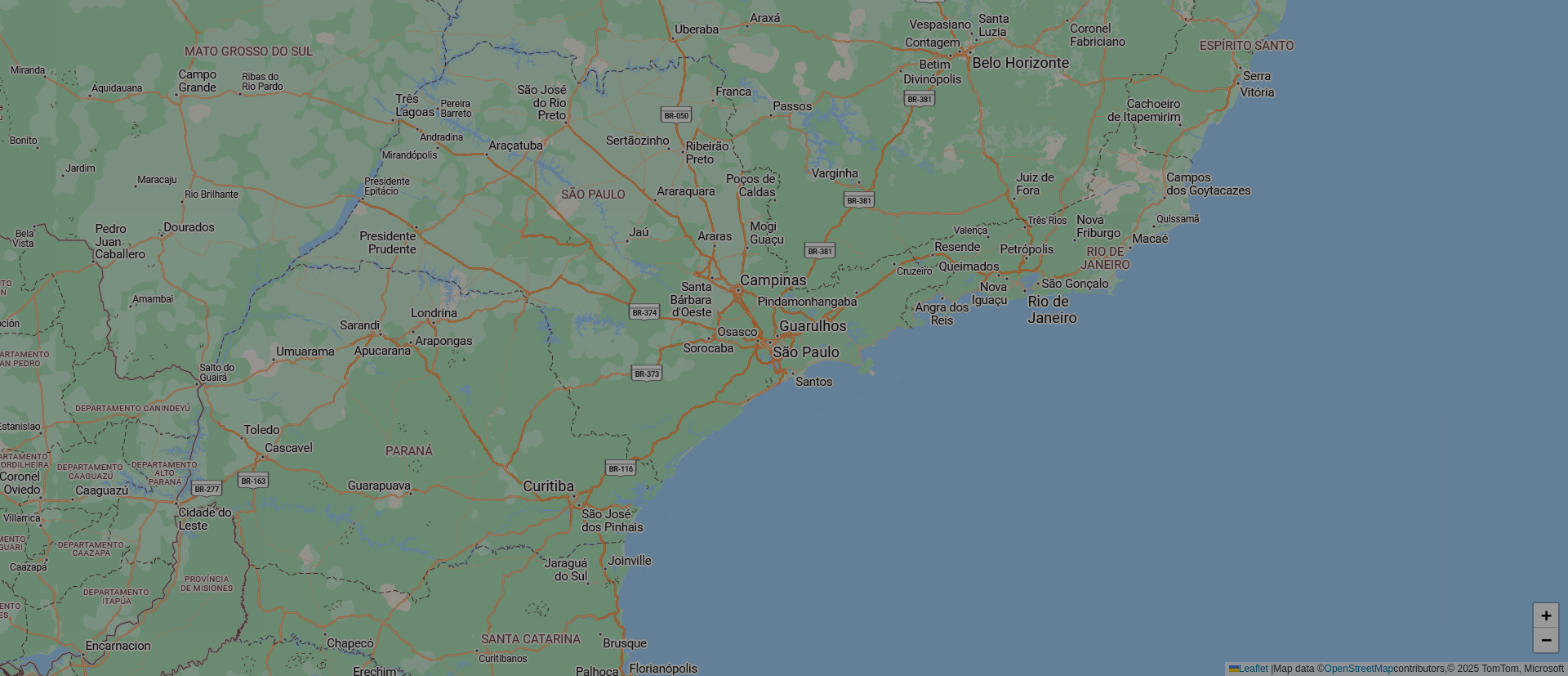
select select "*"
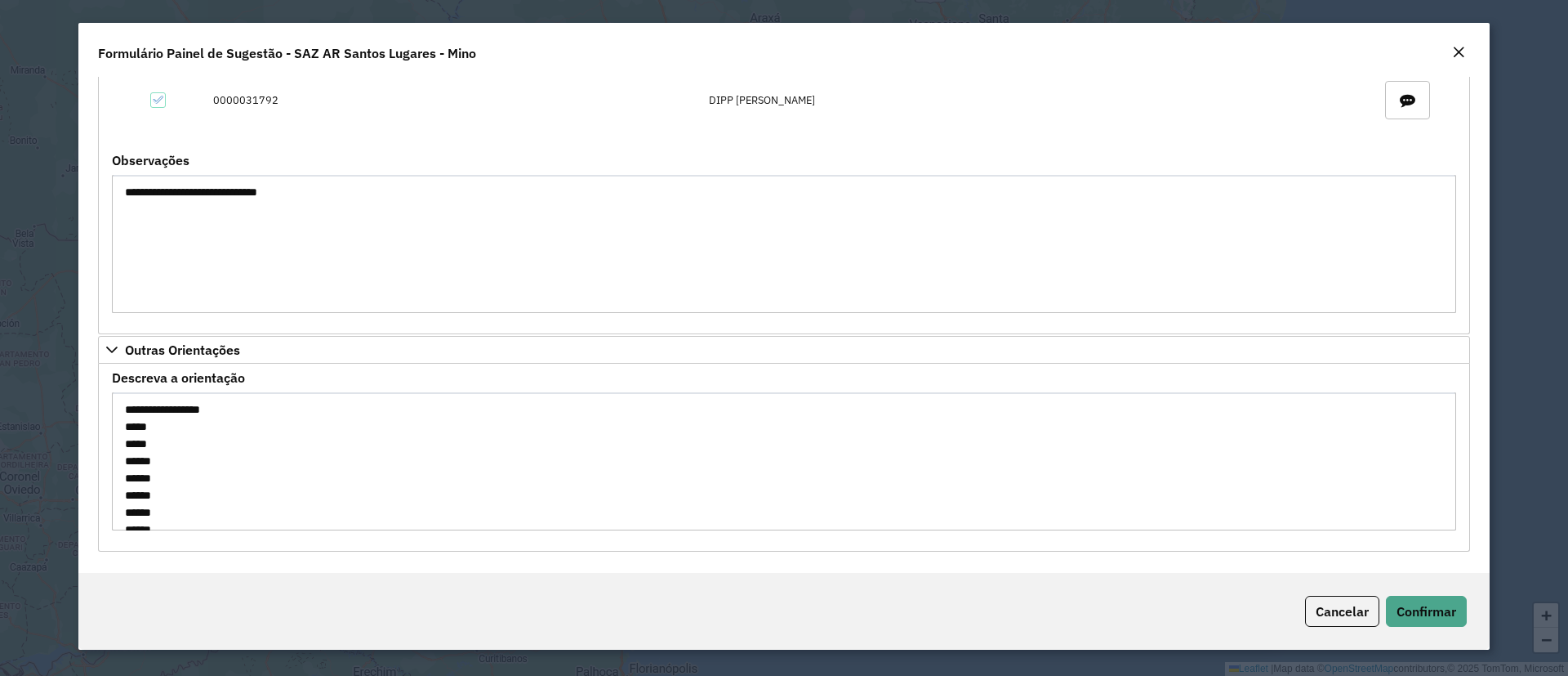
scroll to position [85, 0]
drag, startPoint x: 119, startPoint y: 426, endPoint x: 215, endPoint y: 556, distance: 161.6
click at [215, 556] on div "**********" at bounding box center [784, 325] width 1411 height 496
click at [935, 342] on link "Outras Orientações" at bounding box center [784, 349] width 1372 height 28
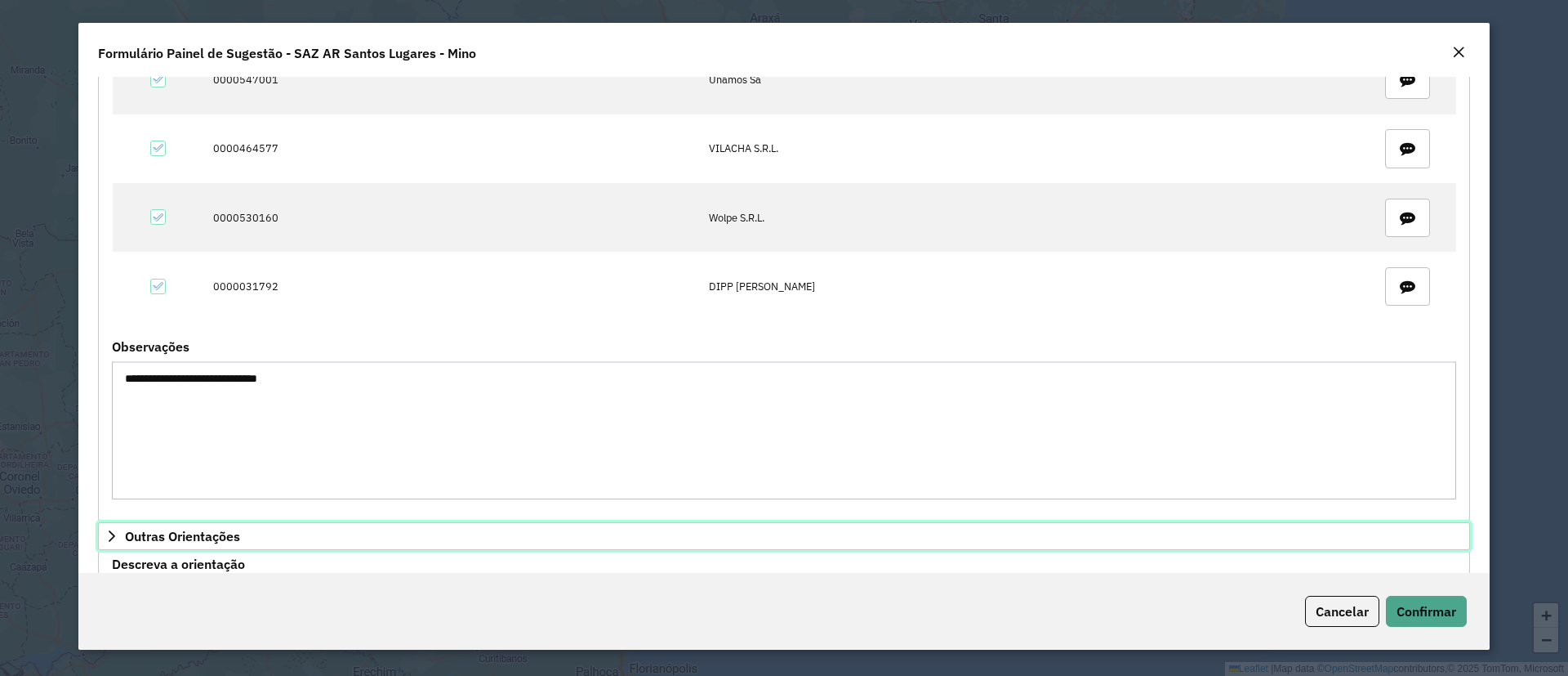
scroll to position [1137, 0]
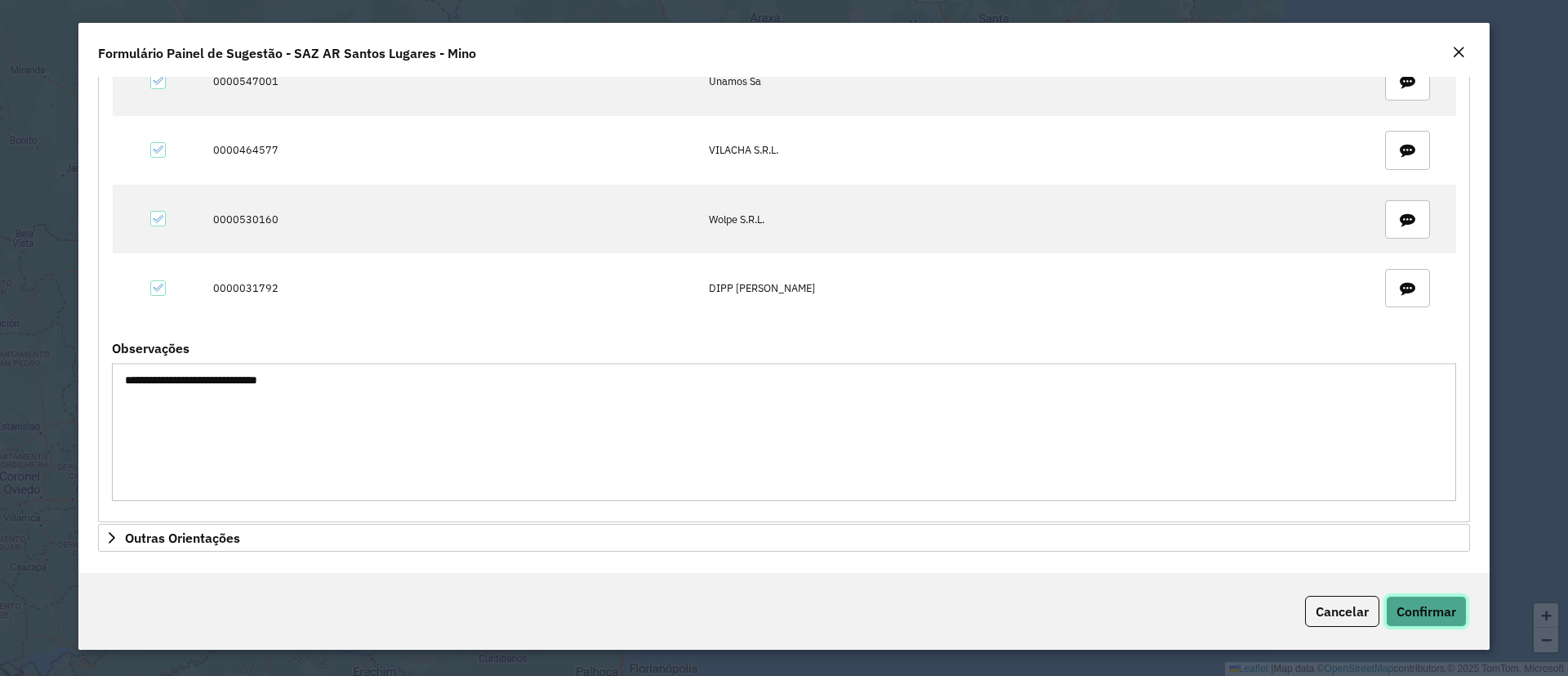
click at [1410, 625] on button "Confirmar" at bounding box center [1427, 611] width 81 height 31
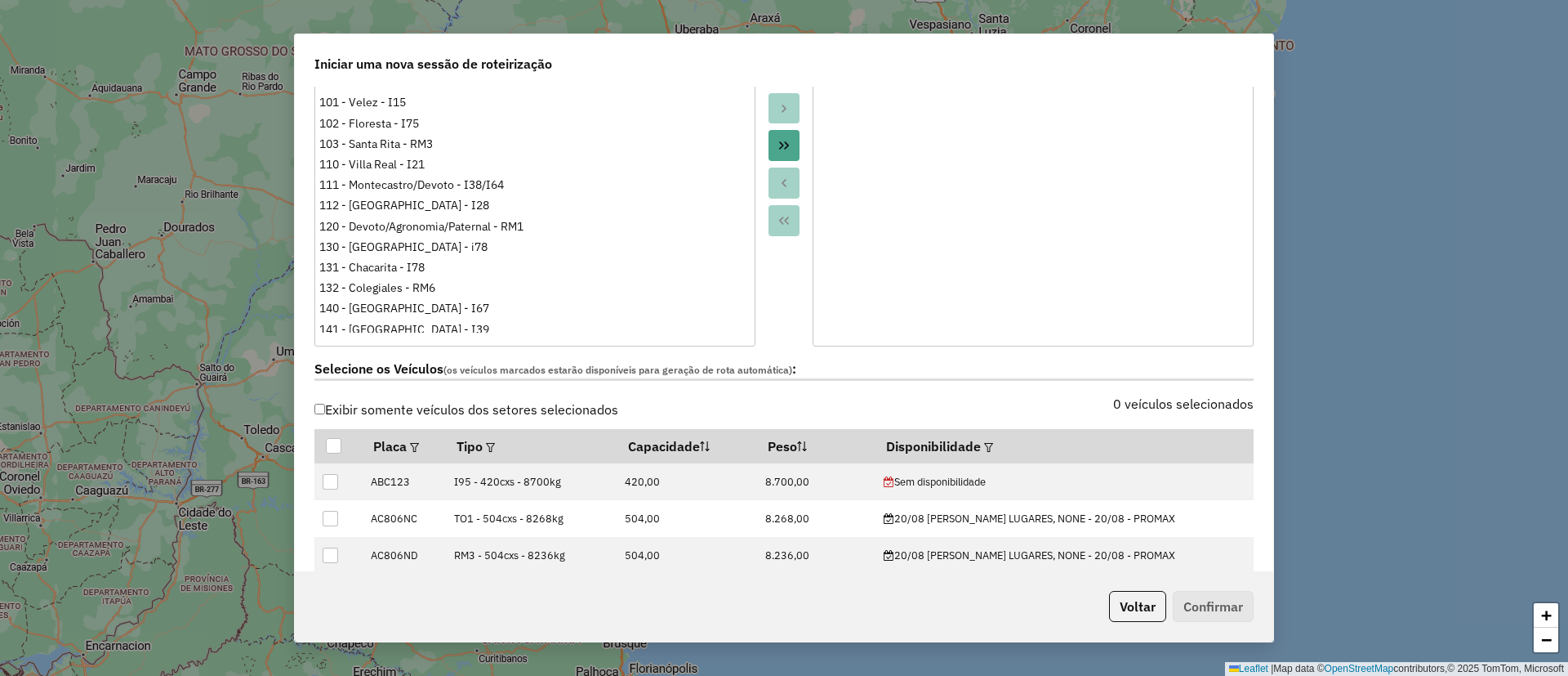
scroll to position [309, 0]
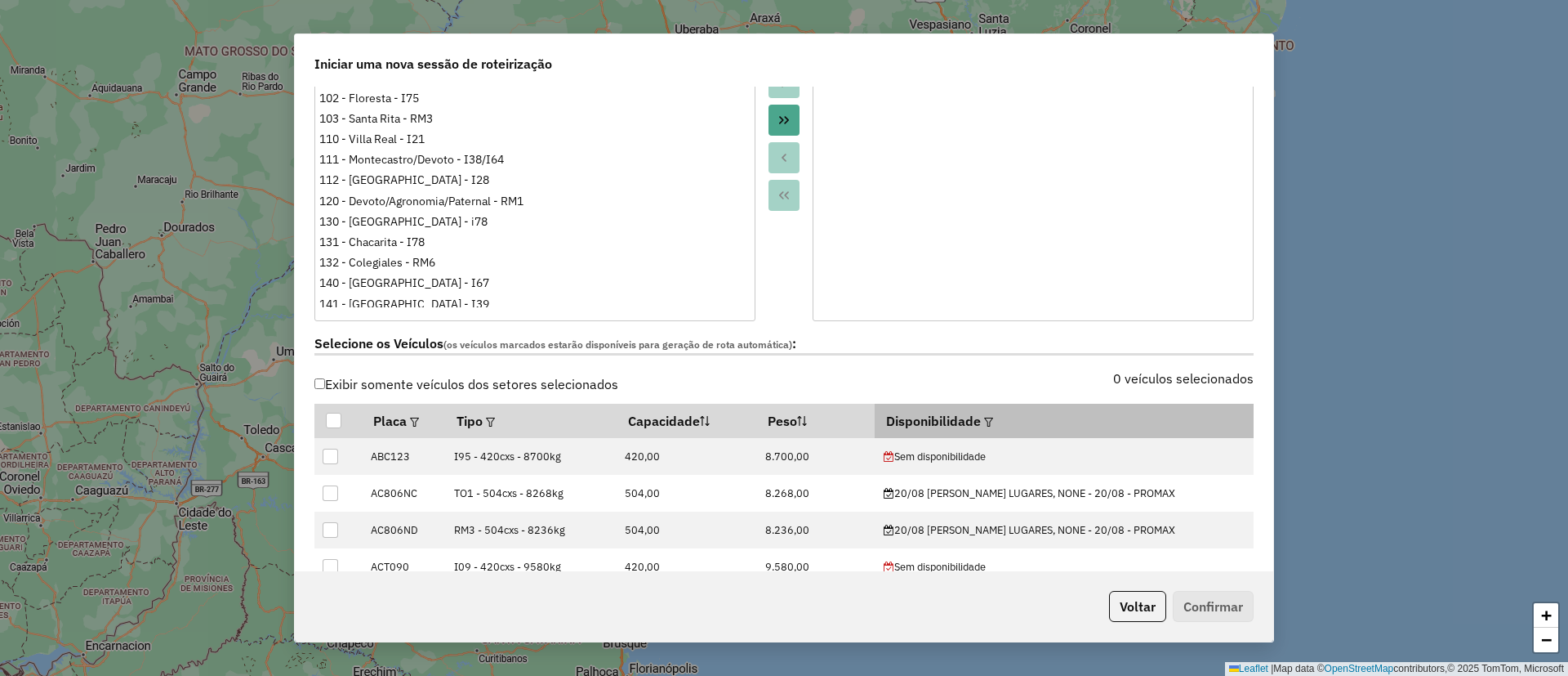
click at [987, 421] on em at bounding box center [989, 422] width 9 height 9
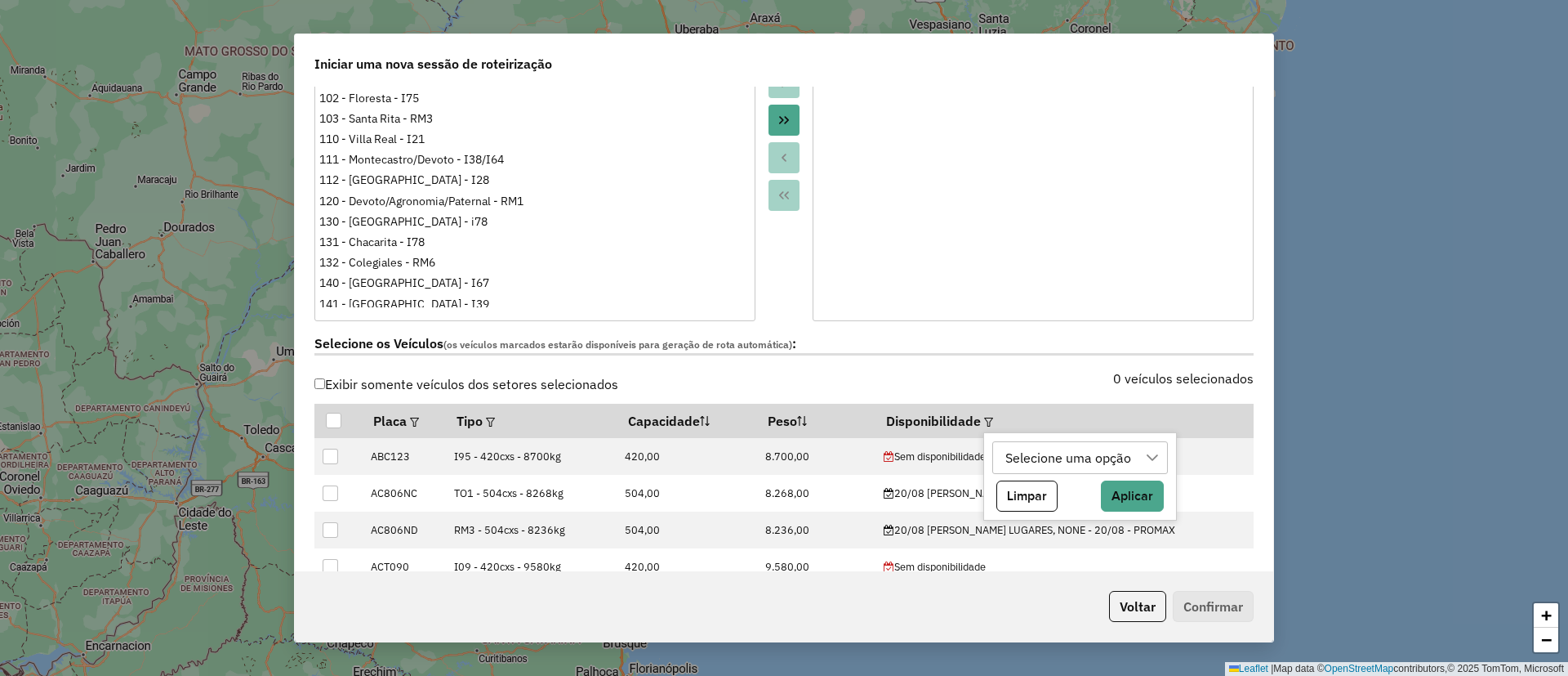
click at [1013, 444] on div "Selecione uma opção" at bounding box center [1068, 457] width 137 height 31
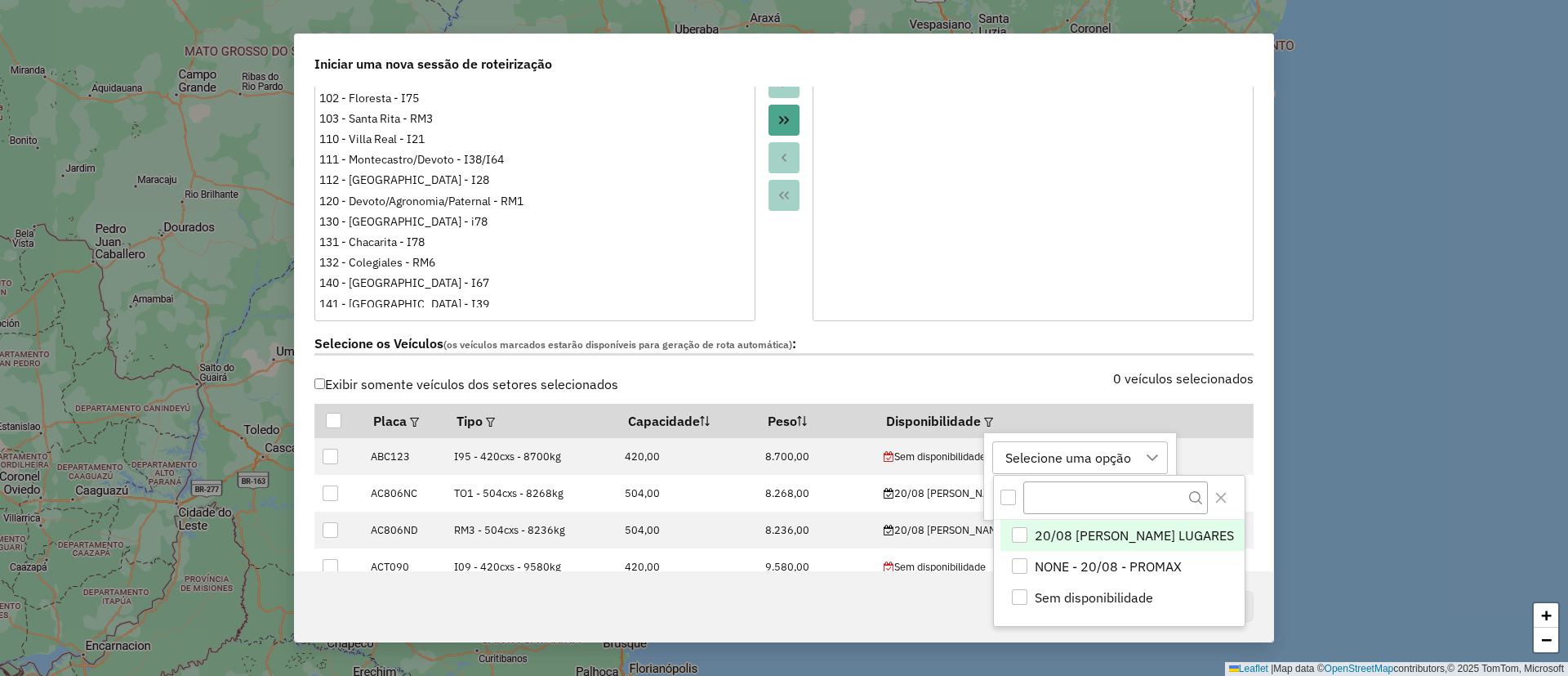
scroll to position [13, 75]
click at [1080, 540] on span "20/08 [PERSON_NAME] LUGARES" at bounding box center [1134, 535] width 199 height 19
click at [1211, 505] on button "Close" at bounding box center [1221, 498] width 26 height 26
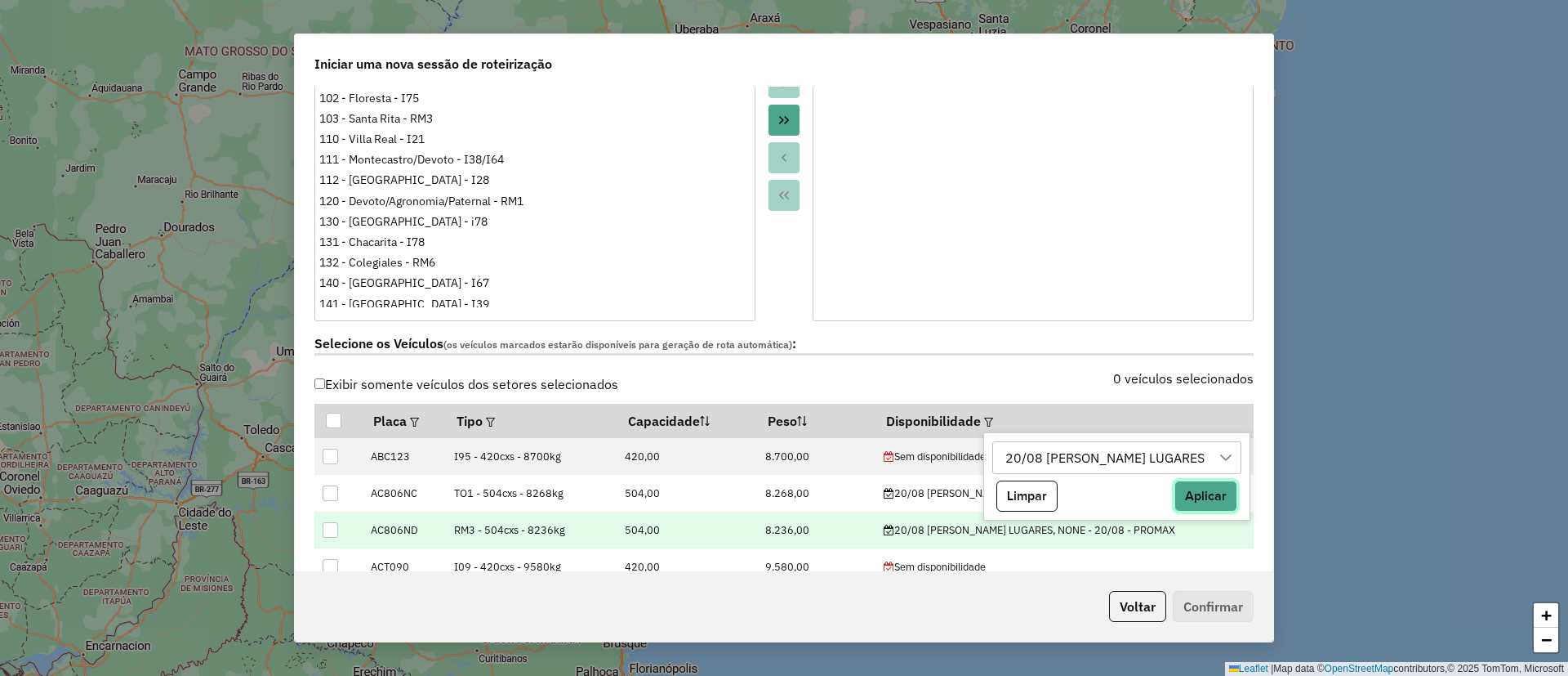
click at [1200, 502] on button "Aplicar" at bounding box center [1206, 496] width 63 height 31
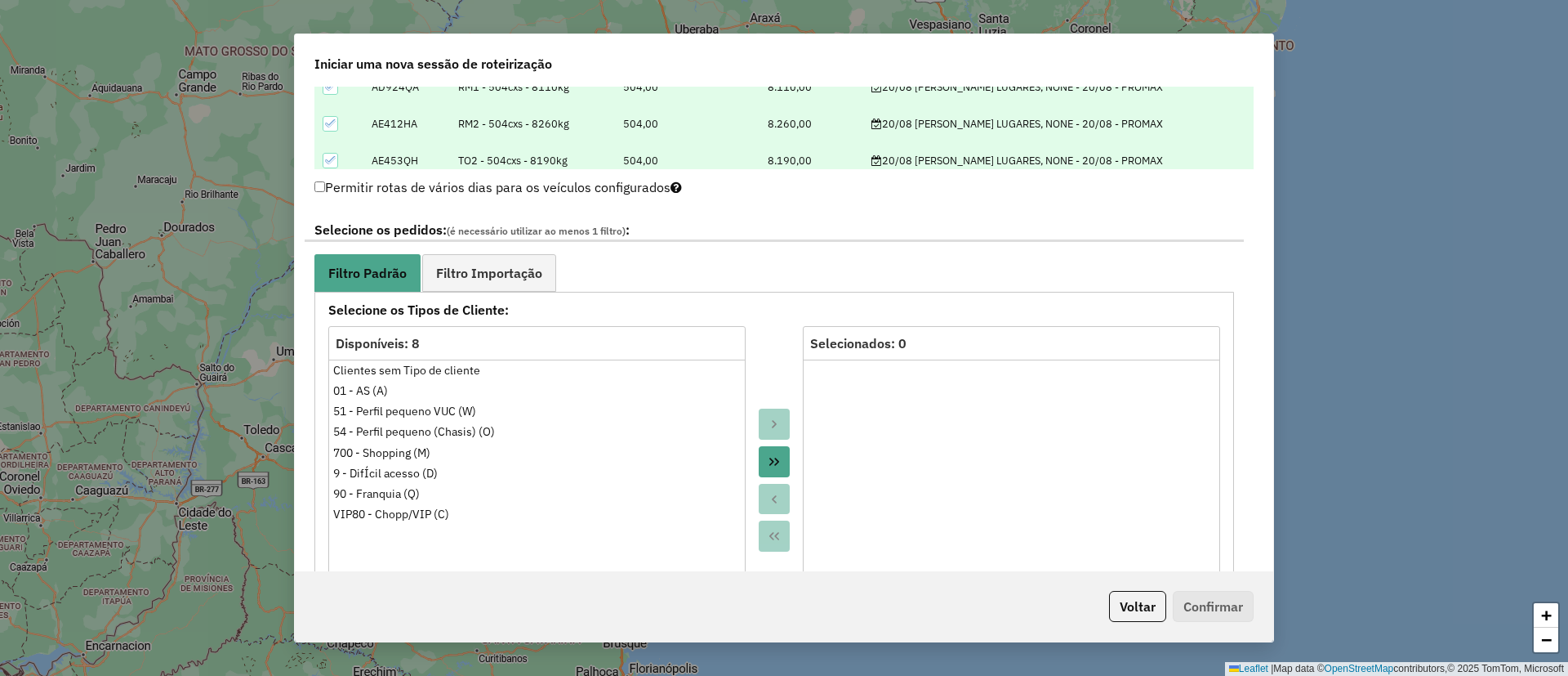
scroll to position [802, 0]
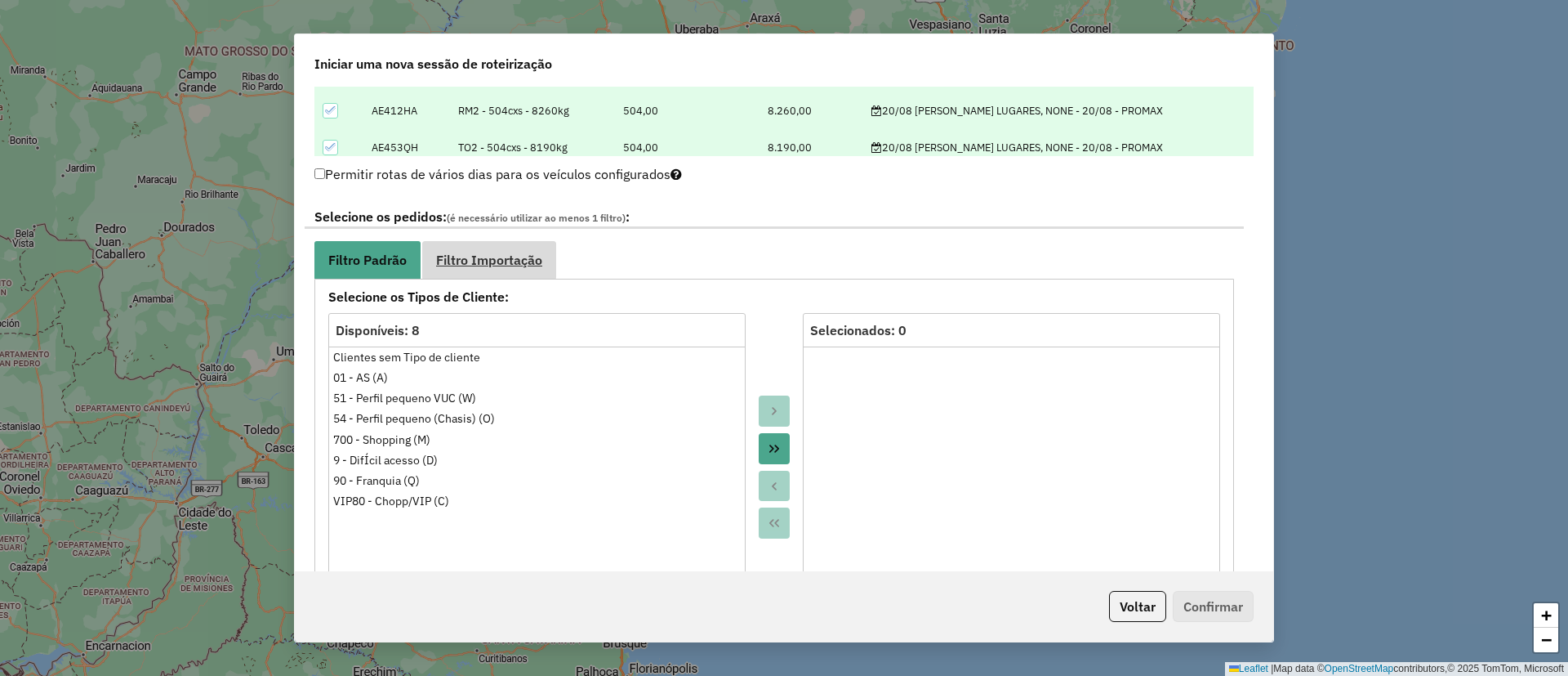
click at [550, 256] on link "Filtro Importação" at bounding box center [489, 260] width 134 height 37
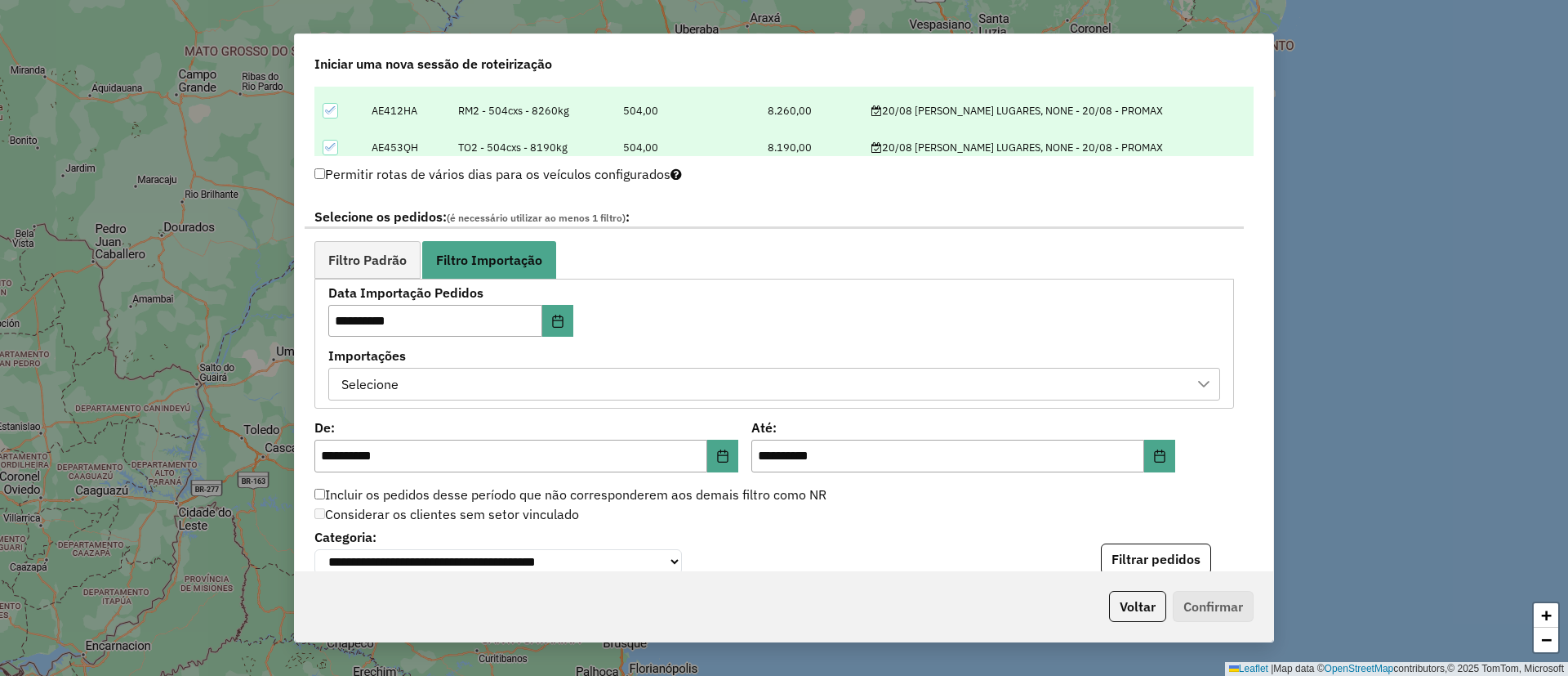
click at [414, 377] on div "Selecione" at bounding box center [762, 384] width 853 height 31
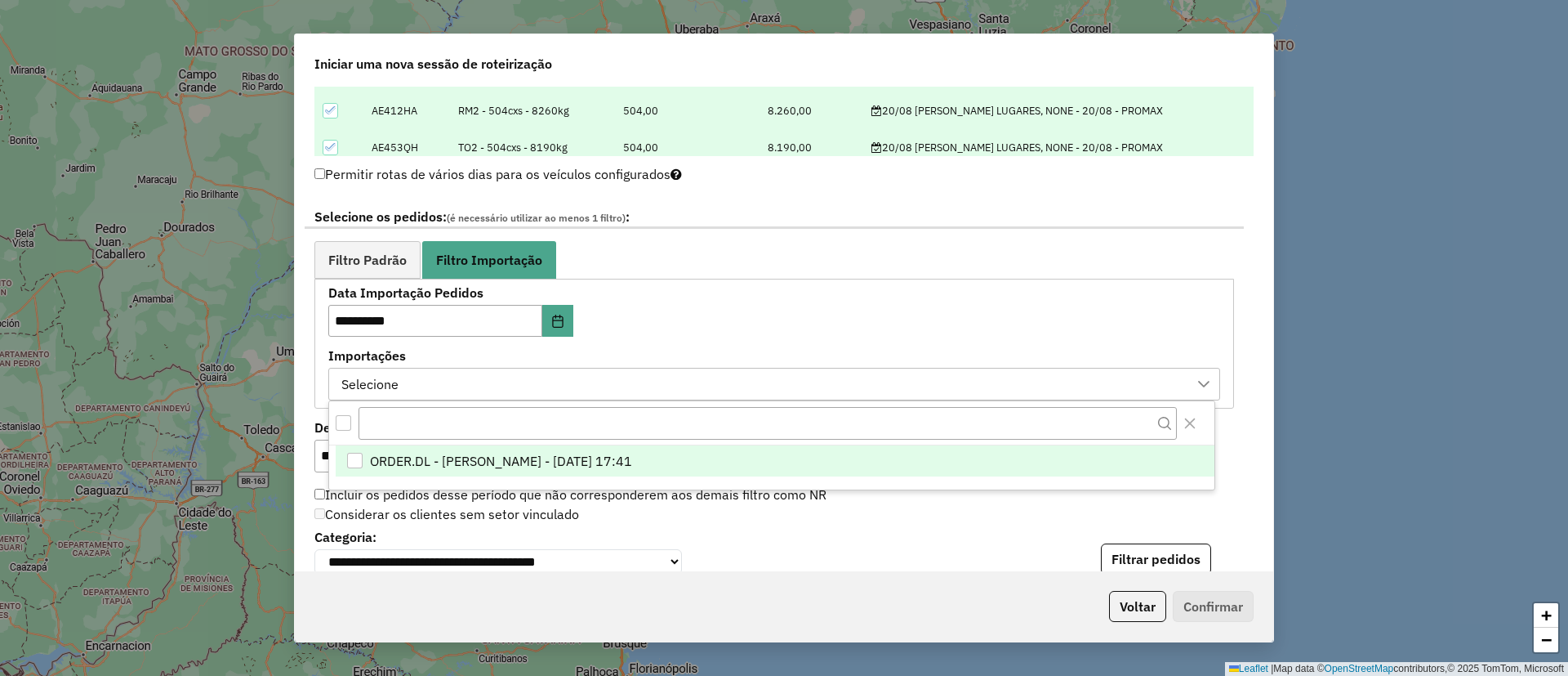
scroll to position [13, 75]
drag, startPoint x: 464, startPoint y: 454, endPoint x: 472, endPoint y: 452, distance: 8.2
click at [465, 454] on span "ORDER.DL - [PERSON_NAME] - [DATE] 17:41" at bounding box center [501, 462] width 262 height 19
click at [990, 524] on div "Considerar os clientes sem setor vinculado" at bounding box center [774, 514] width 939 height 19
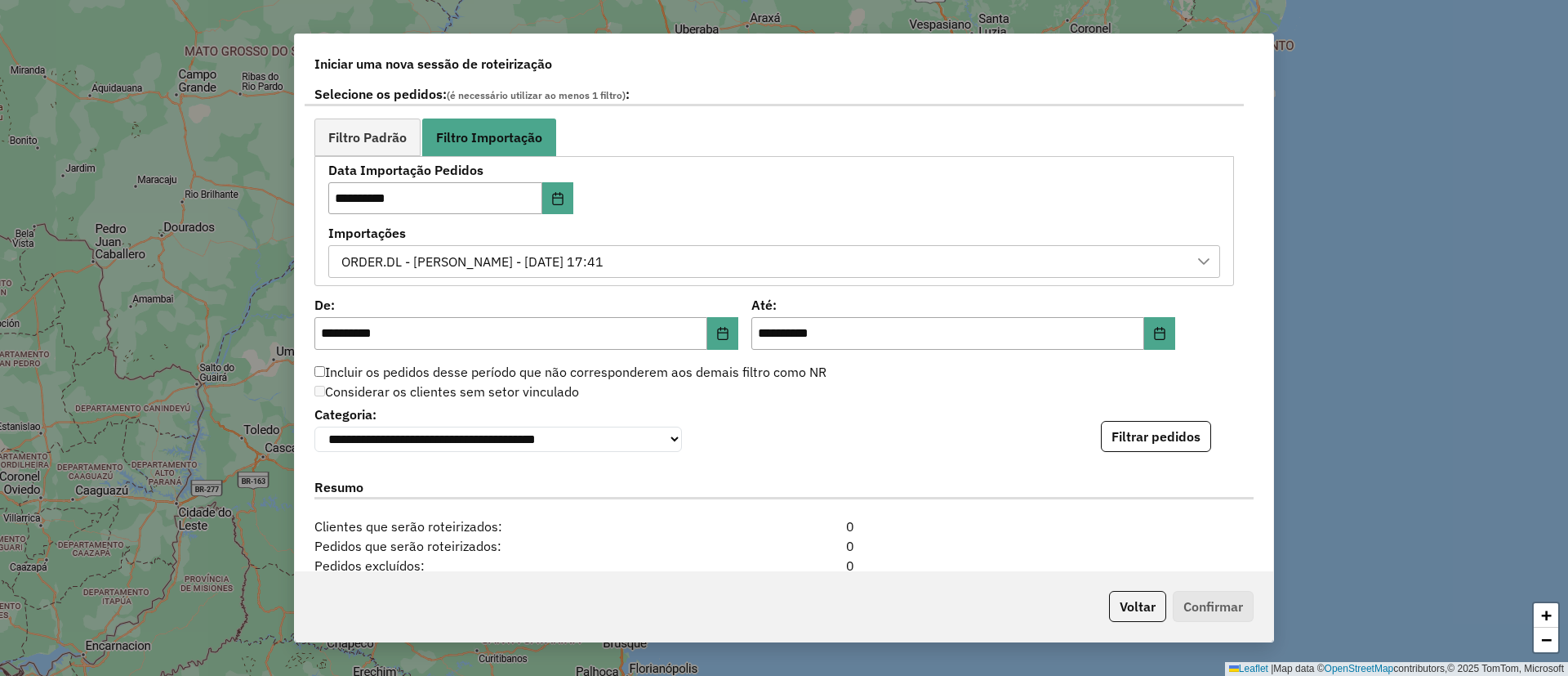
scroll to position [942, 0]
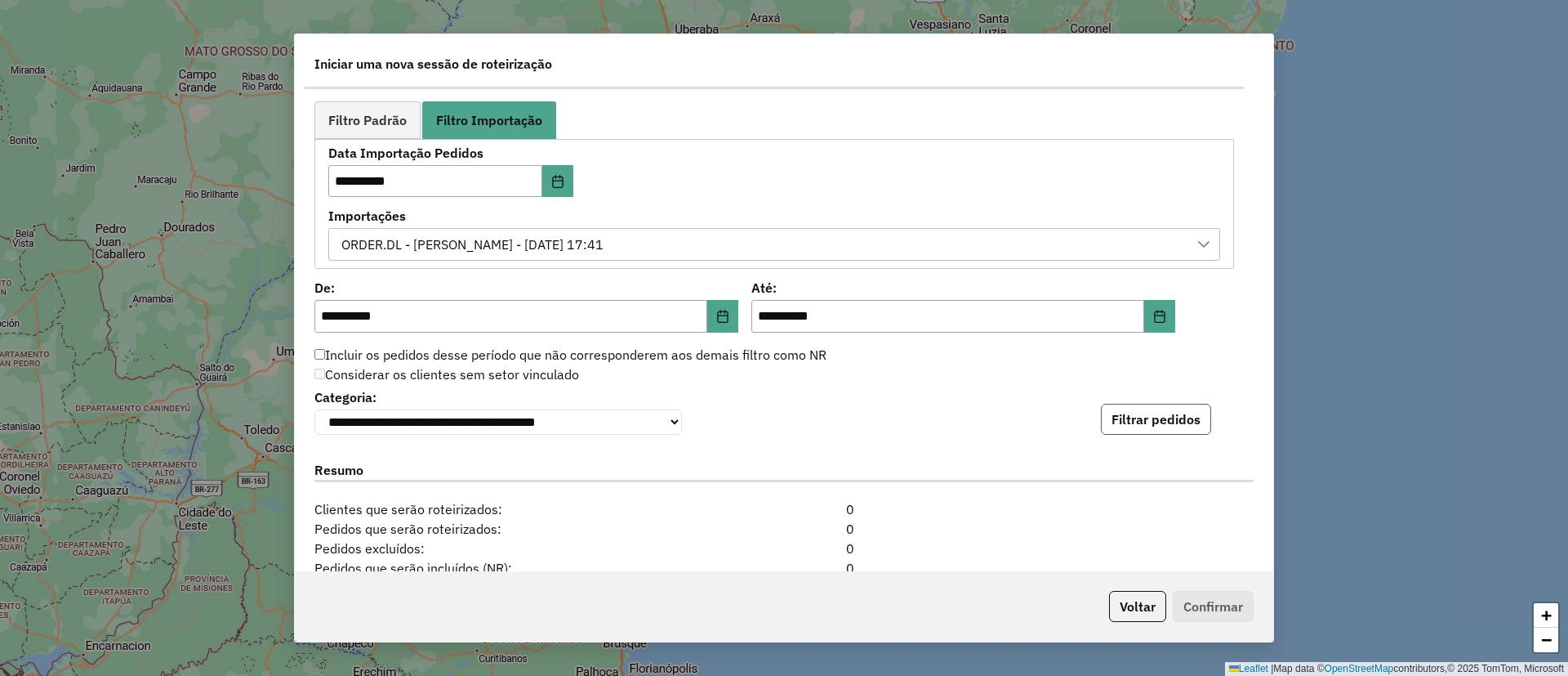
click at [1169, 424] on button "Filtrar pedidos" at bounding box center [1156, 419] width 111 height 31
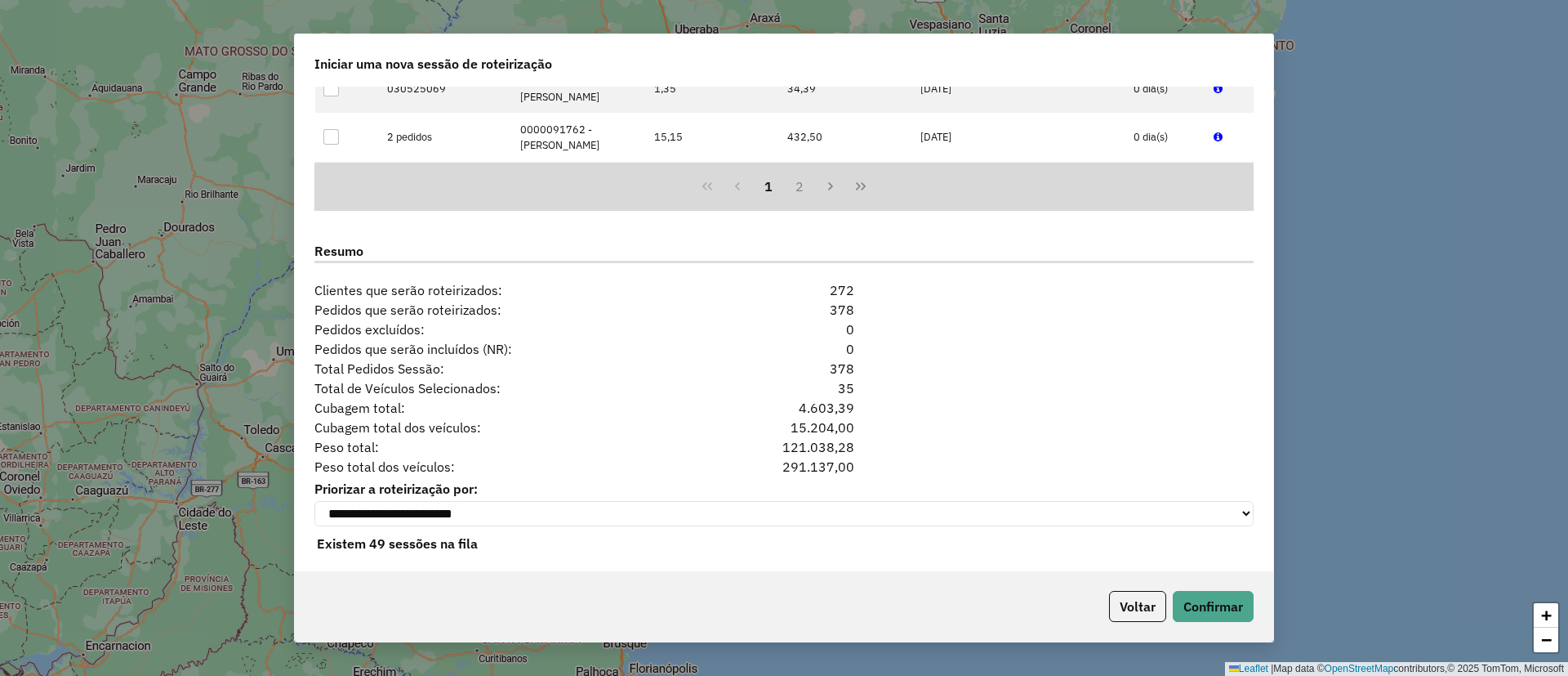
scroll to position [1517, 0]
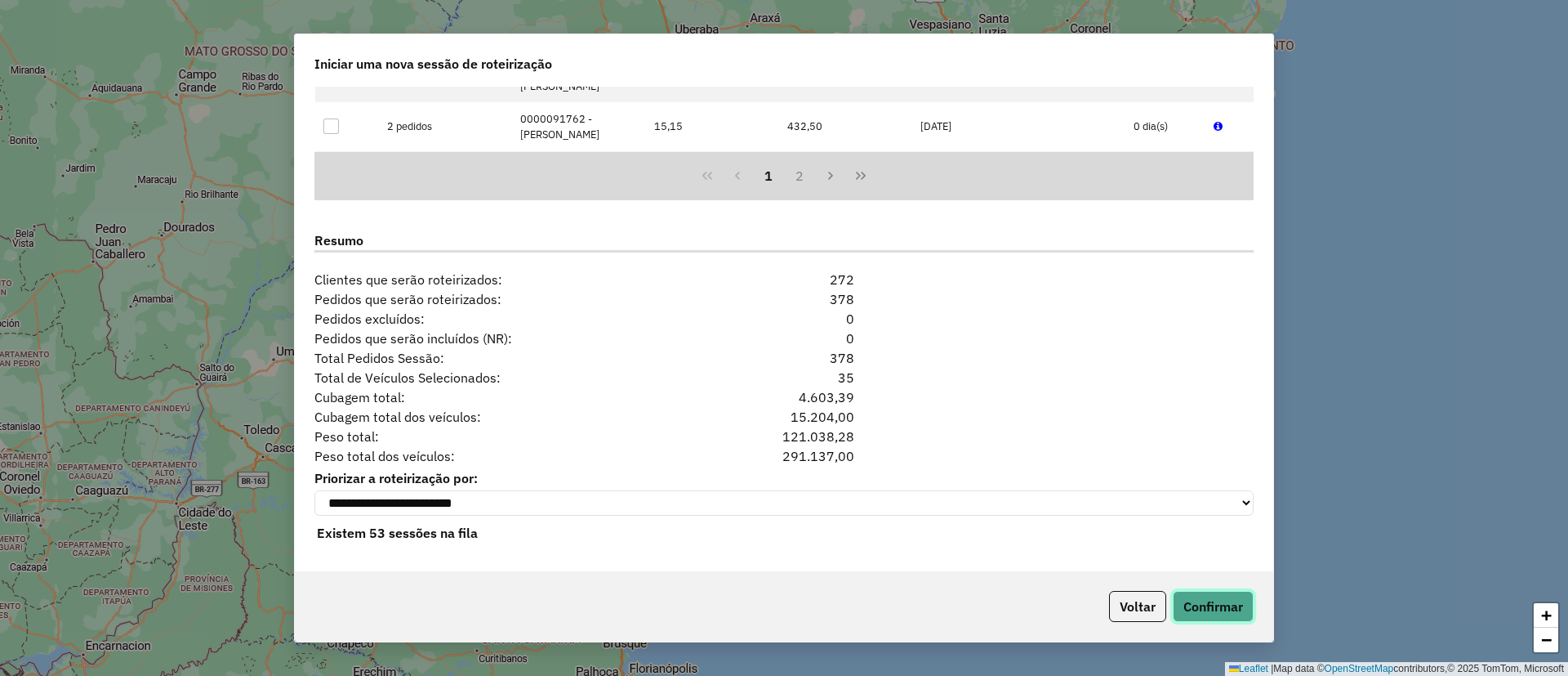
click at [1208, 616] on button "Confirmar" at bounding box center [1213, 606] width 81 height 31
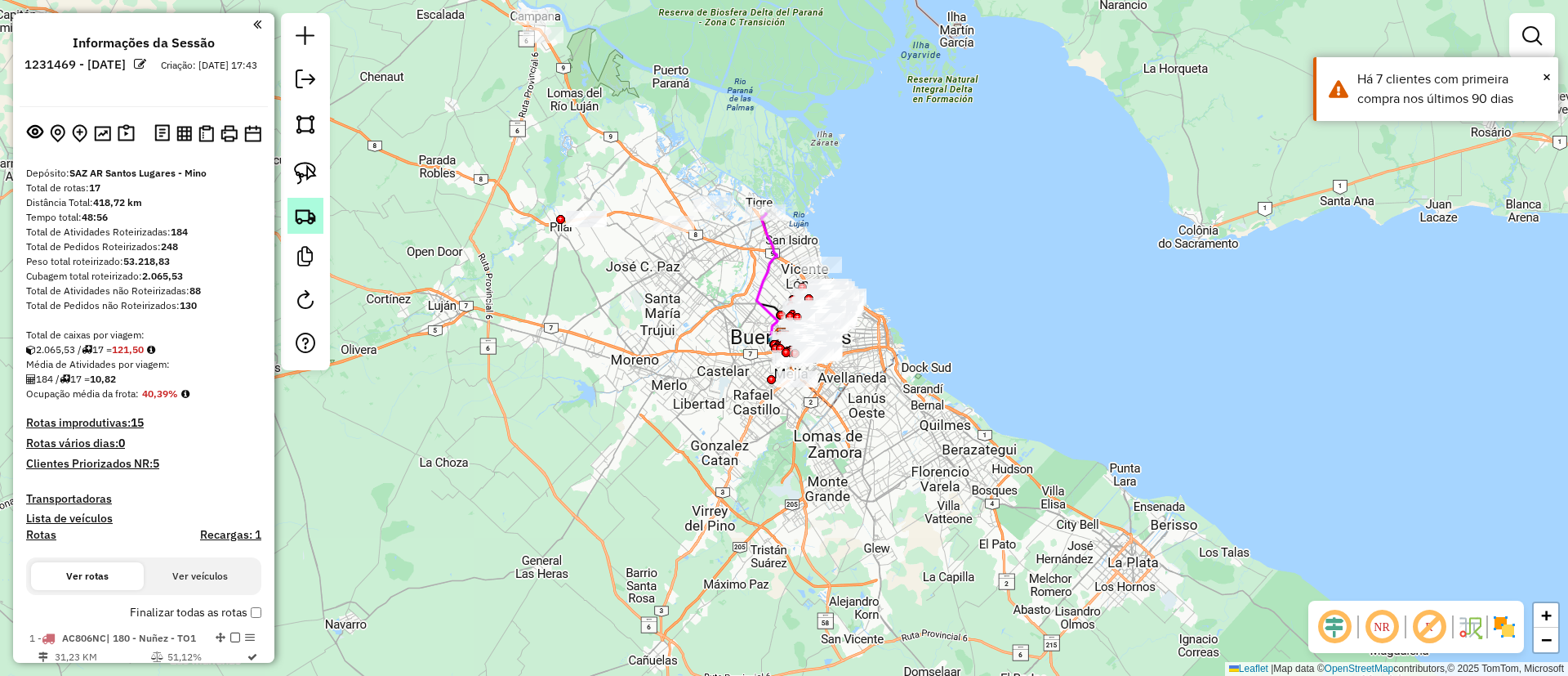
click at [316, 214] on img at bounding box center [305, 215] width 23 height 23
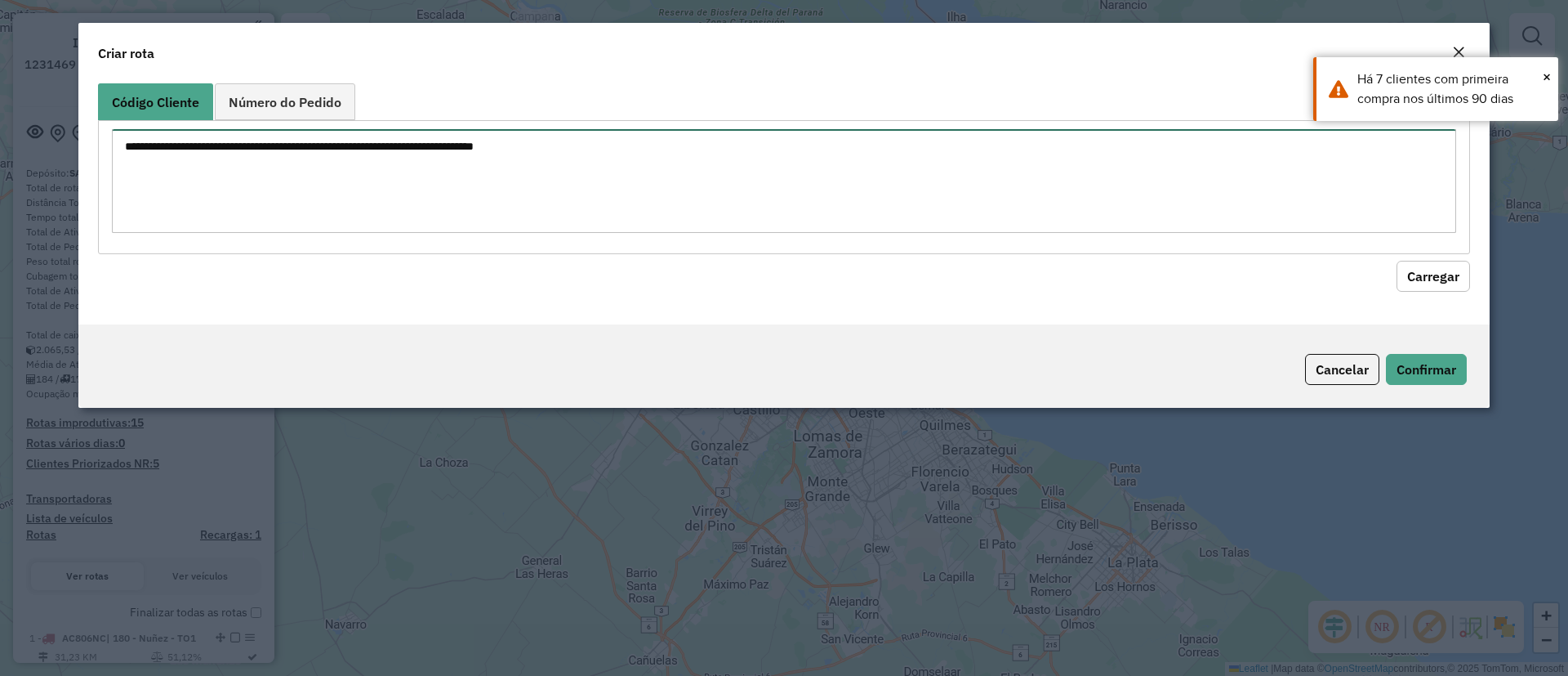
click at [397, 181] on textarea at bounding box center [784, 181] width 1344 height 104
paste textarea "***** ***** ****** ****** ****** ****** ****** ****** ****** ****** ******"
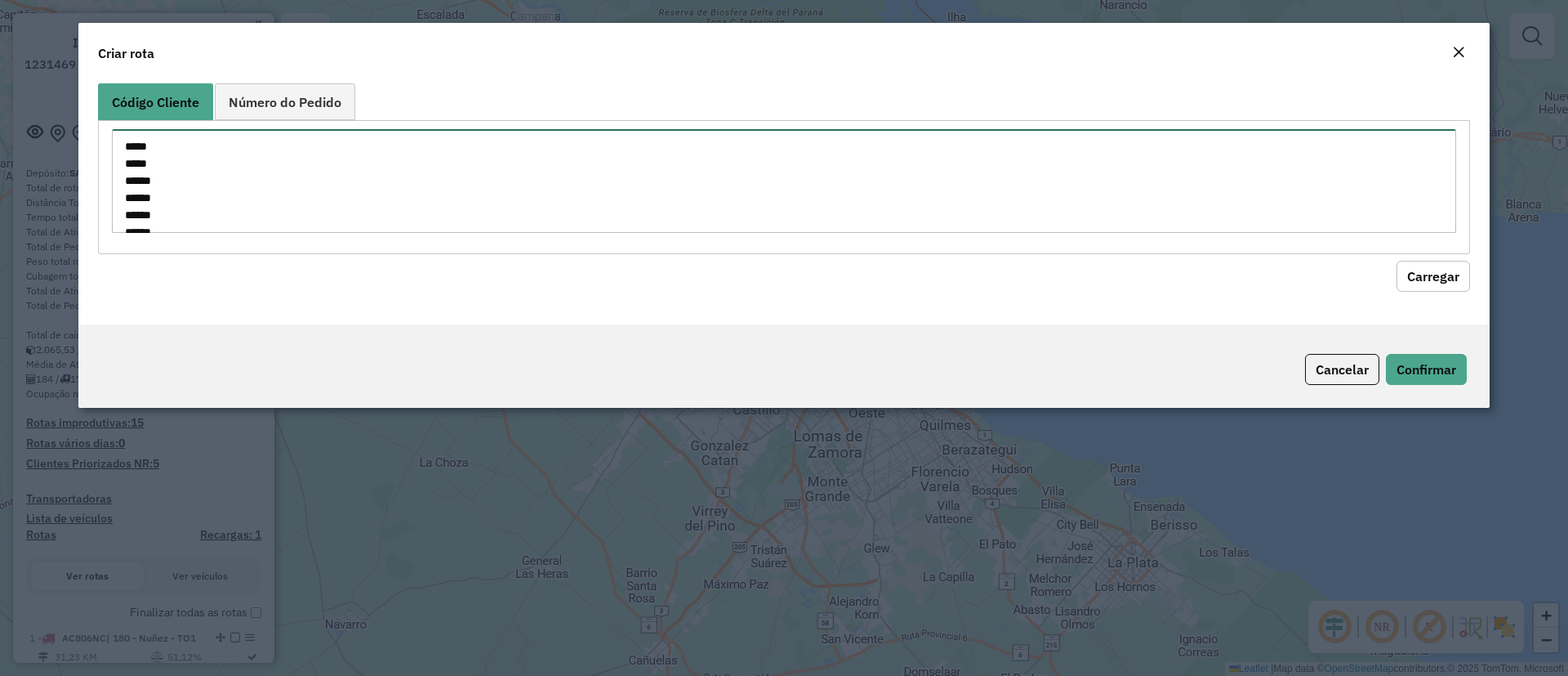
click at [124, 143] on textarea "***** ***** ****** ****** ****** ****** ****** ****** ****** ****** ******" at bounding box center [784, 181] width 1344 height 104
type textarea "**********"
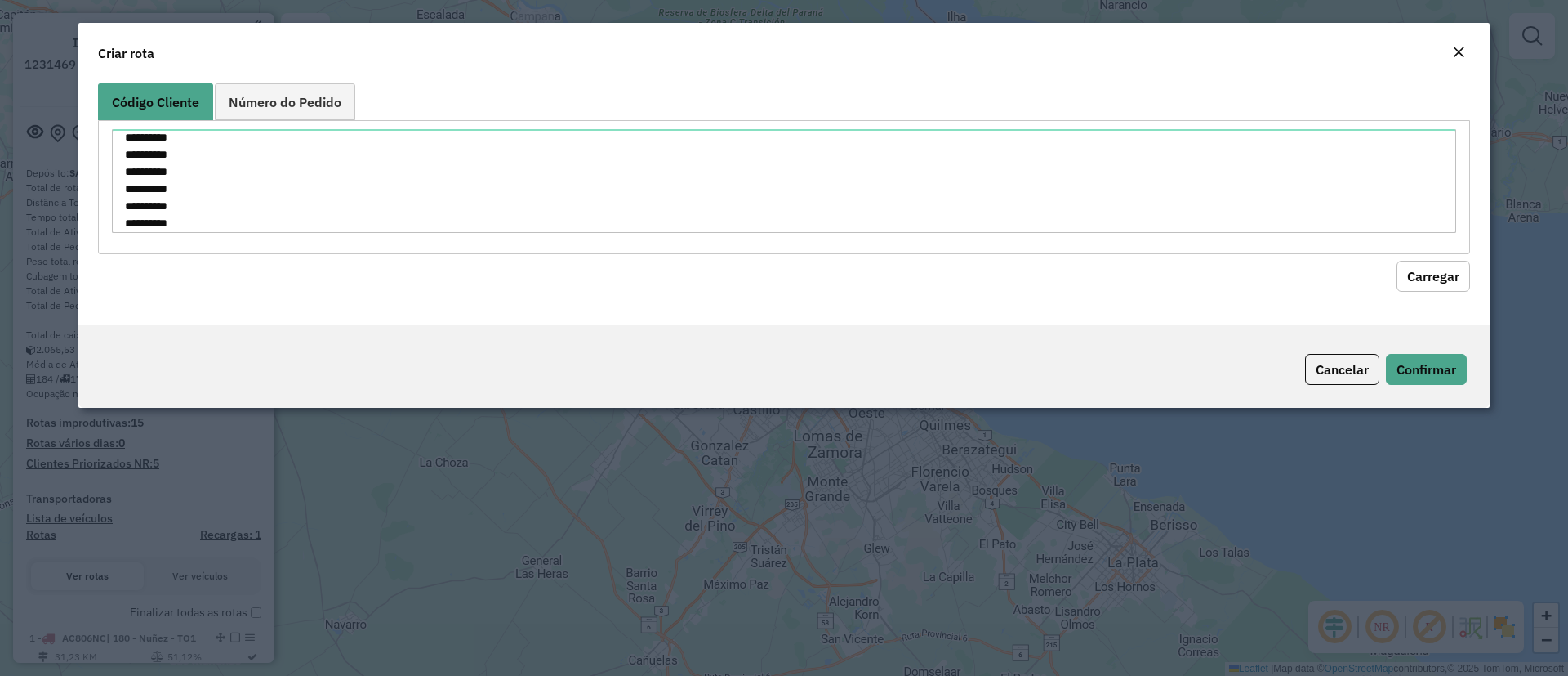
click at [1463, 277] on button "Carregar" at bounding box center [1433, 276] width 74 height 31
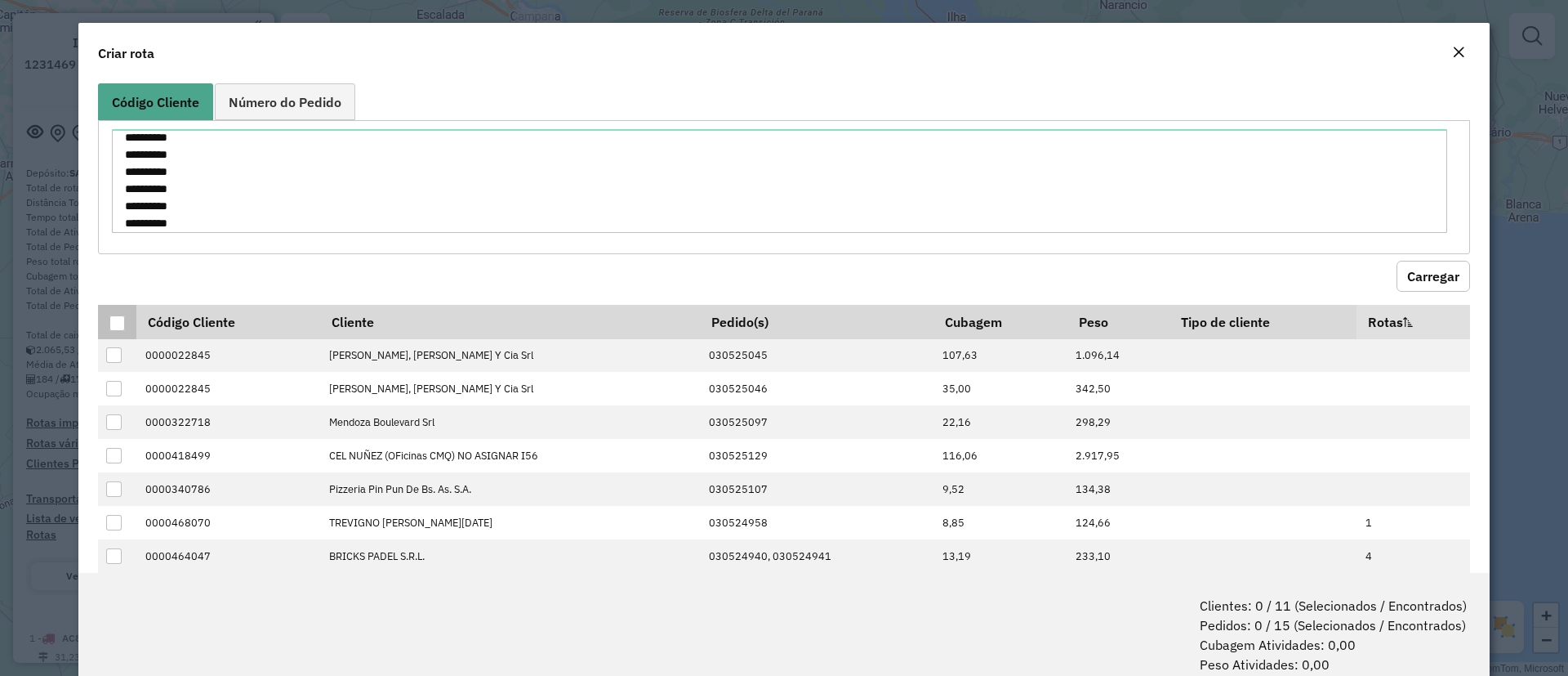
click at [111, 326] on div at bounding box center [117, 323] width 16 height 16
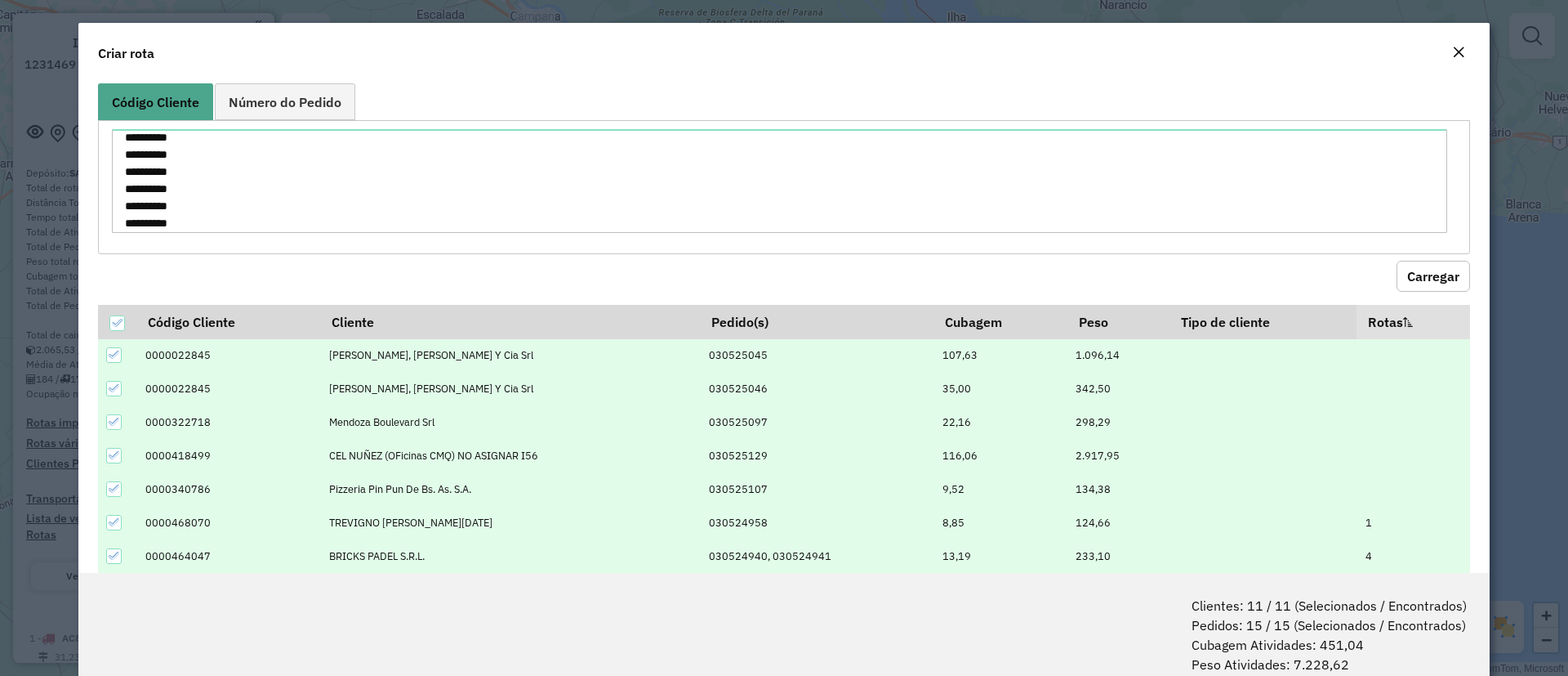
scroll to position [82, 0]
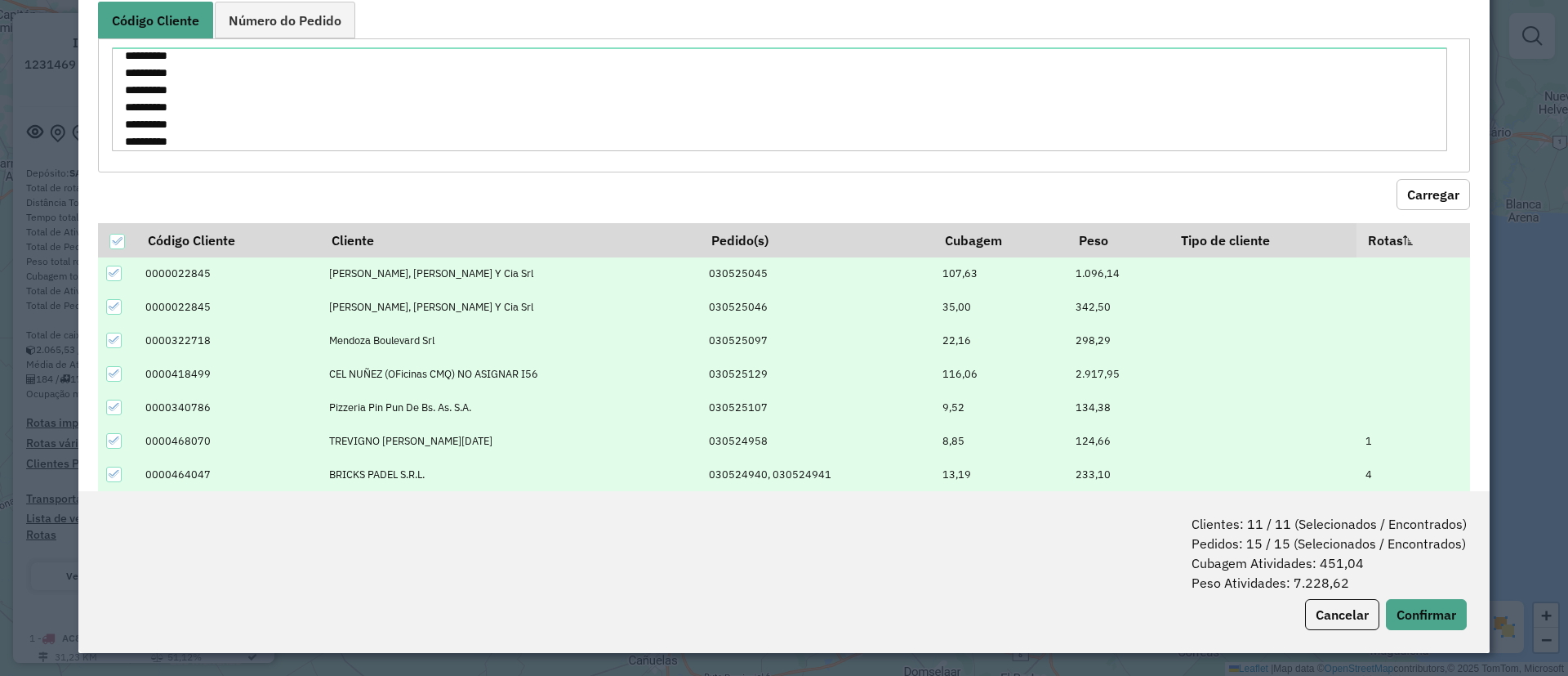
click at [1427, 634] on div "Clientes: 11 / 11 (Selecionados / Encontrados) Pedidos: 15 / 15 (Selecionados /…" at bounding box center [784, 571] width 1411 height 162
click at [1427, 625] on button "Confirmar" at bounding box center [1427, 614] width 81 height 31
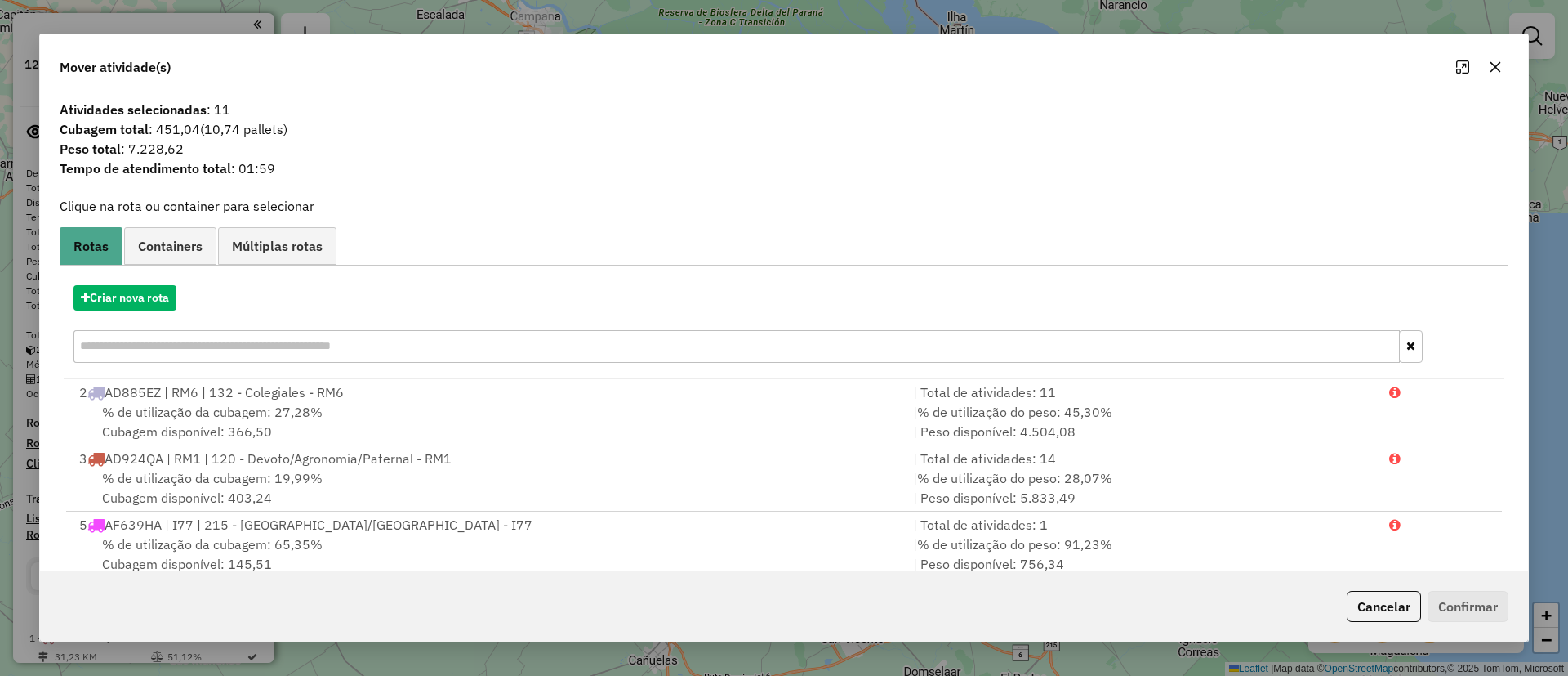
click at [167, 246] on span "Containers" at bounding box center [170, 246] width 64 height 13
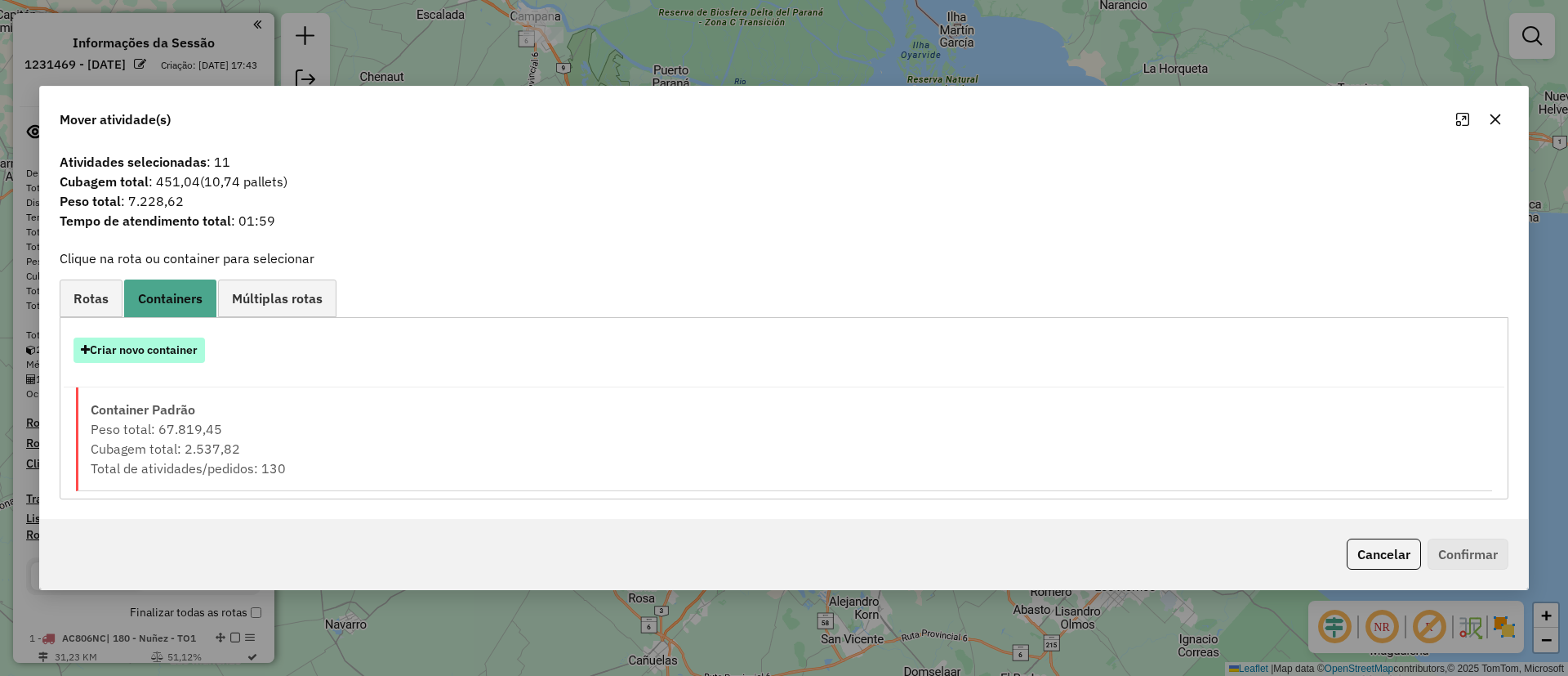
click at [138, 343] on button "Criar novo container" at bounding box center [139, 350] width 131 height 25
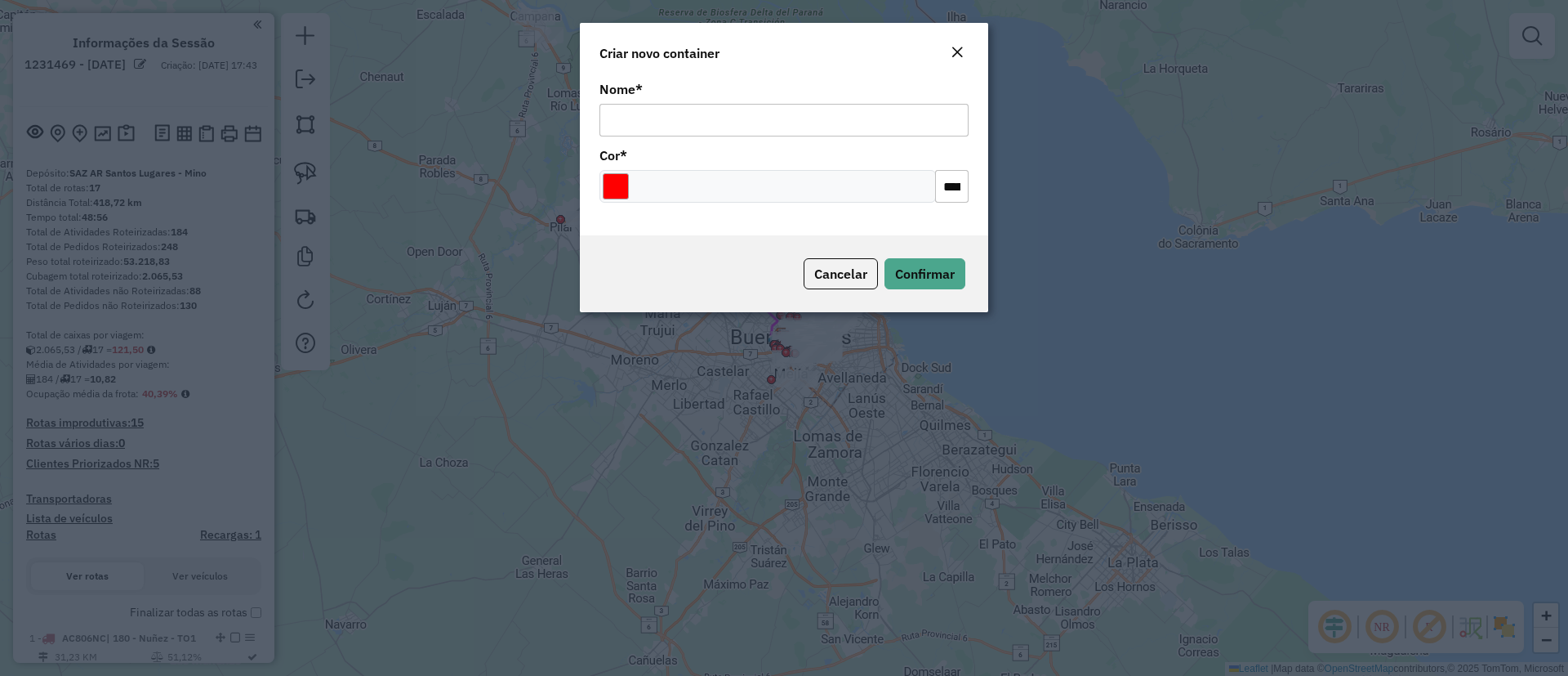
click at [691, 118] on input "Nome *" at bounding box center [784, 120] width 369 height 33
type input "******"
click at [911, 316] on modal-container "Criar novo container Nome * ****** Cor * ******* Cancelar Confirmar" at bounding box center [784, 338] width 1568 height 676
click at [907, 276] on span "Confirmar" at bounding box center [924, 274] width 59 height 17
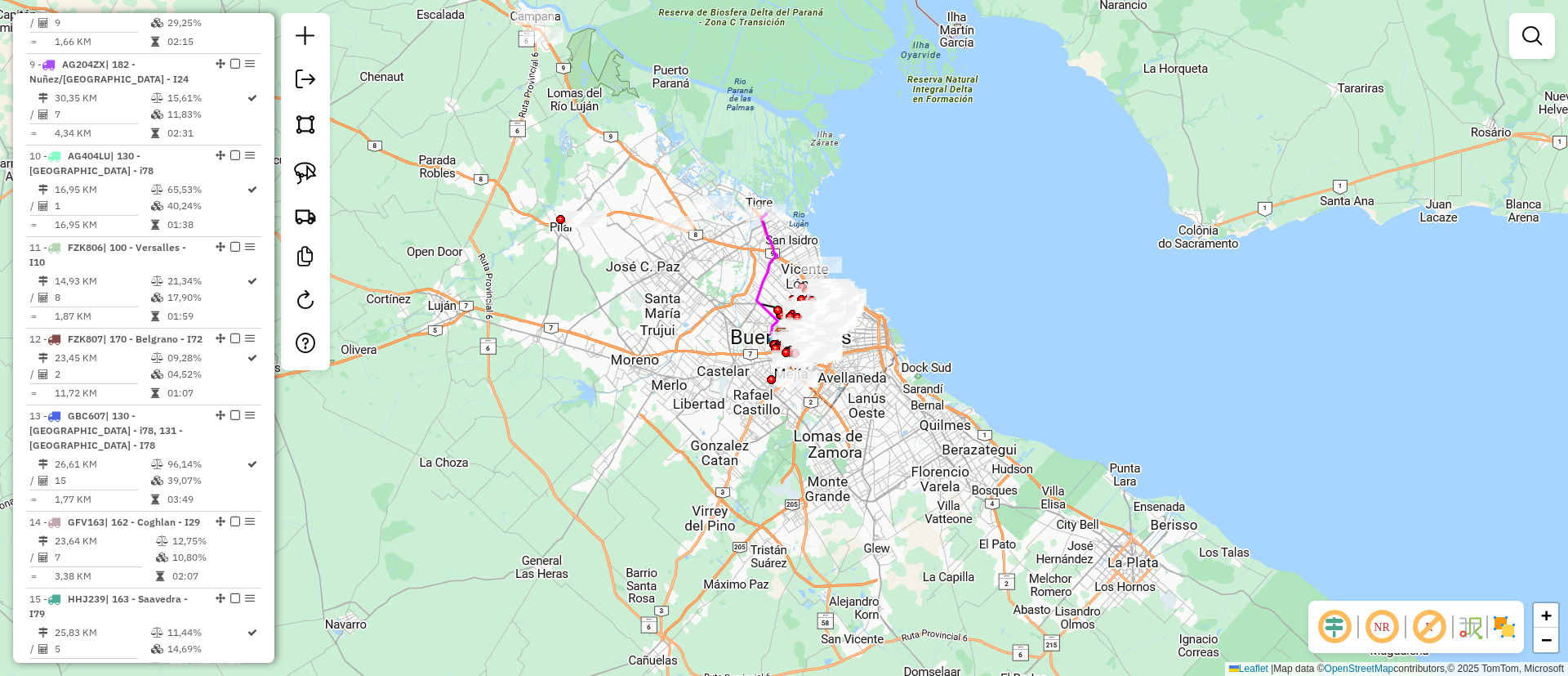
scroll to position [1959, 0]
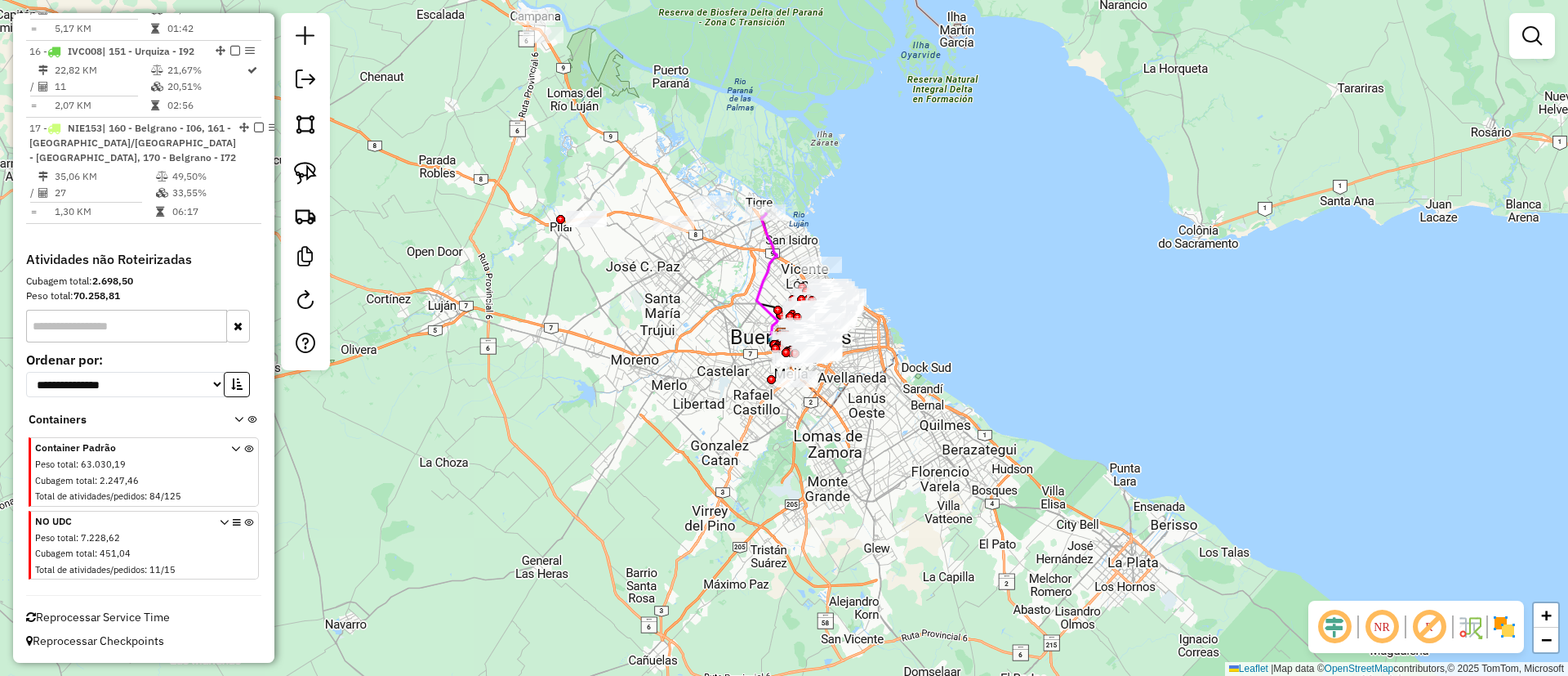
click at [244, 522] on icon at bounding box center [249, 549] width 9 height 61
click at [1521, 47] on link at bounding box center [1532, 35] width 33 height 33
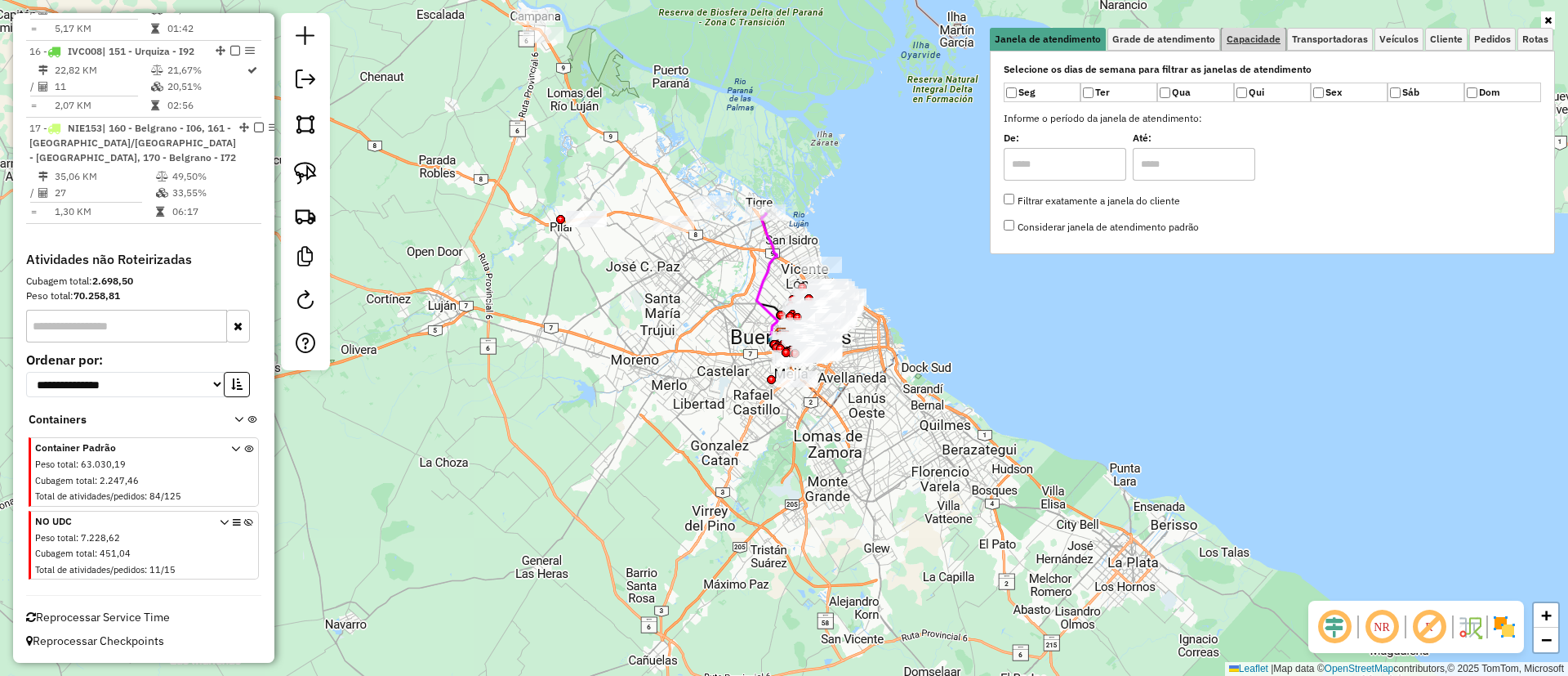
click at [1255, 36] on span "Capacidade" at bounding box center [1253, 39] width 54 height 10
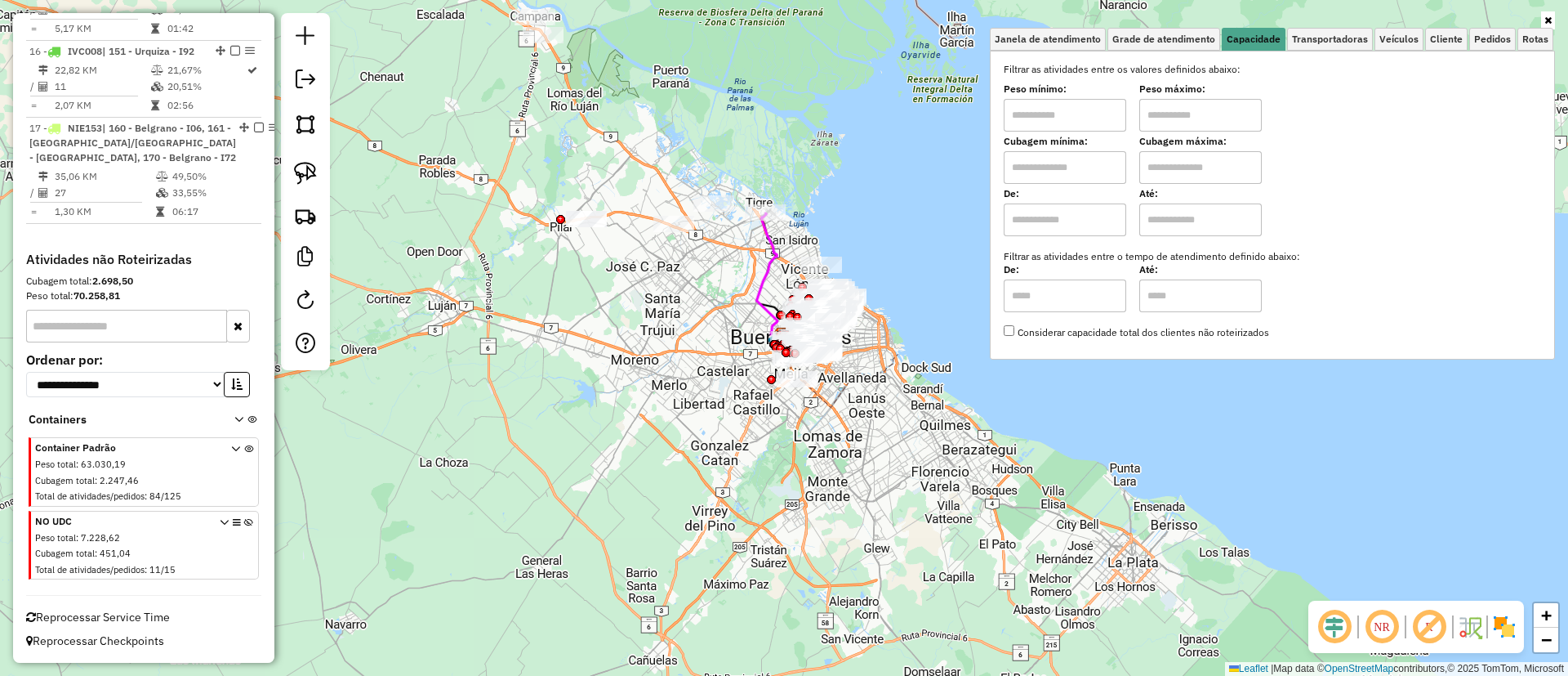
click at [1061, 205] on input "text" at bounding box center [1065, 219] width 122 height 33
type input "****"
click at [1178, 222] on input "text" at bounding box center [1200, 219] width 122 height 33
type input "*****"
click at [1442, 39] on span "Cliente" at bounding box center [1446, 39] width 33 height 10
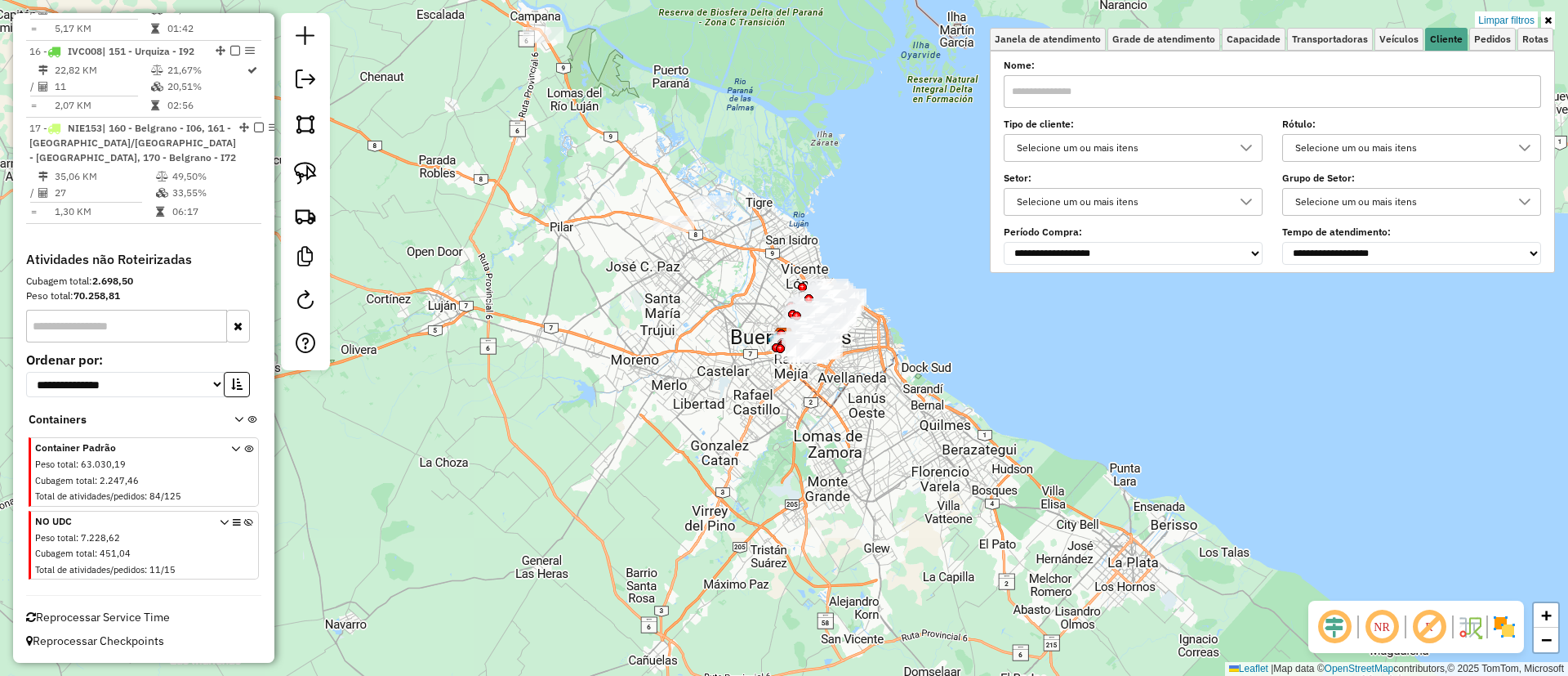
click at [1190, 135] on div "Selecione um ou mais itens" at bounding box center [1133, 147] width 259 height 28
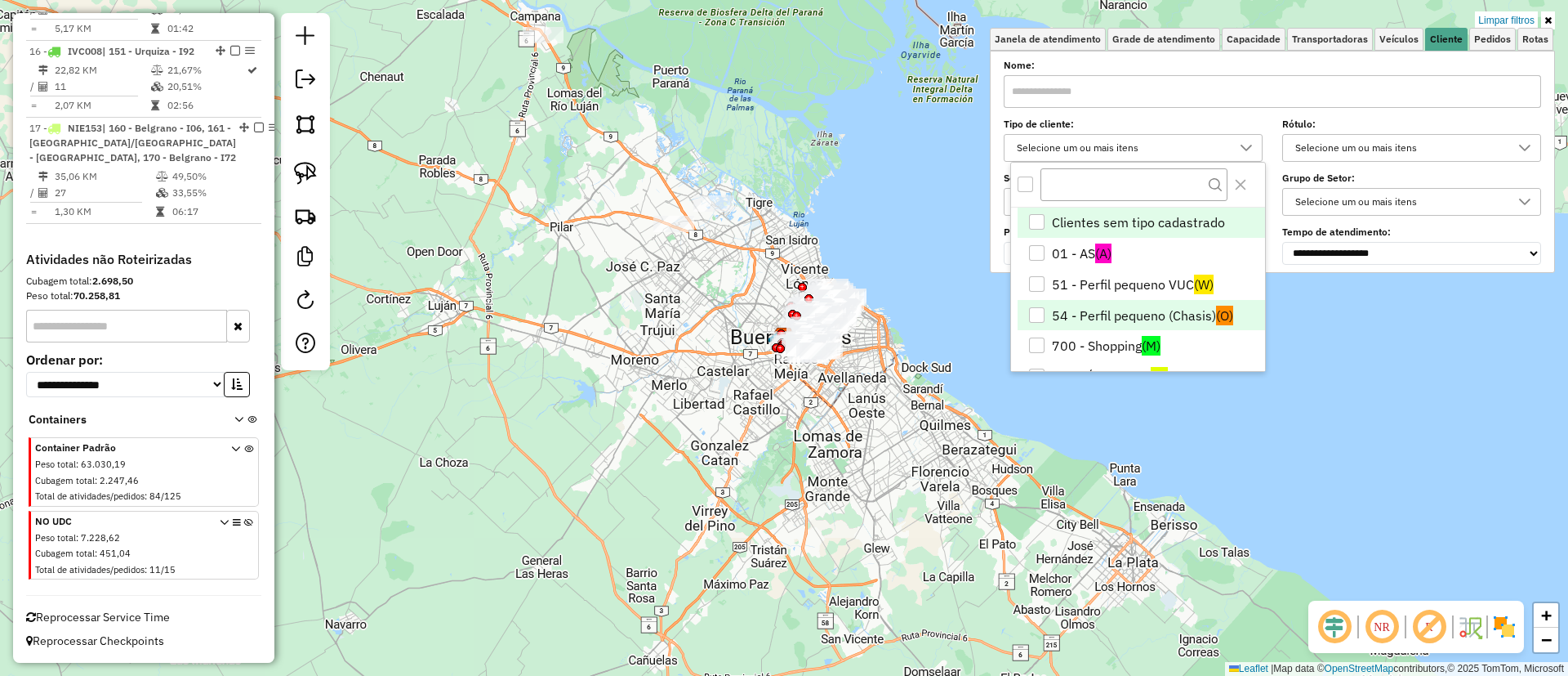
scroll to position [95, 0]
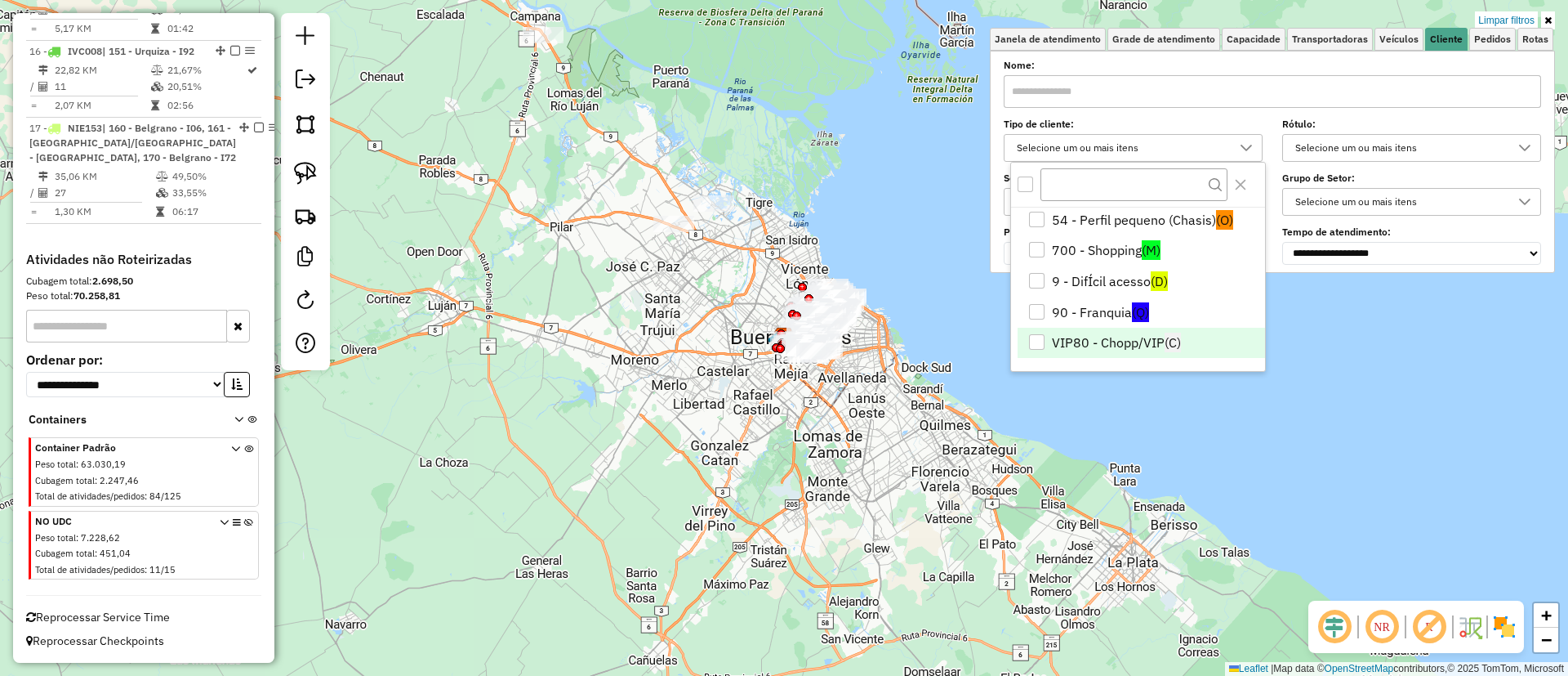
click at [1118, 337] on li "VIP80 - Chopp/VIP (C)" at bounding box center [1142, 343] width 248 height 31
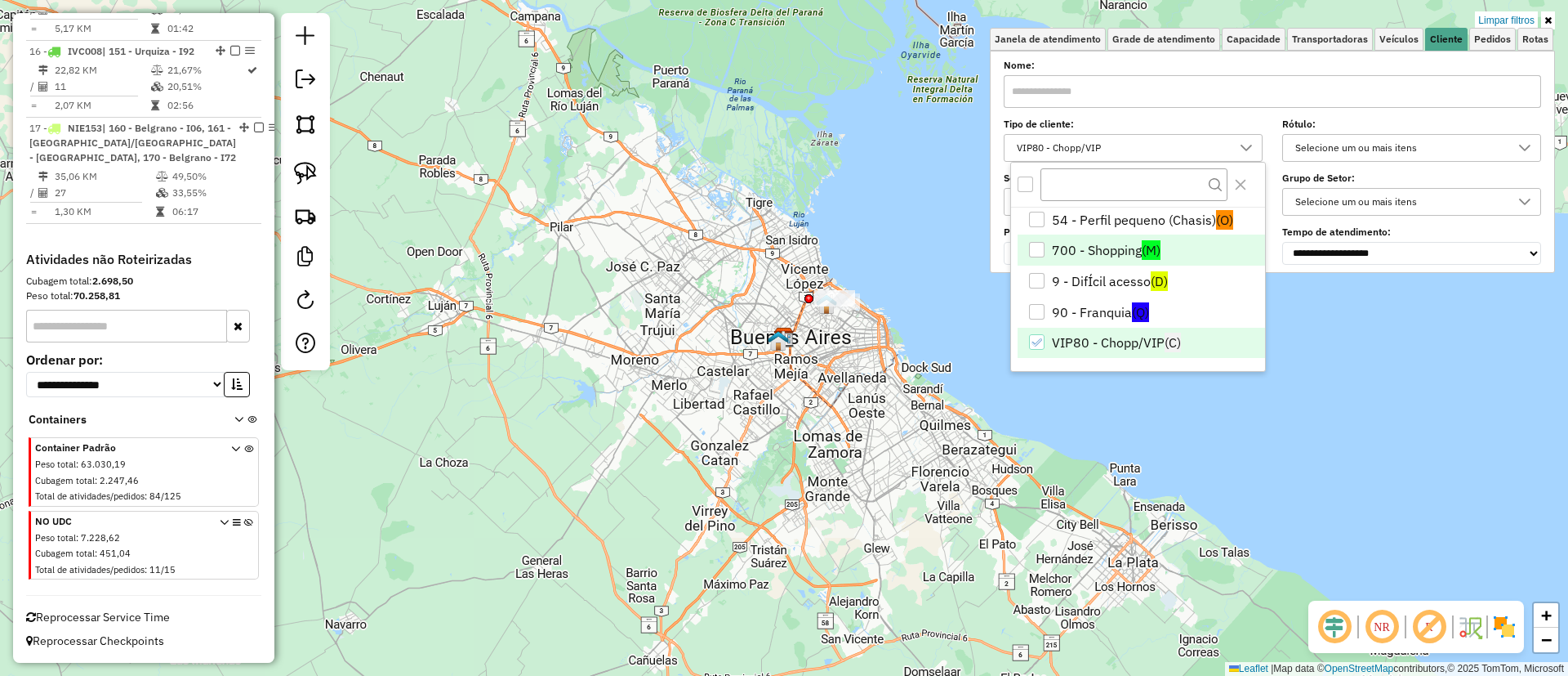
scroll to position [0, 0]
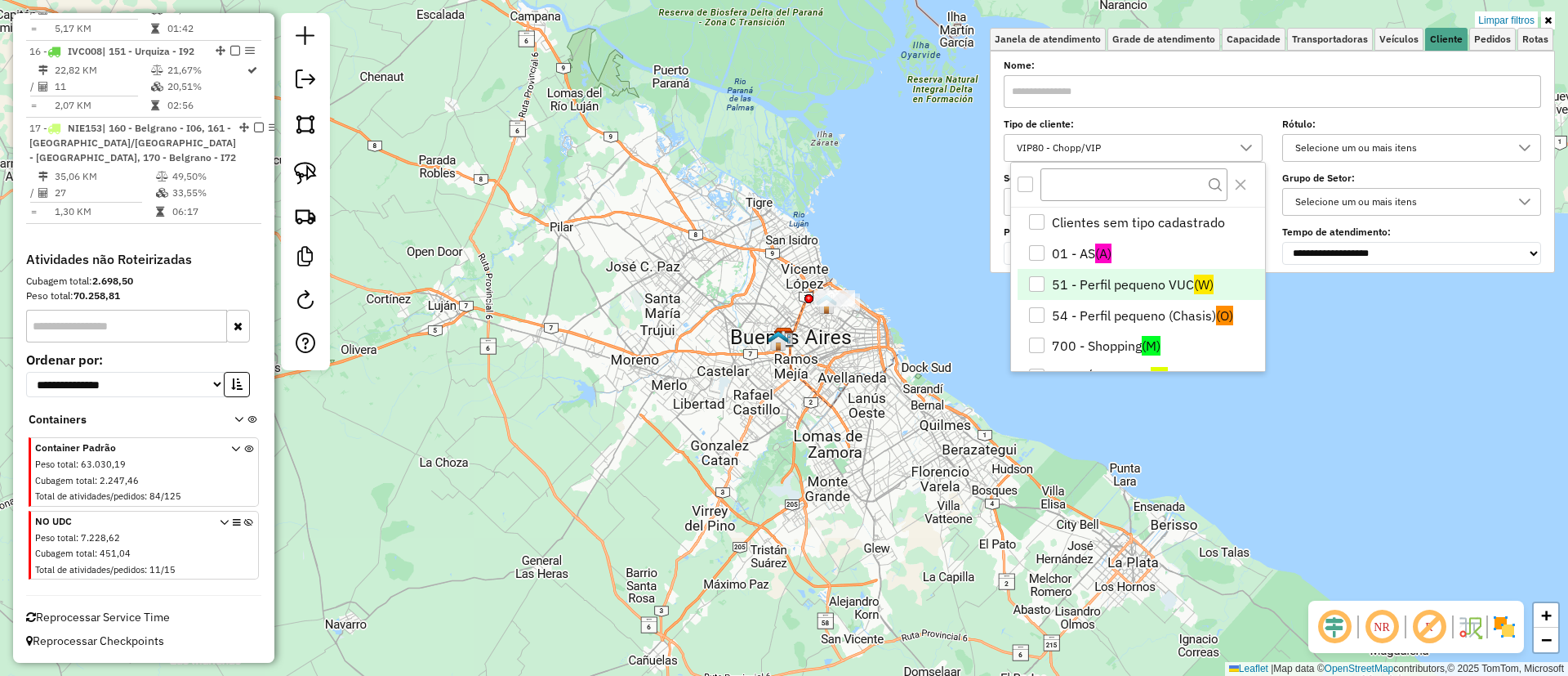
click at [1146, 272] on li "51 - Perfil pequeno VUC (W)" at bounding box center [1142, 284] width 248 height 31
click at [1503, 627] on img at bounding box center [1504, 627] width 26 height 26
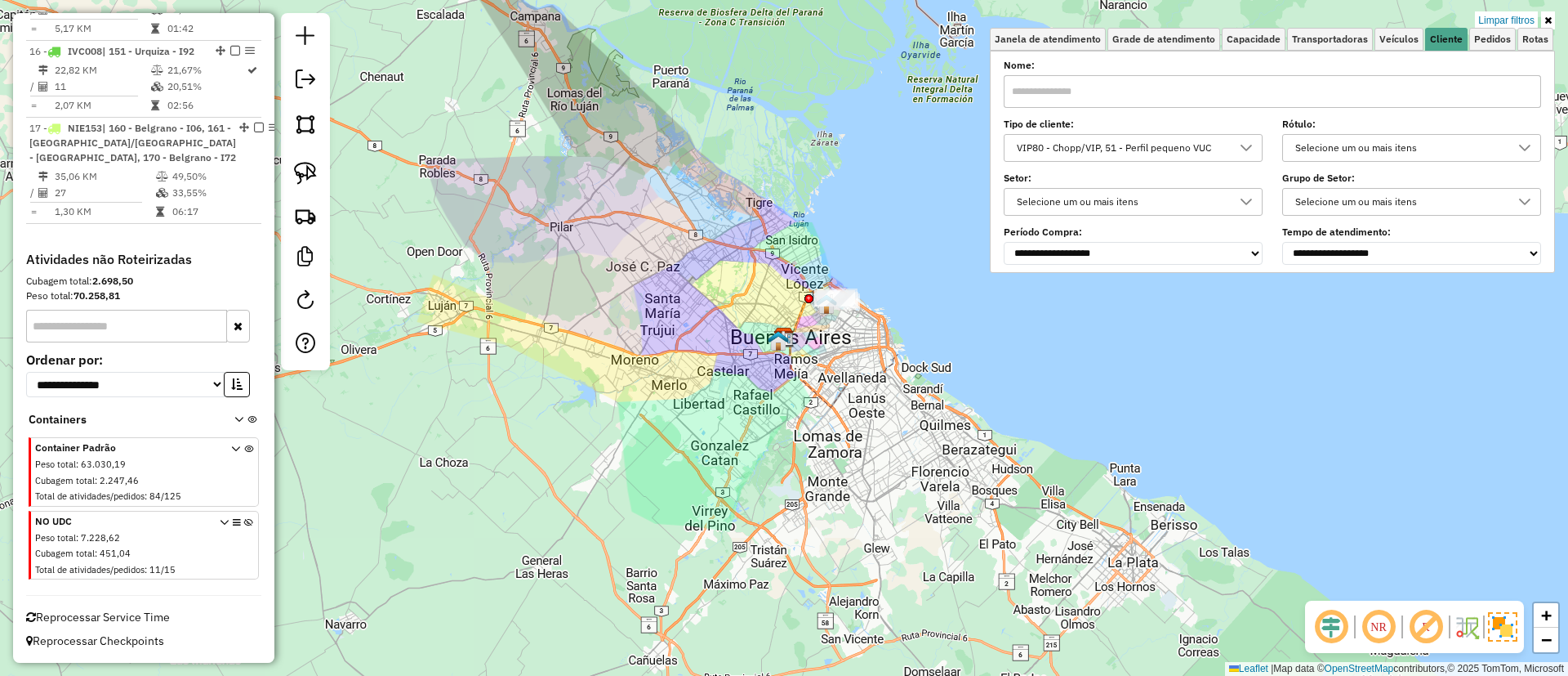
click at [1503, 627] on img at bounding box center [1503, 627] width 29 height 29
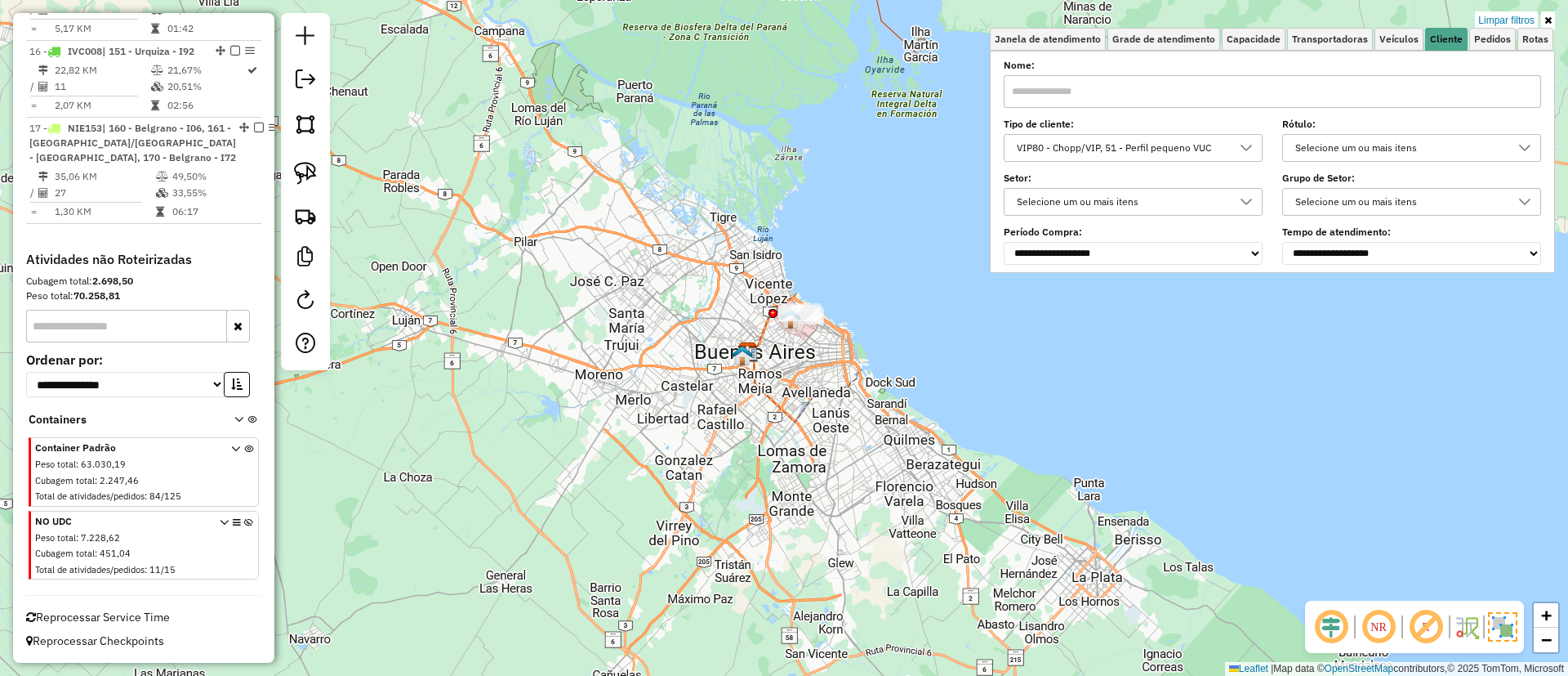
drag, startPoint x: 753, startPoint y: 330, endPoint x: 704, endPoint y: 360, distance: 57.5
click at [704, 360] on div "Limpar filtros Janela de atendimento Grade de atendimento Capacidade Transporta…" at bounding box center [784, 338] width 1568 height 676
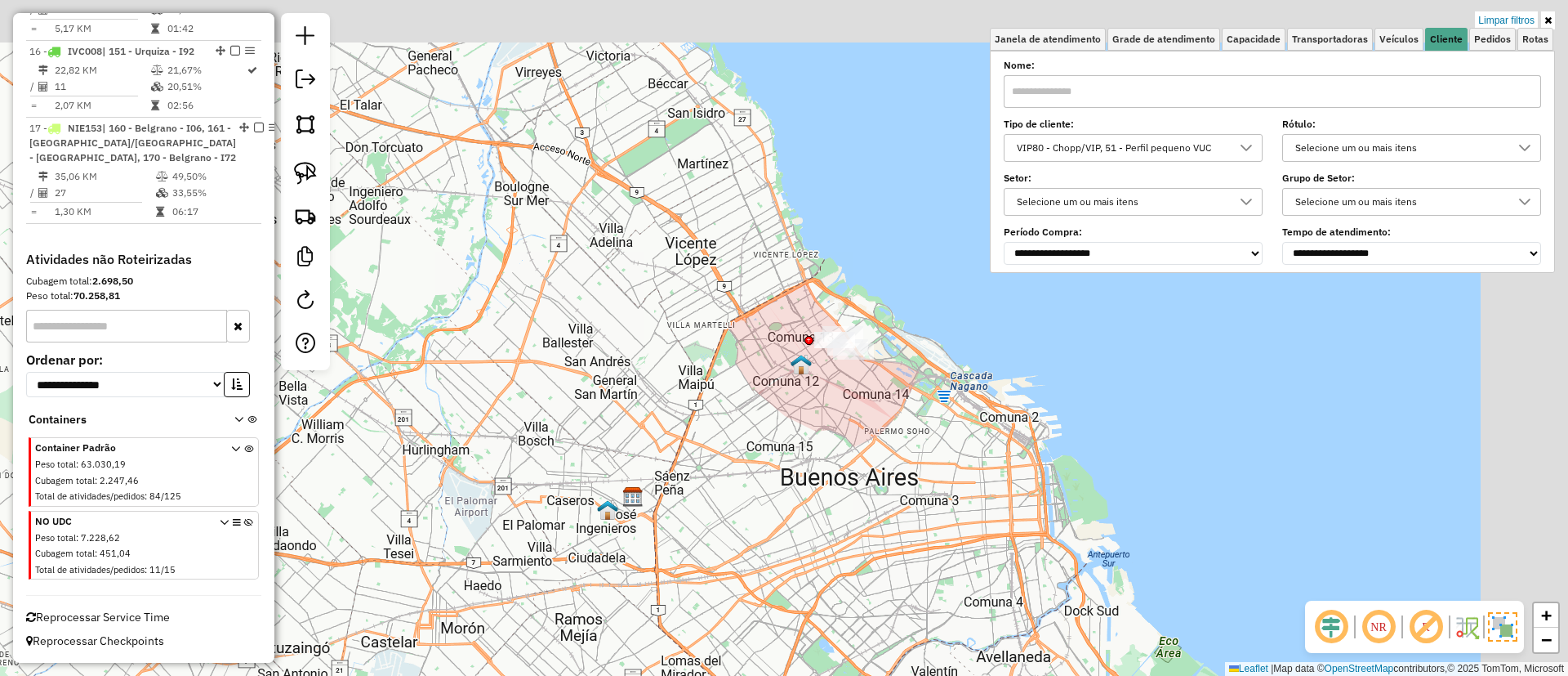
drag, startPoint x: 984, startPoint y: 335, endPoint x: 786, endPoint y: 422, distance: 216.3
click at [786, 422] on div "Limpar filtros Janela de atendimento Grade de atendimento Capacidade Transporta…" at bounding box center [784, 338] width 1568 height 676
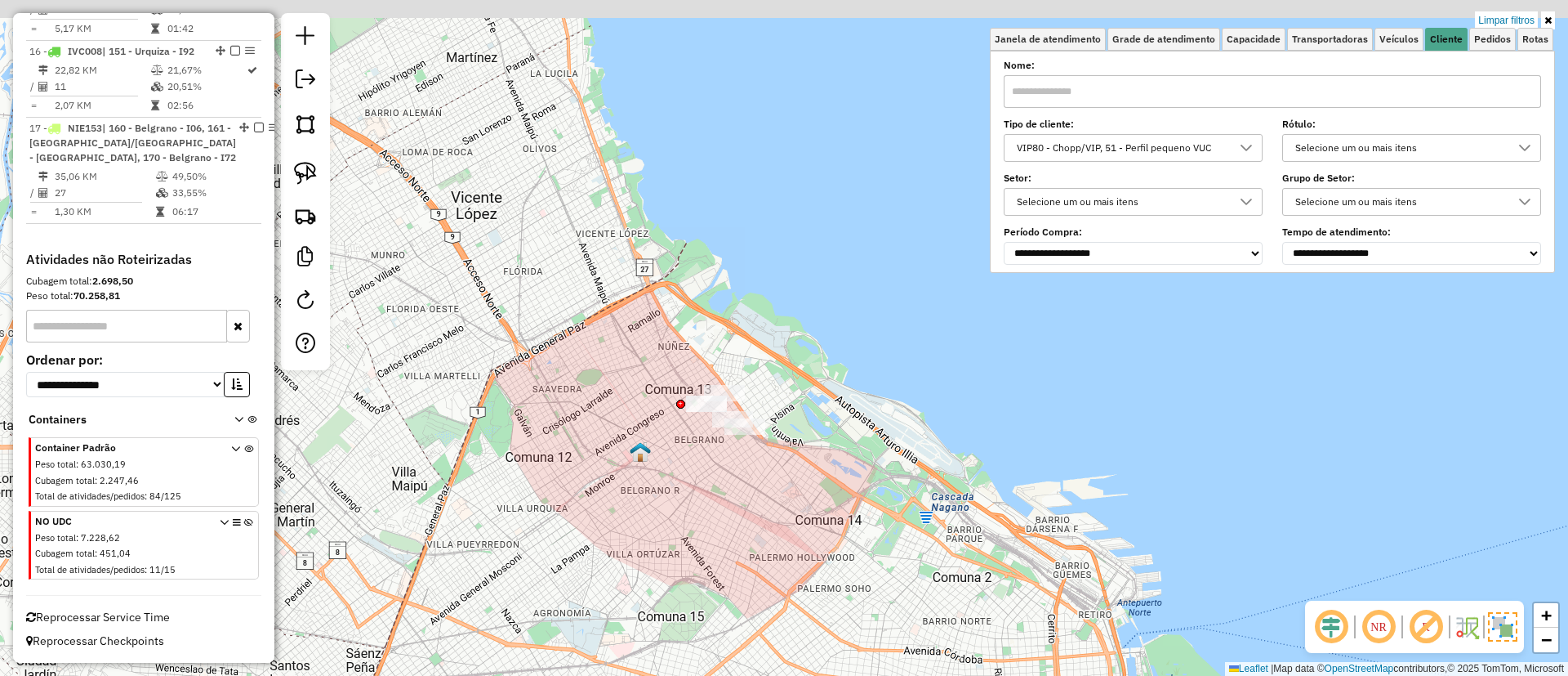
drag, startPoint x: 773, startPoint y: 472, endPoint x: 724, endPoint y: 545, distance: 87.9
click at [724, 545] on div "Limpar filtros Janela de atendimento Grade de atendimento Capacidade Transporta…" at bounding box center [784, 338] width 1568 height 676
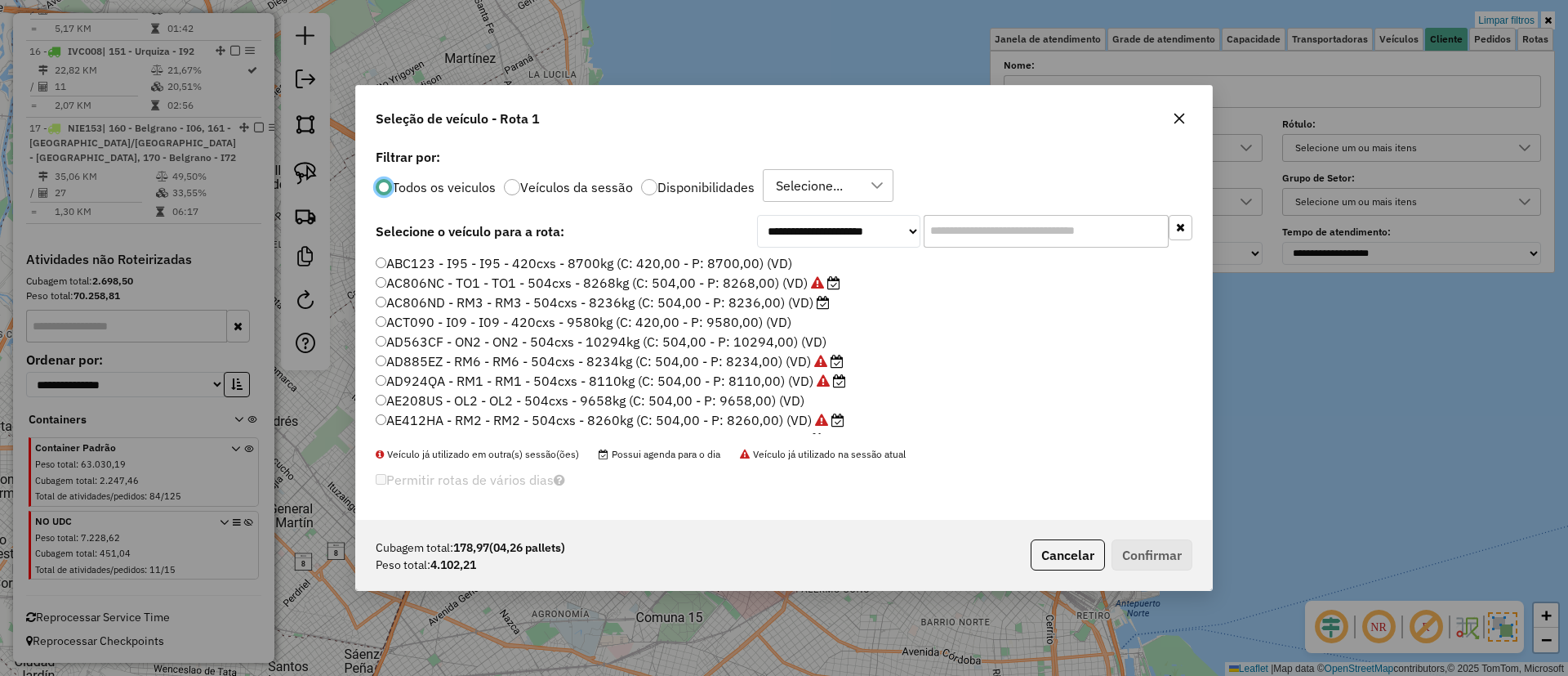
scroll to position [9, 5]
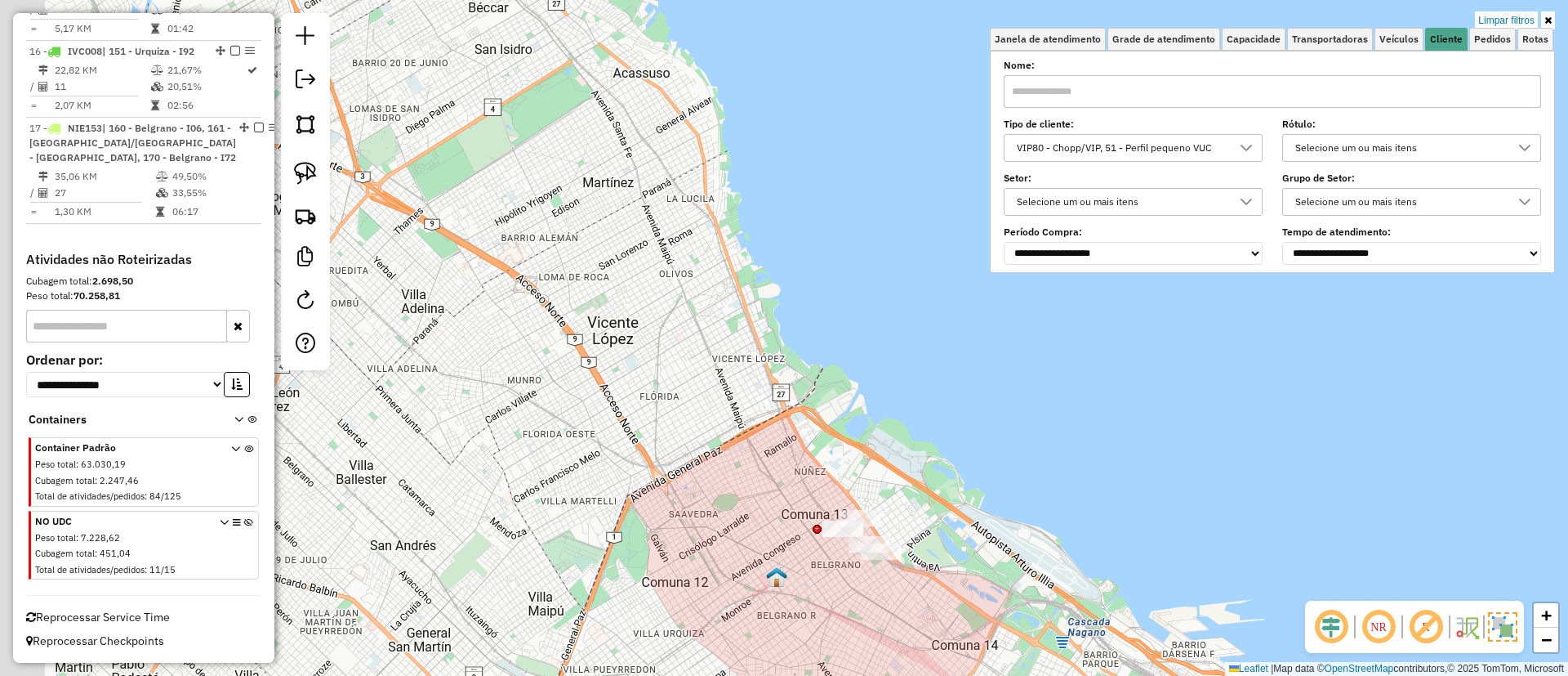
drag, startPoint x: 626, startPoint y: 368, endPoint x: 640, endPoint y: 369, distance: 14.0
click at [741, 452] on div "Limpar filtros Janela de atendimento Grade de atendimento Capacidade Transporta…" at bounding box center [784, 338] width 1568 height 676
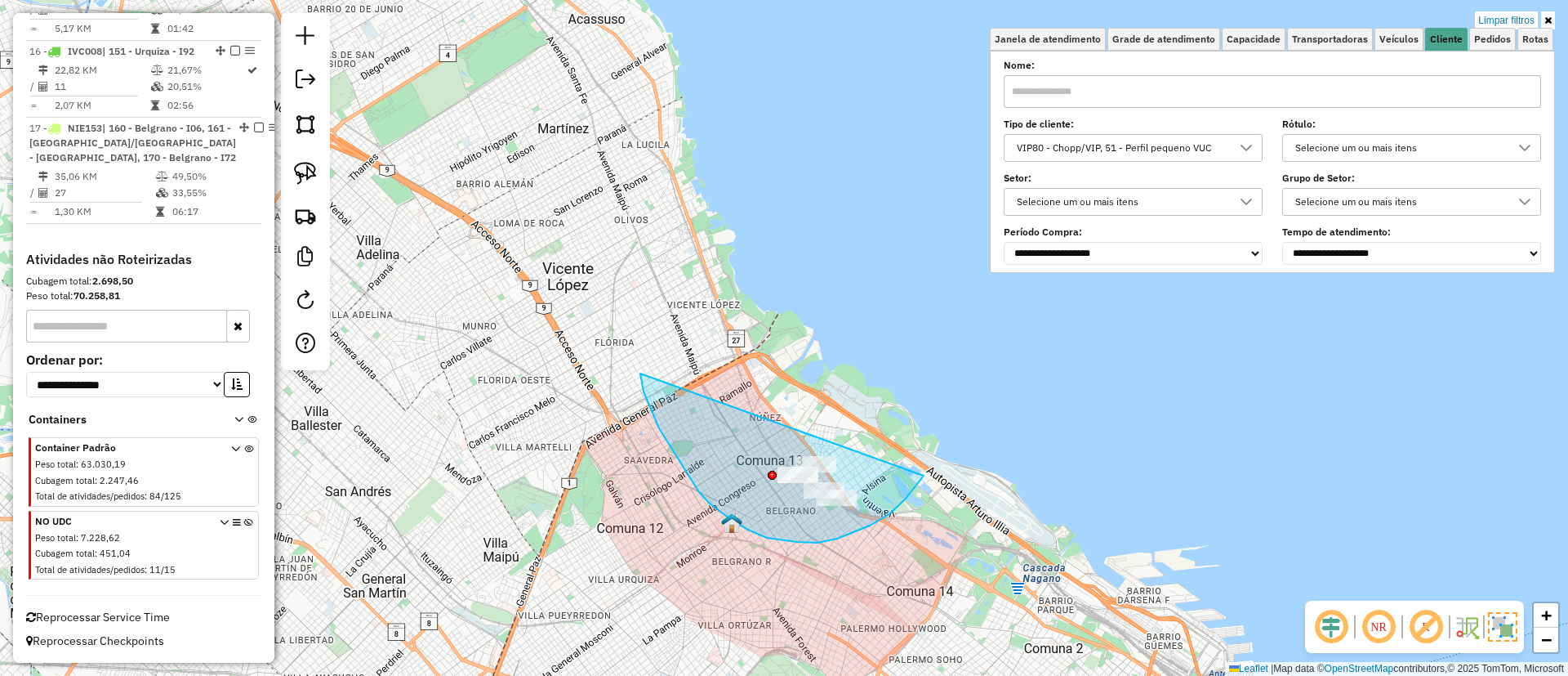
drag, startPoint x: 659, startPoint y: 428, endPoint x: 923, endPoint y: 476, distance: 268.3
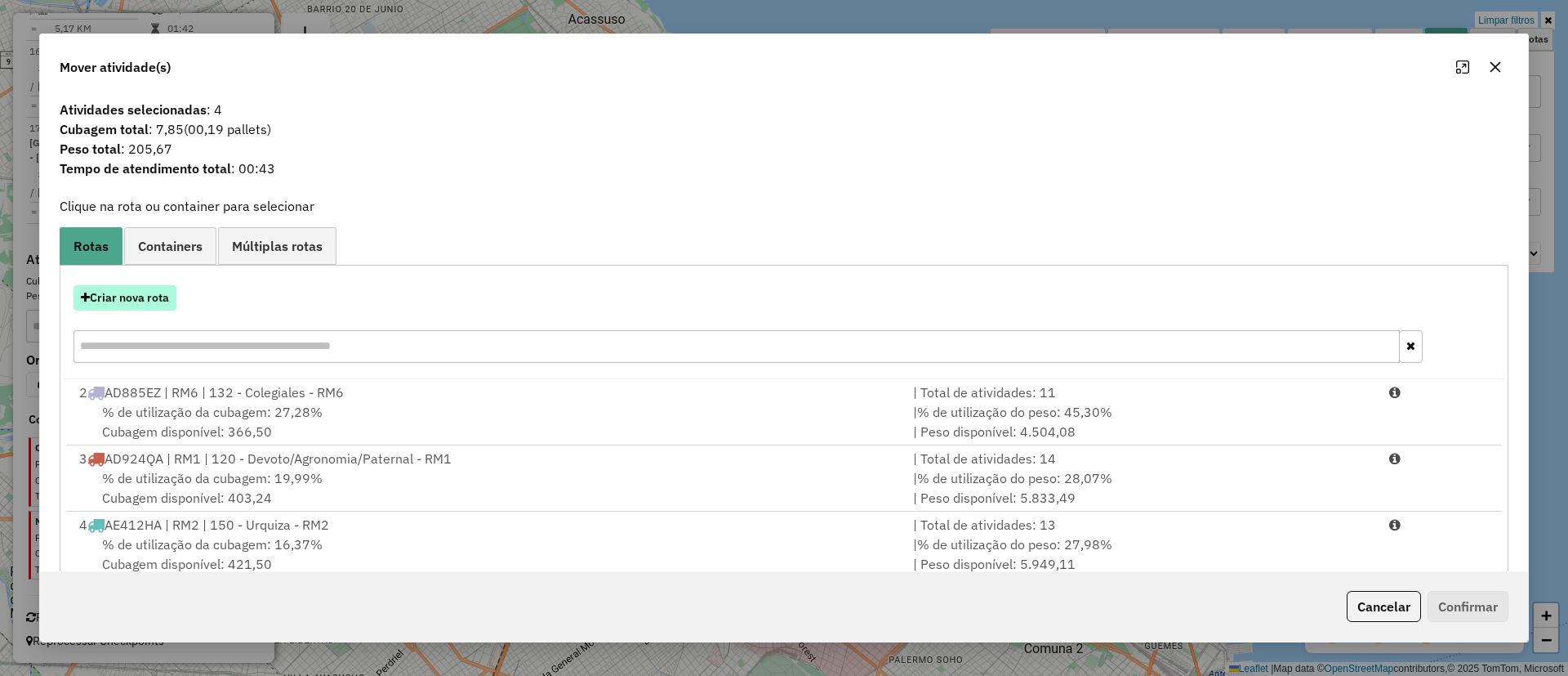
click at [170, 292] on button "Criar nova rota" at bounding box center [125, 297] width 103 height 25
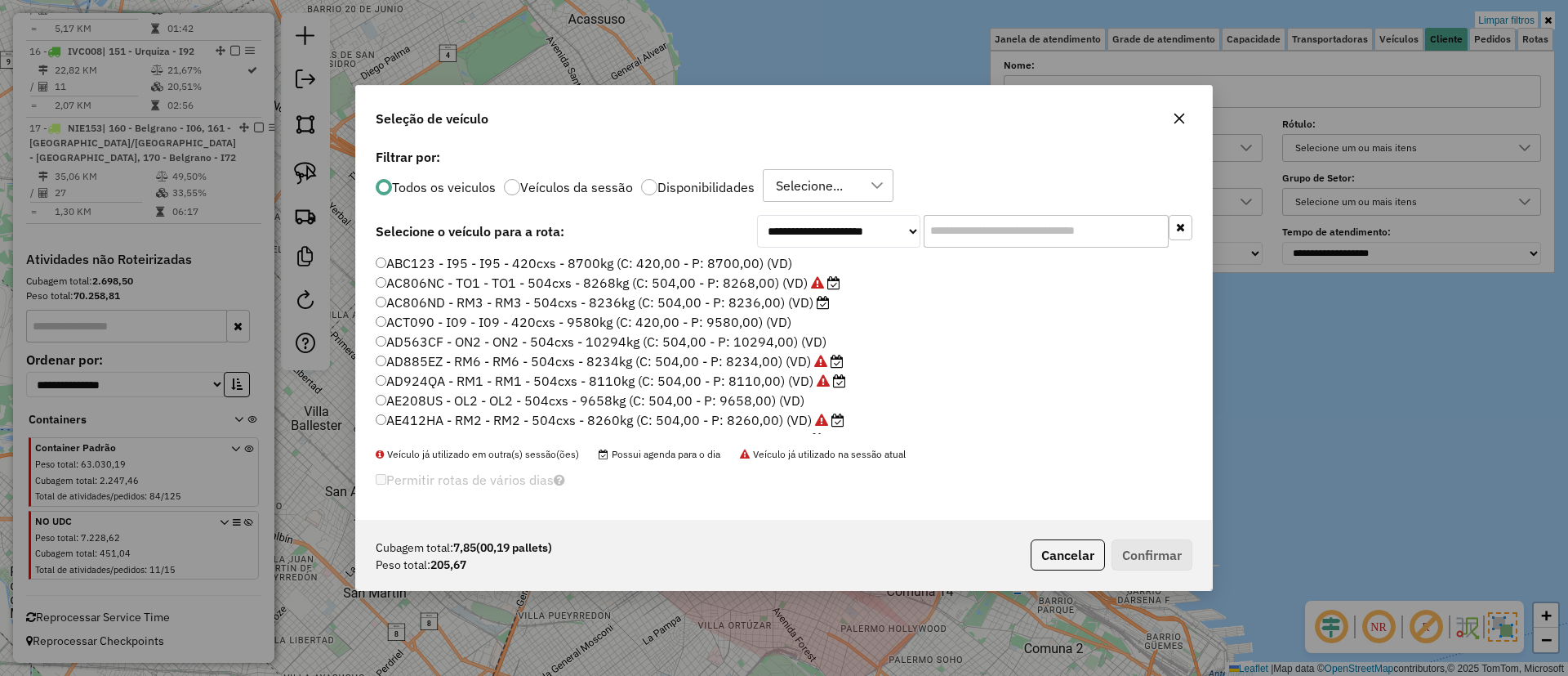
click at [946, 242] on input "text" at bounding box center [1046, 231] width 245 height 33
type input "*"
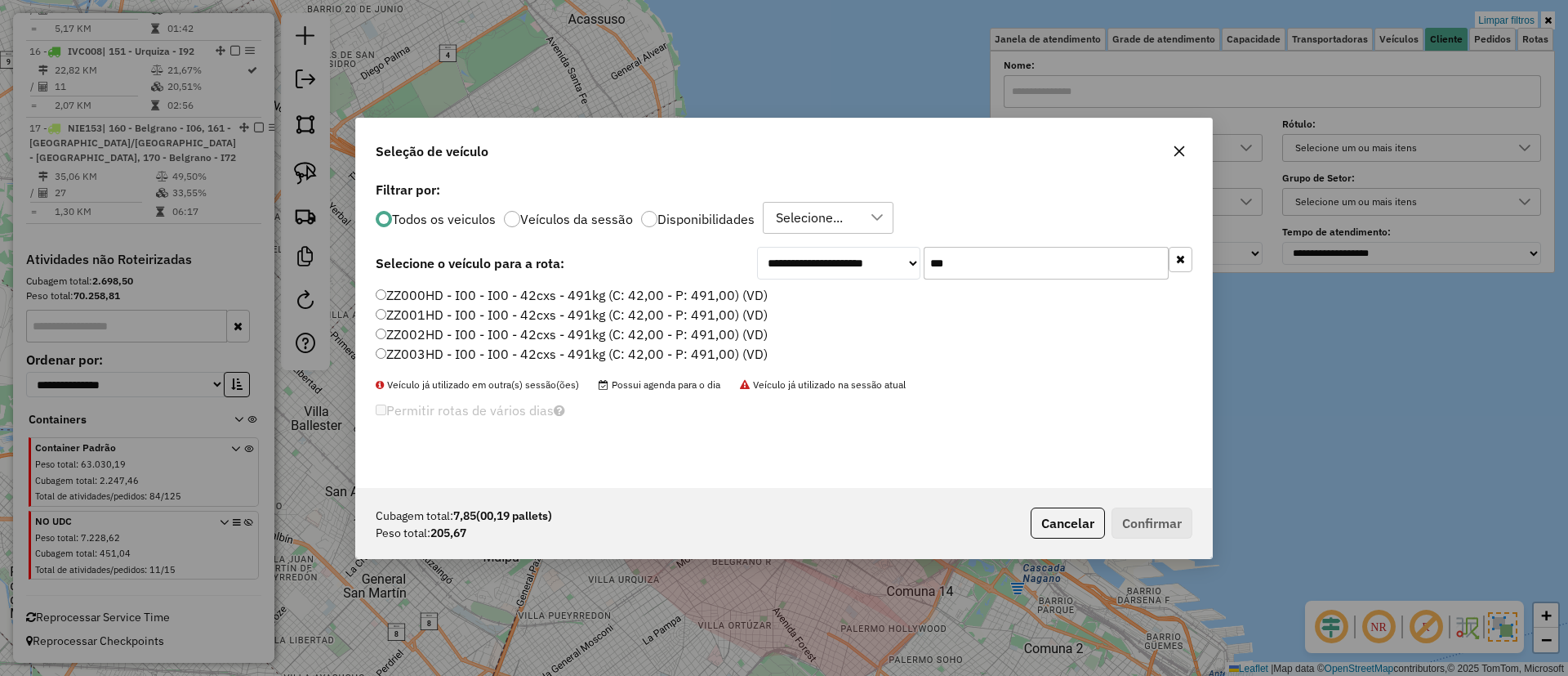
type input "***"
click at [723, 296] on label "ZZ000HD - I00 - I00 - 42cxs - 491kg (C: 42,00 - P: 491,00) (VD)" at bounding box center [572, 294] width 392 height 19
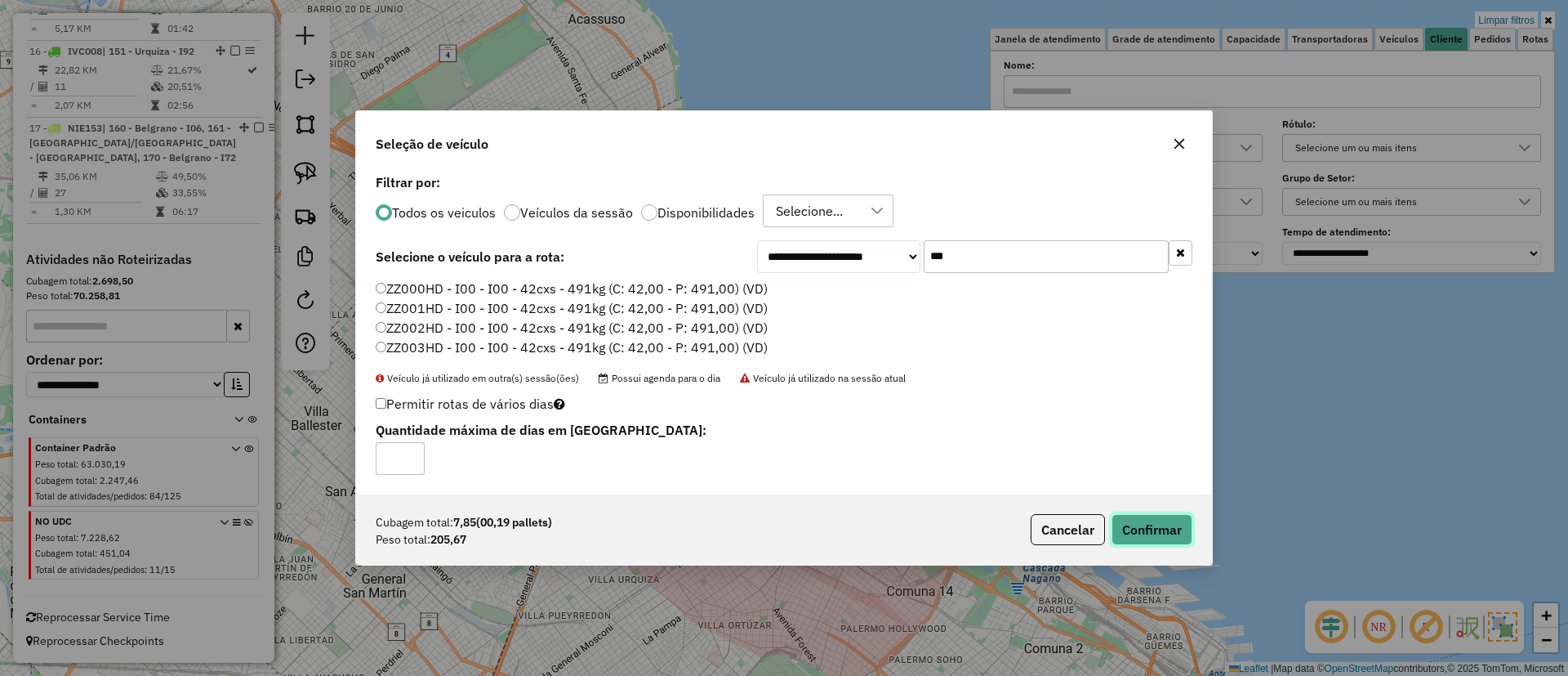
click at [1170, 539] on button "Confirmar" at bounding box center [1152, 529] width 81 height 31
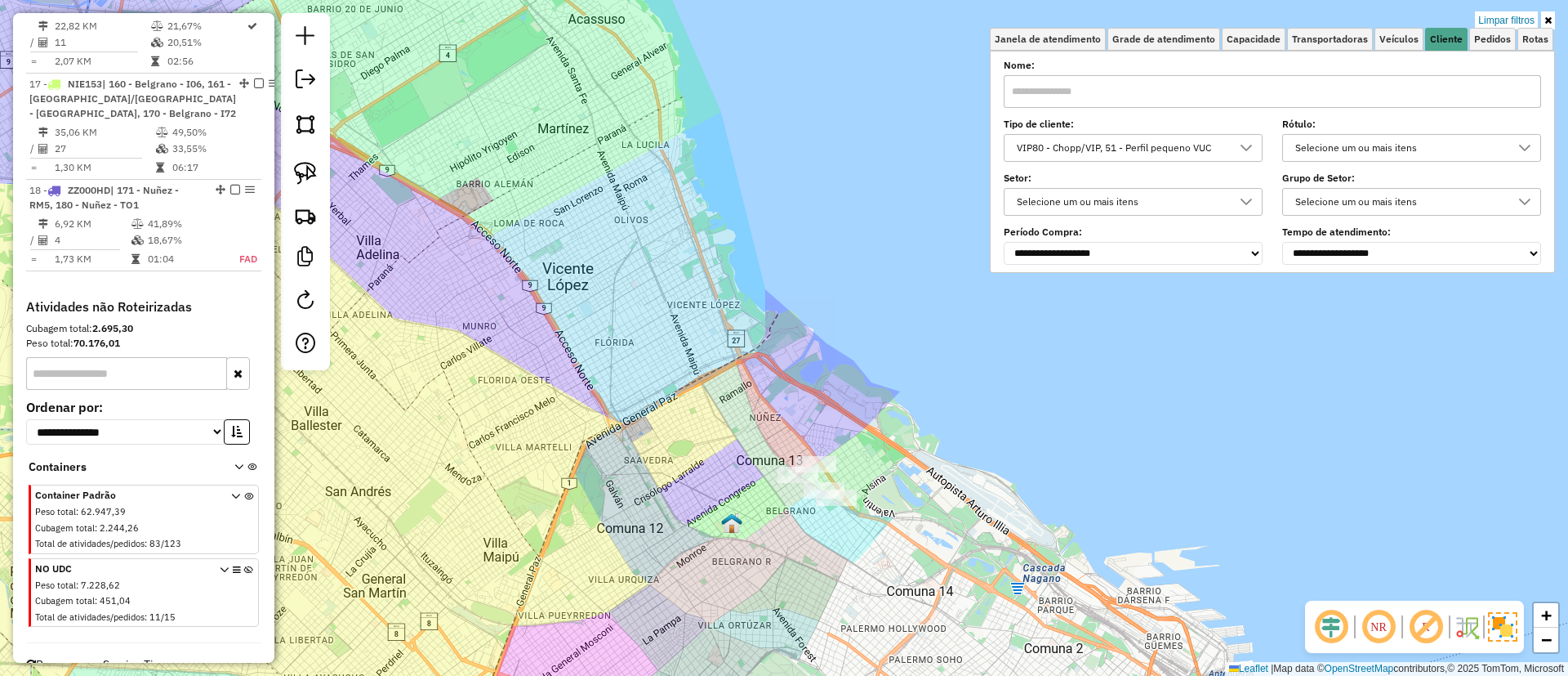
click at [1127, 141] on div "VIP80 - Chopp/VIP, 51 - Perfil pequeno VUC" at bounding box center [1121, 147] width 219 height 26
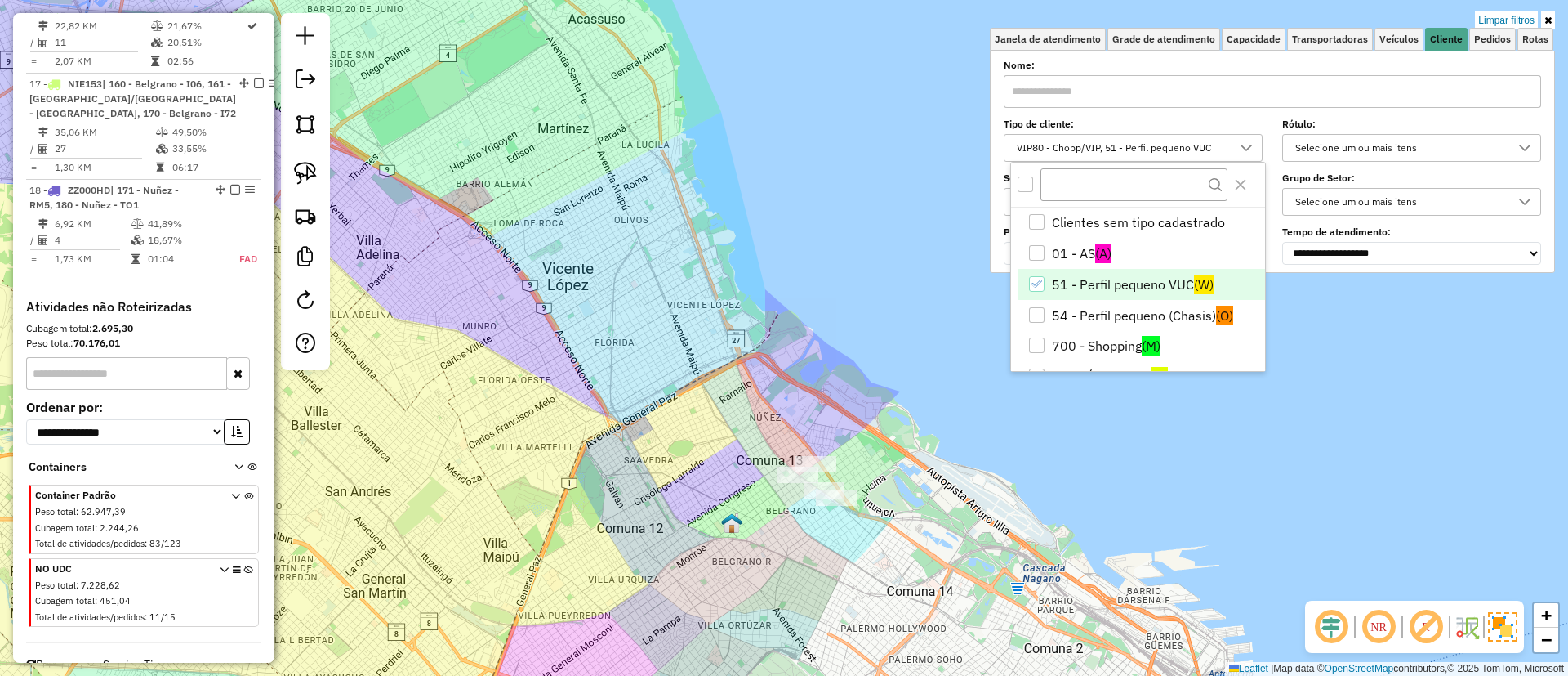
click at [1123, 280] on li "51 - Perfil pequeno VUC (W)" at bounding box center [1142, 284] width 248 height 31
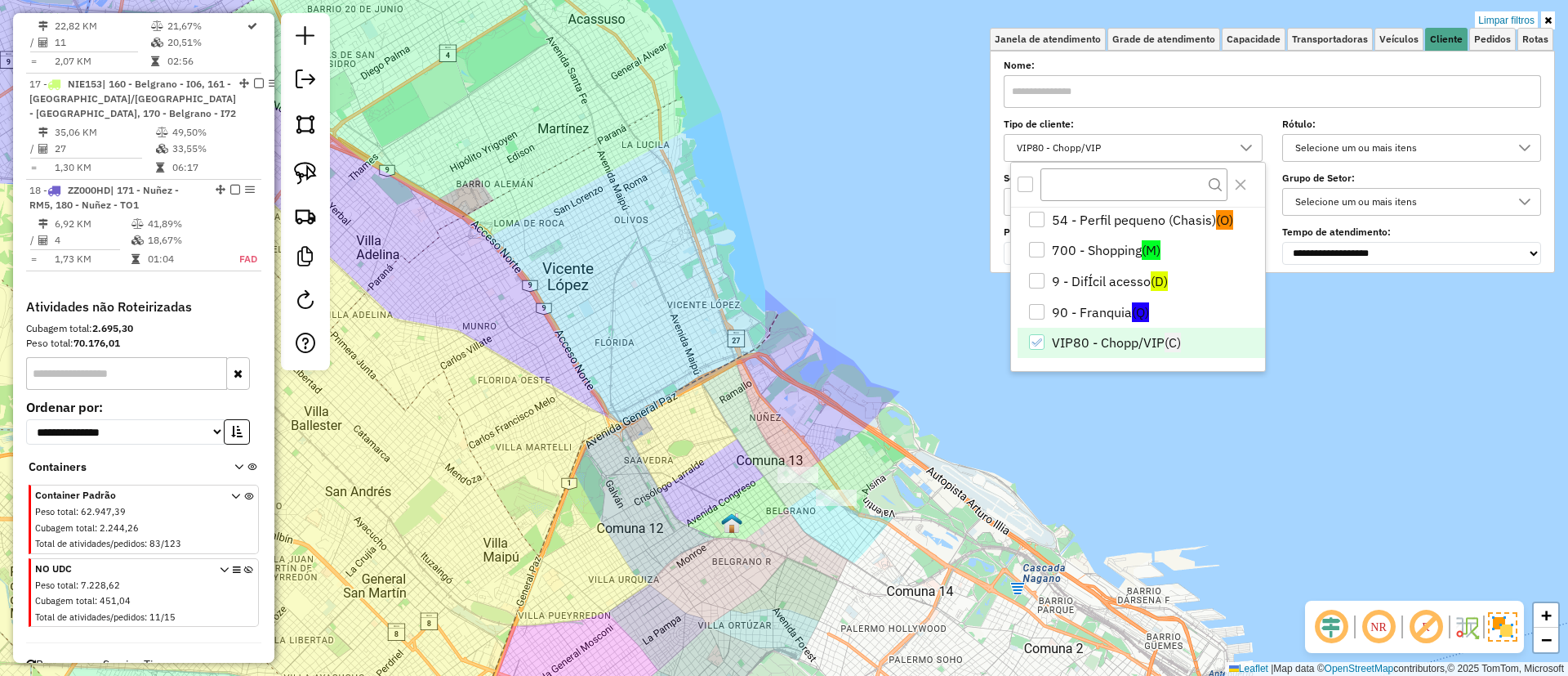
click at [1088, 343] on li "VIP80 - Chopp/VIP (C)" at bounding box center [1142, 343] width 248 height 31
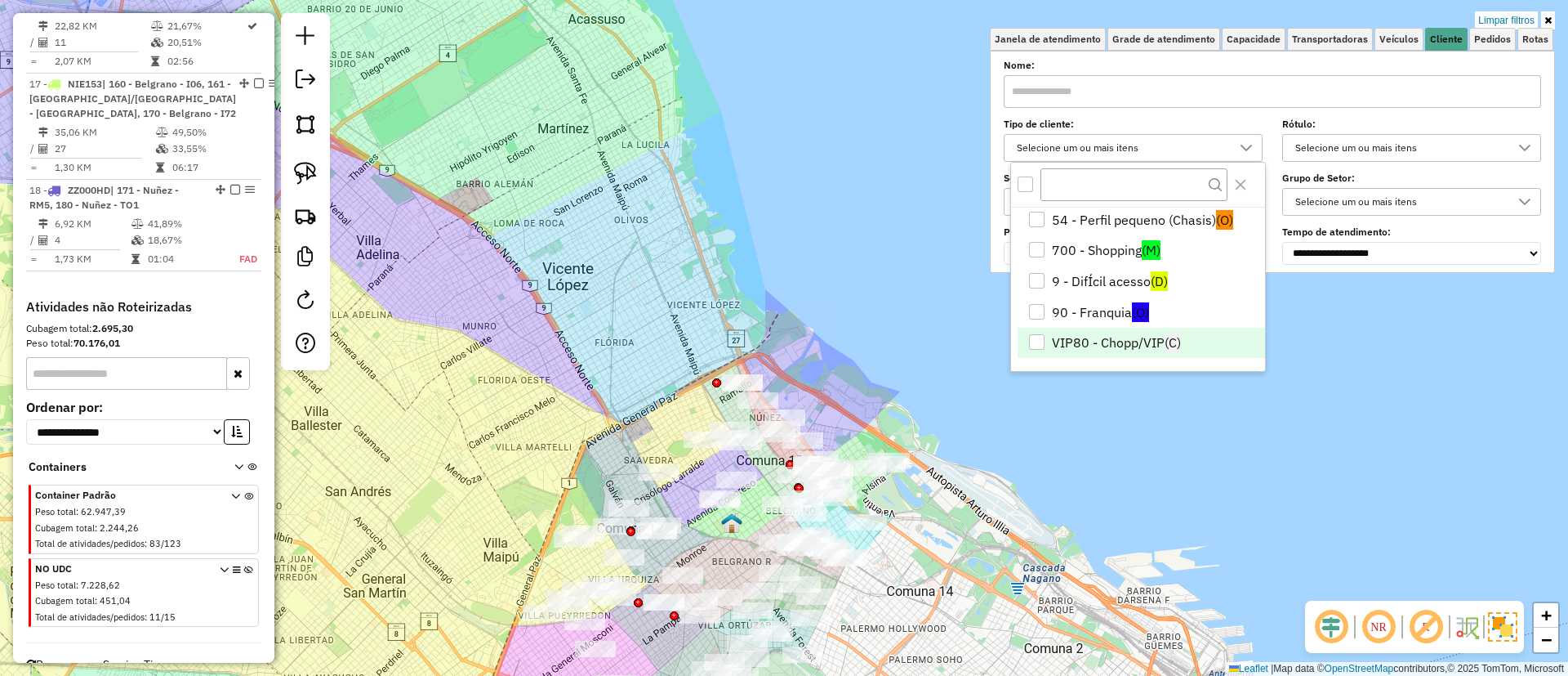
click at [1519, 632] on div "NR R" at bounding box center [1414, 627] width 218 height 52
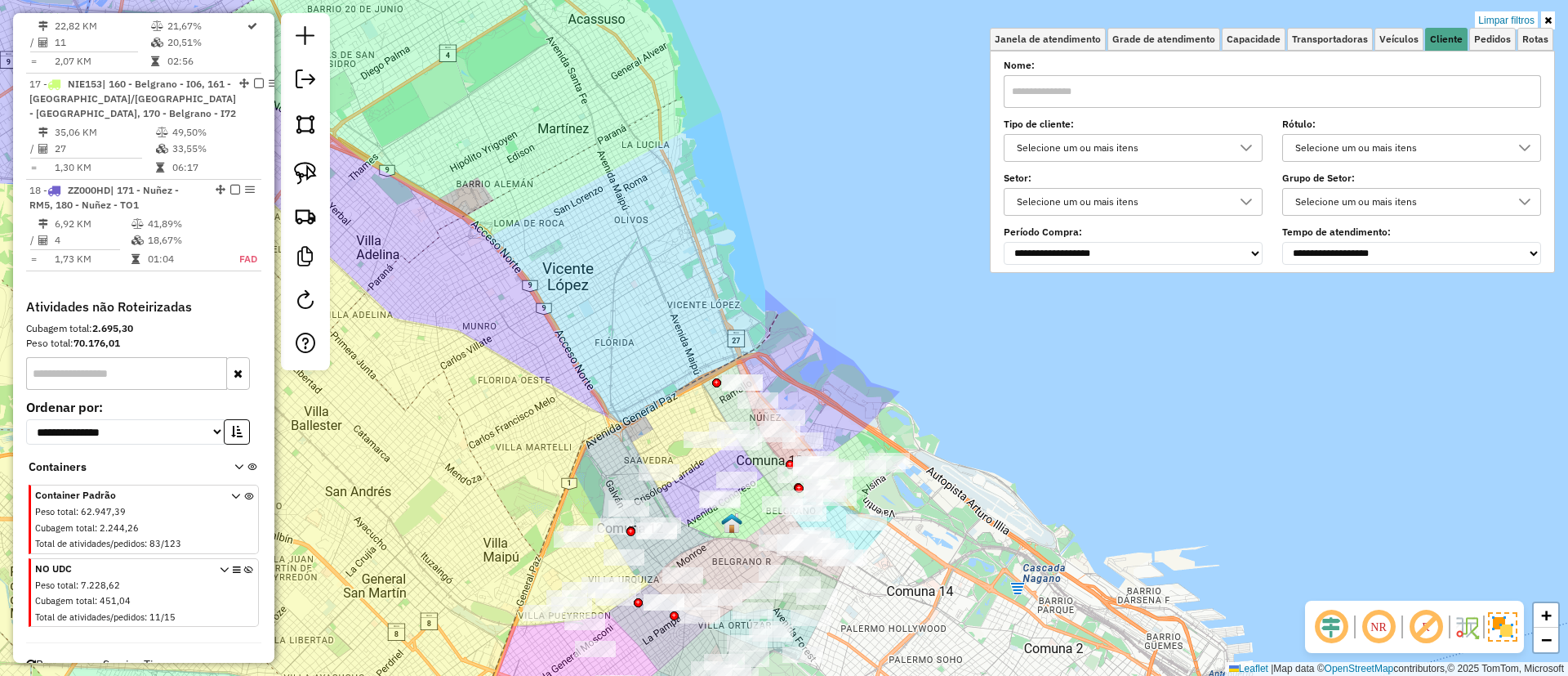
click at [1517, 632] on img at bounding box center [1503, 627] width 29 height 29
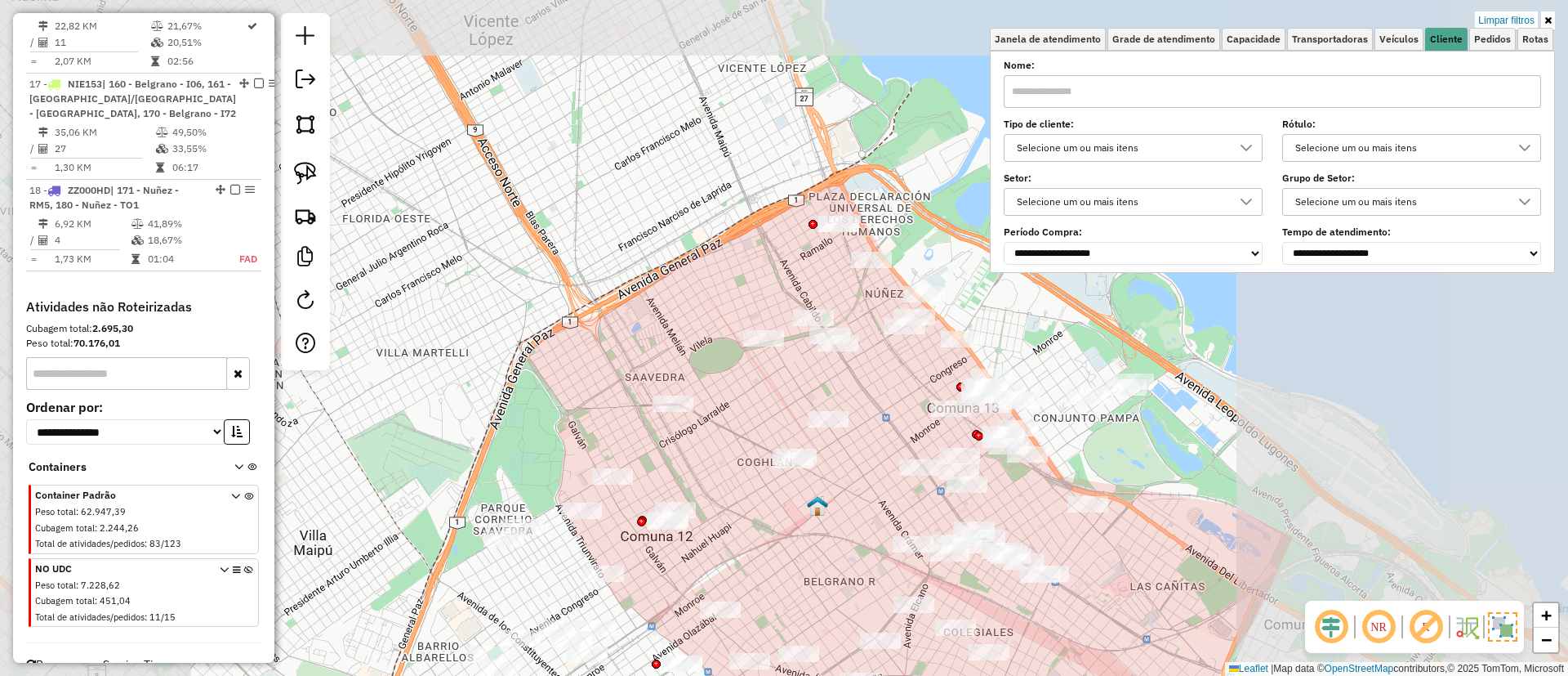
drag, startPoint x: 853, startPoint y: 519, endPoint x: 479, endPoint y: 488, distance: 375.3
click at [479, 488] on div "Limpar filtros Janela de atendimento Grade de atendimento Capacidade Transporta…" at bounding box center [784, 338] width 1568 height 676
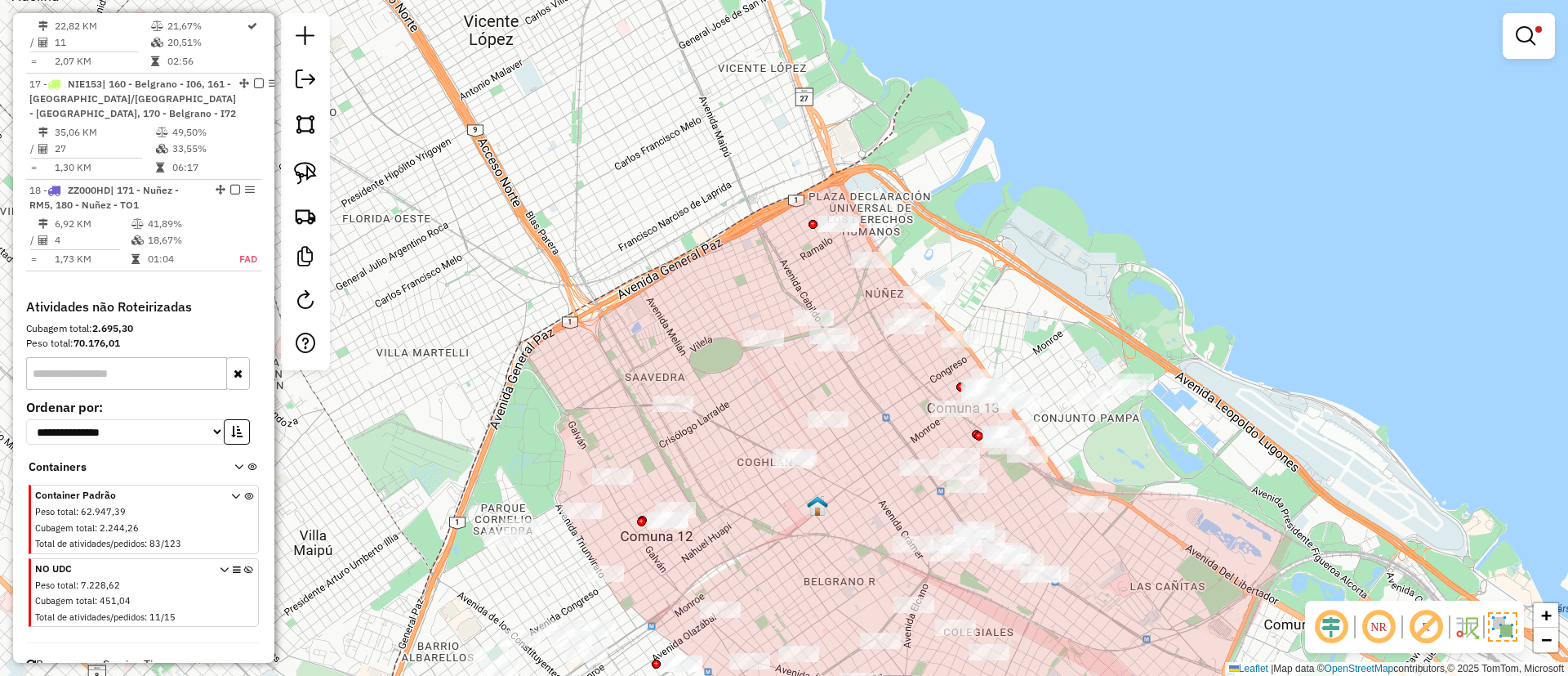
drag, startPoint x: 844, startPoint y: 508, endPoint x: 616, endPoint y: 466, distance: 231.8
click at [619, 467] on div "Limpar filtros Janela de atendimento Grade de atendimento Capacidade Transporta…" at bounding box center [784, 338] width 1568 height 676
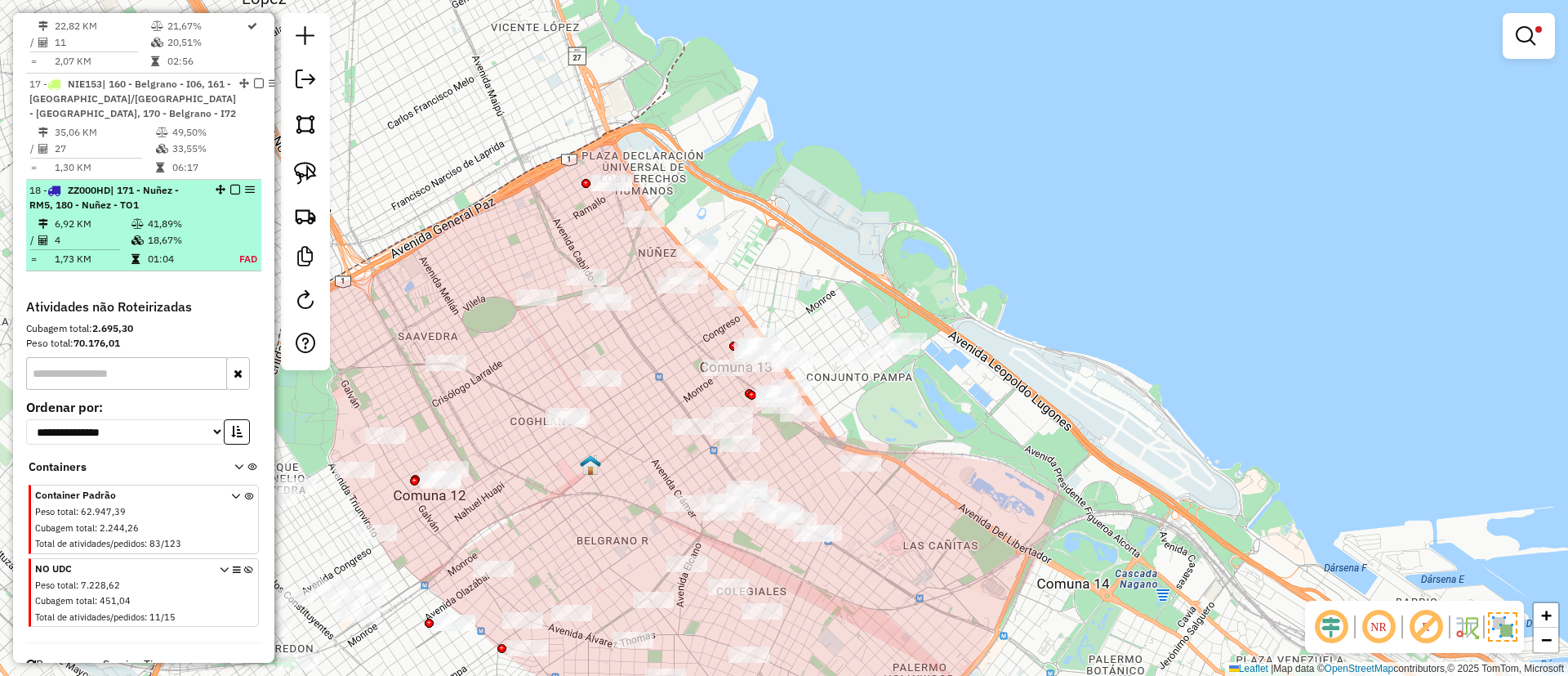
click at [112, 232] on td "6,92 KM" at bounding box center [92, 224] width 77 height 17
select select "**********"
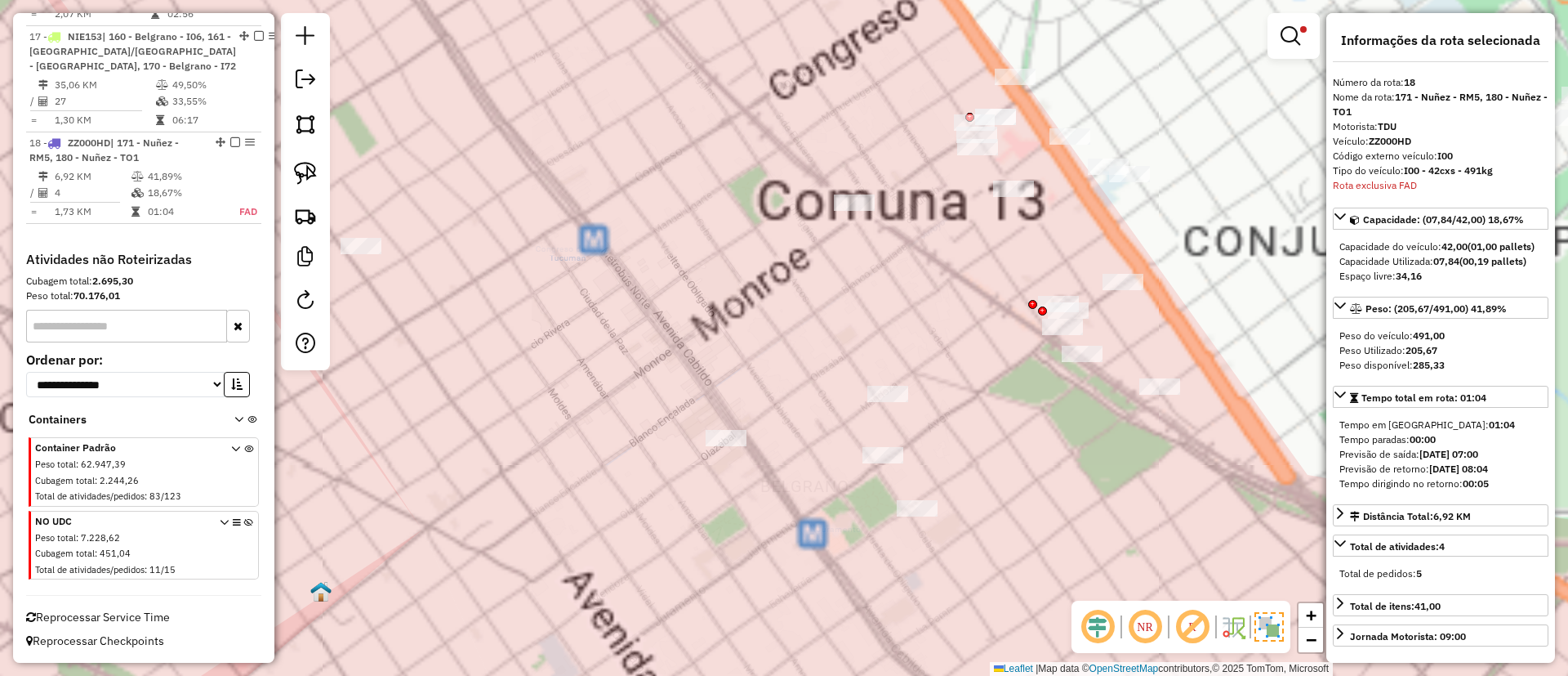
scroll to position [2051, 0]
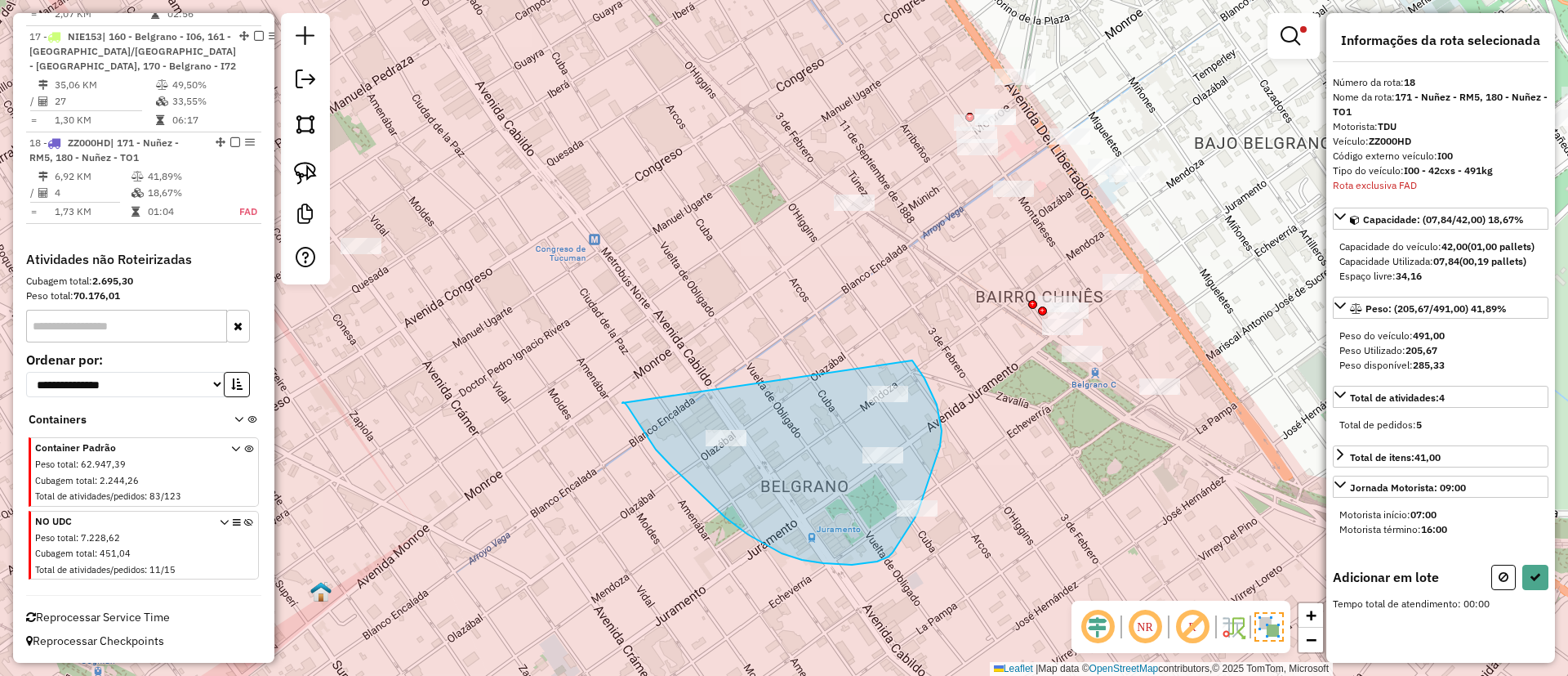
drag, startPoint x: 622, startPoint y: 403, endPoint x: 855, endPoint y: 285, distance: 261.2
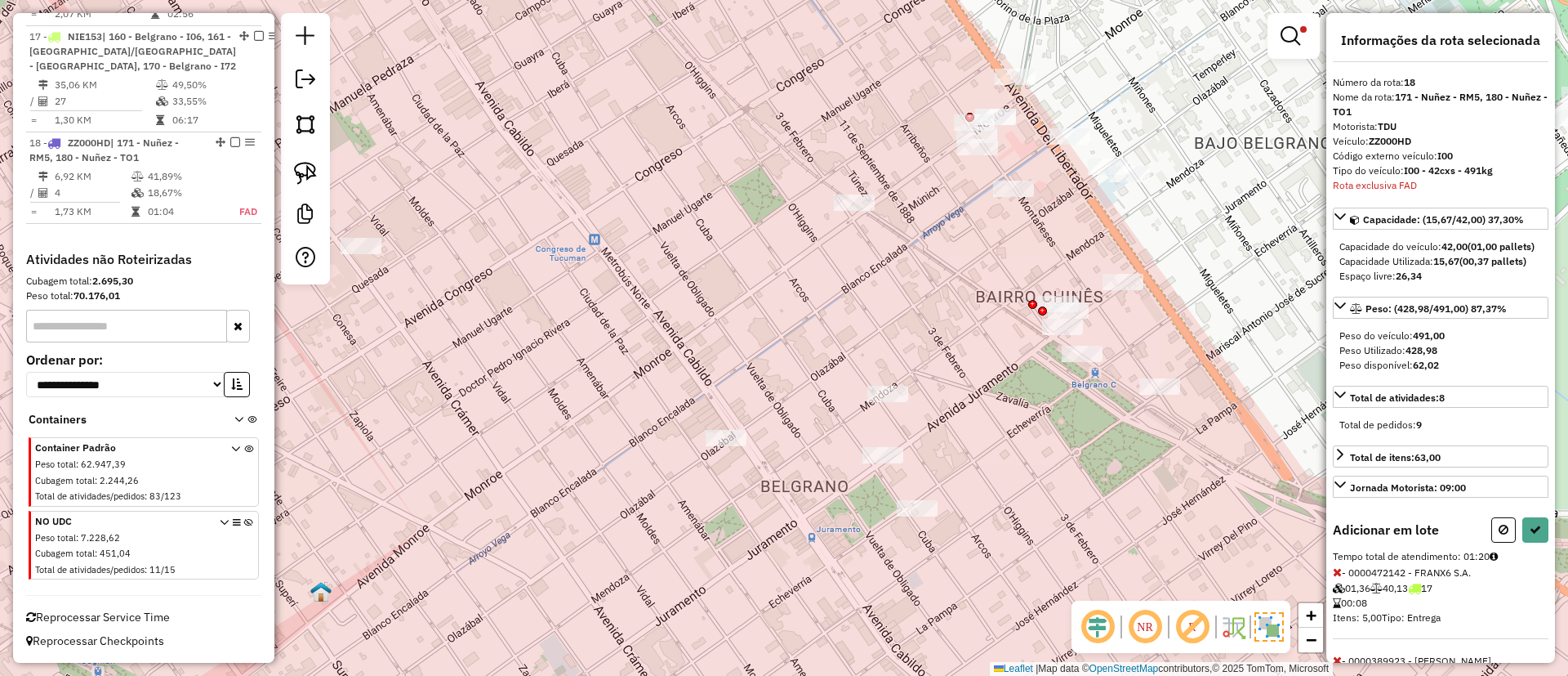
select select "**********"
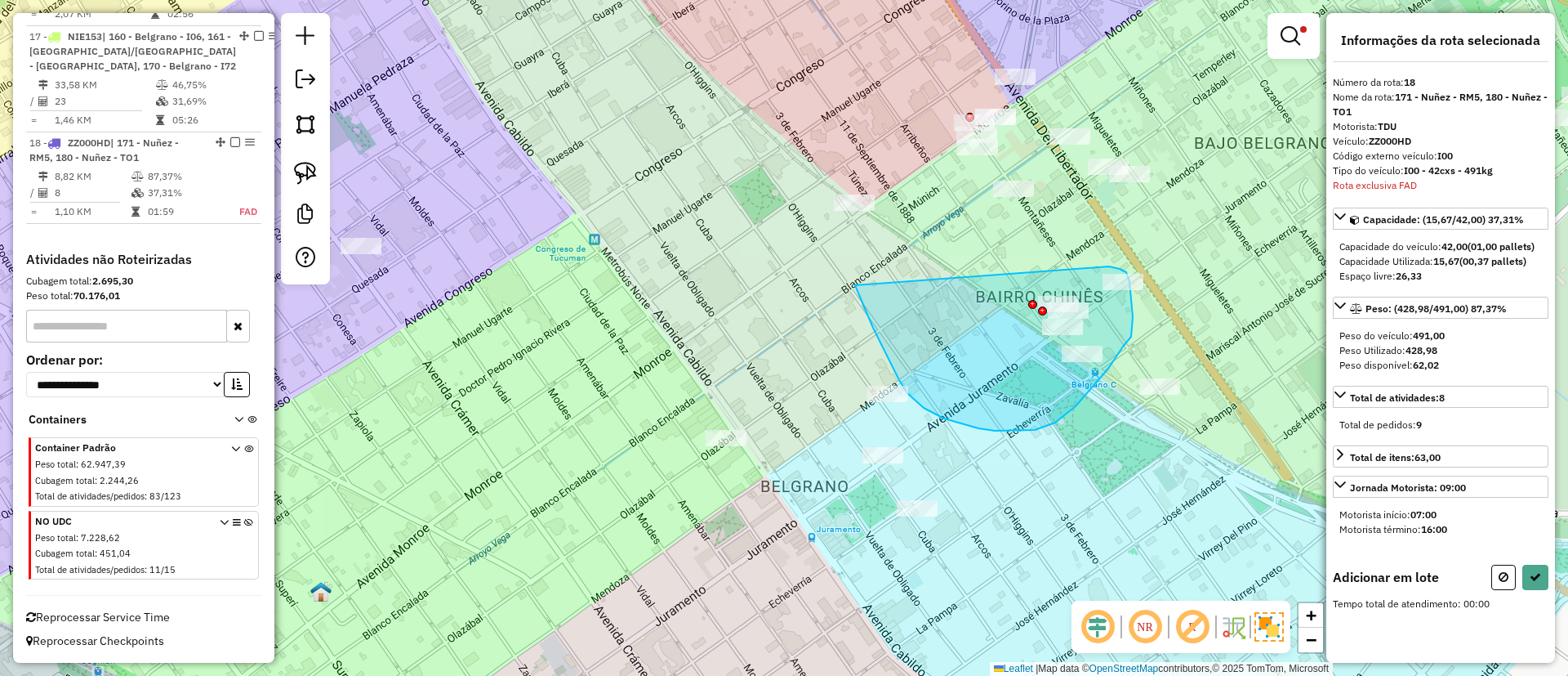
drag, startPoint x: 855, startPoint y: 285, endPoint x: 1109, endPoint y: 266, distance: 254.7
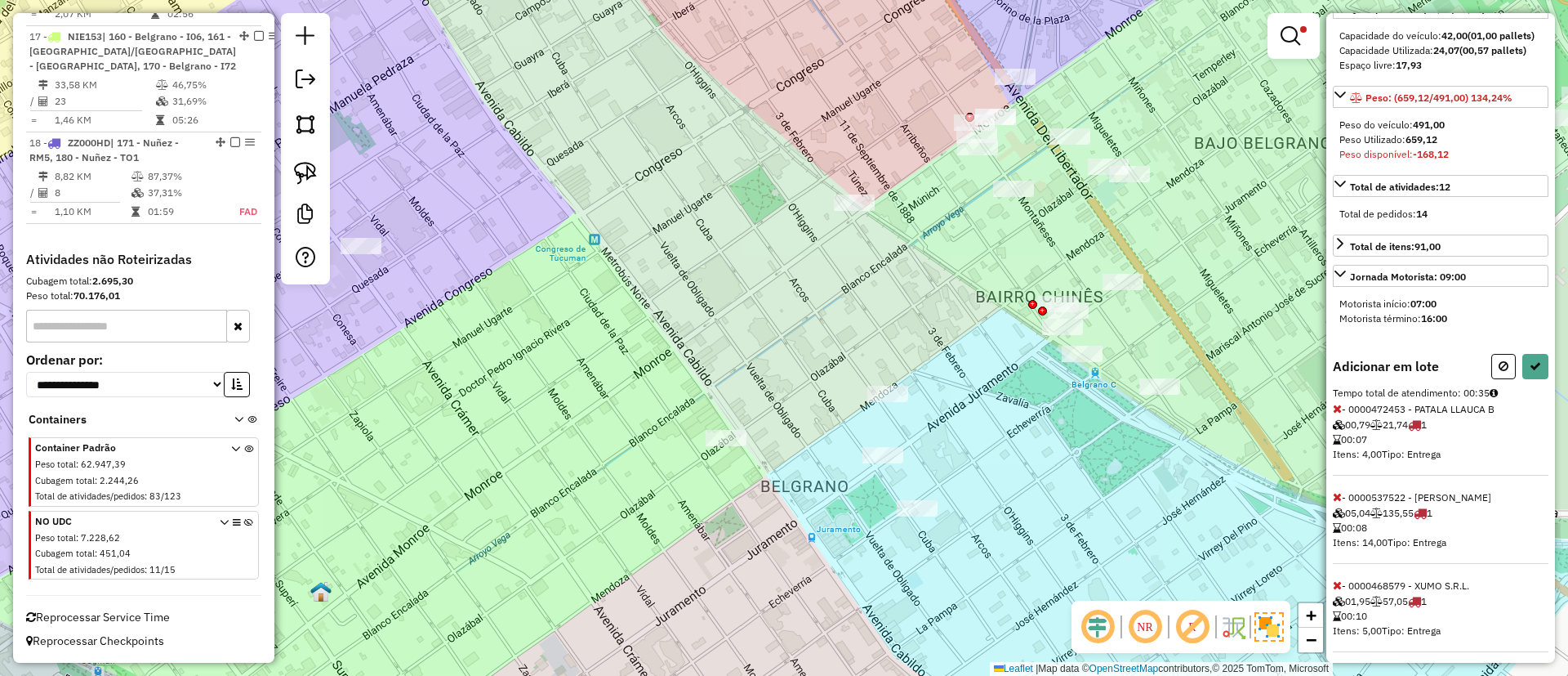
scroll to position [323, 0]
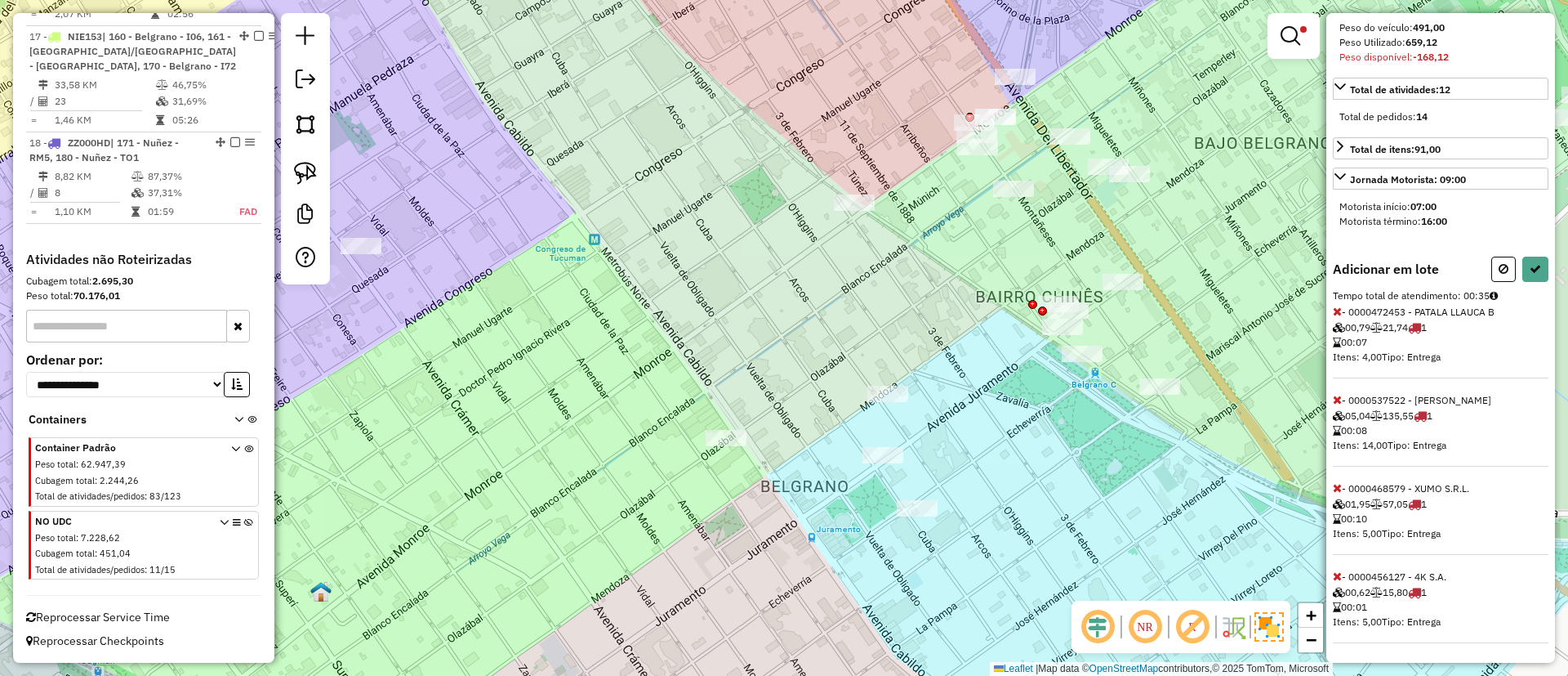
click at [1334, 401] on icon at bounding box center [1337, 400] width 9 height 12
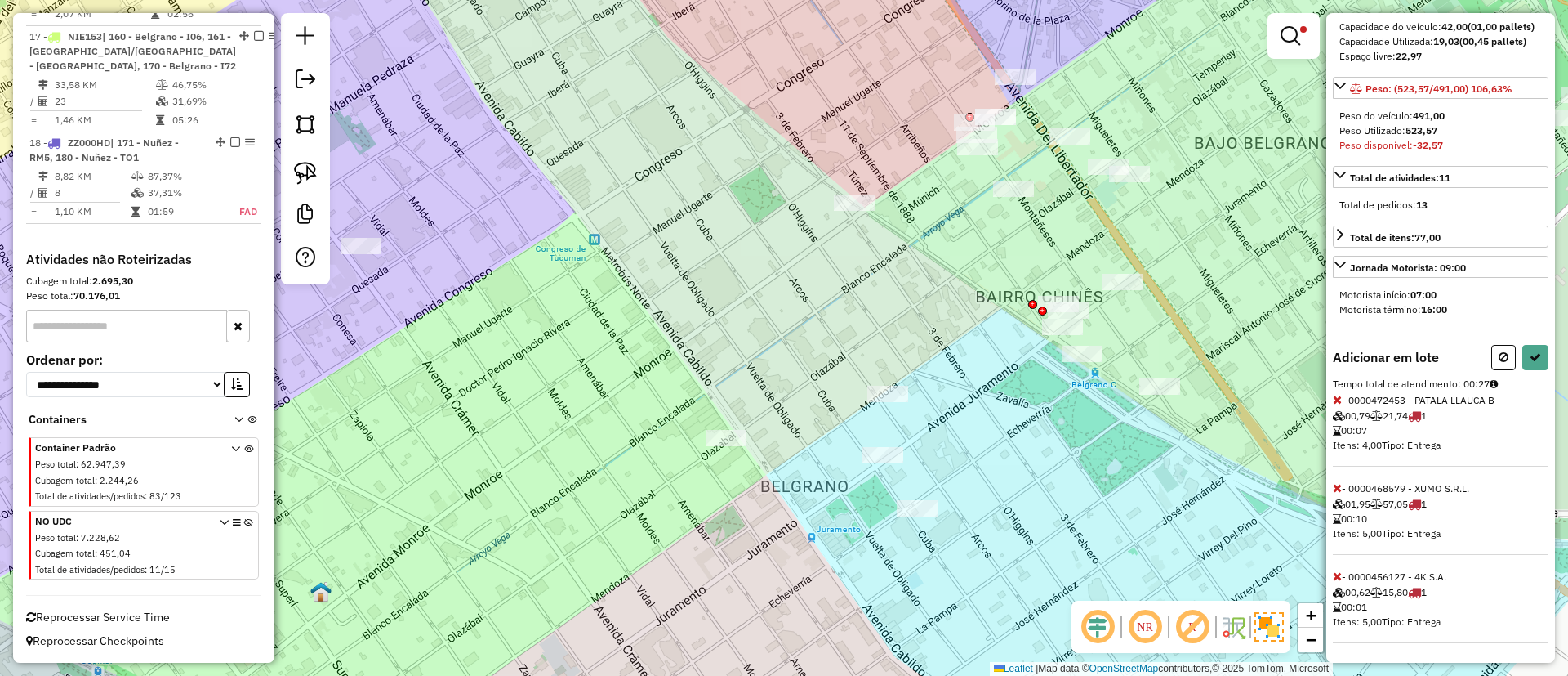
scroll to position [235, 0]
click at [1336, 395] on icon at bounding box center [1337, 400] width 9 height 12
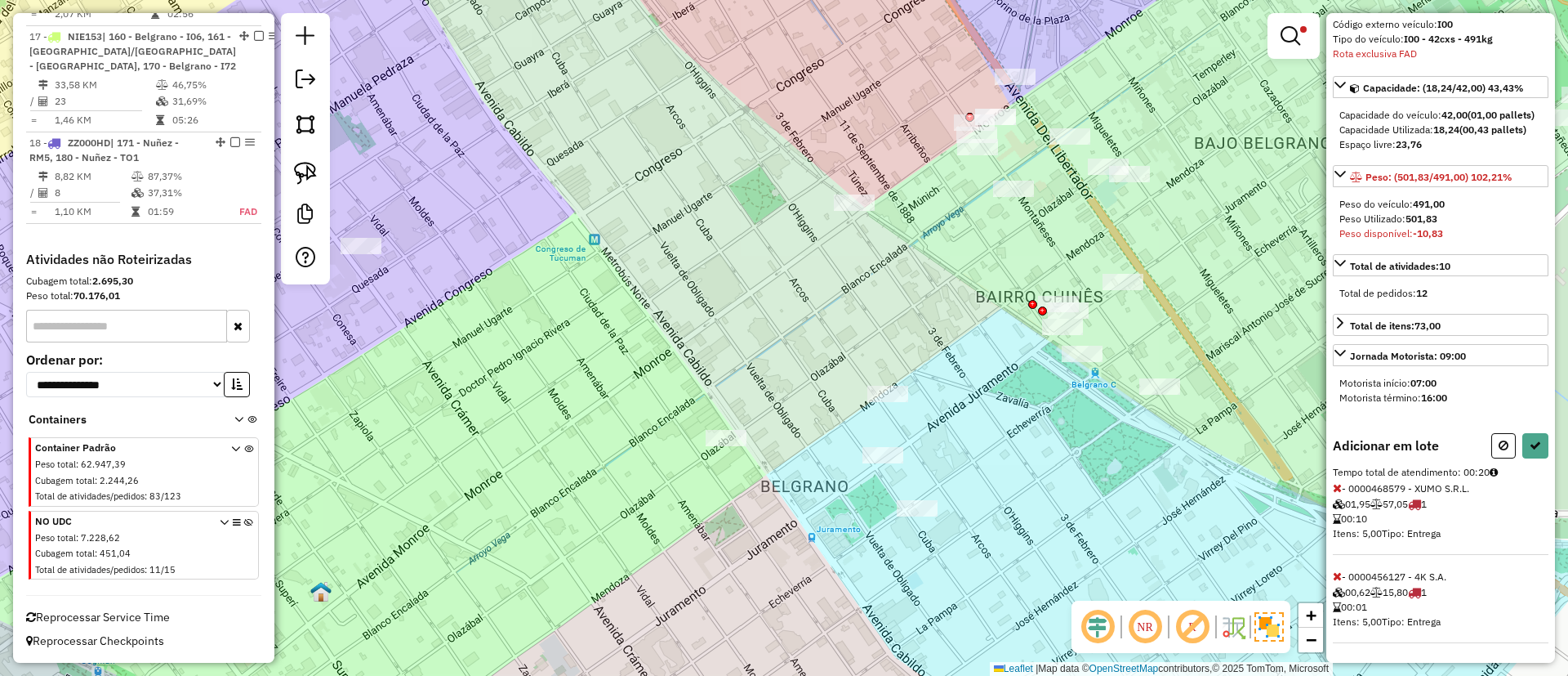
click at [1343, 571] on span "- 0000456127 - 4K S.A. 00,62 15,80 1 00:01 Itens: 5,00 Tipo: Entrega" at bounding box center [1441, 606] width 216 height 73
click at [1335, 572] on icon at bounding box center [1337, 576] width 9 height 12
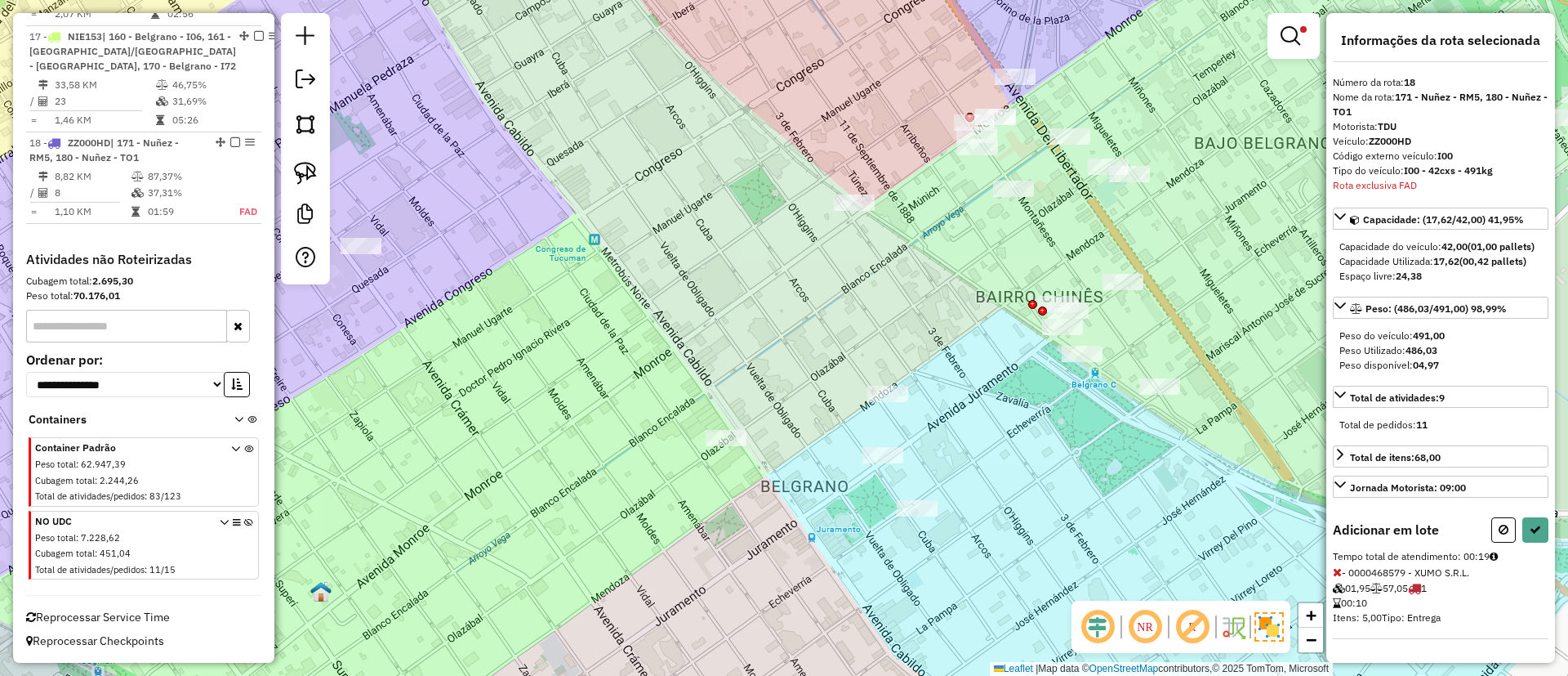
select select "**********"
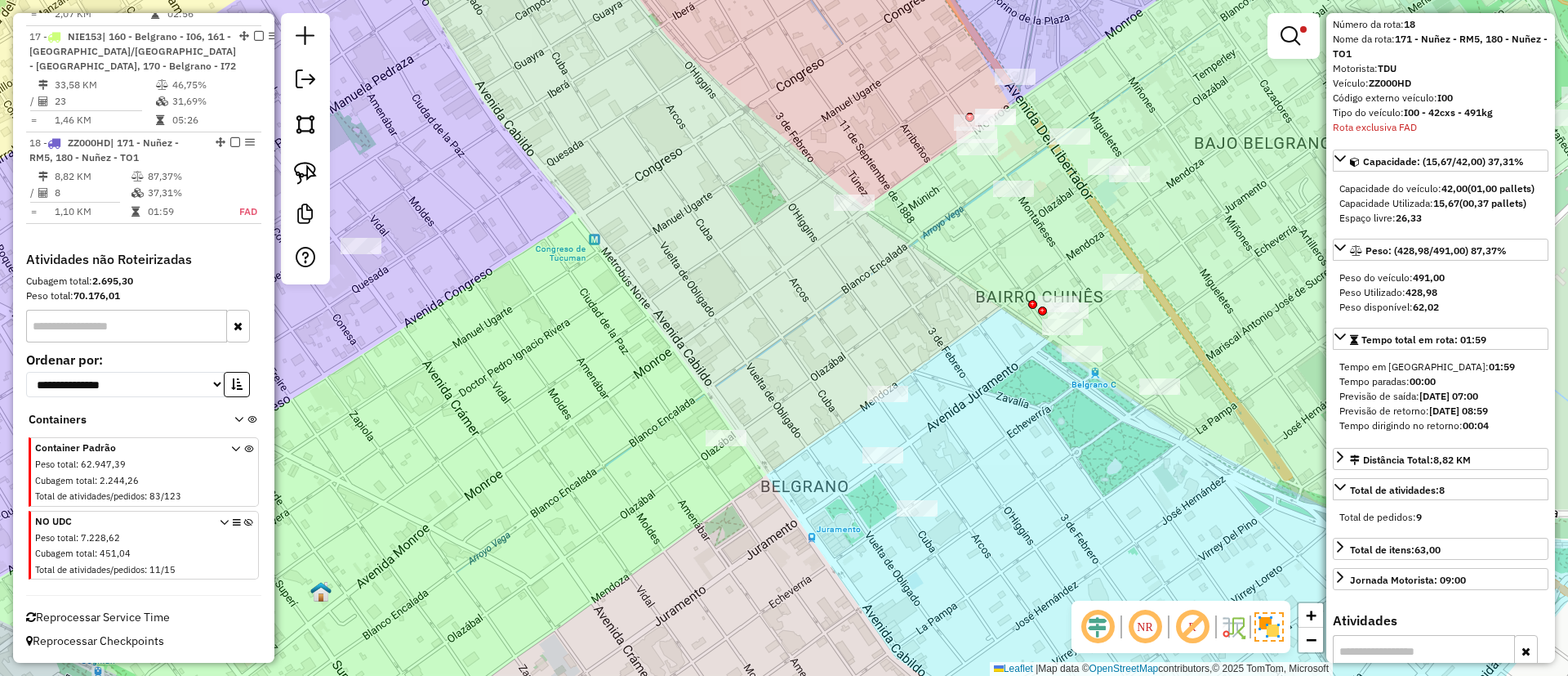
scroll to position [323, 0]
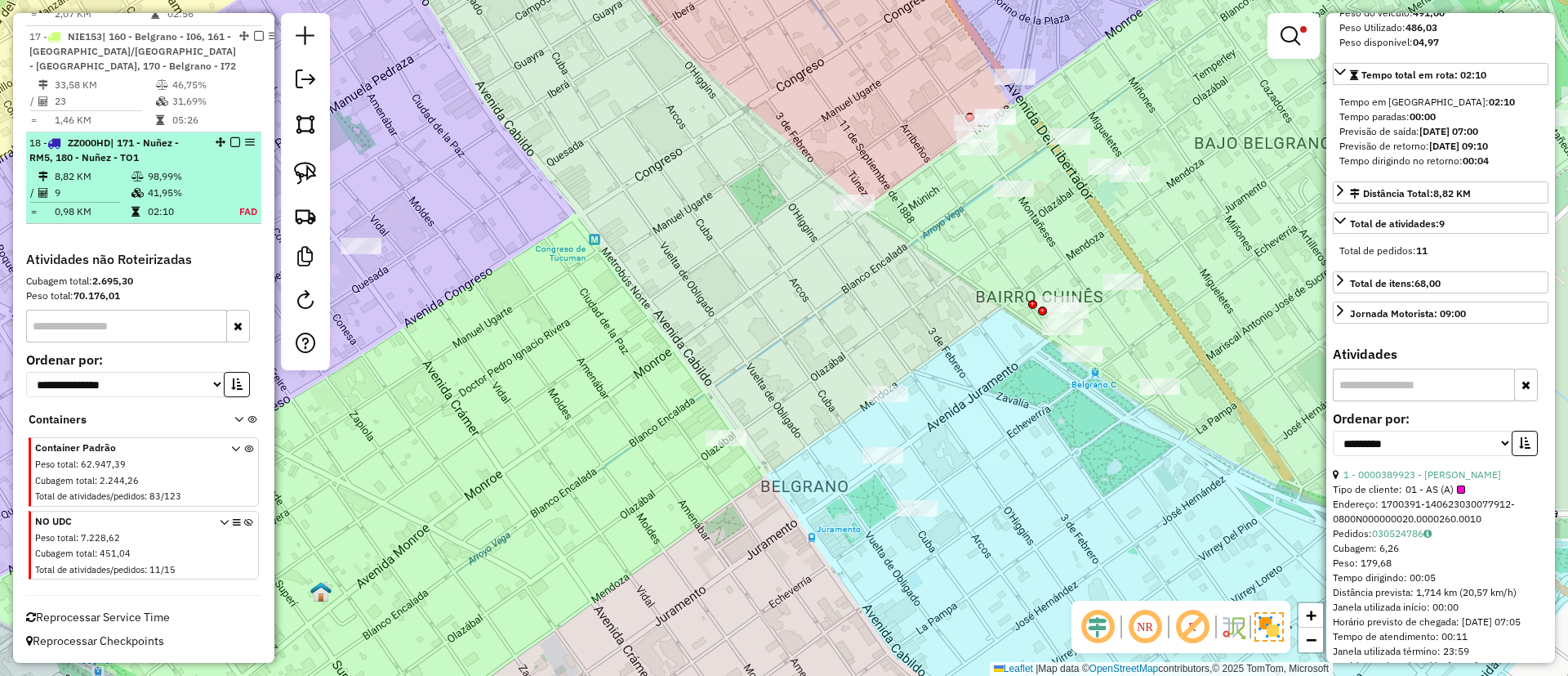
click at [227, 149] on div "18 - ZZ000HD | 171 - Nuñez - RM5, 180 - Nuñez - TO1" at bounding box center [143, 150] width 229 height 29
click at [230, 137] on em at bounding box center [235, 142] width 10 height 10
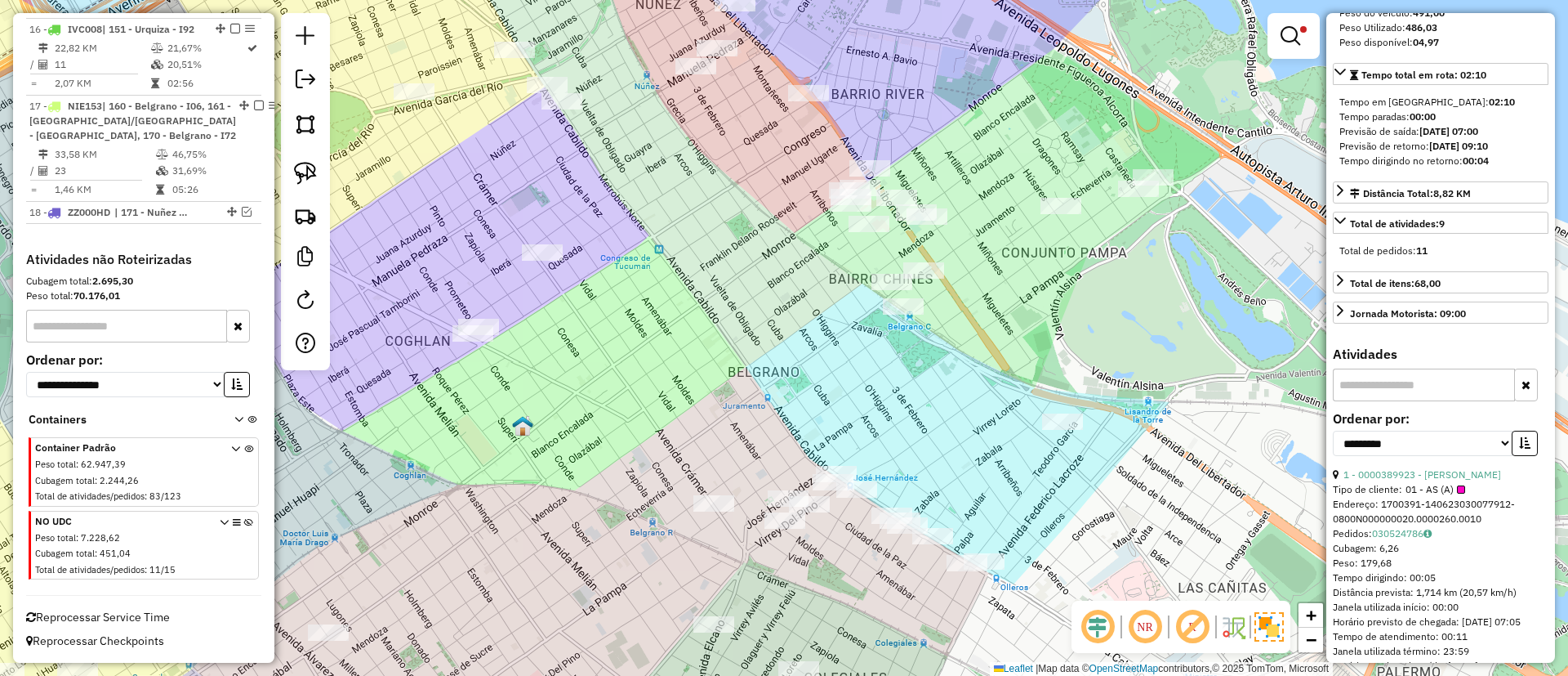
click at [1259, 625] on img at bounding box center [1269, 627] width 29 height 29
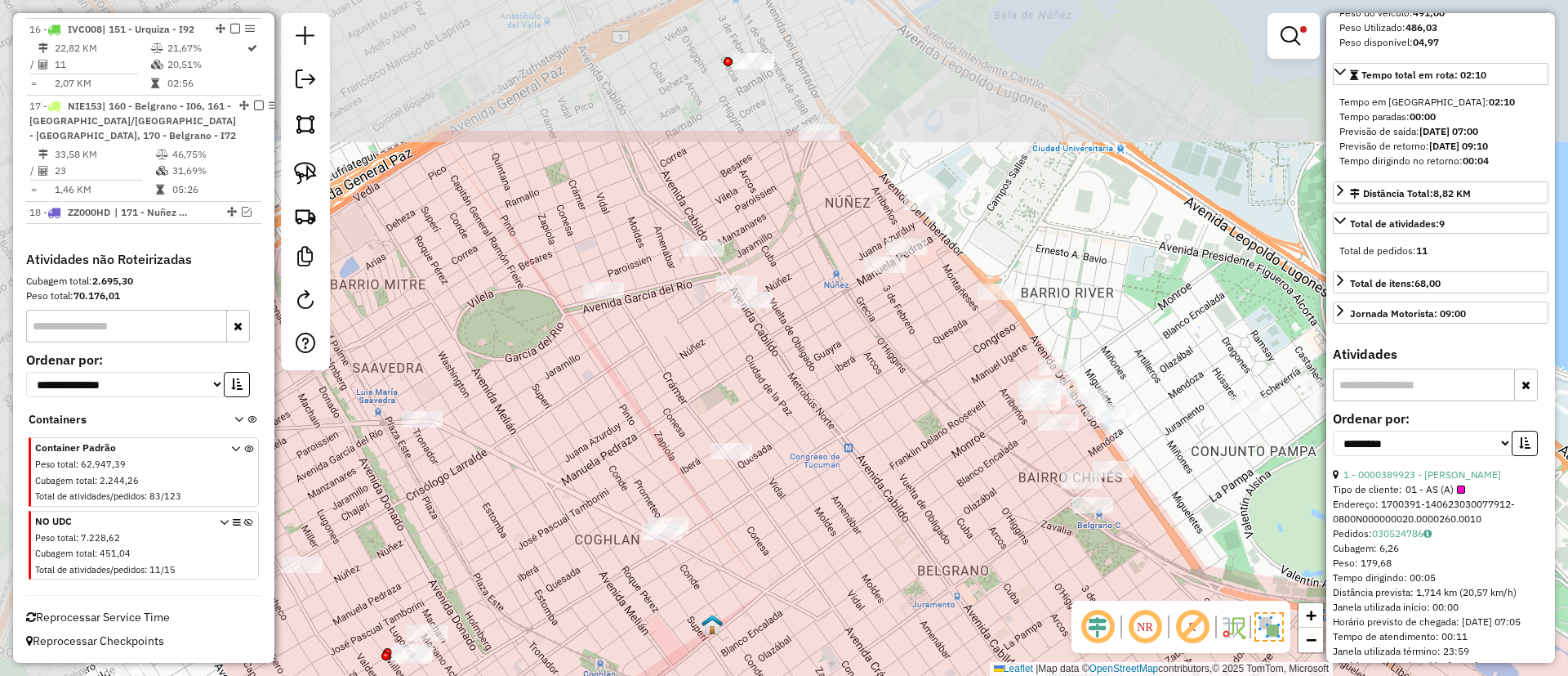
drag, startPoint x: 852, startPoint y: 306, endPoint x: 1041, endPoint y: 498, distance: 269.4
click at [1041, 498] on div "Limpar filtros Janela de atendimento Grade de atendimento Capacidade Transporta…" at bounding box center [784, 338] width 1568 height 676
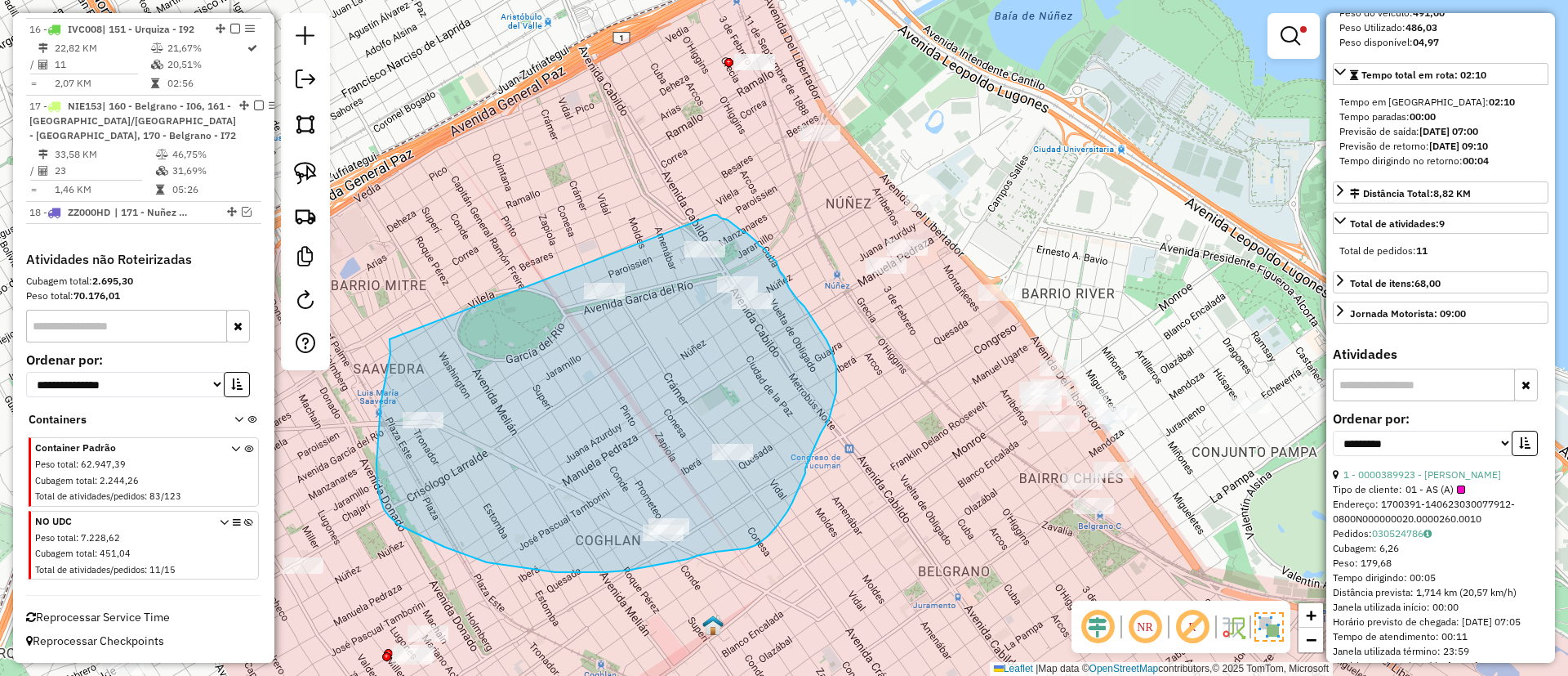
drag, startPoint x: 389, startPoint y: 340, endPoint x: 713, endPoint y: 215, distance: 347.3
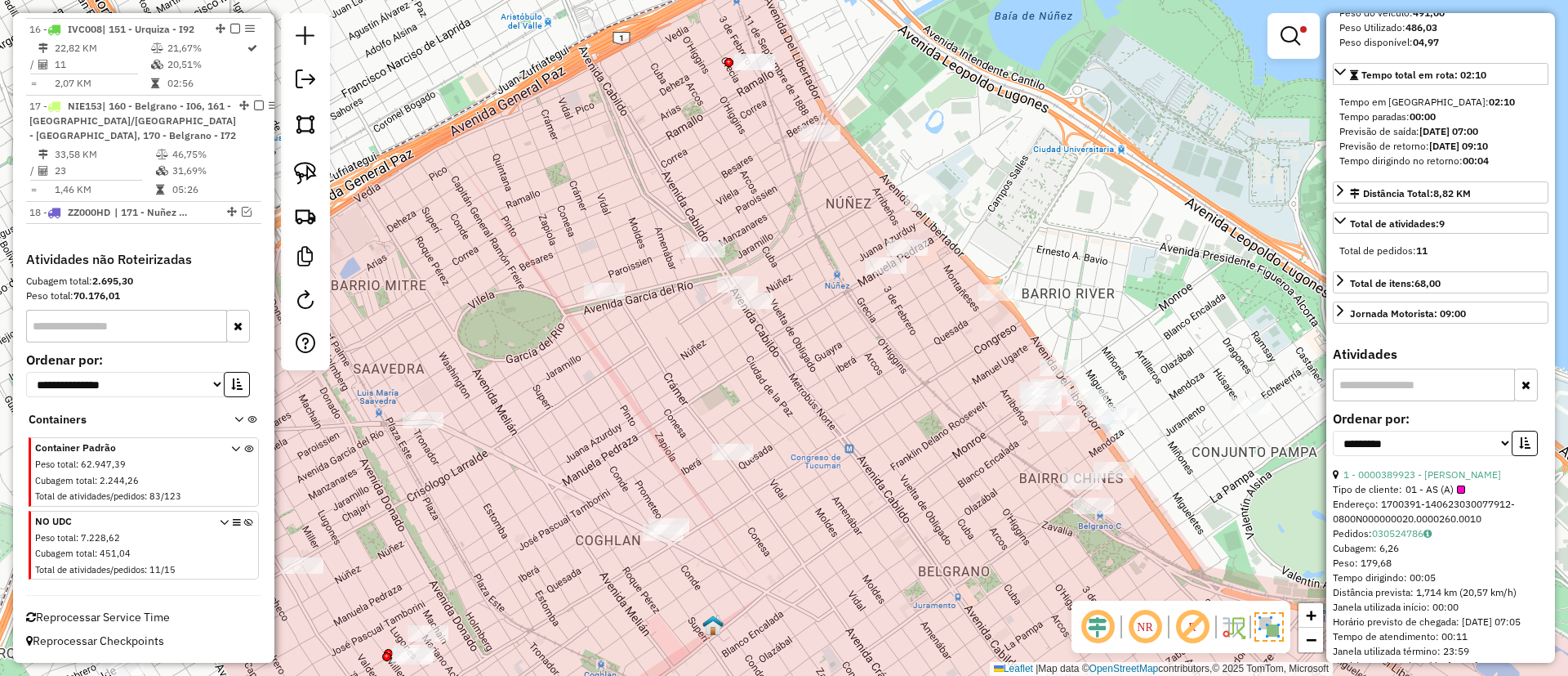
click at [664, 336] on div "Limpar filtros Janela de atendimento Grade de atendimento Capacidade Transporta…" at bounding box center [784, 338] width 1568 height 676
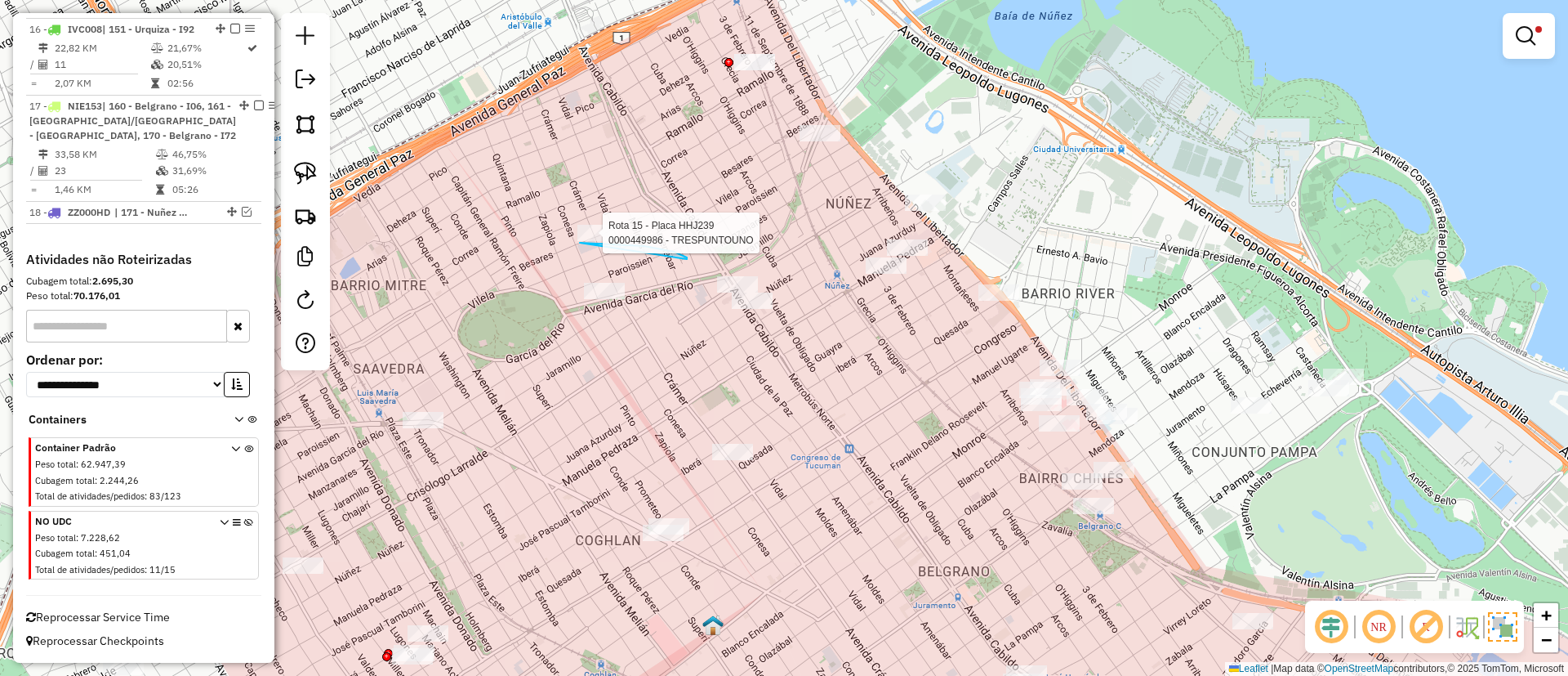
drag, startPoint x: 683, startPoint y: 255, endPoint x: 581, endPoint y: 244, distance: 102.6
click at [579, 241] on div at bounding box center [598, 233] width 41 height 17
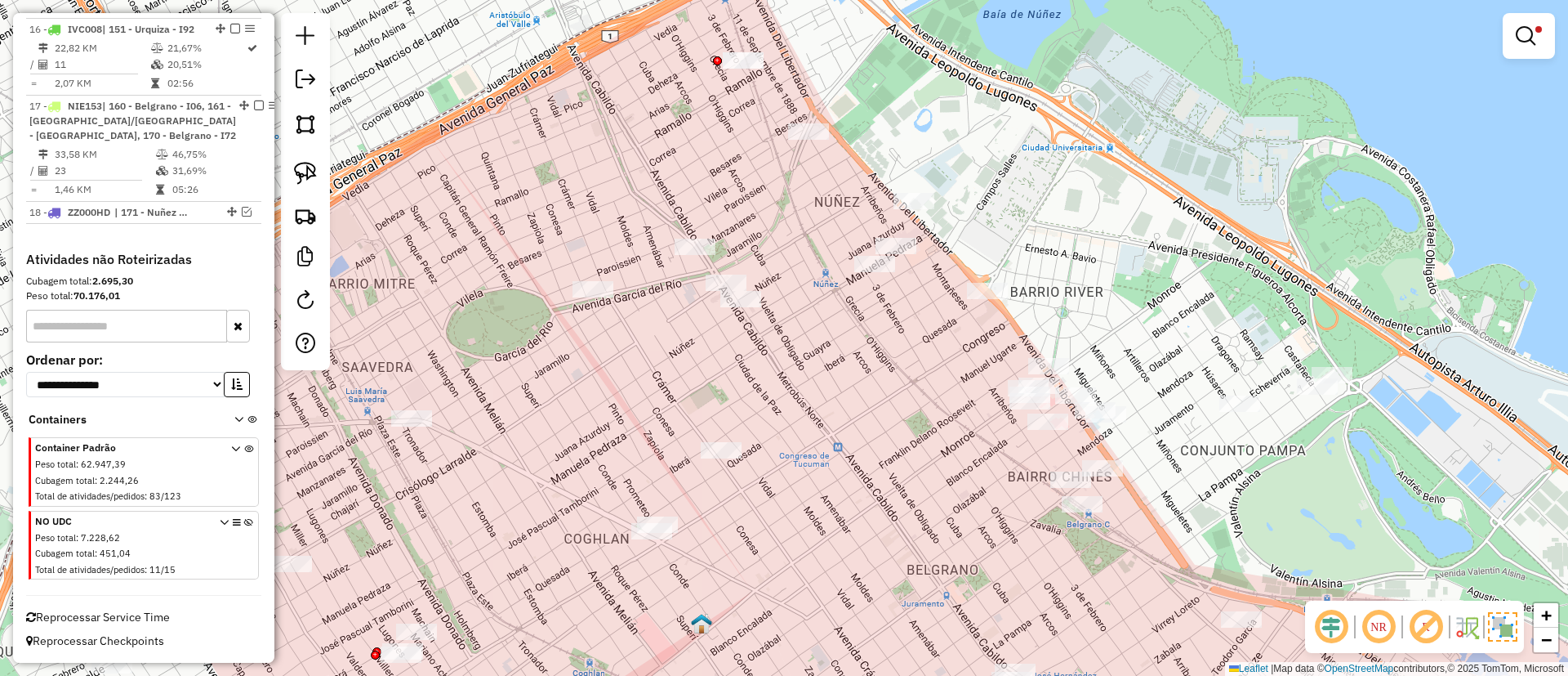
drag, startPoint x: 722, startPoint y: 203, endPoint x: 697, endPoint y: 200, distance: 25.2
click at [697, 200] on div "Limpar filtros Janela de atendimento Grade de atendimento Capacidade Transporta…" at bounding box center [784, 338] width 1568 height 676
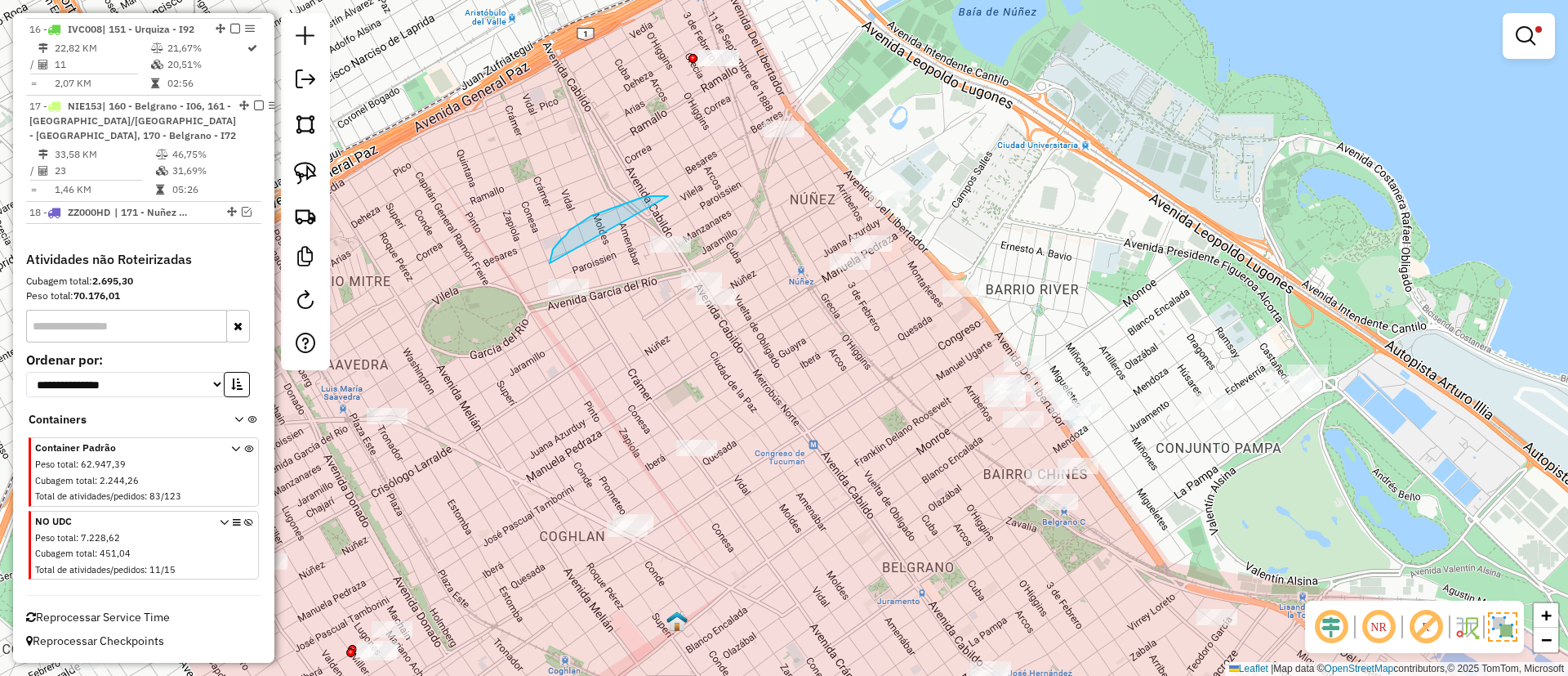
drag, startPoint x: 653, startPoint y: 196, endPoint x: 569, endPoint y: 370, distance: 193.2
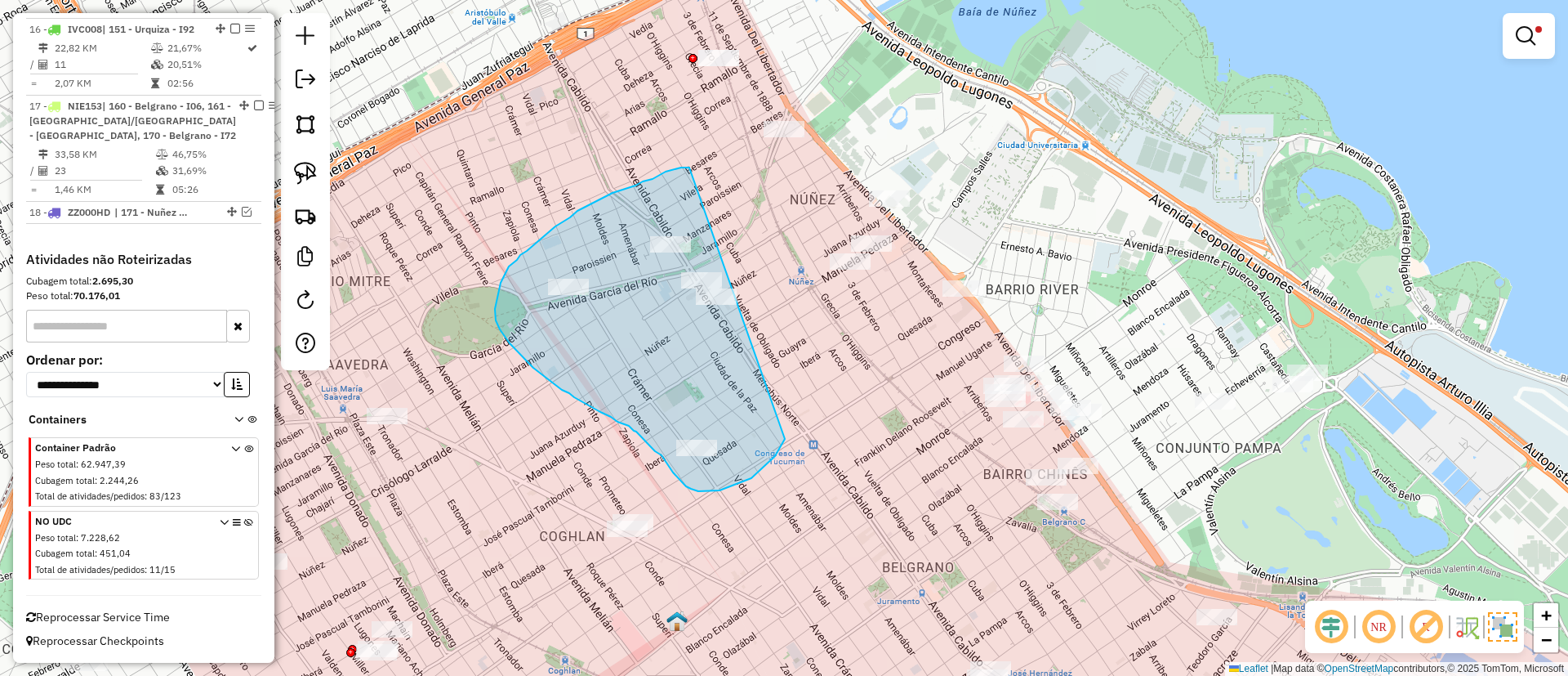
drag, startPoint x: 689, startPoint y: 168, endPoint x: 786, endPoint y: 346, distance: 202.7
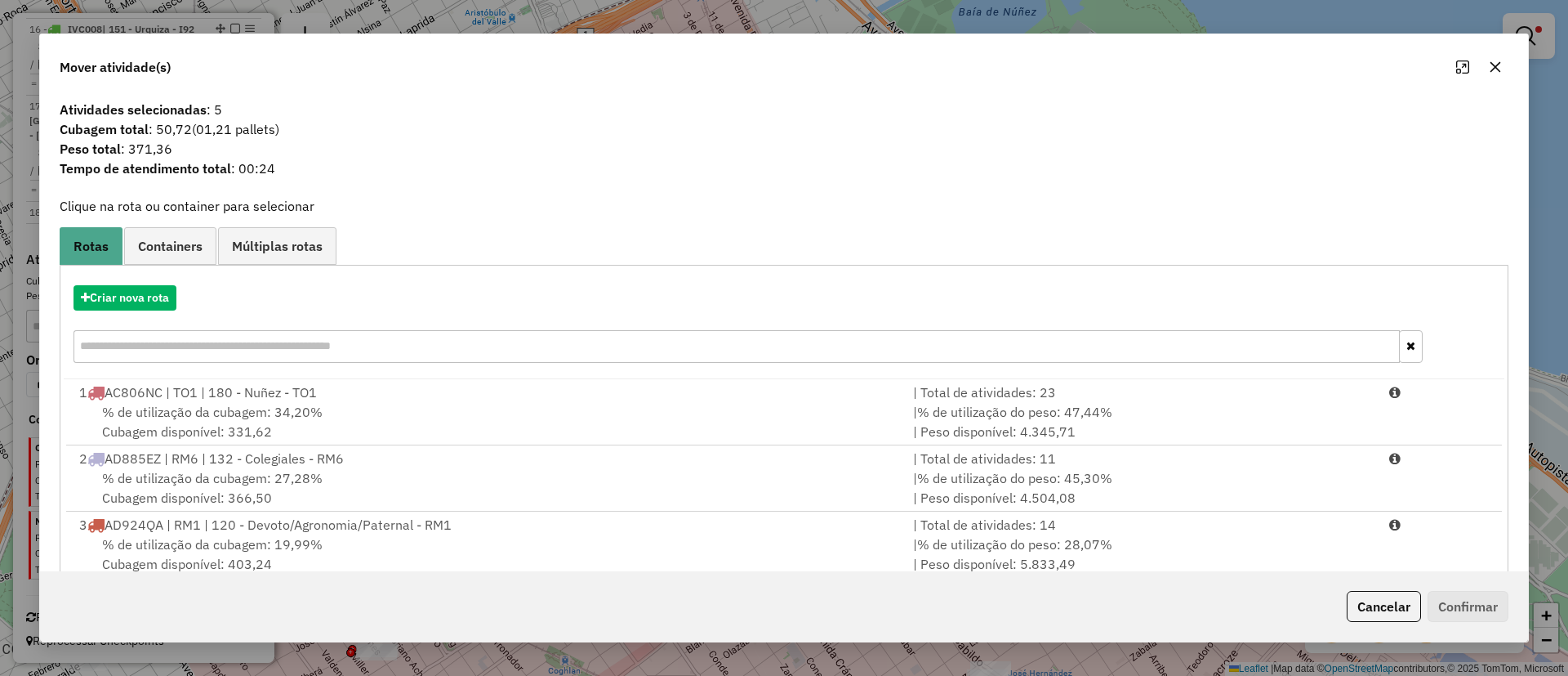
click at [135, 317] on div "Criar nova rota" at bounding box center [784, 326] width 1441 height 106
click at [111, 286] on button "Criar nova rota" at bounding box center [125, 297] width 103 height 25
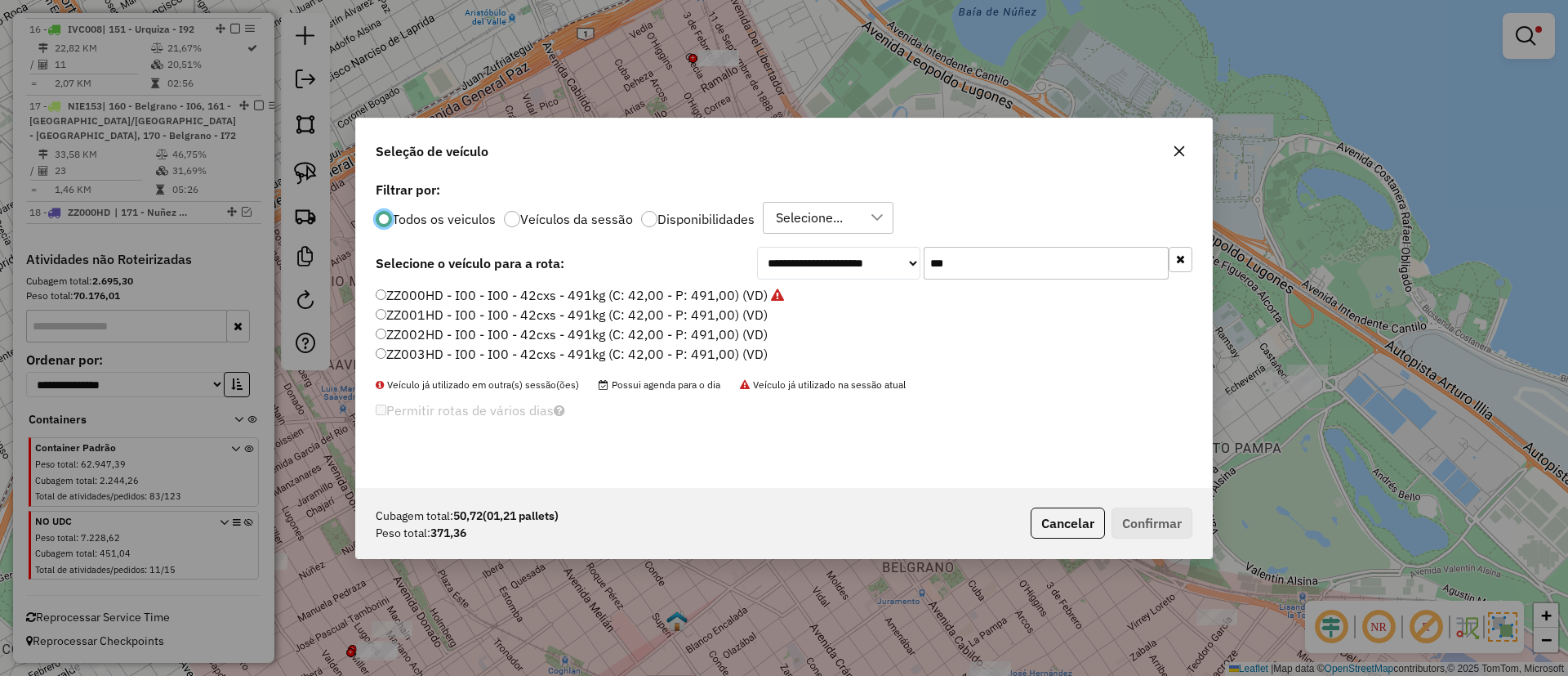
scroll to position [9, 5]
click at [535, 312] on label "ZZ001HD - I00 - I00 - 42cxs - 491kg (C: 42,00 - P: 491,00) (VD)" at bounding box center [572, 314] width 392 height 19
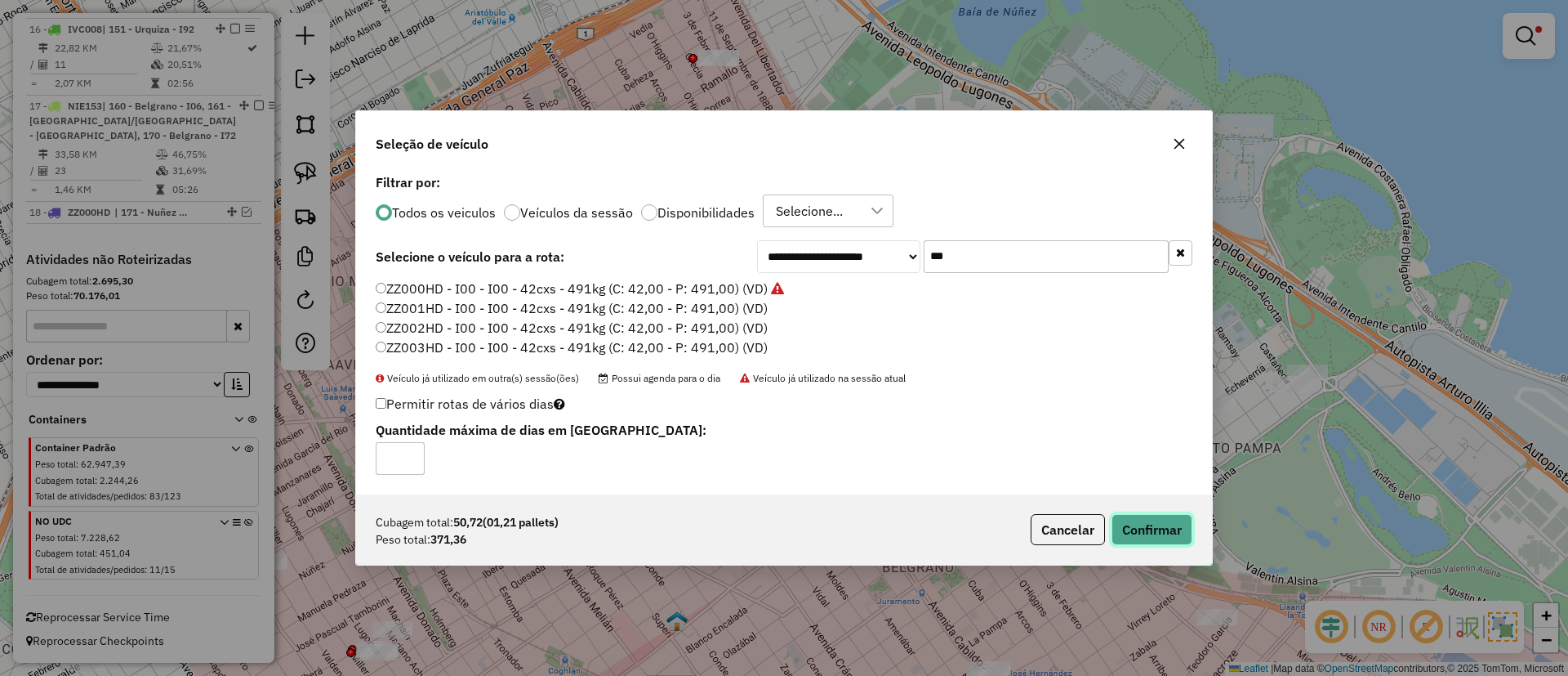
click at [1150, 517] on button "Confirmar" at bounding box center [1152, 529] width 81 height 31
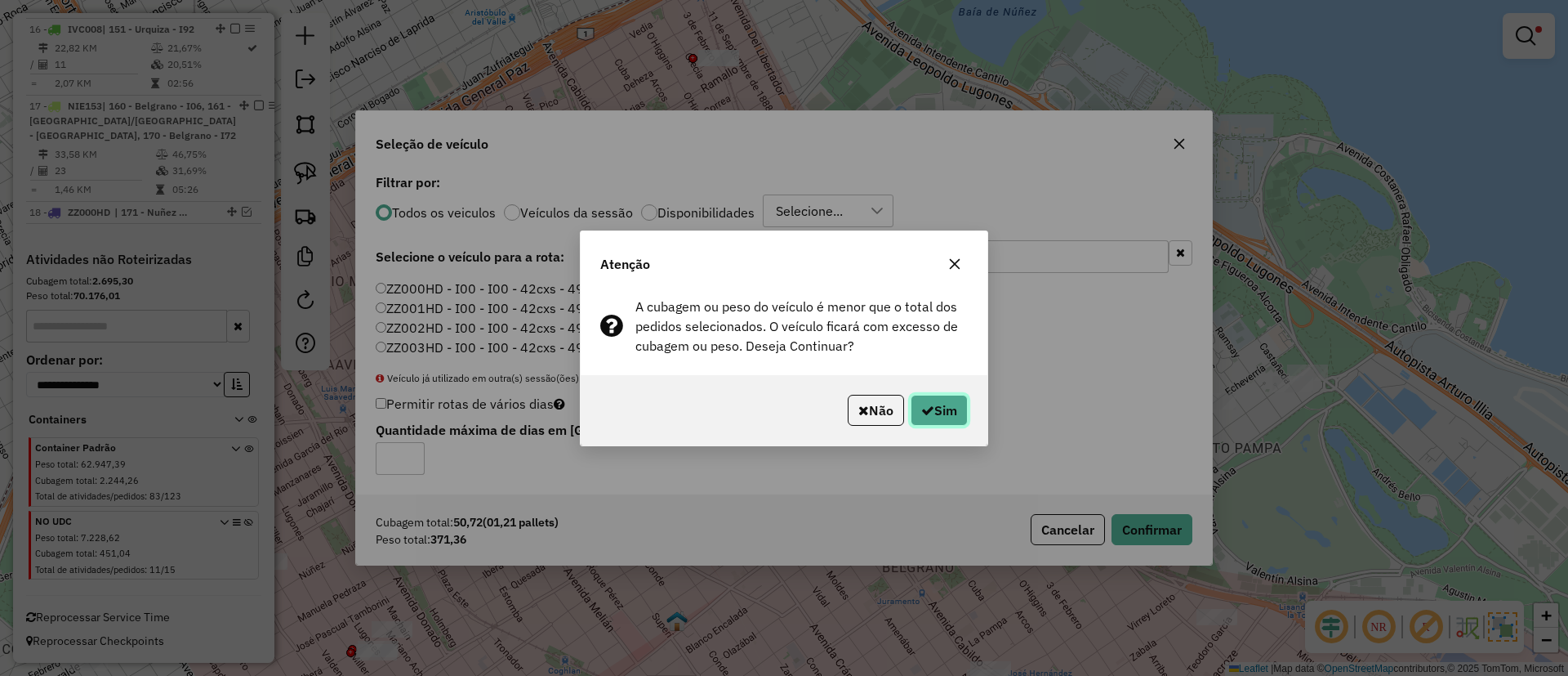
click at [941, 401] on button "Sim" at bounding box center [939, 410] width 57 height 31
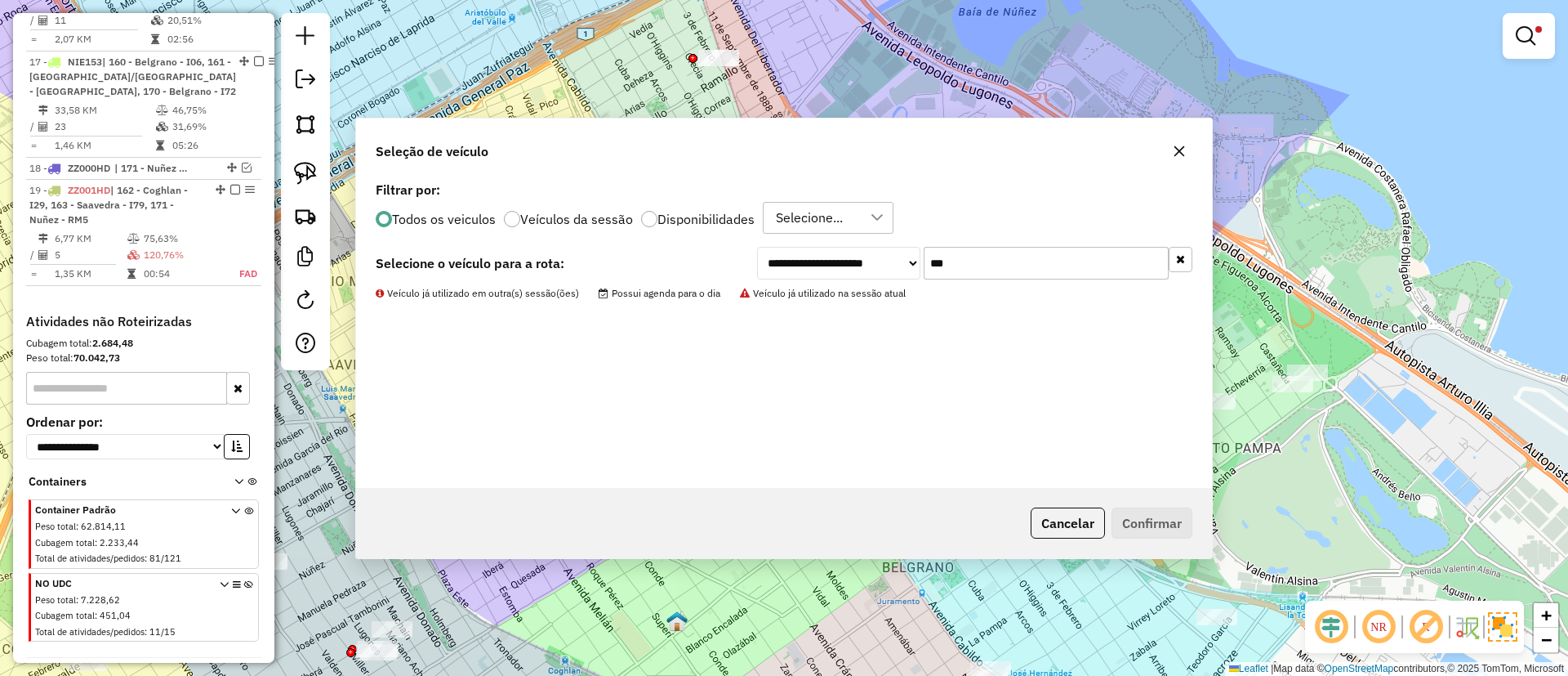
scroll to position [2051, 0]
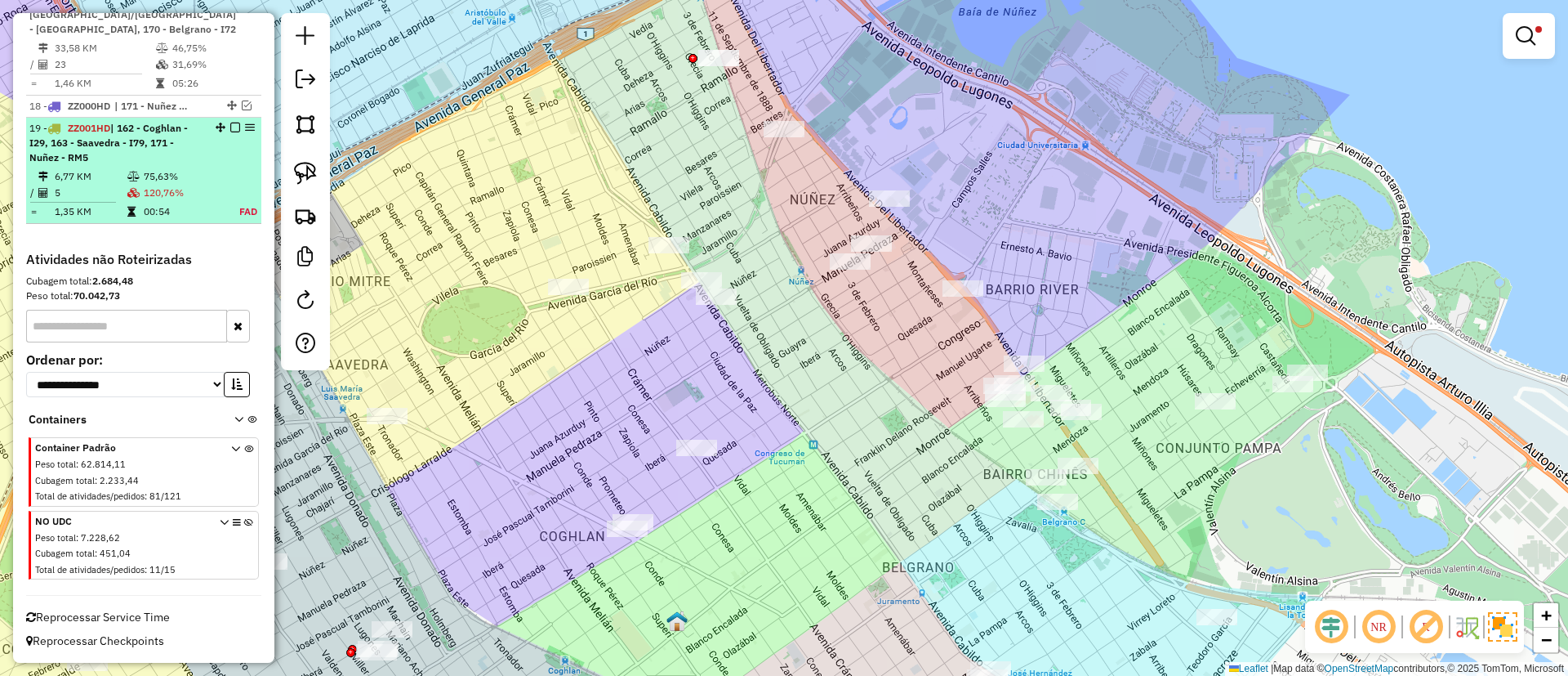
click at [208, 201] on td "120,76%" at bounding box center [183, 193] width 79 height 17
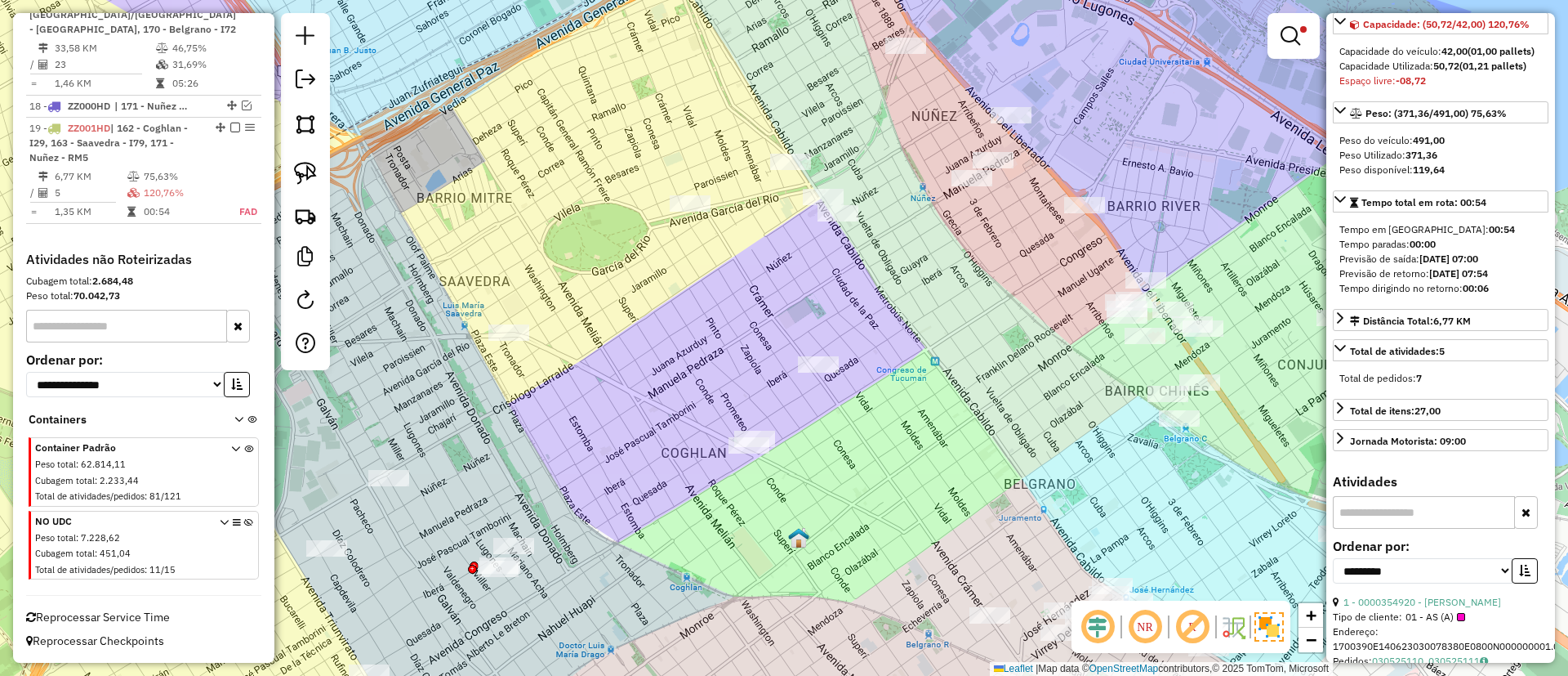
scroll to position [211, 0]
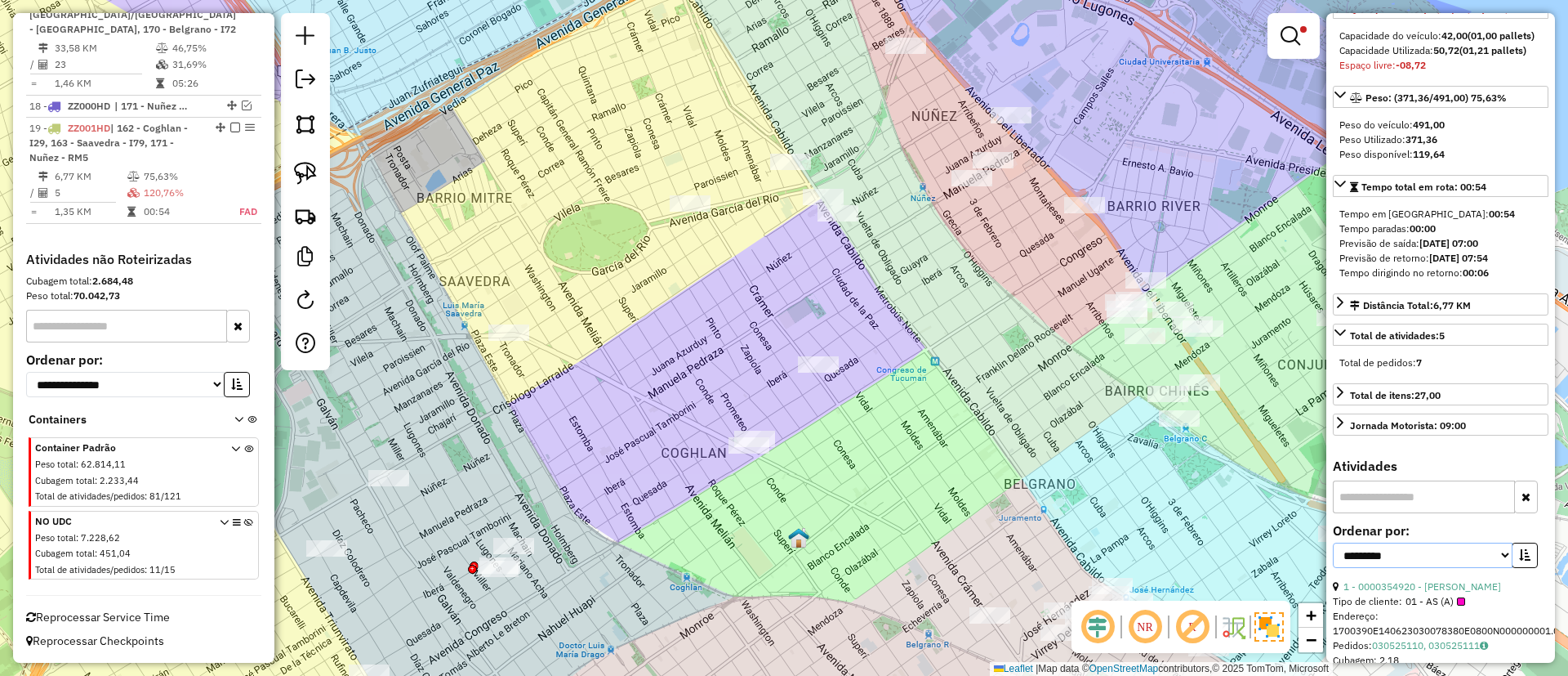
click at [1401, 568] on select "**********" at bounding box center [1422, 555] width 180 height 25
select select "**********"
click at [1333, 557] on select "**********" at bounding box center [1422, 555] width 180 height 25
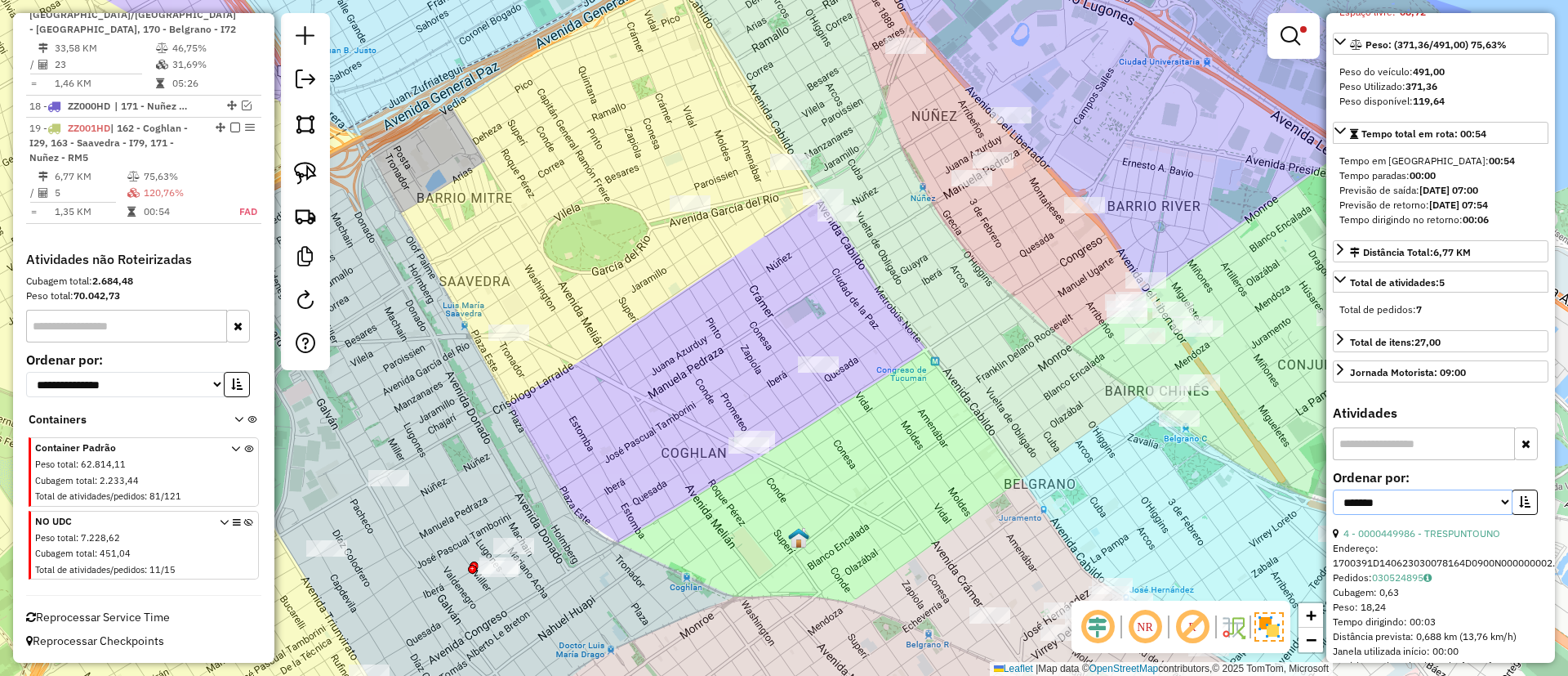
scroll to position [265, 0]
click at [1512, 503] on button "button" at bounding box center [1524, 501] width 26 height 25
click at [1519, 507] on icon "button" at bounding box center [1525, 501] width 12 height 12
click at [1521, 507] on icon "button" at bounding box center [1525, 501] width 12 height 12
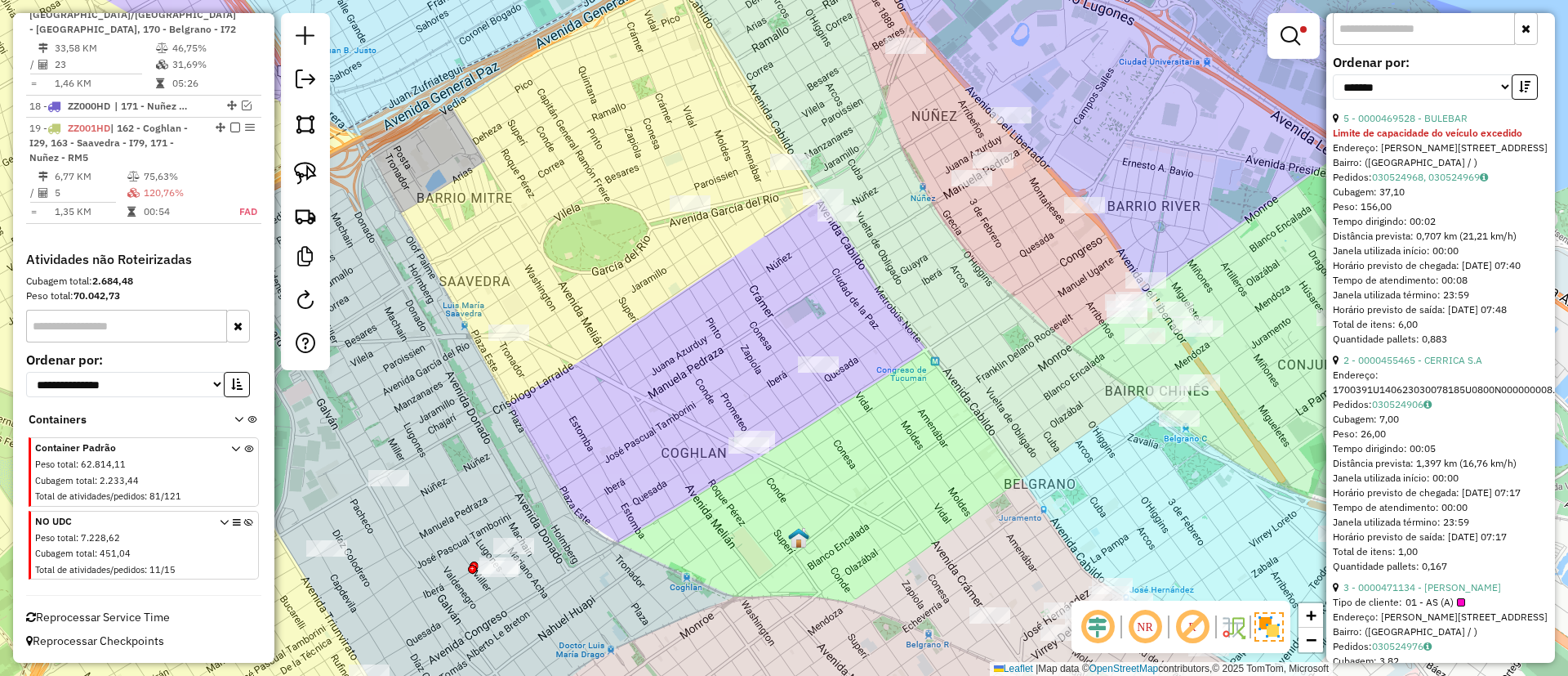
scroll to position [682, 0]
click at [1387, 364] on link "2 - 0000455465 - CERRICA S.A" at bounding box center [1413, 358] width 139 height 13
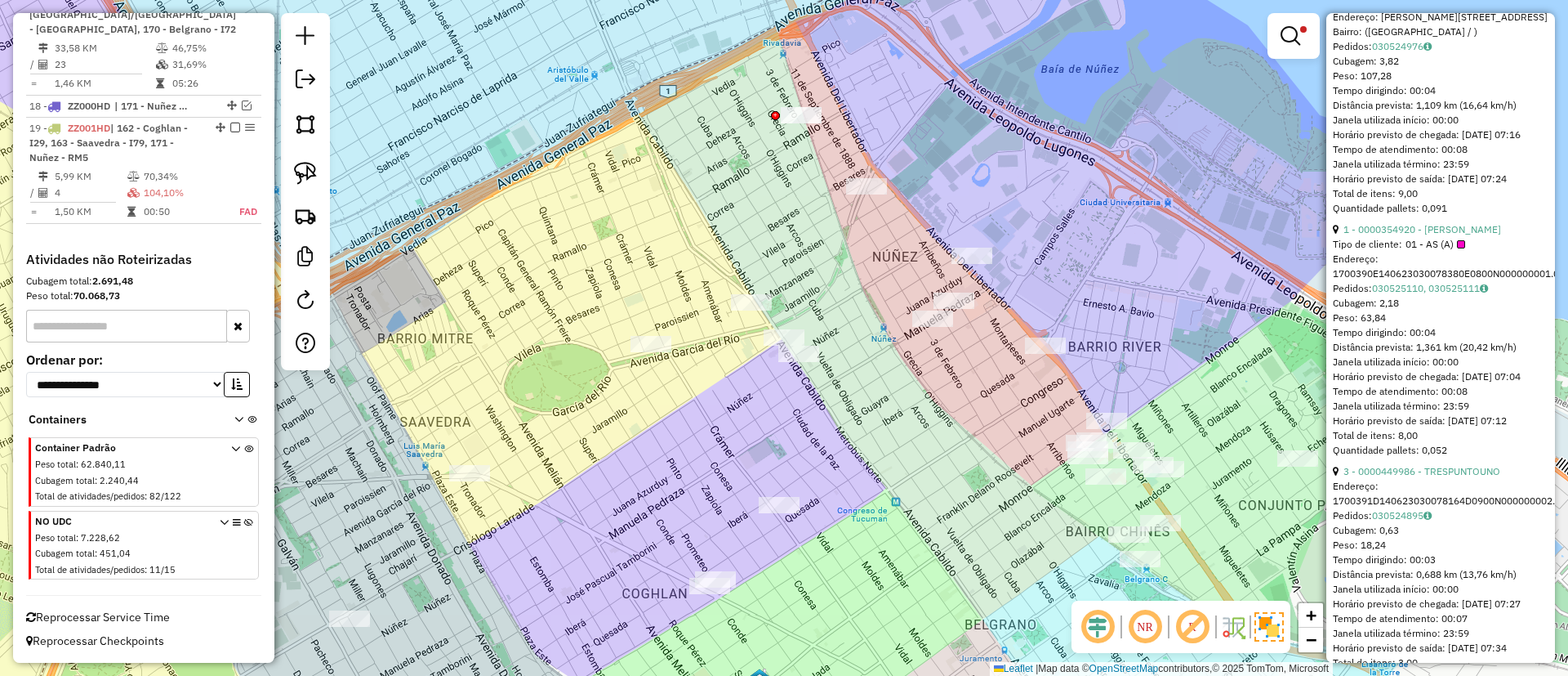
scroll to position [1055, 0]
click at [1388, 260] on ul "4 - 0000469528 - BULEBAR Limite de capacidade do veículo excedido Endereço: [ST…" at bounding box center [1441, 213] width 216 height 953
click at [1389, 233] on link "1 - 0000354920 - [PERSON_NAME]" at bounding box center [1422, 226] width 157 height 13
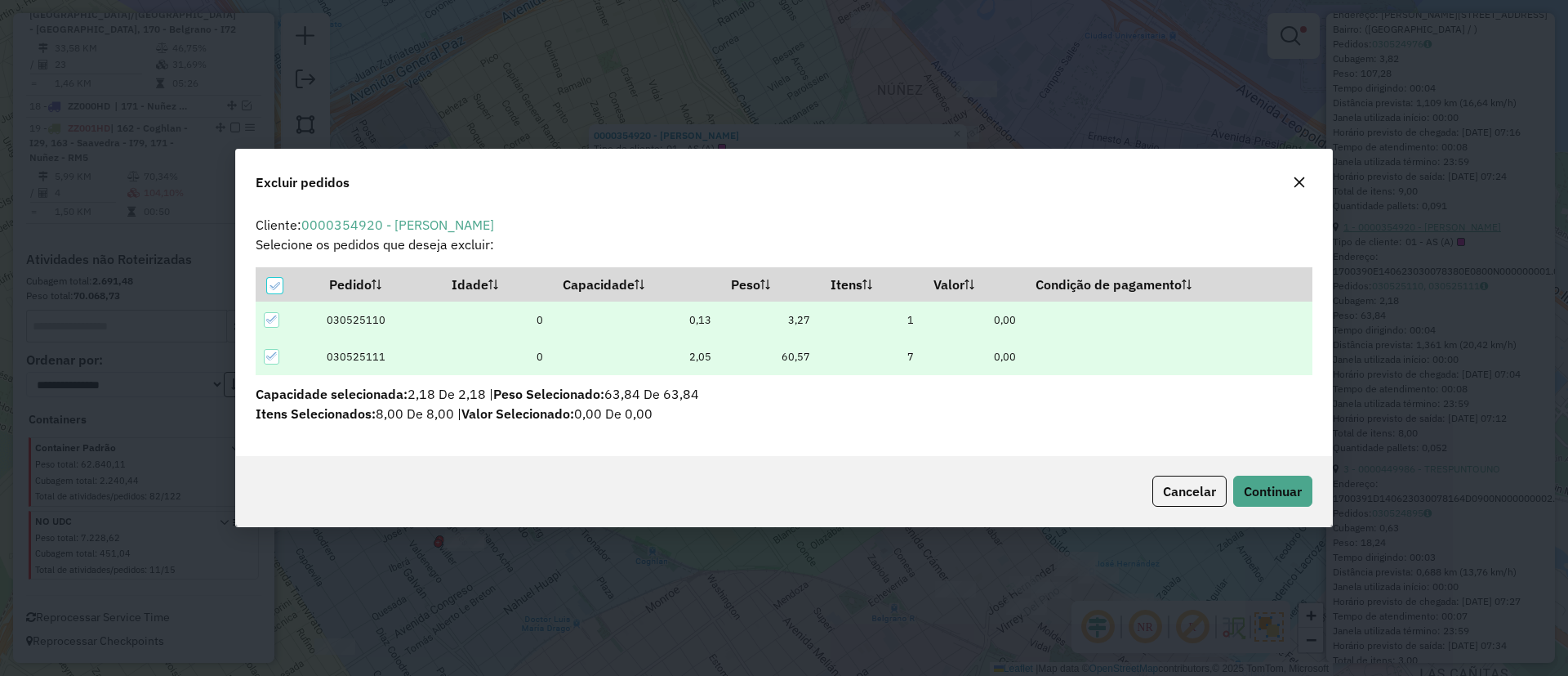
scroll to position [0, 0]
click at [1291, 492] on span "Continuar" at bounding box center [1272, 492] width 58 height 17
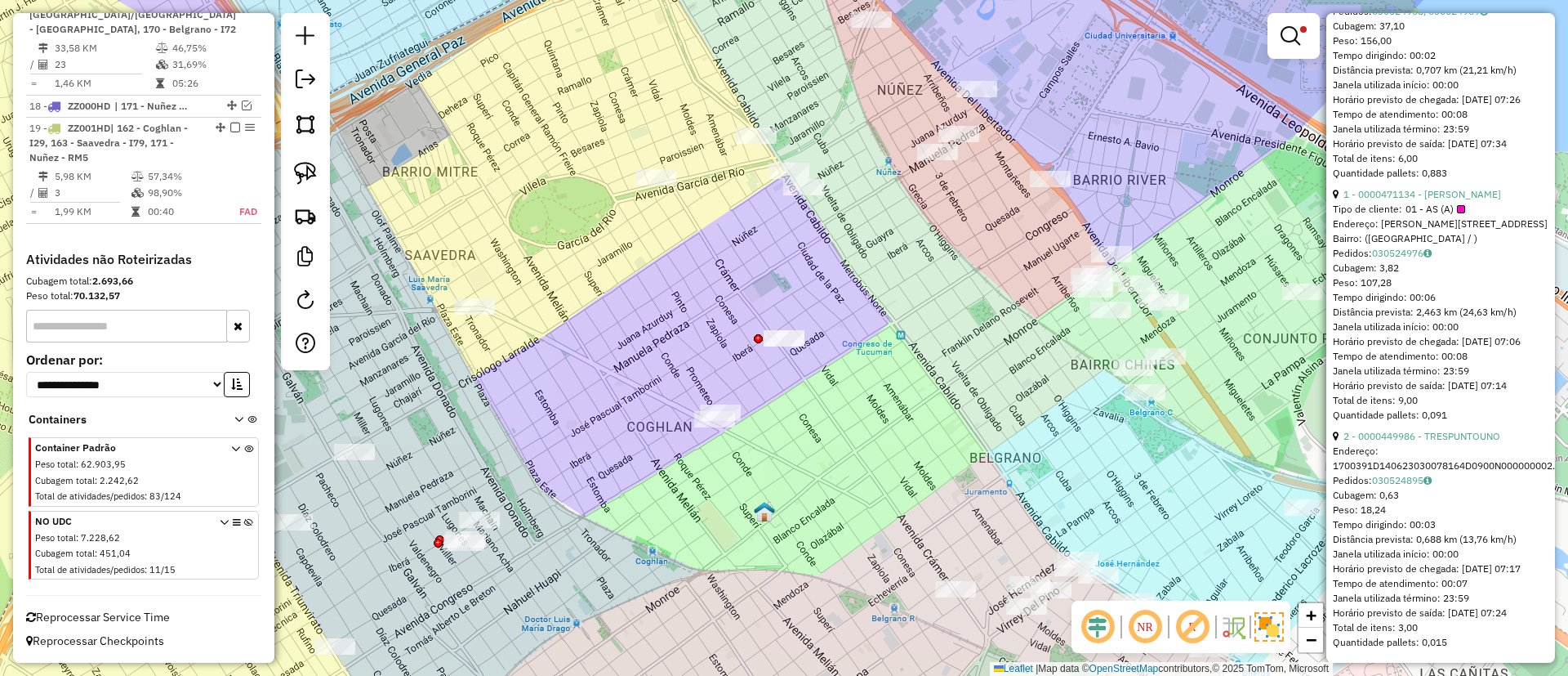
scroll to position [541, 0]
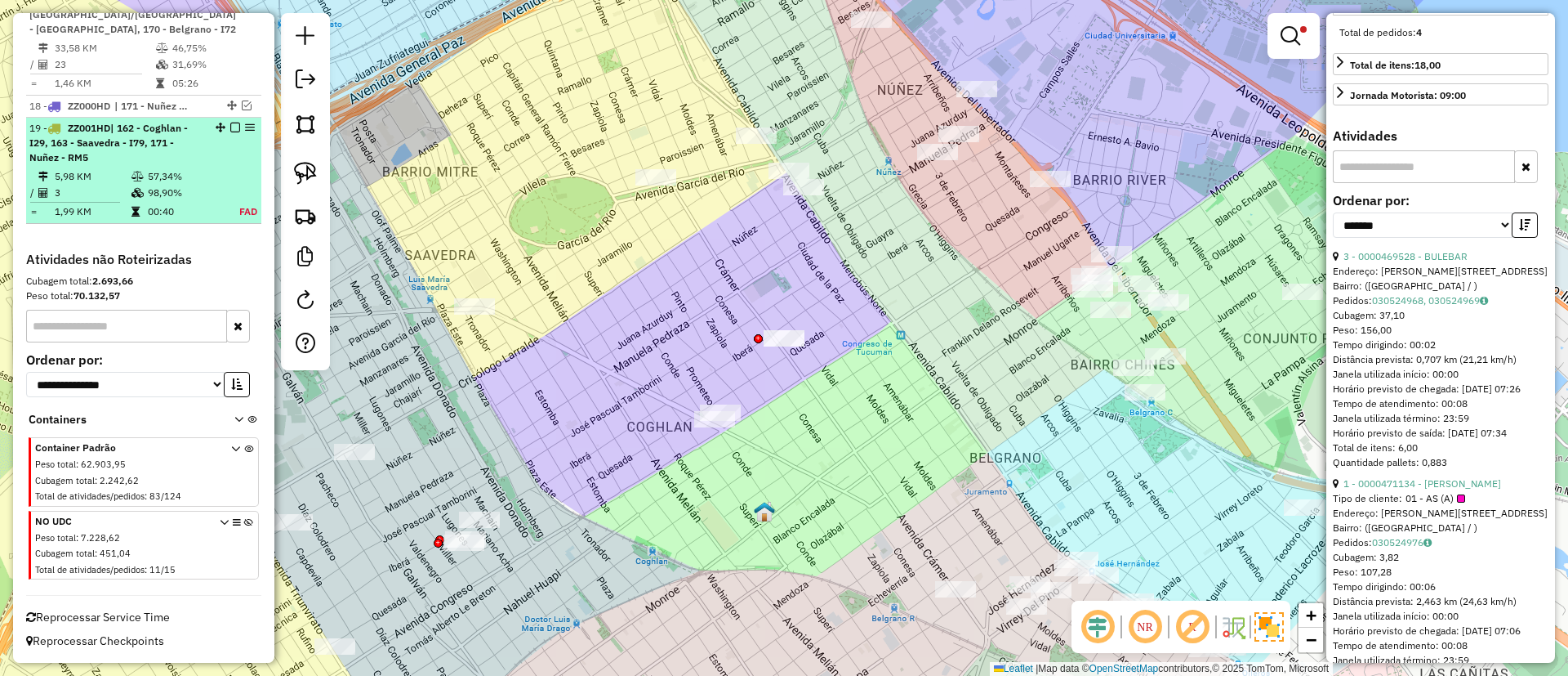
click at [234, 132] on em at bounding box center [235, 127] width 10 height 10
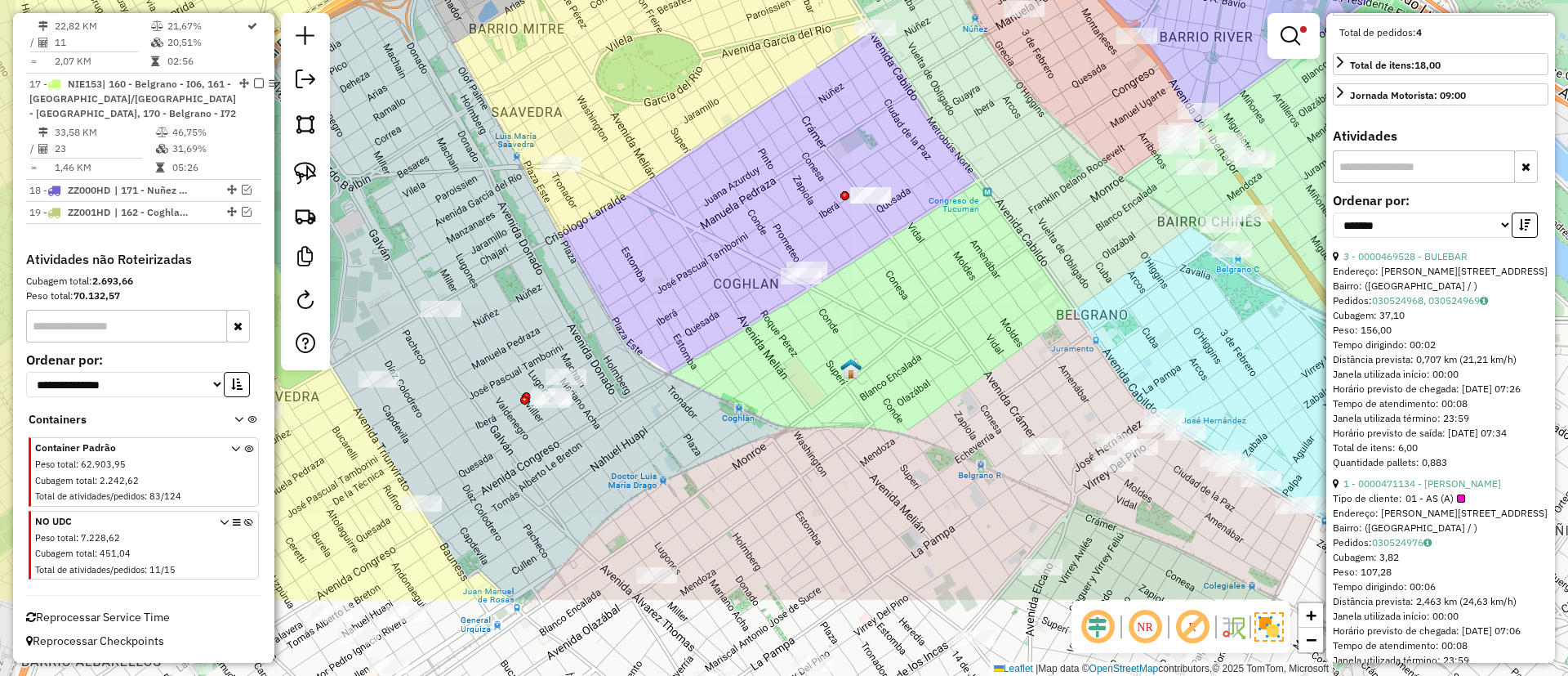
drag, startPoint x: 678, startPoint y: 224, endPoint x: 702, endPoint y: 189, distance: 42.4
click at [764, 84] on div "Limpar filtros Janela de atendimento Grade de atendimento Capacidade Transporta…" at bounding box center [784, 338] width 1568 height 676
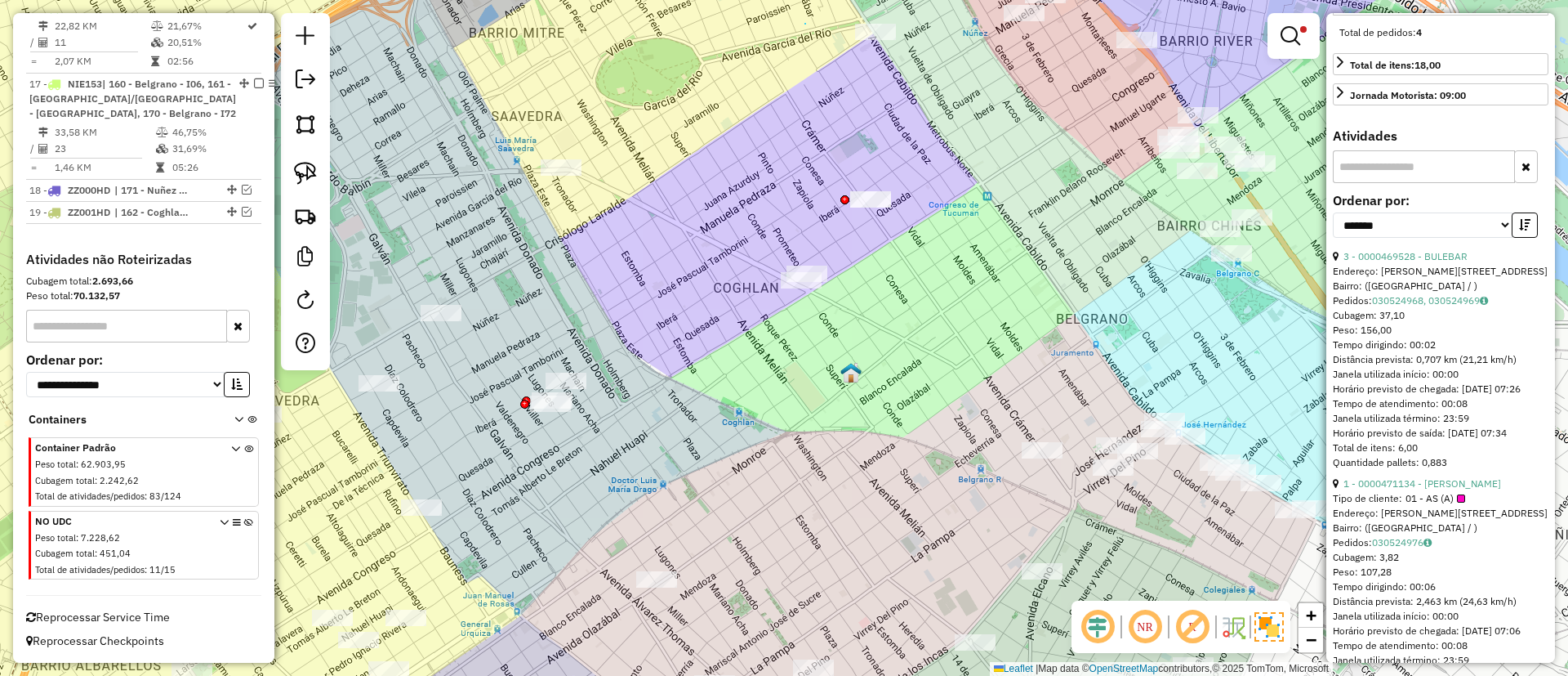
drag, startPoint x: 805, startPoint y: 23, endPoint x: 888, endPoint y: -13, distance: 90.5
click at [888, 0] on html "Aplicando filtros Pop-up bloqueado! Seu navegador bloqueou automáticamente a ab…" at bounding box center [784, 338] width 1568 height 676
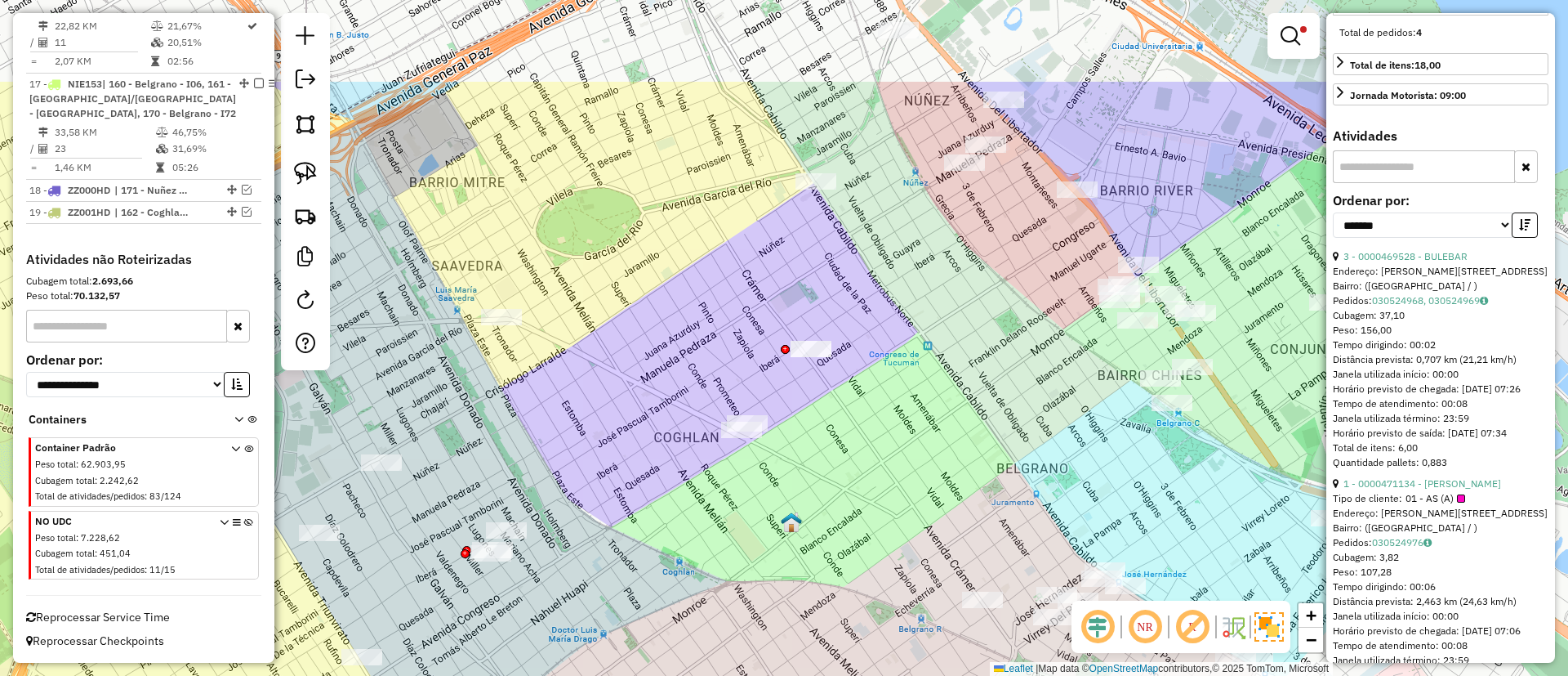
drag, startPoint x: 728, startPoint y: 157, endPoint x: 670, endPoint y: 307, distance: 160.8
click at [670, 307] on div "Limpar filtros Janela de atendimento Grade de atendimento Capacidade Transporta…" at bounding box center [784, 338] width 1568 height 676
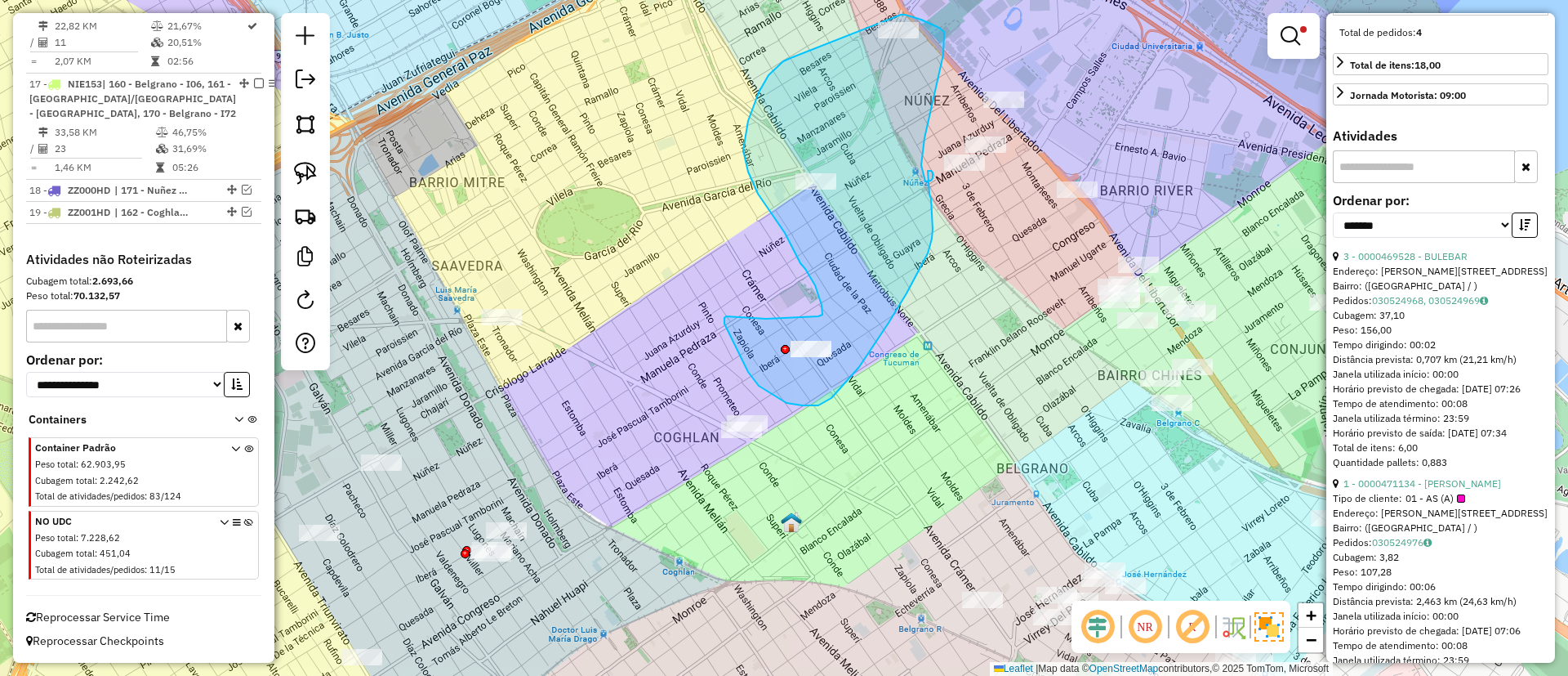
drag, startPoint x: 790, startPoint y: 58, endPoint x: 901, endPoint y: 15, distance: 119.0
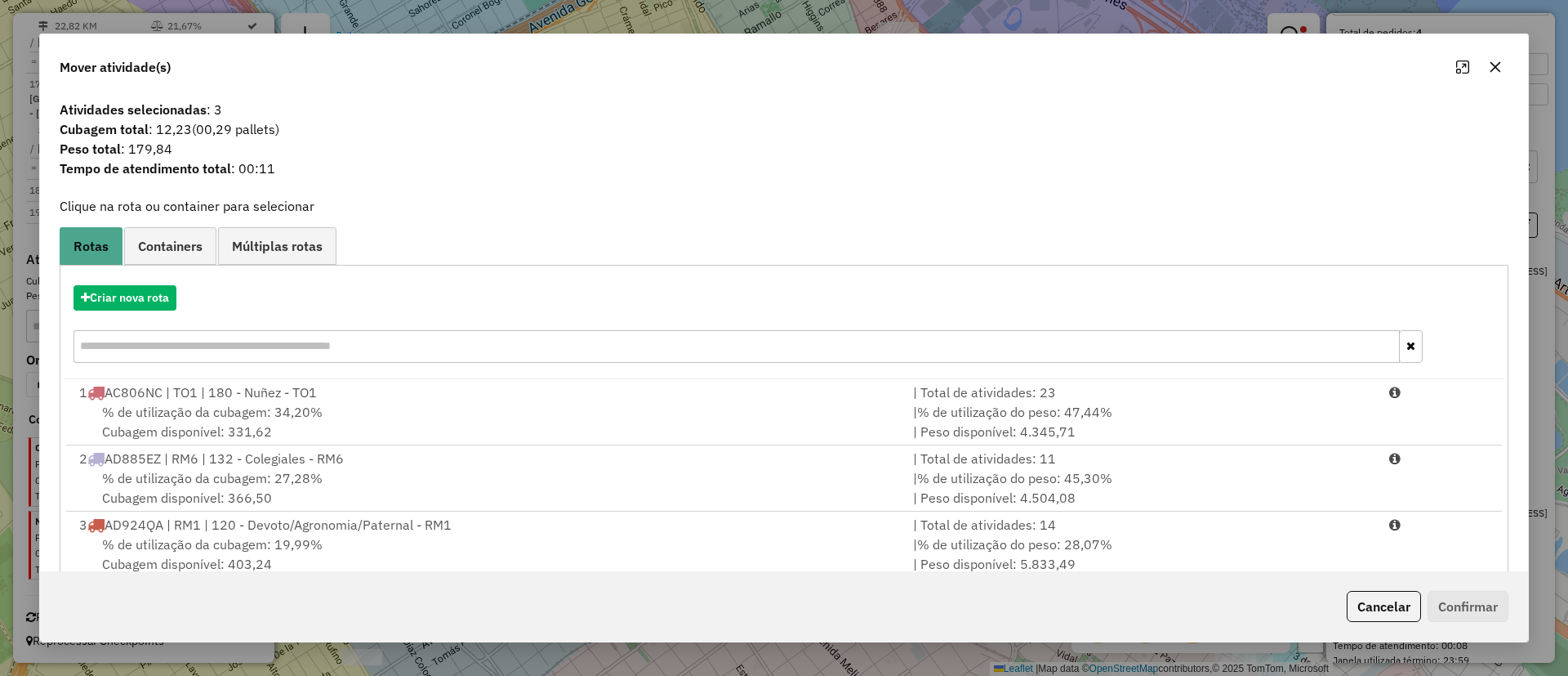
click at [141, 328] on div "Criar nova rota" at bounding box center [784, 326] width 1441 height 106
click at [141, 313] on div "Criar nova rota" at bounding box center [784, 326] width 1441 height 106
click at [146, 297] on button "Criar nova rota" at bounding box center [125, 297] width 103 height 25
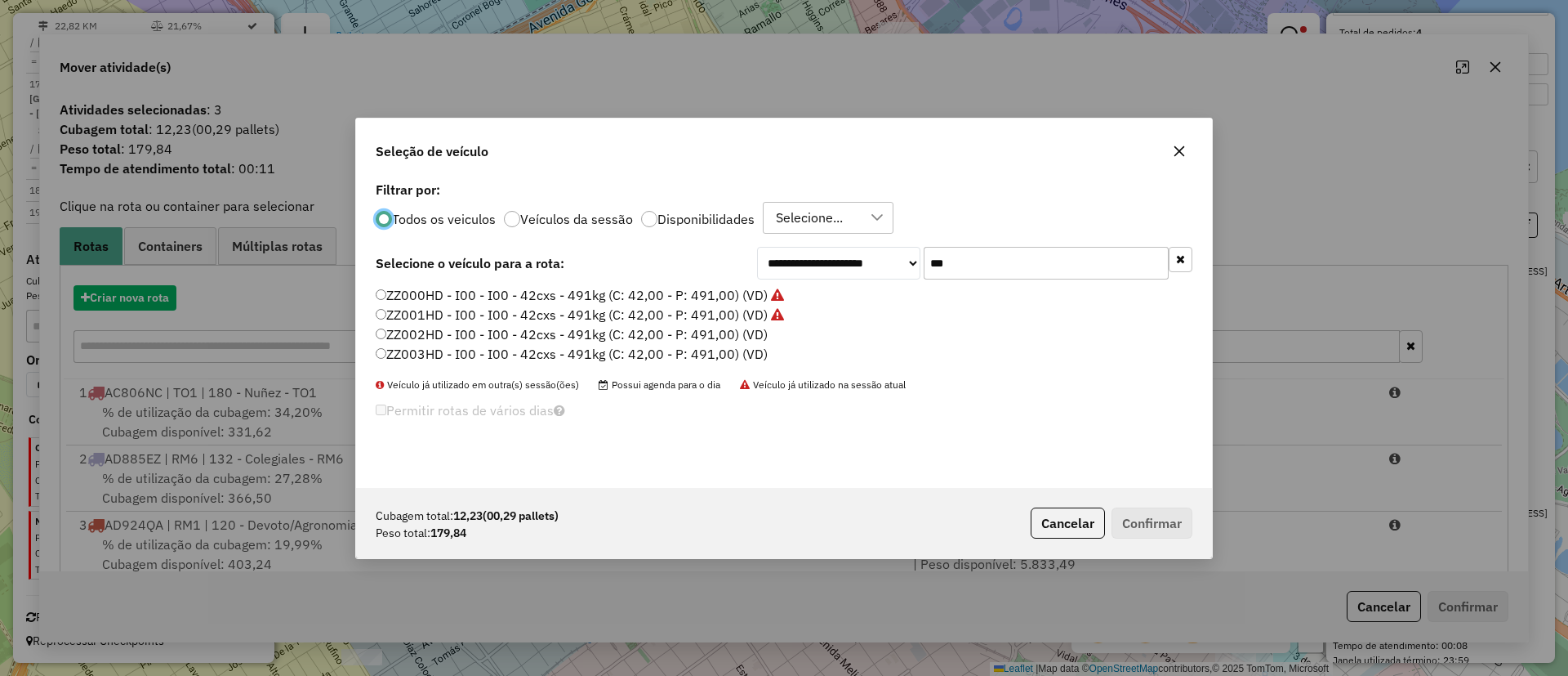
scroll to position [9, 5]
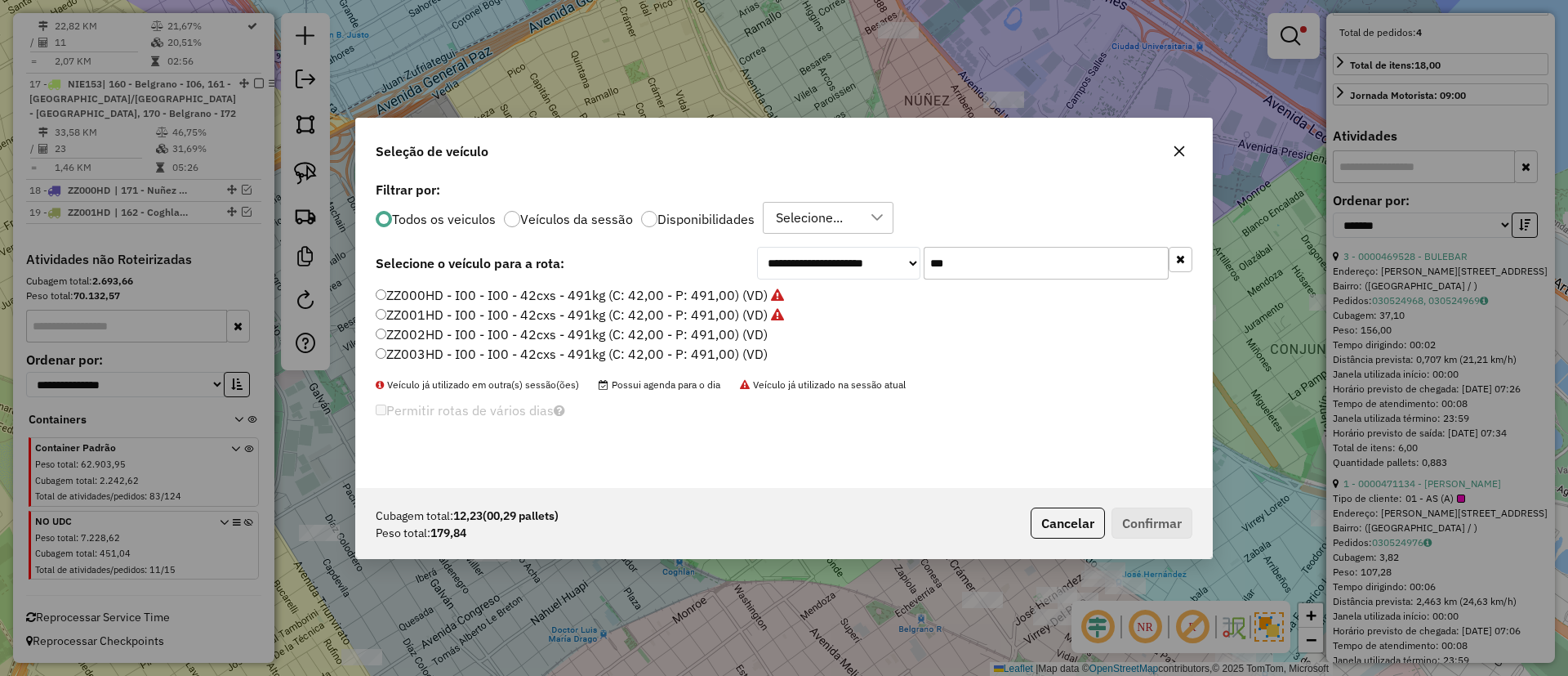
click at [656, 330] on label "ZZ002HD - I00 - I00 - 42cxs - 491kg (C: 42,00 - P: 491,00) (VD)" at bounding box center [572, 333] width 392 height 19
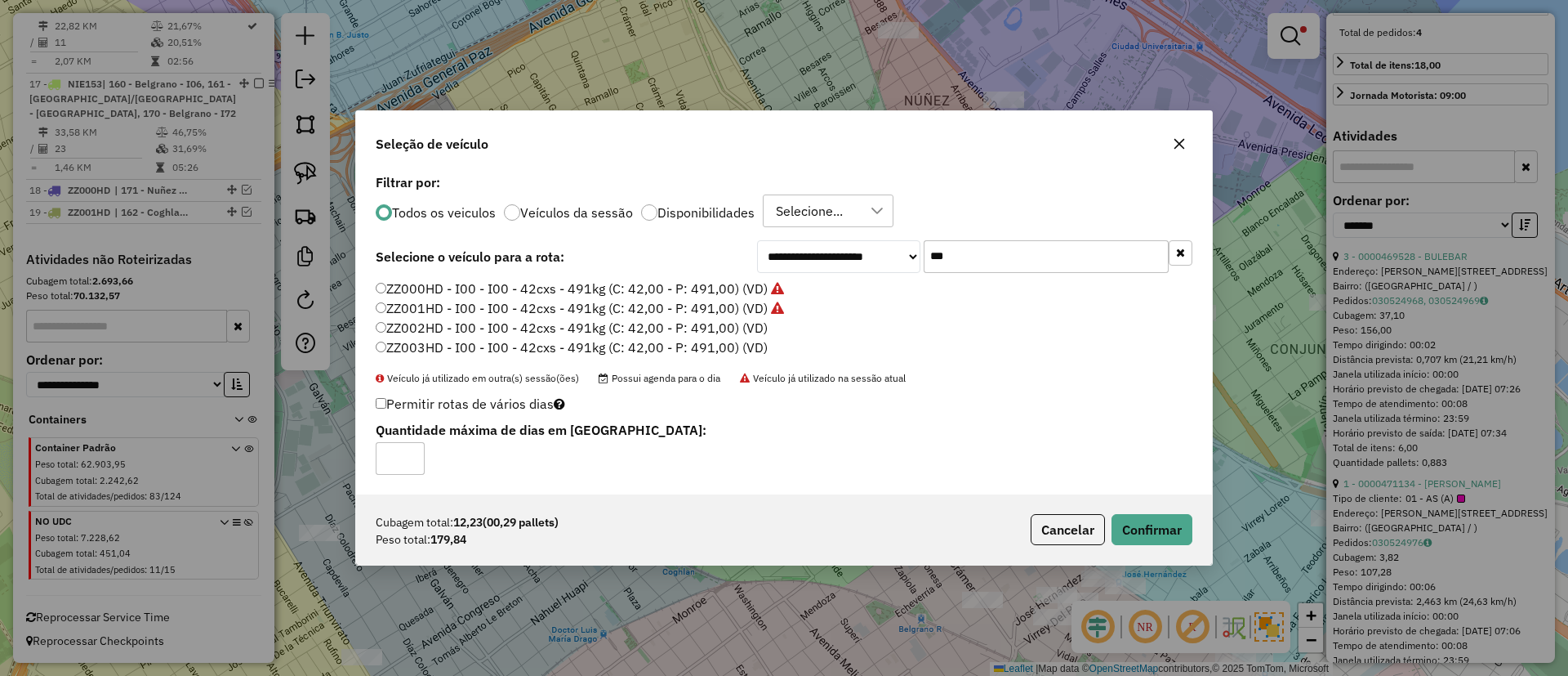
click at [656, 330] on label "ZZ002HD - I00 - I00 - 42cxs - 491kg (C: 42,00 - P: 491,00) (VD)" at bounding box center [572, 328] width 392 height 19
click at [1139, 514] on div "Cubagem total: 12,23 (00,29 pallets) Peso total: 179,84 Cancelar Confirmar" at bounding box center [784, 529] width 856 height 70
click at [1139, 516] on button "Confirmar" at bounding box center [1152, 529] width 81 height 31
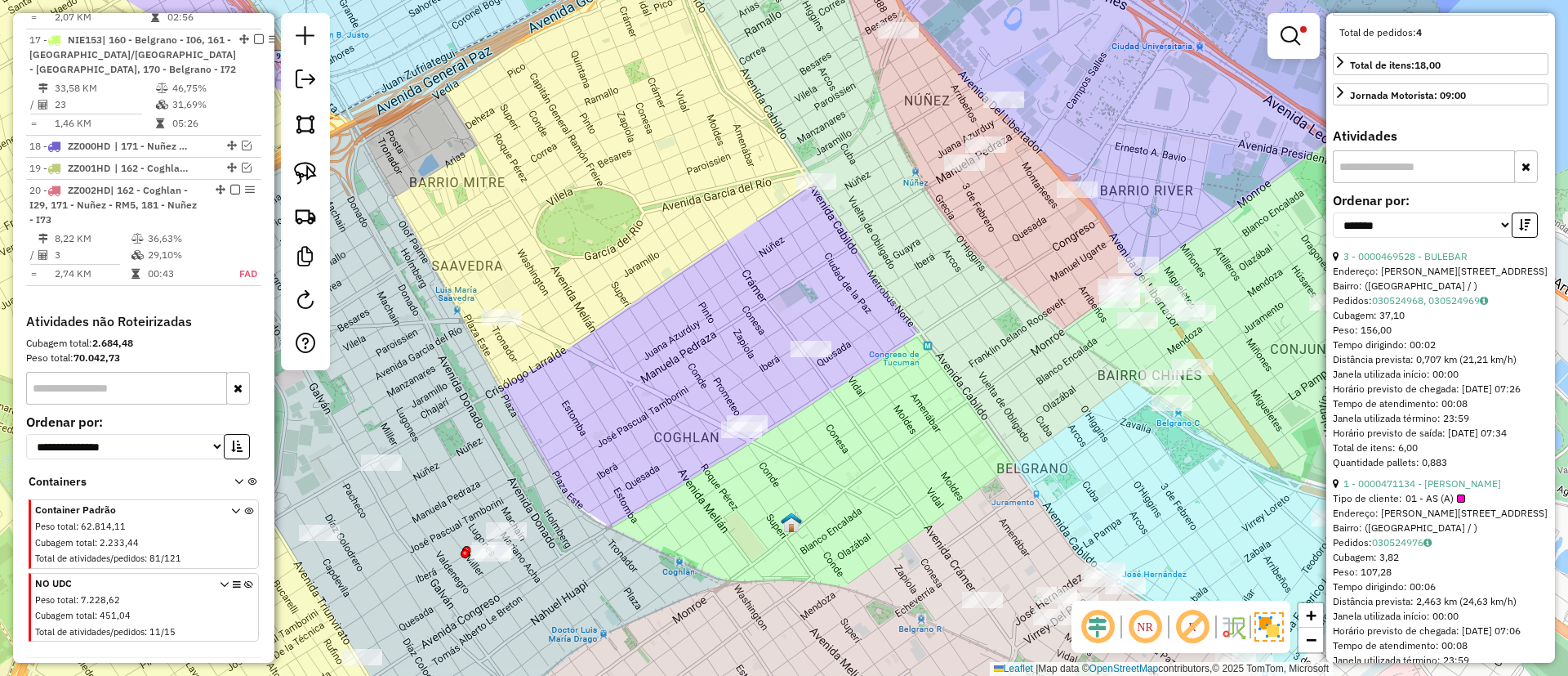
scroll to position [2110, 0]
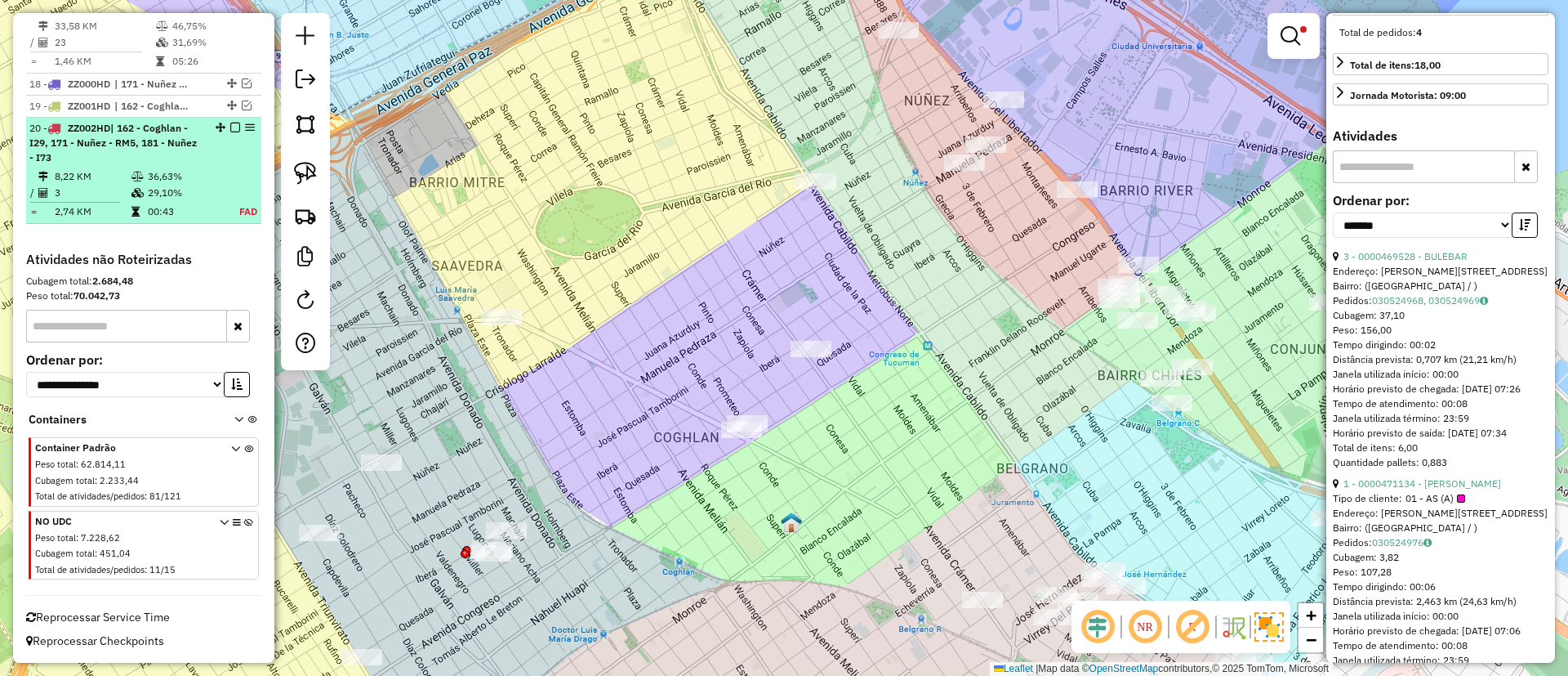
click at [233, 125] on em at bounding box center [235, 127] width 10 height 10
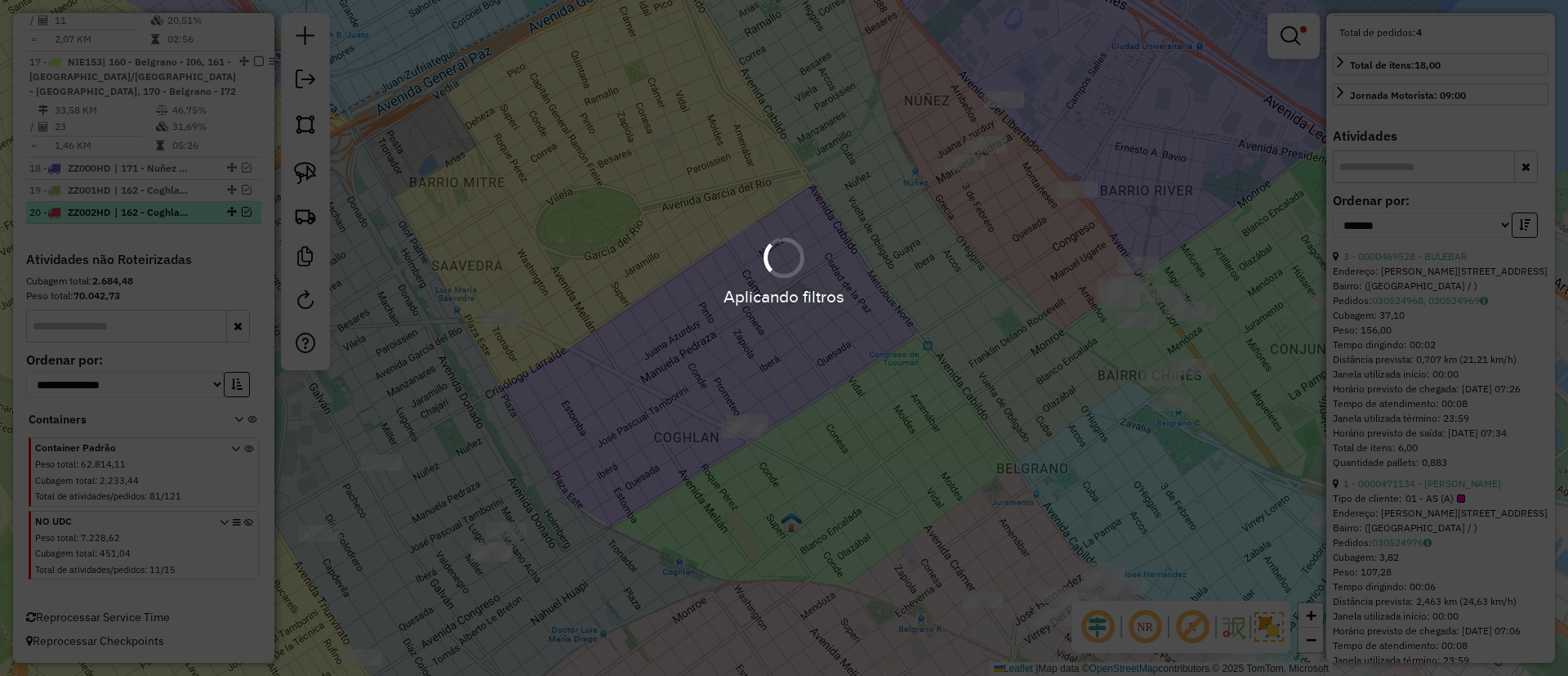
scroll to position [2025, 0]
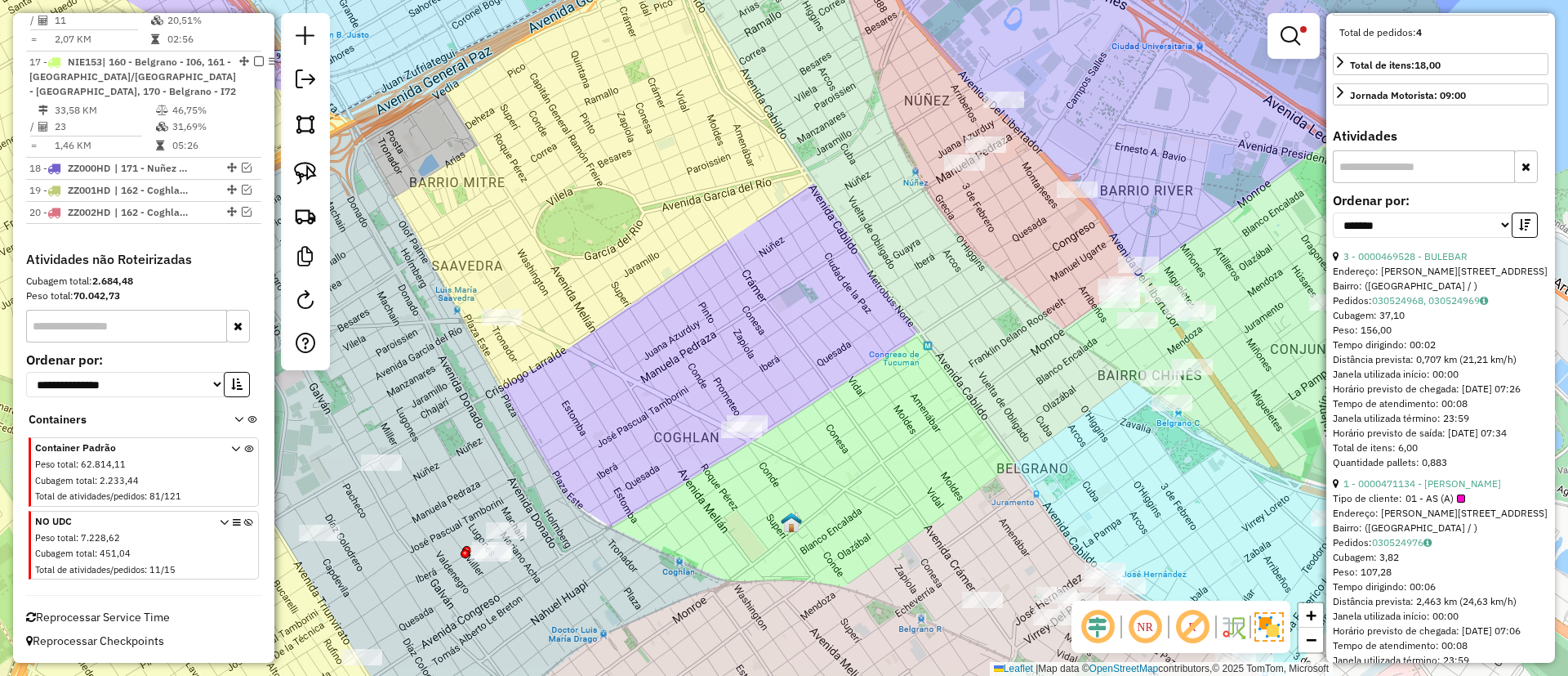
drag, startPoint x: 1248, startPoint y: 73, endPoint x: 1271, endPoint y: 52, distance: 31.1
click at [1249, 68] on div "Limpar filtros Janela de atendimento Grade de atendimento Capacidade Transporta…" at bounding box center [784, 338] width 1568 height 676
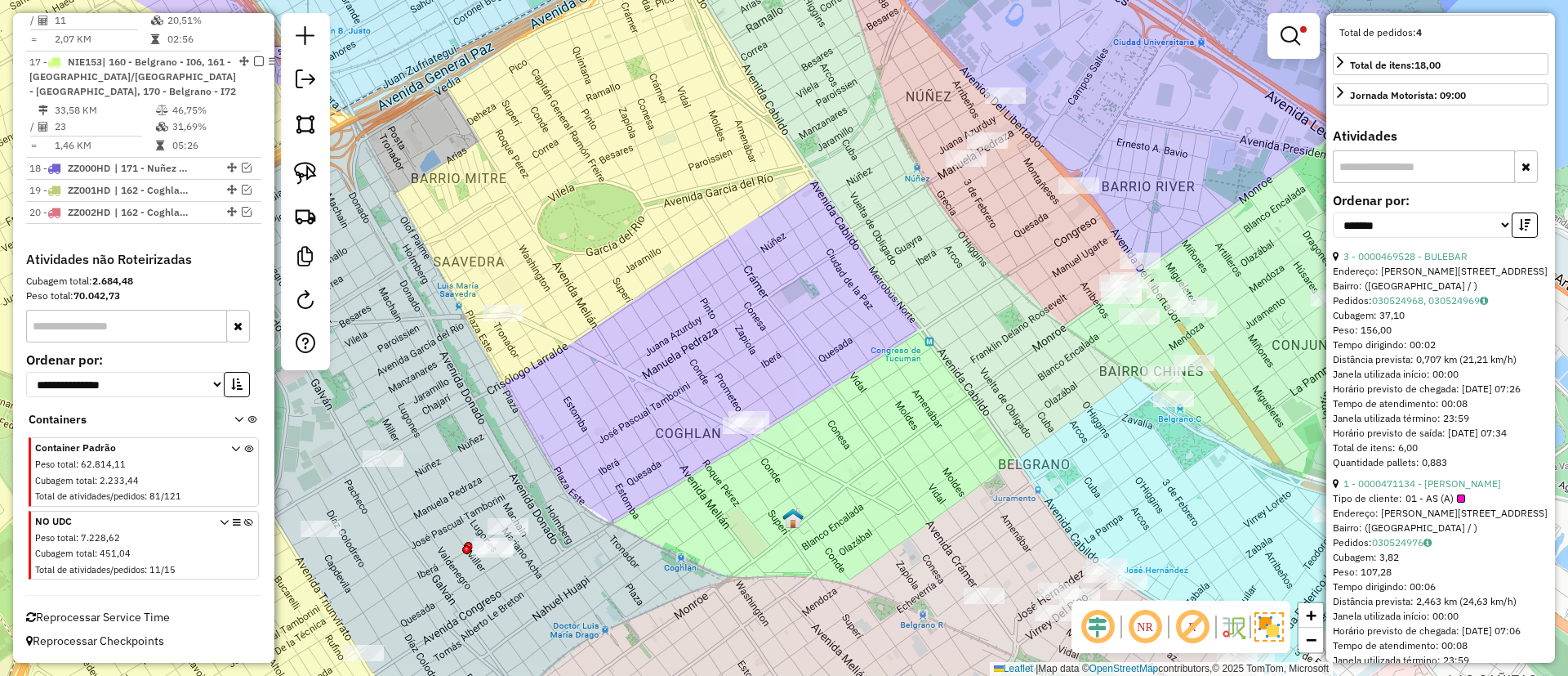
click at [1302, 44] on link at bounding box center [1293, 35] width 39 height 33
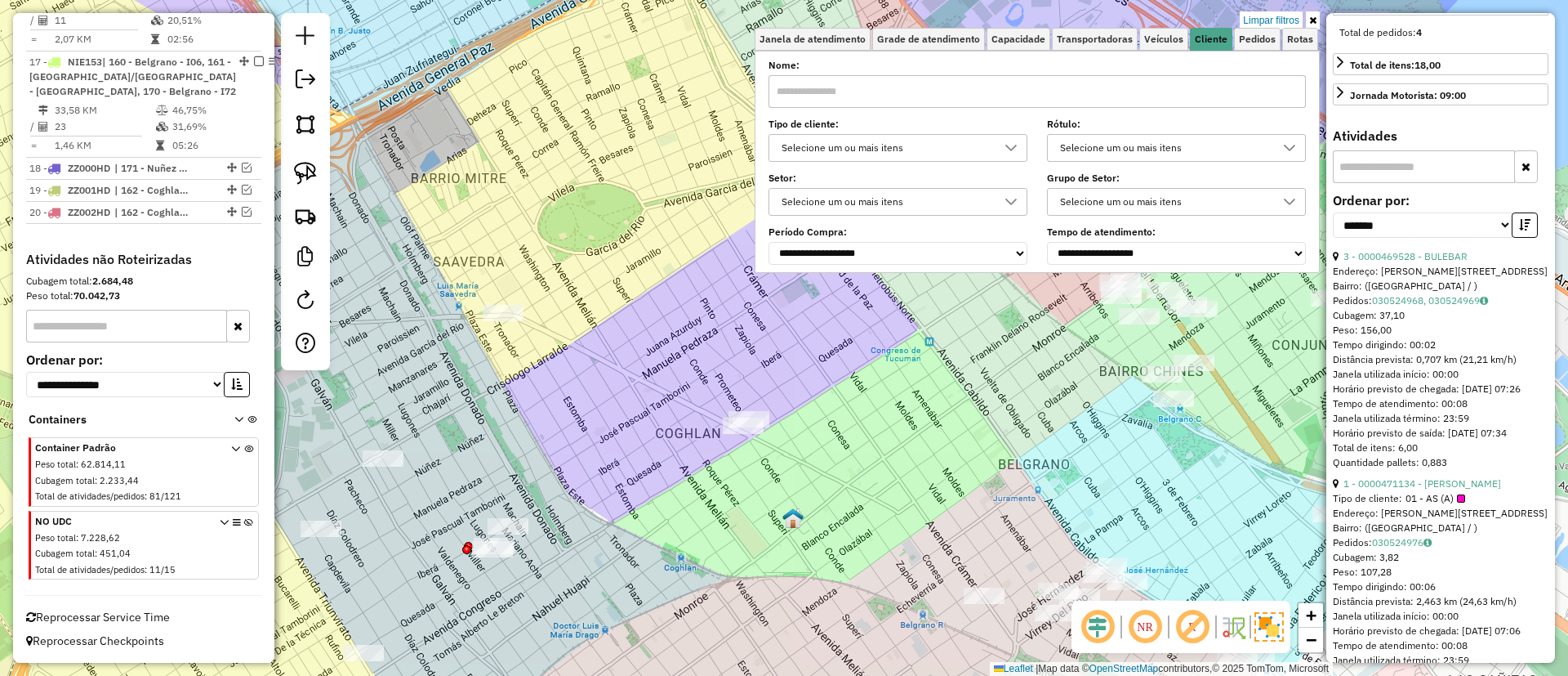
click at [1015, 25] on div "Limpar filtros" at bounding box center [1036, 21] width 565 height 15
click at [1055, 36] on link "Transportadoras" at bounding box center [1095, 39] width 85 height 23
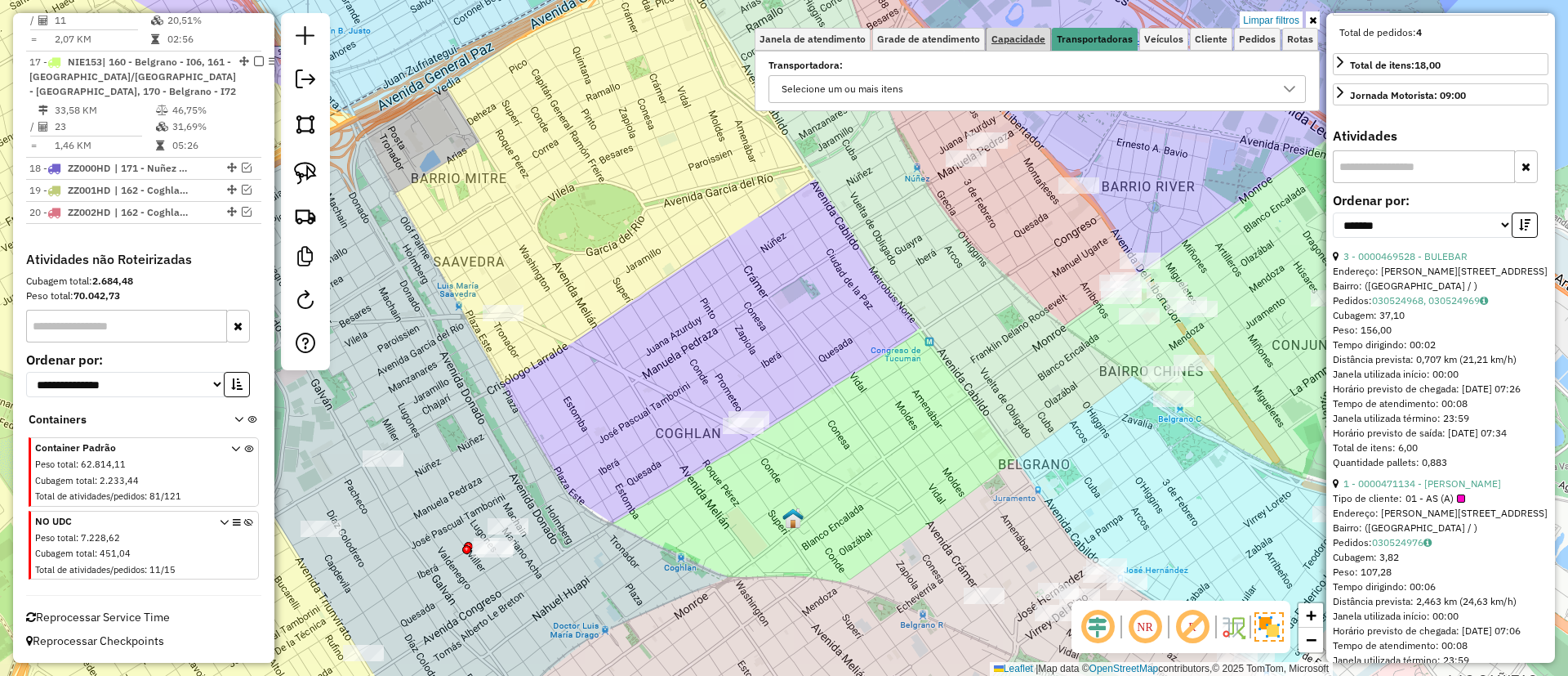
click at [1026, 38] on span "Capacidade" at bounding box center [1018, 39] width 54 height 10
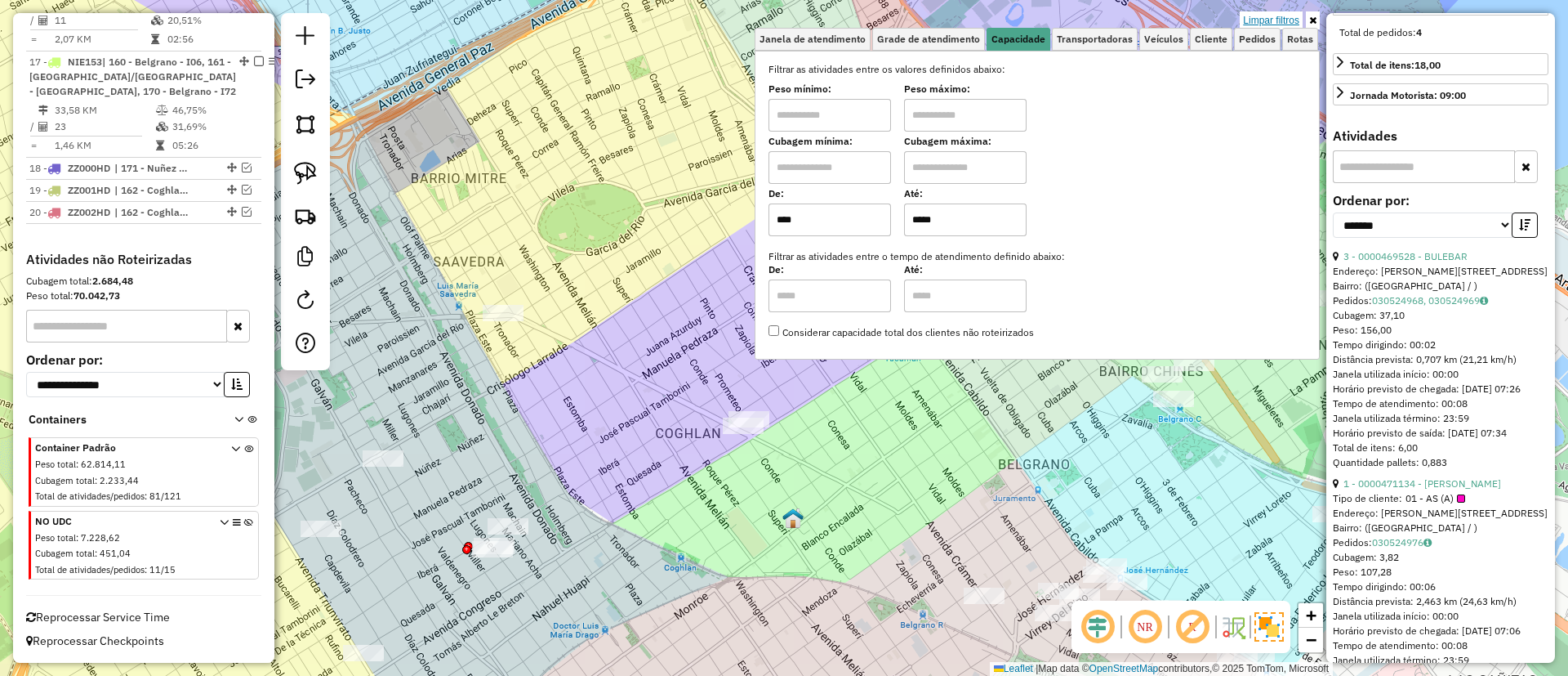
click at [1280, 24] on link "Limpar filtros" at bounding box center [1271, 20] width 63 height 18
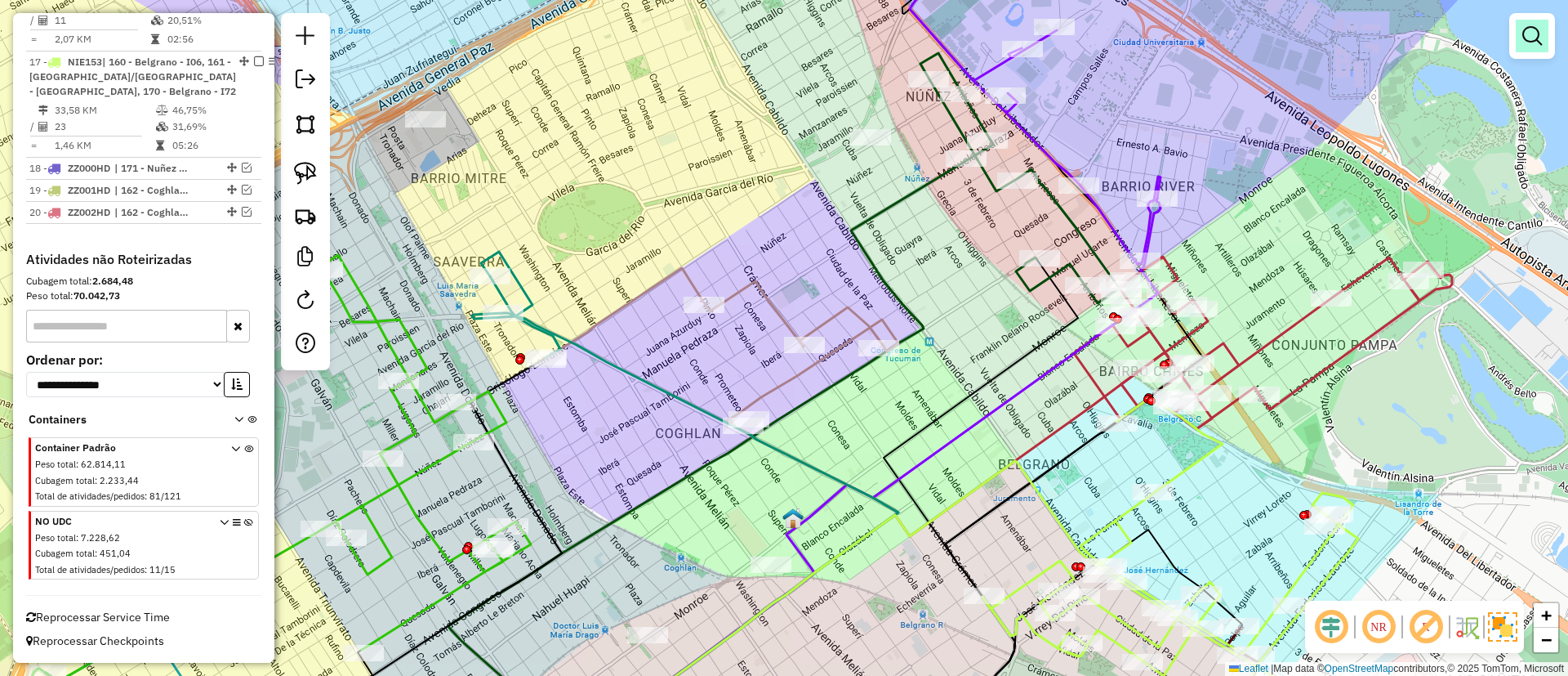
click at [1538, 40] on em at bounding box center [1531, 35] width 19 height 19
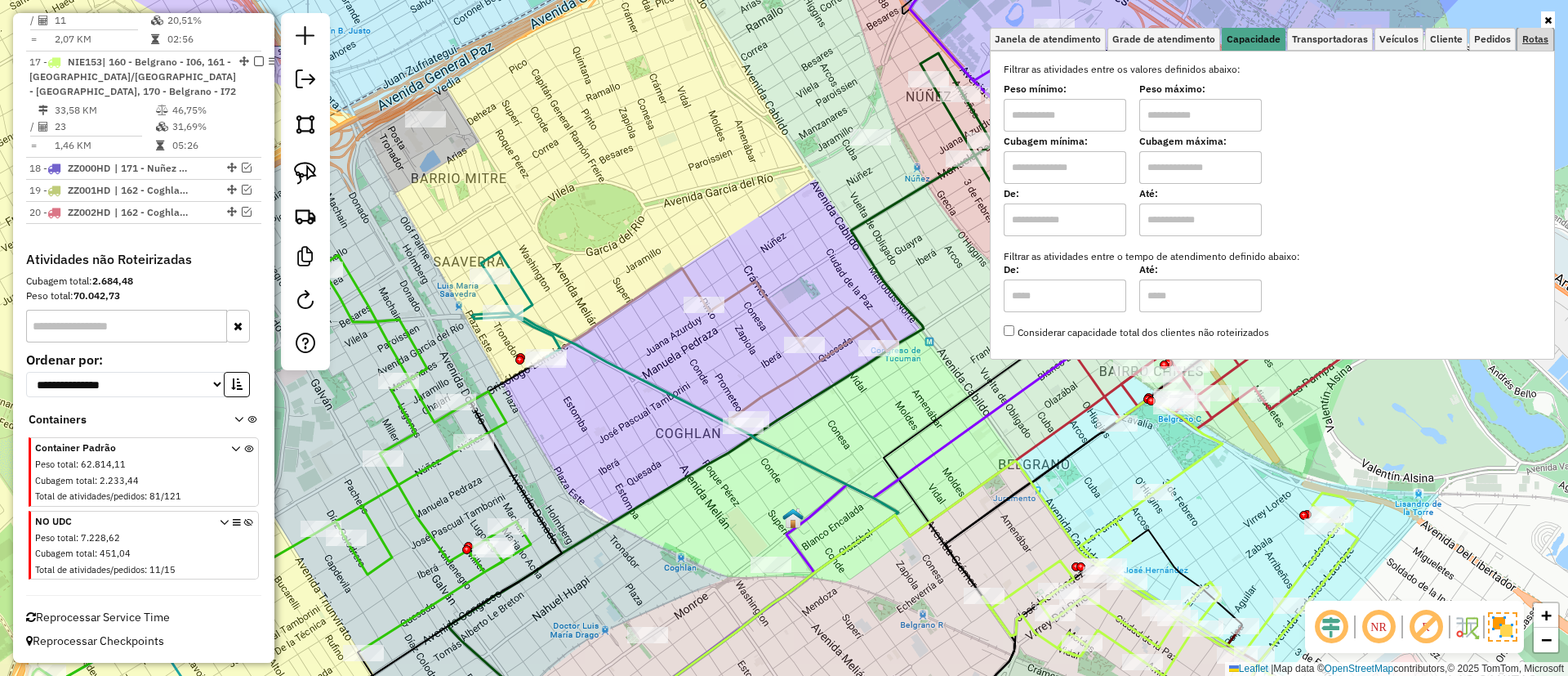
click at [1518, 36] on link "Rotas" at bounding box center [1535, 39] width 36 height 23
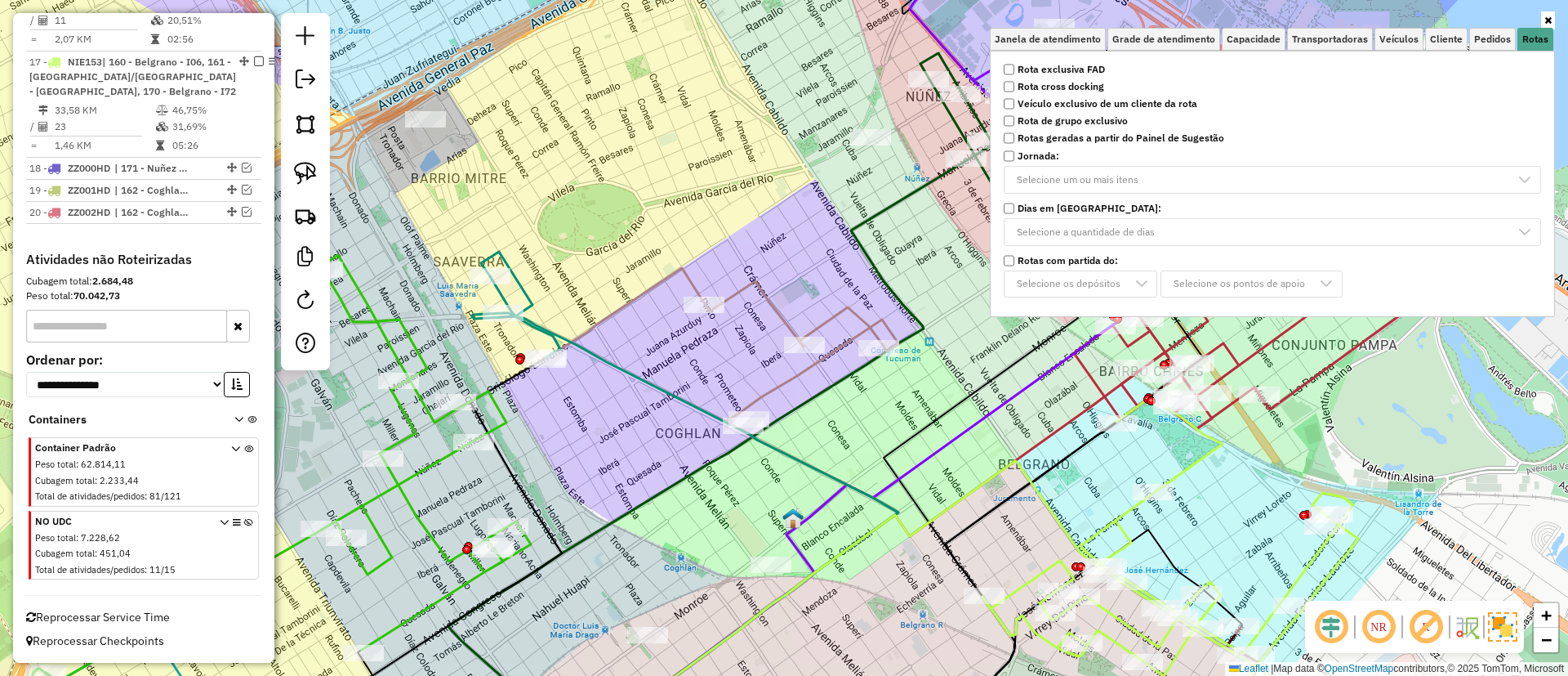
click at [1067, 71] on strong "Rota exclusiva FAD" at bounding box center [1062, 70] width 87 height 15
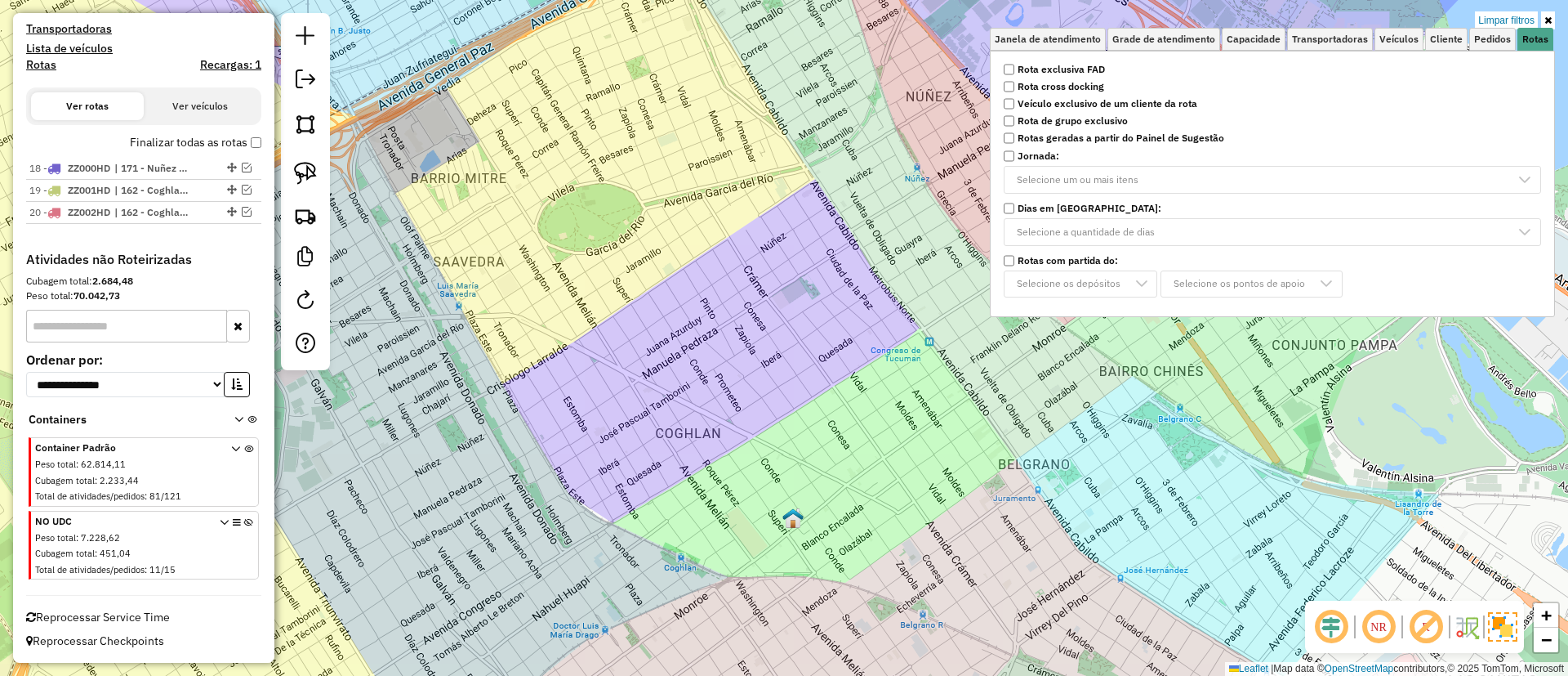
click at [149, 143] on label "Finalizar todas as rotas" at bounding box center [195, 142] width 131 height 17
click at [187, 145] on label "Finalizar todas as rotas" at bounding box center [195, 142] width 131 height 17
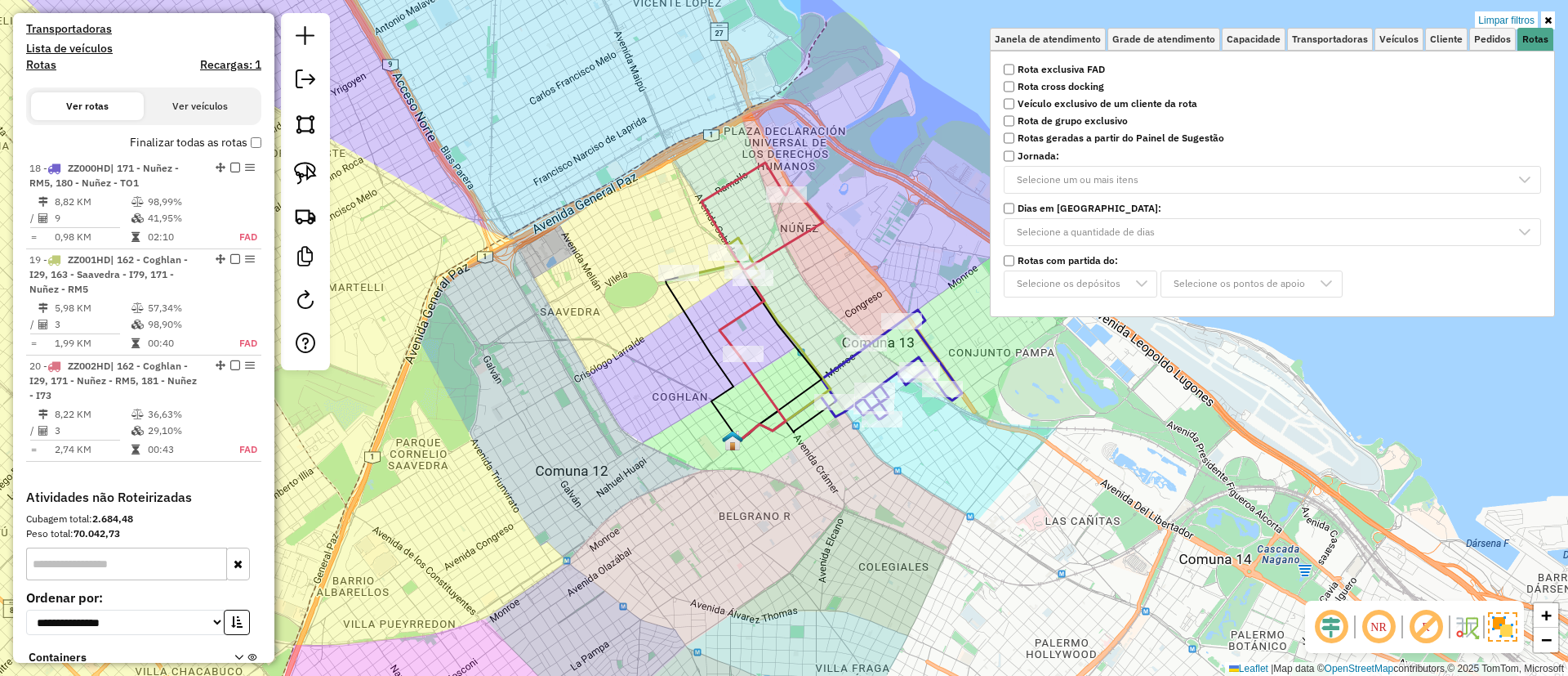
drag, startPoint x: 743, startPoint y: 84, endPoint x: 610, endPoint y: 267, distance: 226.2
click at [614, 236] on div "Limpar filtros Janela de atendimento Grade de atendimento Capacidade Transporta…" at bounding box center [784, 338] width 1568 height 676
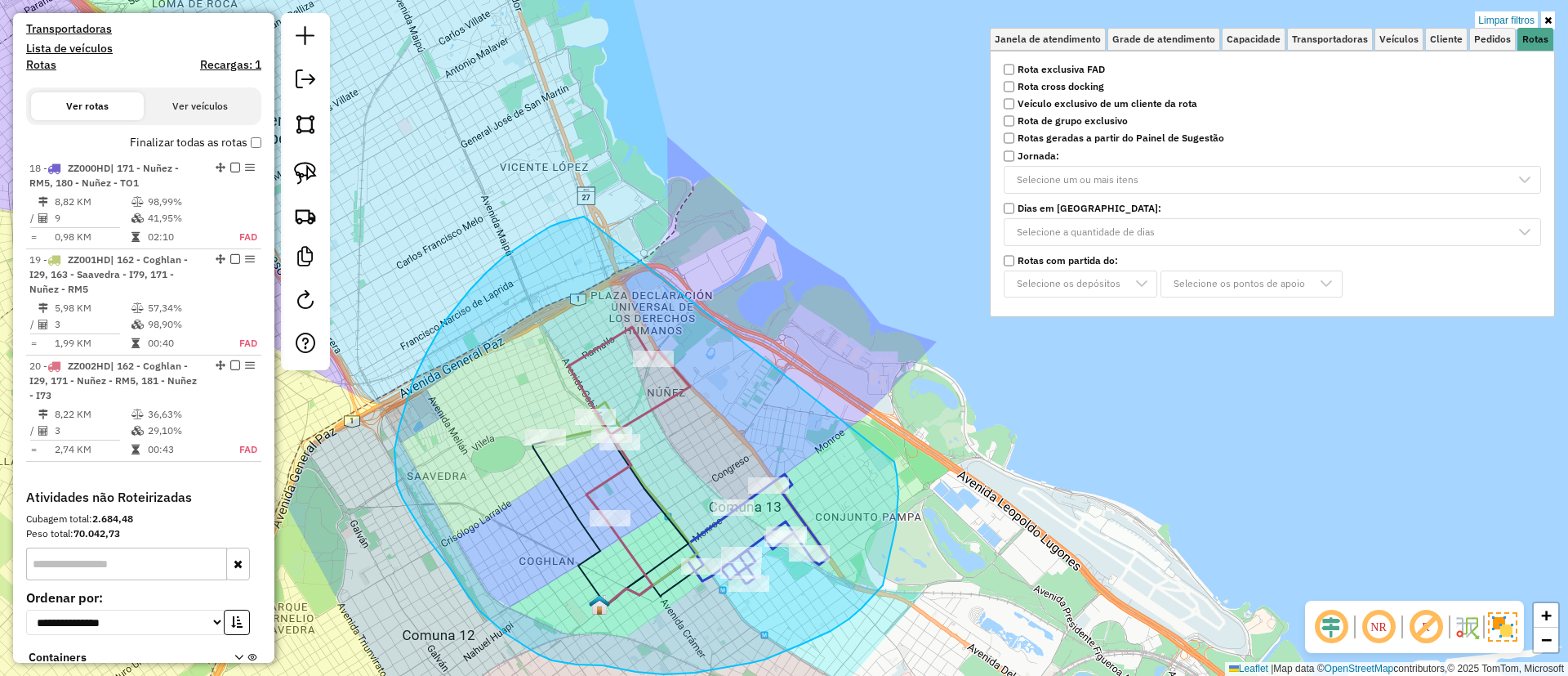
drag, startPoint x: 561, startPoint y: 222, endPoint x: 888, endPoint y: 445, distance: 395.8
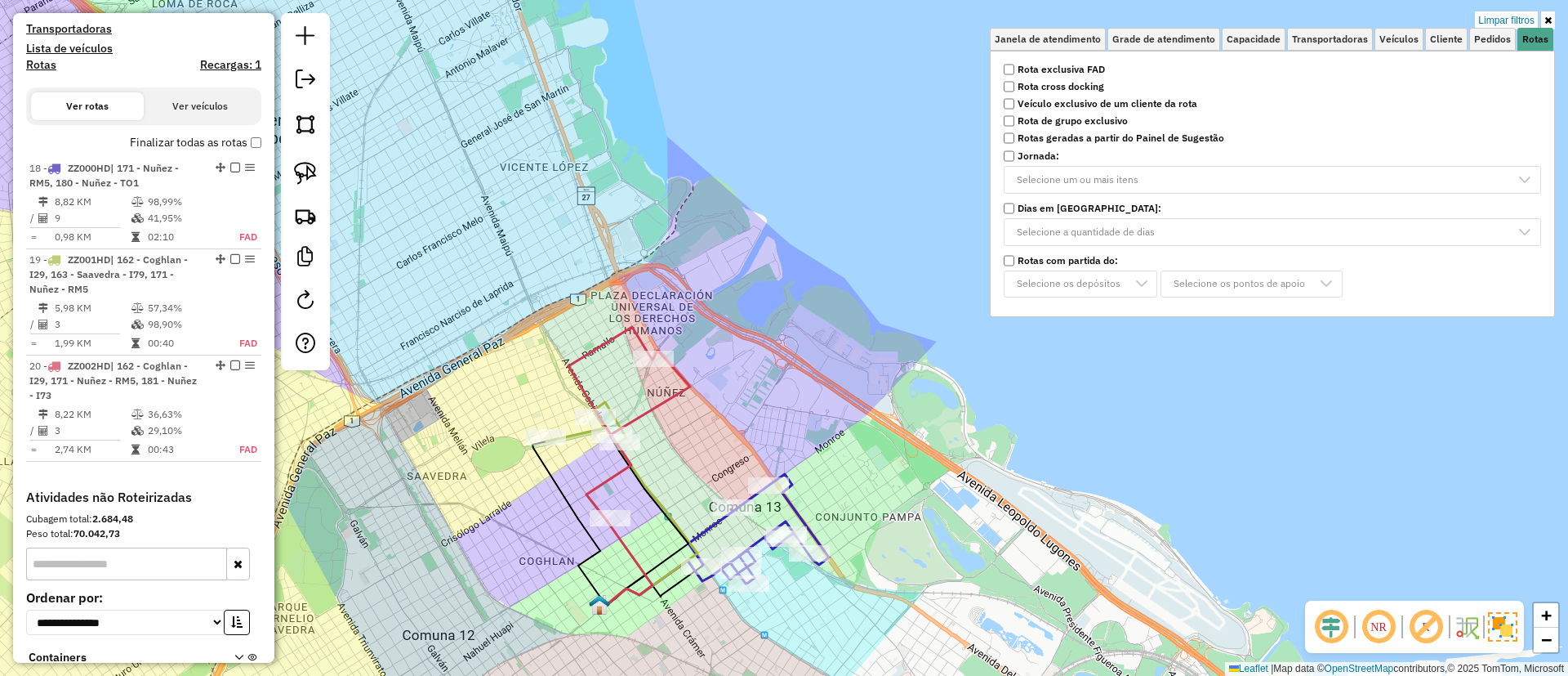
click at [218, 142] on label "Finalizar todas as rotas" at bounding box center [195, 142] width 131 height 17
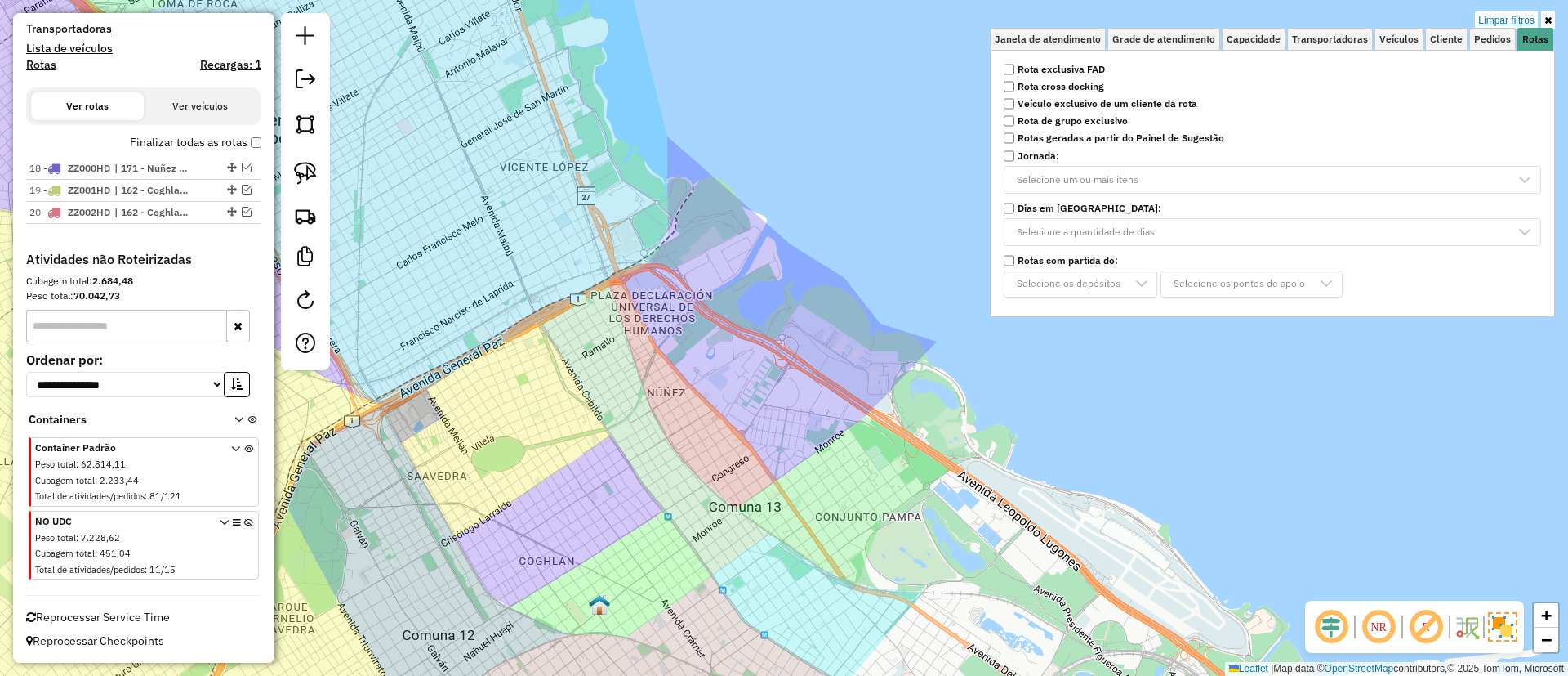
click at [1499, 16] on link "Limpar filtros" at bounding box center [1506, 20] width 63 height 18
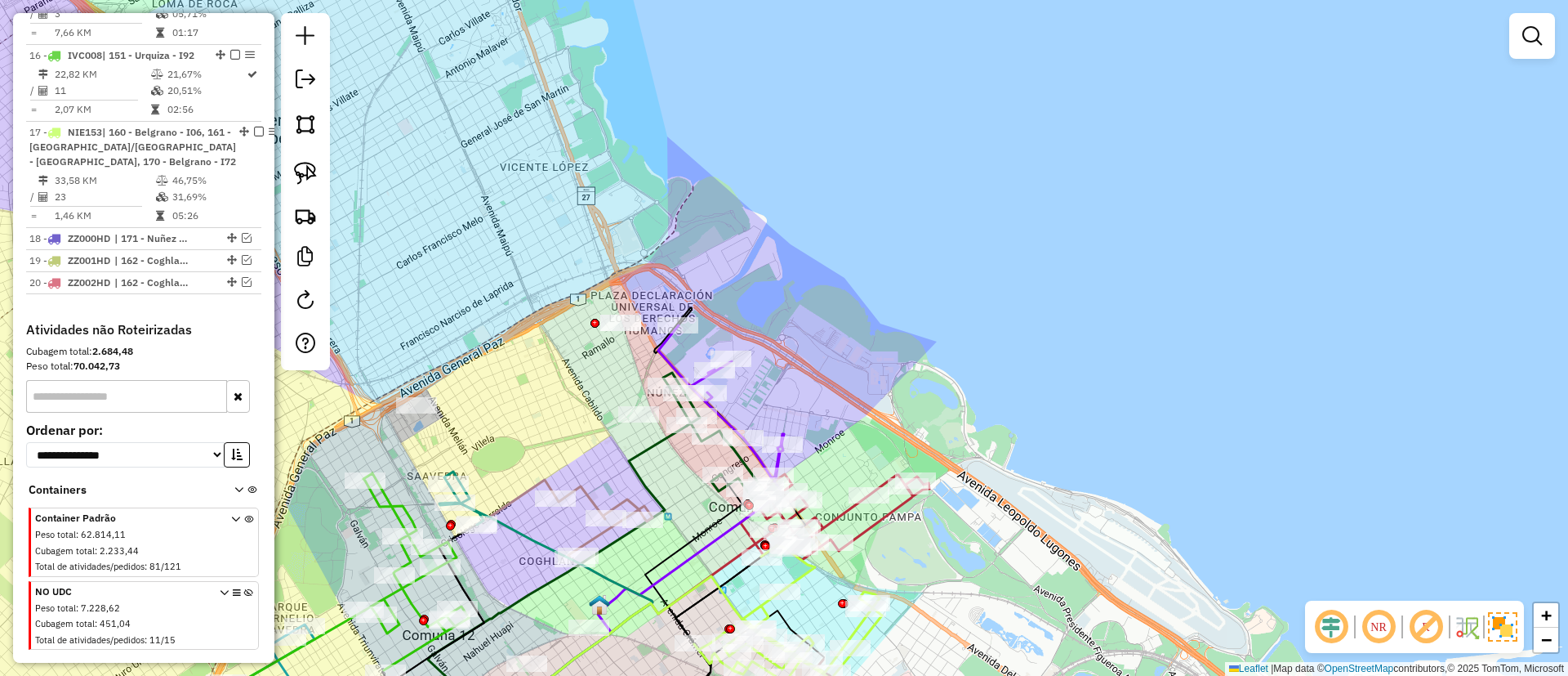
scroll to position [2025, 0]
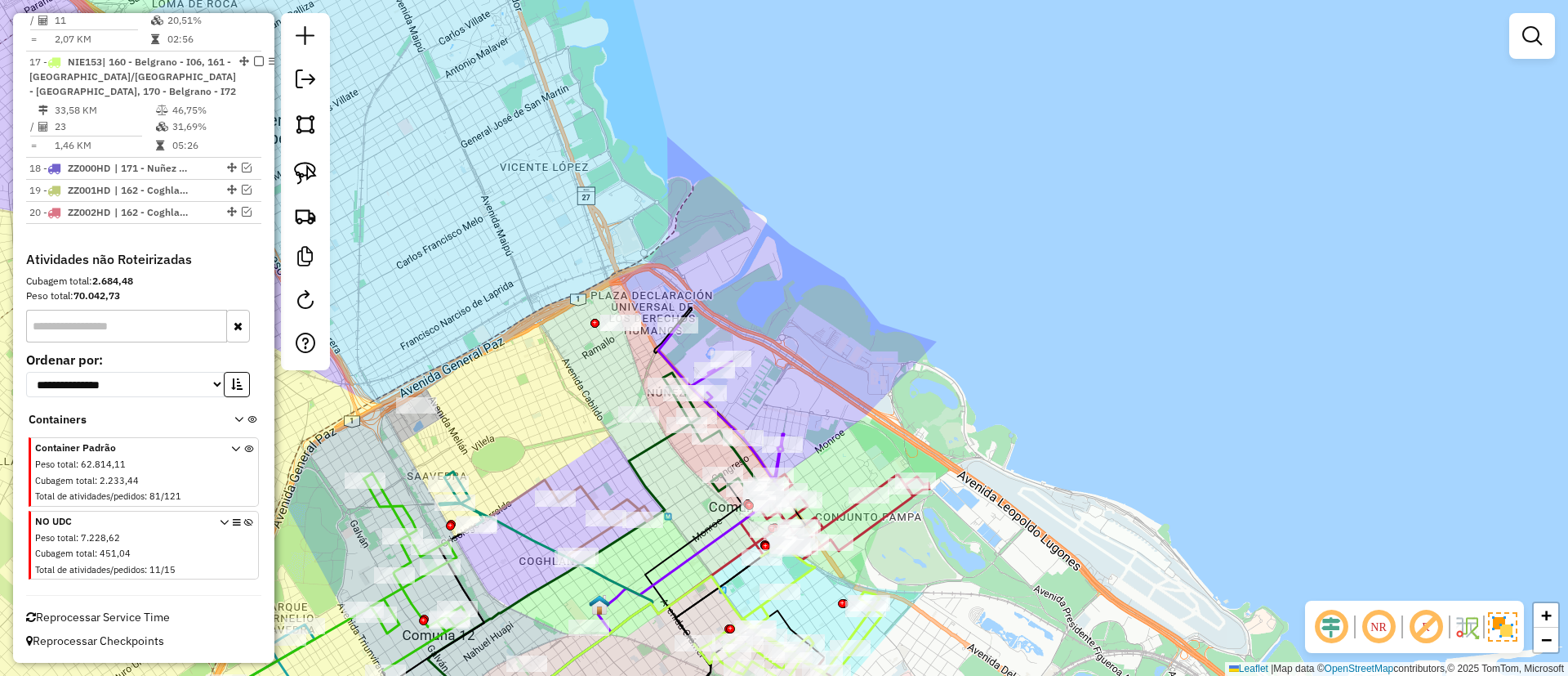
click at [247, 519] on icon at bounding box center [249, 549] width 9 height 61
click at [1432, 623] on em at bounding box center [1426, 627] width 39 height 39
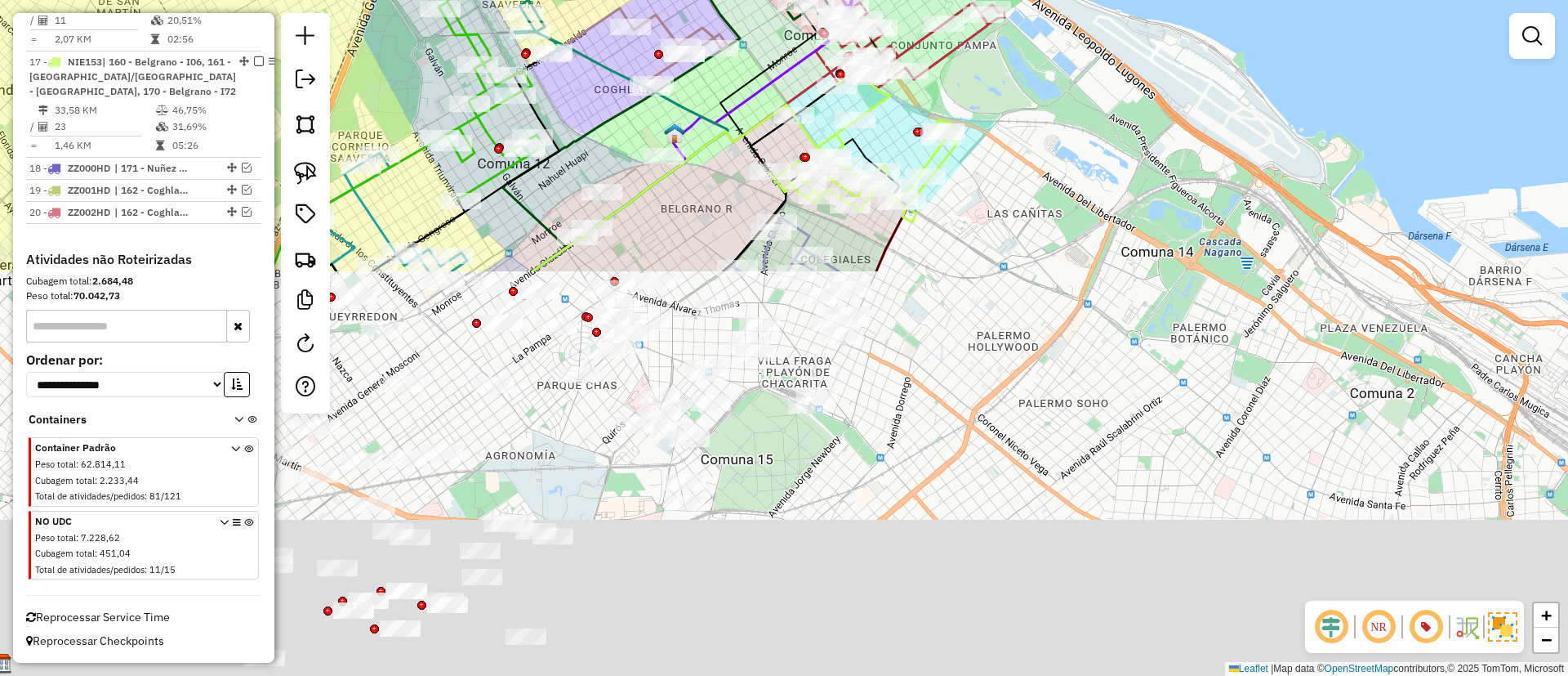
drag, startPoint x: 1000, startPoint y: 499, endPoint x: 1096, endPoint y: 18, distance: 490.5
click at [1092, 0] on html "Aguarde... Pop-up bloqueado! Seu navegador bloqueou automáticamente a abertura …" at bounding box center [784, 338] width 1568 height 676
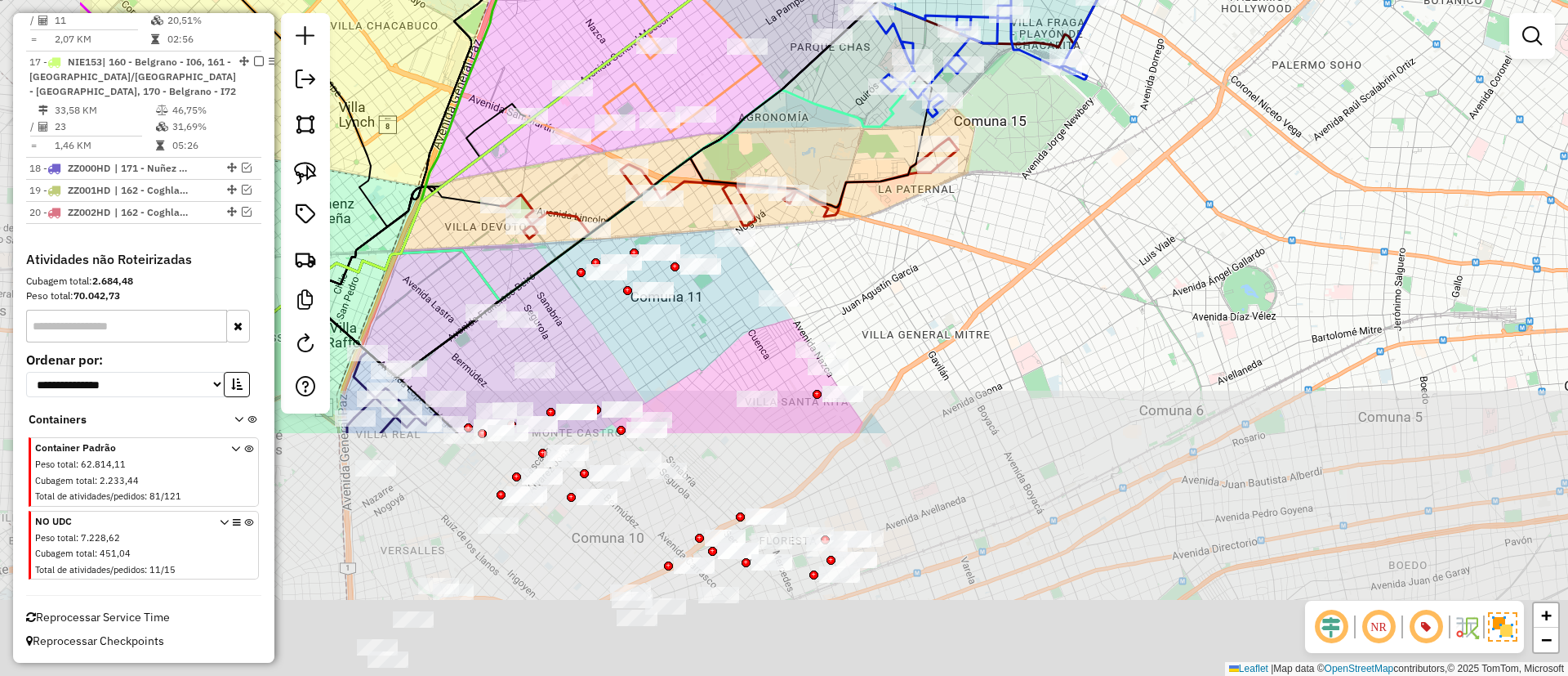
drag, startPoint x: 1026, startPoint y: 390, endPoint x: 1262, endPoint y: 81, distance: 388.8
click at [1262, 81] on div "Janela de atendimento Grade de atendimento Capacidade Transportadoras Veículos …" at bounding box center [784, 338] width 1568 height 676
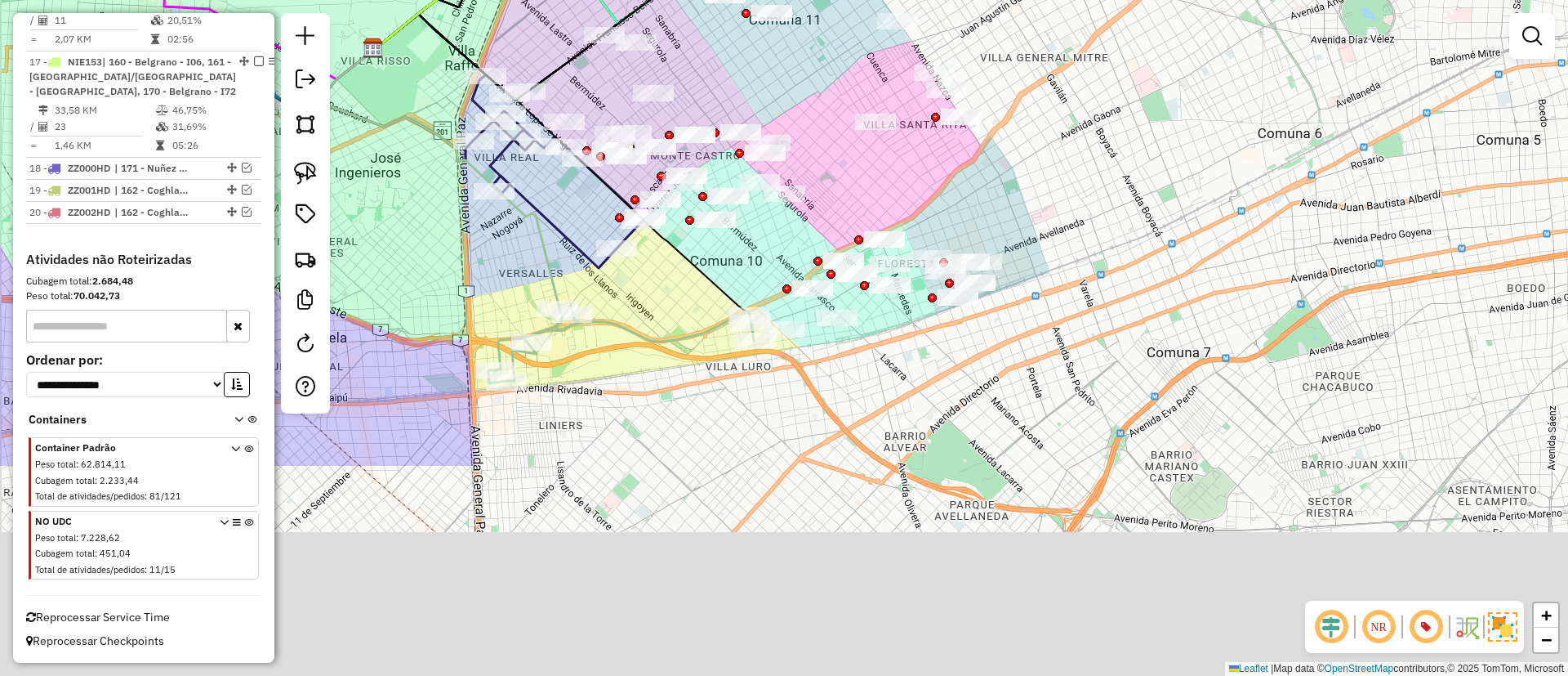
drag, startPoint x: 1069, startPoint y: 498, endPoint x: 1143, endPoint y: 240, distance: 268.4
click at [1195, 209] on div "Janela de atendimento Grade de atendimento Capacidade Transportadoras Veículos …" at bounding box center [784, 338] width 1568 height 676
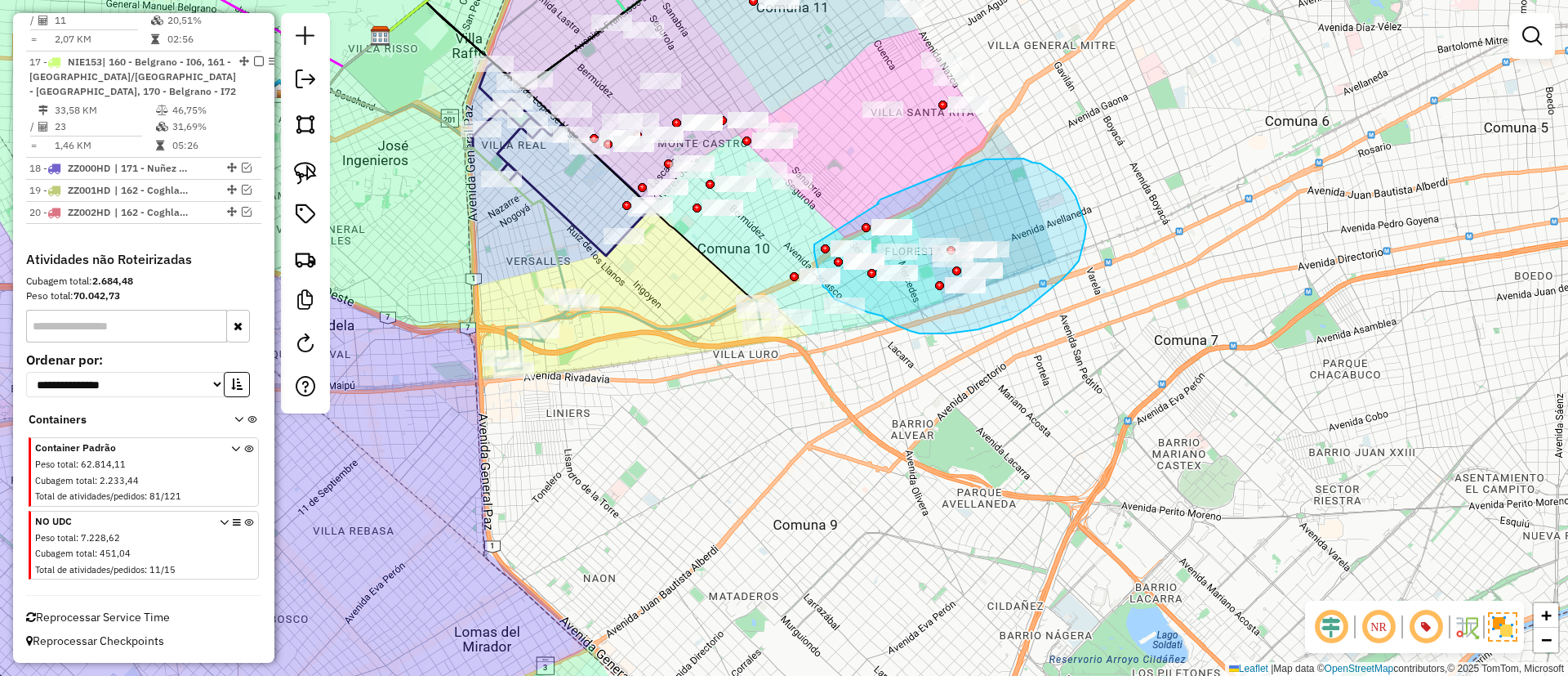
drag, startPoint x: 879, startPoint y: 204, endPoint x: 815, endPoint y: 244, distance: 75.5
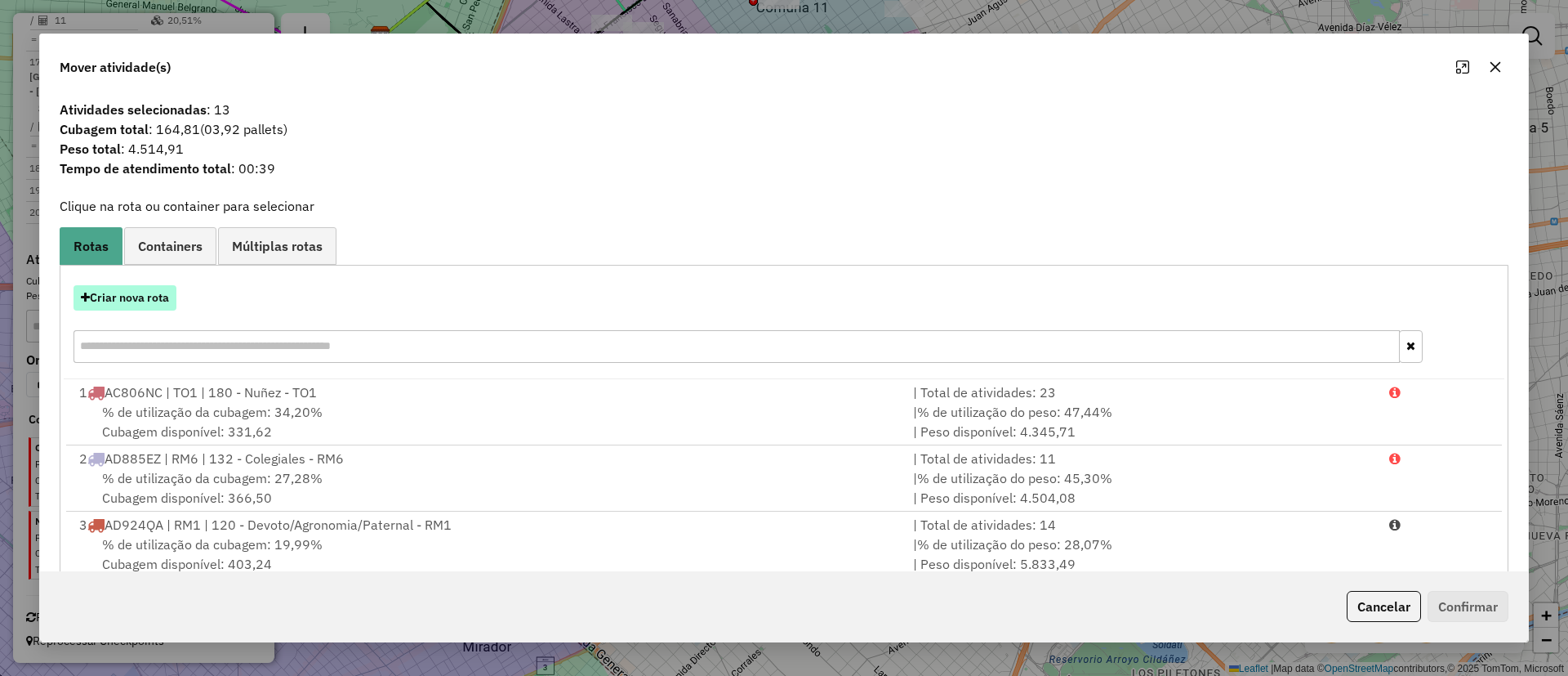
click at [156, 291] on button "Criar nova rota" at bounding box center [125, 297] width 103 height 25
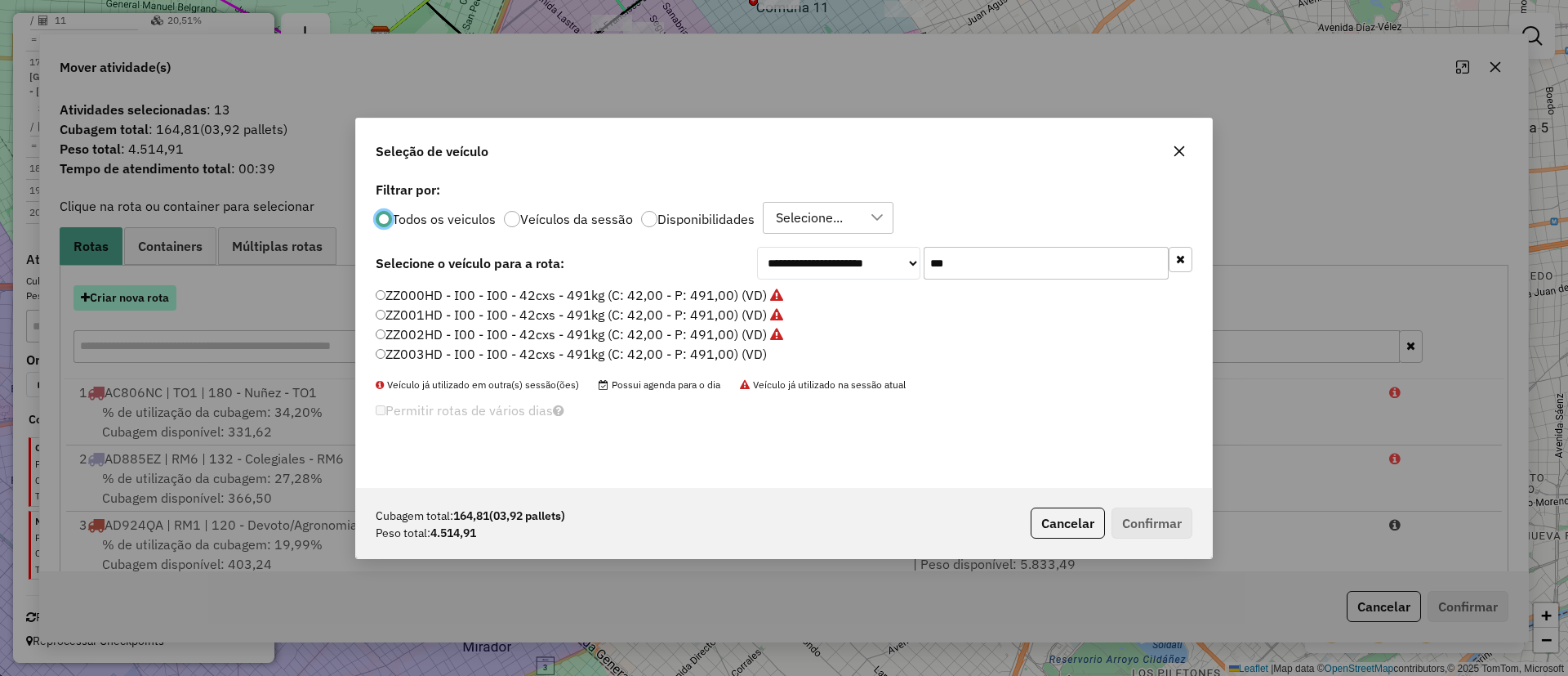
scroll to position [9, 5]
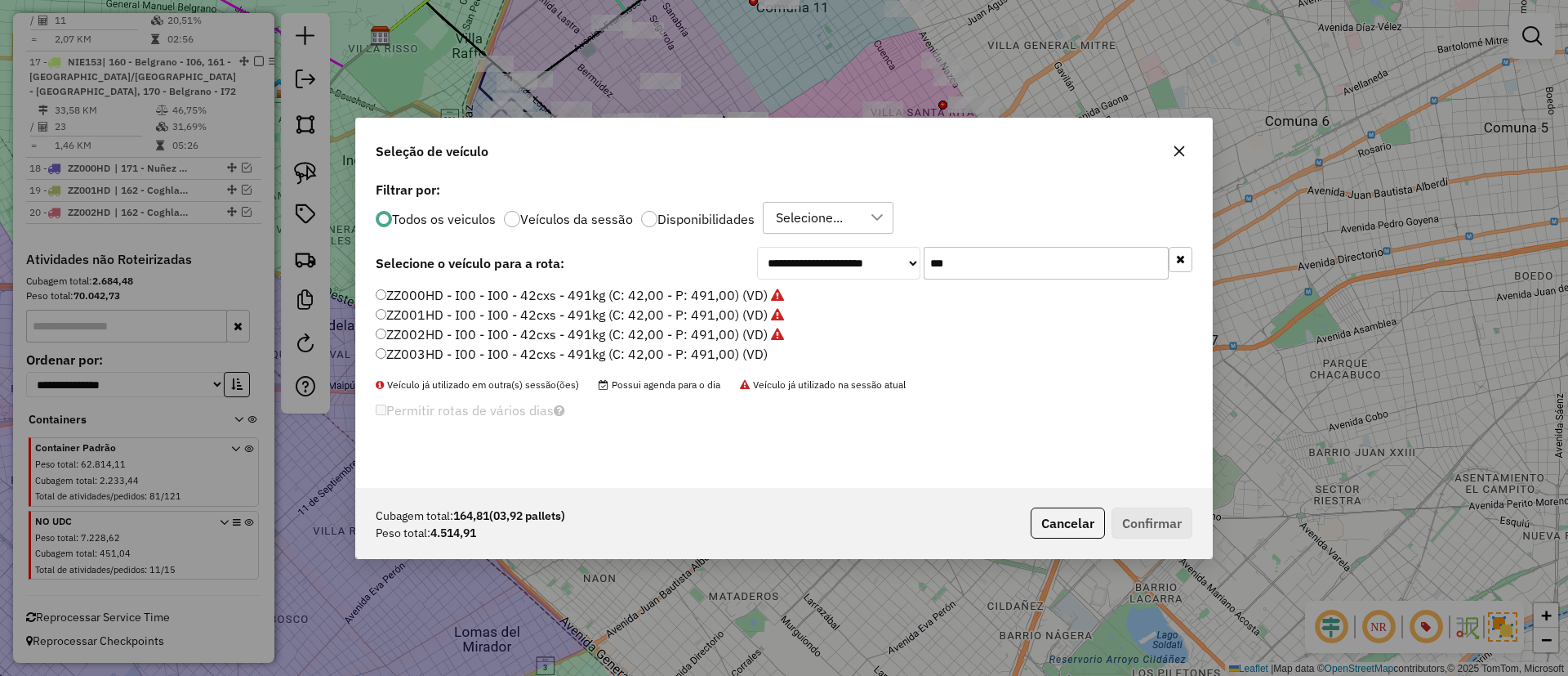
drag, startPoint x: 902, startPoint y: 271, endPoint x: 818, endPoint y: 265, distance: 84.2
click at [819, 266] on div "**********" at bounding box center [974, 263] width 435 height 33
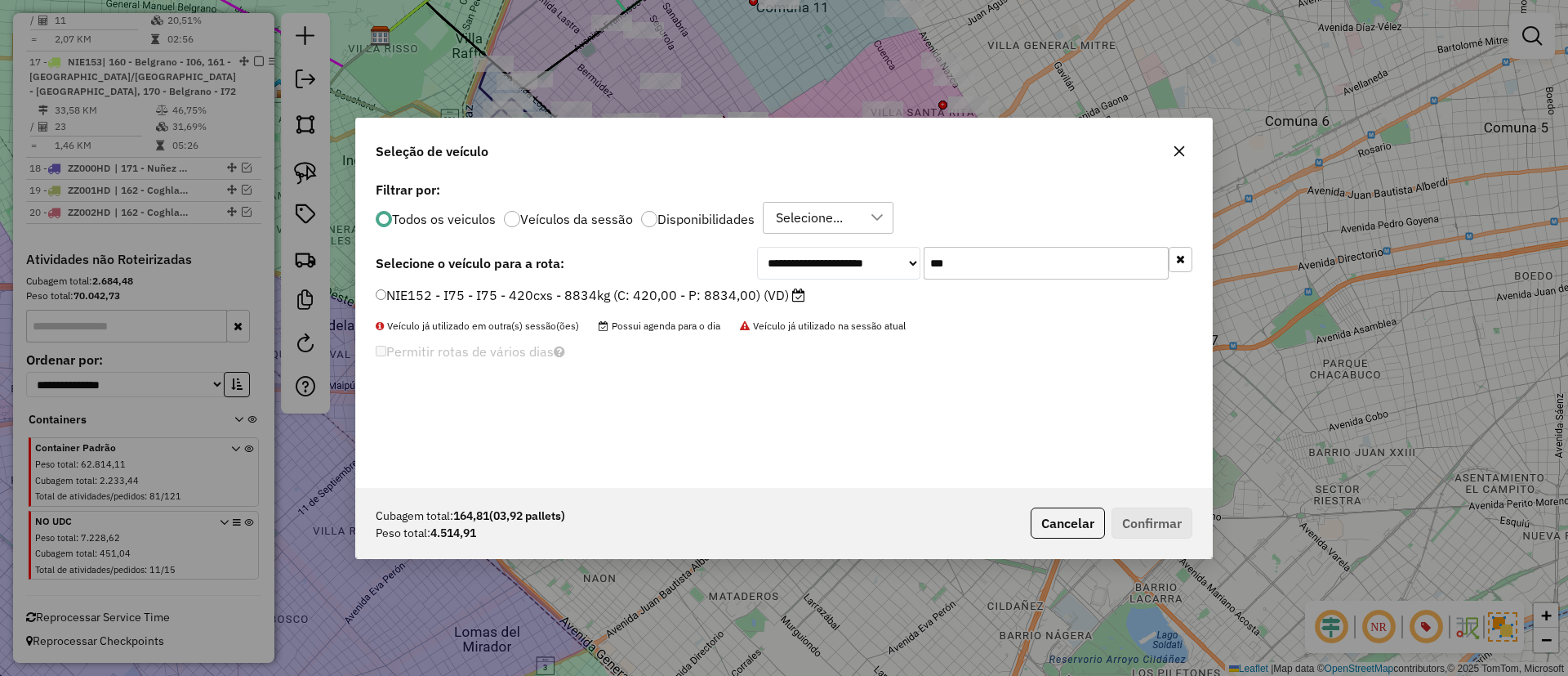
type input "***"
click at [733, 305] on li "NIE152 - I75 - I75 - 420cxs - 8834kg (C: 420,00 - P: 8834,00) (VD)" at bounding box center [784, 295] width 817 height 19
click at [729, 292] on label "NIE152 - I75 - I75 - 420cxs - 8834kg (C: 420,00 - P: 8834,00) (VD)" at bounding box center [590, 294] width 429 height 19
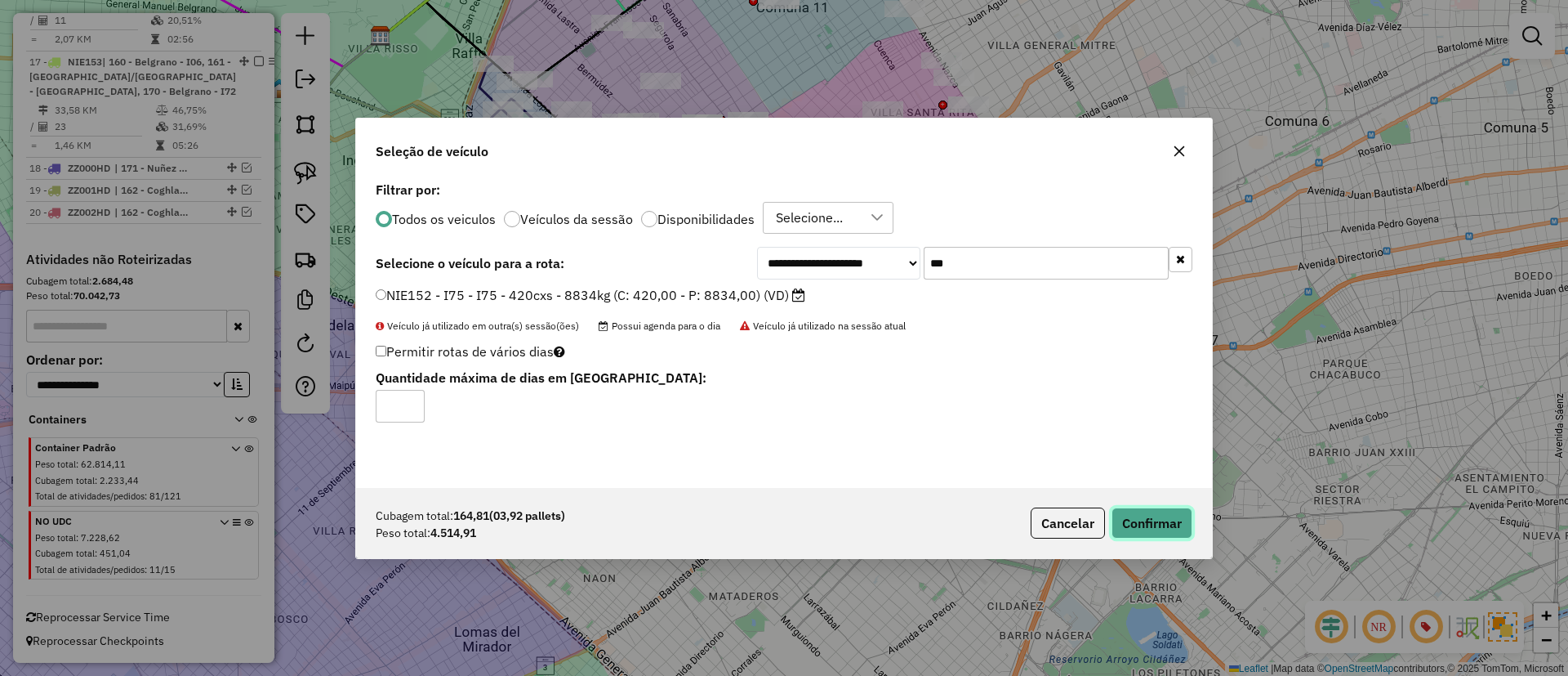
click at [1159, 526] on button "Confirmar" at bounding box center [1152, 523] width 81 height 31
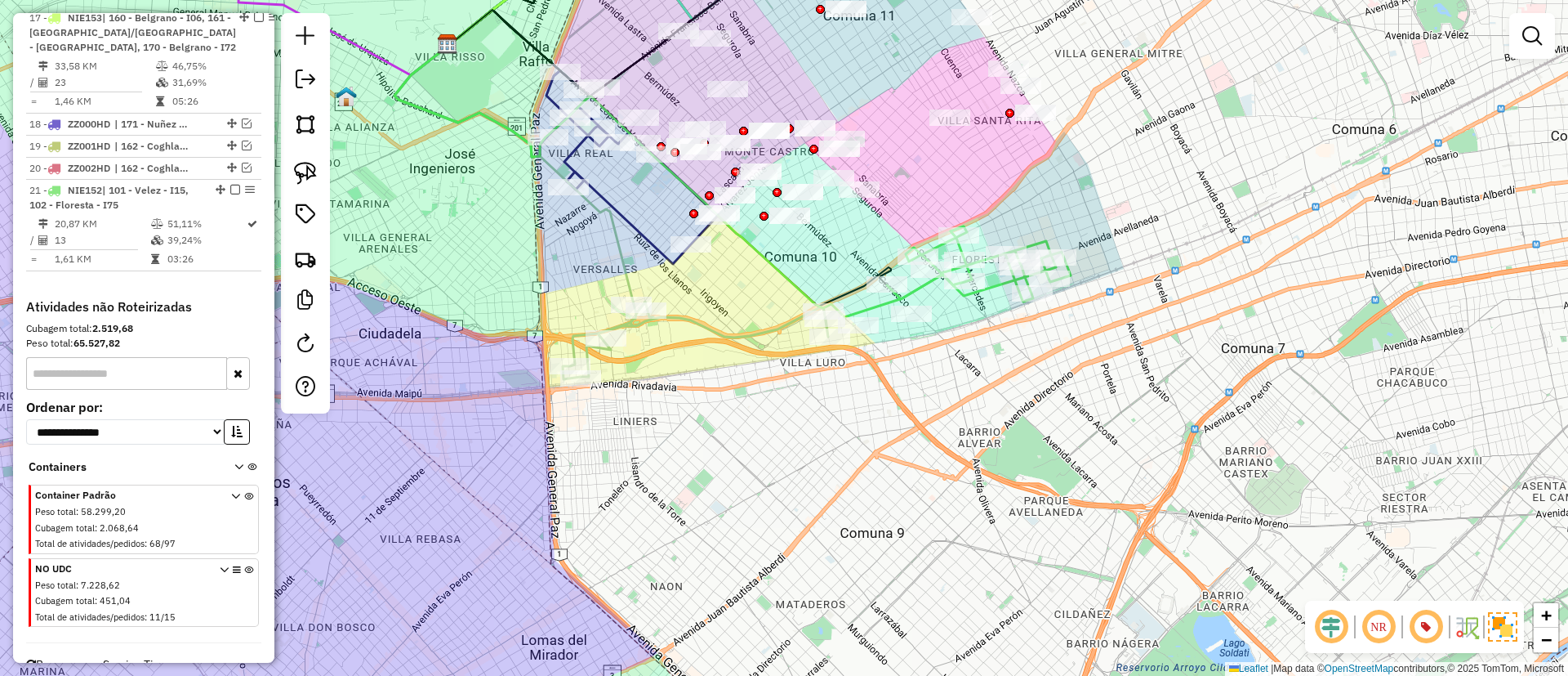
drag, startPoint x: 830, startPoint y: 424, endPoint x: 902, endPoint y: 437, distance: 73.2
click at [900, 436] on div "Janela de atendimento Grade de atendimento Capacidade Transportadoras Veículos …" at bounding box center [784, 338] width 1568 height 676
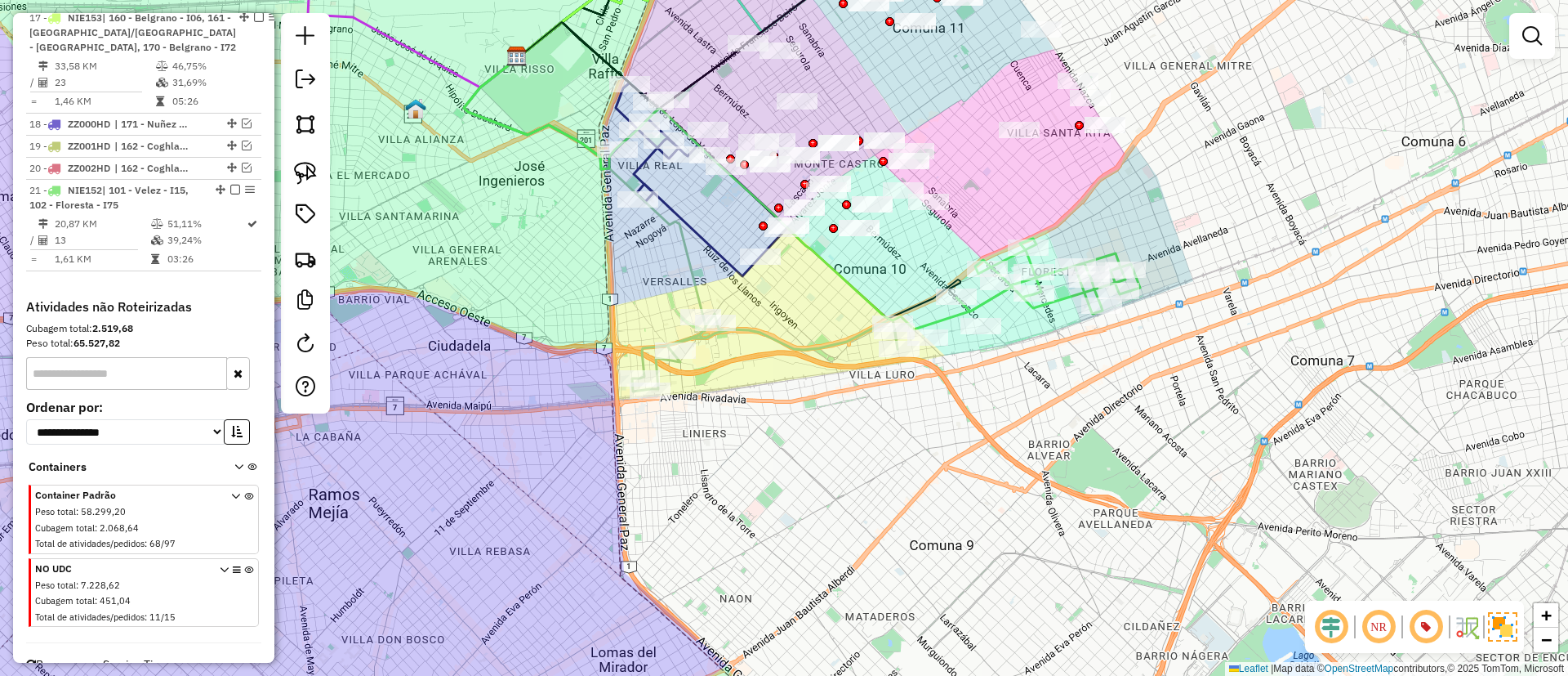
click at [749, 325] on icon at bounding box center [764, 353] width 265 height 78
click at [749, 331] on icon at bounding box center [765, 351] width 265 height 78
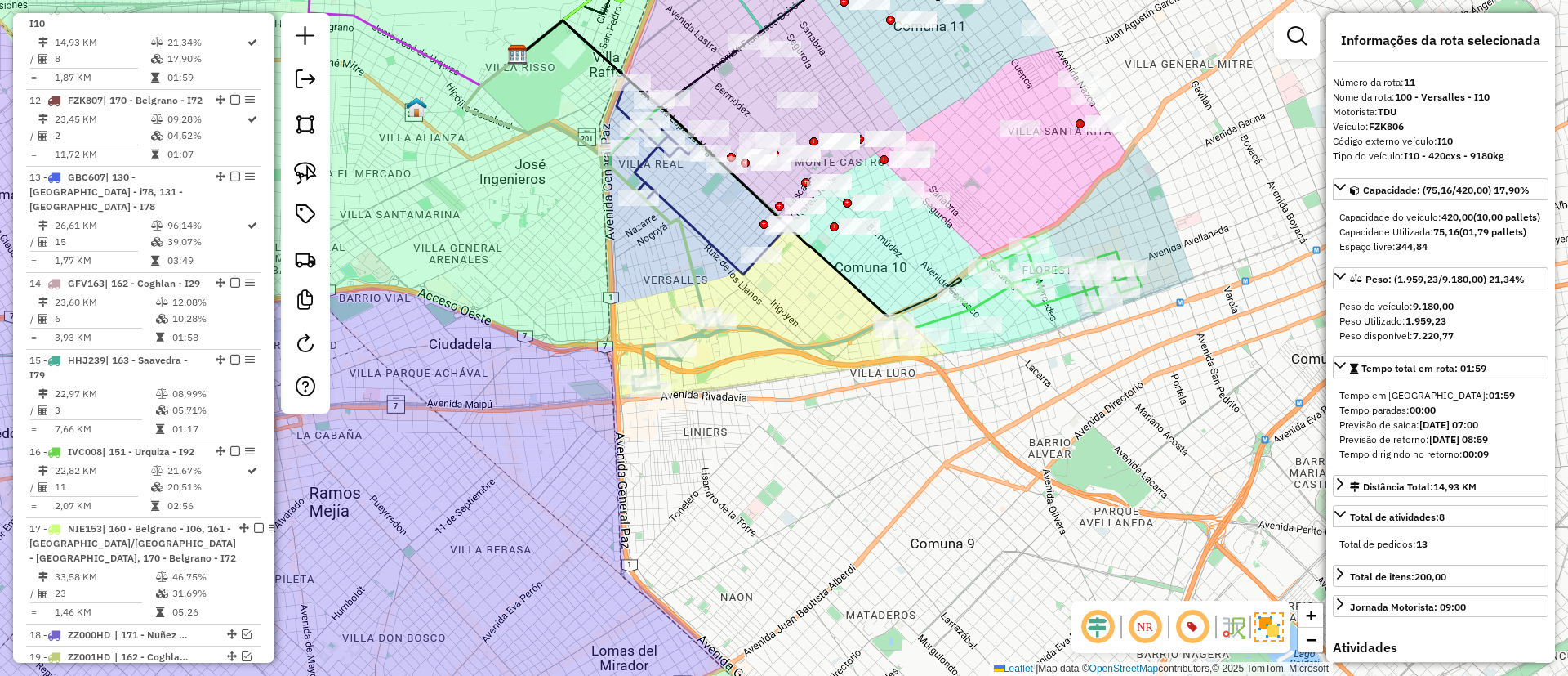
scroll to position [1515, 0]
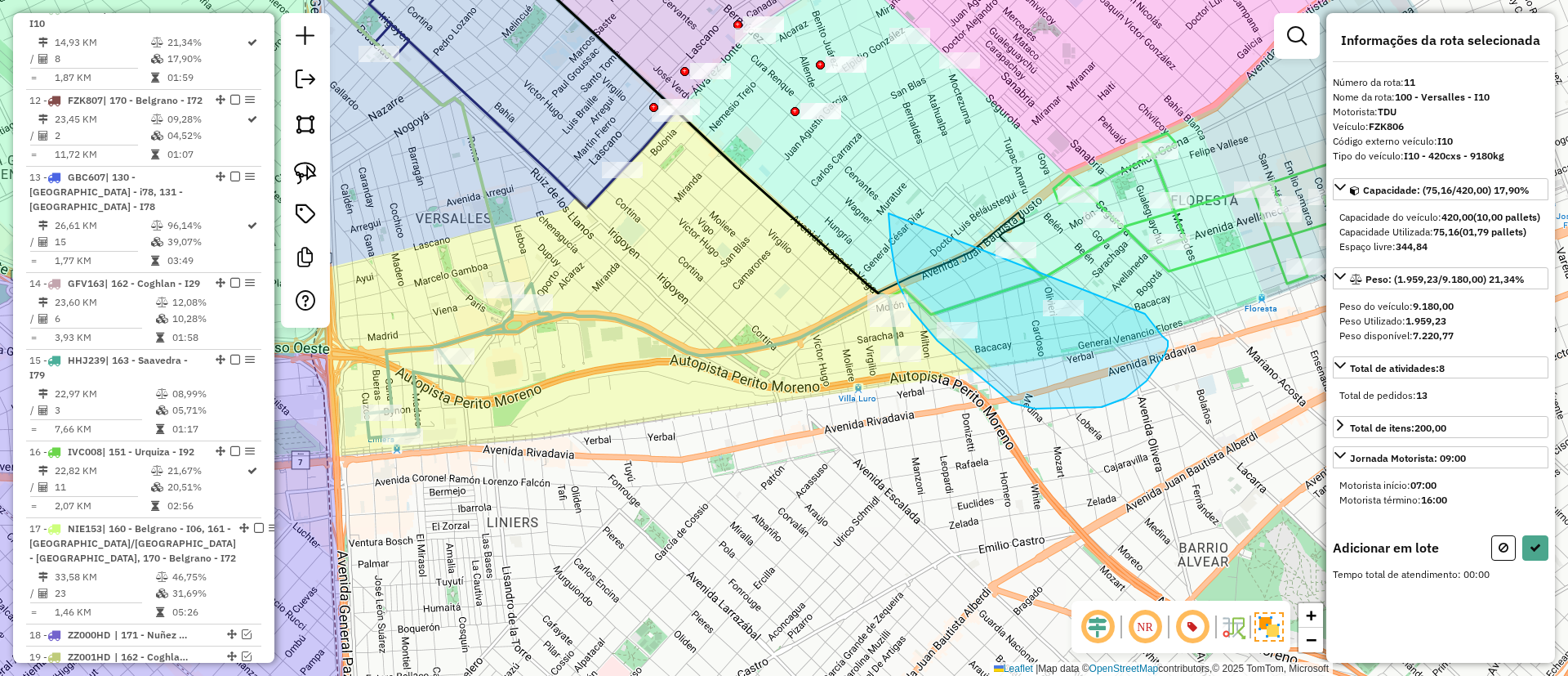
drag, startPoint x: 888, startPoint y: 214, endPoint x: 1144, endPoint y: 312, distance: 274.1
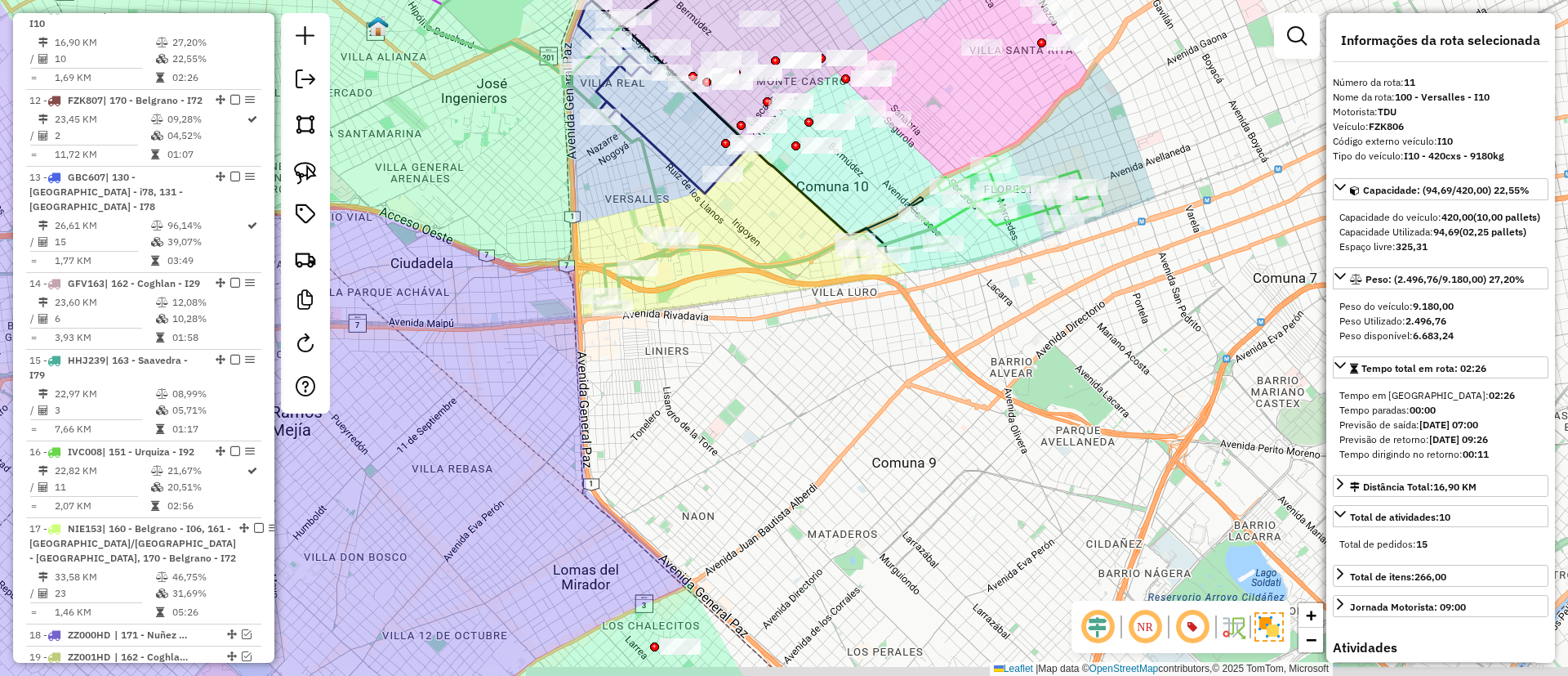
drag, startPoint x: 825, startPoint y: 214, endPoint x: 823, endPoint y: 400, distance: 186.0
click at [823, 251] on icon at bounding box center [685, 95] width 409 height 312
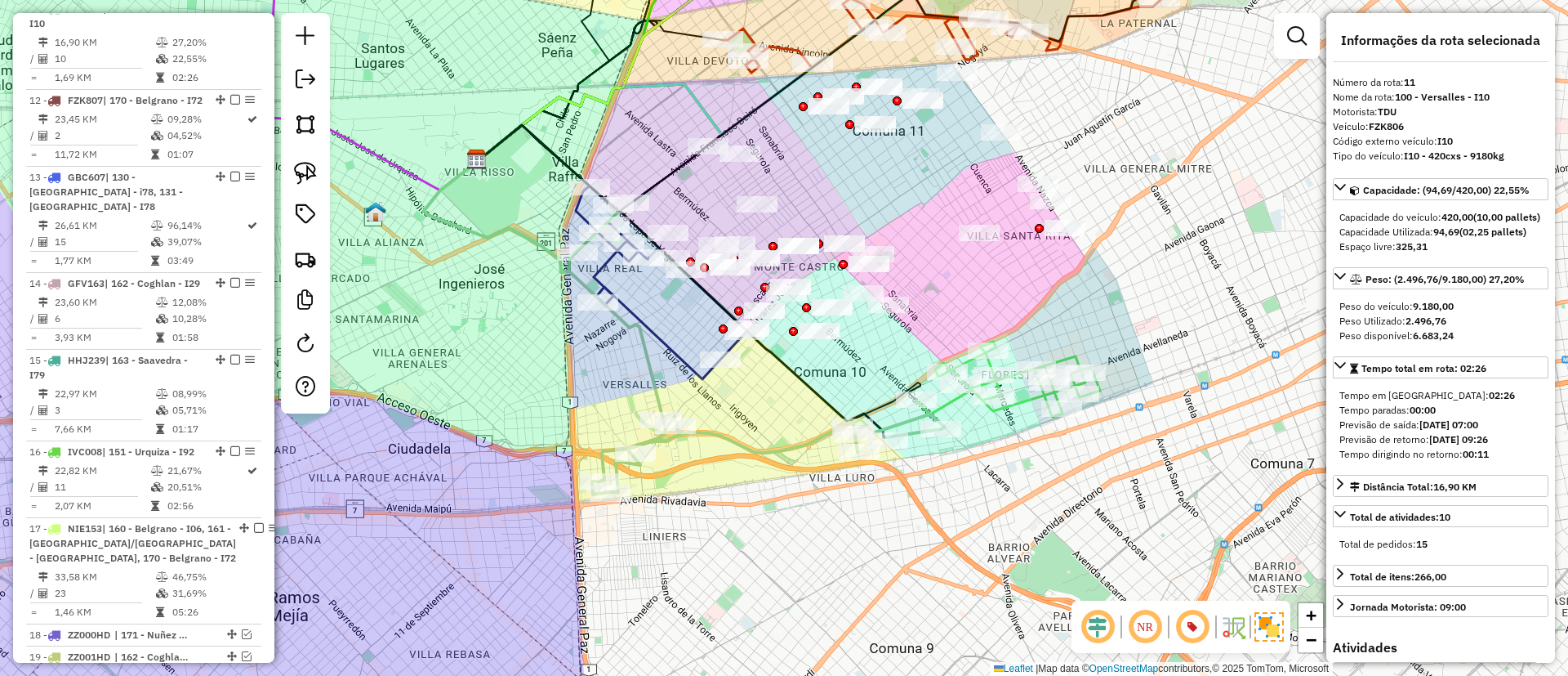
click at [746, 445] on icon at bounding box center [768, 455] width 352 height 80
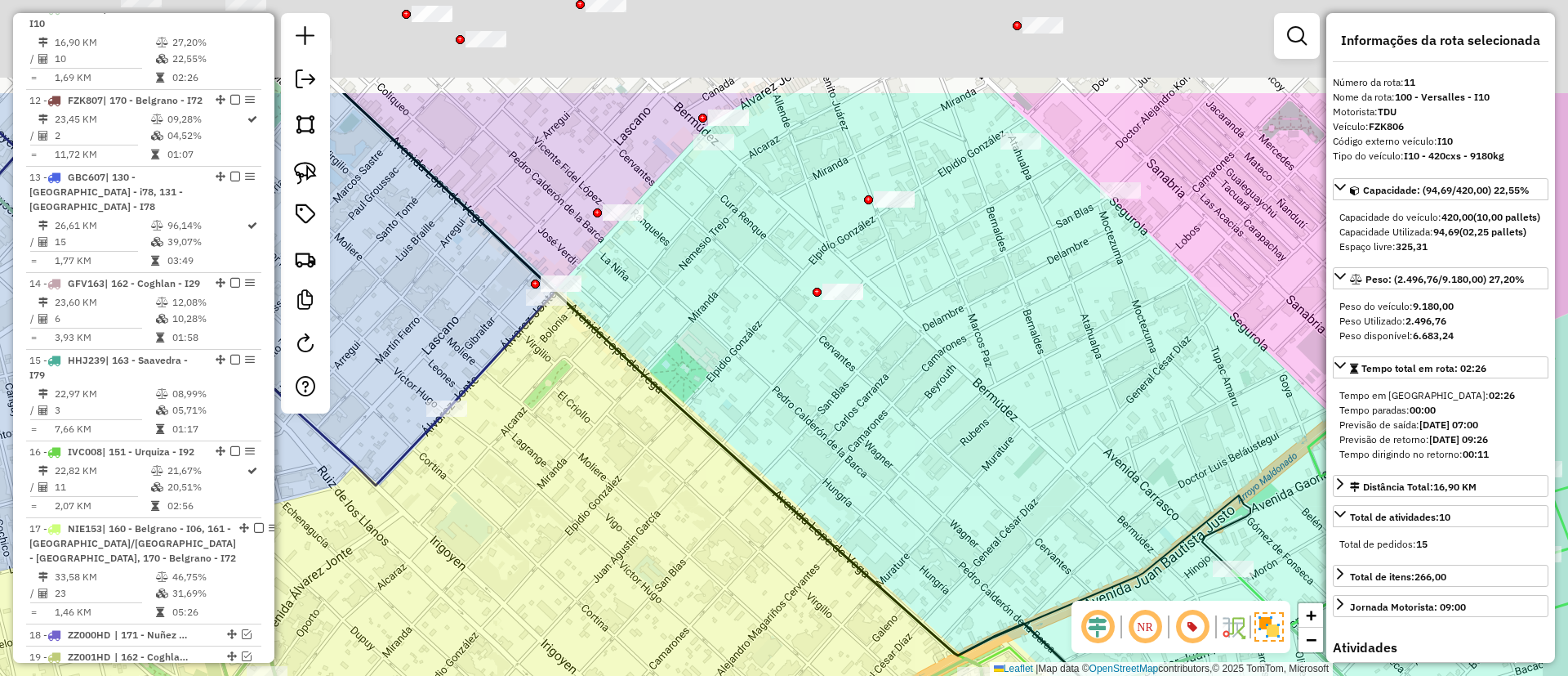
drag, startPoint x: 998, startPoint y: 297, endPoint x: 809, endPoint y: 544, distance: 311.0
click at [809, 544] on div "Janela de atendimento Grade de atendimento Capacidade Transportadoras Veículos …" at bounding box center [784, 338] width 1568 height 676
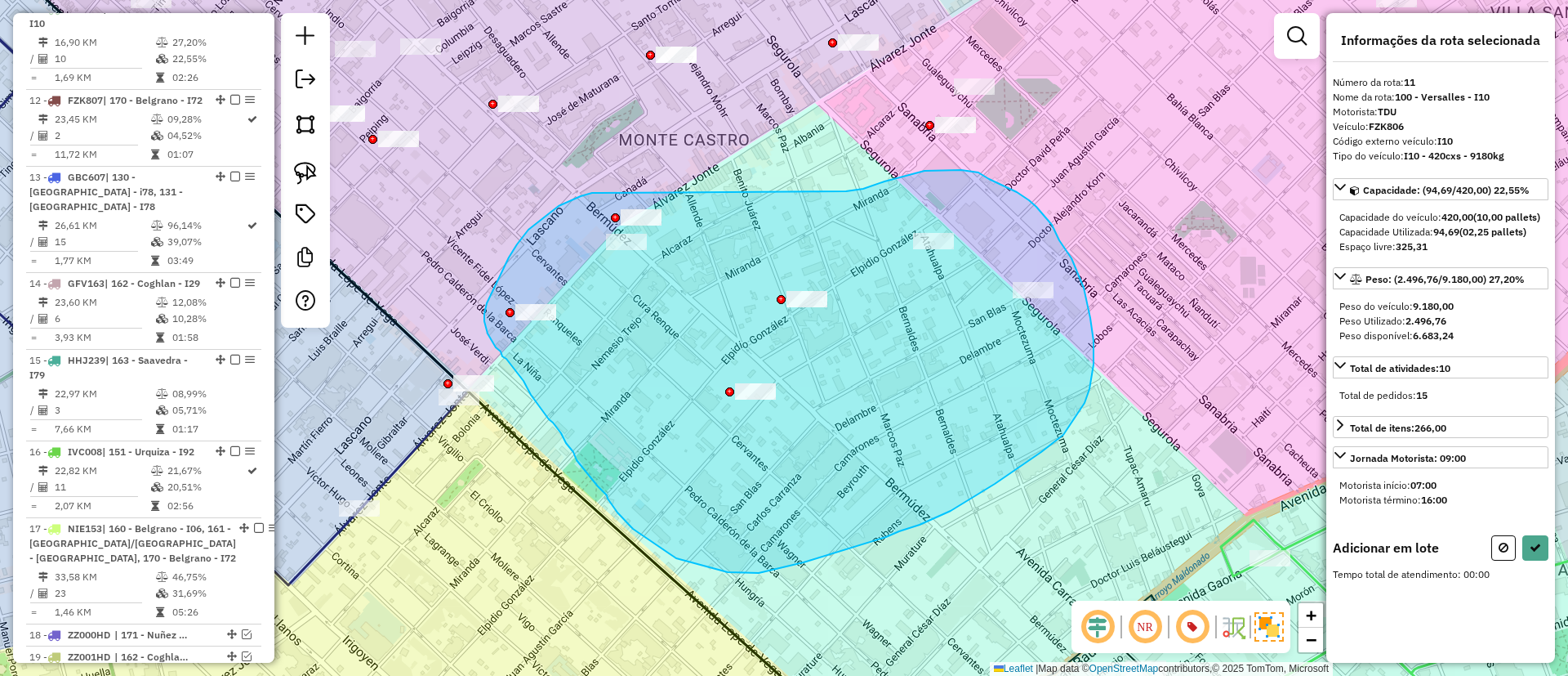
drag, startPoint x: 846, startPoint y: 191, endPoint x: 598, endPoint y: 193, distance: 248.0
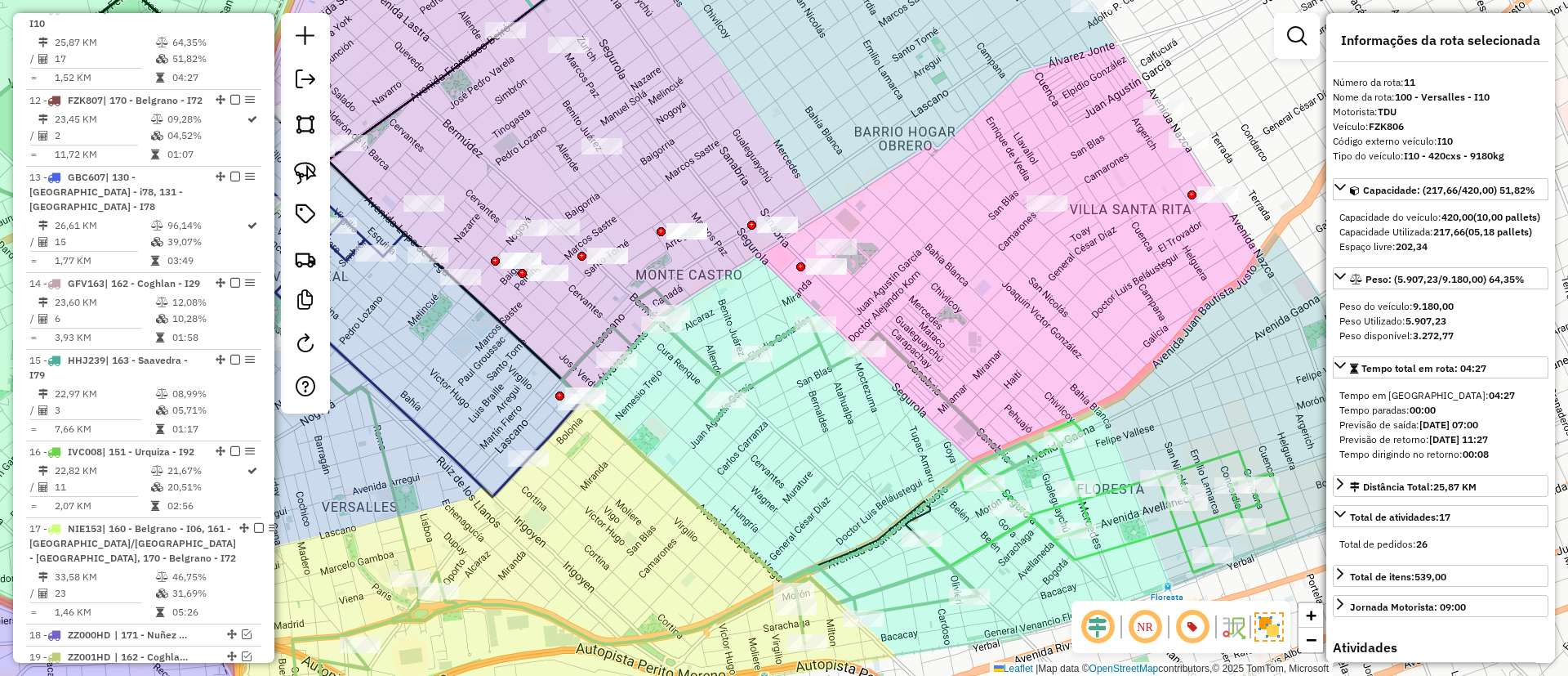
click at [440, 441] on icon at bounding box center [411, 305] width 344 height 385
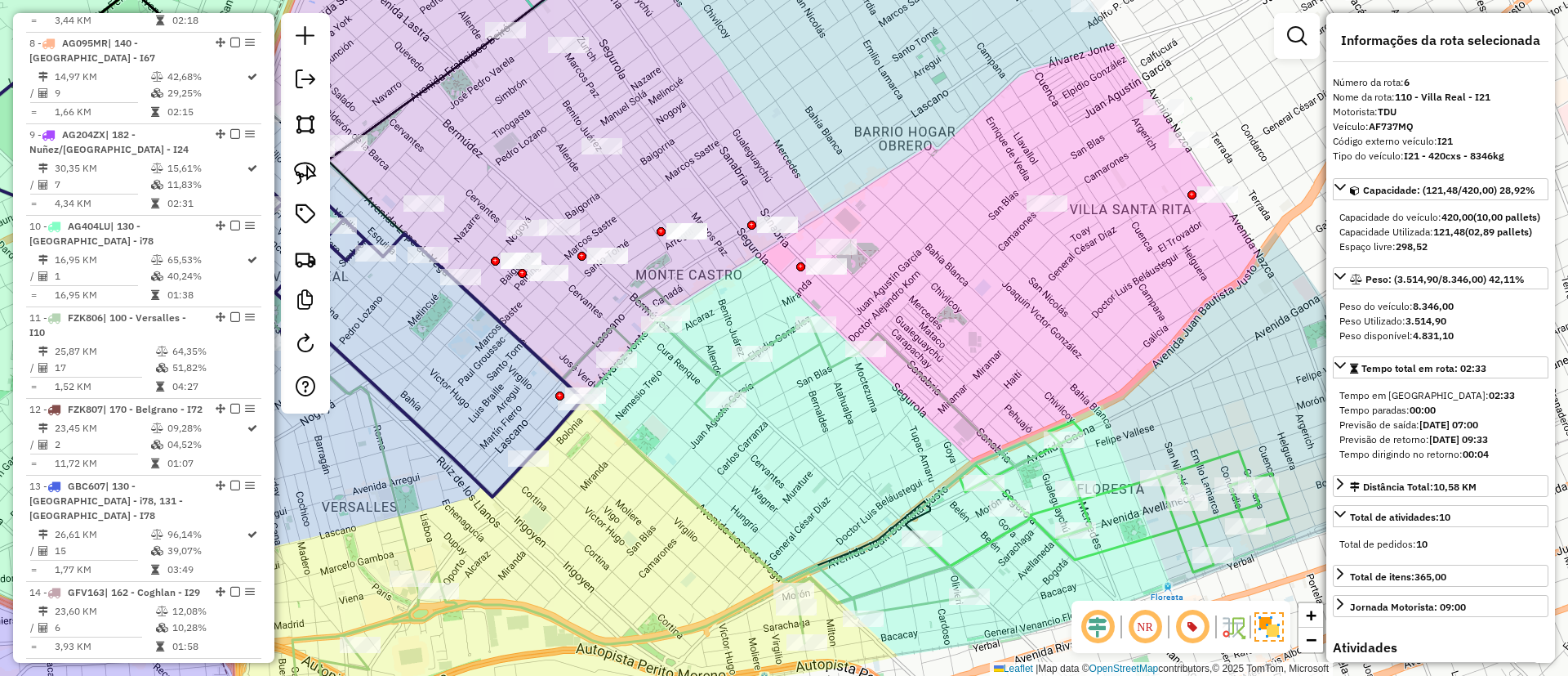
scroll to position [1072, 0]
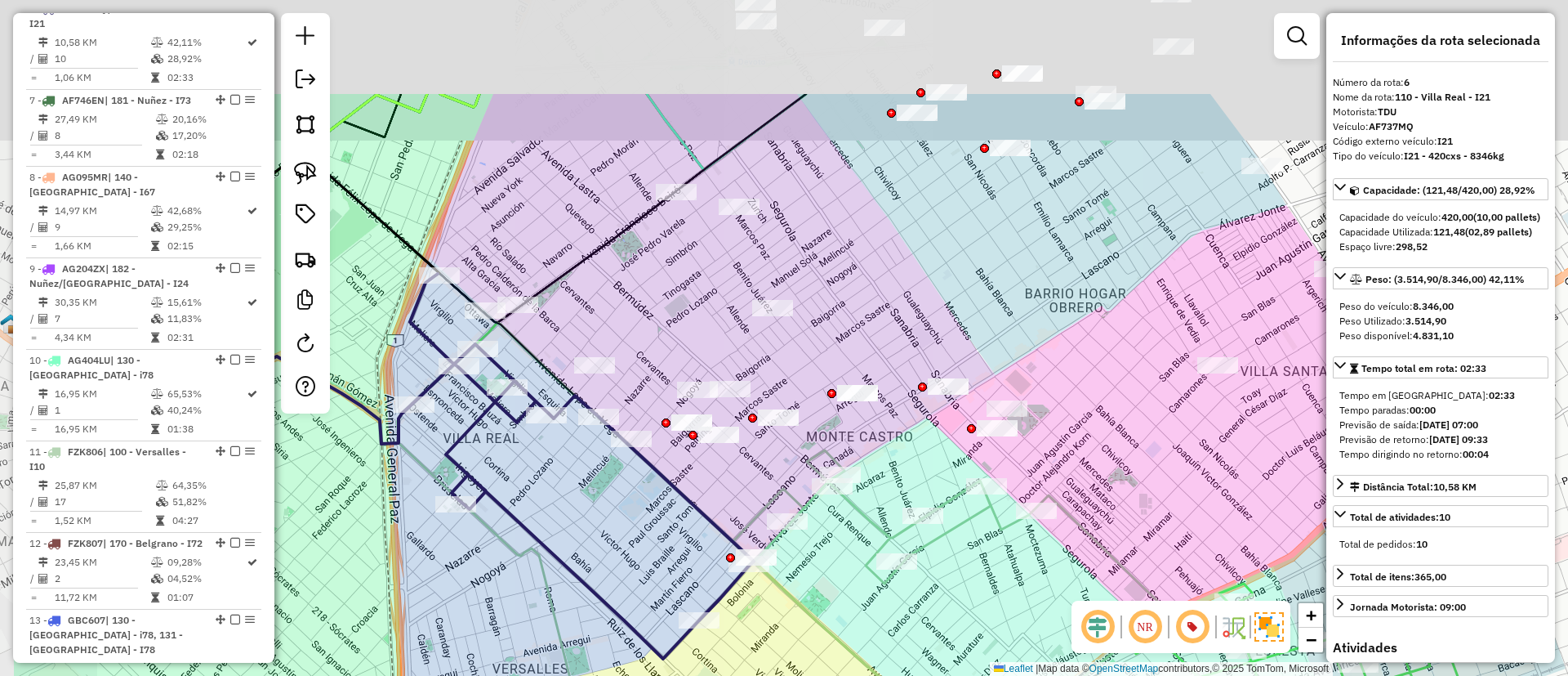
drag, startPoint x: 506, startPoint y: 402, endPoint x: 655, endPoint y: 568, distance: 223.1
click at [655, 568] on div "Janela de atendimento Grade de atendimento Capacidade Transportadoras Veículos …" at bounding box center [784, 338] width 1568 height 676
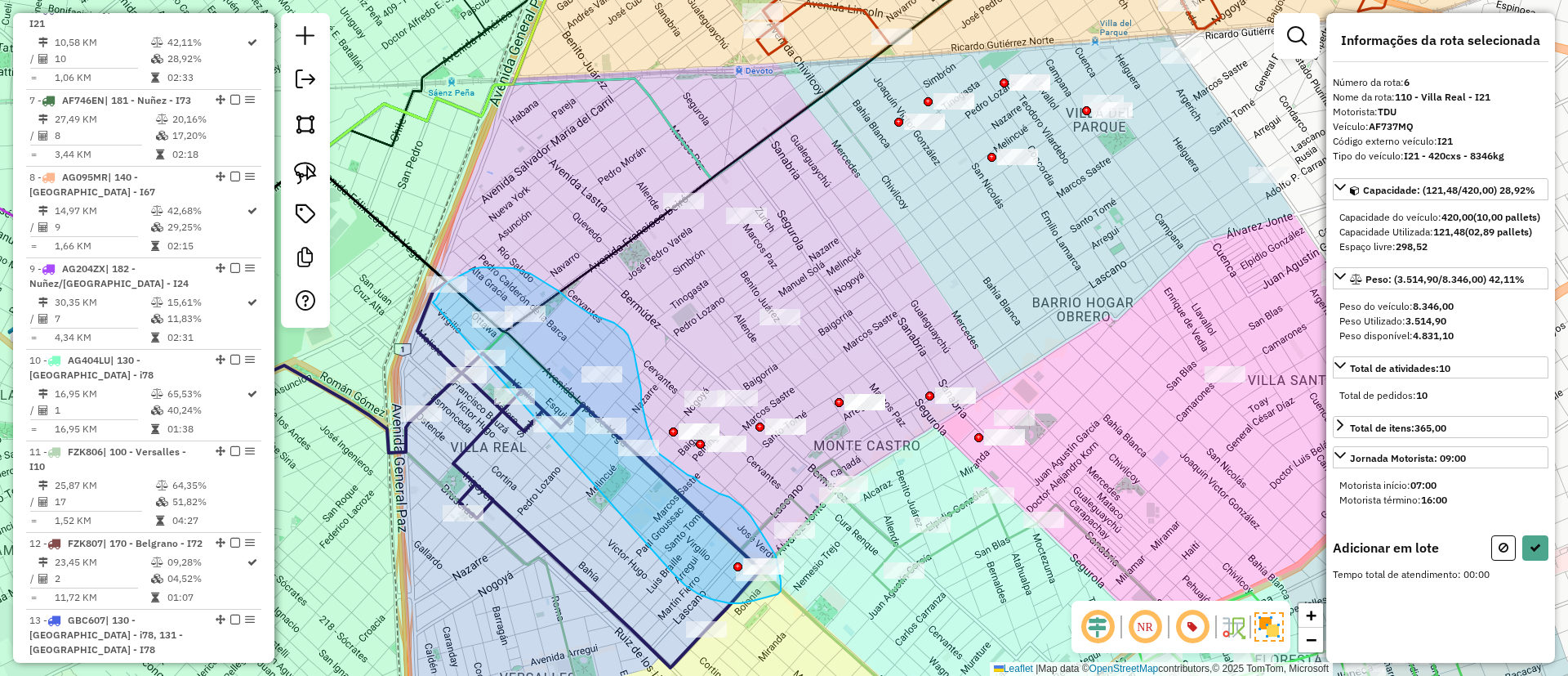
drag, startPoint x: 679, startPoint y: 580, endPoint x: 433, endPoint y: 302, distance: 371.2
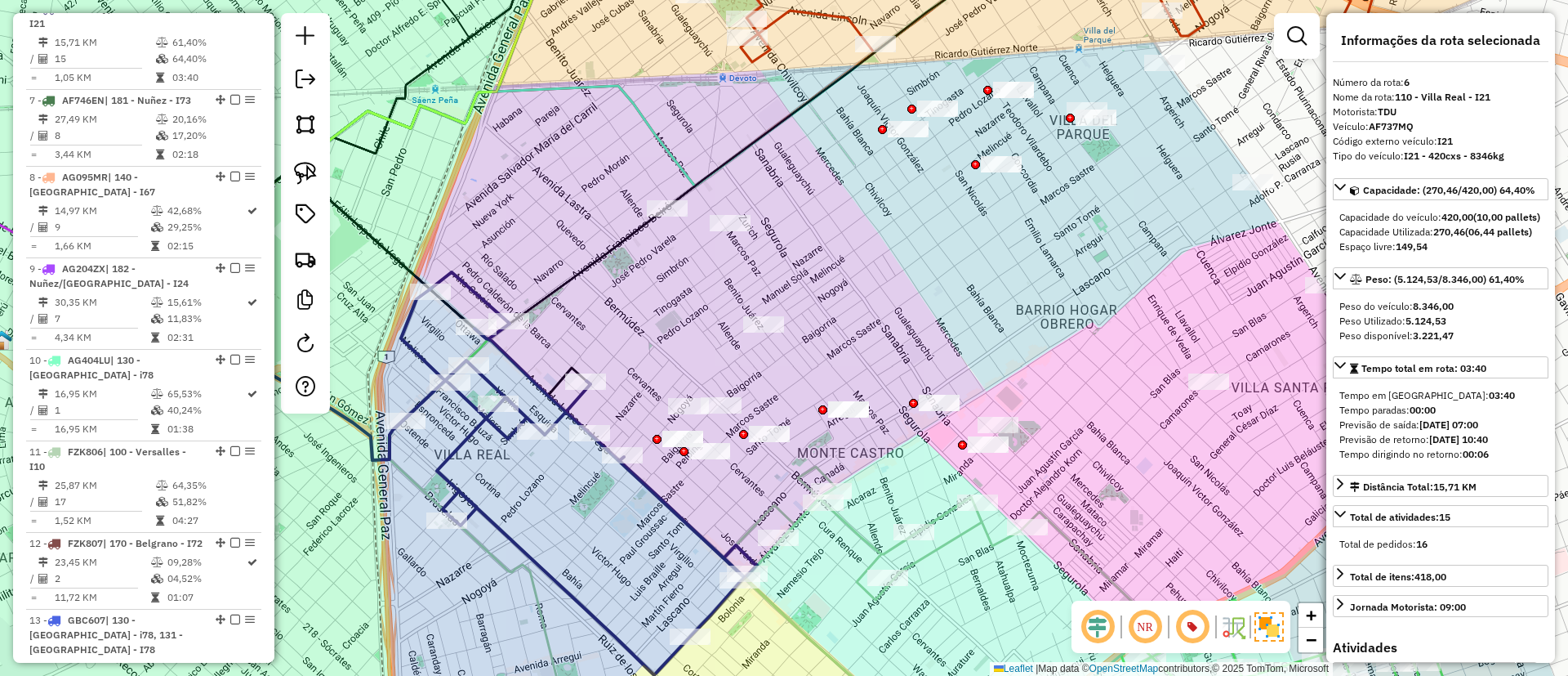
drag, startPoint x: 851, startPoint y: 306, endPoint x: 639, endPoint y: 399, distance: 231.5
click at [655, 389] on div "Janela de atendimento Grade de atendimento Capacidade Transportadoras Veículos …" at bounding box center [784, 338] width 1568 height 676
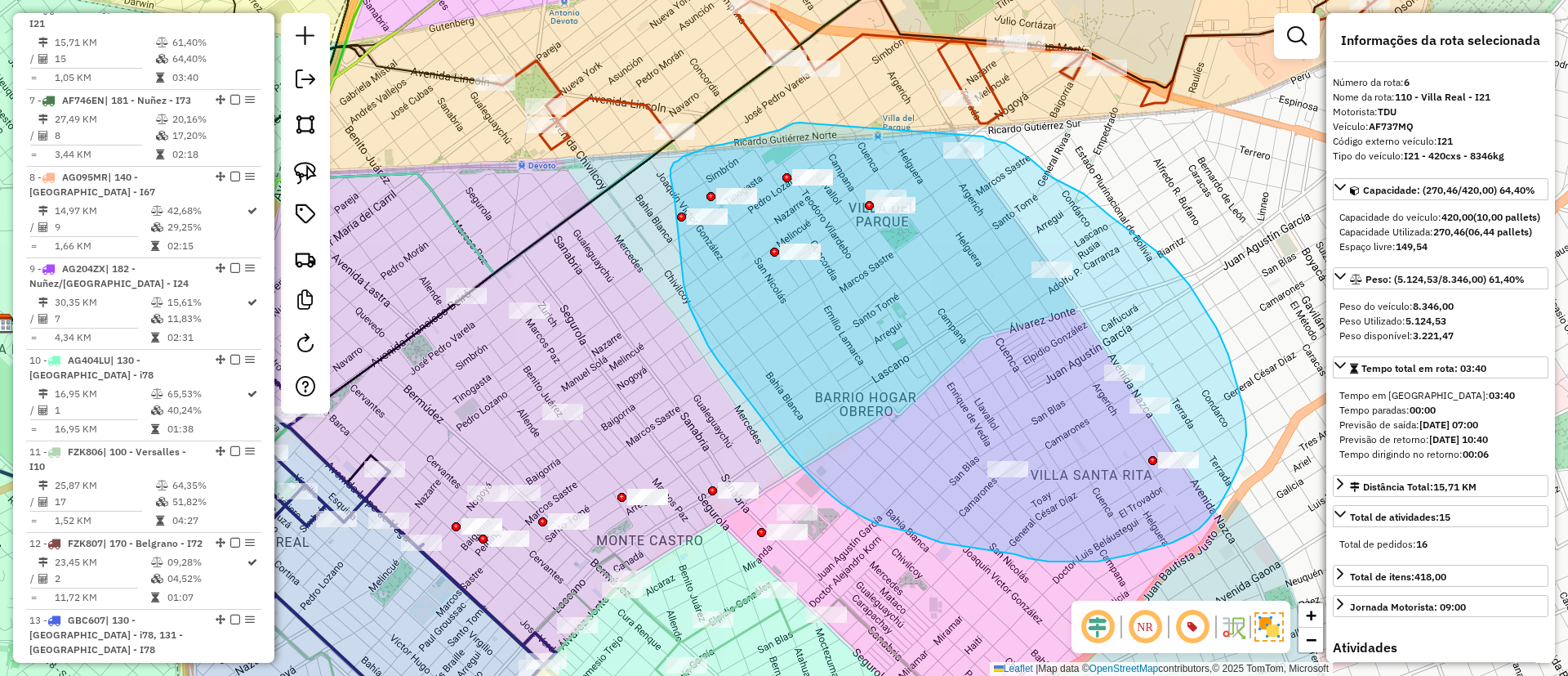
drag, startPoint x: 780, startPoint y: 130, endPoint x: 978, endPoint y: 135, distance: 198.1
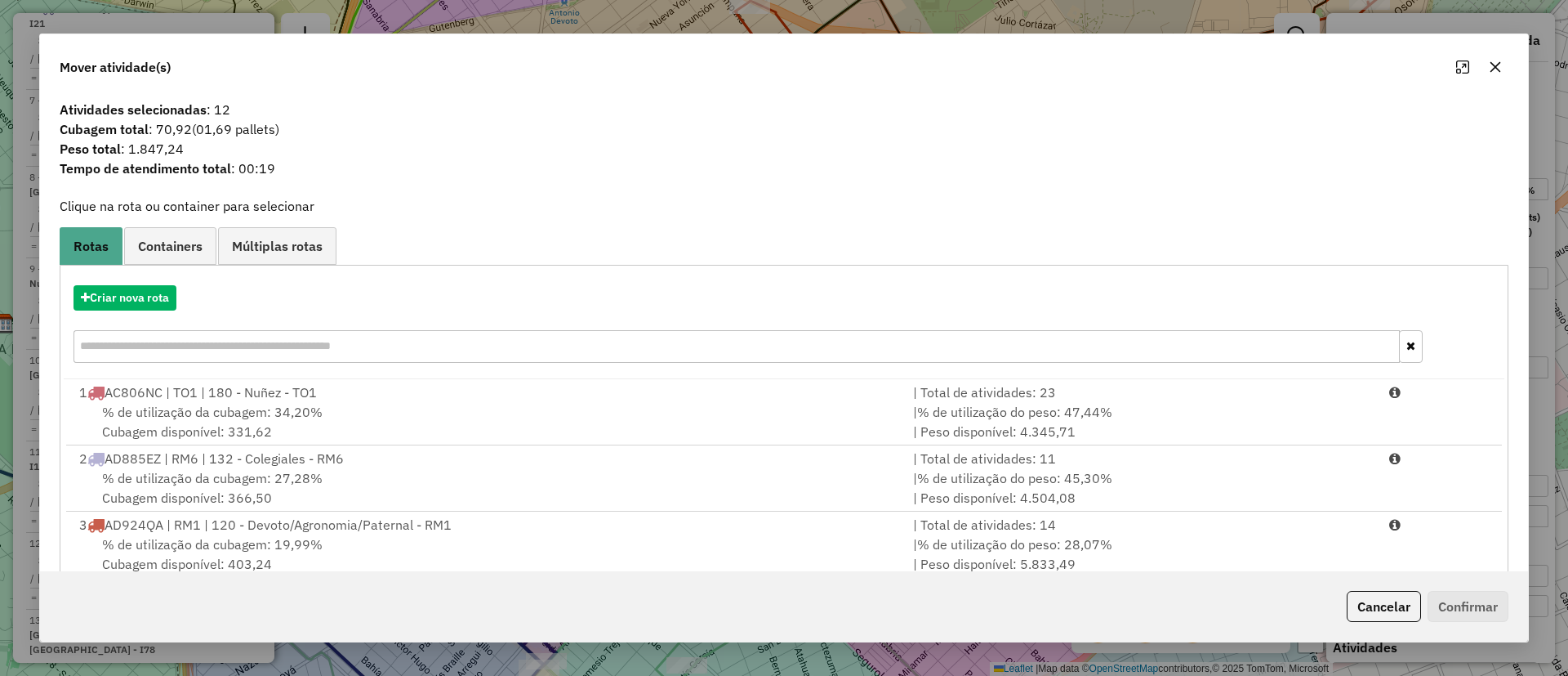
click at [135, 317] on div "Criar nova rota" at bounding box center [784, 326] width 1441 height 106
click at [141, 303] on button "Criar nova rota" at bounding box center [125, 297] width 103 height 25
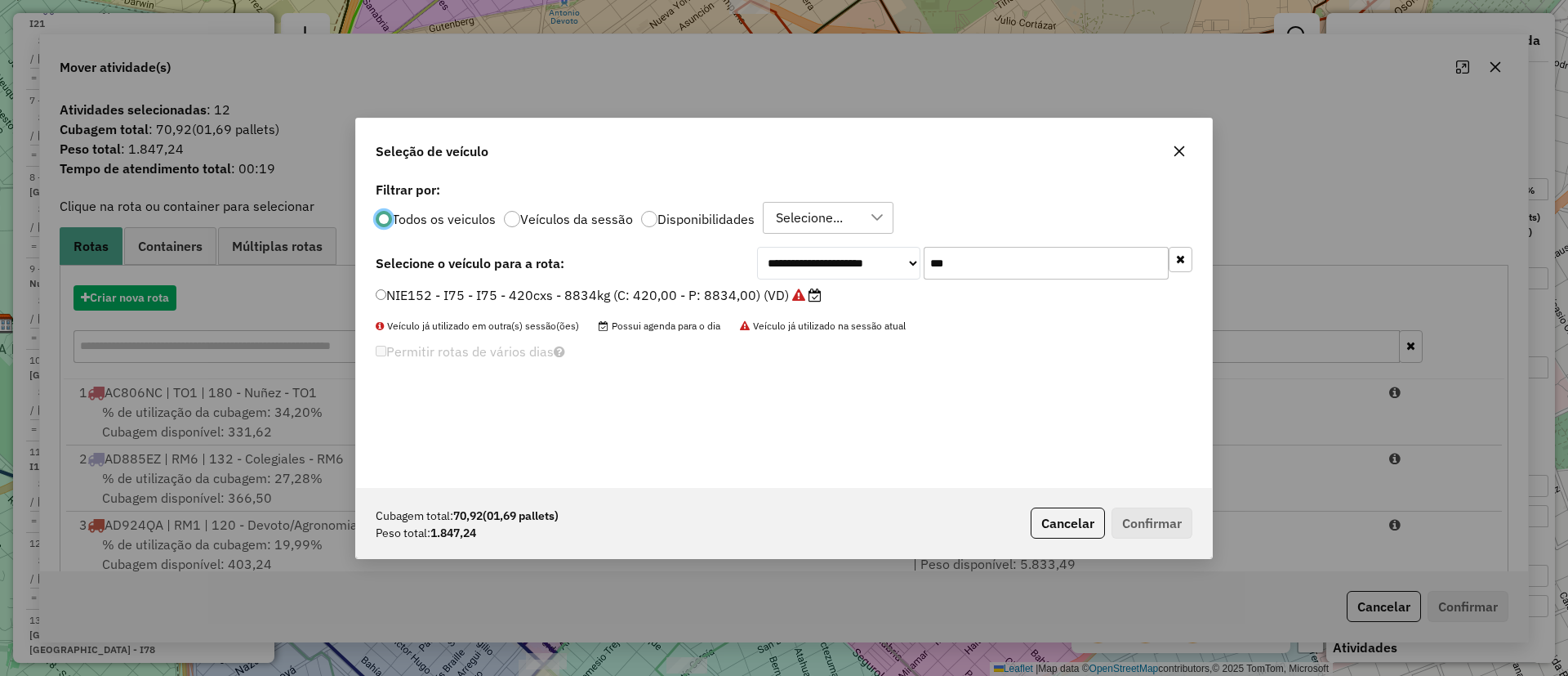
scroll to position [9, 5]
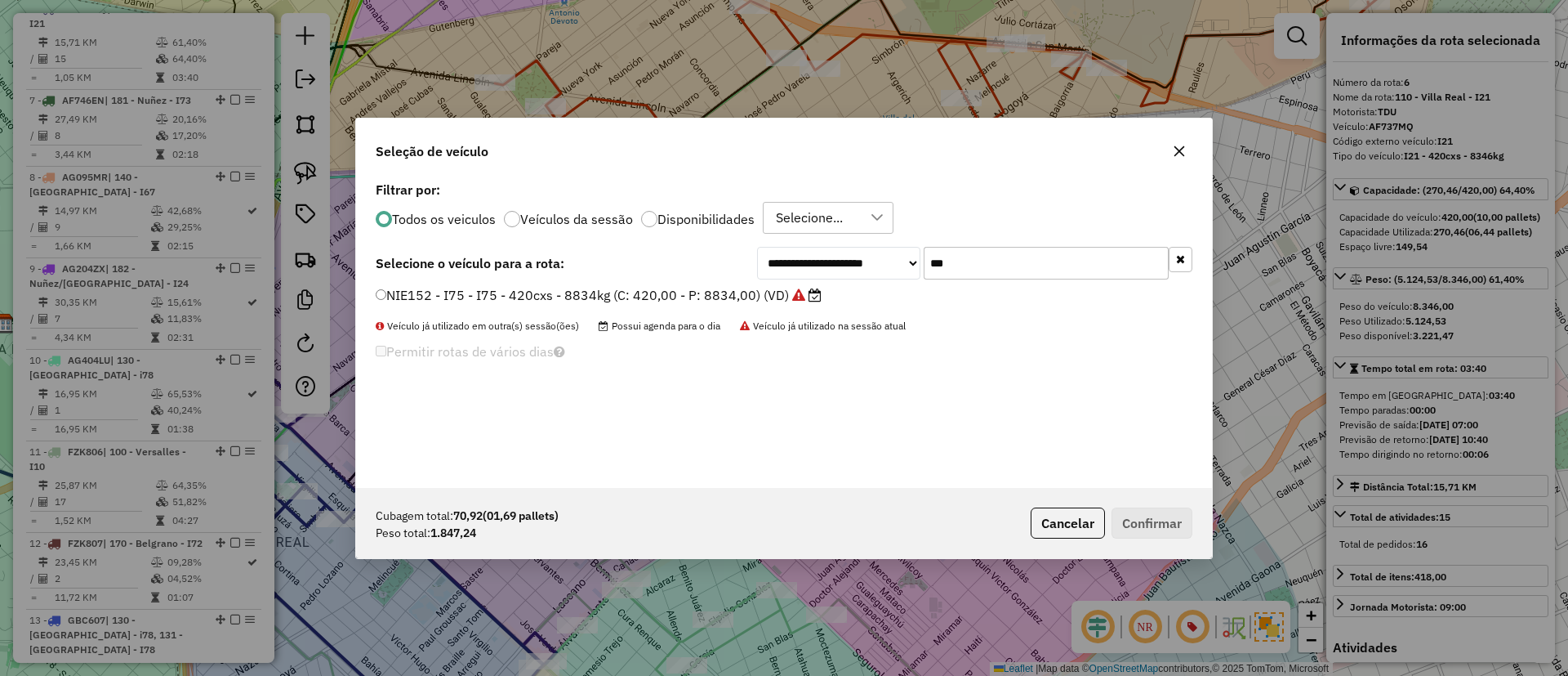
drag, startPoint x: 945, startPoint y: 262, endPoint x: 791, endPoint y: 255, distance: 154.2
click at [792, 261] on div "**********" at bounding box center [974, 263] width 435 height 33
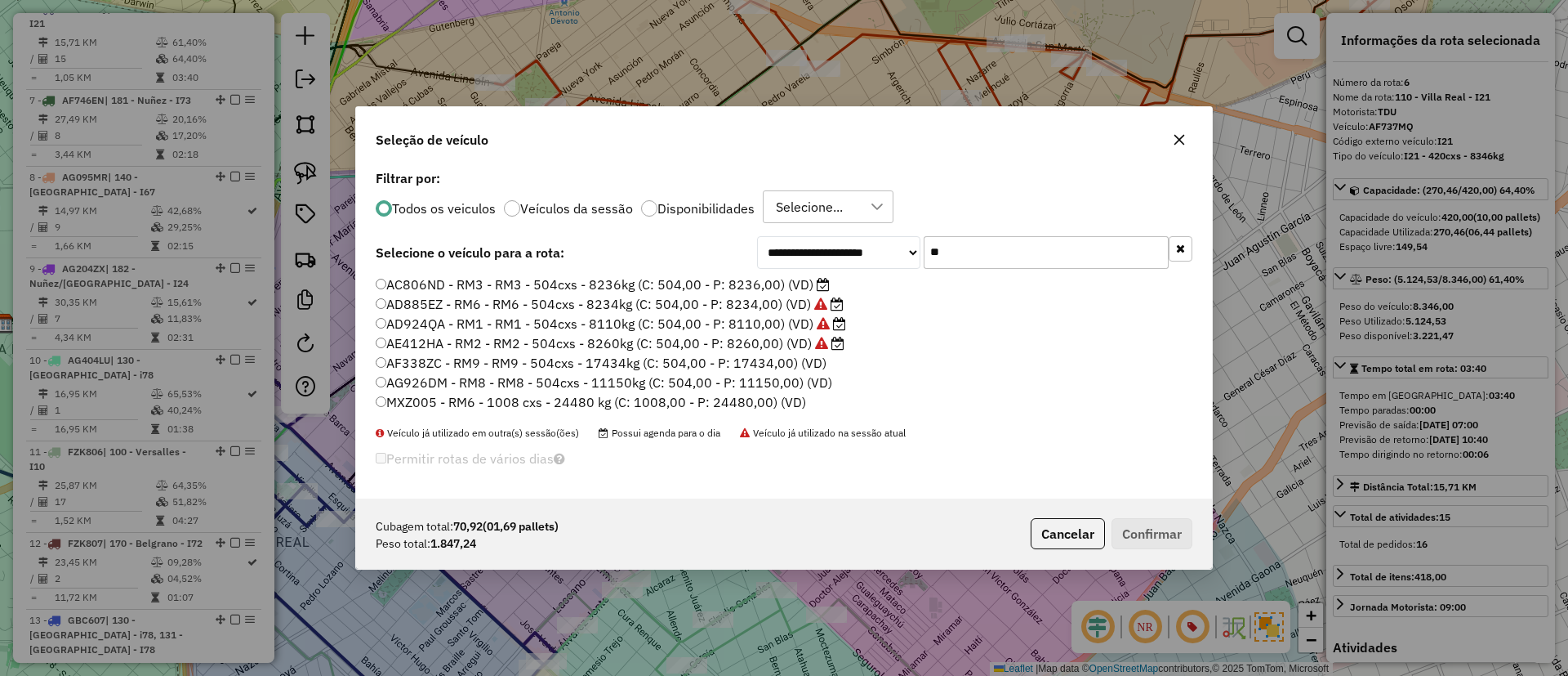
type input "*"
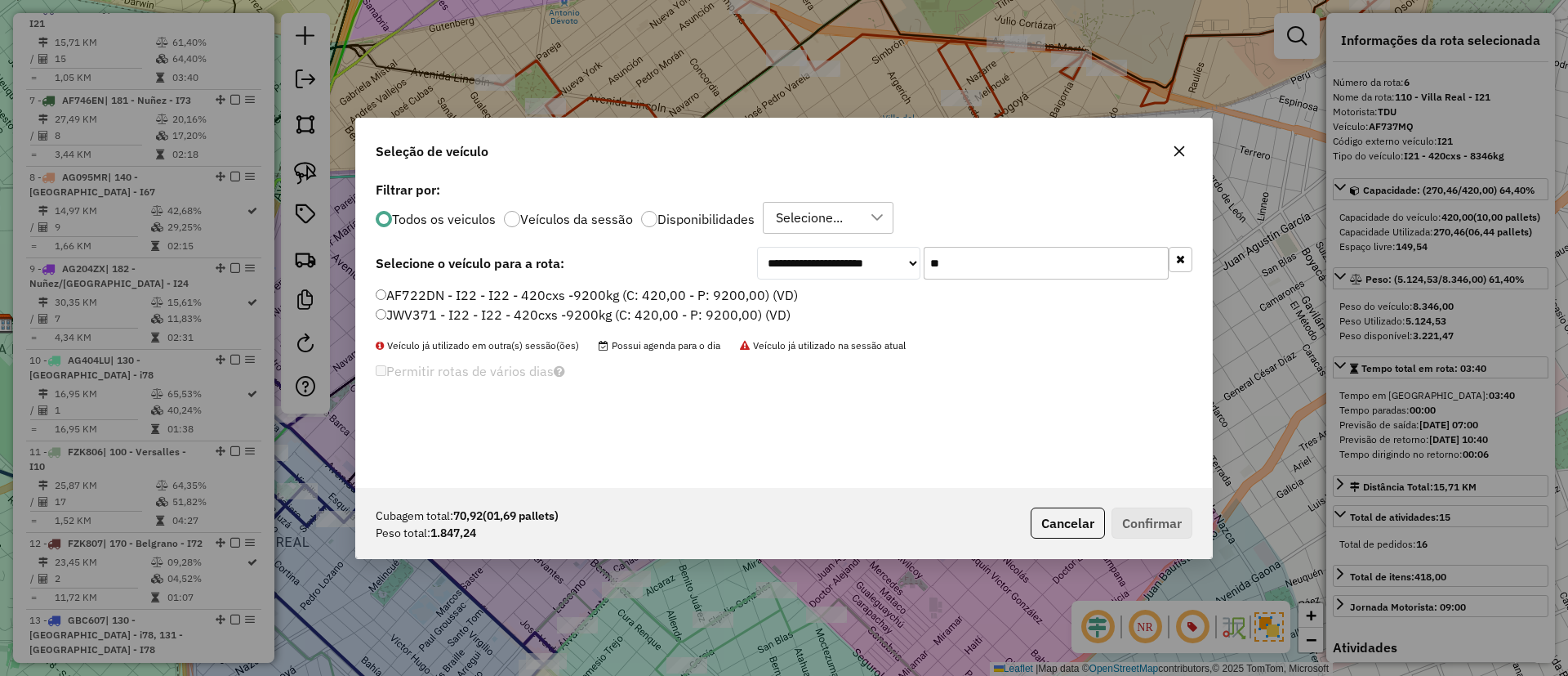
type input "*"
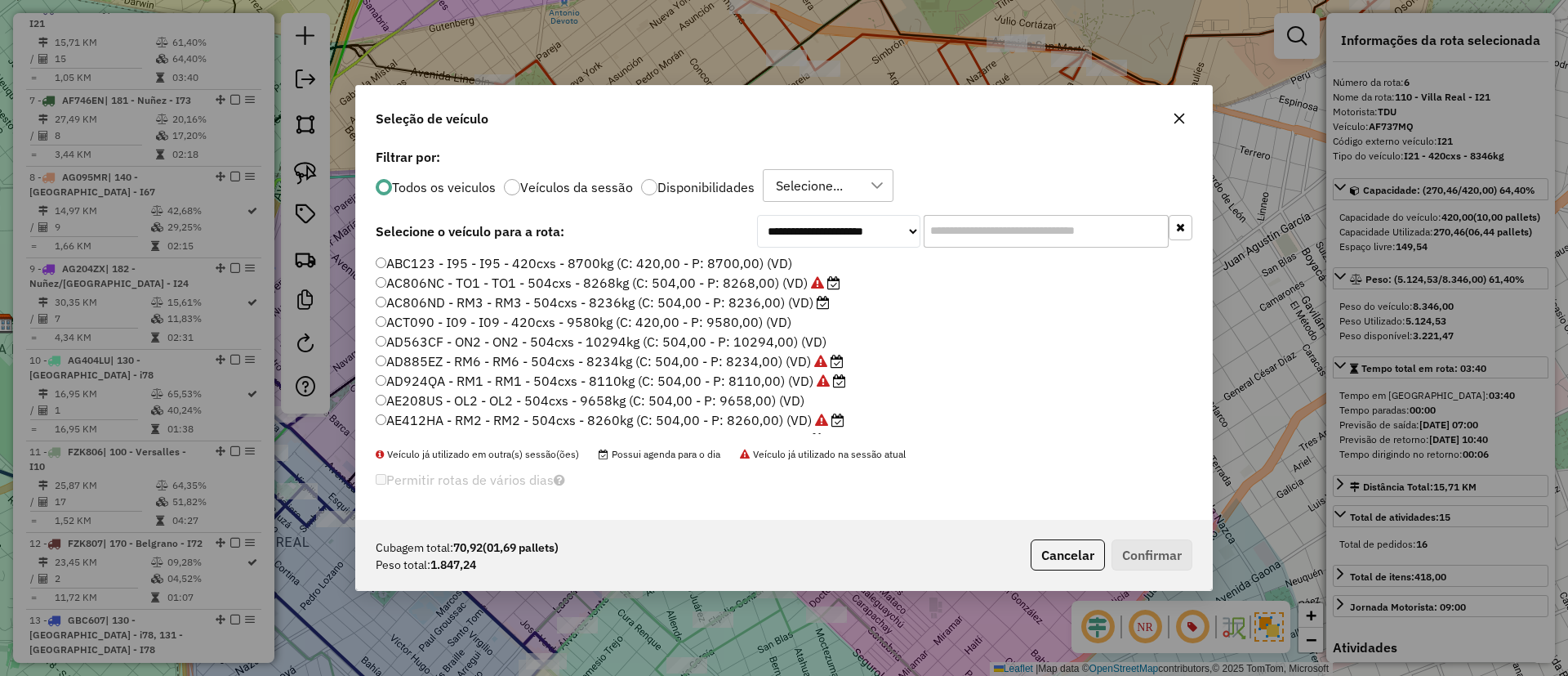
click at [587, 184] on label "Veículos da sessão" at bounding box center [576, 188] width 113 height 13
click at [1026, 226] on input "text" at bounding box center [1046, 231] width 245 height 33
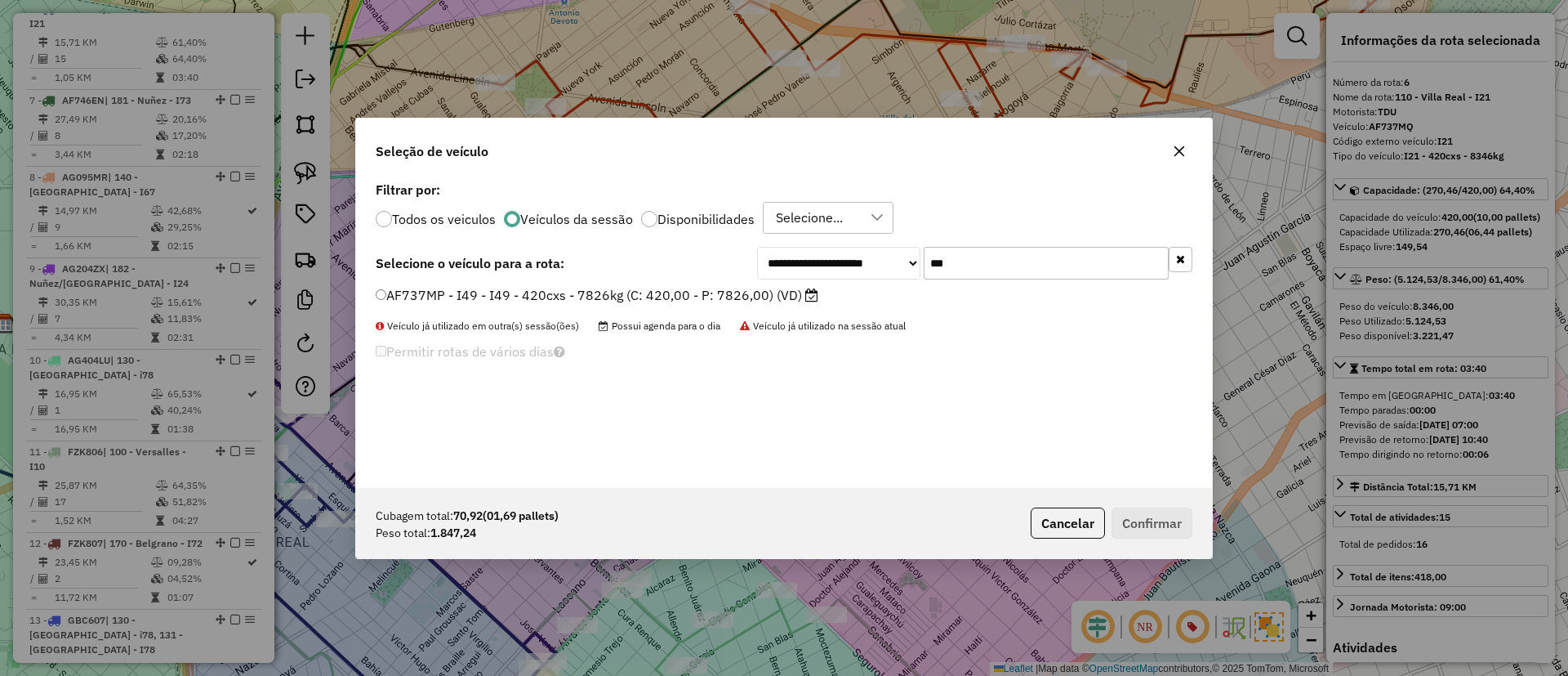
type input "***"
click at [671, 297] on label "AF737MP - I49 - I49 - 420cxs - 7826kg (C: 420,00 - P: 7826,00) (VD)" at bounding box center [597, 294] width 443 height 19
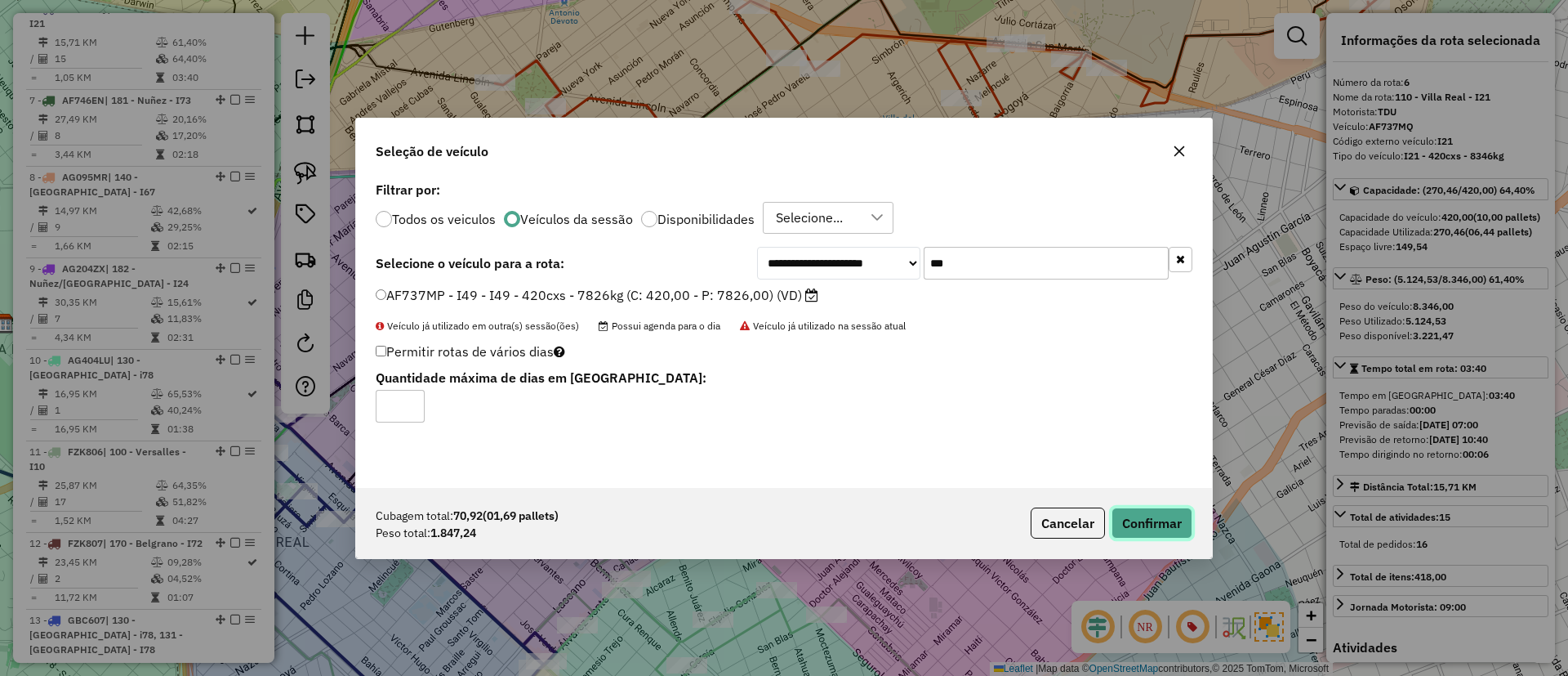
click at [1169, 529] on button "Confirmar" at bounding box center [1152, 523] width 81 height 31
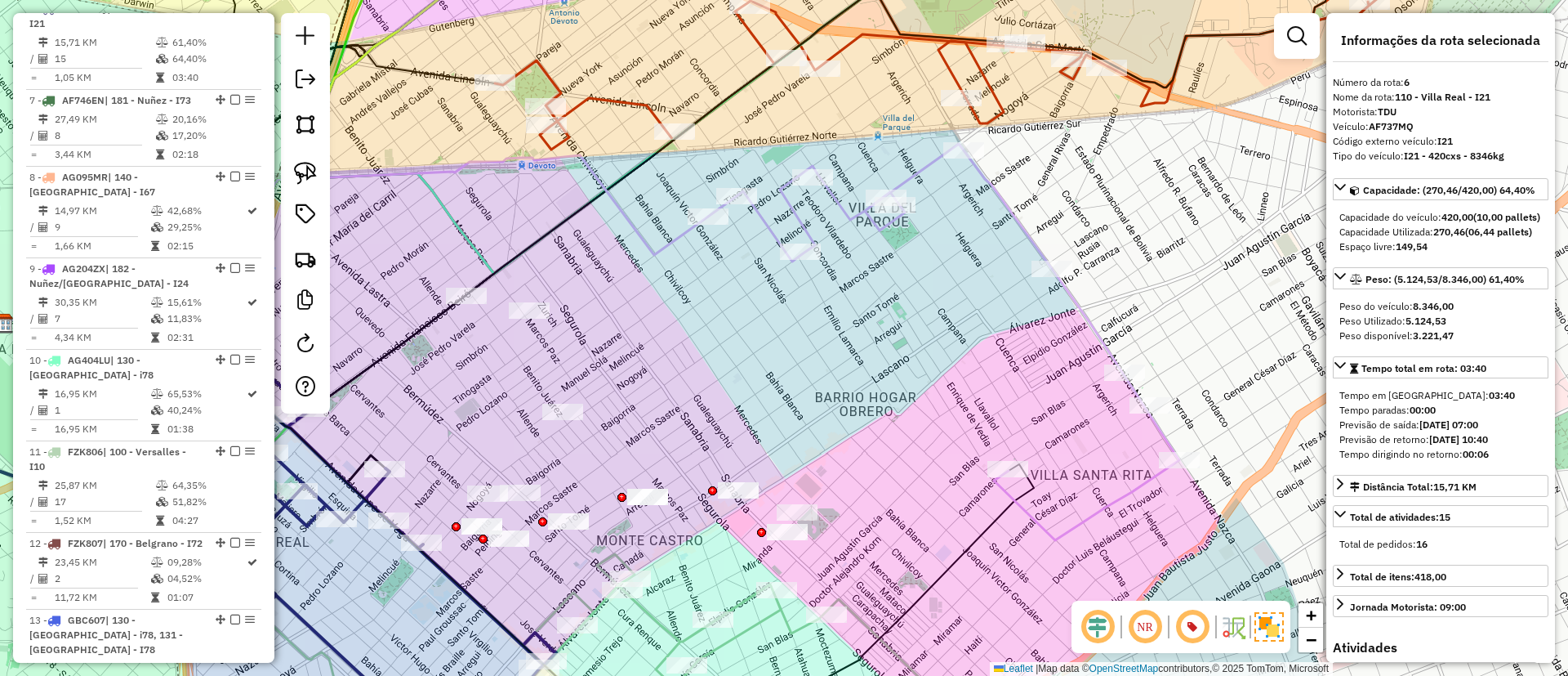
click at [1104, 500] on icon at bounding box center [943, 342] width 471 height 396
click at [1104, 505] on icon at bounding box center [943, 344] width 471 height 396
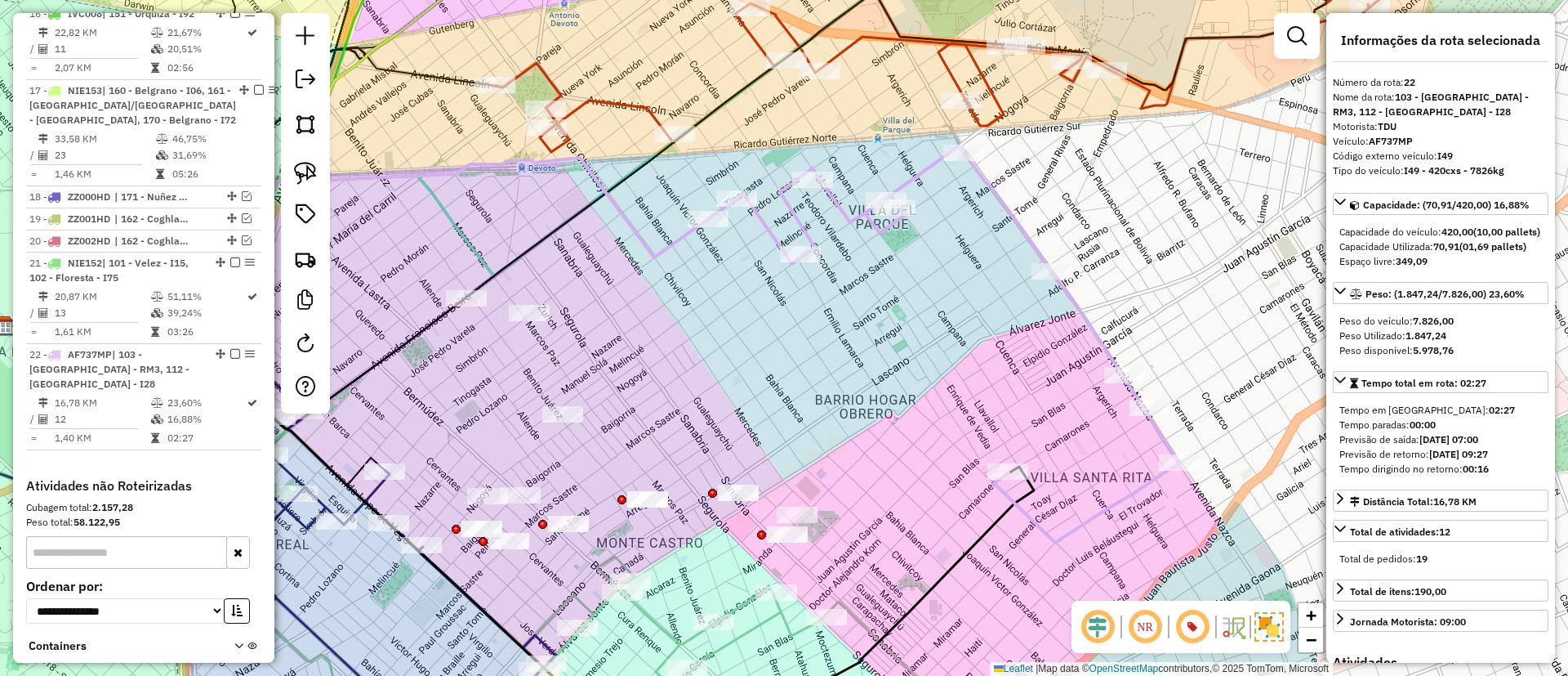
scroll to position [2209, 0]
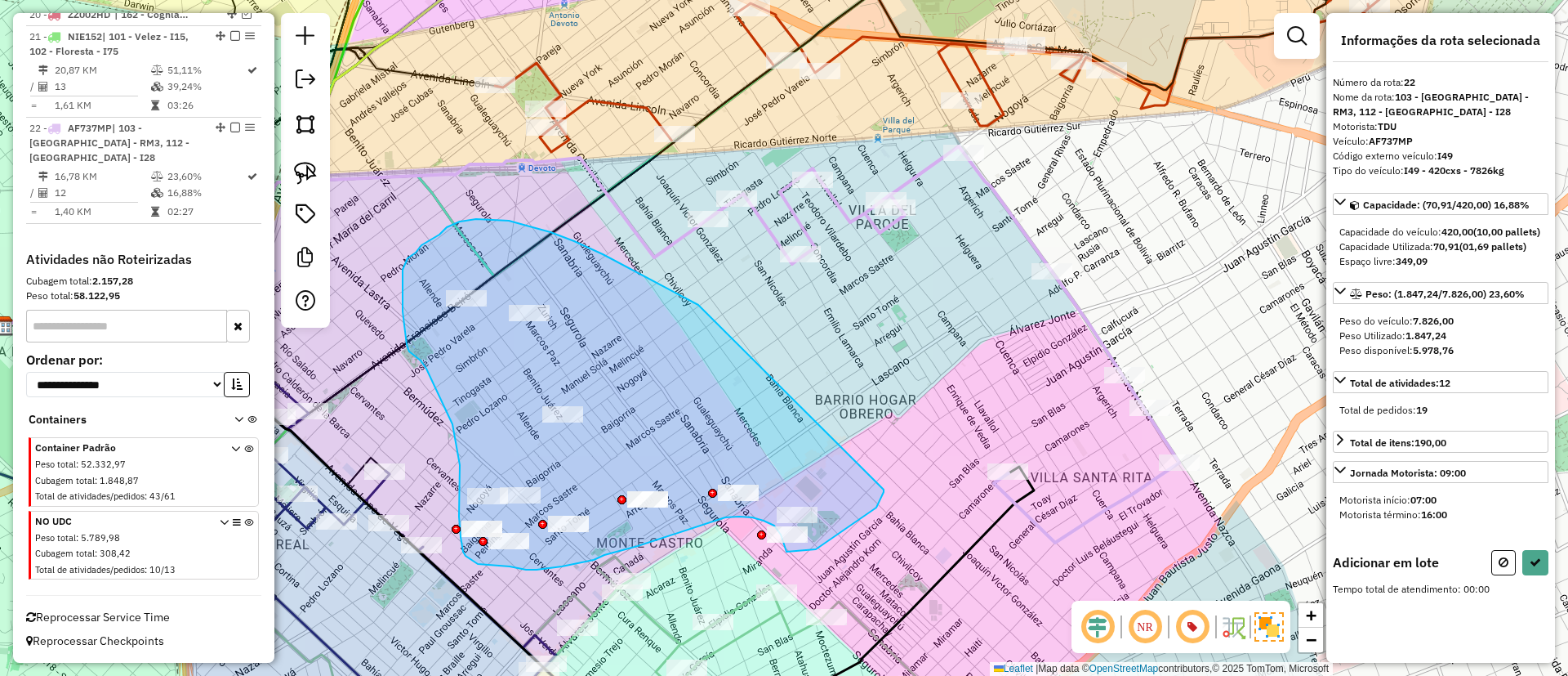
drag, startPoint x: 699, startPoint y: 306, endPoint x: 875, endPoint y: 480, distance: 247.5
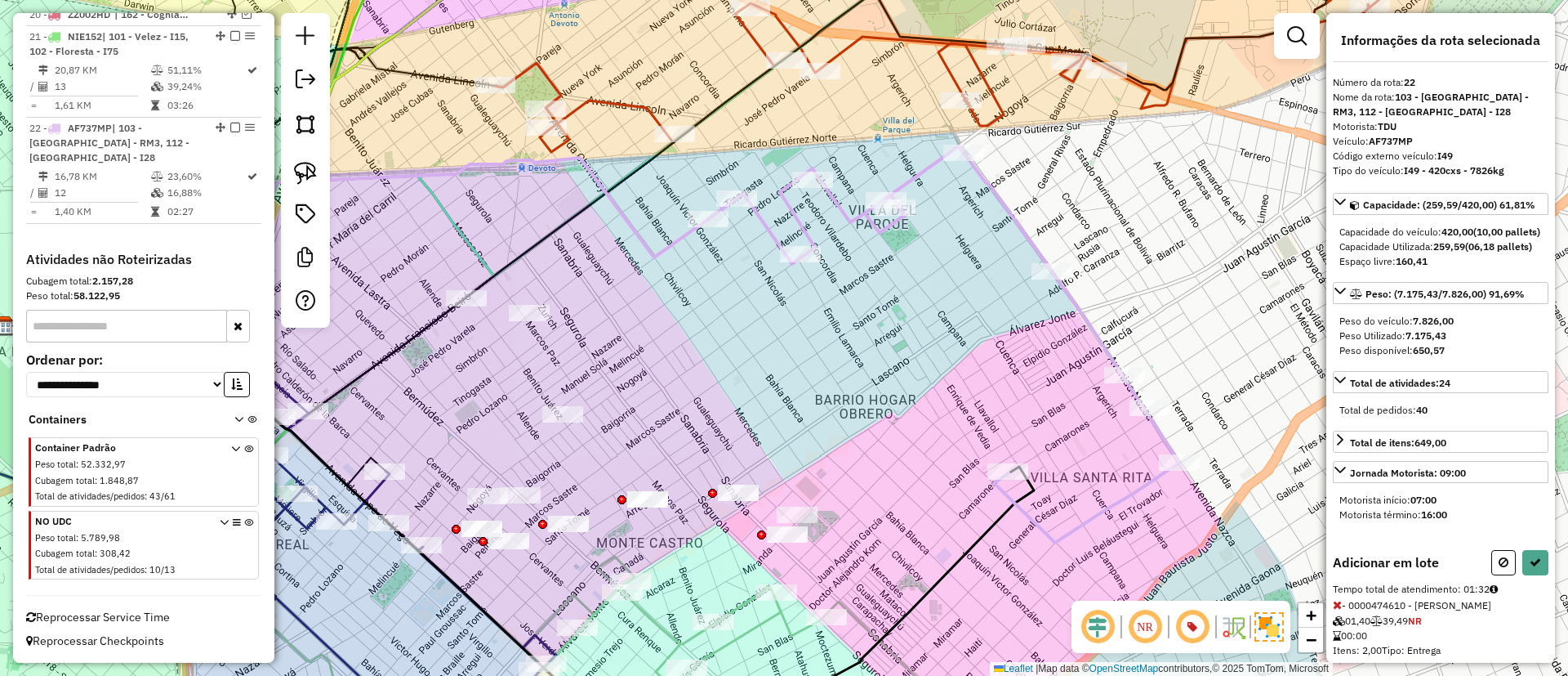
click at [1196, 278] on div "Janela de atendimento Grade de atendimento Capacidade Transportadoras Veículos …" at bounding box center [784, 338] width 1568 height 676
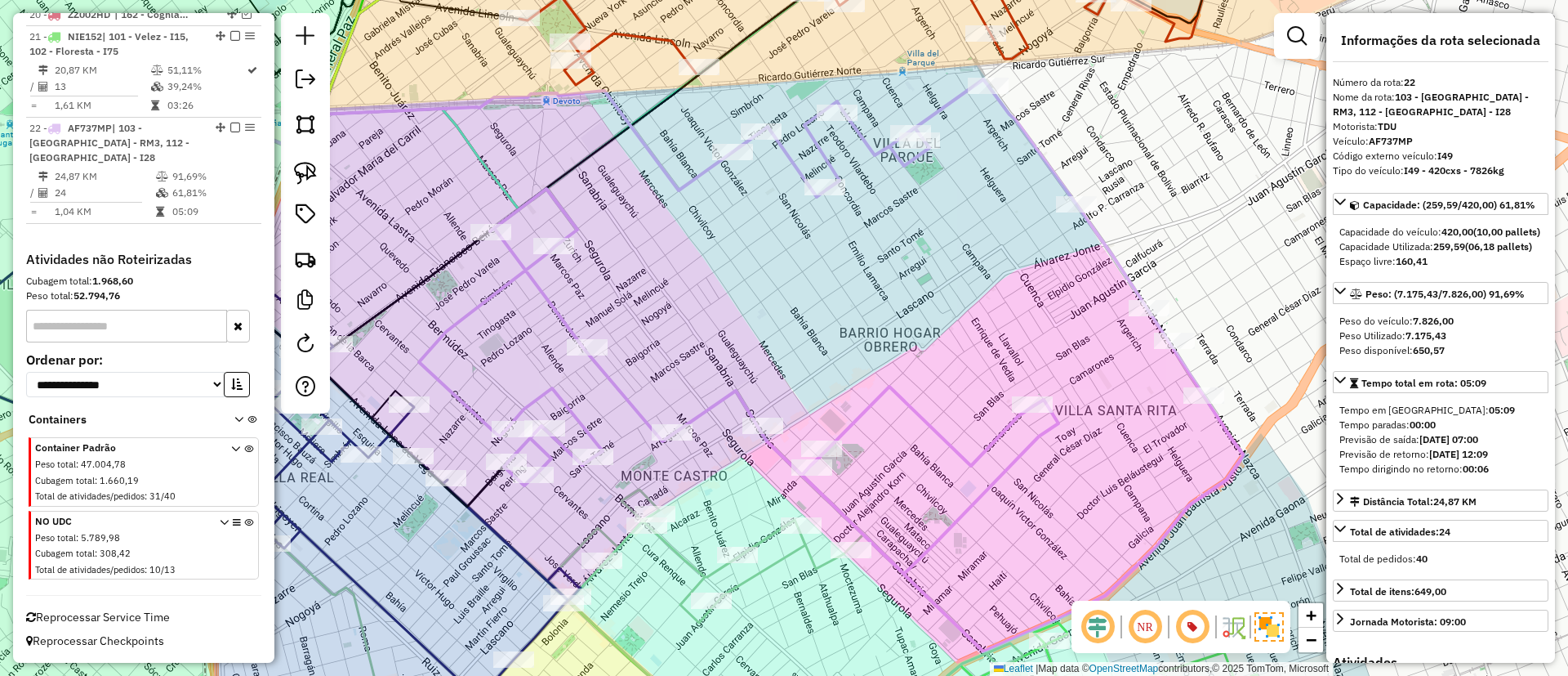
drag, startPoint x: 786, startPoint y: 318, endPoint x: 882, endPoint y: 126, distance: 214.7
click at [879, 126] on div "Janela de atendimento Grade de atendimento Capacidade Transportadoras Veículos …" at bounding box center [784, 338] width 1568 height 676
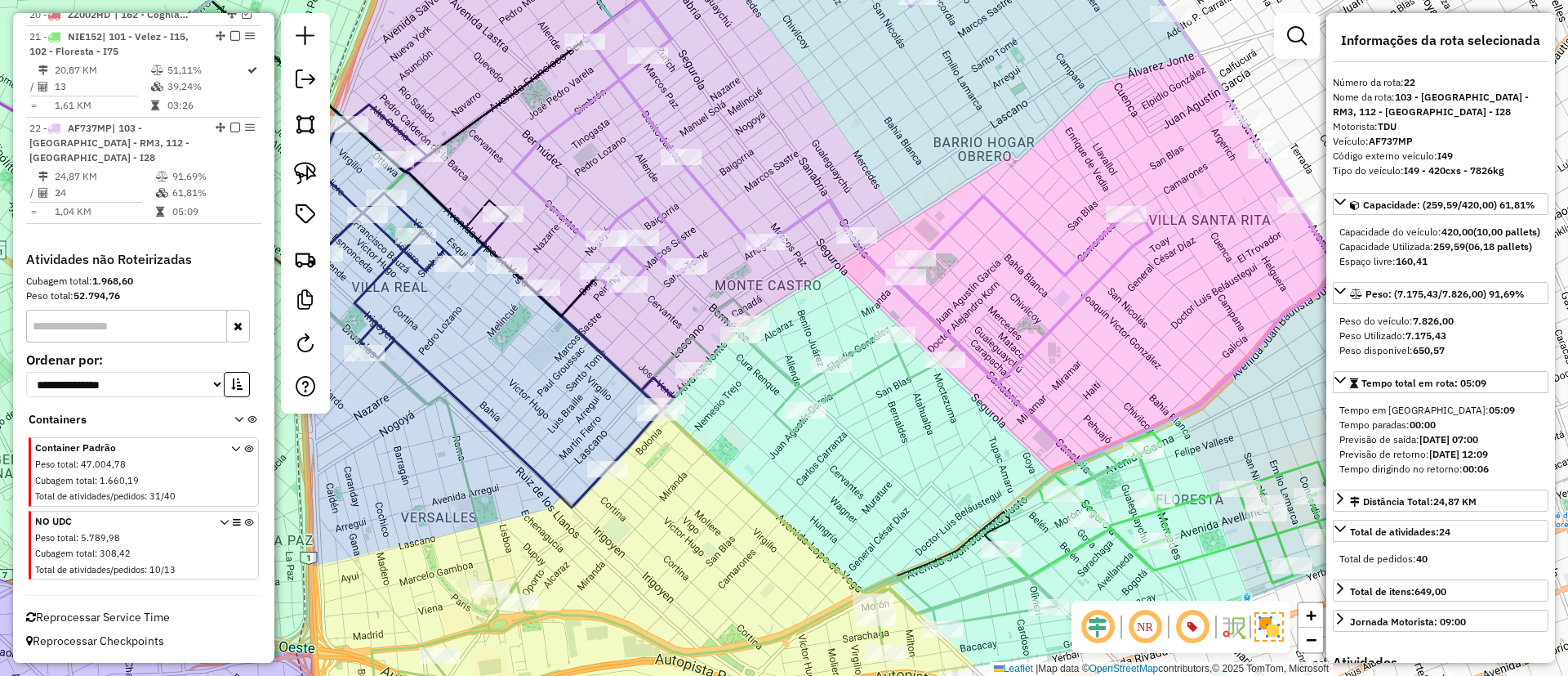
click at [862, 377] on icon at bounding box center [733, 518] width 764 height 438
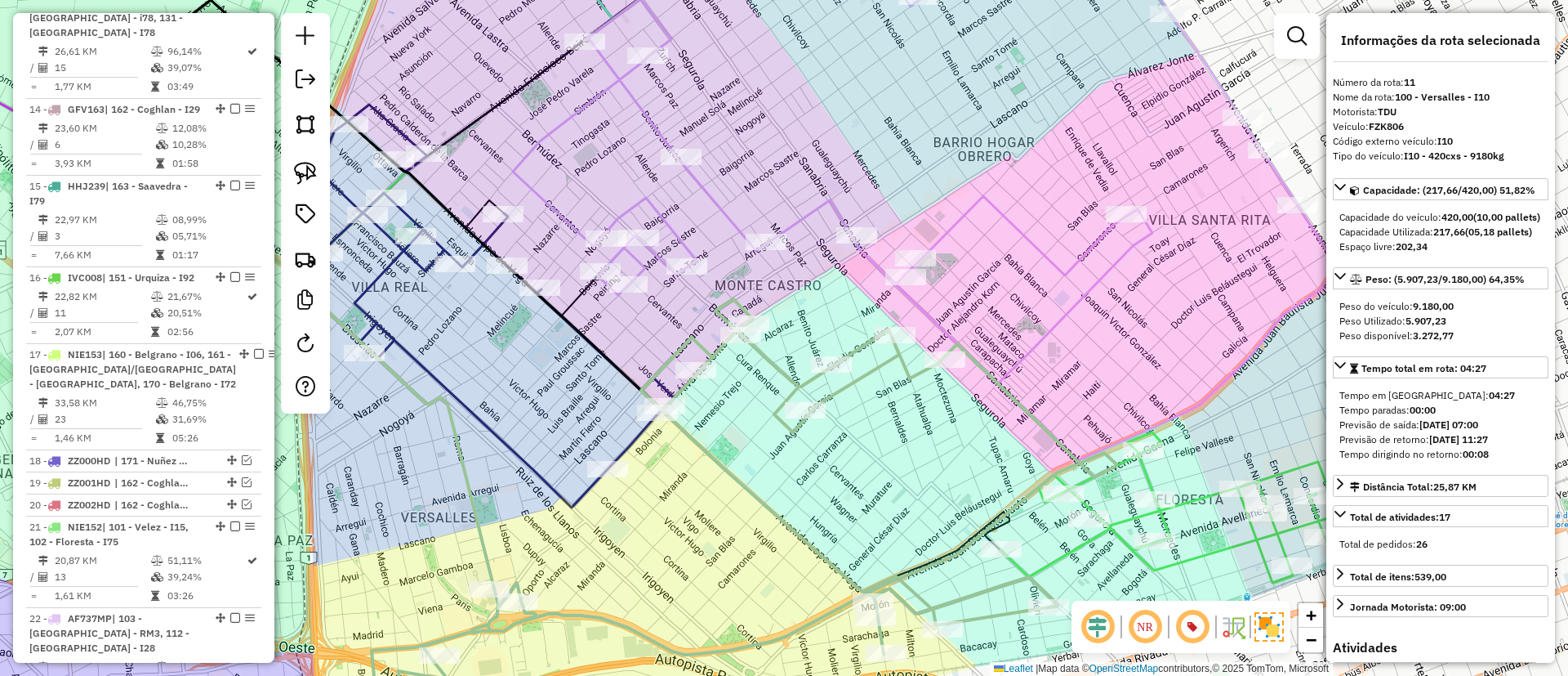
scroll to position [1515, 0]
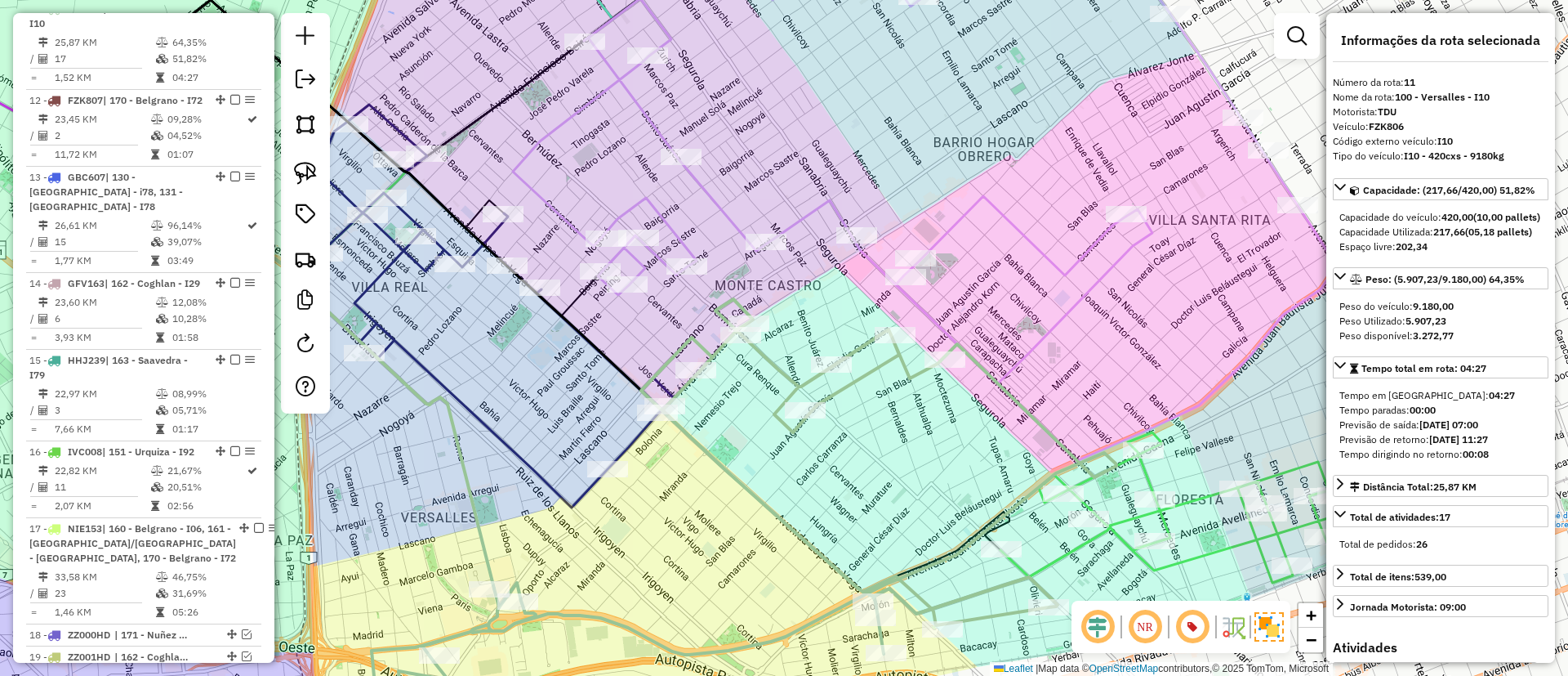
click at [496, 430] on icon at bounding box center [496, 306] width 356 height 403
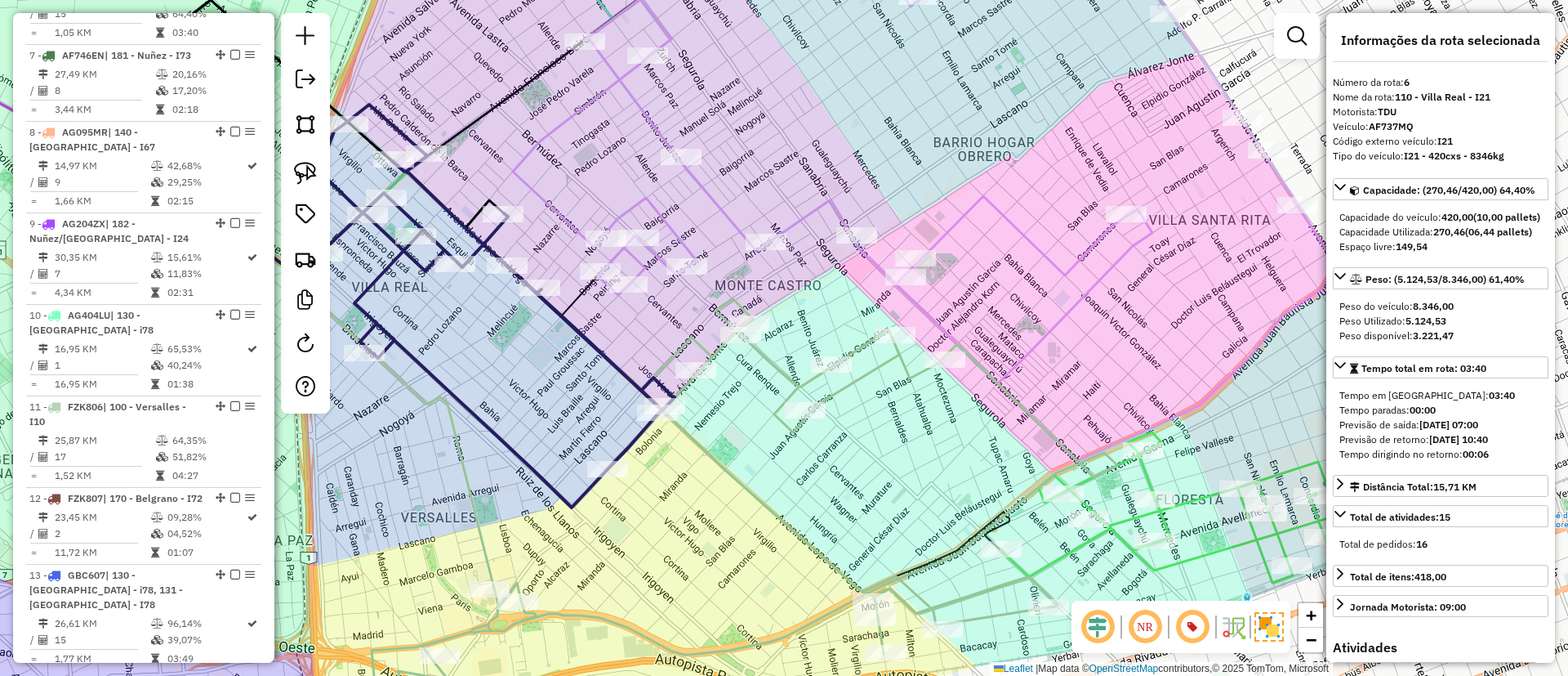
scroll to position [1072, 0]
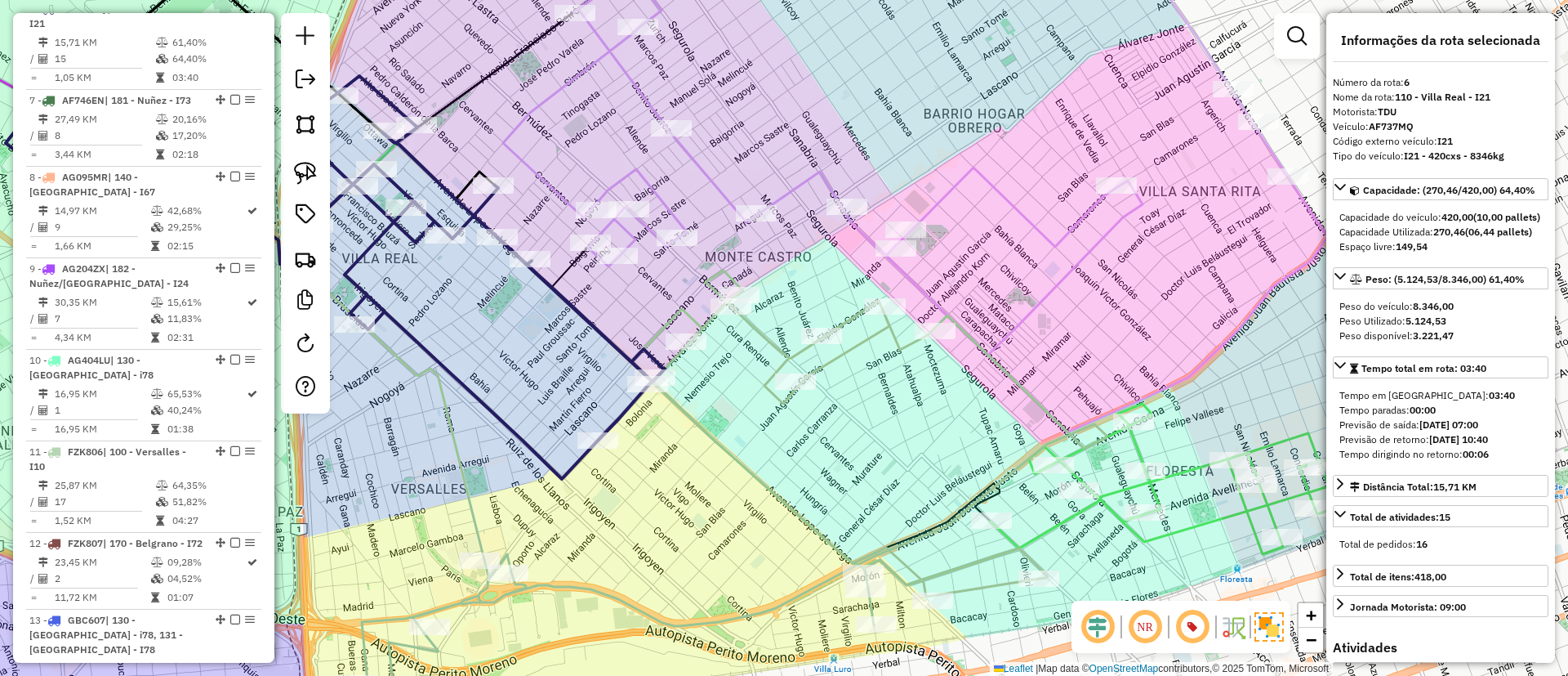
drag, startPoint x: 495, startPoint y: 419, endPoint x: 460, endPoint y: 291, distance: 132.7
click at [462, 306] on icon at bounding box center [486, 277] width 356 height 403
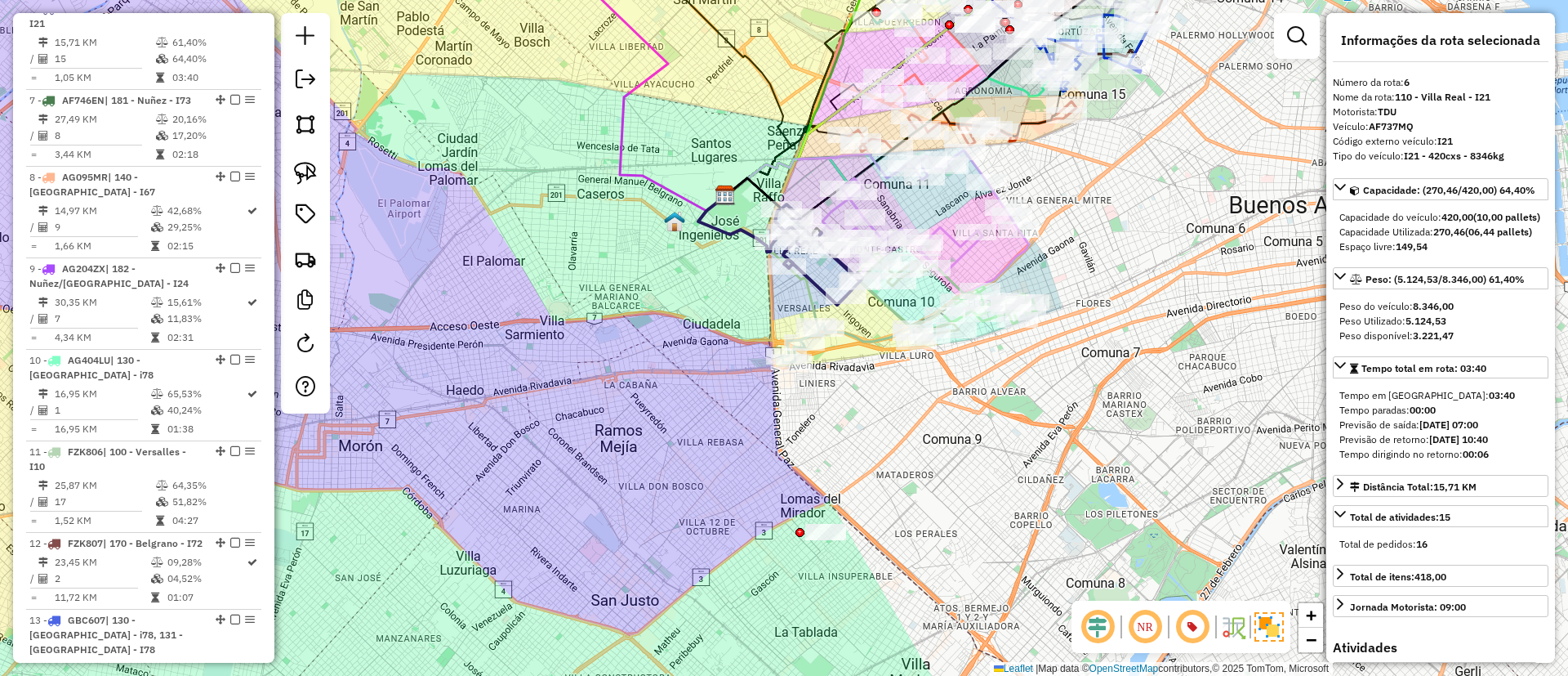
click at [1025, 116] on icon at bounding box center [894, 147] width 338 height 151
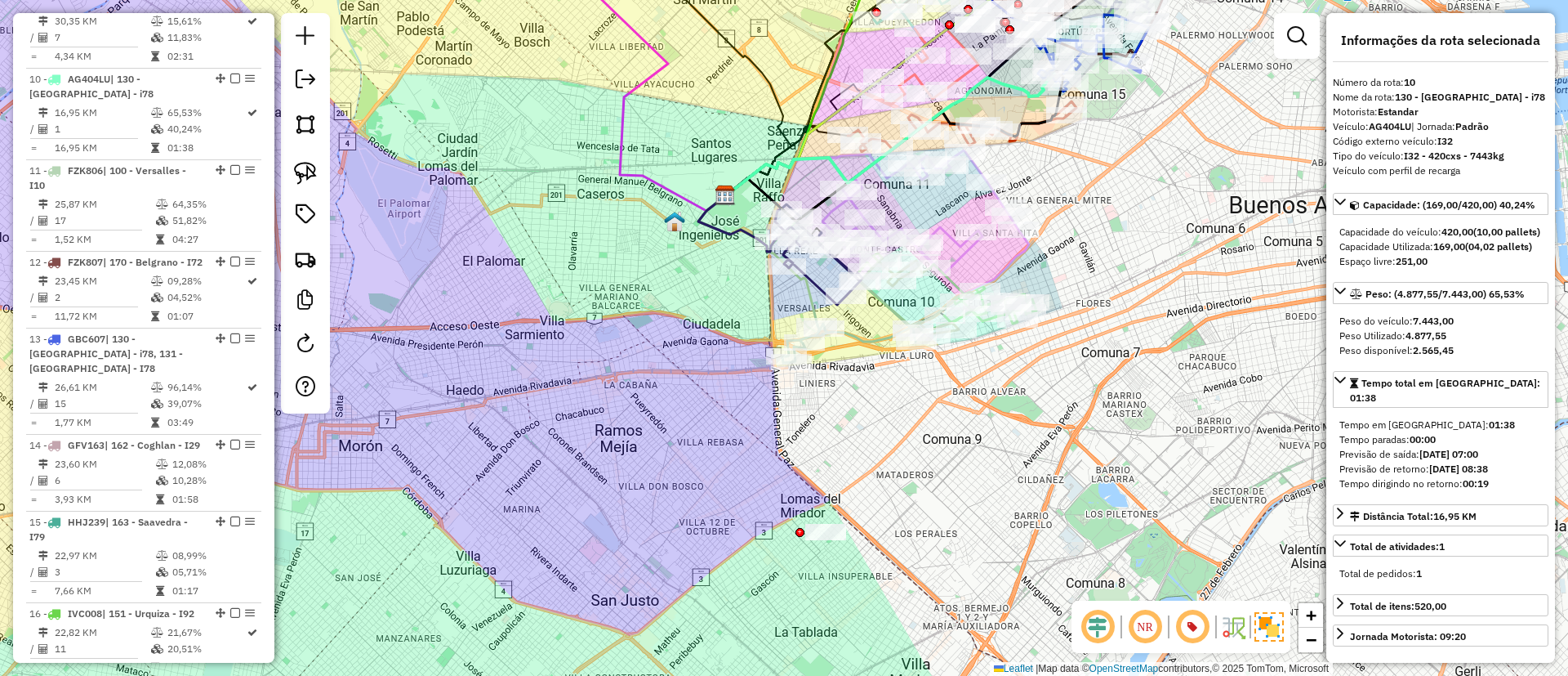
scroll to position [1423, 0]
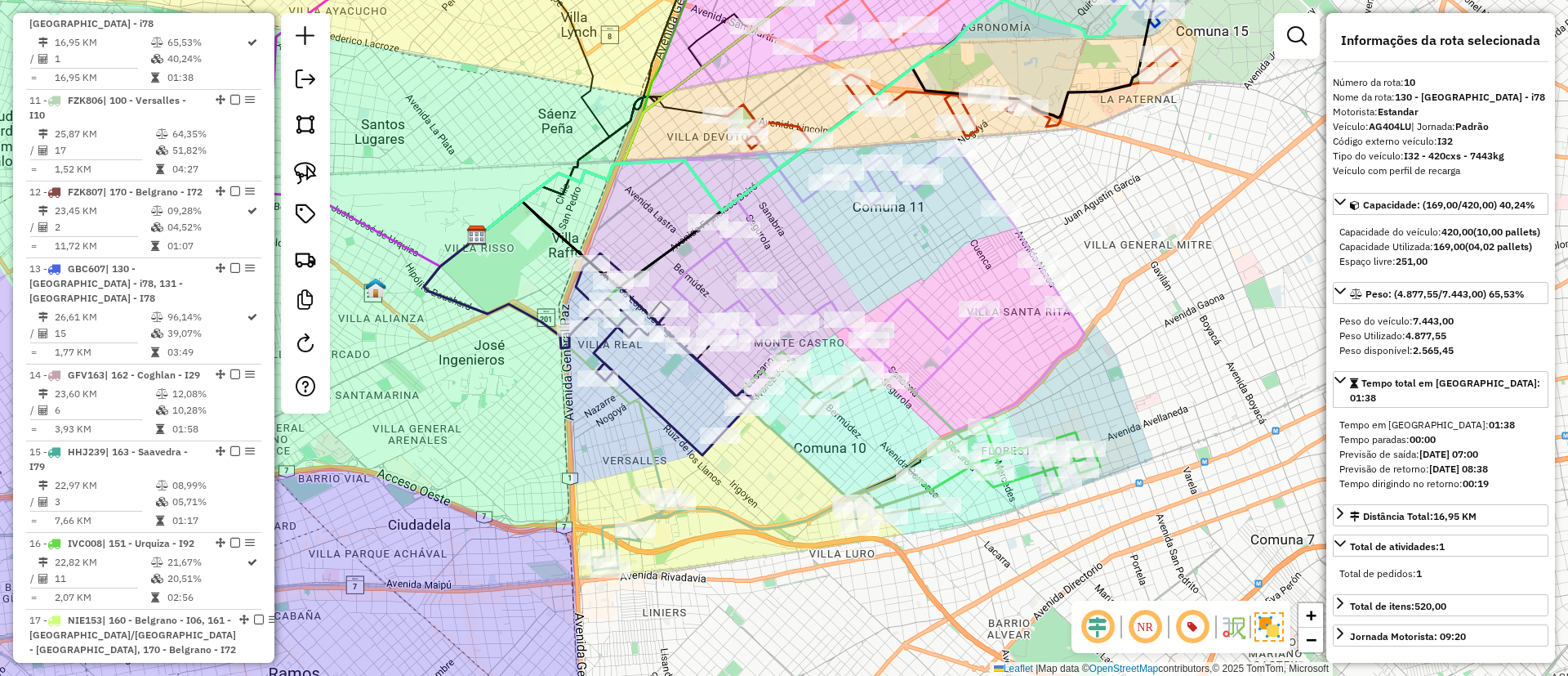
click at [907, 97] on icon at bounding box center [951, 99] width 457 height 101
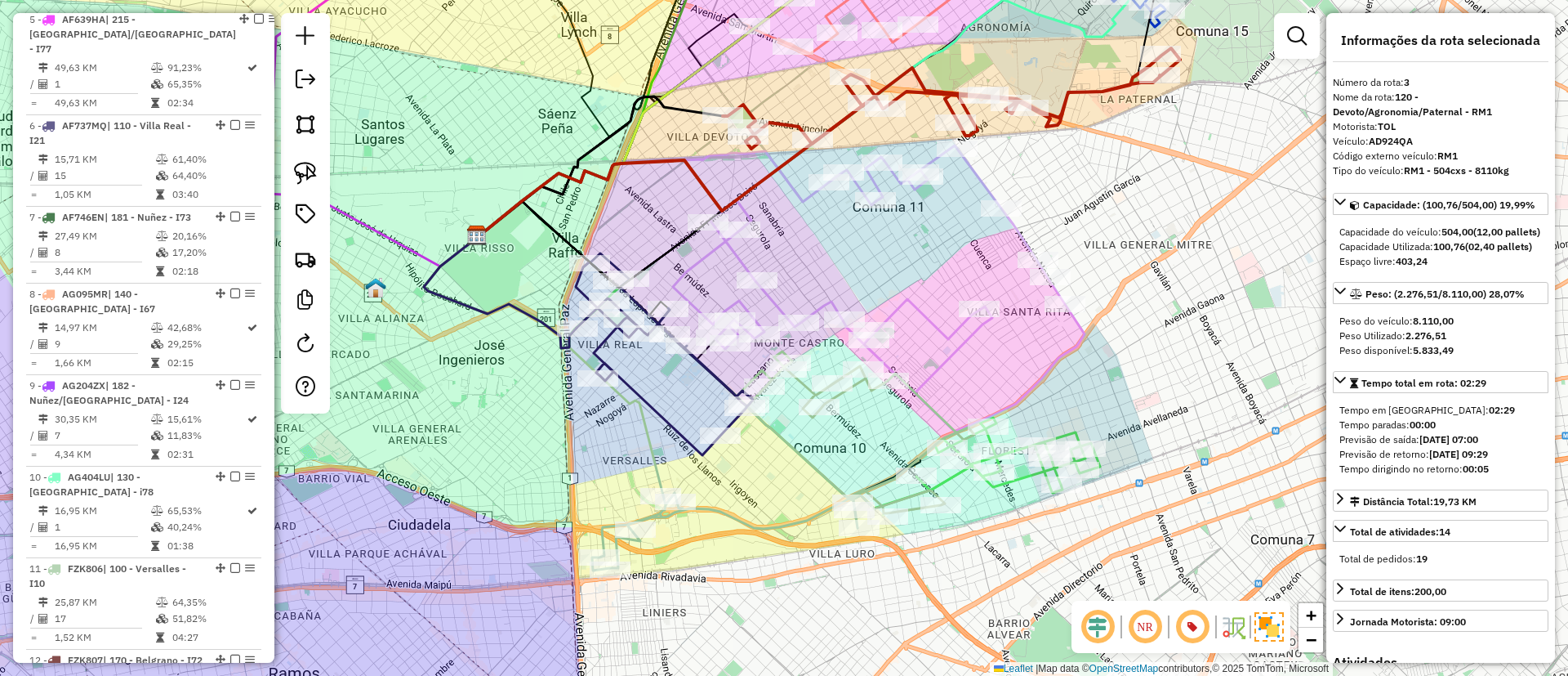
scroll to position [797, 0]
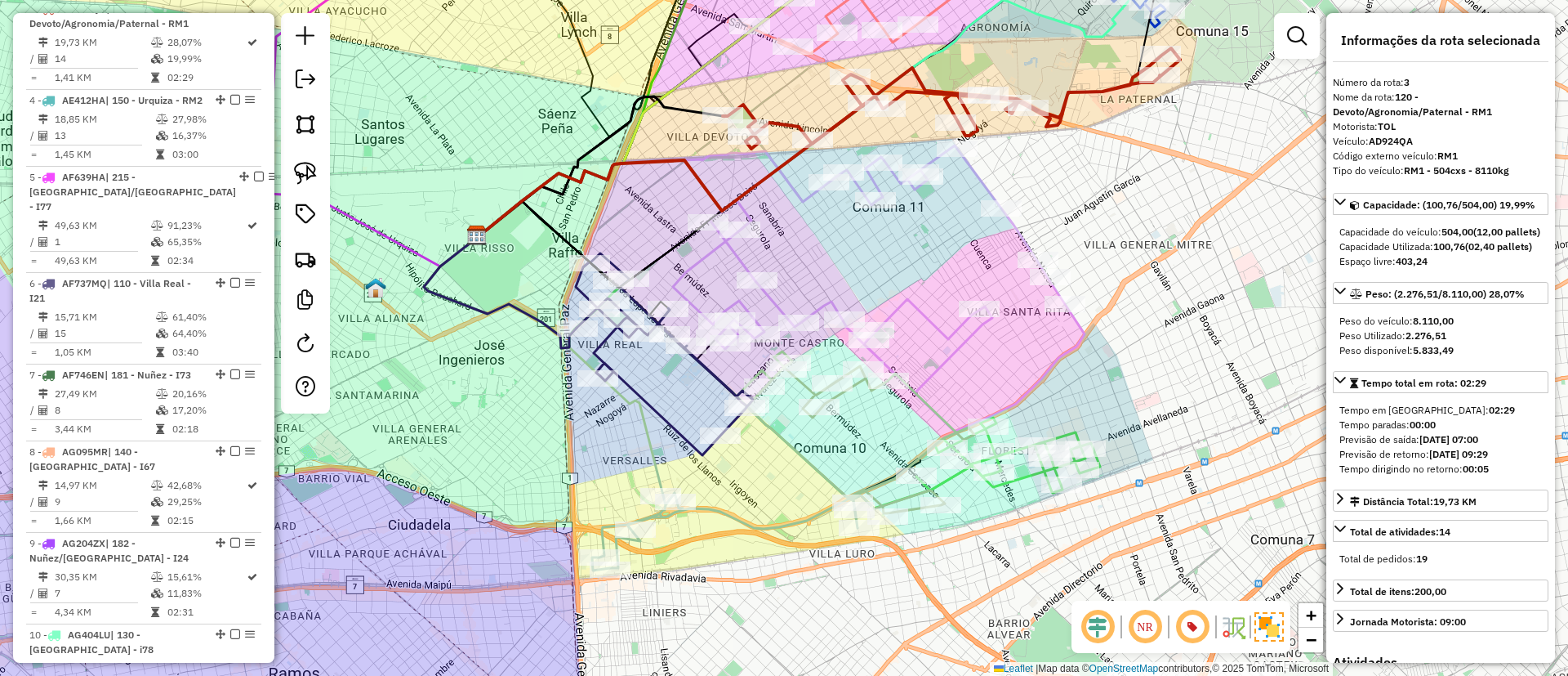
click at [918, 280] on div "Janela de atendimento Grade de atendimento Capacidade Transportadoras Veículos …" at bounding box center [784, 338] width 1568 height 676
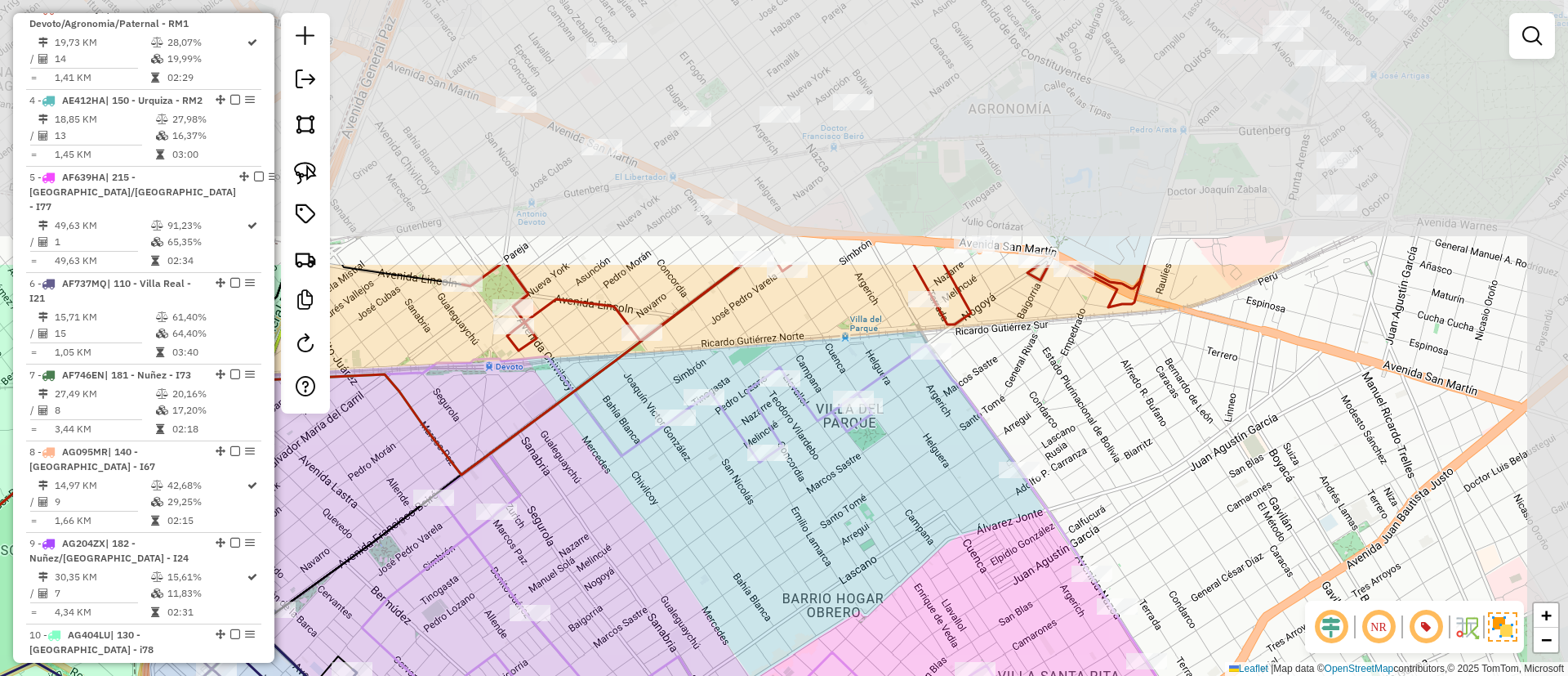
drag, startPoint x: 986, startPoint y: 157, endPoint x: 920, endPoint y: 491, distance: 340.5
click at [920, 491] on div "Janela de atendimento Grade de atendimento Capacidade Transportadoras Veículos …" at bounding box center [784, 338] width 1568 height 676
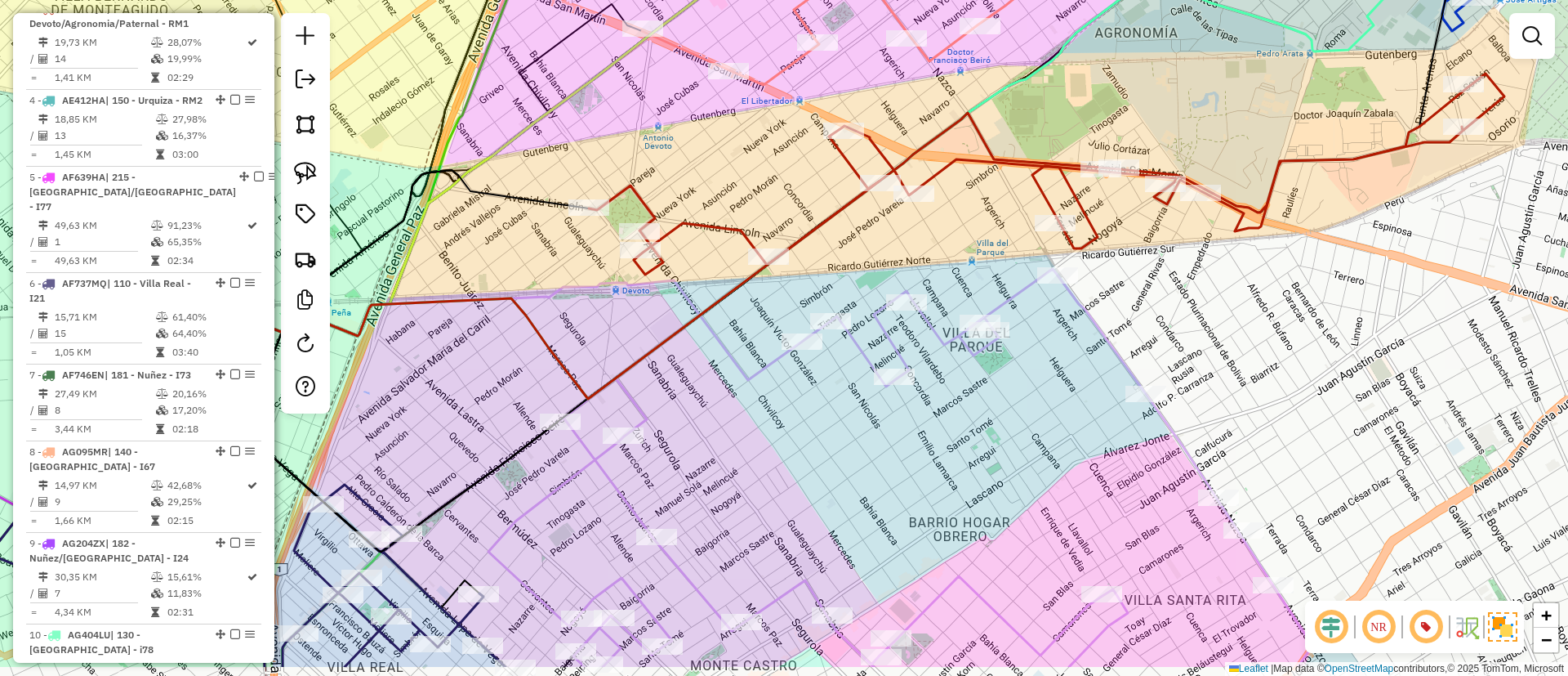
drag, startPoint x: 684, startPoint y: 471, endPoint x: 692, endPoint y: 458, distance: 15.3
click at [692, 458] on div "Janela de atendimento Grade de atendimento Capacidade Transportadoras Veículos …" at bounding box center [784, 338] width 1568 height 676
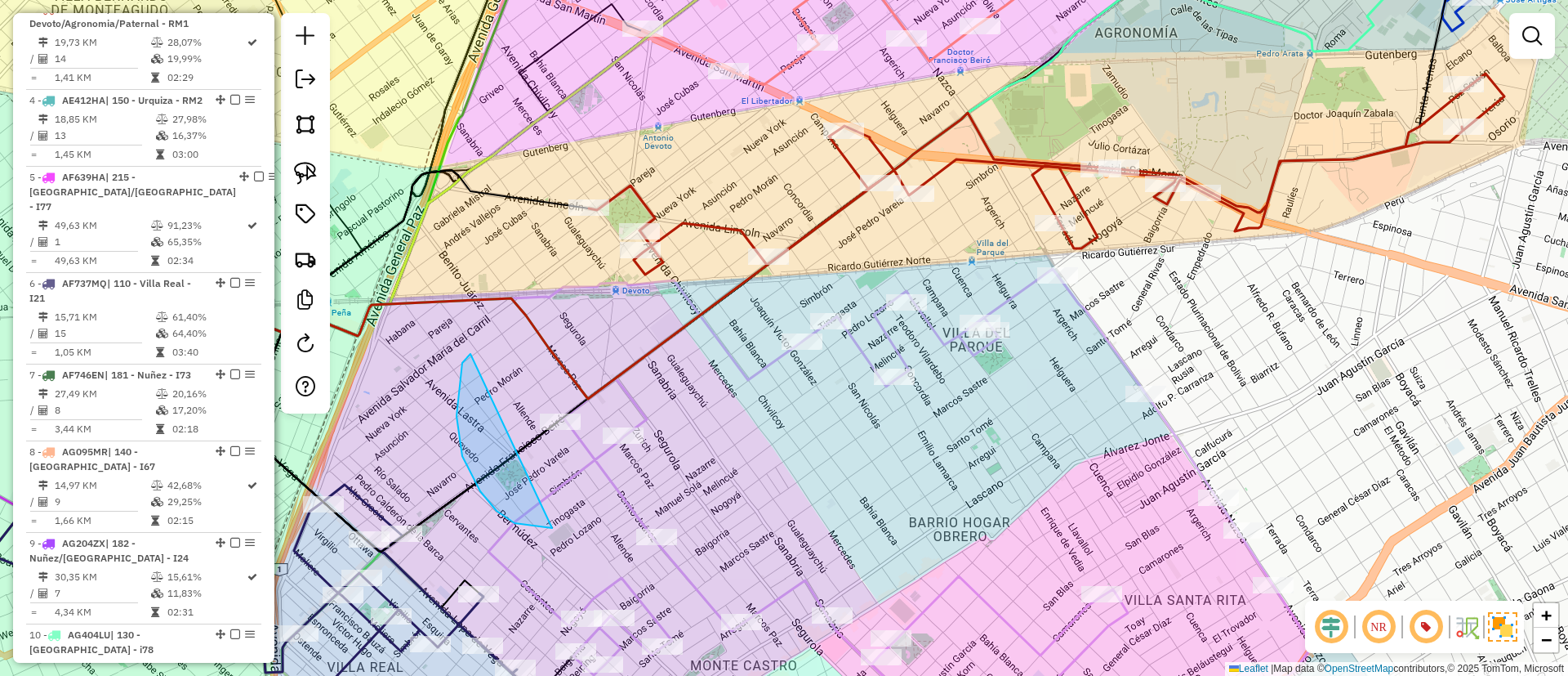
drag, startPoint x: 462, startPoint y: 456, endPoint x: 667, endPoint y: 438, distance: 205.8
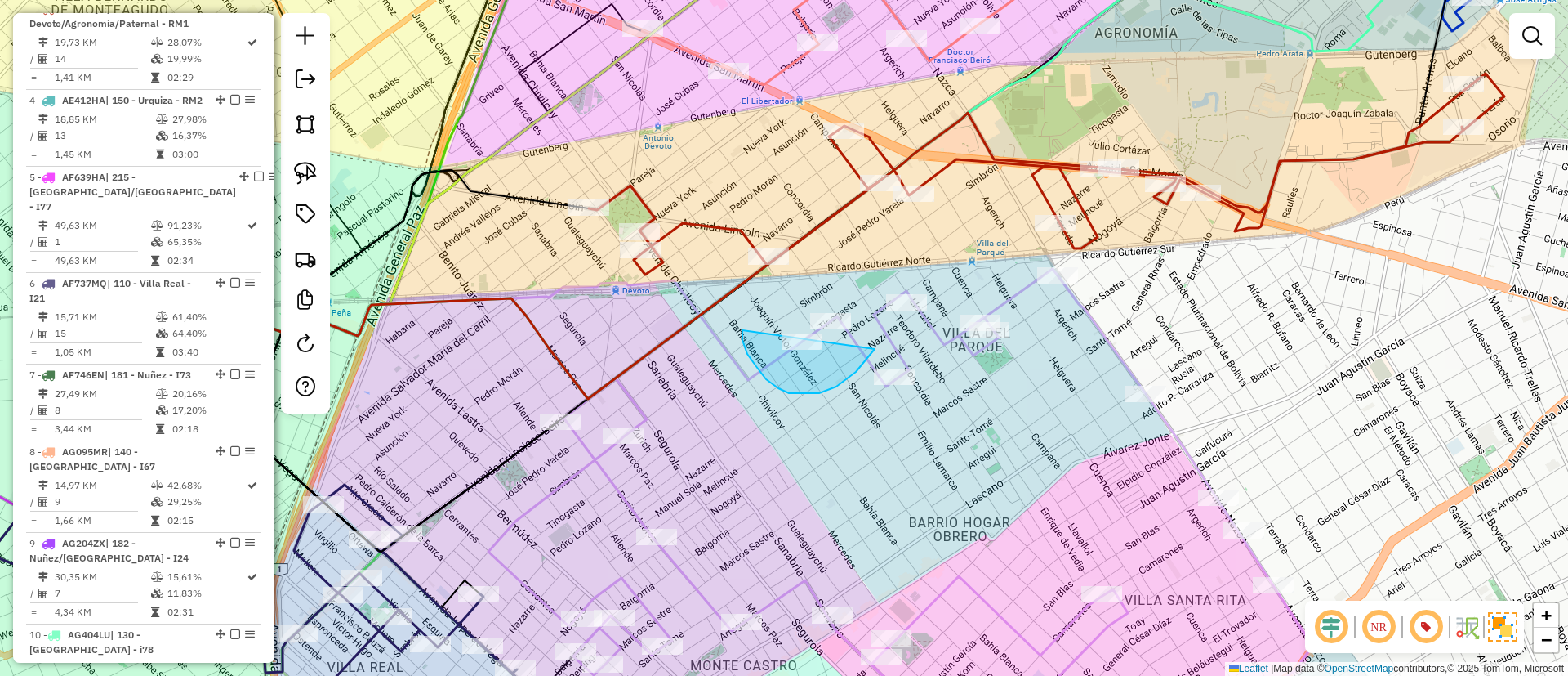
drag, startPoint x: 820, startPoint y: 393, endPoint x: 875, endPoint y: 267, distance: 137.5
drag, startPoint x: 889, startPoint y: 265, endPoint x: 967, endPoint y: 294, distance: 83.2
click at [834, 214] on icon at bounding box center [1046, 174] width 916 height 201
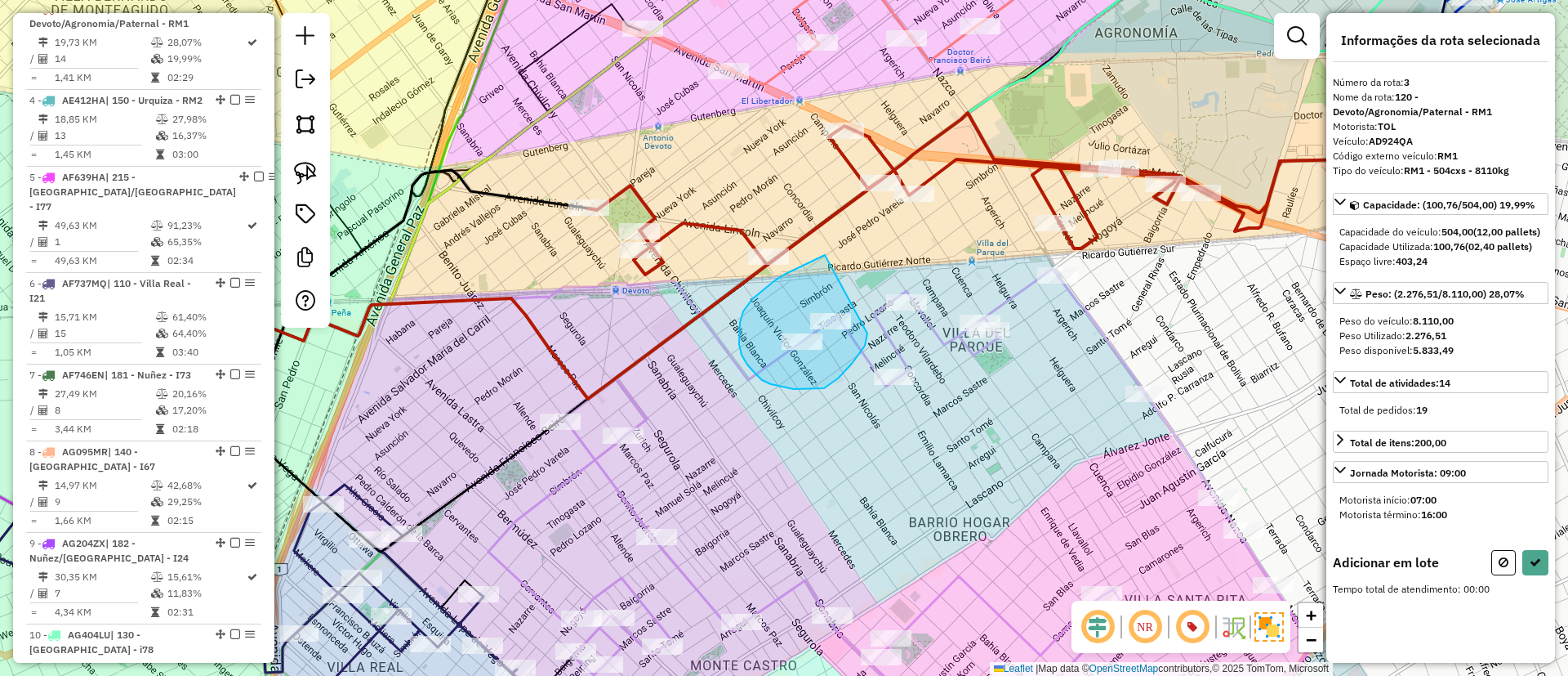
drag, startPoint x: 789, startPoint y: 273, endPoint x: 867, endPoint y: 325, distance: 93.7
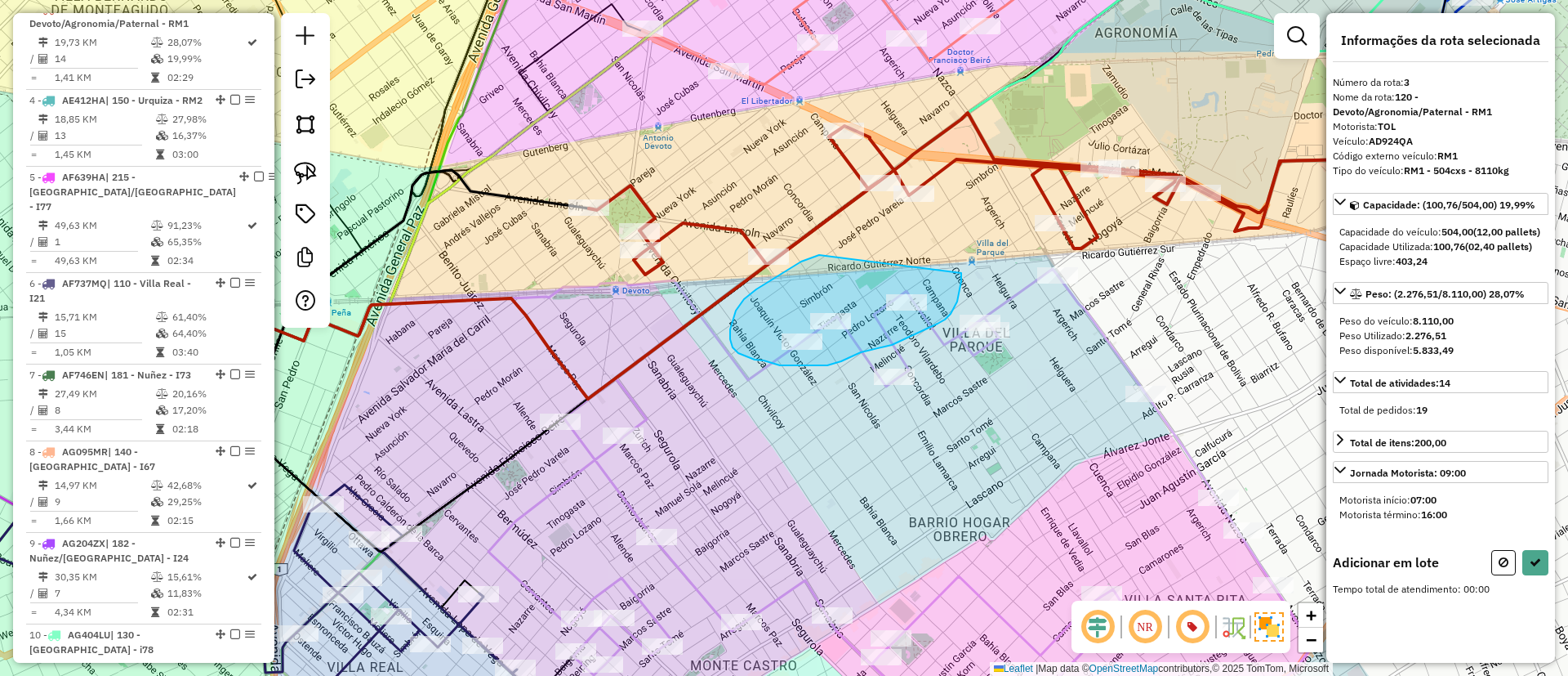
drag, startPoint x: 816, startPoint y: 256, endPoint x: 961, endPoint y: 264, distance: 145.2
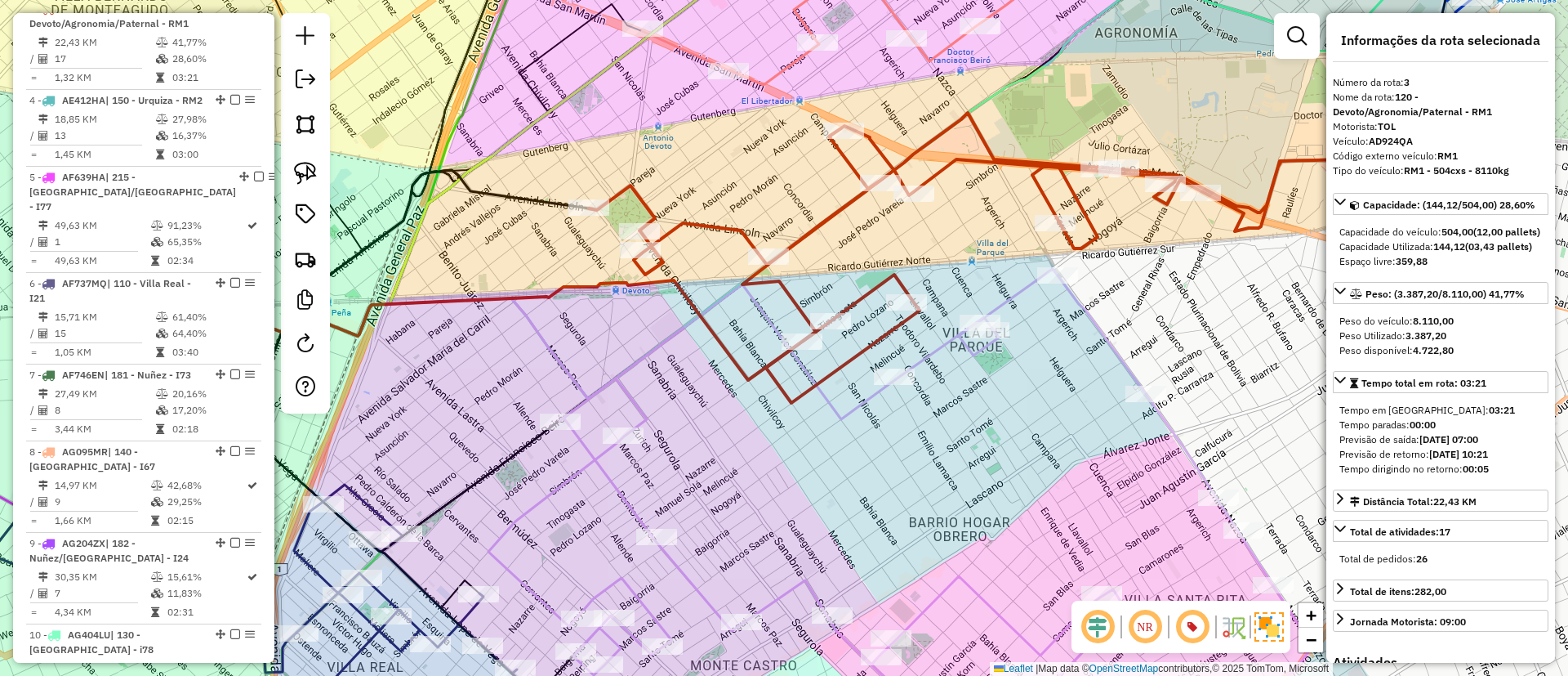
click at [1186, 445] on icon at bounding box center [900, 506] width 825 height 474
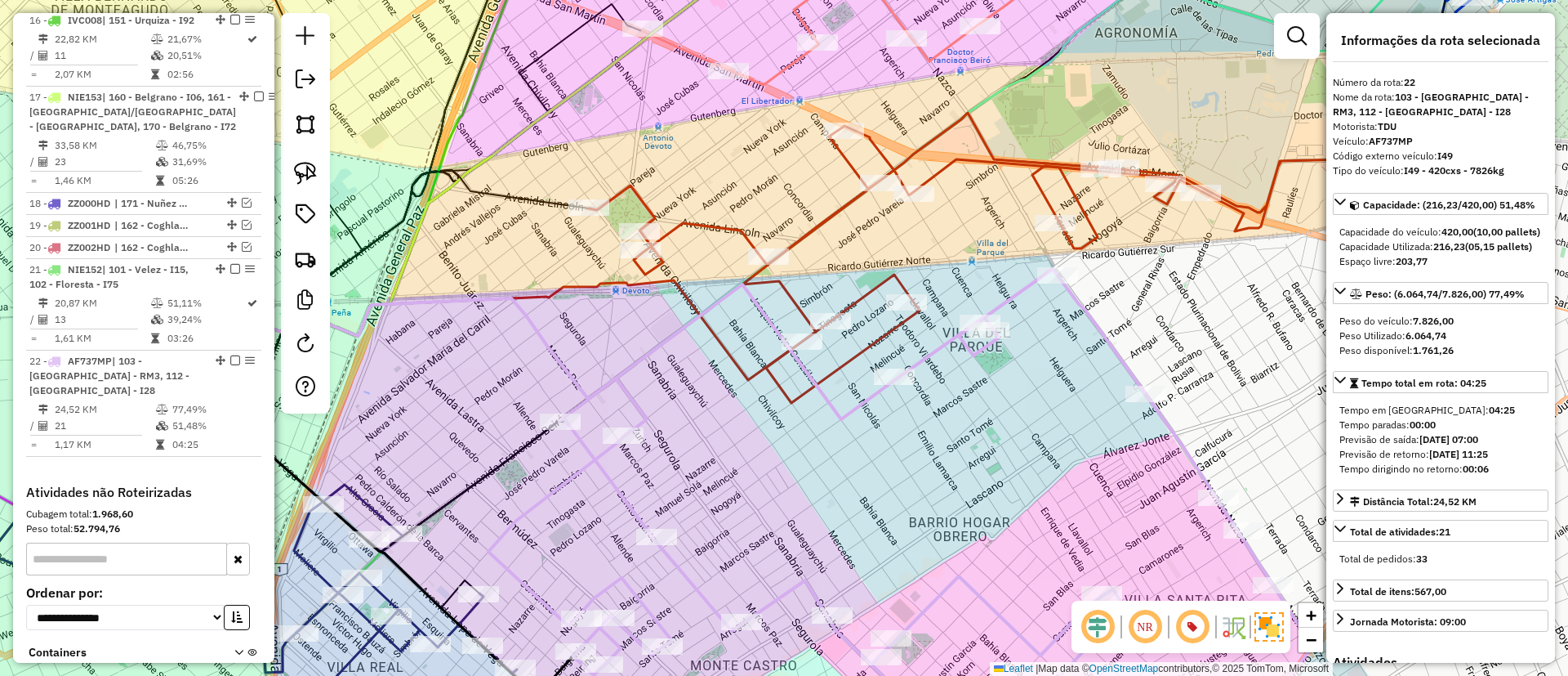
scroll to position [2209, 0]
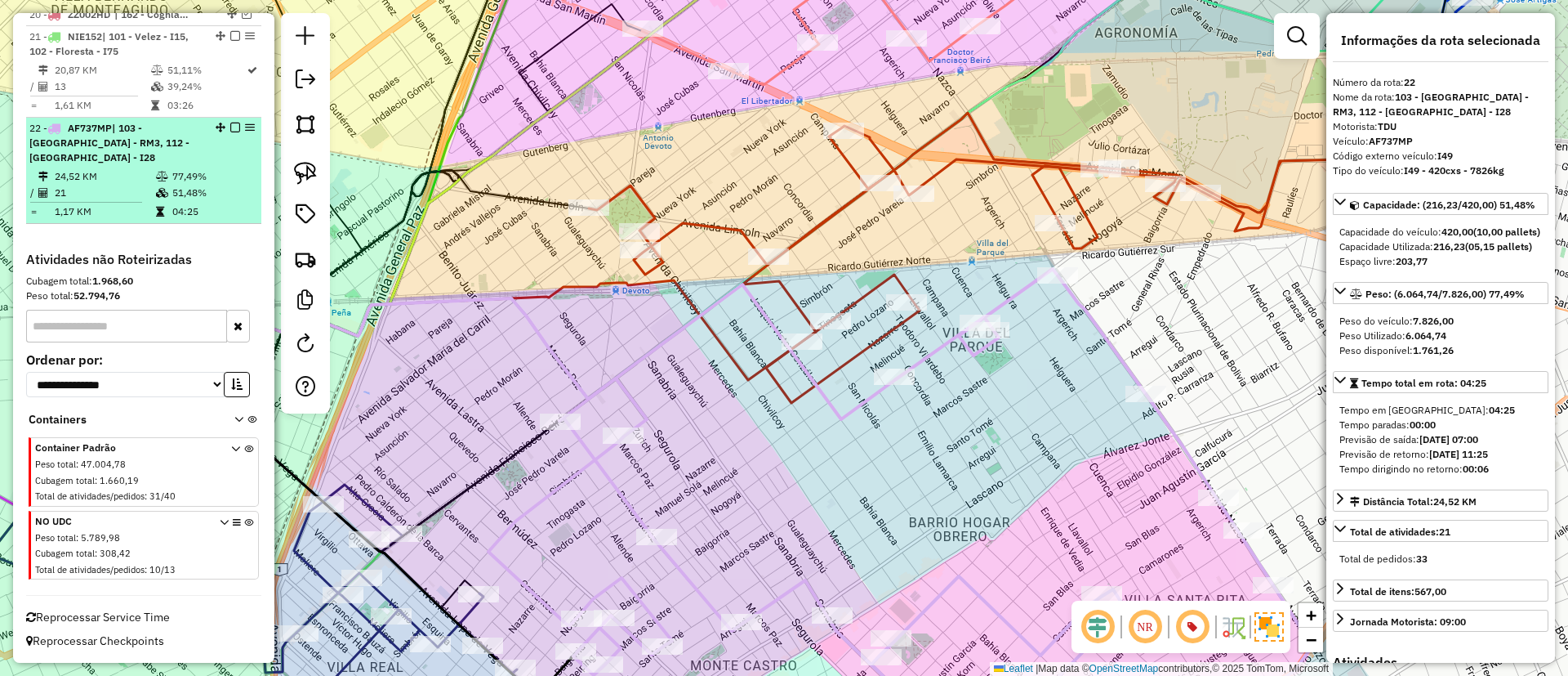
click at [224, 132] on div at bounding box center [230, 127] width 49 height 10
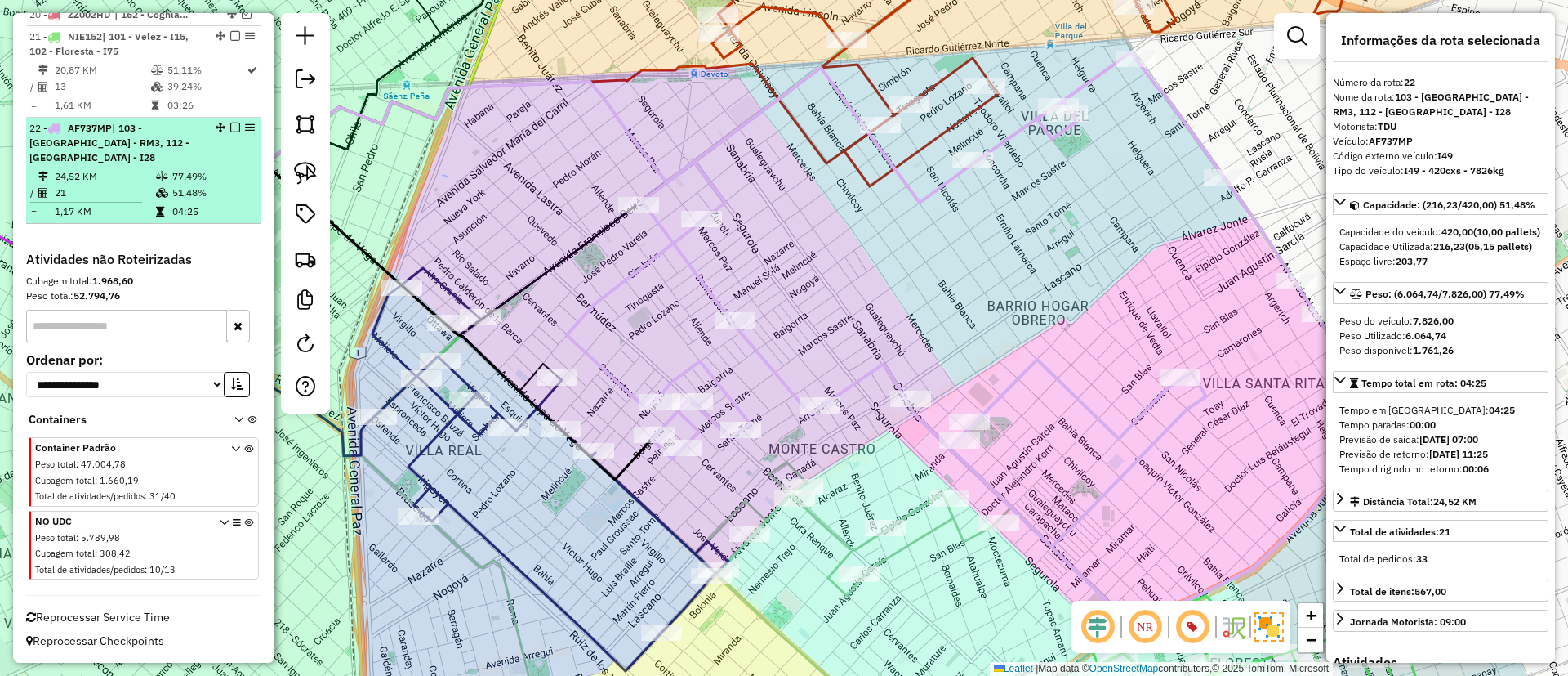
click at [230, 132] on em at bounding box center [235, 127] width 10 height 10
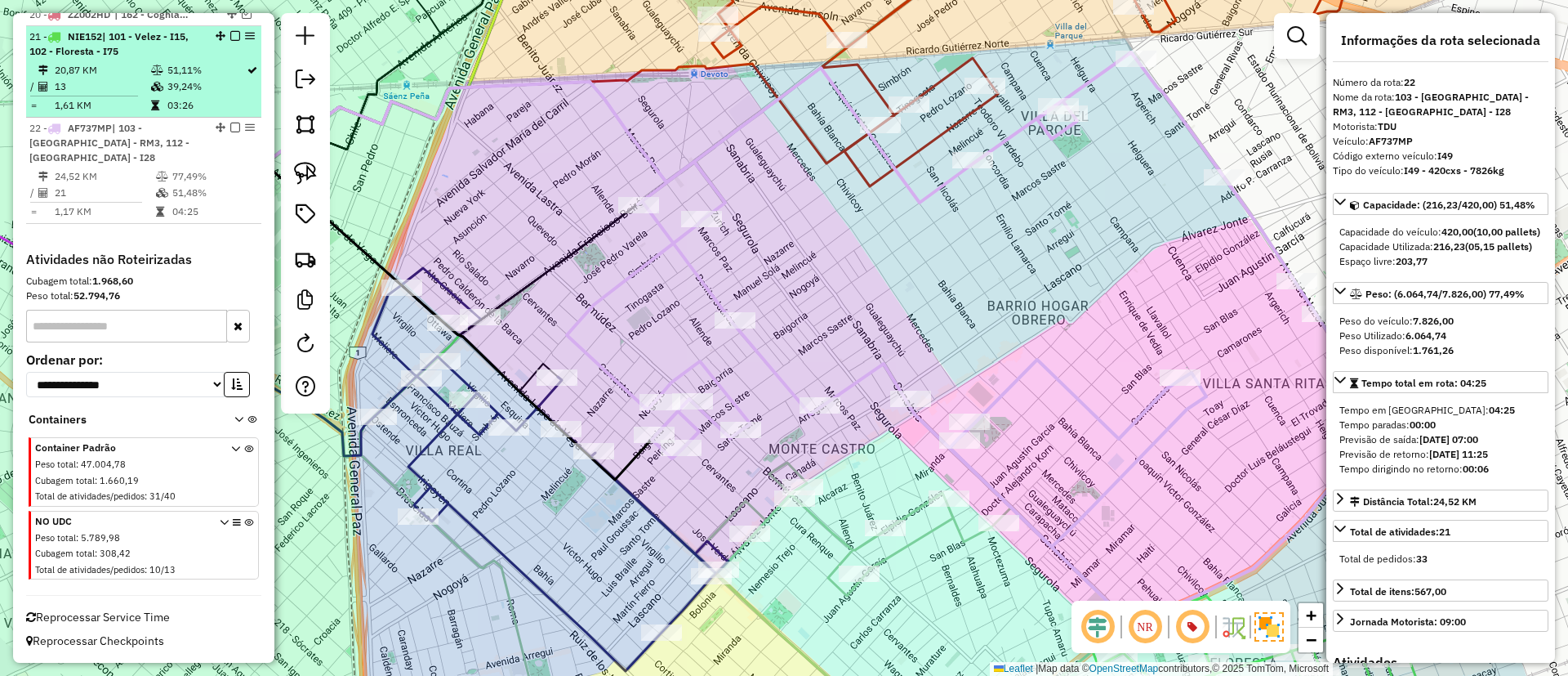
scroll to position [2139, 0]
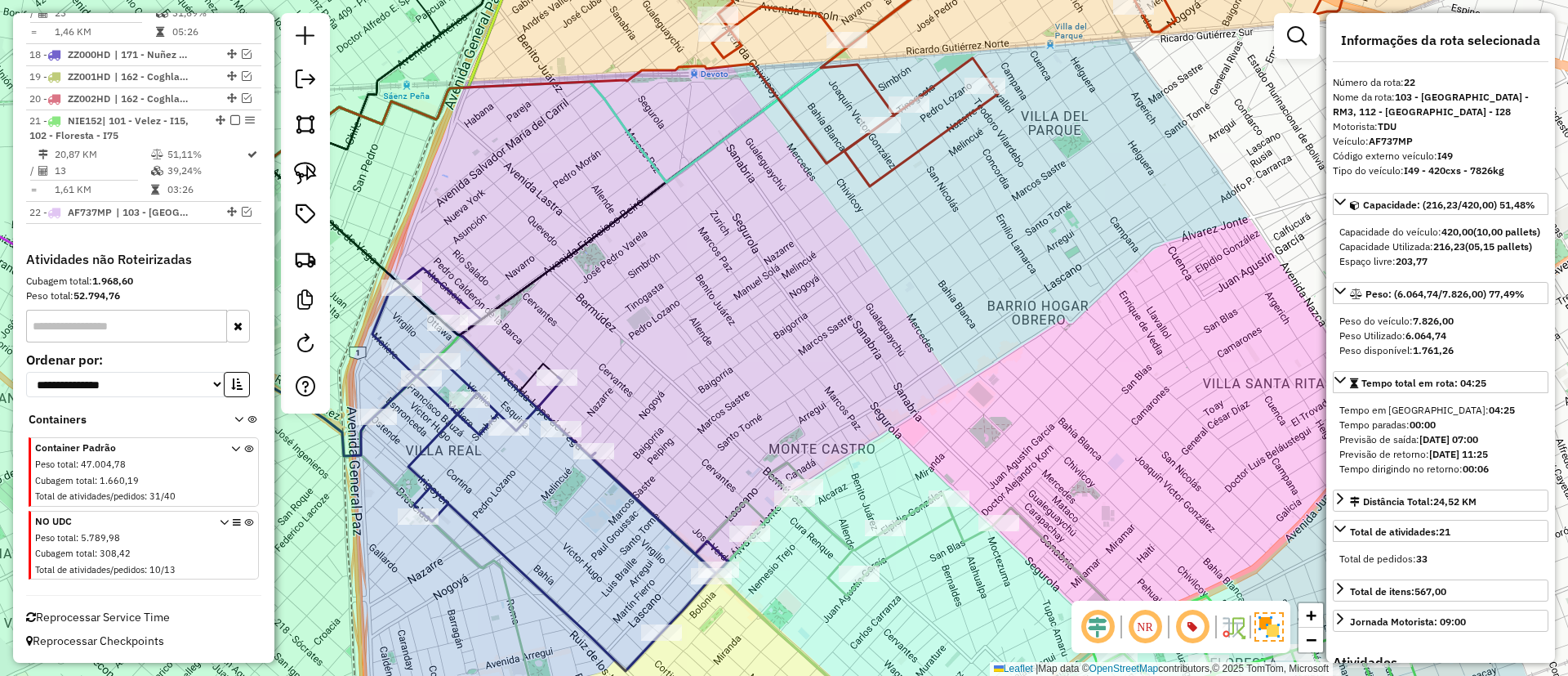
click at [468, 429] on icon at bounding box center [550, 469] width 356 height 403
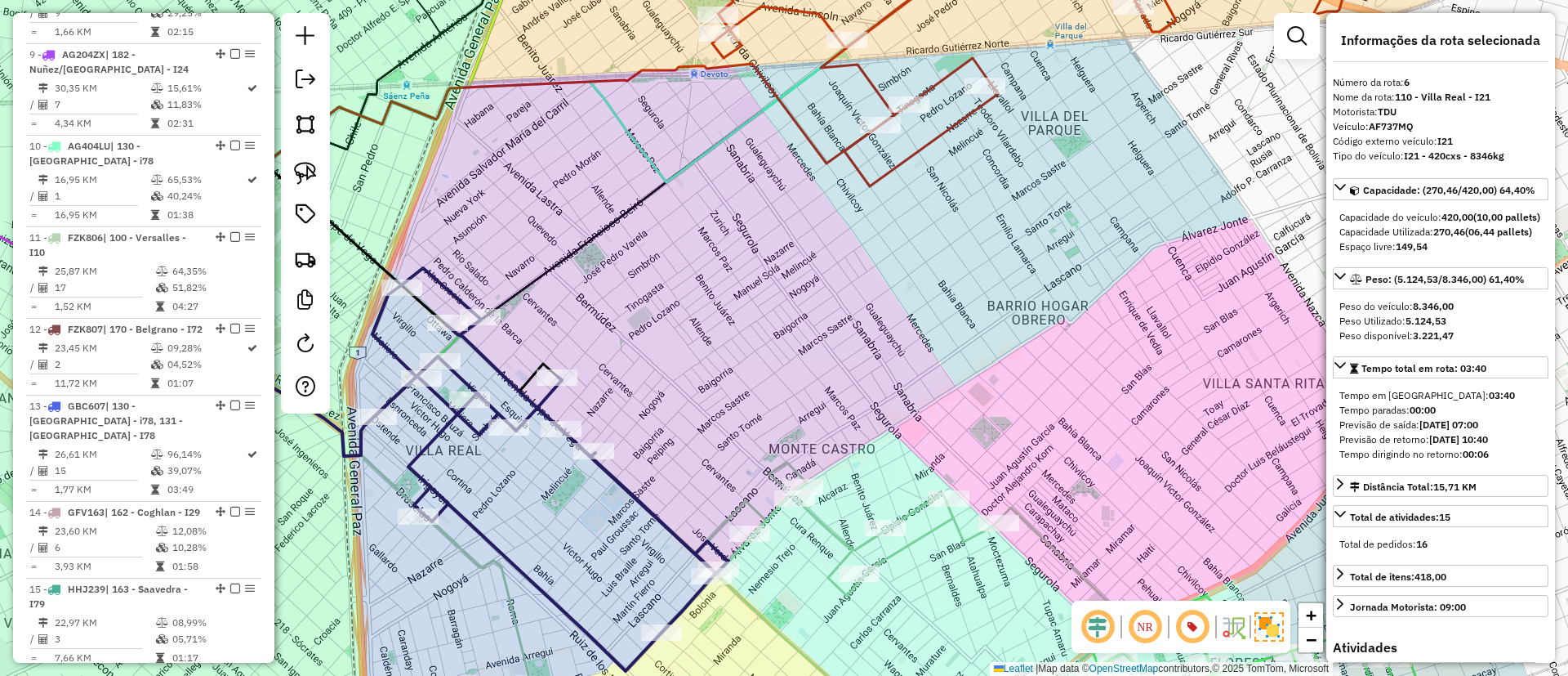
scroll to position [1072, 0]
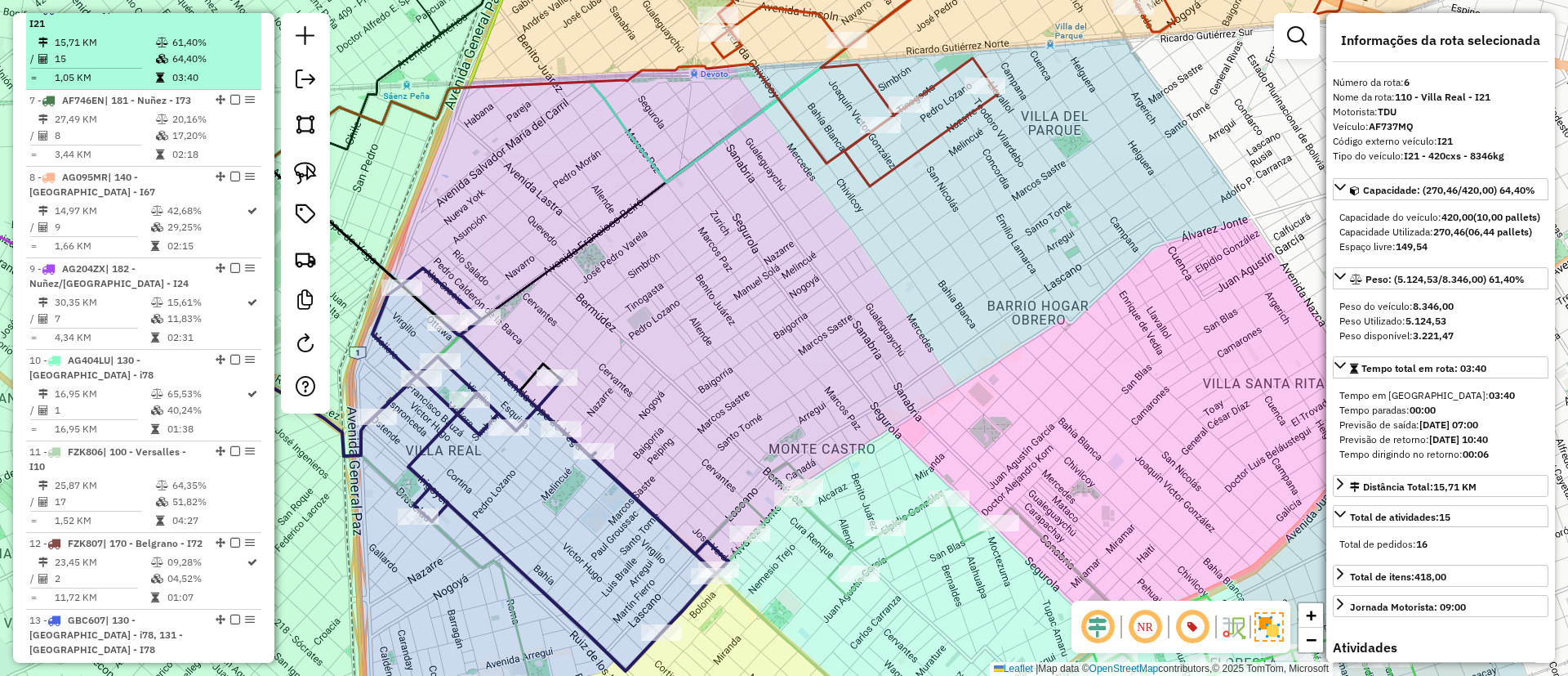
click at [230, 13] on em at bounding box center [235, 8] width 10 height 10
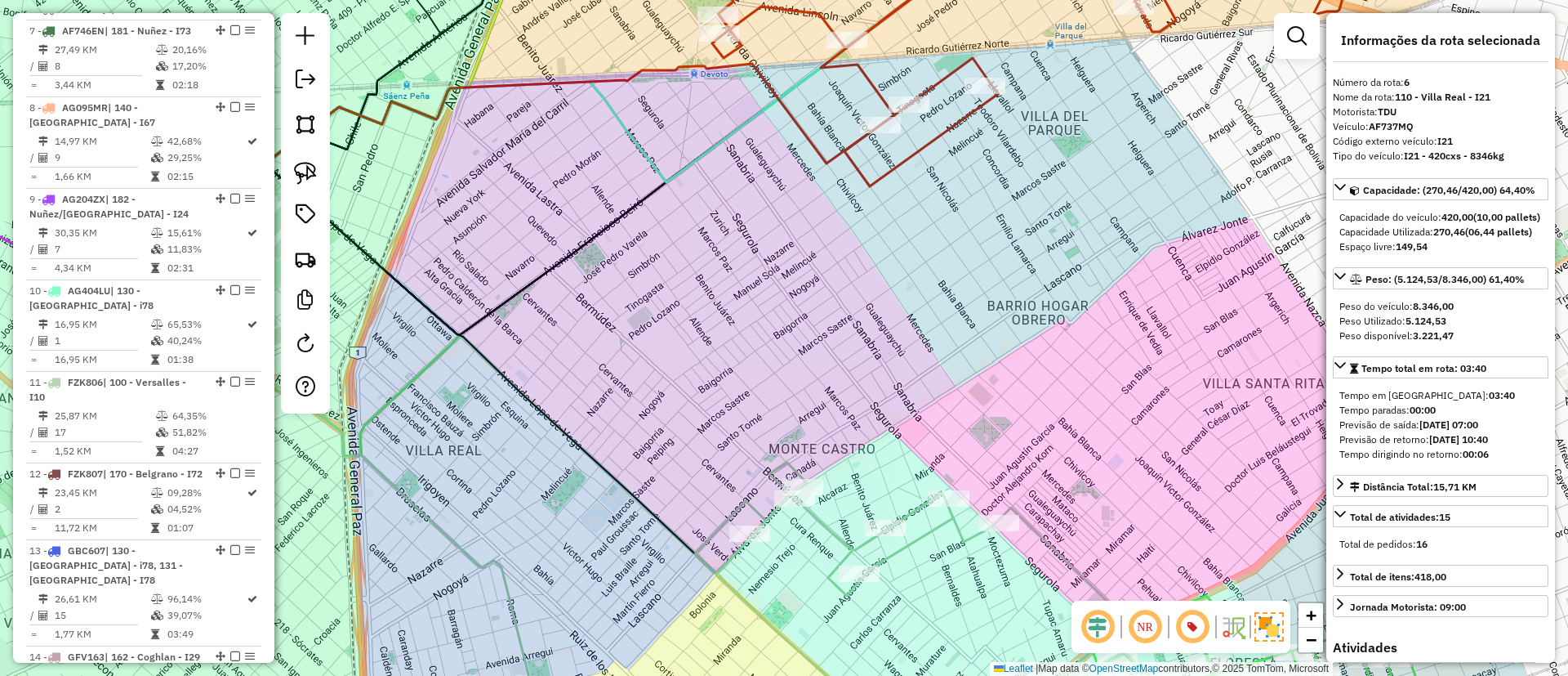
click at [821, 527] on icon at bounding box center [933, 602] width 476 height 281
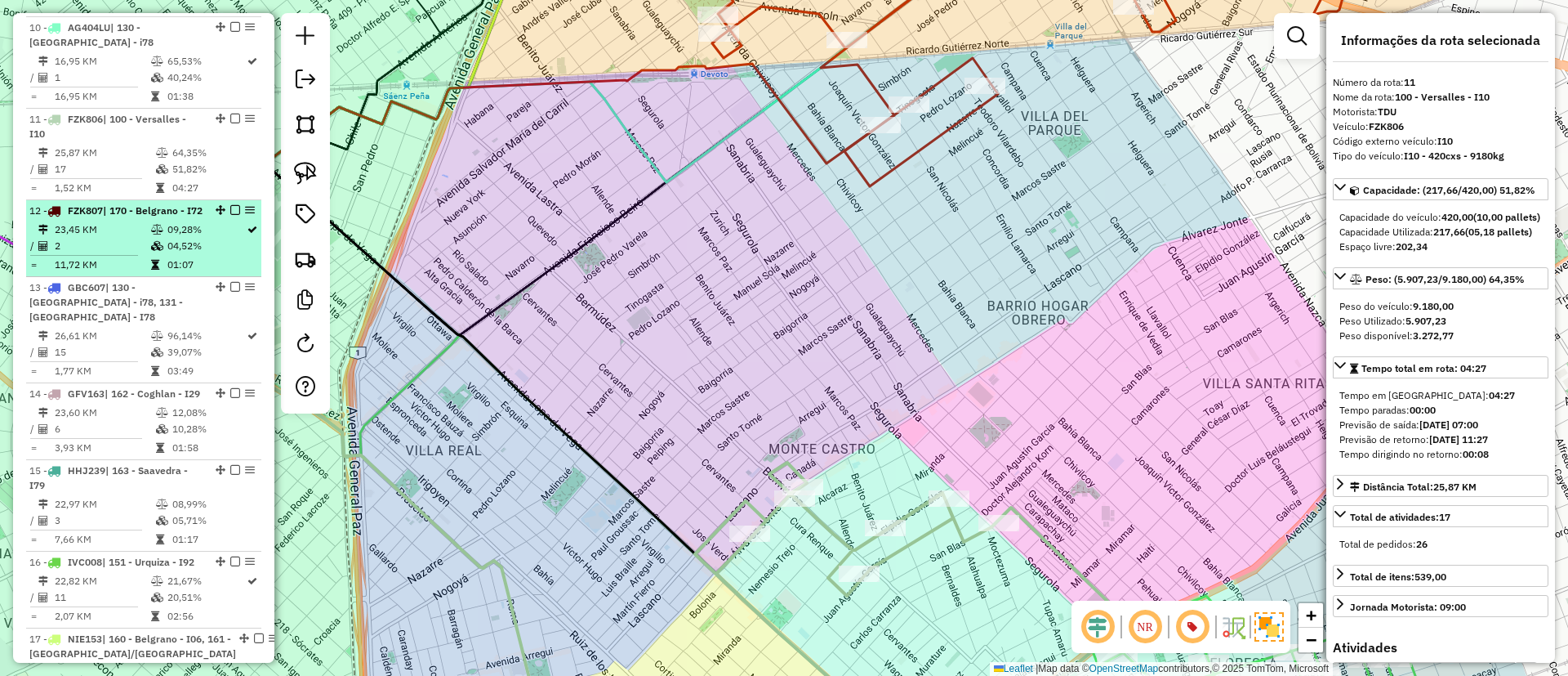
scroll to position [1446, 0]
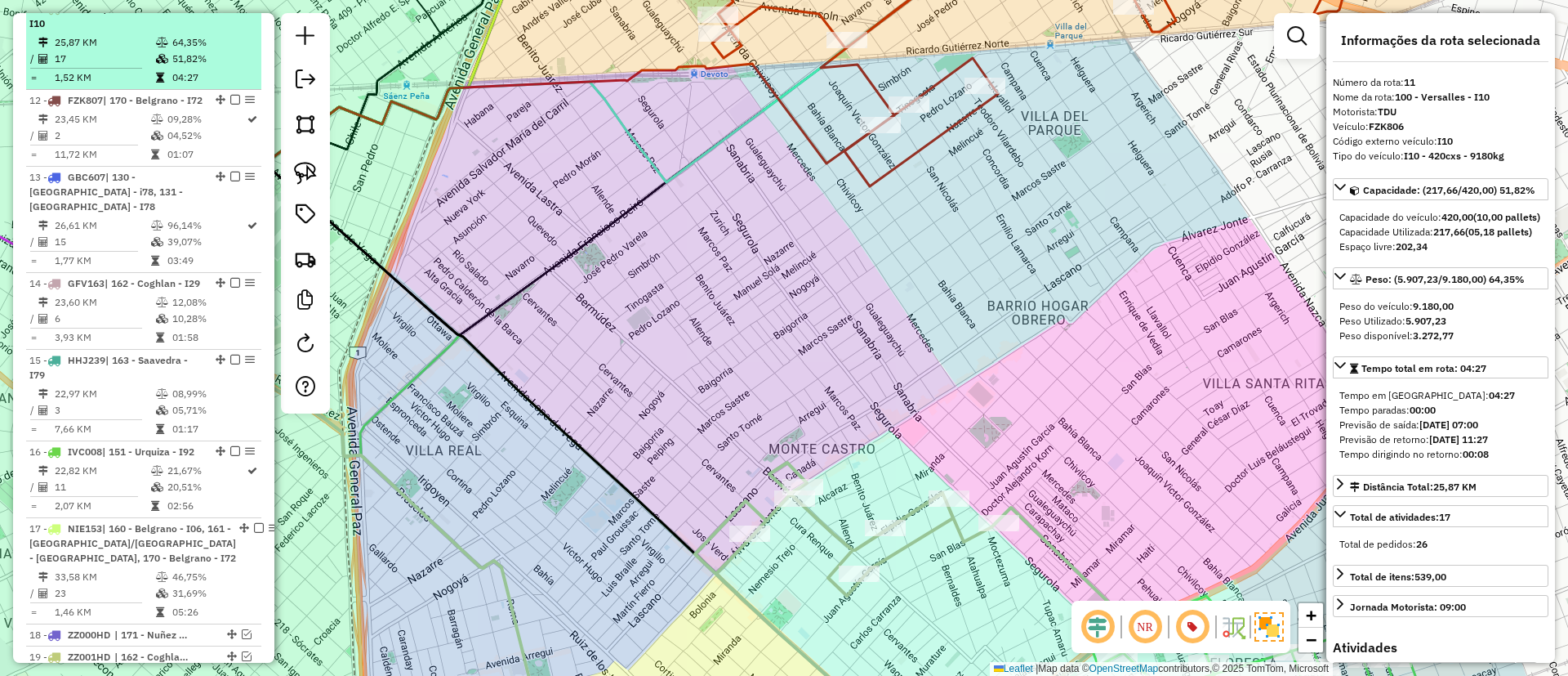
click at [230, 13] on em at bounding box center [235, 8] width 10 height 10
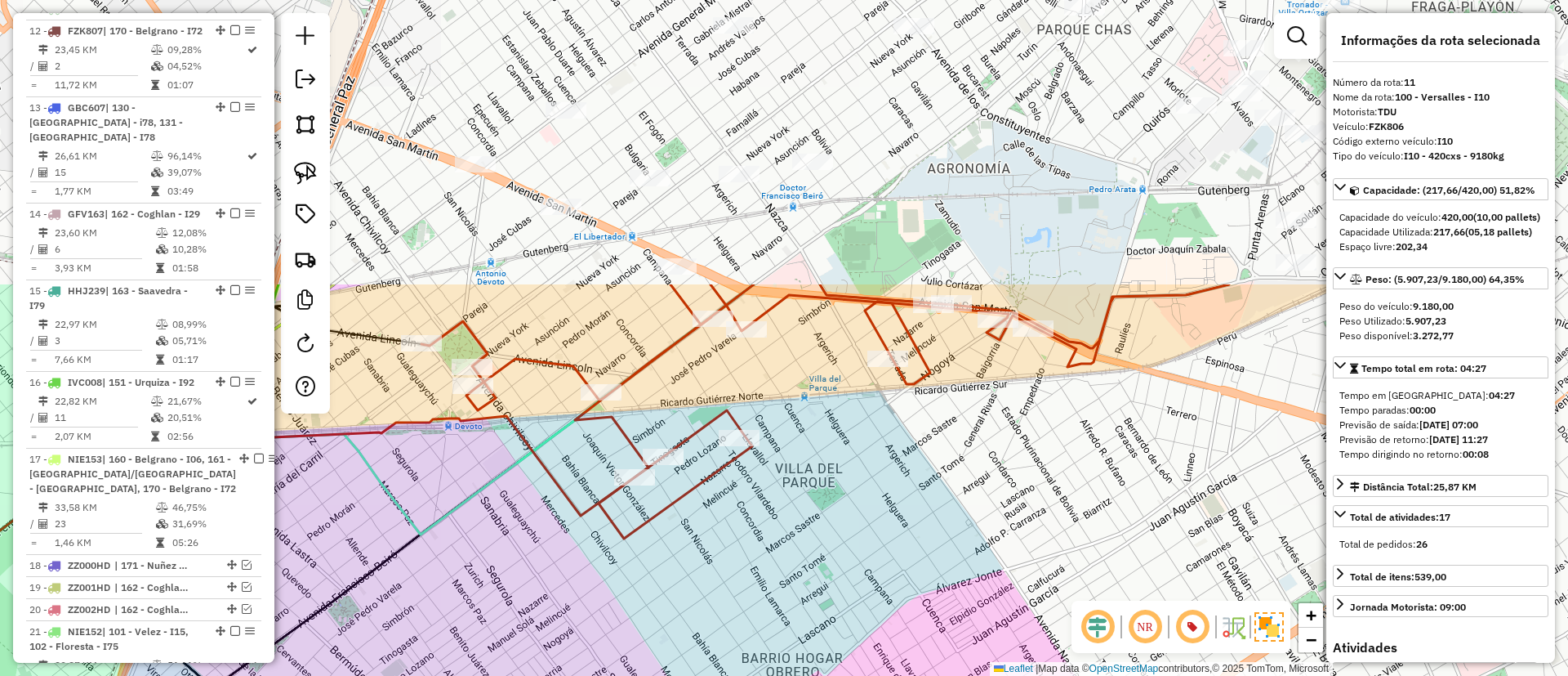
drag, startPoint x: 1139, startPoint y: 387, endPoint x: 753, endPoint y: 482, distance: 397.5
click at [880, 675] on html "Aguarde... Pop-up bloqueado! Seu navegador bloqueou automáticamente a abertura …" at bounding box center [784, 338] width 1568 height 676
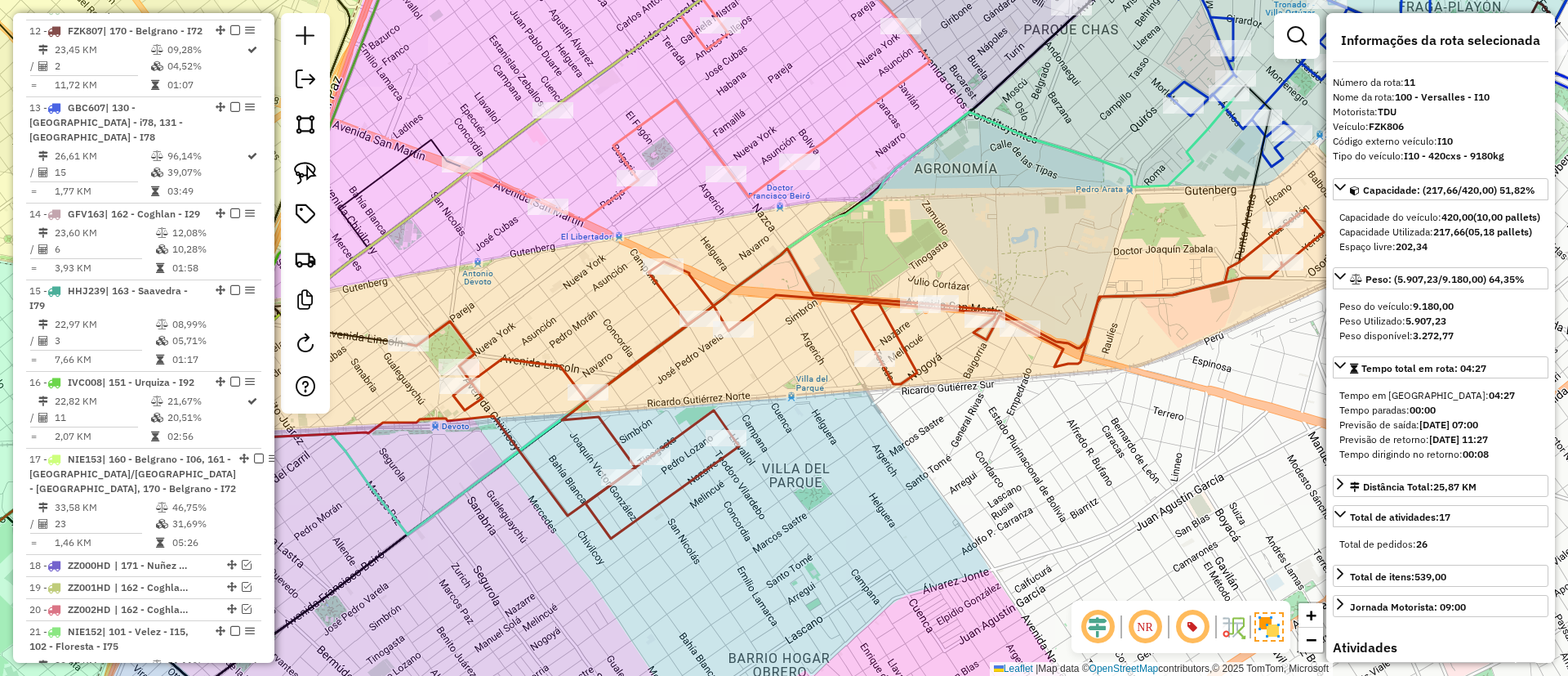
click at [659, 338] on icon at bounding box center [866, 374] width 916 height 329
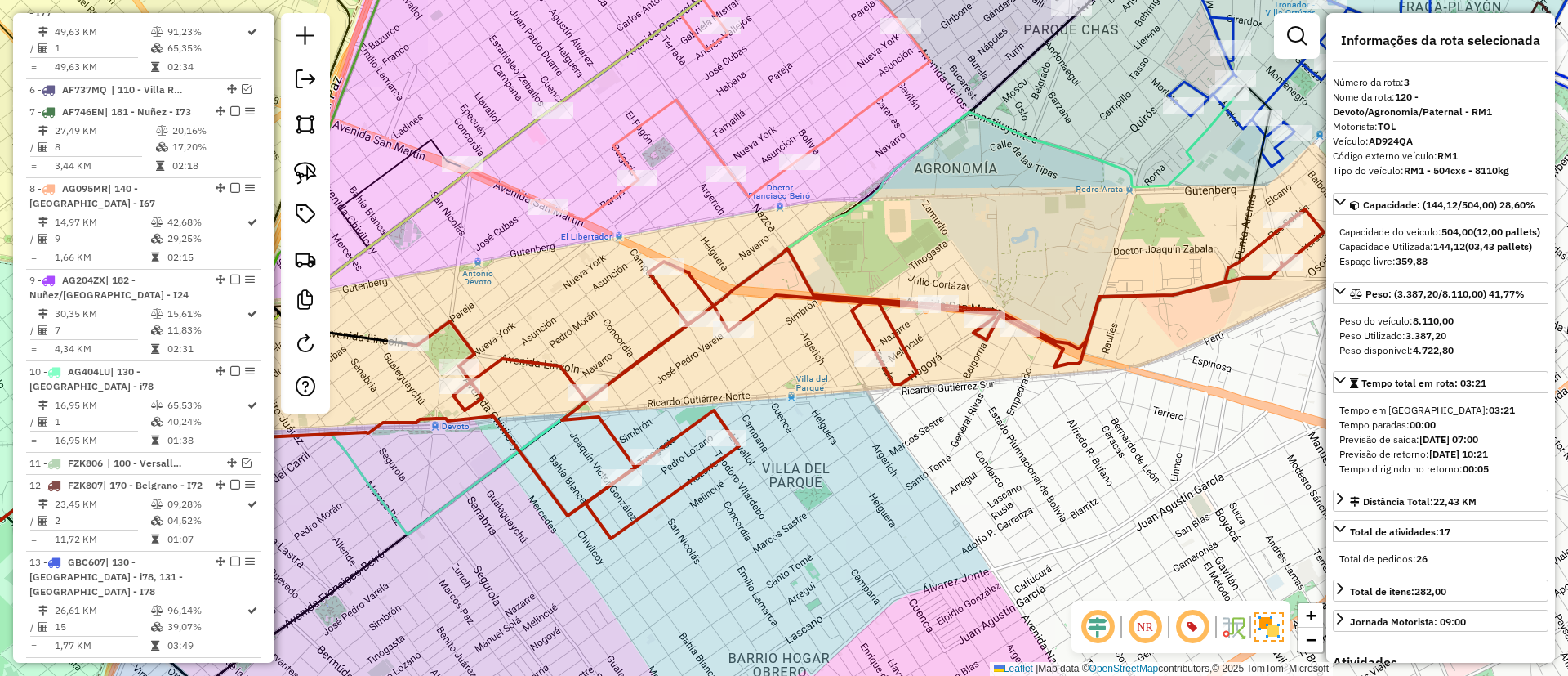
scroll to position [797, 0]
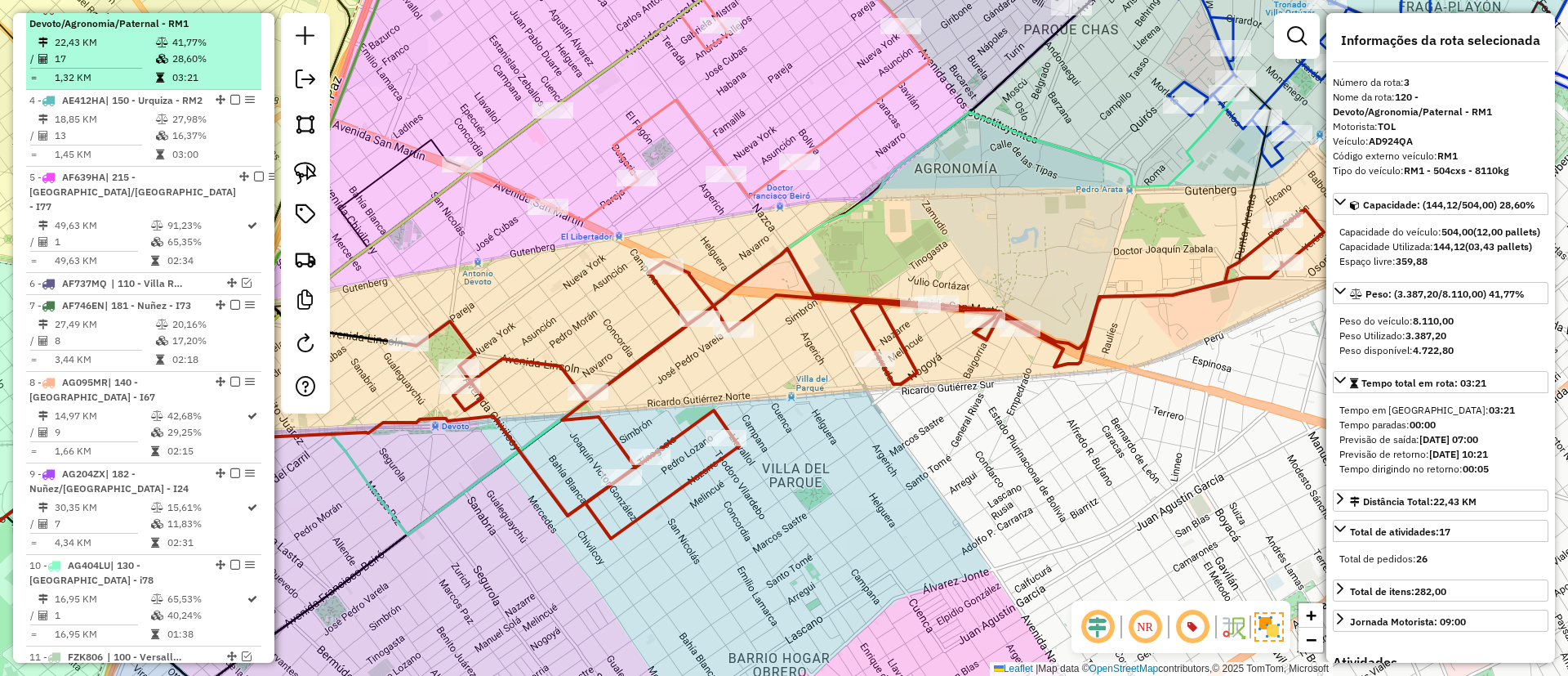
drag, startPoint x: 230, startPoint y: 20, endPoint x: 239, endPoint y: 19, distance: 9.1
click at [231, 13] on em at bounding box center [235, 8] width 10 height 10
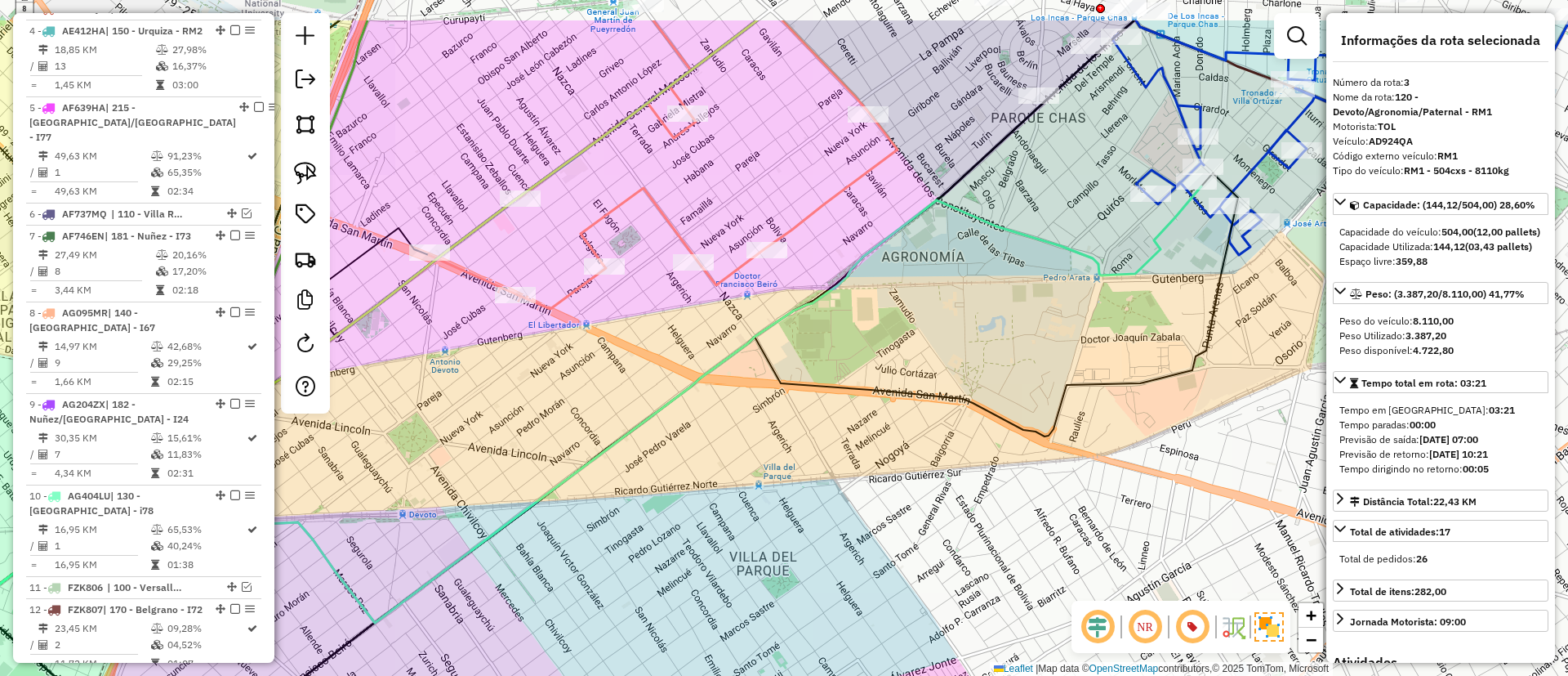
drag, startPoint x: 897, startPoint y: 152, endPoint x: 671, endPoint y: 490, distance: 406.6
click at [671, 490] on div "Janela de atendimento Grade de atendimento Capacidade Transportadoras Veículos …" at bounding box center [784, 338] width 1568 height 676
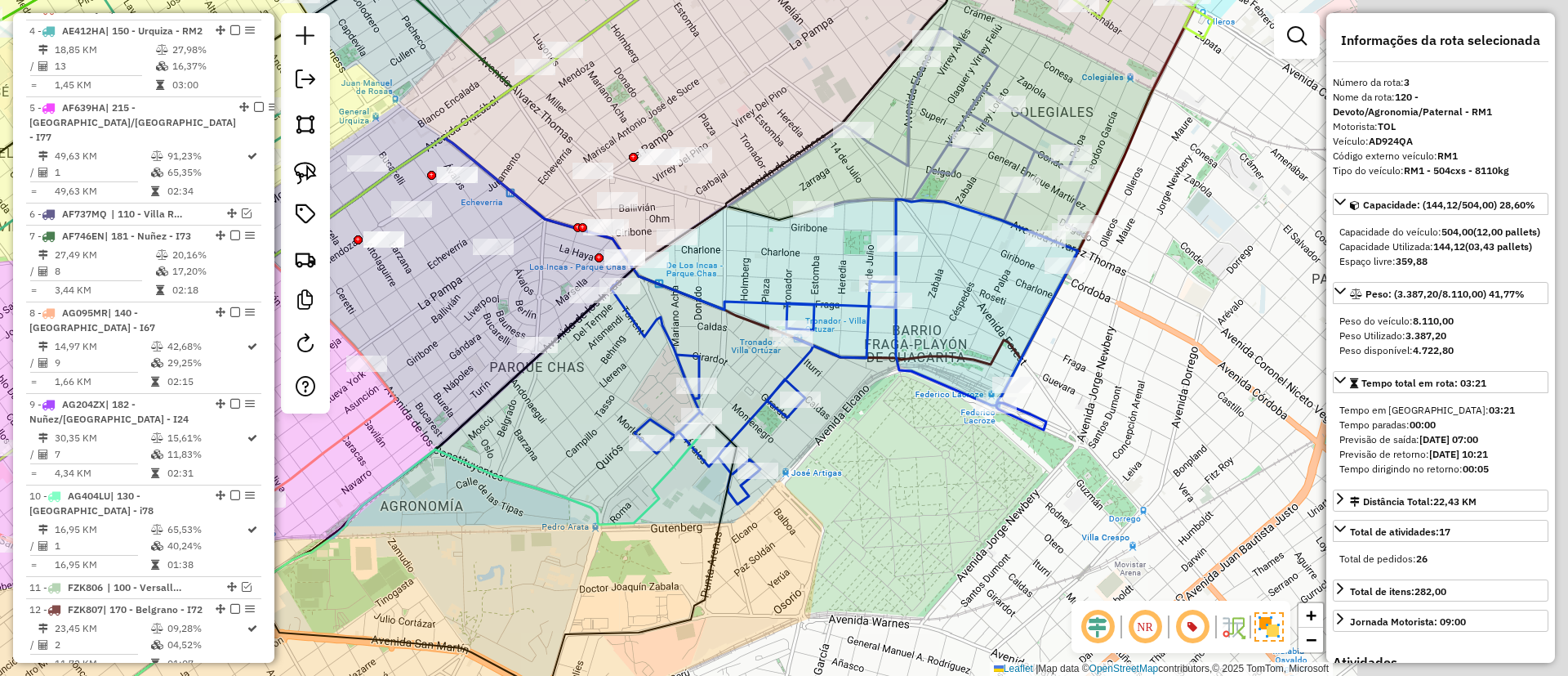
drag, startPoint x: 585, startPoint y: 440, endPoint x: 508, endPoint y: 432, distance: 77.4
click at [508, 432] on div "Janela de atendimento Grade de atendimento Capacidade Transportadoras Veículos …" at bounding box center [784, 338] width 1568 height 676
click at [896, 341] on icon at bounding box center [845, 352] width 467 height 305
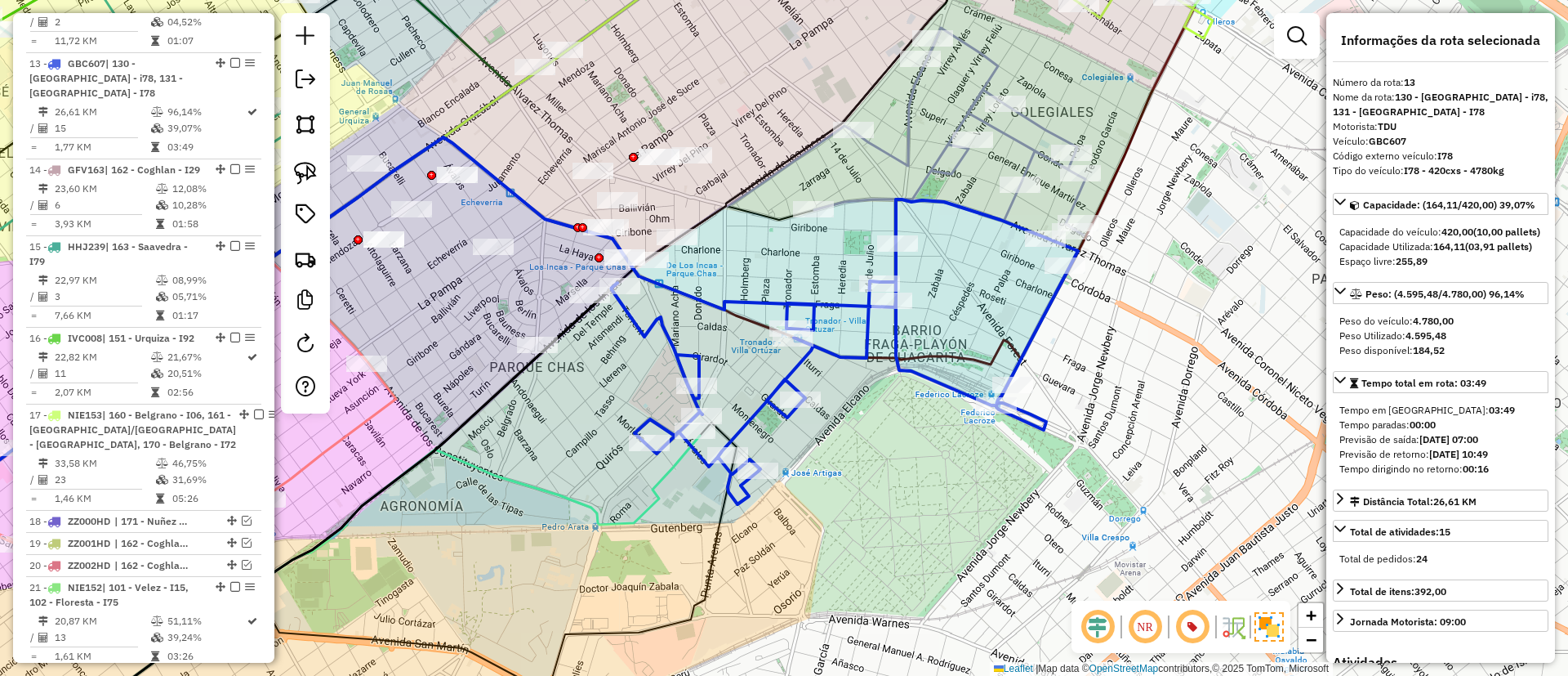
scroll to position [1489, 0]
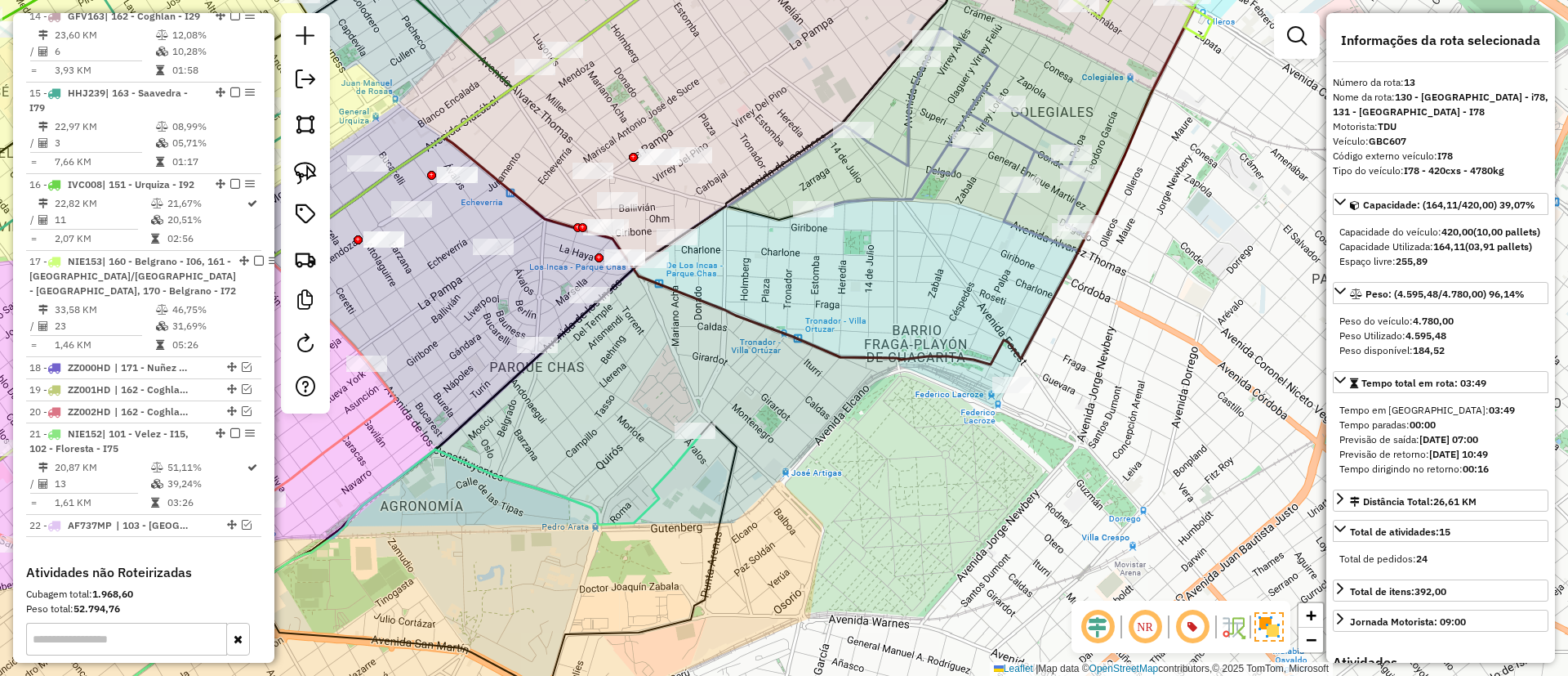
click at [665, 472] on icon at bounding box center [373, 589] width 653 height 307
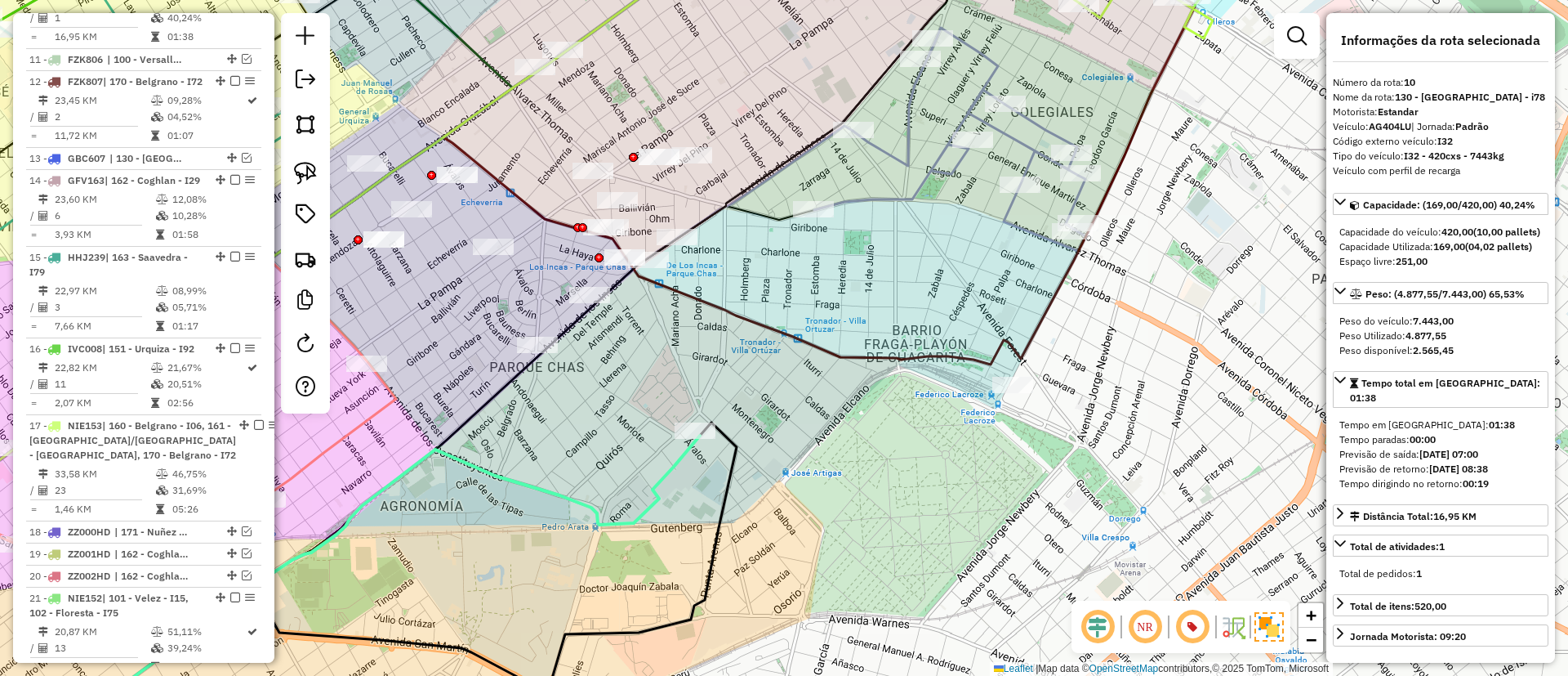
scroll to position [1285, 0]
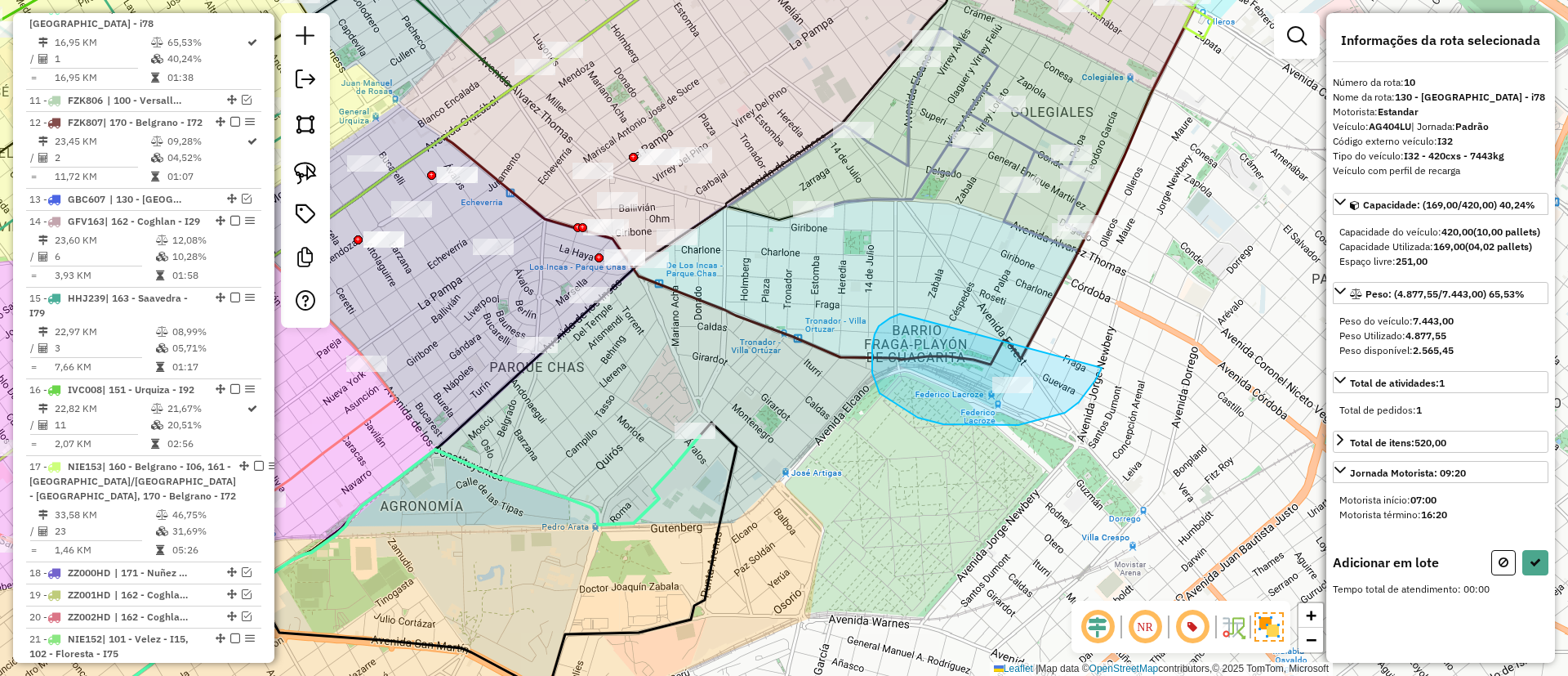
drag, startPoint x: 875, startPoint y: 334, endPoint x: 1103, endPoint y: 332, distance: 228.0
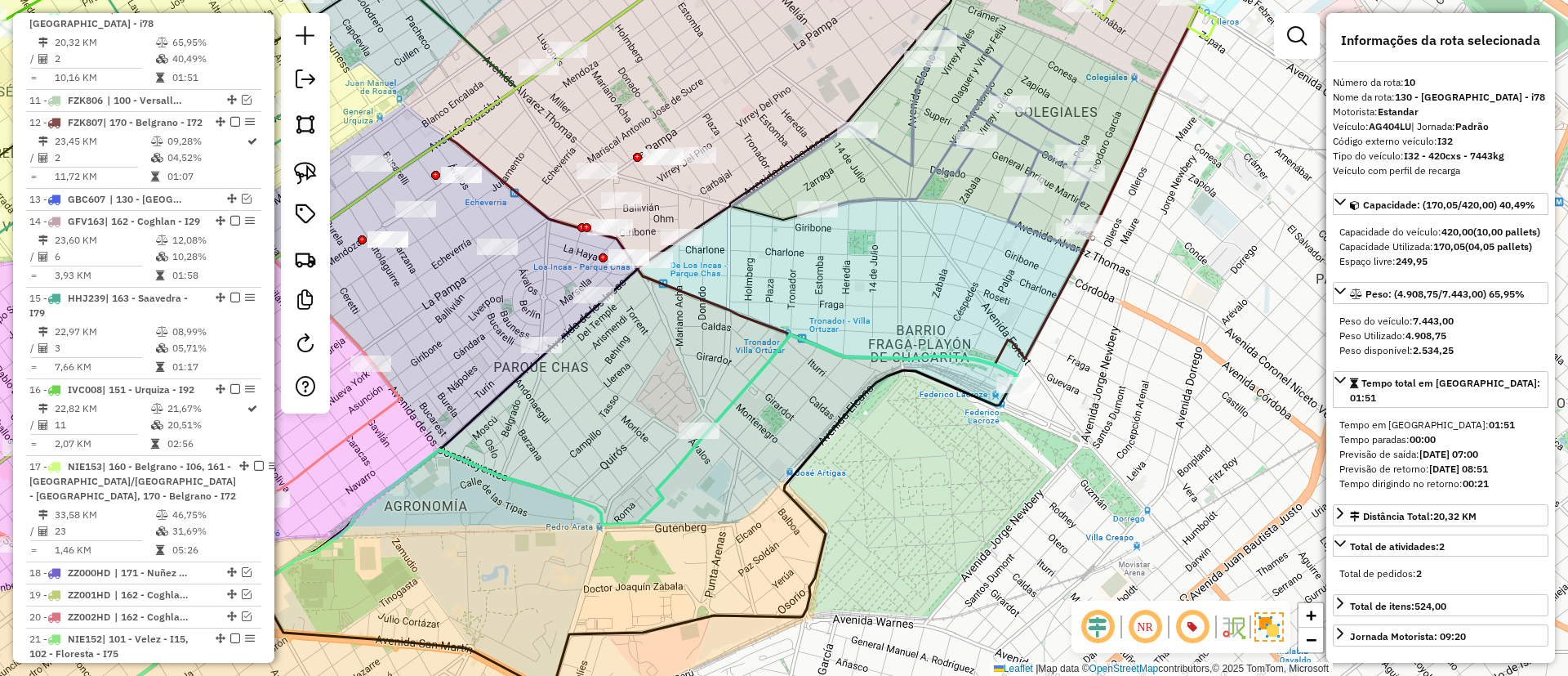
drag, startPoint x: 784, startPoint y: 287, endPoint x: 1006, endPoint y: 318, distance: 224.2
click at [1006, 318] on div "Janela de atendimento Grade de atendimento Capacidade Transportadoras Veículos …" at bounding box center [784, 338] width 1568 height 676
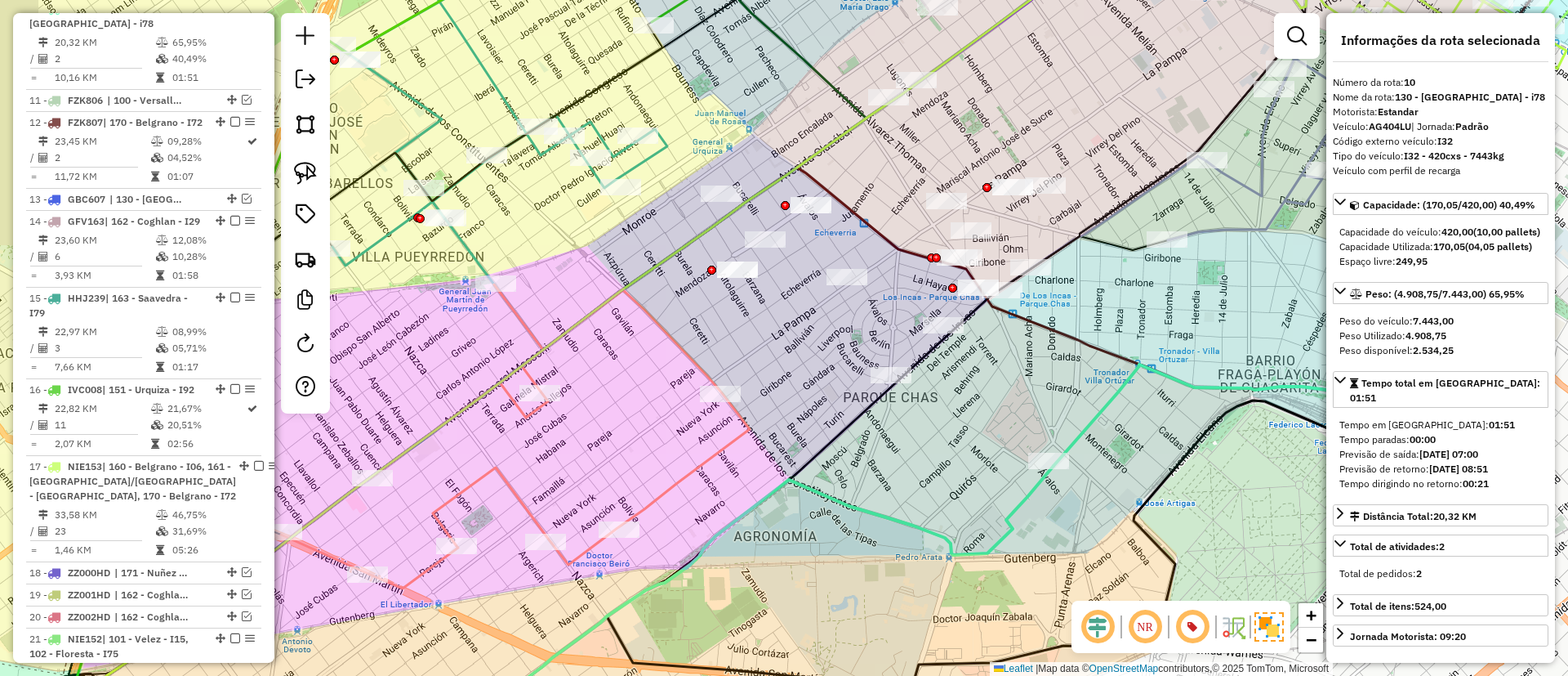
drag, startPoint x: 978, startPoint y: 393, endPoint x: 1085, endPoint y: 379, distance: 107.9
click at [1085, 379] on div "Janela de atendimento Grade de atendimento Capacidade Transportadoras Veículos …" at bounding box center [784, 338] width 1568 height 676
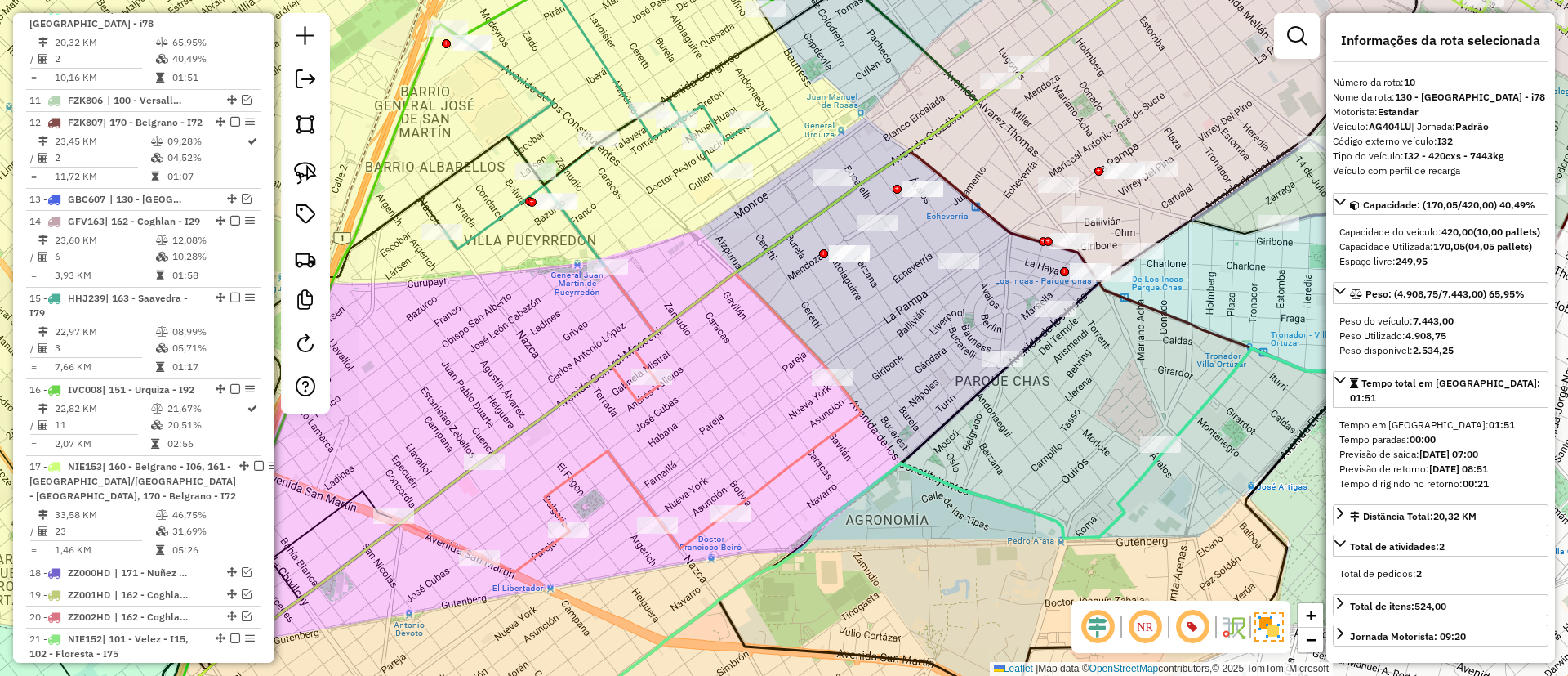
click at [767, 489] on icon at bounding box center [627, 420] width 469 height 304
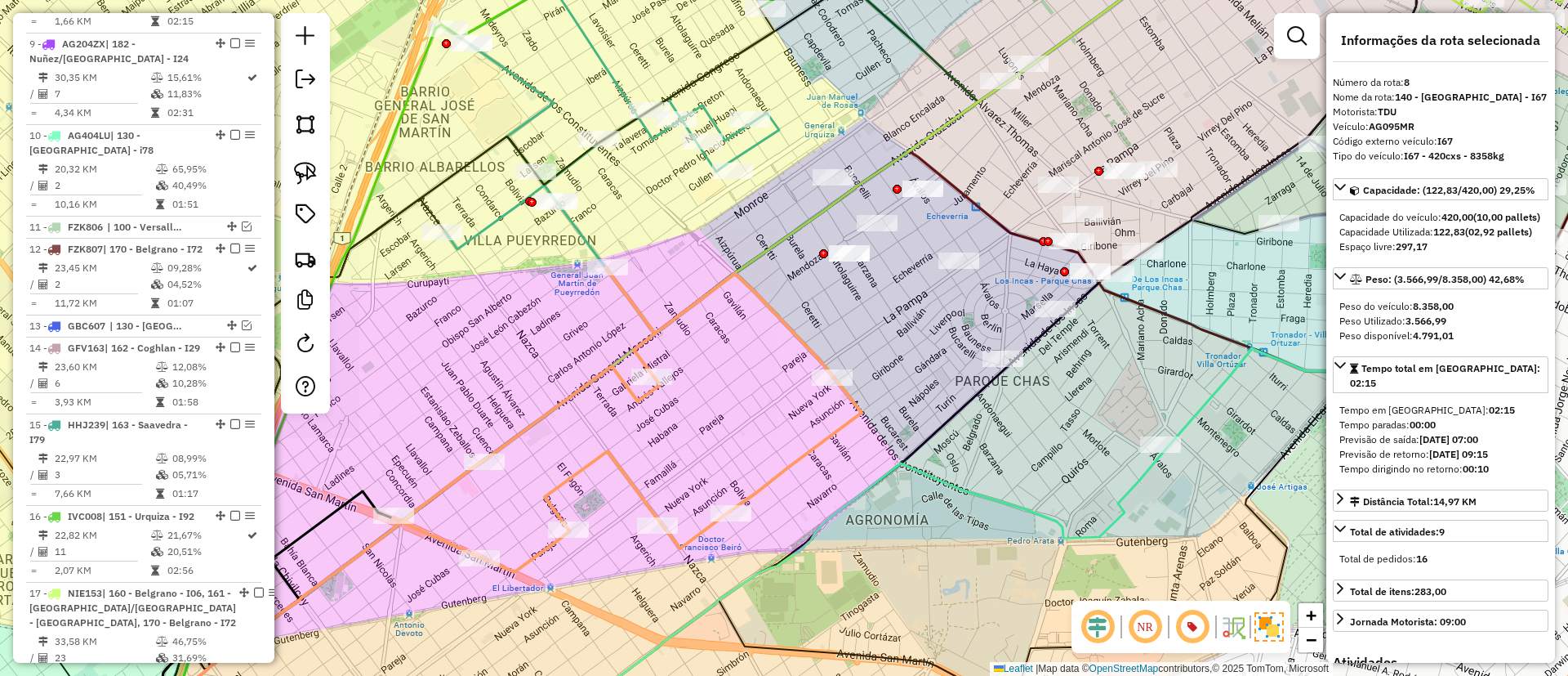
scroll to position [1102, 0]
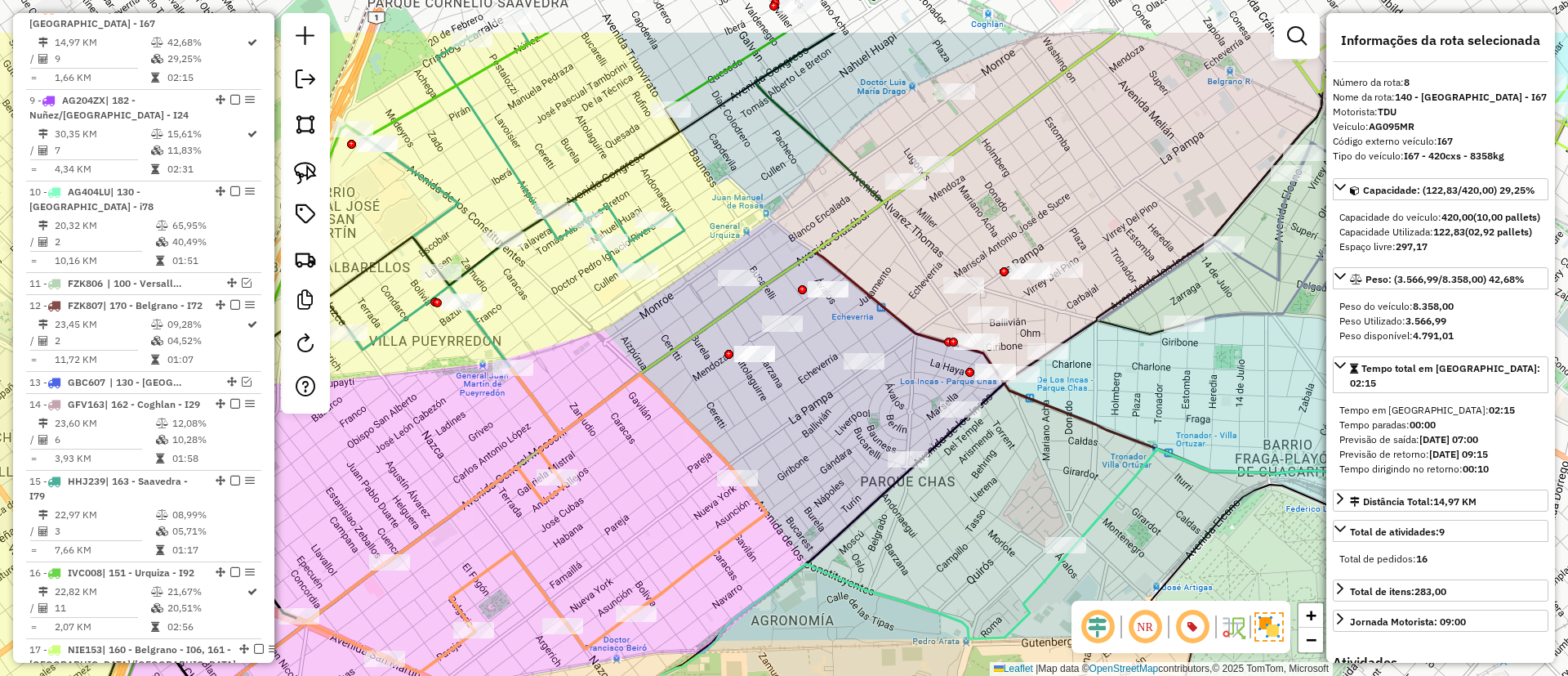
drag, startPoint x: 749, startPoint y: 532, endPoint x: 735, endPoint y: 527, distance: 14.9
click at [729, 543] on icon at bounding box center [532, 520] width 469 height 304
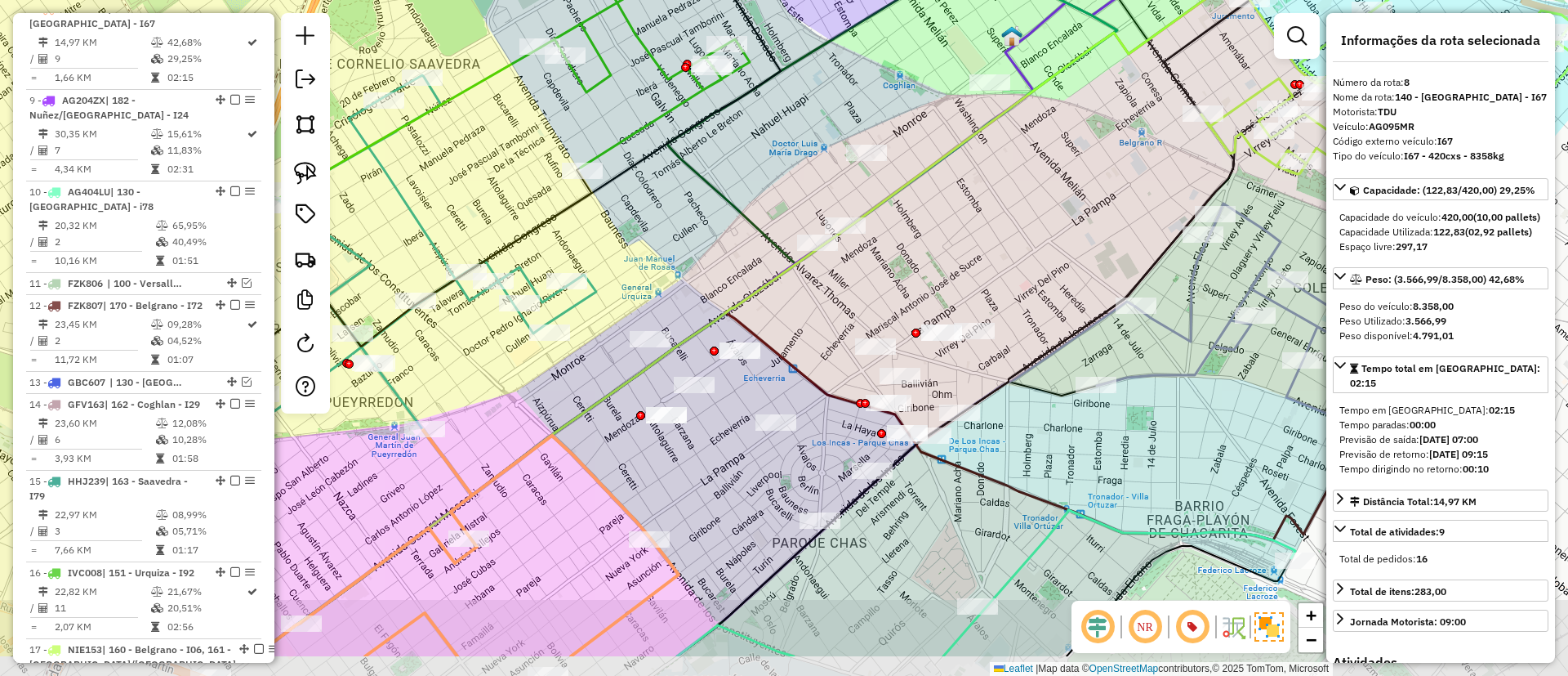
drag, startPoint x: 804, startPoint y: 329, endPoint x: 751, endPoint y: 238, distance: 105.3
click at [751, 238] on div "Janela de atendimento Grade de atendimento Capacidade Transportadoras Veículos …" at bounding box center [784, 338] width 1568 height 676
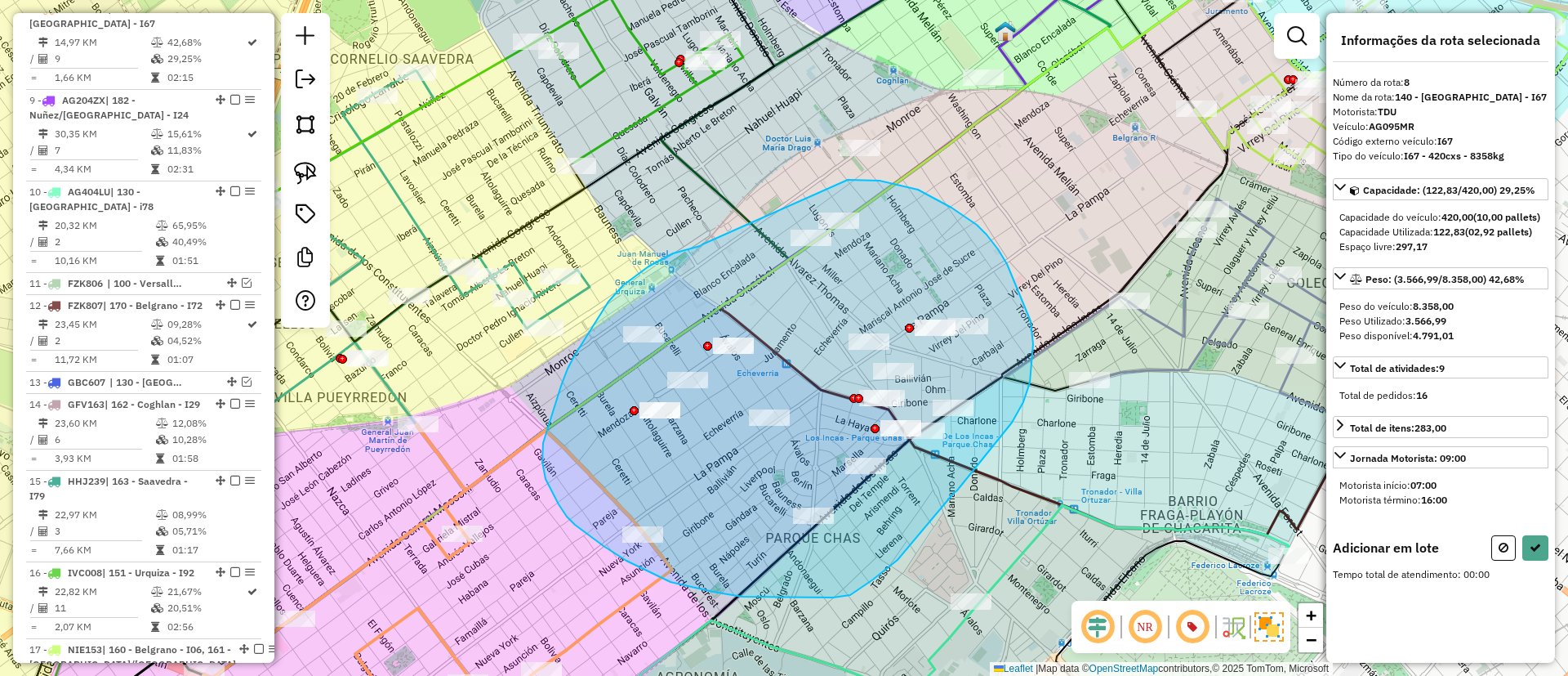
drag, startPoint x: 637, startPoint y: 275, endPoint x: 839, endPoint y: 180, distance: 223.2
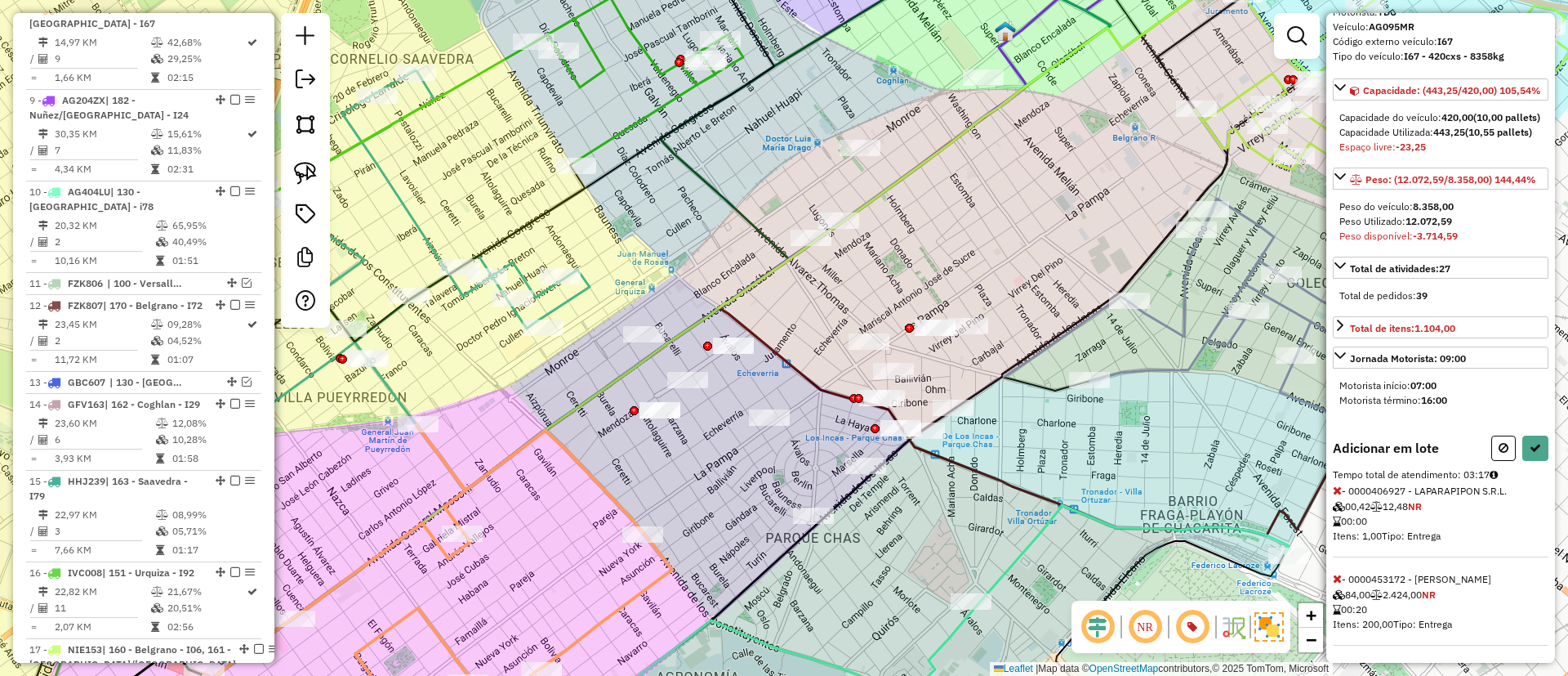
scroll to position [245, 0]
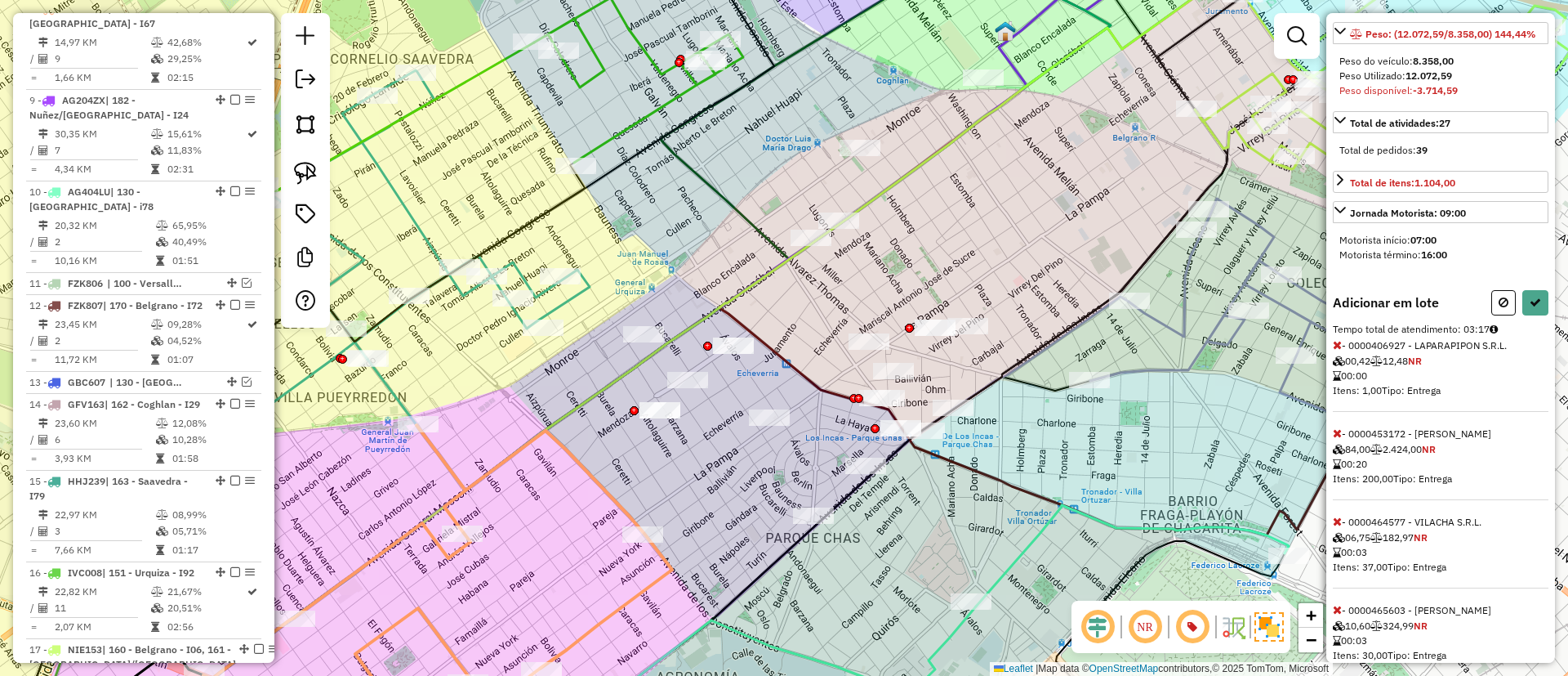
click at [1341, 439] on icon at bounding box center [1337, 433] width 9 height 12
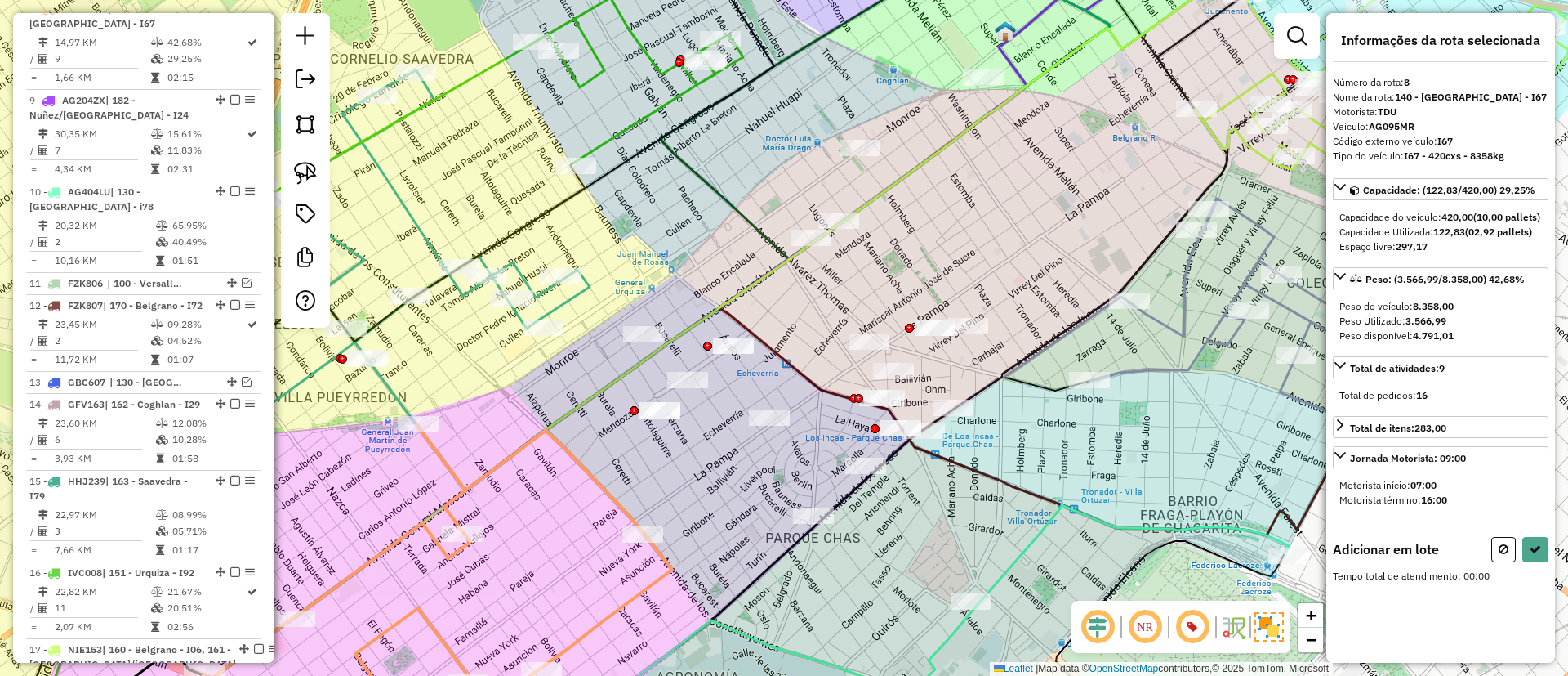
scroll to position [0, 0]
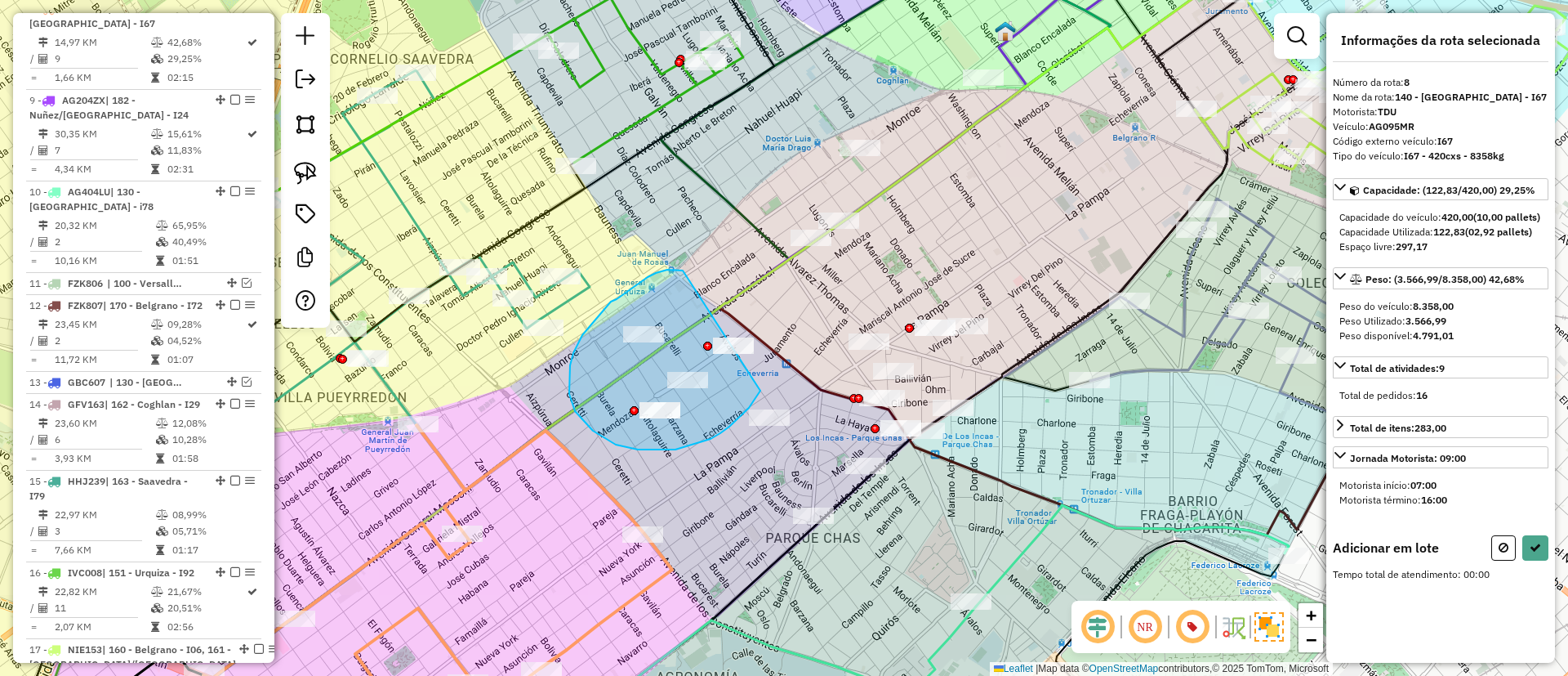
drag, startPoint x: 683, startPoint y: 271, endPoint x: 774, endPoint y: 350, distance: 120.5
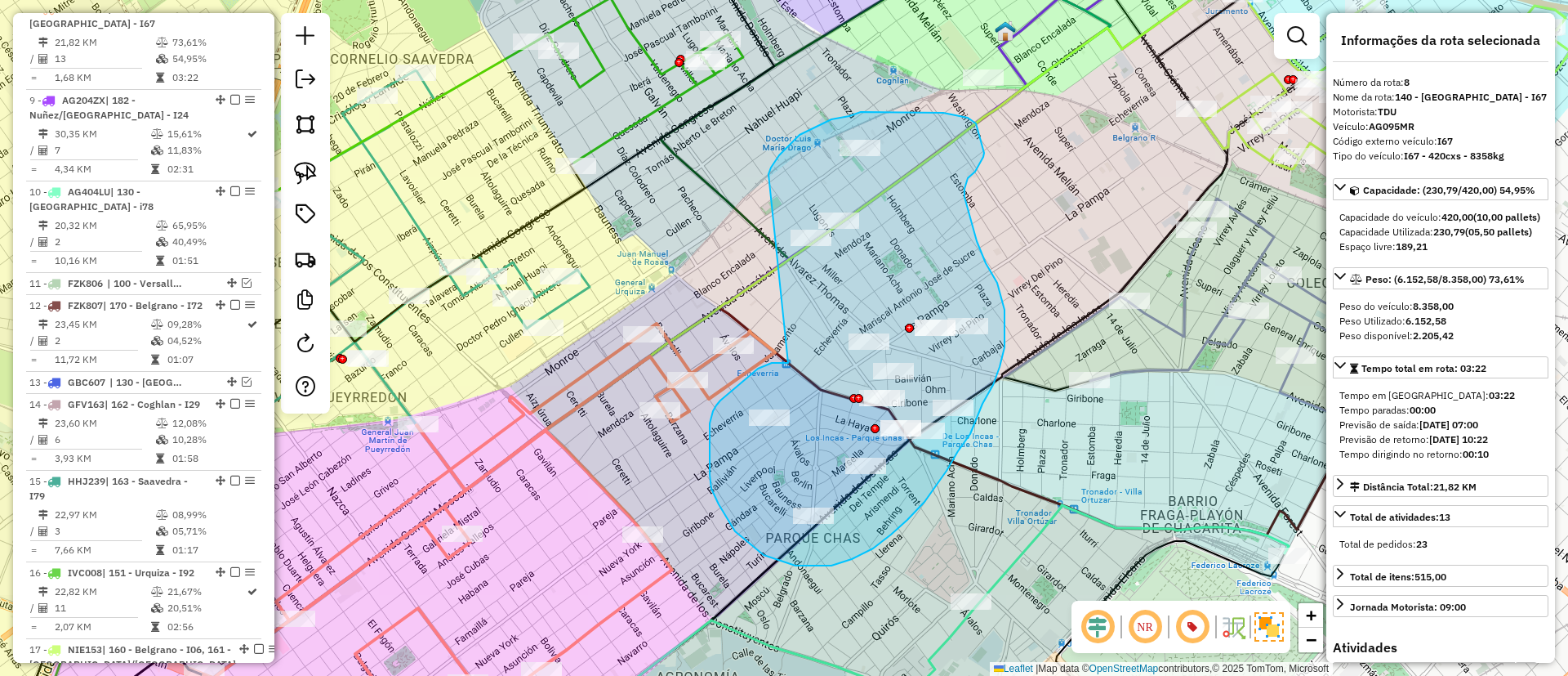
drag, startPoint x: 788, startPoint y: 363, endPoint x: 769, endPoint y: 174, distance: 190.0
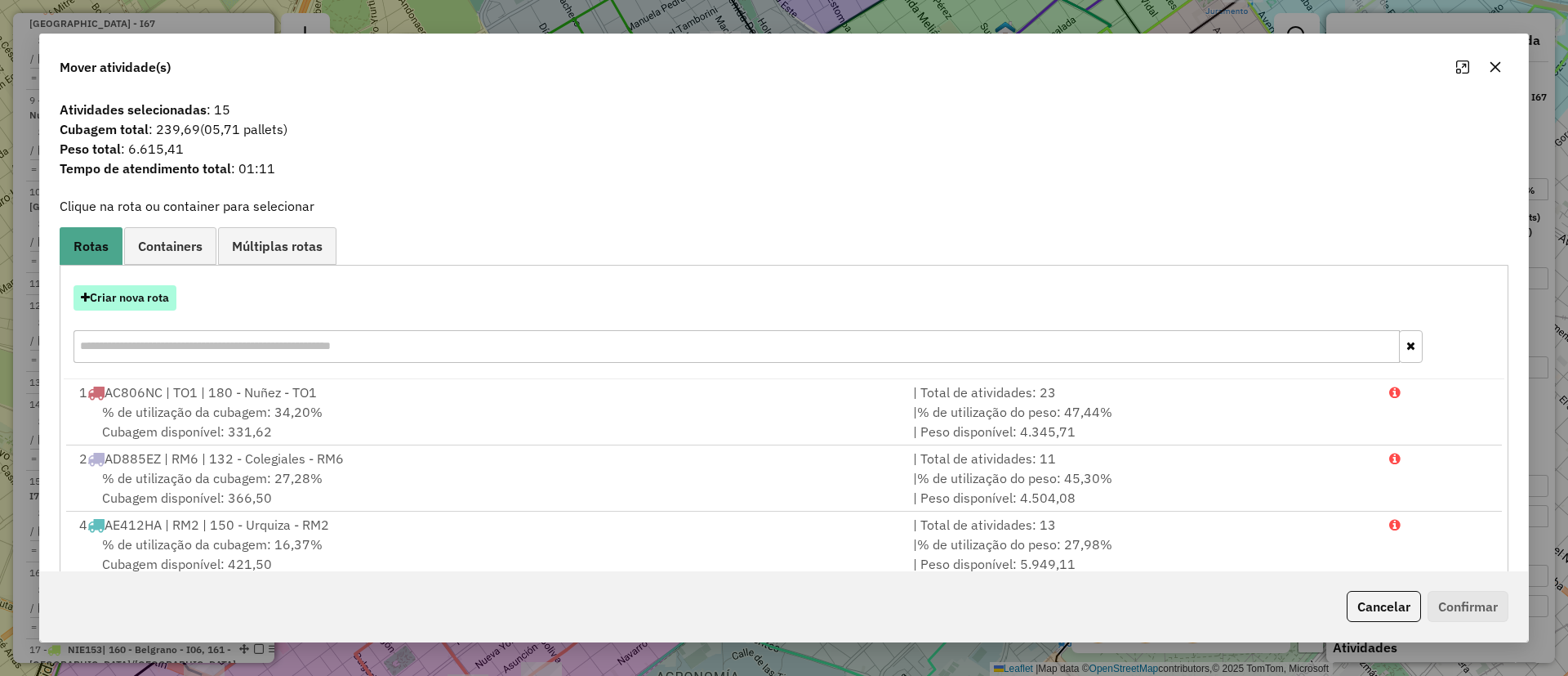
click at [117, 288] on button "Criar nova rota" at bounding box center [125, 297] width 103 height 25
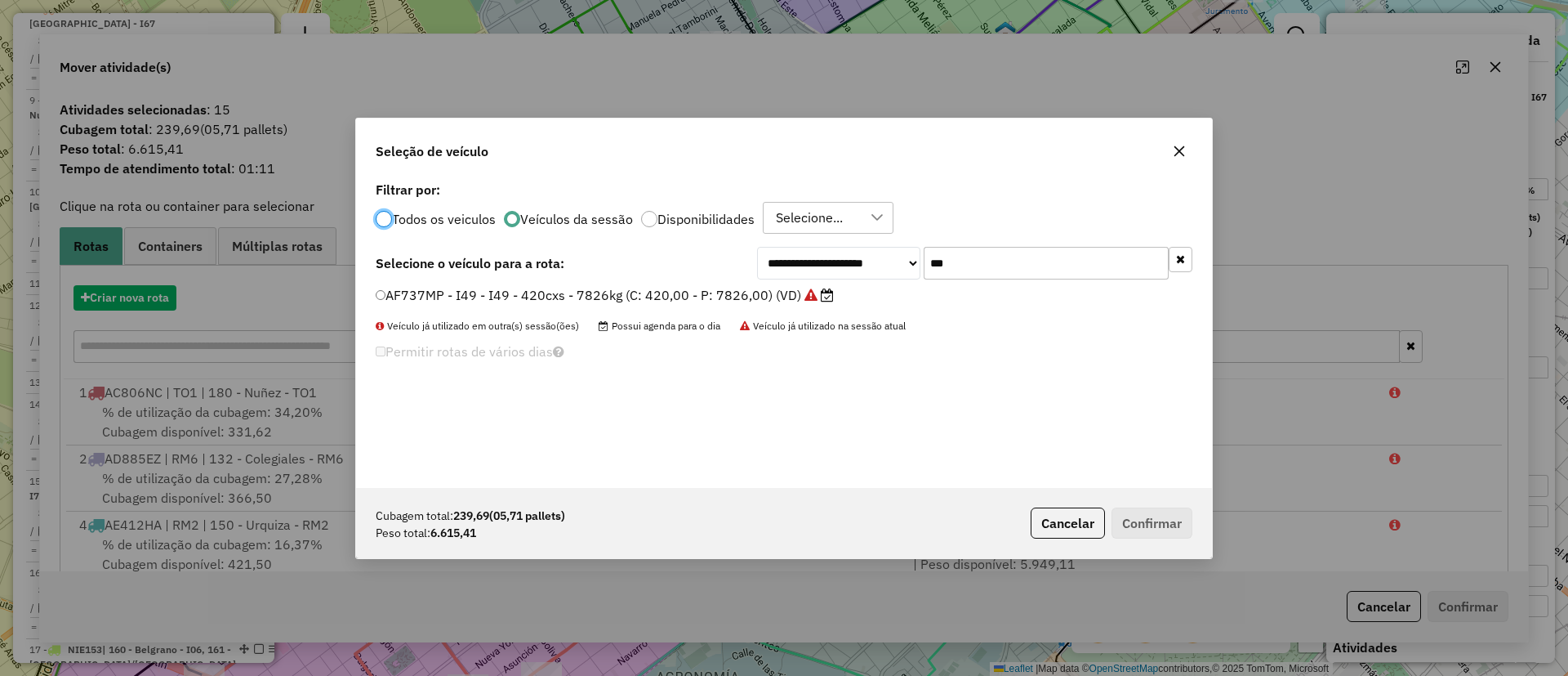
scroll to position [9, 5]
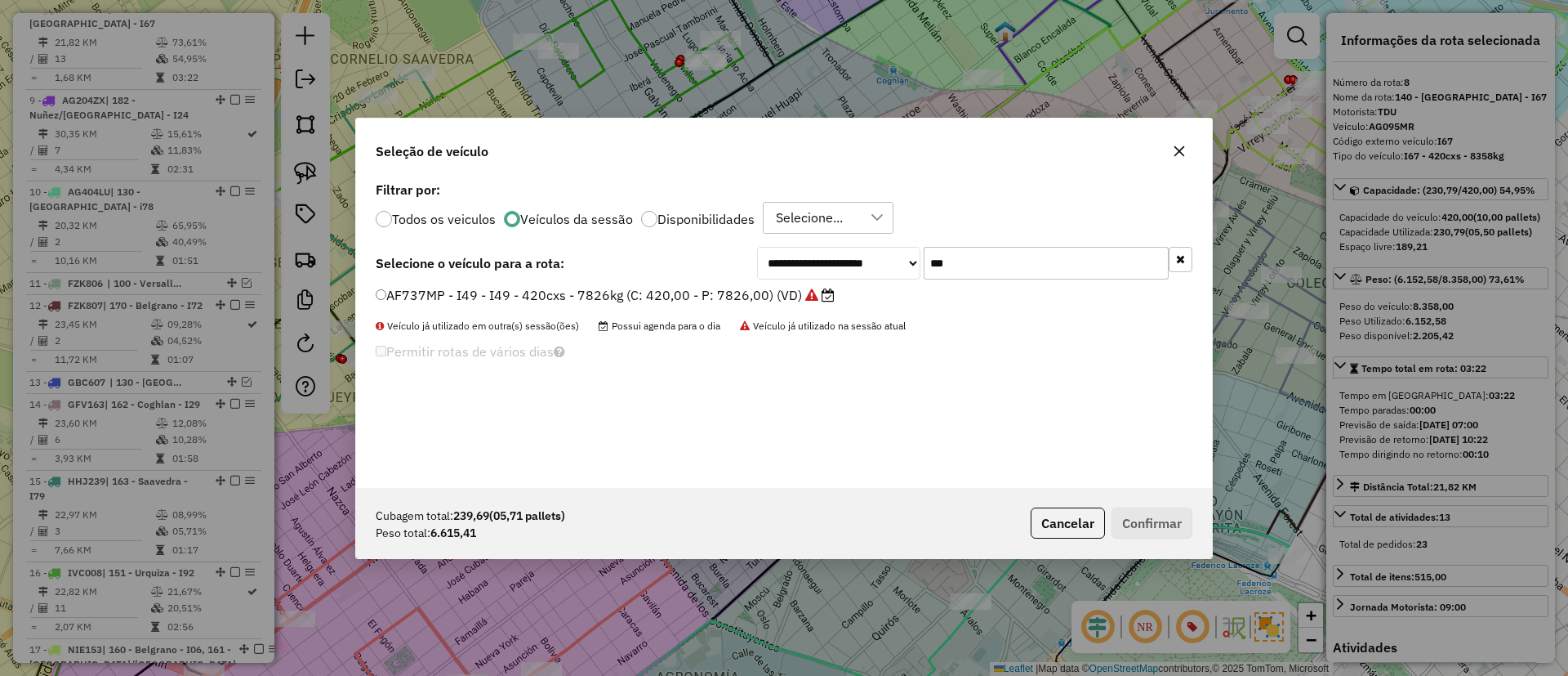
drag, startPoint x: 959, startPoint y: 266, endPoint x: 917, endPoint y: 261, distance: 42.3
click at [917, 261] on div "**********" at bounding box center [974, 263] width 435 height 33
type input "*"
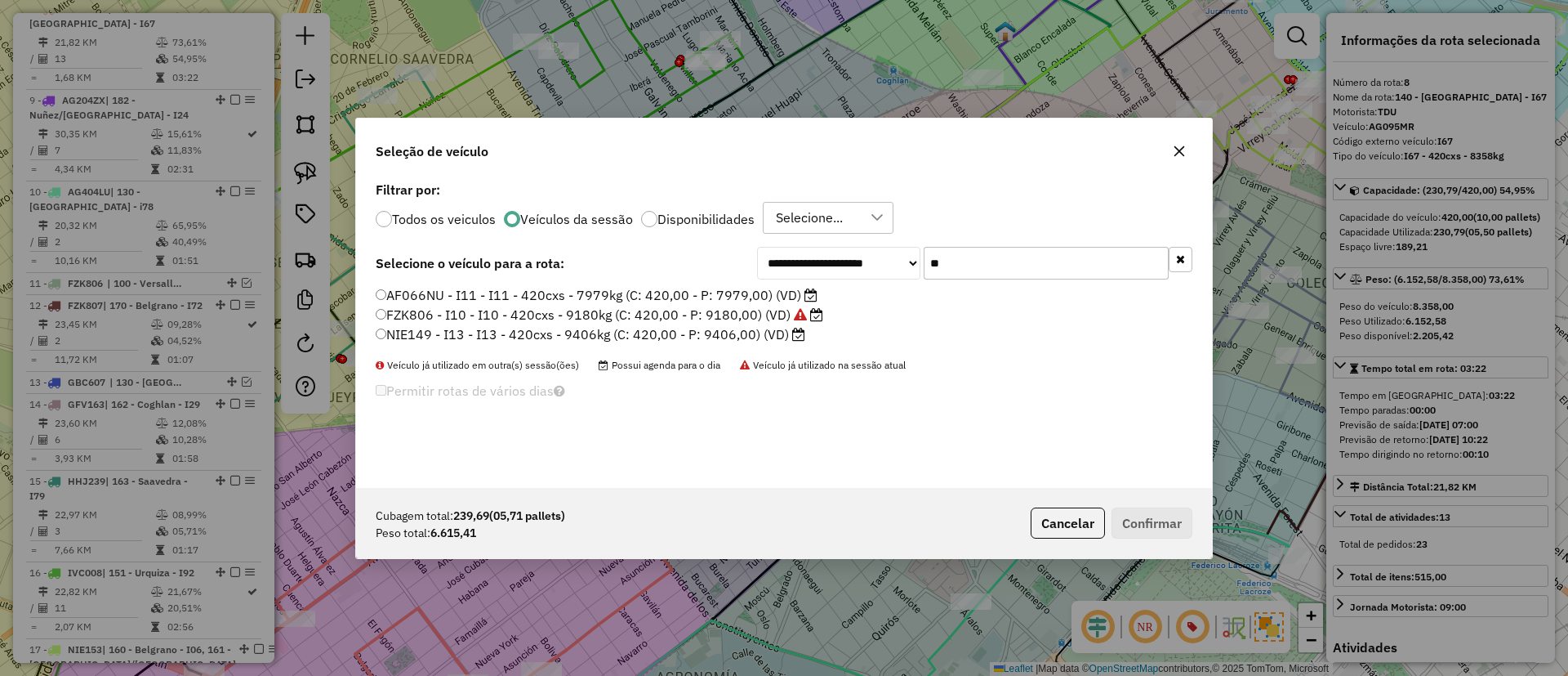
type input "*"
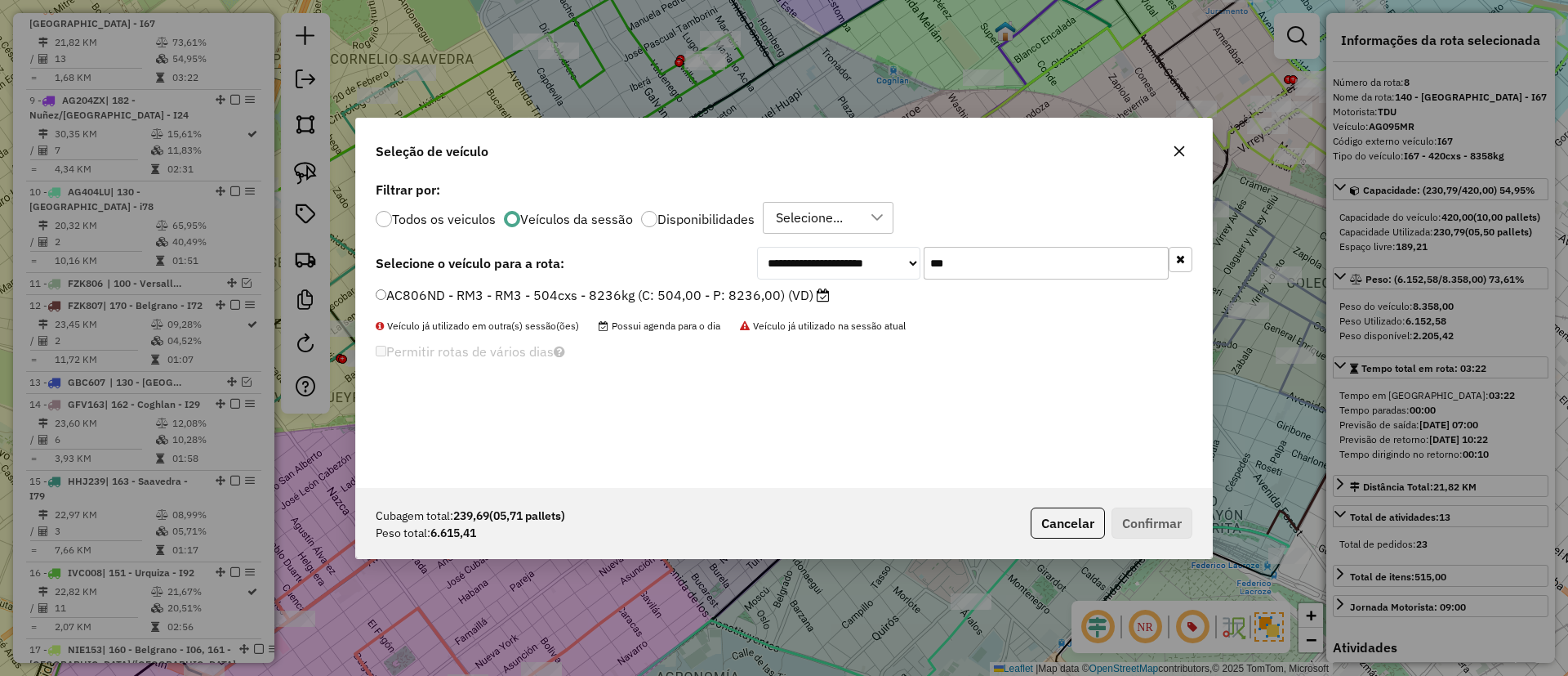
type input "***"
click at [761, 288] on label "AC806ND - RM3 - RM3 - 504cxs - 8236kg (C: 504,00 - P: 8236,00) (VD)" at bounding box center [603, 294] width 454 height 19
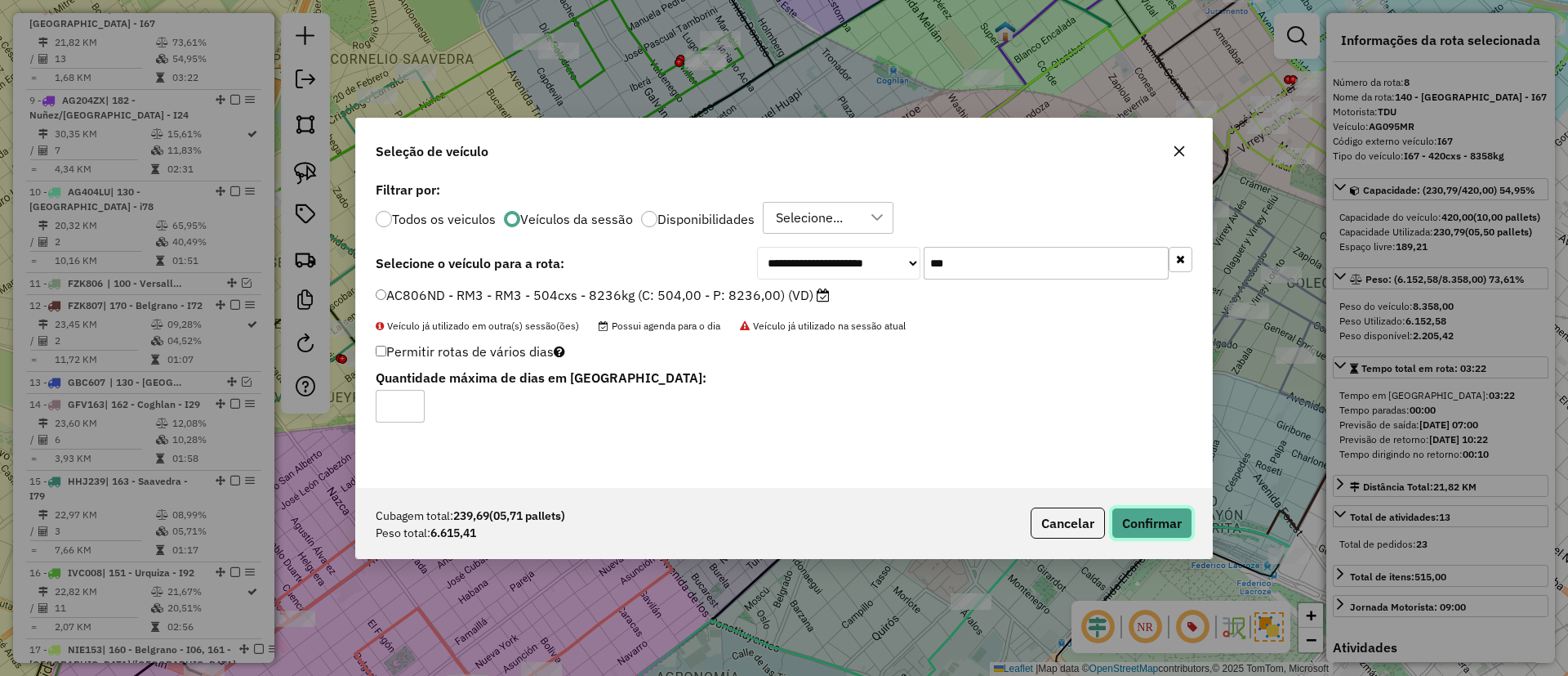
click at [1139, 516] on button "Confirmar" at bounding box center [1152, 523] width 81 height 31
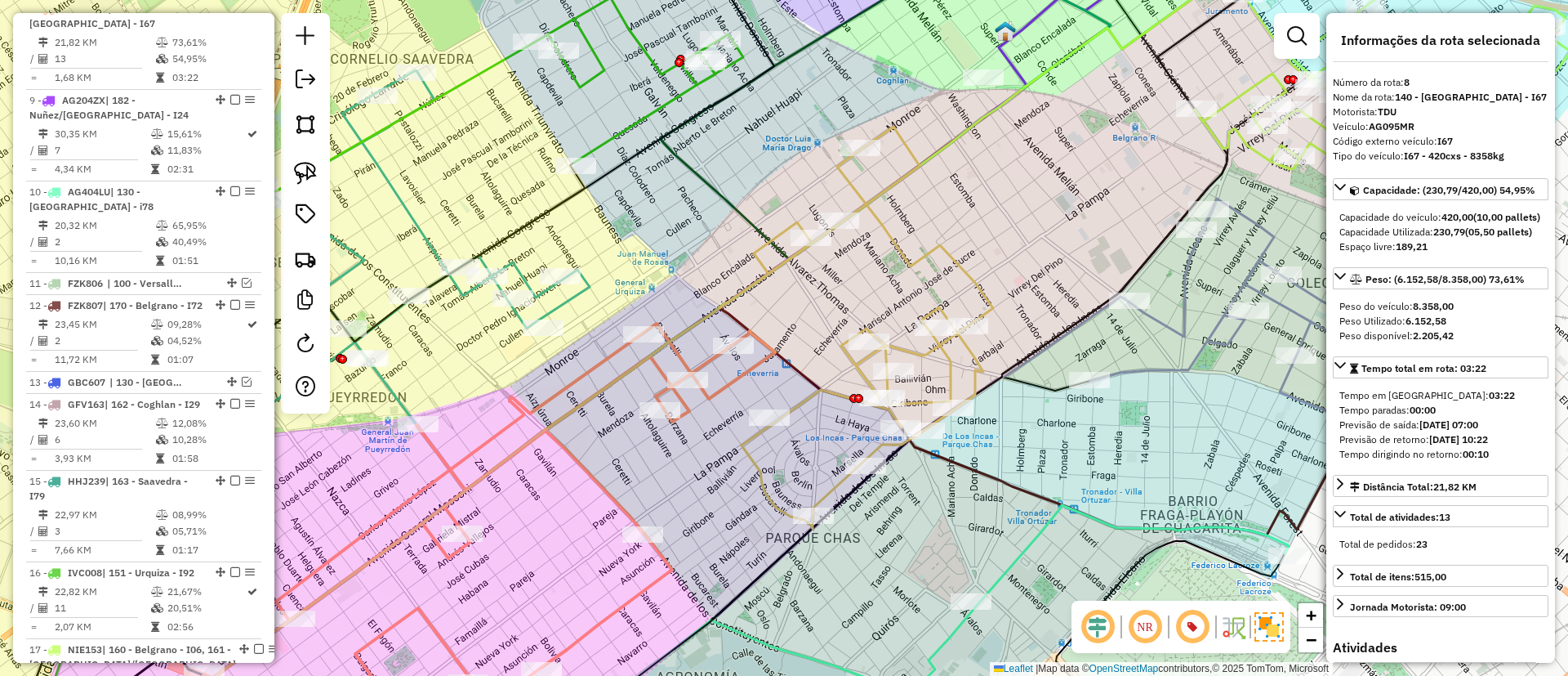
click at [955, 244] on div "Janela de atendimento Grade de atendimento Capacidade Transportadoras Veículos …" at bounding box center [784, 338] width 1568 height 676
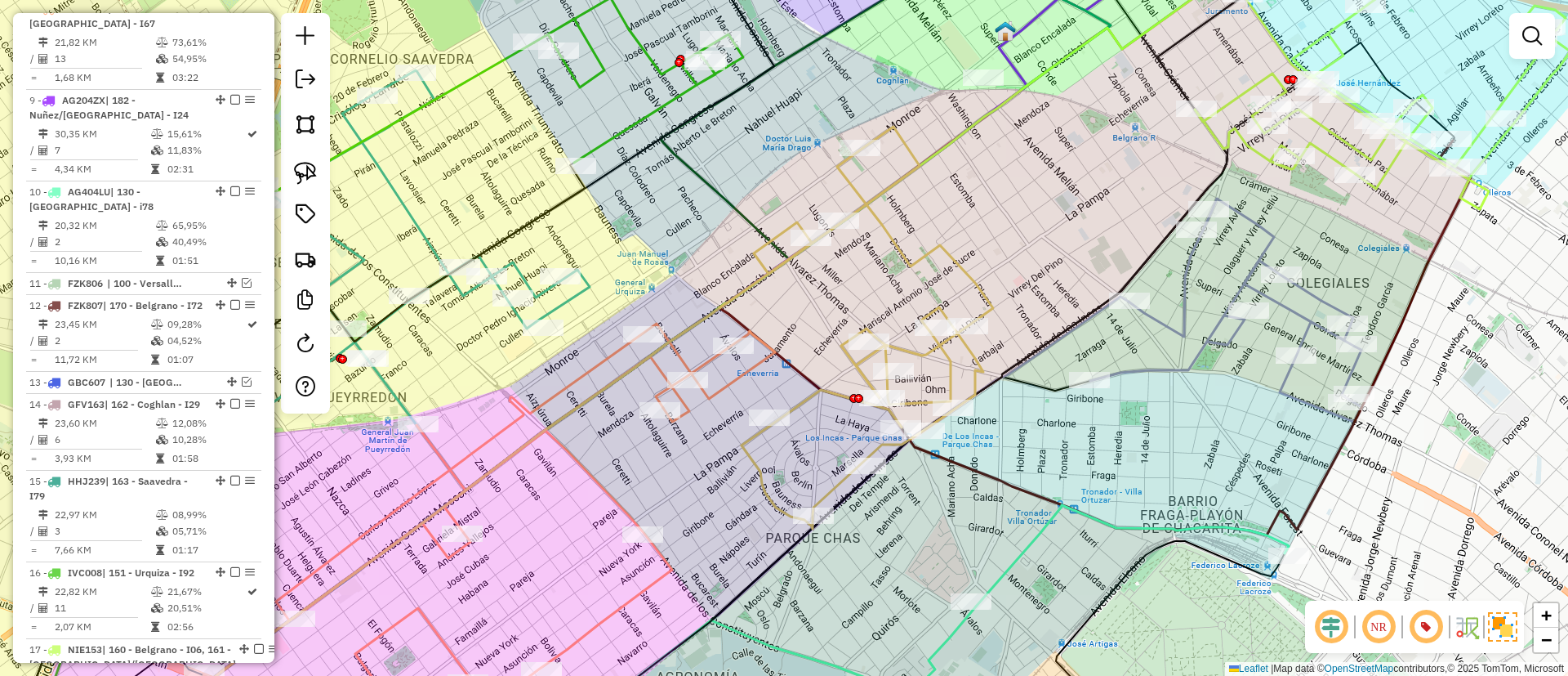
click at [947, 253] on icon at bounding box center [867, 328] width 251 height 402
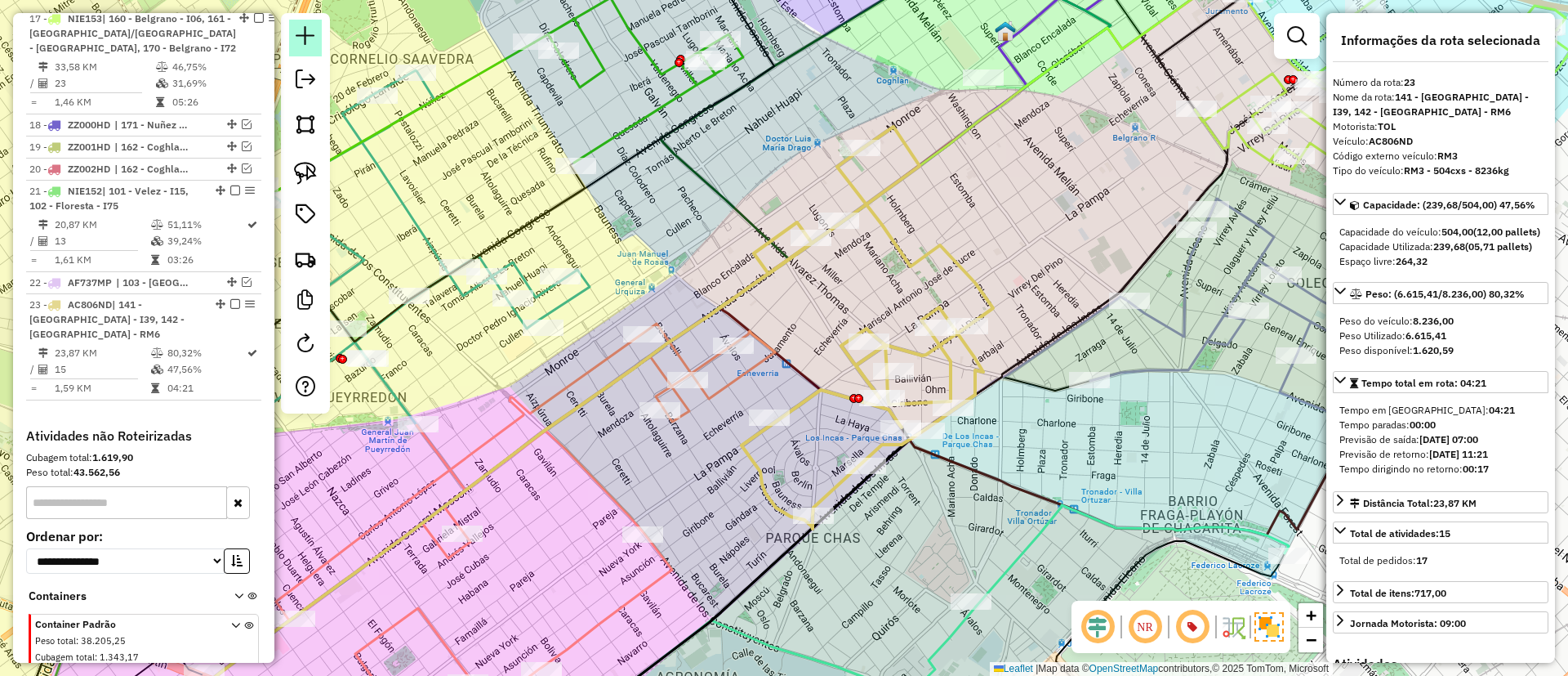
scroll to position [1953, 0]
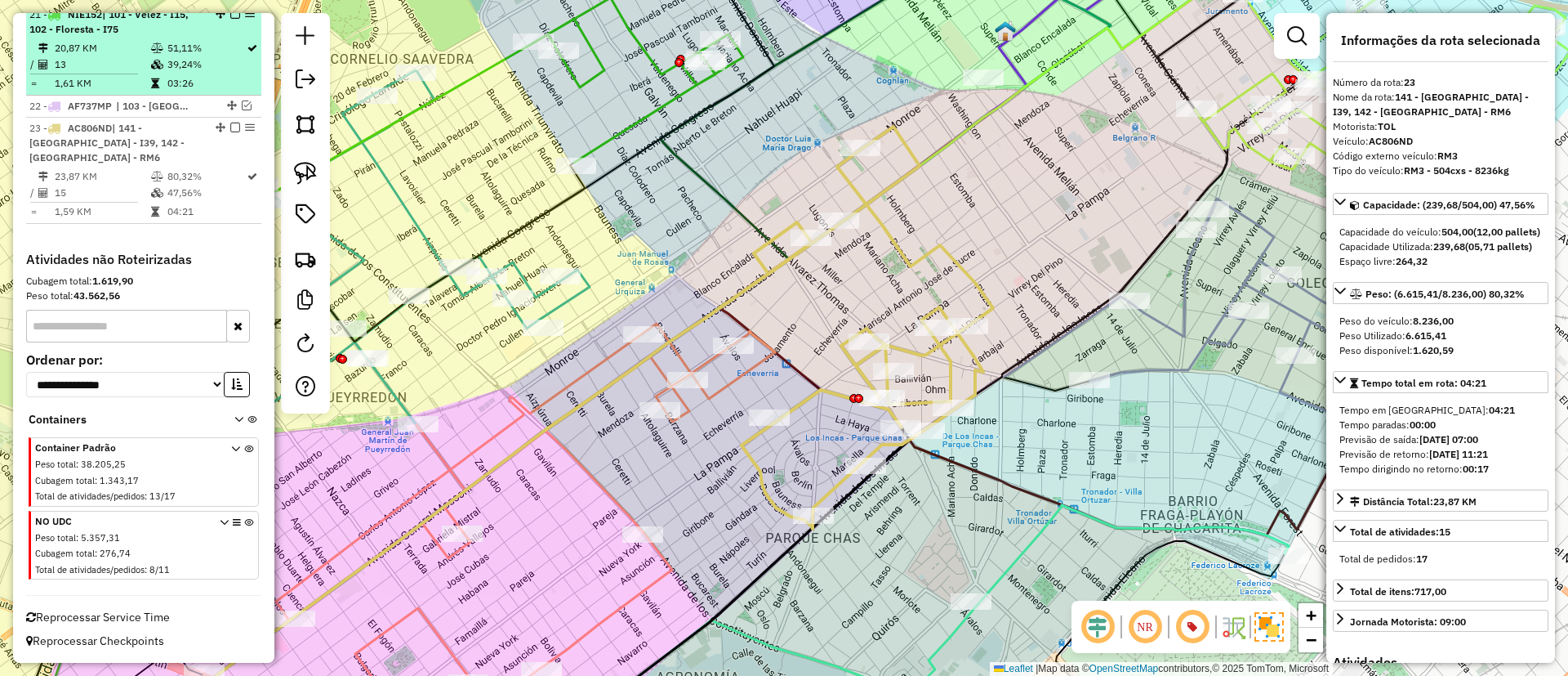
click at [230, 132] on em at bounding box center [235, 127] width 10 height 10
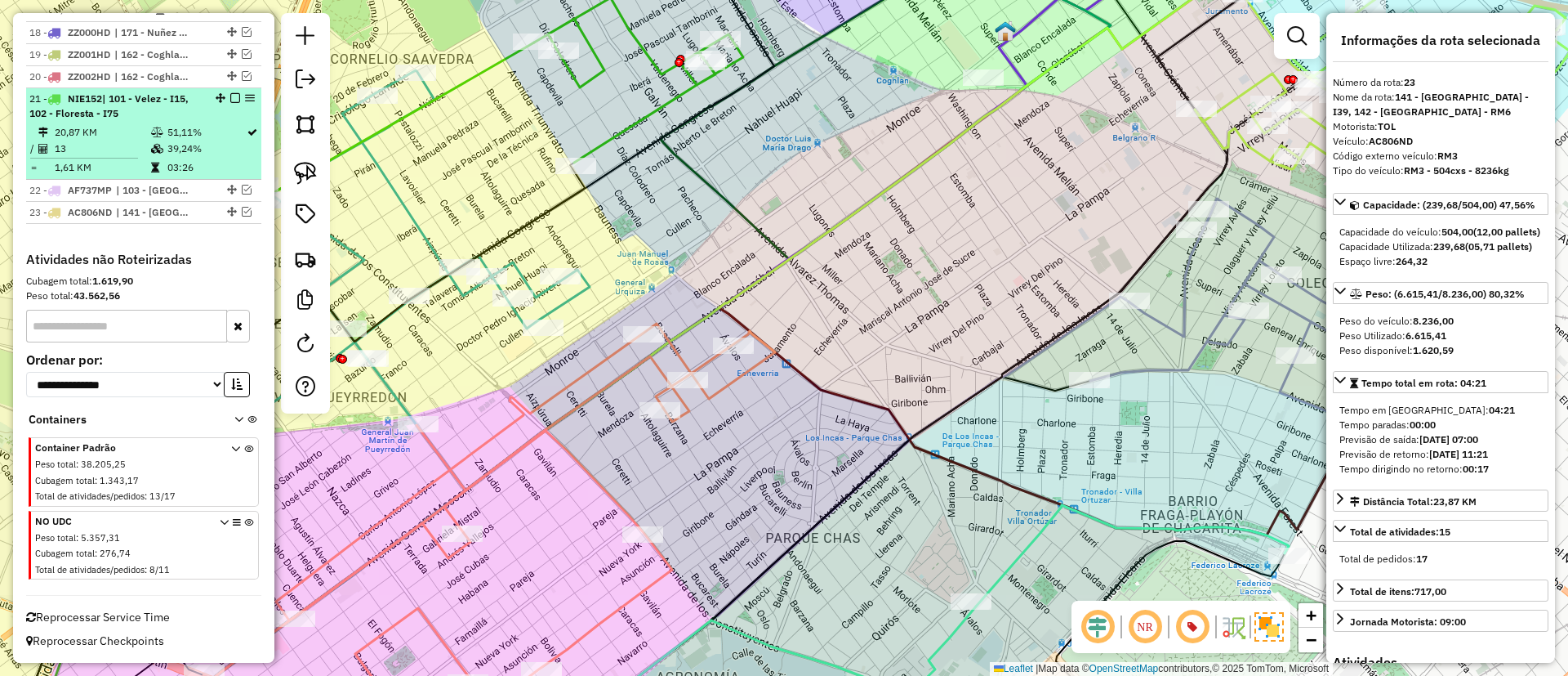
scroll to position [1884, 0]
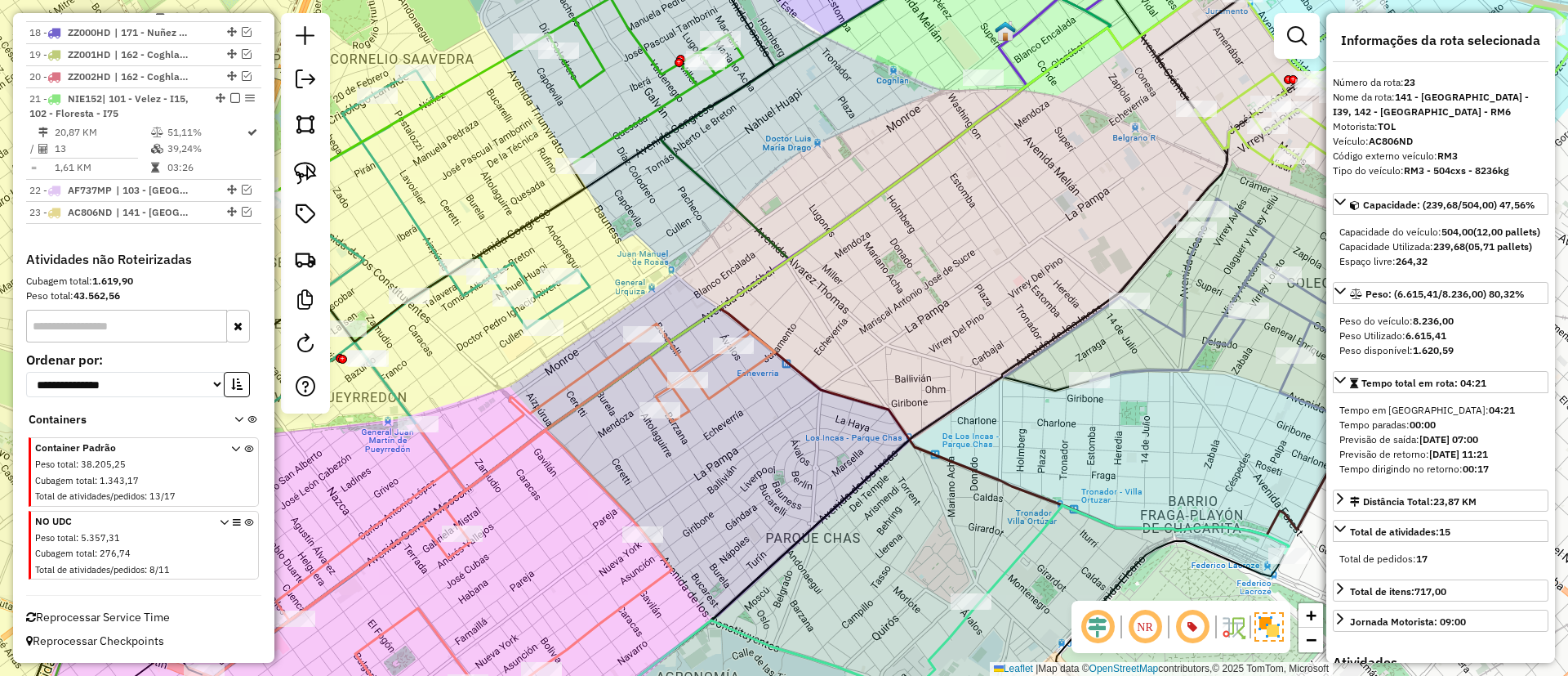
click at [608, 487] on icon at bounding box center [489, 526] width 572 height 405
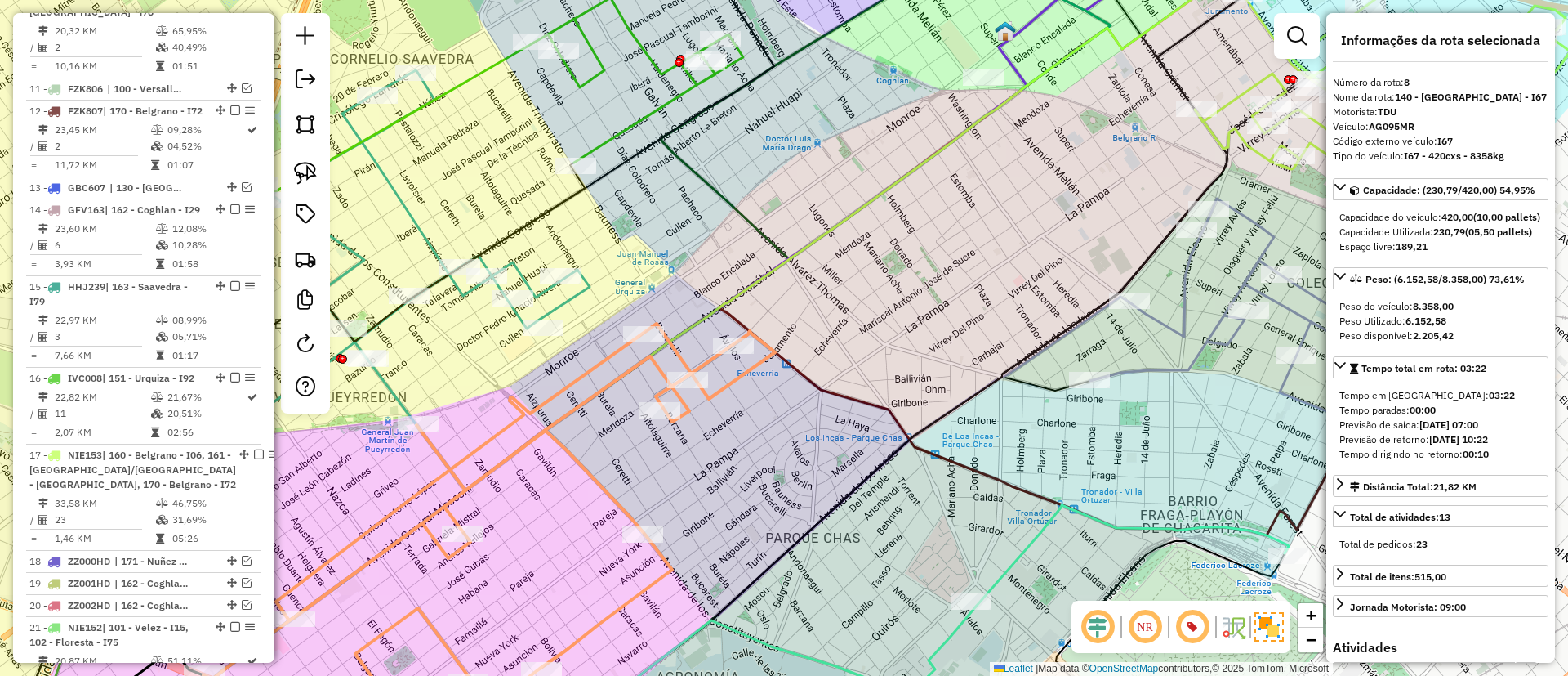
scroll to position [1102, 0]
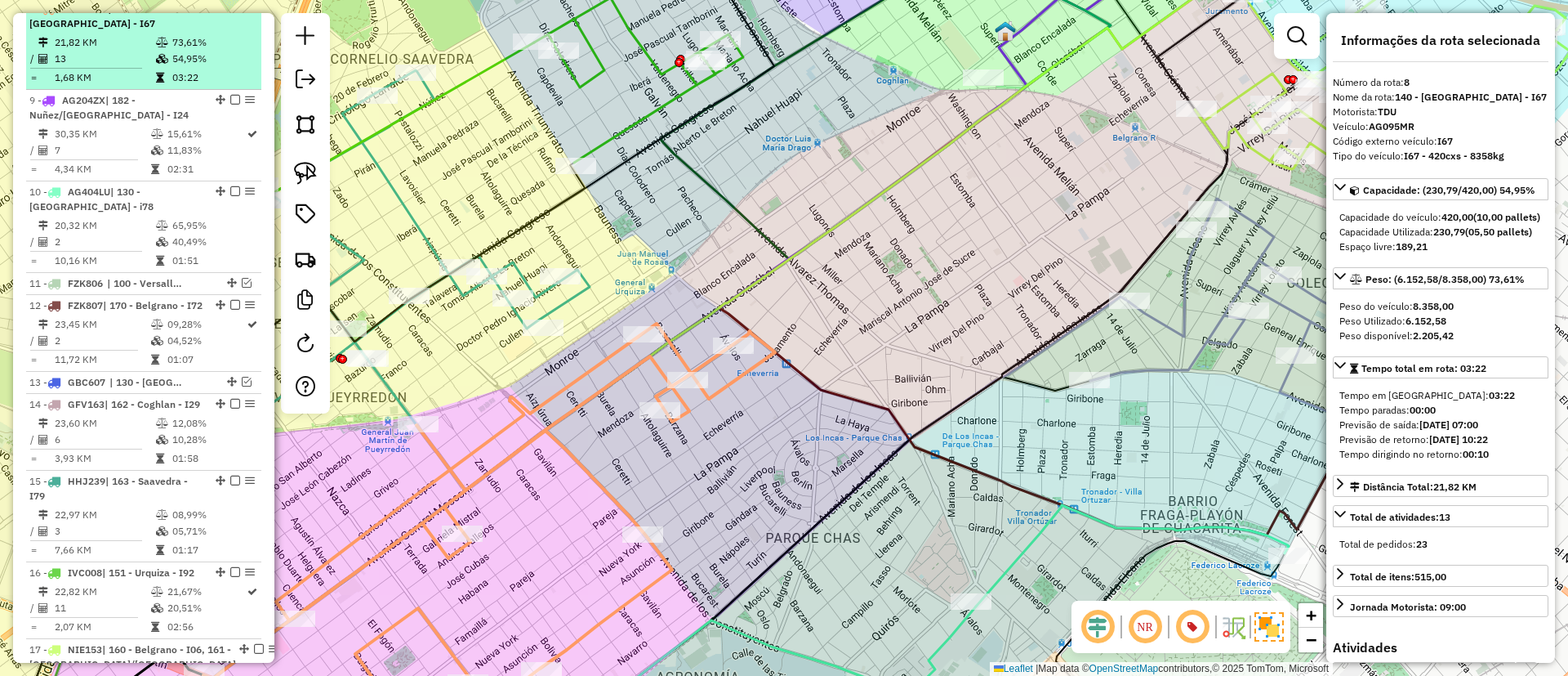
click at [230, 13] on em at bounding box center [235, 8] width 10 height 10
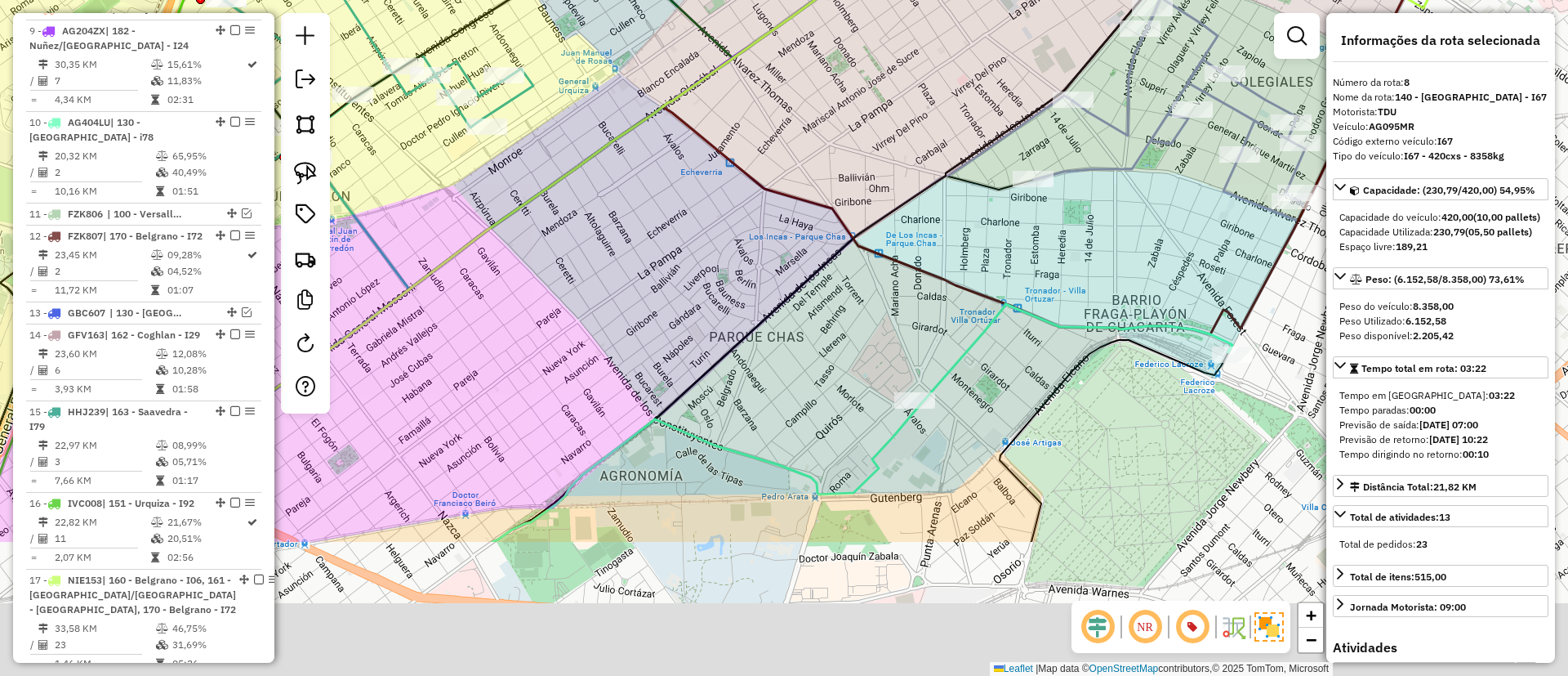
drag, startPoint x: 722, startPoint y: 261, endPoint x: 810, endPoint y: 305, distance: 98.4
click at [714, 246] on div "Janela de atendimento Grade de atendimento Capacidade Transportadoras Veículos …" at bounding box center [784, 338] width 1568 height 676
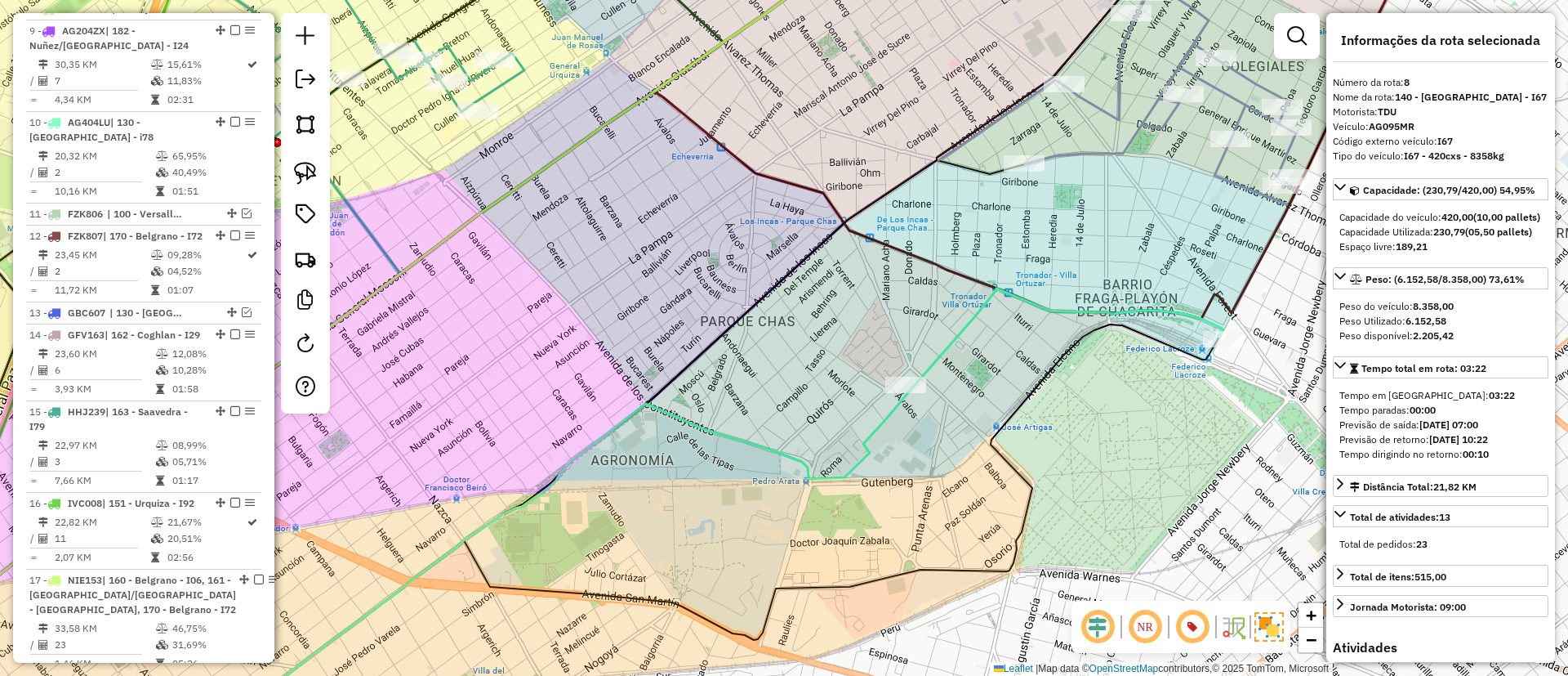
click at [967, 309] on div "Janela de atendimento Grade de atendimento Capacidade Transportadoras Veículos …" at bounding box center [784, 338] width 1568 height 676
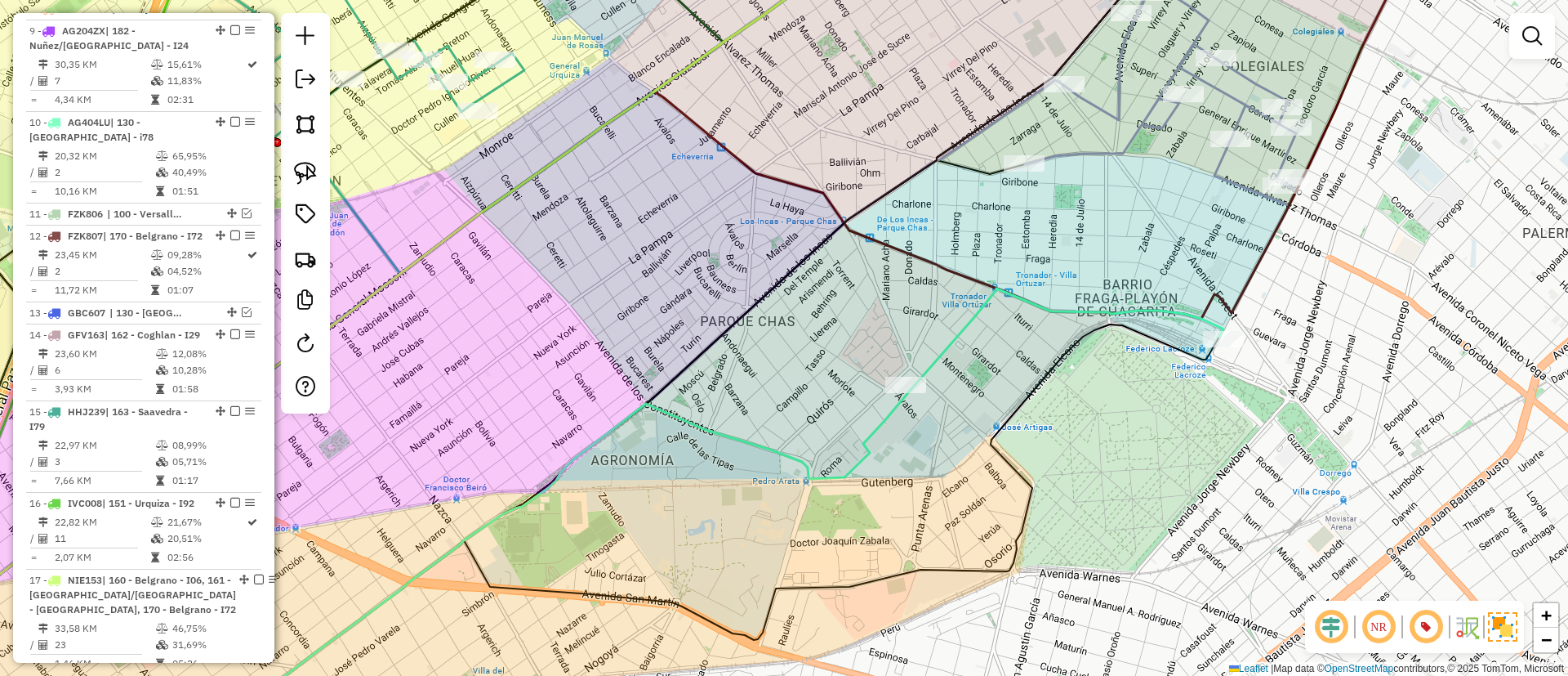
click at [974, 315] on icon at bounding box center [1067, 338] width 313 height 101
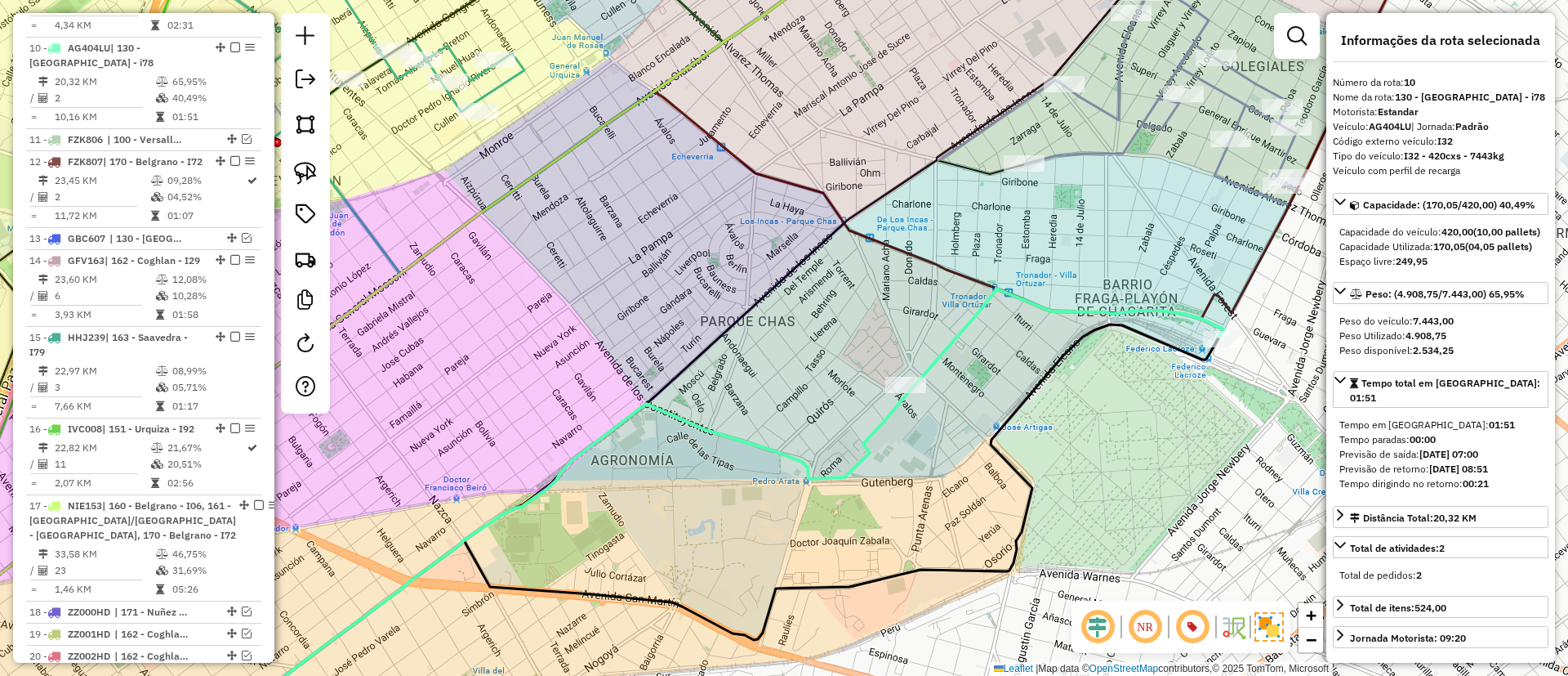
scroll to position [1215, 0]
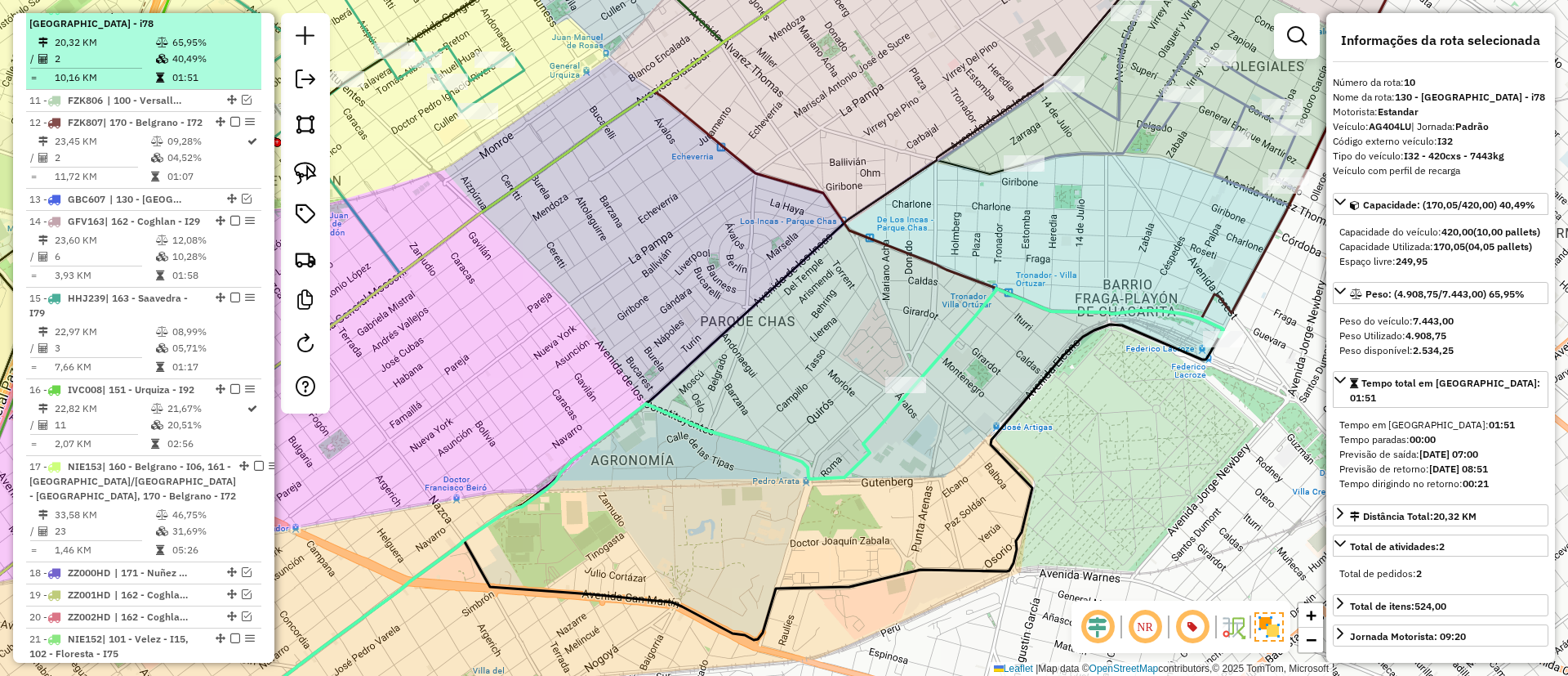
click at [230, 13] on em at bounding box center [235, 8] width 10 height 10
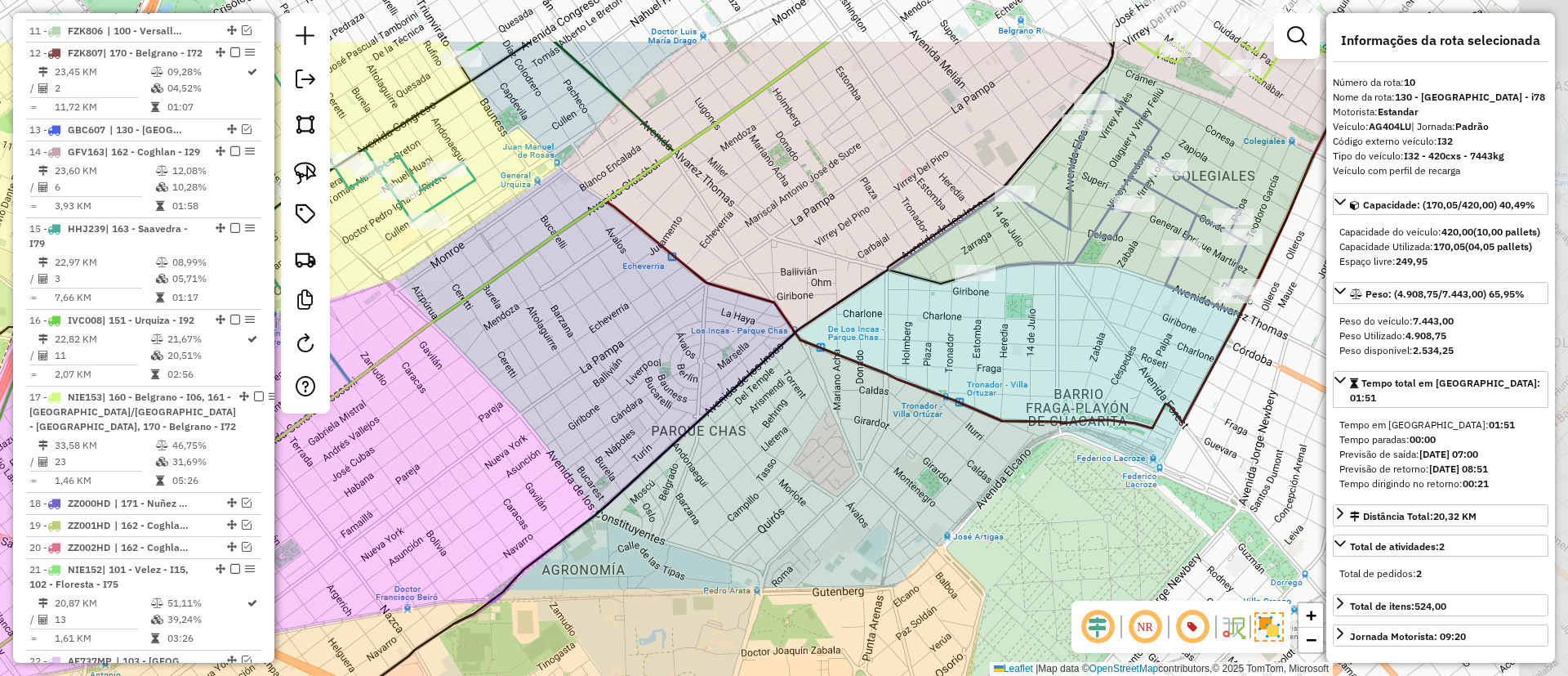
drag, startPoint x: 946, startPoint y: 431, endPoint x: 918, endPoint y: 499, distance: 73.5
click at [913, 501] on div "Janela de atendimento Grade de atendimento Capacidade Transportadoras Veículos …" at bounding box center [784, 338] width 1568 height 676
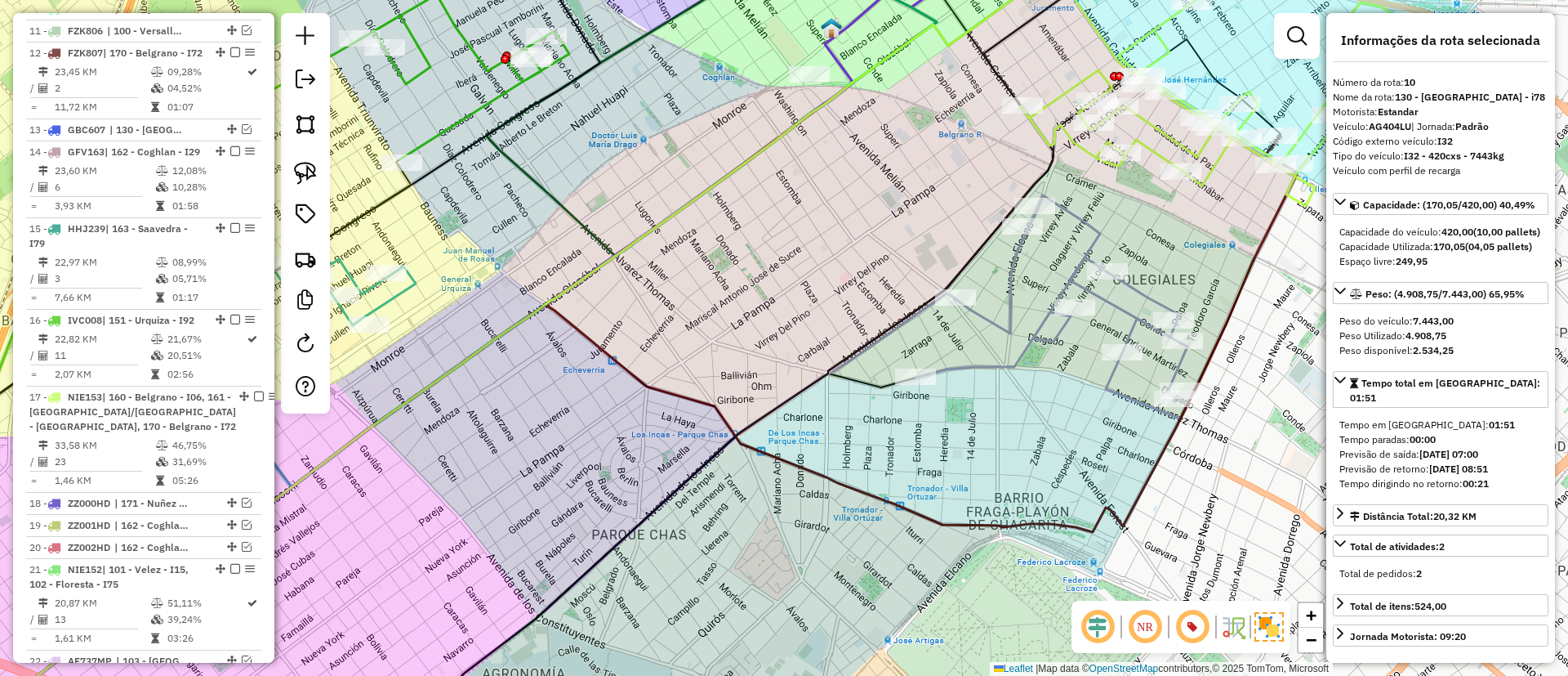
click at [1036, 332] on icon at bounding box center [1052, 307] width 271 height 223
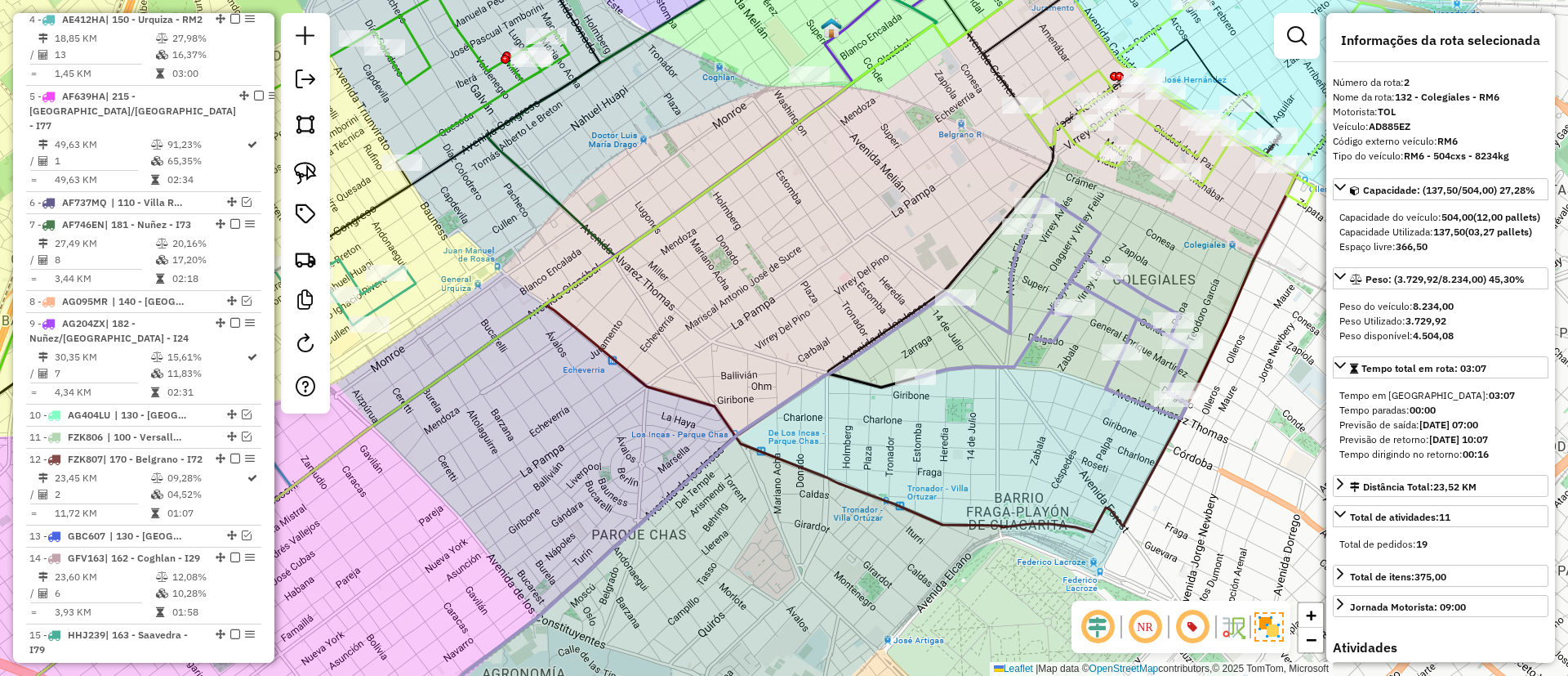
scroll to position [706, 0]
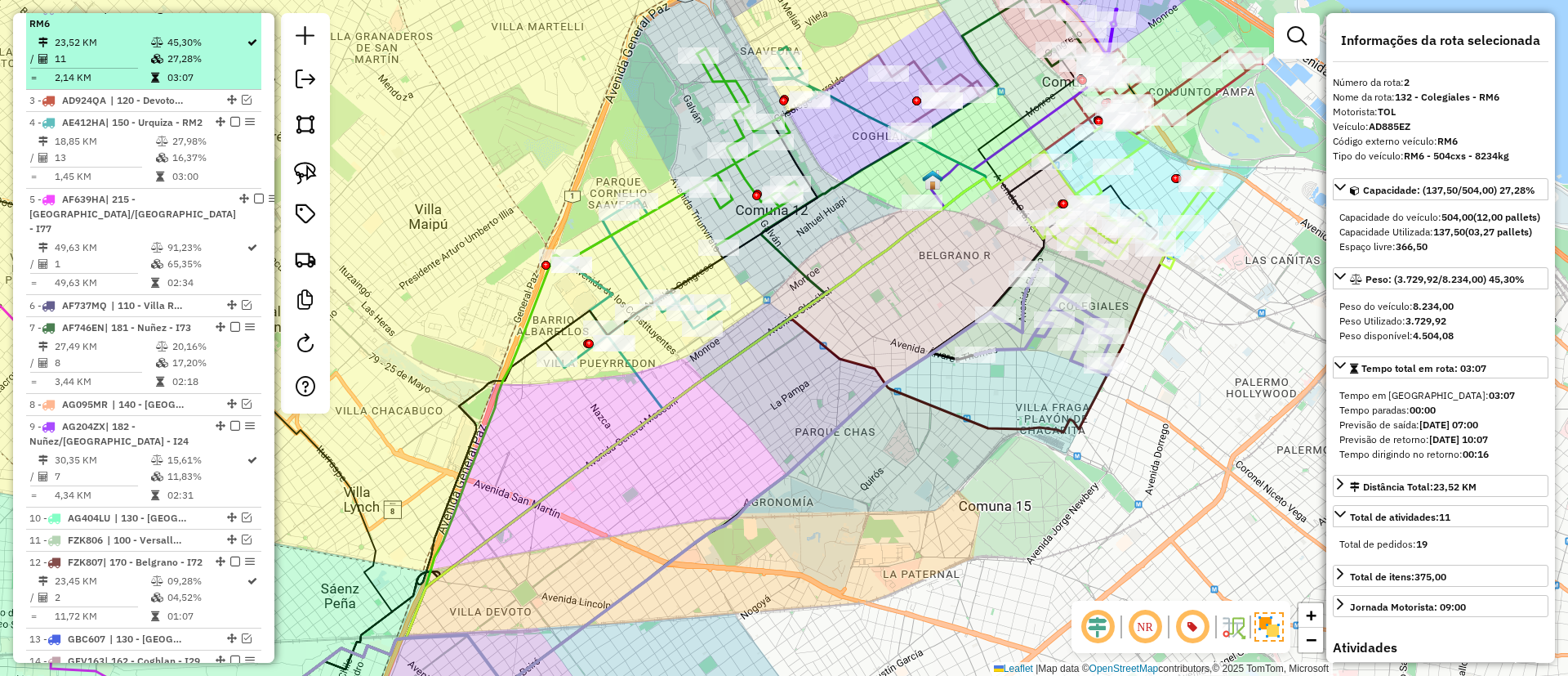
click at [233, 13] on em at bounding box center [235, 8] width 10 height 10
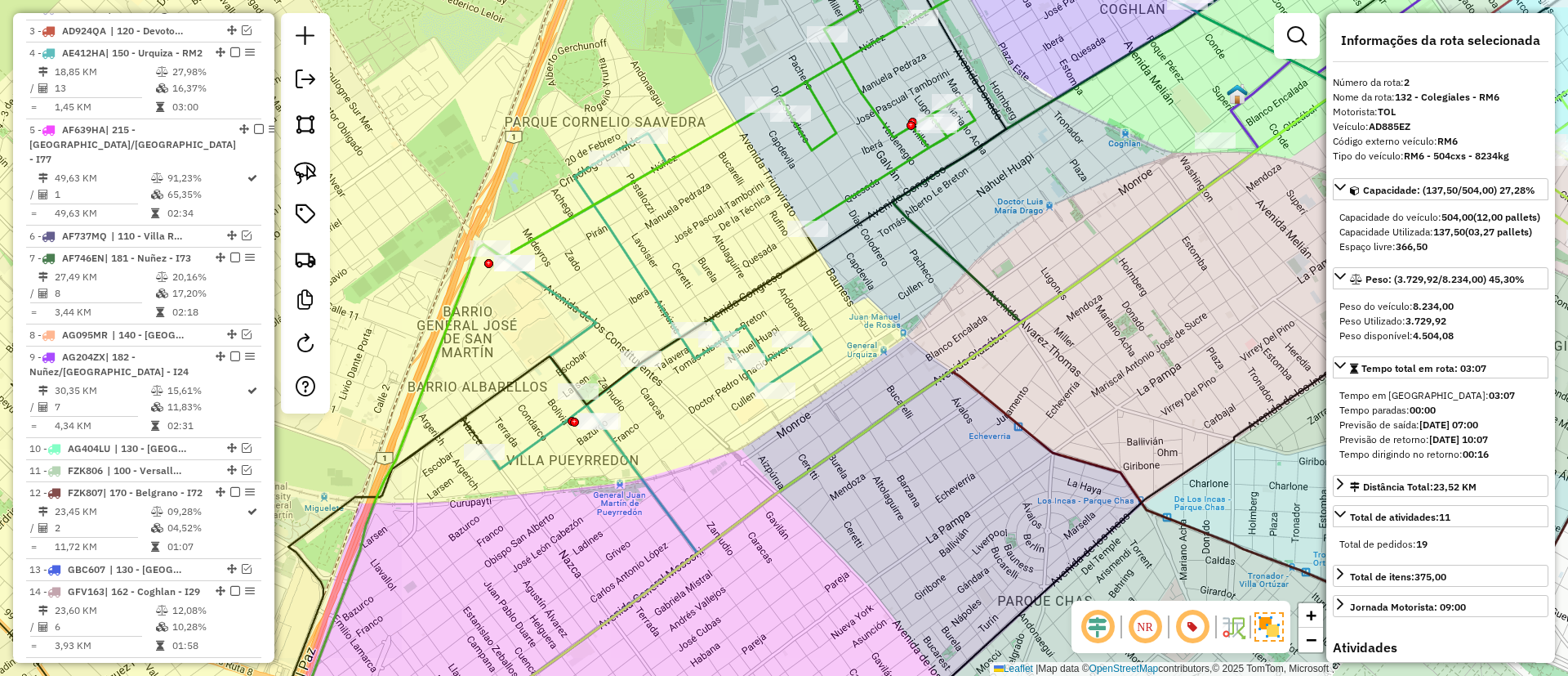
click at [629, 266] on icon at bounding box center [654, 301] width 335 height 336
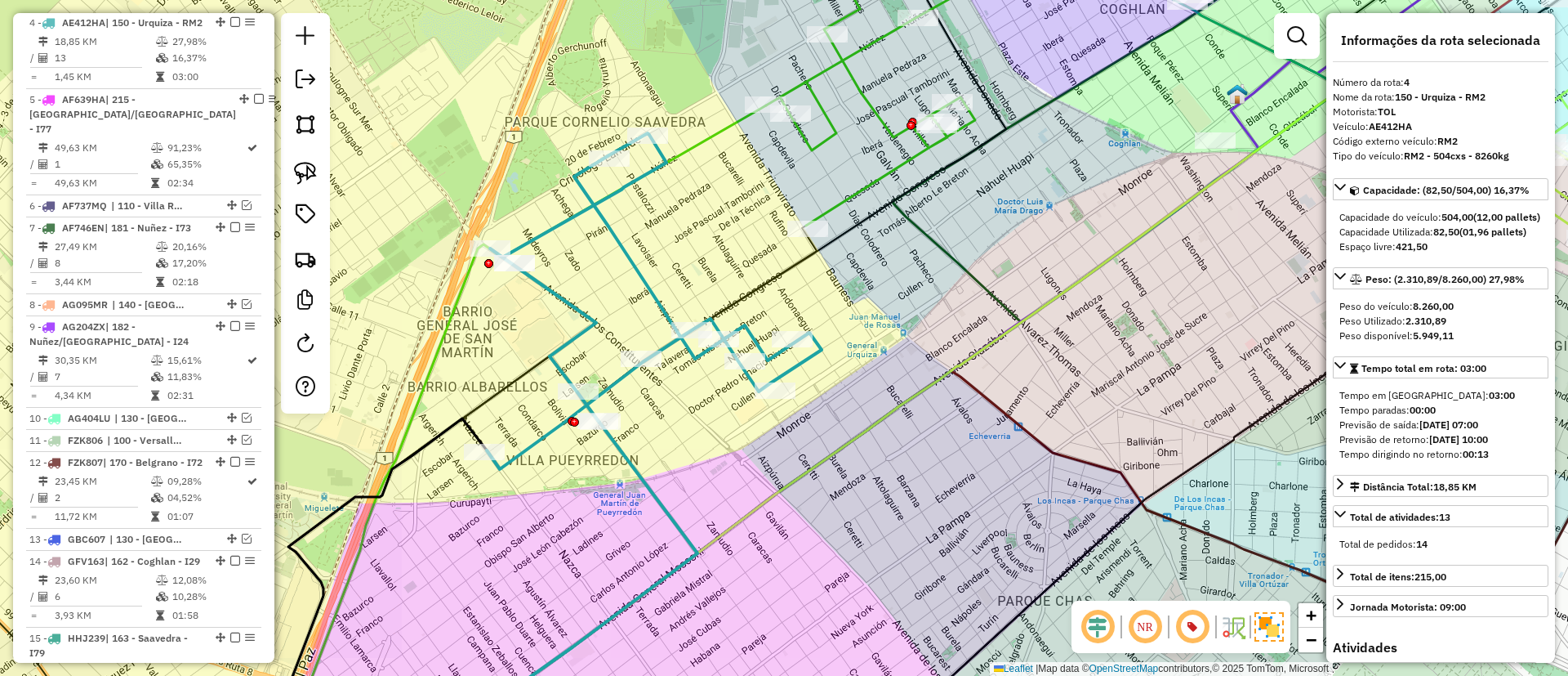
scroll to position [751, 0]
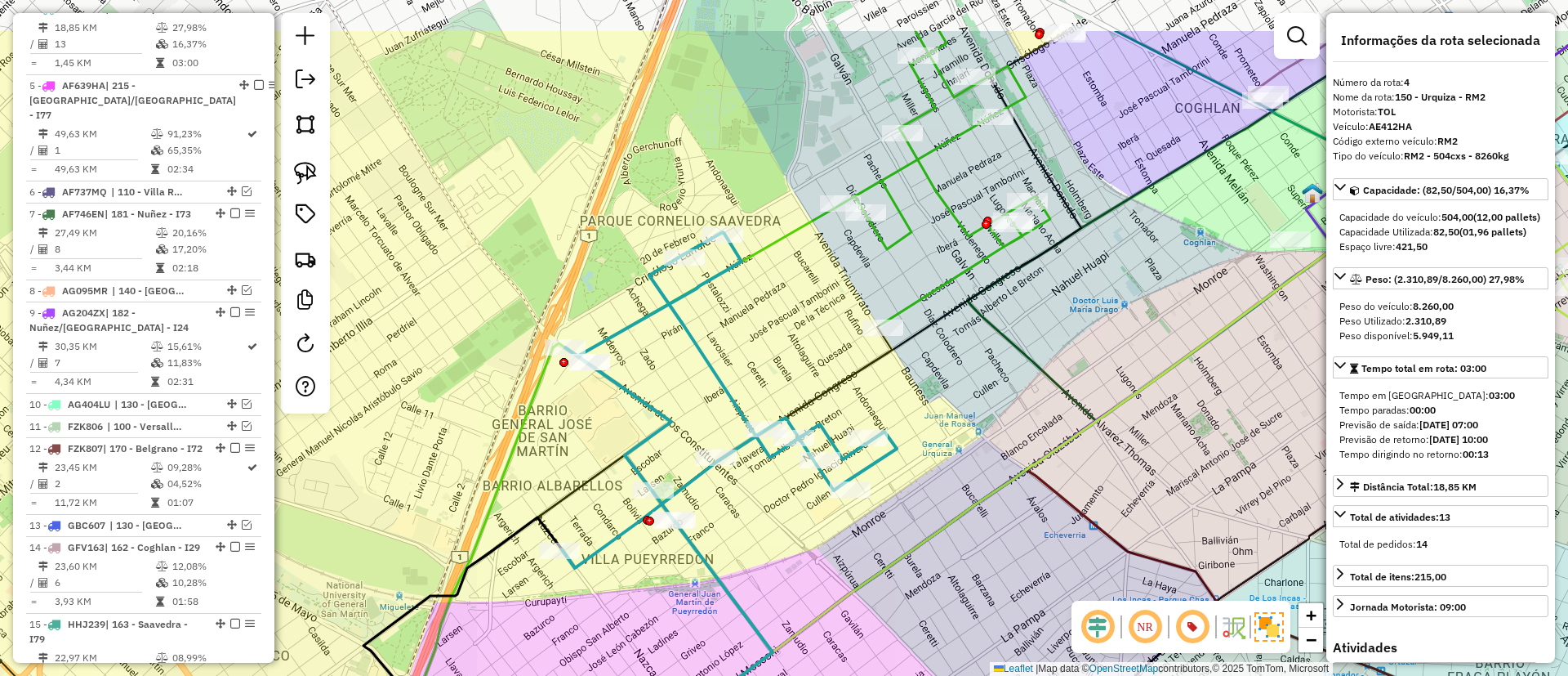
drag, startPoint x: 734, startPoint y: 322, endPoint x: 749, endPoint y: 338, distance: 21.9
click at [749, 338] on div "Janela de atendimento Grade de atendimento Capacidade Transportadoras Veículos …" at bounding box center [784, 338] width 1568 height 676
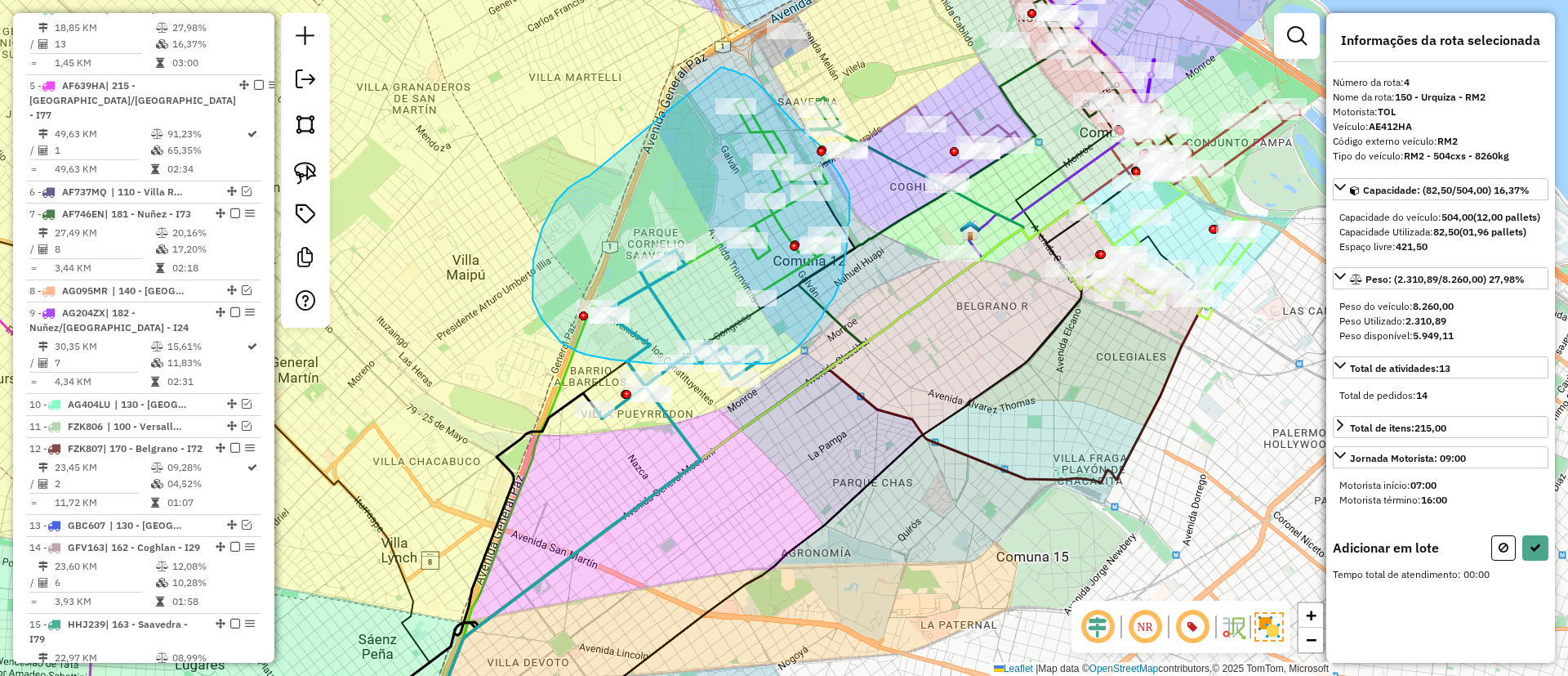
drag, startPoint x: 589, startPoint y: 176, endPoint x: 721, endPoint y: 67, distance: 171.2
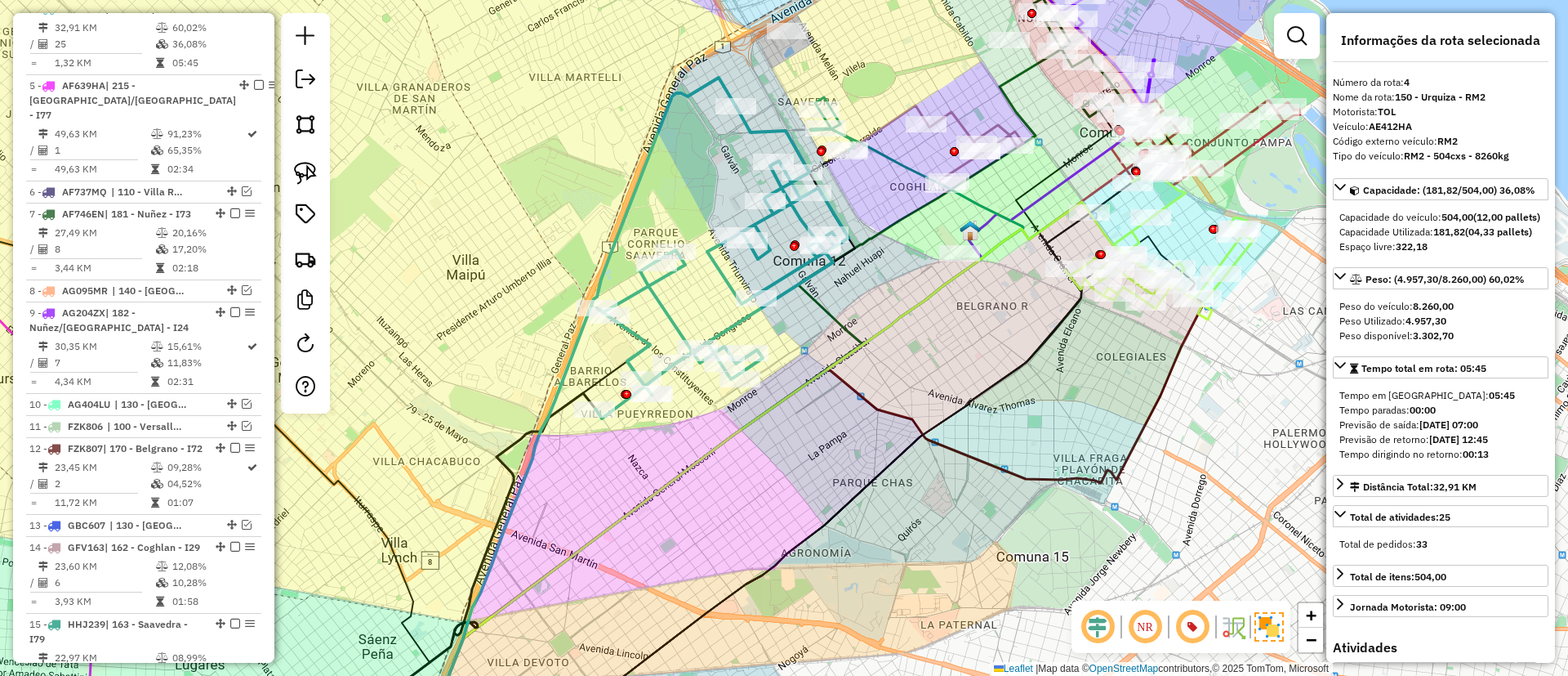
click at [231, 13] on em at bounding box center [235, 8] width 10 height 10
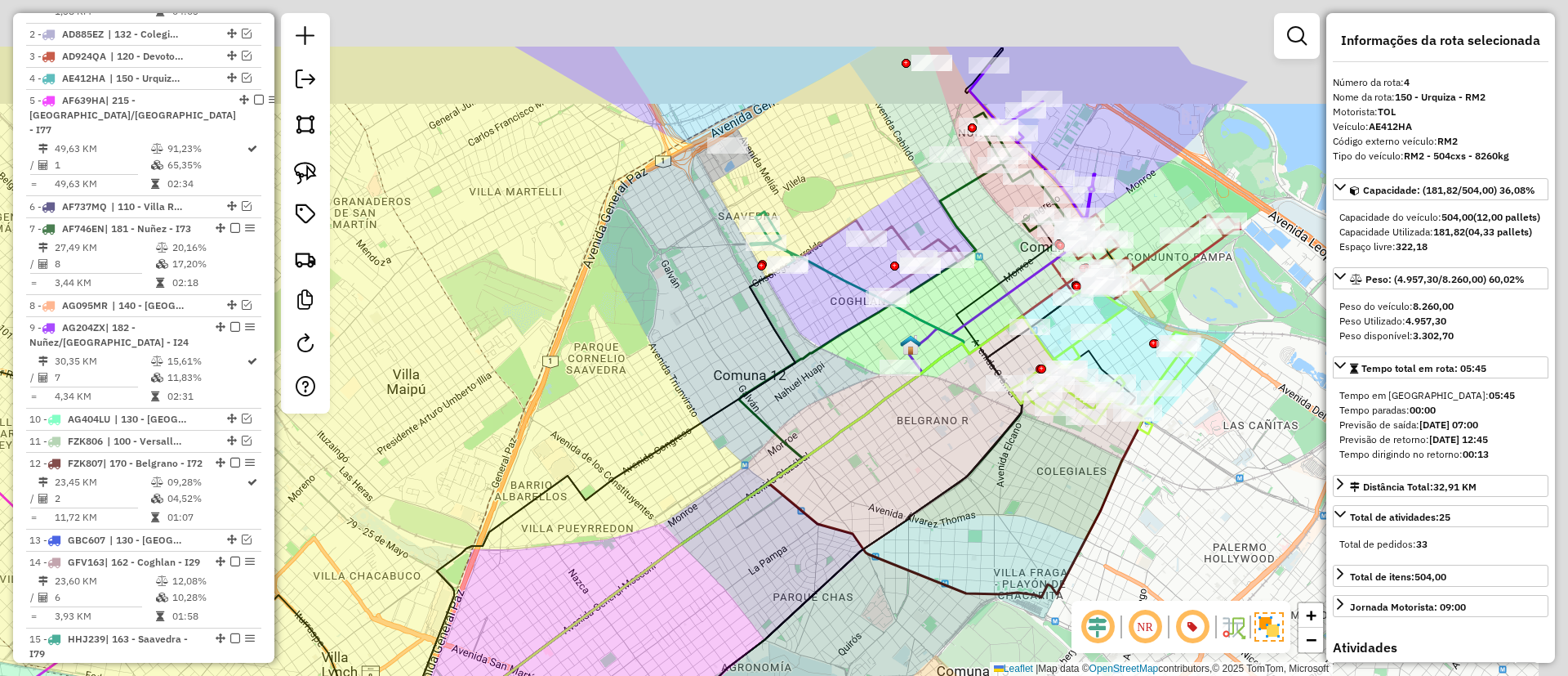
drag, startPoint x: 709, startPoint y: 310, endPoint x: 667, endPoint y: 380, distance: 81.6
click at [666, 394] on div "Janela de atendimento Grade de atendimento Capacidade Transportadoras Veículos …" at bounding box center [784, 338] width 1568 height 676
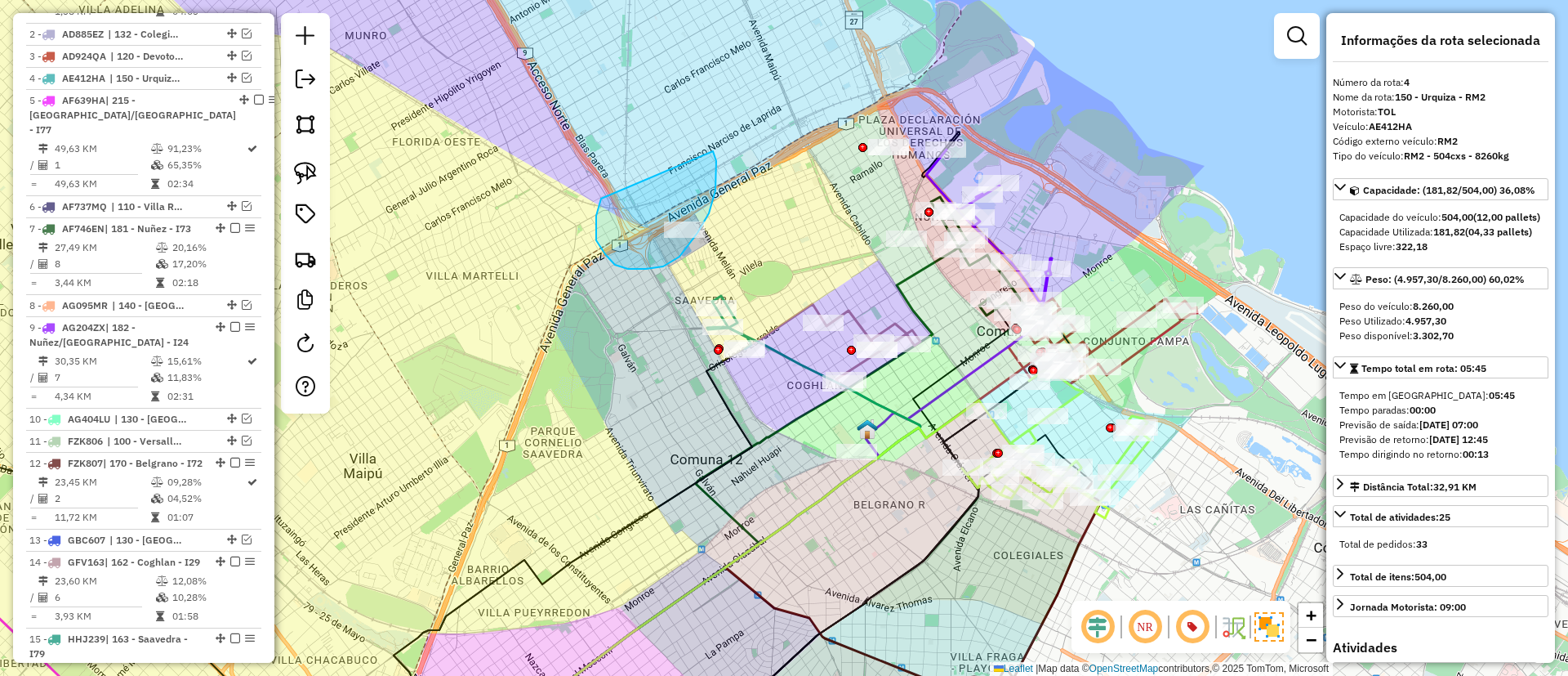
drag, startPoint x: 596, startPoint y: 240, endPoint x: 709, endPoint y: 147, distance: 146.3
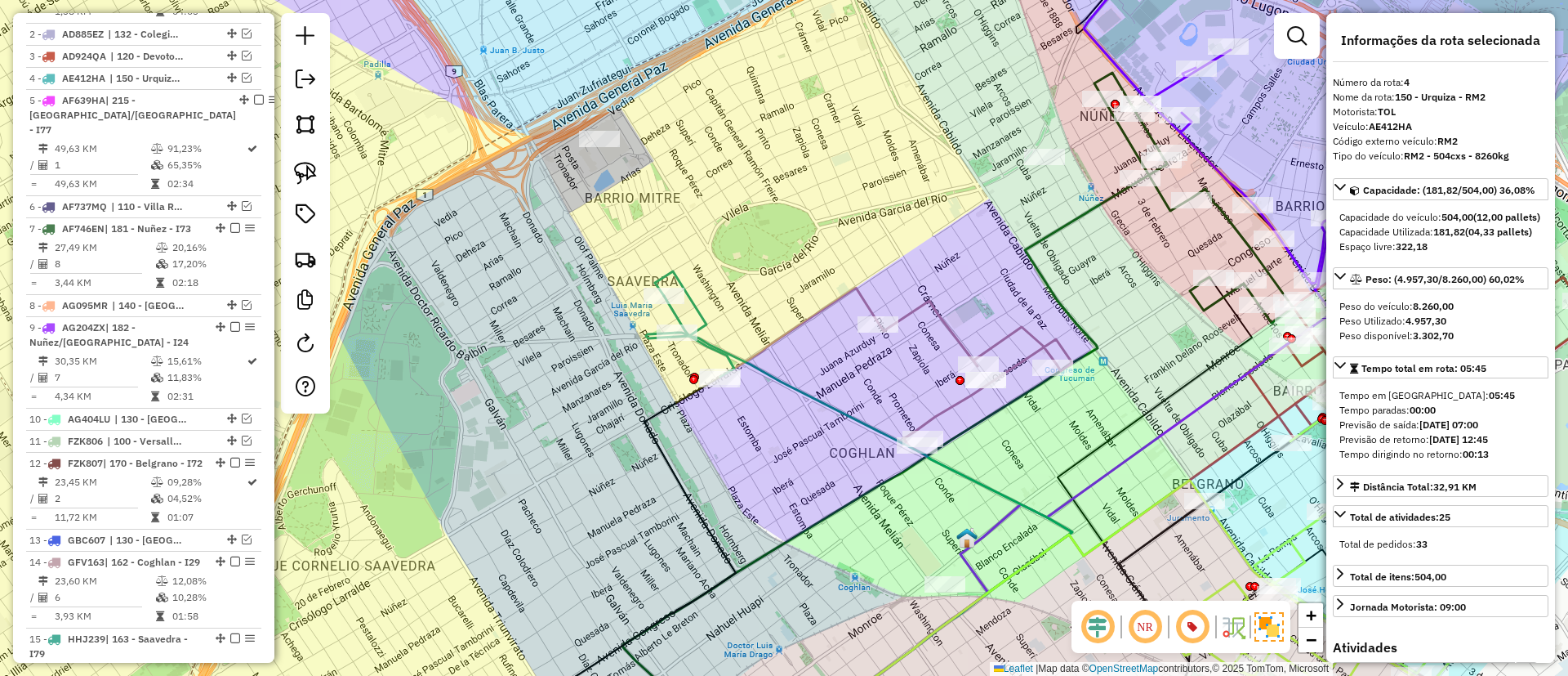
click at [706, 317] on icon at bounding box center [690, 324] width 88 height 106
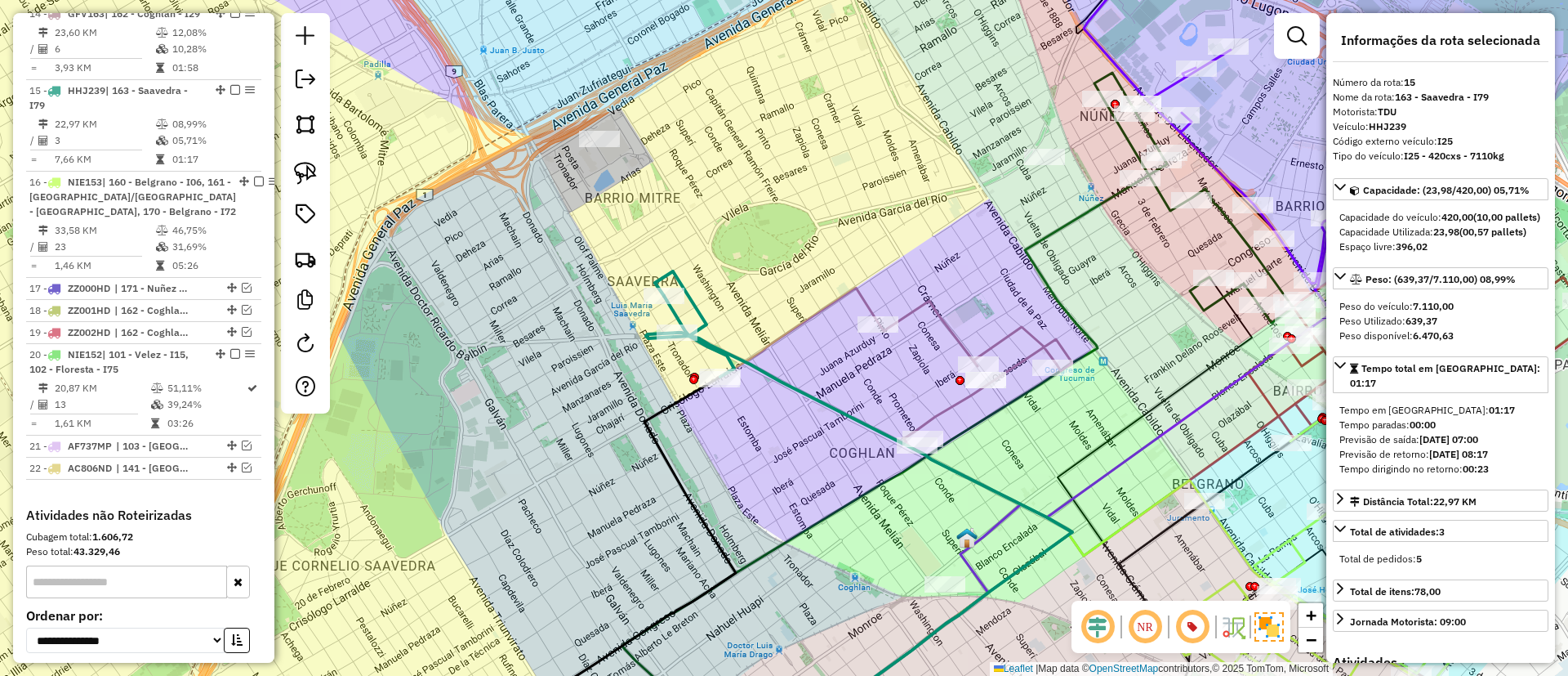
scroll to position [1325, 0]
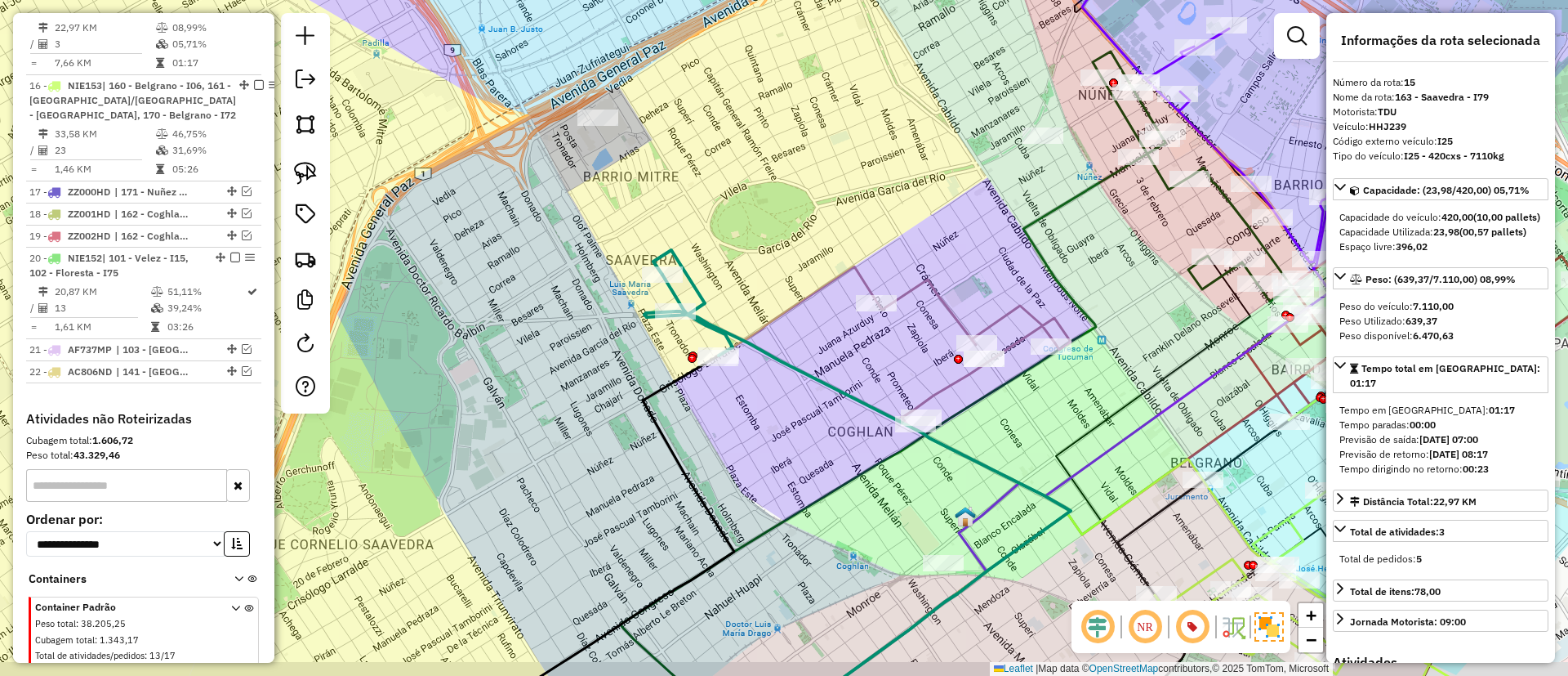
drag, startPoint x: 752, startPoint y: 295, endPoint x: 743, endPoint y: 251, distance: 44.9
click at [744, 255] on div "Janela de atendimento Grade de atendimento Capacidade Transportadoras Veículos …" at bounding box center [784, 338] width 1568 height 676
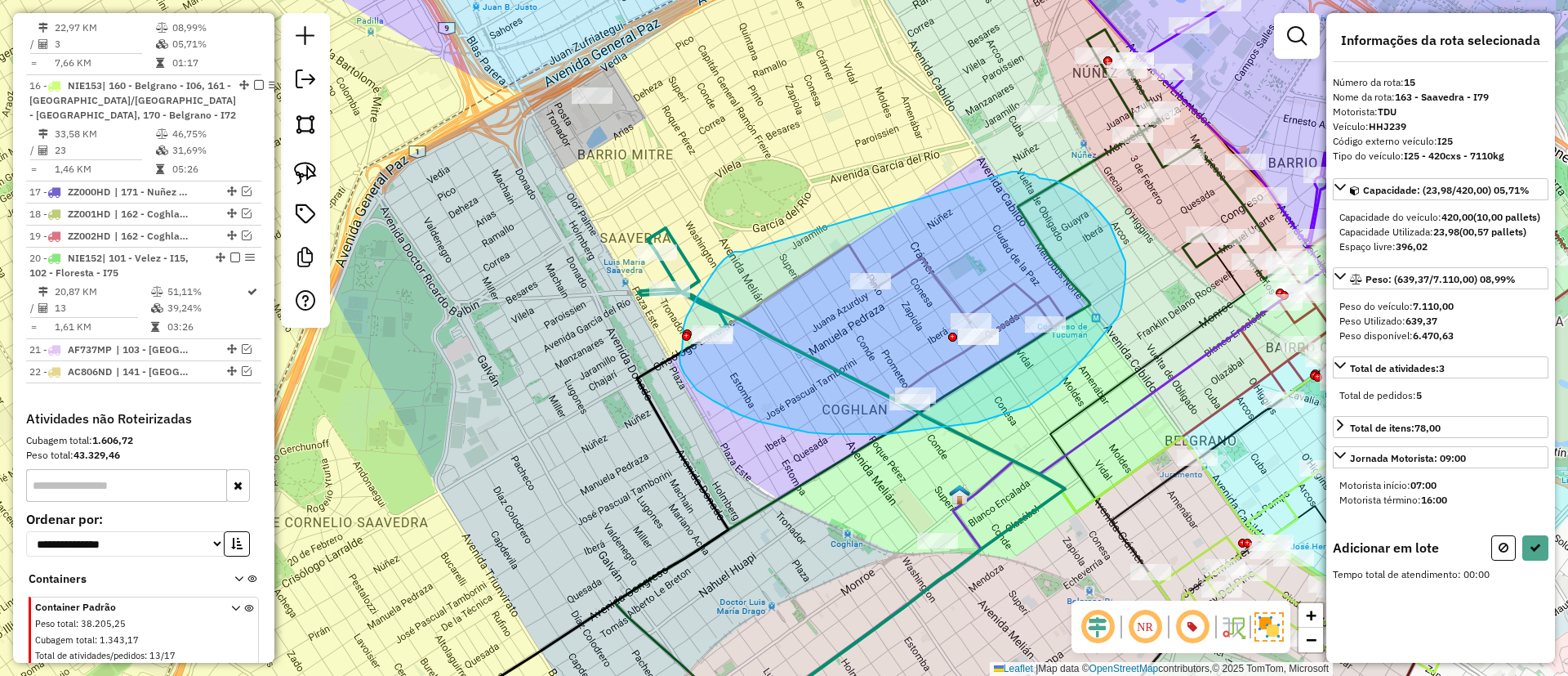
drag, startPoint x: 743, startPoint y: 251, endPoint x: 1007, endPoint y: 171, distance: 275.9
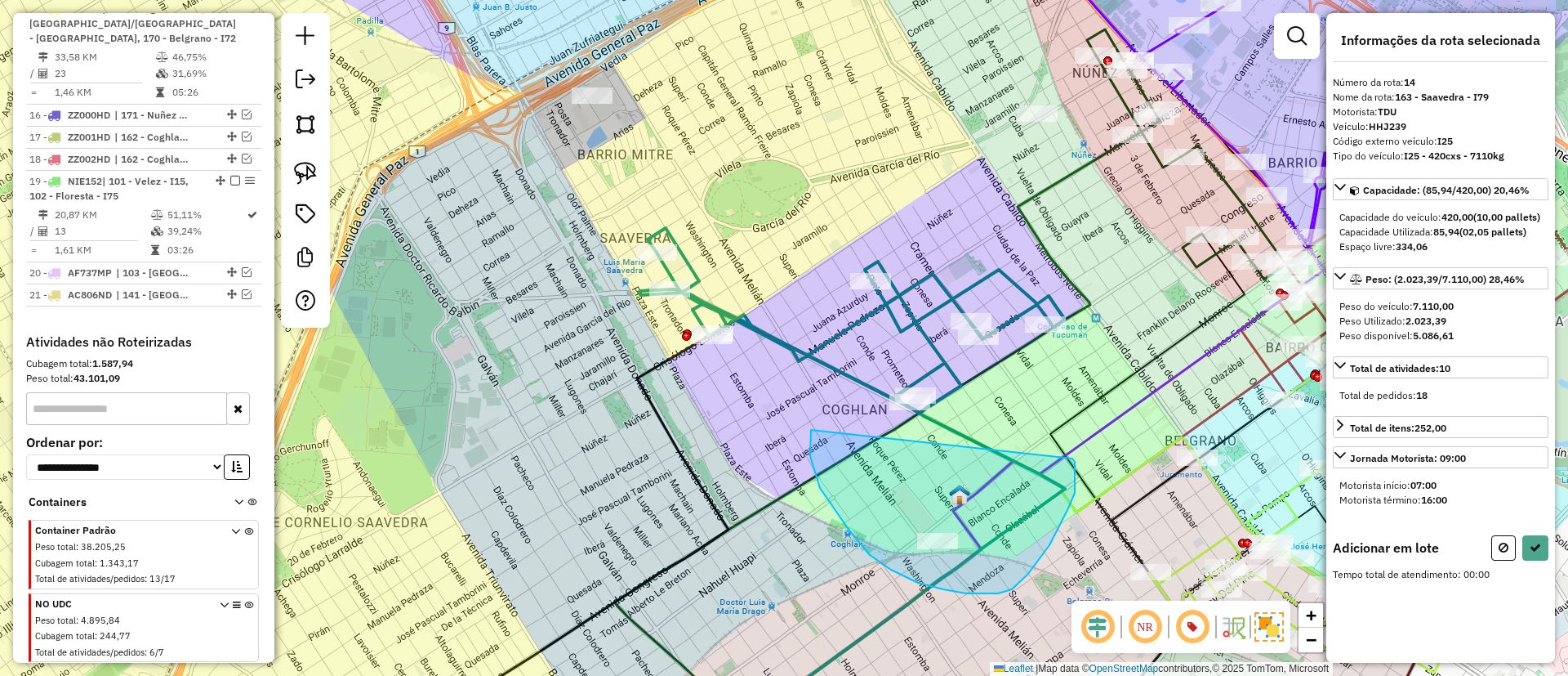
drag, startPoint x: 891, startPoint y: 570, endPoint x: 1068, endPoint y: 451, distance: 213.3
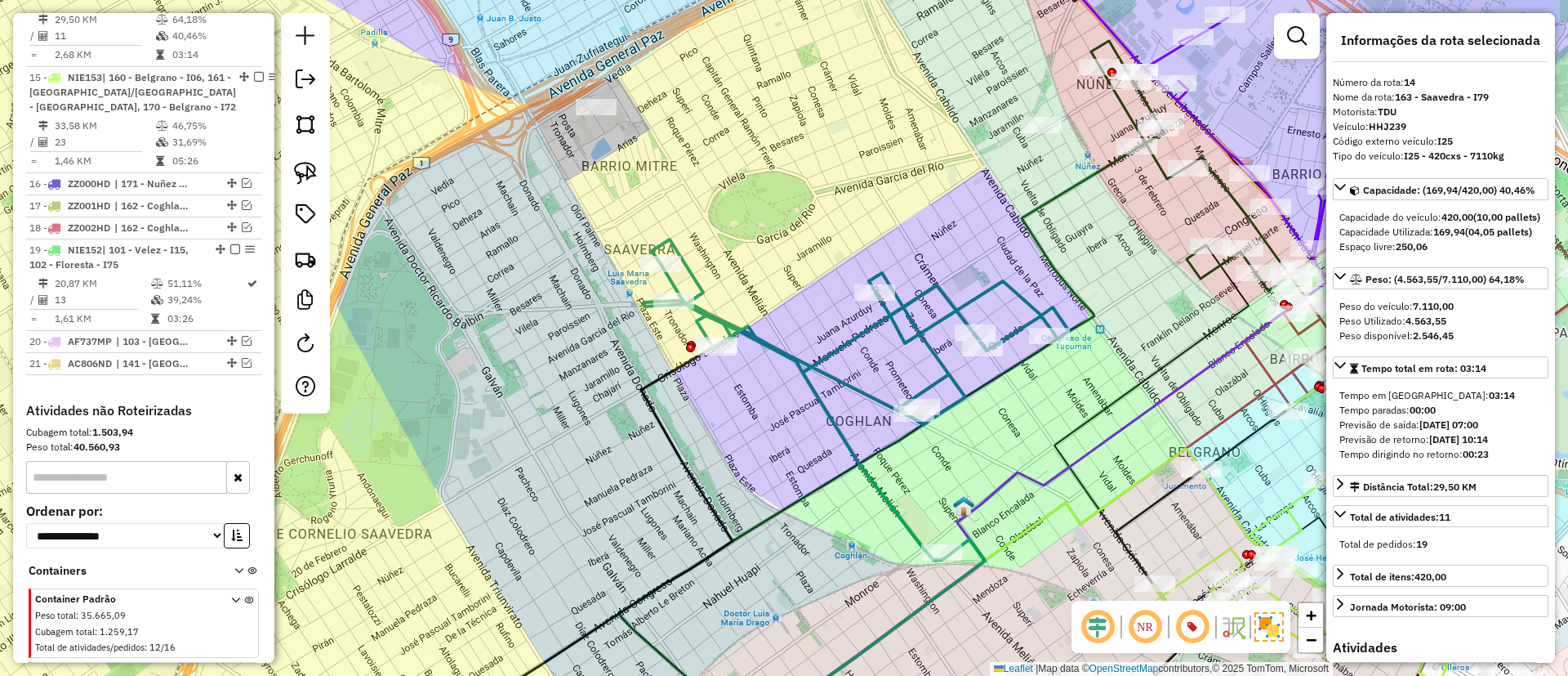
scroll to position [1234, 0]
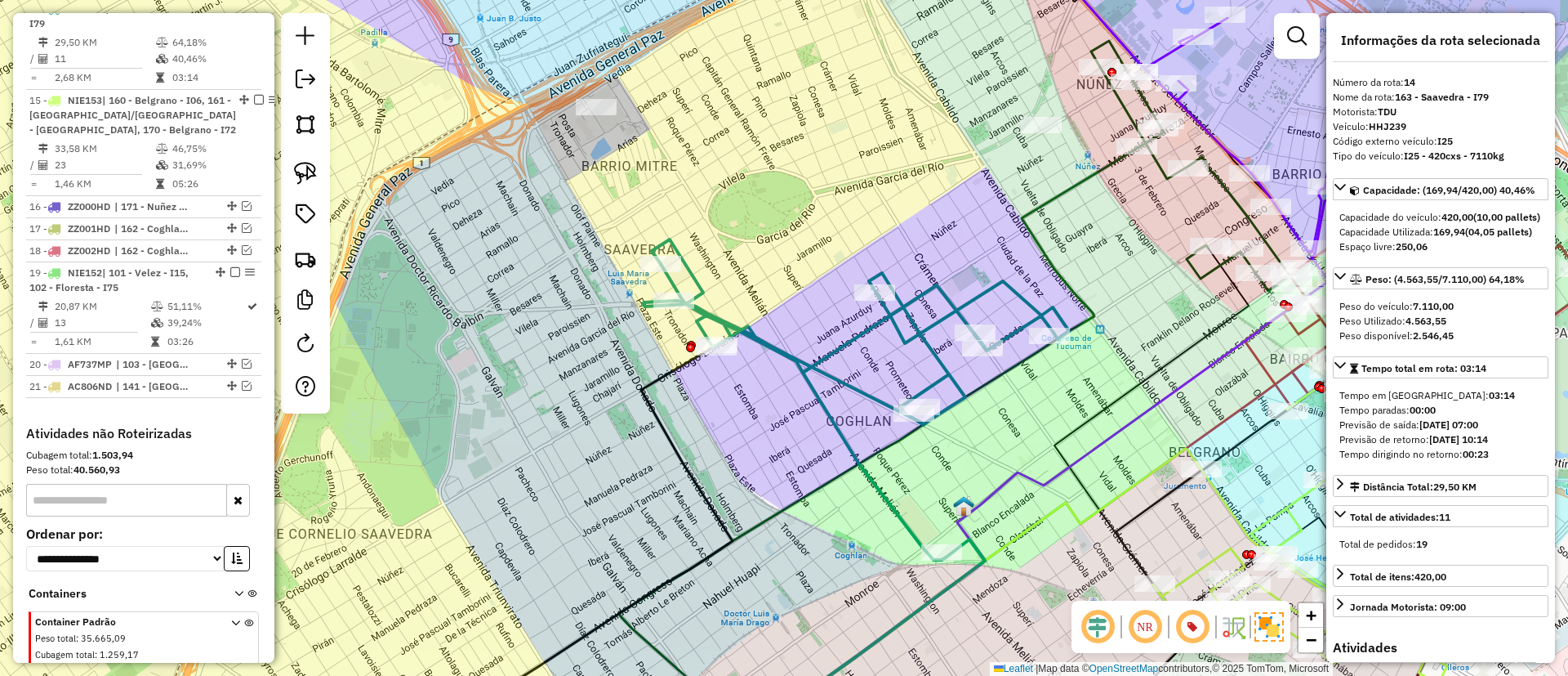
drag, startPoint x: 709, startPoint y: 162, endPoint x: 722, endPoint y: 245, distance: 84.0
click at [727, 264] on div "Janela de atendimento Grade de atendimento Capacidade Transportadoras Veículos …" at bounding box center [784, 338] width 1568 height 676
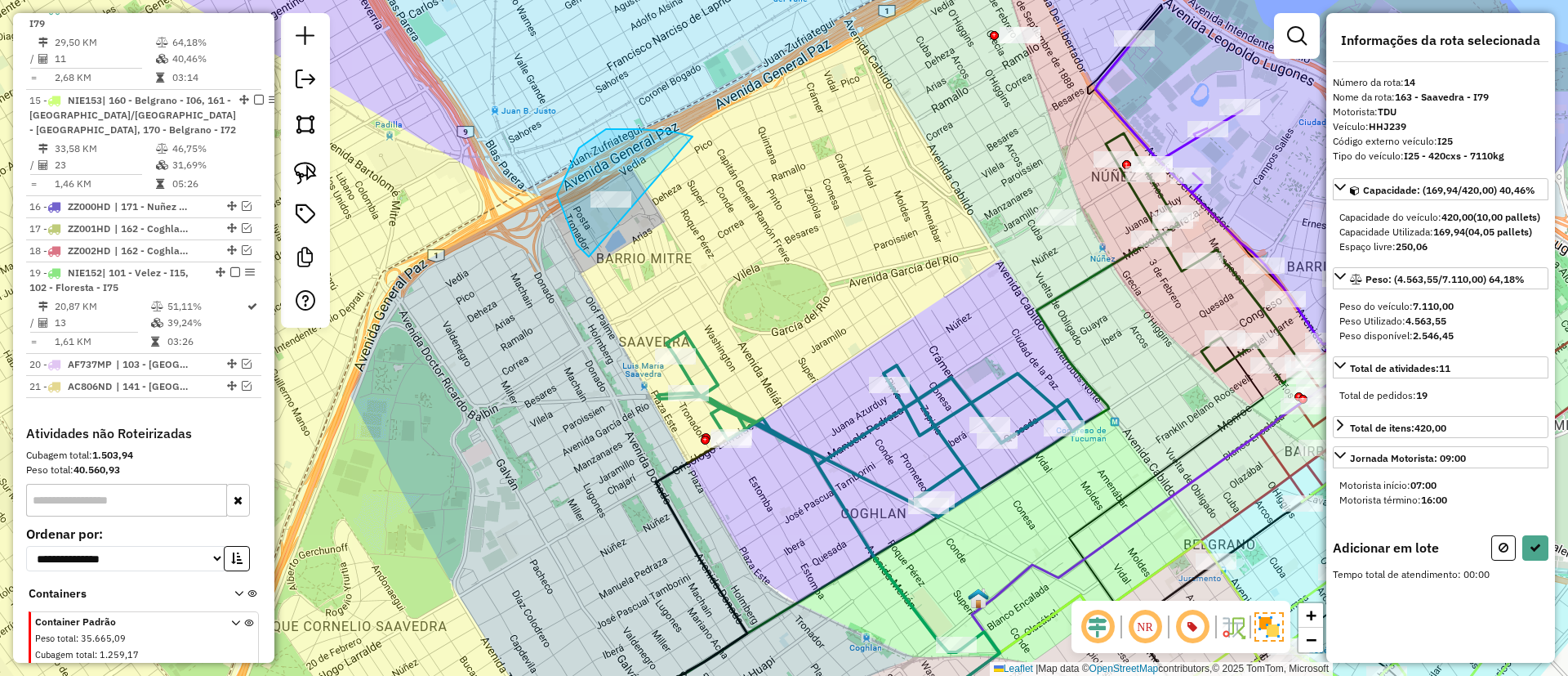
drag, startPoint x: 624, startPoint y: 129, endPoint x: 705, endPoint y: 204, distance: 110.4
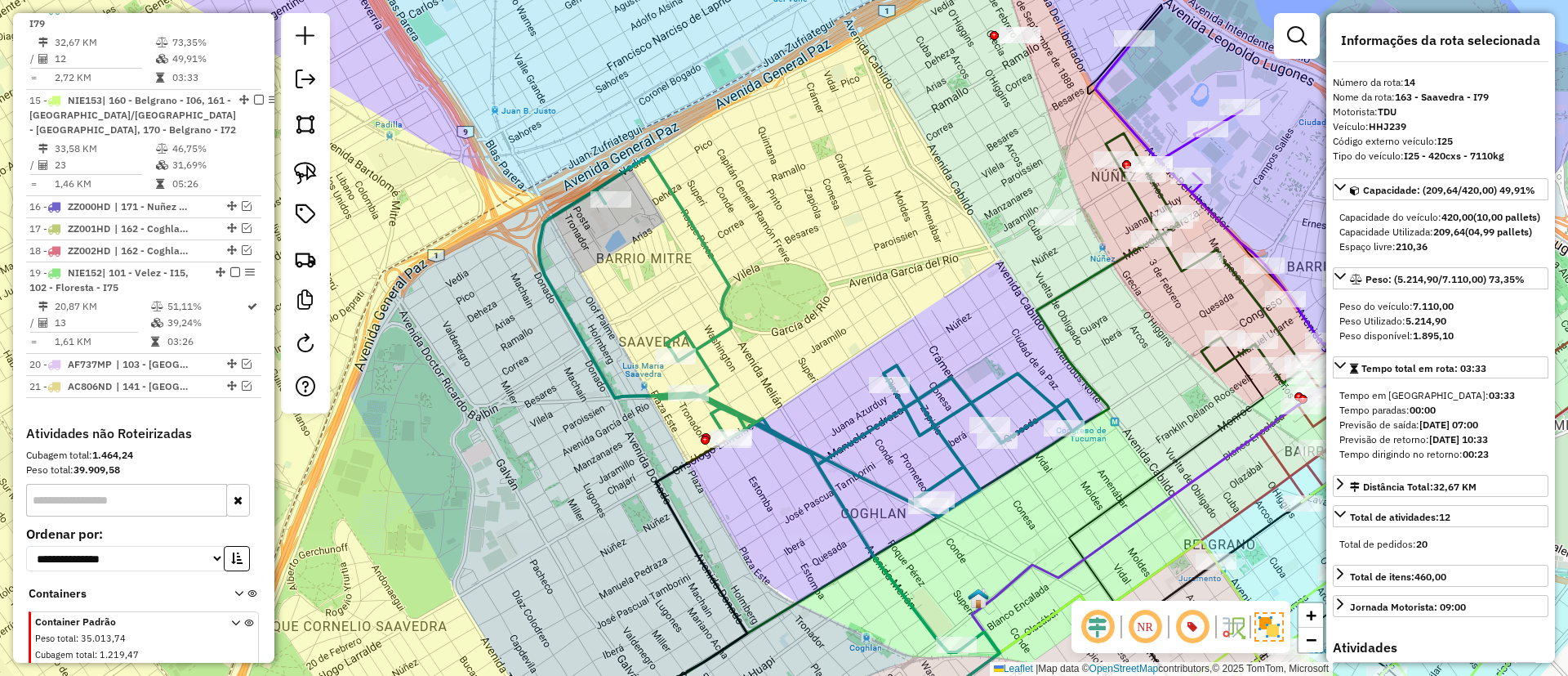
click at [872, 421] on icon at bounding box center [811, 404] width 545 height 496
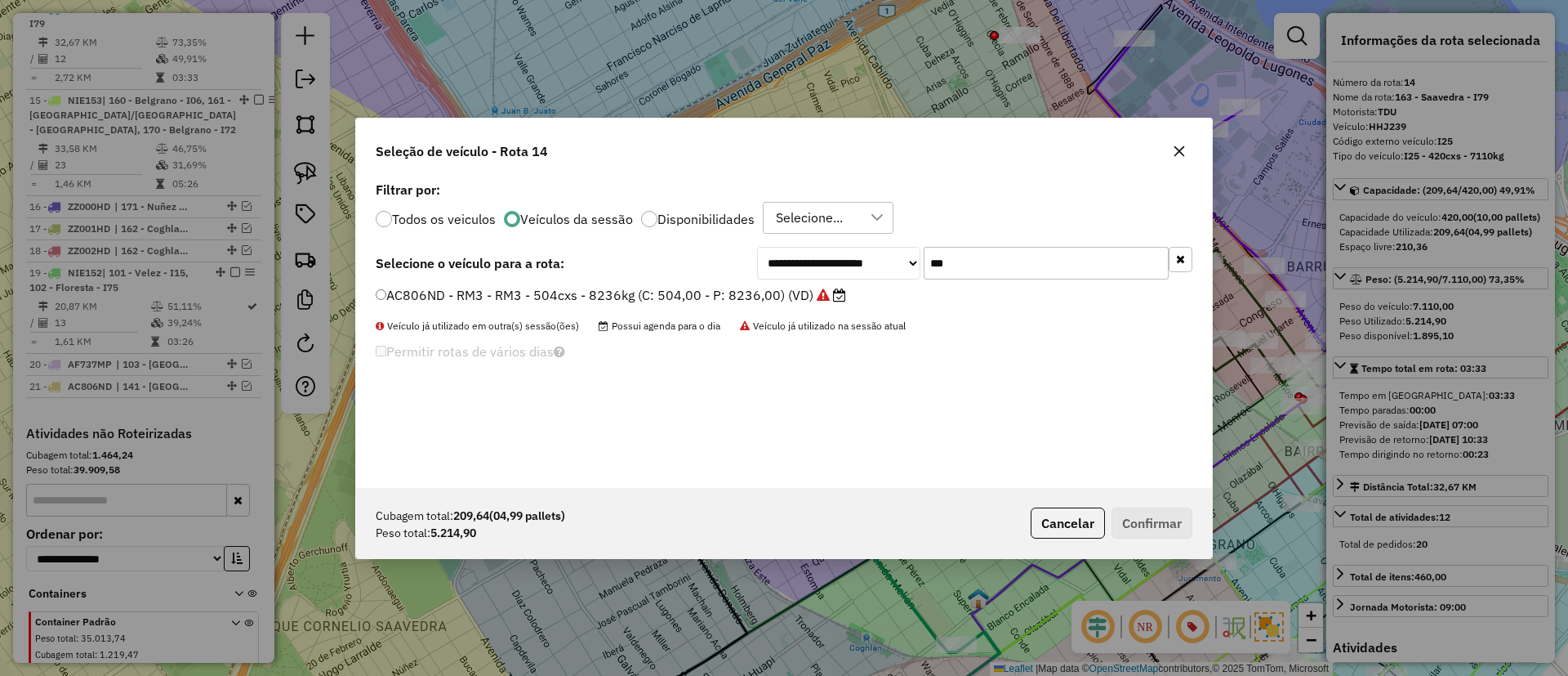
scroll to position [9, 5]
drag, startPoint x: 998, startPoint y: 251, endPoint x: 902, endPoint y: 251, distance: 96.0
click at [902, 251] on div "**********" at bounding box center [974, 263] width 435 height 33
type input "***"
click at [791, 315] on div "AF639HB - I60 - I60 - 420cxs - 8440kg (C: 420,00 - P: 8440,00) (VD)" at bounding box center [784, 302] width 836 height 33
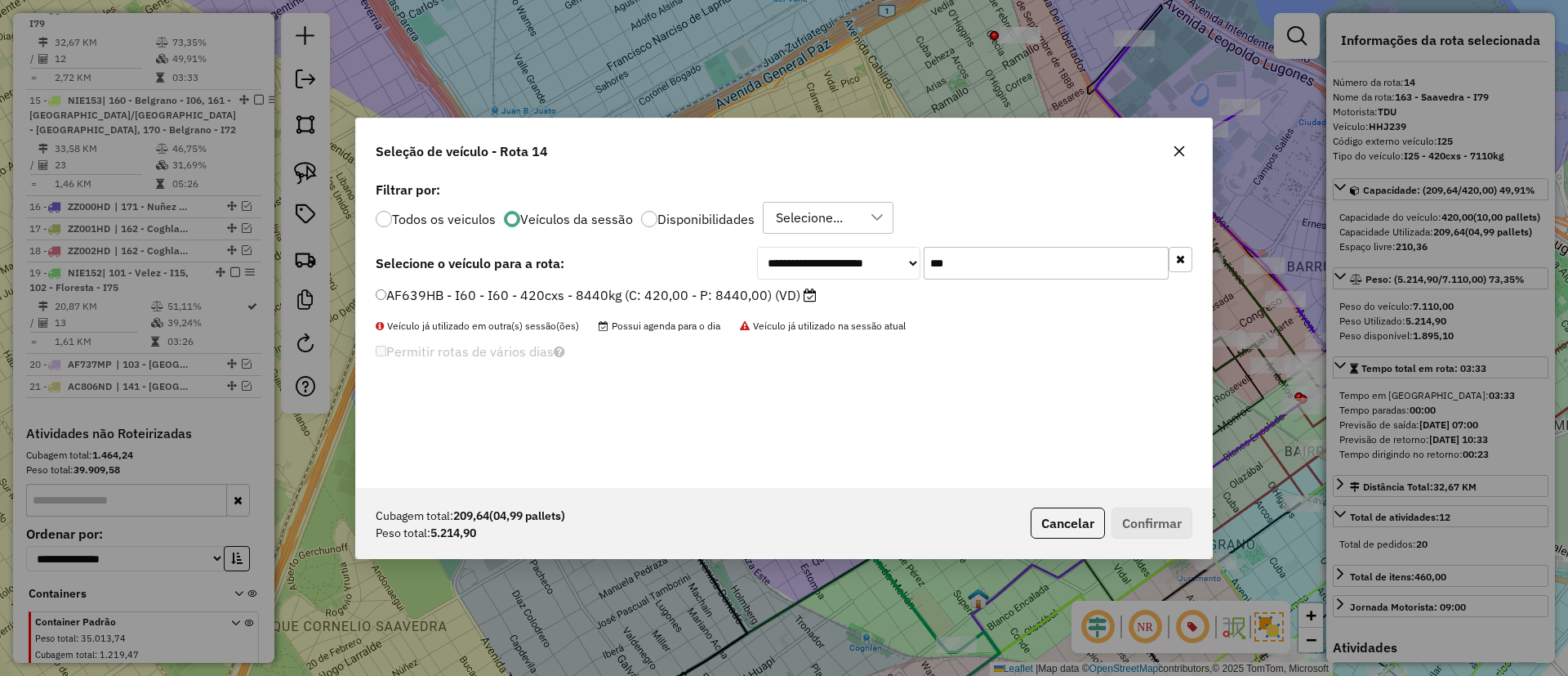
drag, startPoint x: 791, startPoint y: 302, endPoint x: 794, endPoint y: 290, distance: 12.4
click at [791, 302] on label "AF639HB - I60 - I60 - 420cxs - 8440kg (C: 420,00 - P: 8440,00) (VD)" at bounding box center [596, 294] width 441 height 19
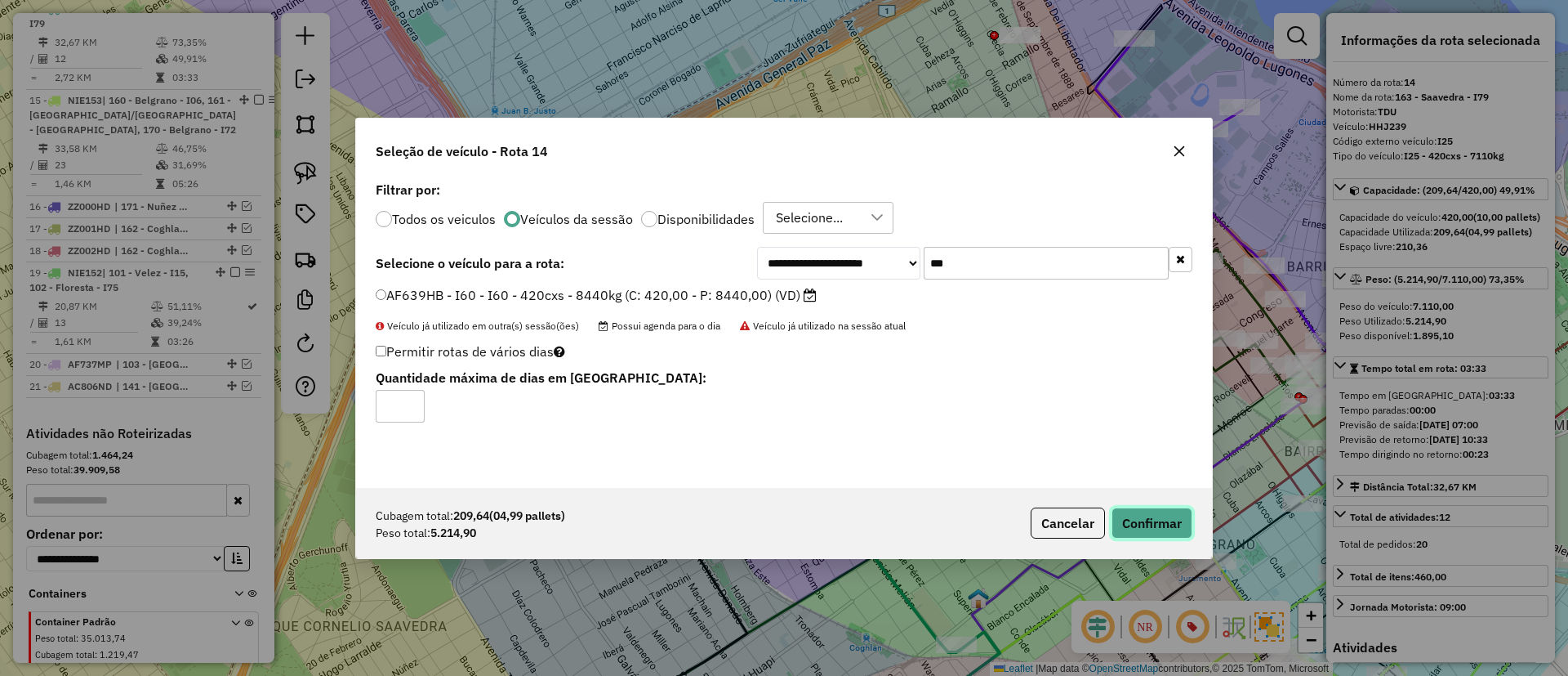
click at [1128, 512] on button "Confirmar" at bounding box center [1152, 523] width 81 height 31
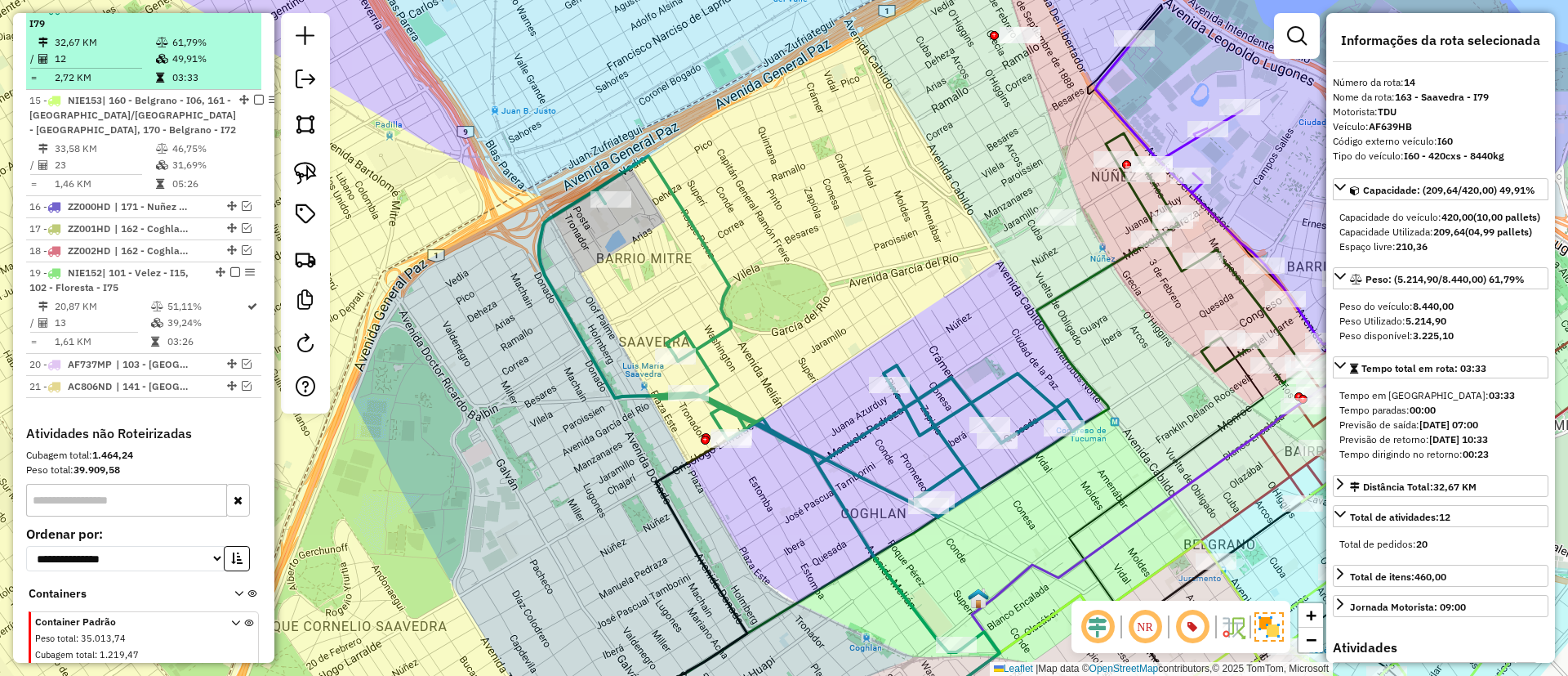
click at [235, 13] on div at bounding box center [230, 8] width 49 height 10
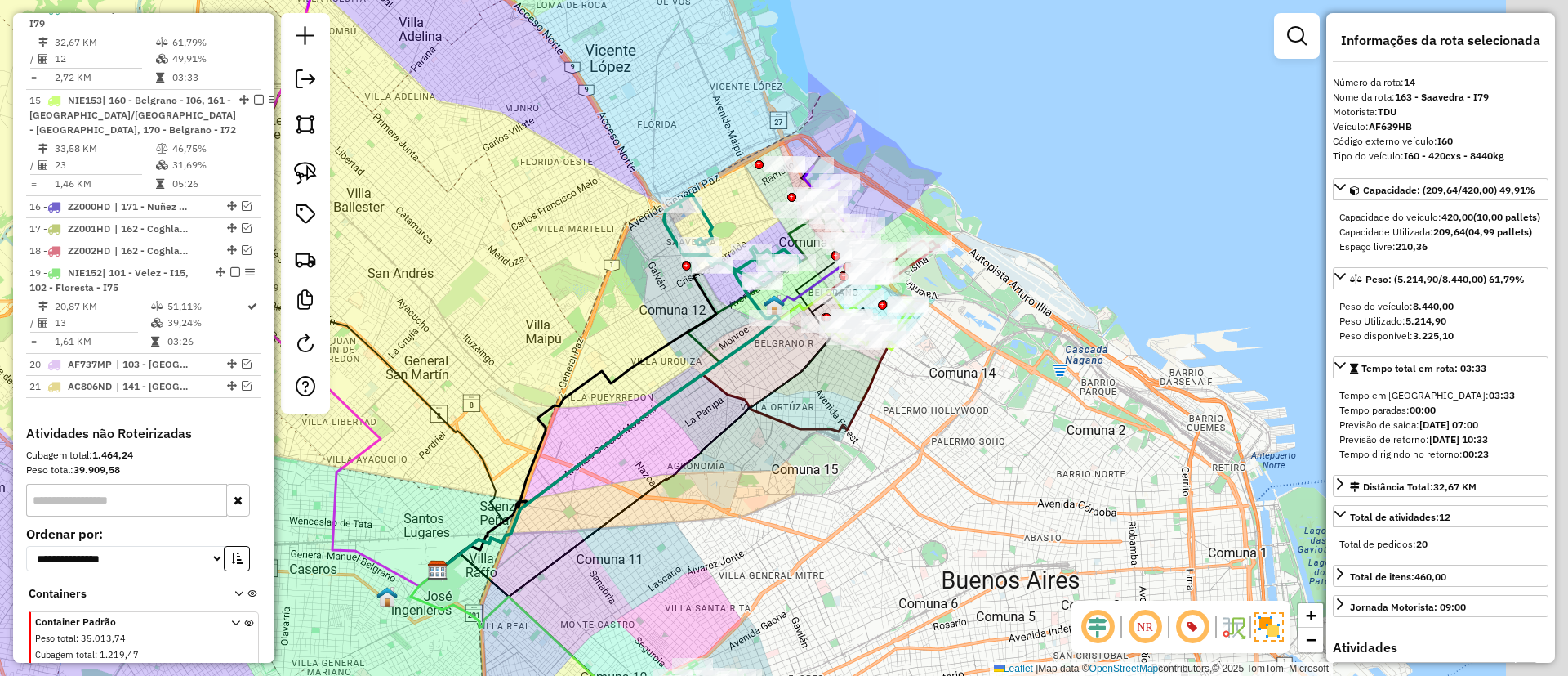
drag, startPoint x: 935, startPoint y: 289, endPoint x: 753, endPoint y: 333, distance: 187.2
click at [753, 334] on icon at bounding box center [609, 442] width 342 height 257
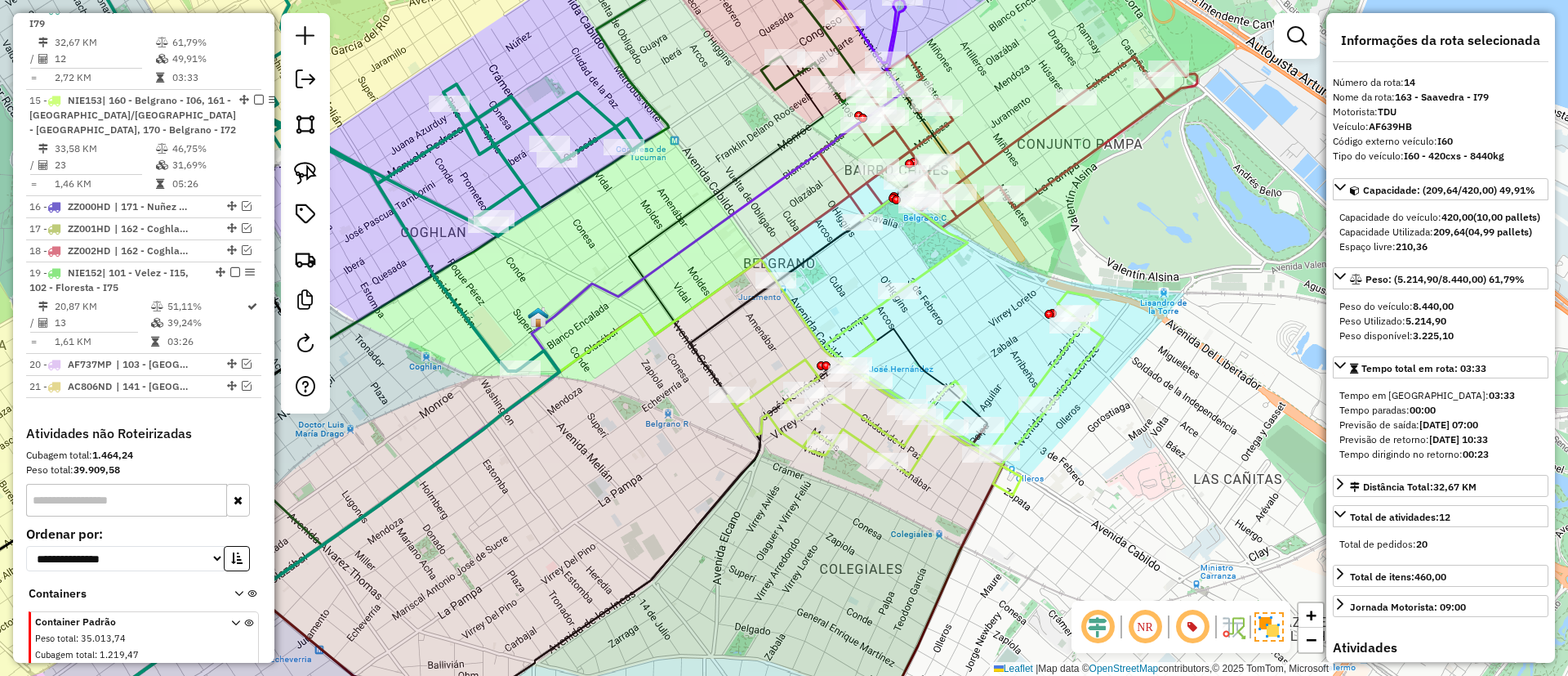
click at [921, 457] on icon at bounding box center [491, 501] width 896 height 483
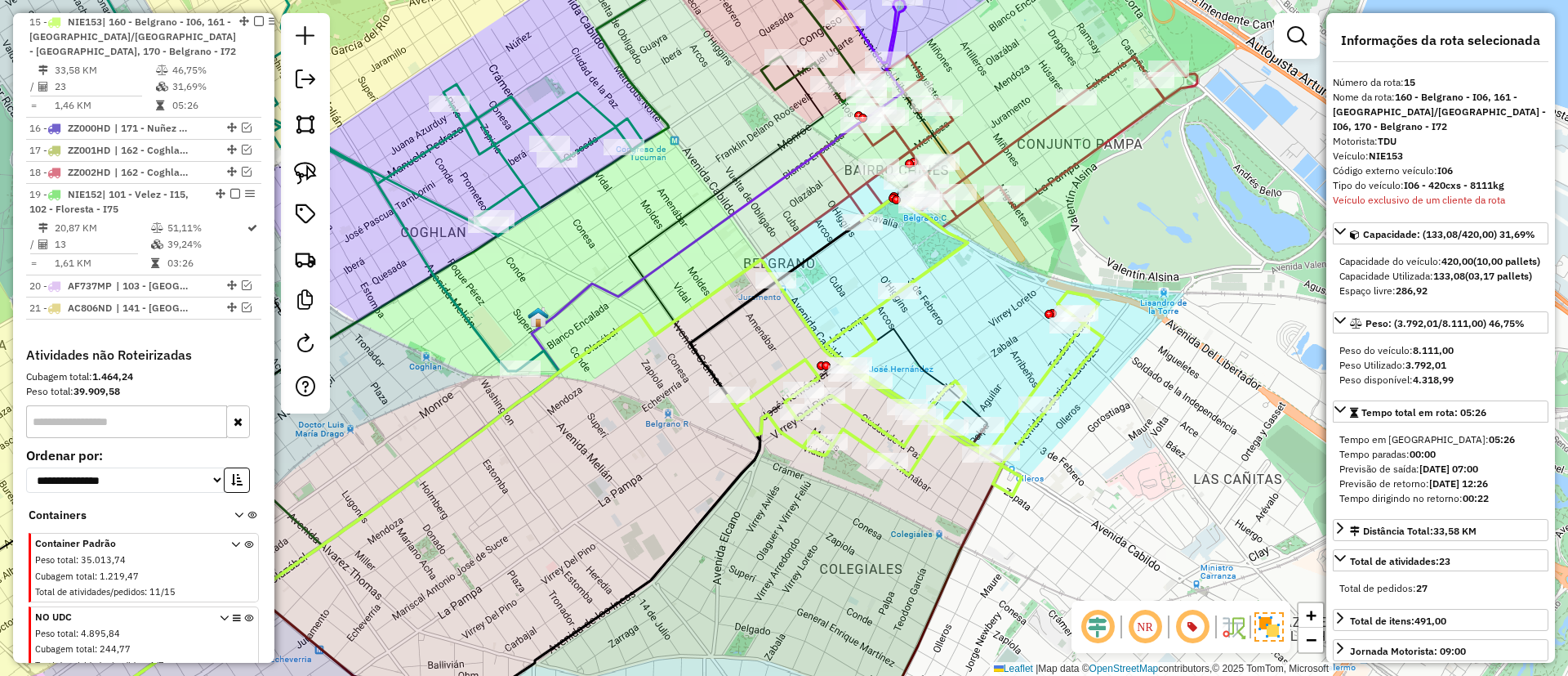
scroll to position [1325, 0]
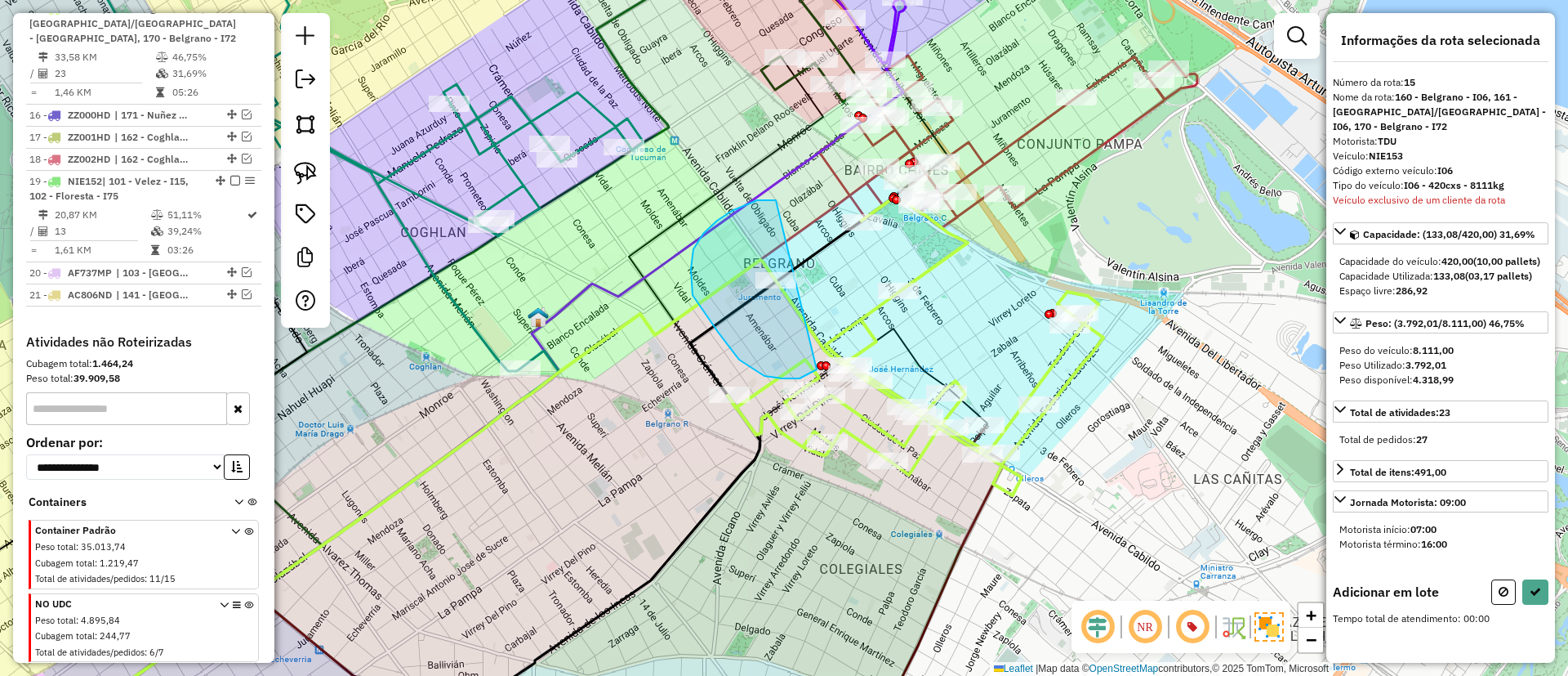
drag, startPoint x: 770, startPoint y: 200, endPoint x: 830, endPoint y: 300, distance: 116.6
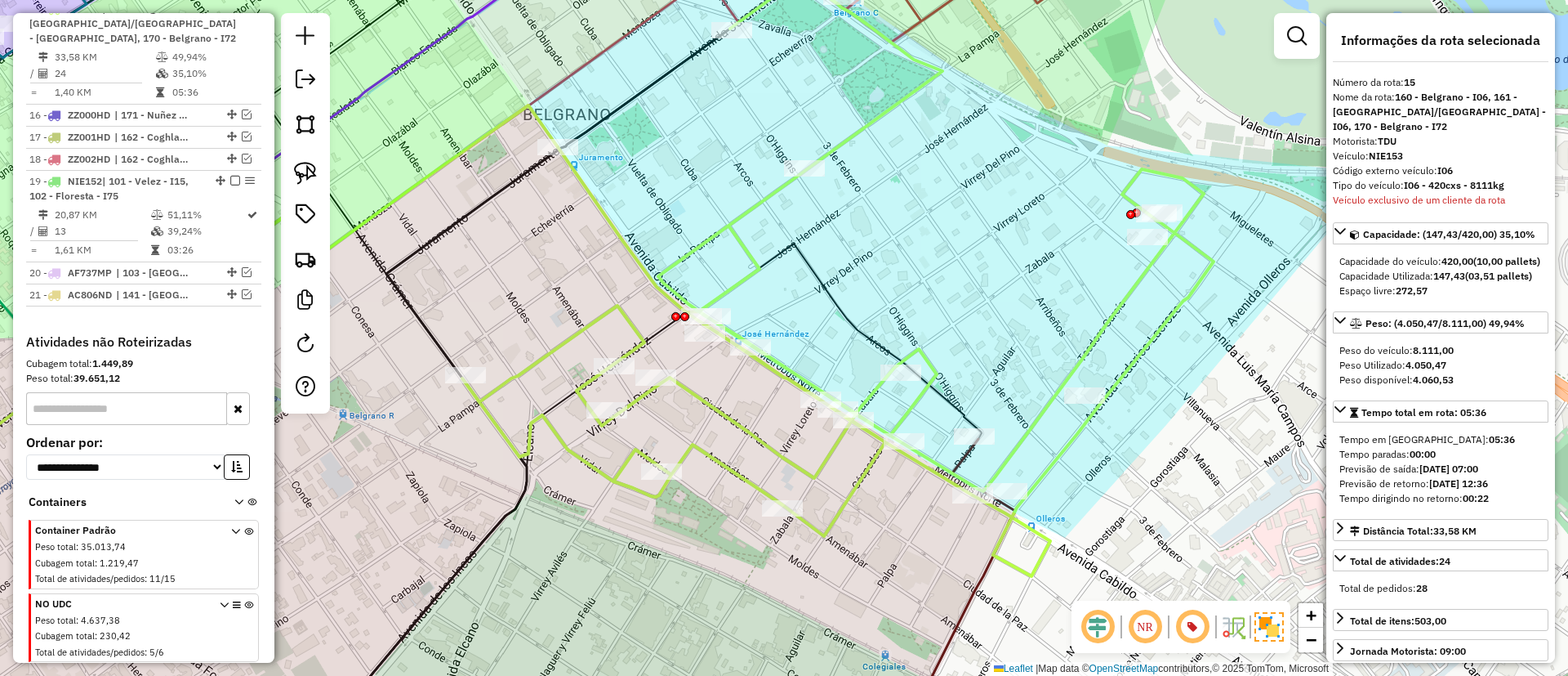
click at [967, 462] on icon at bounding box center [977, 470] width 49 height 63
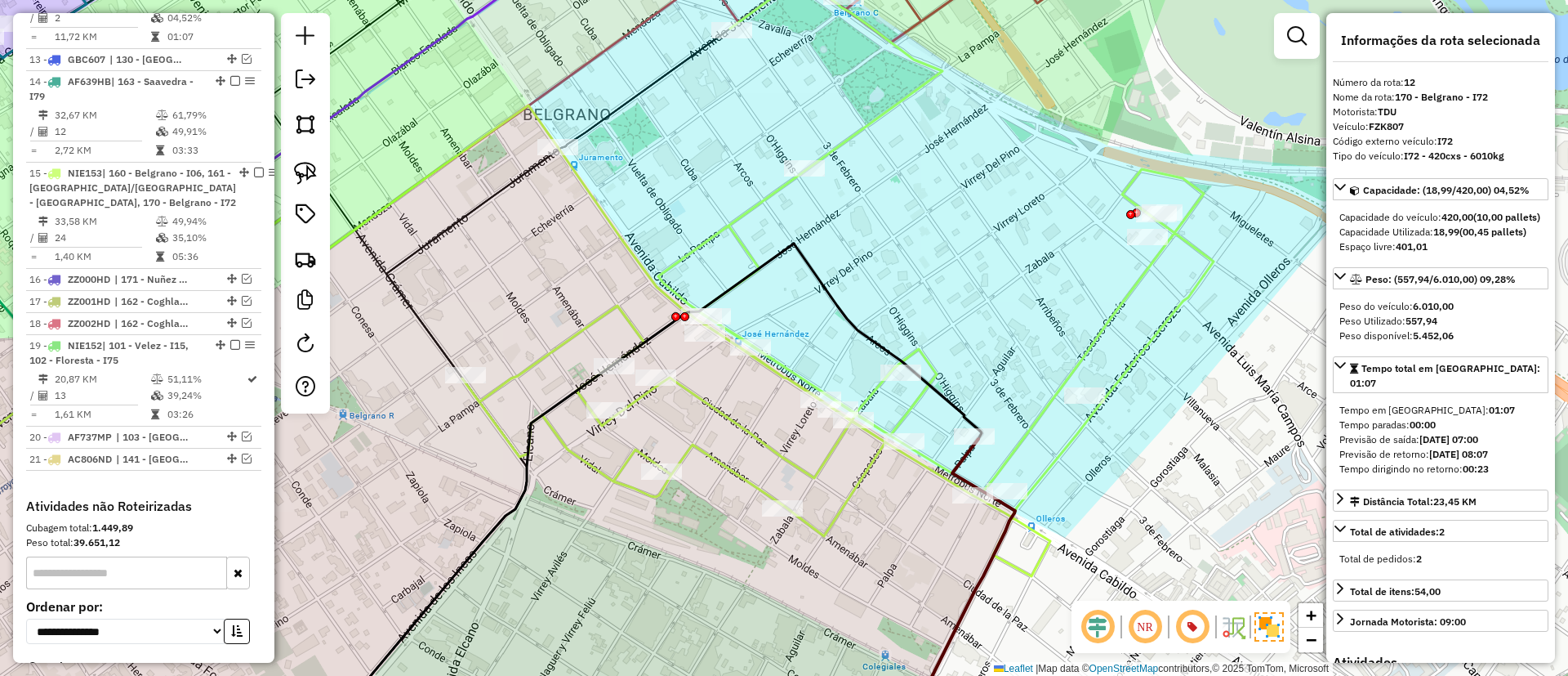
scroll to position [1121, 0]
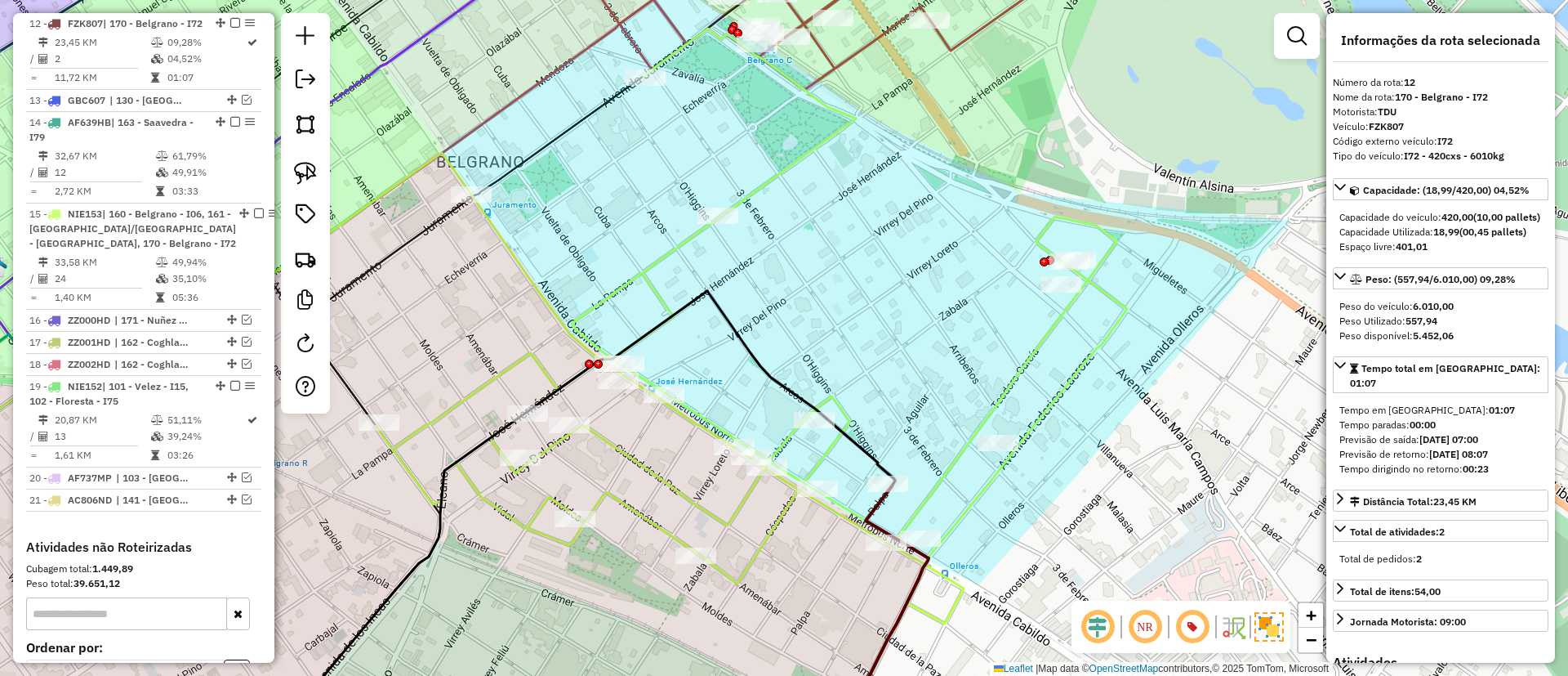
drag, startPoint x: 1010, startPoint y: 321, endPoint x: 932, endPoint y: 384, distance: 100.3
click at [923, 367] on div "Janela de atendimento Grade de atendimento Capacidade Transportadoras Veículos …" at bounding box center [784, 338] width 1568 height 676
click at [979, 493] on icon at bounding box center [752, 324] width 752 height 595
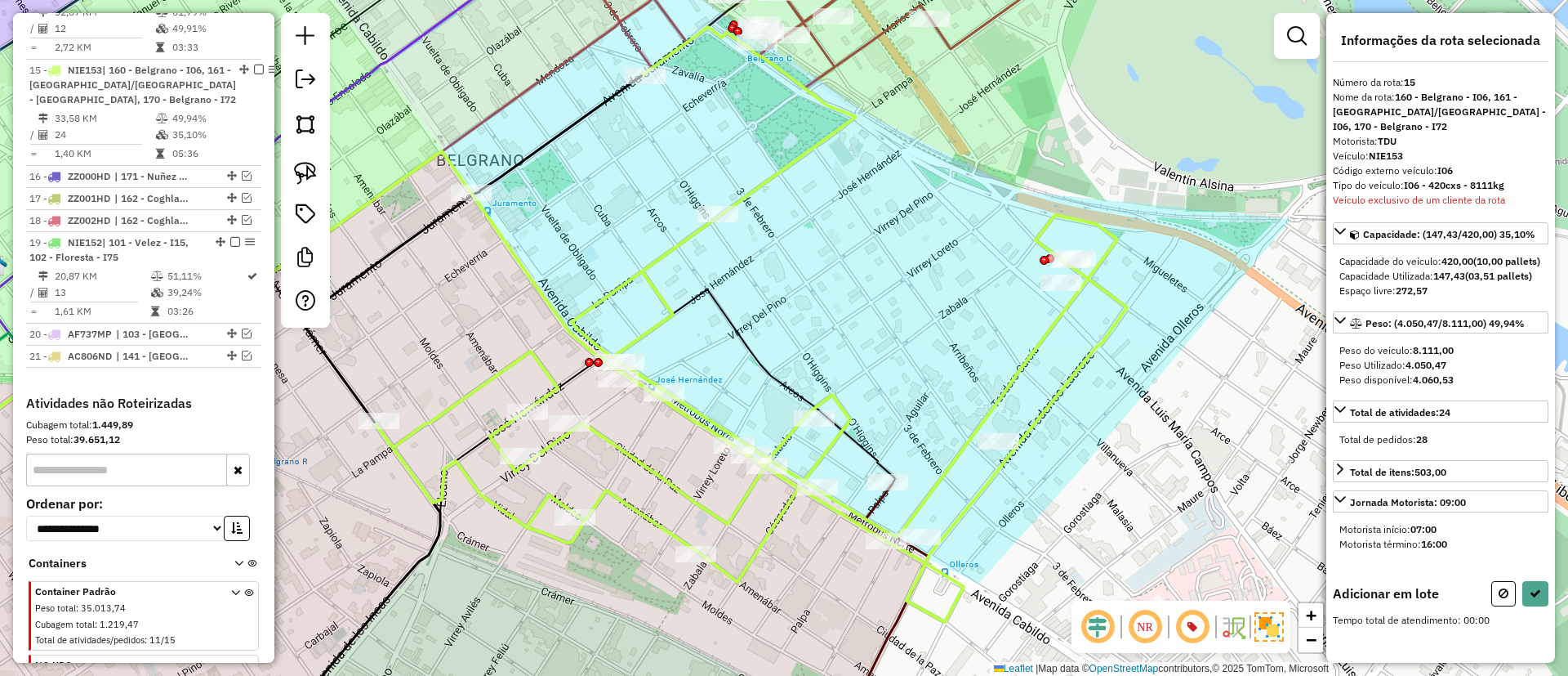
scroll to position [1325, 0]
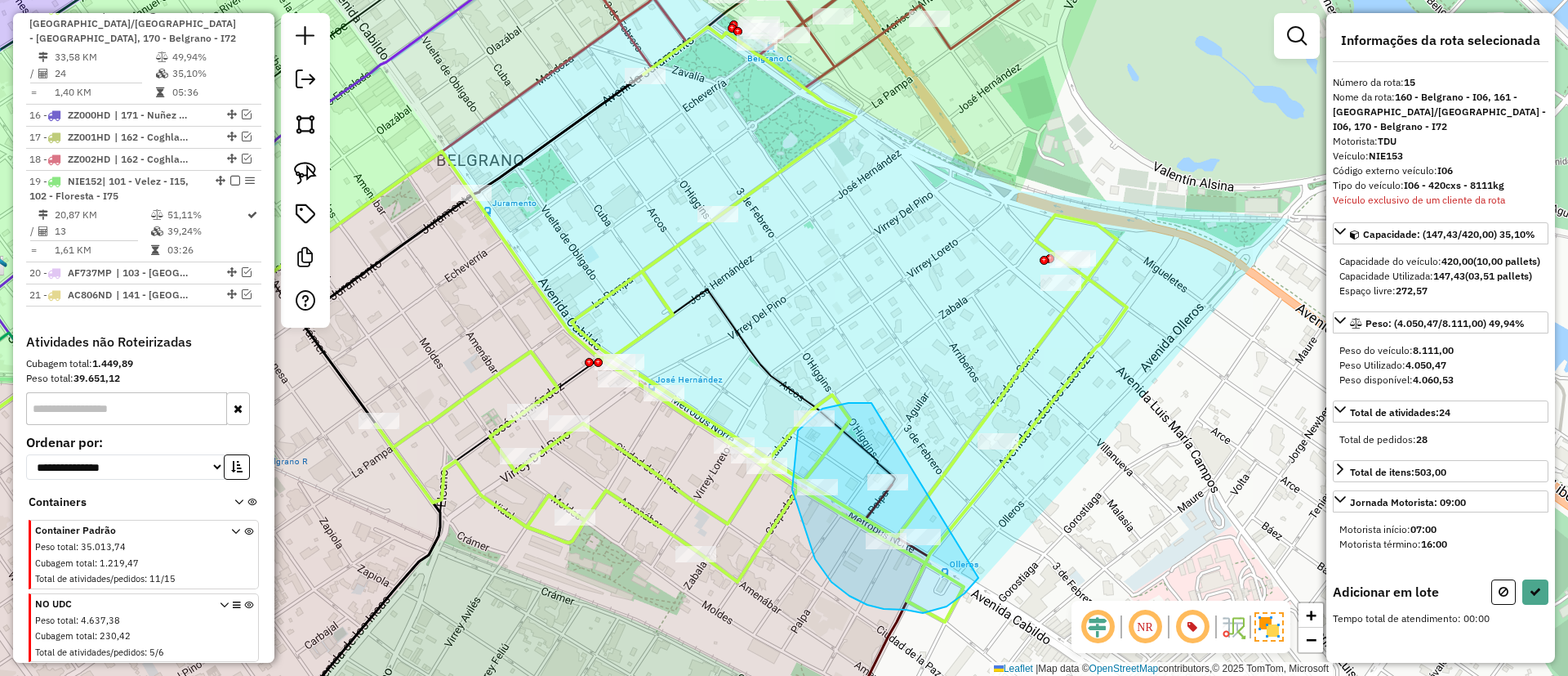
drag, startPoint x: 822, startPoint y: 409, endPoint x: 984, endPoint y: 488, distance: 180.2
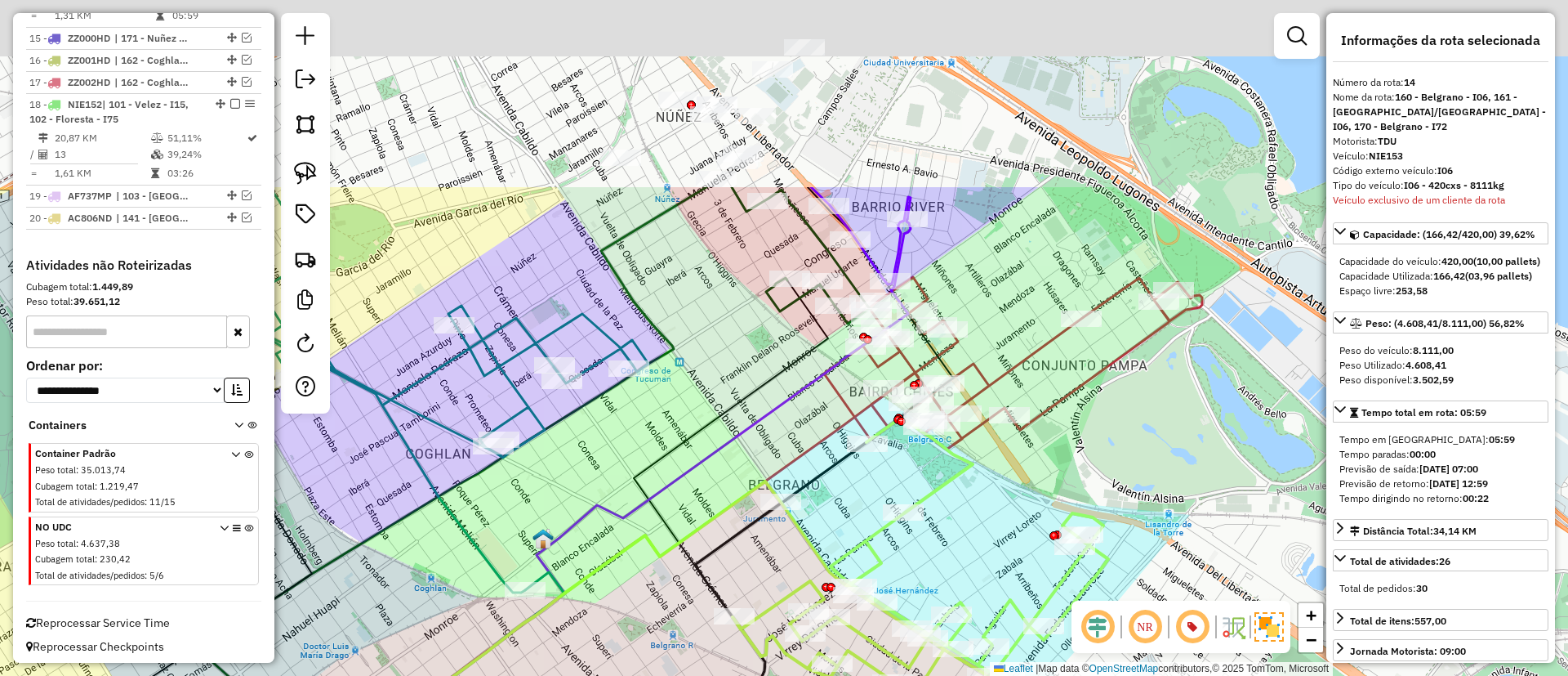
drag, startPoint x: 794, startPoint y: 423, endPoint x: 810, endPoint y: 495, distance: 73.8
click at [810, 495] on div "Janela de atendimento Grade de atendimento Capacidade Transportadoras Veículos …" at bounding box center [784, 338] width 1568 height 676
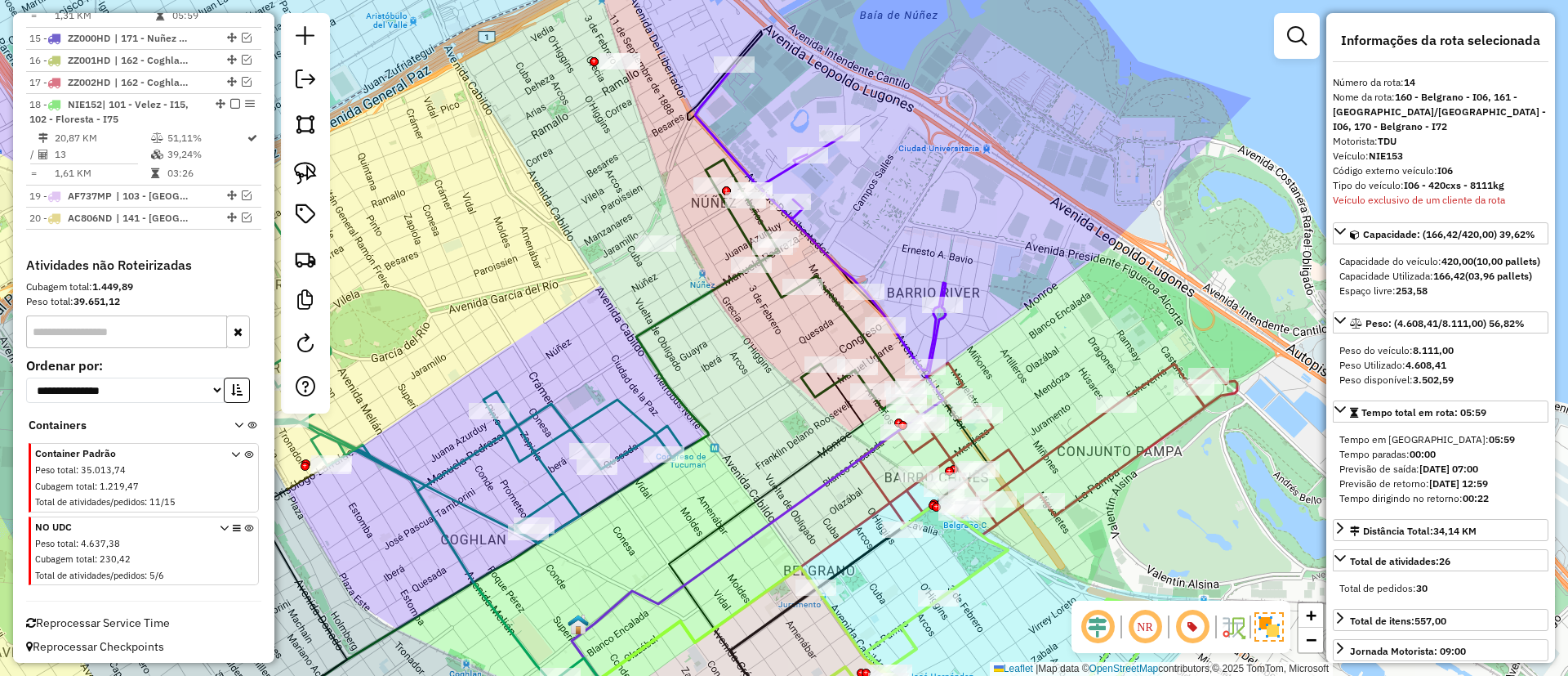
drag, startPoint x: 689, startPoint y: 318, endPoint x: 709, endPoint y: 333, distance: 25.0
click at [709, 333] on div "Janela de atendimento Grade de atendimento Capacidade Transportadoras Veículos …" at bounding box center [784, 338] width 1568 height 676
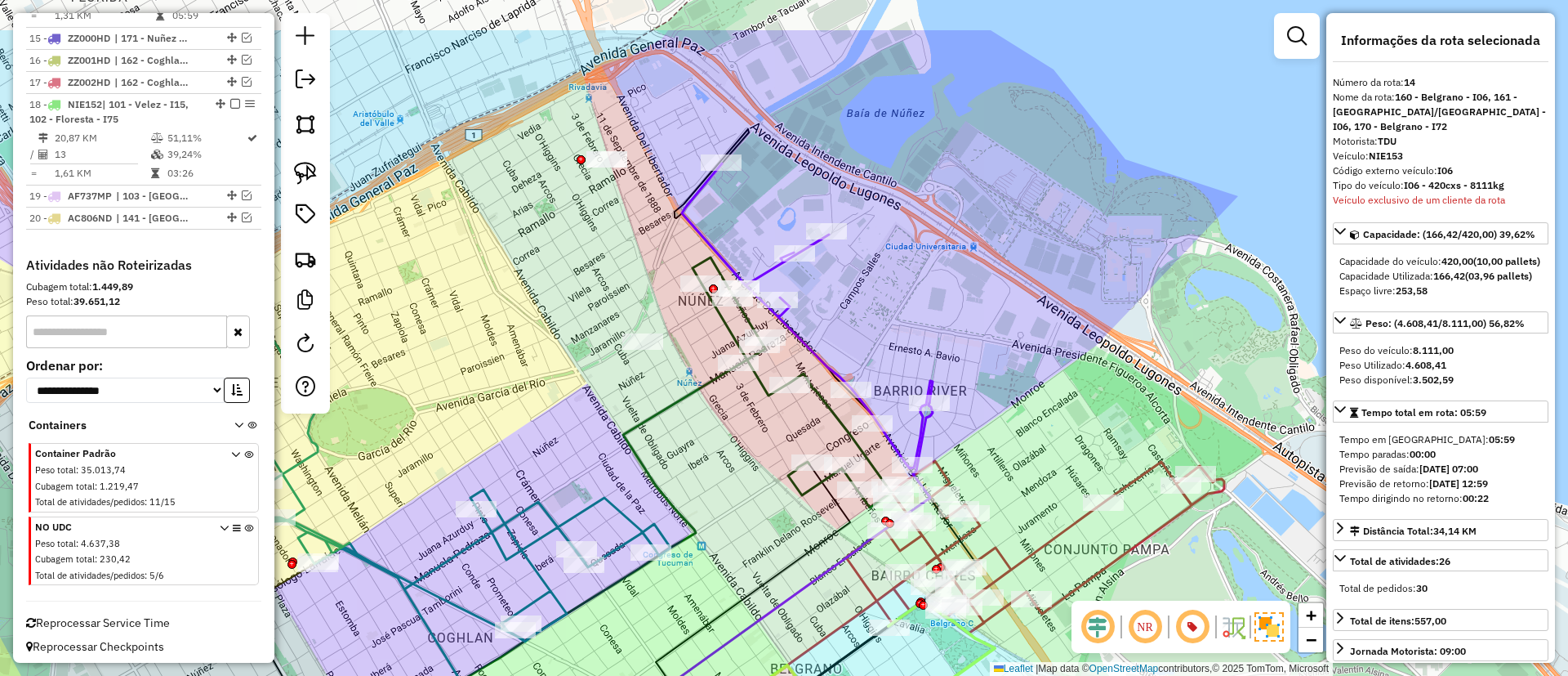
drag, startPoint x: 691, startPoint y: 313, endPoint x: 672, endPoint y: 379, distance: 68.7
click at [676, 407] on icon at bounding box center [480, 602] width 518 height 477
